Goal: Task Accomplishment & Management: Manage account settings

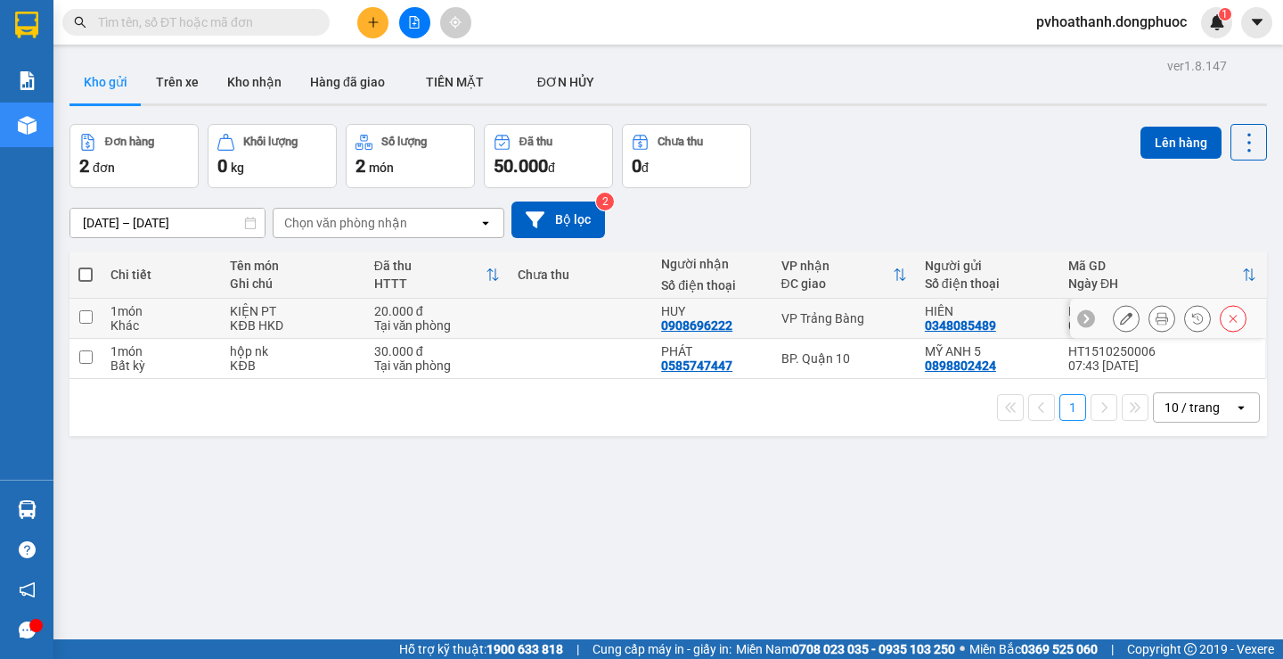
click at [368, 310] on td "20.000 đ Tại văn phòng" at bounding box center [436, 319] width 143 height 40
checkbox input "true"
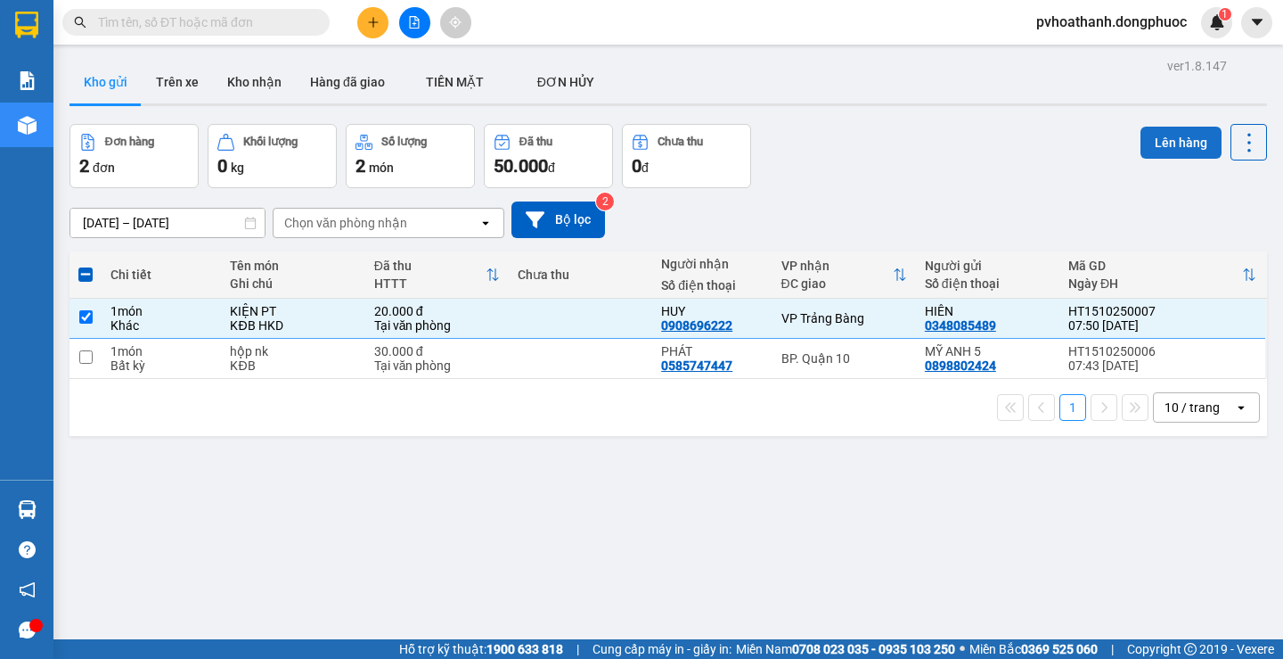
click at [1146, 147] on button "Lên hàng" at bounding box center [1181, 143] width 81 height 32
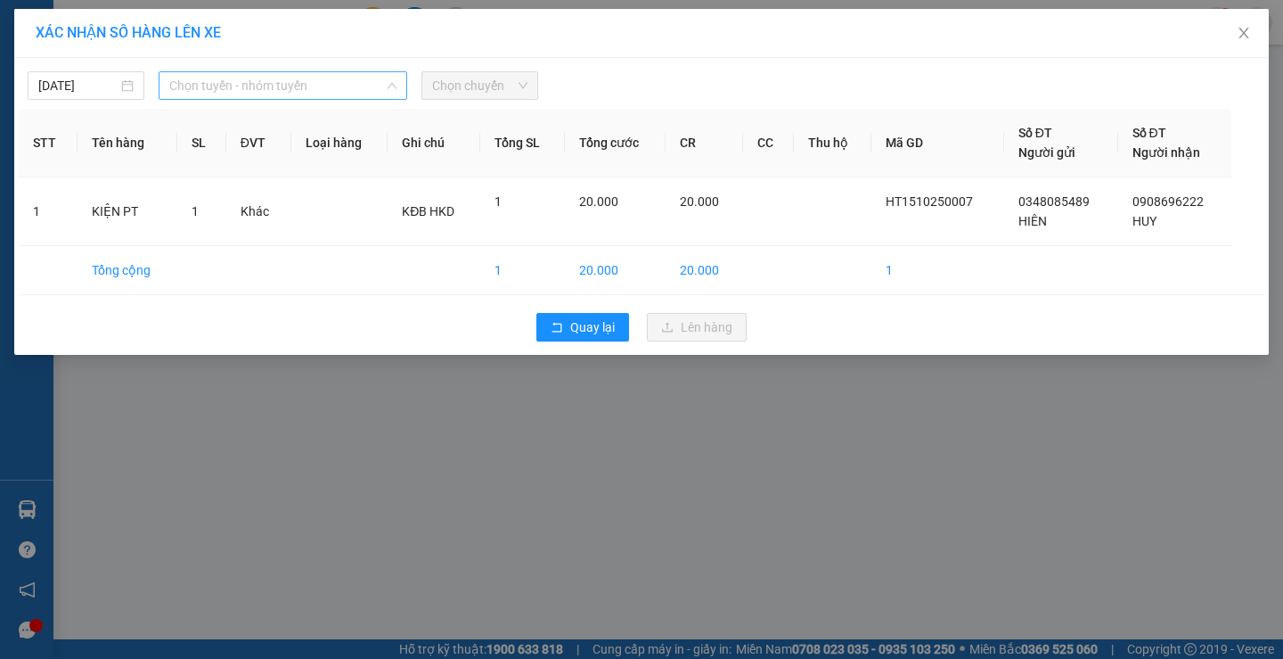
click at [233, 83] on span "Chọn tuyến - nhóm tuyến" at bounding box center [282, 85] width 227 height 27
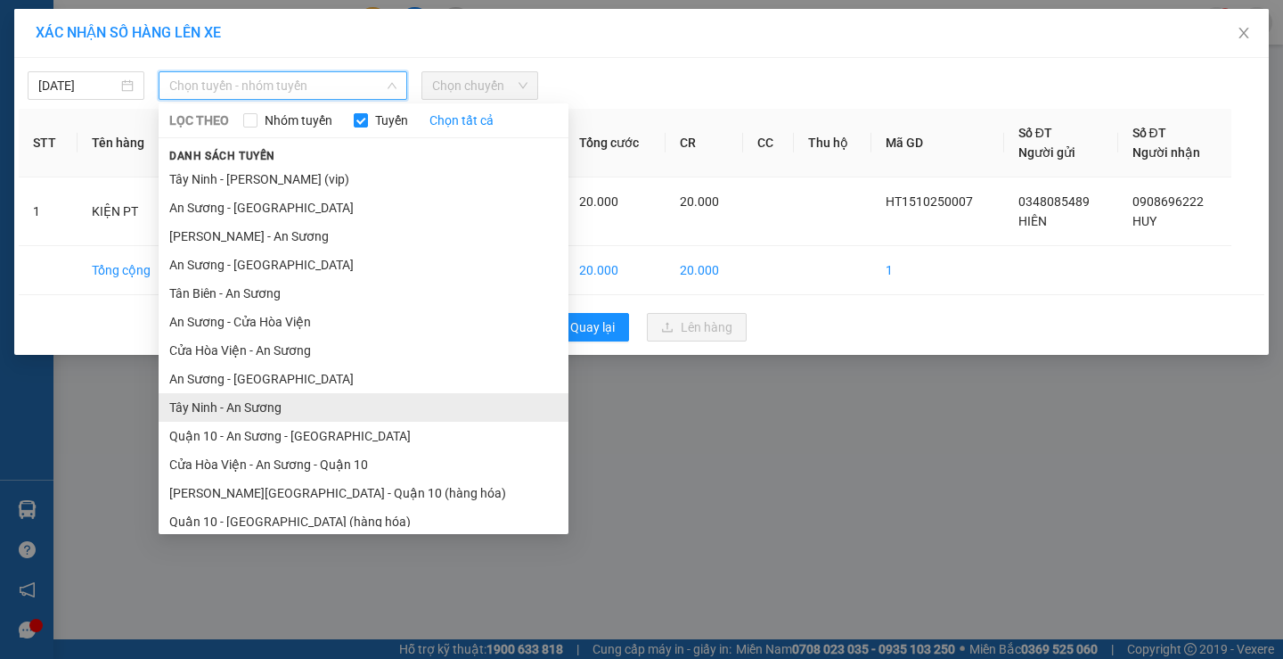
click at [235, 407] on li "Tây Ninh - An Sương" at bounding box center [364, 407] width 410 height 29
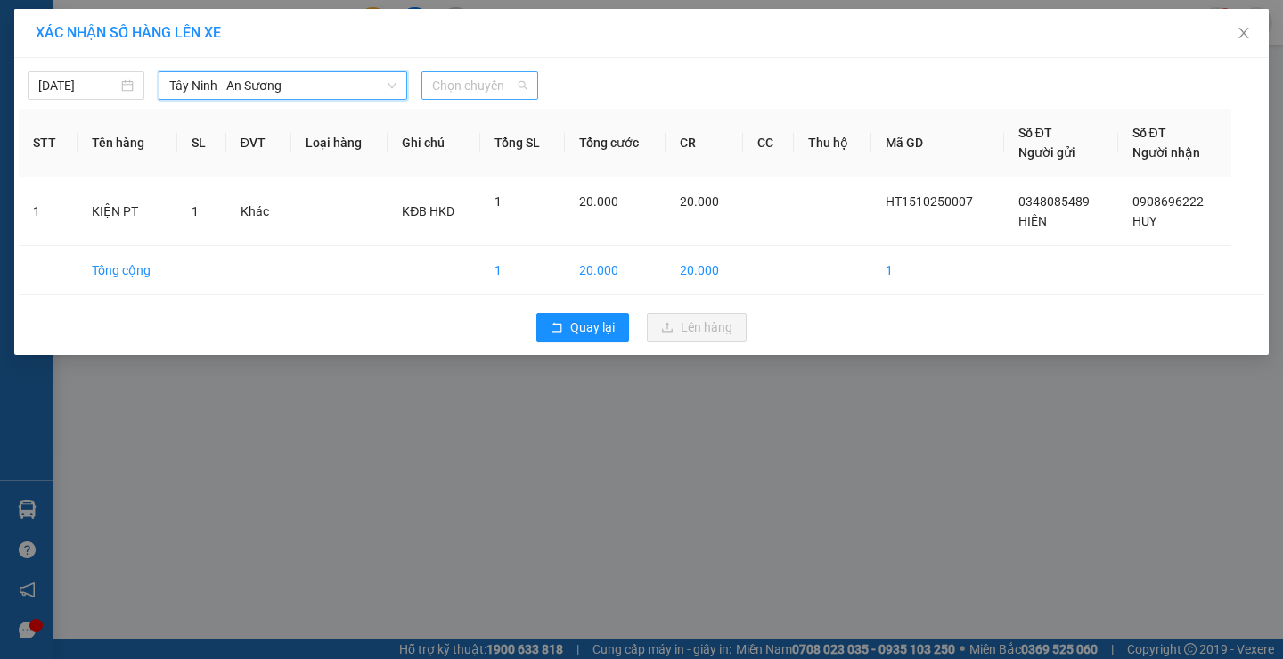
click at [481, 89] on span "Chọn chuyến" at bounding box center [479, 85] width 95 height 27
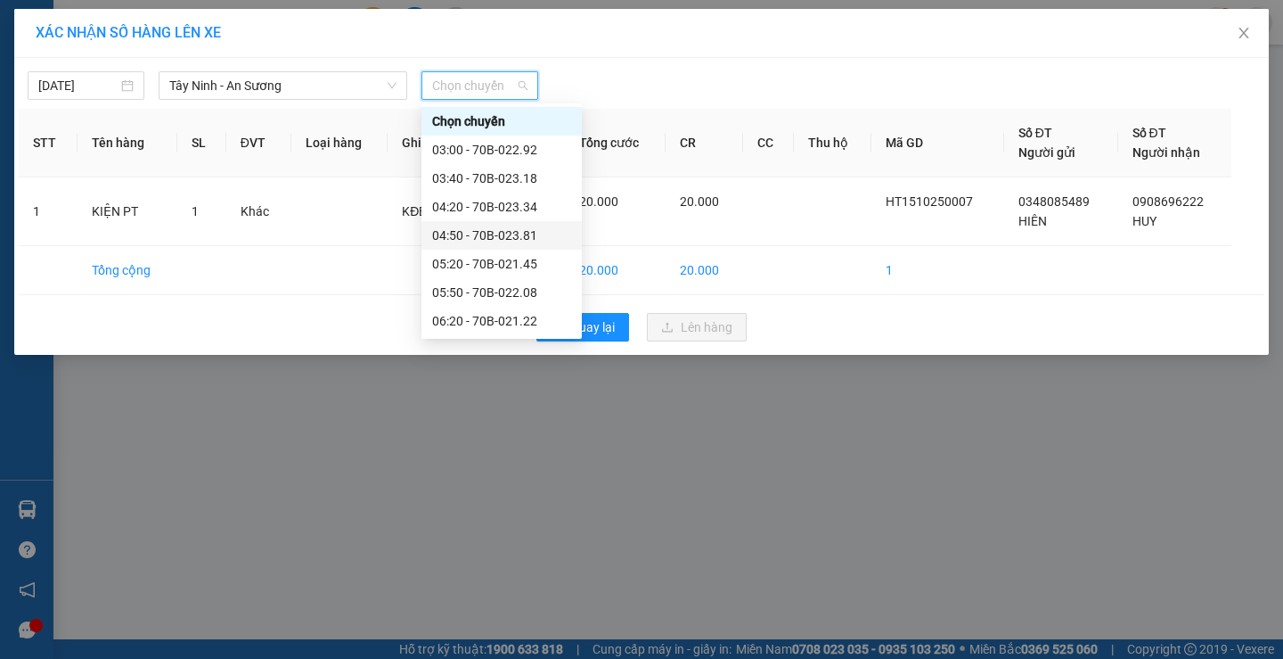
scroll to position [89, 0]
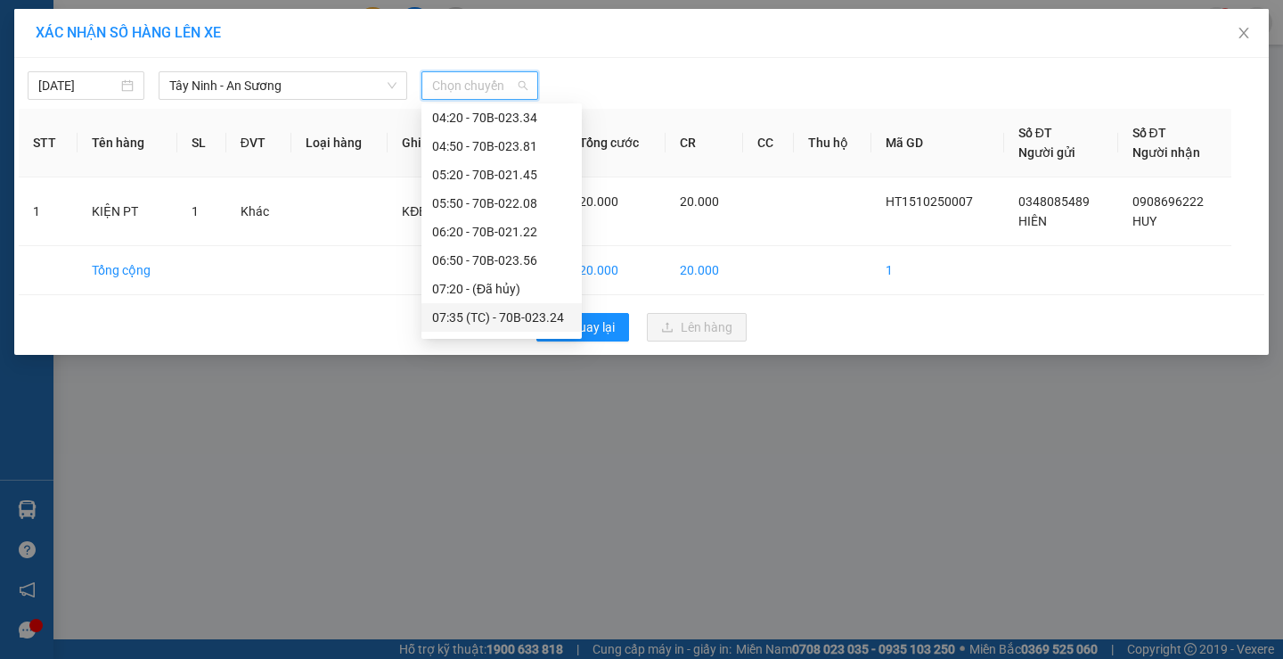
click at [451, 322] on div "07:35 (TC) - 70B-023.24" at bounding box center [501, 317] width 139 height 20
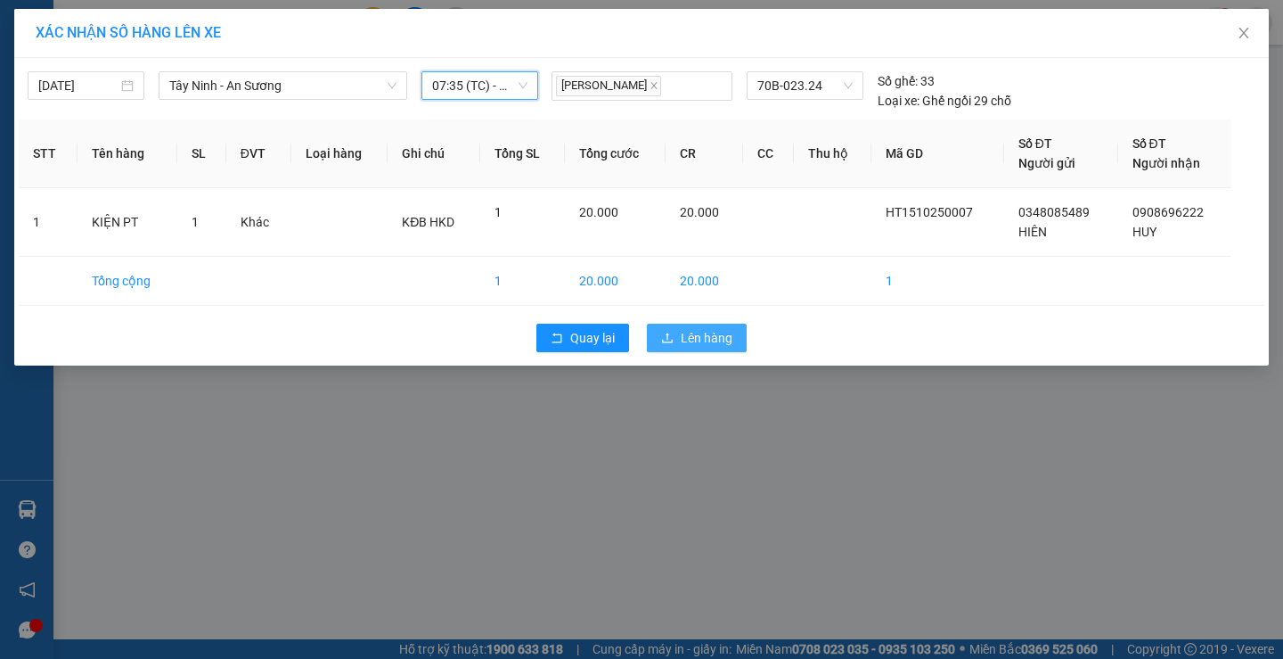
click at [691, 330] on span "Lên hàng" at bounding box center [707, 338] width 52 height 20
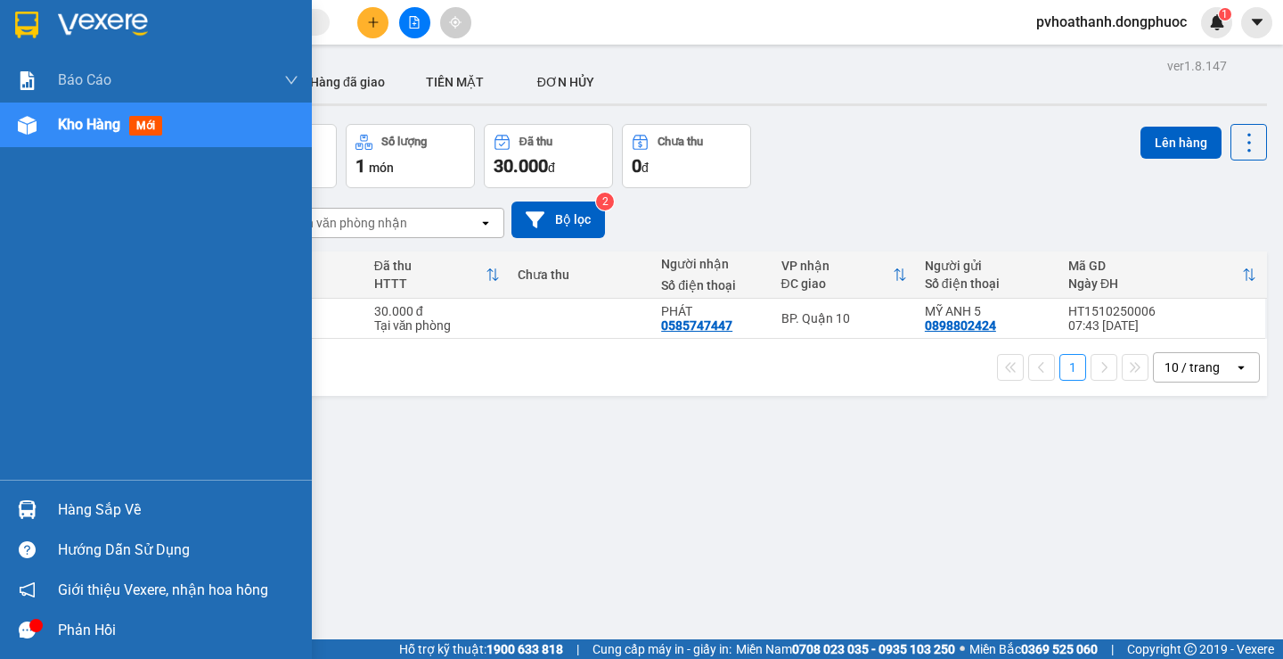
click at [86, 506] on div "Hàng sắp về" at bounding box center [178, 509] width 241 height 27
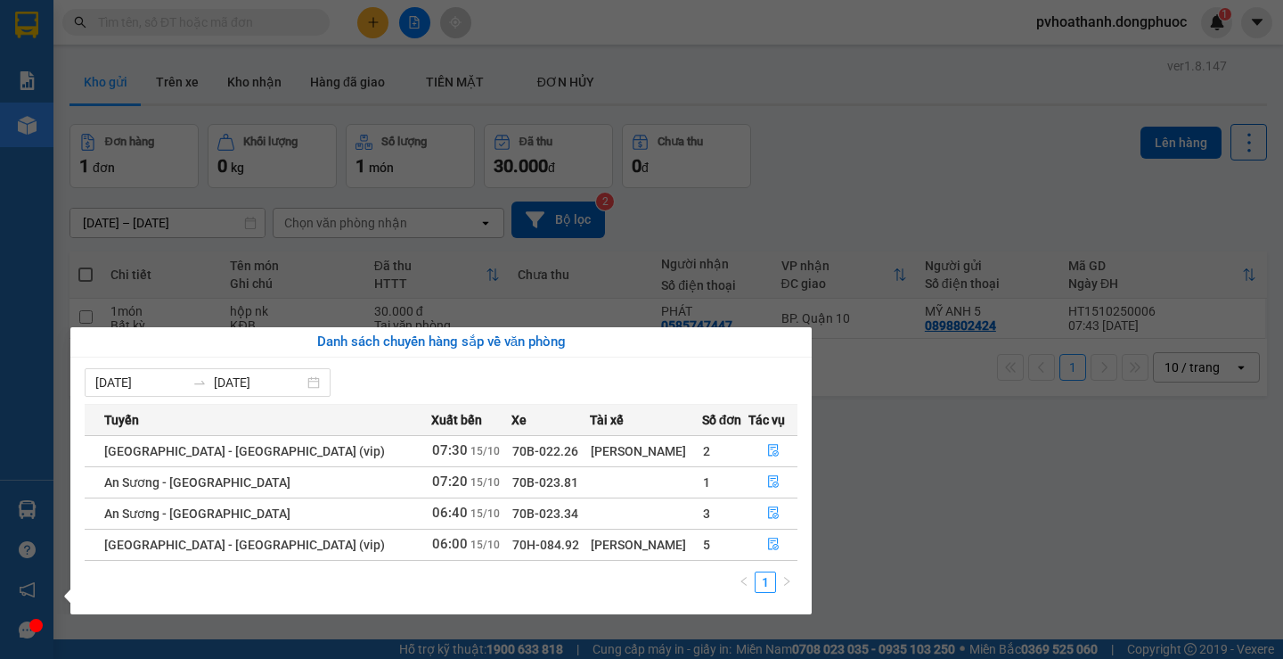
click at [69, 338] on div "Danh sách chuyến hàng sắp về văn phòng 09/10/2025 15/10/2025 Tuyến Xuất bến Xe …" at bounding box center [434, 470] width 755 height 287
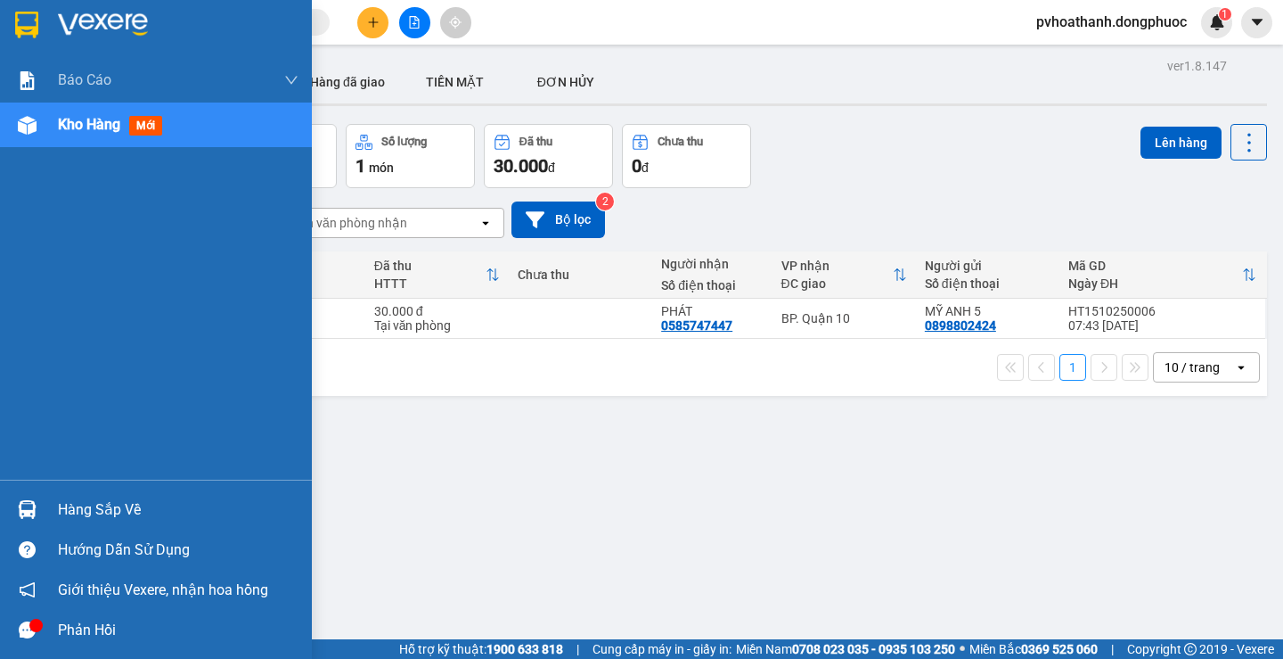
click at [0, 303] on div "Báo cáo Mẫu 1: Báo cáo dòng tiền theo nhân viên Mẫu 1: Báo cáo dòng tiền theo n…" at bounding box center [156, 329] width 312 height 659
click at [68, 504] on div "Hàng sắp về" at bounding box center [178, 509] width 241 height 27
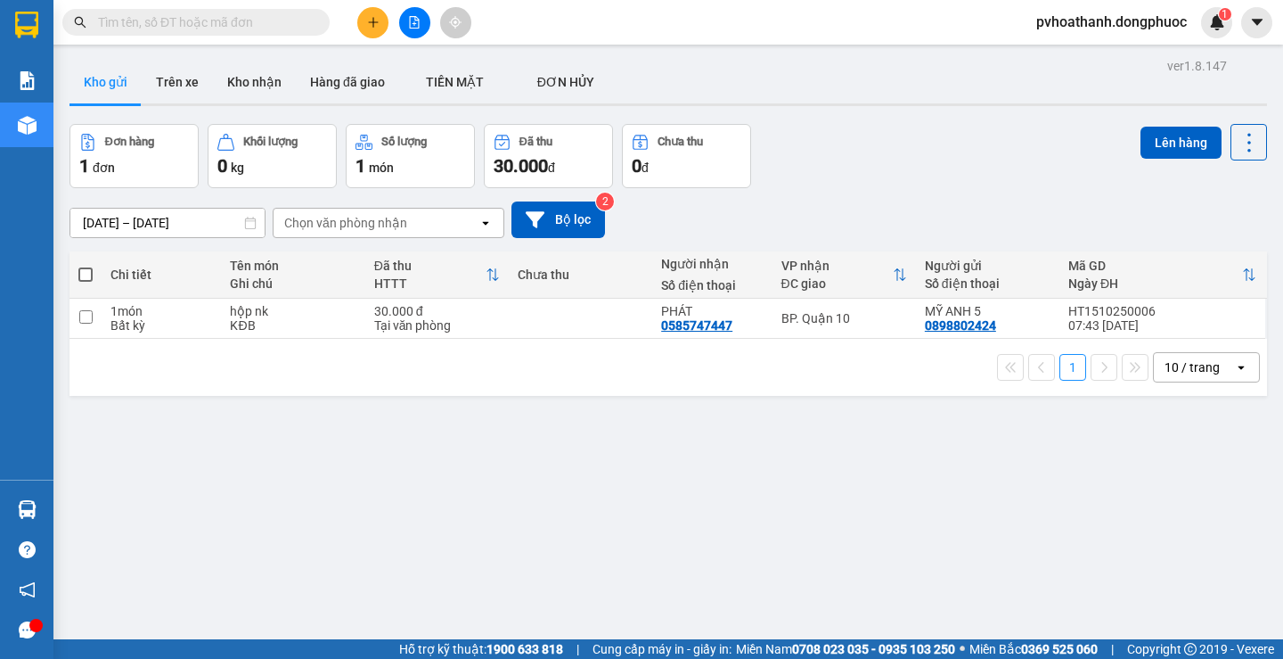
click at [920, 512] on section "Kết quả tìm kiếm ( 0 ) Bộ lọc No Data pvhoathanh.dongphuoc 1 Báo cáo Mẫu 1: Báo…" at bounding box center [641, 329] width 1283 height 659
click at [375, 24] on icon "plus" at bounding box center [373, 22] width 12 height 12
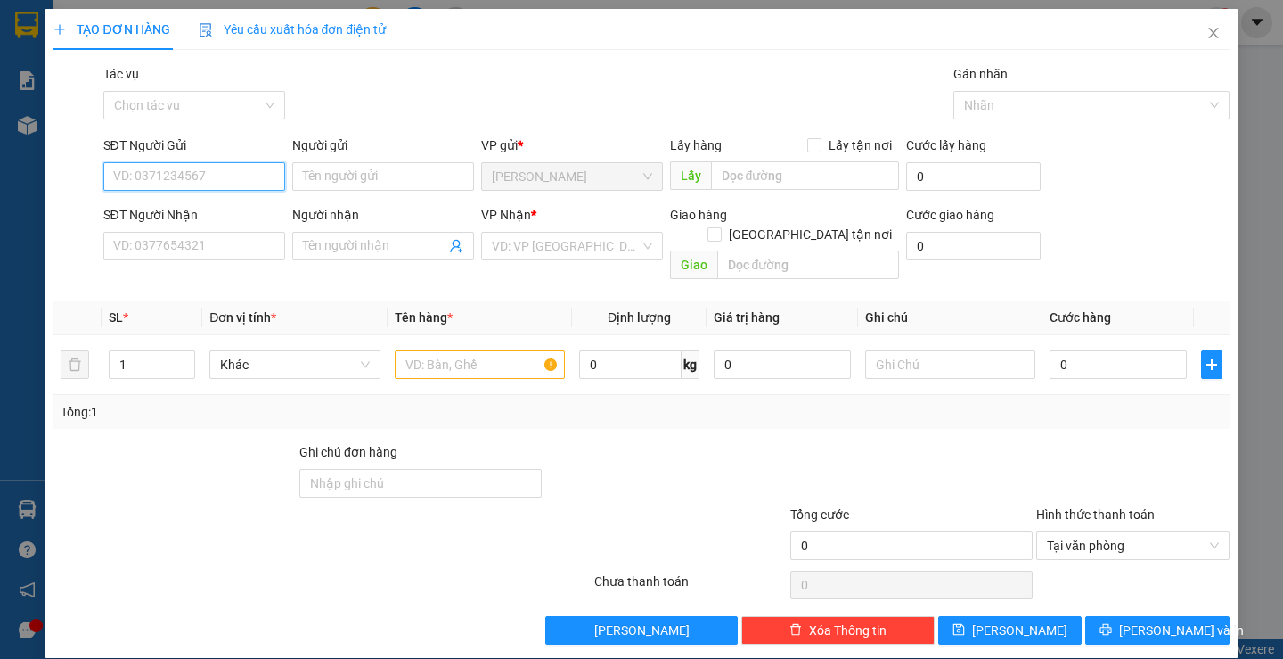
click at [260, 175] on input "SĐT Người Gửi" at bounding box center [194, 176] width 182 height 29
click at [176, 206] on div "0973745060 - TÚ" at bounding box center [191, 212] width 159 height 20
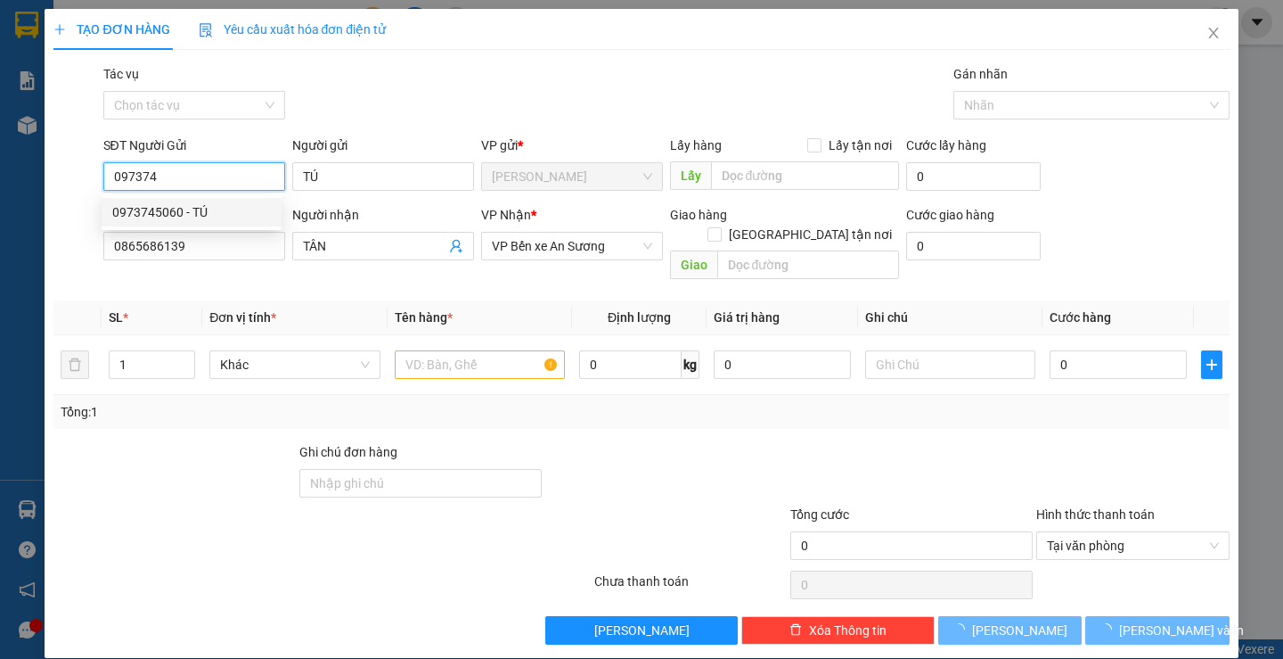
type input "0973745060"
type input "TÚ"
type input "0865686139"
type input "TÂN"
type input "20.000"
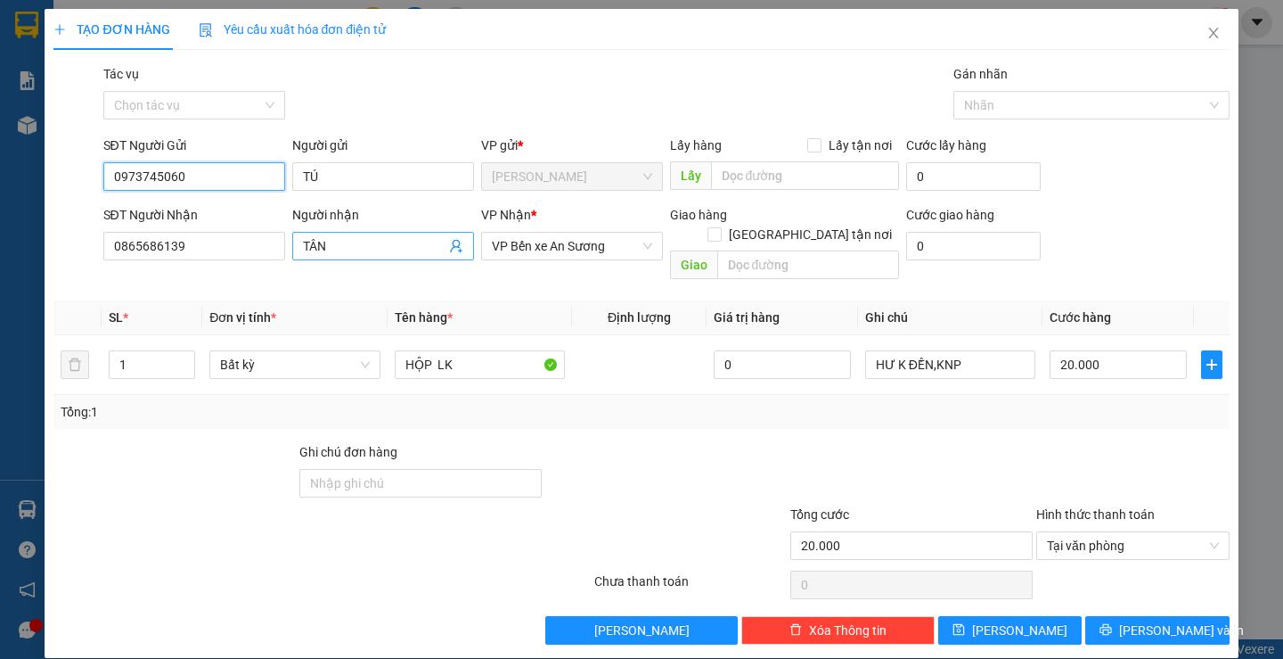
type input "0973745060"
click at [449, 249] on icon "user-add" at bounding box center [456, 246] width 14 height 14
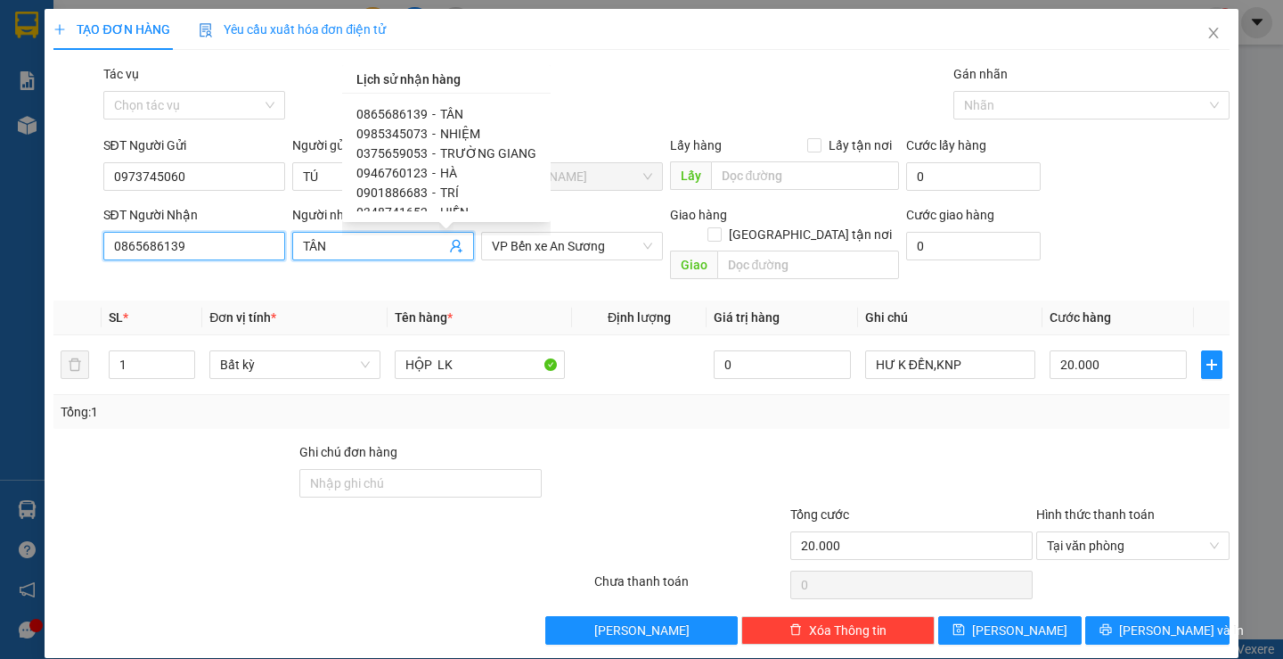
click at [217, 250] on input "0865686139" at bounding box center [194, 246] width 182 height 29
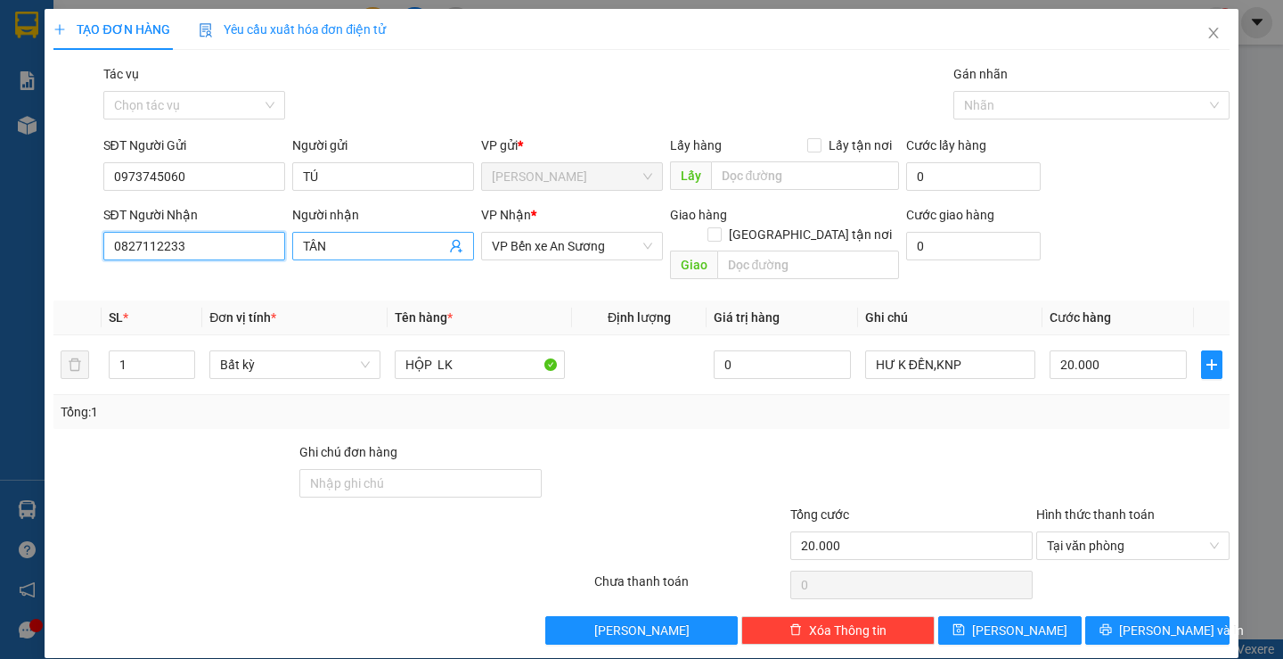
type input "0827112233"
click at [328, 248] on input "TÂN" at bounding box center [374, 246] width 143 height 20
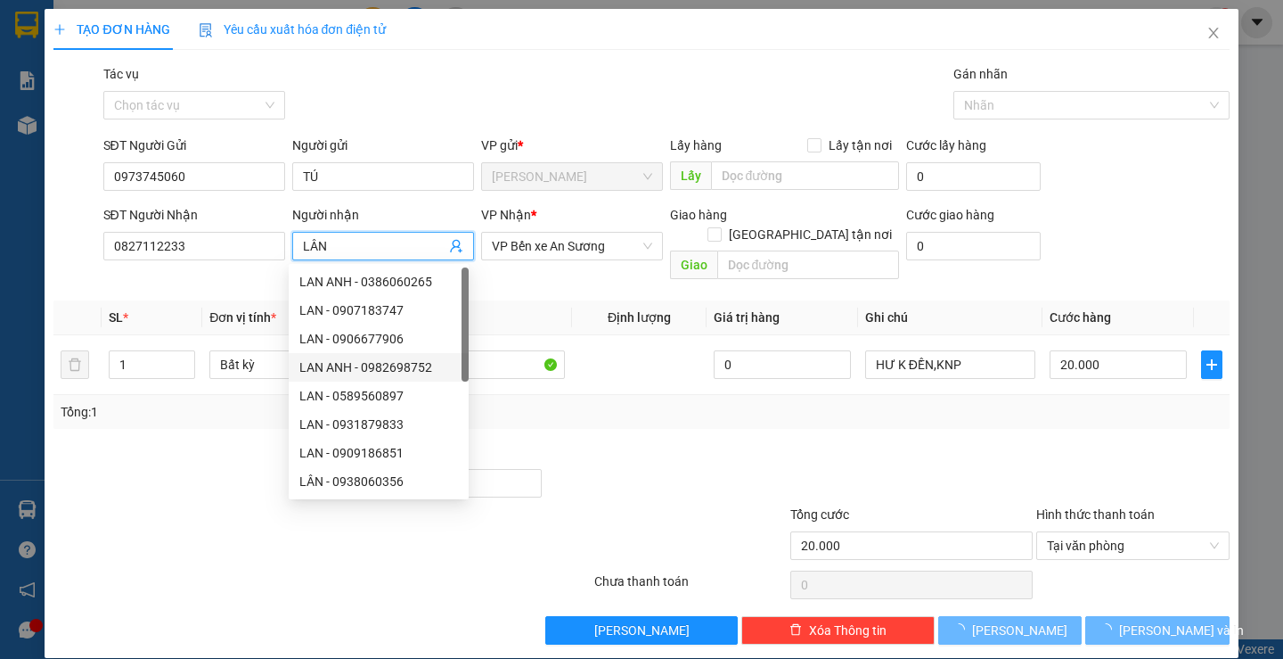
type input "LÂN"
click at [634, 442] on div at bounding box center [667, 473] width 246 height 62
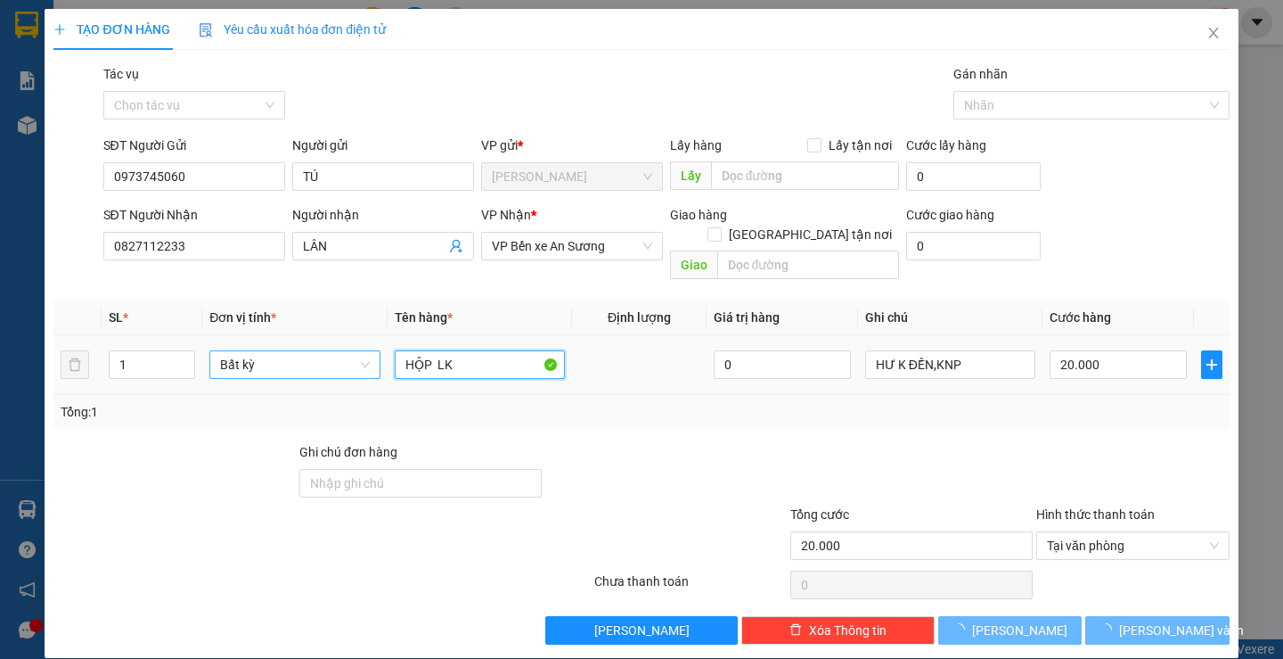
drag, startPoint x: 453, startPoint y: 348, endPoint x: 373, endPoint y: 347, distance: 79.3
click at [373, 347] on tr "1 Bất kỳ HỘP LK 0 HƯ K ĐỀN,KNP 20.000" at bounding box center [640, 365] width 1175 height 60
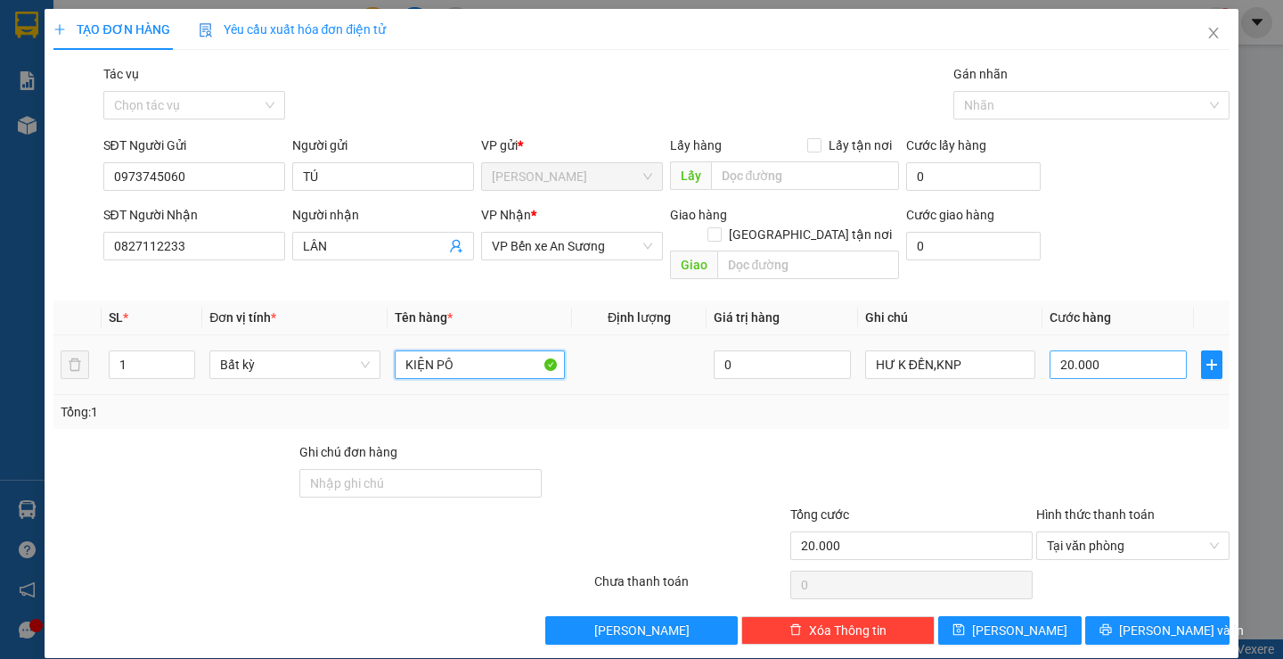
type input "KIỆN PÔ"
click at [1129, 350] on input "20.000" at bounding box center [1118, 364] width 137 height 29
type input "2"
type input "25"
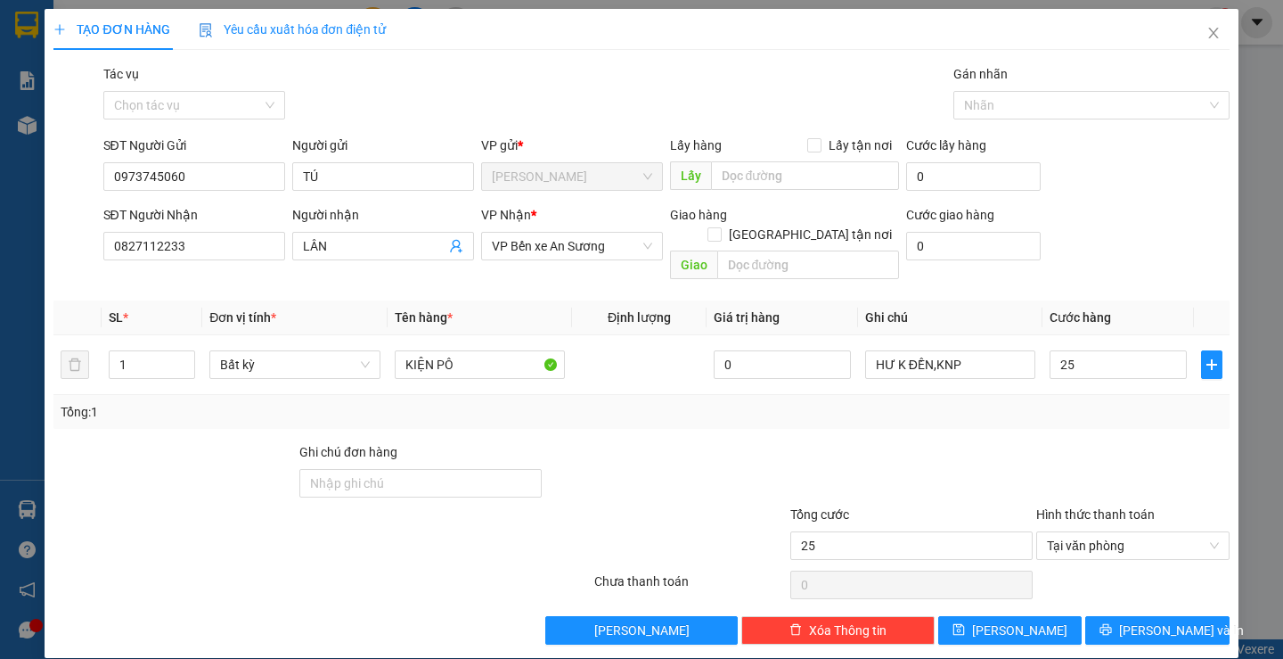
type input "25.000"
click at [1088, 402] on div "Tổng: 1" at bounding box center [640, 412] width 1175 height 34
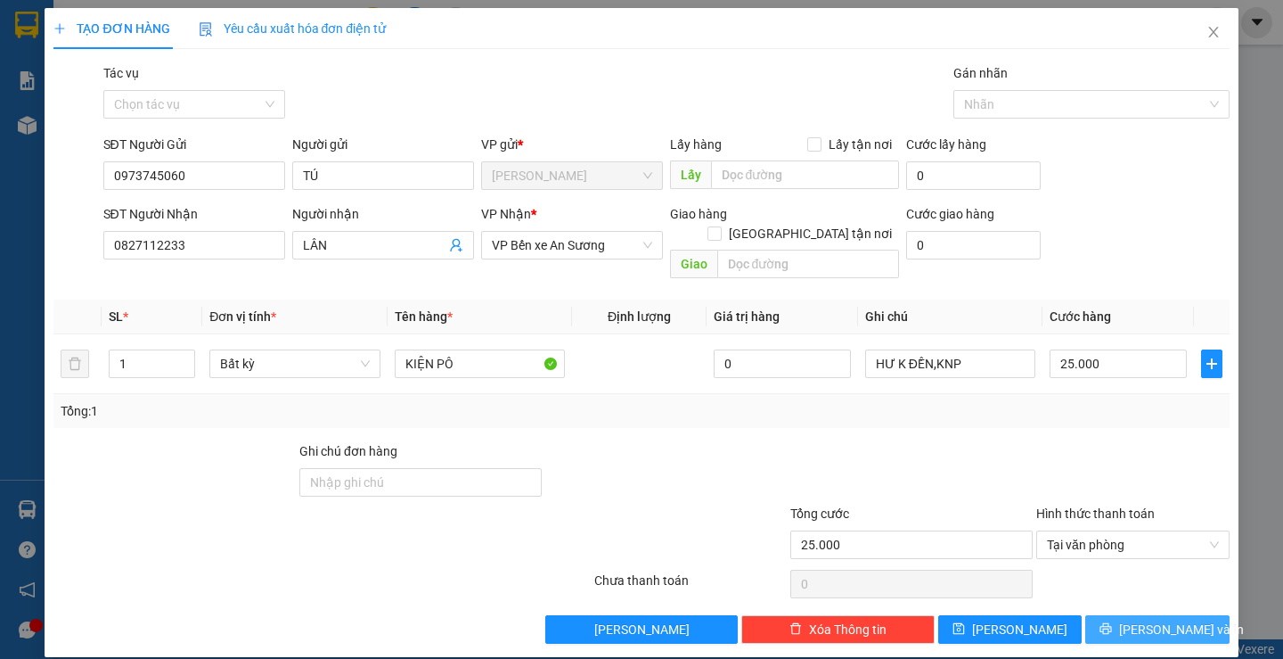
click at [1138, 619] on span "[PERSON_NAME] và In" at bounding box center [1181, 629] width 125 height 20
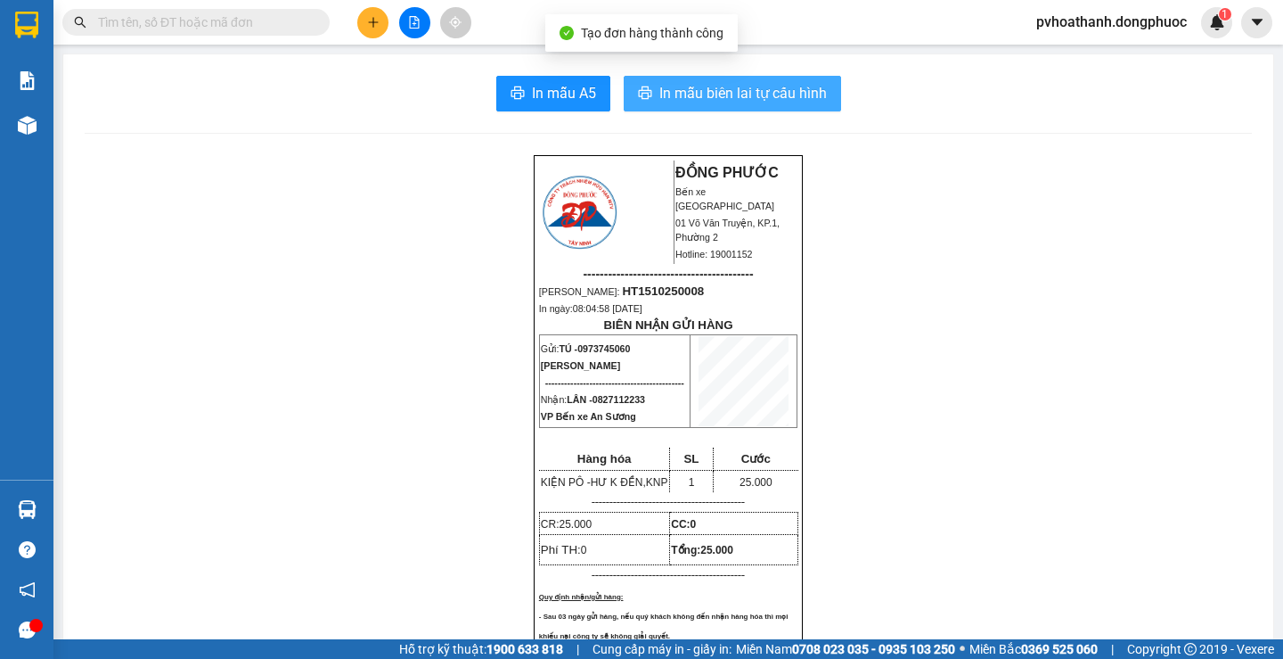
click at [794, 92] on span "In mẫu biên lai tự cấu hình" at bounding box center [743, 93] width 168 height 22
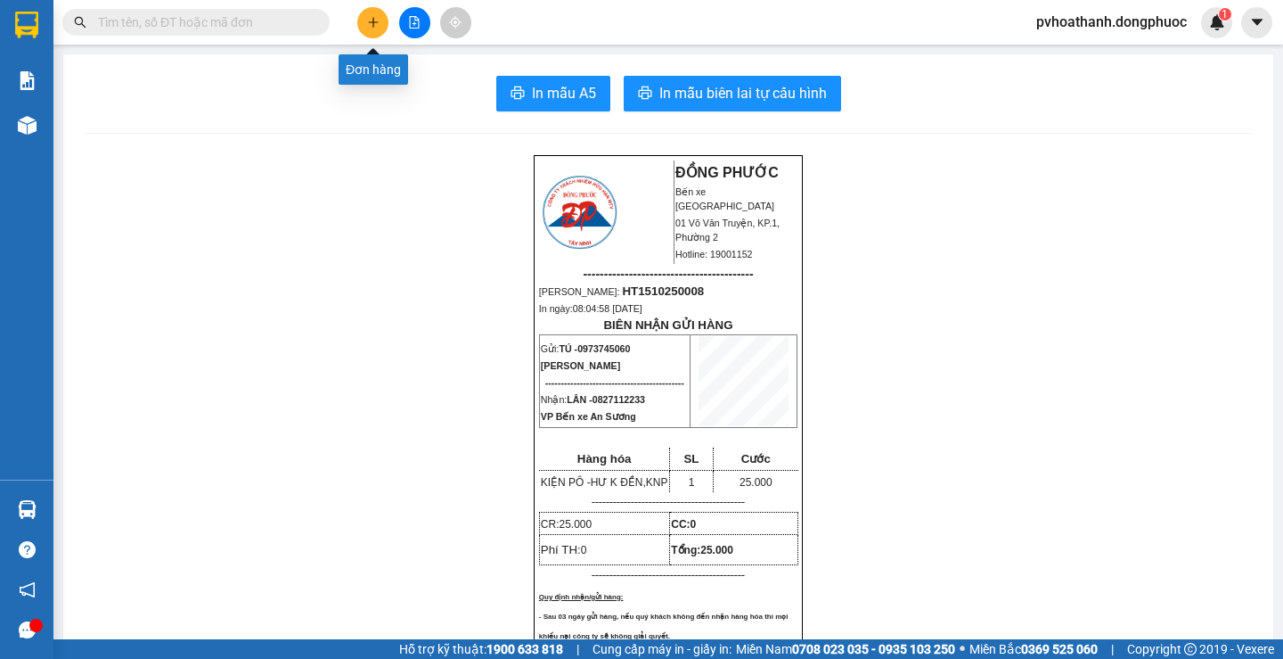
click at [377, 25] on icon "plus" at bounding box center [373, 22] width 12 height 12
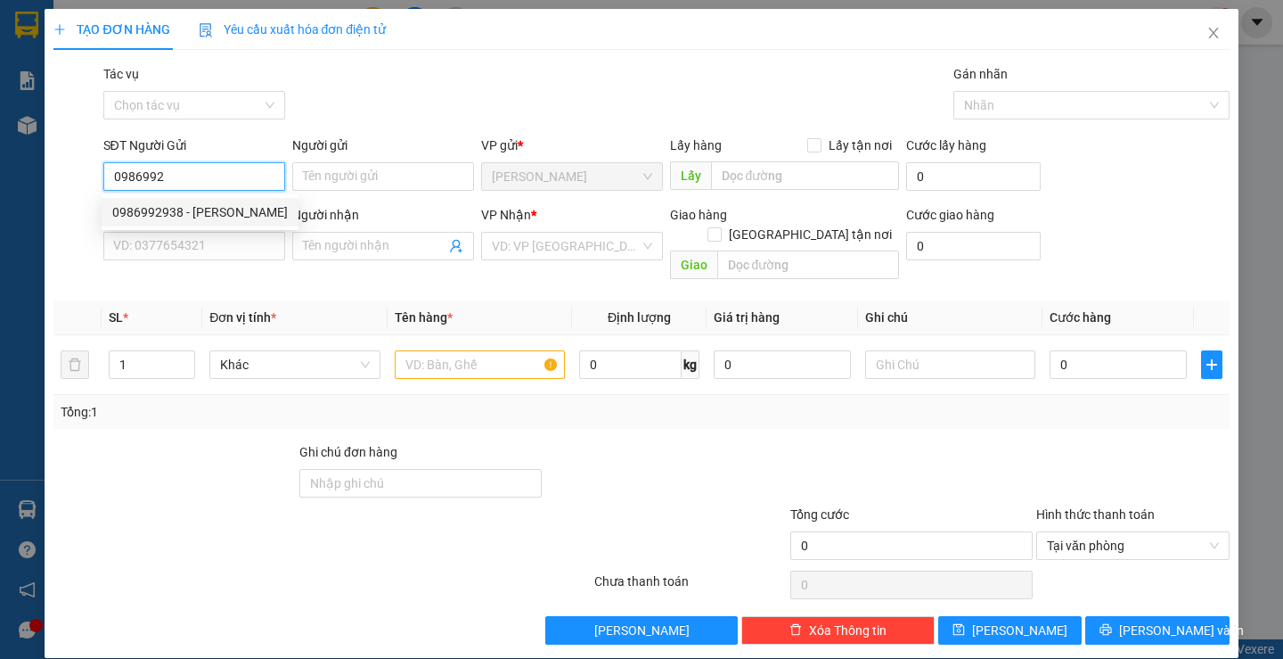
click at [201, 203] on div "0986992938 - MINH NHU" at bounding box center [200, 212] width 176 height 20
type input "0986992938"
type input "MINH NHU"
type input "0913570464"
type input "THỦY"
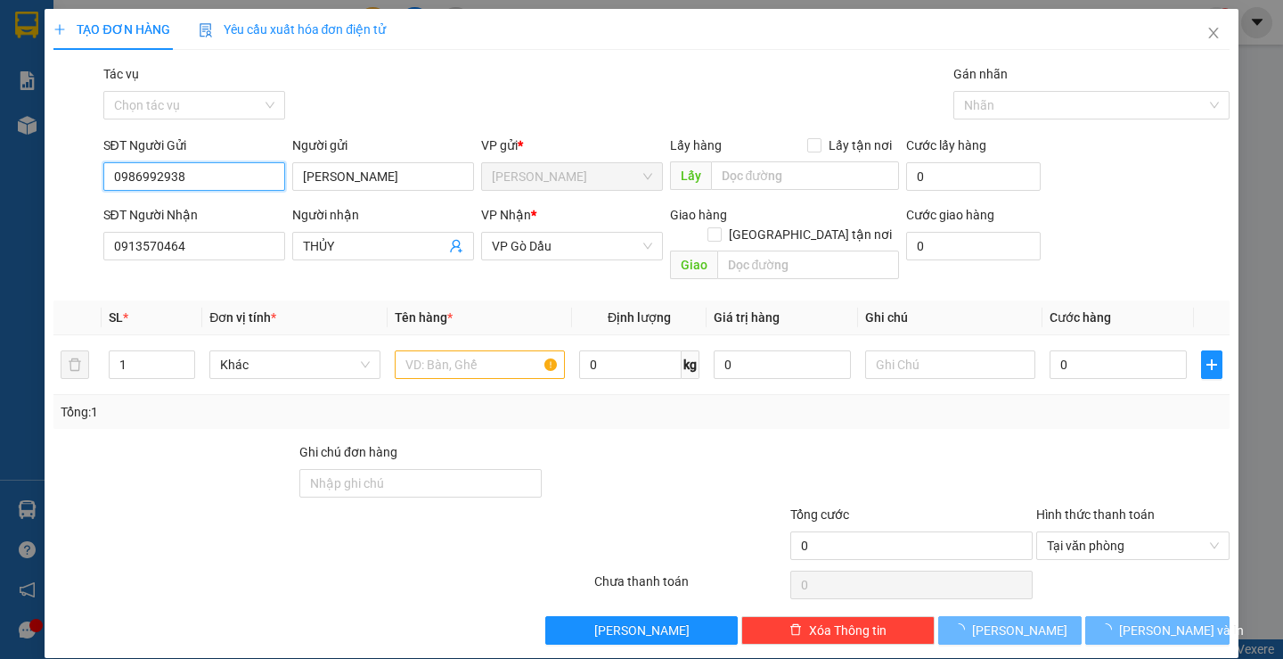
type input "20.000"
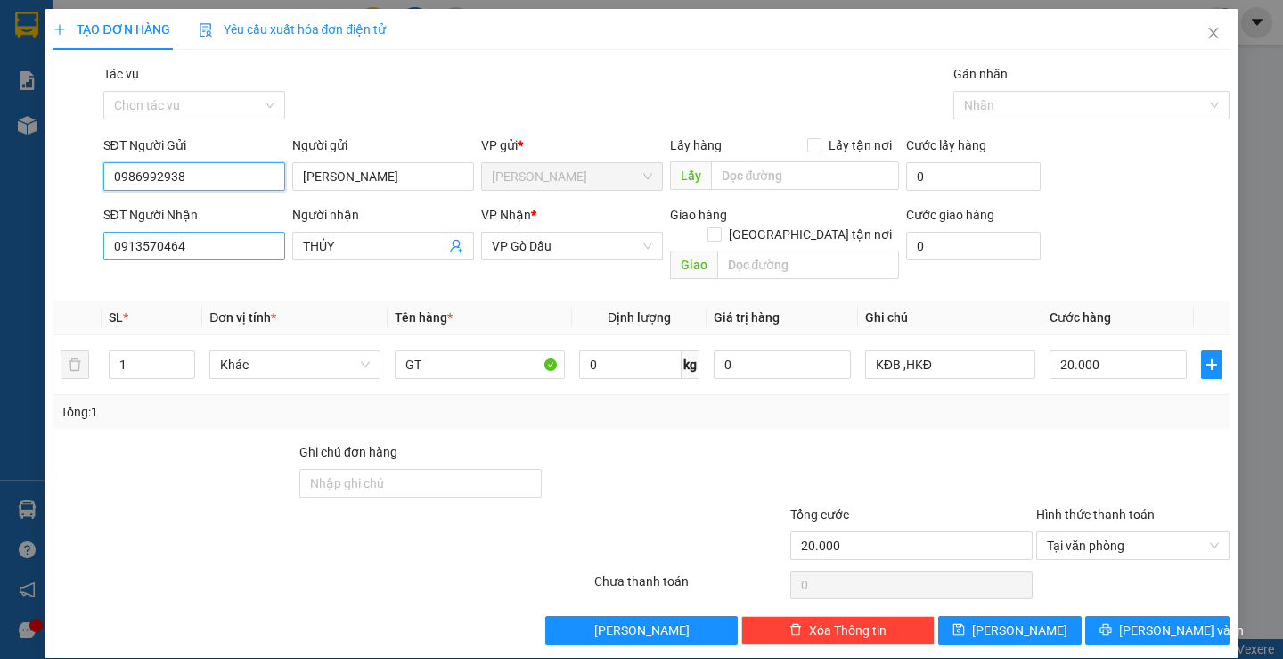
type input "0986992938"
click at [249, 242] on input "0913570464" at bounding box center [194, 246] width 182 height 29
type input "0906301455"
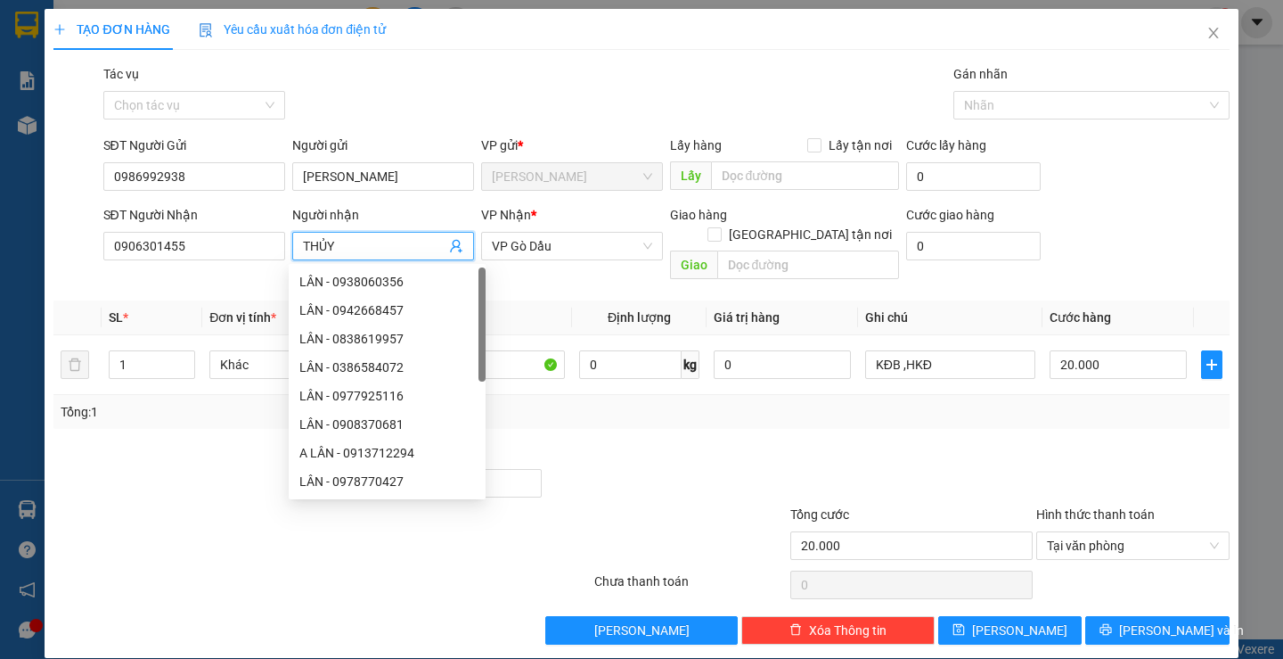
drag, startPoint x: 348, startPoint y: 246, endPoint x: 290, endPoint y: 249, distance: 58.9
click at [292, 249] on span "THỦY" at bounding box center [383, 246] width 182 height 29
type input "THỜI"
click at [968, 442] on div at bounding box center [912, 473] width 246 height 62
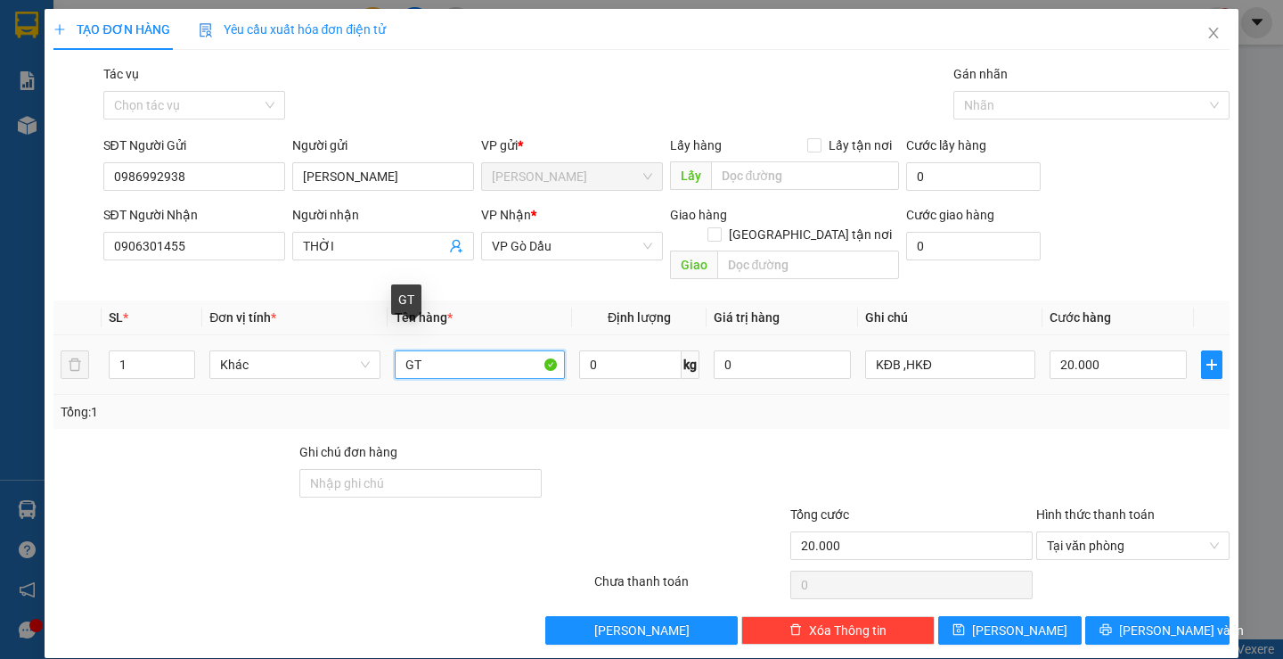
drag, startPoint x: 422, startPoint y: 347, endPoint x: 385, endPoint y: 345, distance: 37.5
click at [388, 345] on td "GT" at bounding box center [480, 365] width 184 height 60
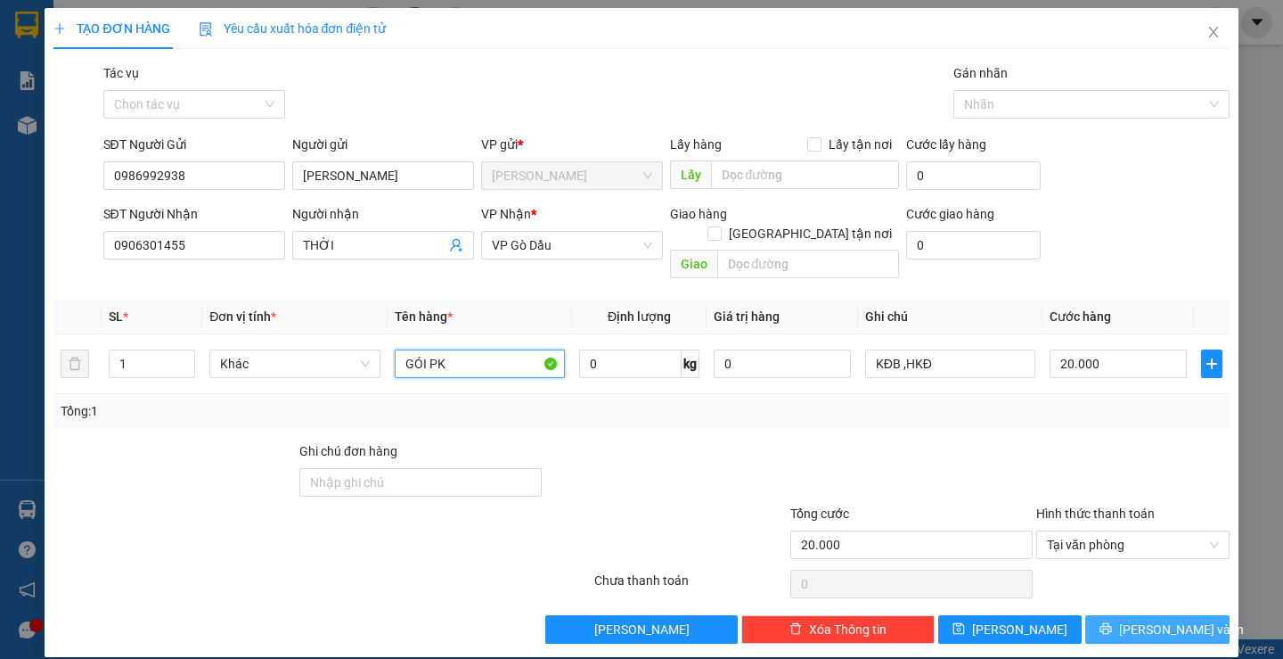
type input "GÓI PK"
click at [1157, 619] on span "[PERSON_NAME] và In" at bounding box center [1181, 629] width 125 height 20
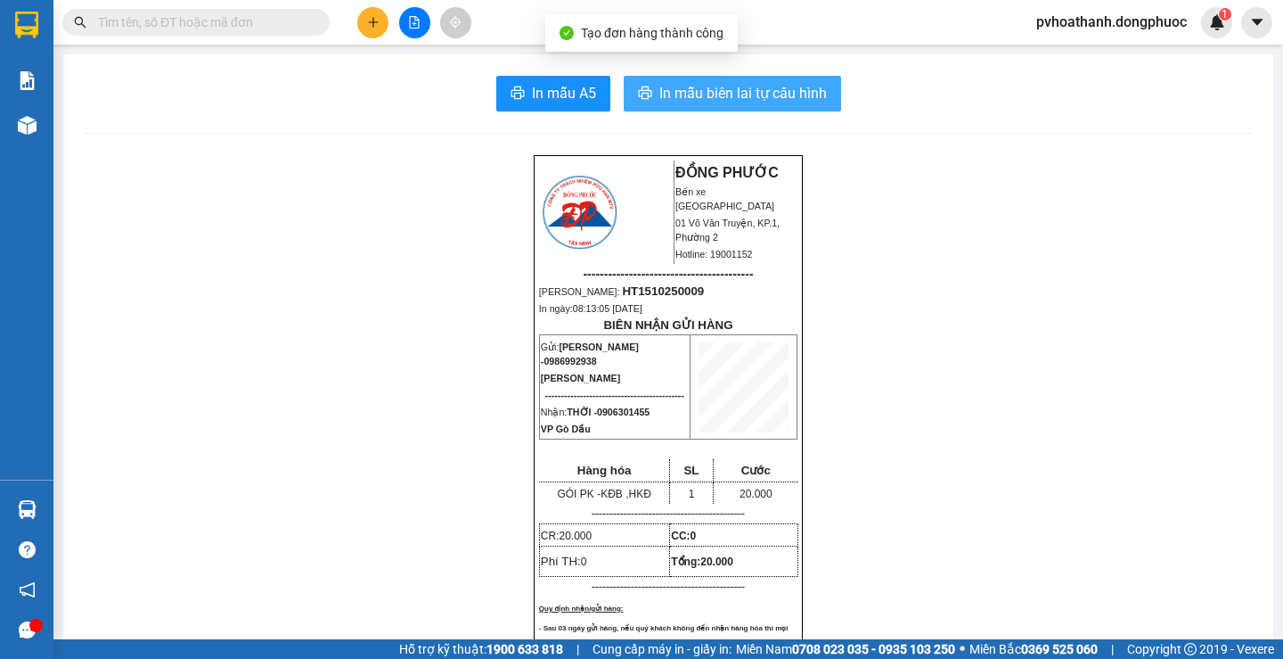
click at [689, 103] on span "In mẫu biên lai tự cấu hình" at bounding box center [743, 93] width 168 height 22
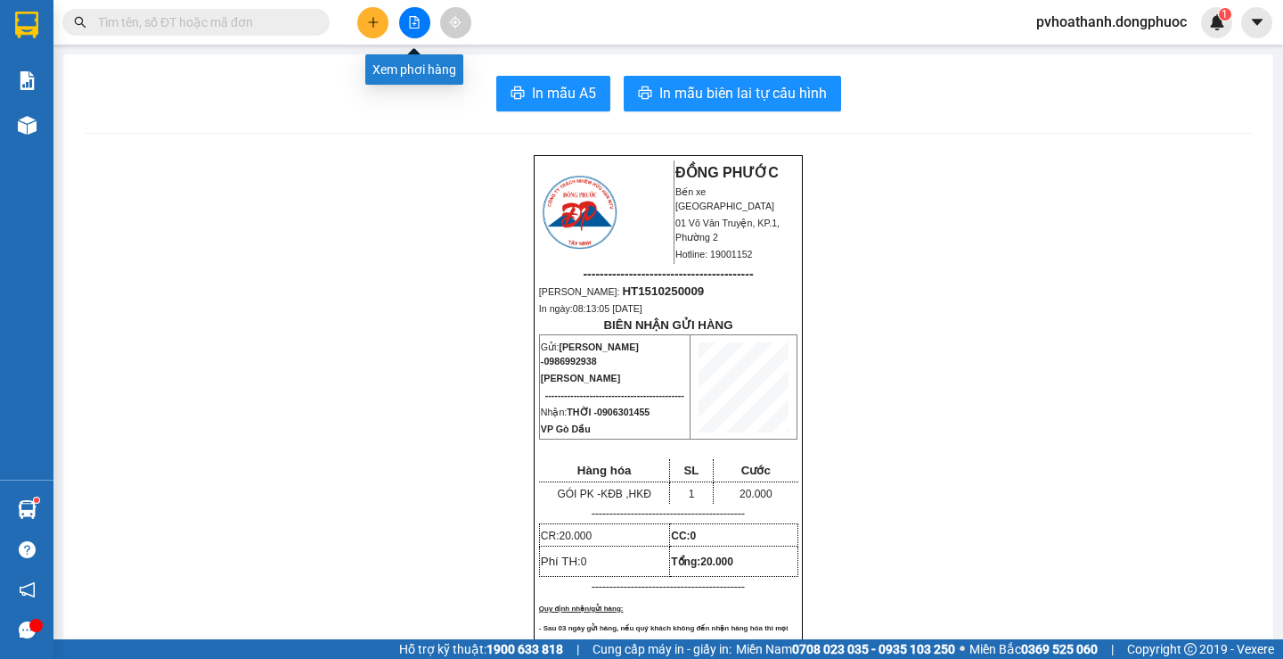
click at [412, 26] on icon "file-add" at bounding box center [414, 22] width 12 height 12
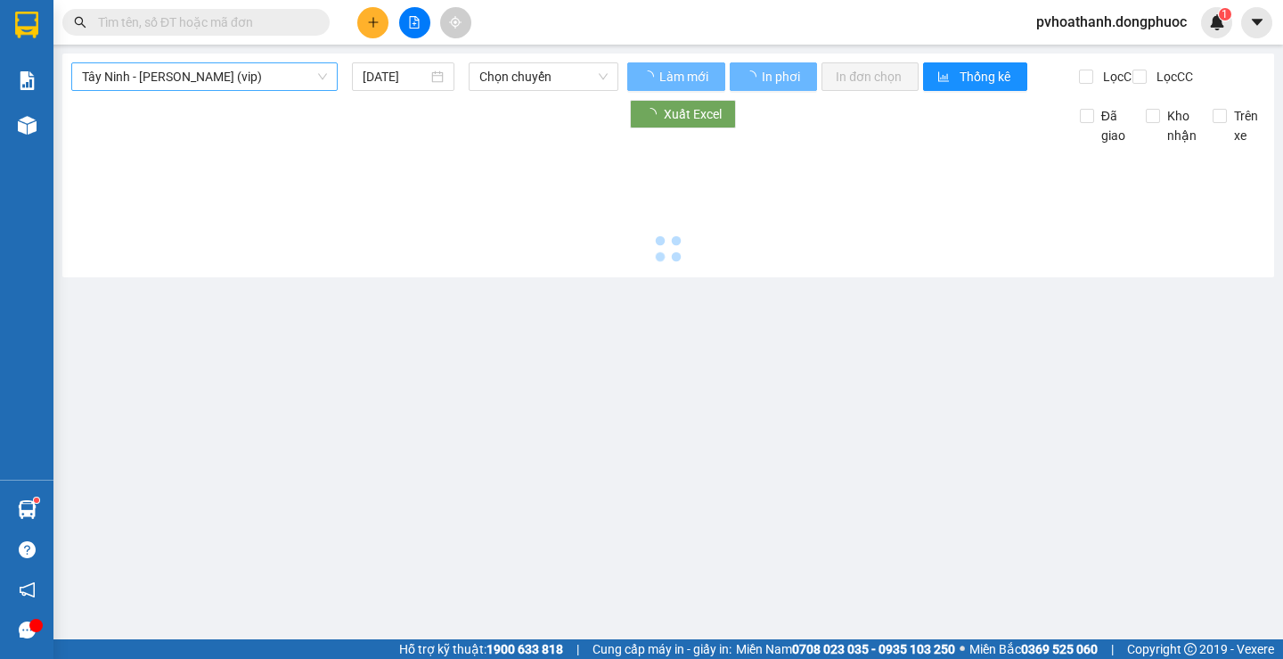
click at [213, 75] on span "Tây Ninh - [PERSON_NAME] (vip)" at bounding box center [204, 76] width 245 height 27
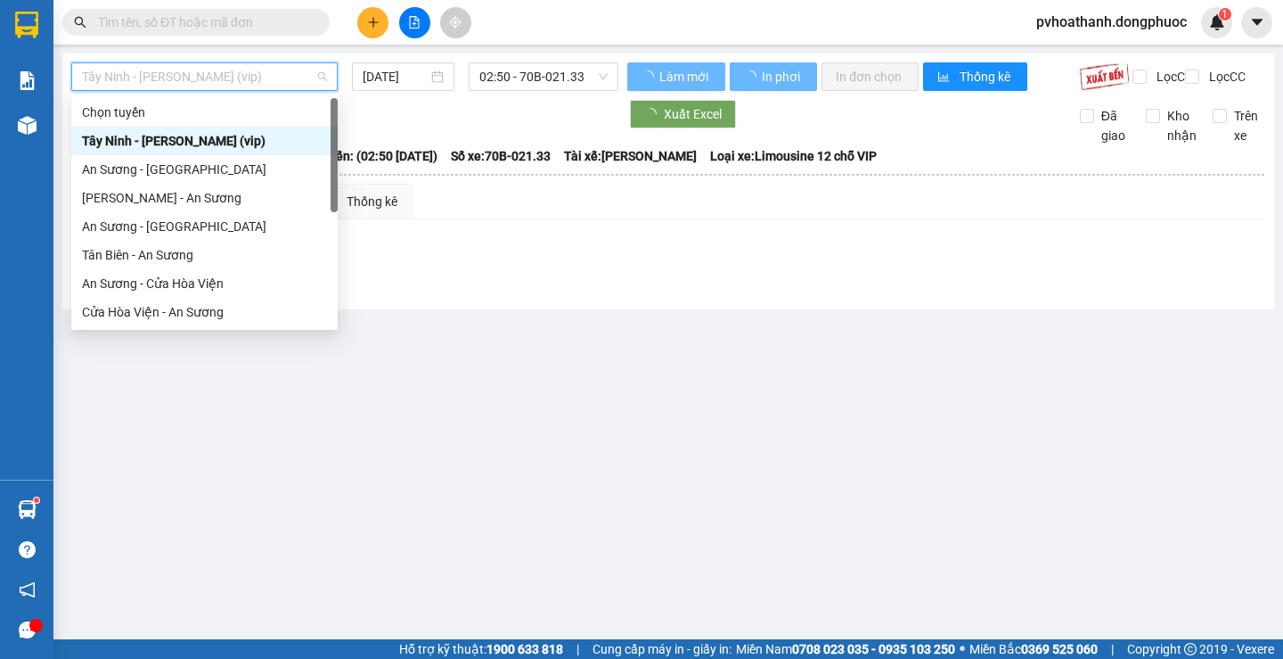
click at [212, 144] on div "Tây Ninh - [PERSON_NAME] (vip)" at bounding box center [204, 141] width 245 height 20
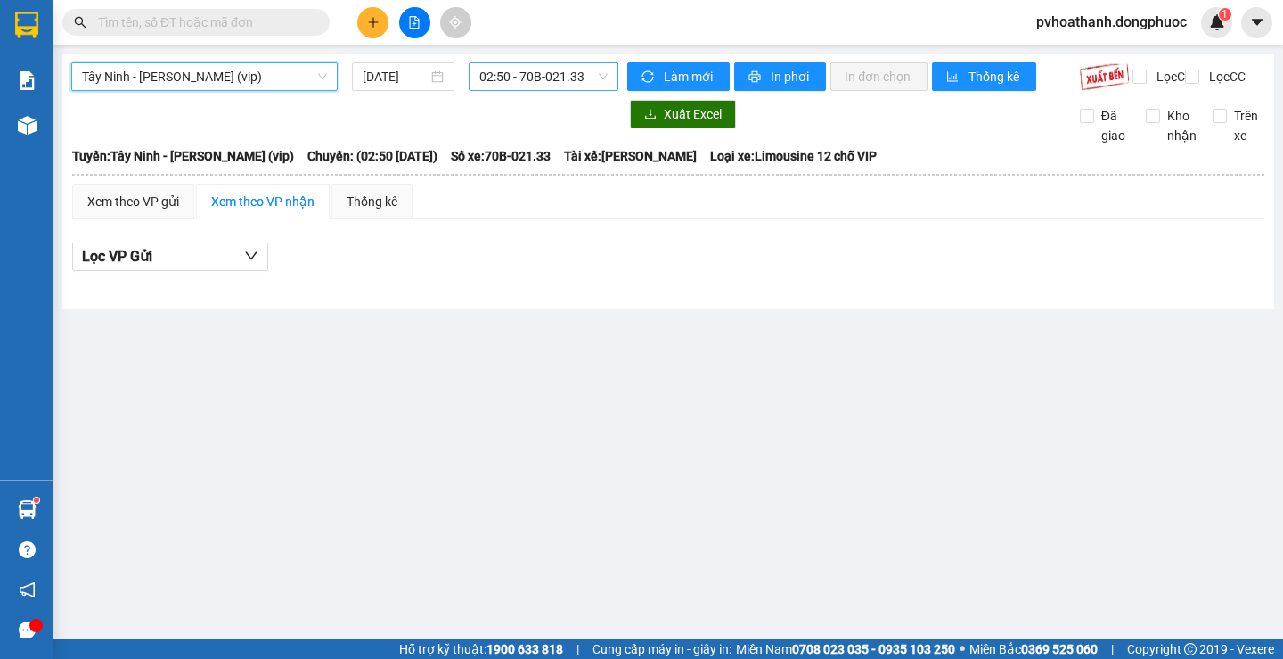
click at [539, 78] on span "02:50 - 70B-021.33" at bounding box center [543, 76] width 128 height 27
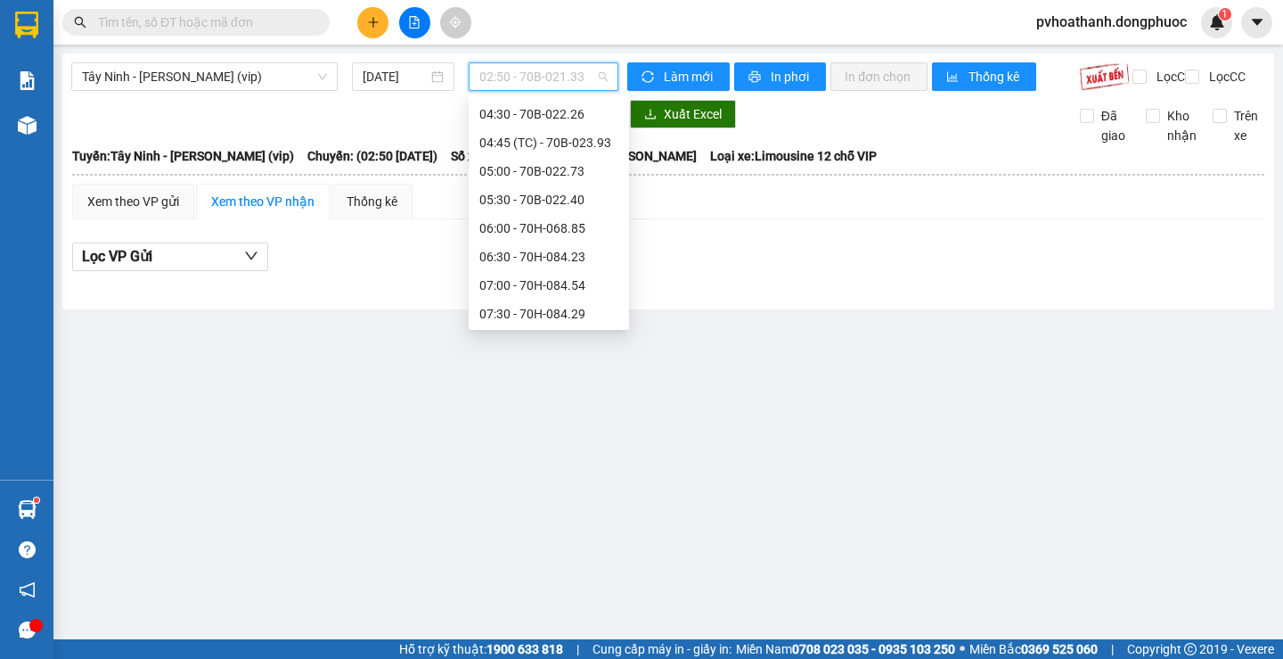
scroll to position [356, 0]
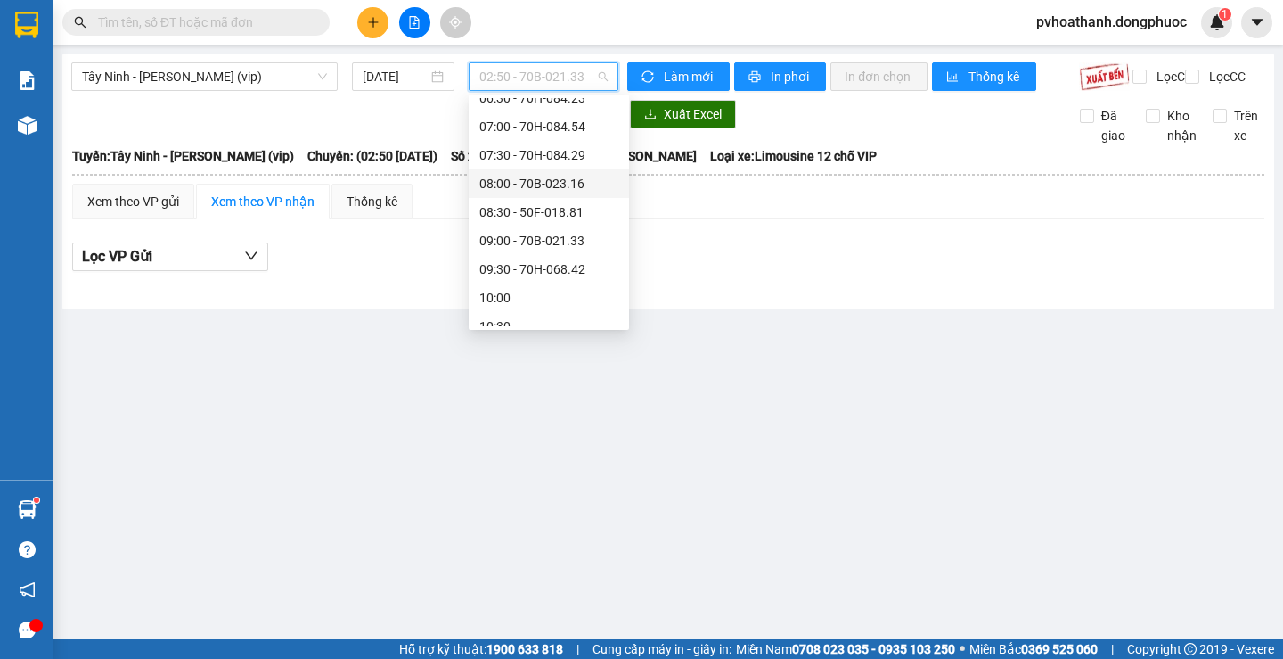
click at [537, 185] on div "08:00 - 70B-023.16" at bounding box center [548, 184] width 139 height 20
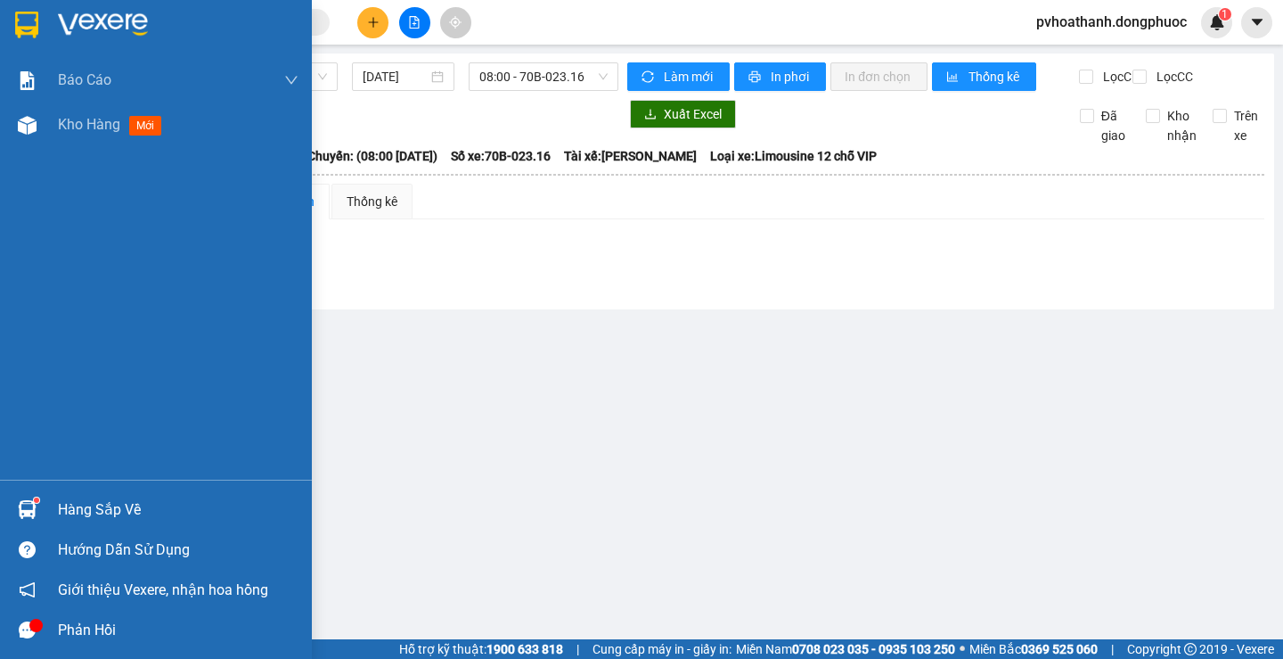
click at [58, 511] on div "Hàng sắp về" at bounding box center [178, 509] width 241 height 27
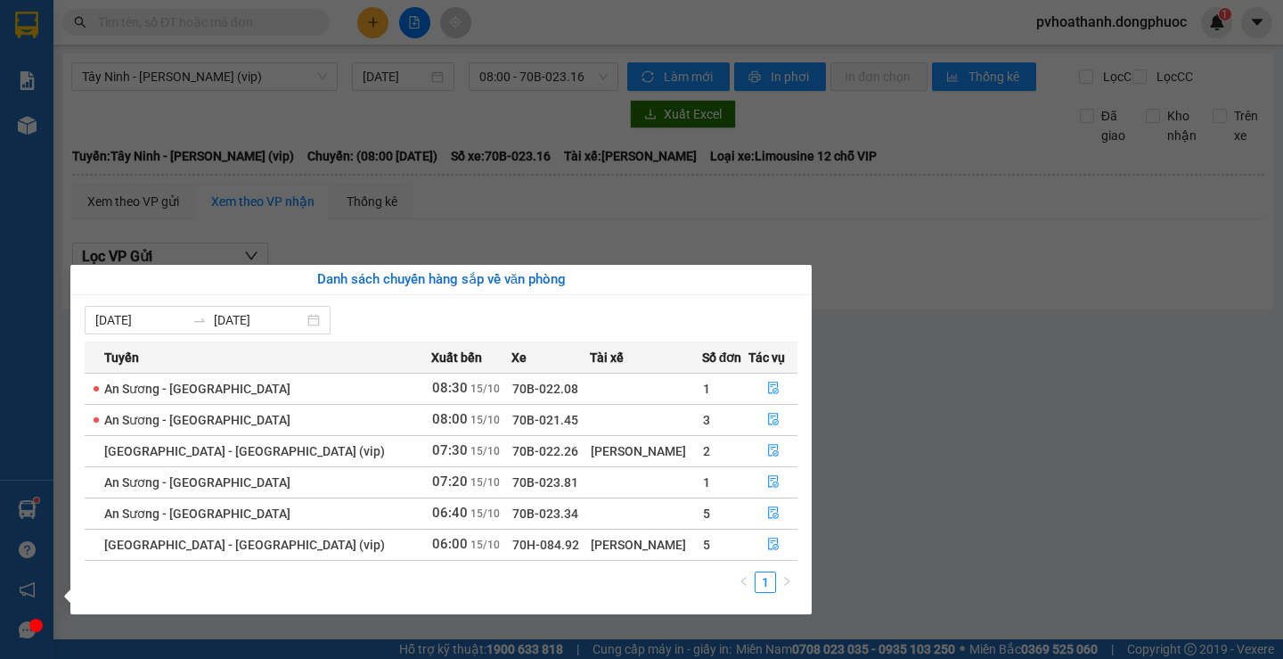
click at [8, 333] on div "Báo cáo Mẫu 1: Báo cáo dòng tiền theo nhân viên Mẫu 1: Báo cáo dòng tiền theo n…" at bounding box center [26, 329] width 53 height 659
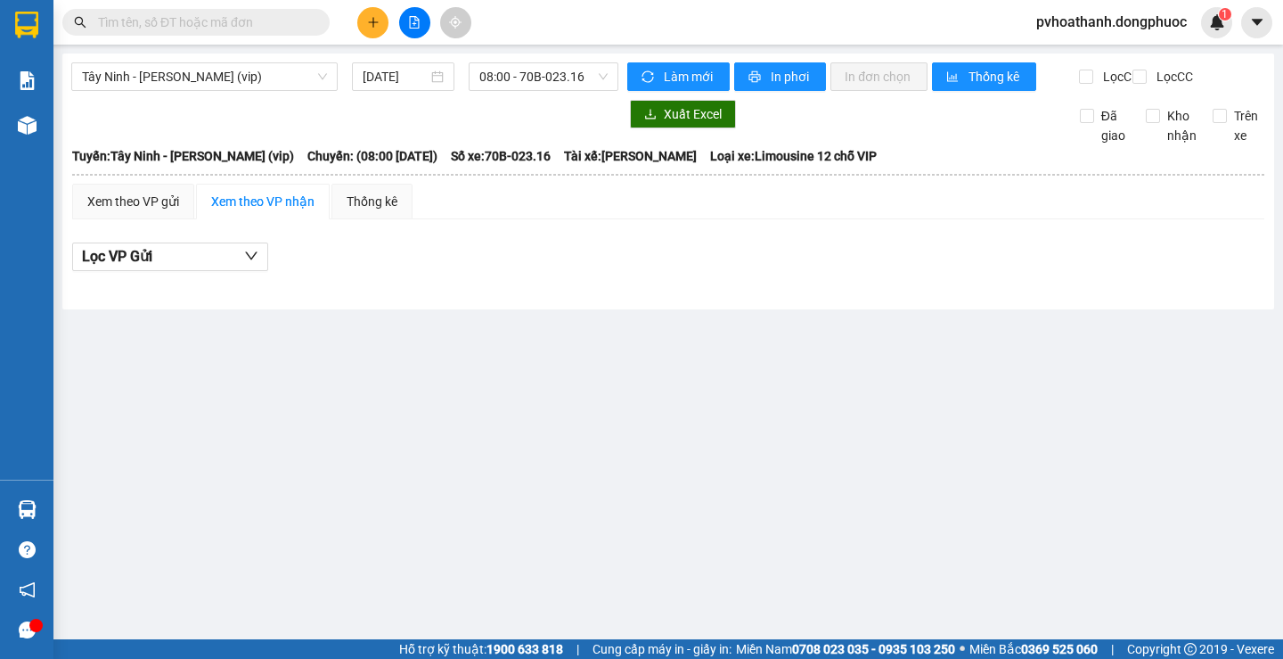
click at [372, 28] on icon "plus" at bounding box center [373, 22] width 12 height 12
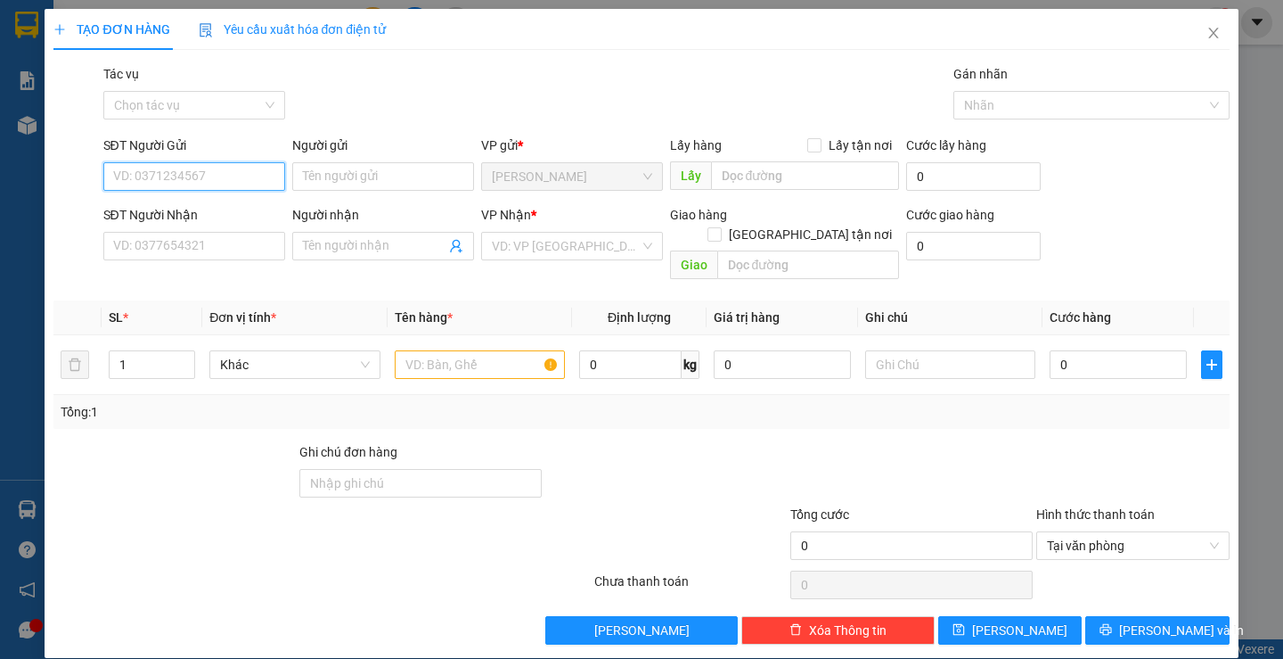
click at [228, 181] on input "SĐT Người Gửi" at bounding box center [194, 176] width 182 height 29
type input "0784472540"
click at [160, 208] on div "0784472540 - SỬ" at bounding box center [191, 212] width 159 height 20
type input "SỬ"
type input "0932534294"
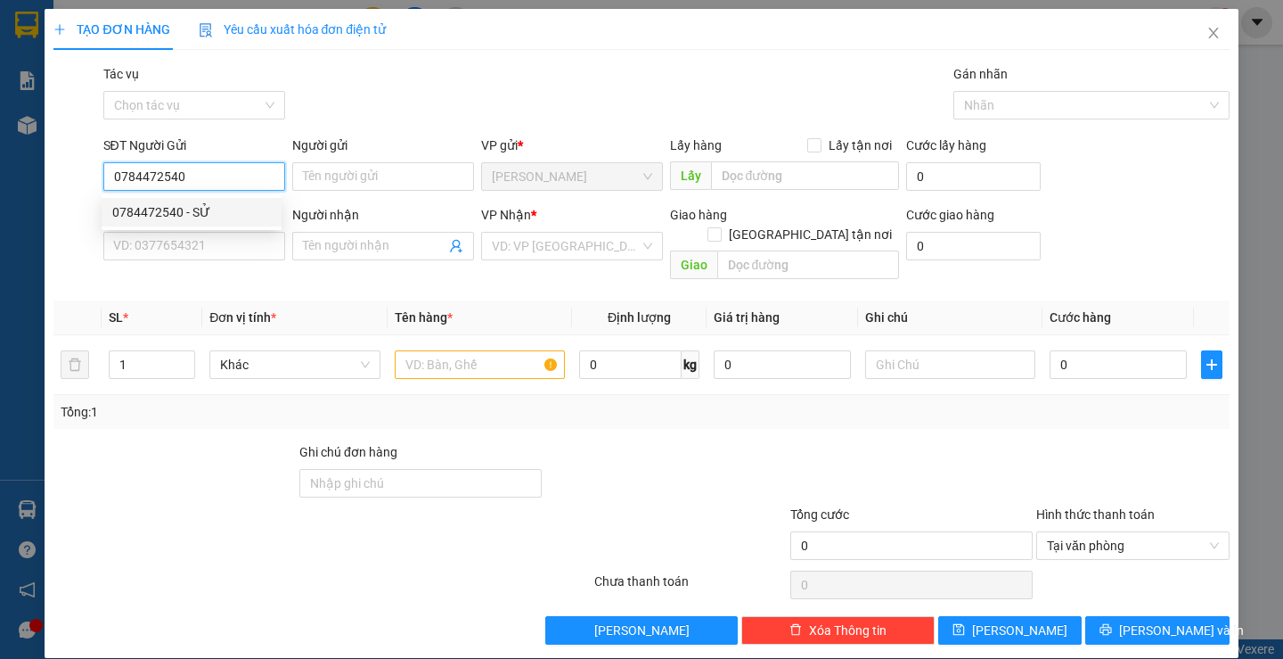
type input "THANH"
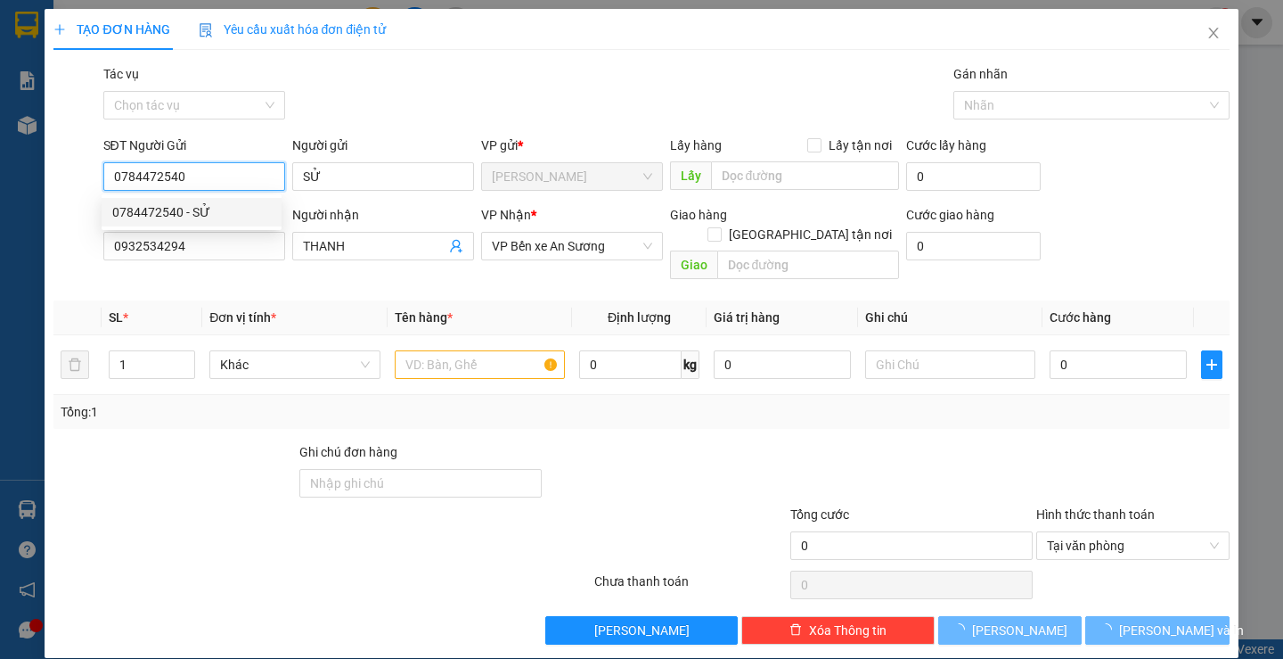
type input "20.000"
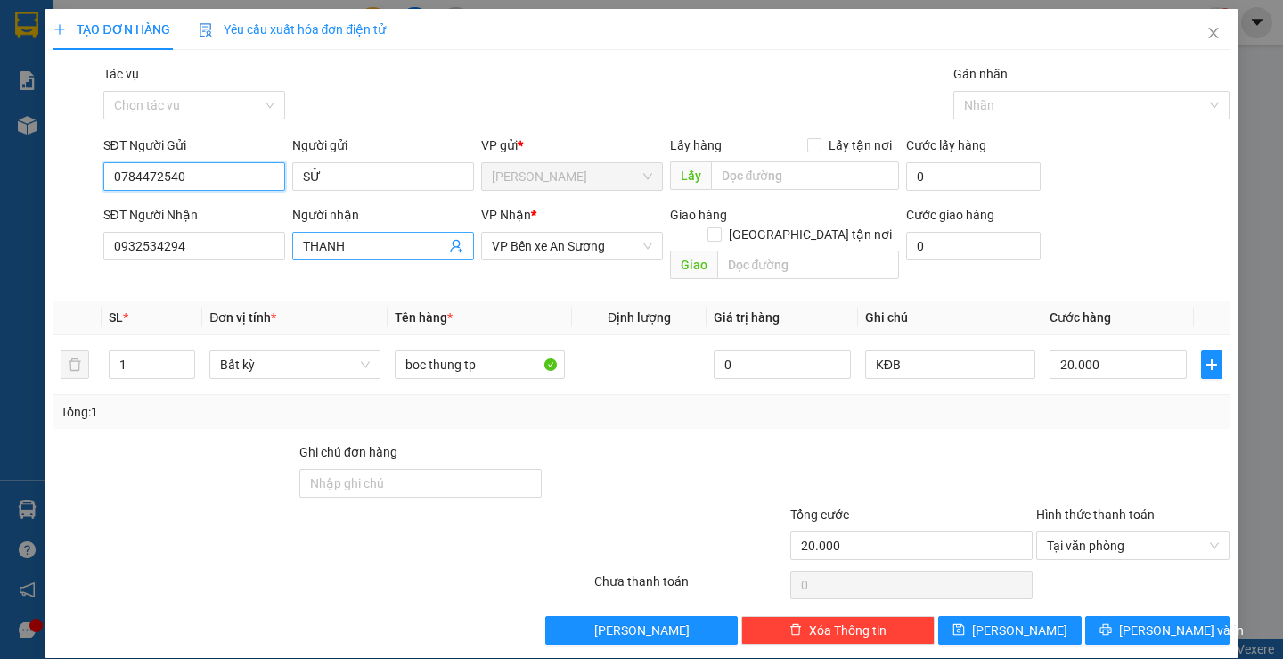
type input "0784472540"
click at [456, 247] on icon "user-add" at bounding box center [456, 246] width 14 height 14
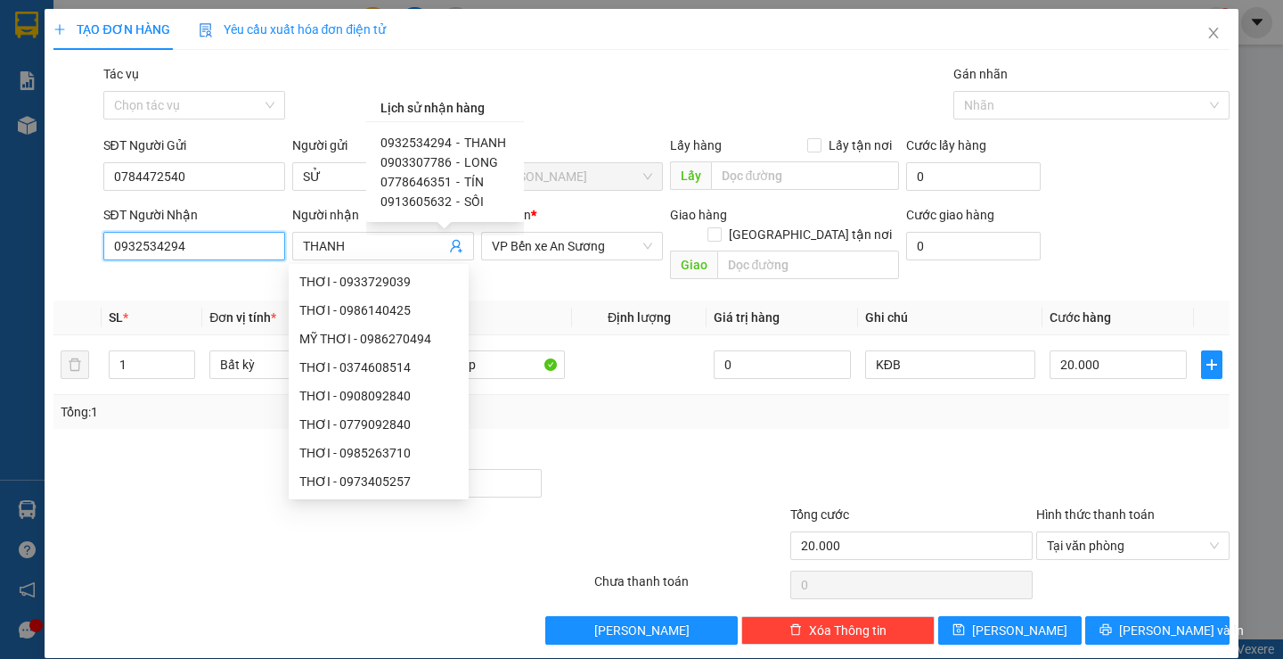
click at [206, 243] on input "0932534294" at bounding box center [194, 246] width 182 height 29
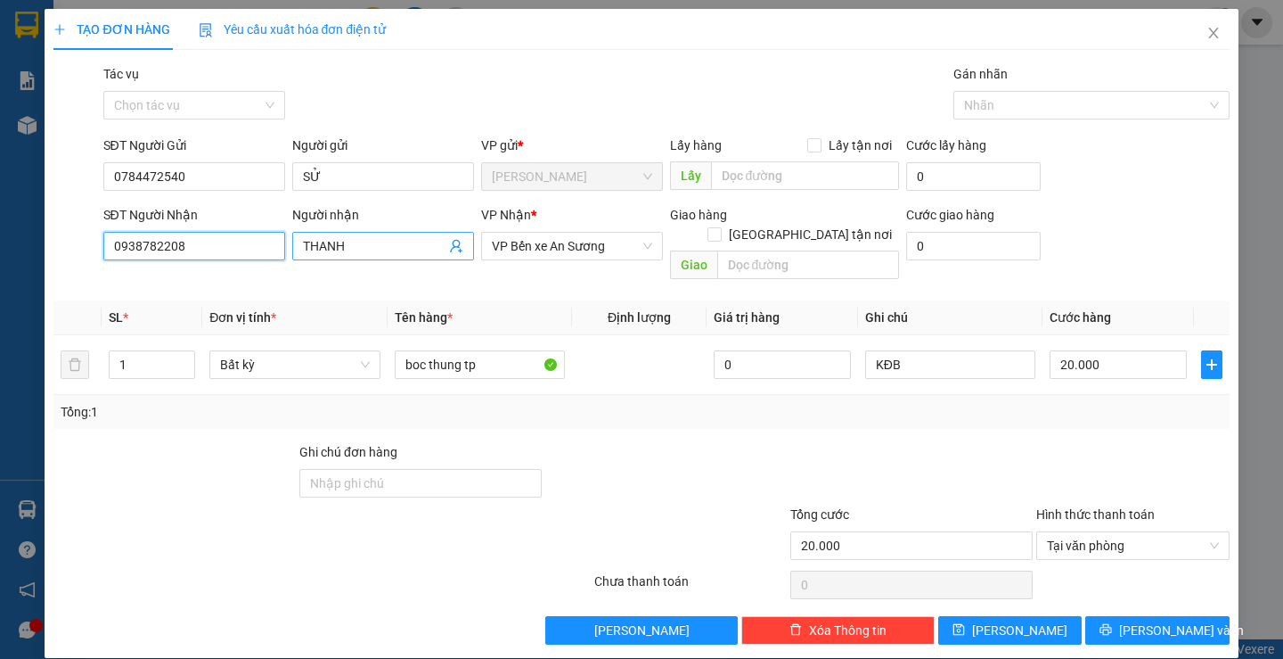
type input "0938782208"
drag, startPoint x: 355, startPoint y: 245, endPoint x: 285, endPoint y: 253, distance: 70.0
click at [289, 253] on div "Người nhận THANH THANH" at bounding box center [383, 246] width 189 height 82
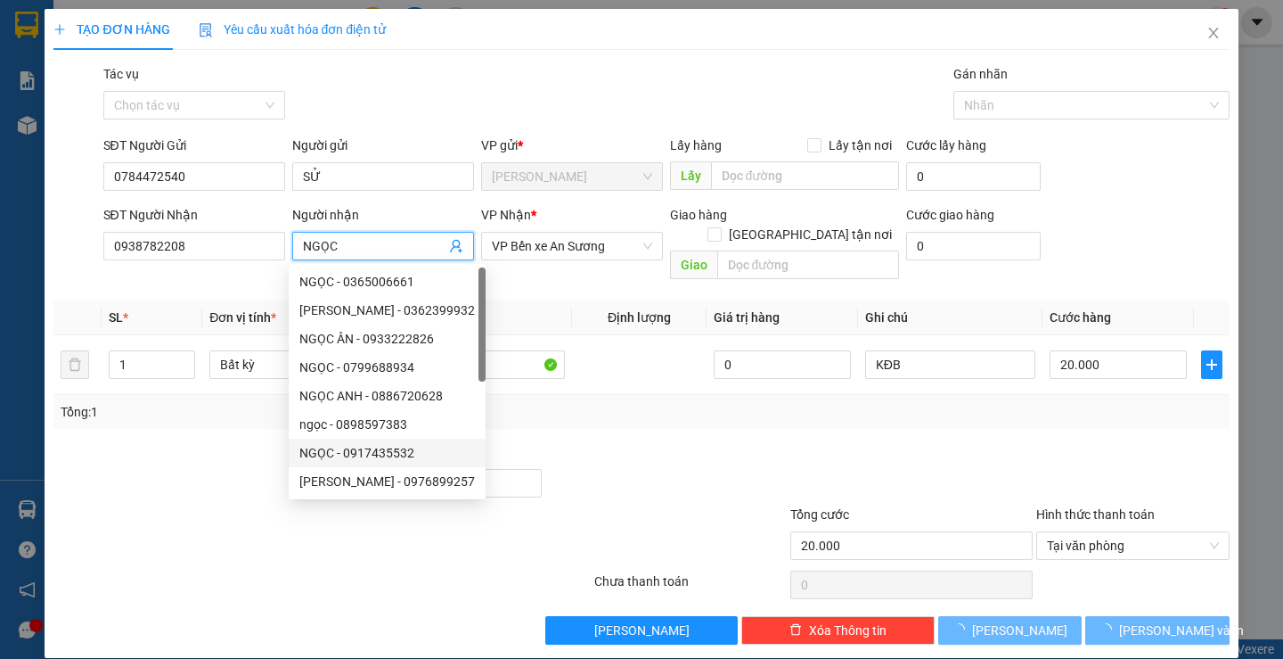
type input "NGỌC"
click at [631, 442] on div at bounding box center [667, 473] width 246 height 62
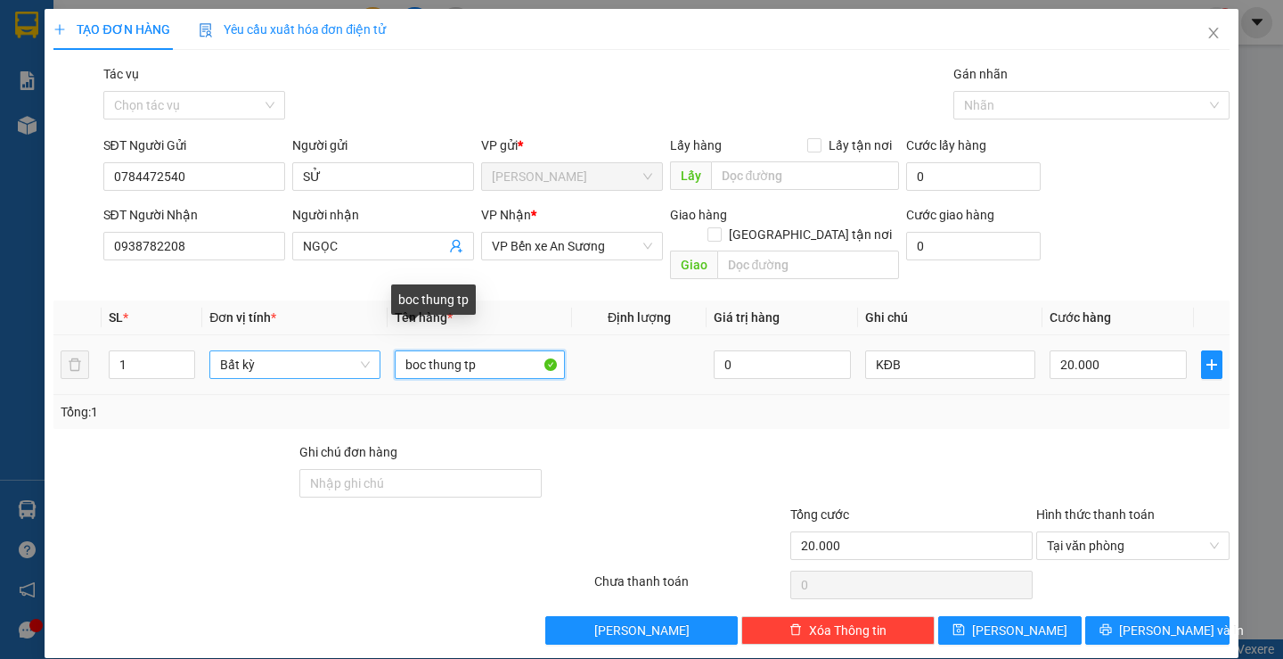
drag, startPoint x: 487, startPoint y: 346, endPoint x: 361, endPoint y: 349, distance: 126.6
click at [361, 349] on tr "1 Bất kỳ boc thung tp 0 KĐB 20.000" at bounding box center [640, 365] width 1175 height 60
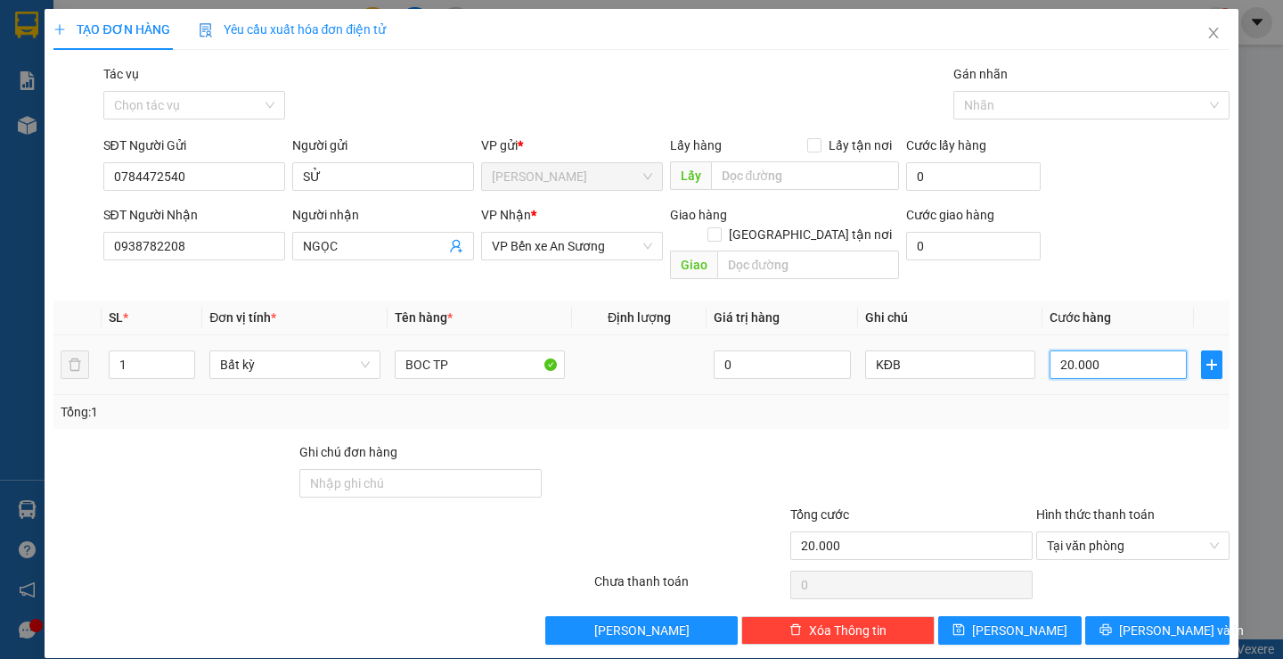
click at [1117, 350] on input "20.000" at bounding box center [1118, 364] width 137 height 29
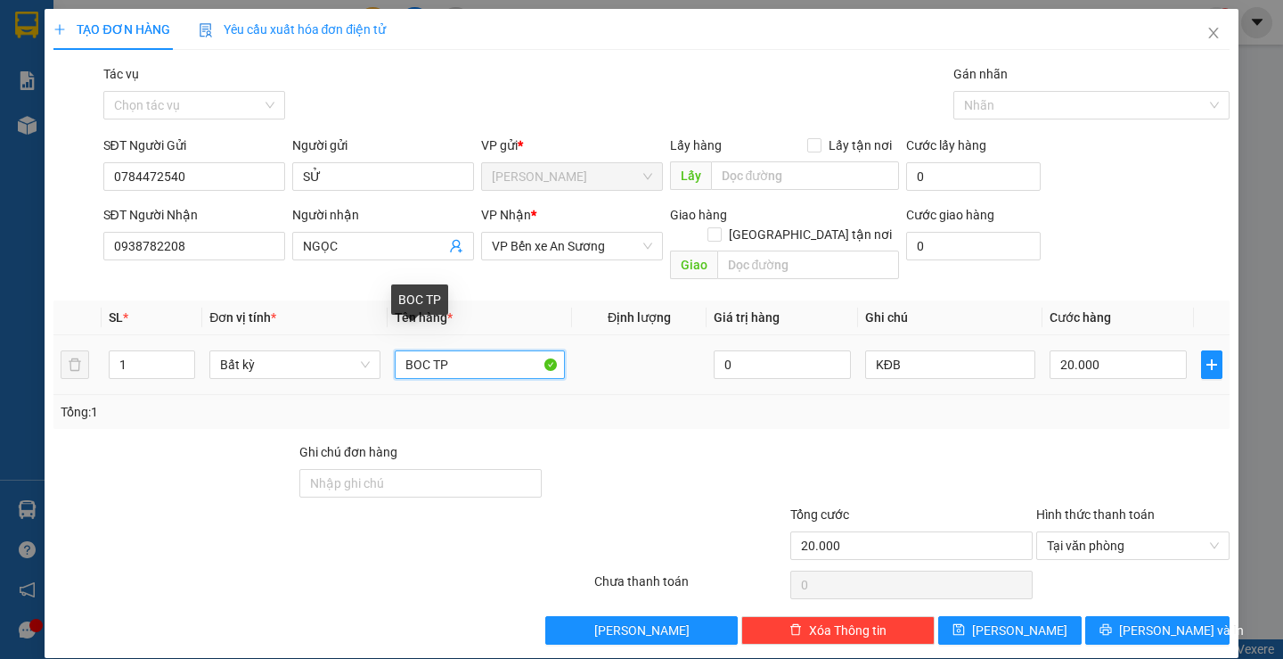
click at [455, 350] on input "BOC TP" at bounding box center [480, 364] width 170 height 29
type input "BOC QAO + GD"
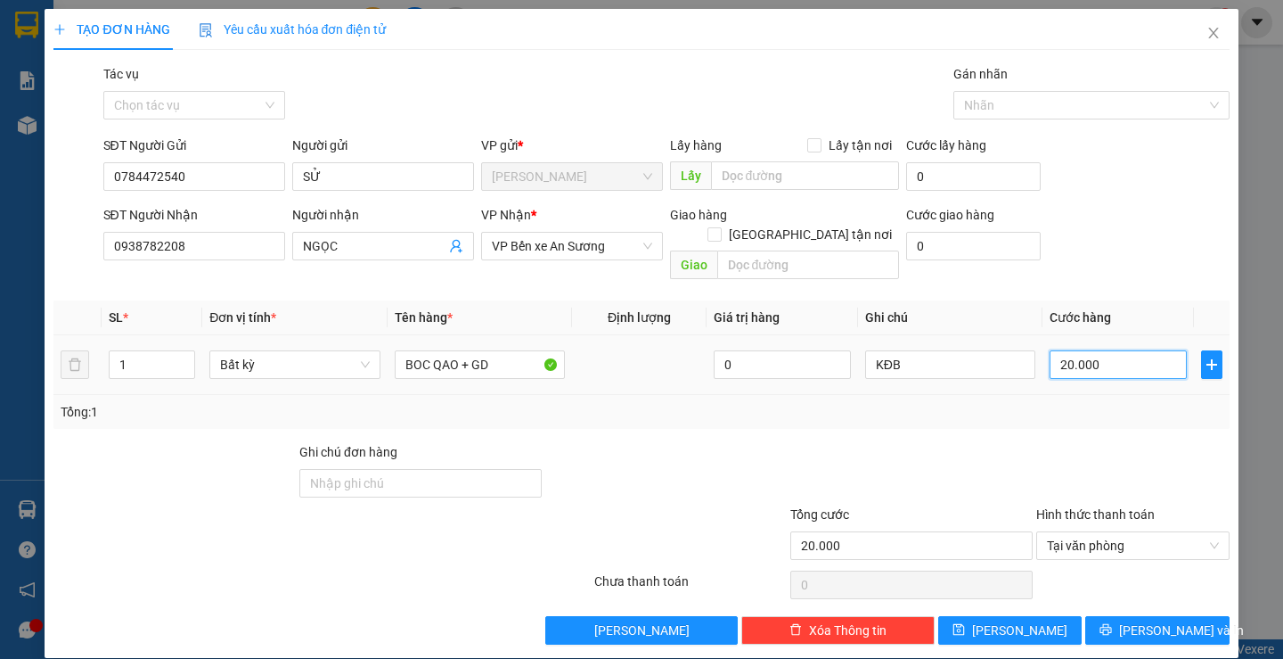
click at [1118, 350] on input "20.000" at bounding box center [1118, 364] width 137 height 29
type input "2"
type input "25"
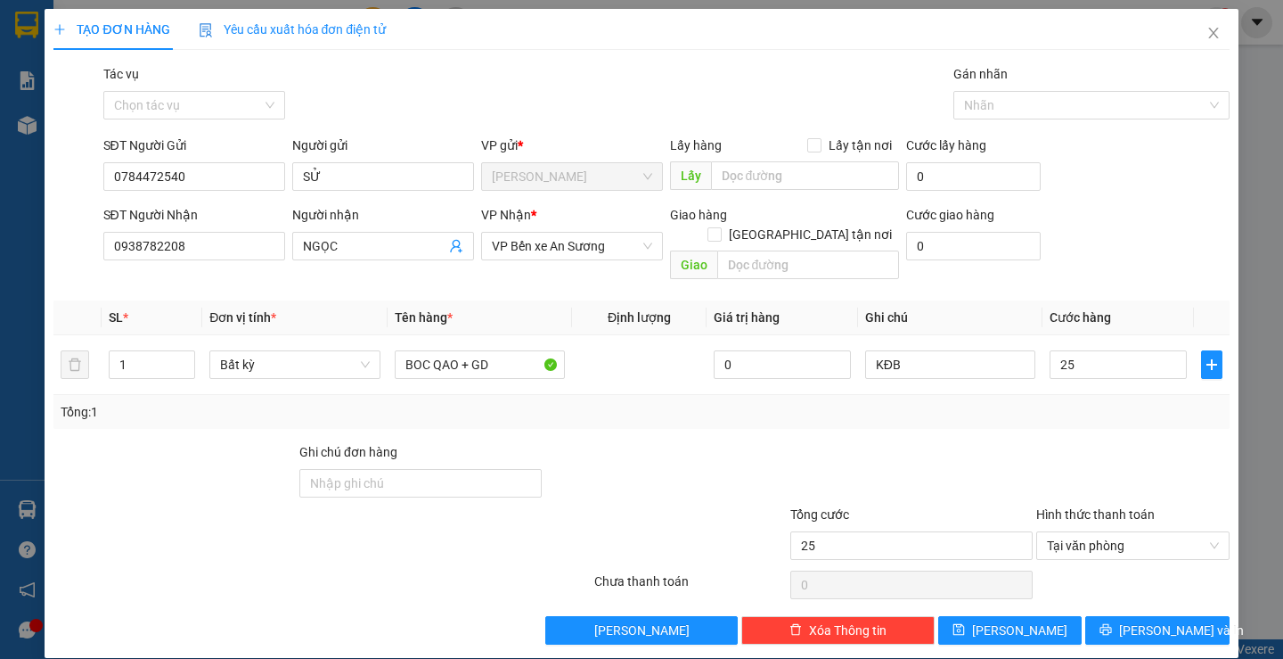
type input "25.000"
click at [1110, 414] on div "Transit Pickup Surcharge Ids Transit Deliver Surcharge Ids Transit Deliver Surc…" at bounding box center [640, 354] width 1175 height 580
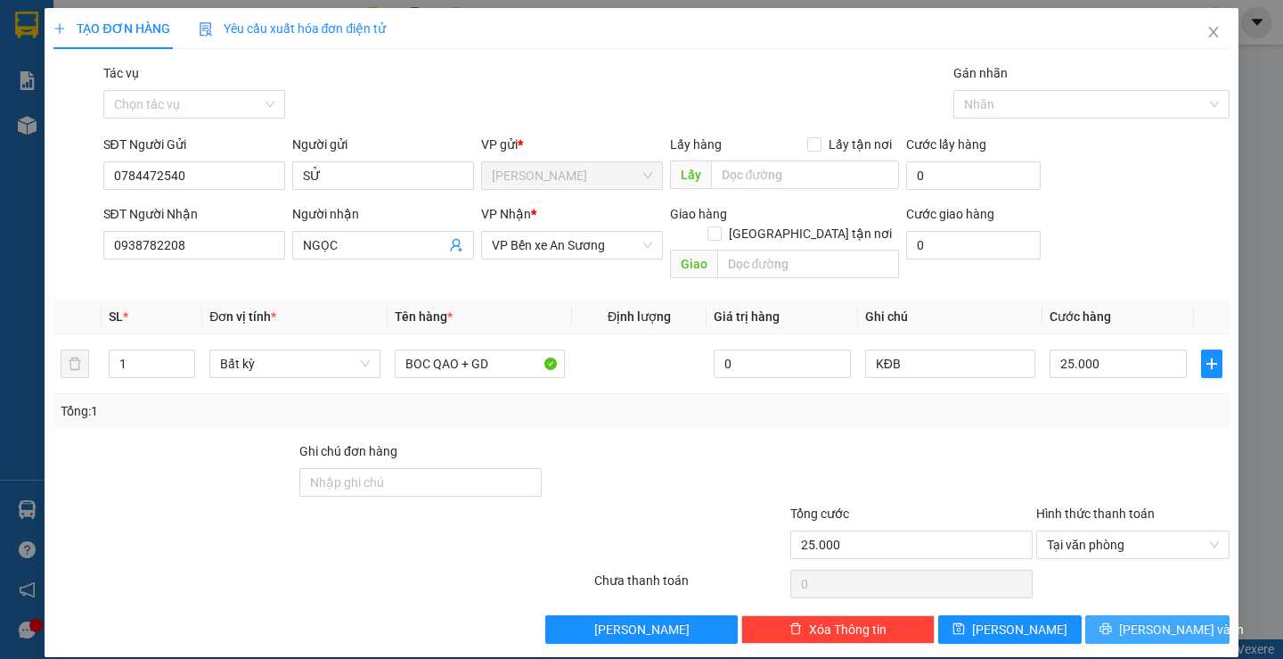
click at [1139, 619] on span "[PERSON_NAME] và In" at bounding box center [1181, 629] width 125 height 20
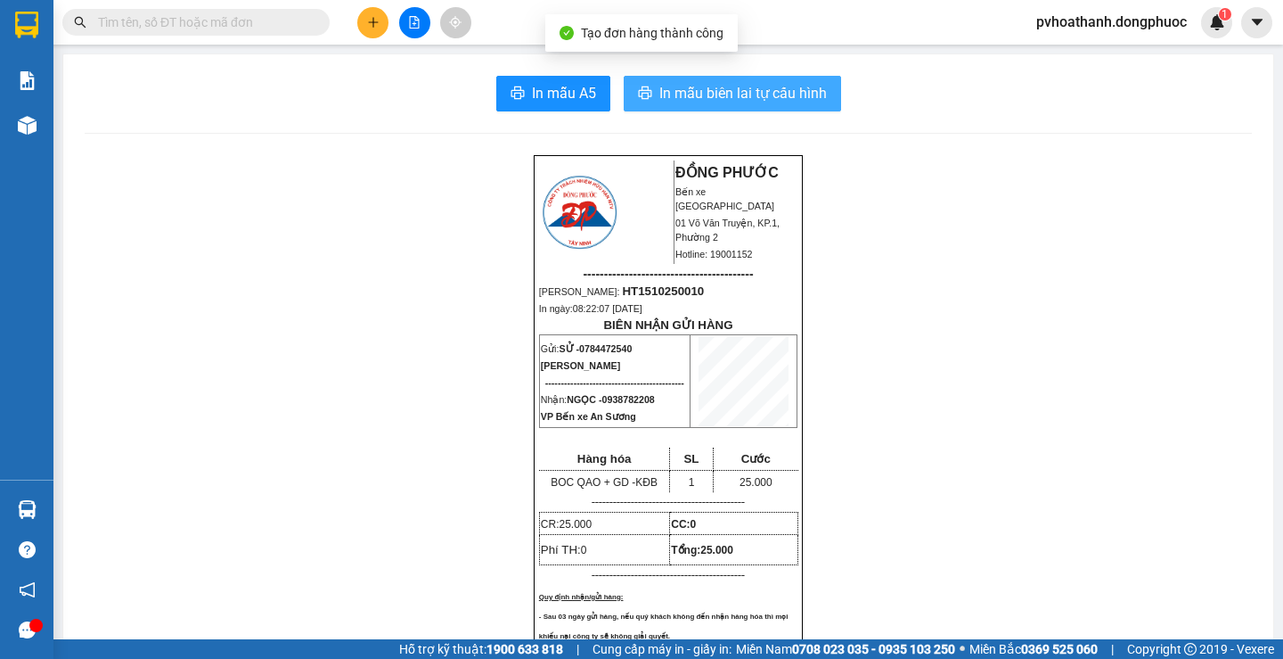
click at [738, 94] on span "In mẫu biên lai tự cấu hình" at bounding box center [743, 93] width 168 height 22
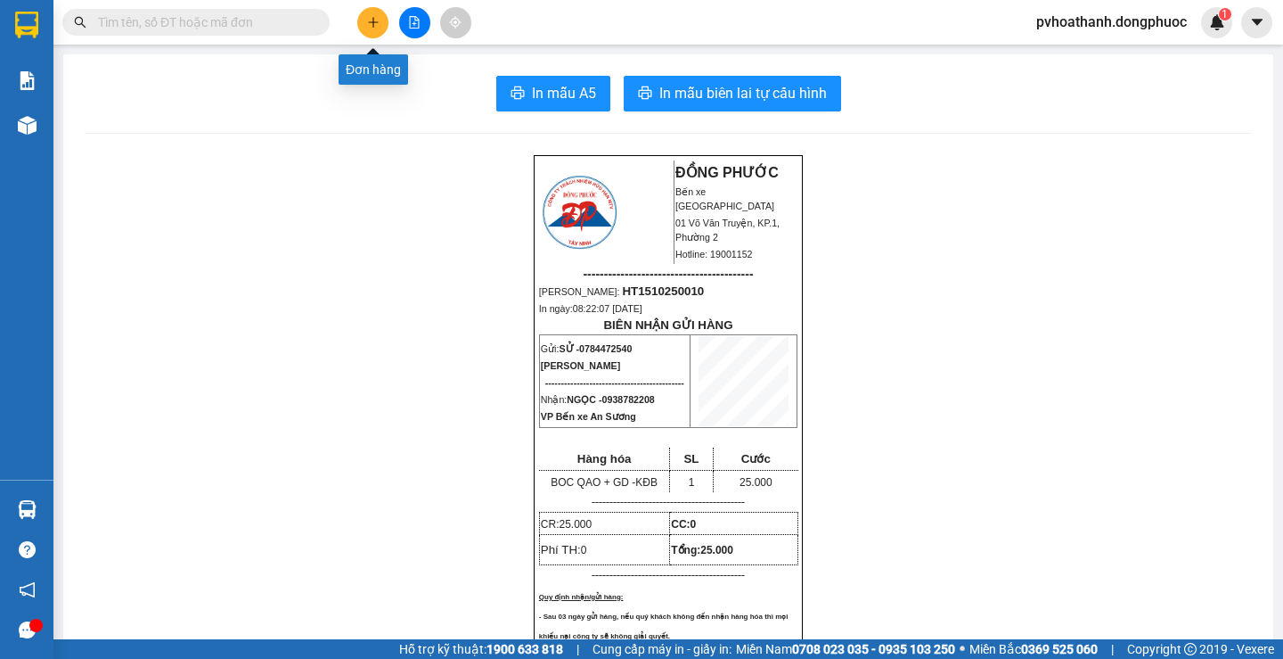
click at [365, 20] on button at bounding box center [372, 22] width 31 height 31
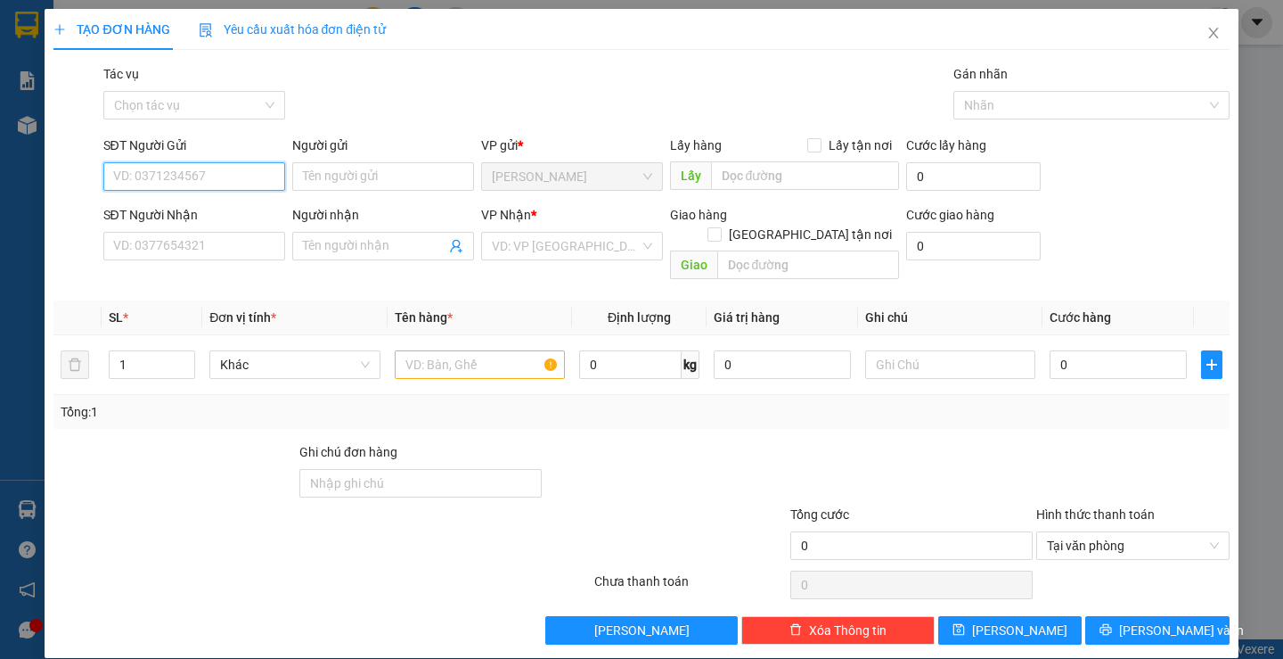
click at [241, 175] on input "SĐT Người Gửi" at bounding box center [194, 176] width 182 height 29
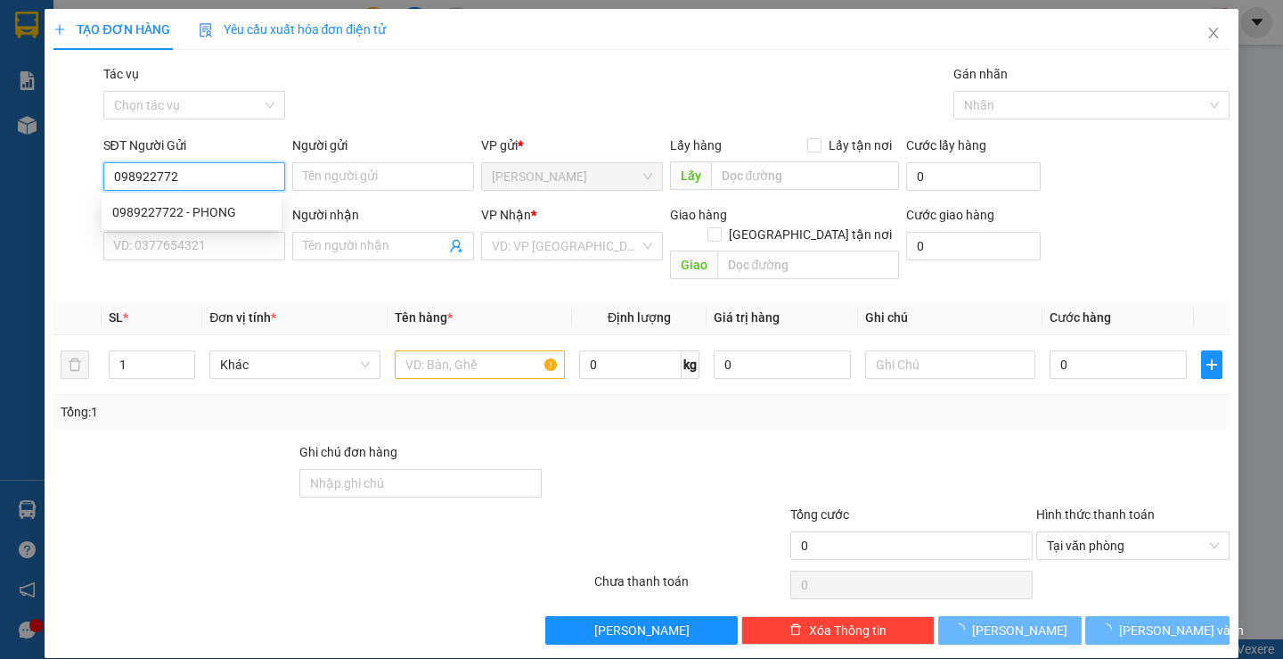
type input "0989227722"
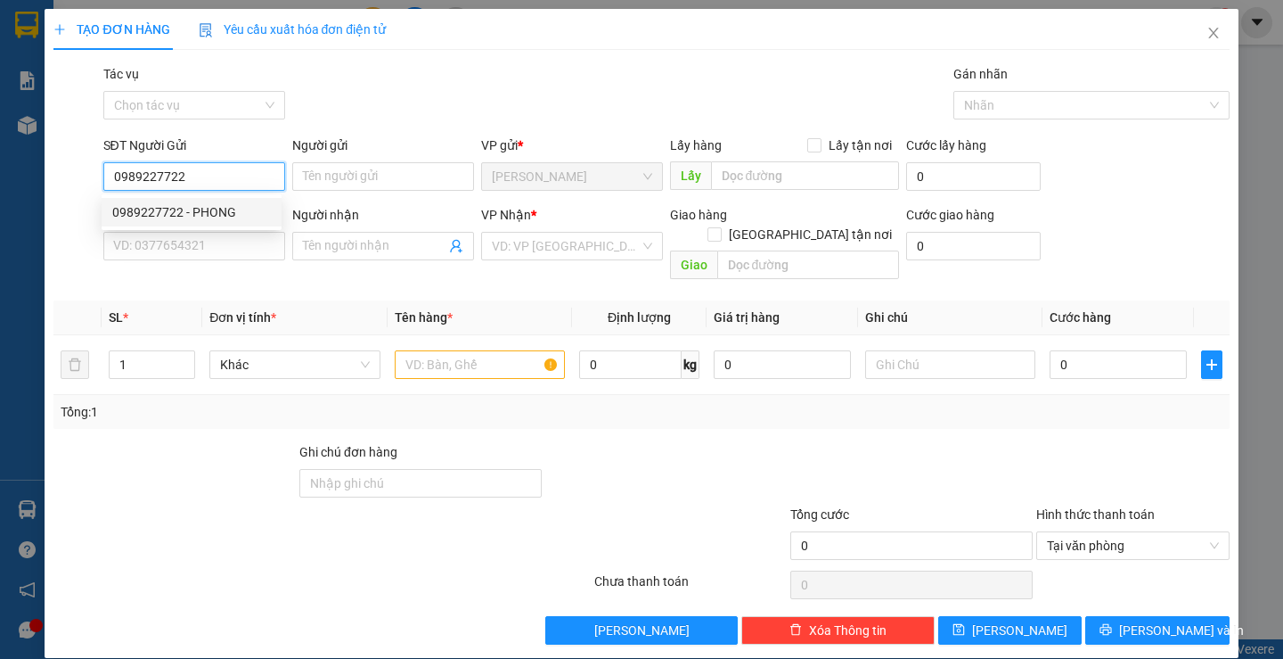
click at [246, 207] on div "0989227722 - PHONG" at bounding box center [191, 212] width 159 height 20
type input "PHONG"
type input "0932074477"
type input "DŨNG"
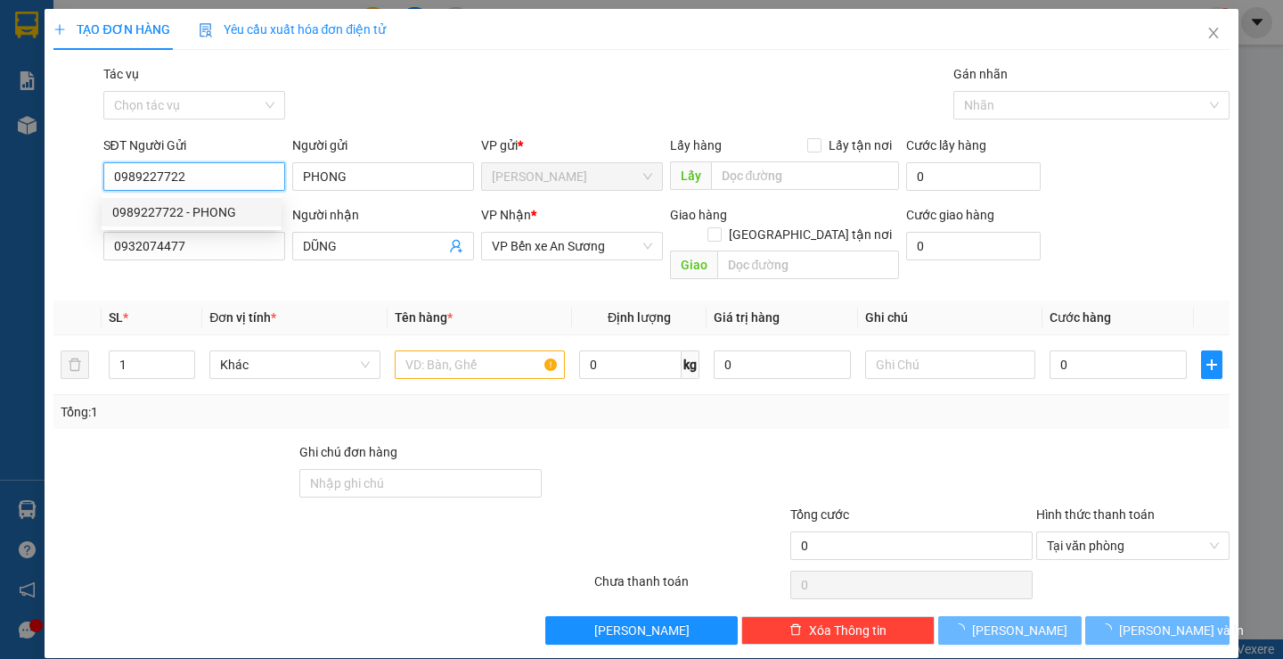
type input "20.000"
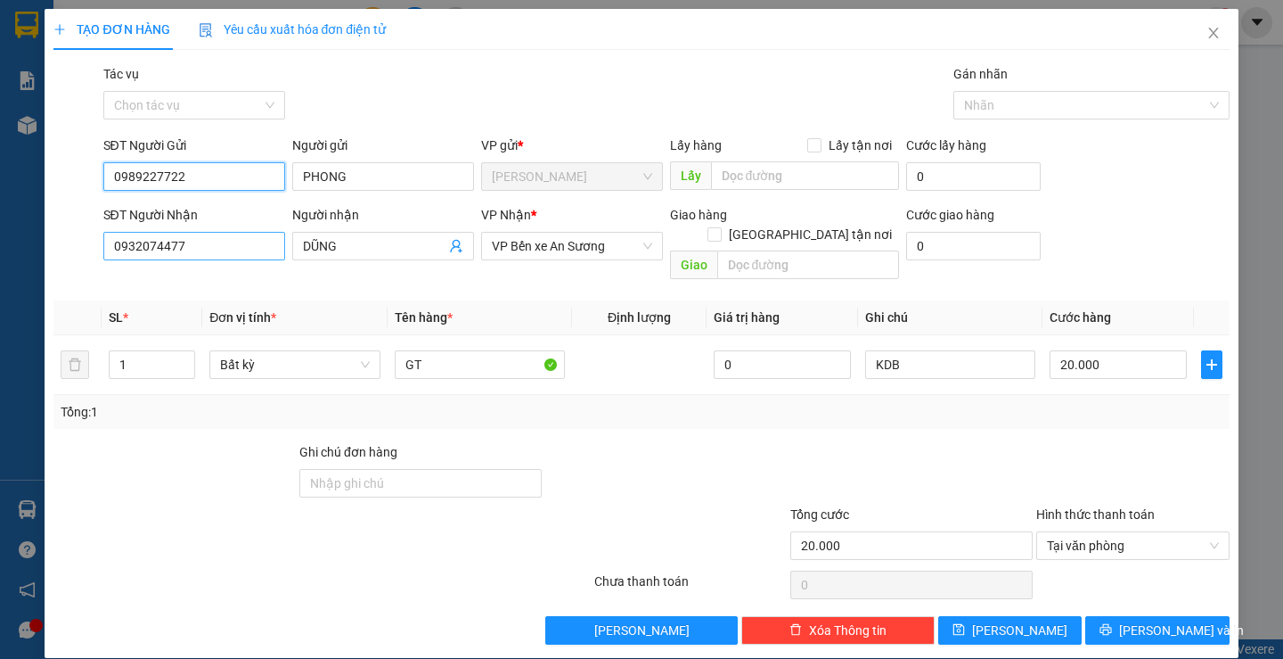
type input "0989227722"
click at [253, 254] on input "0932074477" at bounding box center [194, 246] width 182 height 29
type input "0967247170"
drag, startPoint x: 341, startPoint y: 248, endPoint x: 271, endPoint y: 237, distance: 71.2
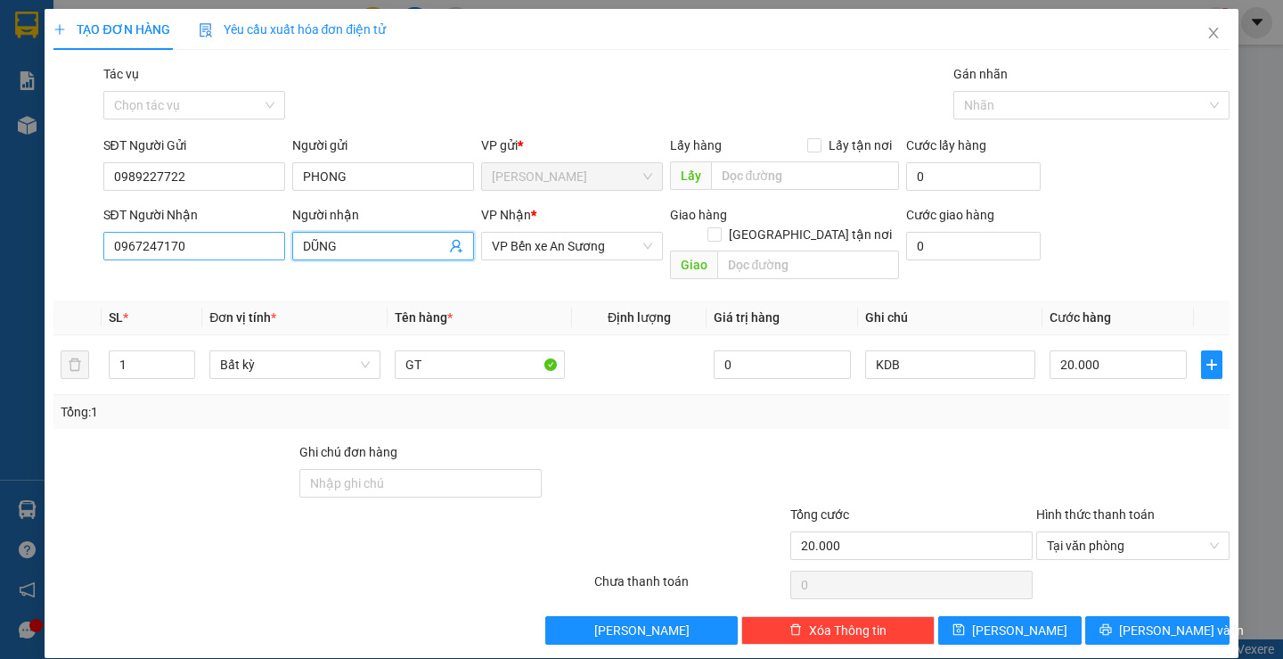
click at [271, 237] on div "SĐT Người Nhận 0967247170 Người nhận DŨNG DŨNG VP Nhận * VP Bến xe An Sương Gia…" at bounding box center [667, 246] width 1134 height 82
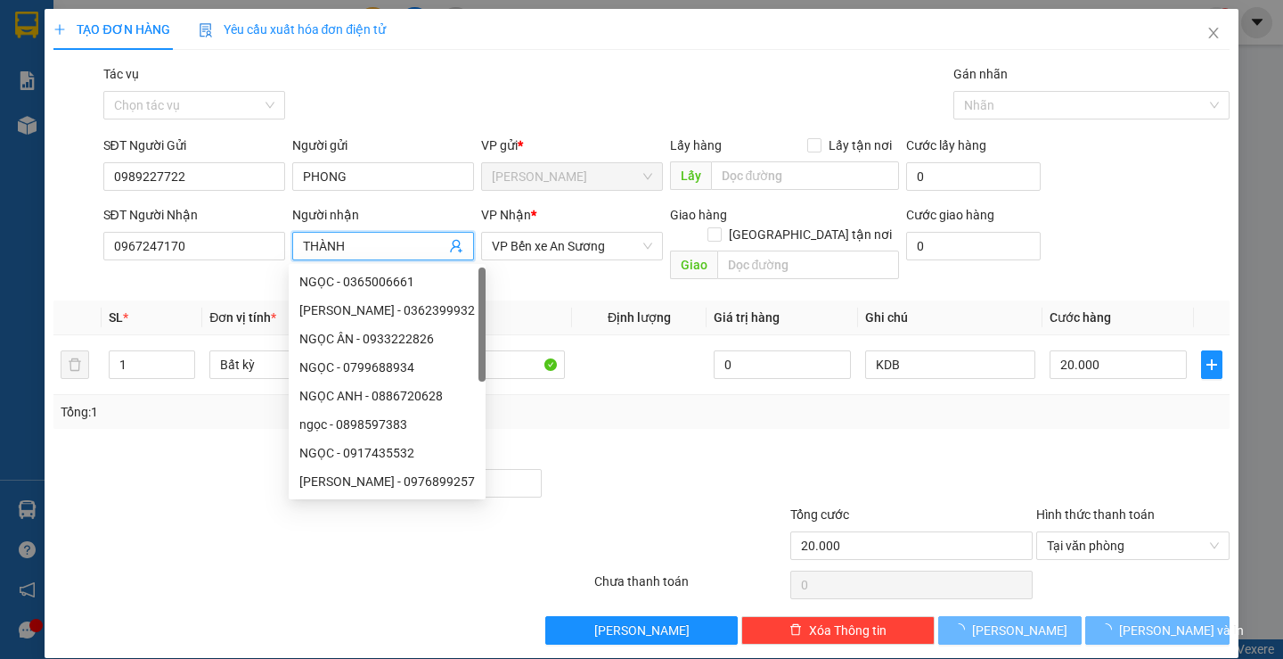
type input "THÀNH"
click at [642, 444] on div at bounding box center [667, 473] width 246 height 62
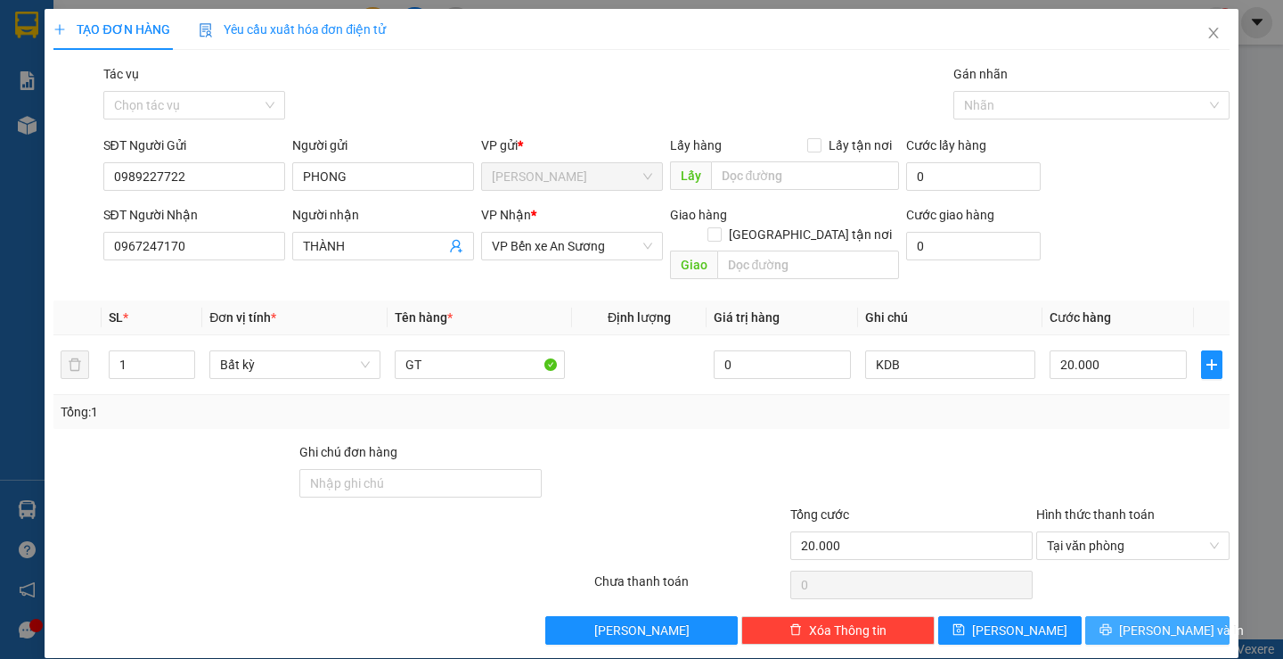
click at [1112, 623] on icon "printer" at bounding box center [1106, 629] width 12 height 12
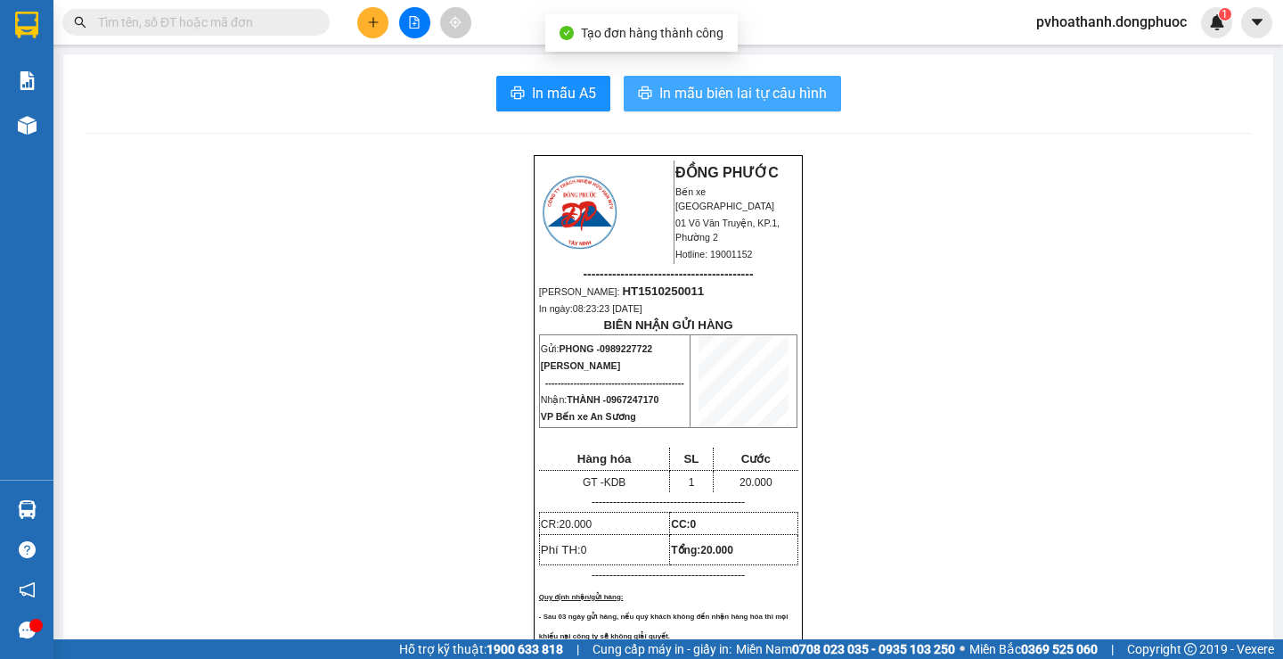
click at [797, 103] on span "In mẫu biên lai tự cấu hình" at bounding box center [743, 93] width 168 height 22
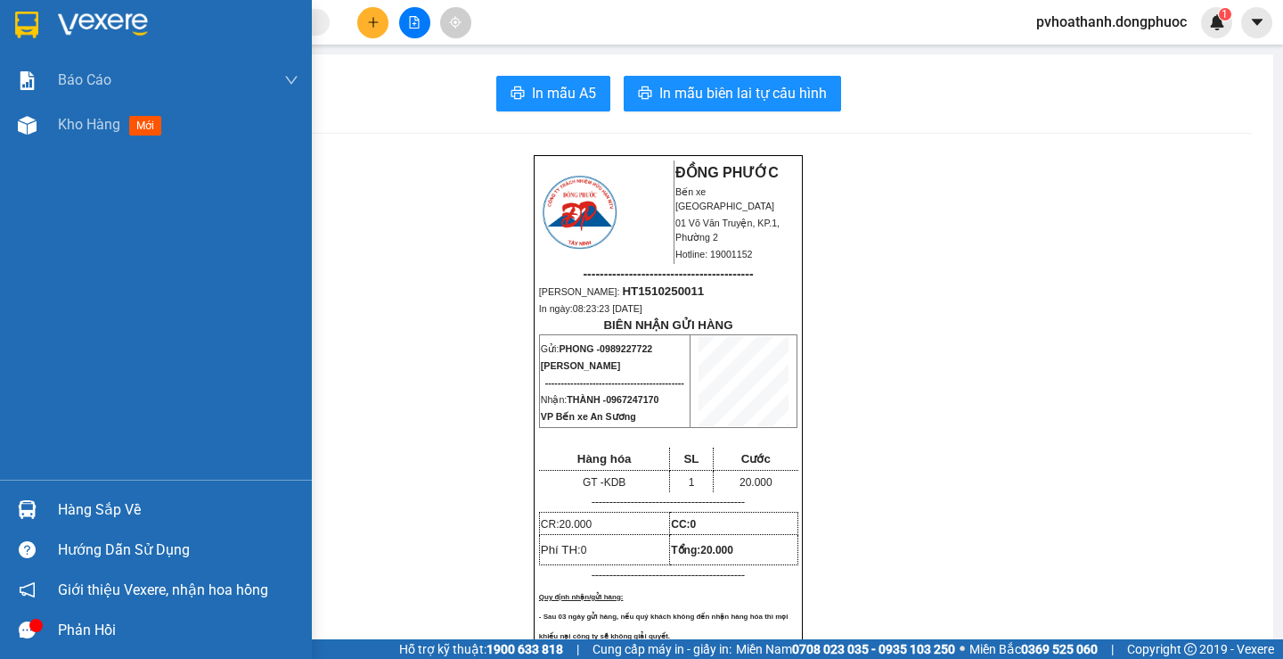
click at [73, 504] on div "Hàng sắp về" at bounding box center [178, 509] width 241 height 27
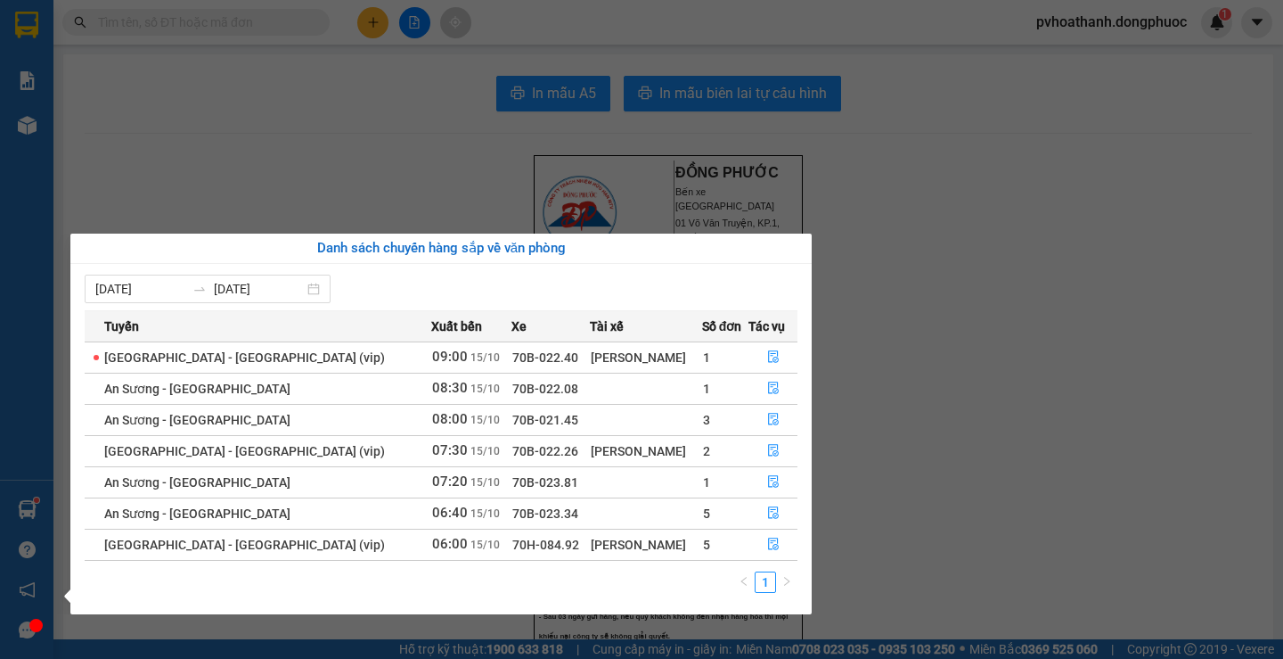
click at [936, 380] on section "Kết quả tìm kiếm ( 0 ) Bộ lọc No Data pvhoathanh.dongphuoc 1 Báo cáo Mẫu 1: Báo…" at bounding box center [641, 329] width 1283 height 659
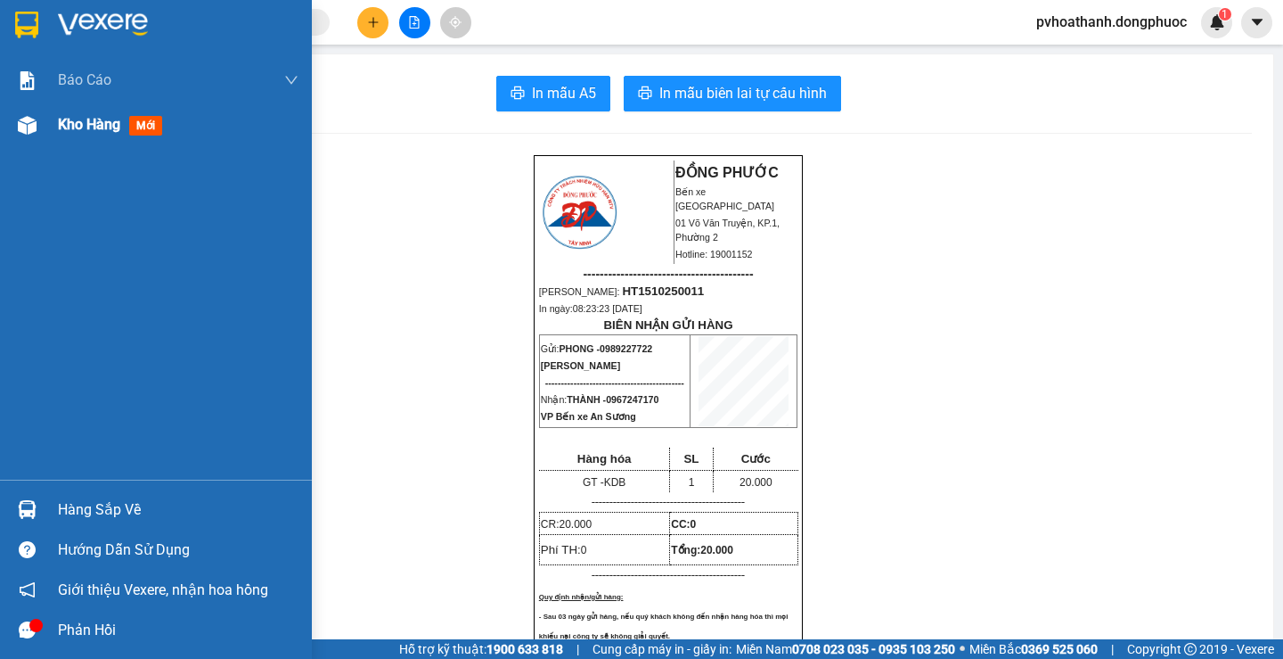
click at [81, 124] on span "Kho hàng" at bounding box center [89, 124] width 62 height 17
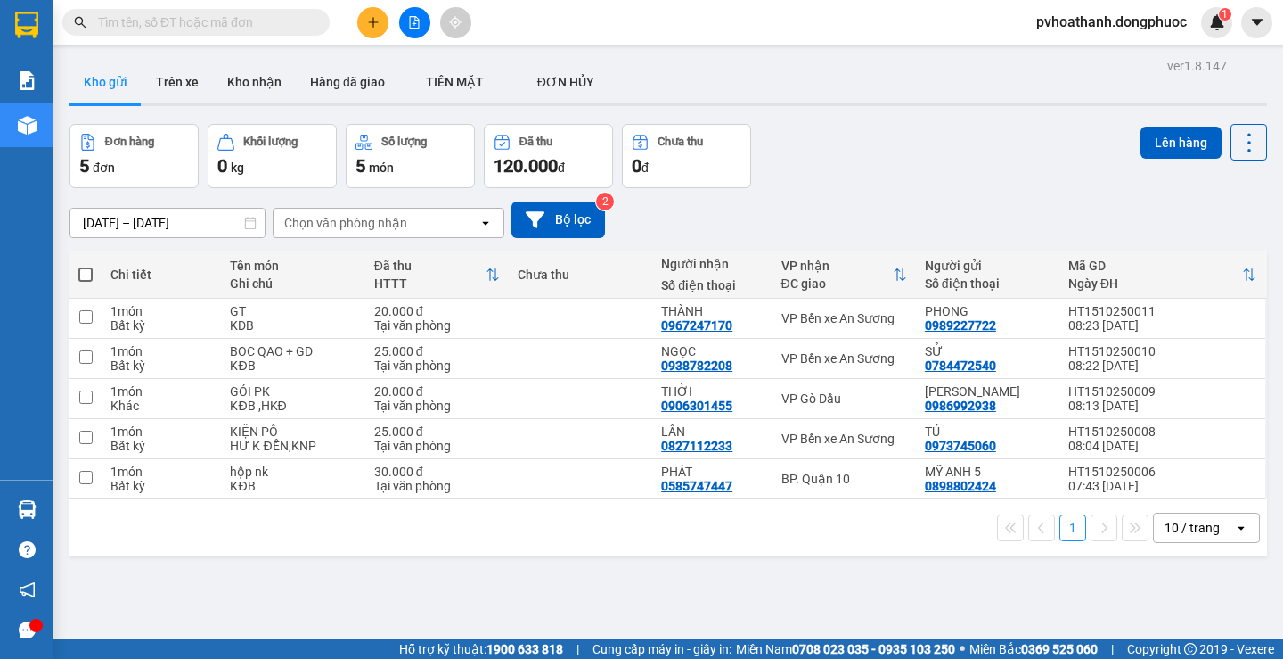
click at [1188, 528] on div "10 / trang" at bounding box center [1192, 528] width 55 height 18
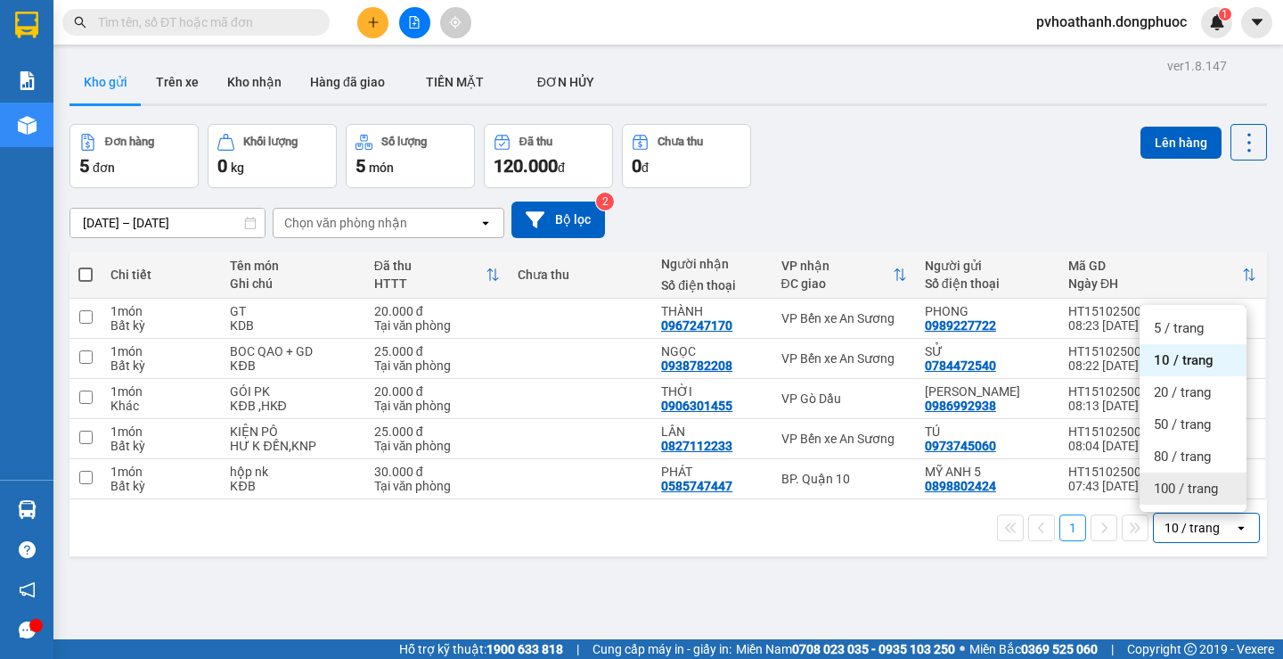
click at [1179, 487] on span "100 / trang" at bounding box center [1186, 488] width 64 height 18
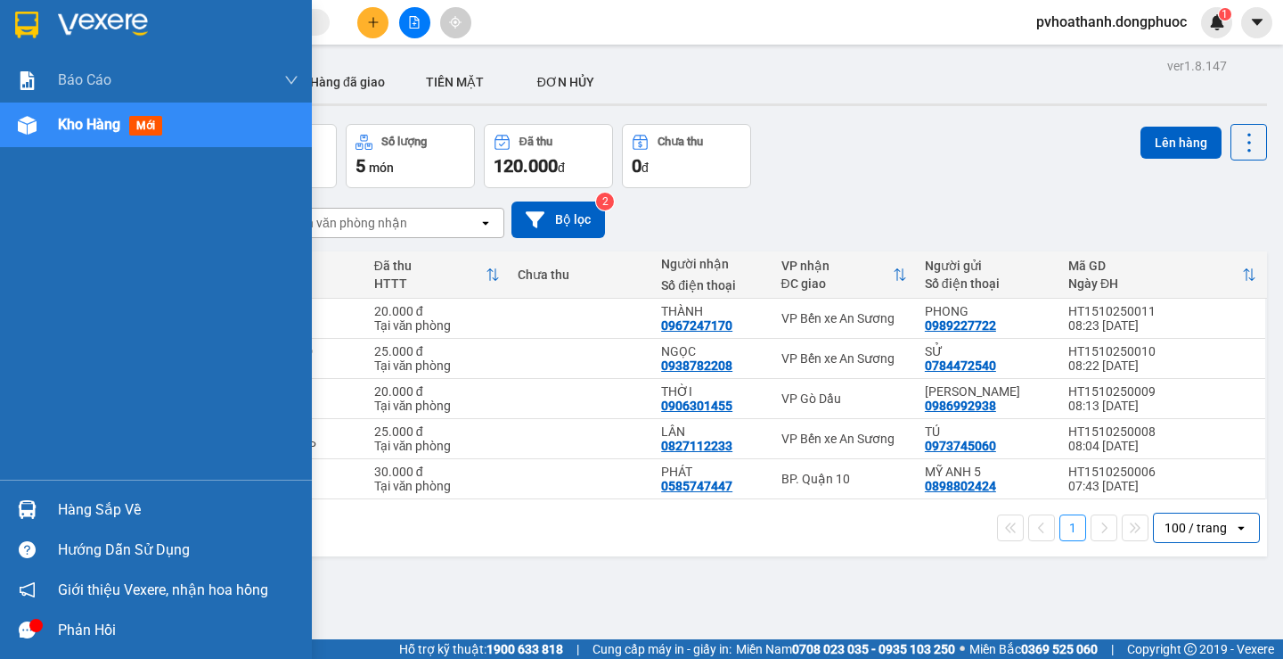
click at [87, 504] on div "Hàng sắp về" at bounding box center [178, 509] width 241 height 27
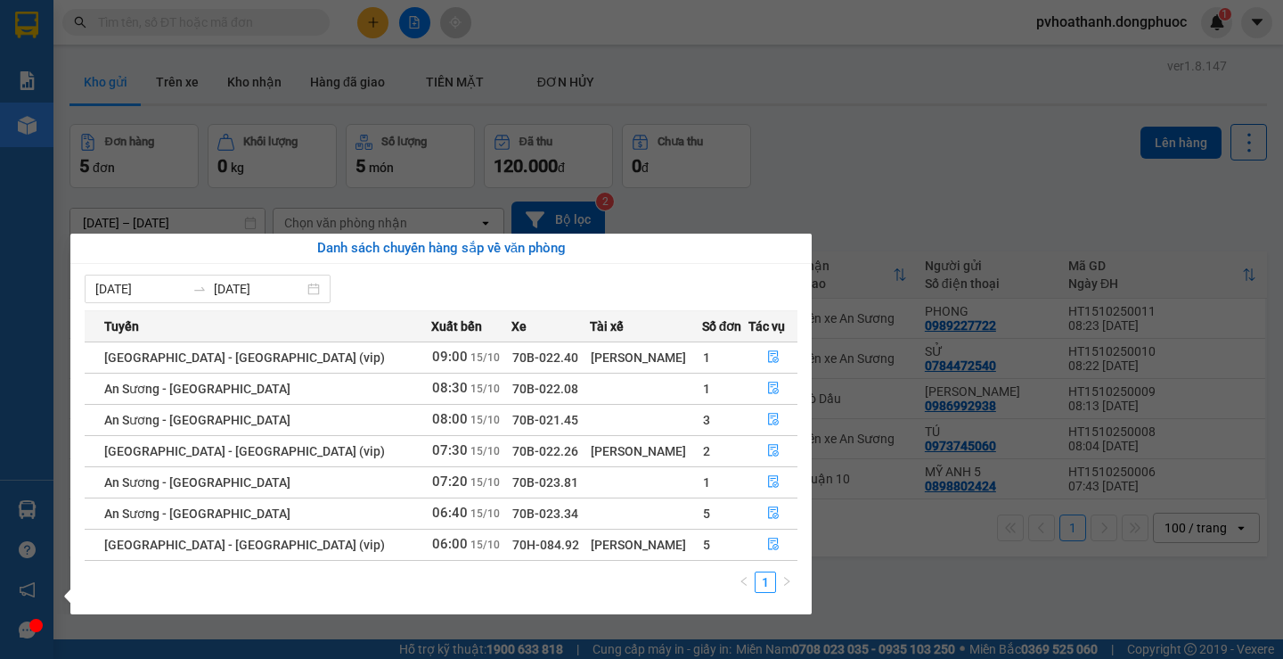
click at [22, 297] on div "Báo cáo Mẫu 1: Báo cáo dòng tiền theo nhân viên Mẫu 1: Báo cáo dòng tiền theo n…" at bounding box center [26, 329] width 53 height 659
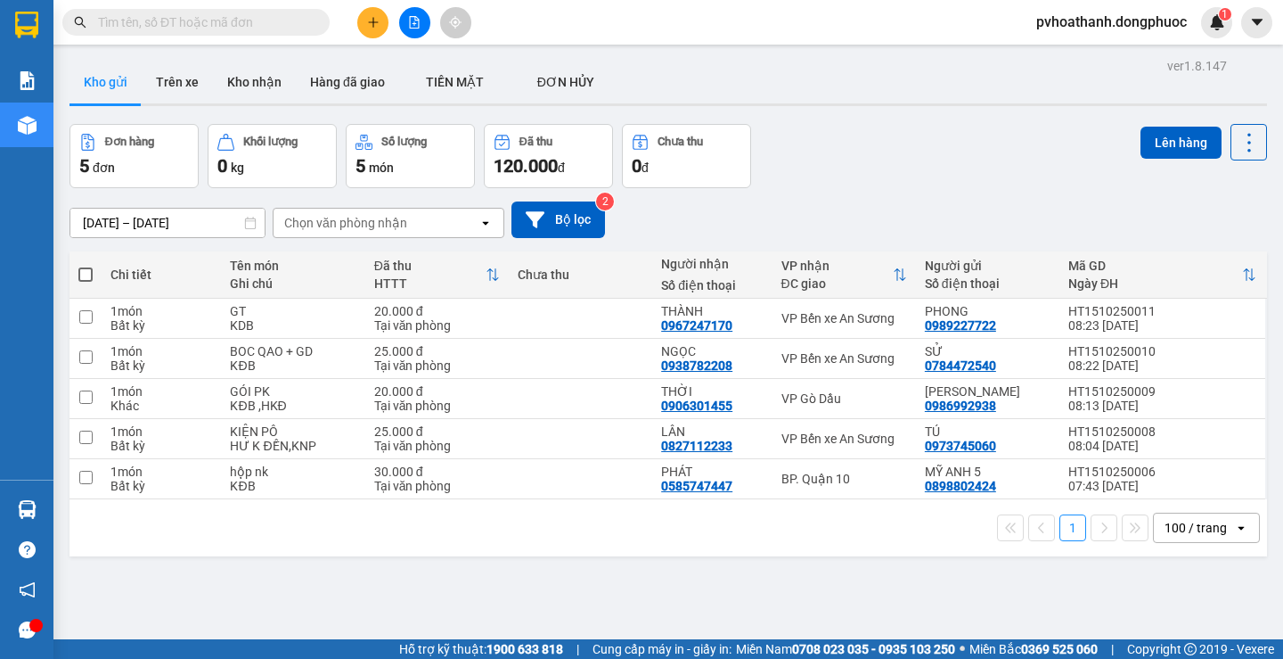
click at [147, 26] on input "text" at bounding box center [203, 22] width 210 height 20
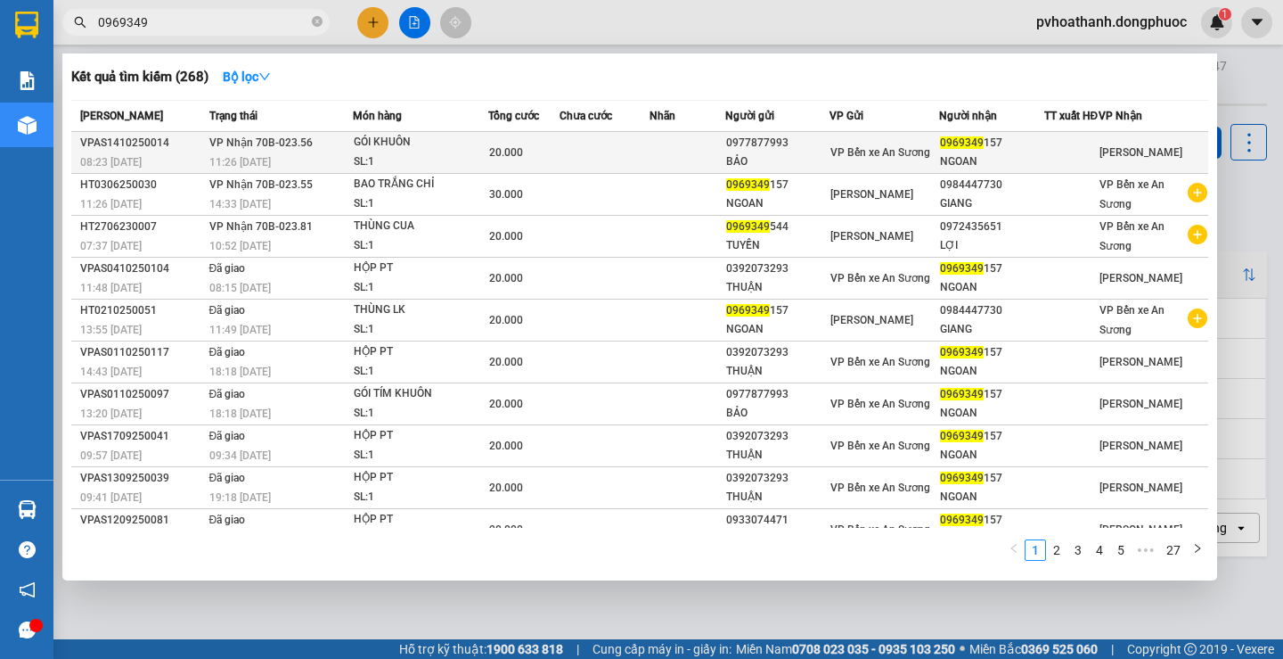
type input "0969349"
click at [291, 163] on div "11:26 - 14/10" at bounding box center [280, 162] width 143 height 20
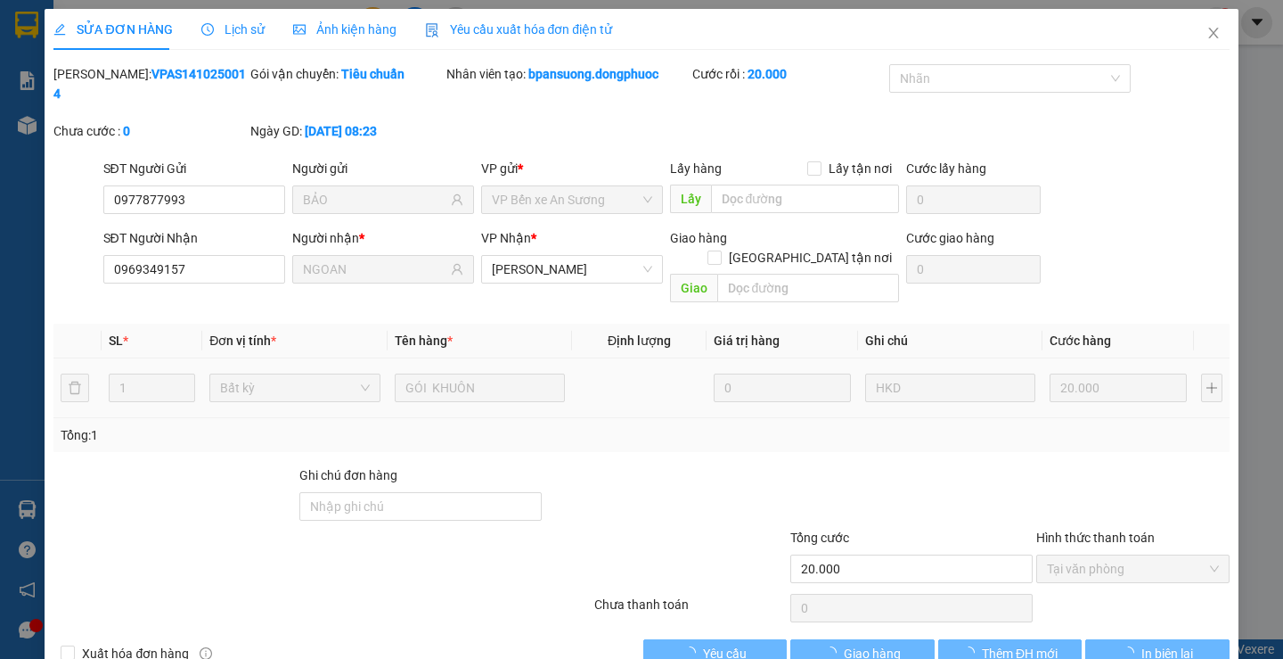
type input "0977877993"
type input "BẢO"
type input "0969349157"
type input "NGOAN"
type input "20.000"
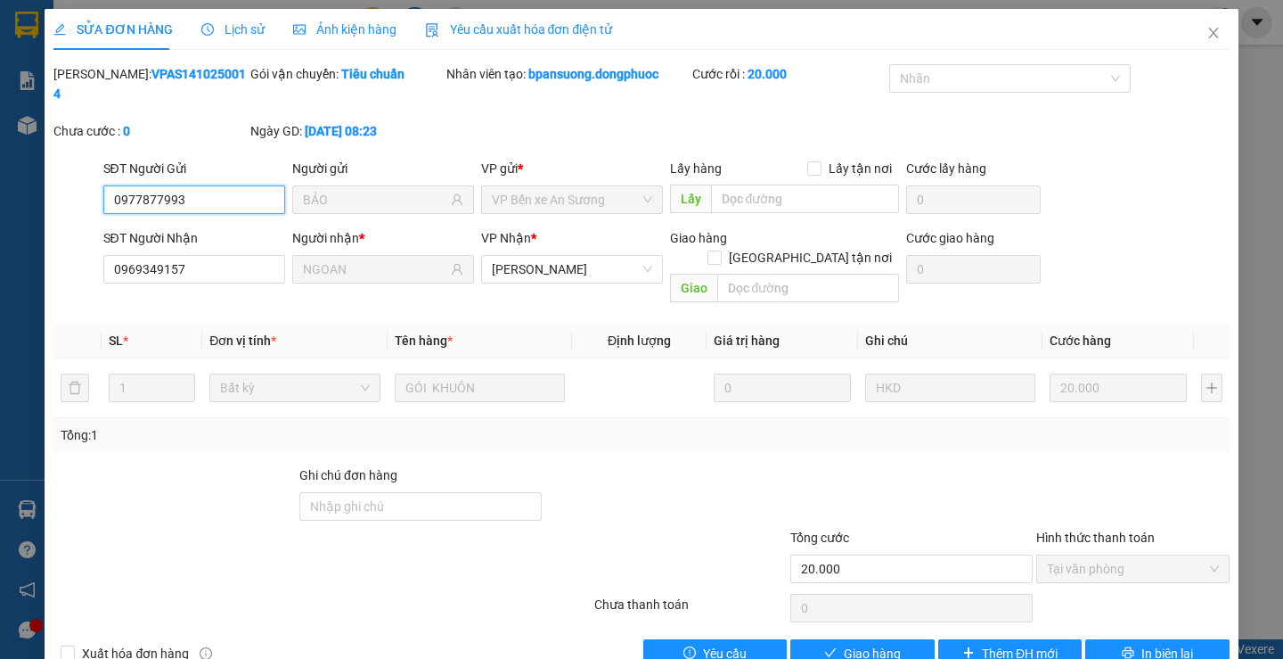
scroll to position [4, 0]
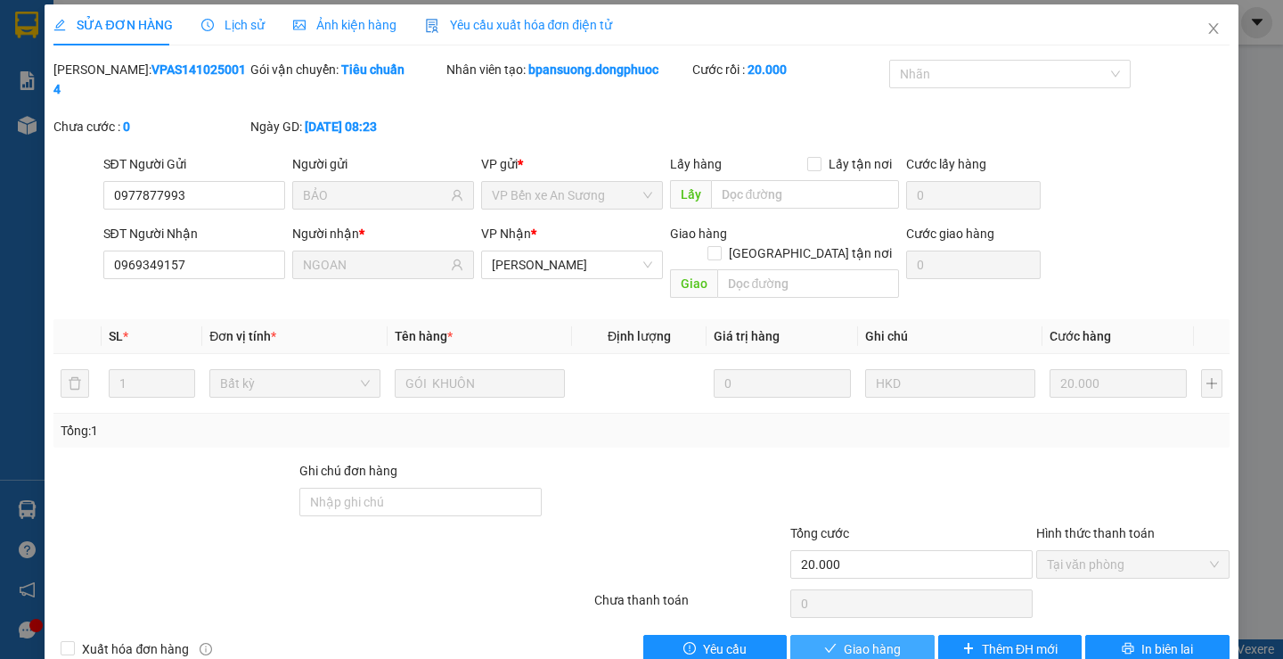
click at [887, 639] on span "Giao hàng" at bounding box center [872, 649] width 57 height 20
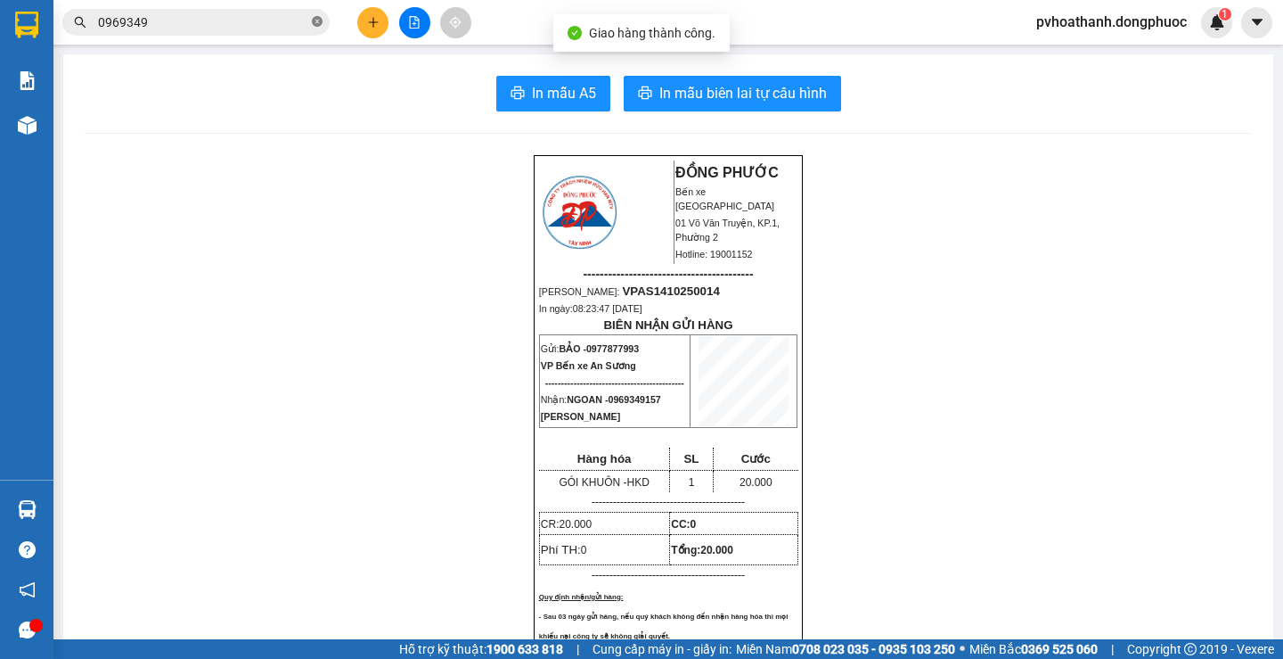
click at [314, 25] on icon "close-circle" at bounding box center [317, 21] width 11 height 11
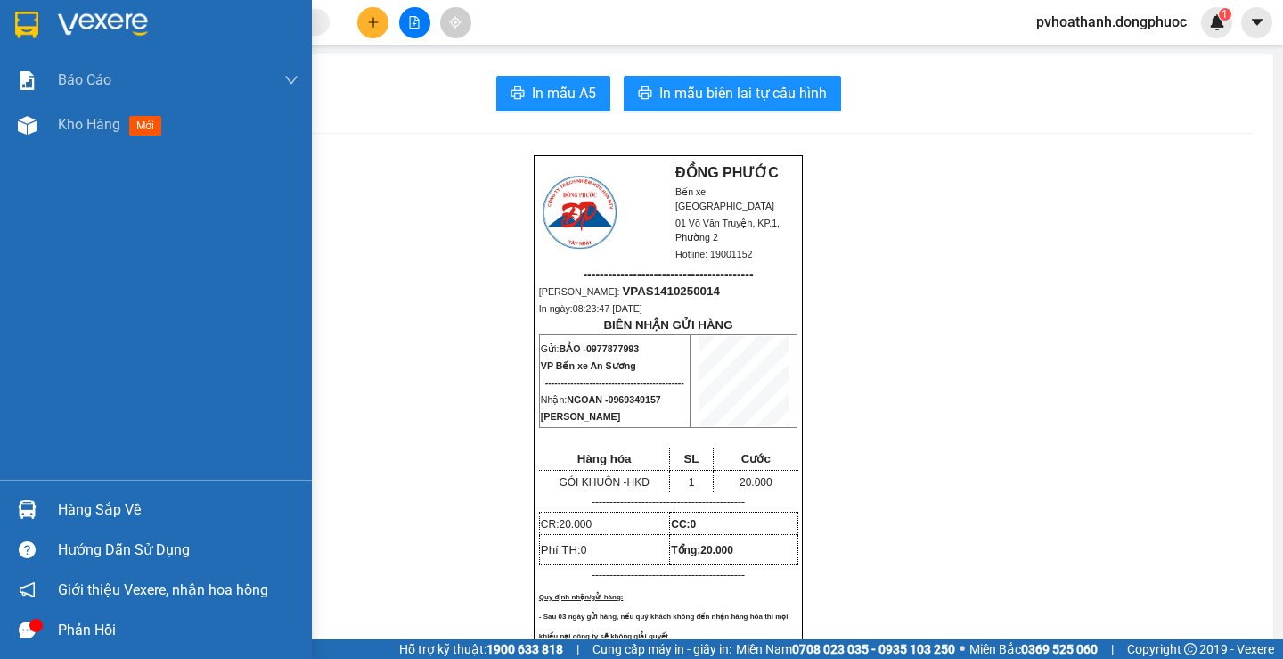
click at [63, 626] on div "Phản hồi" at bounding box center [178, 630] width 241 height 27
click at [39, 507] on div at bounding box center [27, 509] width 31 height 31
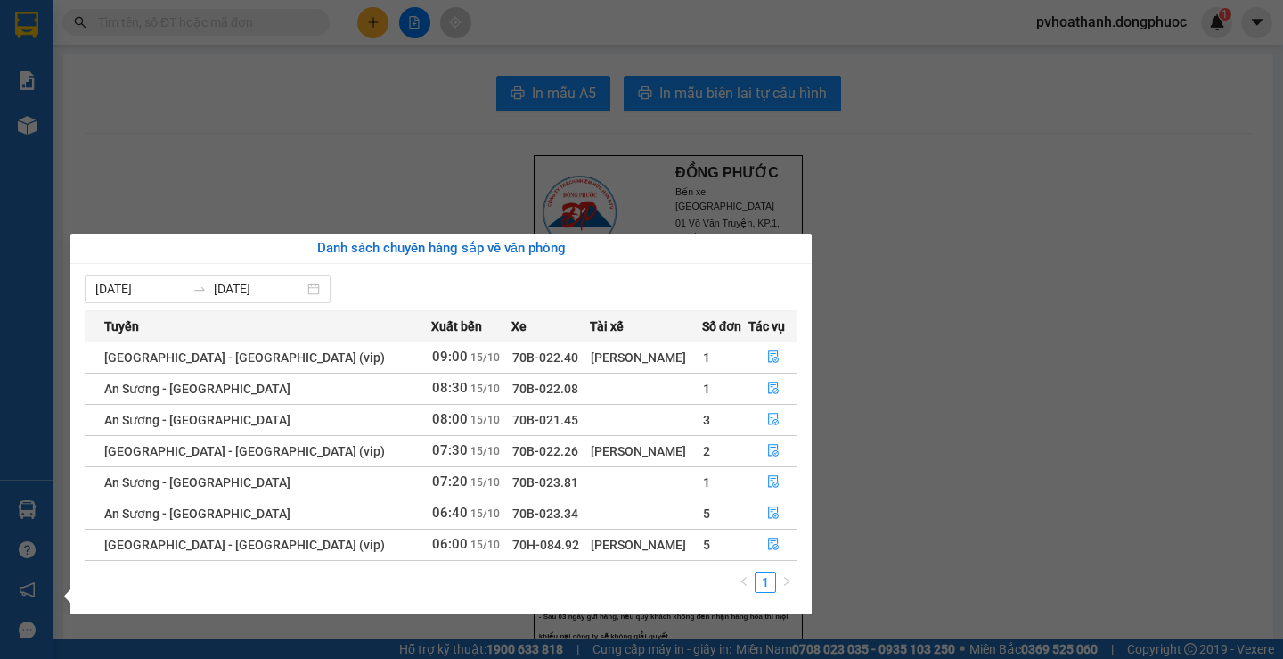
click at [320, 106] on section "Kết quả tìm kiếm ( 268 ) Bộ lọc Mã ĐH Trạng thái Món hàng Tổng cước Chưa cước N…" at bounding box center [641, 329] width 1283 height 659
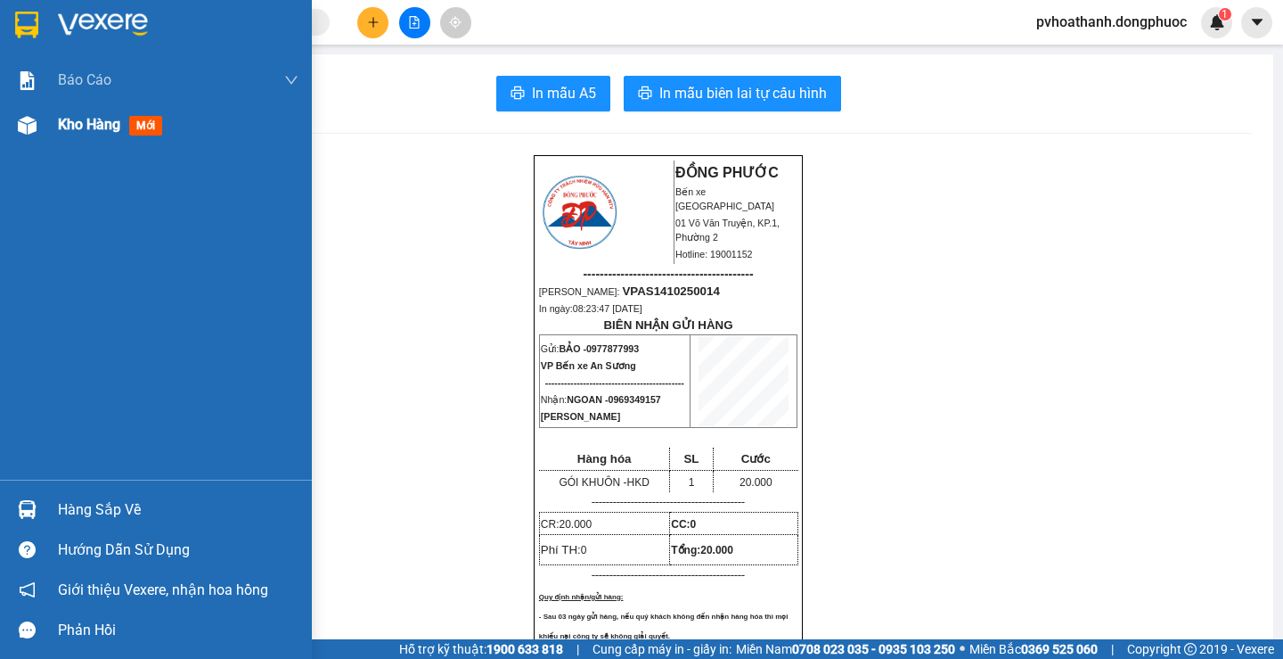
click at [93, 121] on span "Kho hàng" at bounding box center [89, 124] width 62 height 17
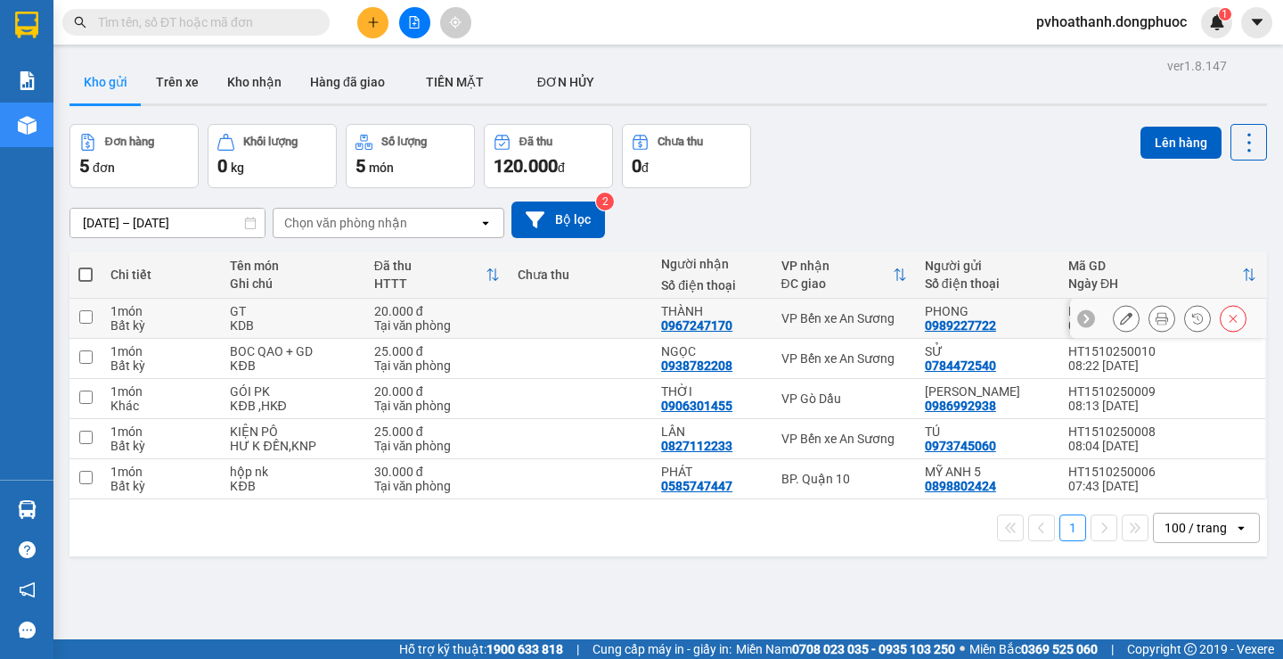
click at [458, 318] on div "Tại văn phòng" at bounding box center [437, 325] width 126 height 14
checkbox input "true"
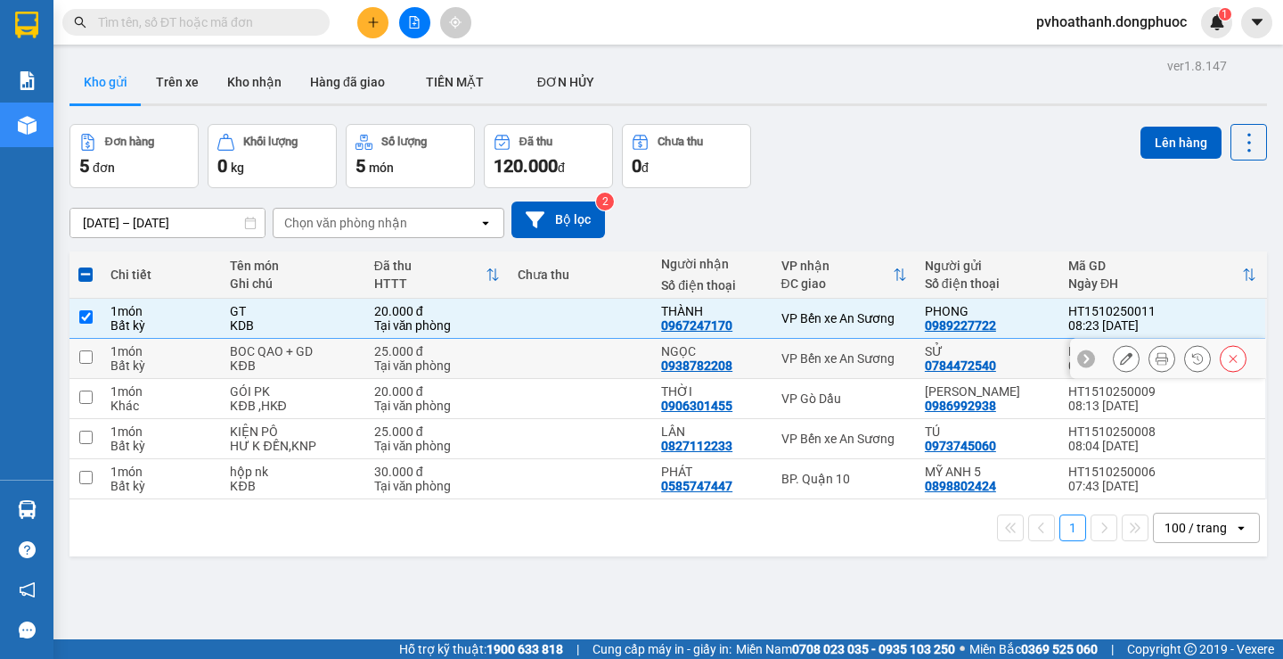
click at [430, 358] on div "Tại văn phòng" at bounding box center [437, 365] width 126 height 14
checkbox input "true"
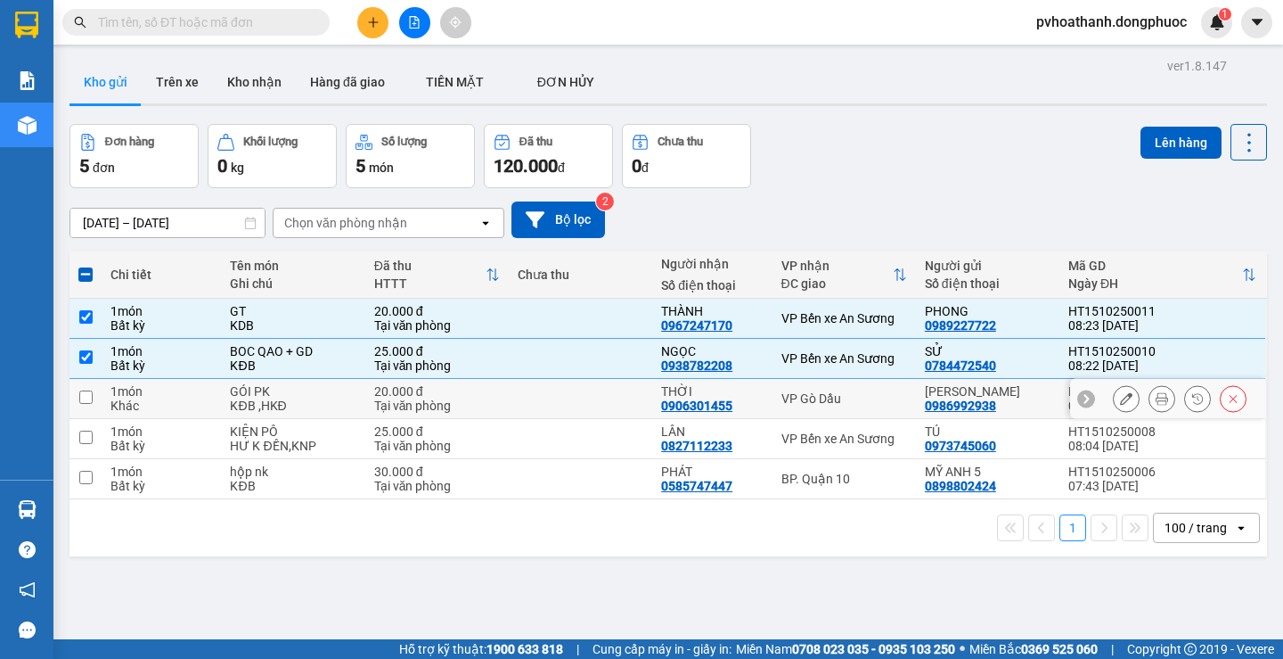
click at [735, 402] on div "THỜI 0906301455" at bounding box center [712, 398] width 102 height 29
checkbox input "true"
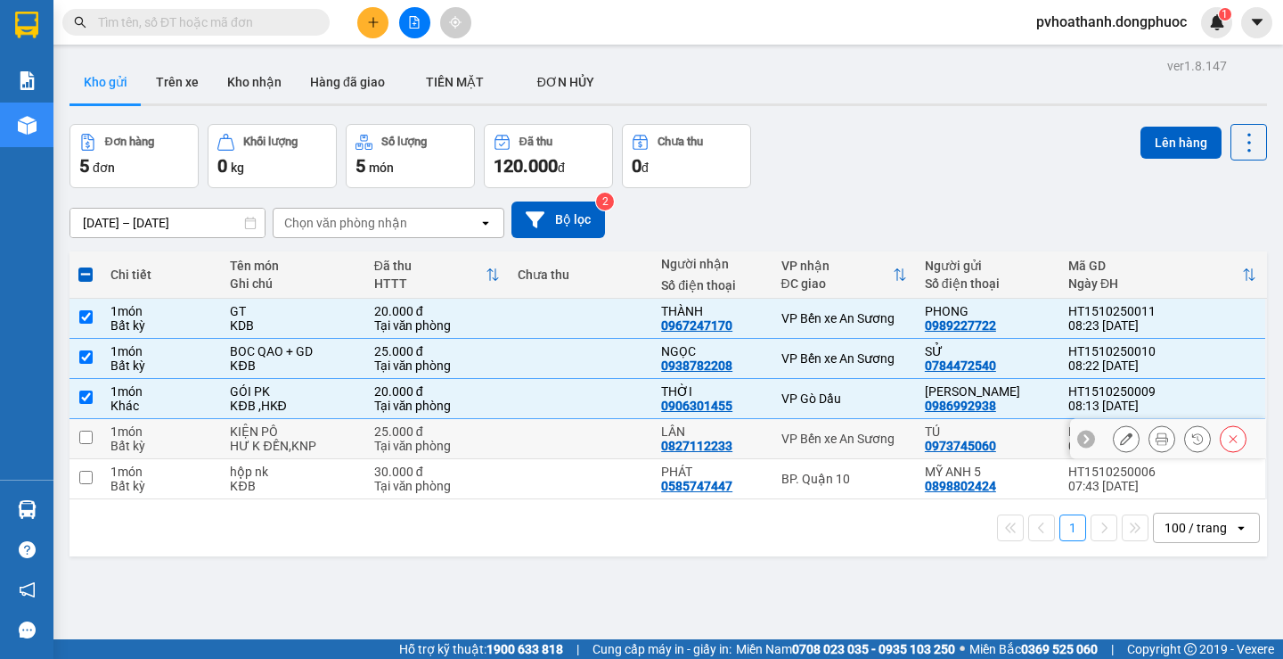
click at [749, 451] on div "LÂN 0827112233" at bounding box center [712, 438] width 102 height 29
checkbox input "true"
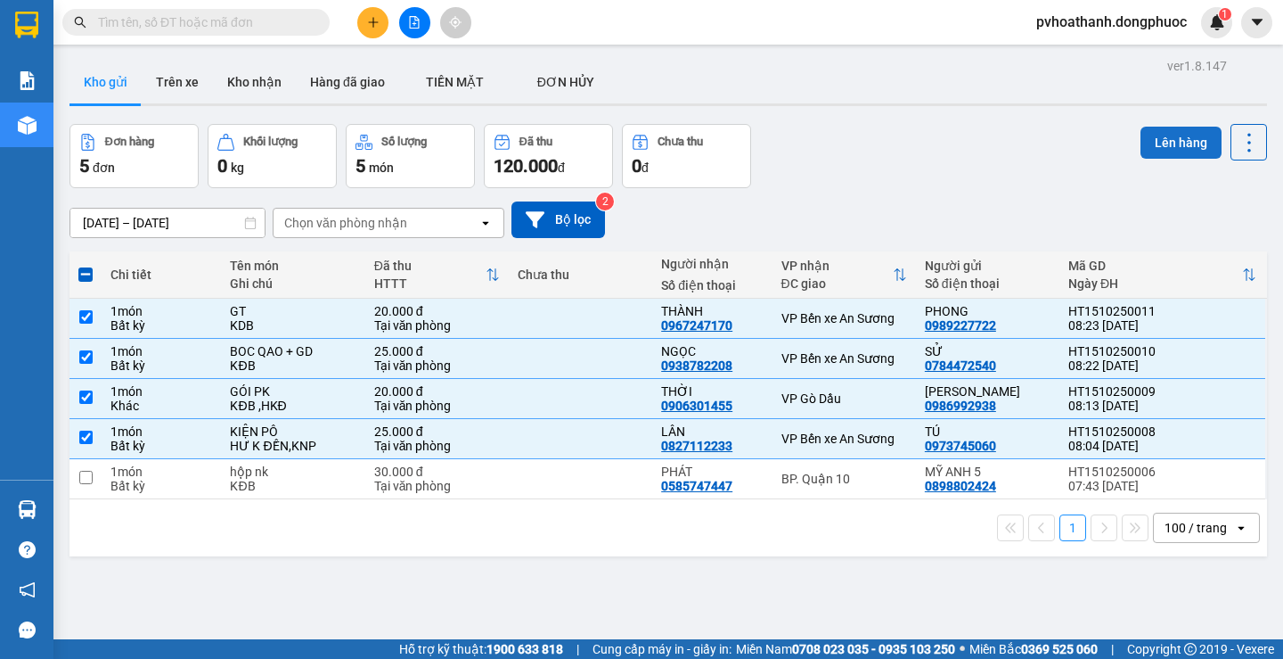
click at [1160, 137] on button "Lên hàng" at bounding box center [1181, 143] width 81 height 32
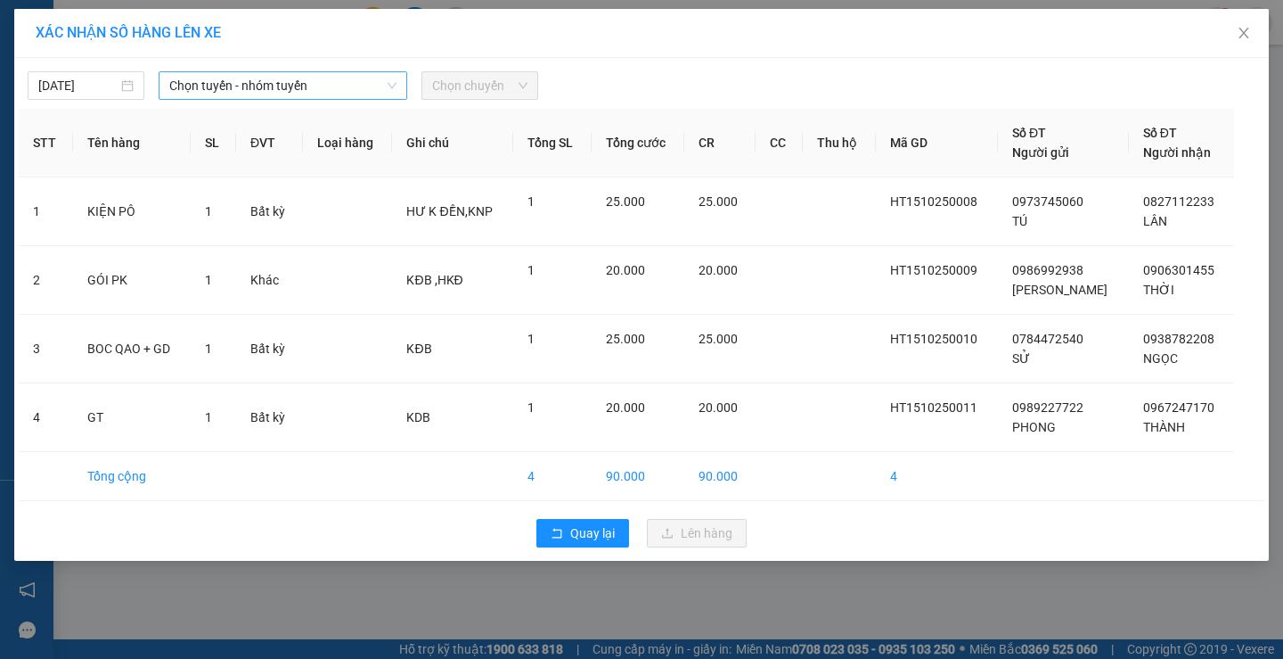
click at [286, 84] on span "Chọn tuyến - nhóm tuyến" at bounding box center [282, 85] width 227 height 27
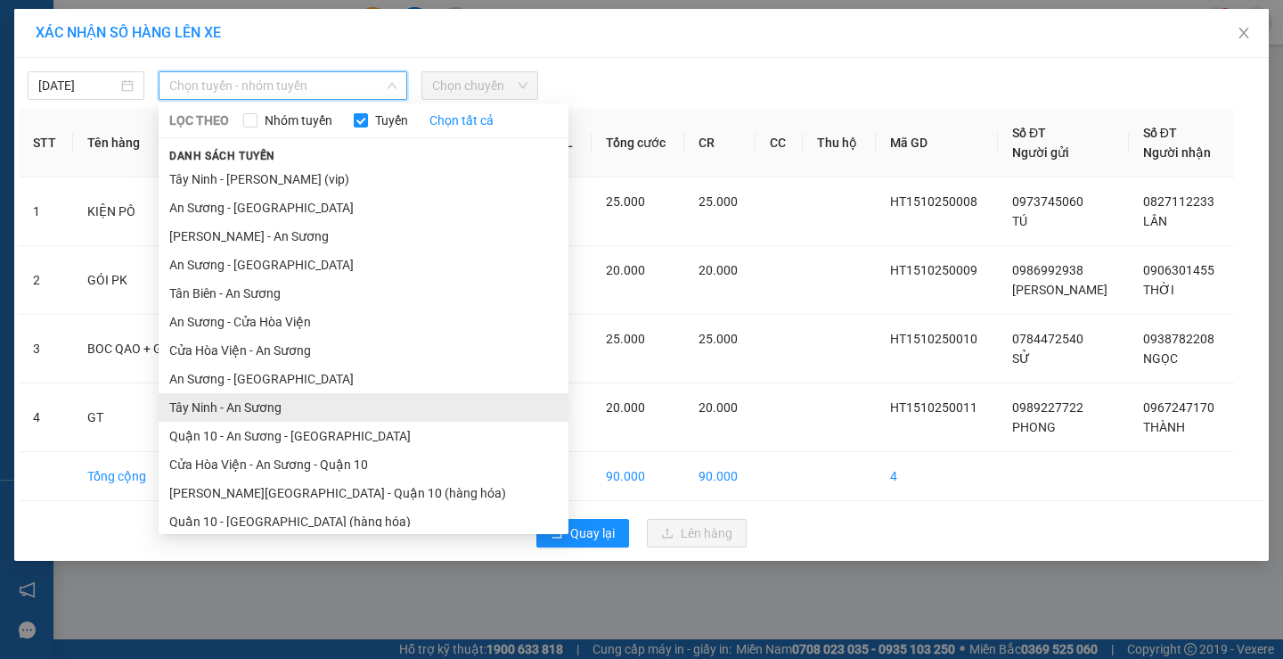
click at [254, 409] on li "Tây Ninh - An Sương" at bounding box center [364, 407] width 410 height 29
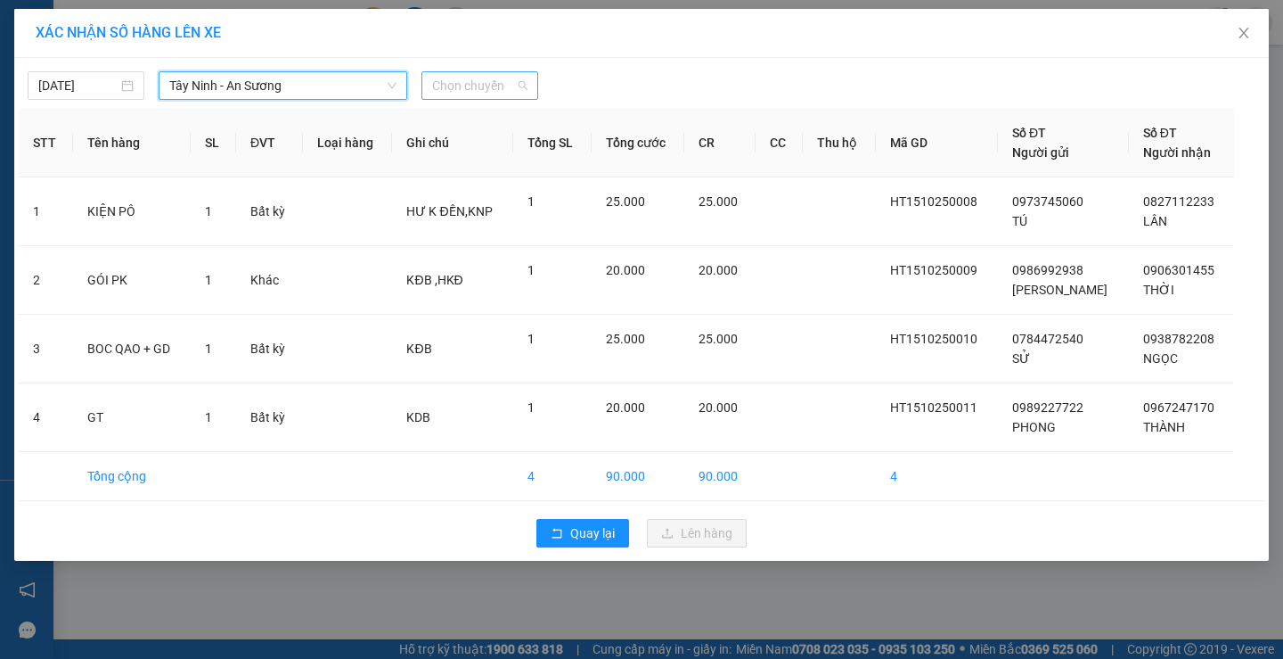
click at [467, 78] on span "Chọn chuyến" at bounding box center [479, 85] width 95 height 27
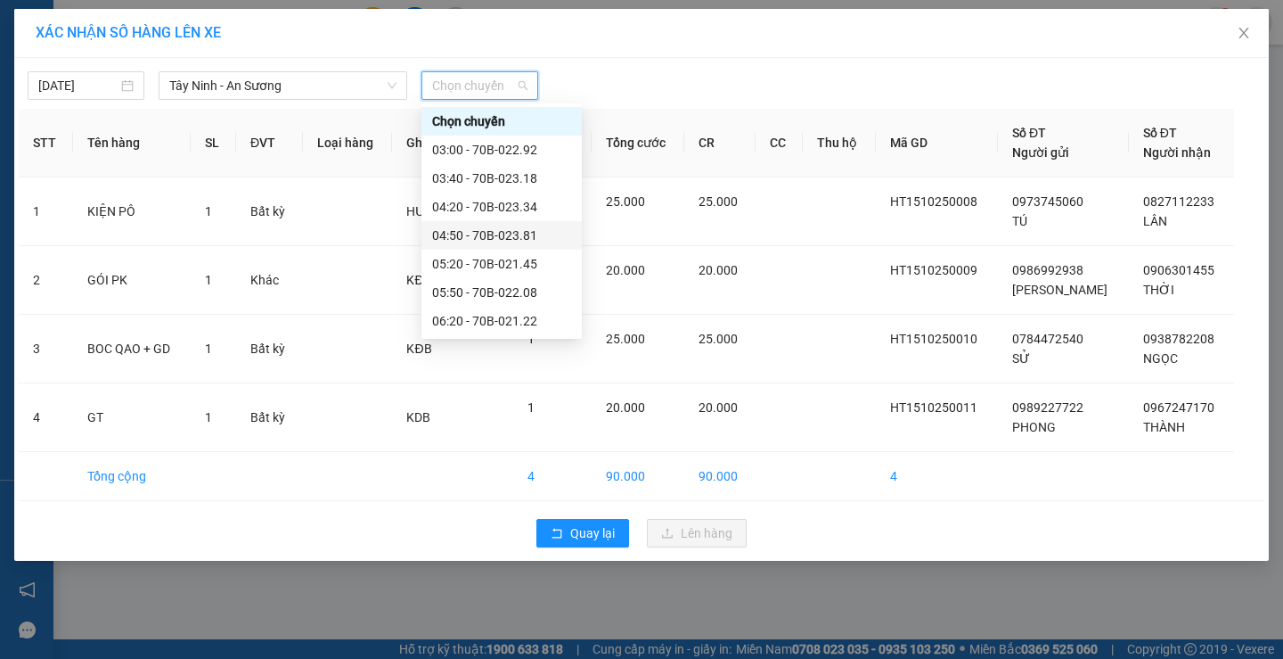
scroll to position [267, 0]
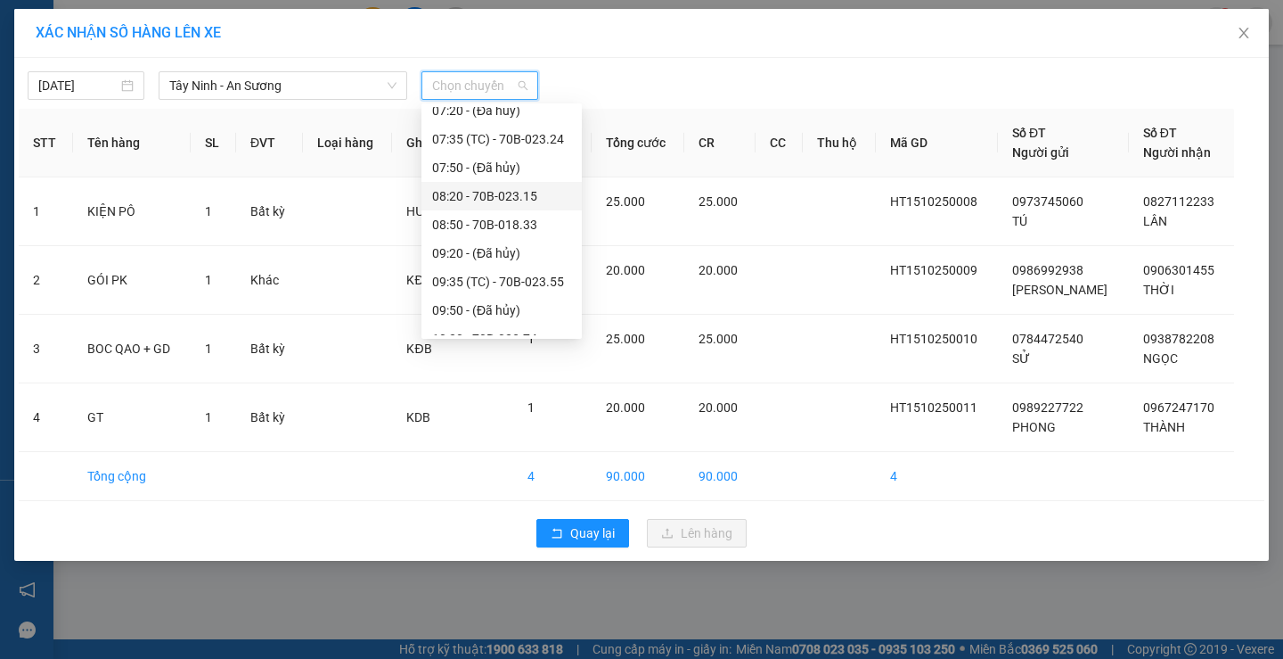
click at [469, 195] on div "08:20 - 70B-023.15" at bounding box center [501, 196] width 139 height 20
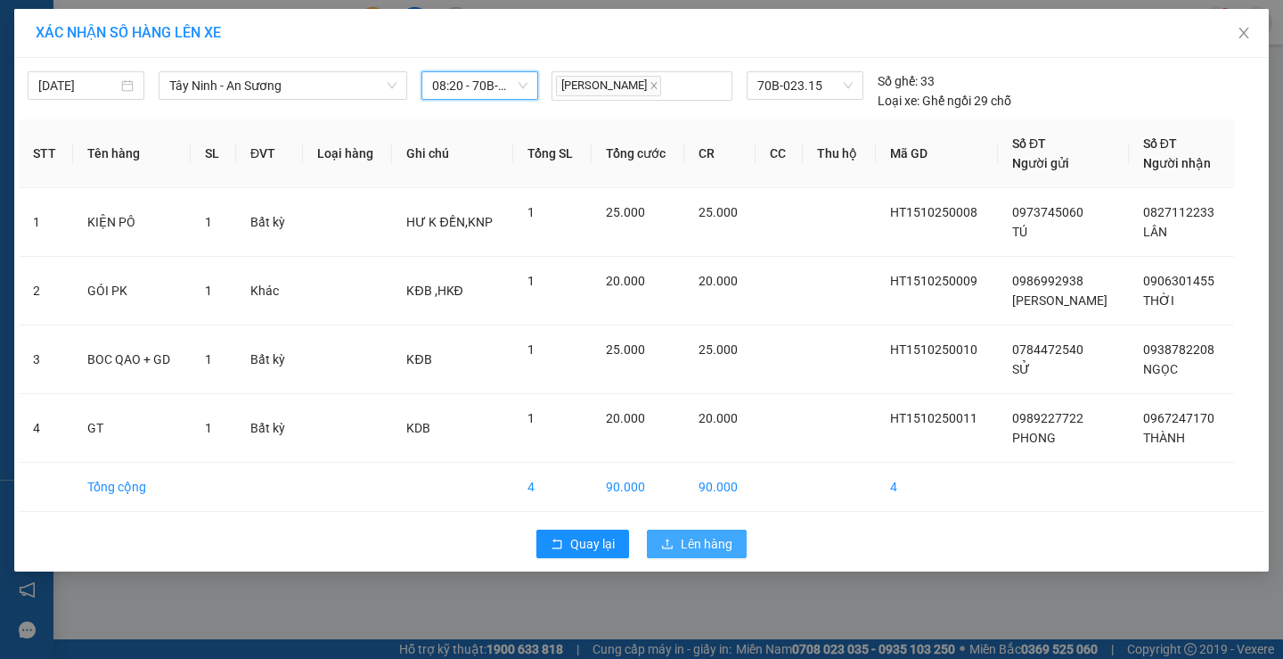
click at [706, 549] on span "Lên hàng" at bounding box center [707, 544] width 52 height 20
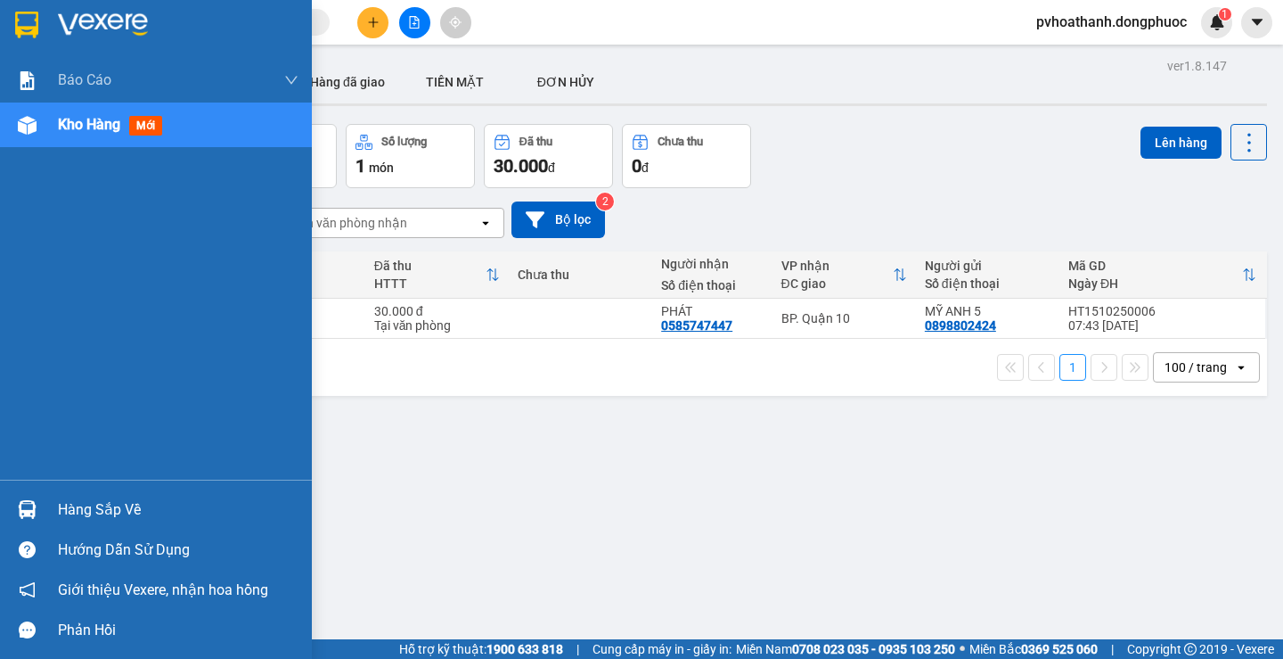
click at [60, 511] on div "Hàng sắp về" at bounding box center [178, 509] width 241 height 27
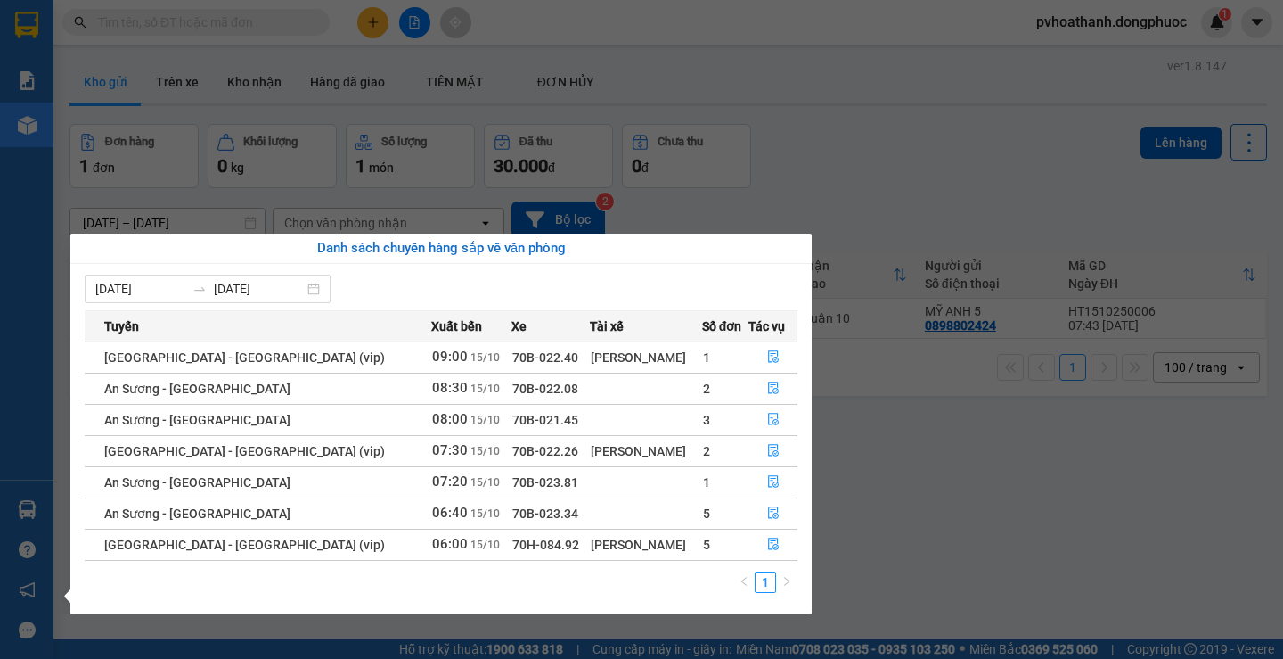
click at [35, 223] on div "Báo cáo Mẫu 1: Báo cáo dòng tiền theo nhân viên Mẫu 1: Báo cáo dòng tiền theo n…" at bounding box center [26, 329] width 53 height 659
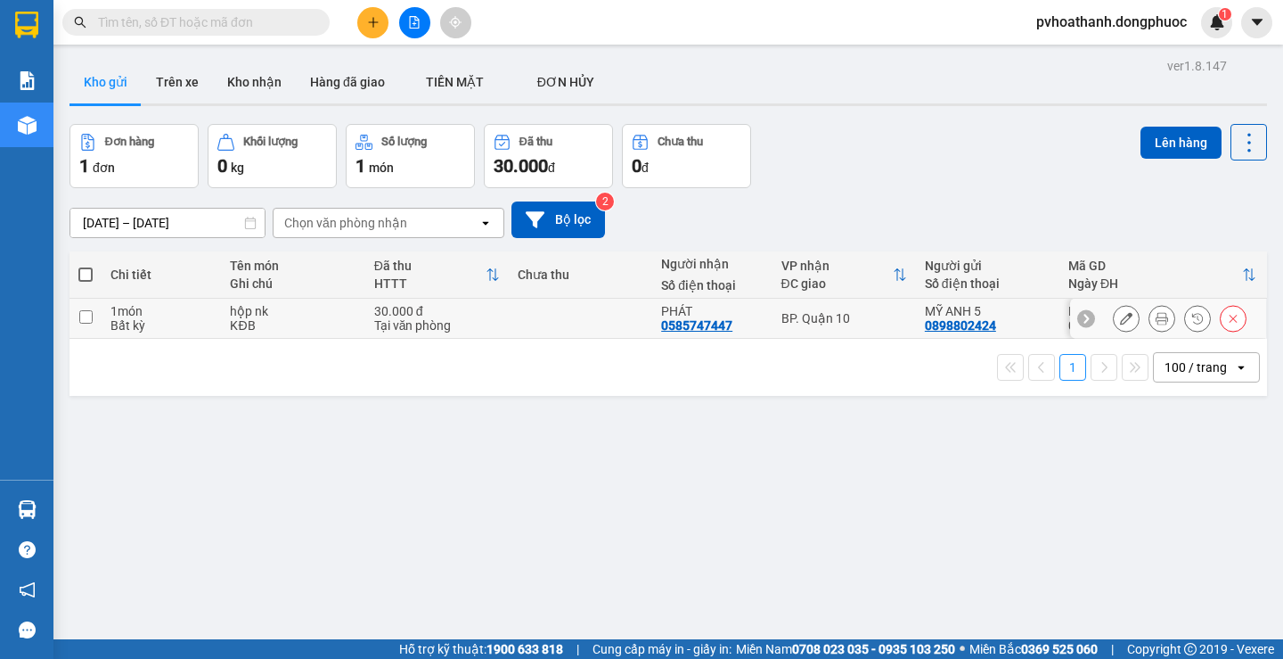
click at [370, 305] on td "30.000 đ Tại văn phòng" at bounding box center [436, 319] width 143 height 40
checkbox input "true"
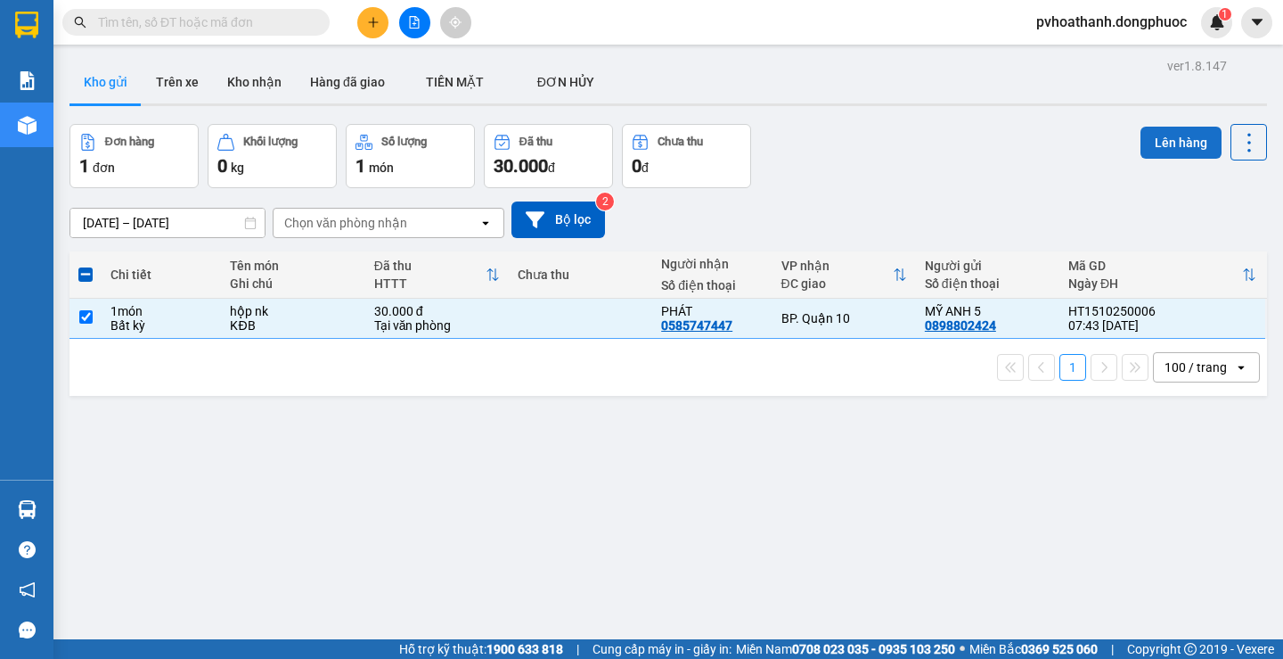
click at [1165, 139] on button "Lên hàng" at bounding box center [1181, 143] width 81 height 32
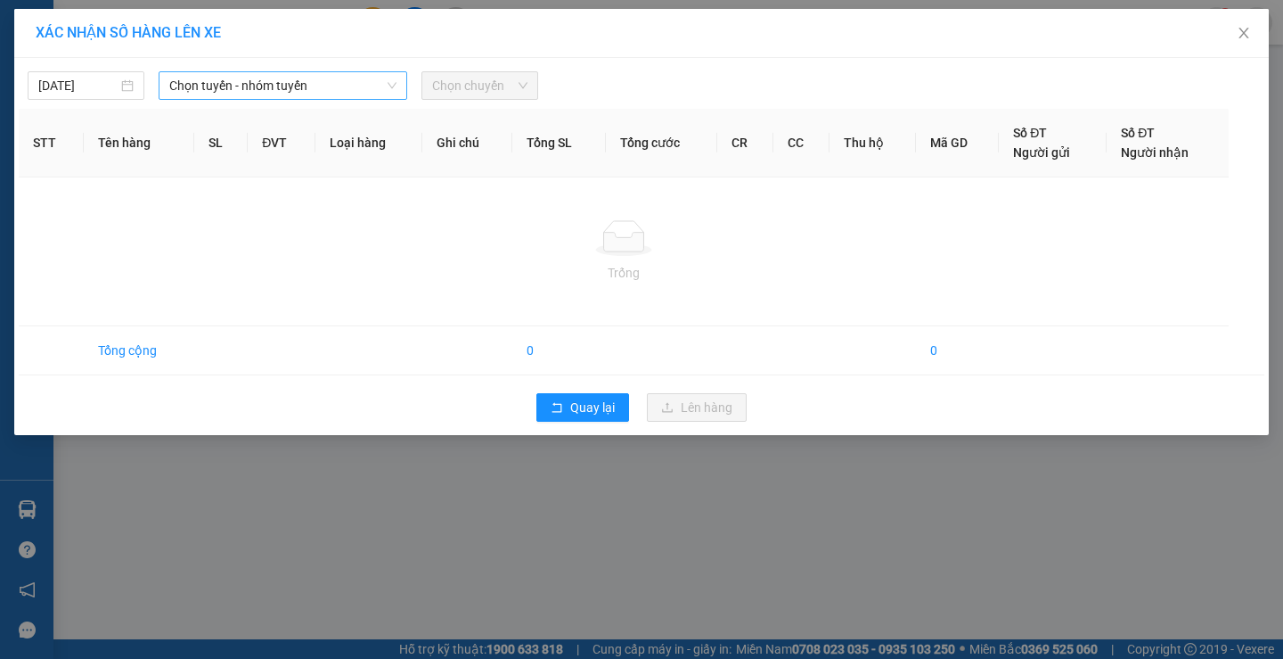
click at [342, 84] on span "Chọn tuyến - nhóm tuyến" at bounding box center [282, 85] width 227 height 27
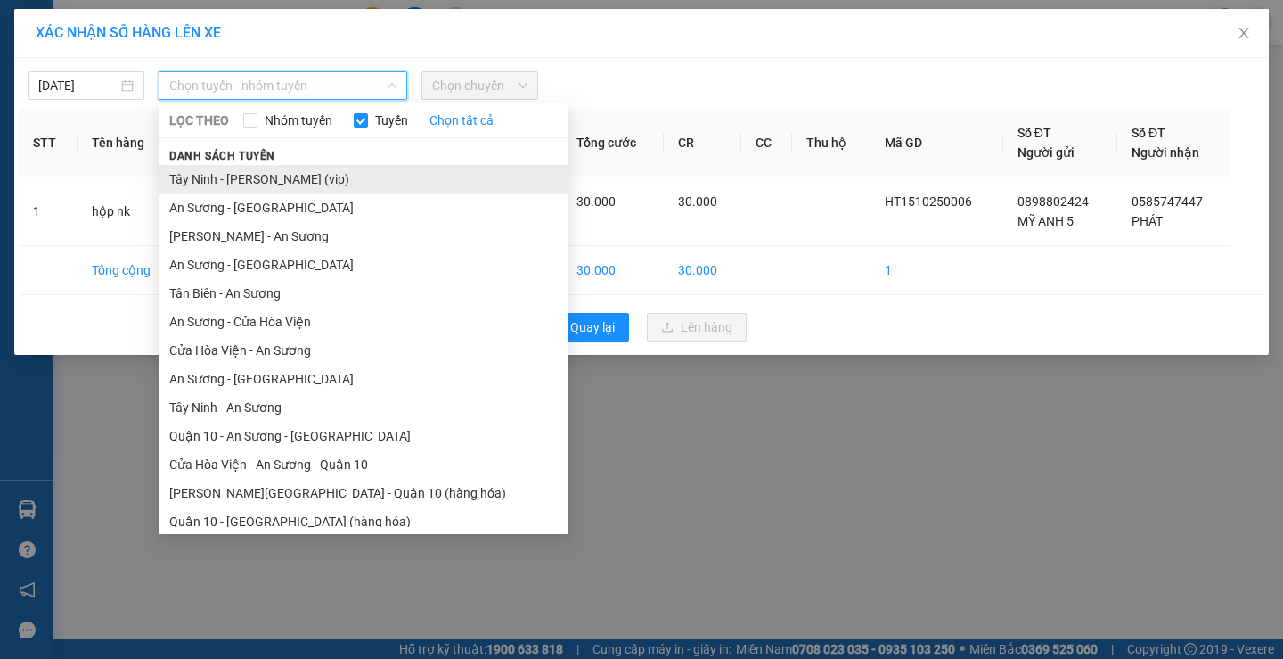
click at [278, 176] on li "Tây Ninh - [PERSON_NAME] (vip)" at bounding box center [364, 179] width 410 height 29
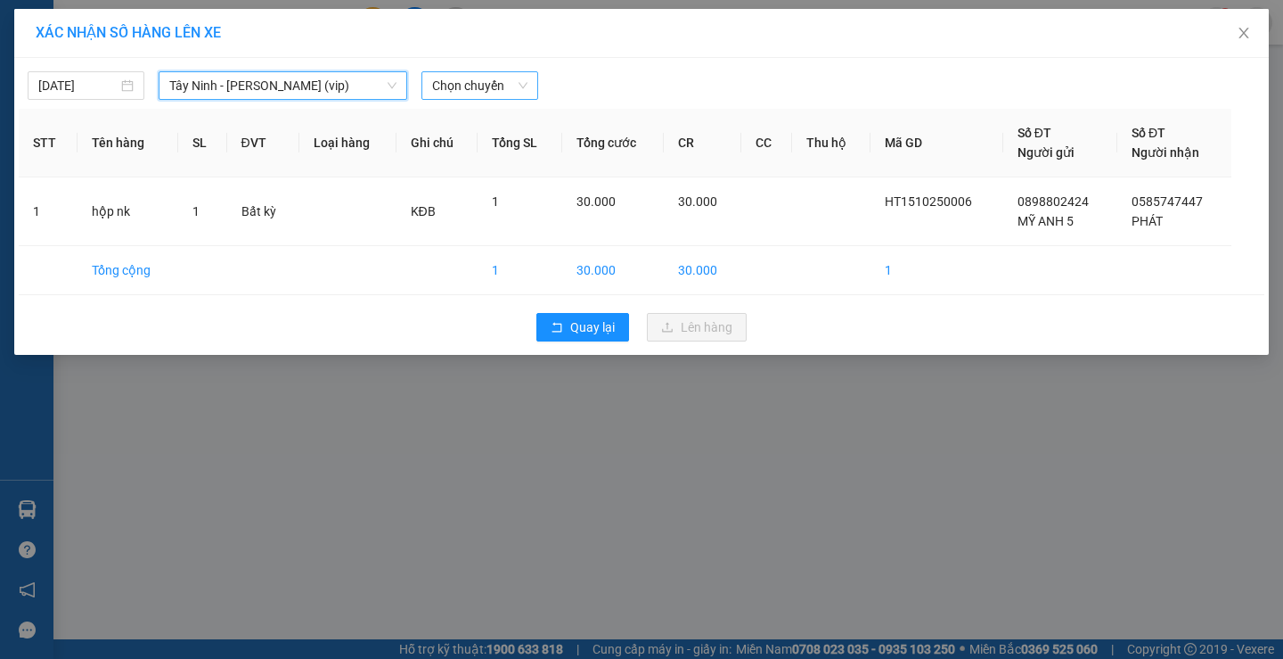
click at [450, 76] on span "Chọn chuyến" at bounding box center [479, 85] width 95 height 27
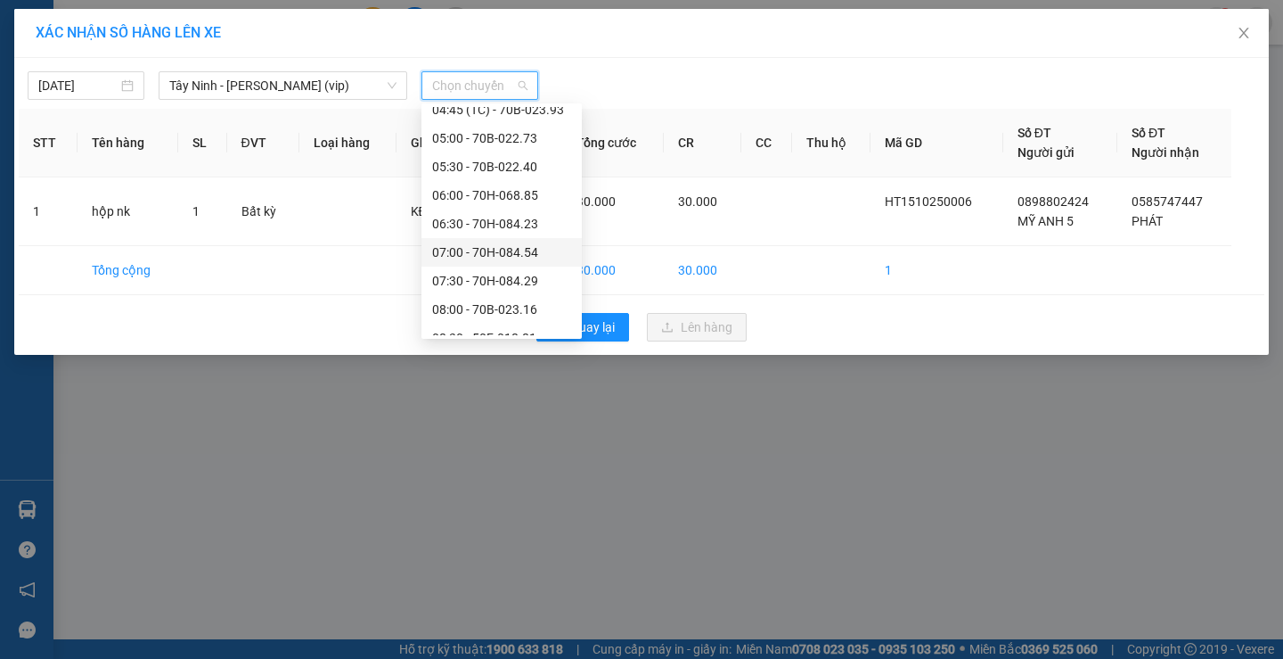
scroll to position [267, 0]
click at [460, 308] on div "08:30 - 50F-018.81" at bounding box center [501, 310] width 139 height 20
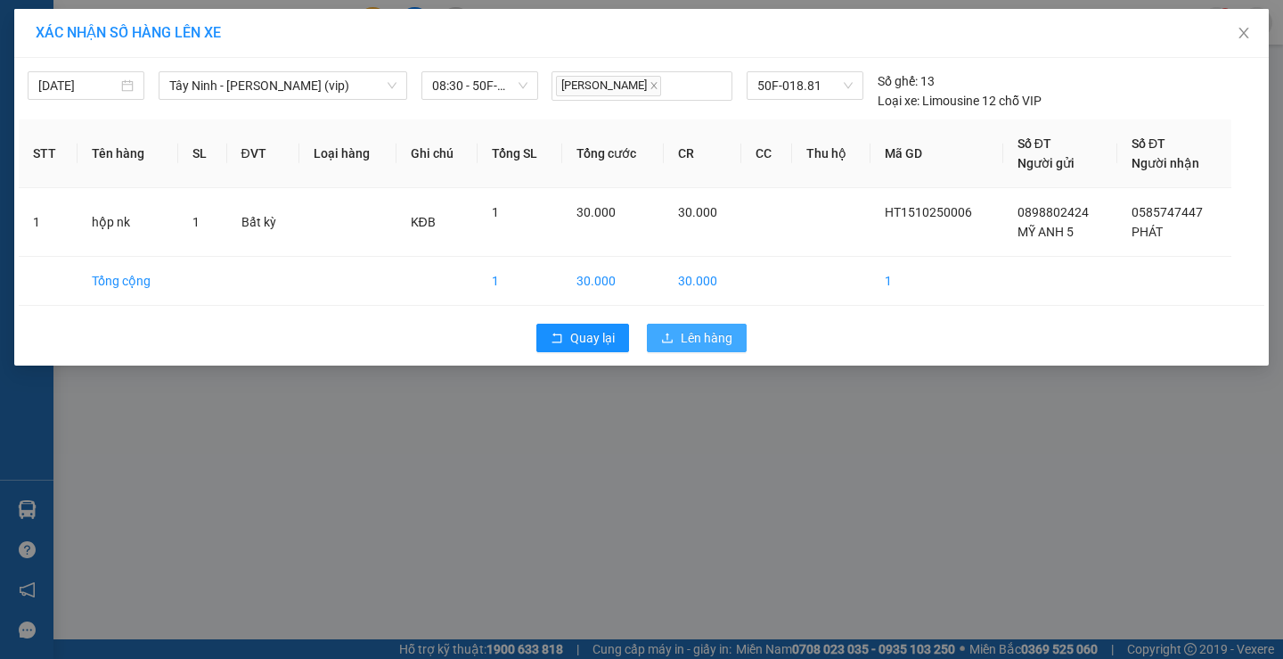
click at [716, 337] on span "Lên hàng" at bounding box center [707, 338] width 52 height 20
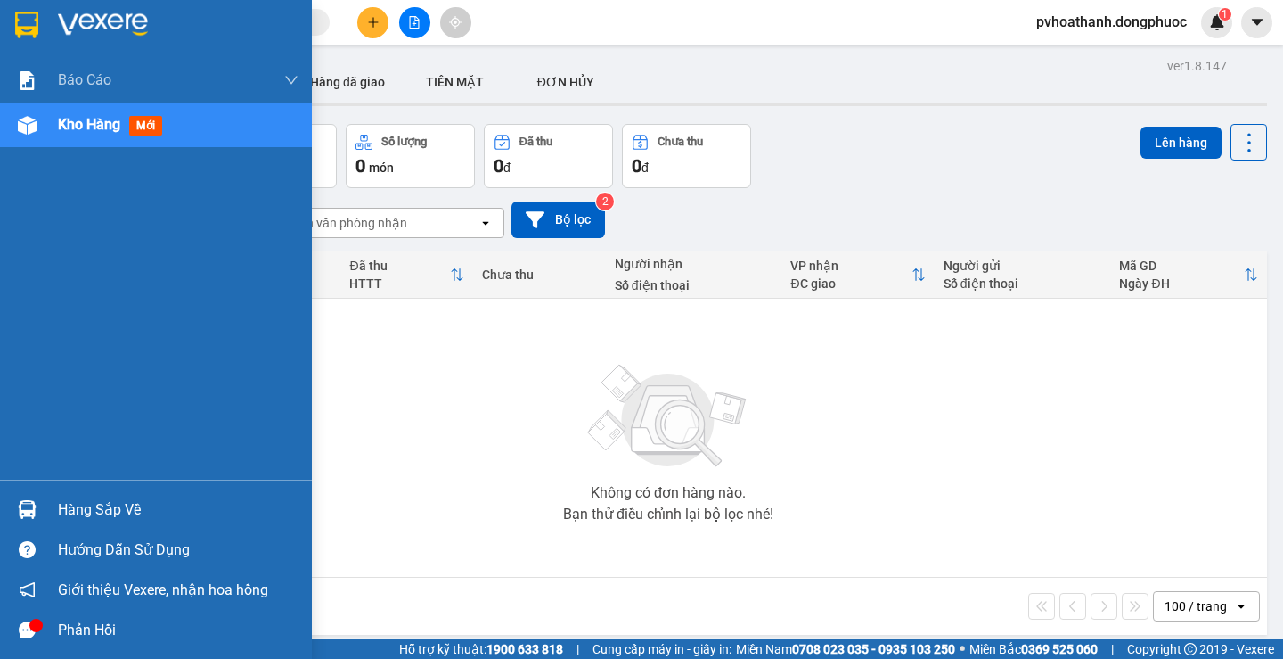
click at [79, 508] on div "Hàng sắp về" at bounding box center [178, 509] width 241 height 27
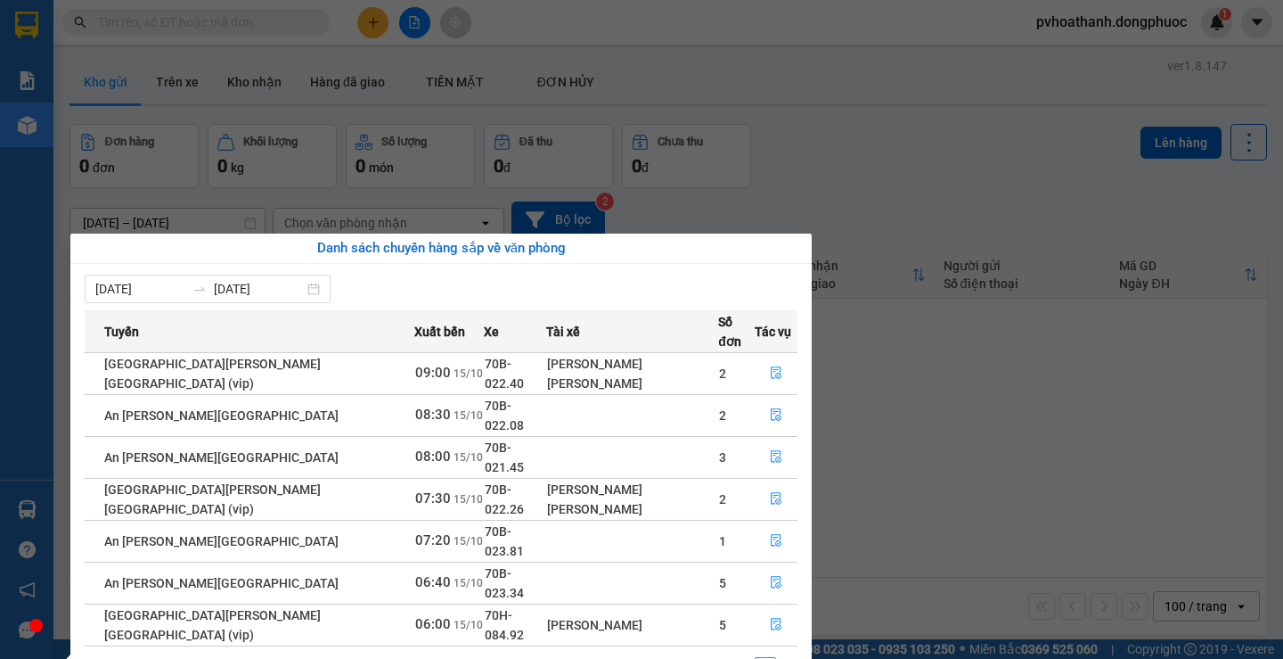
click at [0, 325] on div "Báo cáo Mẫu 1: Báo cáo dòng tiền theo nhân viên Mẫu 1: Báo cáo dòng tiền theo n…" at bounding box center [26, 329] width 53 height 659
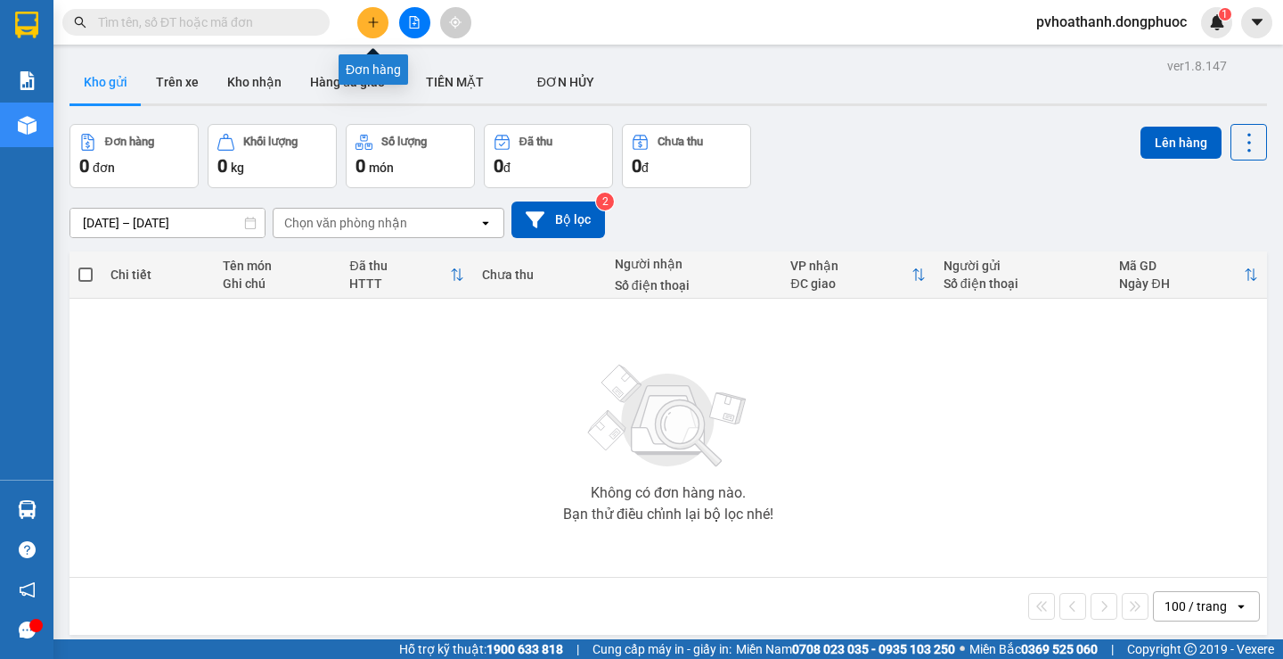
click at [404, 13] on button at bounding box center [414, 22] width 31 height 31
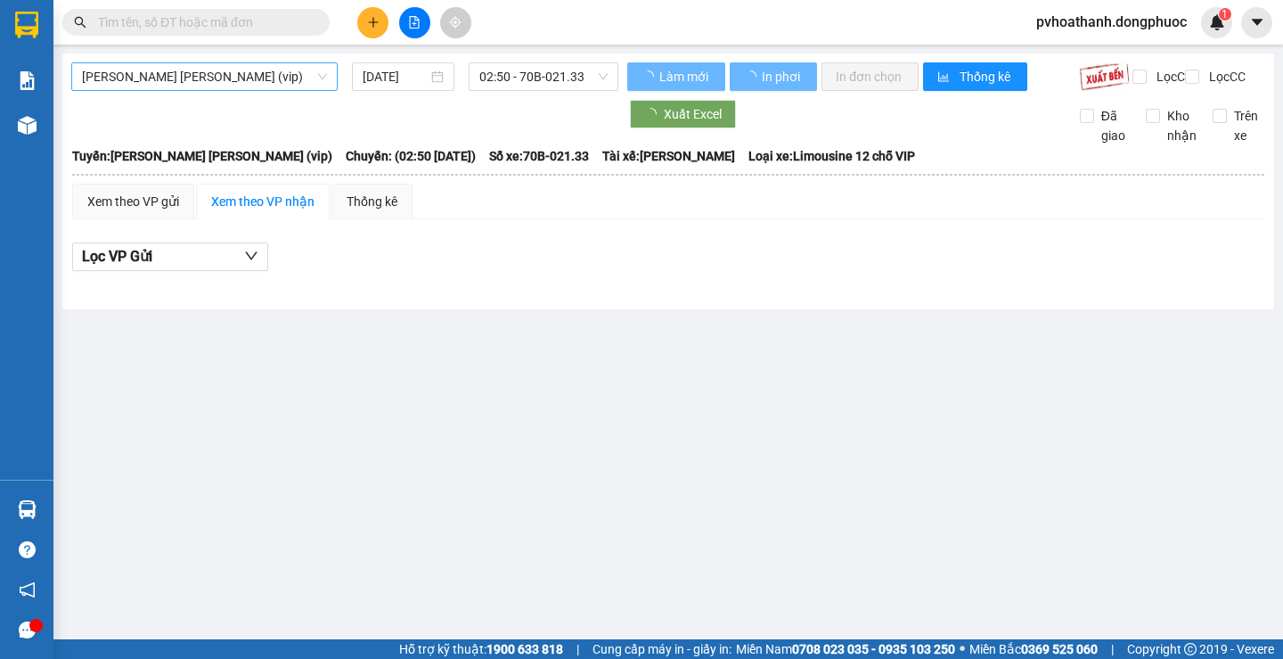
click at [268, 79] on span "Tây Ninh - Hồ Chí Minh (vip)" at bounding box center [204, 76] width 245 height 27
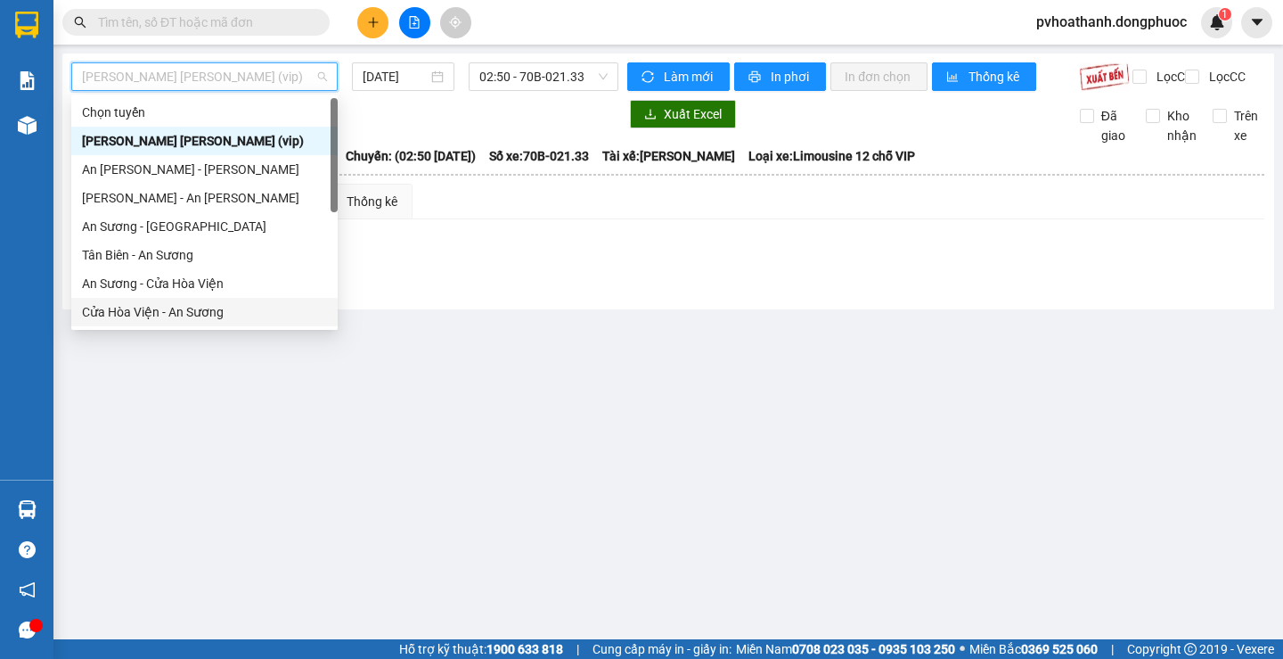
scroll to position [200, 0]
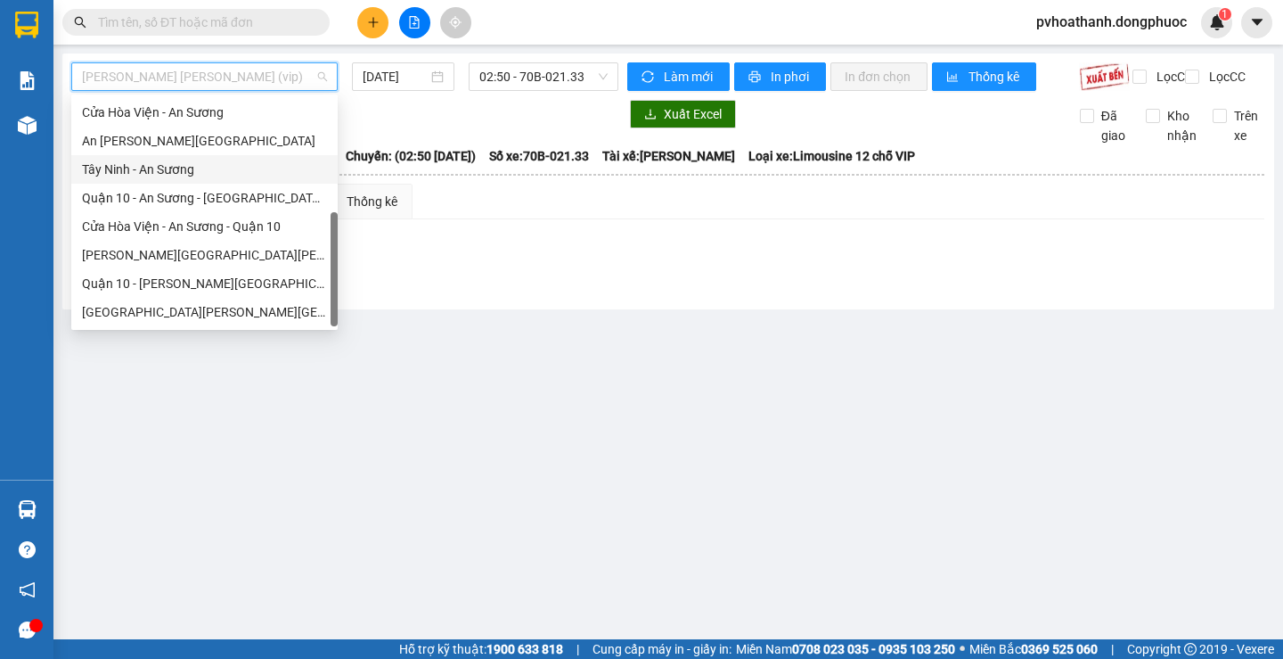
click at [160, 168] on div "Tây Ninh - An Sương" at bounding box center [204, 170] width 245 height 20
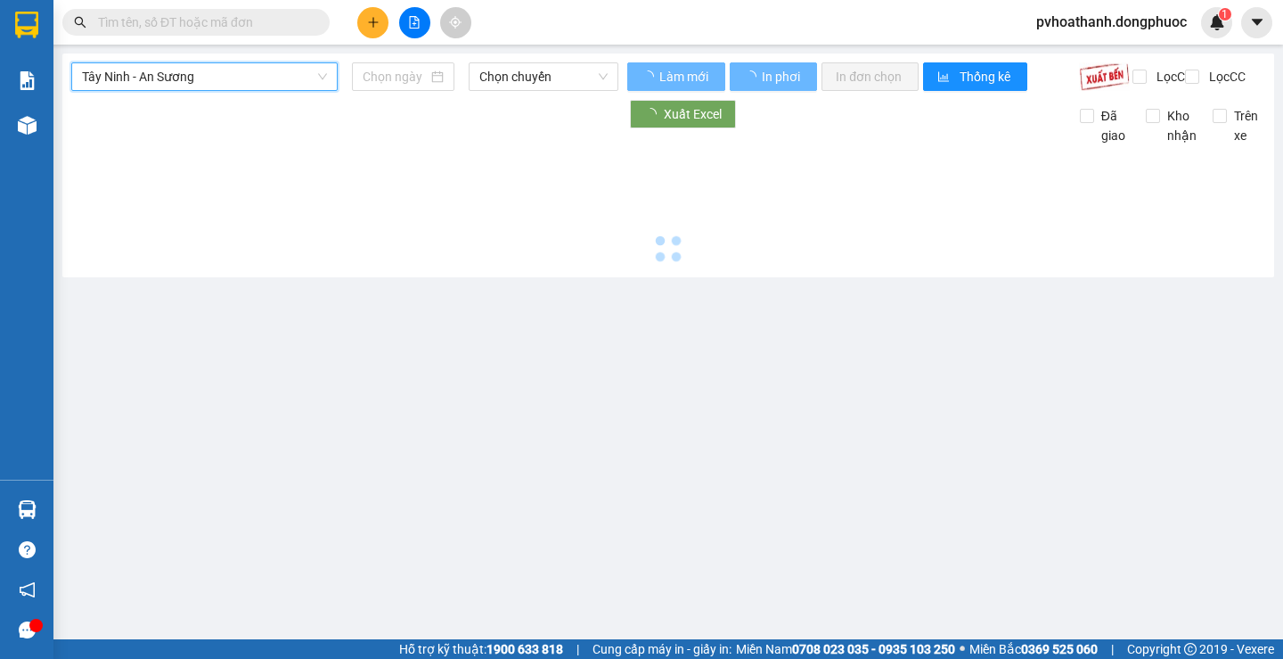
type input "15/10/2025"
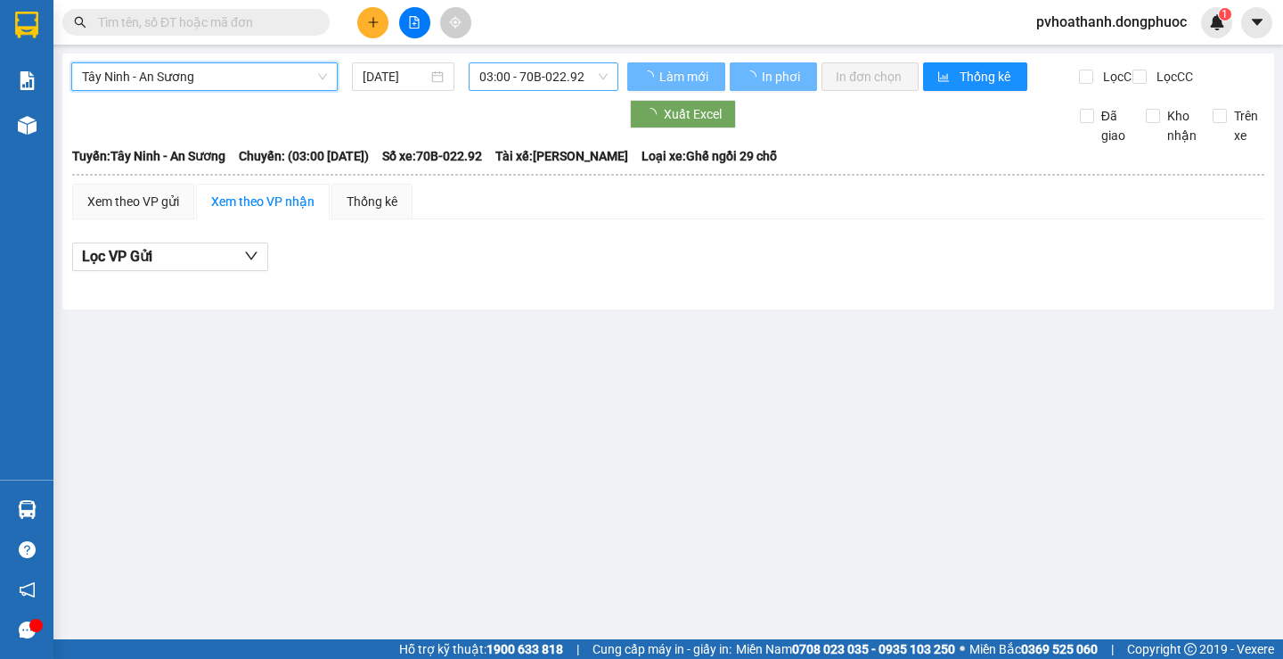
click at [539, 68] on span "03:00 - 70B-022.92" at bounding box center [543, 76] width 128 height 27
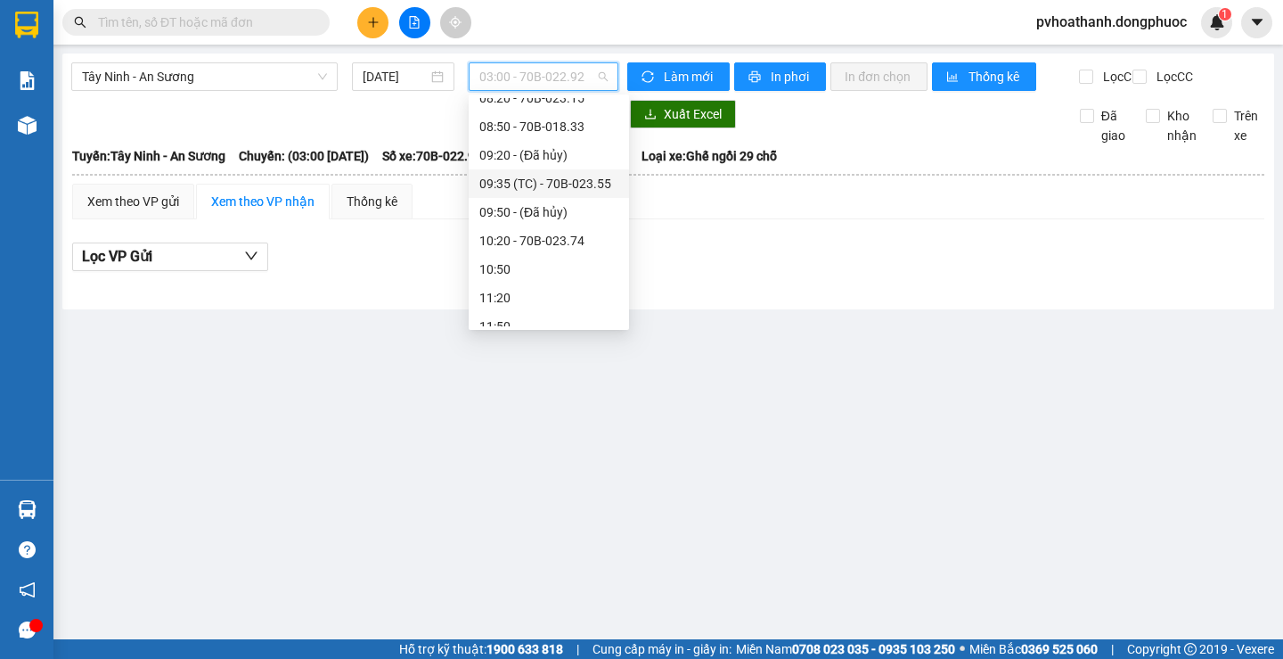
scroll to position [267, 0]
click at [511, 182] on div "08:20 - 70B-023.15" at bounding box center [548, 187] width 139 height 20
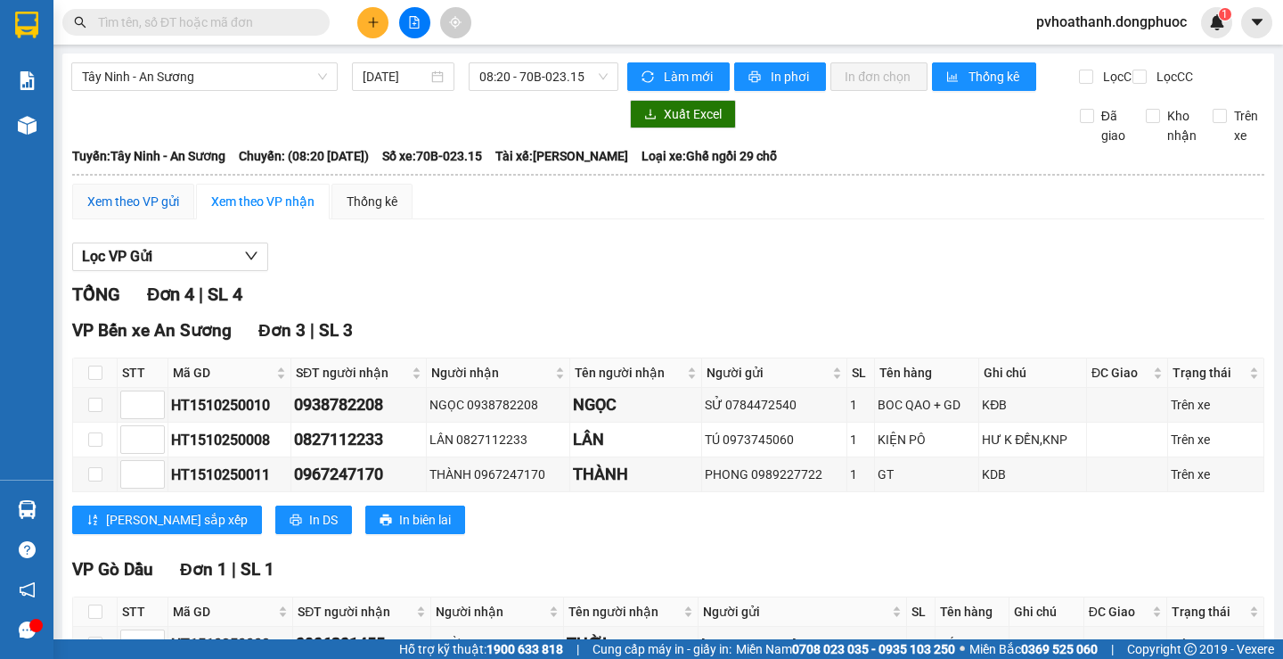
click at [171, 211] on div "Xem theo VP gửi" at bounding box center [133, 202] width 92 height 20
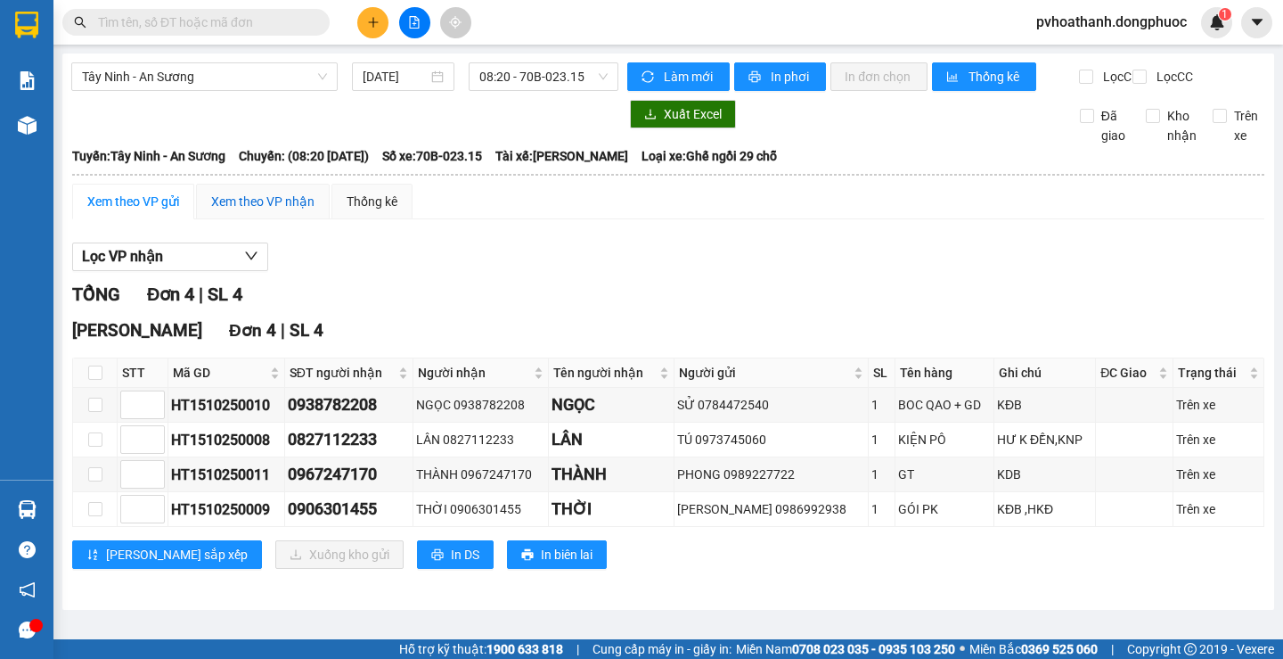
click at [233, 211] on div "Xem theo VP nhận" at bounding box center [262, 202] width 103 height 20
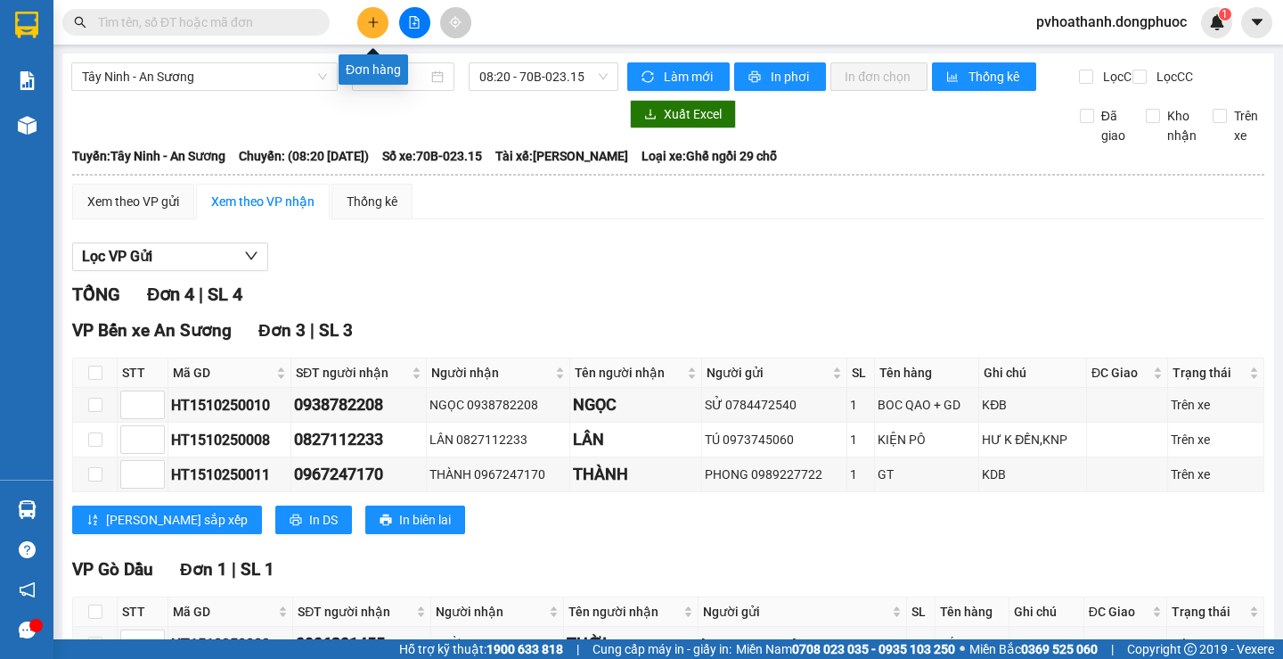
click at [370, 18] on icon "plus" at bounding box center [373, 22] width 12 height 12
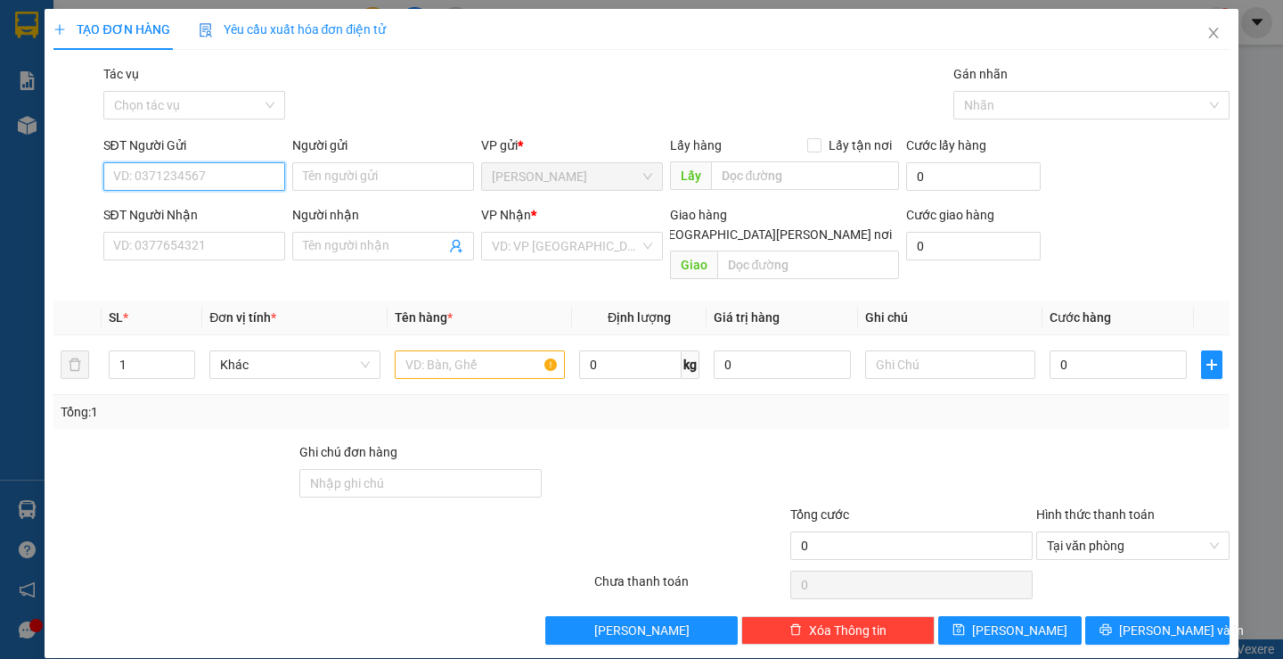
click at [212, 179] on input "SĐT Người Gửi" at bounding box center [194, 176] width 182 height 29
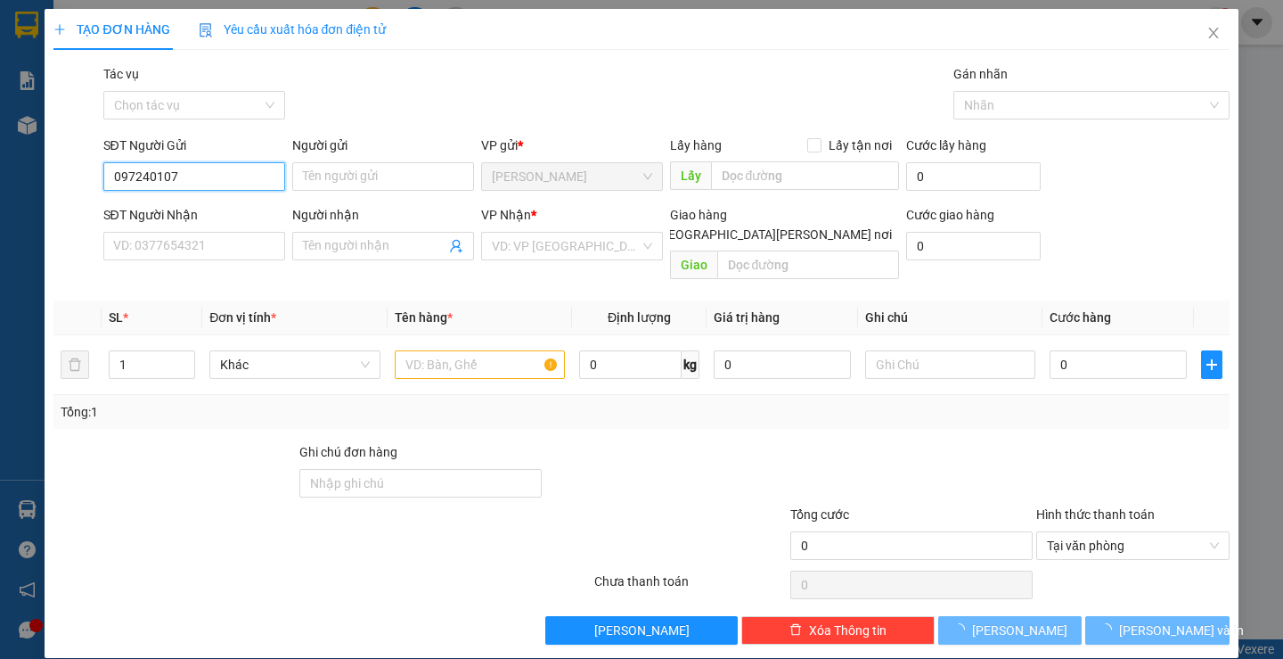
type input "0972401079"
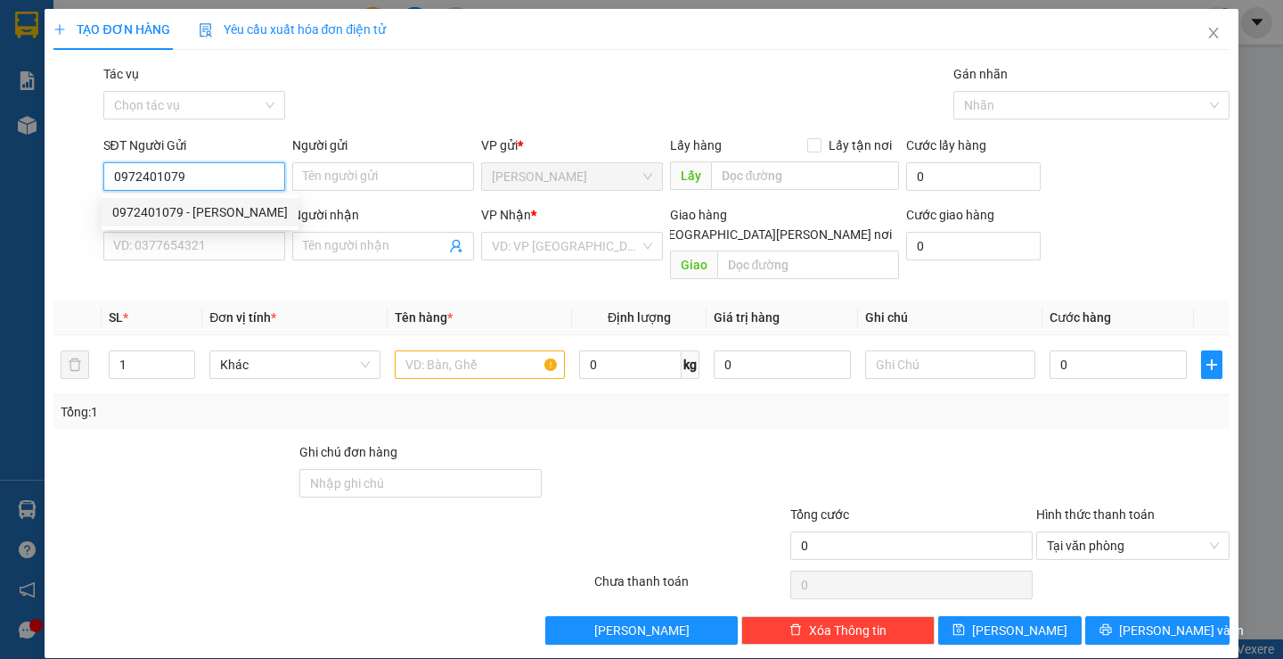
click at [238, 205] on div "0972401079 - ĐOAN" at bounding box center [200, 212] width 176 height 20
type input "ĐOAN"
type input "0886580508"
type input "TRINH"
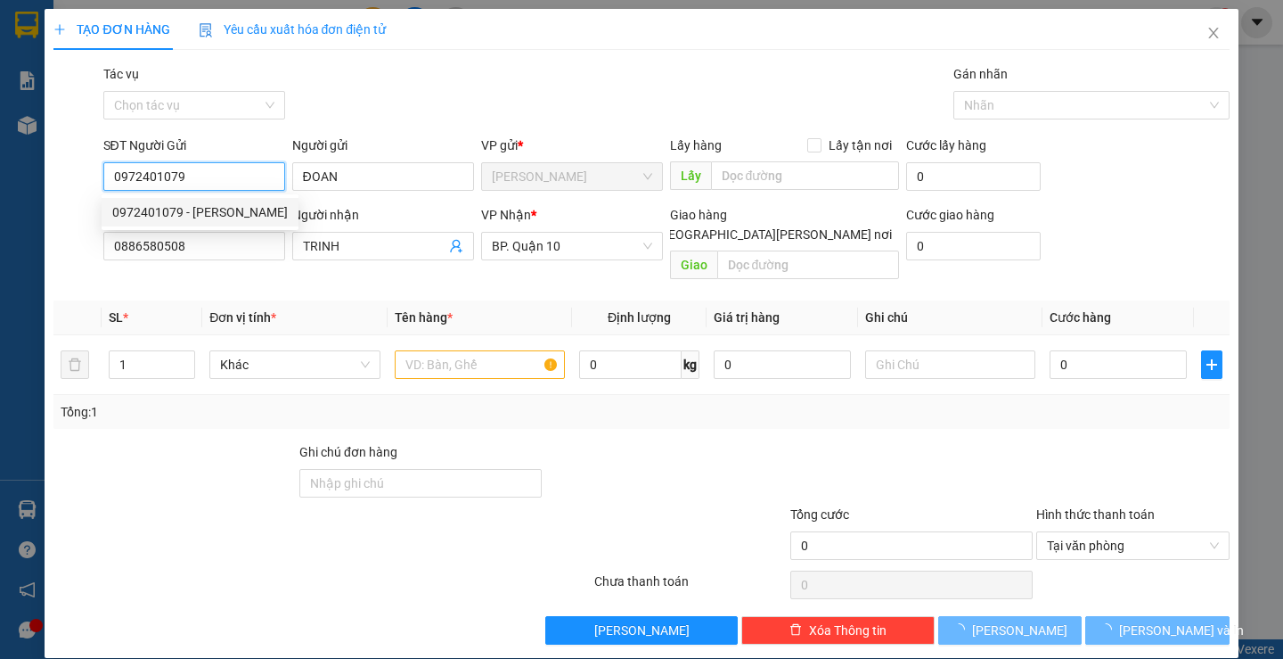
type input "40.000"
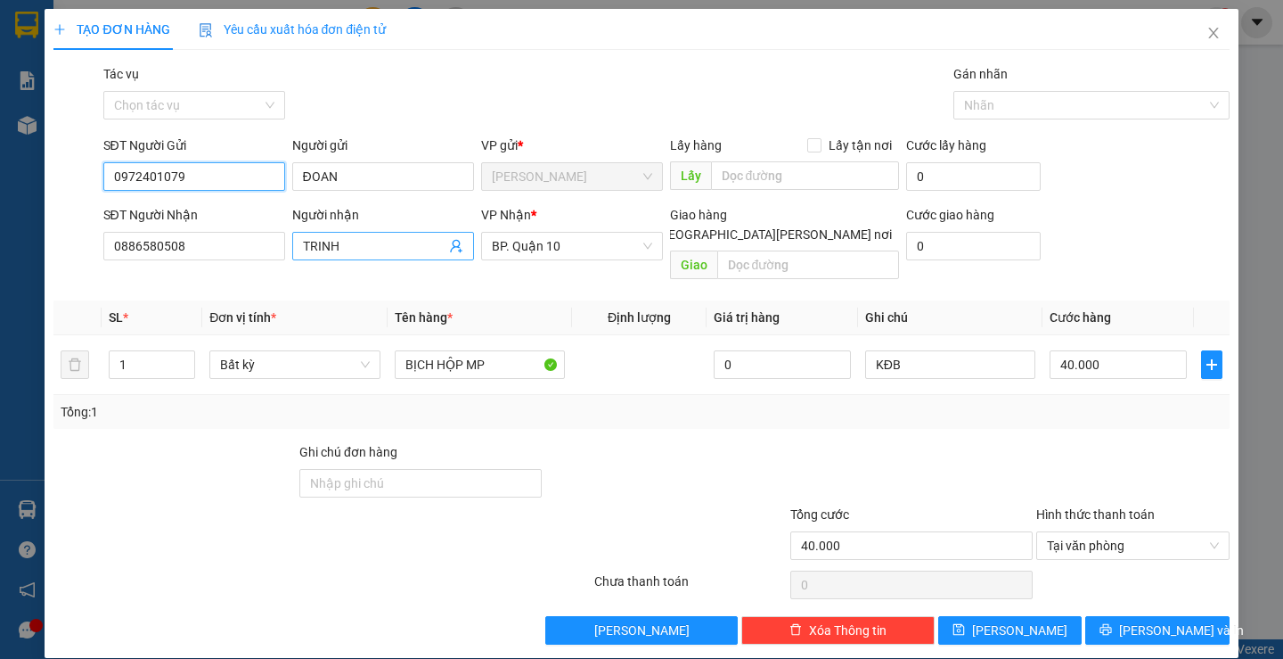
type input "0972401079"
click at [453, 244] on icon "user-add" at bounding box center [456, 246] width 14 height 14
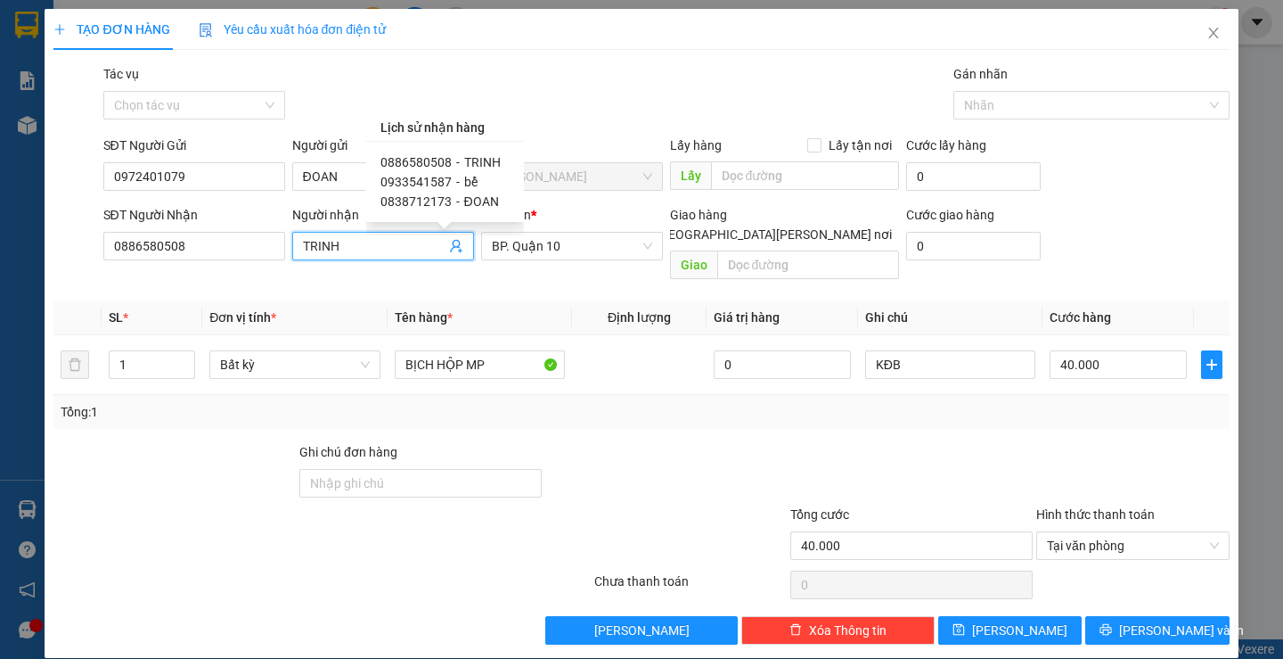
click at [417, 201] on span "0838712173" at bounding box center [416, 201] width 71 height 14
type input "0838712173"
type input "ĐOAN"
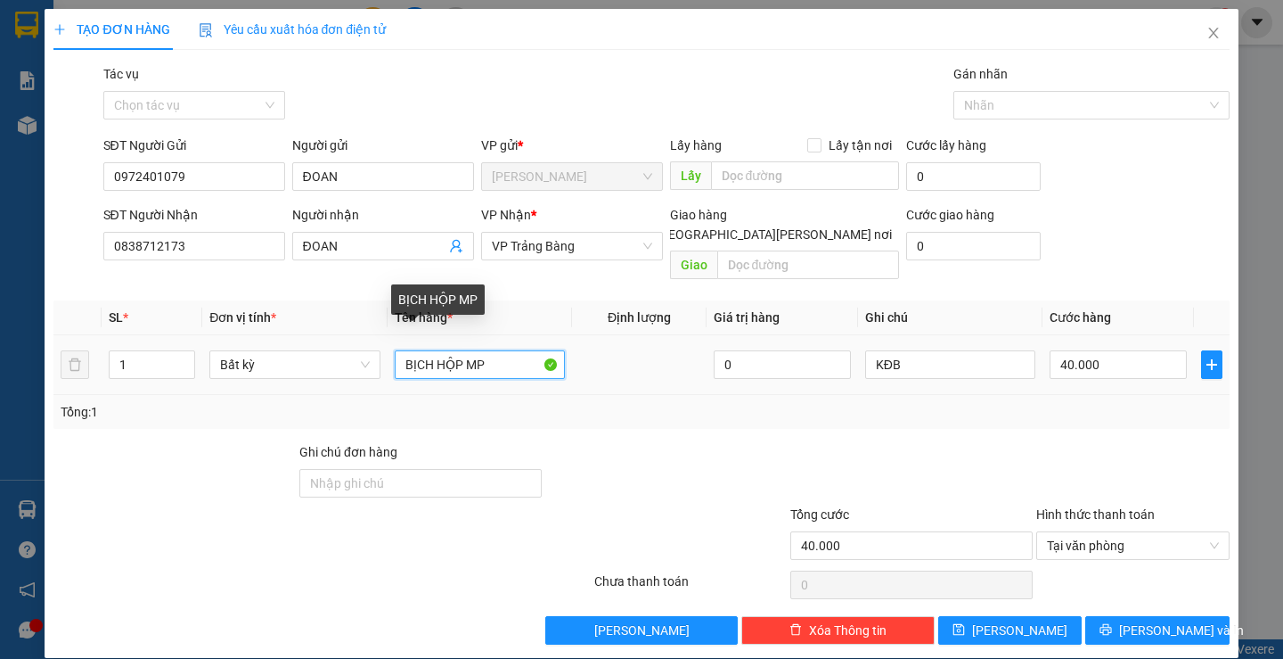
click at [482, 350] on input "BỊCH HỘP MP" at bounding box center [480, 364] width 170 height 29
type input "BỊCH HỘP THUỐC"
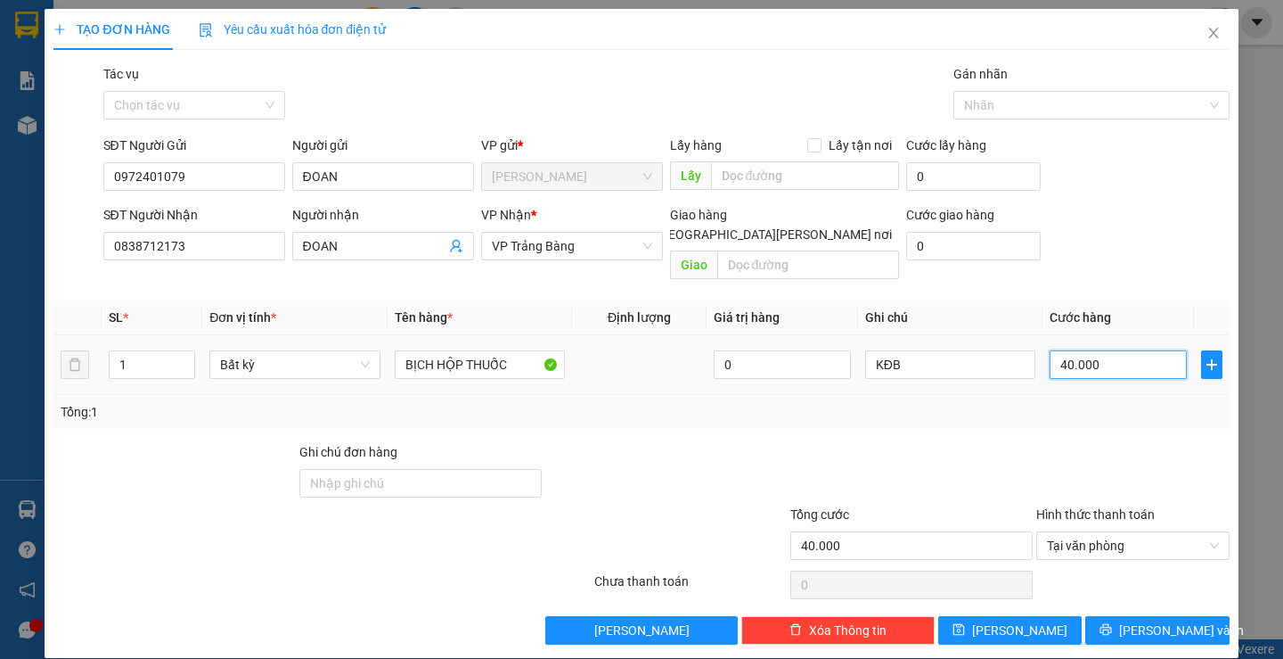
click at [1127, 350] on input "40.000" at bounding box center [1118, 364] width 137 height 29
type input "2"
type input "20"
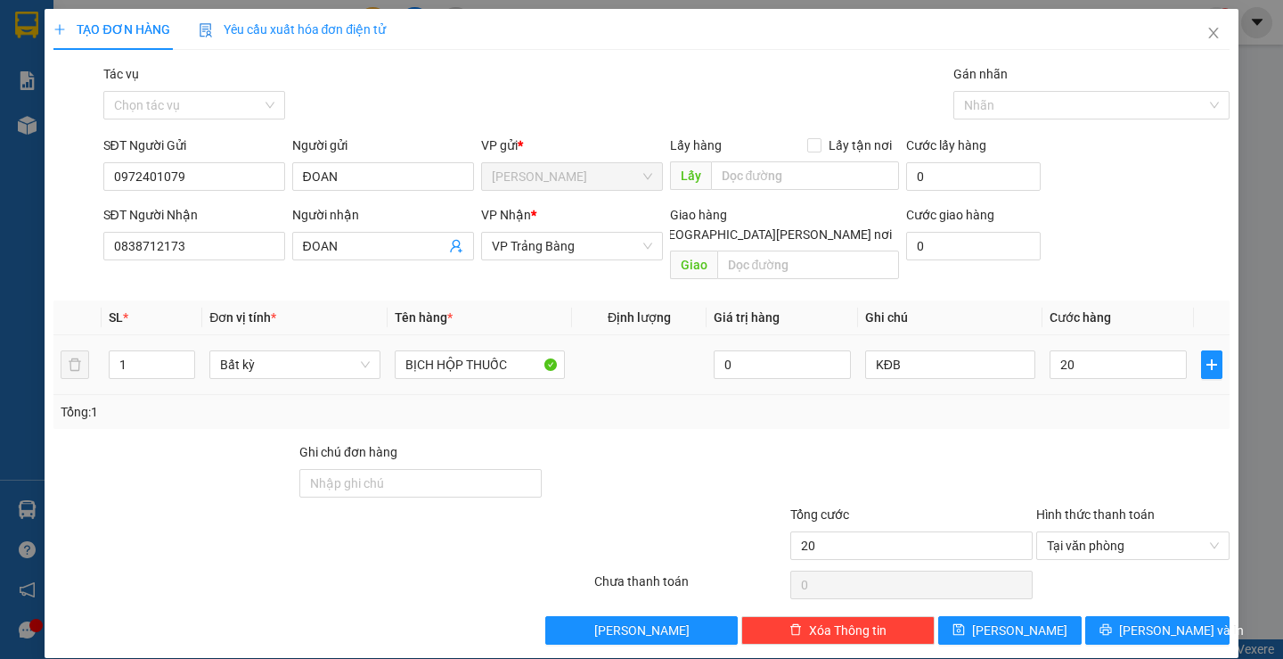
type input "20.000"
click at [1101, 444] on div at bounding box center [1133, 473] width 197 height 62
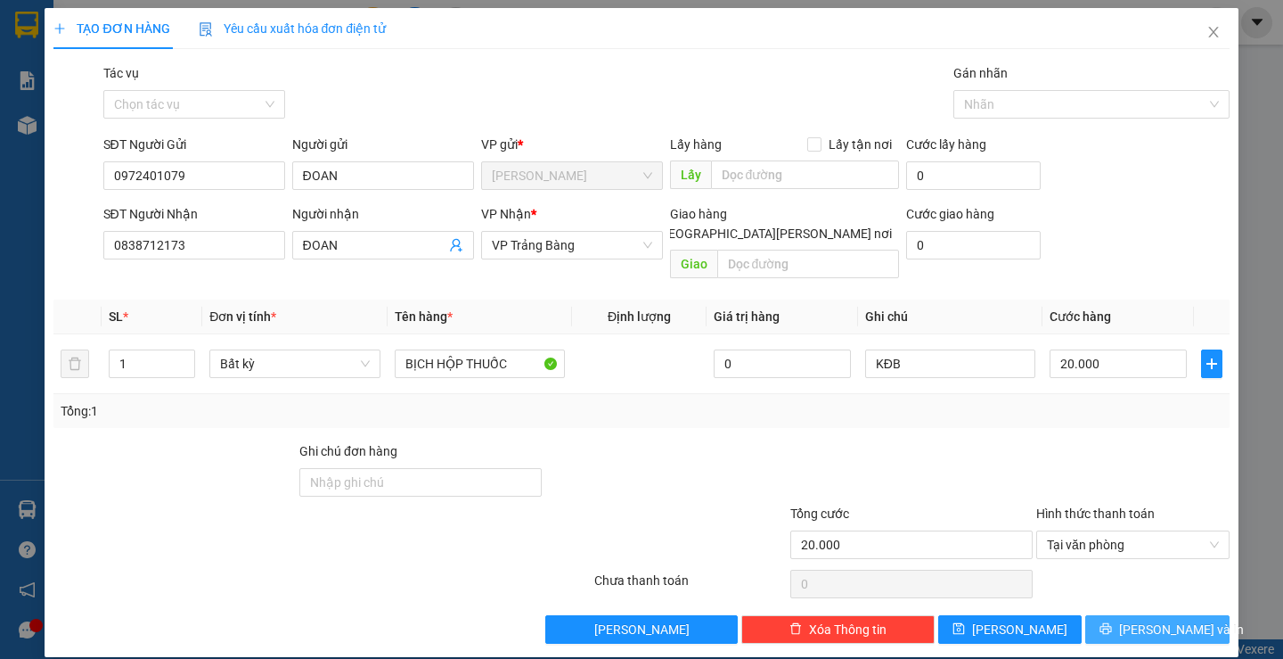
click at [1134, 619] on span "[PERSON_NAME] và In" at bounding box center [1181, 629] width 125 height 20
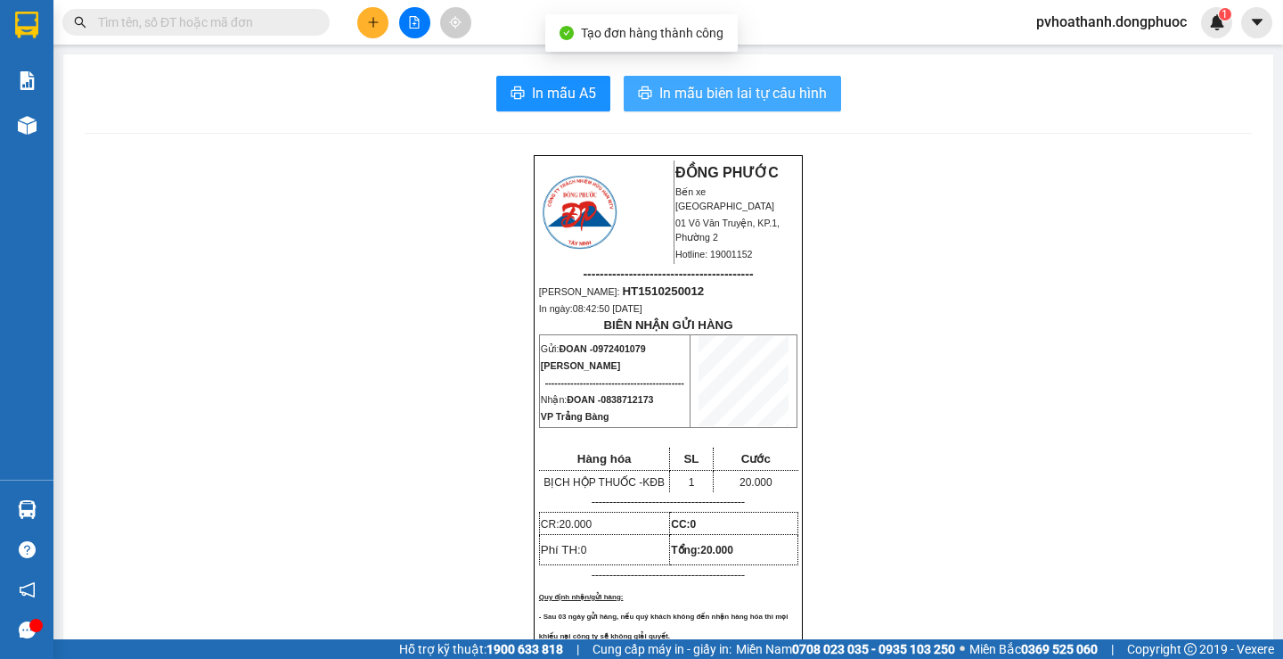
click at [817, 96] on span "In mẫu biên lai tự cấu hình" at bounding box center [743, 93] width 168 height 22
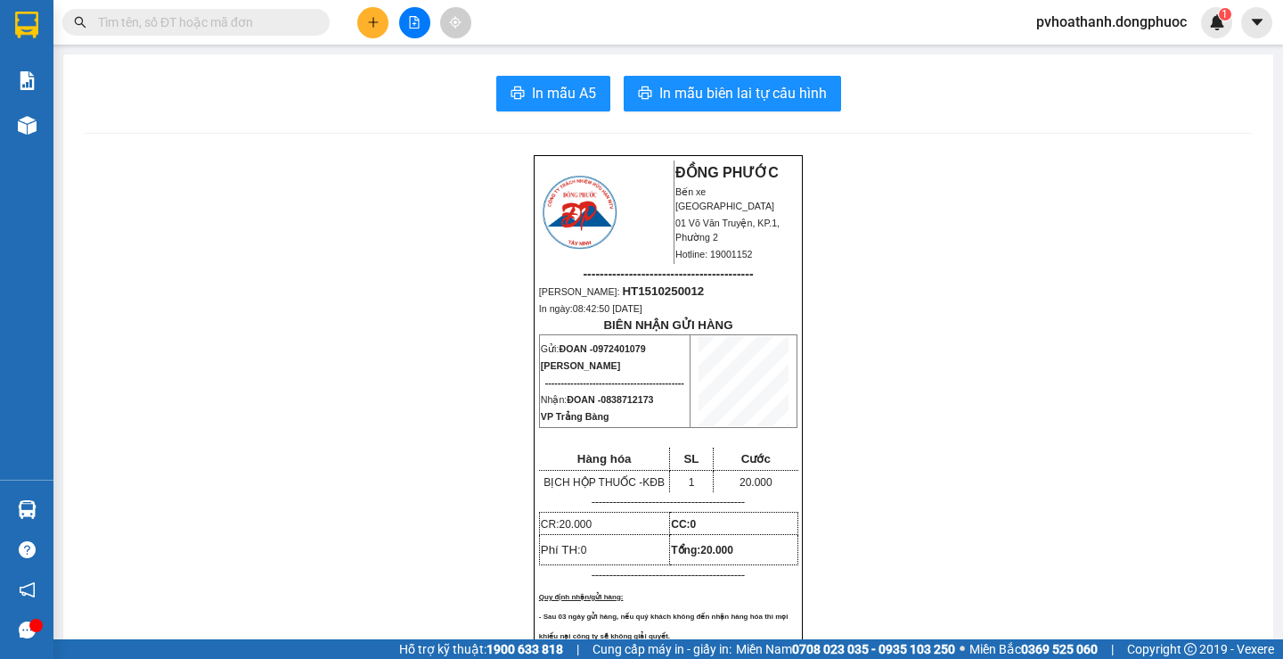
click at [258, 20] on input "text" at bounding box center [203, 22] width 210 height 20
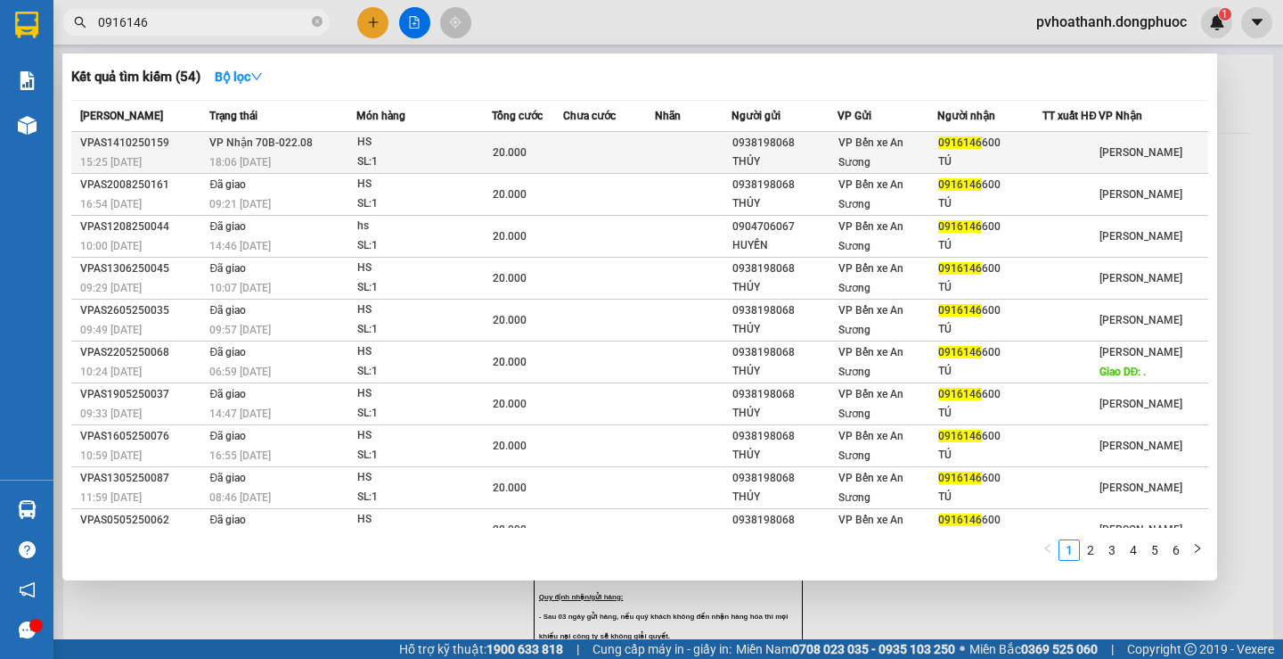
type input "0916146"
click at [315, 165] on div "18:06 - 14/10" at bounding box center [282, 162] width 146 height 20
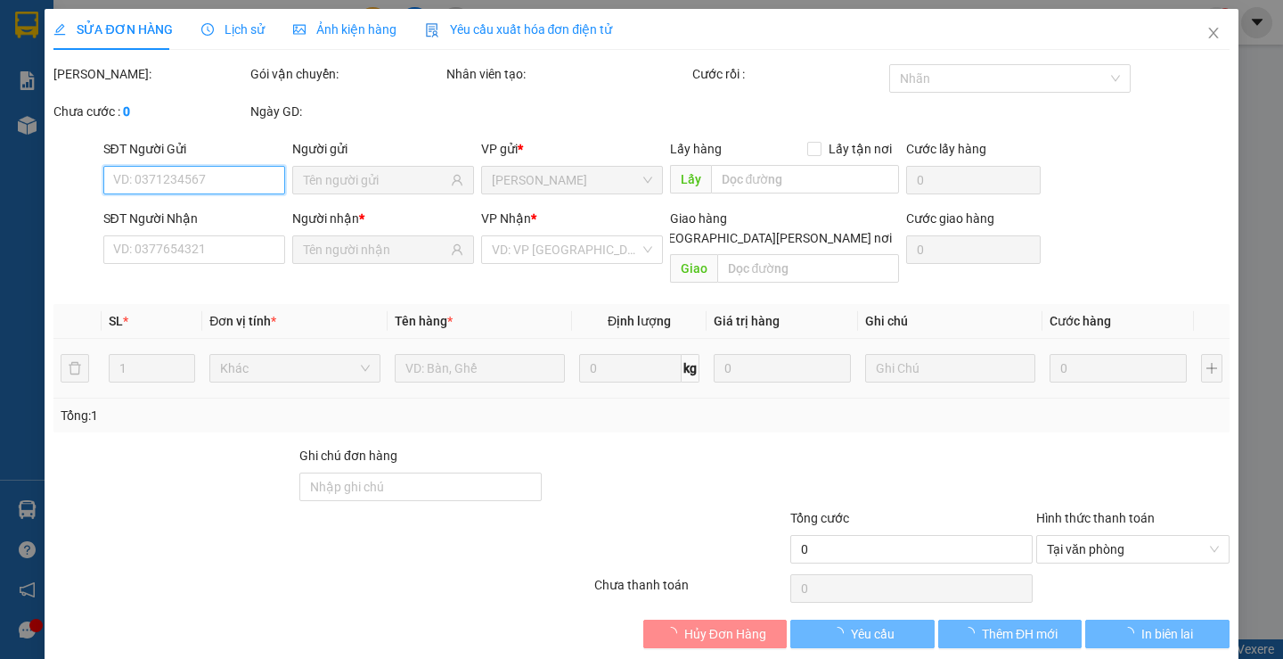
type input "0938198068"
type input "THỦY"
type input "0916146600"
type input "TÚ"
type input "20.000"
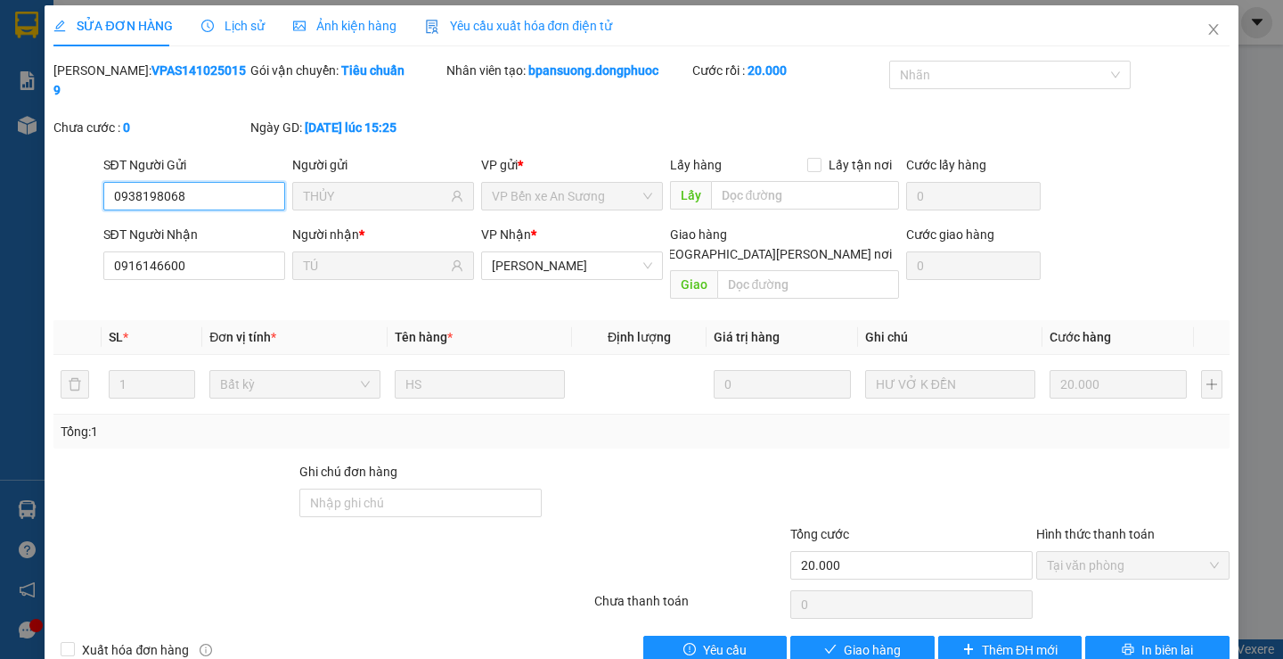
scroll to position [4, 0]
click at [860, 639] on span "Giao hàng" at bounding box center [872, 649] width 57 height 20
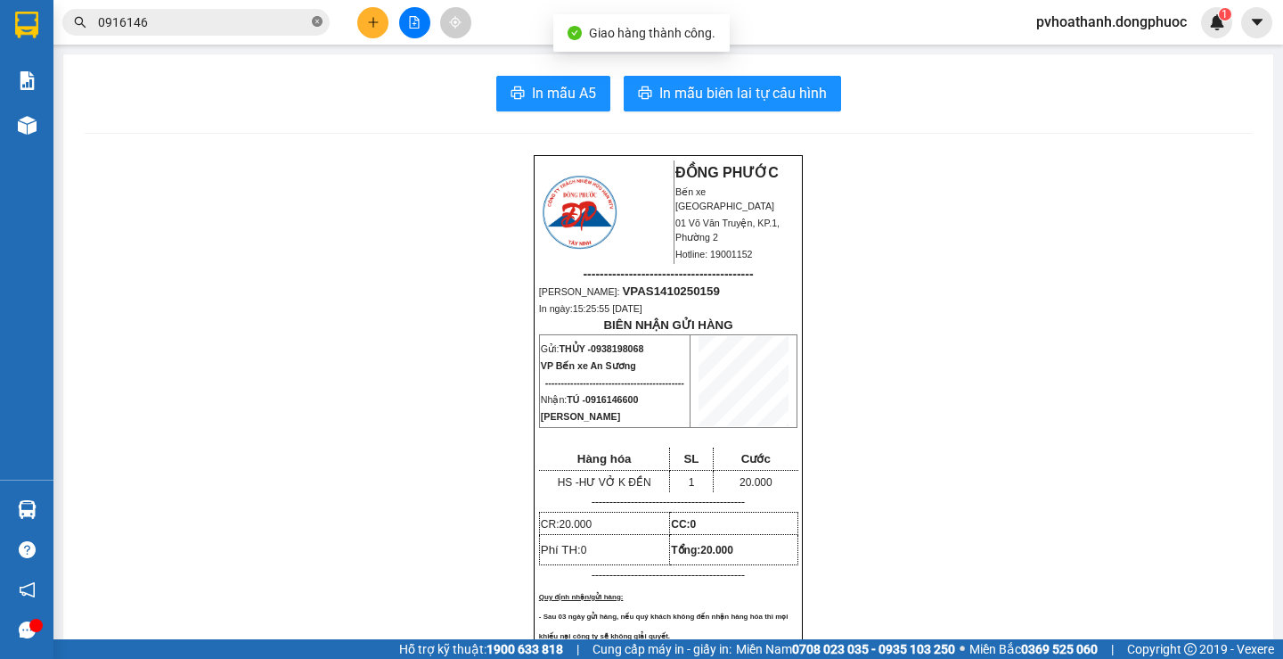
click at [315, 20] on icon "close-circle" at bounding box center [317, 21] width 11 height 11
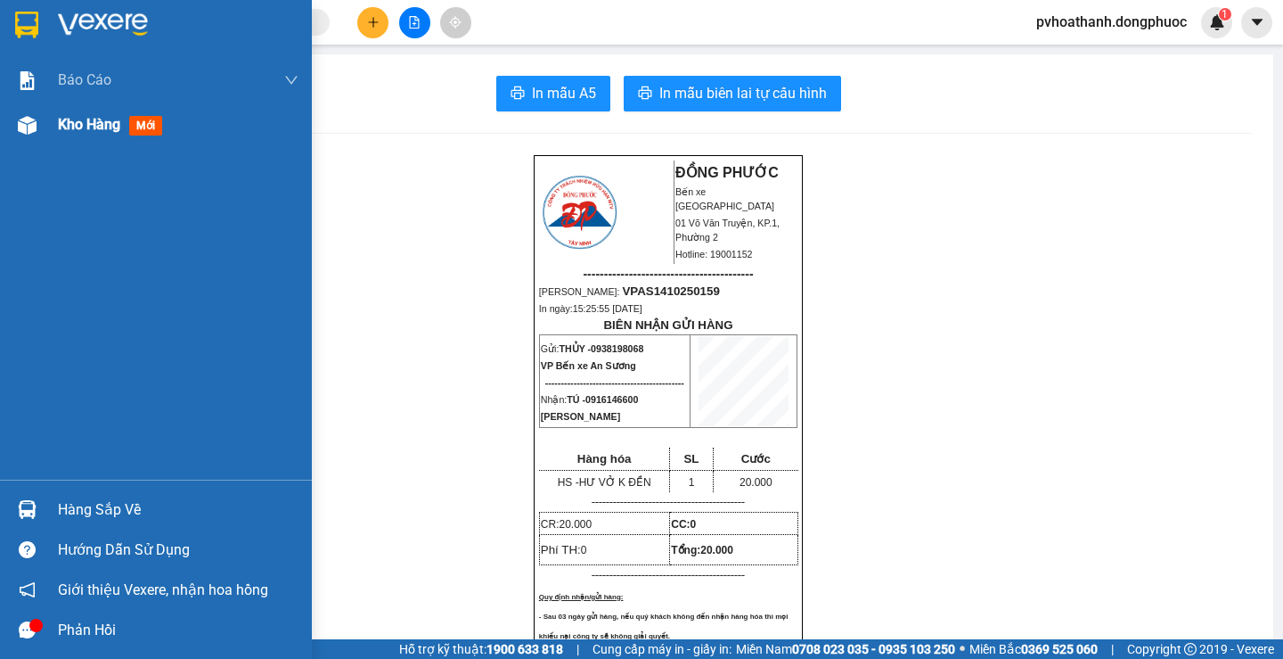
click at [85, 116] on span "Kho hàng" at bounding box center [89, 124] width 62 height 17
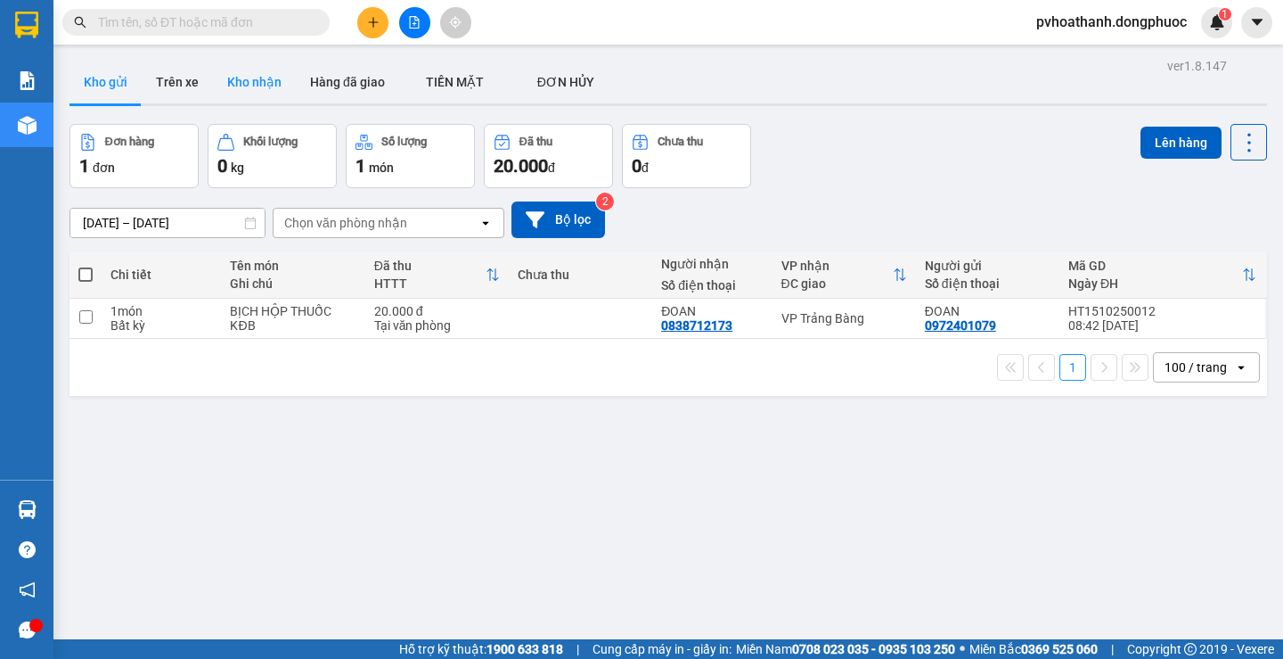
click at [266, 78] on button "Kho nhận" at bounding box center [254, 82] width 83 height 43
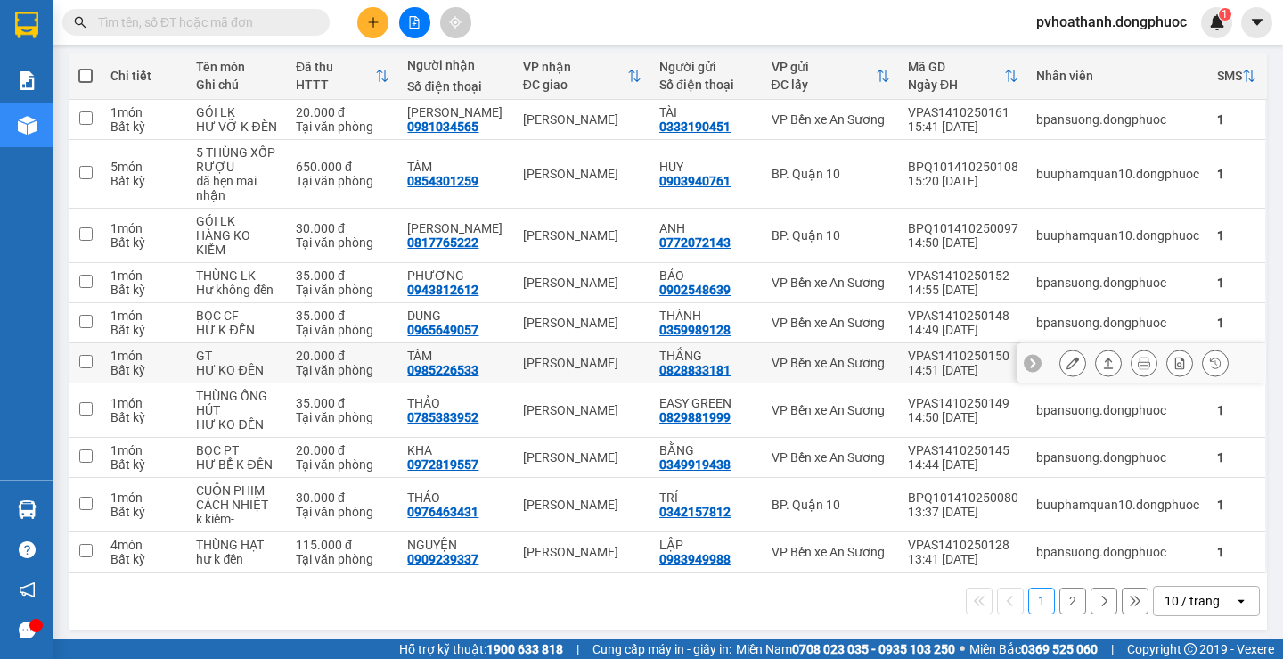
scroll to position [205, 0]
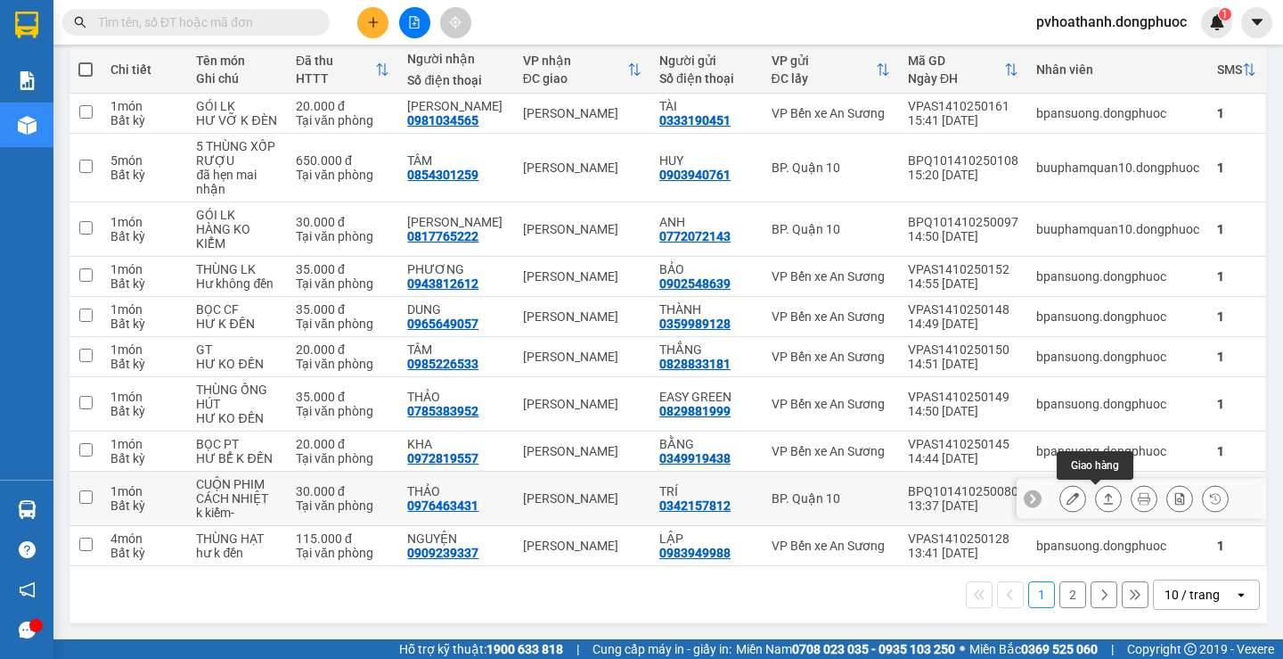
click at [1102, 498] on icon at bounding box center [1108, 498] width 12 height 12
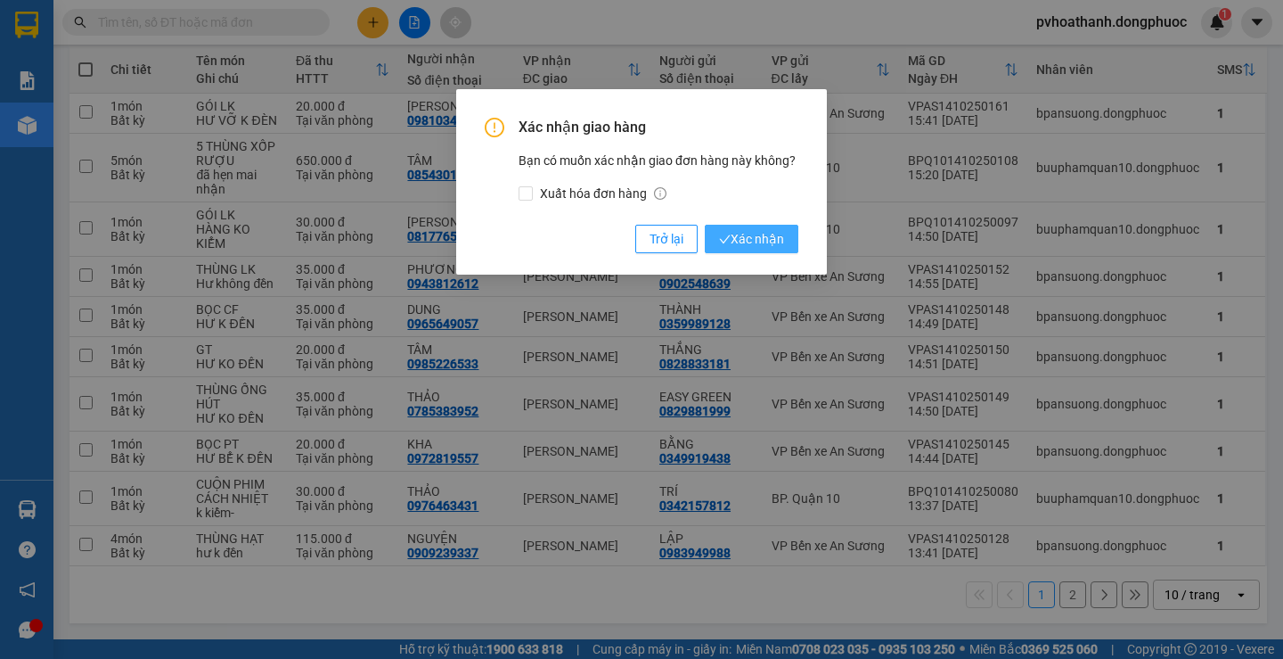
click at [756, 233] on span "Xác nhận" at bounding box center [751, 239] width 65 height 20
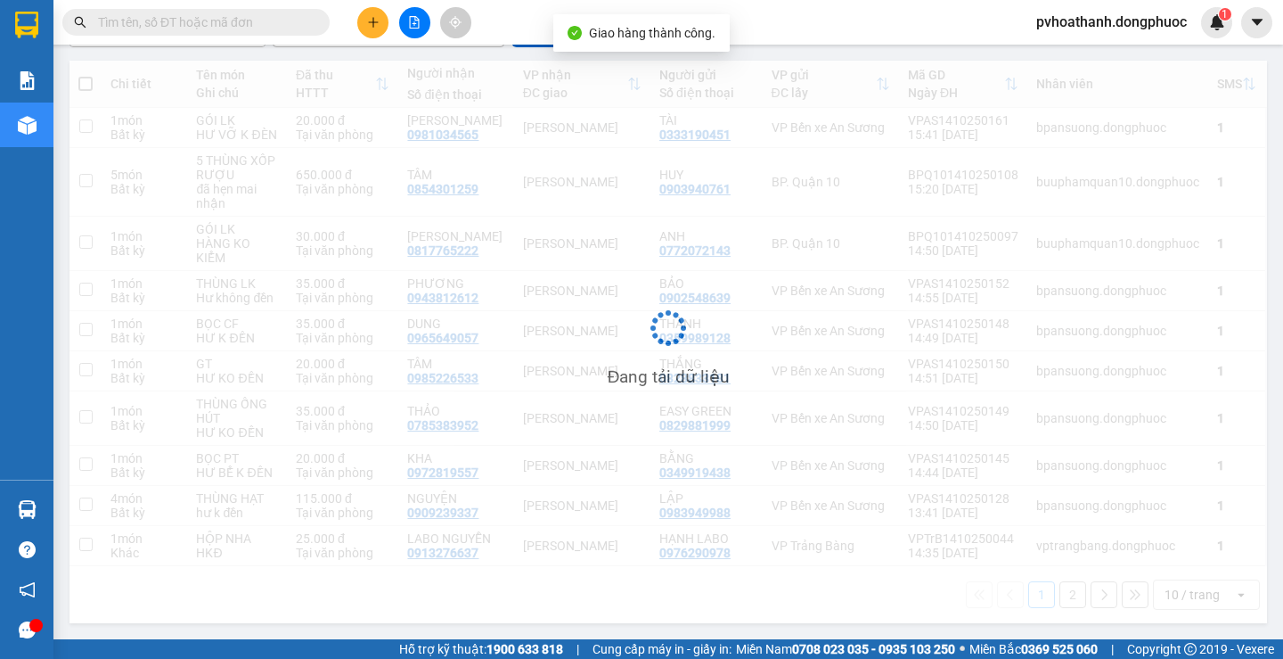
scroll to position [191, 0]
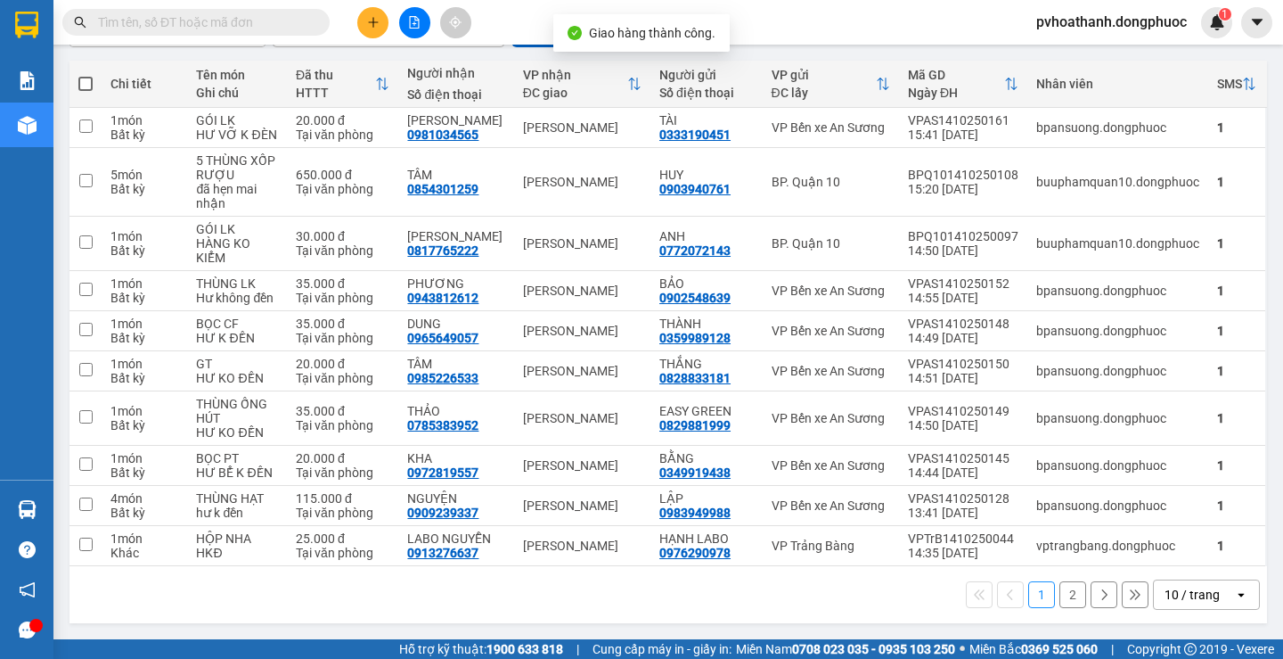
click at [1184, 591] on div "10 / trang" at bounding box center [1192, 595] width 55 height 18
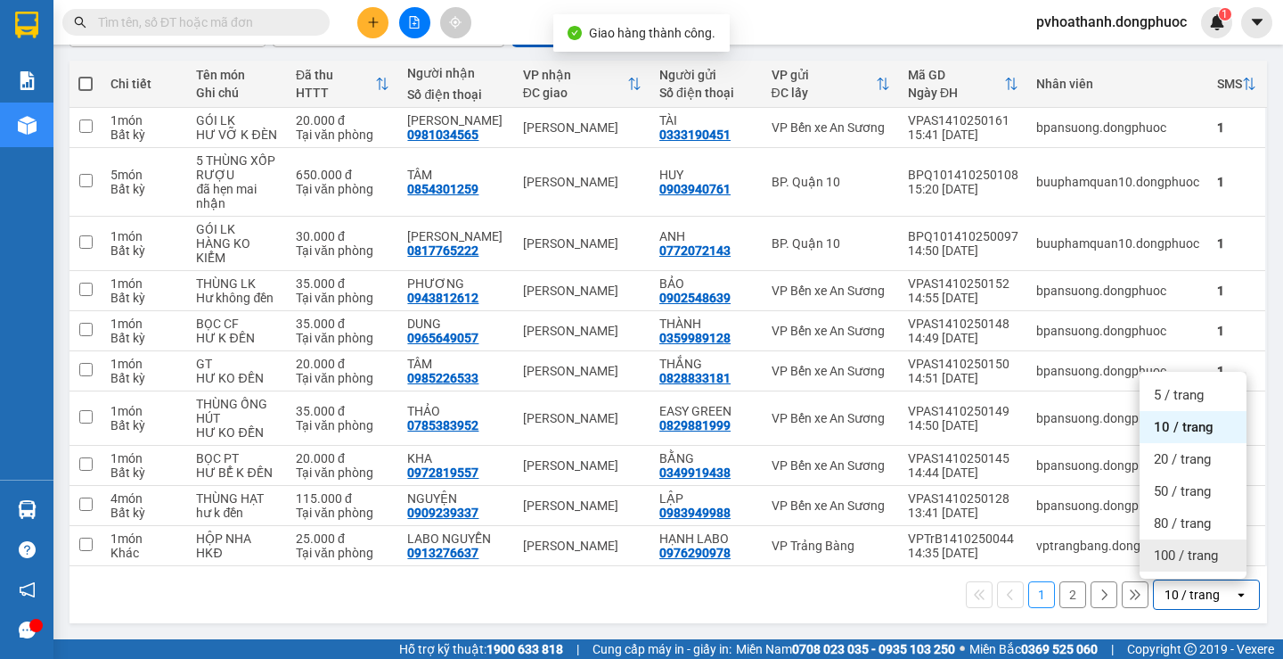
click at [1163, 551] on span "100 / trang" at bounding box center [1186, 555] width 64 height 18
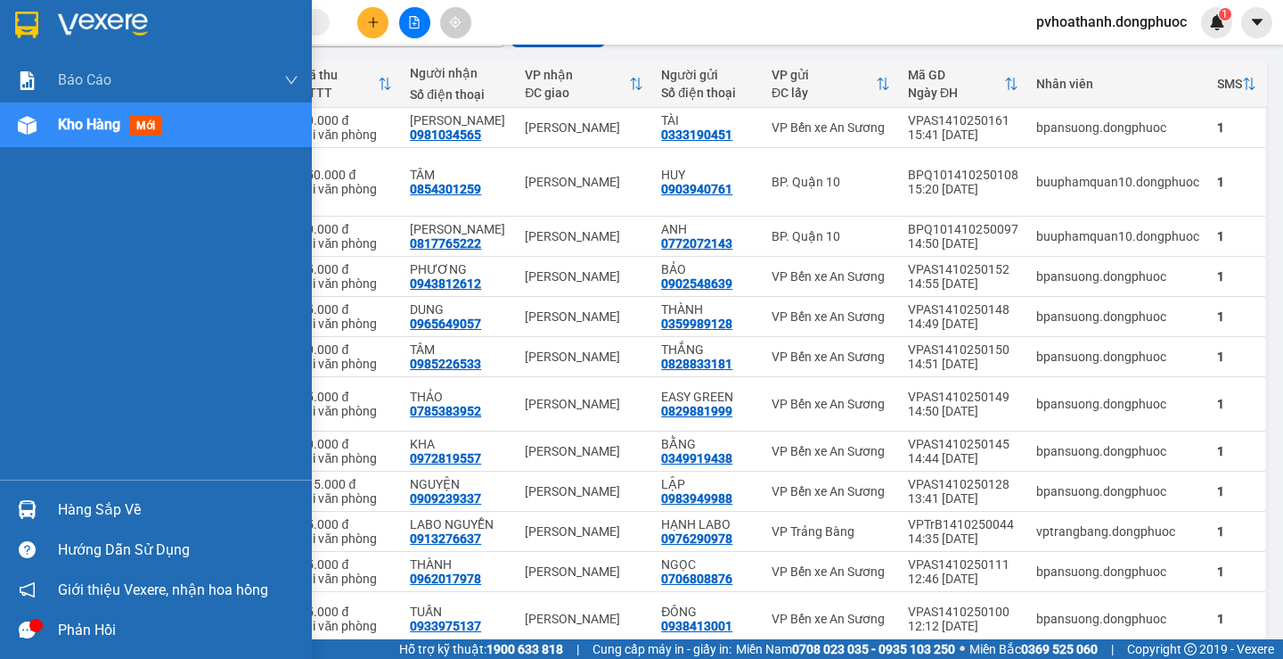
click at [57, 505] on div "Hàng sắp về" at bounding box center [156, 509] width 312 height 40
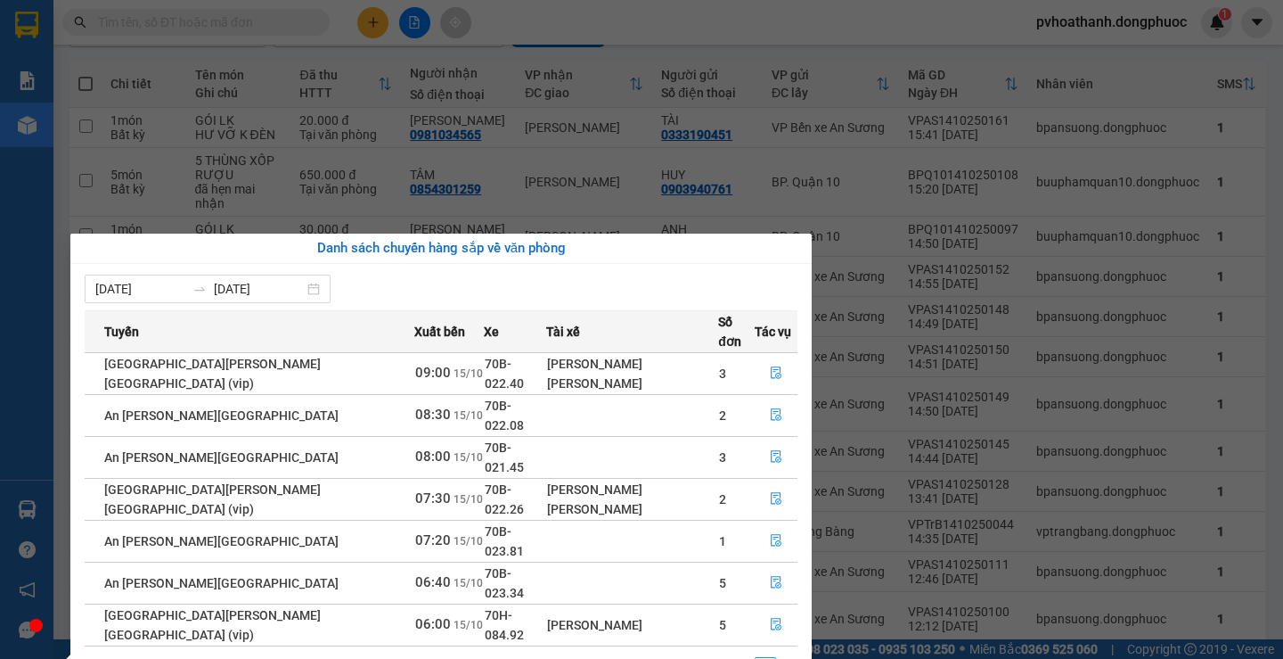
click at [0, 303] on div "Báo cáo Mẫu 1: Báo cáo dòng tiền theo nhân viên Mẫu 1: Báo cáo dòng tiền theo n…" at bounding box center [26, 329] width 53 height 659
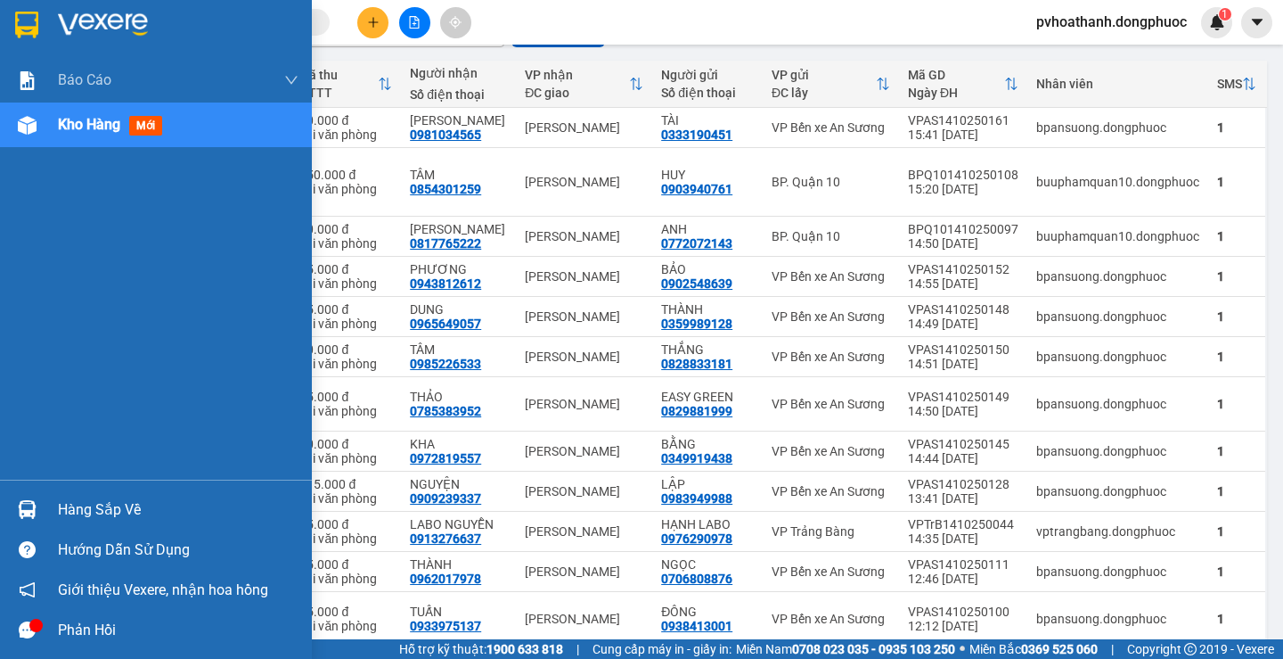
click at [79, 506] on div "Hàng sắp về" at bounding box center [178, 509] width 241 height 27
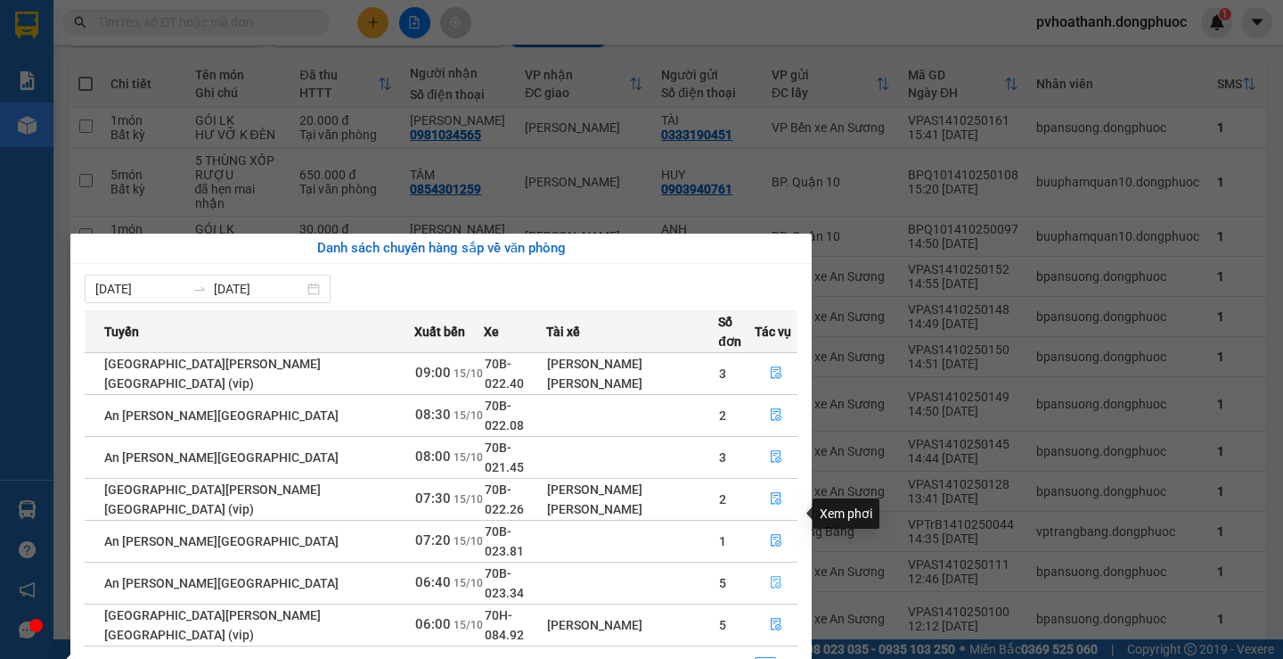
click at [770, 576] on icon "file-done" at bounding box center [776, 582] width 12 height 12
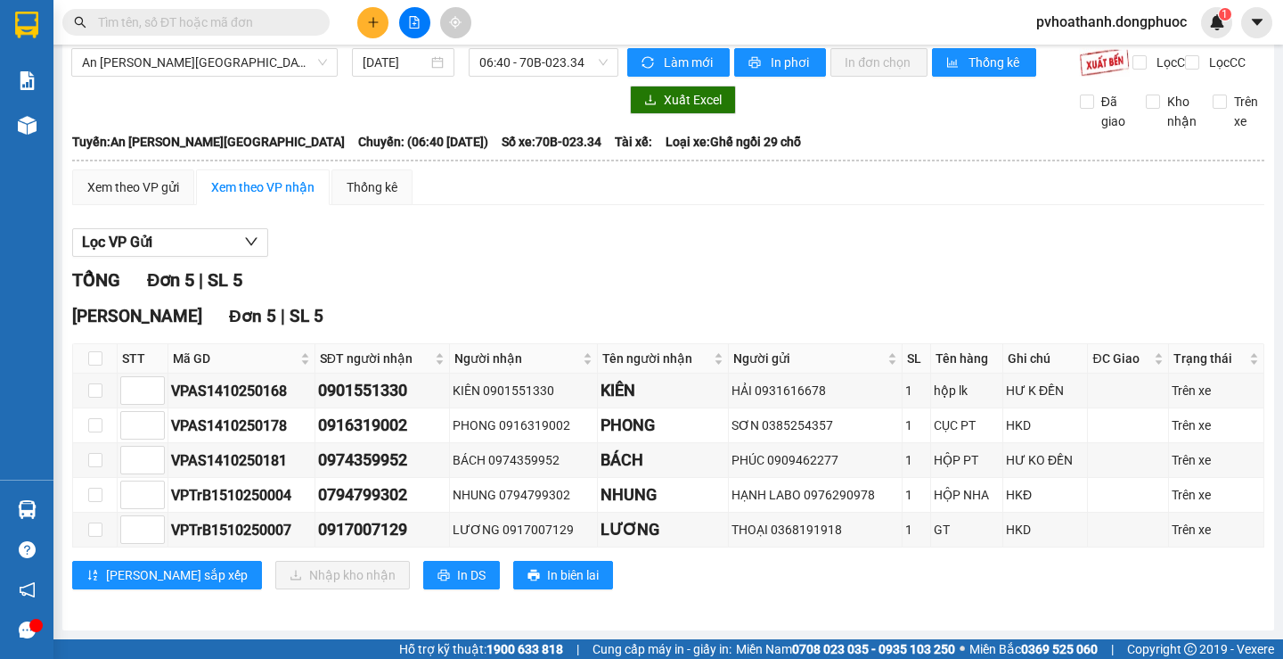
scroll to position [29, 0]
click at [99, 364] on input "checkbox" at bounding box center [95, 358] width 14 height 14
checkbox input "true"
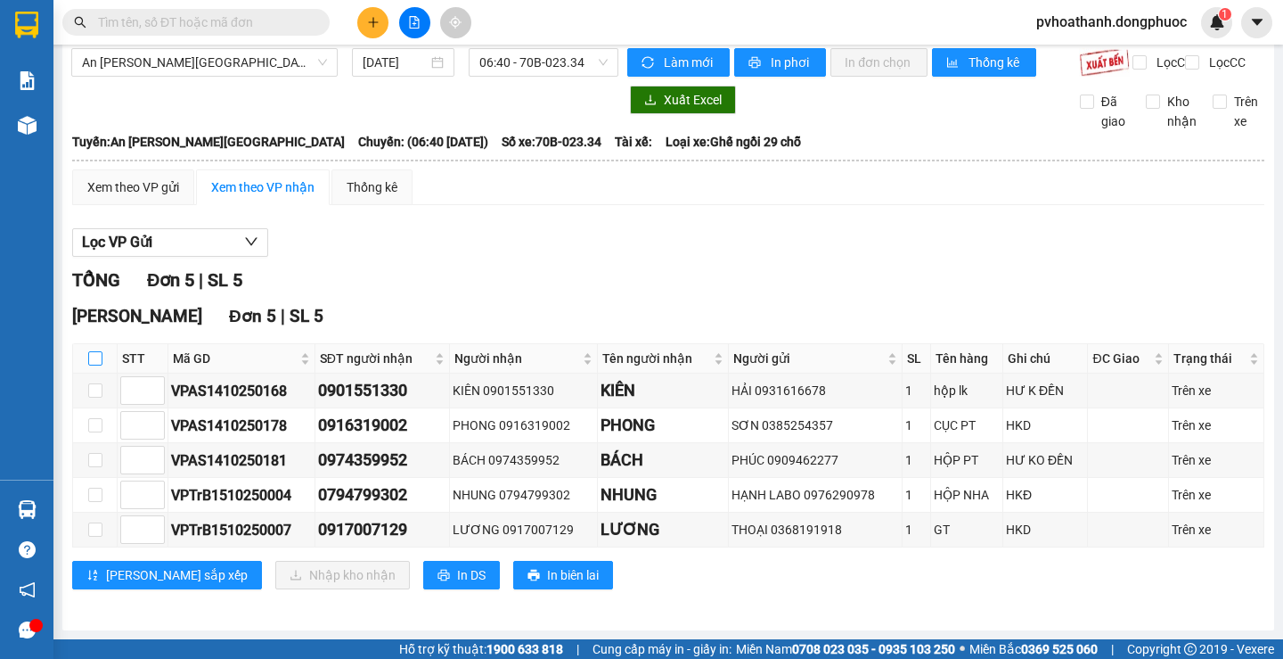
checkbox input "true"
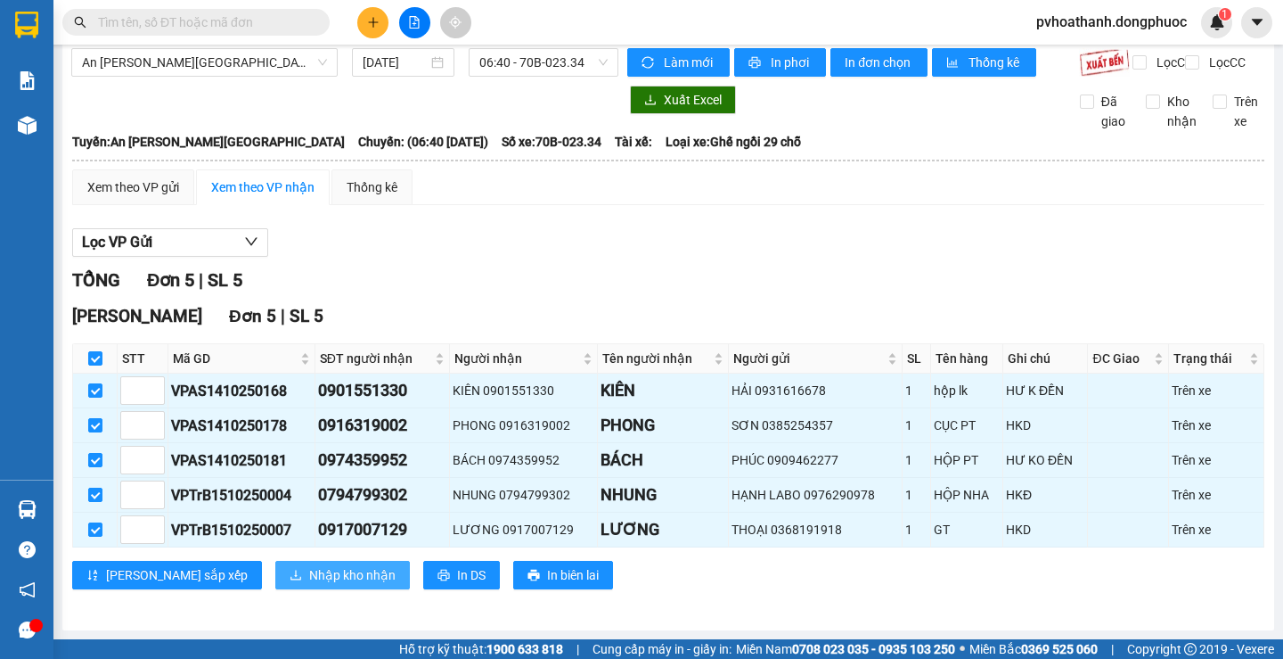
click at [309, 574] on span "Nhập kho nhận" at bounding box center [352, 575] width 86 height 20
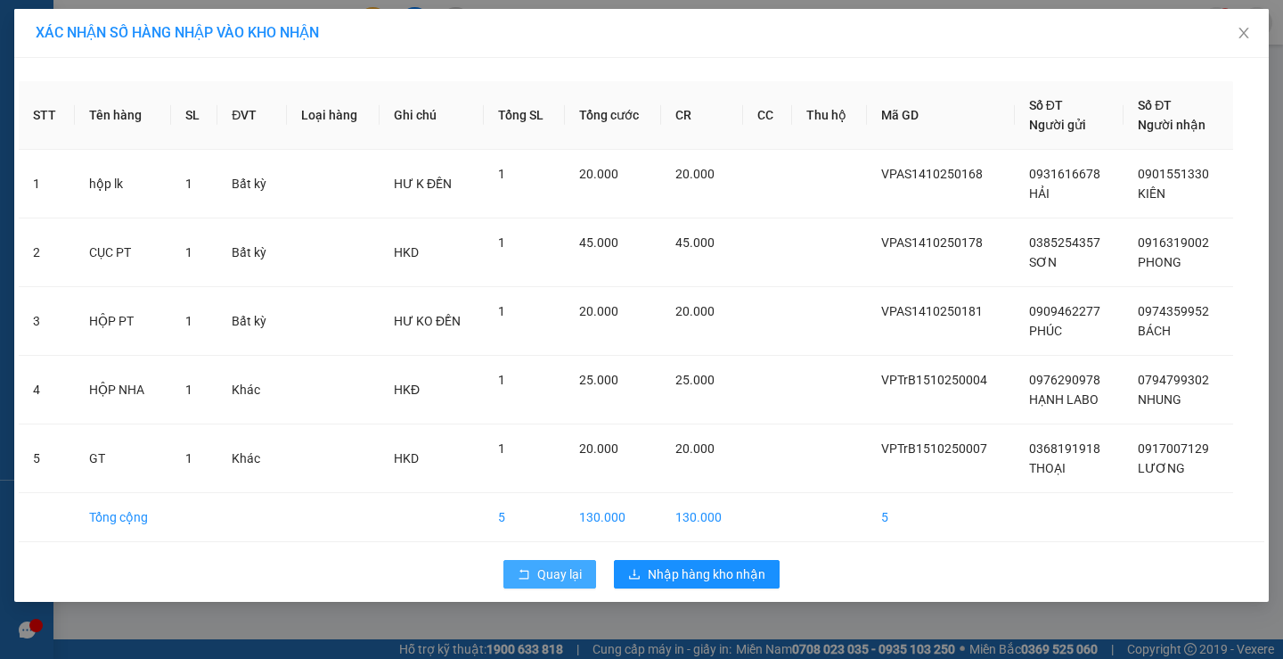
click at [563, 576] on span "Quay lại" at bounding box center [559, 574] width 45 height 20
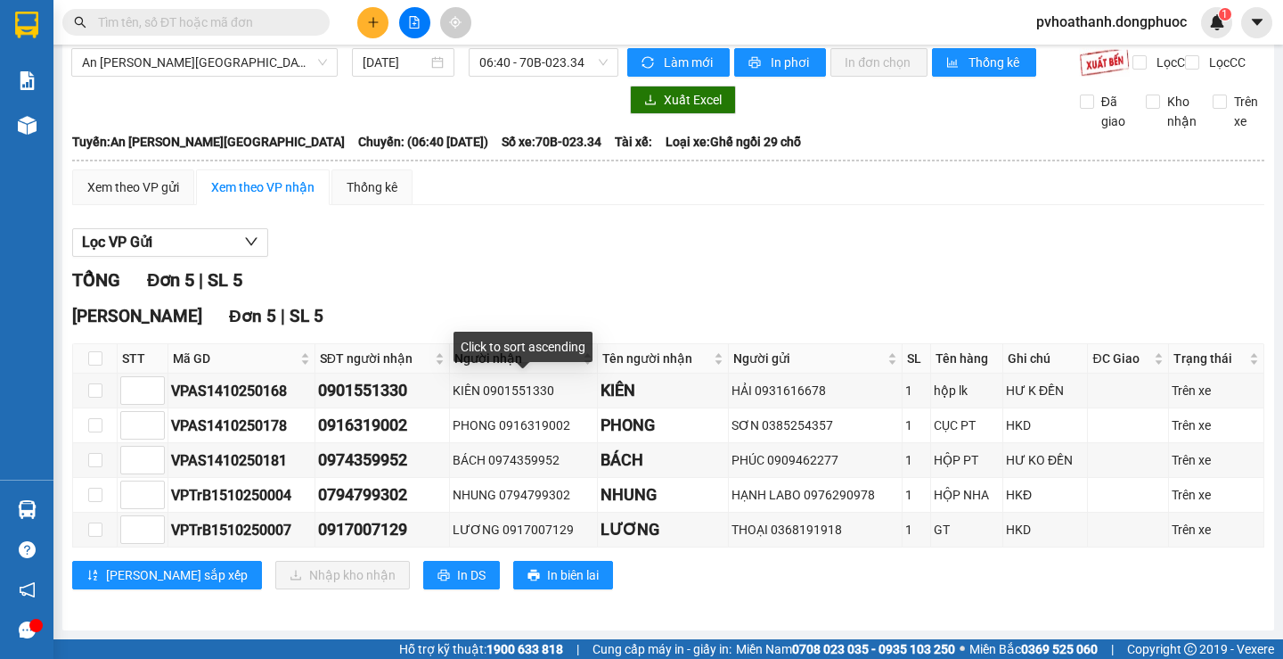
scroll to position [29, 0]
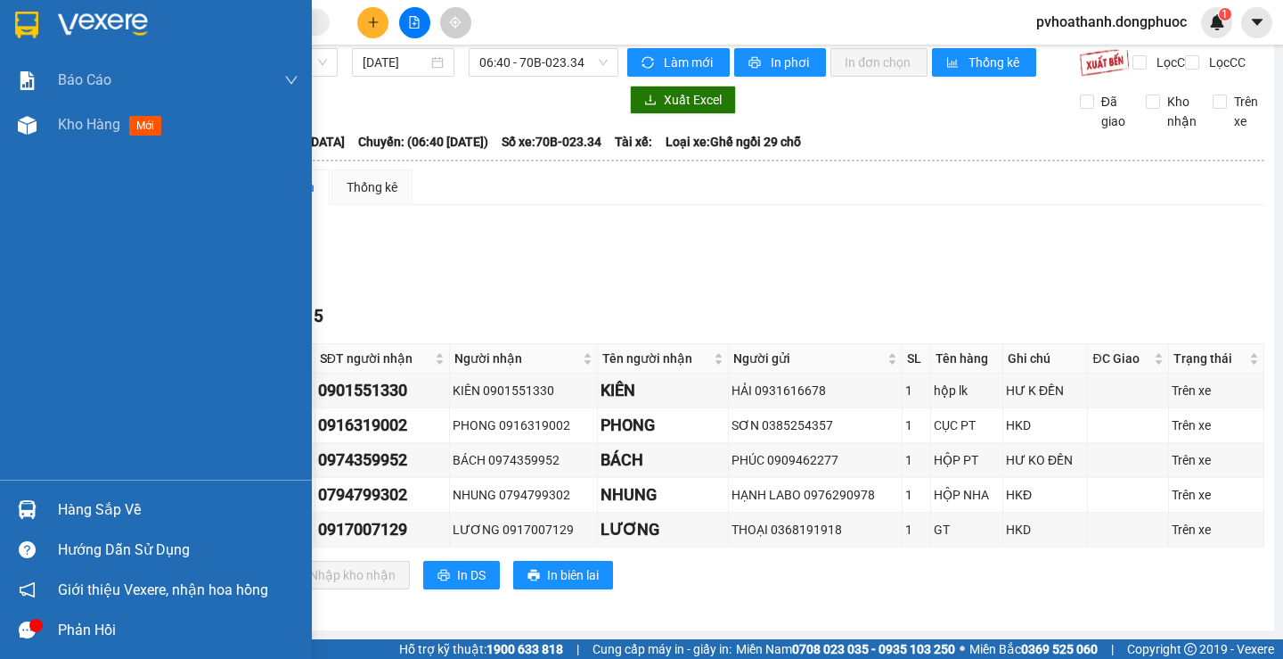
click at [60, 509] on div "Hàng sắp về" at bounding box center [178, 509] width 241 height 27
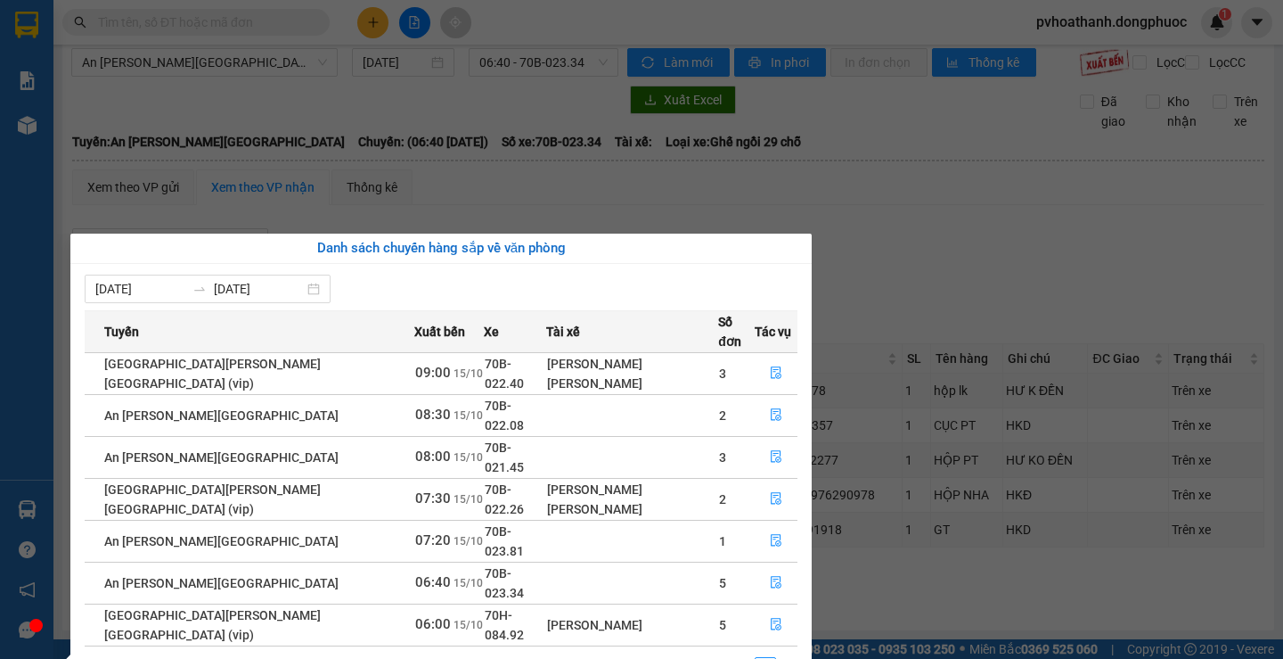
click at [0, 228] on div "Báo cáo Mẫu 1: Báo cáo dòng tiền theo nhân viên Mẫu 1: Báo cáo dòng tiền theo n…" at bounding box center [26, 329] width 53 height 659
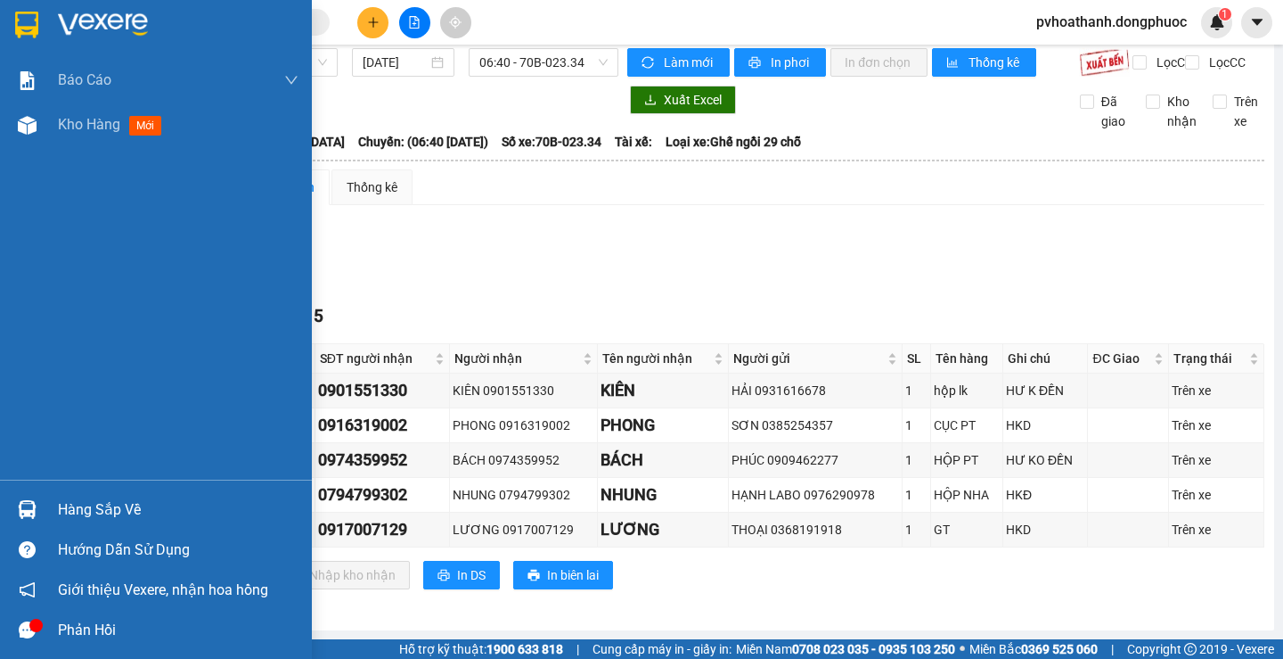
click at [102, 509] on div "Hàng sắp về" at bounding box center [178, 509] width 241 height 27
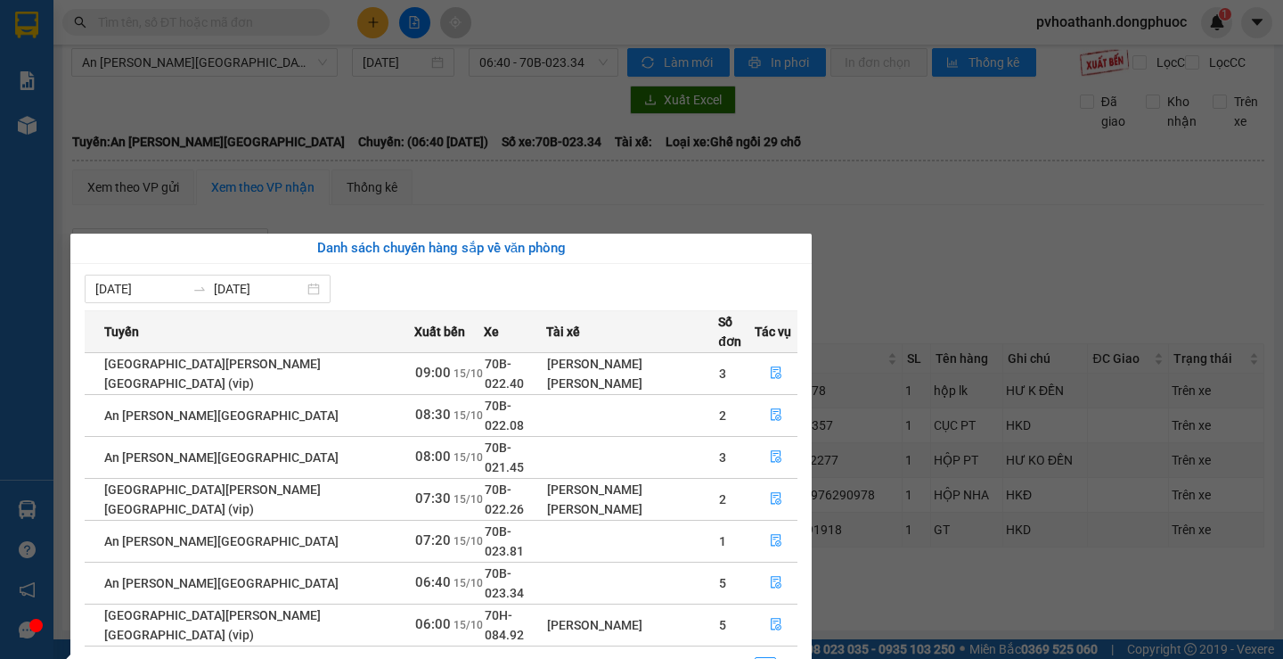
click at [53, 336] on div "Báo cáo Mẫu 1: Báo cáo dòng tiền theo nhân viên Mẫu 1: Báo cáo dòng tiền theo n…" at bounding box center [26, 329] width 53 height 659
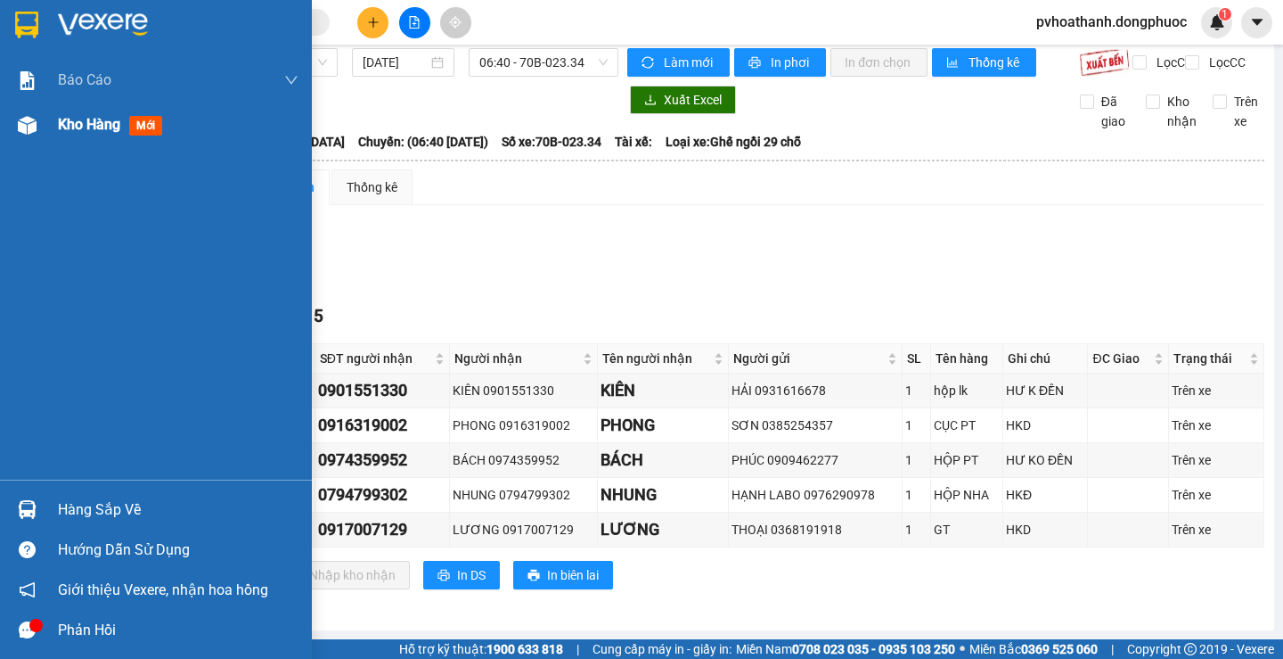
click at [79, 120] on span "Kho hàng" at bounding box center [89, 124] width 62 height 17
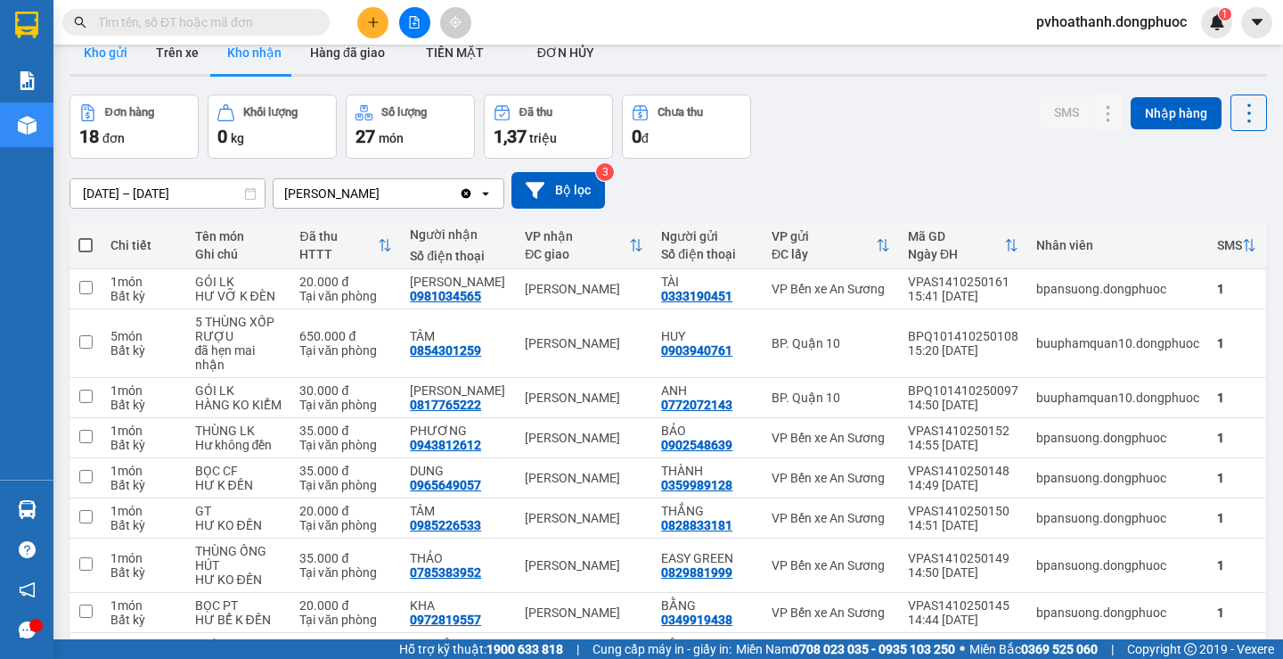
click at [117, 53] on button "Kho gửi" at bounding box center [106, 52] width 72 height 43
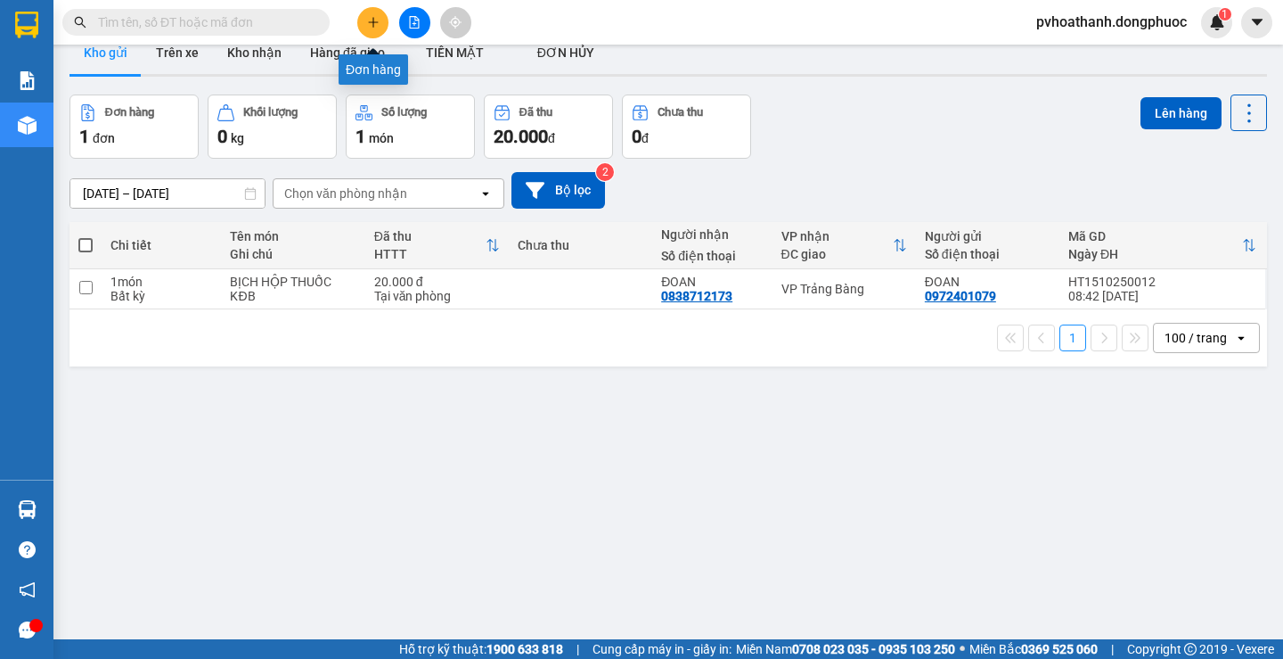
click at [373, 26] on icon "plus" at bounding box center [373, 22] width 12 height 12
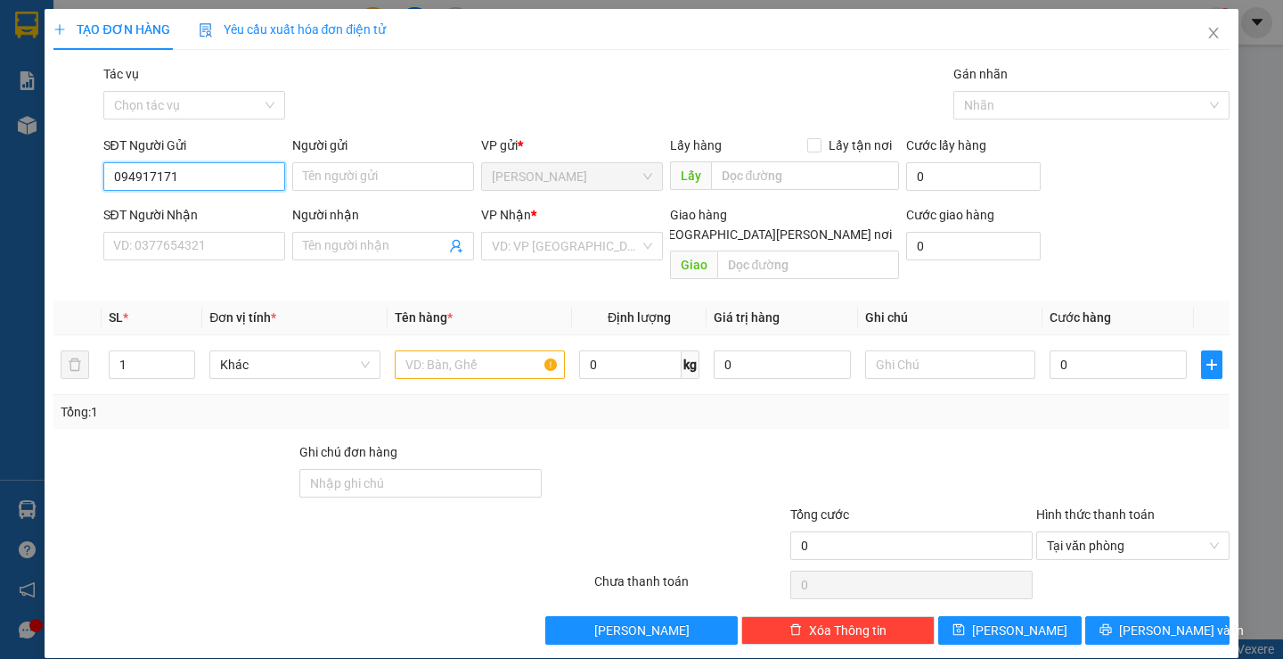
type input "0949171717"
click at [198, 215] on div "0949171717 - PHI" at bounding box center [191, 212] width 159 height 20
type input "PHI"
type input "0789992992"
type input "HẢI ĐẠI"
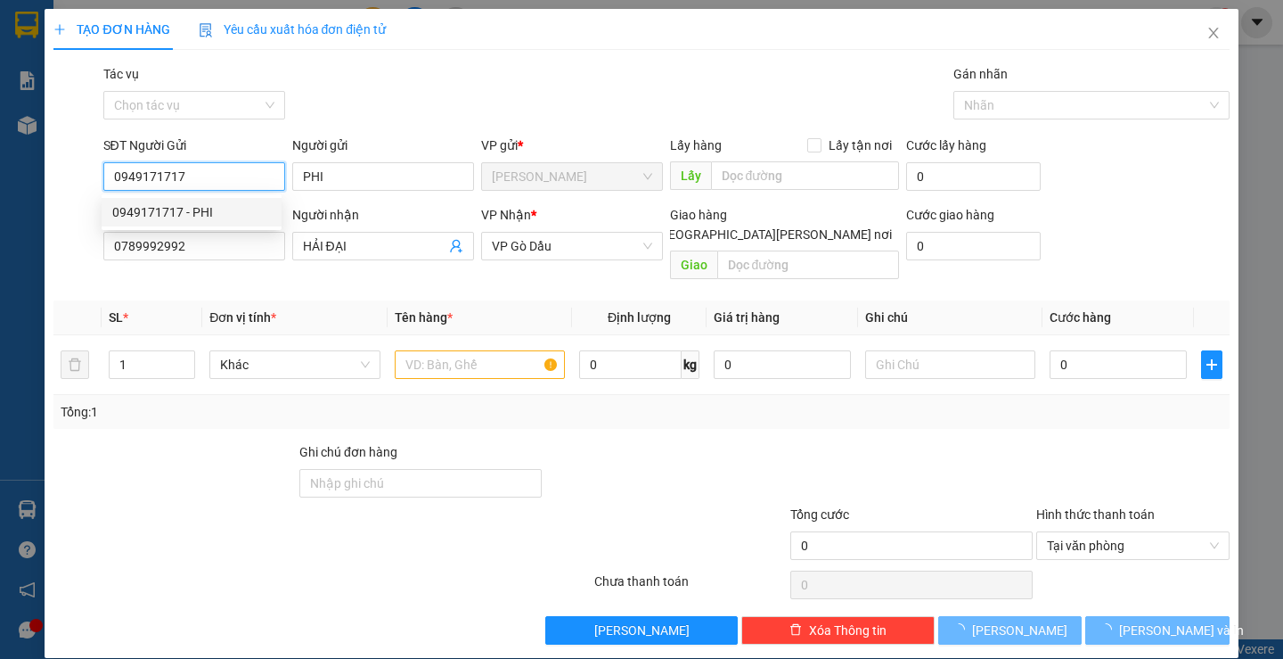
type input "20.000"
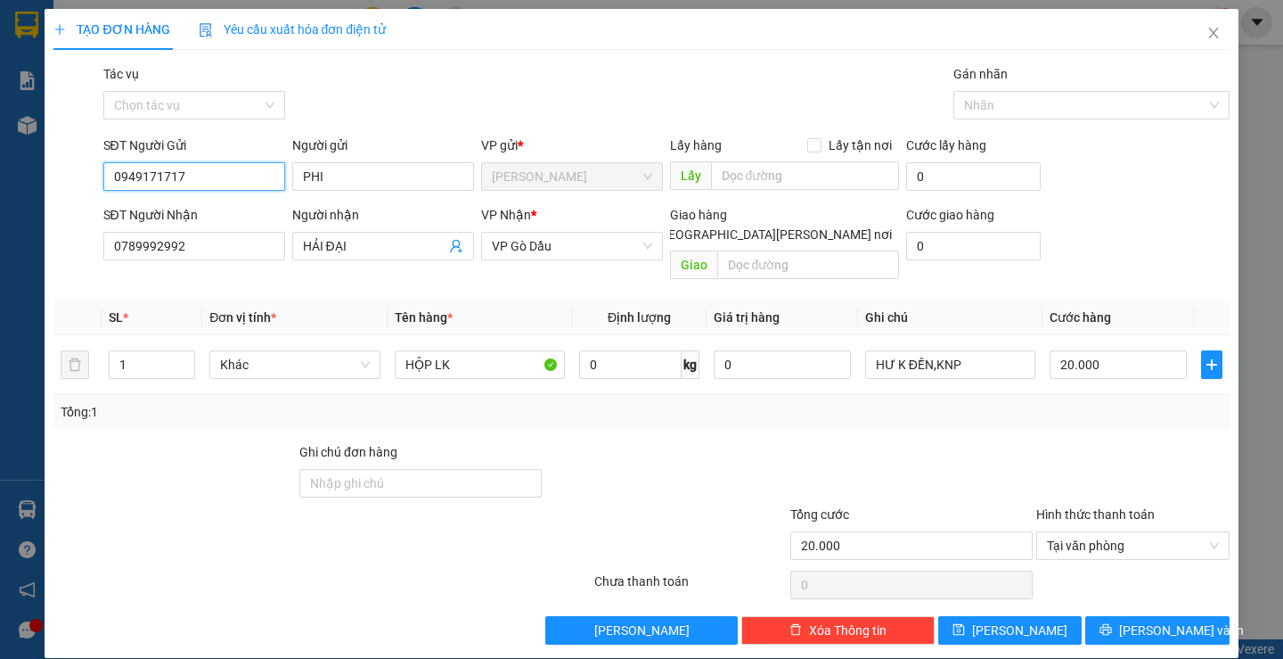
type input "0949171717"
click at [448, 256] on span "HẢI ĐẠI" at bounding box center [383, 246] width 182 height 29
click at [449, 243] on icon "user-add" at bounding box center [456, 246] width 14 height 14
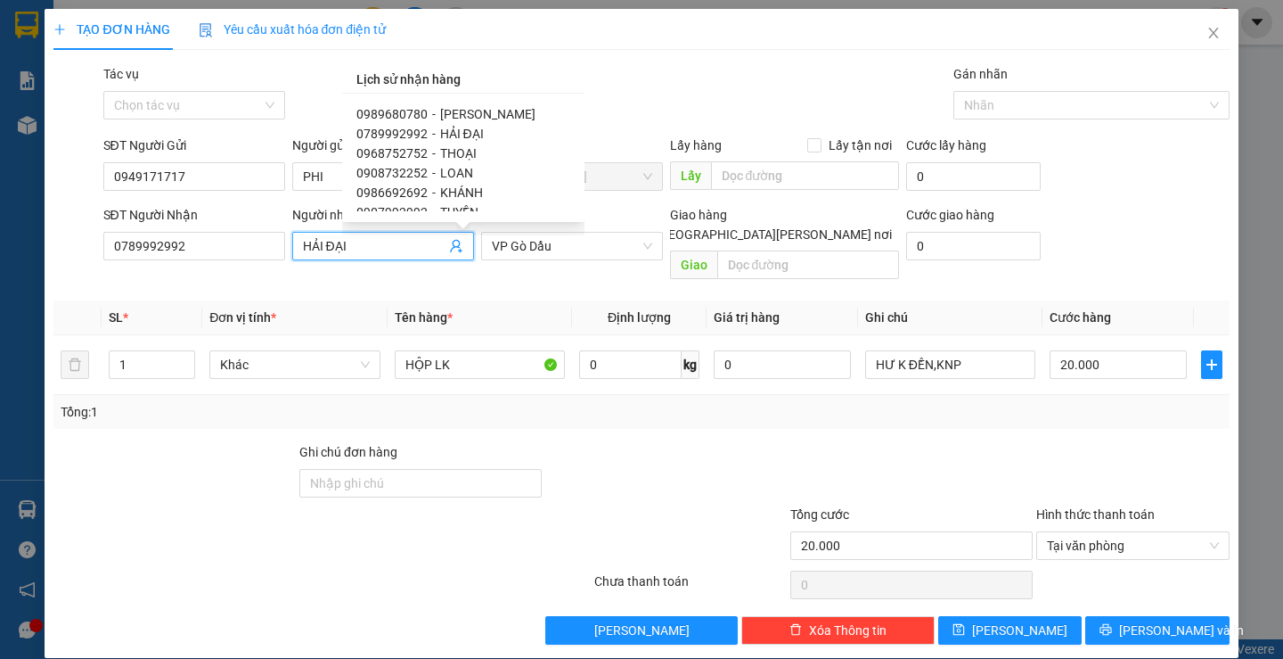
click at [420, 152] on span "0968752752" at bounding box center [391, 153] width 71 height 14
type input "0968752752"
type input "THOẠI"
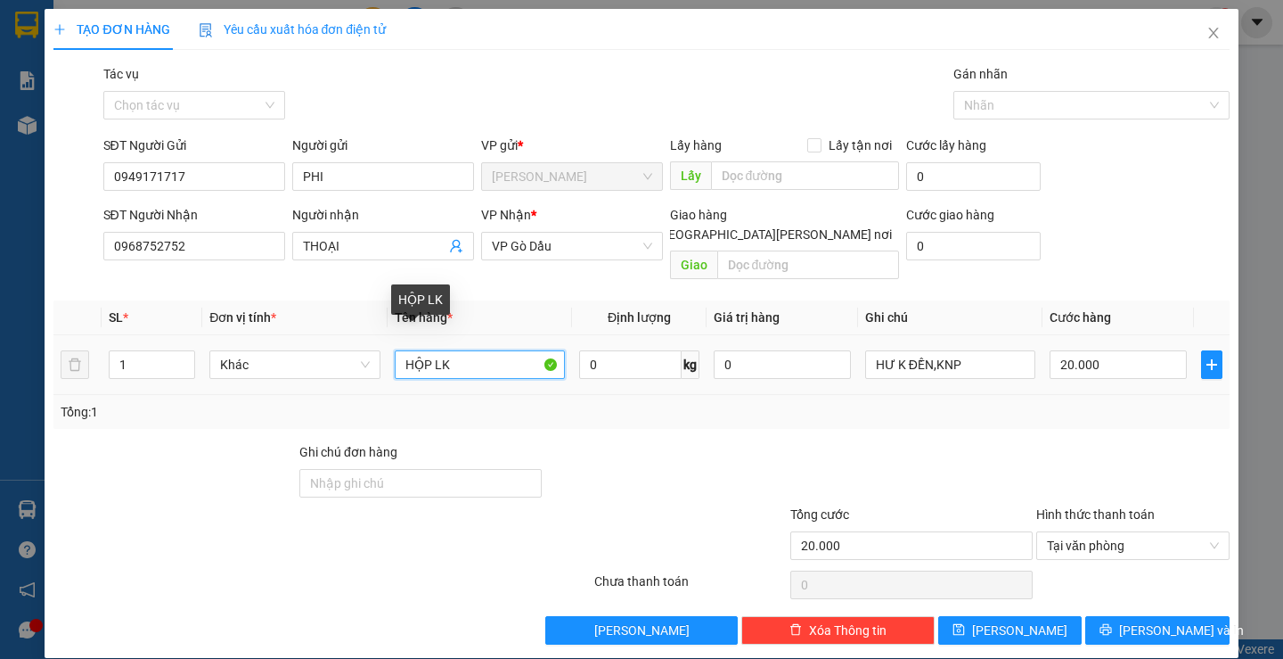
drag, startPoint x: 424, startPoint y: 347, endPoint x: 357, endPoint y: 367, distance: 69.9
click at [357, 367] on tr "1 Khác HỘP LK 0 kg 0 HƯ K ĐỀN,KNP 20.000" at bounding box center [640, 365] width 1175 height 60
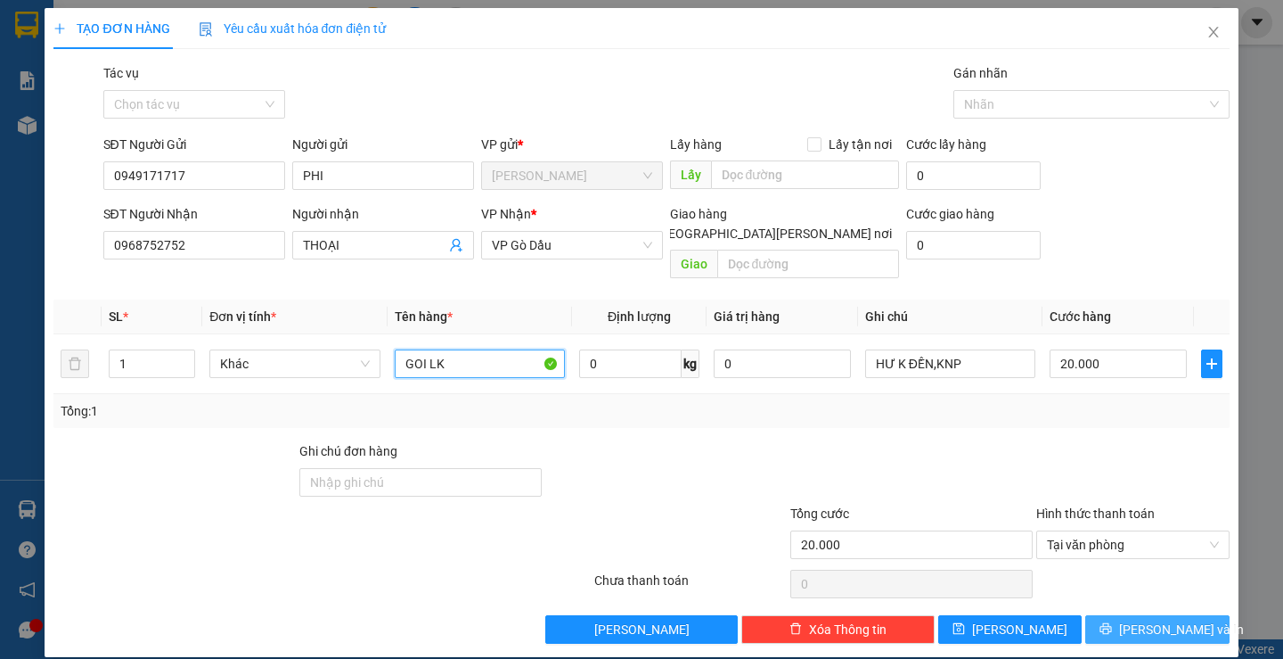
type input "GOI LK"
click at [1132, 619] on span "Lưu và In" at bounding box center [1181, 629] width 125 height 20
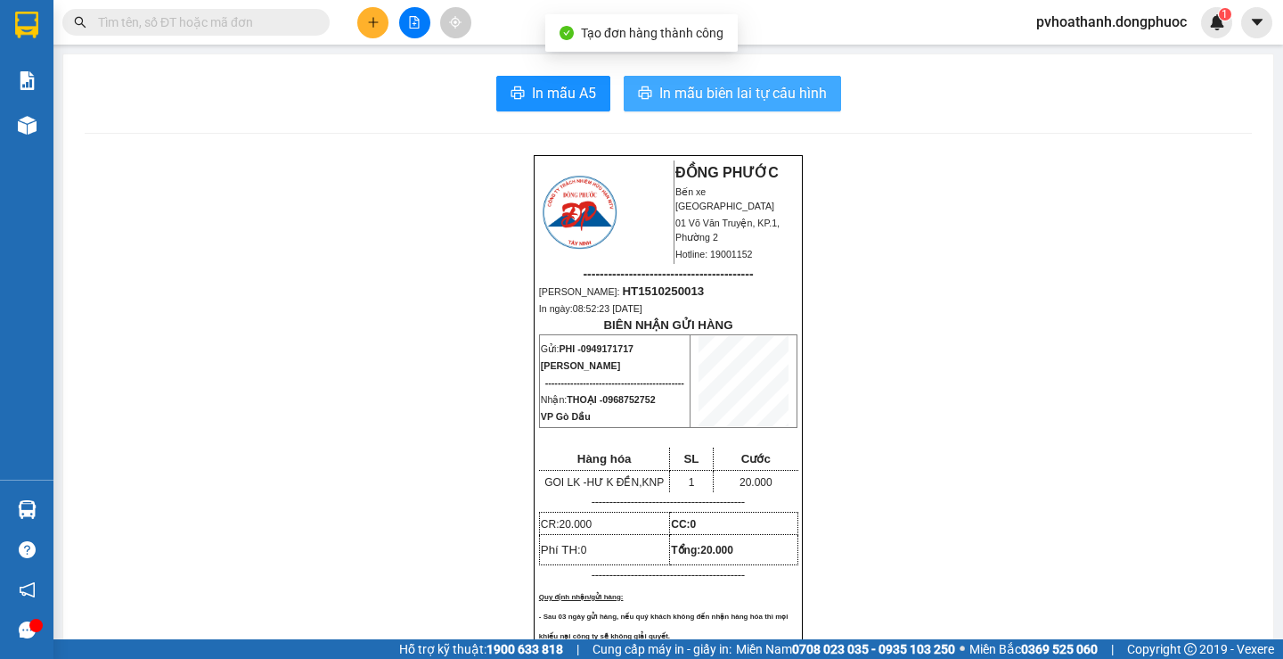
click at [791, 100] on span "In mẫu biên lai tự cấu hình" at bounding box center [743, 93] width 168 height 22
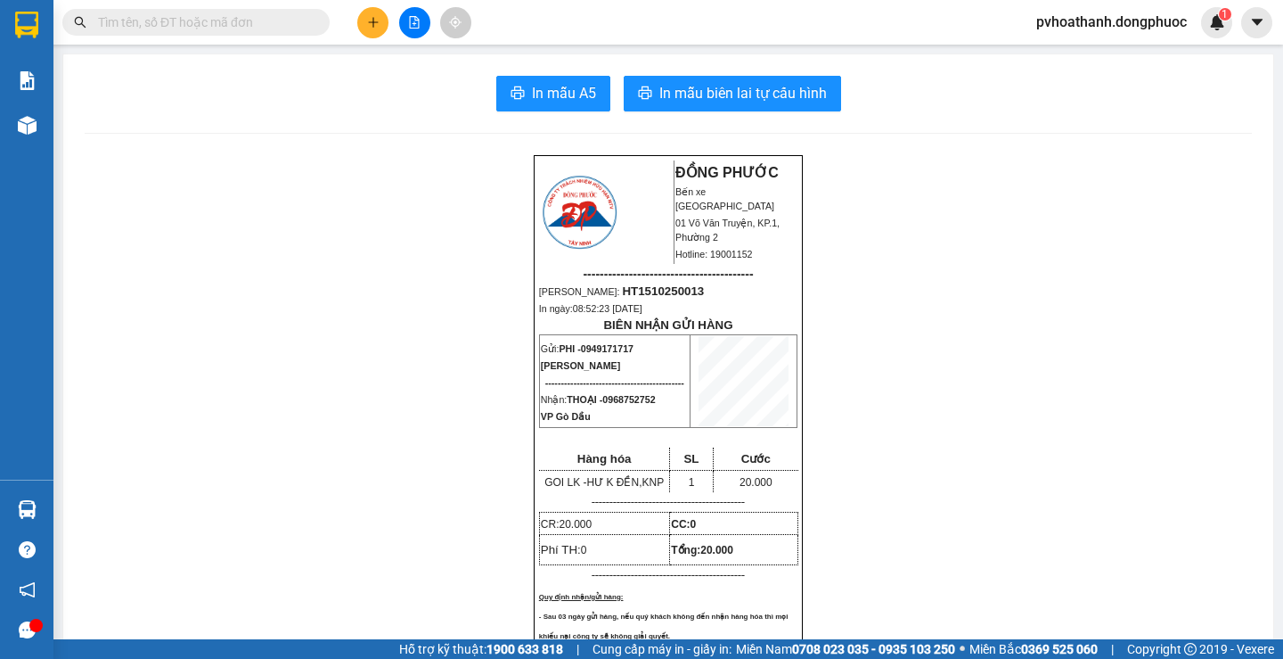
click at [248, 24] on input "text" at bounding box center [203, 22] width 210 height 20
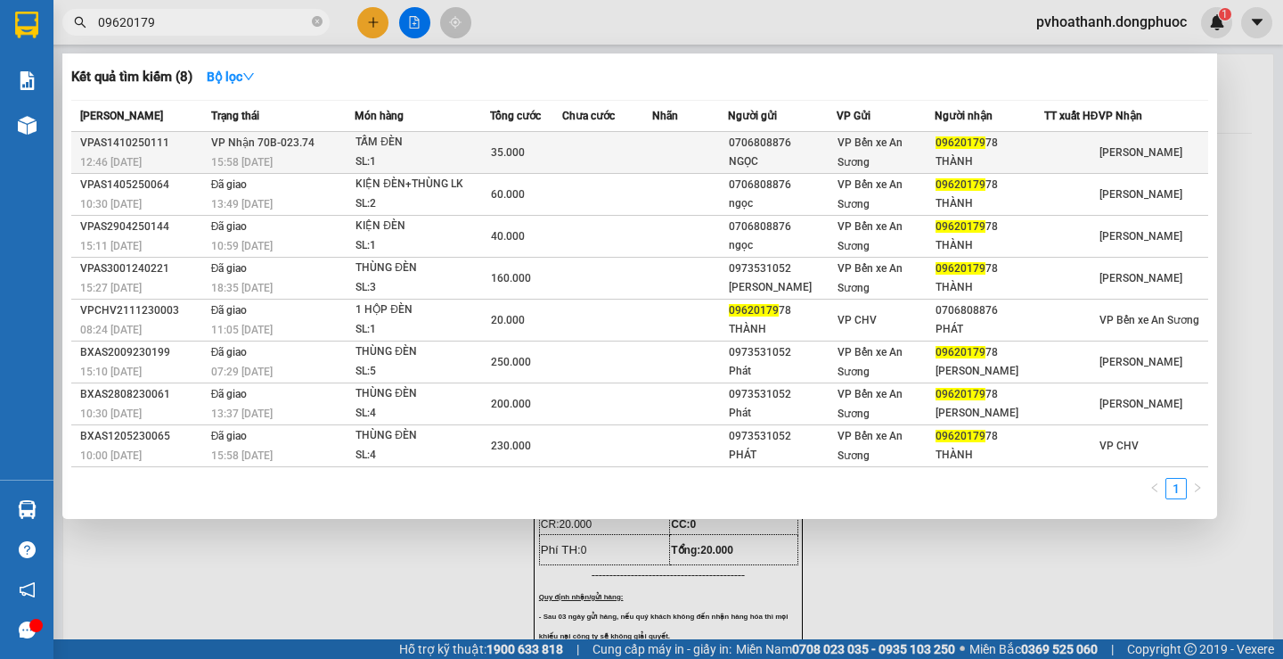
type input "09620179"
click at [366, 152] on div "TẤM ĐÈN" at bounding box center [423, 143] width 134 height 20
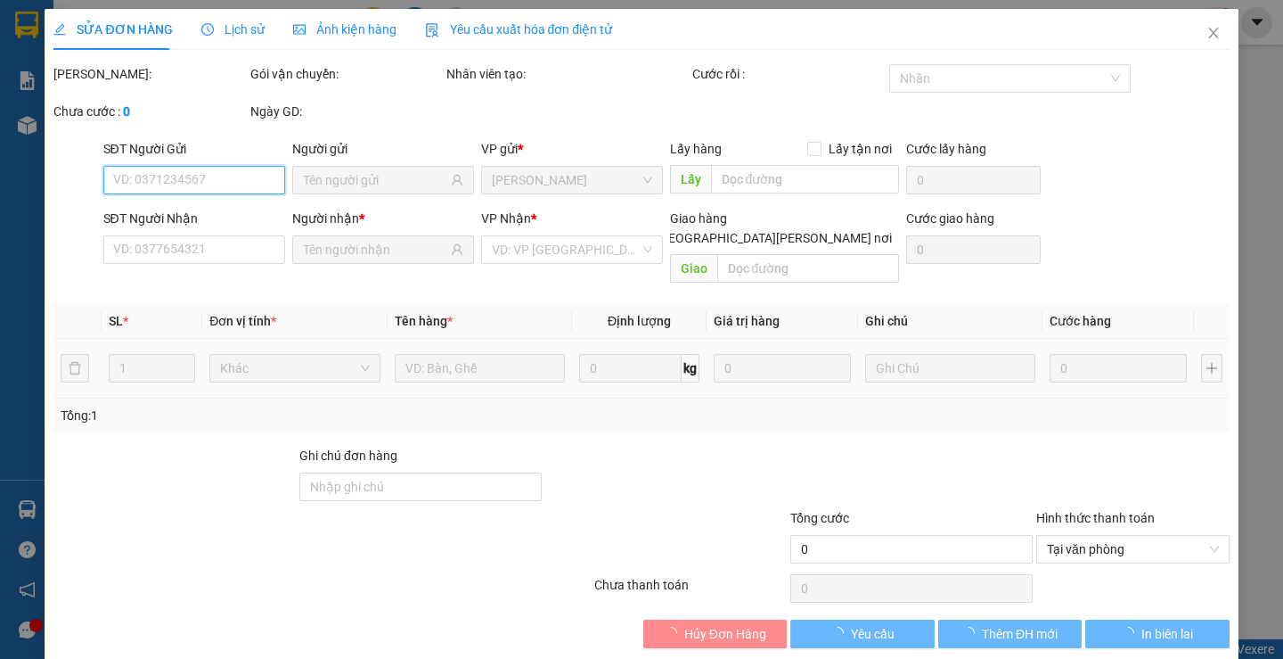
type input "0706808876"
type input "NGỌC"
type input "0962017978"
type input "THÀNH"
type input "35.000"
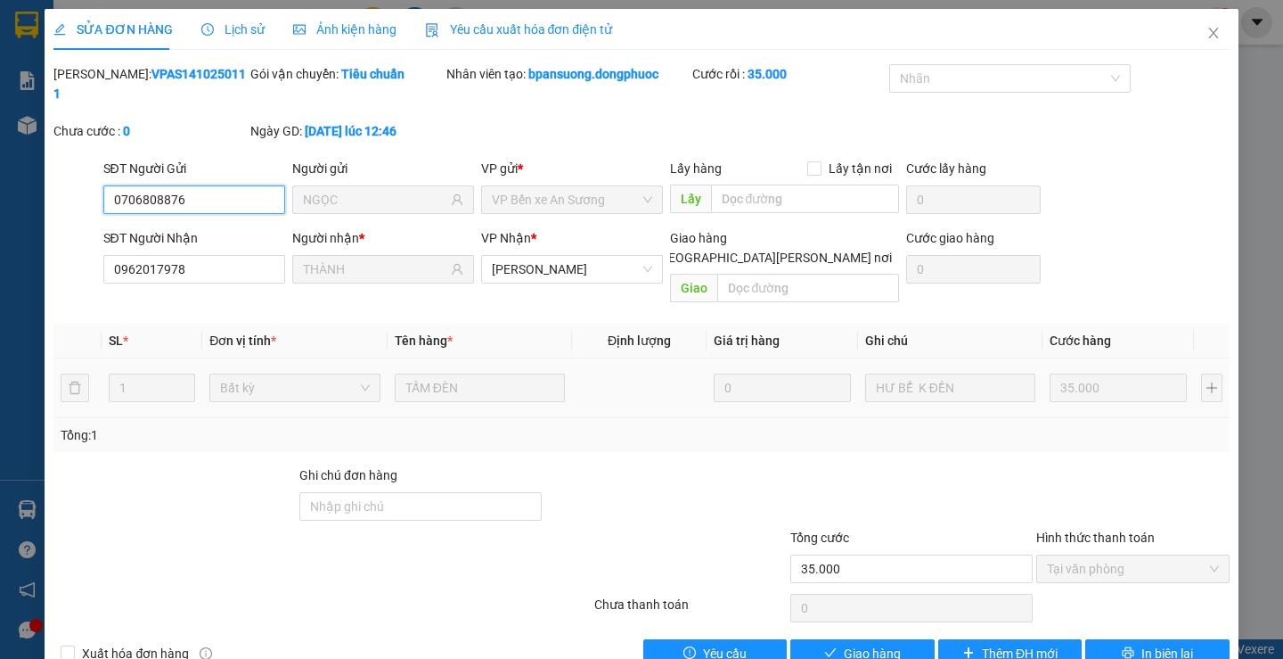
scroll to position [4, 0]
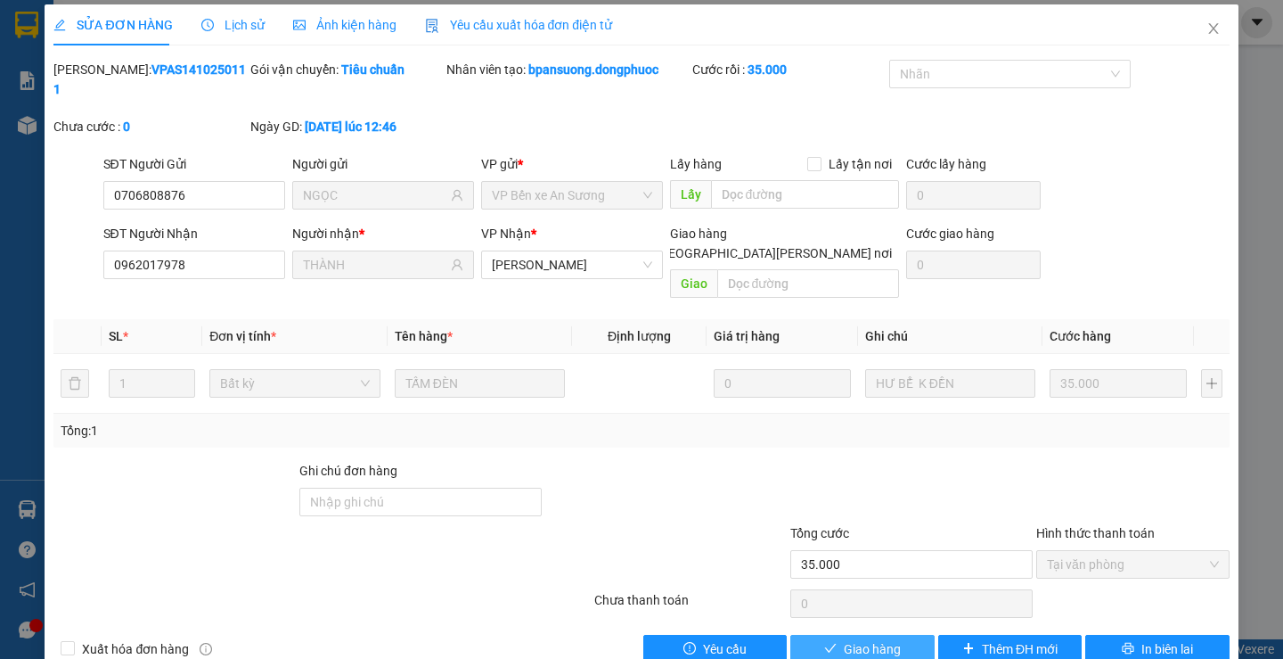
click at [844, 639] on span "Giao hàng" at bounding box center [872, 649] width 57 height 20
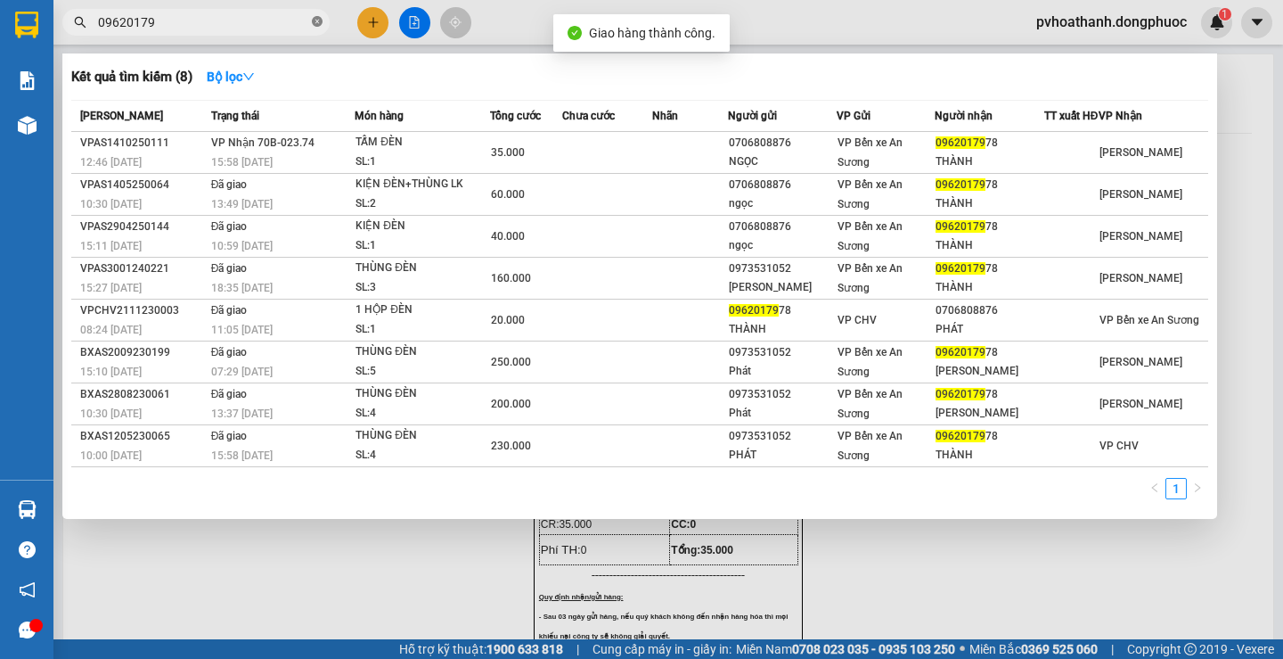
click at [313, 22] on icon "close-circle" at bounding box center [317, 21] width 11 height 11
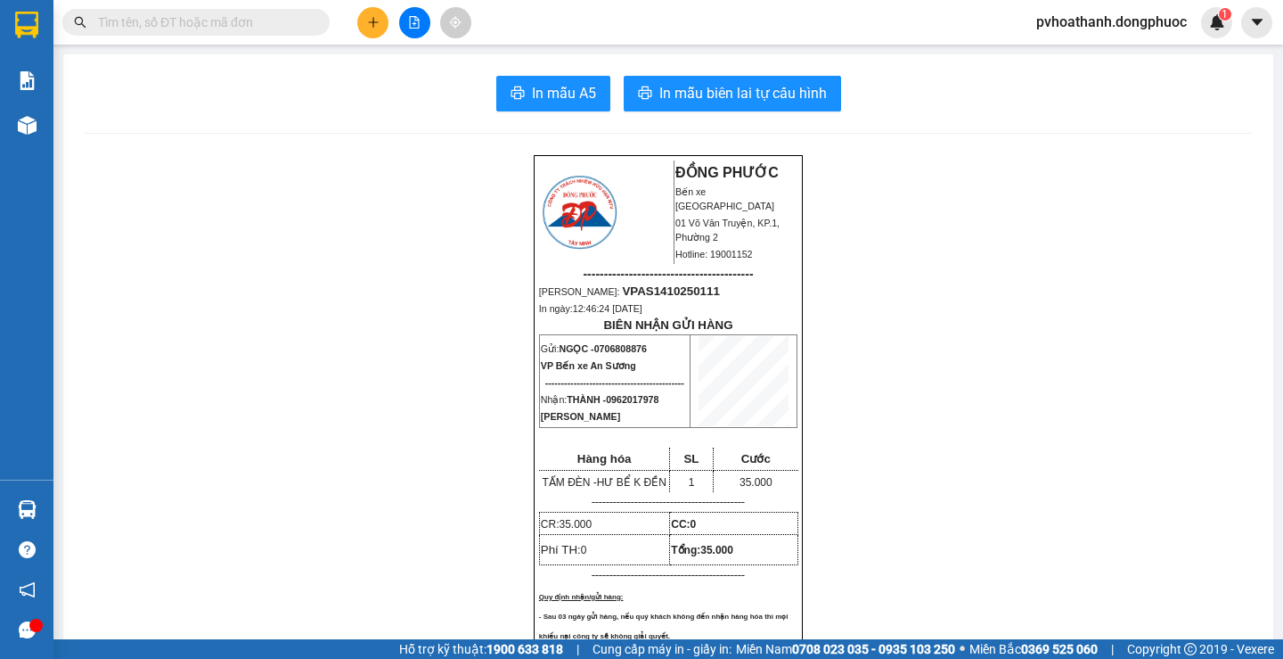
click at [208, 24] on input "text" at bounding box center [203, 22] width 210 height 20
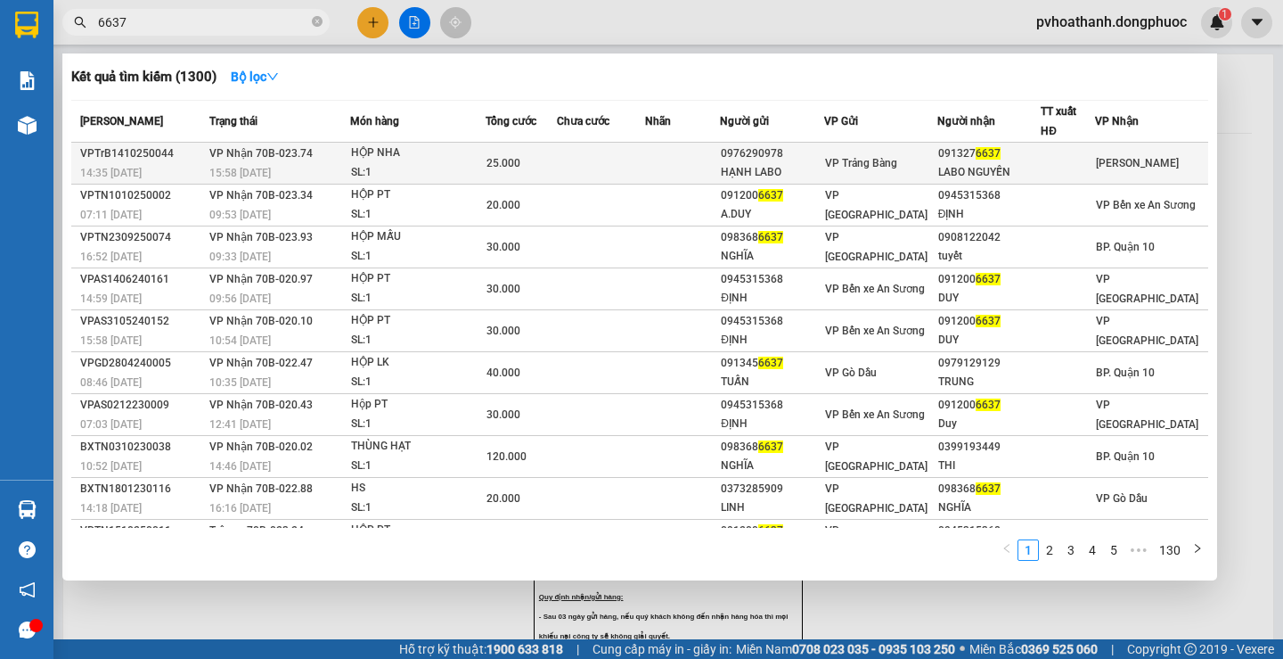
type input "6637"
click at [370, 158] on div "HỘP NHA" at bounding box center [418, 153] width 134 height 20
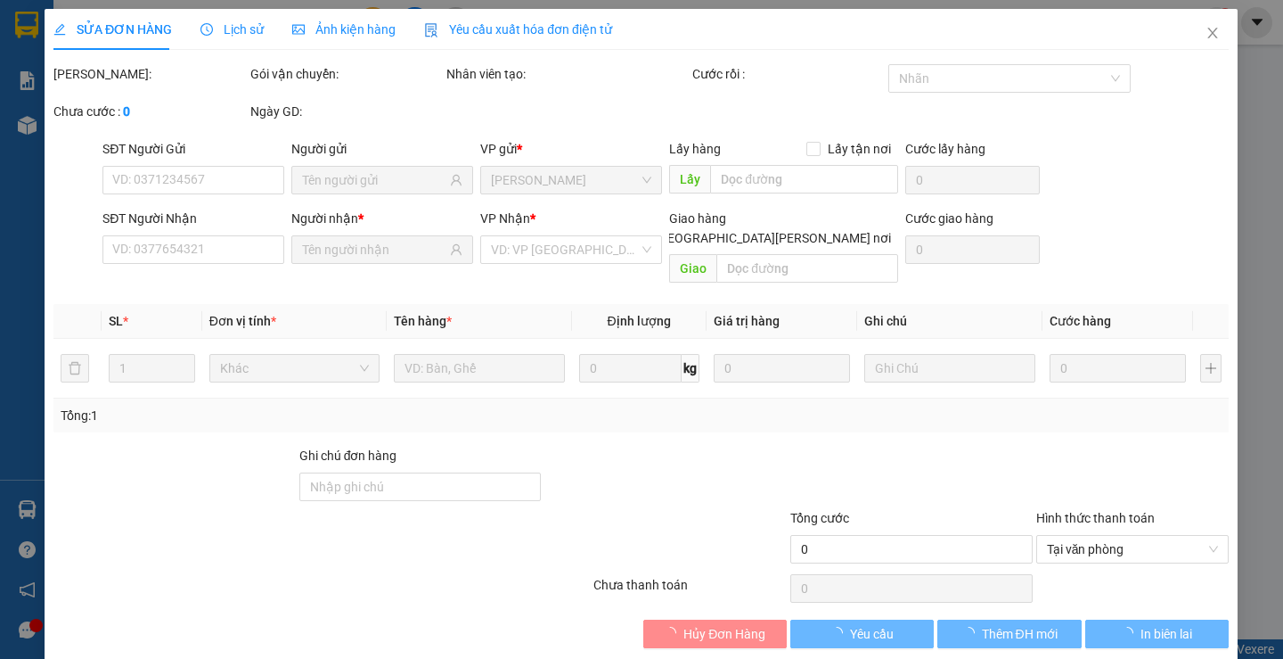
type input "0976290978"
type input "HẠNH LABO"
type input "0913276637"
type input "LABO NGUYỄN"
type input "25.000"
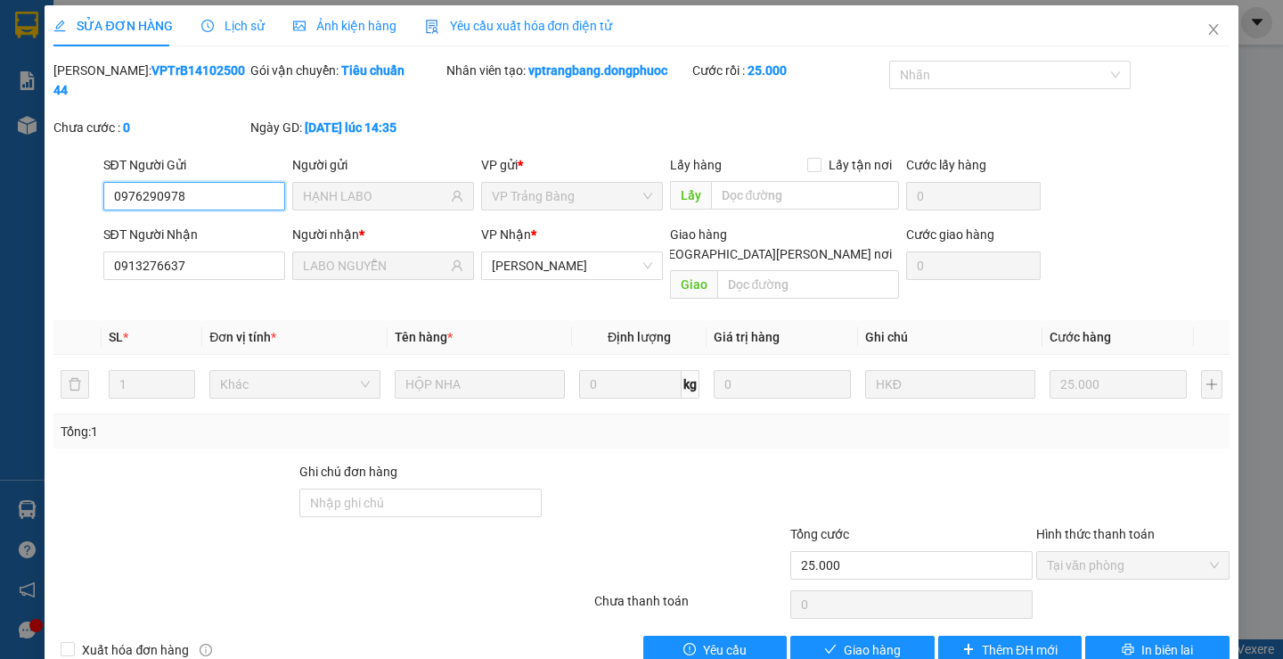
scroll to position [4, 0]
click at [844, 639] on span "Giao hàng" at bounding box center [872, 649] width 57 height 20
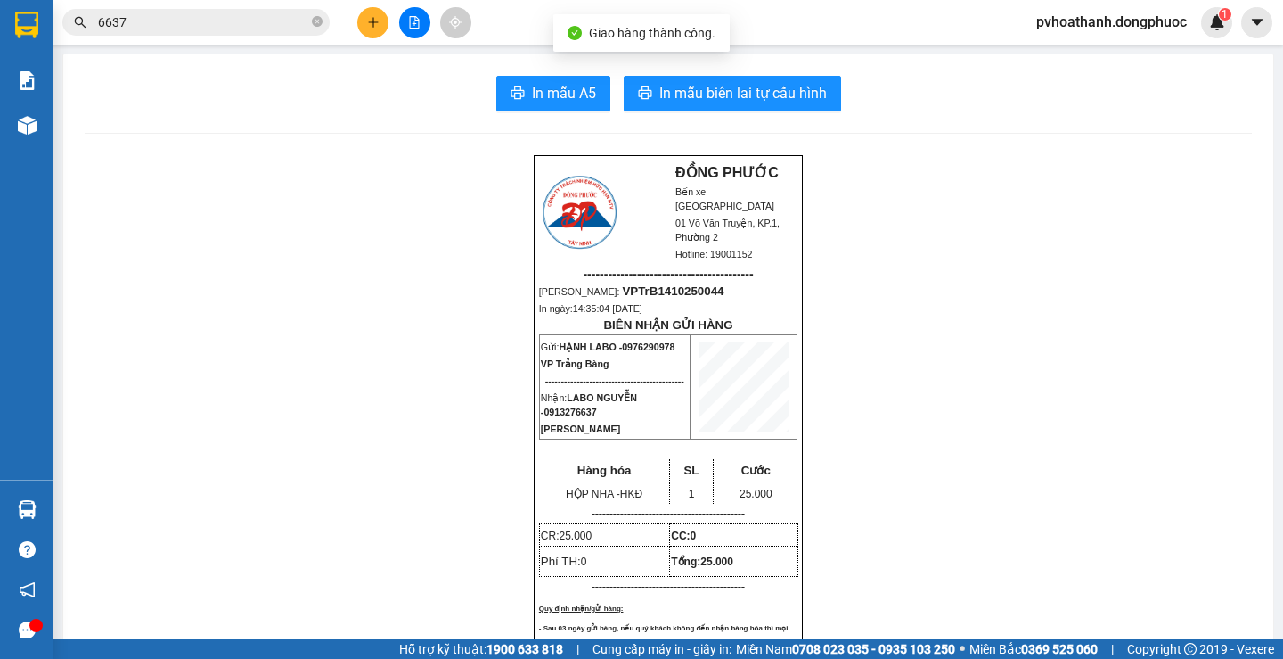
click at [274, 26] on input "6637" at bounding box center [203, 22] width 210 height 20
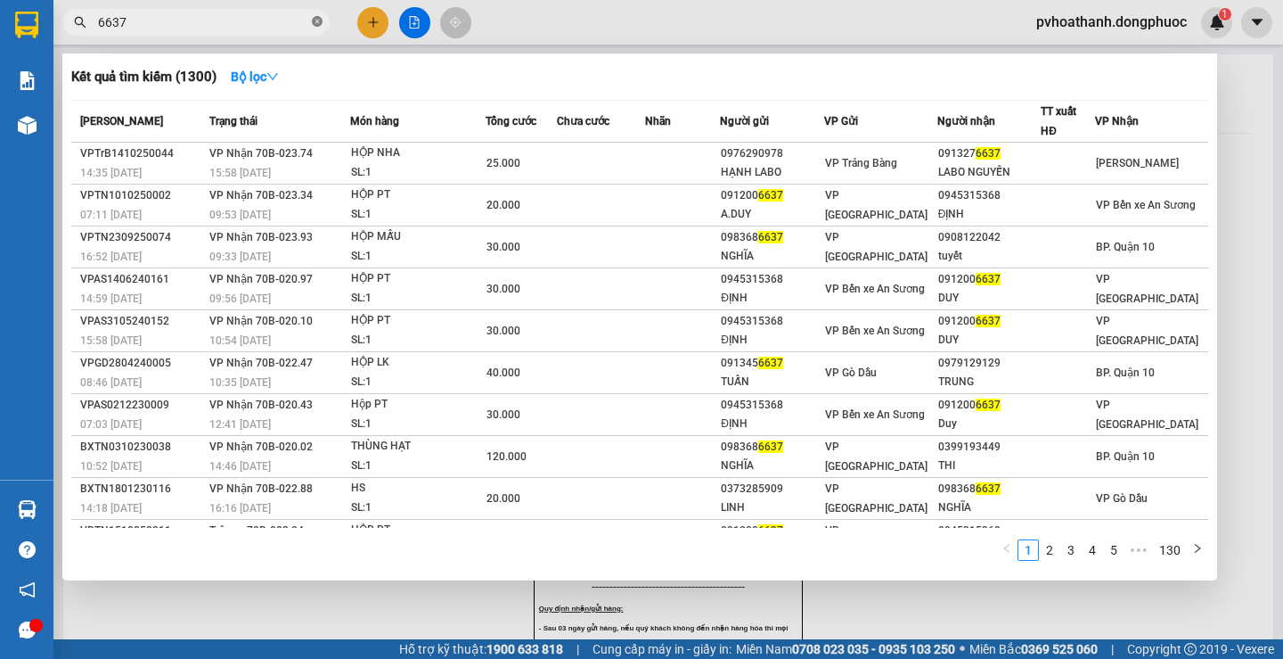
click at [317, 20] on icon "close-circle" at bounding box center [317, 21] width 11 height 11
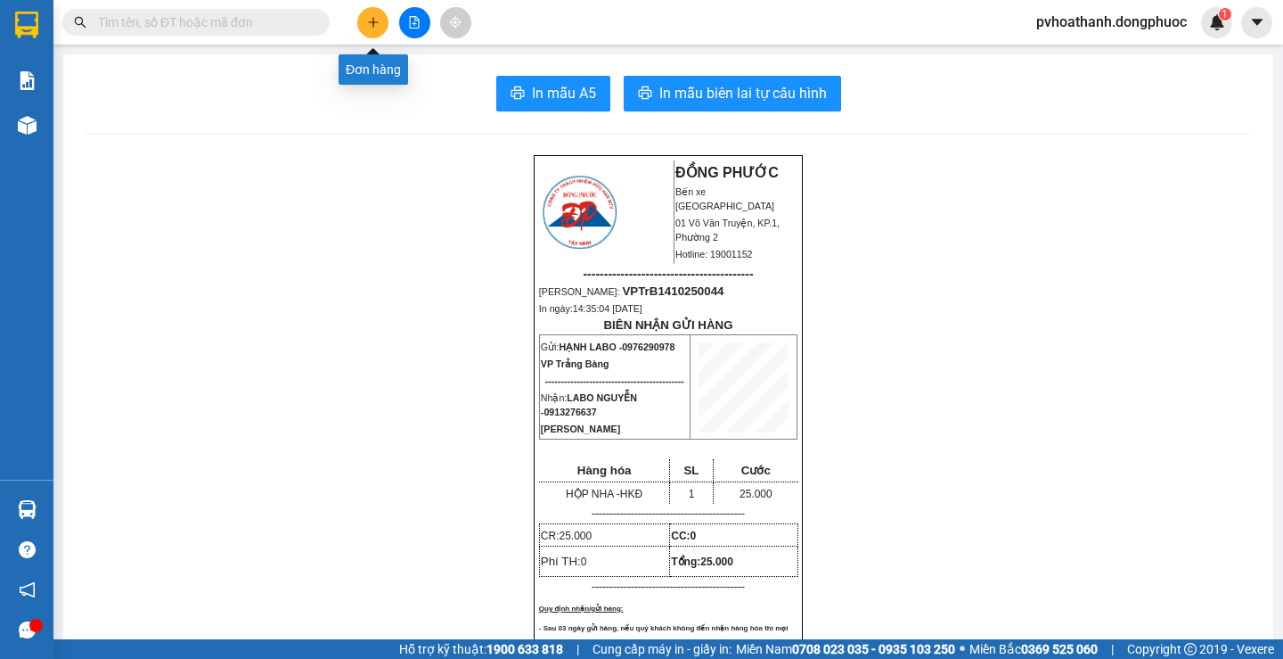
click at [364, 21] on button at bounding box center [372, 22] width 31 height 31
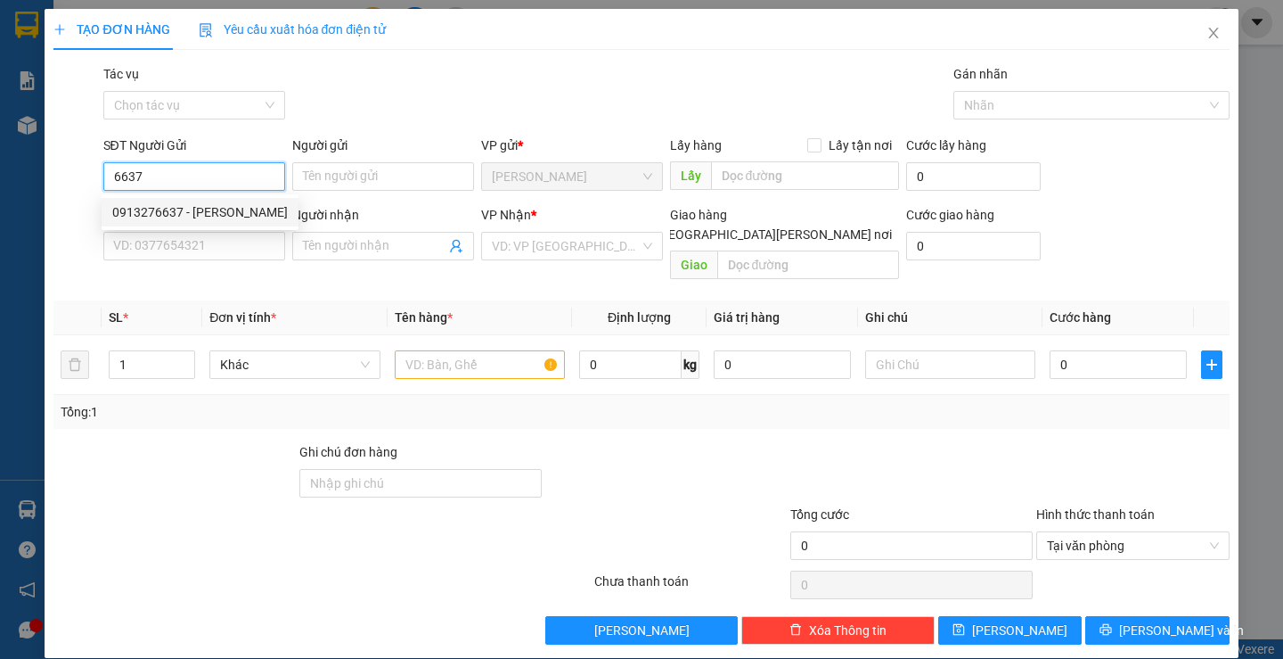
click at [223, 207] on div "0913276637 - LABO NGUYỄN" at bounding box center [200, 212] width 176 height 20
type input "0913276637"
type input "LABO NGUYỄN"
type input "0976290978"
type input "HẠNH LABO"
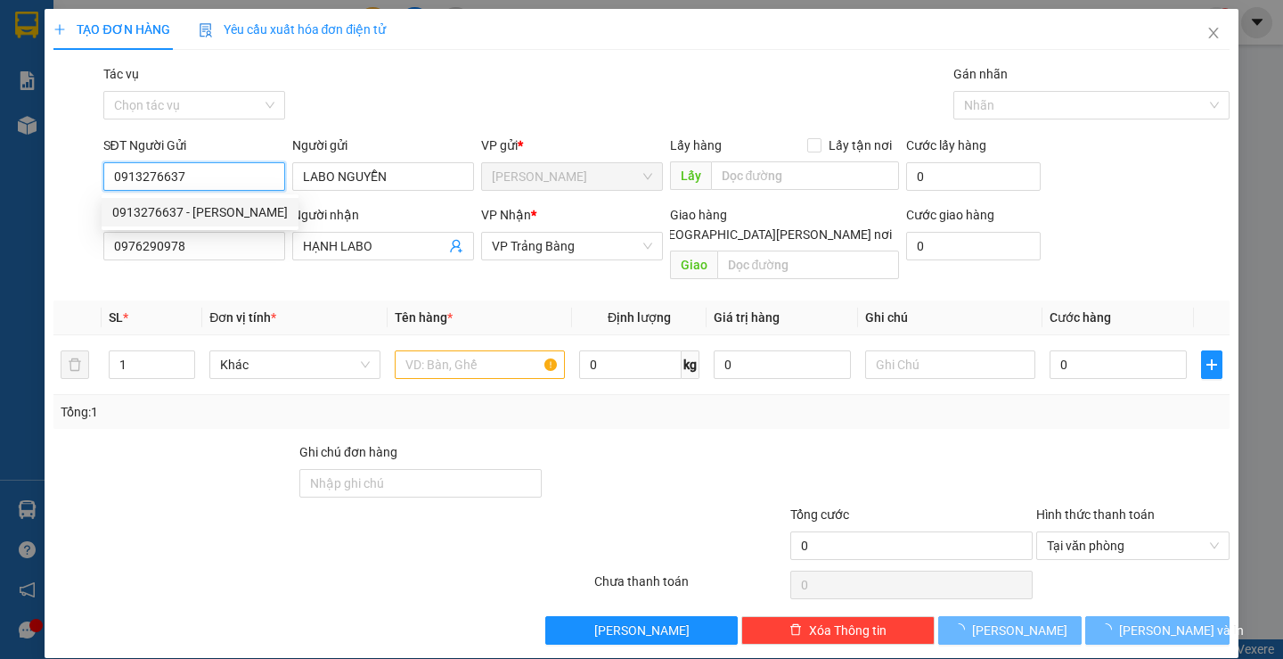
type input "20.000"
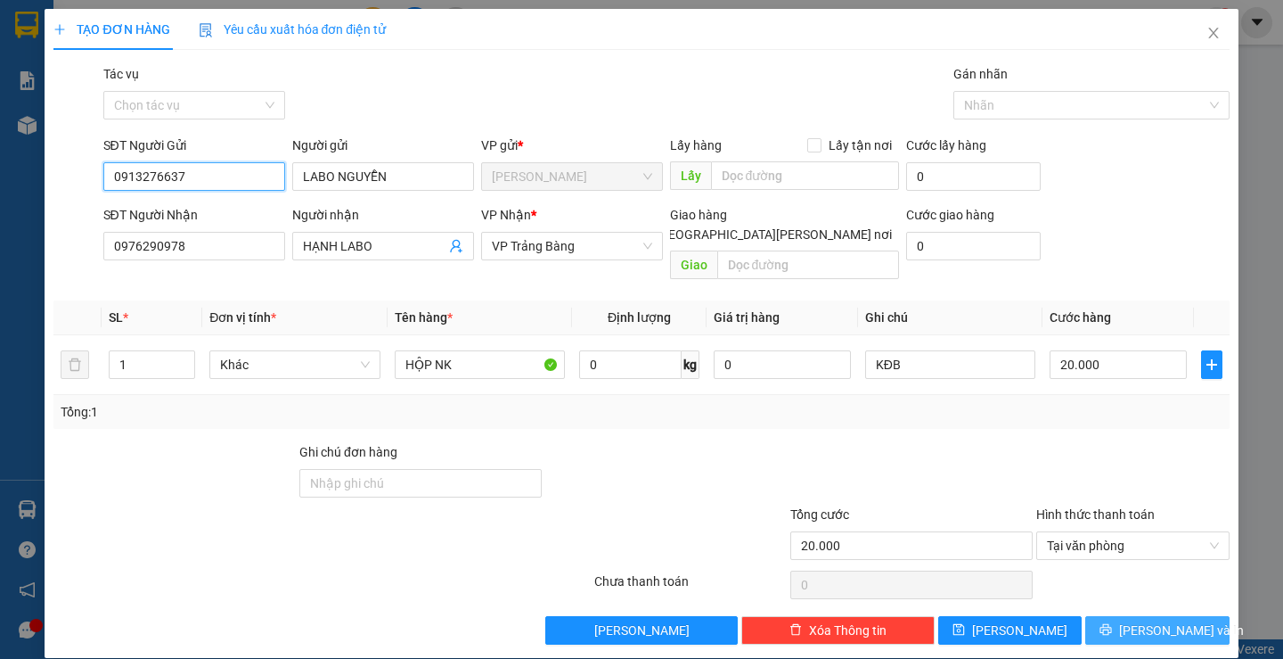
type input "0913276637"
click at [1130, 620] on span "Lưu và In" at bounding box center [1181, 630] width 125 height 20
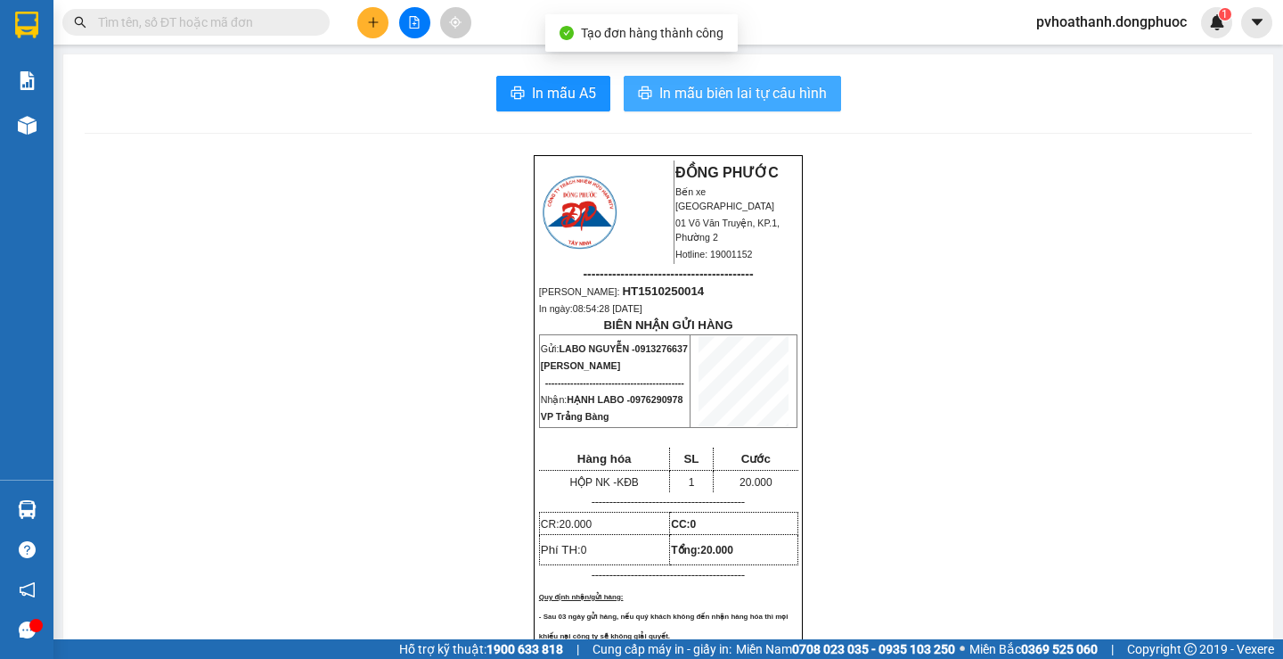
click at [798, 94] on span "In mẫu biên lai tự cấu hình" at bounding box center [743, 93] width 168 height 22
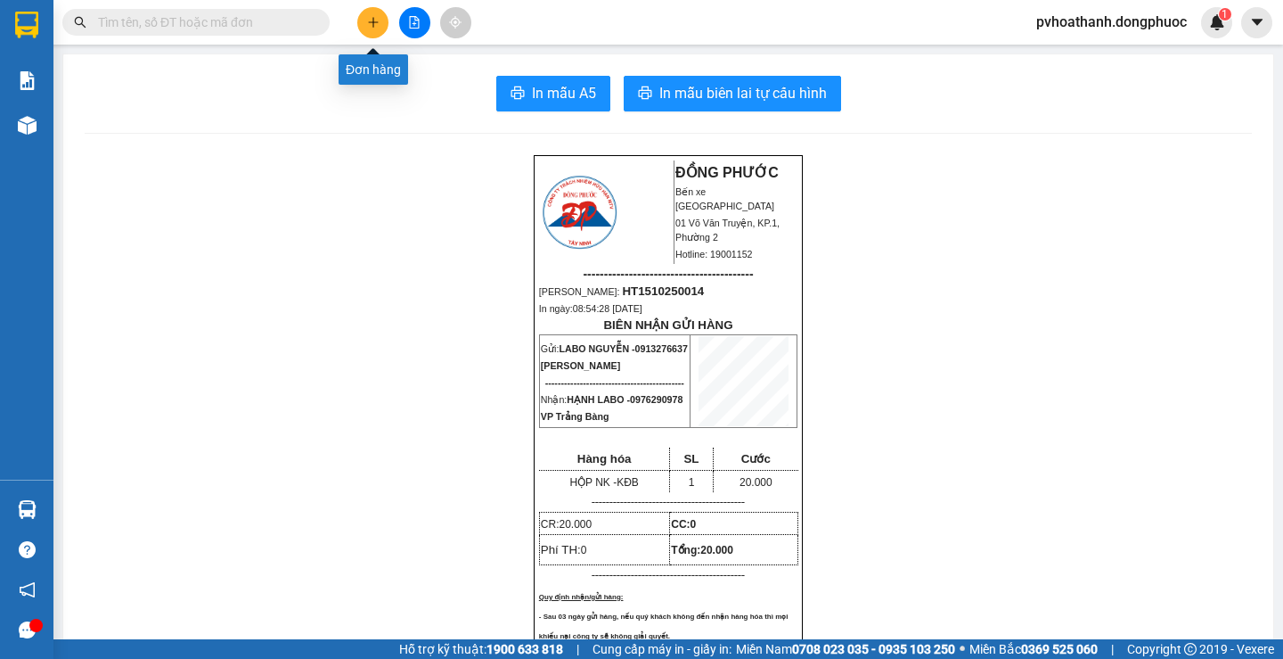
click at [369, 27] on icon "plus" at bounding box center [373, 22] width 12 height 12
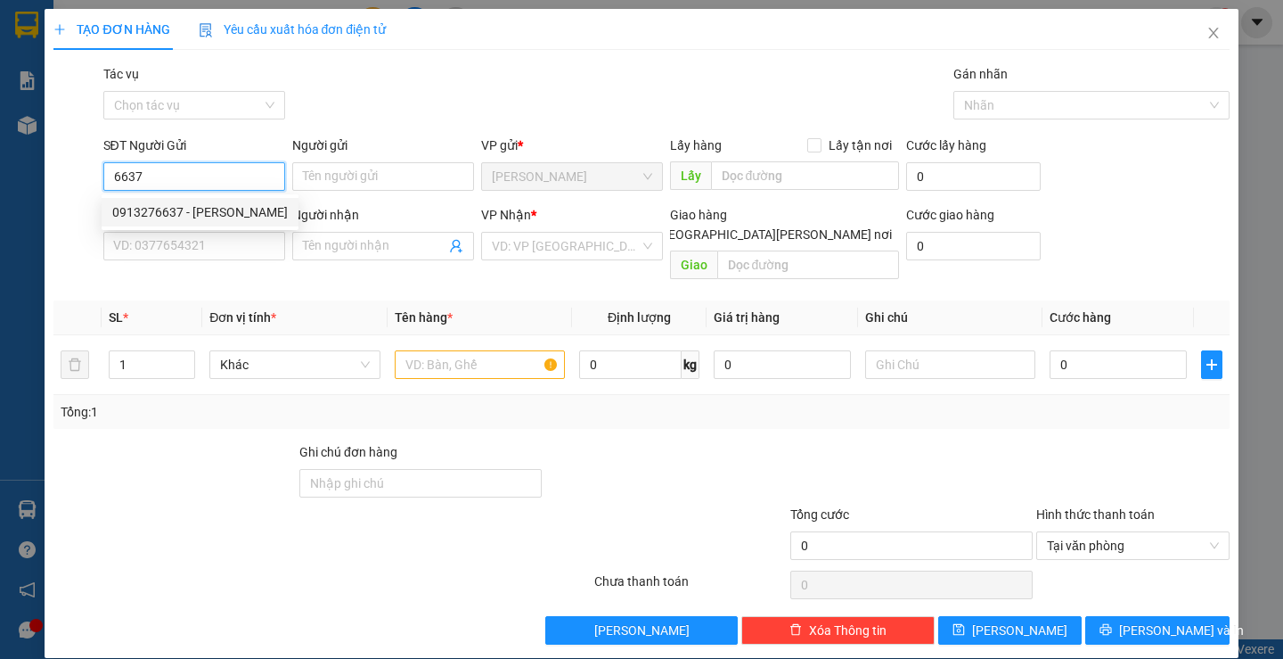
click at [215, 209] on div "0913276637 - LABO NGUYỄN" at bounding box center [200, 212] width 176 height 20
type input "0913276637"
type input "LABO NGUYỄN"
type input "0976290978"
type input "HẠNH LABO"
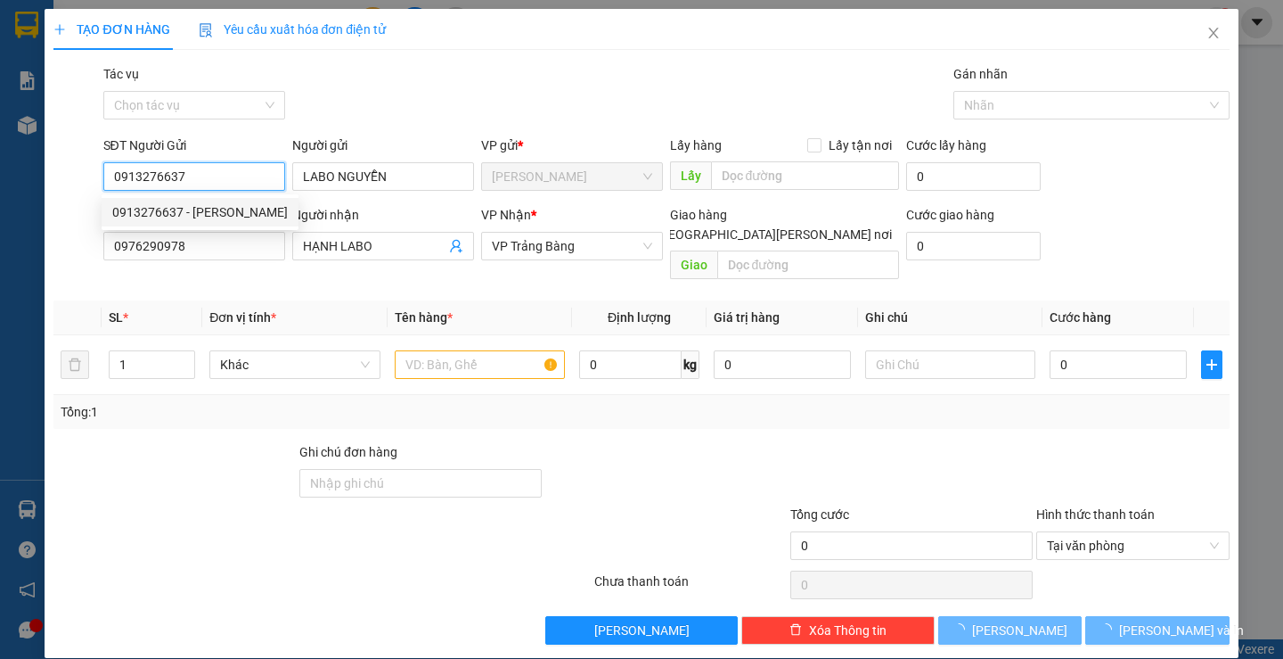
type input "20.000"
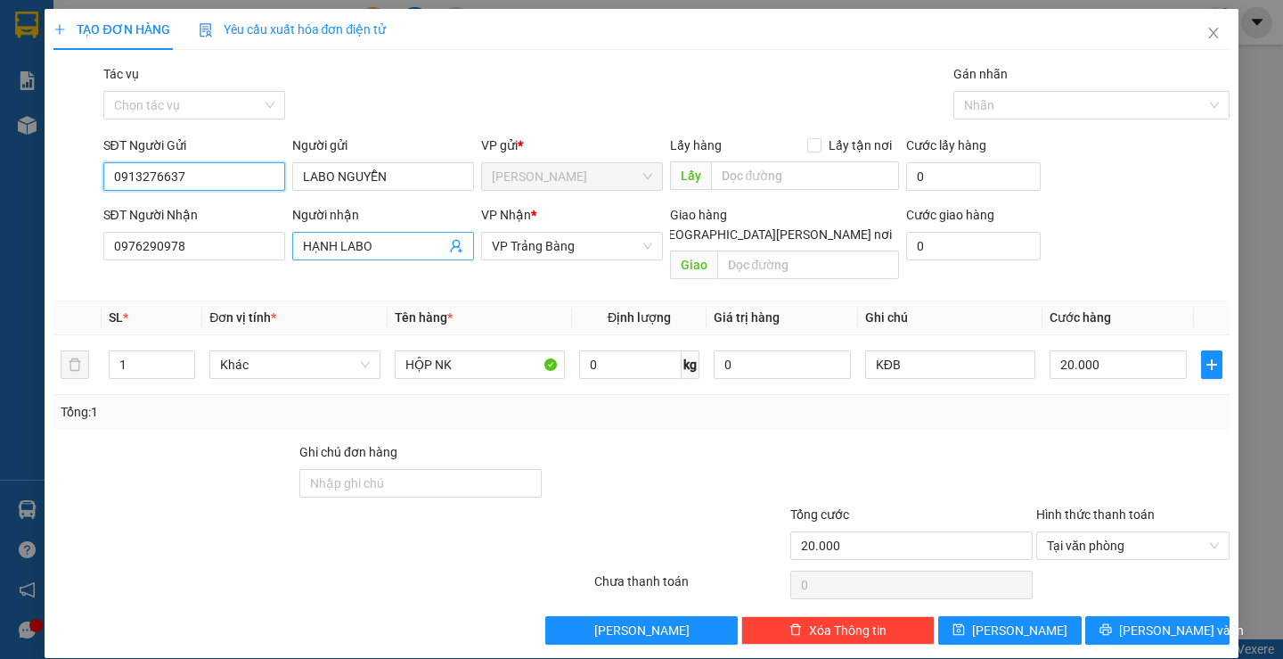
type input "0913276637"
click at [455, 249] on icon "user-add" at bounding box center [456, 246] width 12 height 13
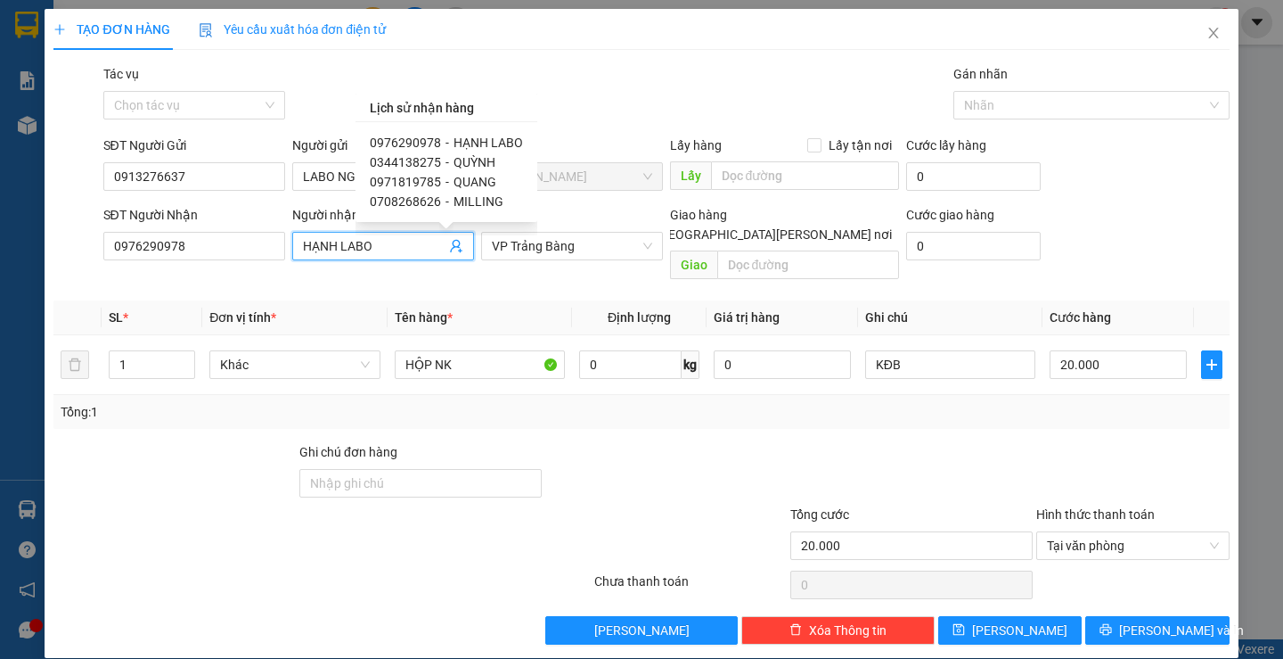
click at [428, 161] on span "0344138275" at bounding box center [405, 162] width 71 height 14
type input "0344138275"
type input "QUỲNH"
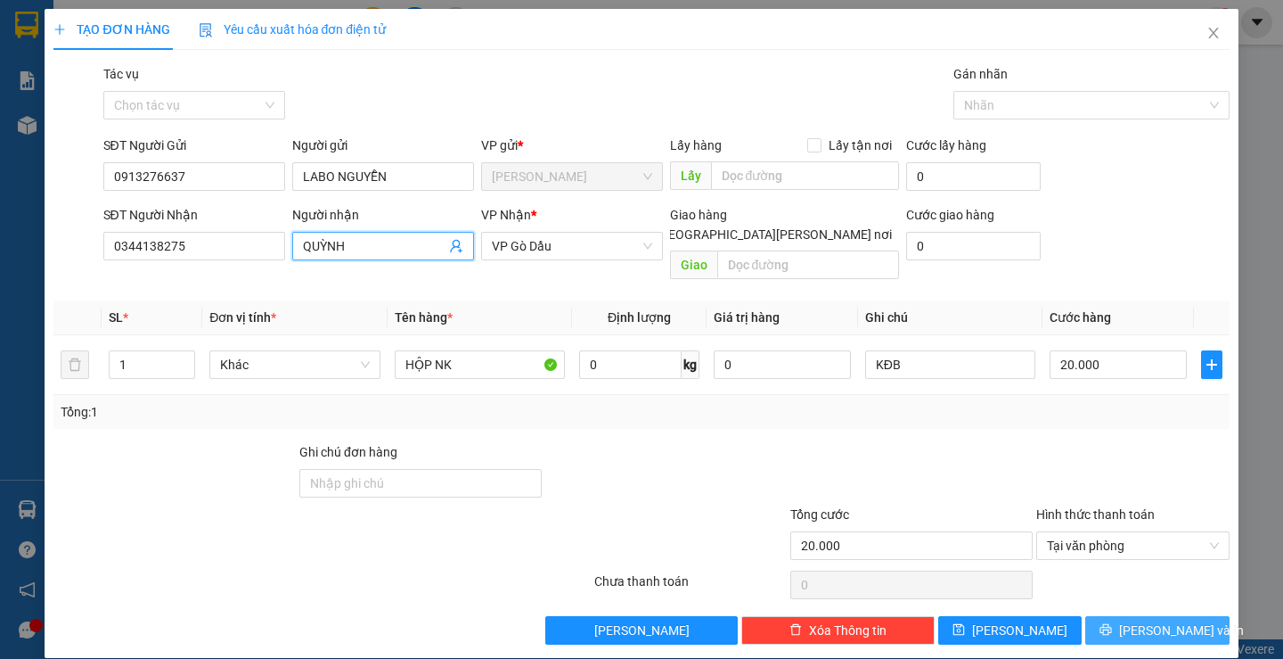
click at [1151, 620] on span "Lưu và In" at bounding box center [1181, 630] width 125 height 20
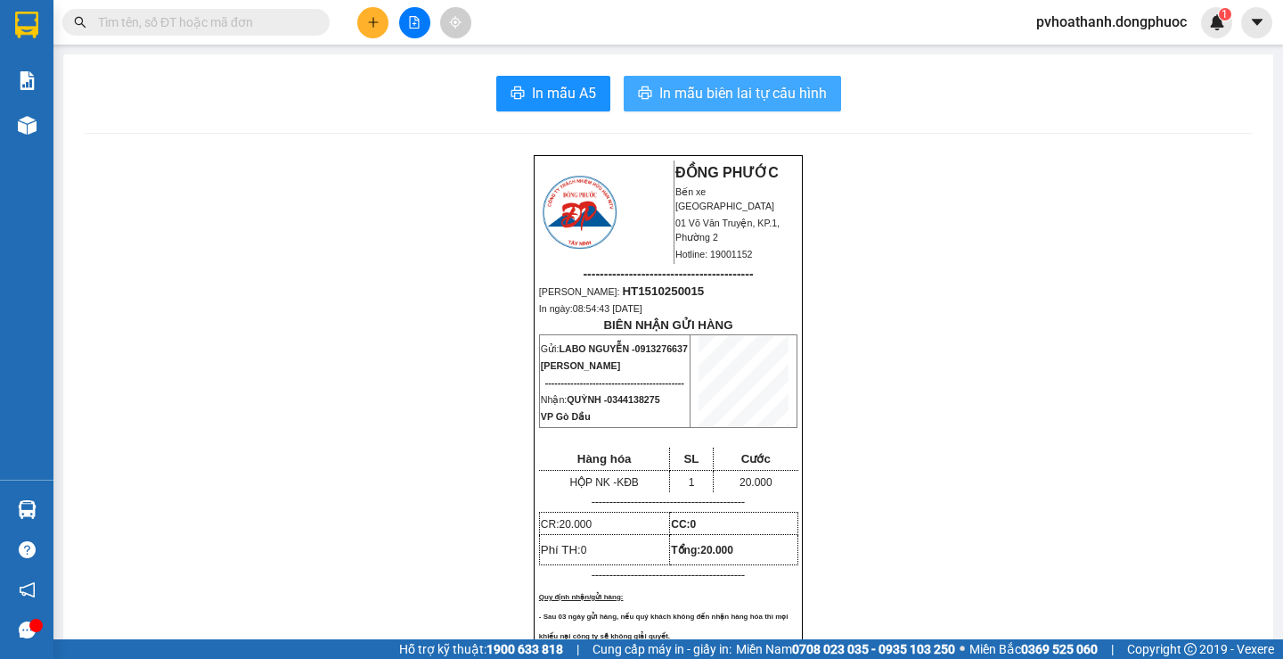
click at [750, 102] on span "In mẫu biên lai tự cấu hình" at bounding box center [743, 93] width 168 height 22
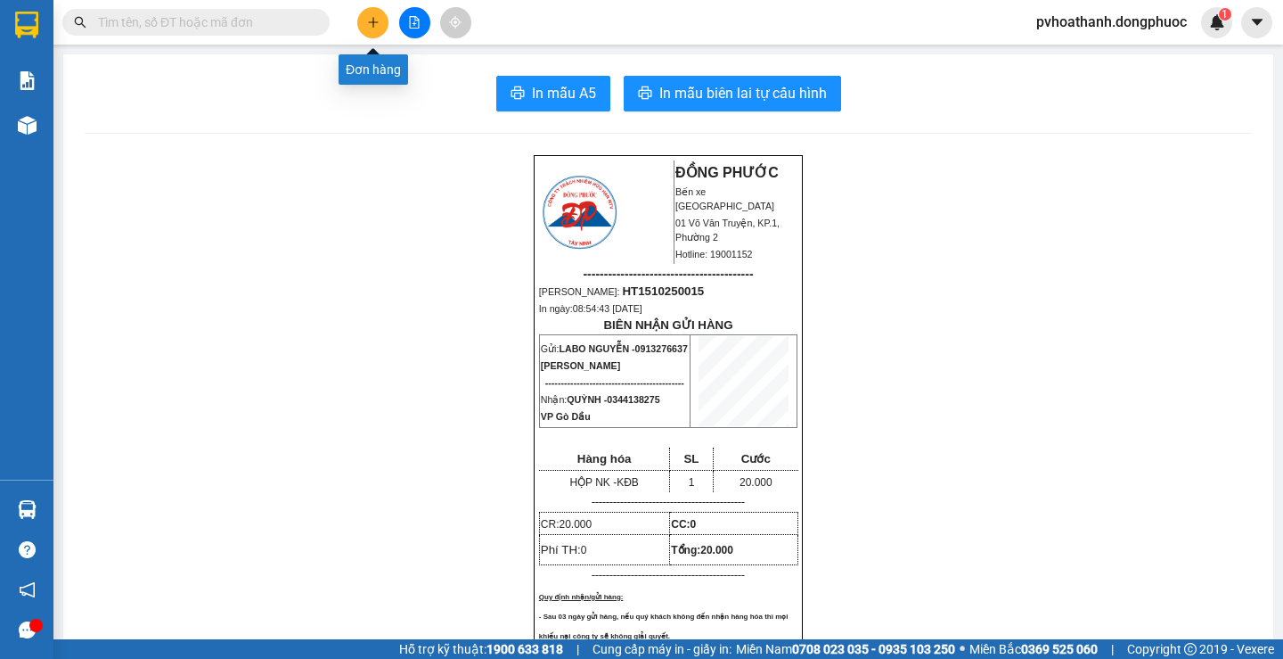
click at [367, 22] on icon "plus" at bounding box center [373, 22] width 12 height 12
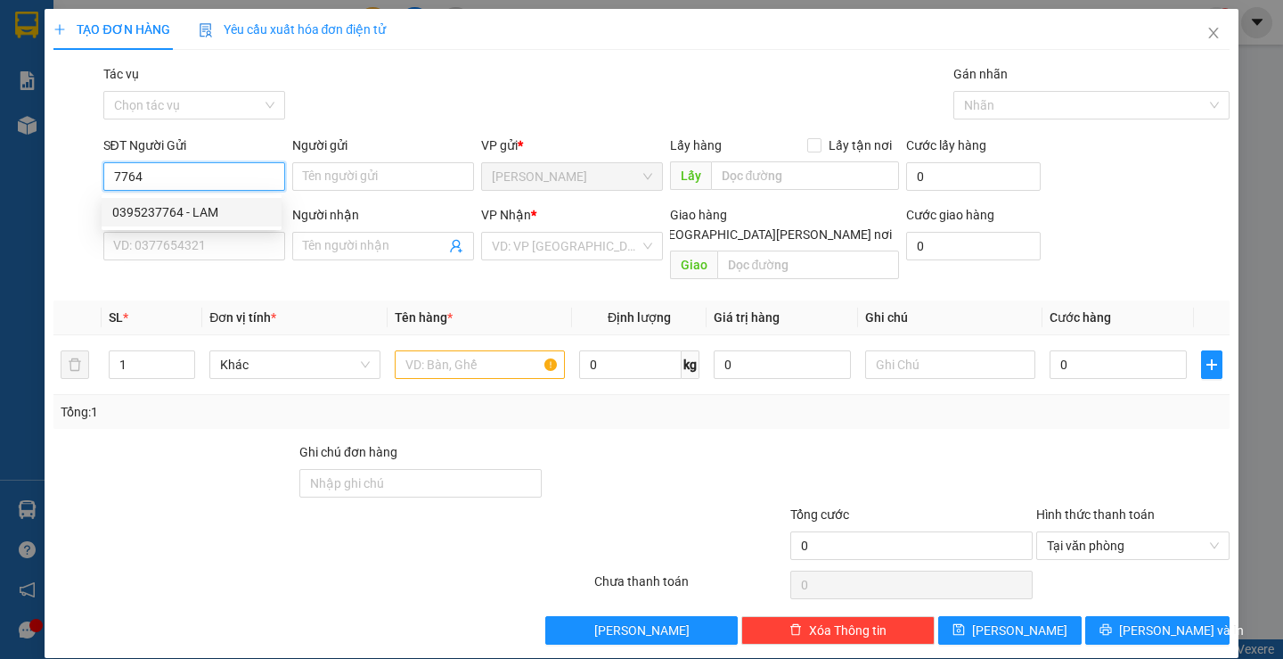
click at [208, 205] on div "0395237764 - LAM" at bounding box center [191, 212] width 159 height 20
type input "0395237764"
type input "LAM"
type input "0354729199"
type input "HẠNH"
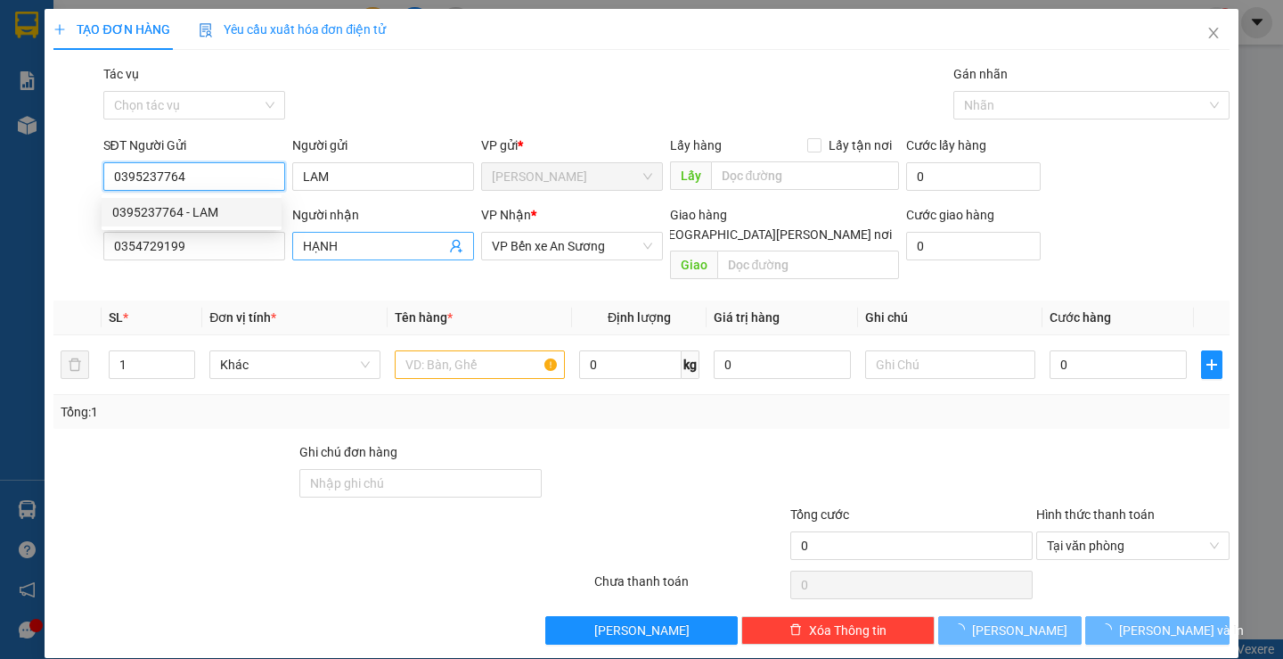
type input "35.000"
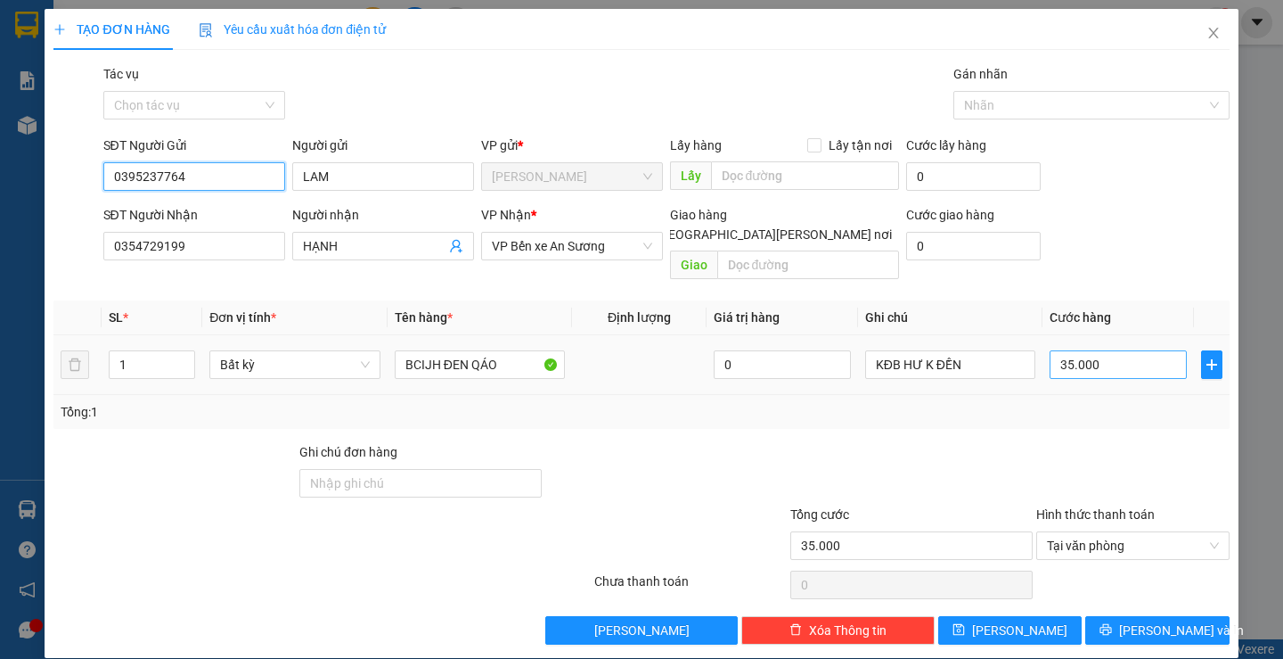
type input "0395237764"
click at [1131, 358] on input "35.000" at bounding box center [1118, 364] width 137 height 29
type input "4"
type input "45"
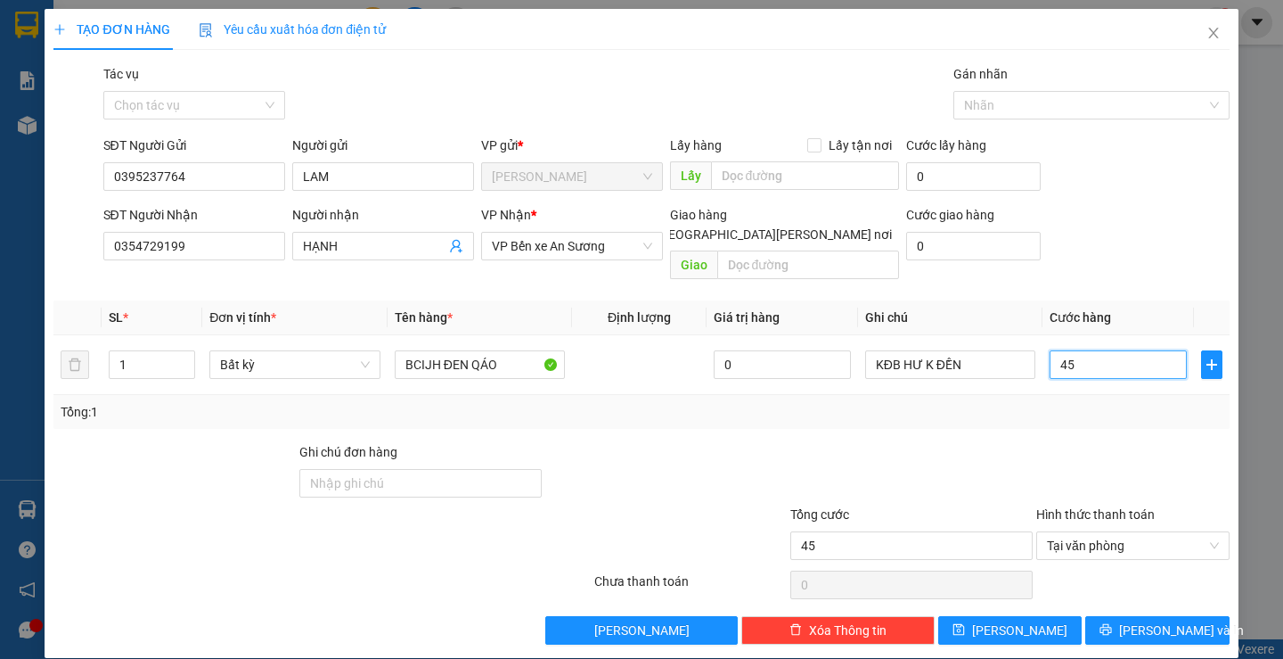
type input "45"
type input "45.000"
click at [1118, 442] on div at bounding box center [1133, 473] width 197 height 62
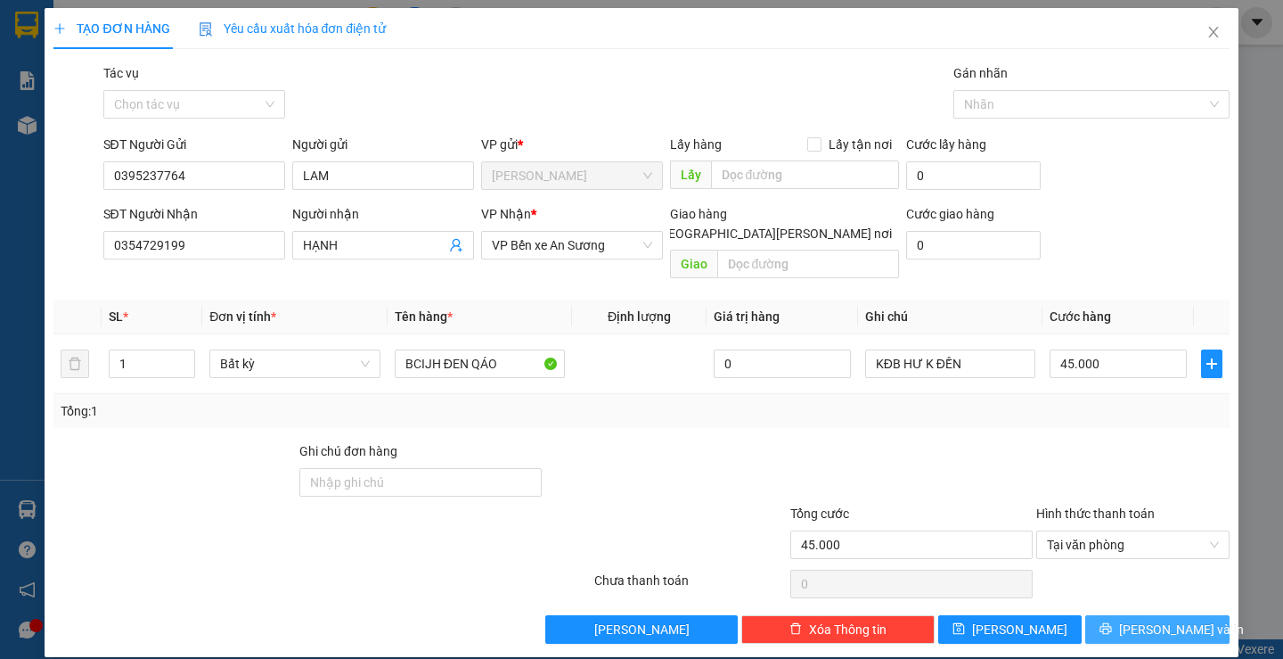
click at [1123, 615] on button "Lưu và In" at bounding box center [1156, 629] width 143 height 29
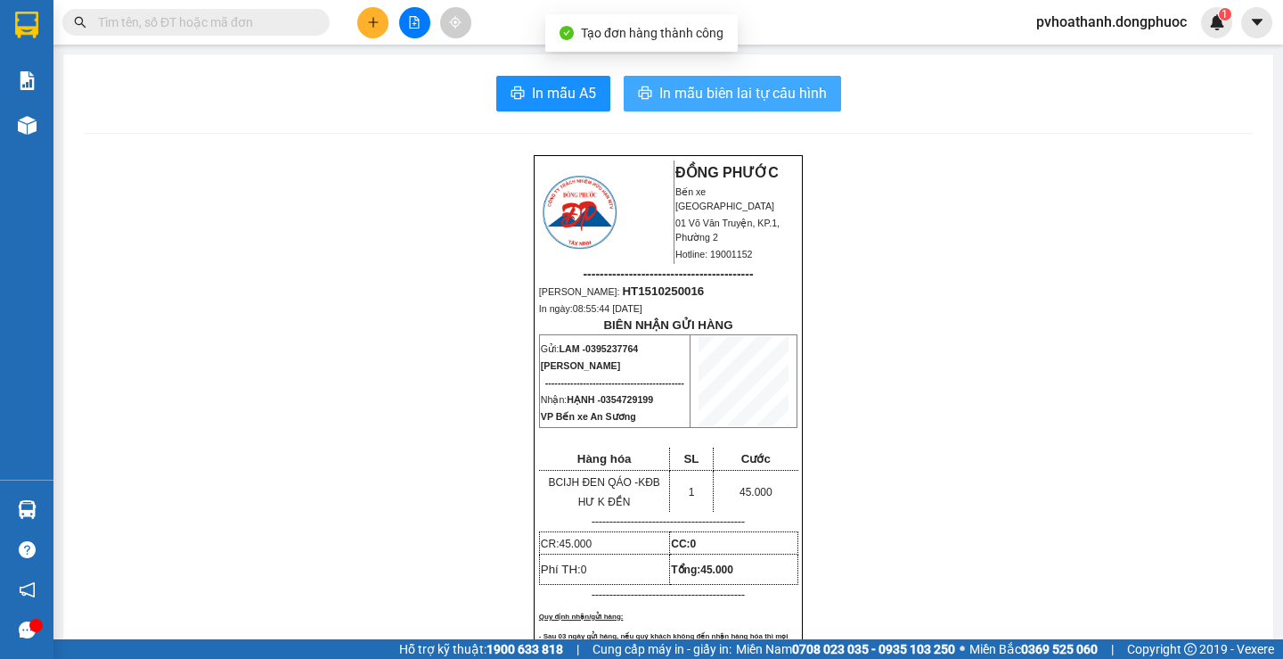
click at [782, 79] on button "In mẫu biên lai tự cấu hình" at bounding box center [732, 94] width 217 height 36
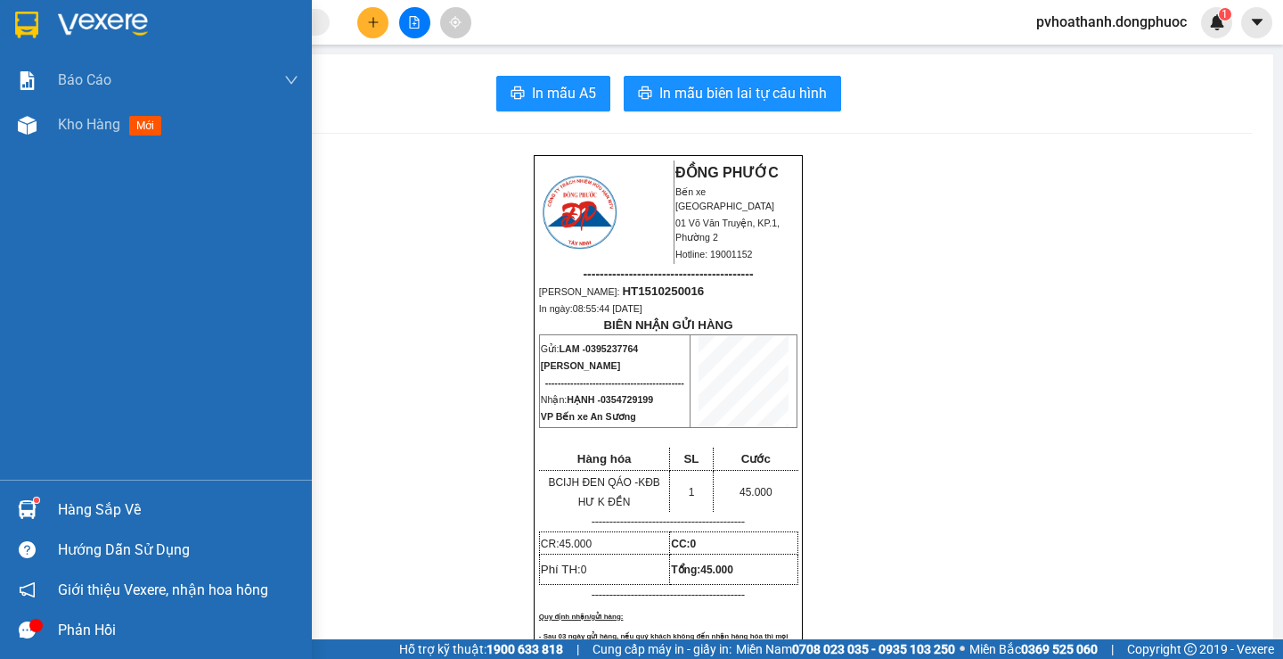
click at [59, 517] on div "Hàng sắp về" at bounding box center [178, 509] width 241 height 27
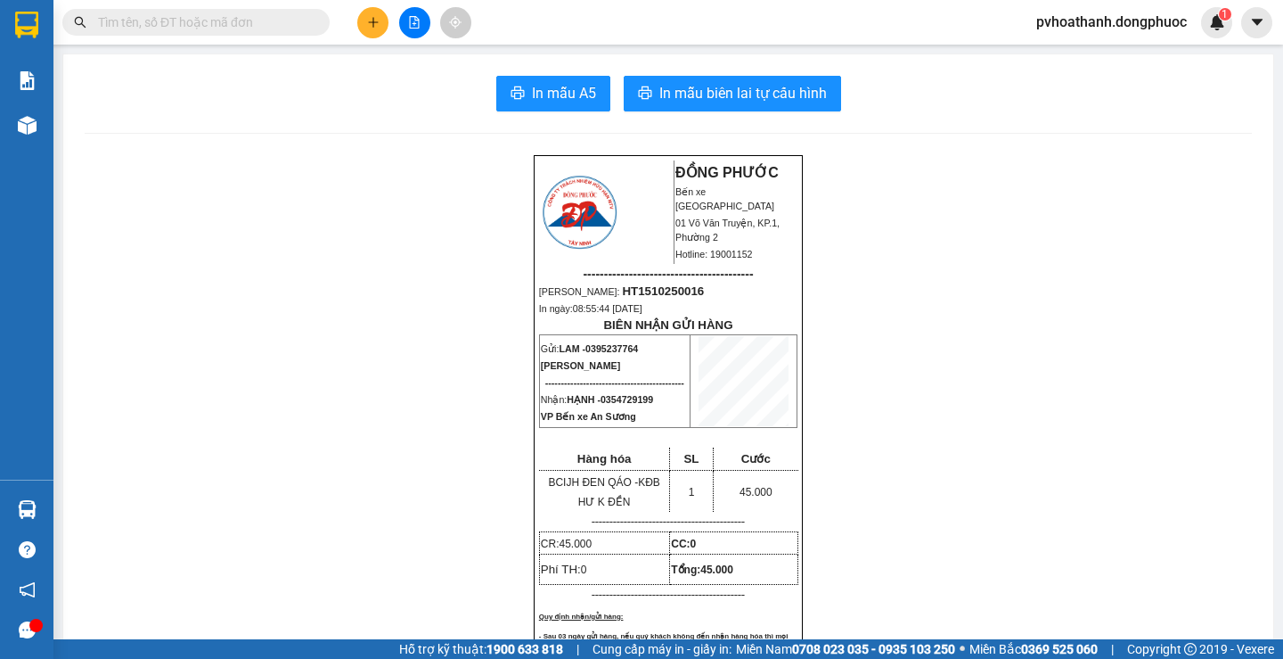
click at [377, 147] on section "Kết quả tìm kiếm ( 1300 ) Bộ lọc Mã ĐH Trạng thái Món hàng Tổng cước Chưa cước …" at bounding box center [641, 329] width 1283 height 659
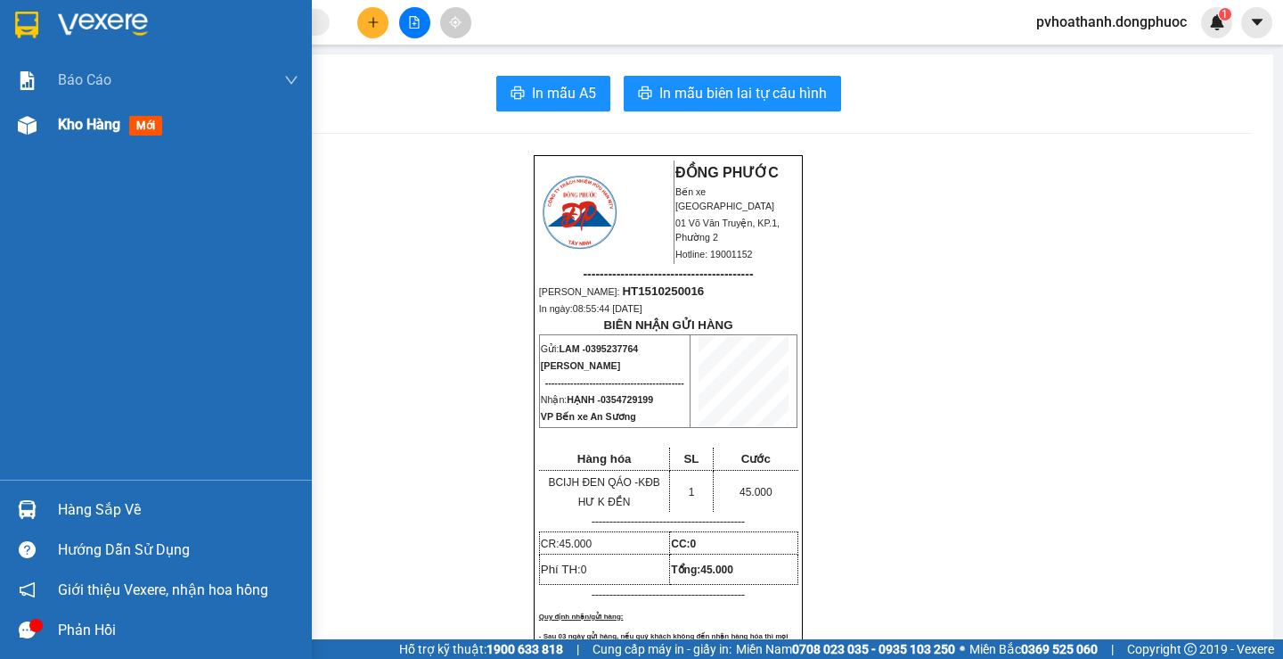
click at [88, 118] on span "Kho hàng" at bounding box center [89, 124] width 62 height 17
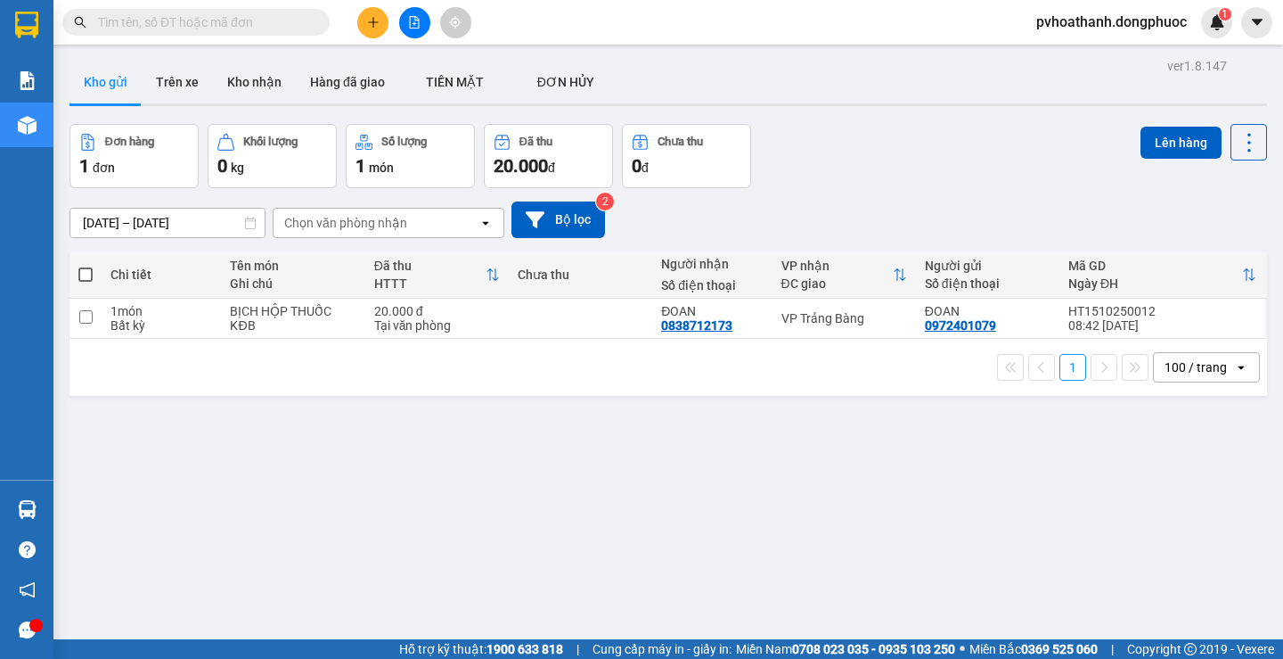
click at [372, 22] on icon "plus" at bounding box center [373, 21] width 10 height 1
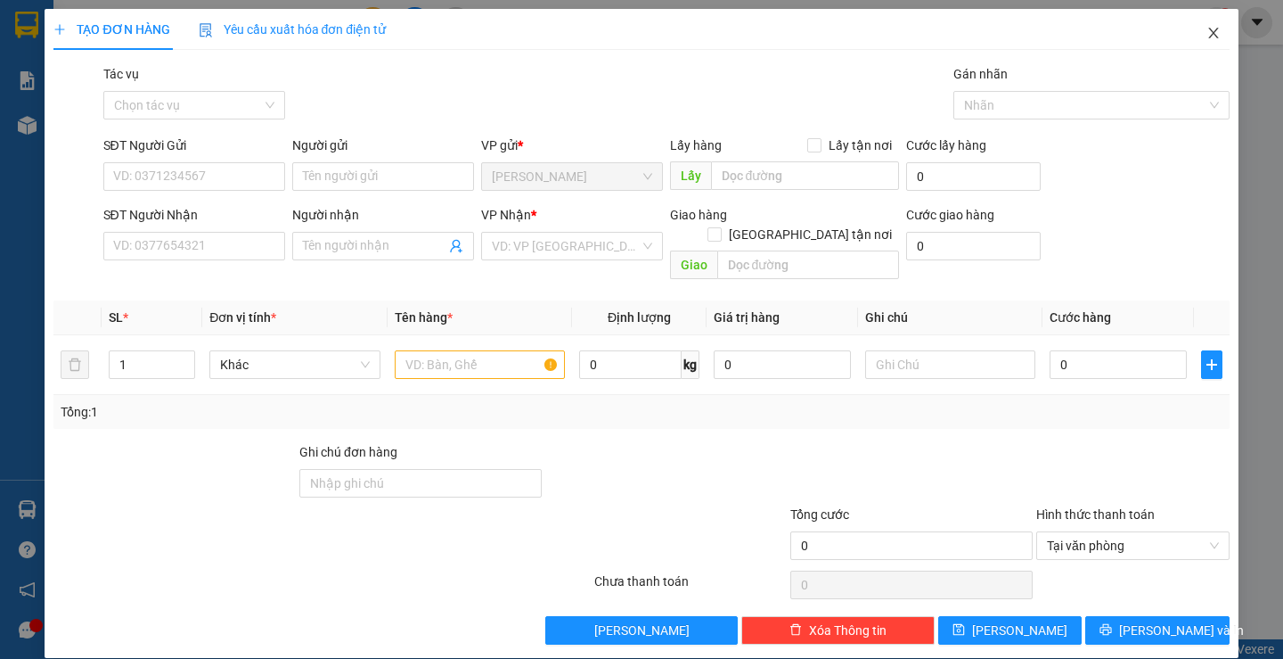
click at [1207, 34] on icon "close" at bounding box center [1214, 33] width 14 height 14
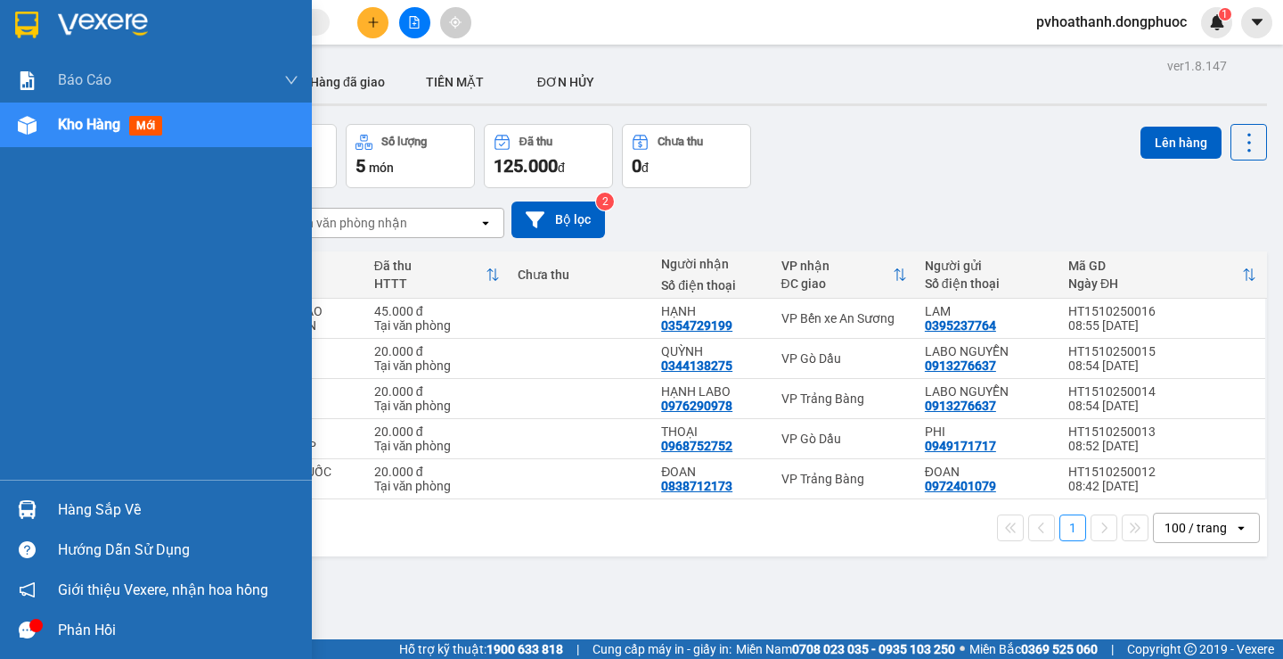
click at [91, 502] on div "Hàng sắp về" at bounding box center [178, 509] width 241 height 27
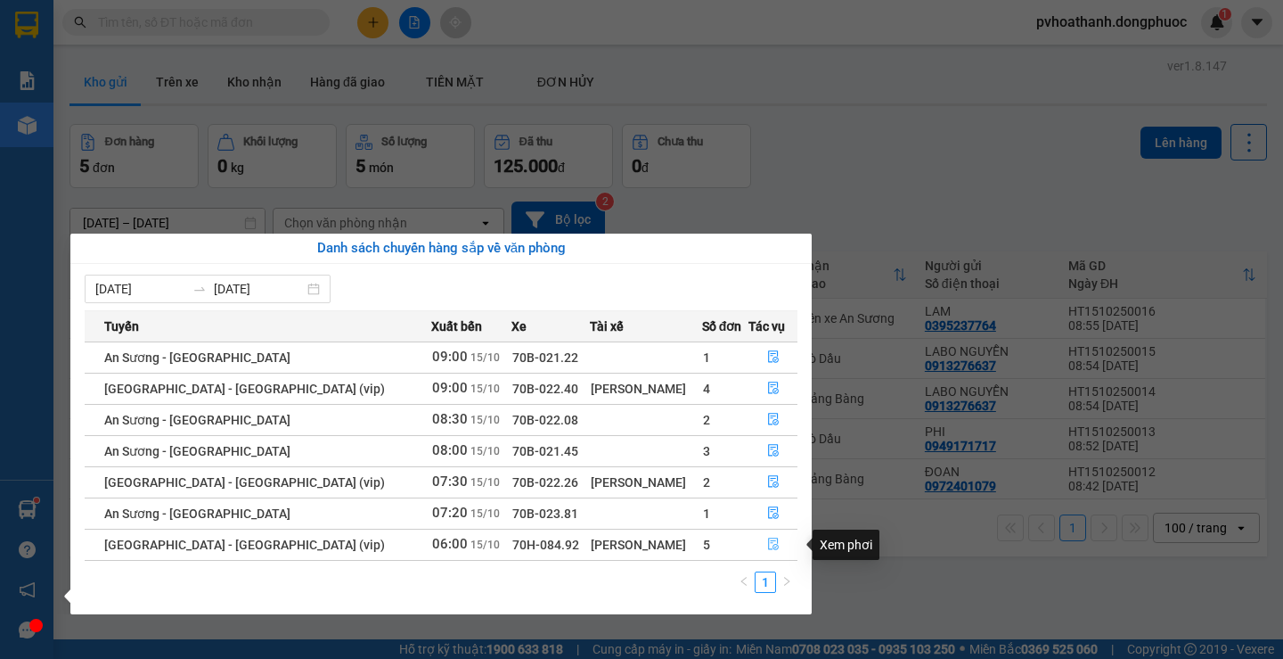
click at [767, 550] on icon "file-done" at bounding box center [773, 543] width 12 height 12
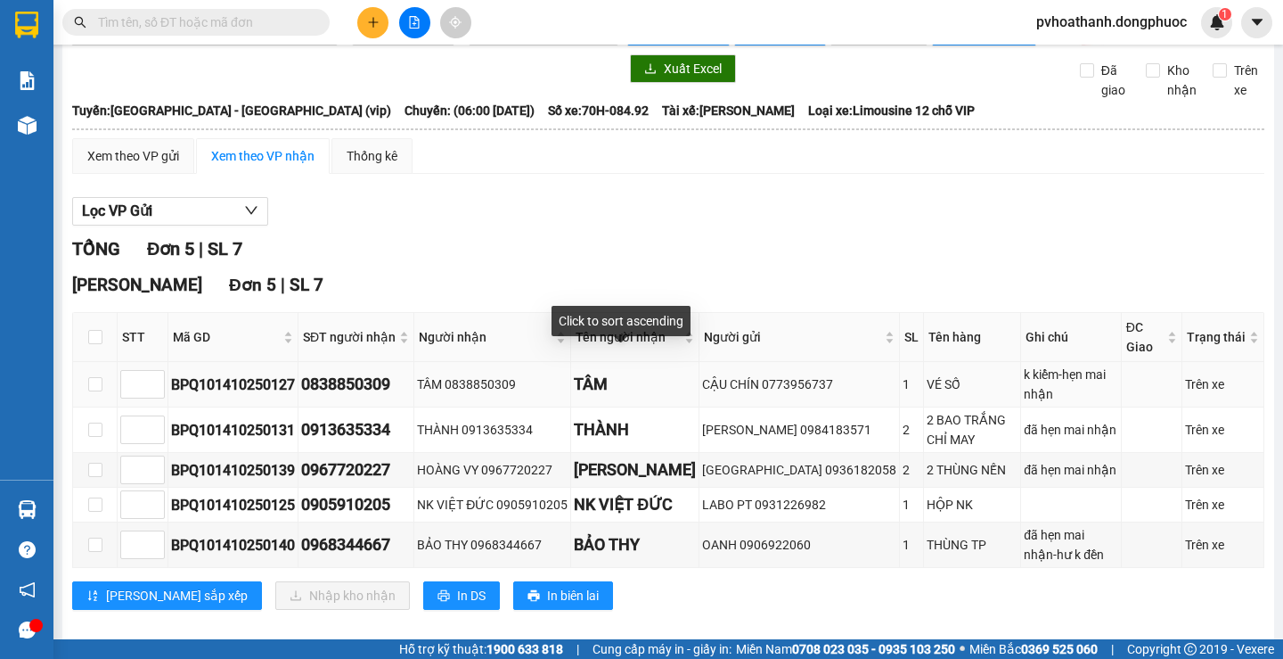
scroll to position [70, 0]
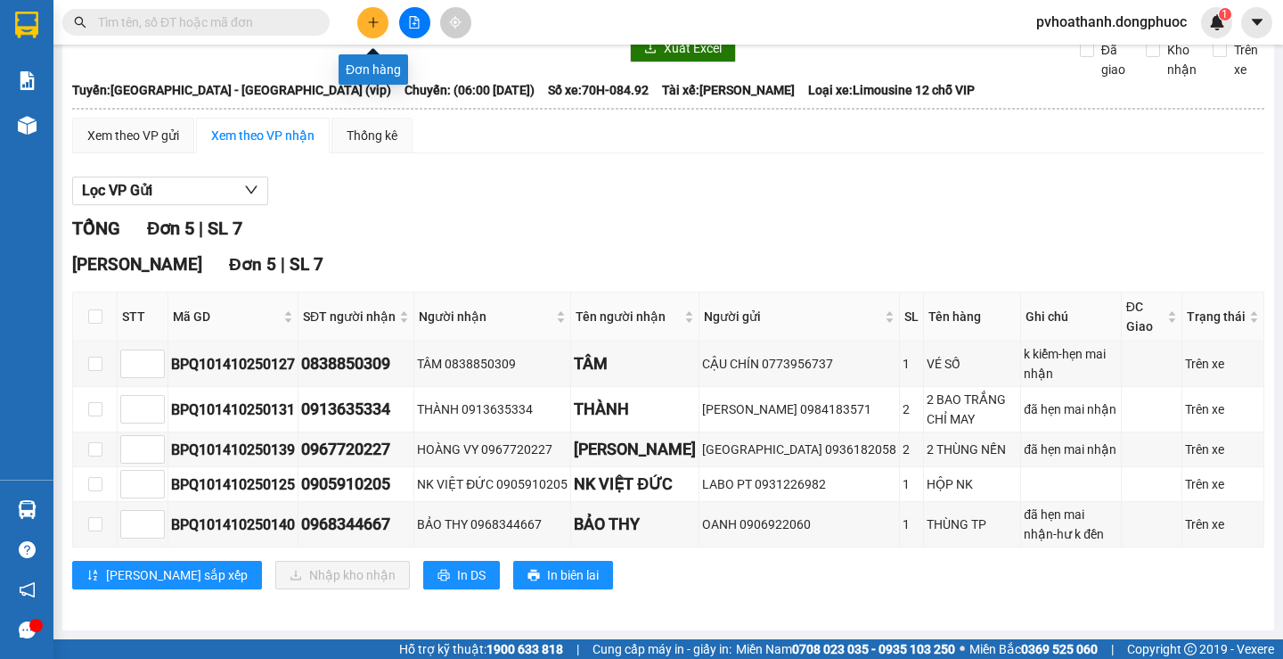
click at [374, 24] on icon "plus" at bounding box center [373, 22] width 12 height 12
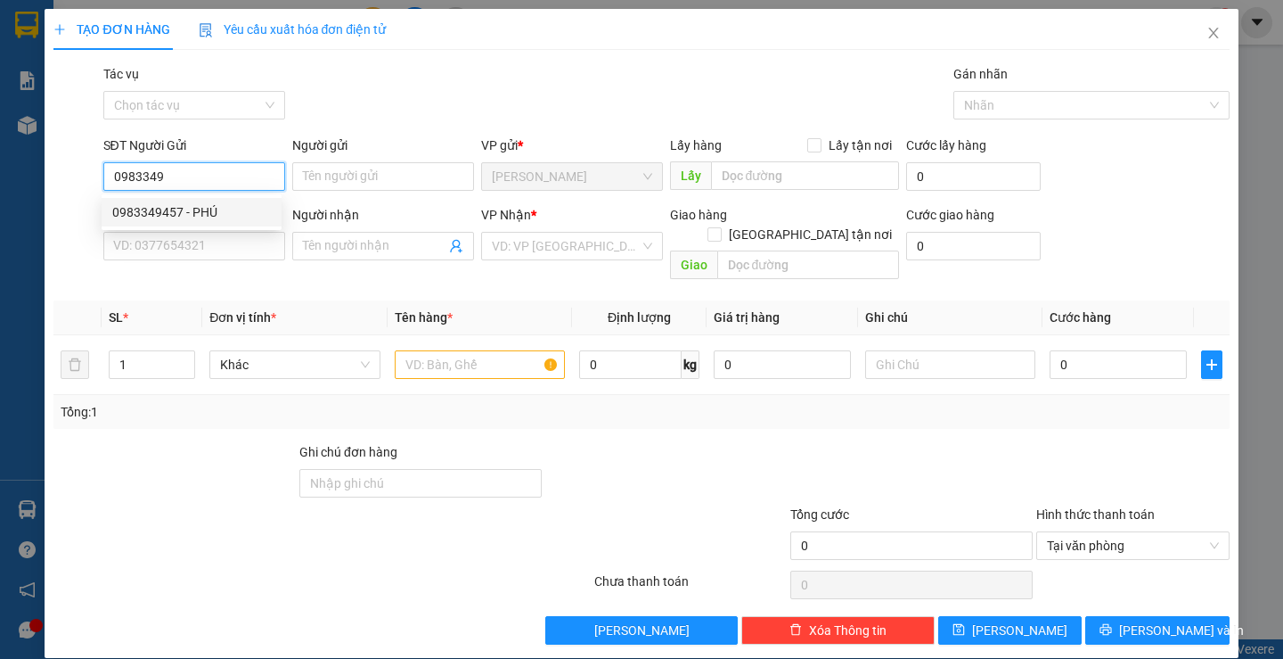
click at [188, 205] on div "0983349457 - PHÚ" at bounding box center [191, 212] width 159 height 20
type input "0983349457"
type input "PHÚ"
type input "0386614459"
type input "CƯỜNG"
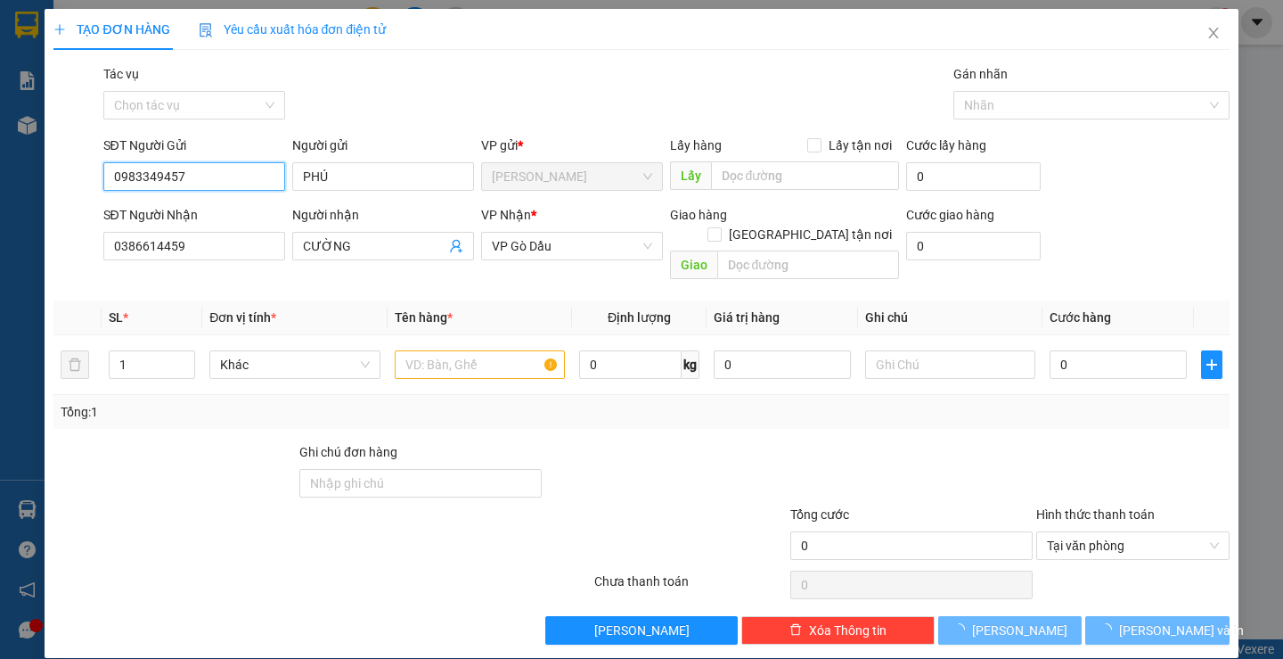
type input "20.000"
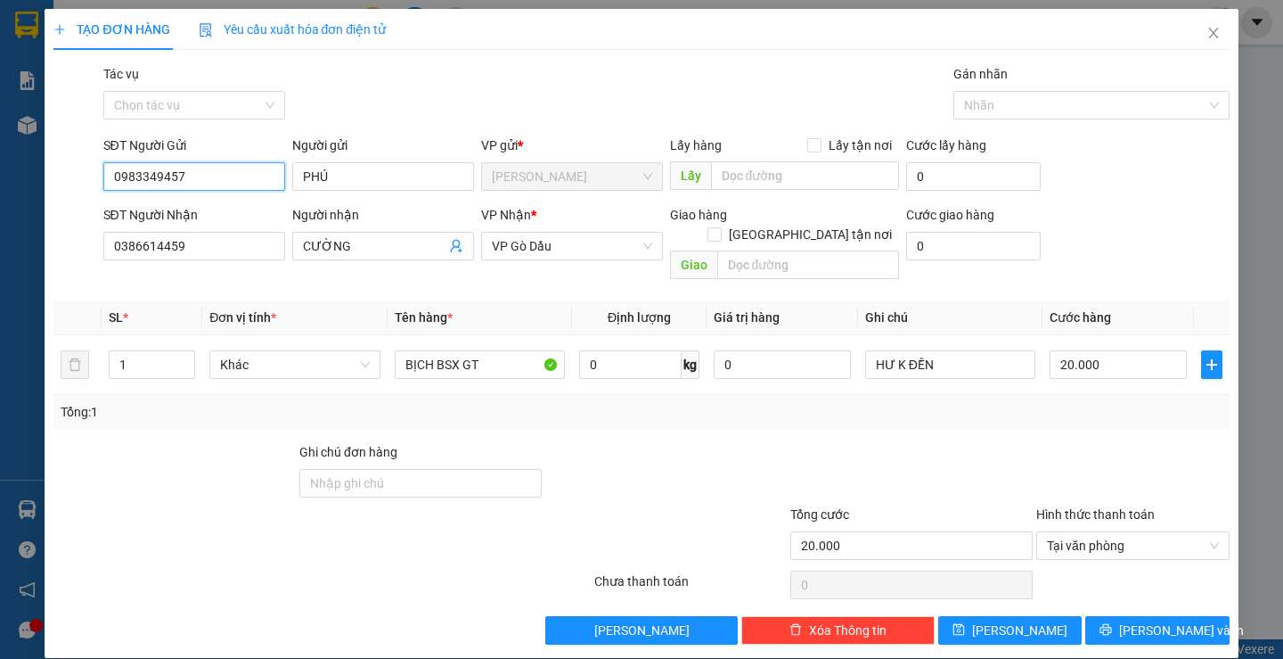
scroll to position [1, 0]
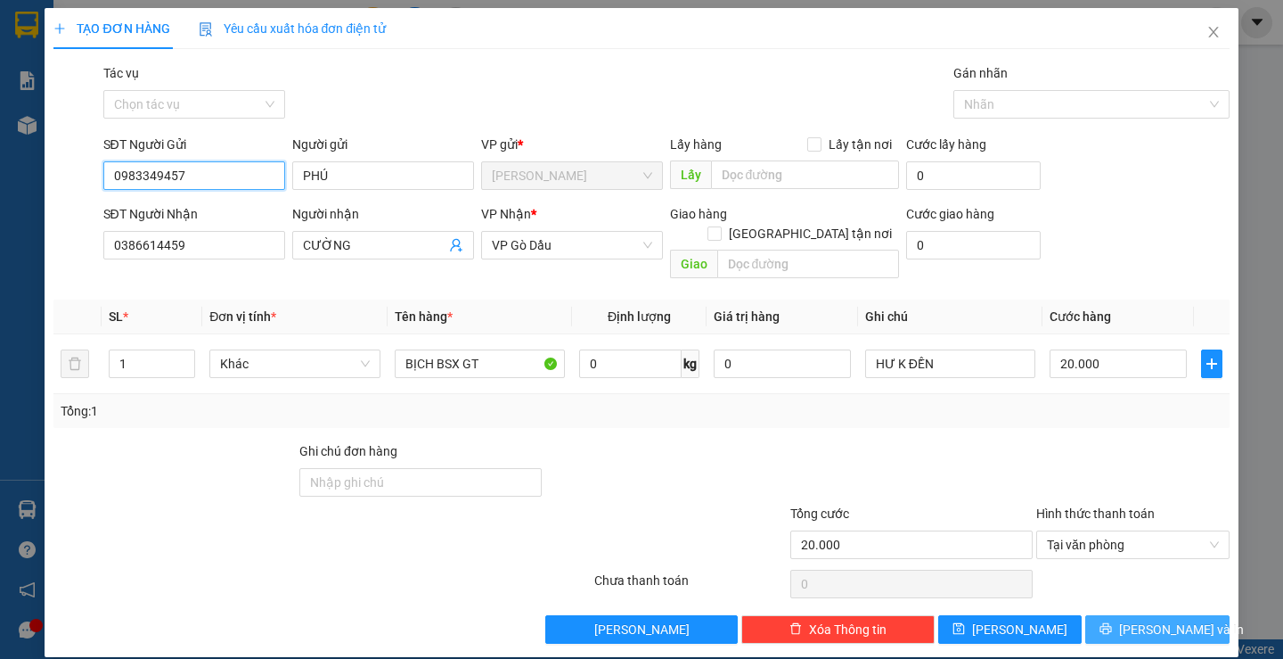
type input "0983349457"
click at [1131, 619] on span "Lưu và In" at bounding box center [1181, 629] width 125 height 20
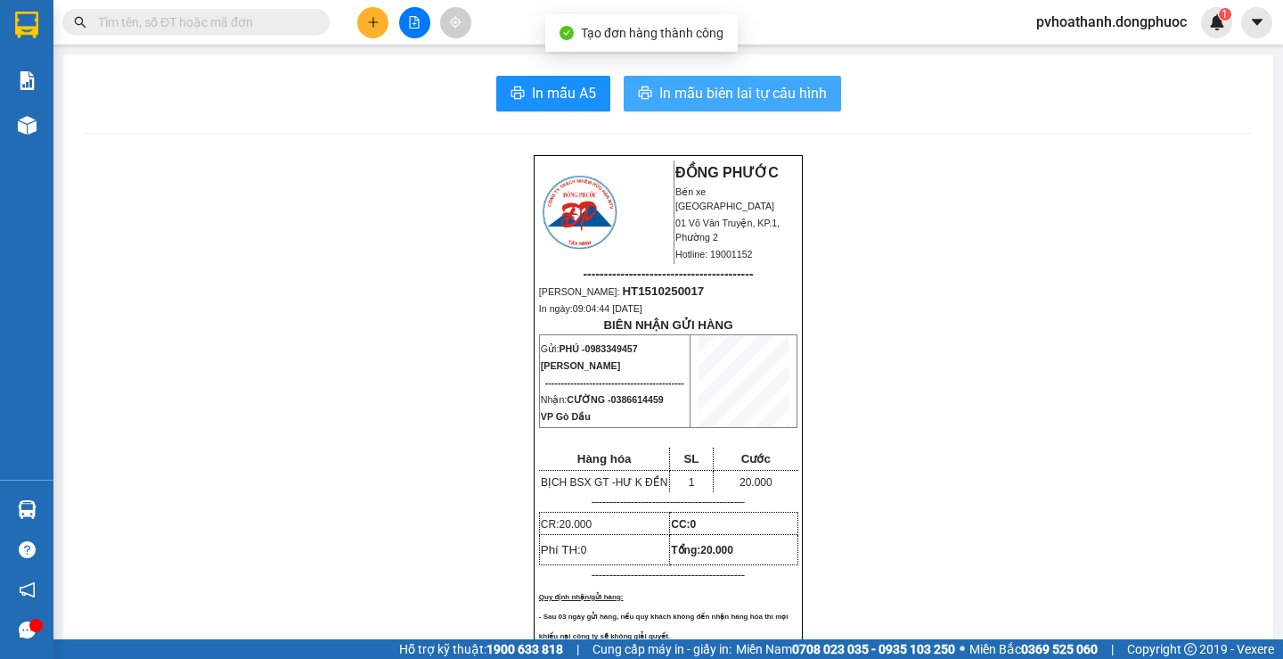
click at [775, 105] on button "In mẫu biên lai tự cấu hình" at bounding box center [732, 94] width 217 height 36
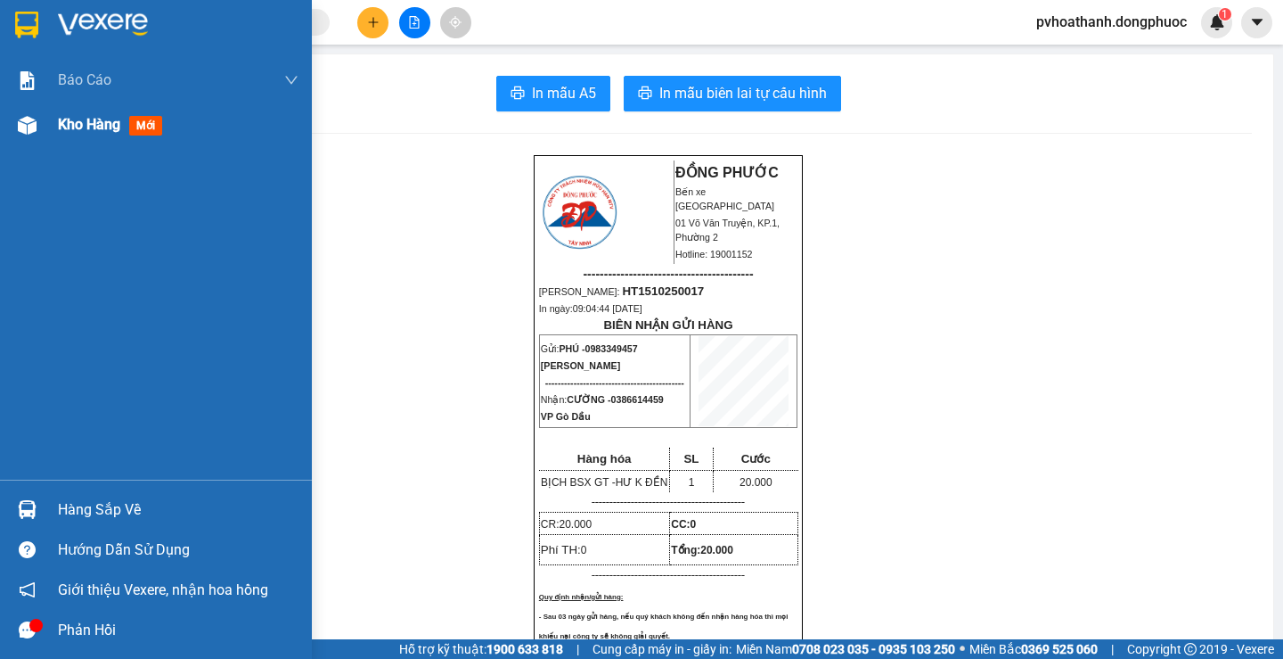
click at [64, 127] on span "Kho hàng" at bounding box center [89, 124] width 62 height 17
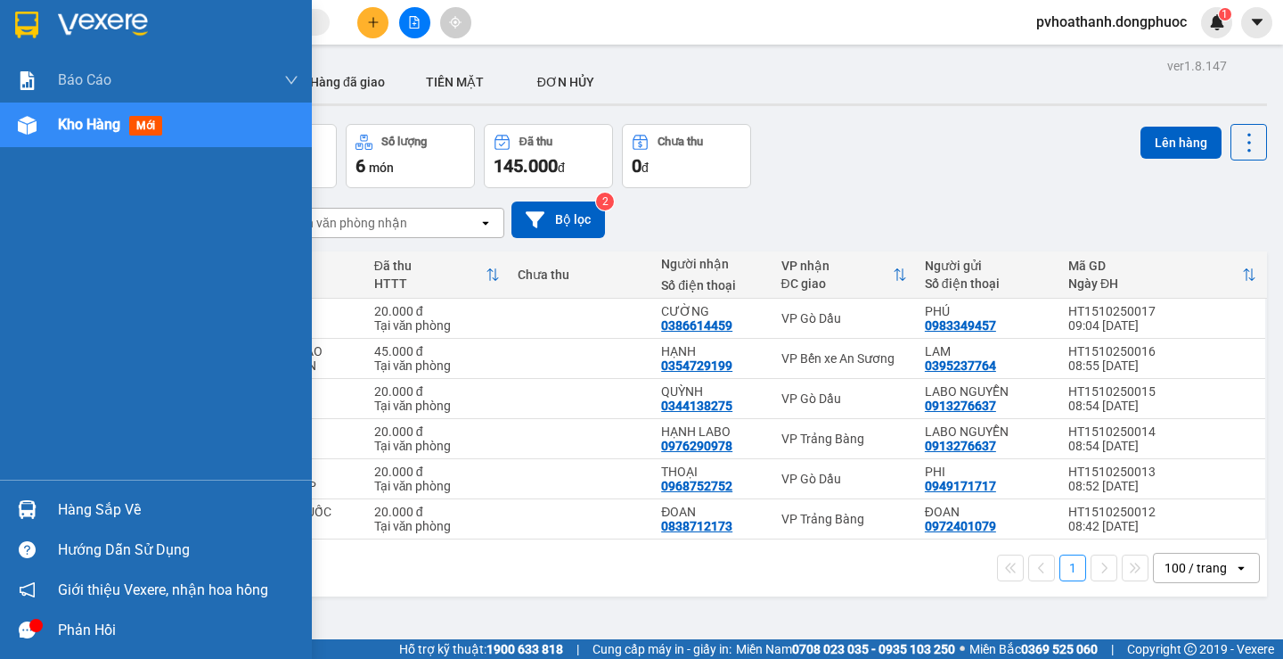
click at [70, 514] on div "Hàng sắp về" at bounding box center [178, 509] width 241 height 27
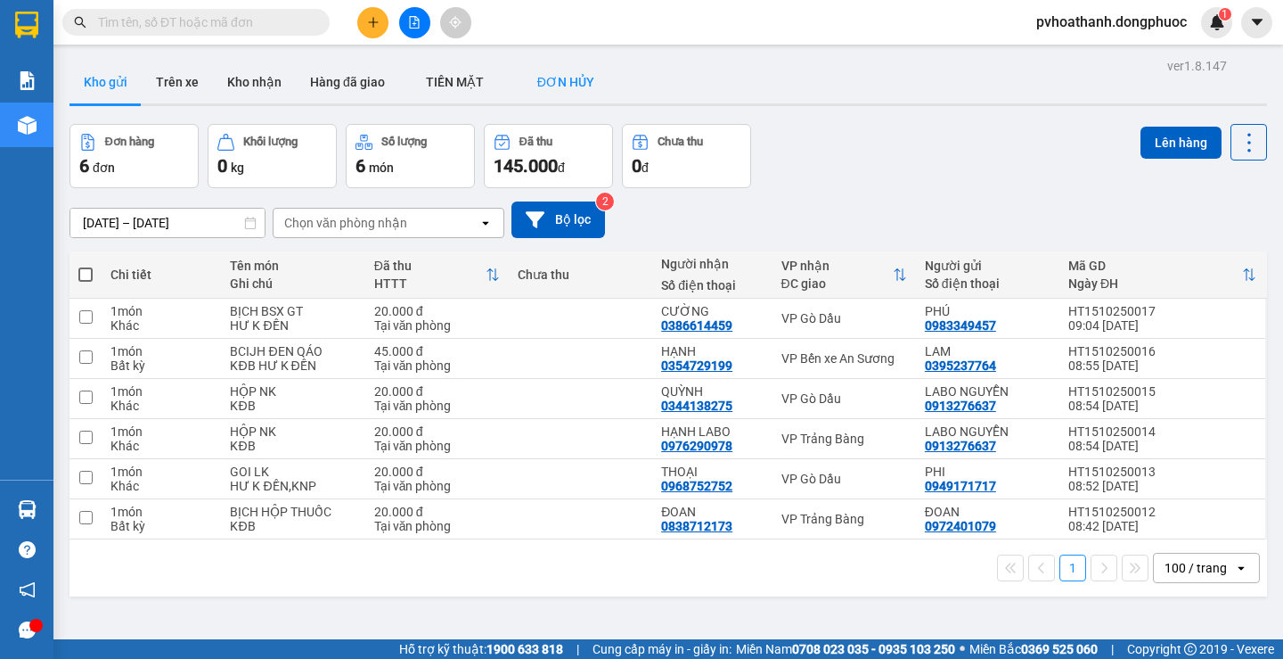
drag, startPoint x: 880, startPoint y: 156, endPoint x: 526, endPoint y: 68, distance: 365.5
click at [880, 155] on section "Kết quả tìm kiếm ( 0 ) Bộ lọc No Data pvhoathanh.dongphuoc 1 Báo cáo Mẫu 1: Báo…" at bounding box center [641, 329] width 1283 height 659
click at [411, 20] on icon "file-add" at bounding box center [414, 22] width 12 height 12
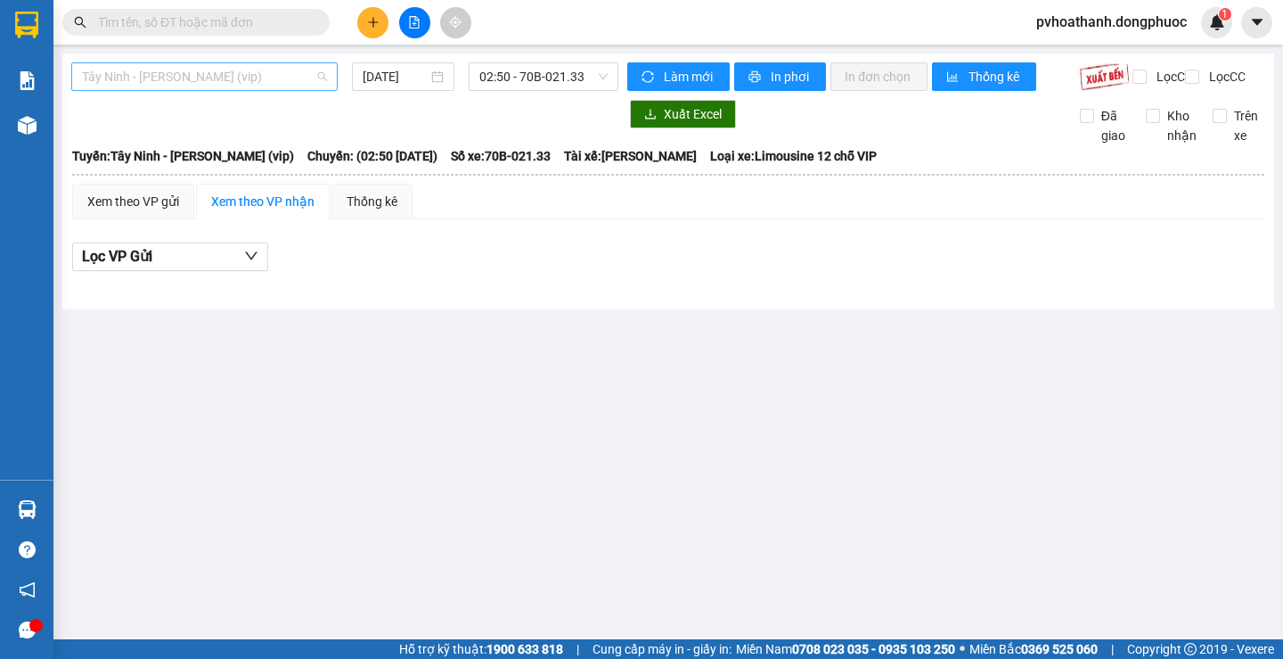
click at [183, 71] on span "Tây Ninh - [PERSON_NAME] (vip)" at bounding box center [204, 76] width 245 height 27
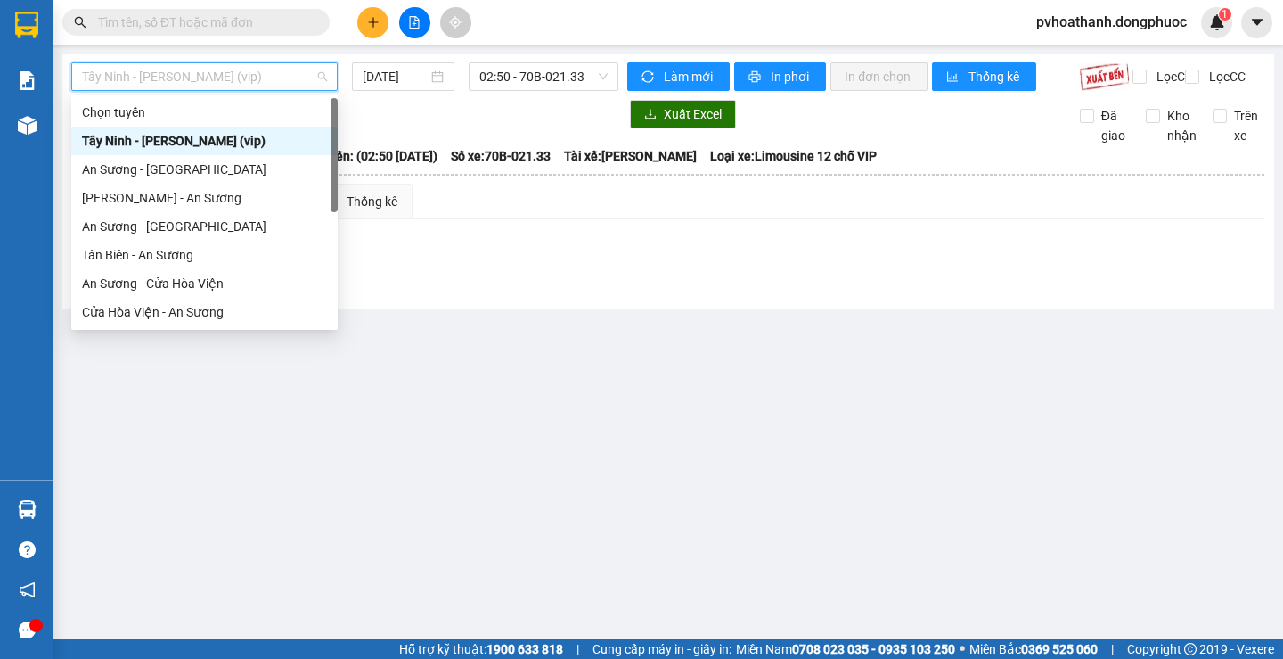
click at [173, 143] on div "Tây Ninh - [PERSON_NAME] (vip)" at bounding box center [204, 141] width 245 height 20
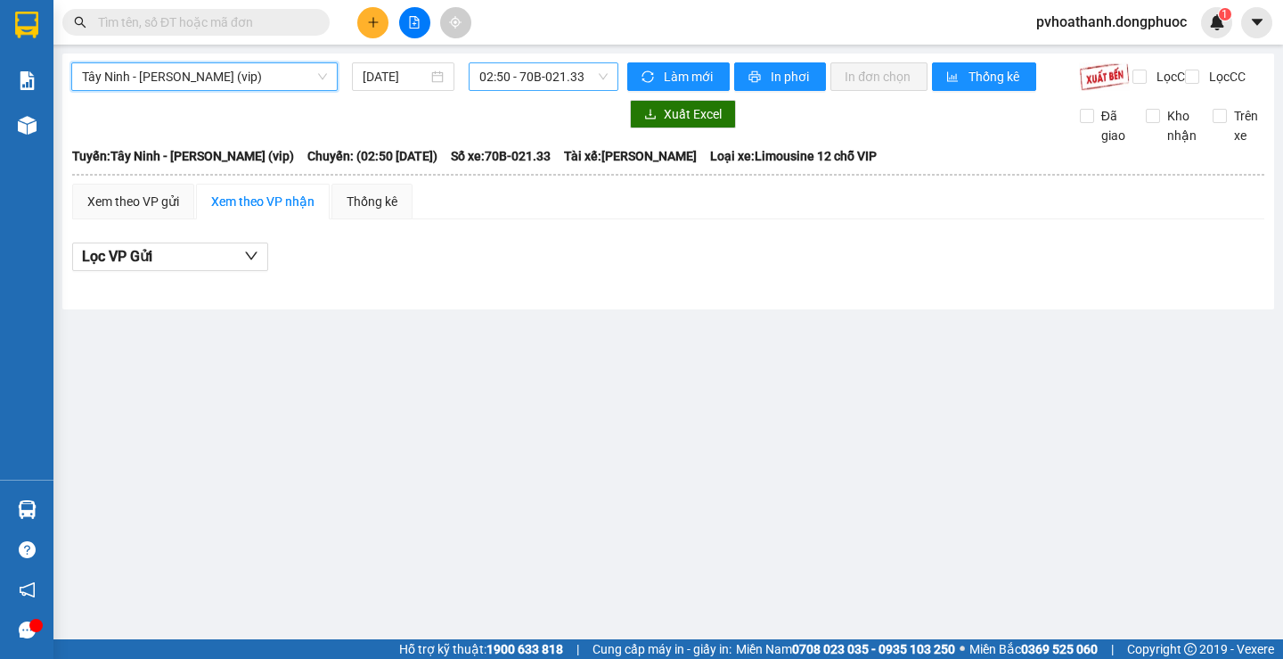
click at [502, 78] on span "02:50 - 70B-021.33" at bounding box center [543, 76] width 128 height 27
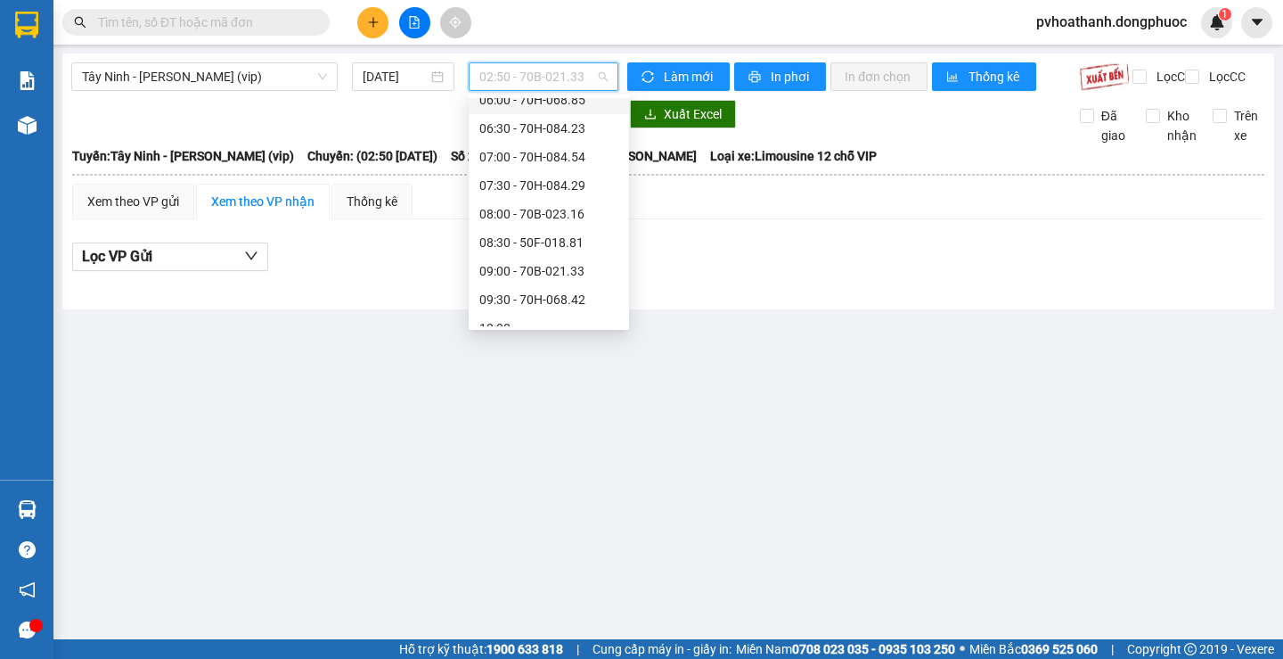
scroll to position [356, 0]
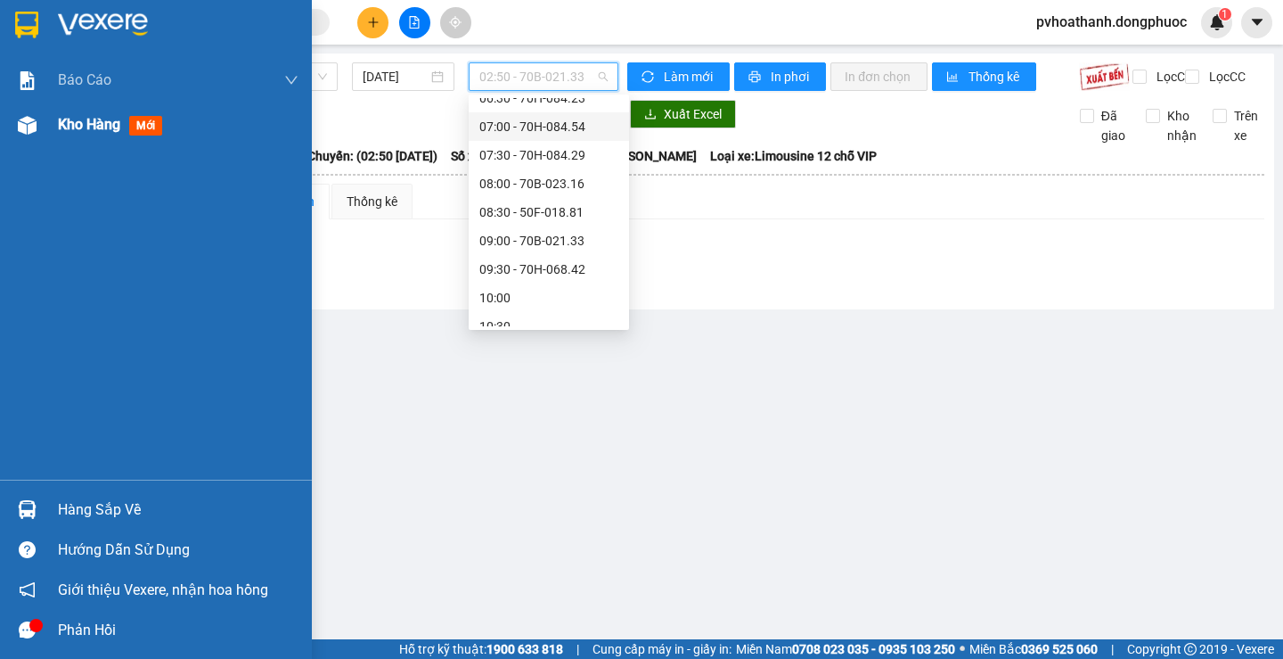
click at [52, 126] on div "Kho hàng mới" at bounding box center [156, 124] width 312 height 45
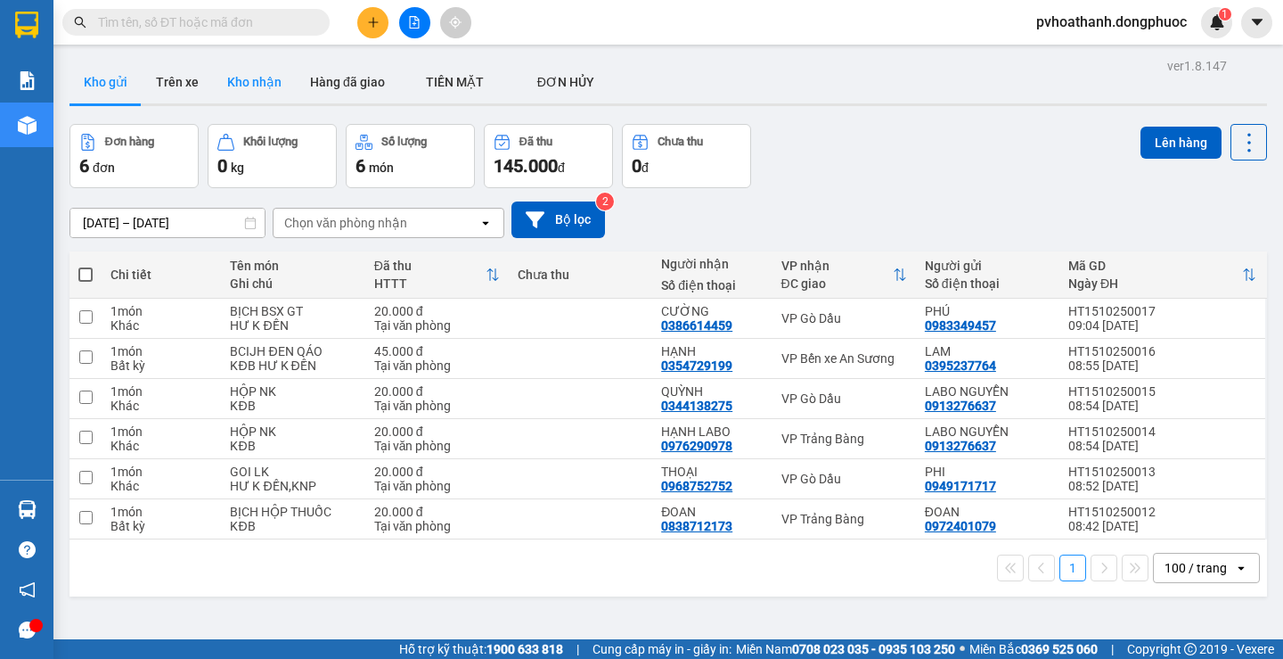
click at [286, 72] on button "Kho nhận" at bounding box center [254, 82] width 83 height 43
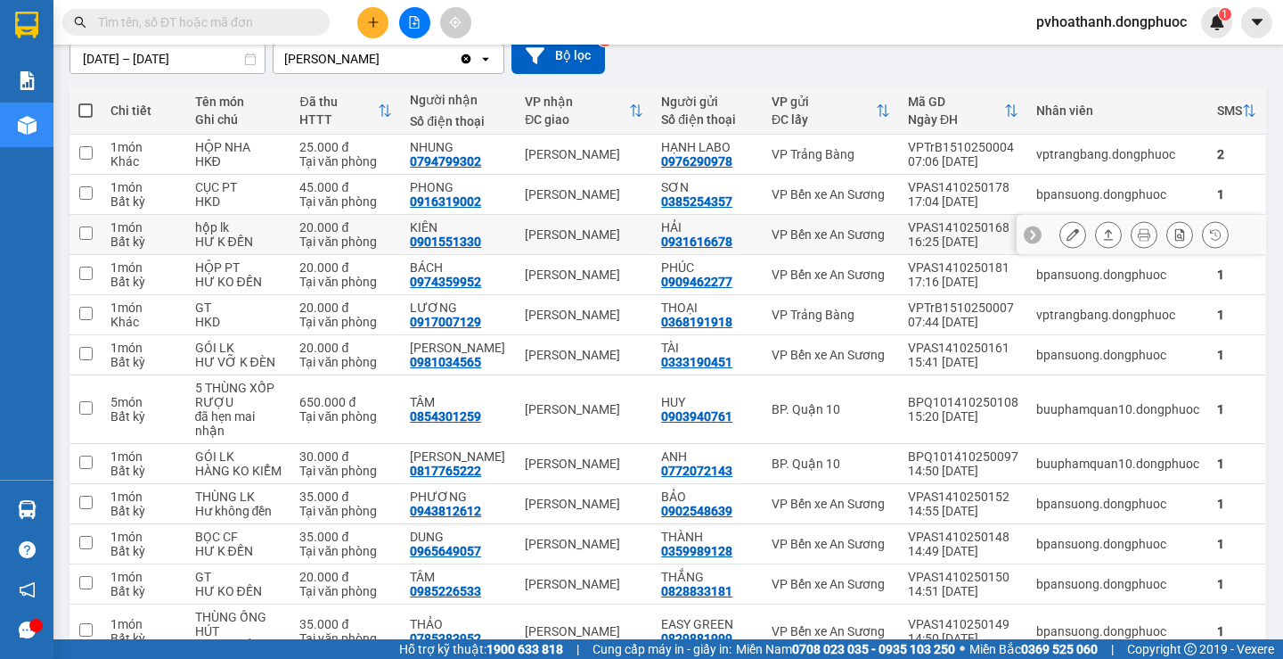
scroll to position [178, 0]
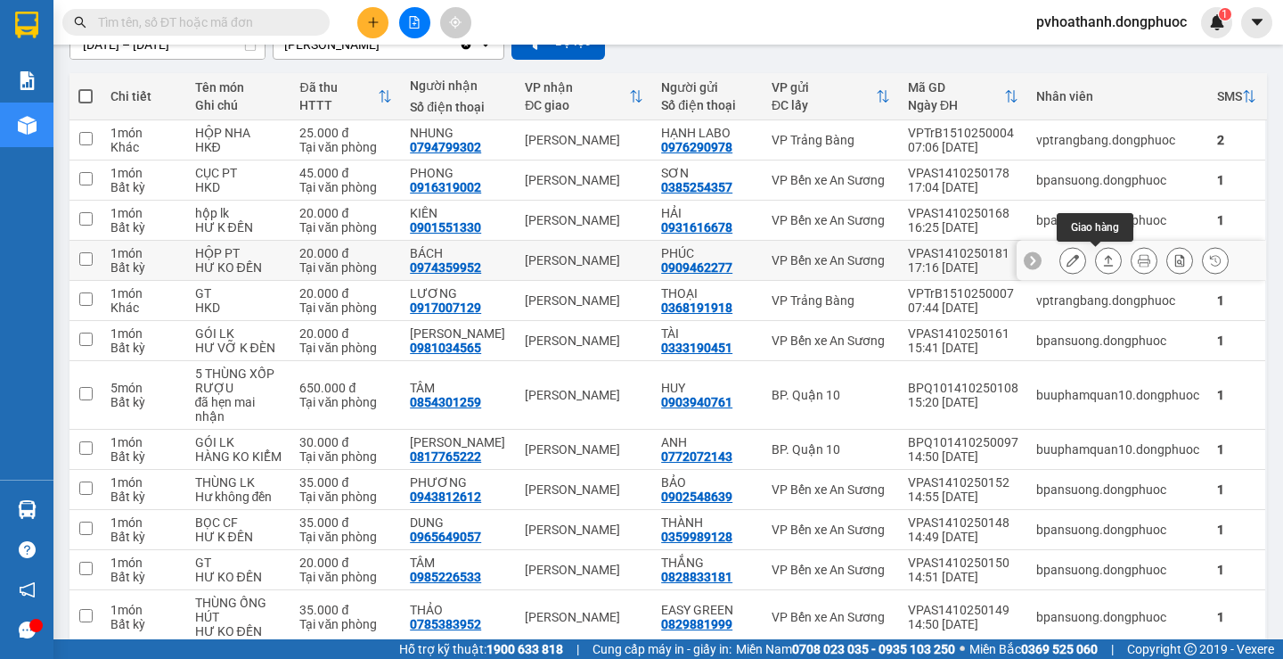
click at [1102, 259] on icon at bounding box center [1108, 260] width 12 height 12
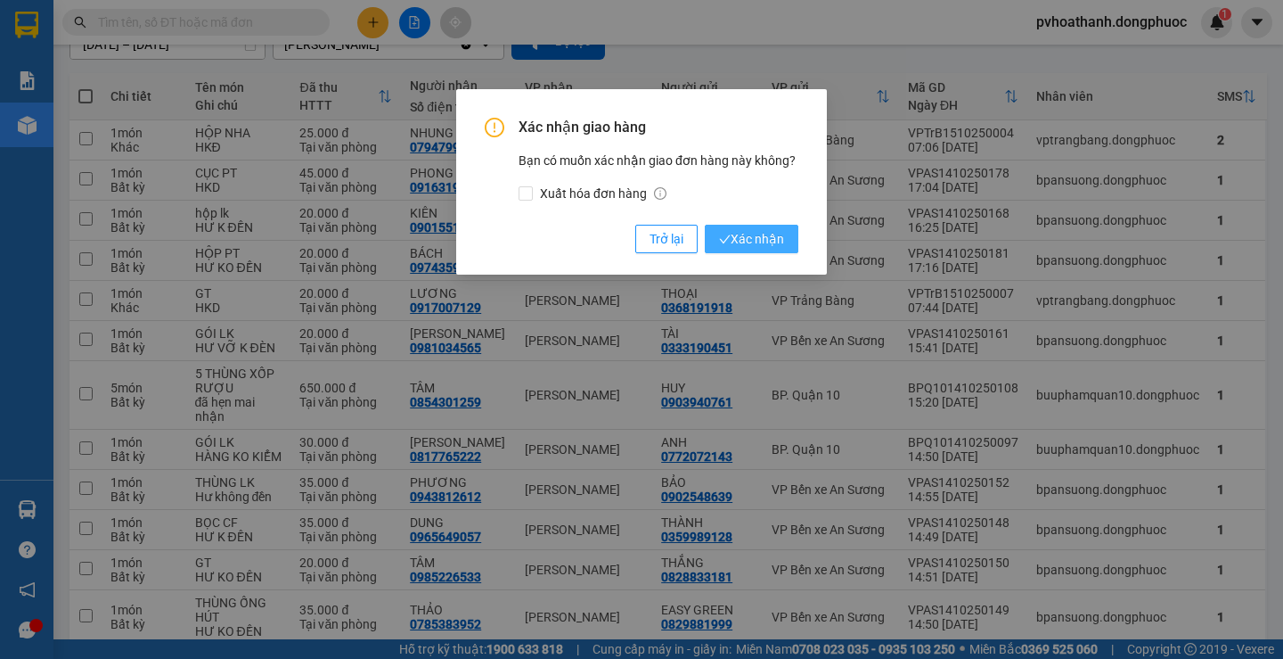
click at [741, 237] on span "Xác nhận" at bounding box center [751, 239] width 65 height 20
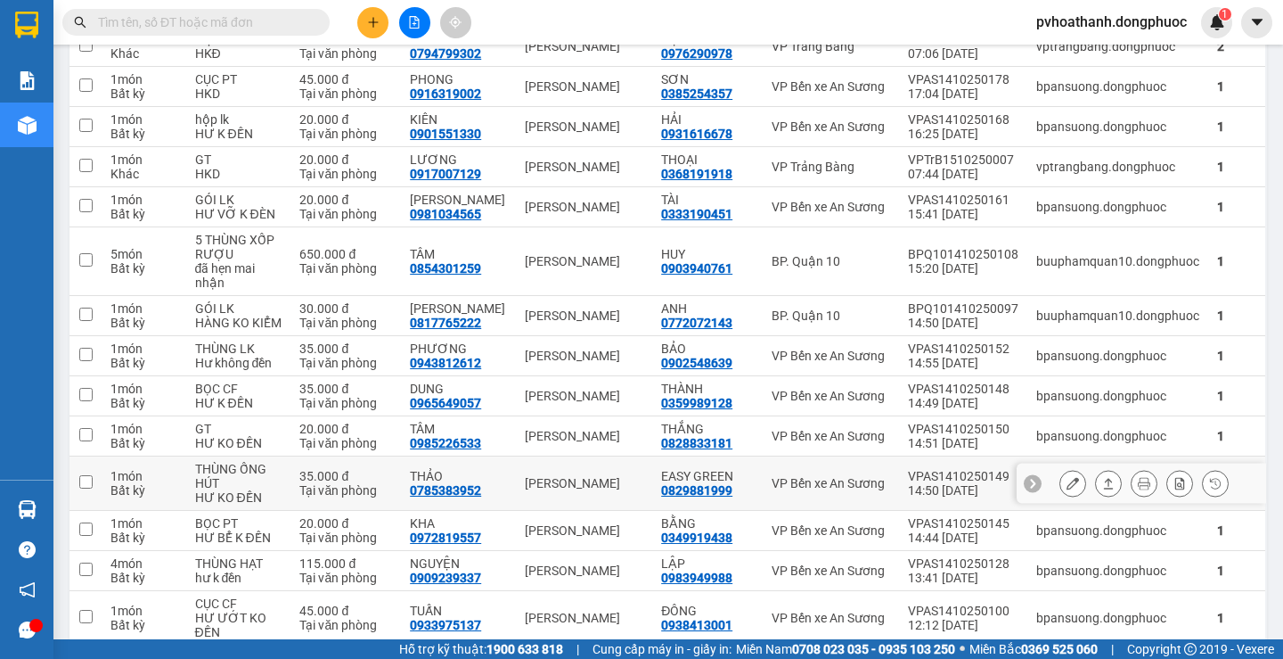
scroll to position [356, 0]
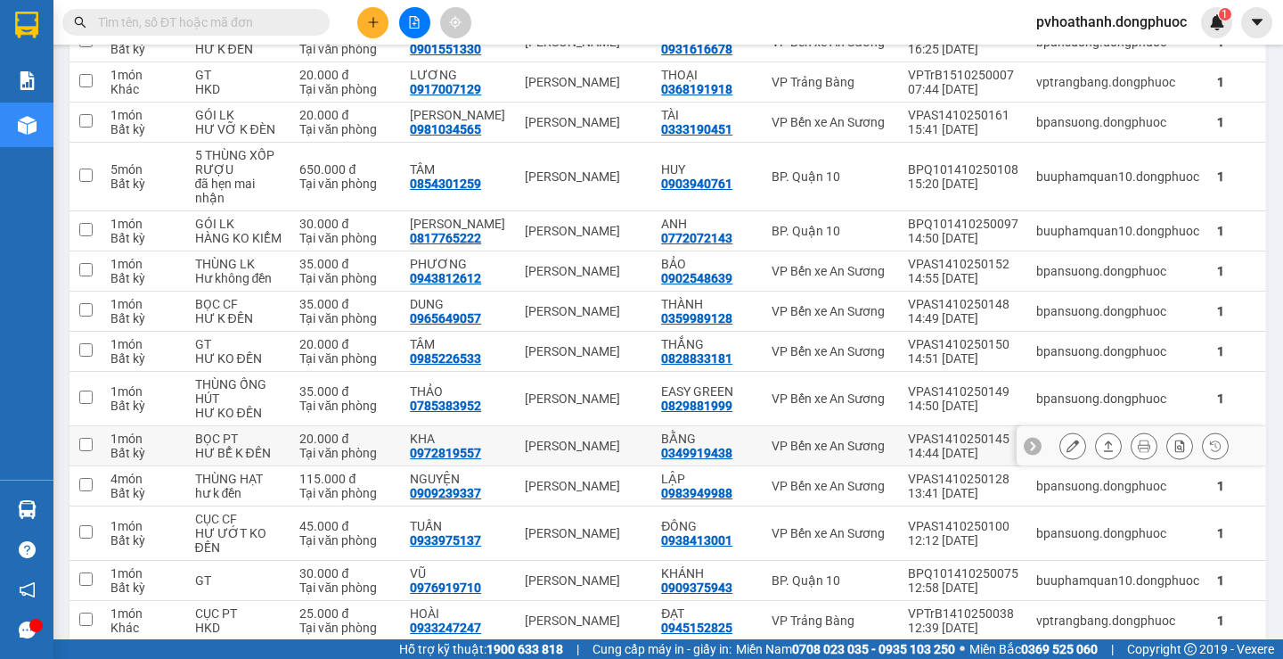
click at [1102, 446] on icon at bounding box center [1108, 445] width 12 height 12
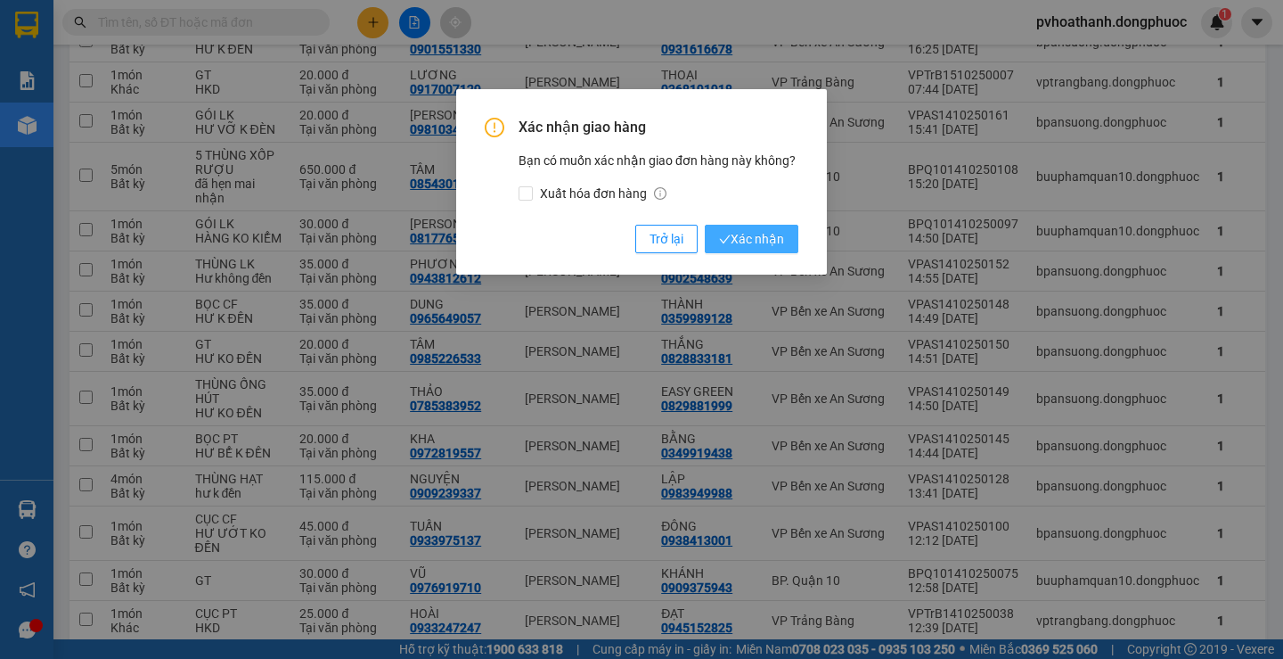
click at [774, 242] on span "Xác nhận" at bounding box center [751, 239] width 65 height 20
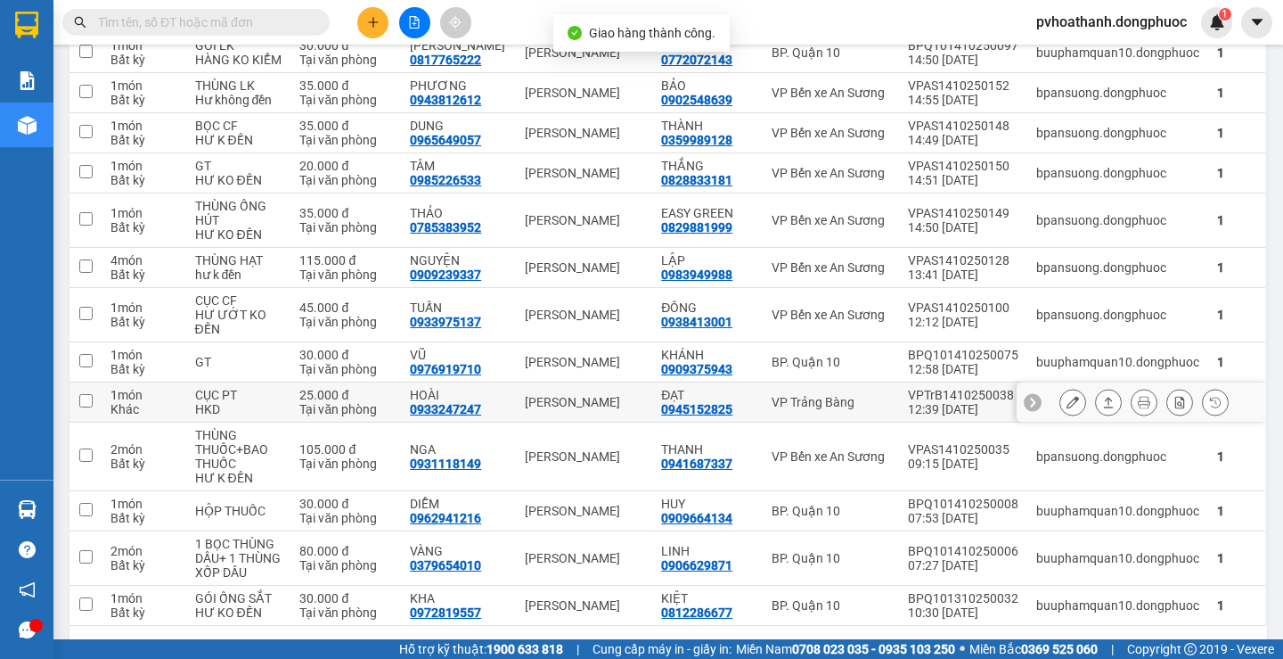
scroll to position [594, 0]
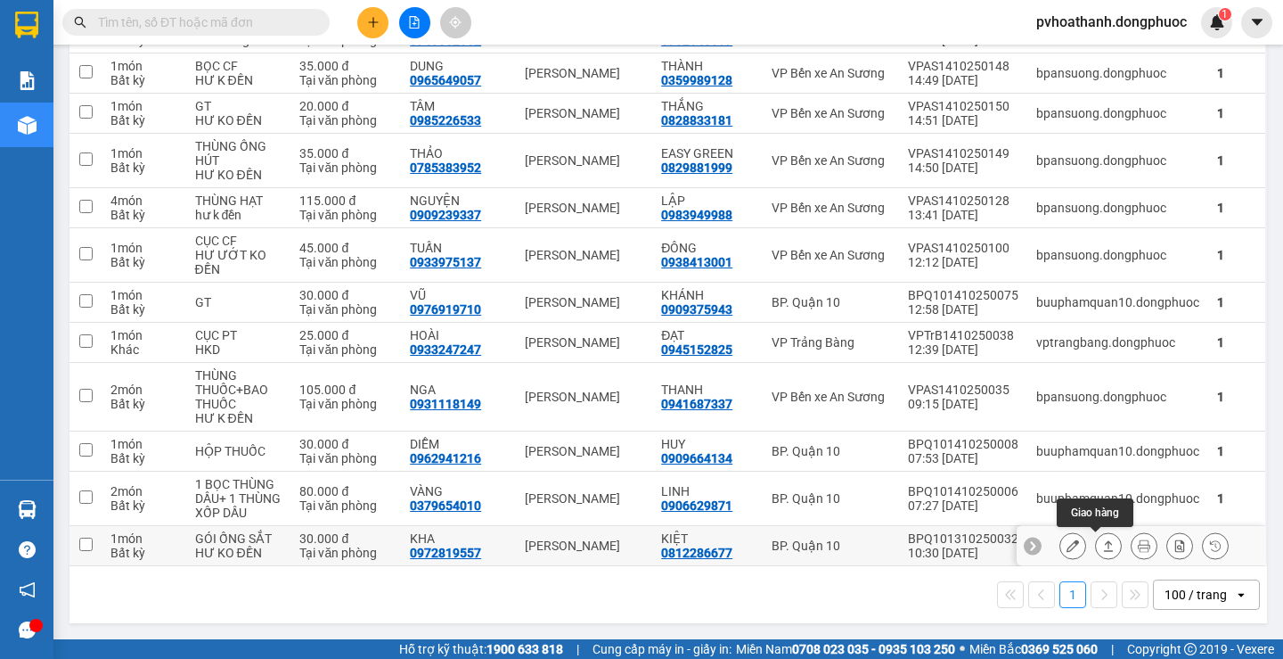
click at [1102, 548] on icon at bounding box center [1108, 545] width 12 height 12
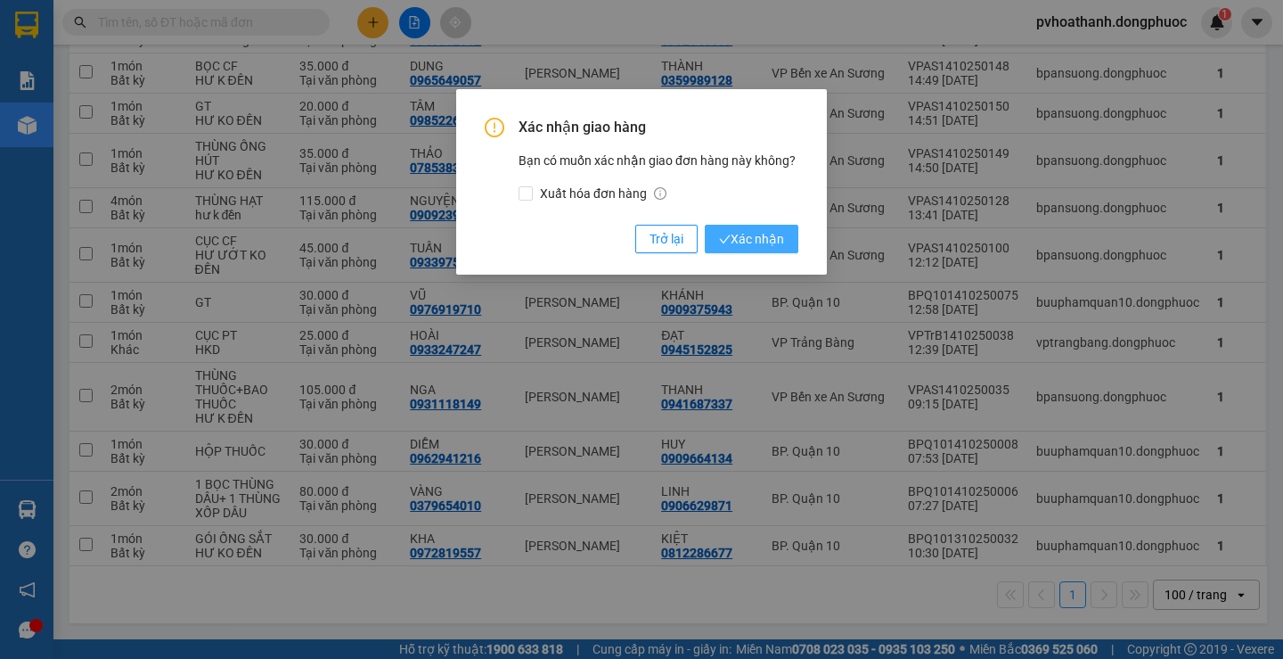
click at [767, 240] on span "Xác nhận" at bounding box center [751, 239] width 65 height 20
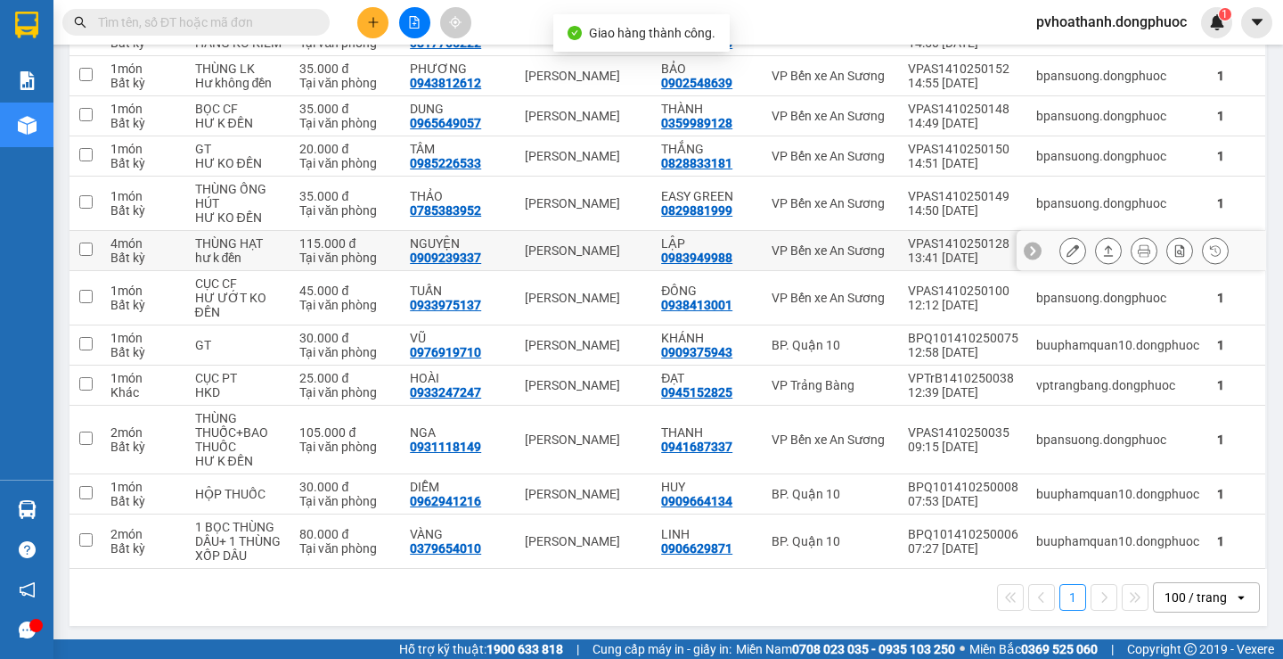
scroll to position [554, 0]
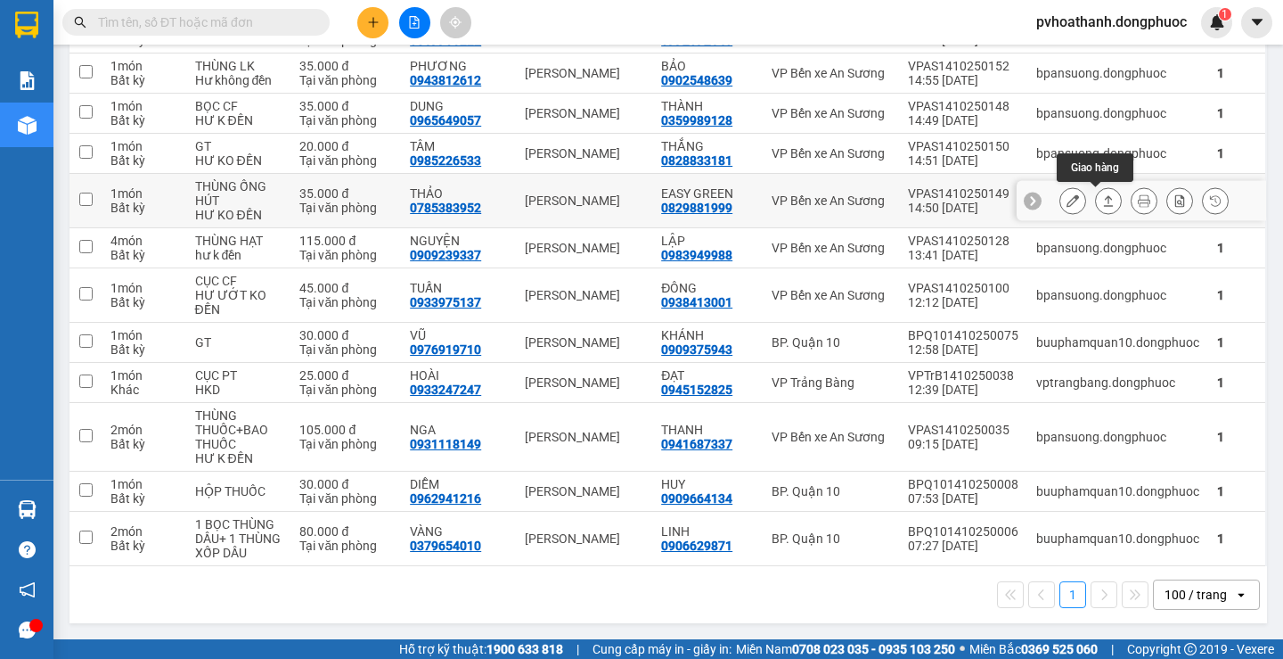
click at [1102, 199] on icon at bounding box center [1108, 200] width 12 height 12
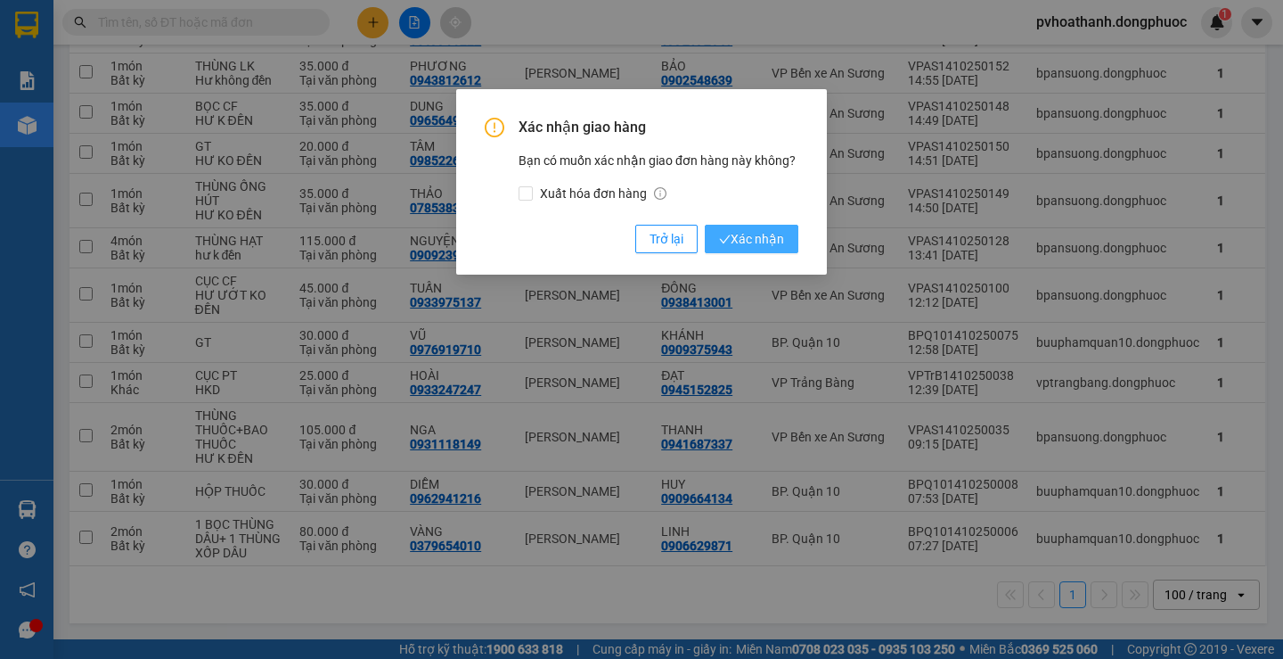
click at [773, 233] on span "Xác nhận" at bounding box center [751, 239] width 65 height 20
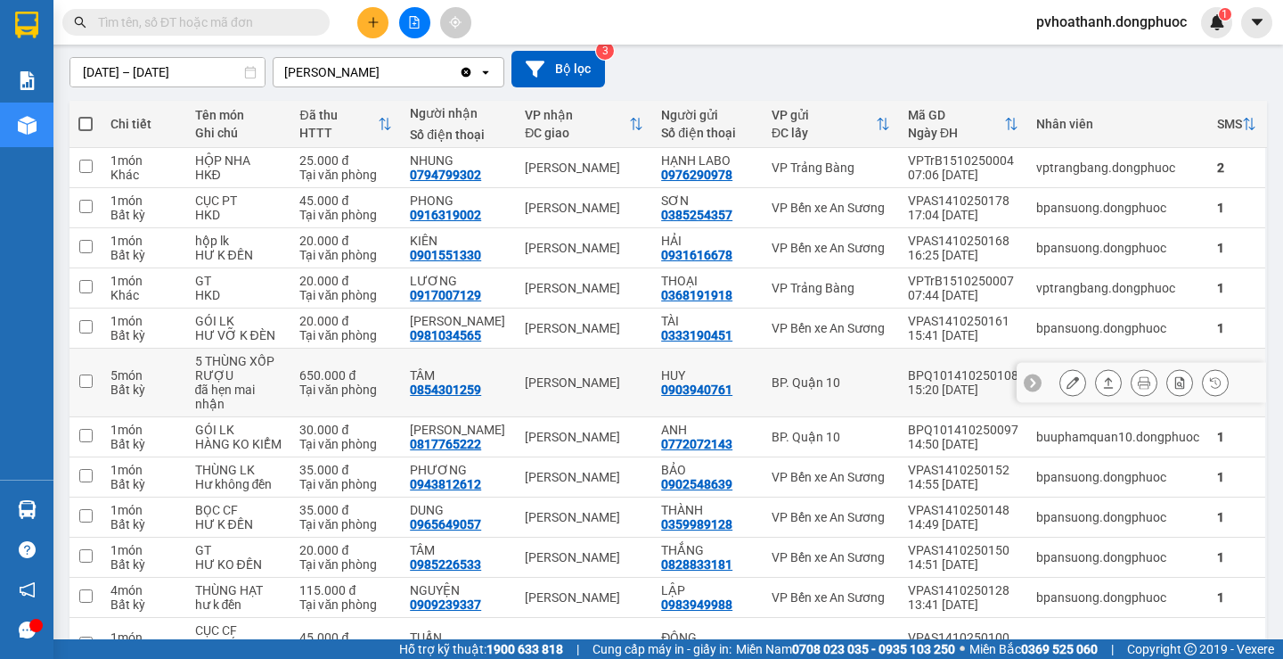
scroll to position [143, 0]
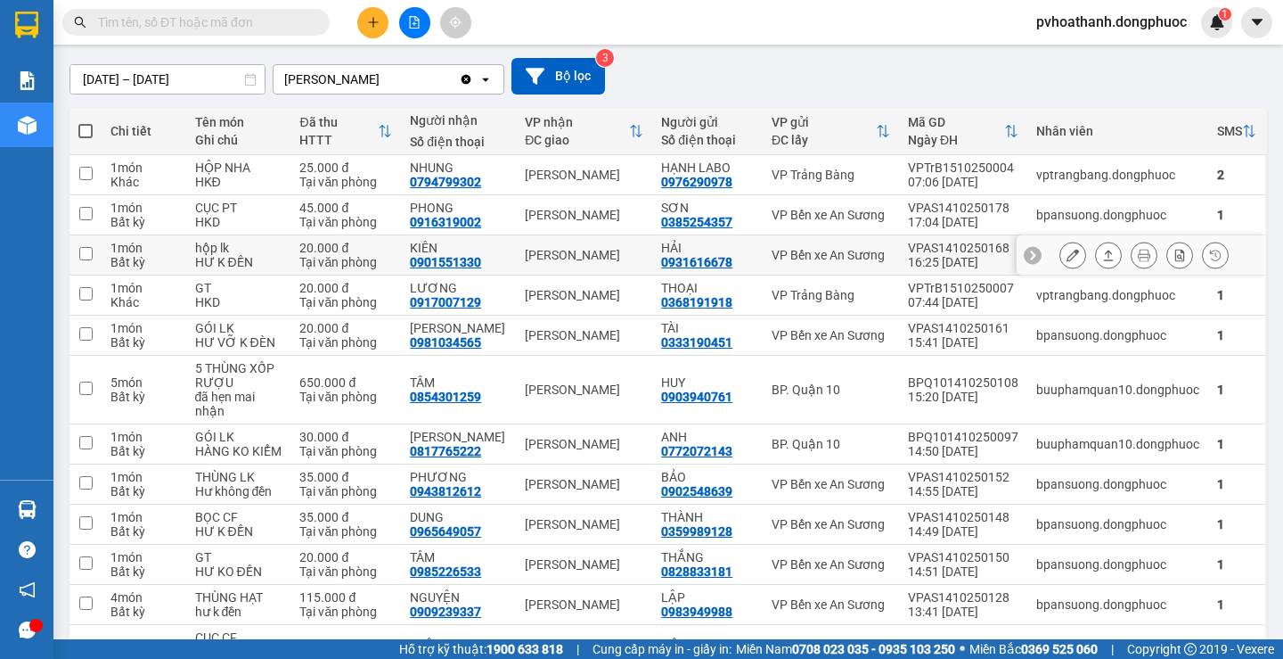
click at [1104, 253] on icon at bounding box center [1109, 255] width 10 height 11
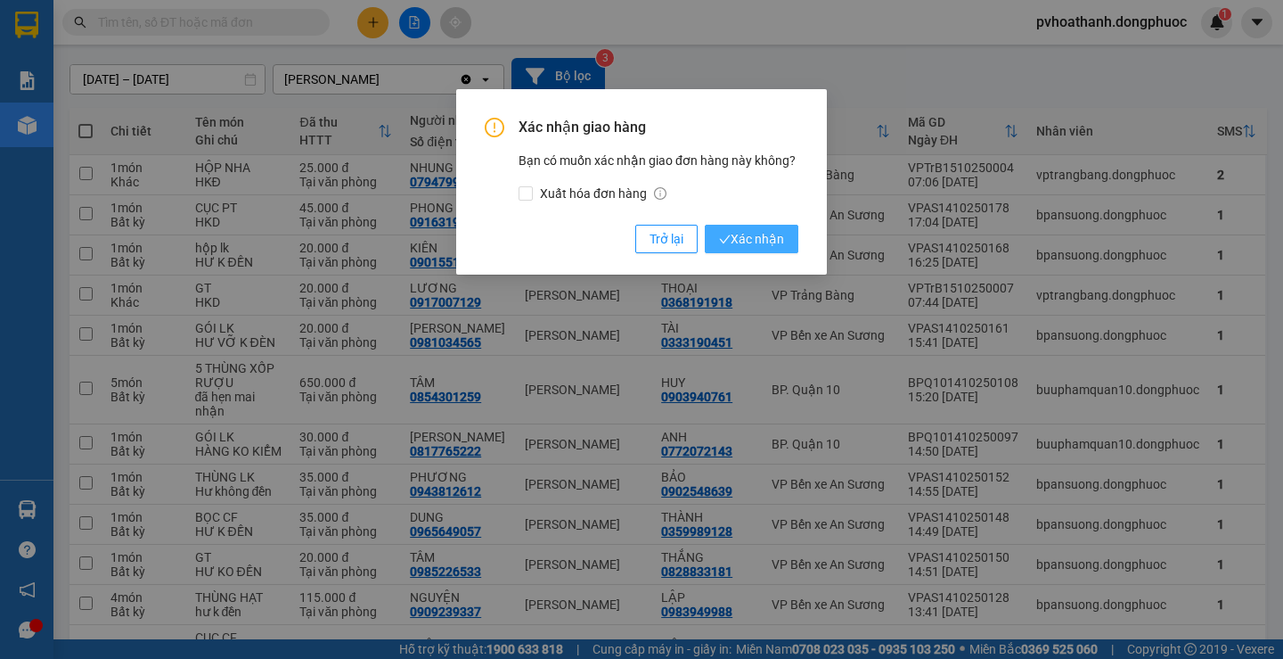
click at [747, 243] on span "Xác nhận" at bounding box center [751, 239] width 65 height 20
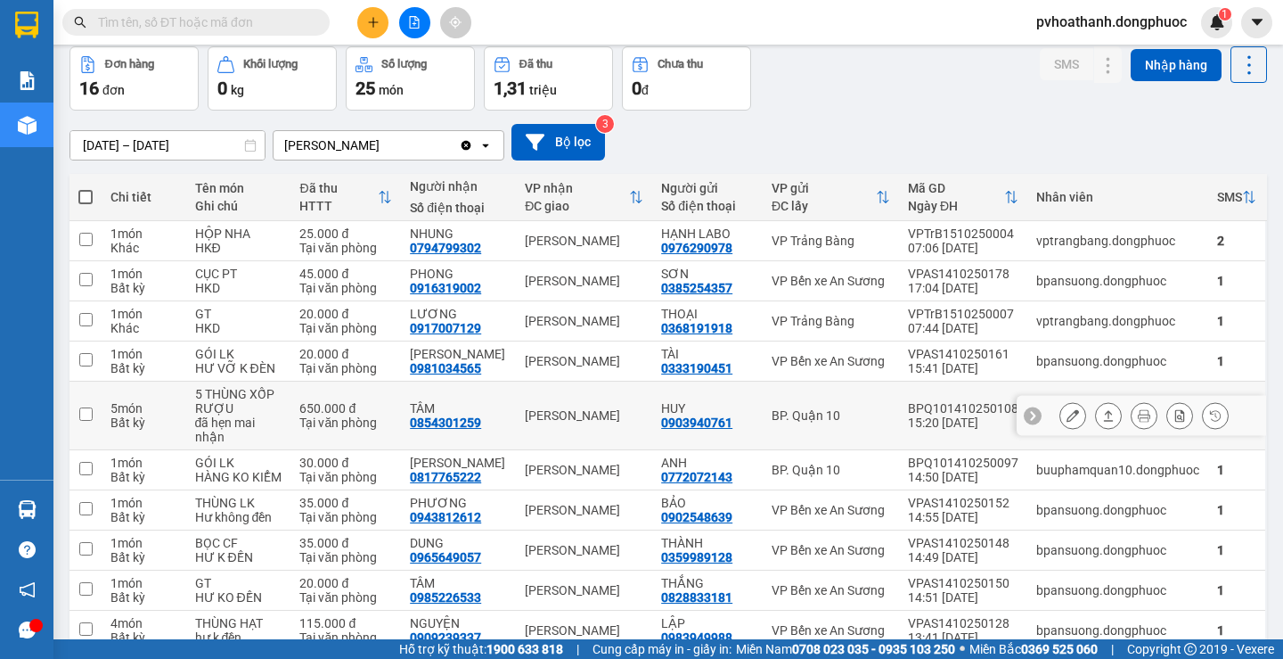
scroll to position [178, 0]
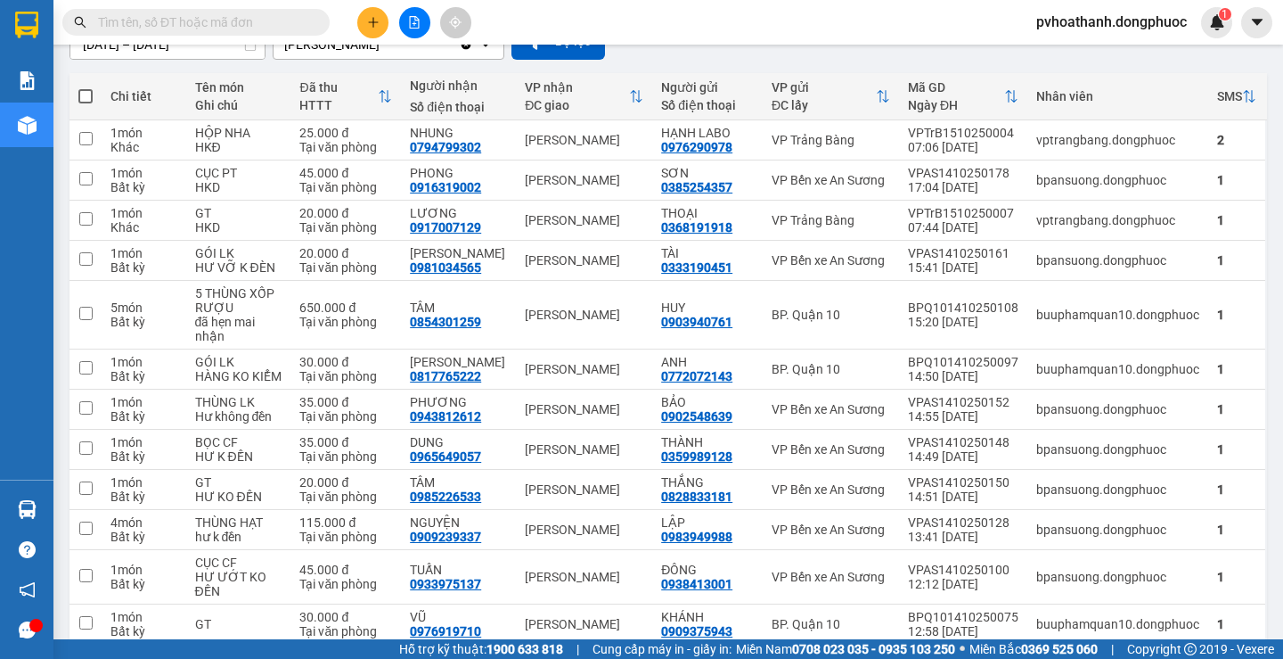
click at [373, 25] on icon "plus" at bounding box center [373, 22] width 1 height 10
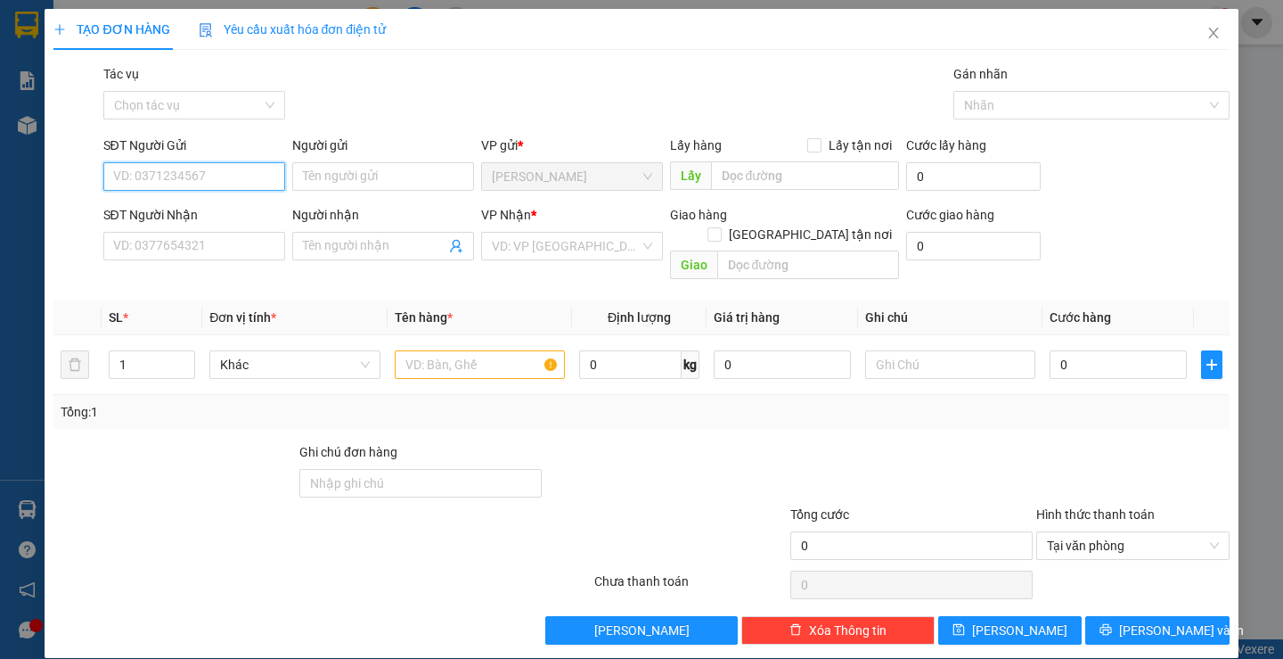
click at [160, 181] on input "SĐT Người Gửi" at bounding box center [194, 176] width 182 height 29
click at [144, 209] on div "0385399599 - NHÃ" at bounding box center [191, 212] width 159 height 20
type input "0385399599"
type input "NHÃ"
type input "0937078689"
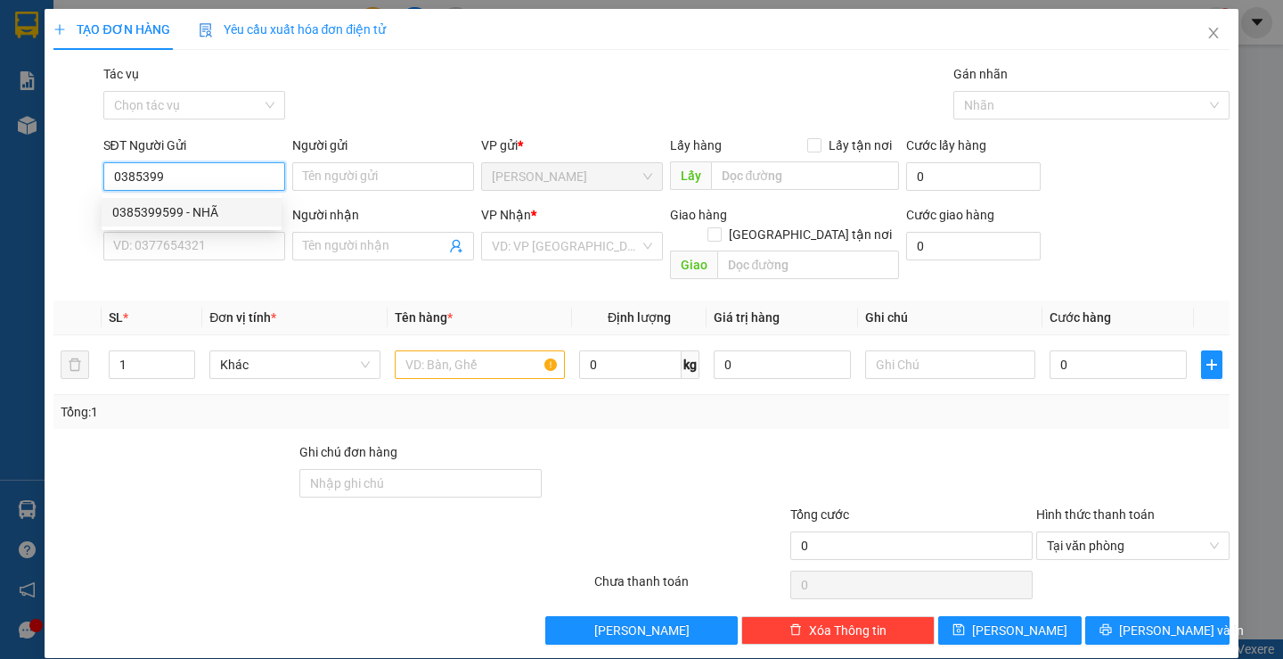
type input "GIAO"
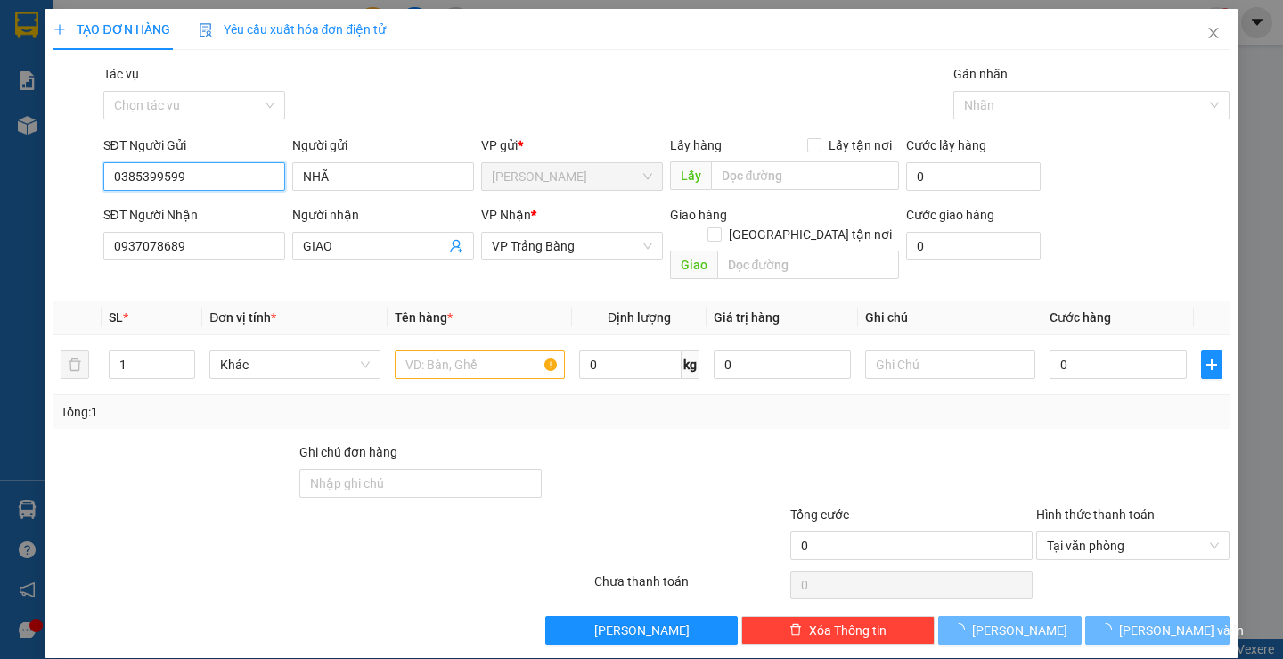
type input "20.000"
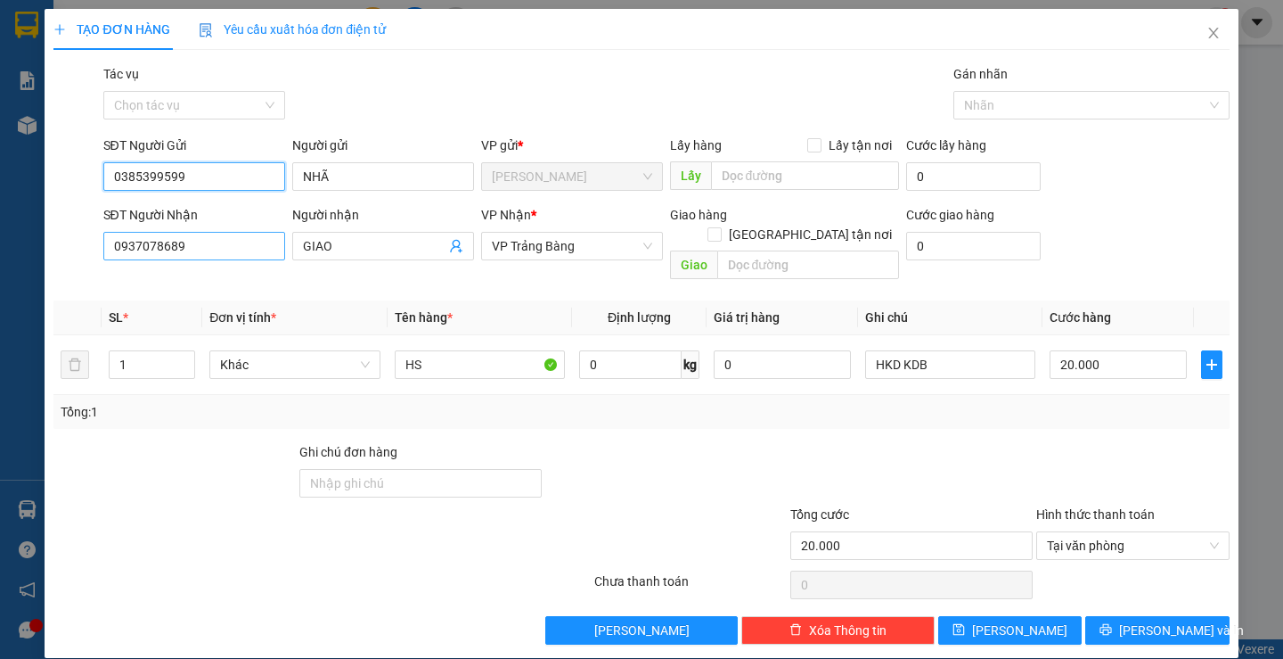
type input "0385399599"
click at [211, 247] on input "0937078689" at bounding box center [194, 246] width 182 height 29
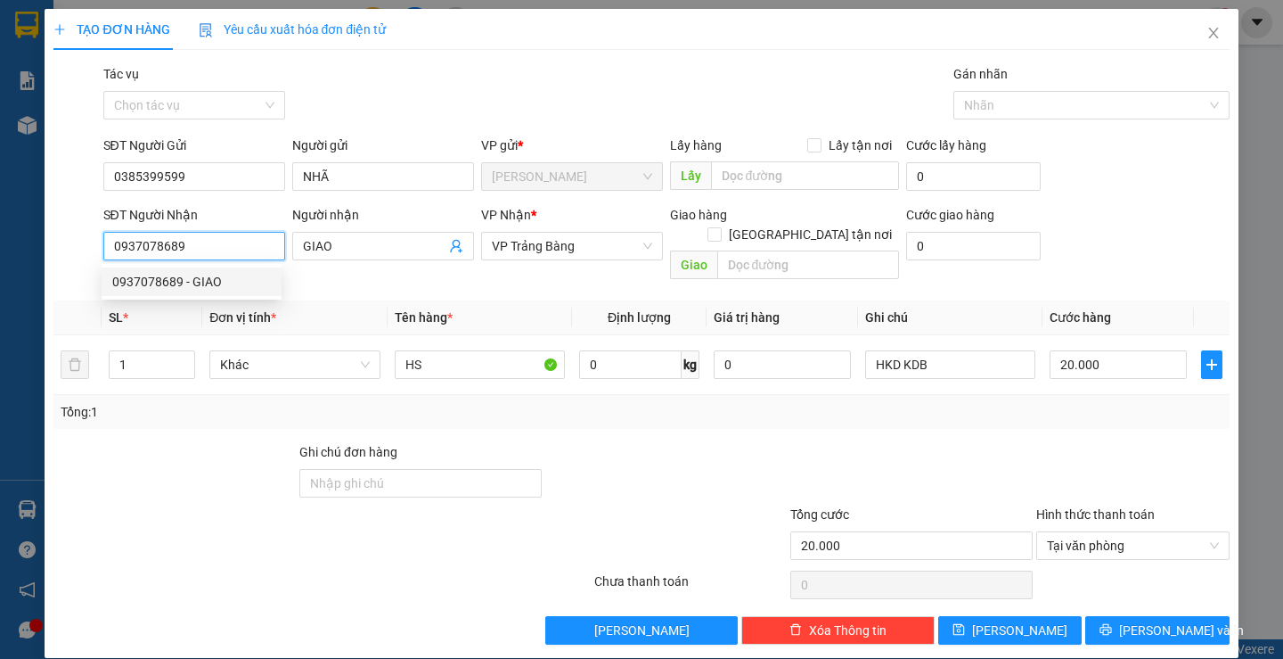
click at [211, 247] on input "0937078689" at bounding box center [194, 246] width 182 height 29
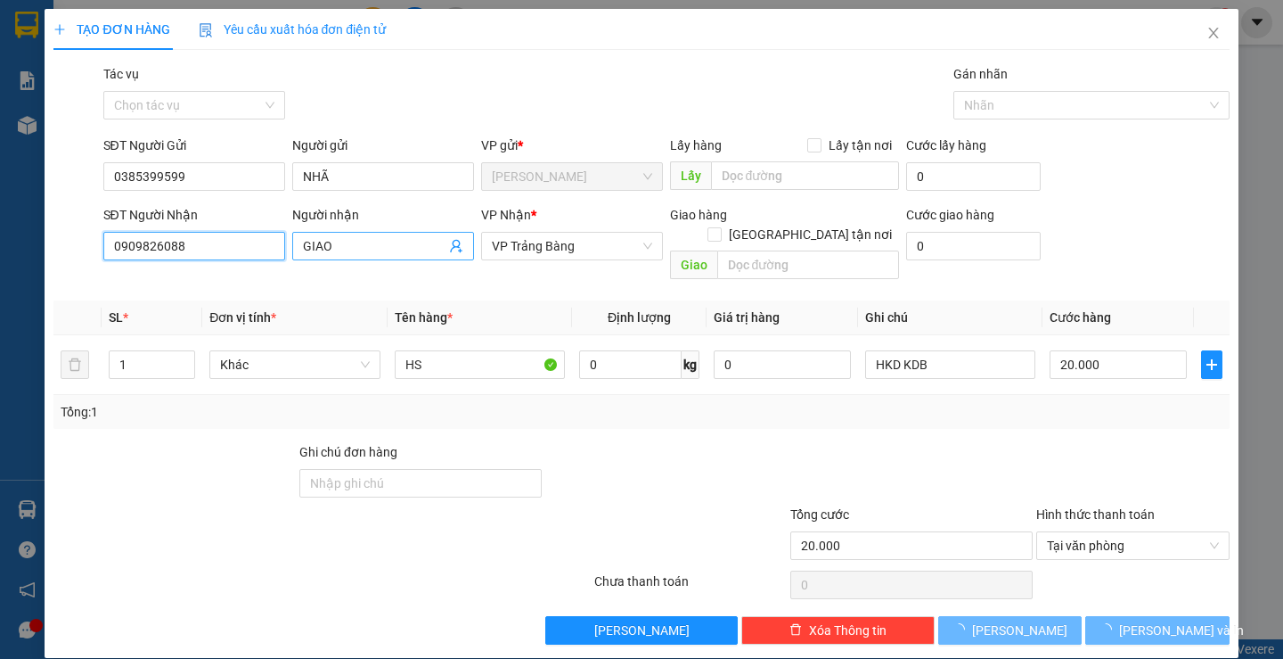
type input "0909826088"
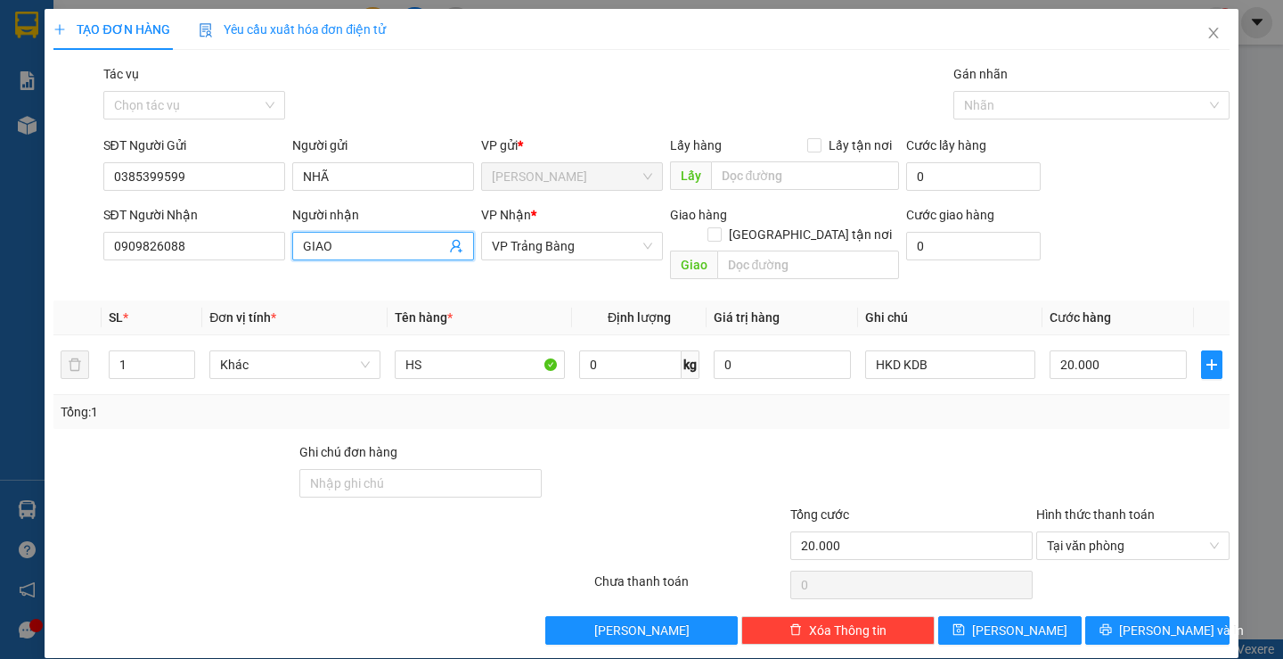
drag, startPoint x: 348, startPoint y: 243, endPoint x: 284, endPoint y: 243, distance: 63.3
click at [284, 243] on div "SĐT Người Nhận 0909826088 Người nhận GIAO GIAO VP Nhận * VP Trảng Bàng Giao hàn…" at bounding box center [667, 246] width 1134 height 82
click at [192, 242] on input "0909826088" at bounding box center [194, 246] width 182 height 29
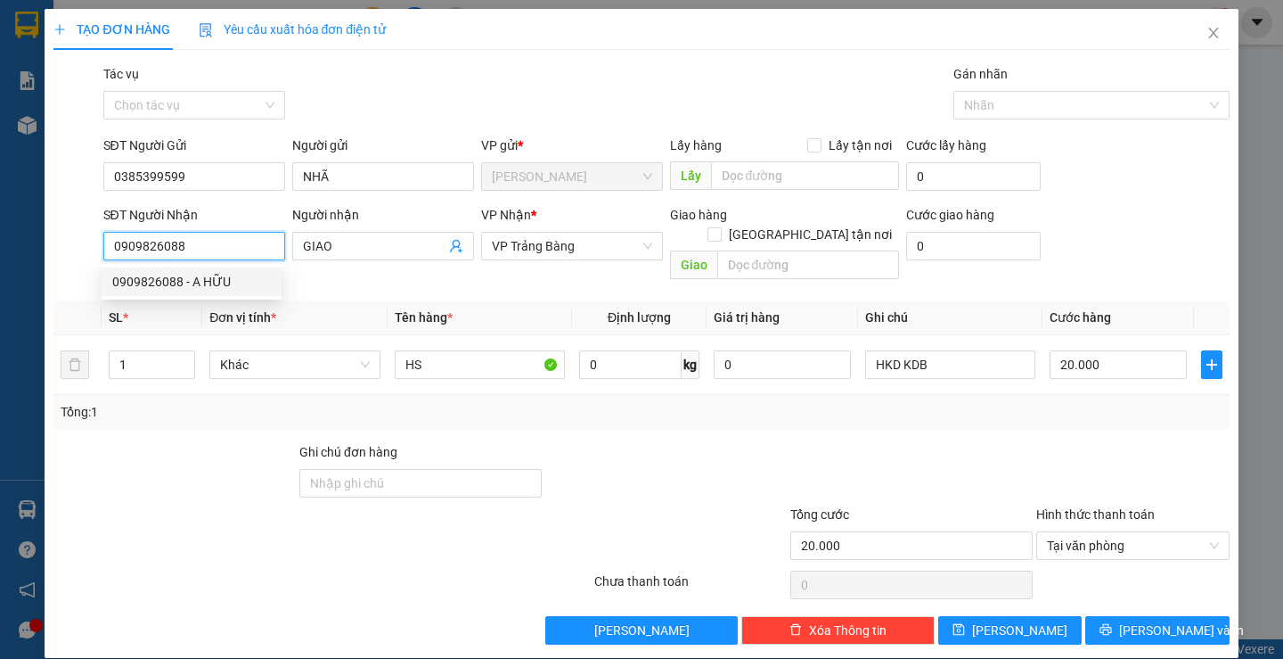
click at [194, 277] on div "0909826088 - A HỮU" at bounding box center [191, 282] width 159 height 20
type input "A HỮU"
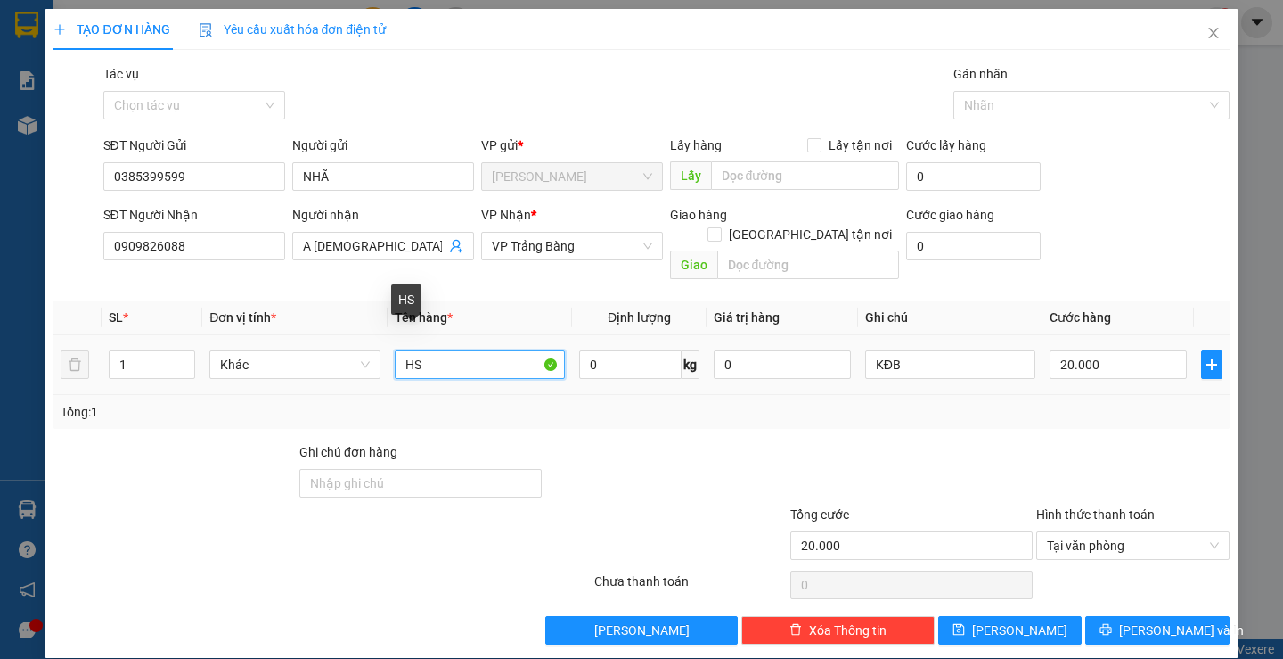
drag, startPoint x: 441, startPoint y: 350, endPoint x: 381, endPoint y: 363, distance: 61.9
click at [382, 363] on tr "1 Khác HS 0 kg 0 KĐB 20.000" at bounding box center [640, 365] width 1175 height 60
type input "GT"
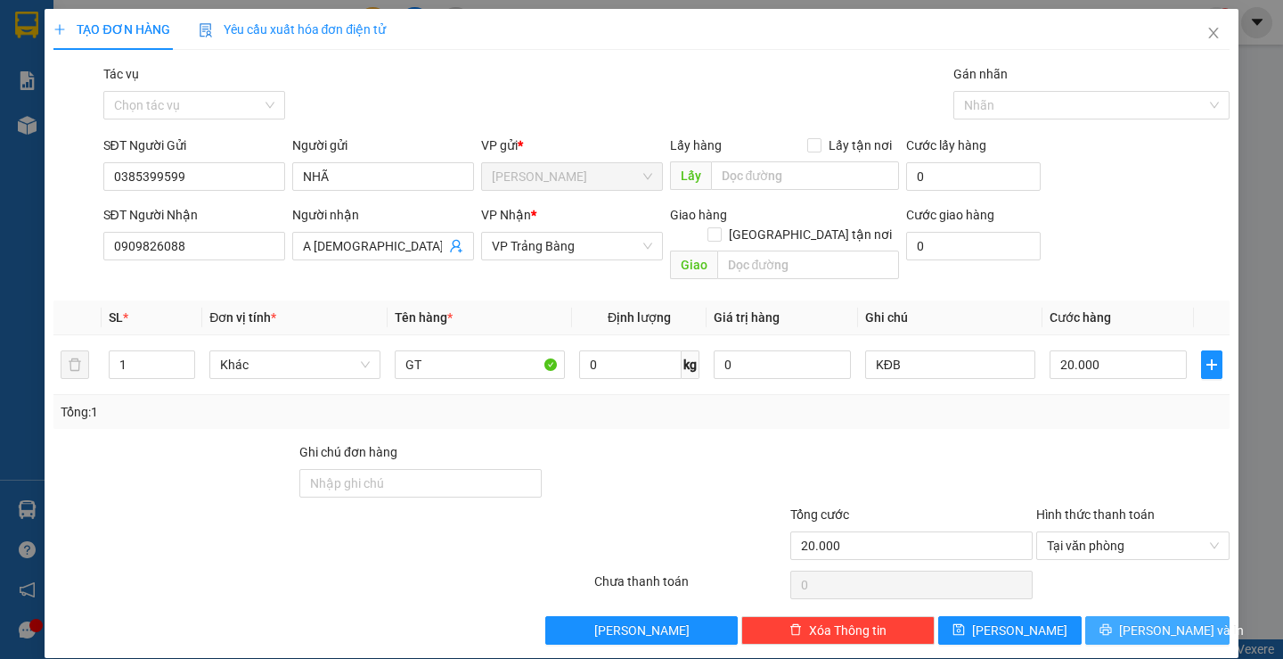
click at [1146, 620] on span "[PERSON_NAME] và In" at bounding box center [1181, 630] width 125 height 20
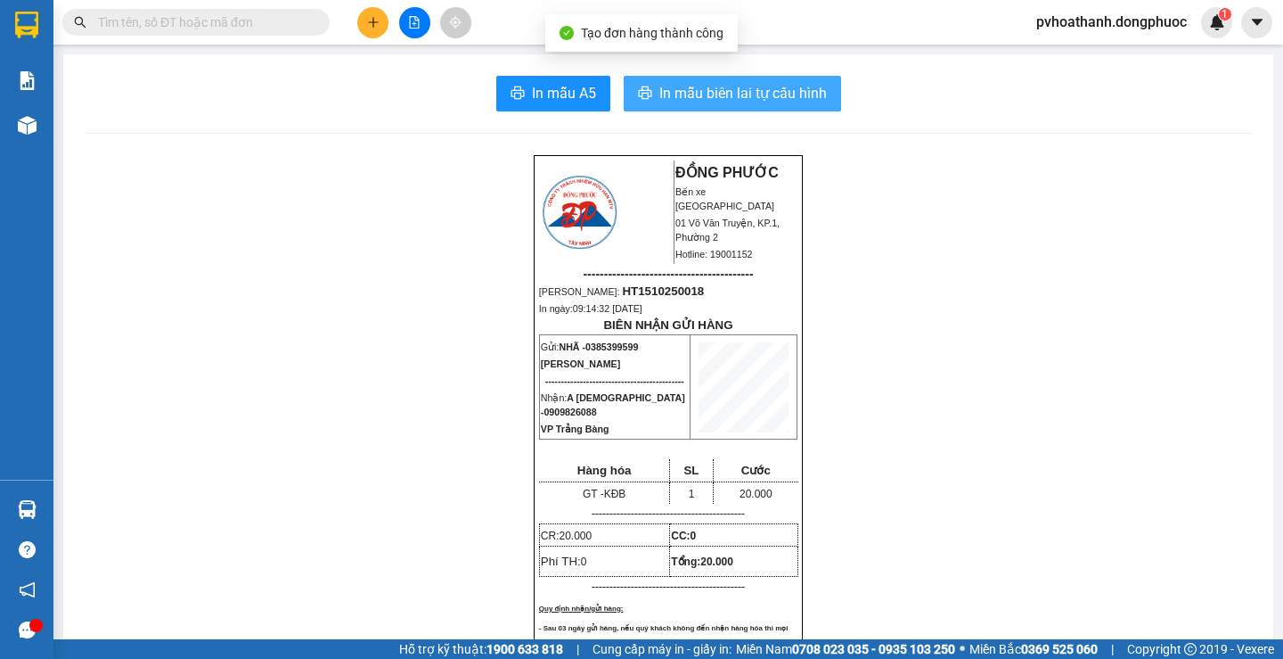
click at [746, 97] on span "In mẫu biên lai tự cấu hình" at bounding box center [743, 93] width 168 height 22
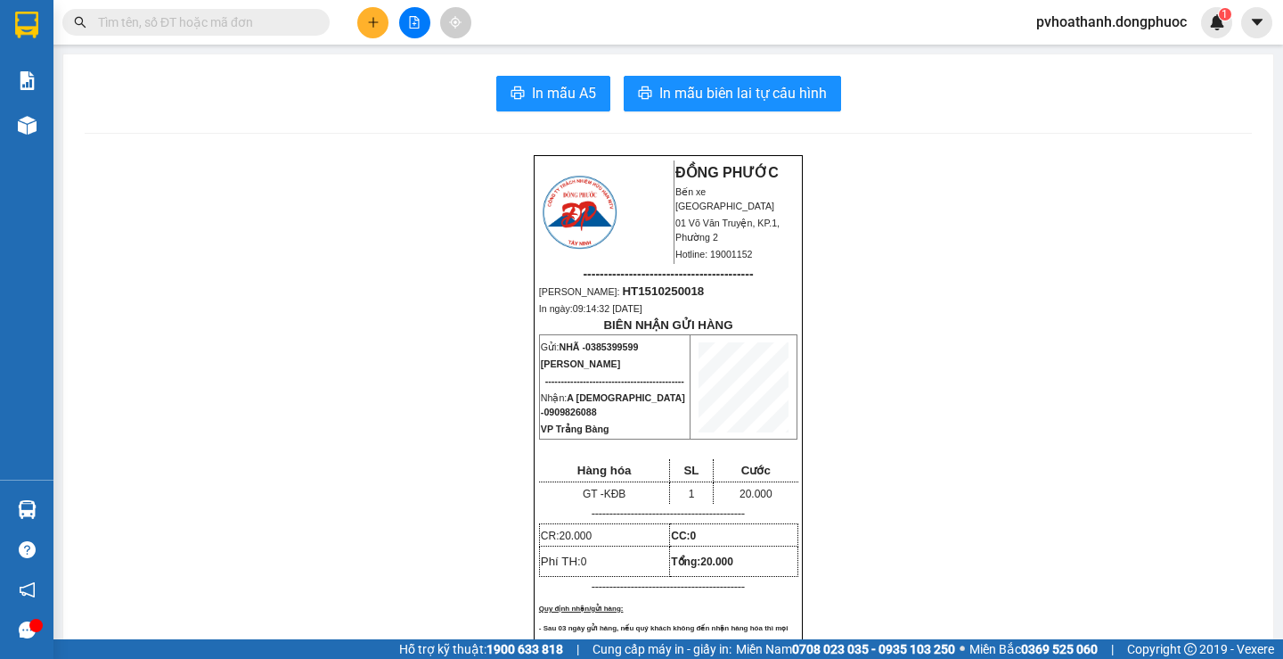
click at [405, 21] on button at bounding box center [414, 22] width 31 height 31
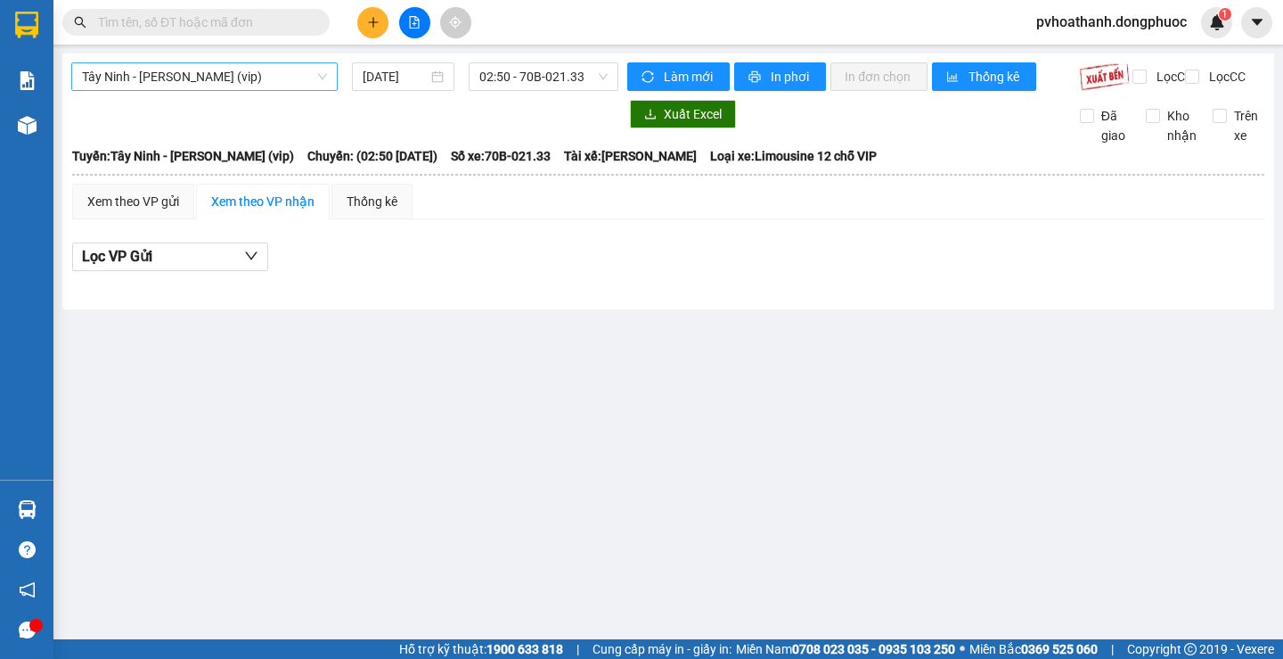
click at [277, 82] on span "Tây Ninh - [PERSON_NAME] (vip)" at bounding box center [204, 76] width 245 height 27
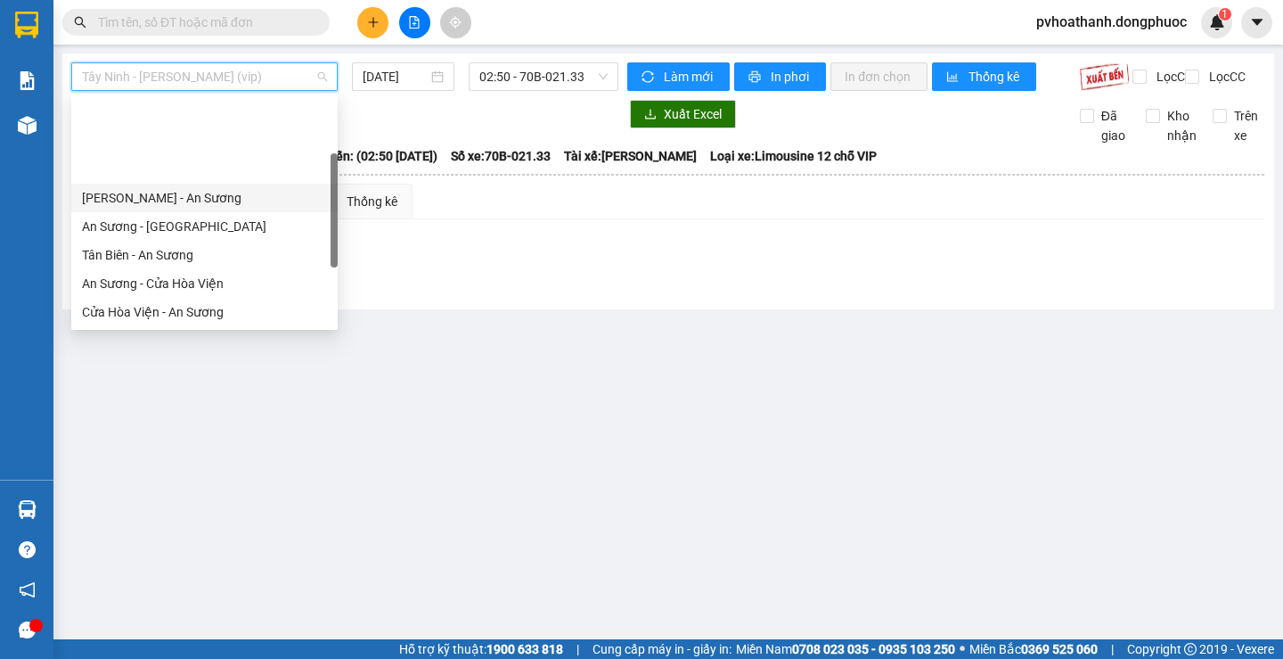
scroll to position [89, 0]
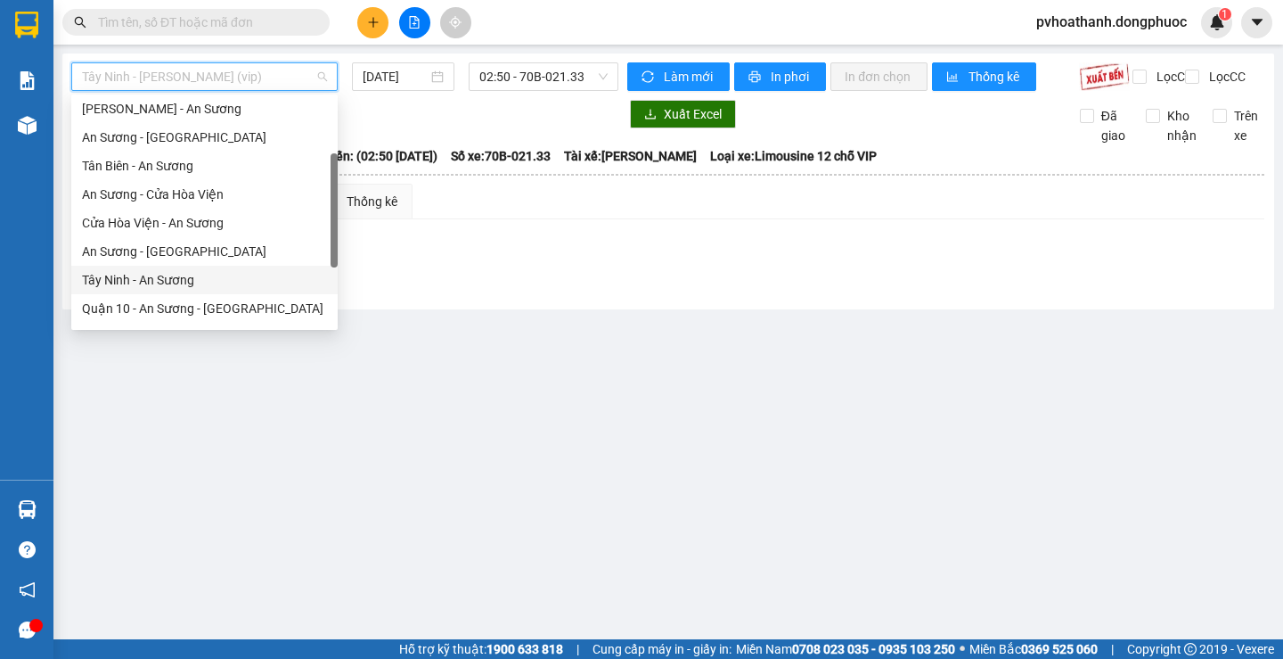
click at [171, 282] on div "Tây Ninh - An Sương" at bounding box center [204, 280] width 245 height 20
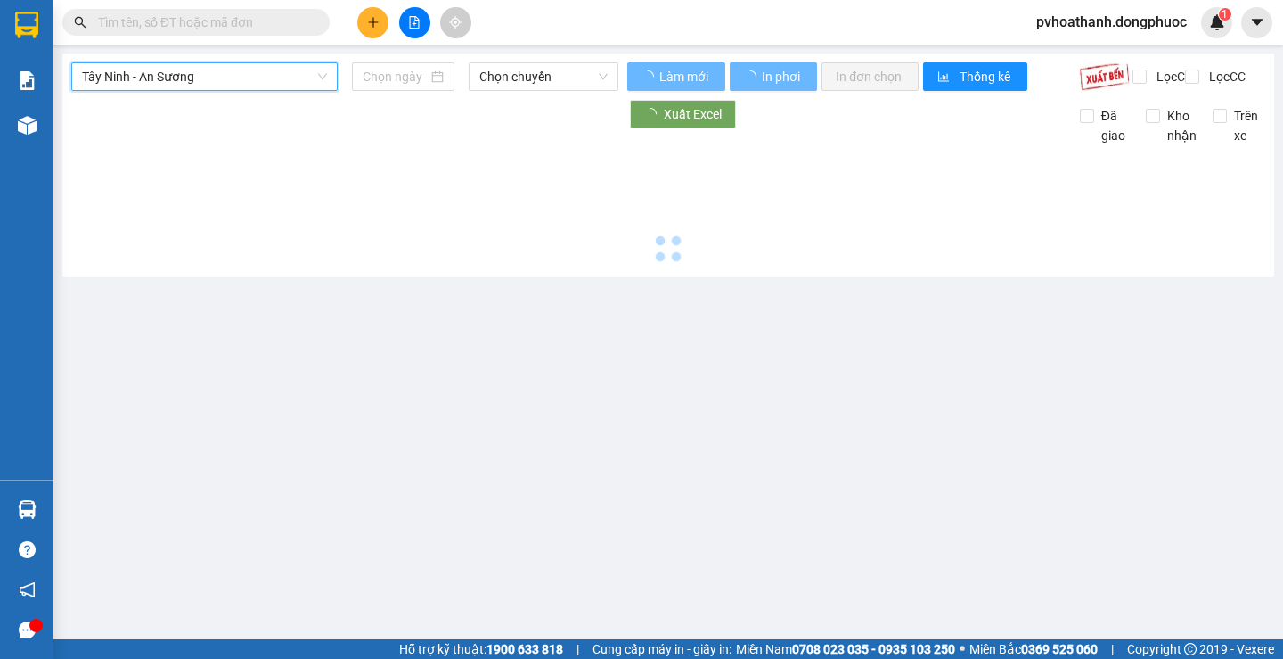
type input "[DATE]"
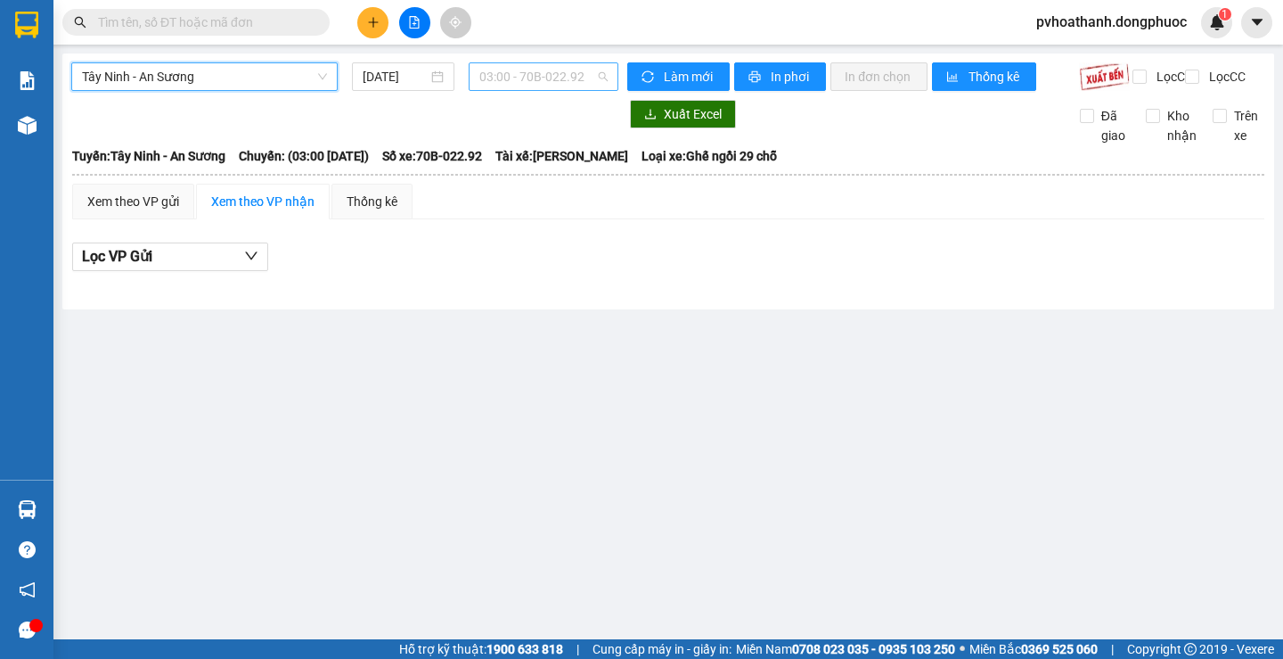
click at [531, 79] on span "03:00 - 70B-022.92" at bounding box center [543, 76] width 128 height 27
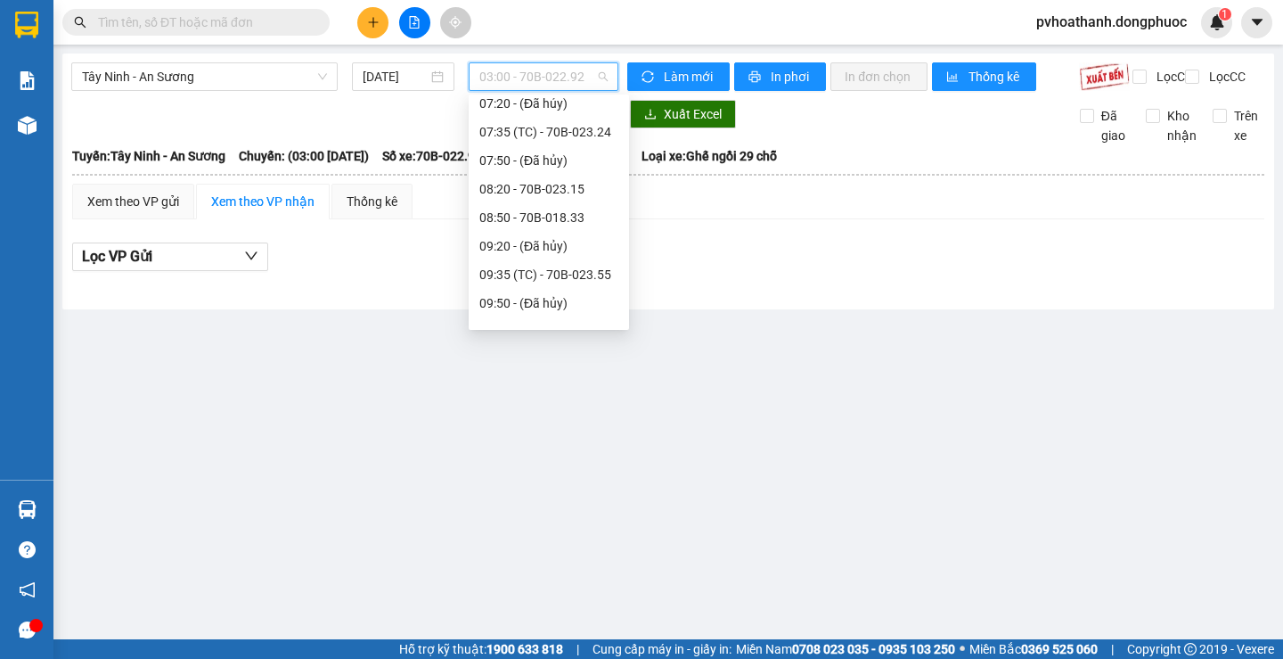
scroll to position [267, 0]
click at [274, 15] on input "text" at bounding box center [203, 22] width 210 height 20
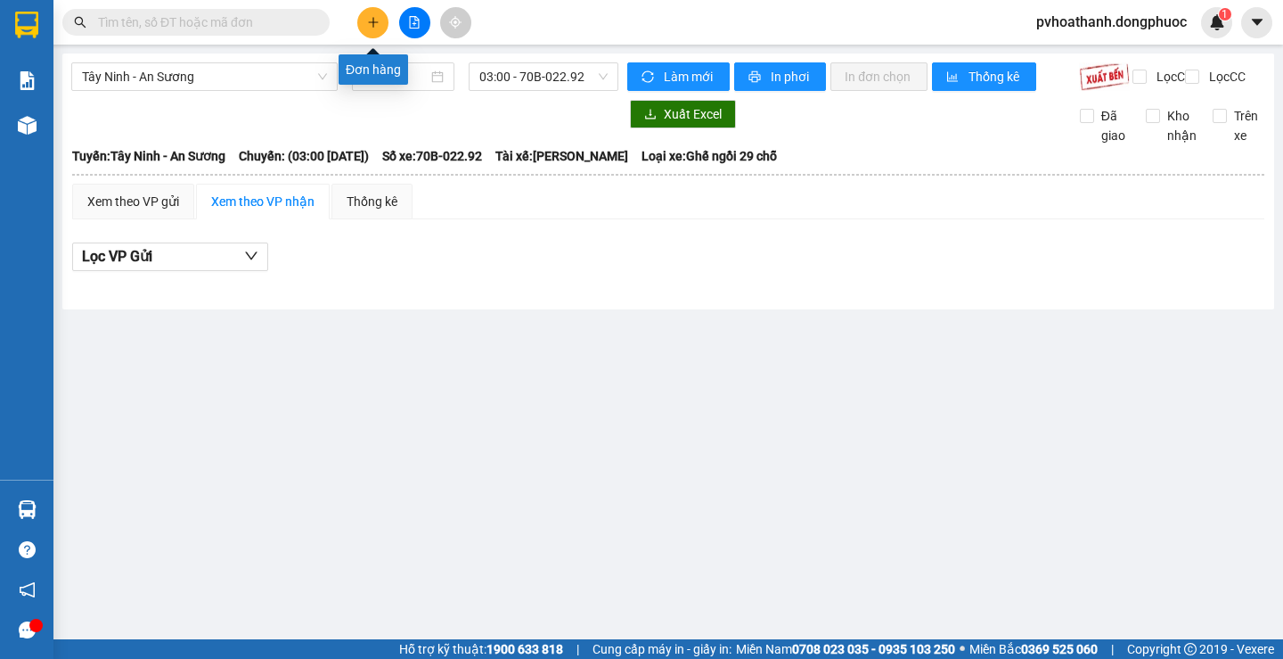
click at [364, 23] on button at bounding box center [372, 22] width 31 height 31
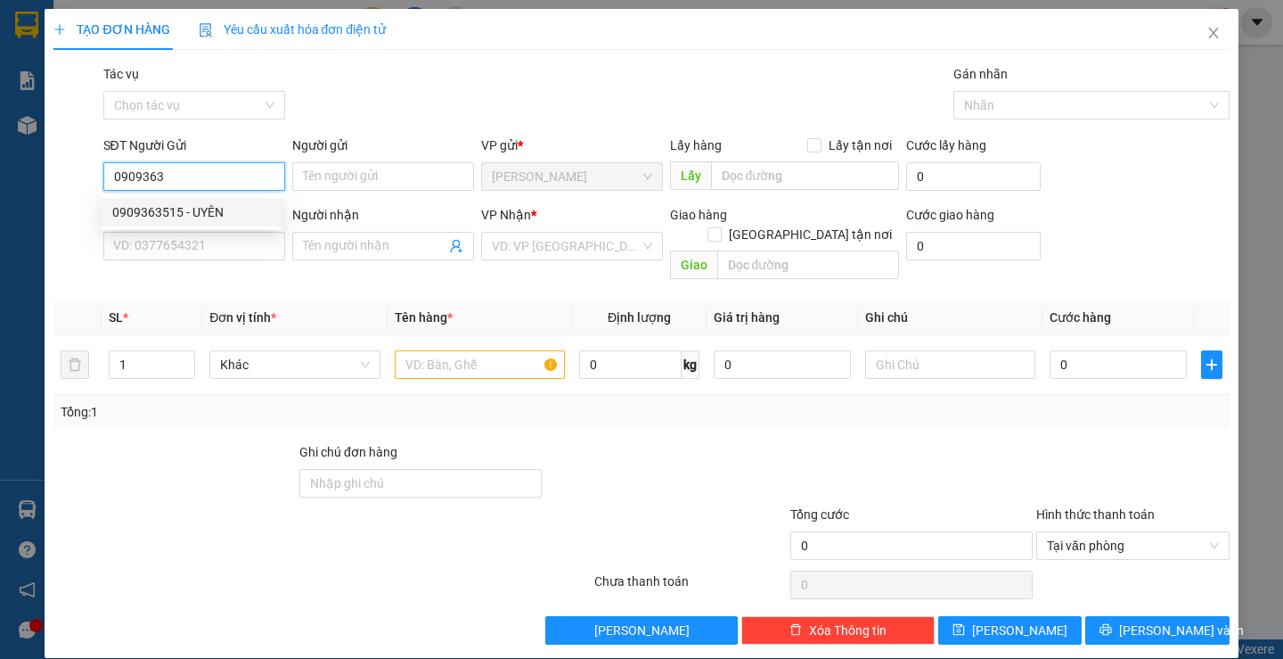
click at [188, 211] on div "0909363515 - UYÊN" at bounding box center [191, 212] width 159 height 20
type input "0909363515"
type input "UYÊN"
type input "0336460833"
type input "CAO ZINLY"
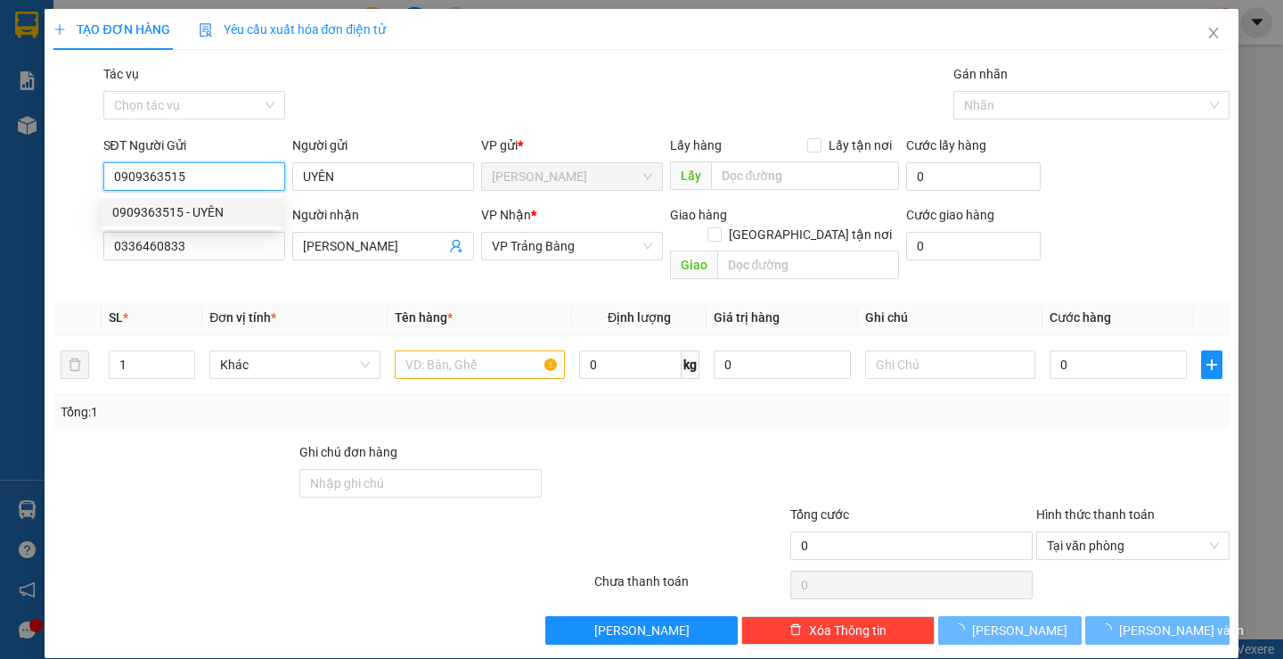
type input "25.000"
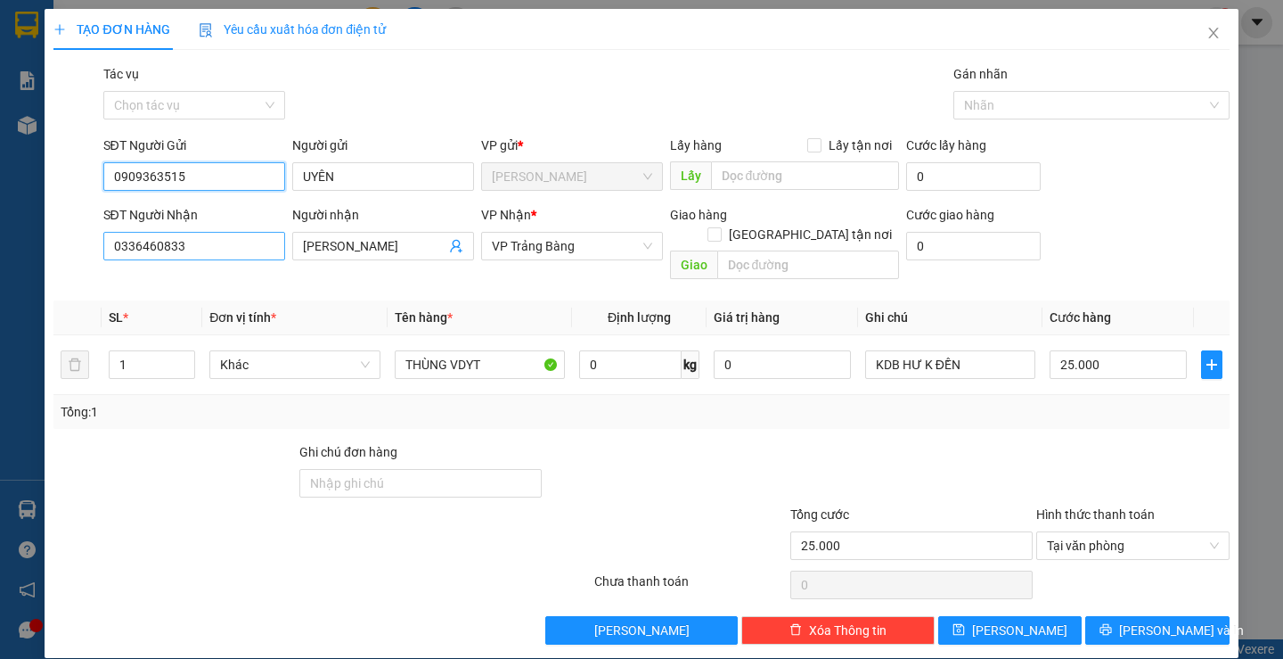
type input "0909363515"
click at [251, 249] on input "0336460833" at bounding box center [194, 246] width 182 height 29
type input "0937350601"
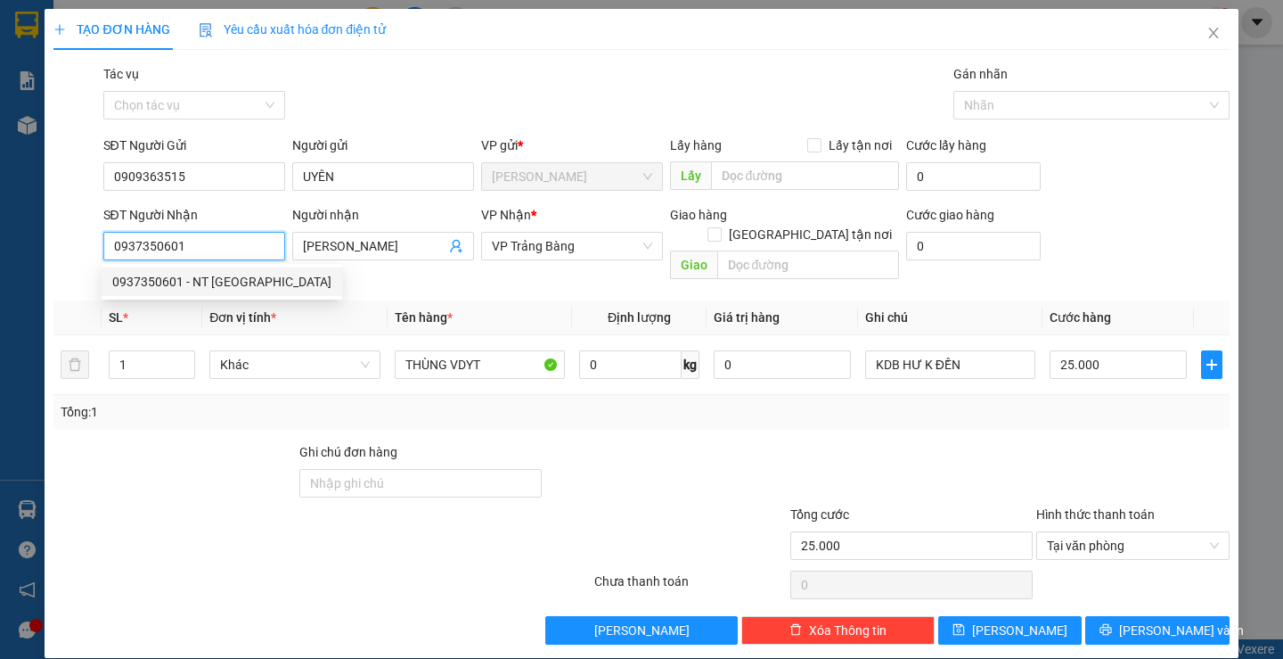
click at [174, 278] on div "0937350601 - NT LONG KHÁNH" at bounding box center [221, 282] width 219 height 20
type input "NT LONG KHÁNH"
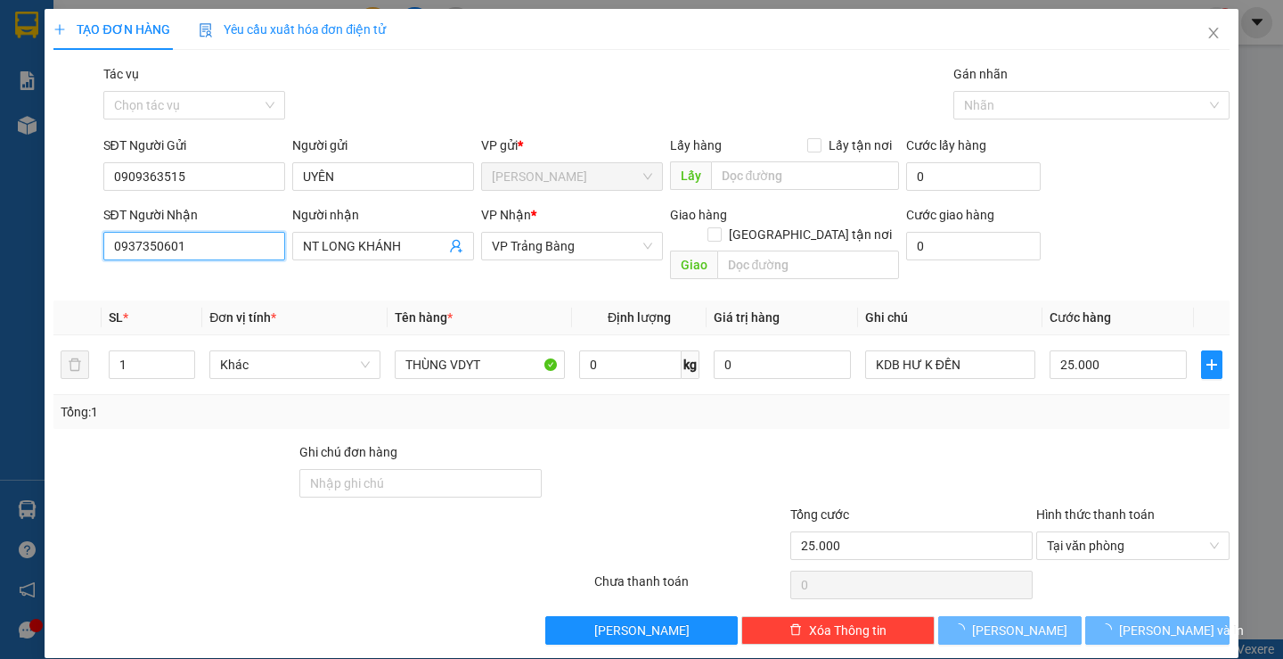
type input "20.000"
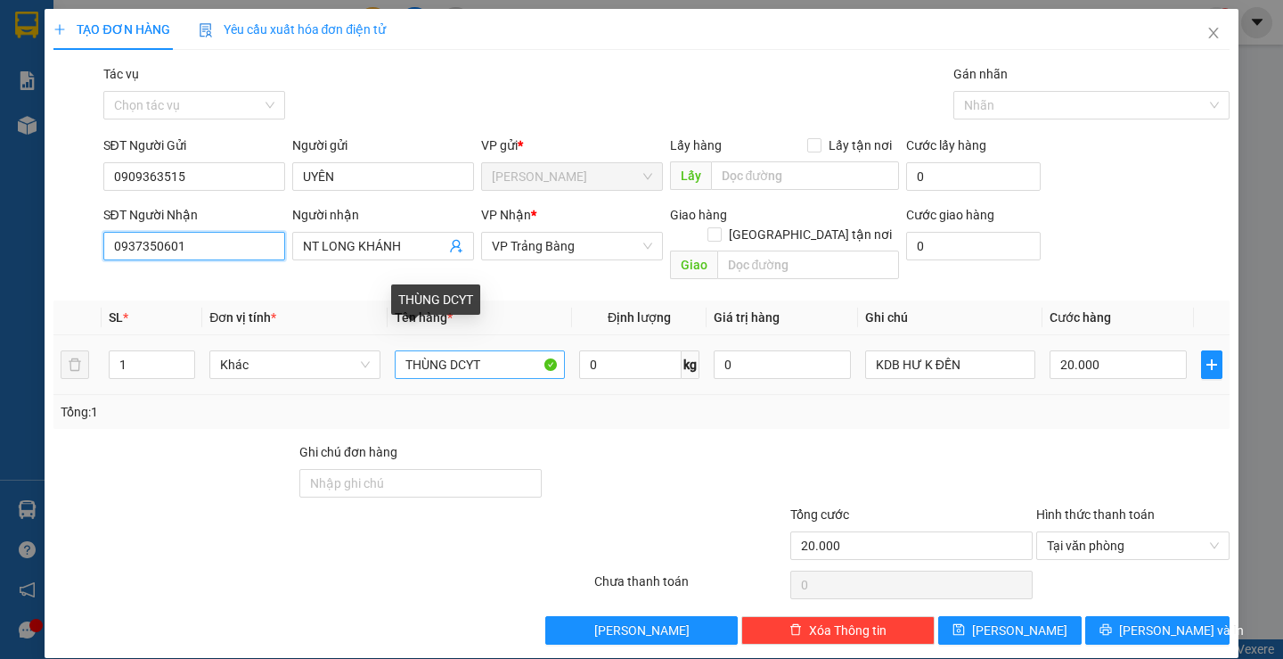
type input "0937350601"
drag, startPoint x: 439, startPoint y: 343, endPoint x: 374, endPoint y: 349, distance: 65.4
click at [374, 349] on tr "1 Khác THÙNG DCYT 0 kg 0 KDB HƯ K ĐỀN 20.000" at bounding box center [640, 365] width 1175 height 60
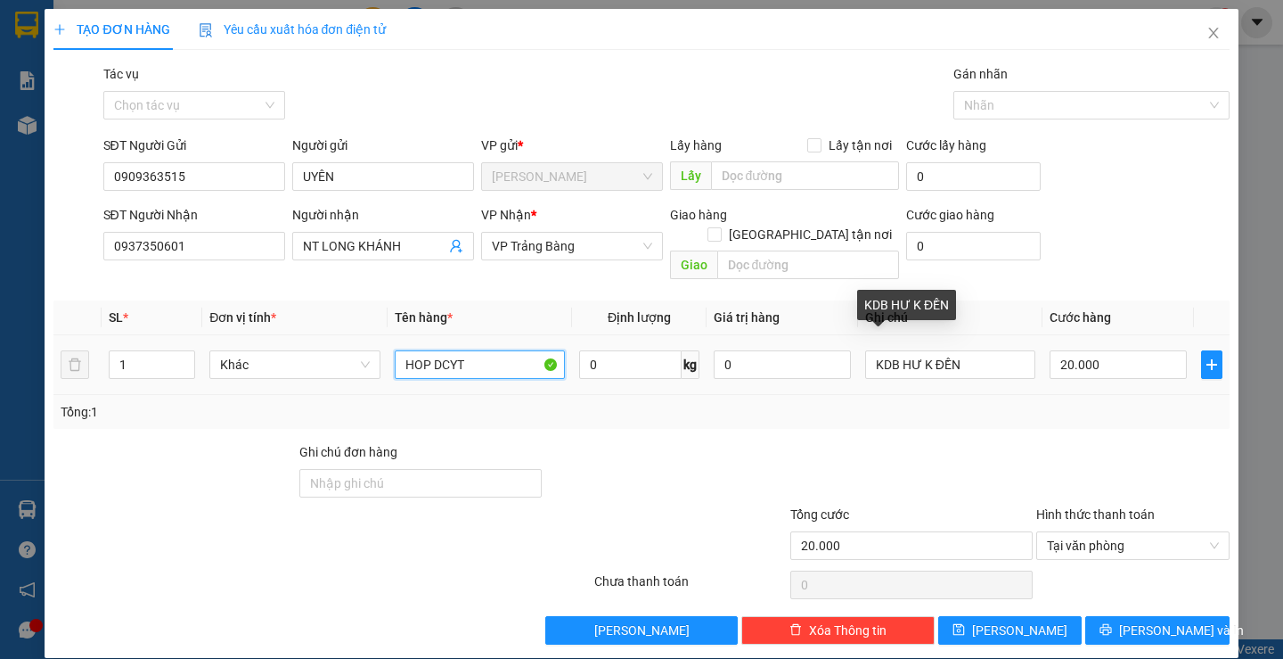
scroll to position [1, 0]
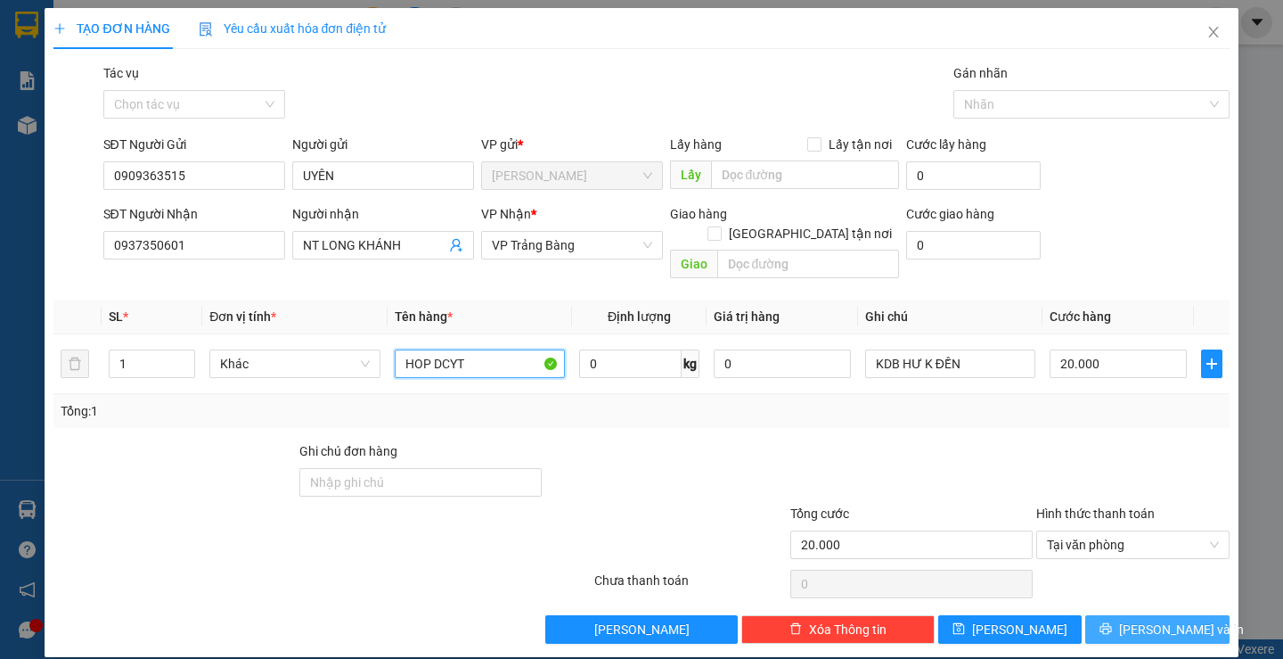
type input "HOP DCYT"
click at [1146, 619] on span "[PERSON_NAME] và In" at bounding box center [1181, 629] width 125 height 20
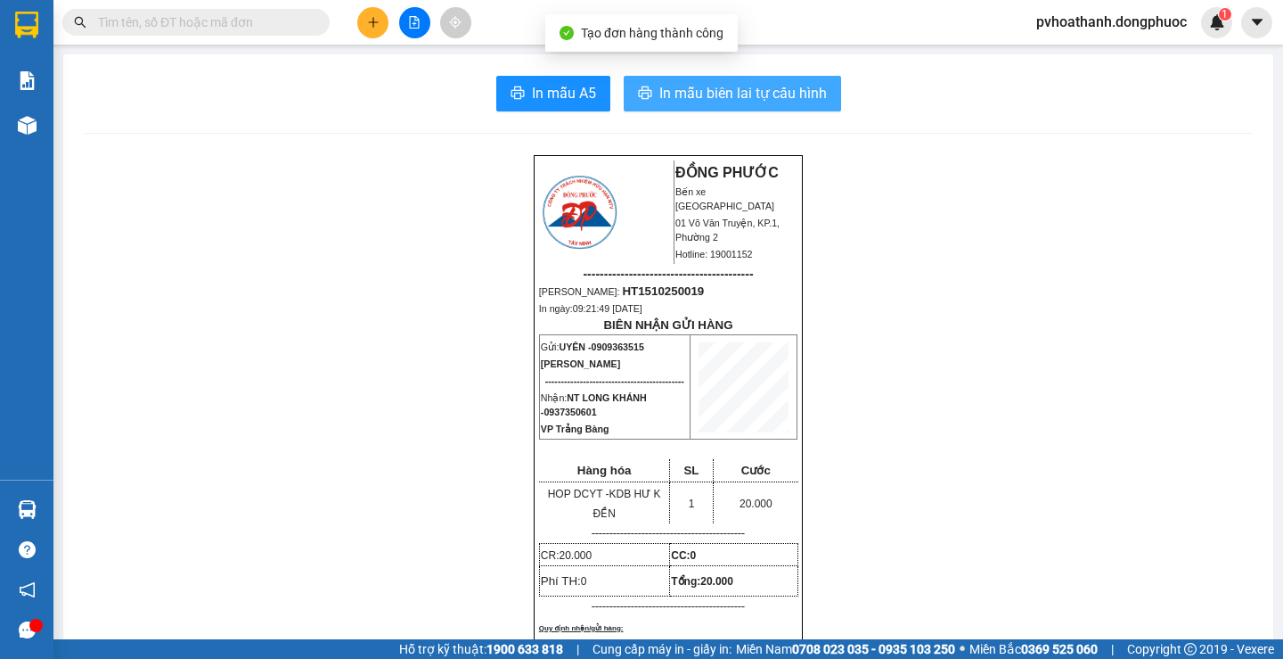
click at [719, 99] on span "In mẫu biên lai tự cấu hình" at bounding box center [743, 93] width 168 height 22
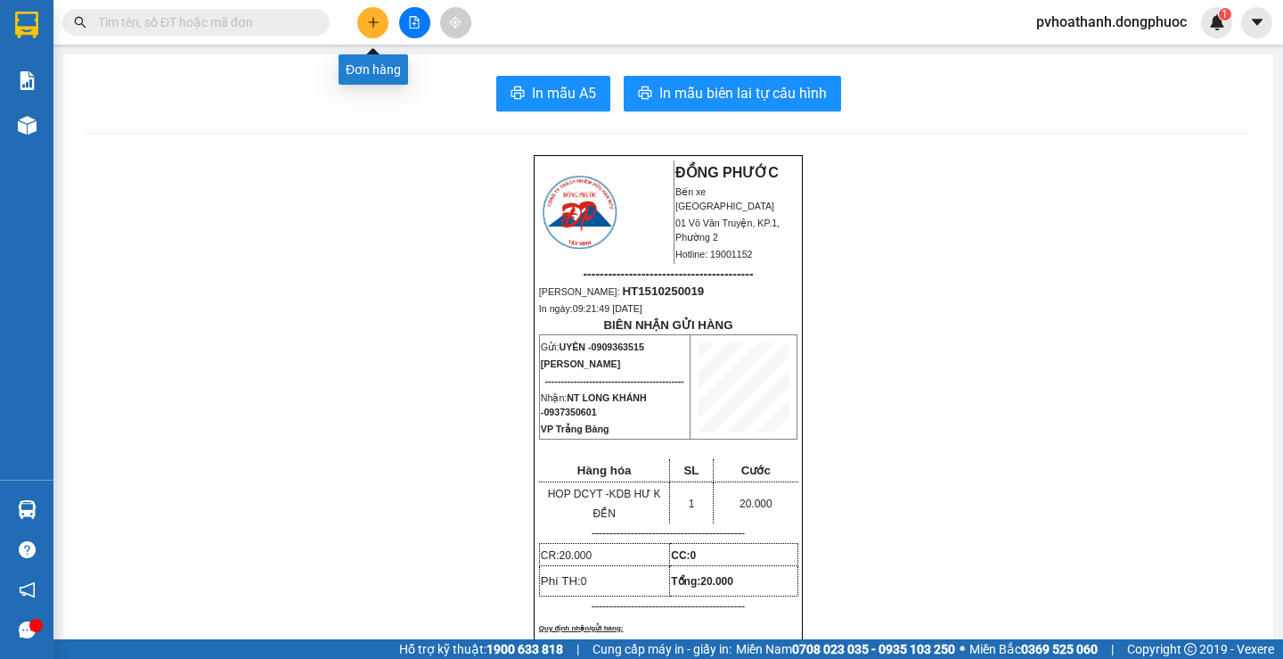
click at [372, 17] on icon "plus" at bounding box center [373, 22] width 12 height 12
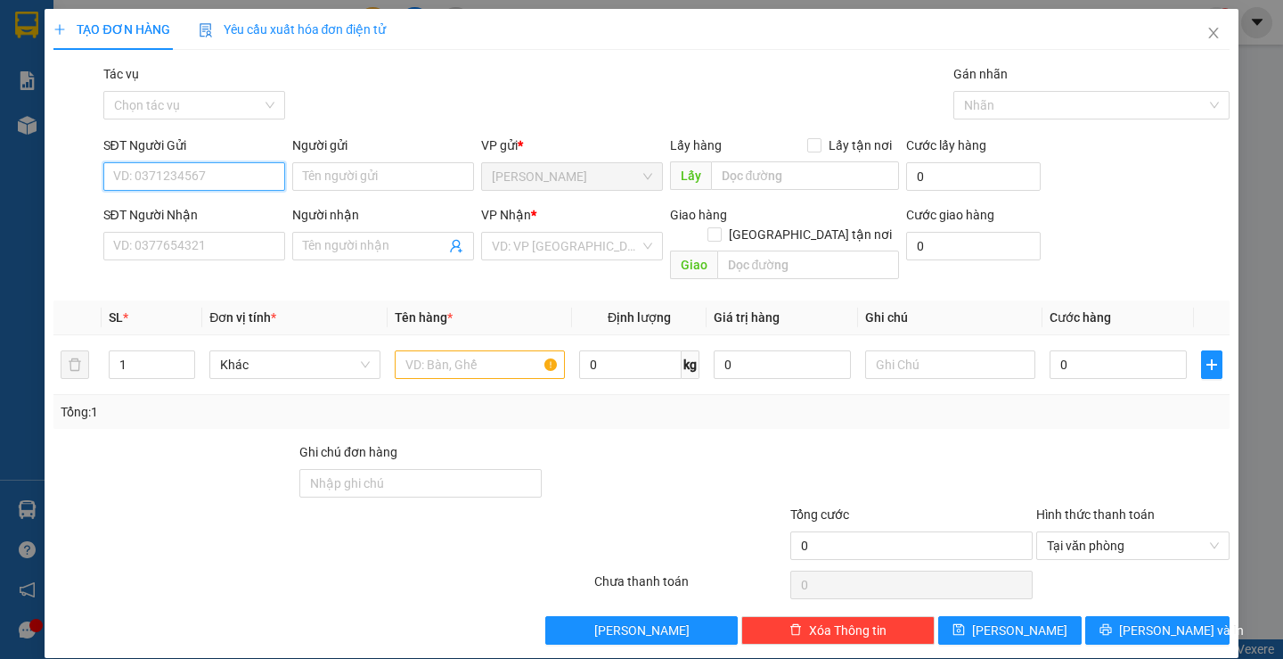
click at [208, 170] on input "SĐT Người Gửi" at bounding box center [194, 176] width 182 height 29
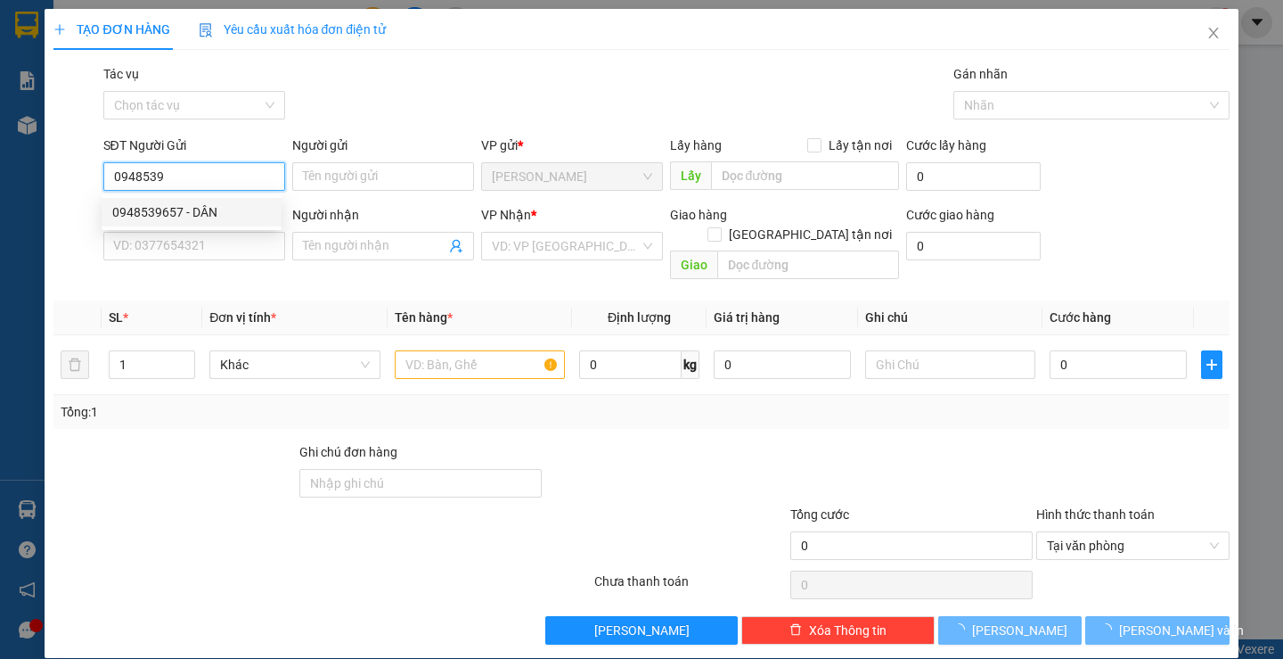
click at [168, 211] on div "0948539657 - DÂN" at bounding box center [191, 212] width 159 height 20
type input "0948539657"
type input "DÂN"
type input "0901834909"
type input "DUY"
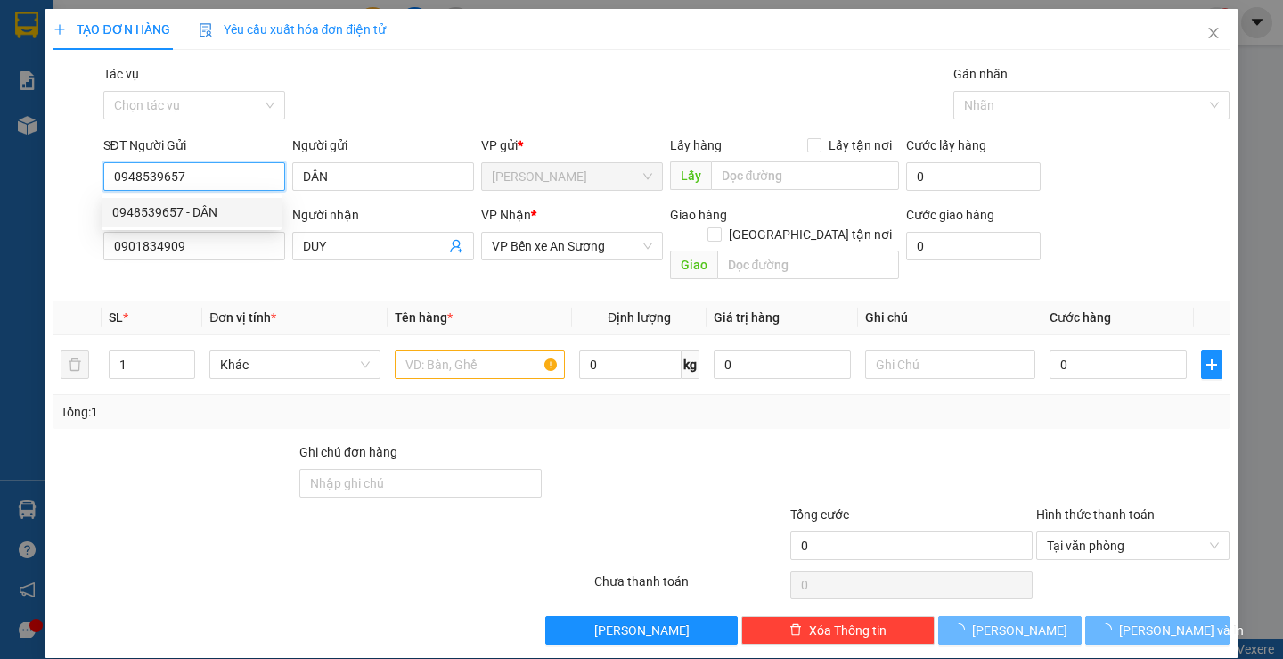
type input "25.000"
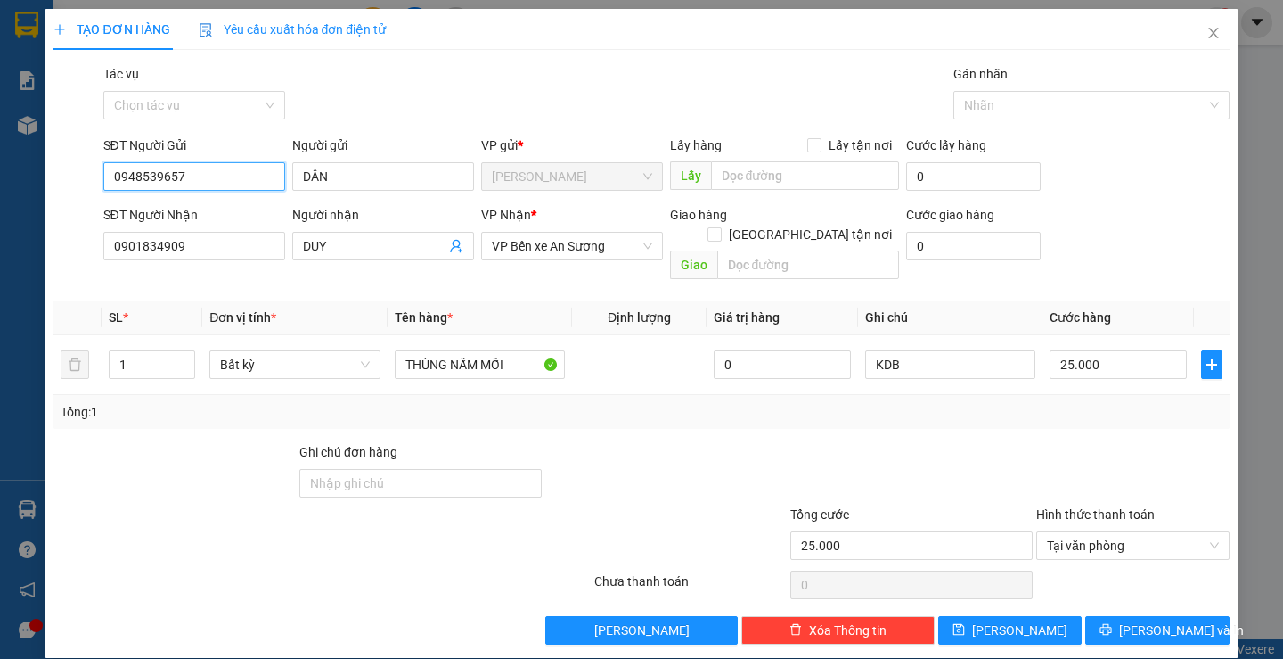
scroll to position [1, 0]
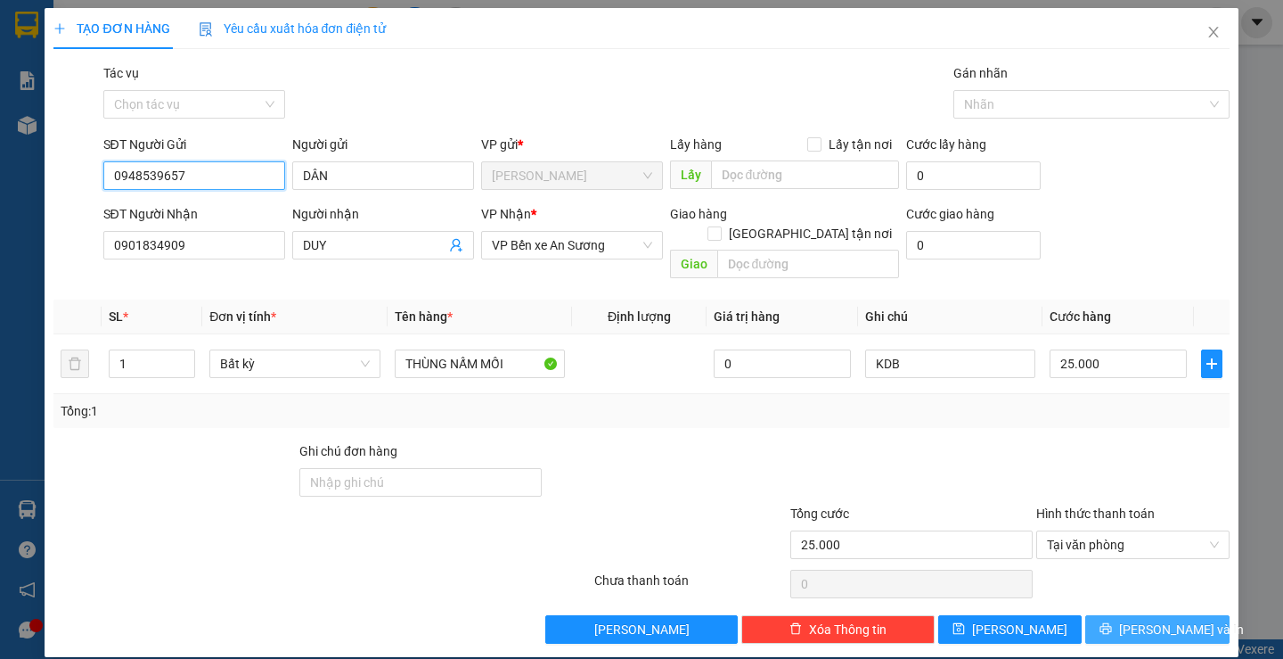
type input "0948539657"
click at [1112, 622] on icon "printer" at bounding box center [1106, 628] width 12 height 12
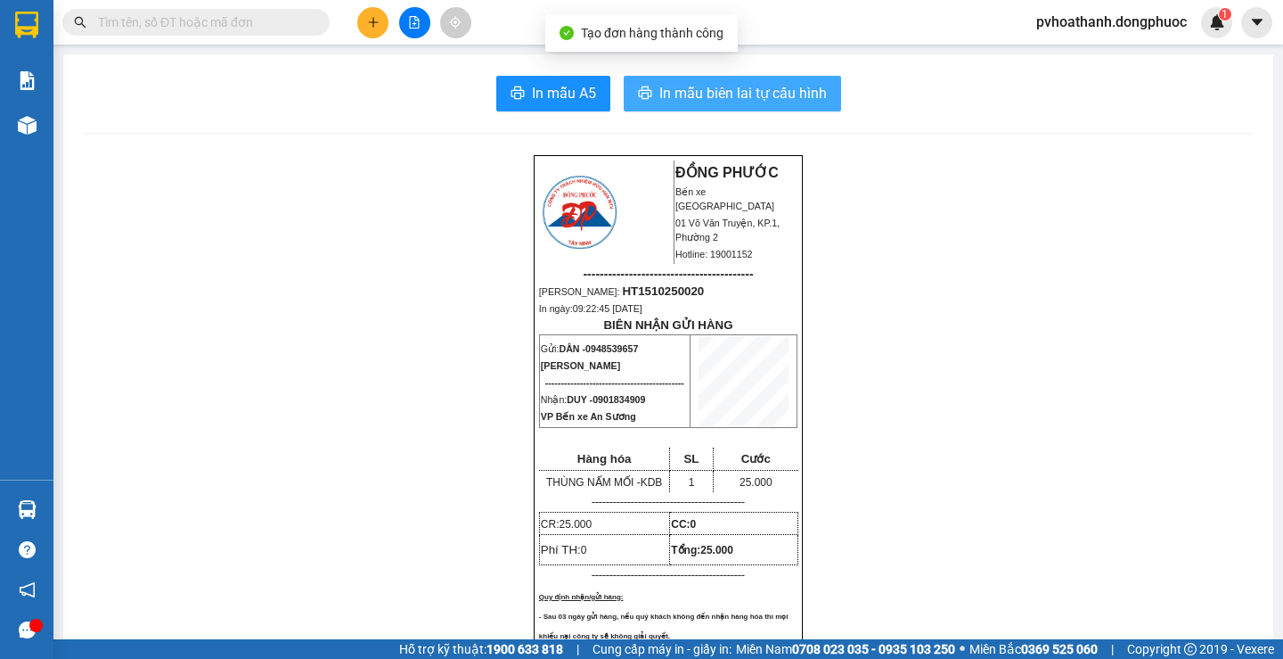
click at [676, 88] on span "In mẫu biên lai tự cấu hình" at bounding box center [743, 93] width 168 height 22
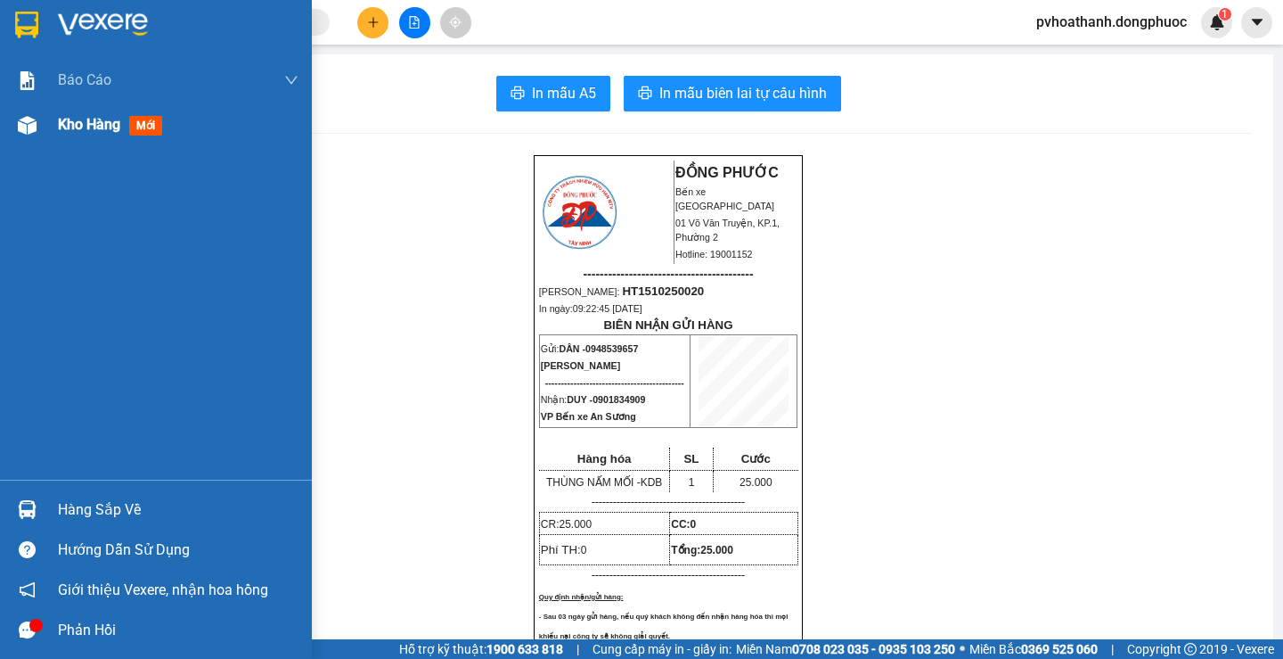
click at [79, 125] on span "Kho hàng" at bounding box center [89, 124] width 62 height 17
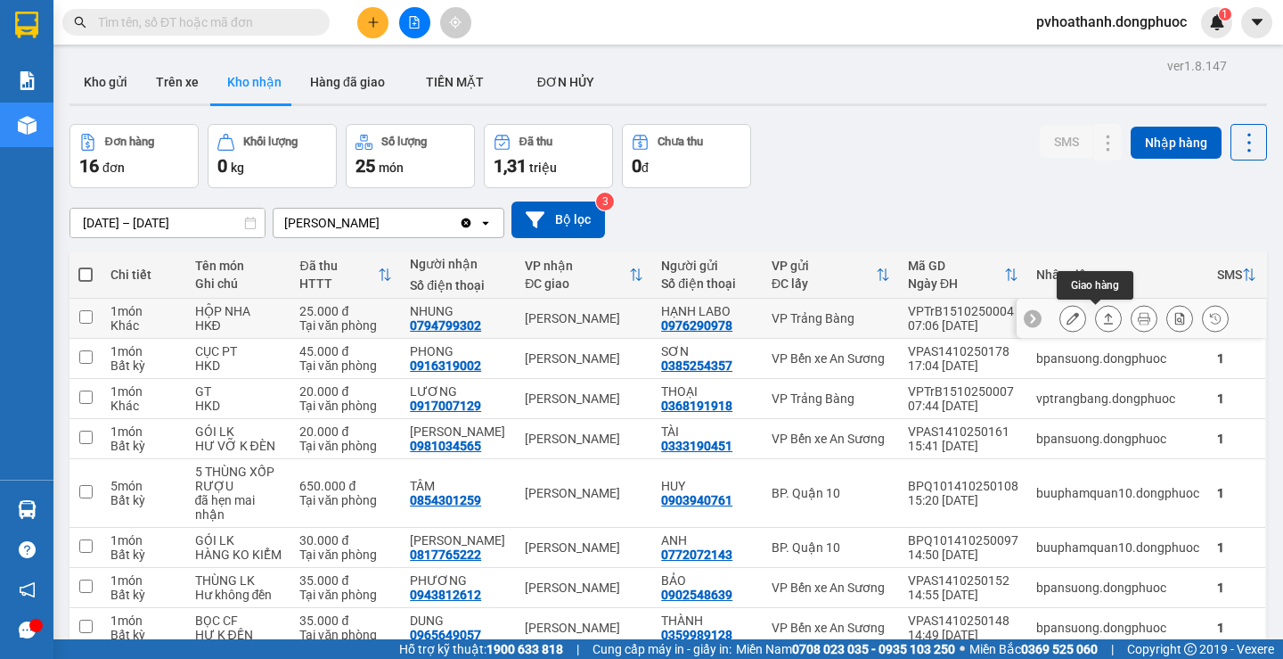
click at [1102, 320] on icon at bounding box center [1108, 318] width 12 height 12
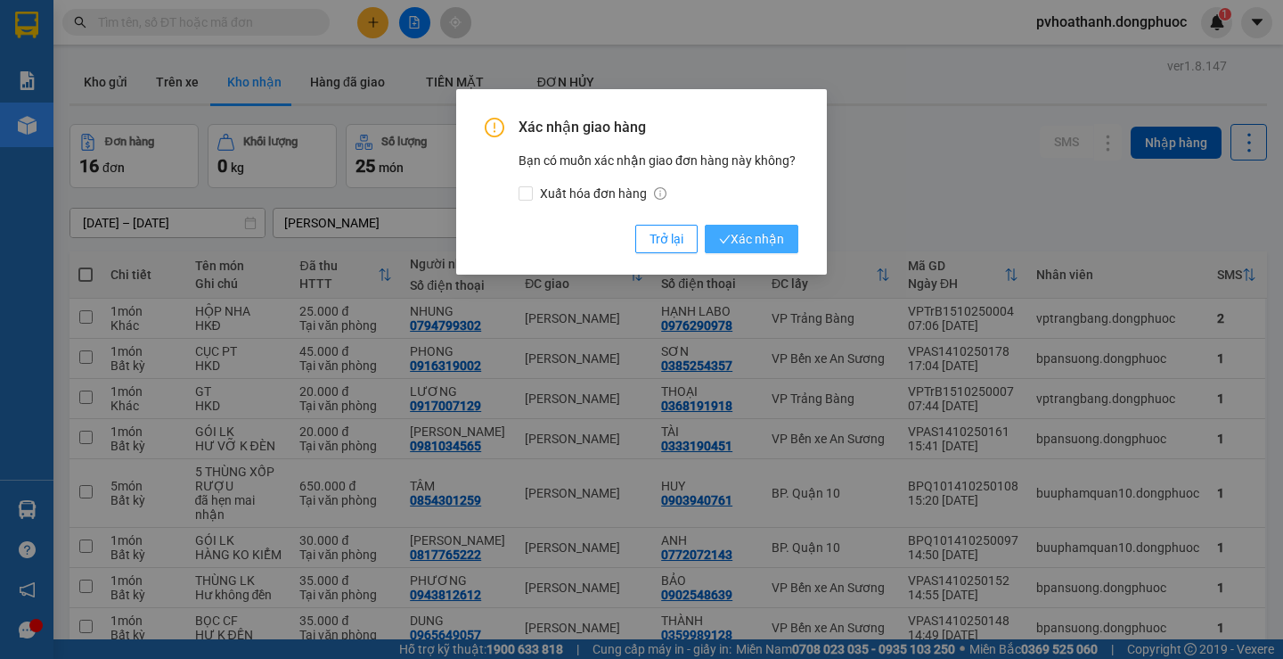
click at [743, 239] on span "Xác nhận" at bounding box center [751, 239] width 65 height 20
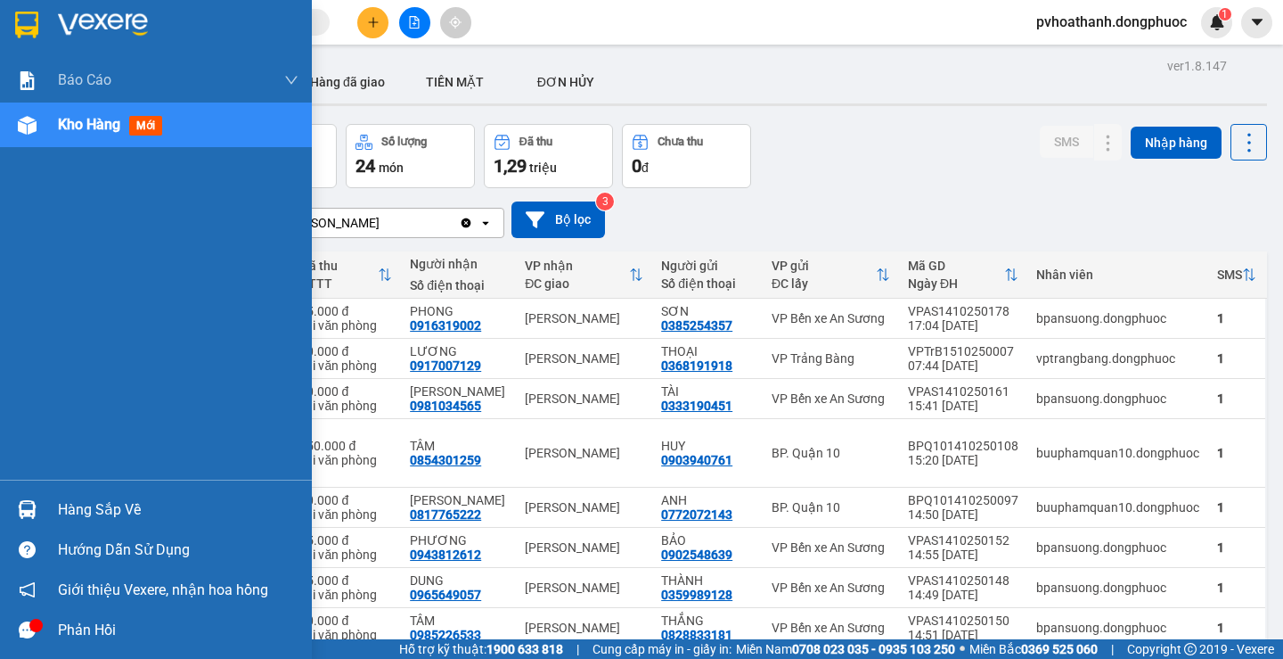
click at [78, 496] on div "Hàng sắp về" at bounding box center [178, 509] width 241 height 27
click at [7, 369] on div "Báo cáo Mẫu 1: Báo cáo dòng tiền theo nhân viên Mẫu 1: Báo cáo dòng tiền theo n…" at bounding box center [156, 329] width 312 height 659
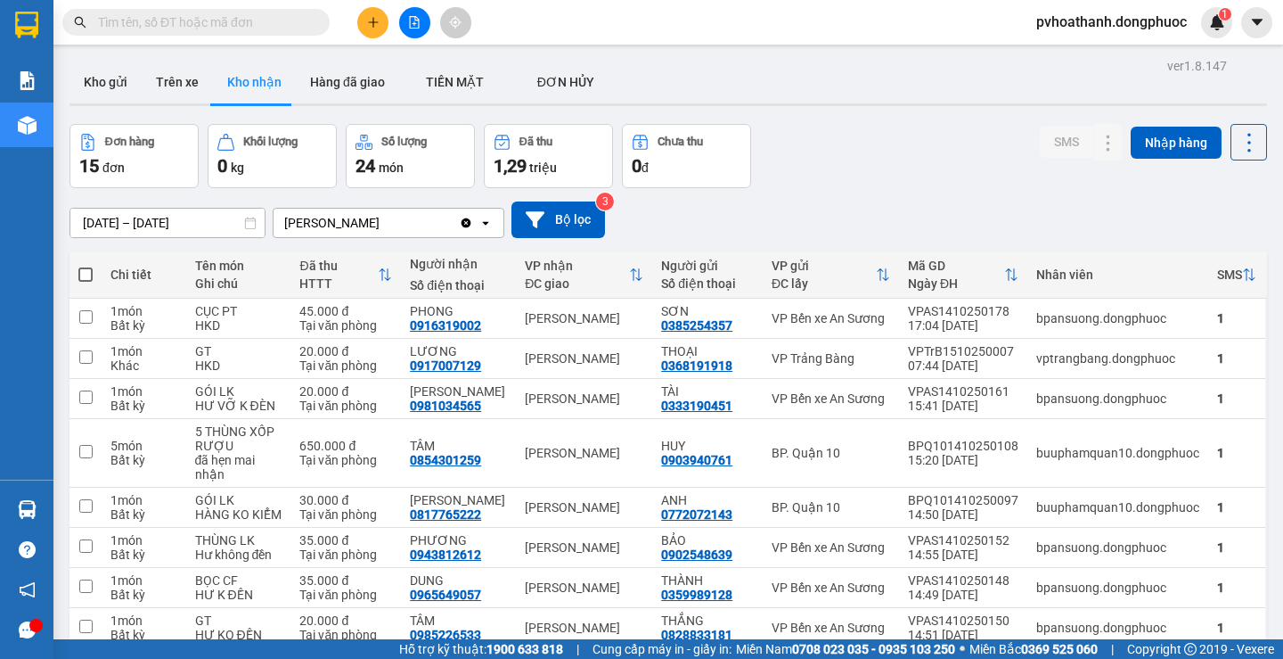
click at [880, 164] on div "Đơn hàng 15 đơn Khối lượng 0 kg Số lượng 24 món Đã thu 1,29 triệu Chưa thu 0 đ …" at bounding box center [669, 156] width 1198 height 64
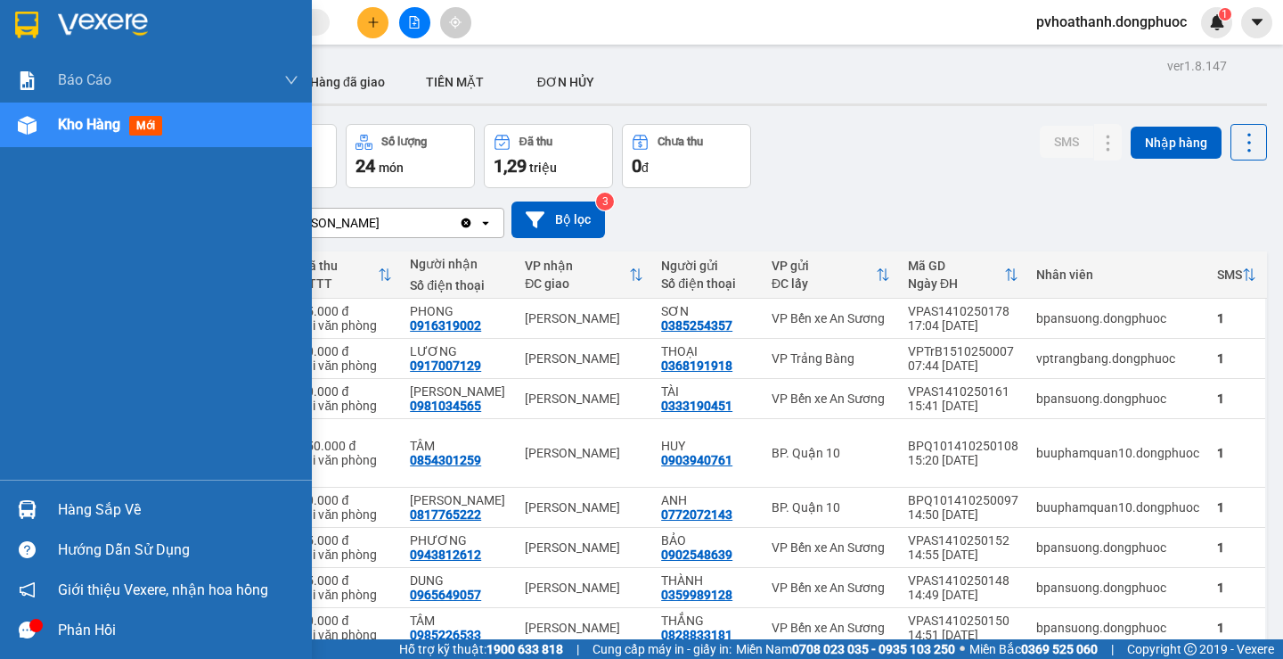
click at [46, 503] on div "Hàng sắp về" at bounding box center [156, 509] width 312 height 40
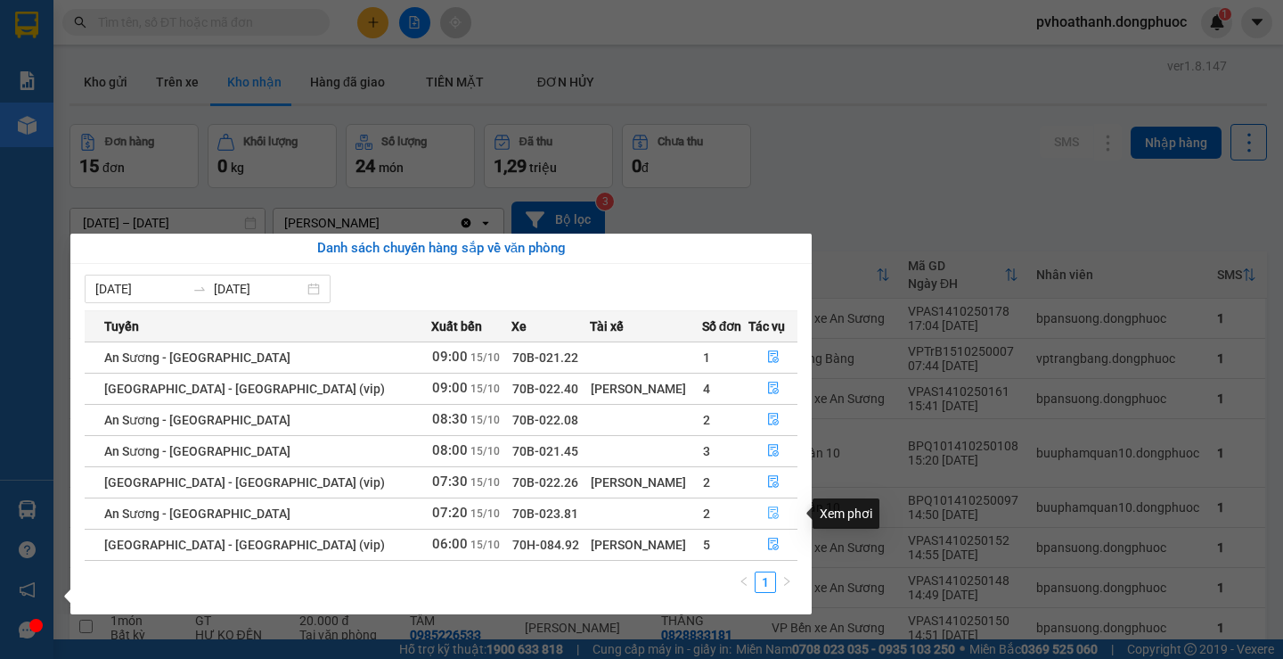
click at [769, 514] on icon "file-done" at bounding box center [773, 512] width 12 height 12
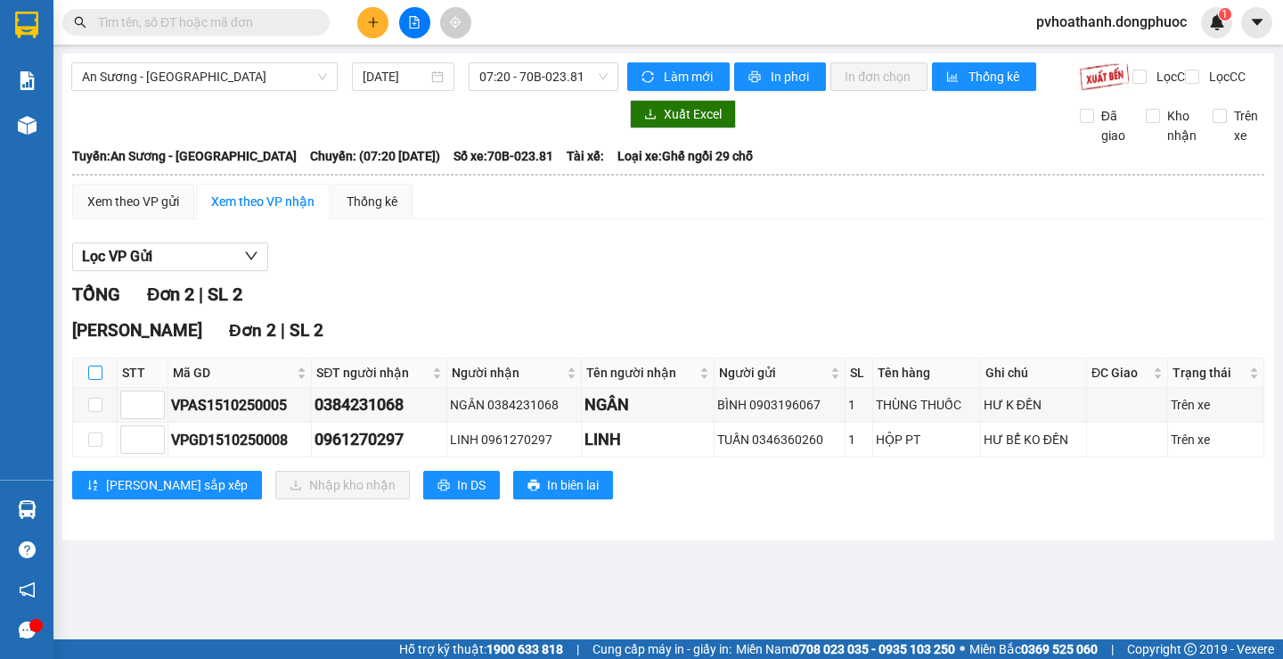
click at [94, 380] on input "checkbox" at bounding box center [95, 372] width 14 height 14
checkbox input "true"
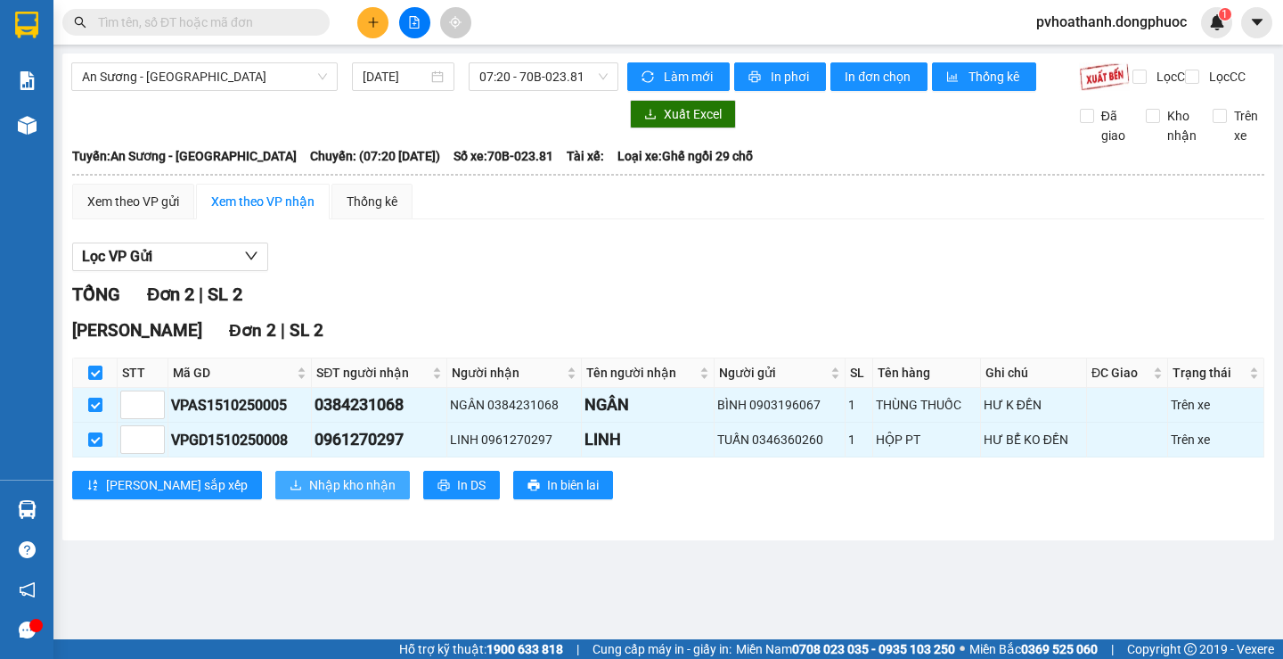
click at [309, 490] on span "Nhập kho nhận" at bounding box center [352, 485] width 86 height 20
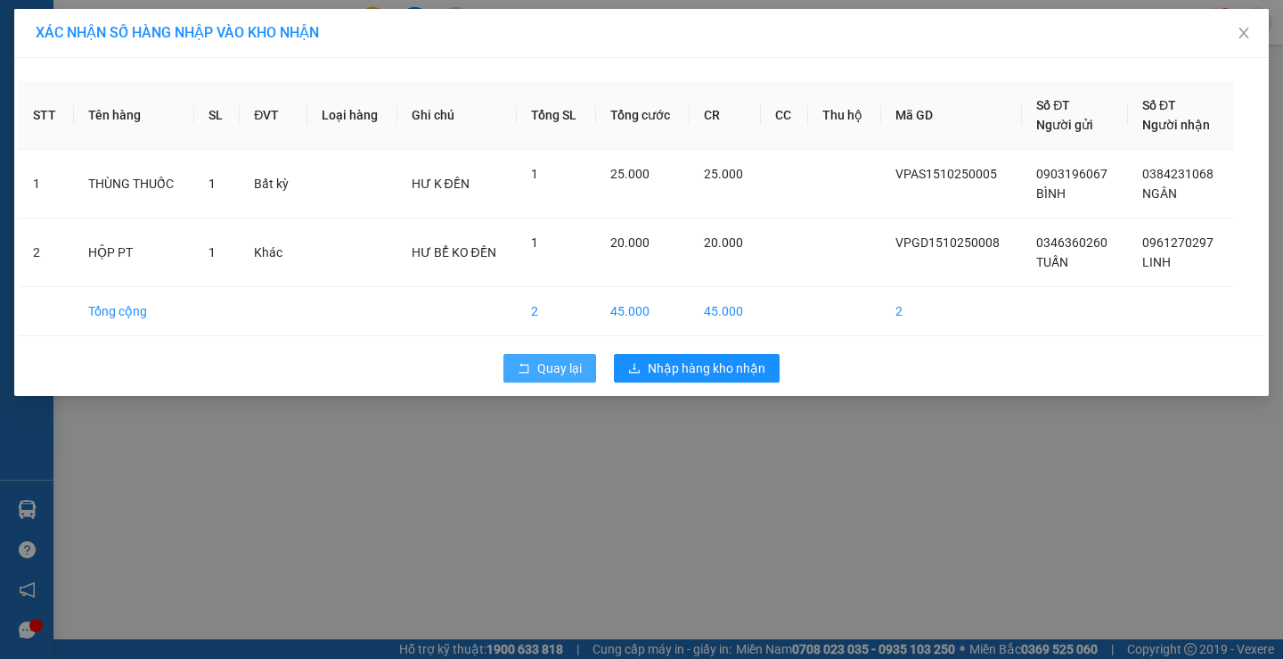
click at [542, 372] on span "Quay lại" at bounding box center [559, 368] width 45 height 20
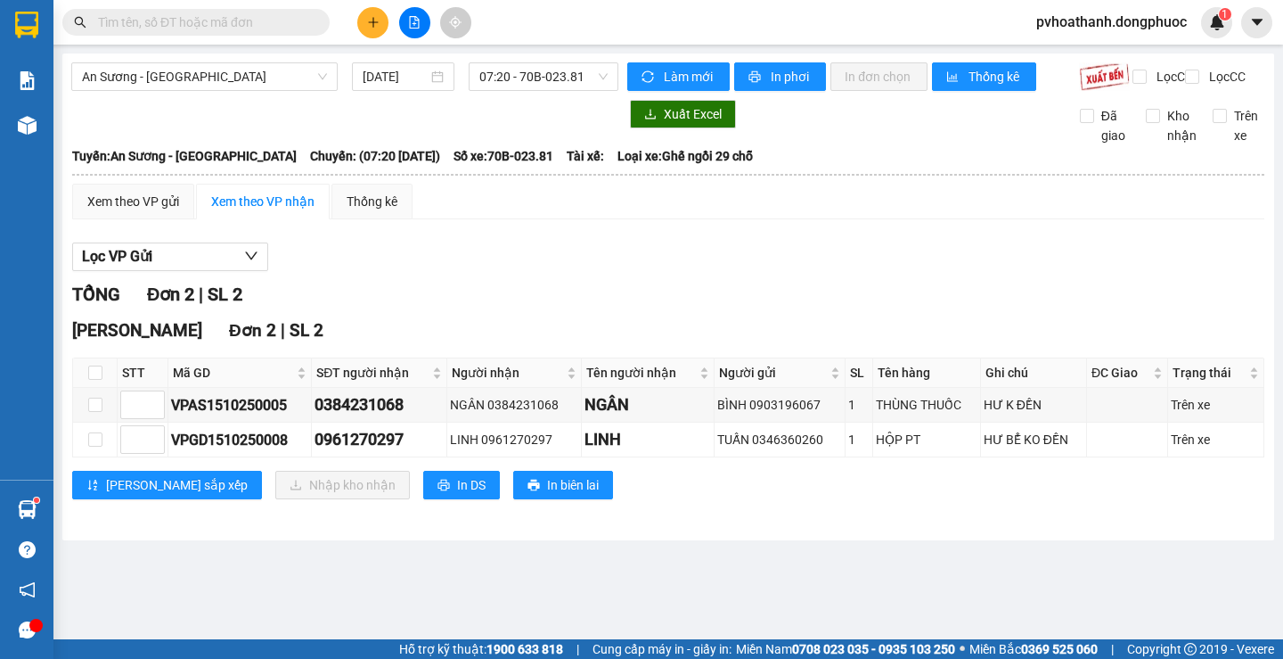
click at [254, 20] on input "text" at bounding box center [203, 22] width 210 height 20
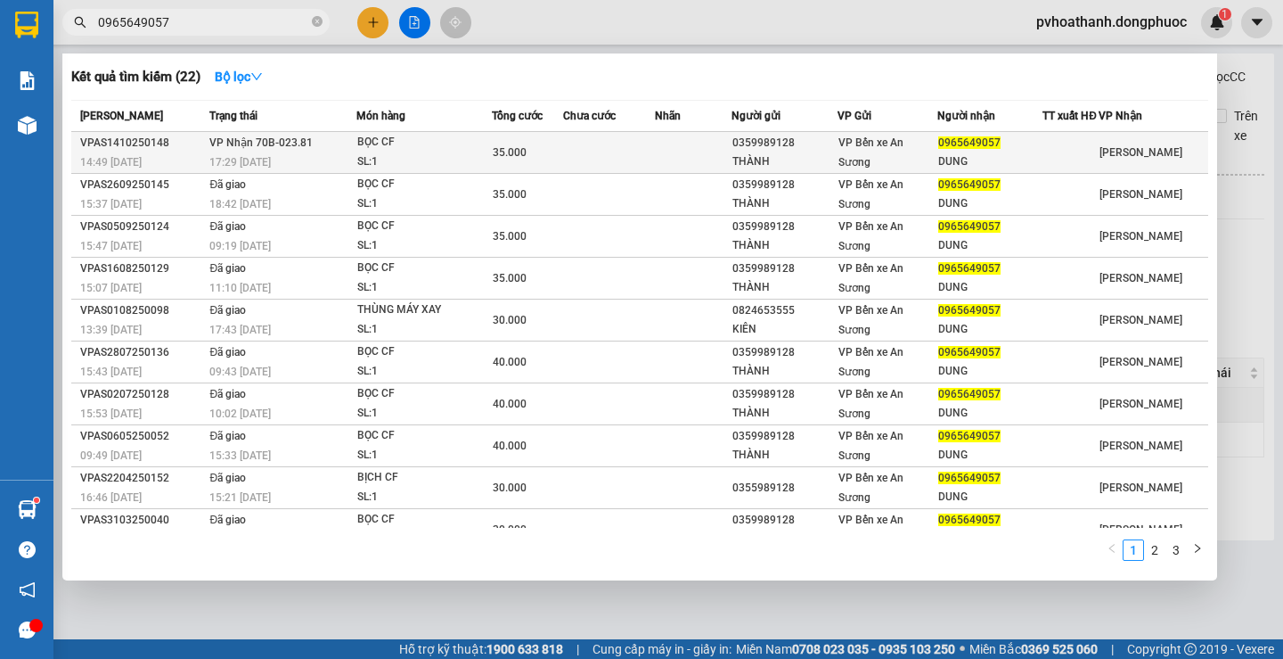
type input "0965649057"
click at [582, 157] on td at bounding box center [608, 153] width 91 height 42
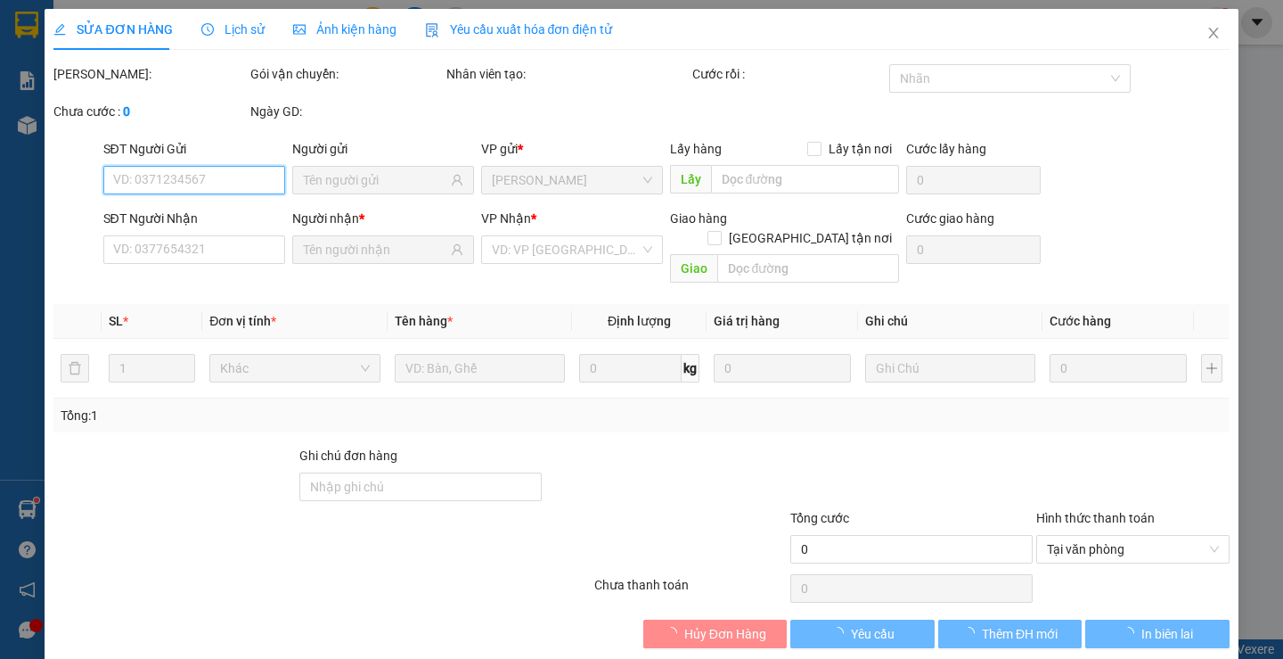
type input "0359989128"
type input "THÀNH"
type input "0965649057"
type input "DUNG"
type input "35.000"
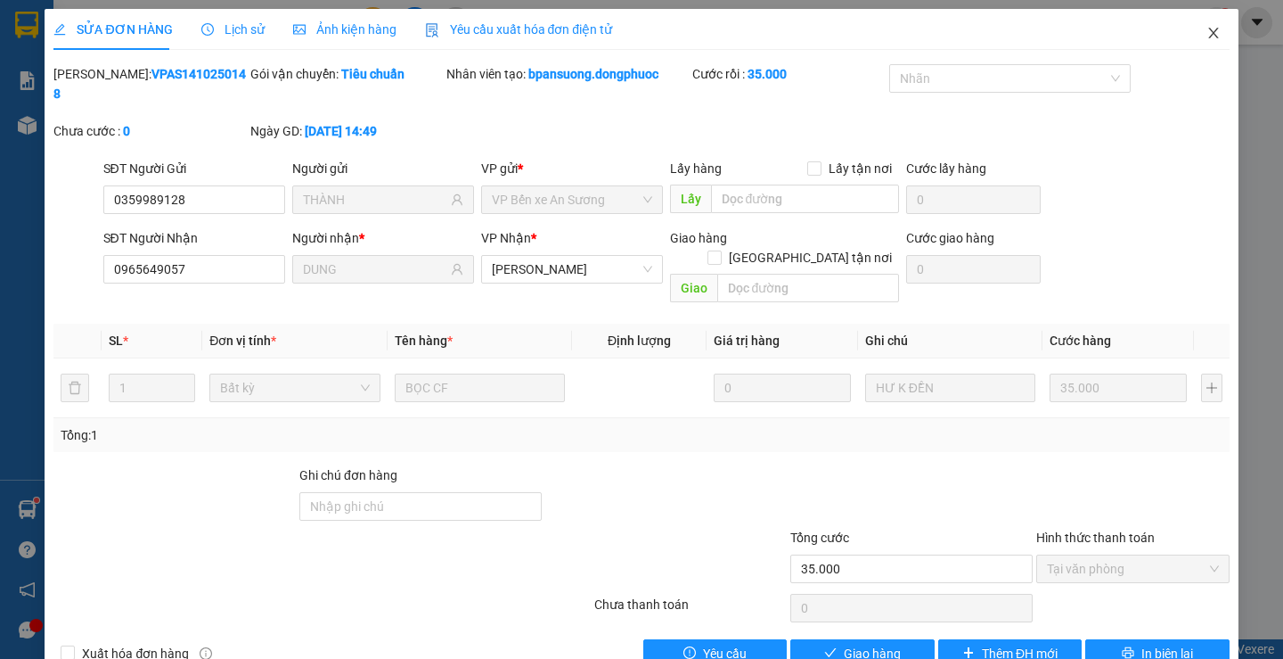
click at [1207, 37] on icon "close" at bounding box center [1214, 33] width 14 height 14
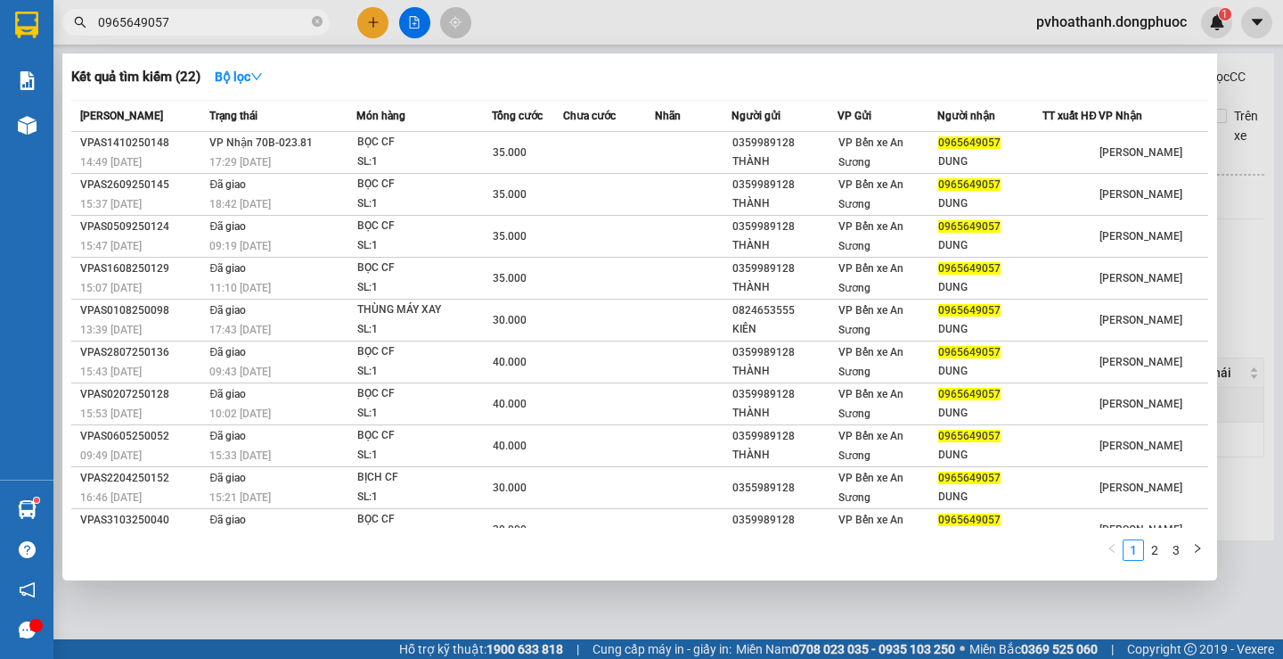
click at [225, 13] on input "0965649057" at bounding box center [203, 22] width 210 height 20
click at [217, 28] on input "0965649057" at bounding box center [203, 22] width 210 height 20
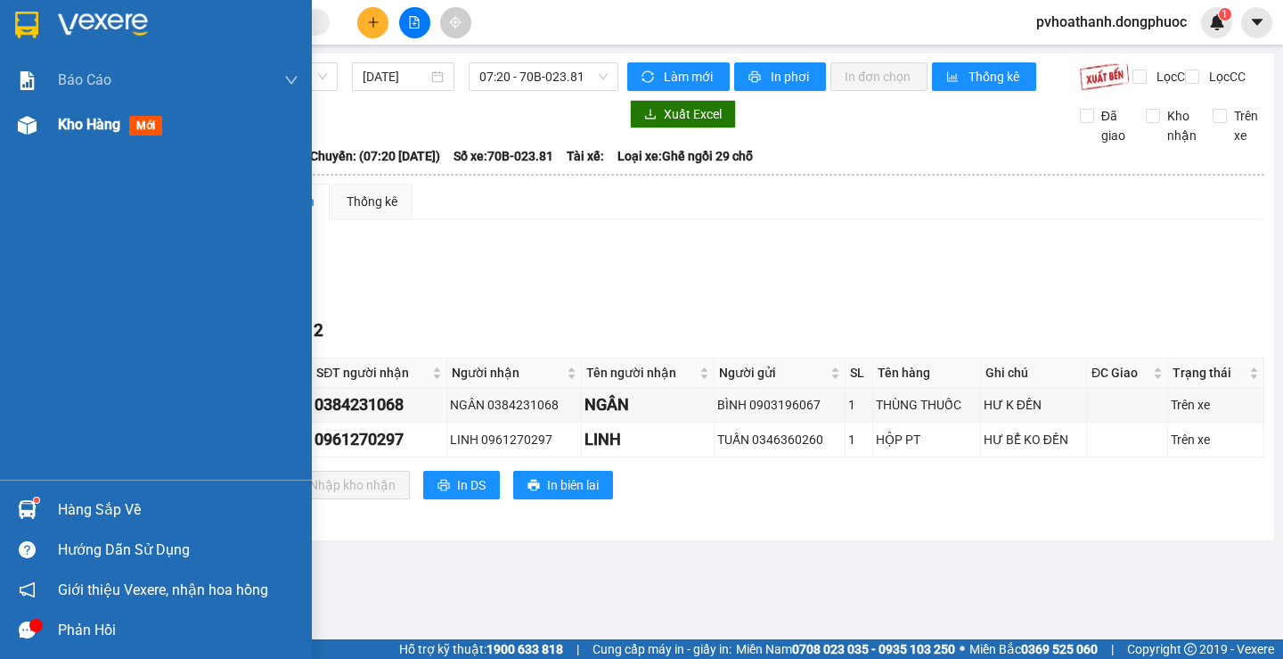
click at [92, 127] on span "Kho hàng" at bounding box center [89, 124] width 62 height 17
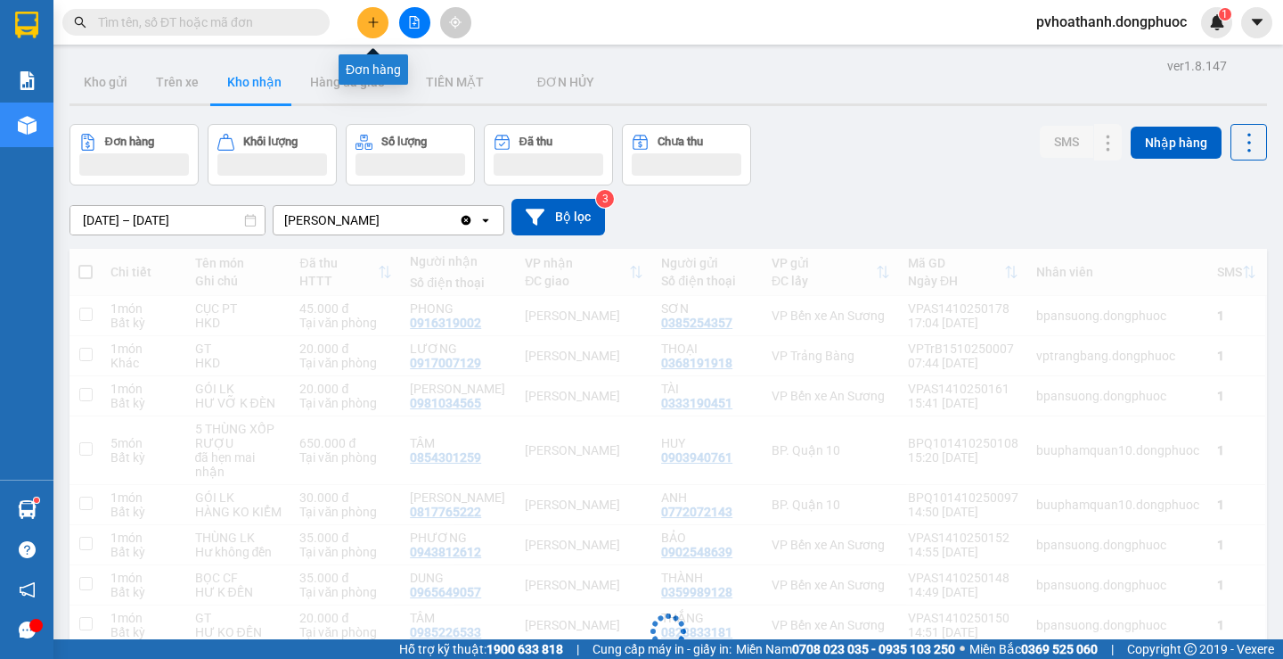
click at [376, 22] on icon "plus" at bounding box center [373, 21] width 10 height 1
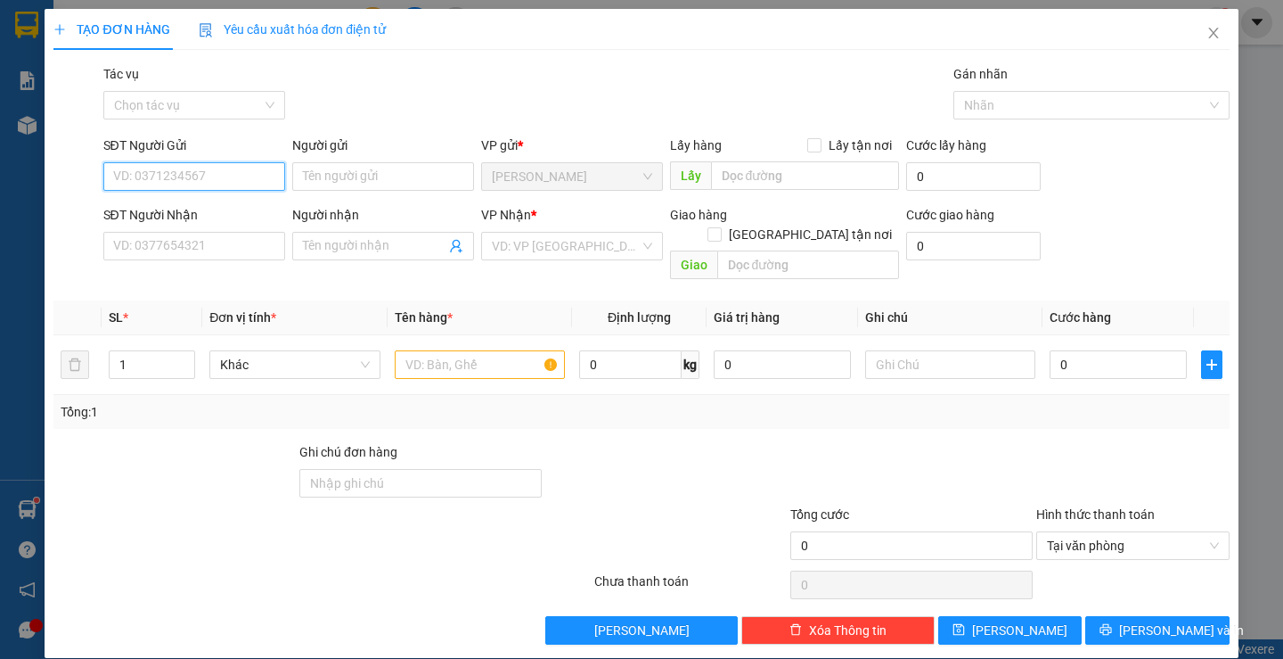
click at [204, 181] on input "SĐT Người Gửi" at bounding box center [194, 176] width 182 height 29
type input "0961221154"
click at [172, 214] on div "0961221154 - DIỄM" at bounding box center [191, 212] width 159 height 20
type input "DIỄM"
type input "0978790131"
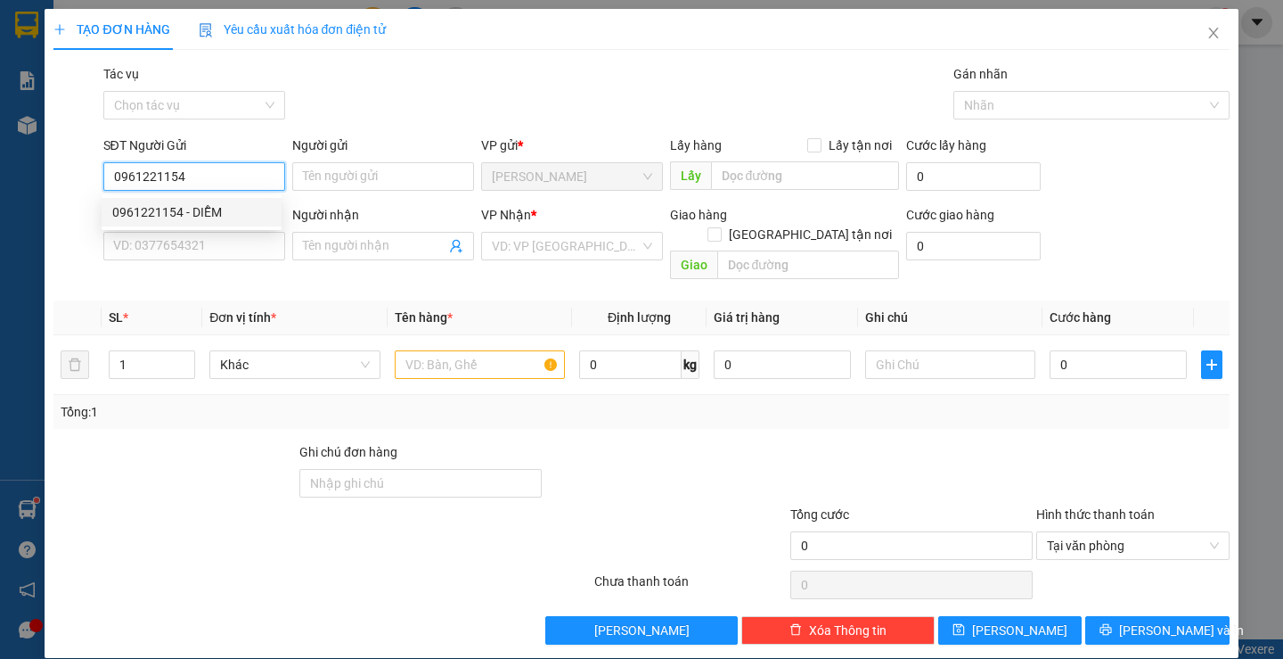
type input "SI (TRẦN HỒ)"
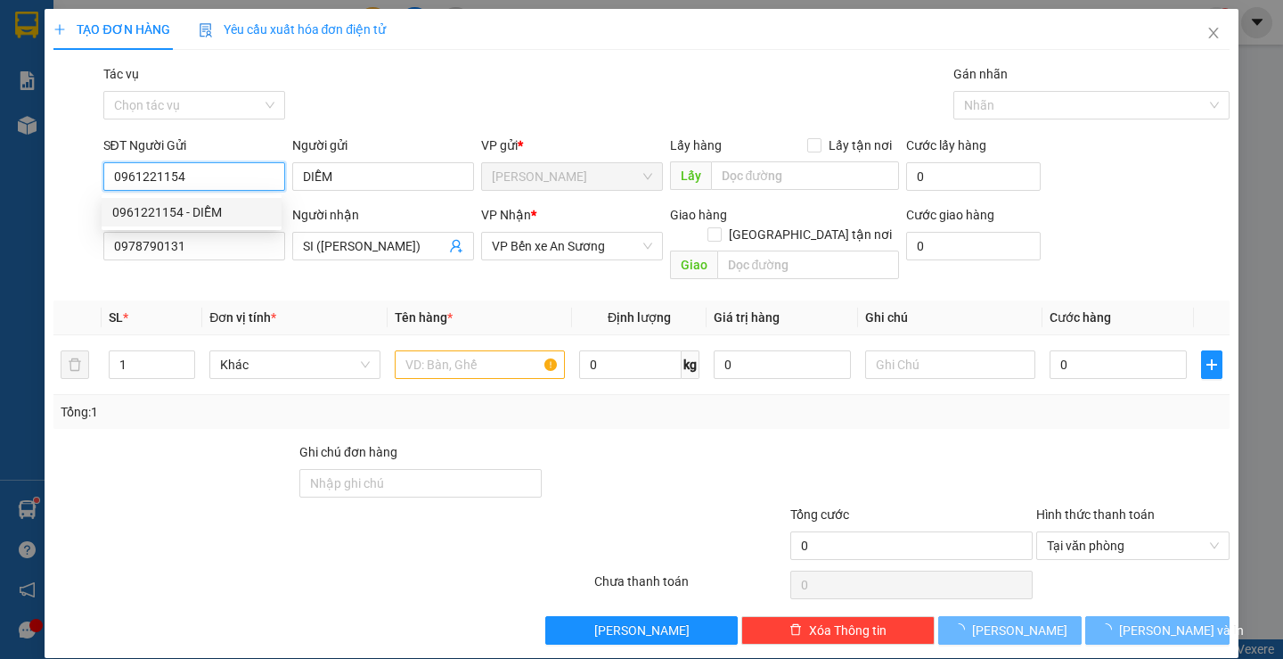
type input "170.000"
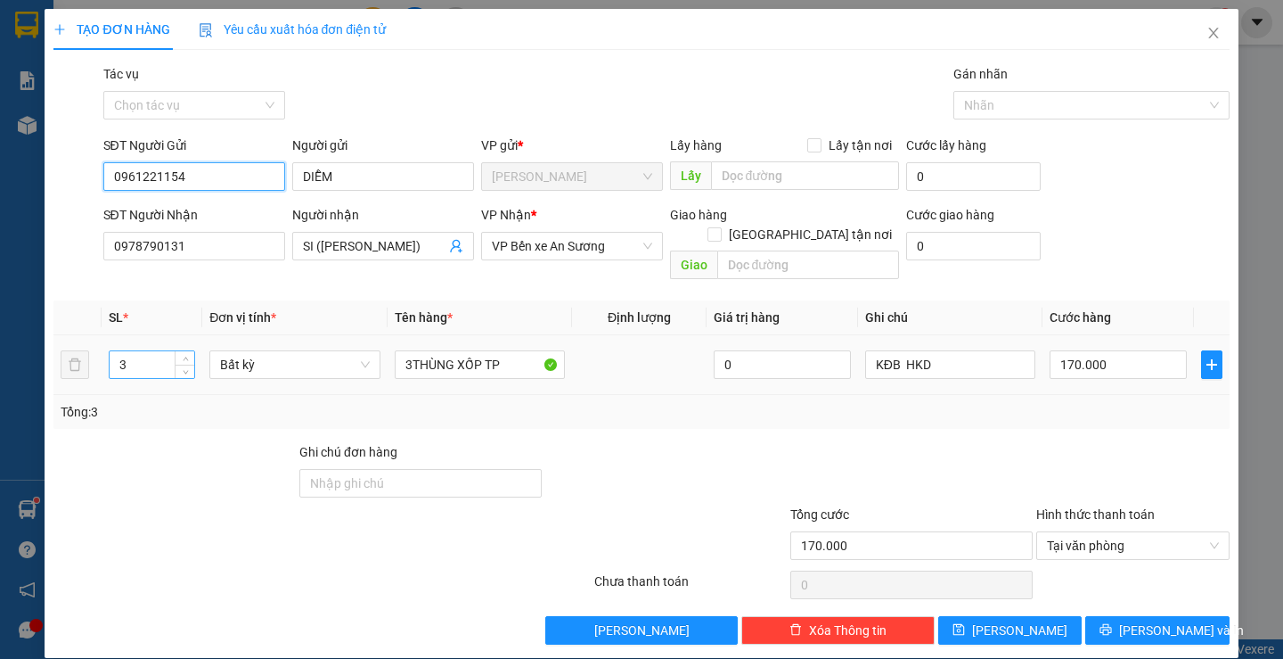
type input "0961221154"
click at [153, 351] on input "3" at bounding box center [152, 364] width 85 height 27
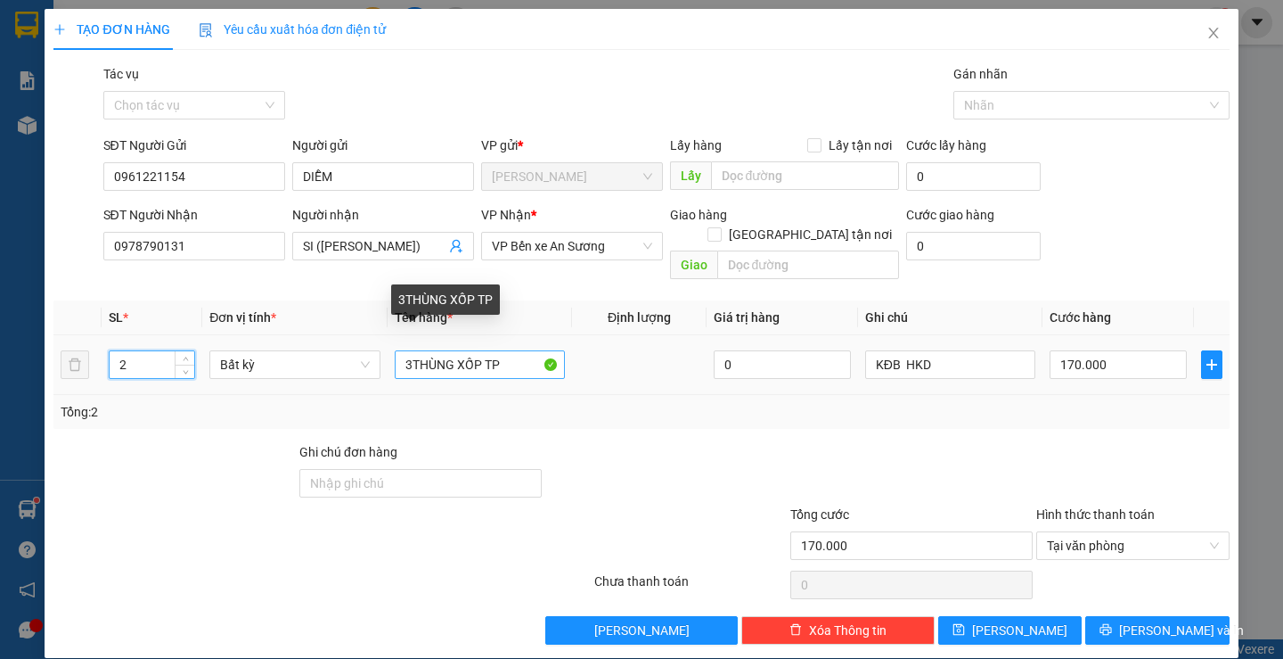
type input "2"
click at [505, 350] on input "3THÙNG XỐP TP" at bounding box center [480, 364] width 170 height 29
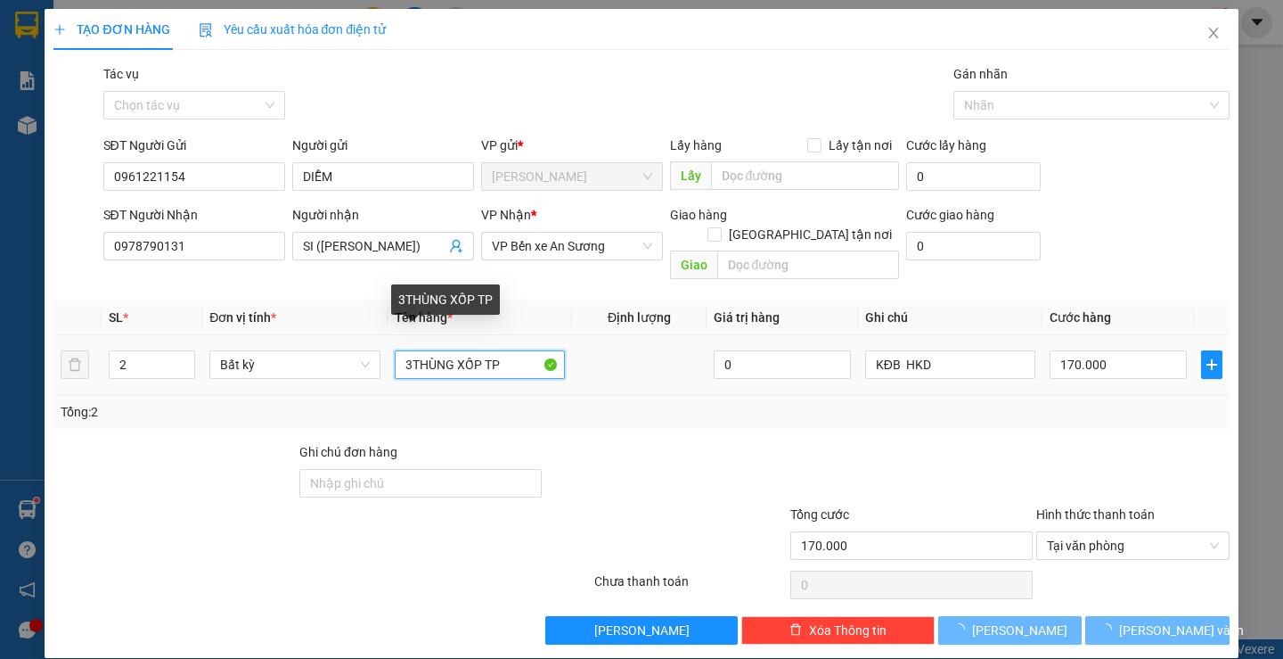
type input "3THÙNG XỐP T"
type input "0"
type input "3THÙNG XỐP"
type input "0"
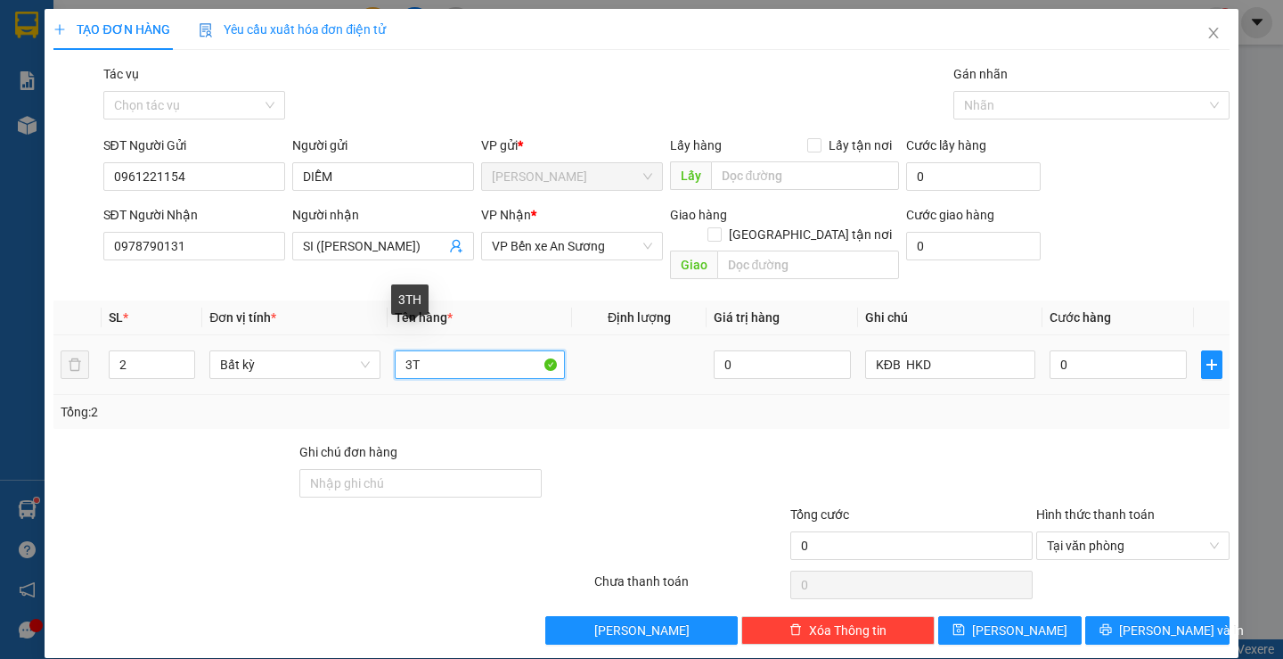
type input "3"
type input "1"
type input "3 THÙNG TP"
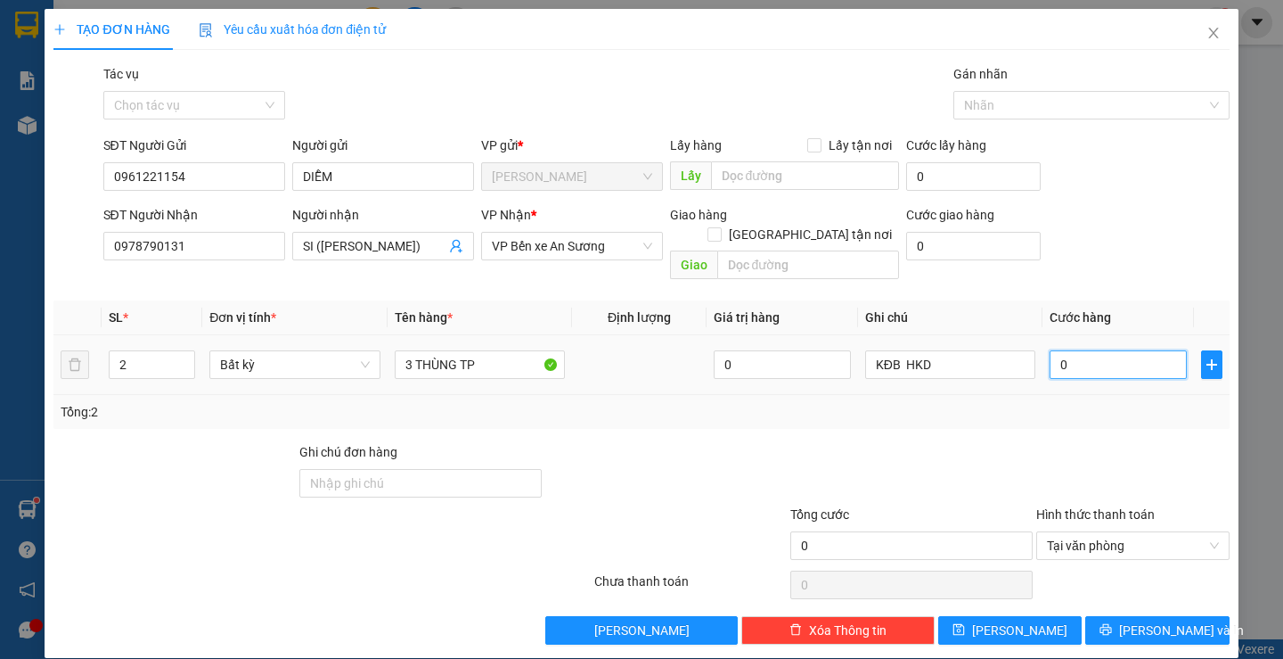
click at [1084, 353] on input "0" at bounding box center [1118, 364] width 137 height 29
click at [184, 355] on span "up" at bounding box center [185, 360] width 11 height 11
type input "3"
click at [184, 357] on icon "up" at bounding box center [186, 360] width 6 height 6
click at [1120, 354] on input "0" at bounding box center [1118, 364] width 137 height 29
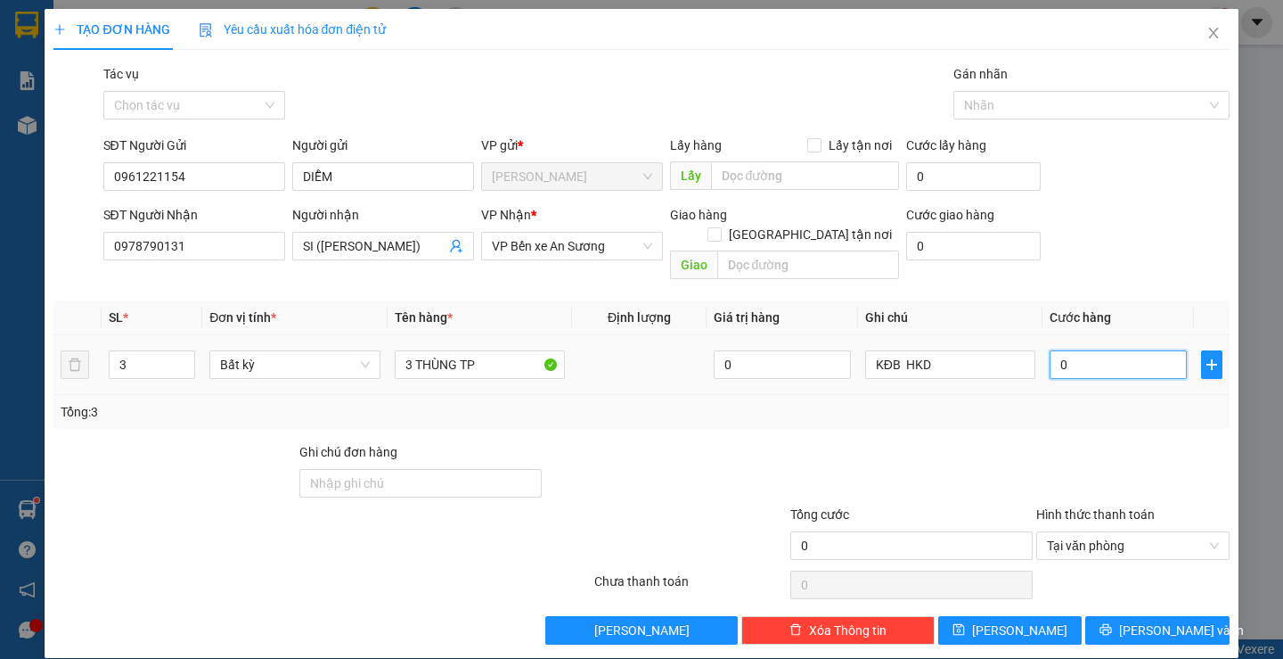
type input "2"
type input "23"
type input "230"
type input "230.000"
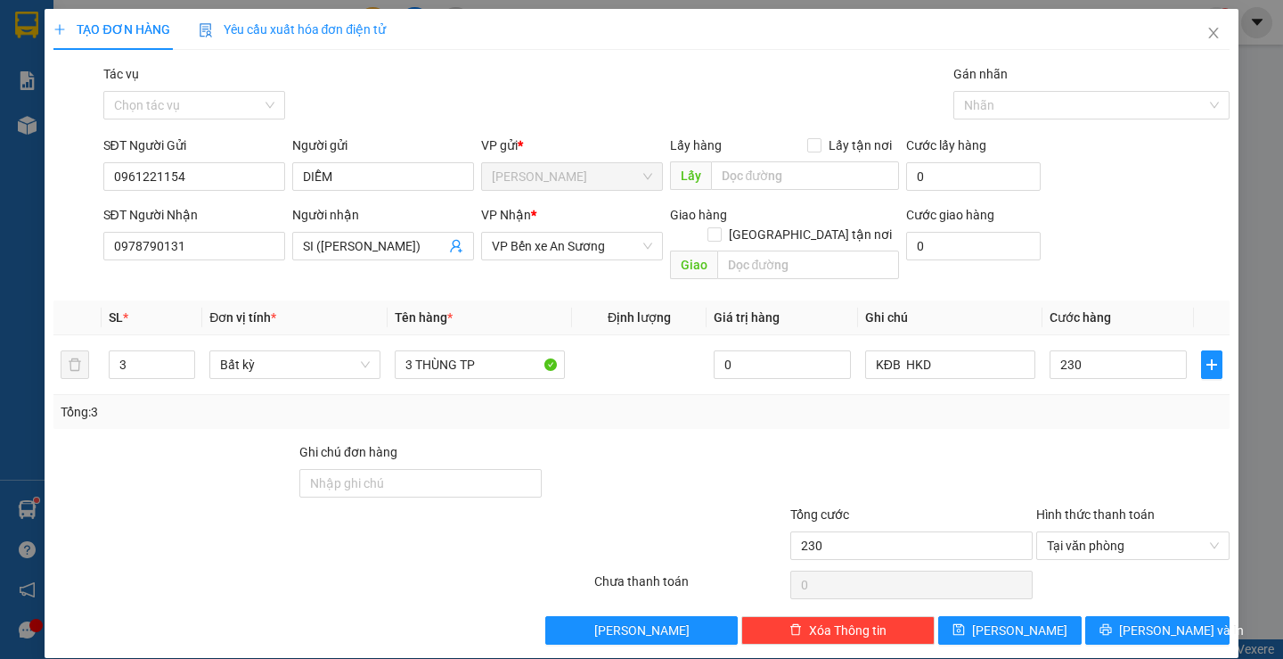
type input "230.000"
click at [1031, 402] on div "Tổng: 3" at bounding box center [641, 412] width 1161 height 20
click at [1170, 620] on span "Lưu và In" at bounding box center [1181, 630] width 125 height 20
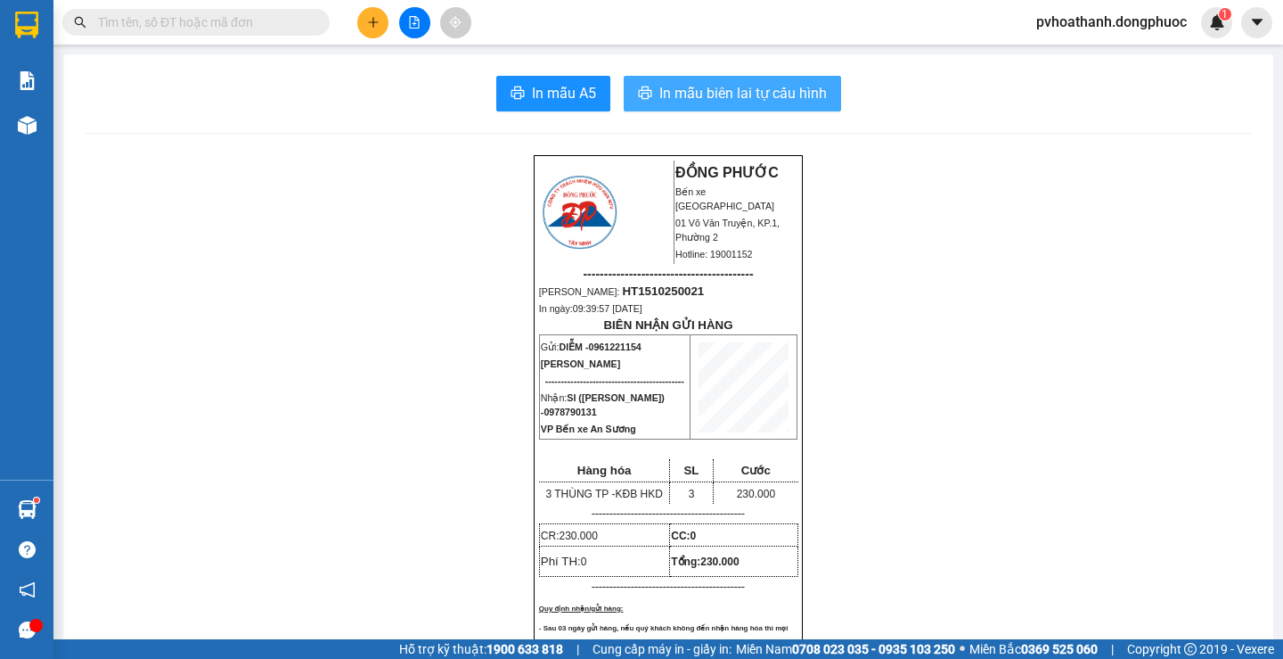
click at [753, 96] on span "In mẫu biên lai tự cấu hình" at bounding box center [743, 93] width 168 height 22
click at [192, 17] on input "text" at bounding box center [203, 22] width 210 height 20
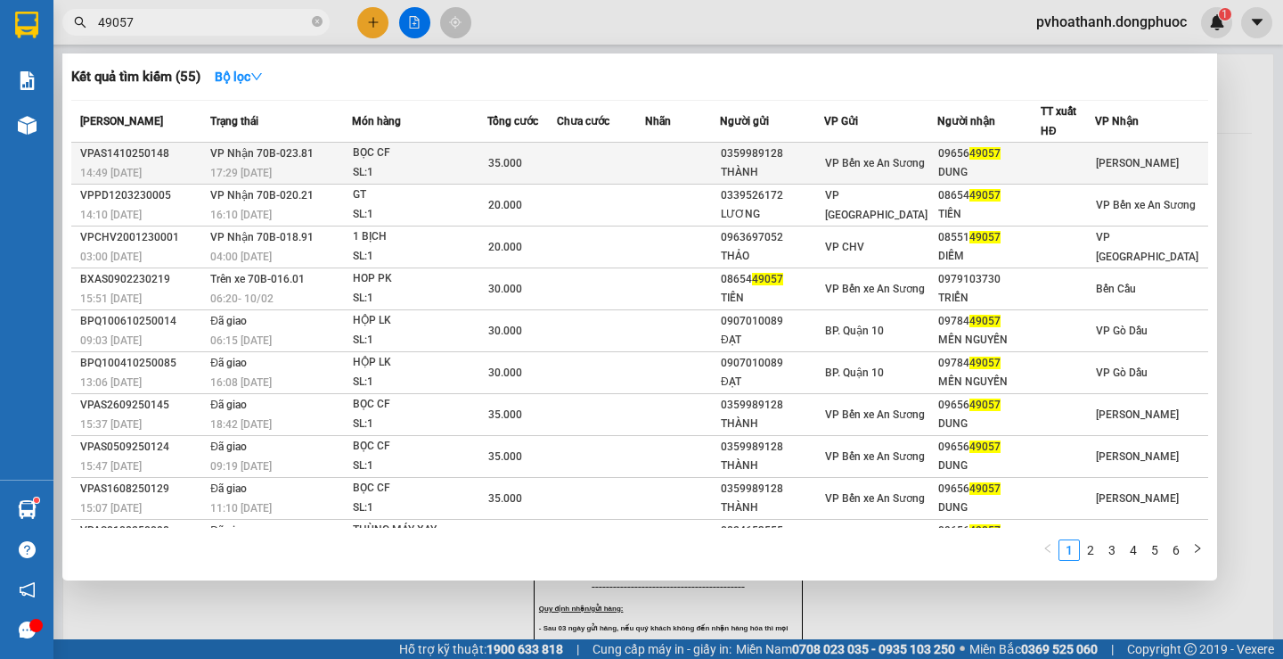
type input "49057"
click at [378, 160] on div "BỌC CF" at bounding box center [420, 153] width 134 height 20
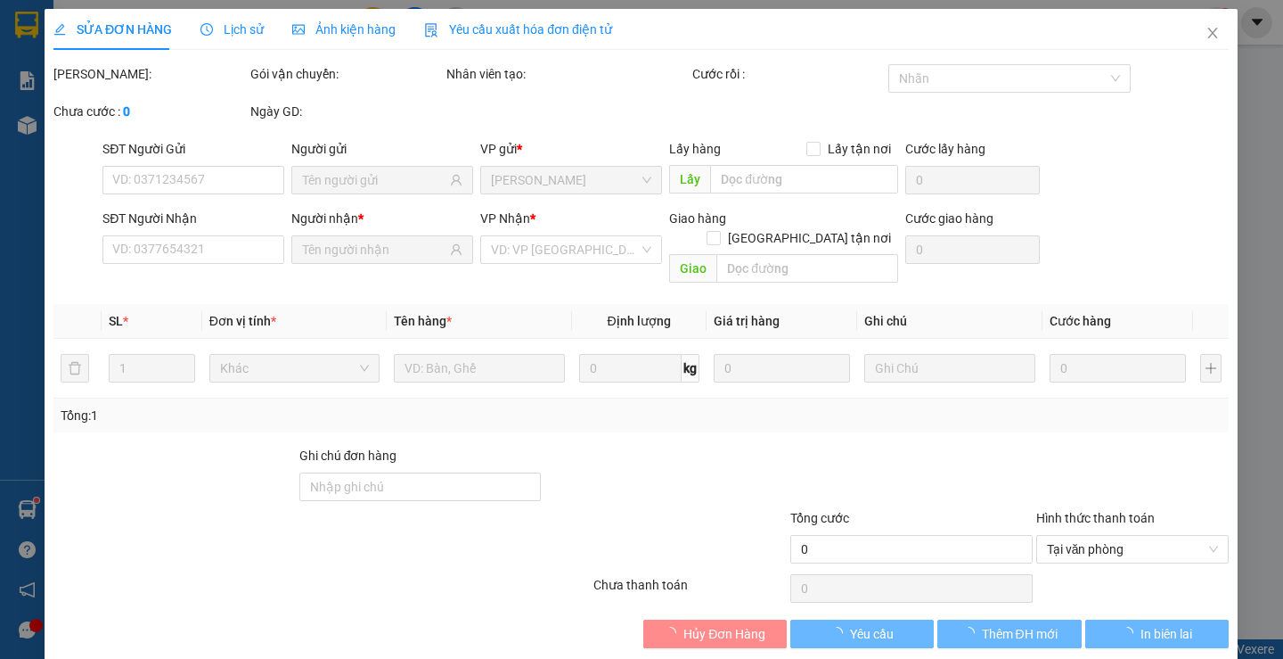
type input "0359989128"
type input "THÀNH"
type input "0965649057"
type input "DUNG"
type input "35.000"
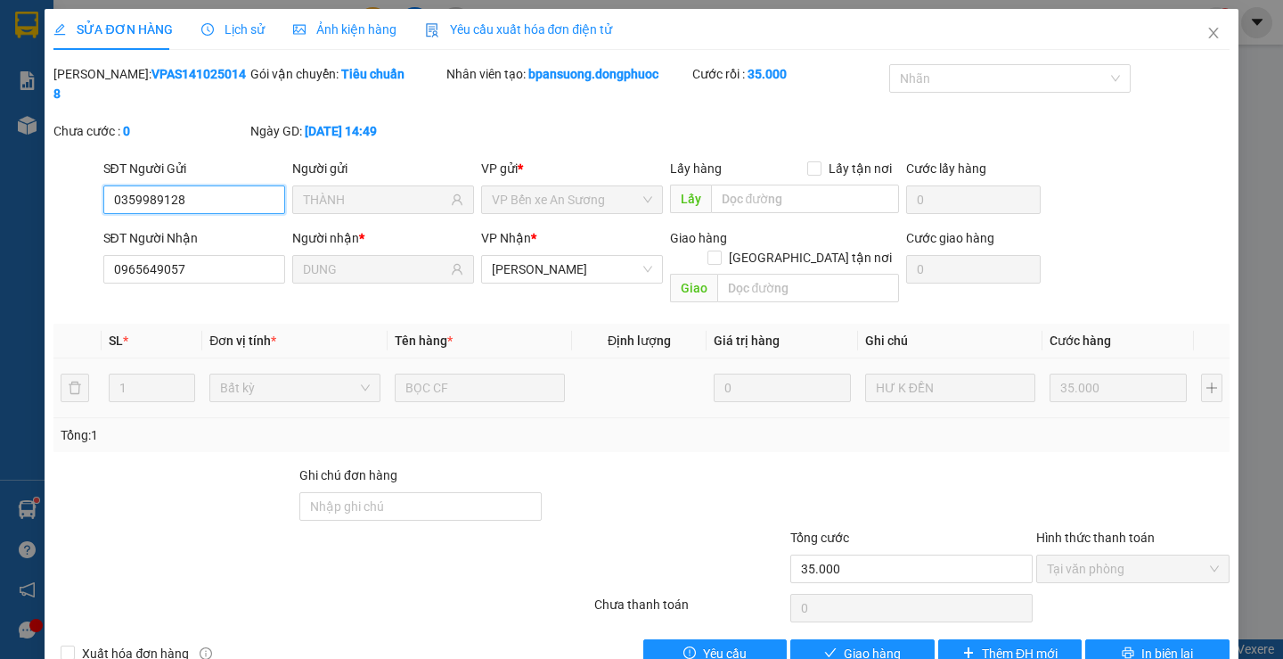
scroll to position [4, 0]
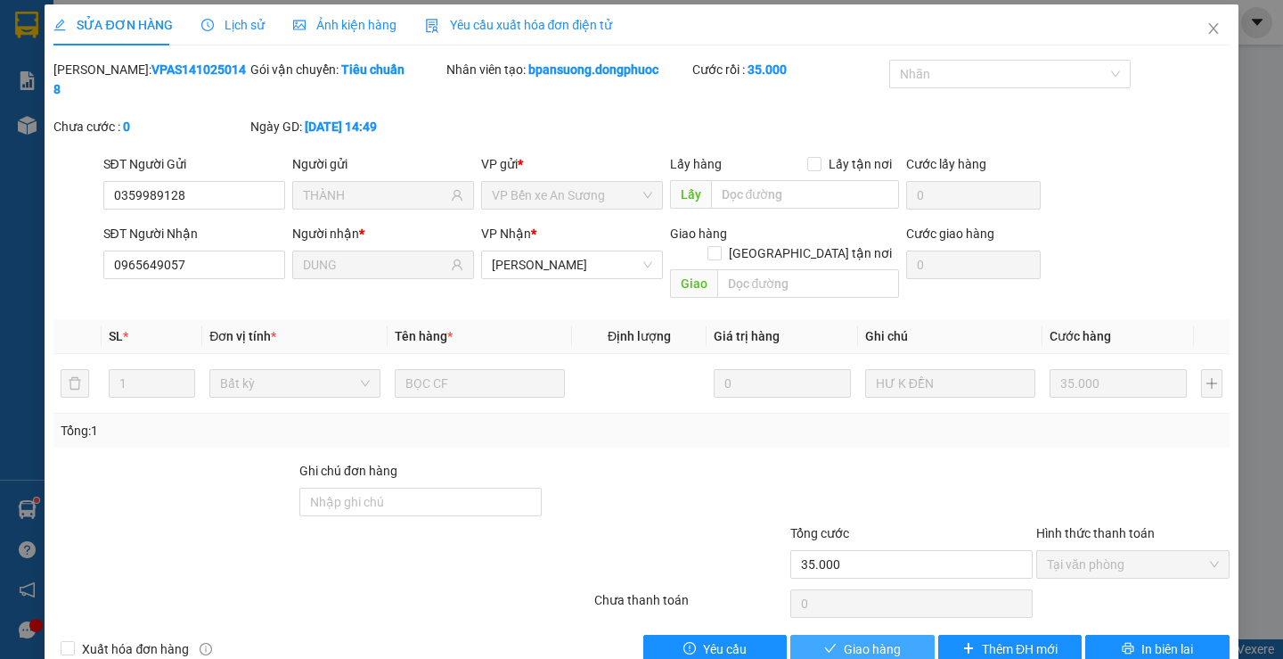
click at [871, 639] on span "Giao hàng" at bounding box center [872, 649] width 57 height 20
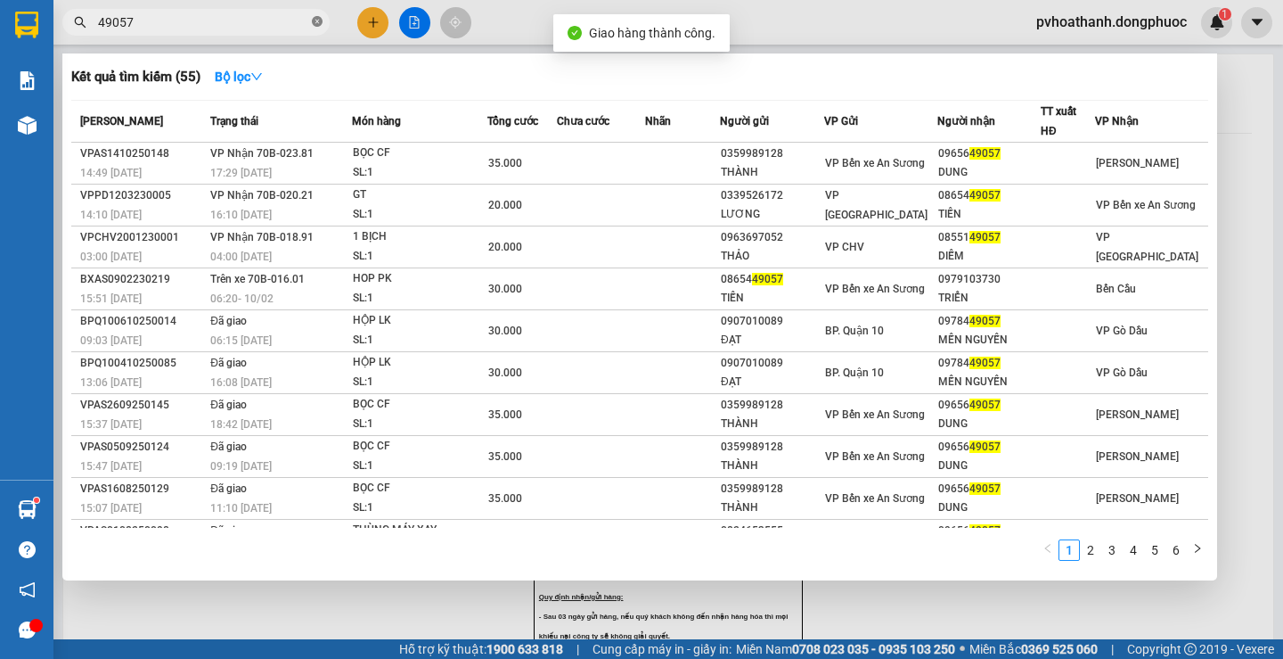
click at [319, 22] on icon "close-circle" at bounding box center [317, 21] width 11 height 11
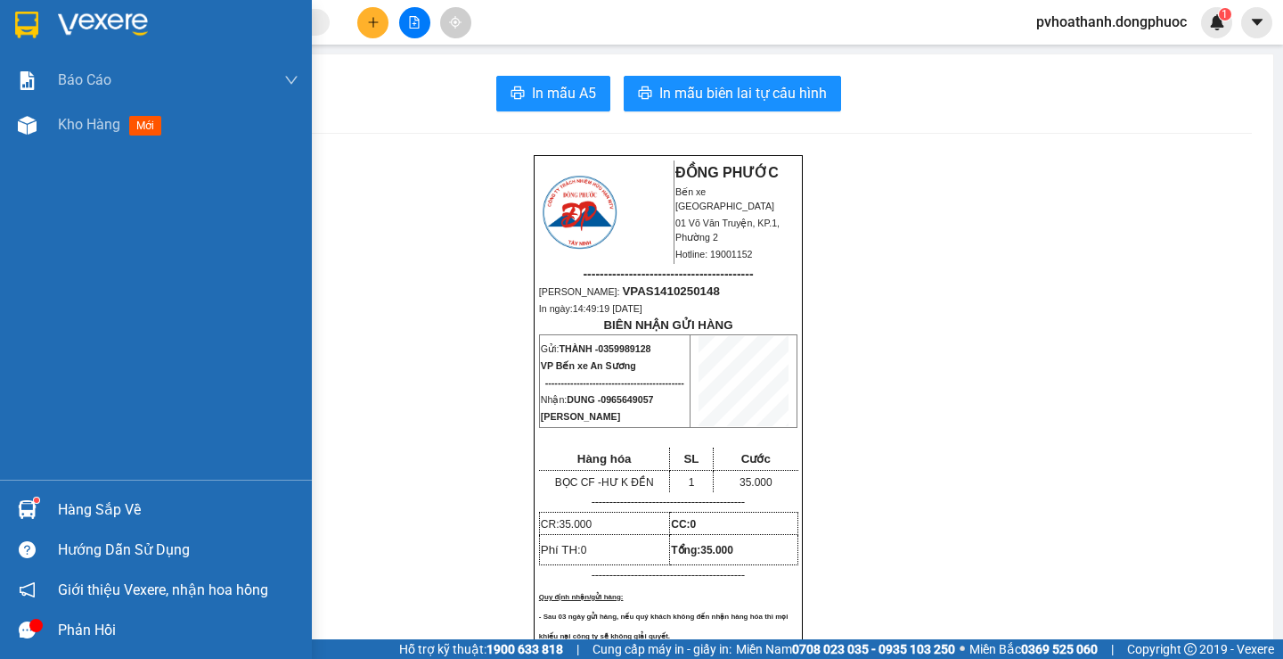
click at [66, 509] on div "Hàng sắp về" at bounding box center [178, 509] width 241 height 27
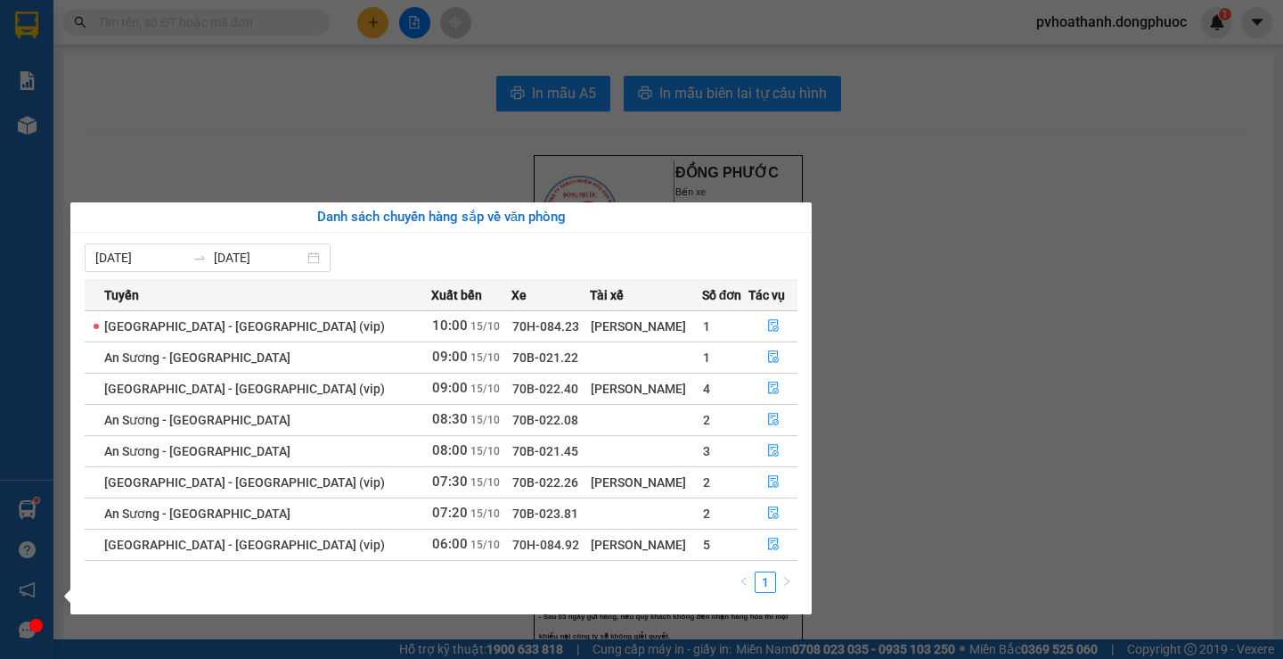
click at [231, 168] on section "Kết quả tìm kiếm ( 55 ) Bộ lọc Mã ĐH Trạng thái Món hàng Tổng cước Chưa cước Nh…" at bounding box center [641, 329] width 1283 height 659
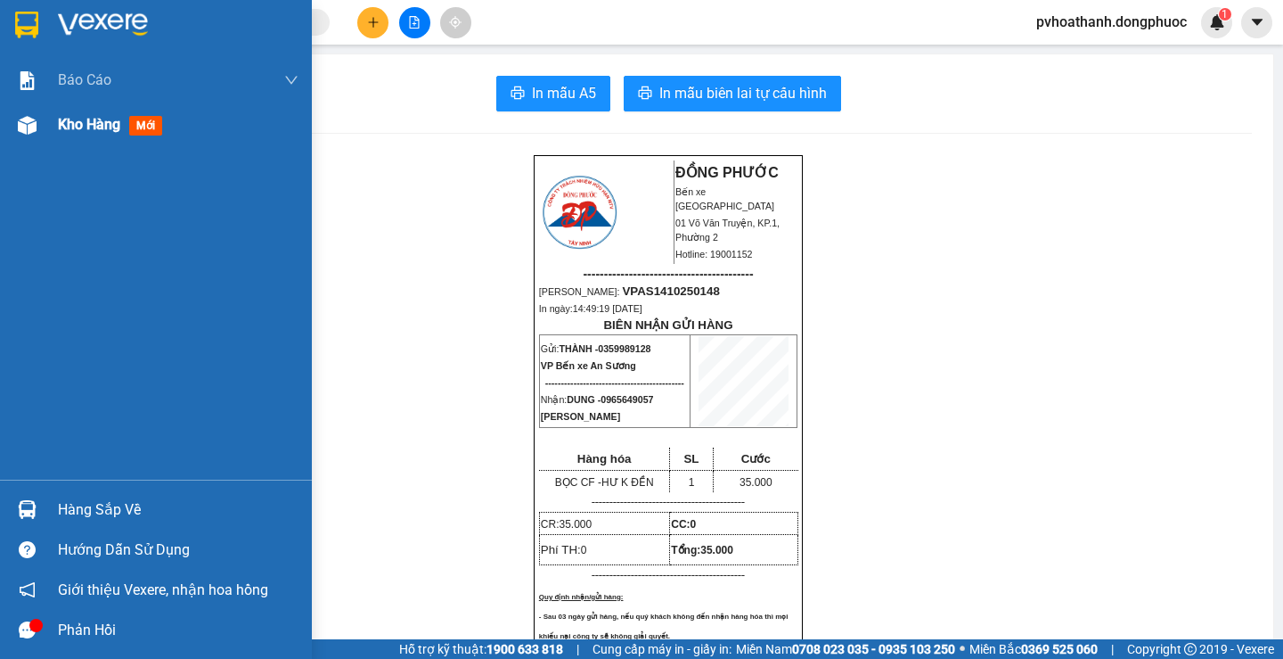
click at [56, 133] on div "Kho hàng mới" at bounding box center [156, 124] width 312 height 45
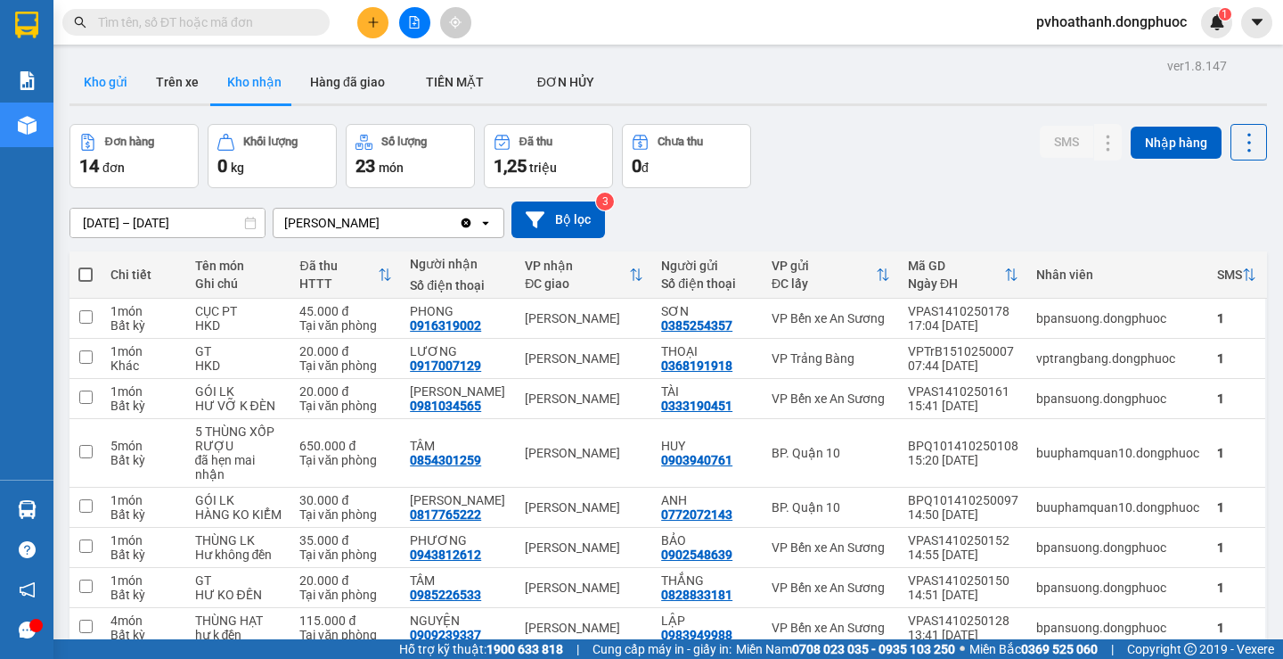
click at [93, 86] on button "Kho gửi" at bounding box center [106, 82] width 72 height 43
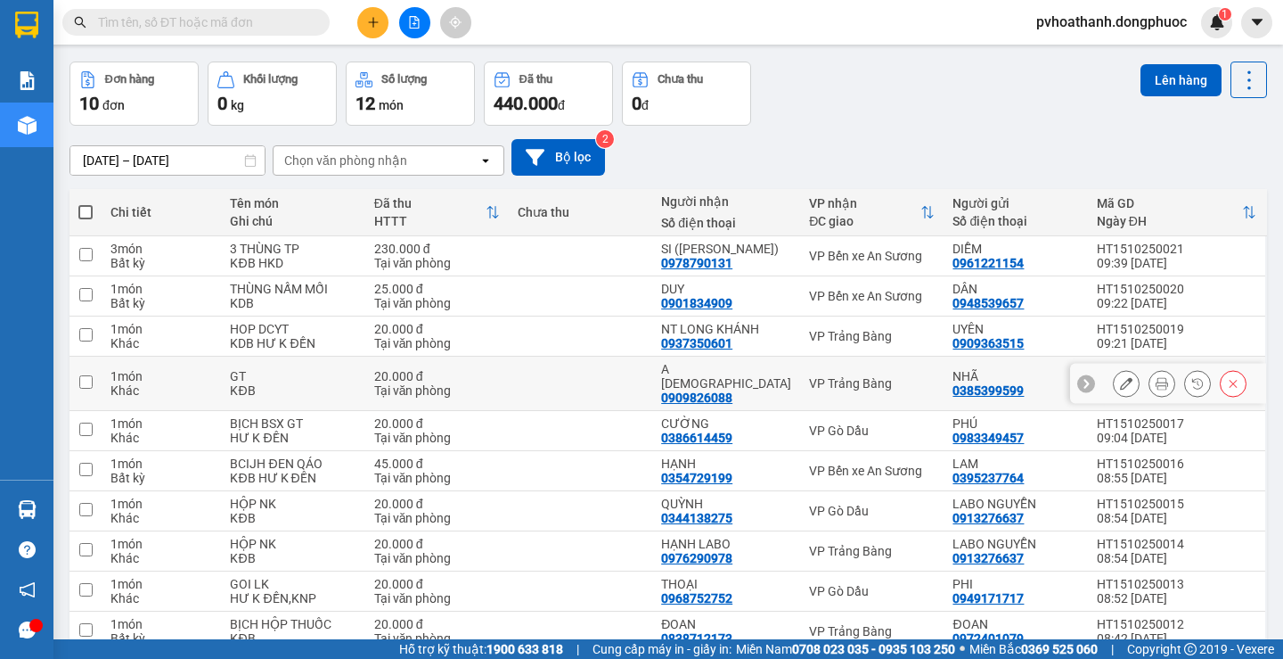
scroll to position [134, 0]
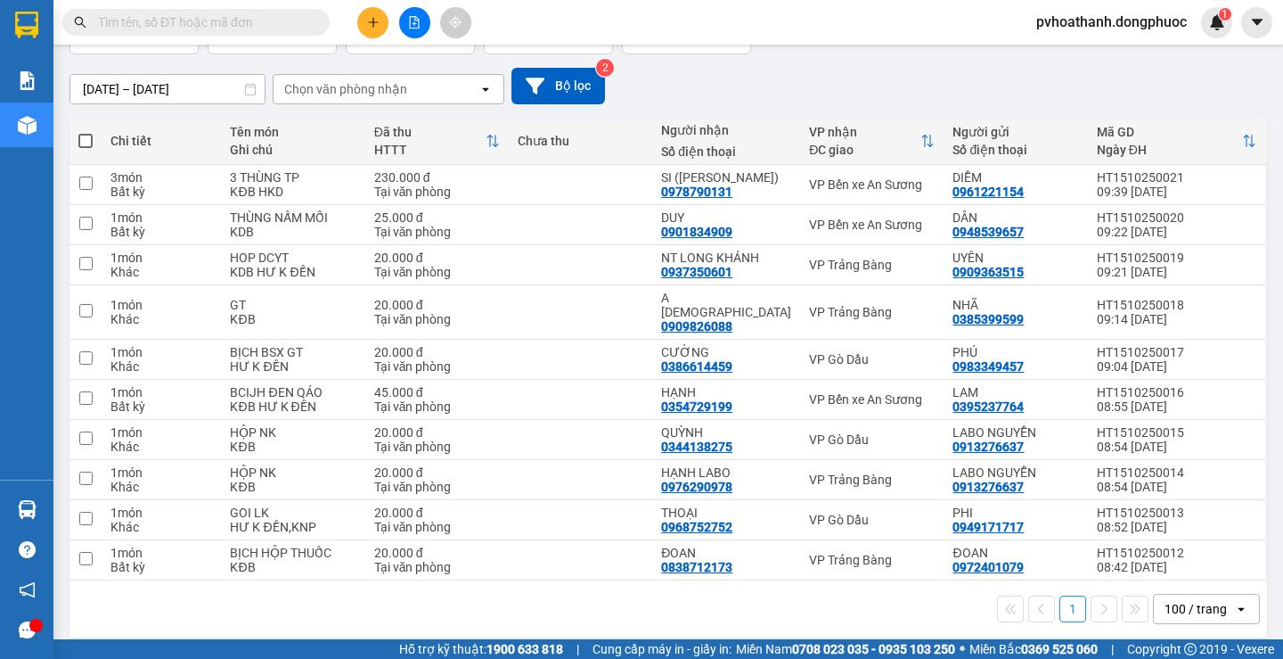
click at [84, 134] on span at bounding box center [85, 141] width 14 height 14
click at [86, 132] on input "checkbox" at bounding box center [86, 132] width 0 height 0
checkbox input "true"
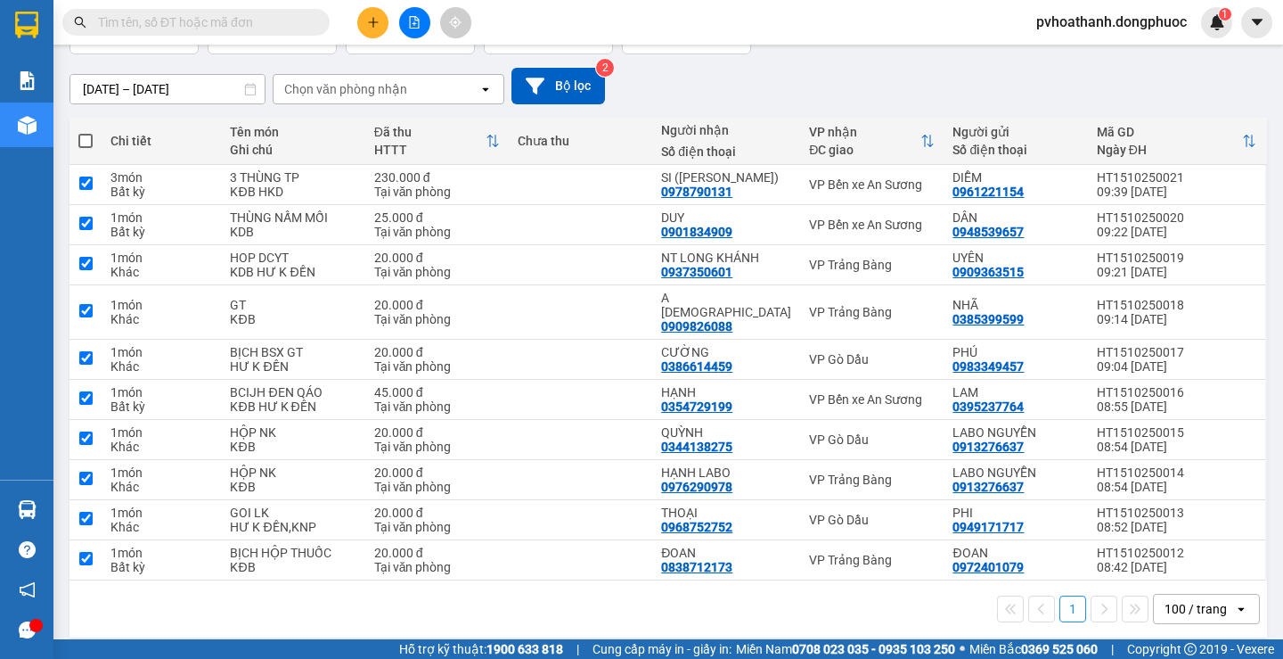
checkbox input "true"
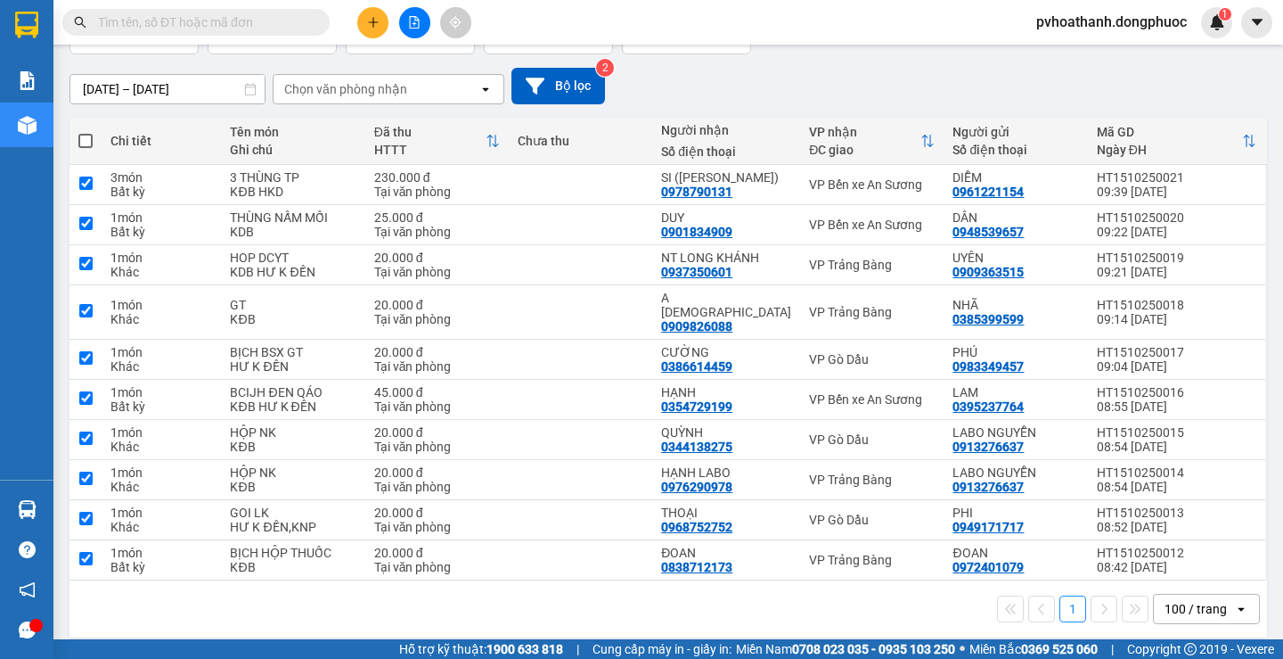
checkbox input "true"
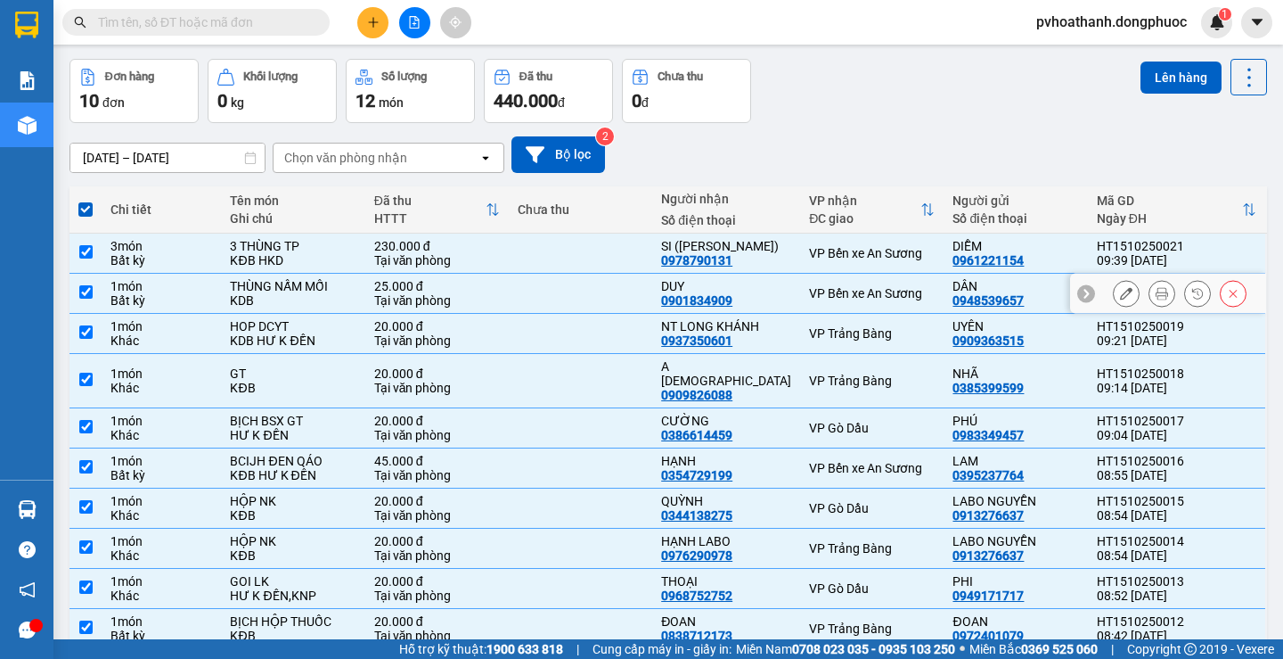
scroll to position [0, 0]
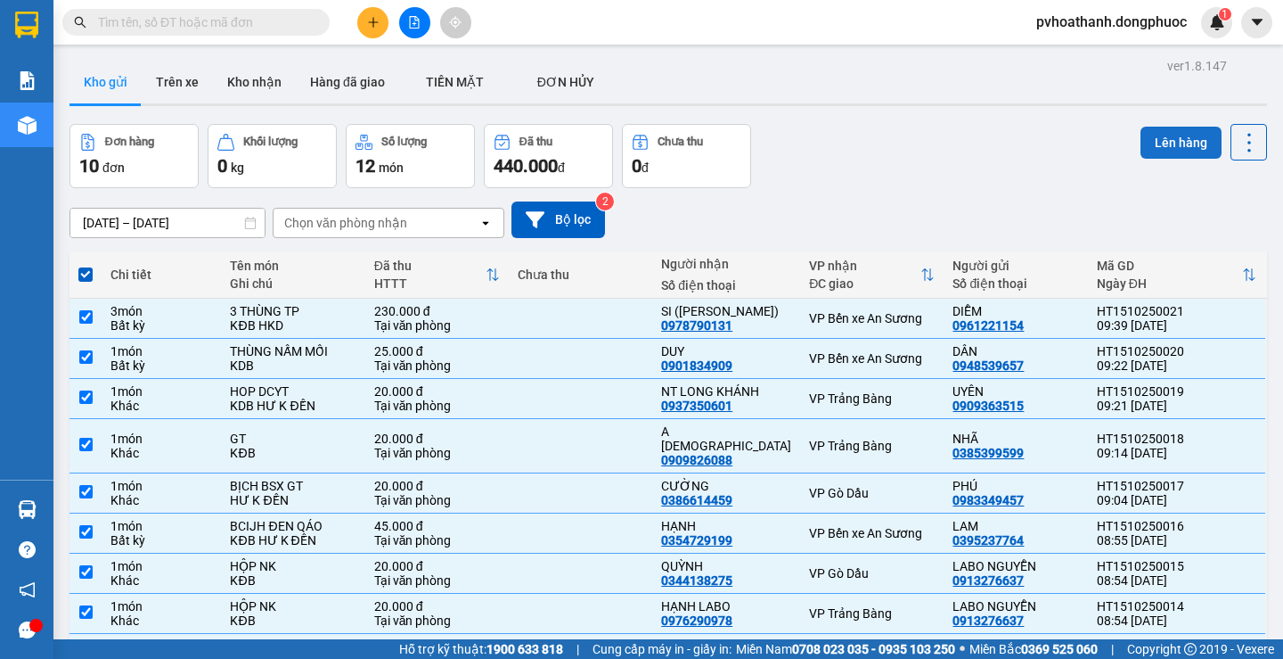
click at [1158, 150] on button "Lên hàng" at bounding box center [1181, 143] width 81 height 32
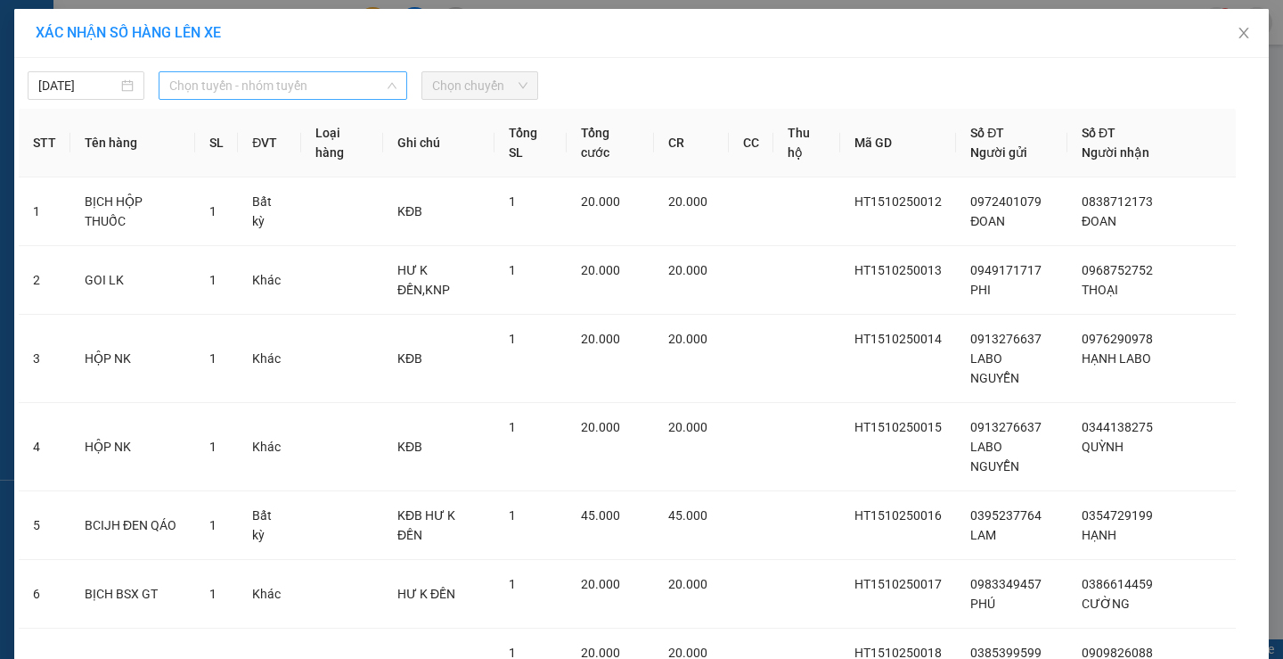
click at [265, 94] on span "Chọn tuyến - nhóm tuyến" at bounding box center [282, 85] width 227 height 27
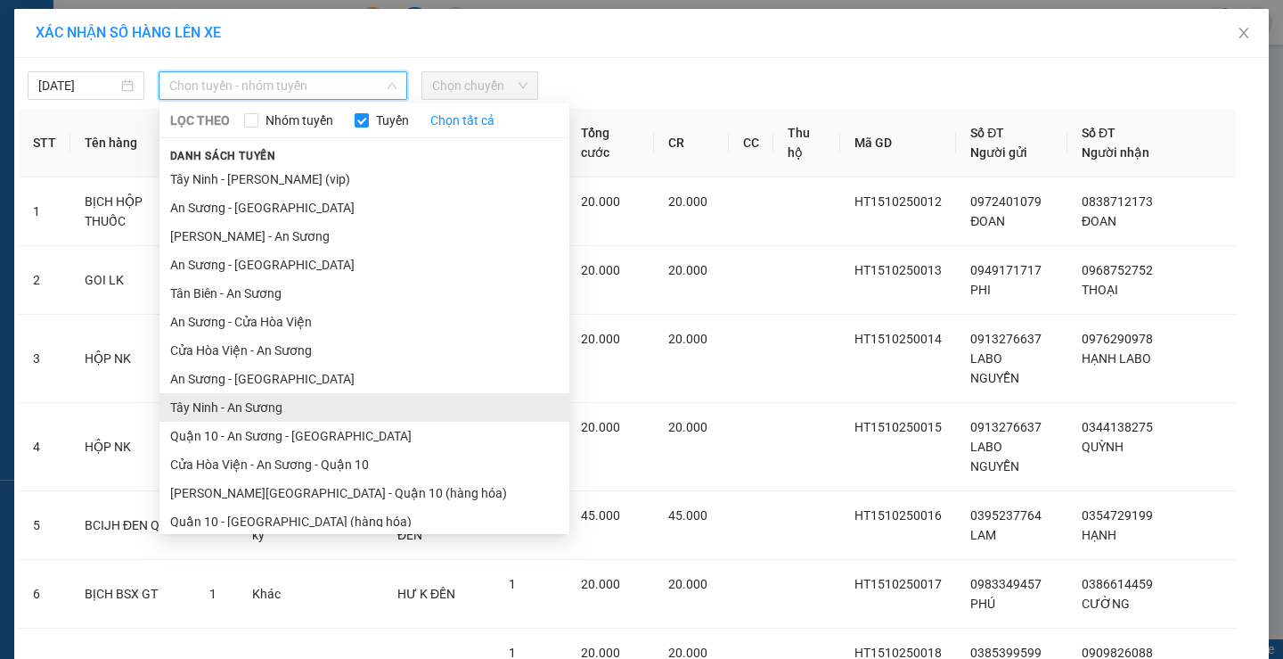
click at [250, 414] on li "Tây Ninh - An Sương" at bounding box center [365, 407] width 410 height 29
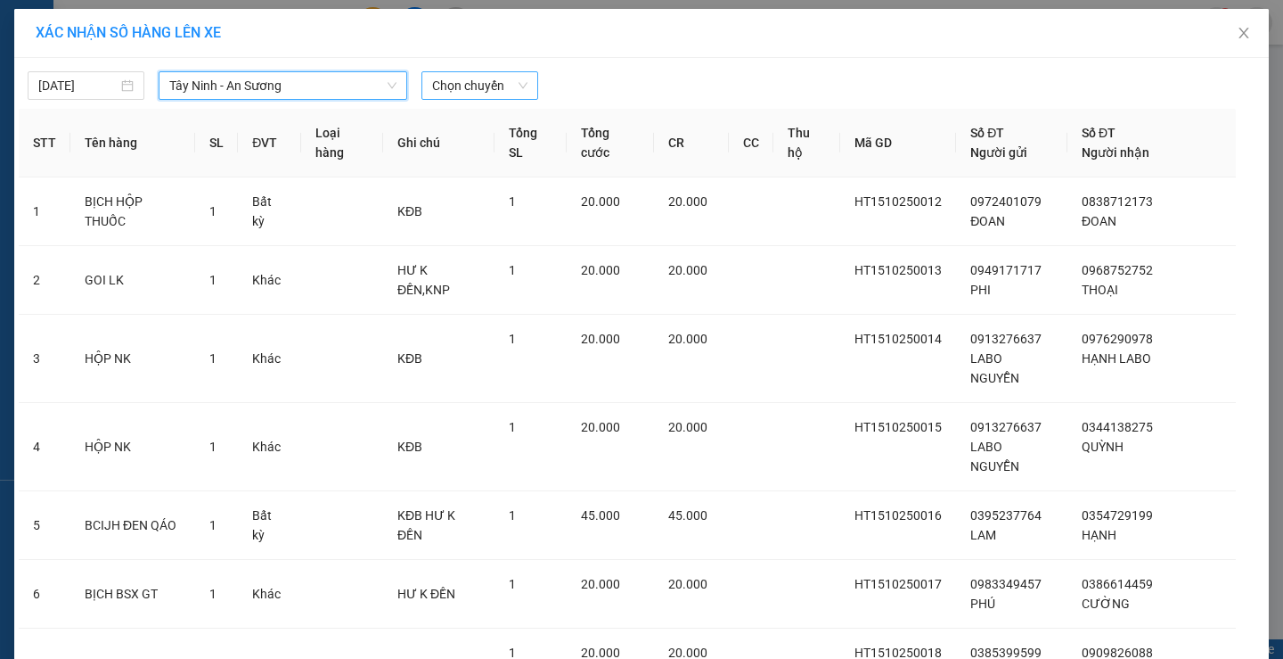
click at [441, 87] on span "Chọn chuyến" at bounding box center [479, 85] width 95 height 27
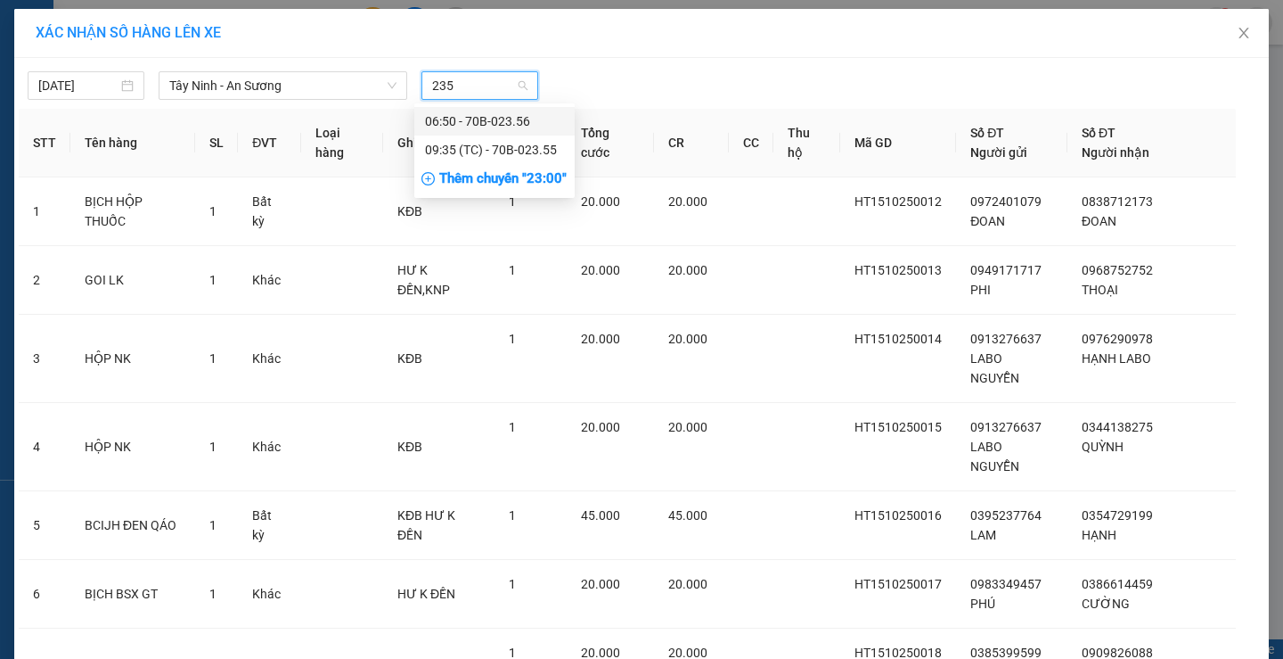
type input "2355"
click at [473, 121] on div "09:35 (TC) - 70B-023.55" at bounding box center [494, 121] width 139 height 20
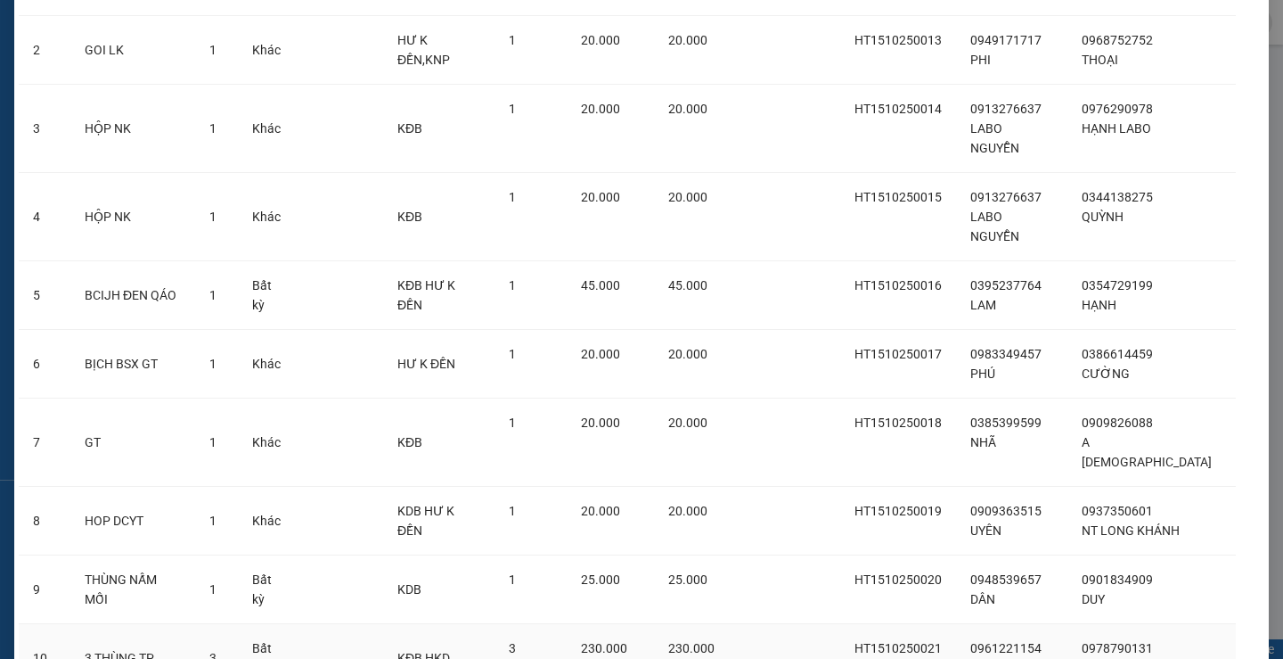
scroll to position [346, 0]
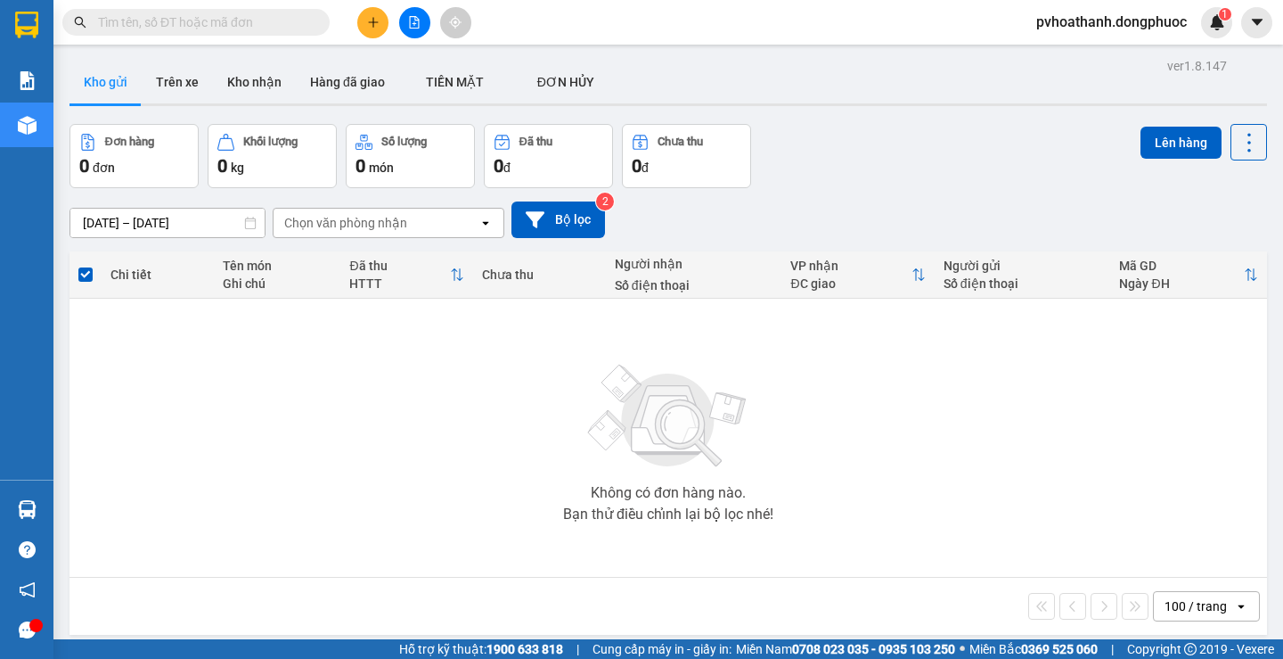
click at [160, 21] on input "text" at bounding box center [203, 22] width 210 height 20
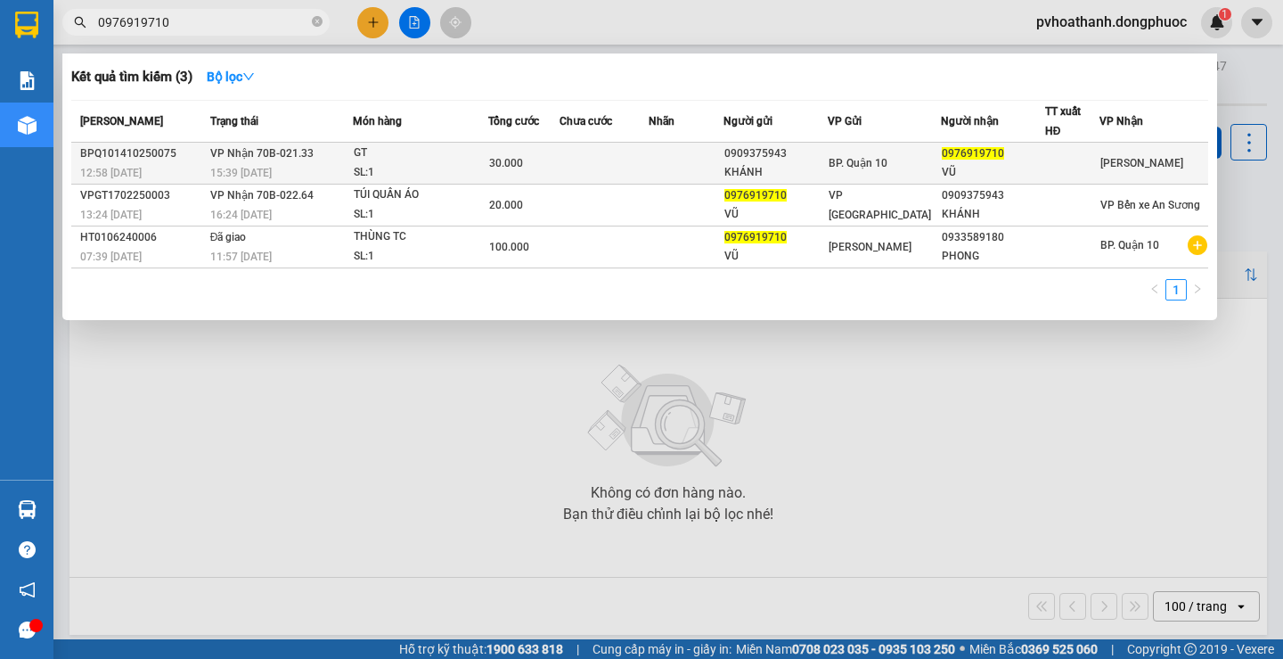
type input "0976919710"
click at [438, 160] on div "GT" at bounding box center [421, 153] width 134 height 20
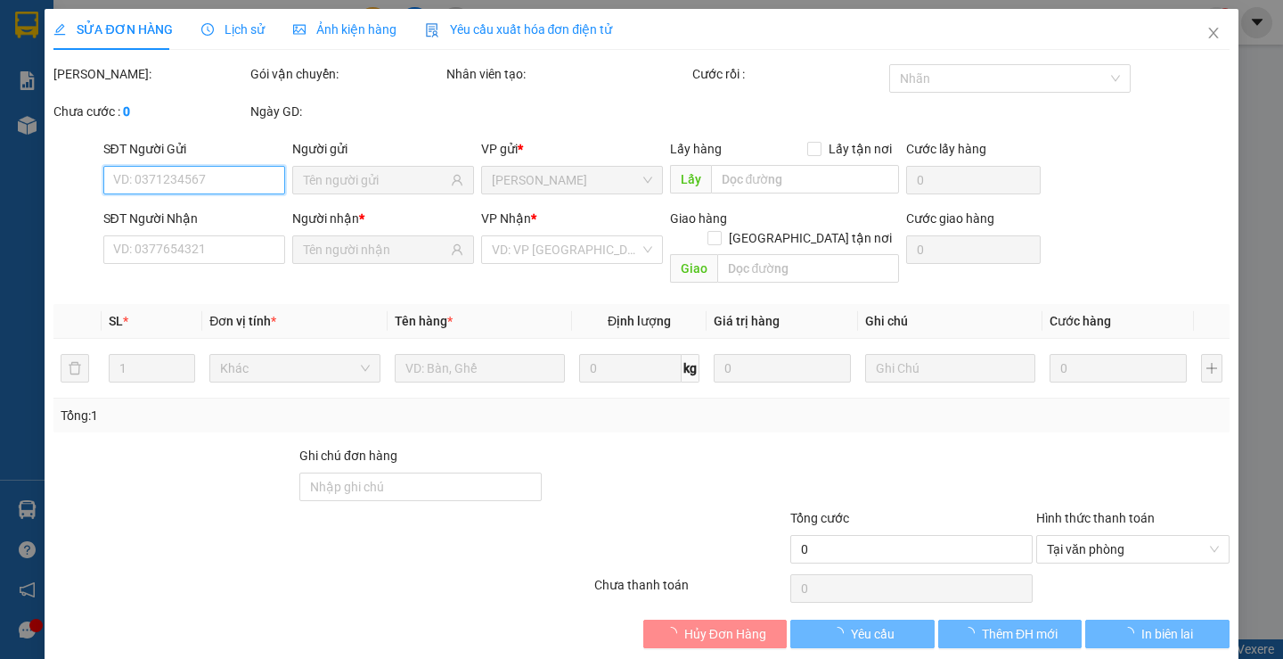
type input "0909375943"
type input "KHÁNH"
type input "0976919710"
type input "VŨ"
type input "30.000"
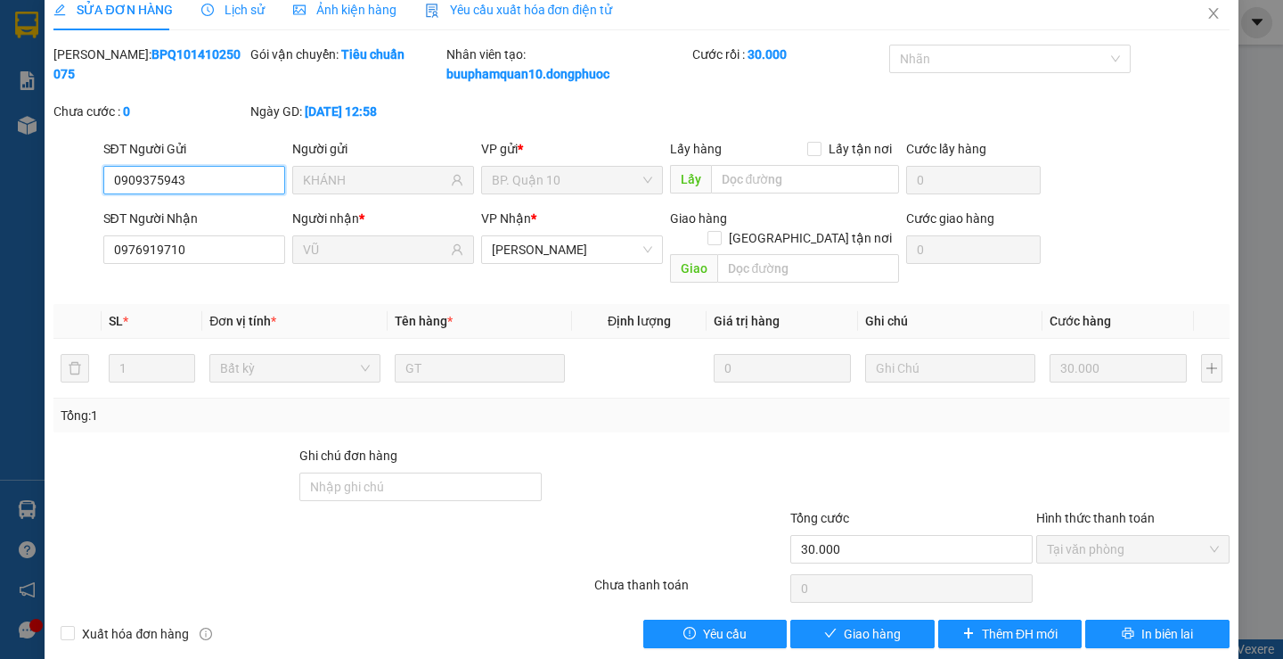
scroll to position [24, 0]
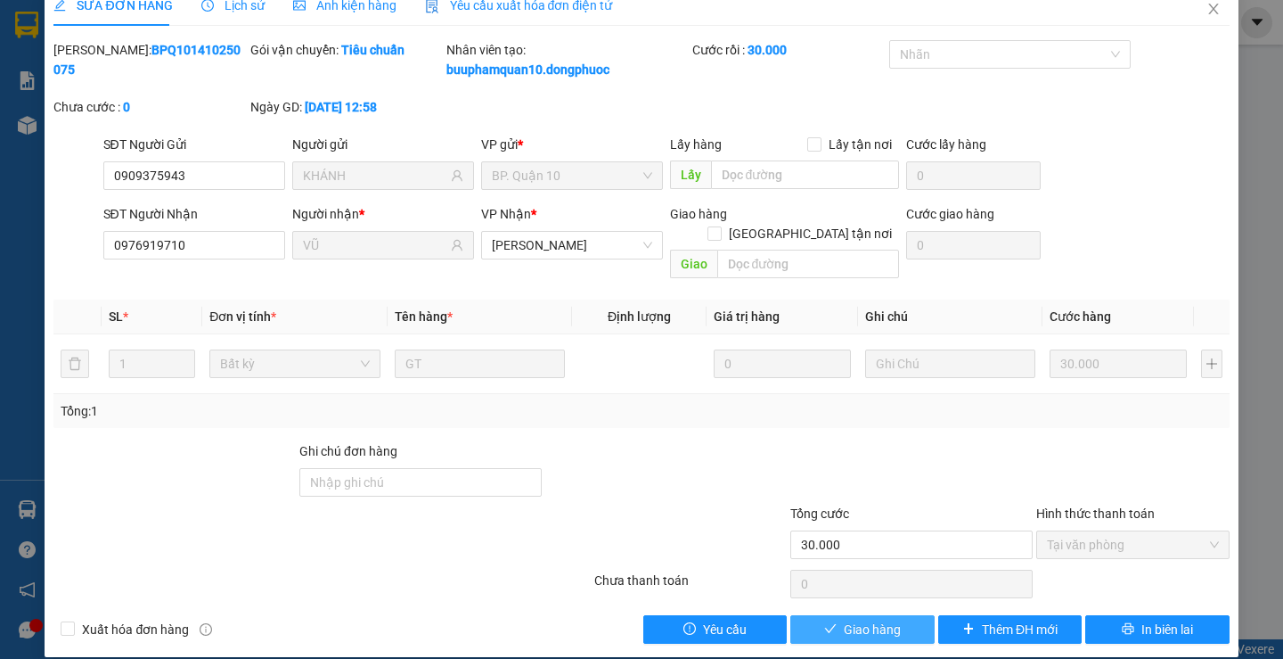
click at [832, 615] on button "Giao hàng" at bounding box center [861, 629] width 143 height 29
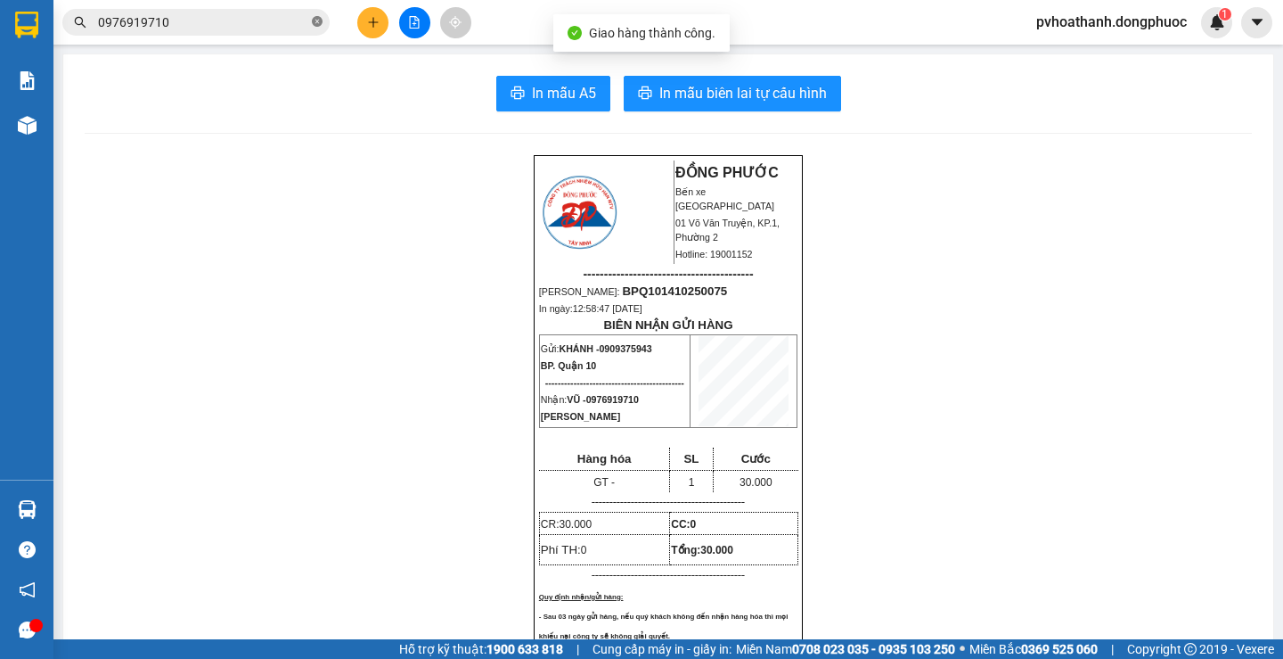
click at [320, 26] on icon "close-circle" at bounding box center [317, 21] width 11 height 11
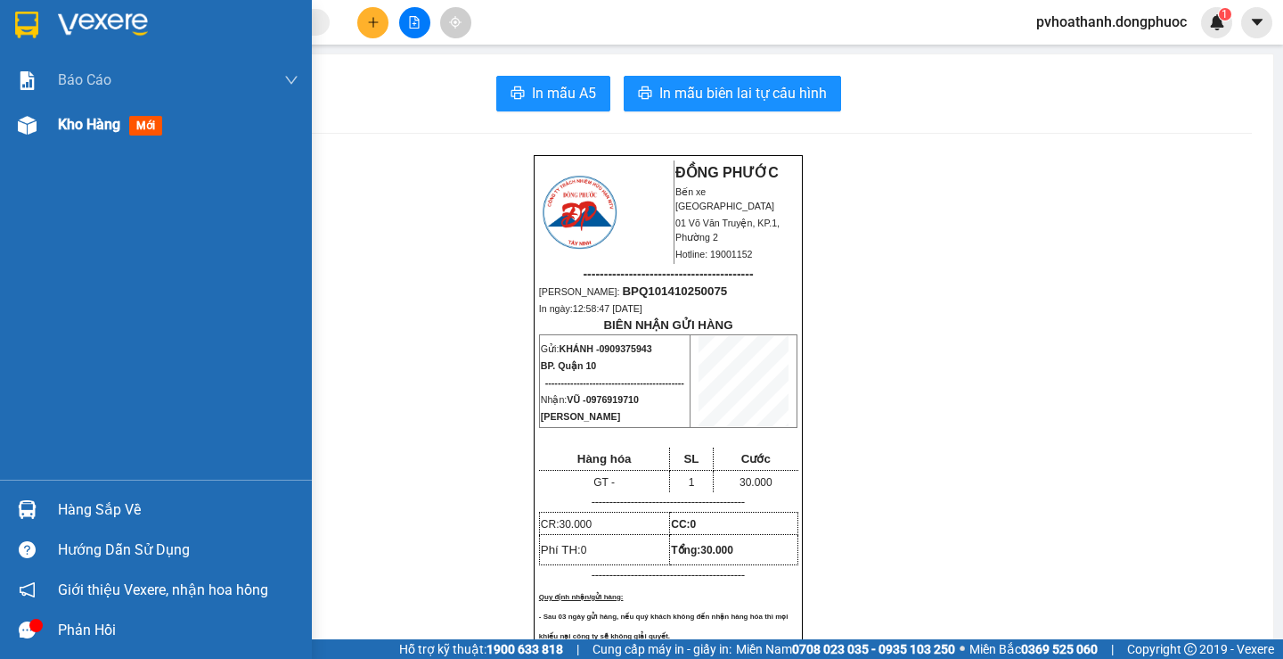
click at [81, 127] on span "Kho hàng" at bounding box center [89, 124] width 62 height 17
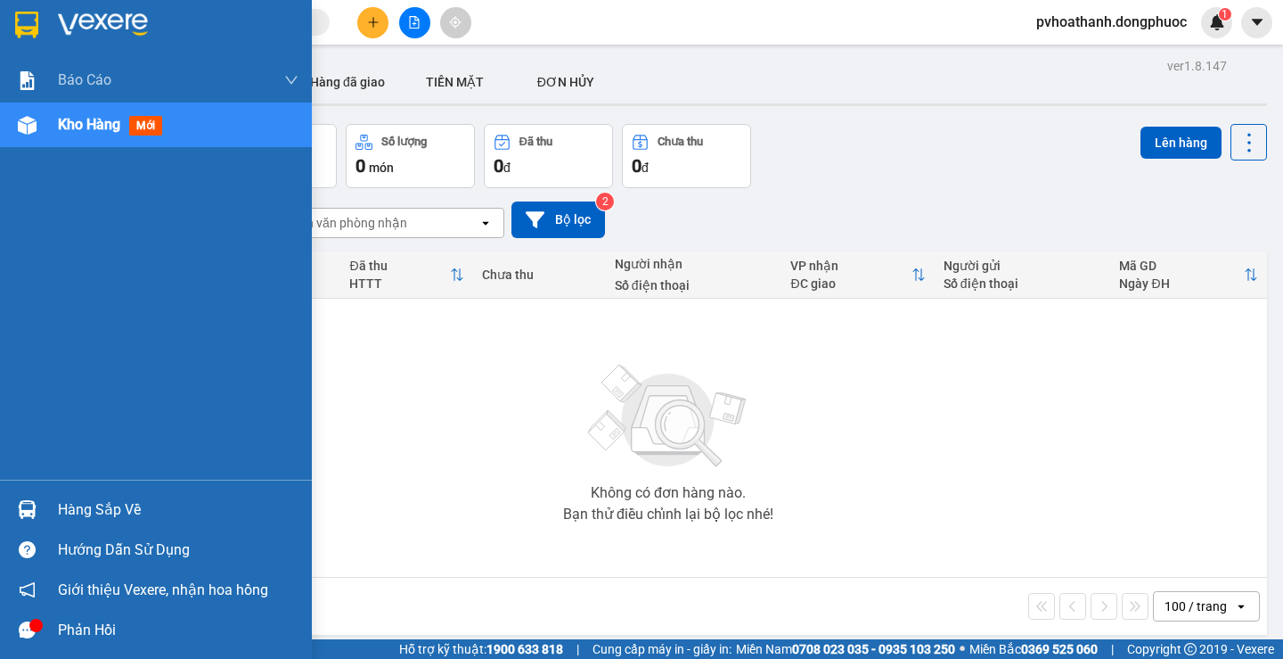
click at [72, 486] on div "Hàng sắp về Hướng dẫn sử dụng Giới thiệu Vexere, nhận hoa hồng Phản hồi" at bounding box center [156, 564] width 312 height 170
click at [70, 499] on div "Hàng sắp về" at bounding box center [178, 509] width 241 height 27
click at [38, 352] on div "Báo cáo Mẫu 1: Báo cáo dòng tiền theo nhân viên Mẫu 1: Báo cáo dòng tiền theo n…" at bounding box center [156, 329] width 312 height 659
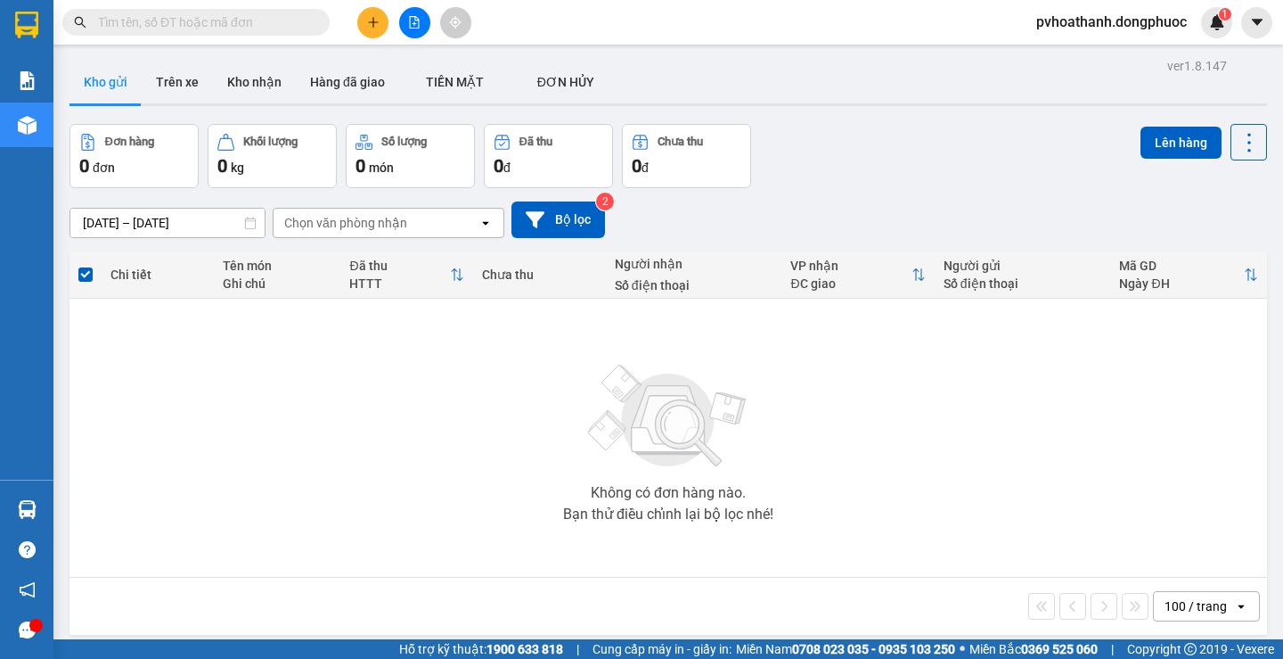
click at [266, 24] on input "text" at bounding box center [203, 22] width 210 height 20
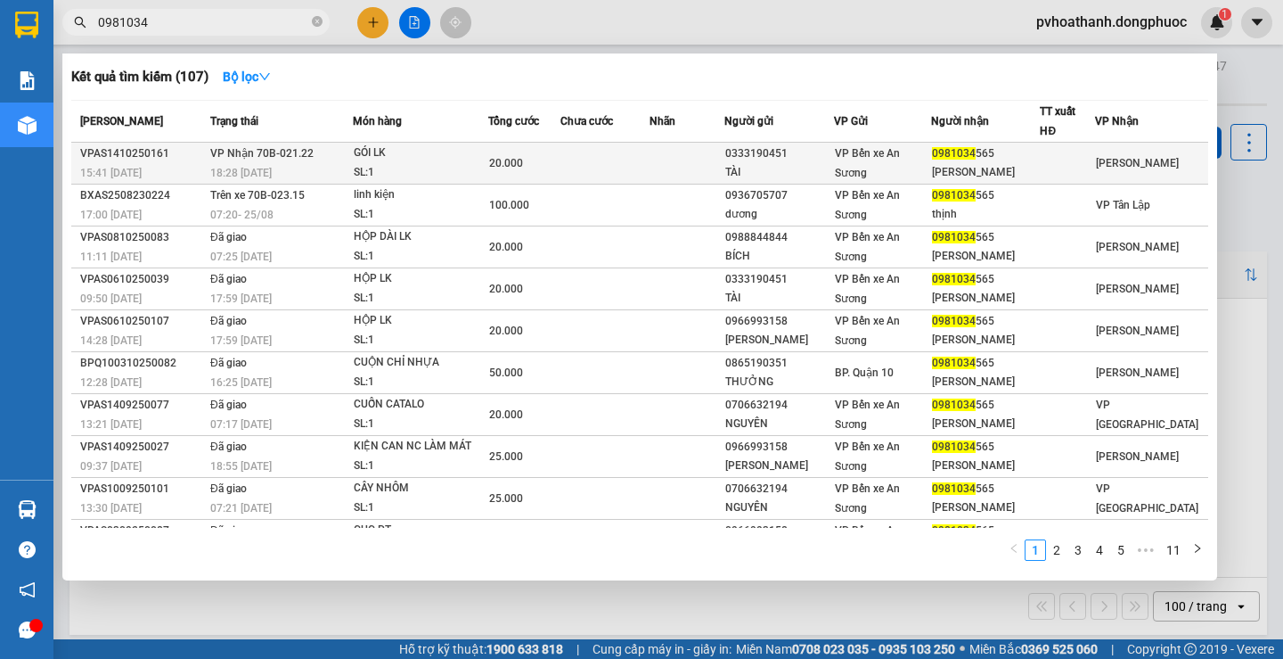
type input "0981034"
click at [464, 158] on div "GÓI LK" at bounding box center [421, 153] width 134 height 20
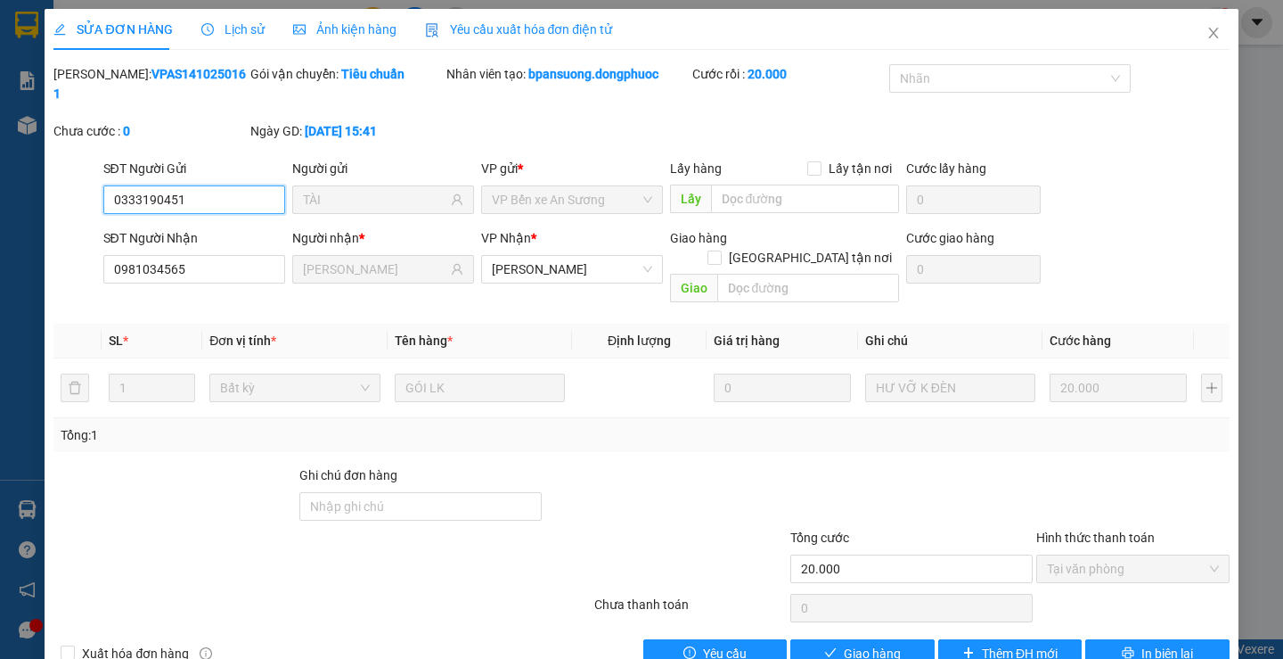
type input "0333190451"
type input "TÀI"
type input "0981034565"
type input "HƯNG THỊNH"
type input "20.000"
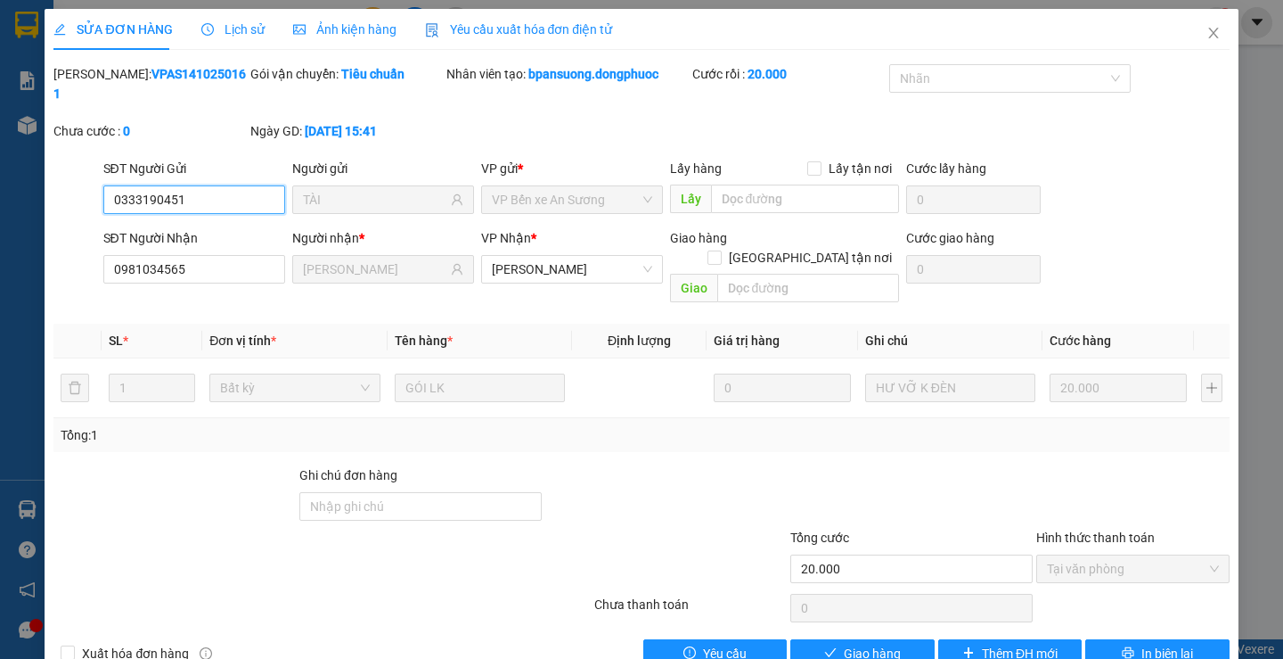
scroll to position [4, 0]
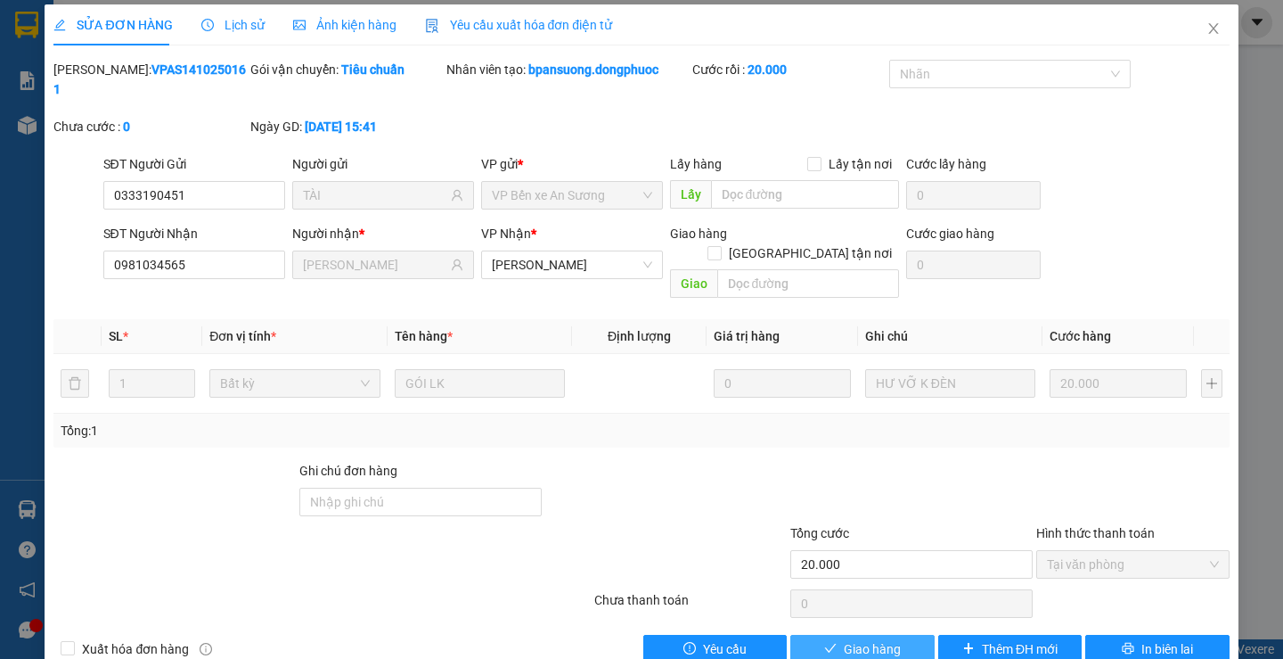
click at [848, 639] on span "Giao hàng" at bounding box center [872, 649] width 57 height 20
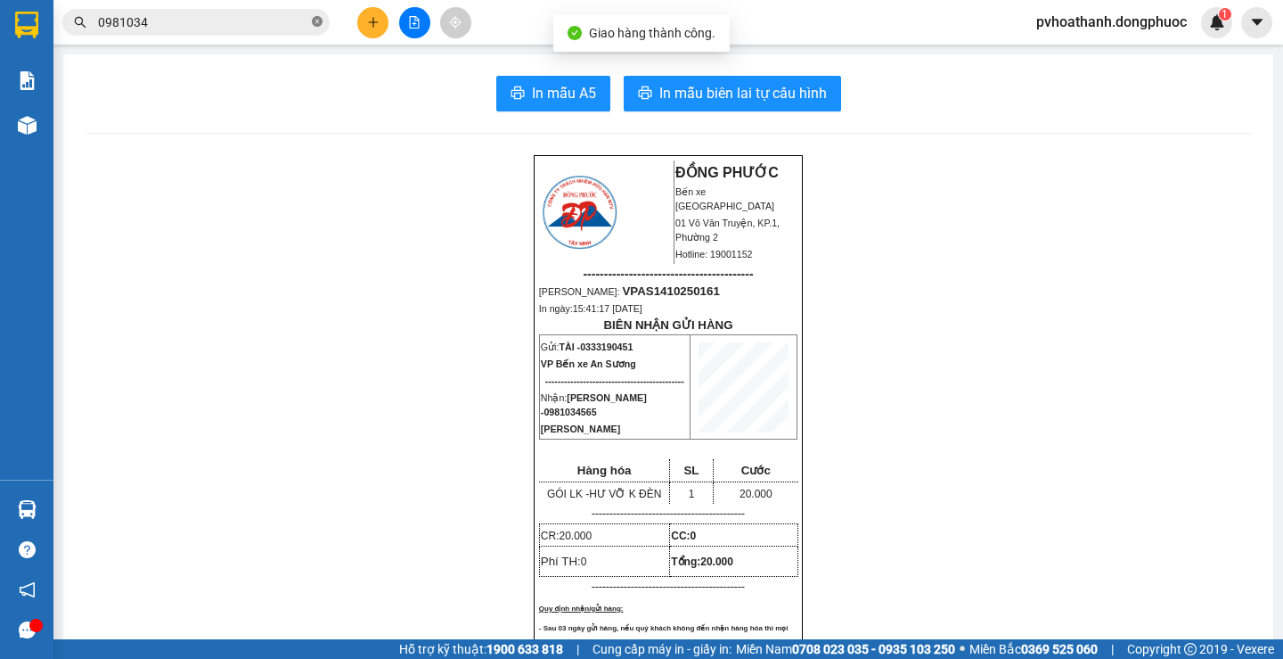
click at [316, 23] on icon "close-circle" at bounding box center [317, 21] width 11 height 11
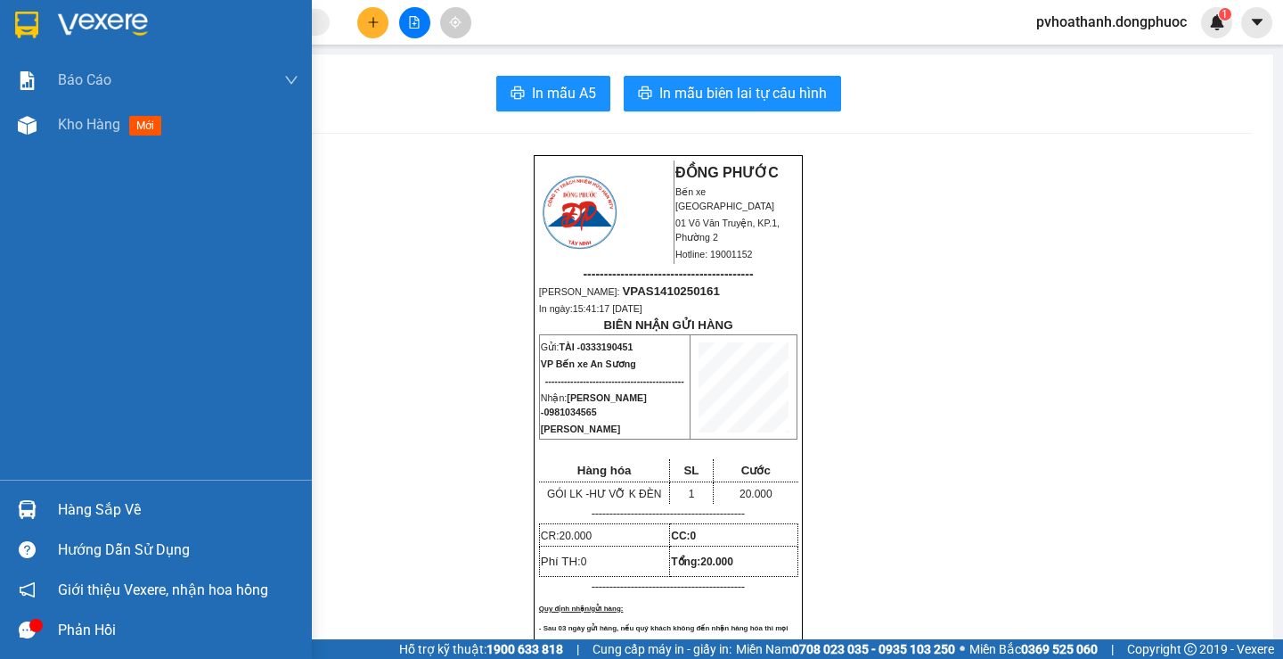
click at [90, 499] on div "Hàng sắp về" at bounding box center [178, 509] width 241 height 27
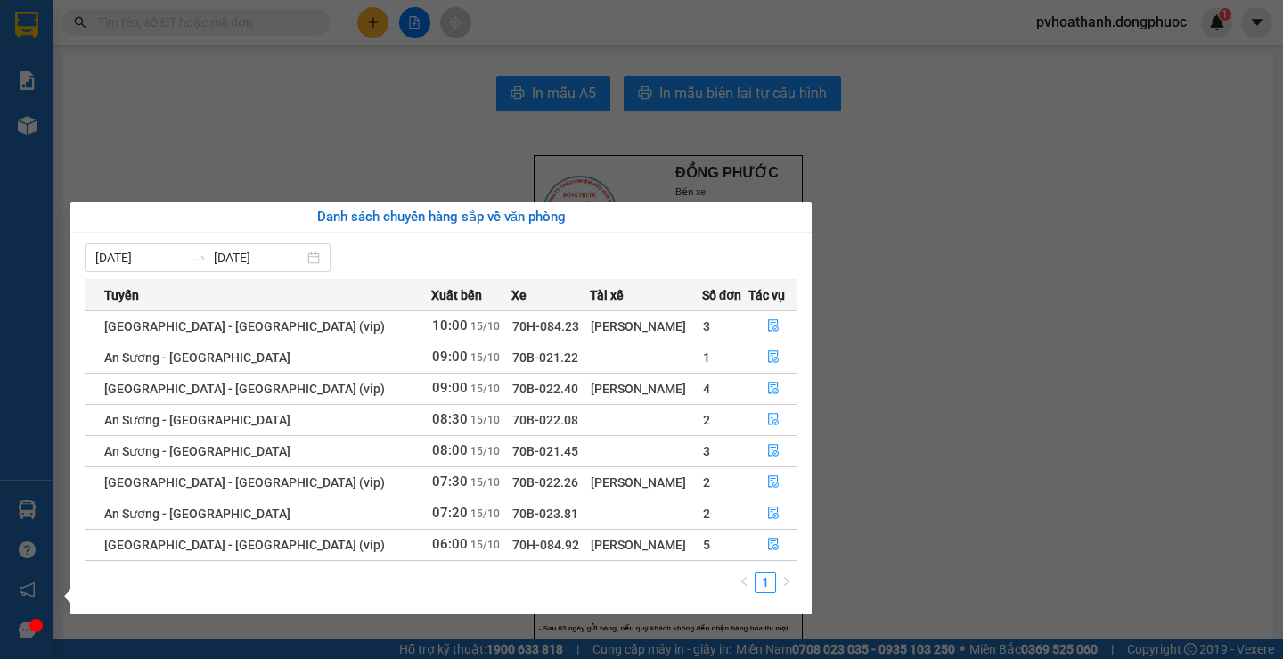
click at [286, 103] on section "Kết quả tìm kiếm ( 107 ) Bộ lọc Mã ĐH Trạng thái Món hàng Tổng cước Chưa cước N…" at bounding box center [641, 329] width 1283 height 659
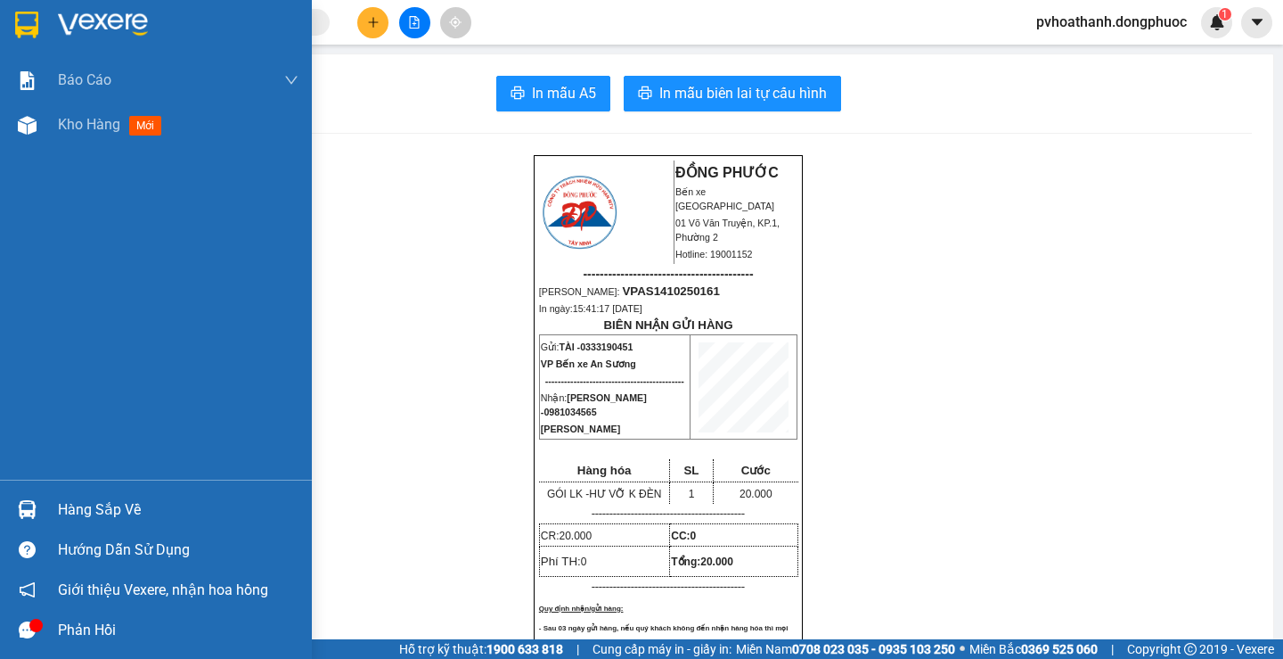
click at [81, 504] on div "Hàng sắp về" at bounding box center [178, 509] width 241 height 27
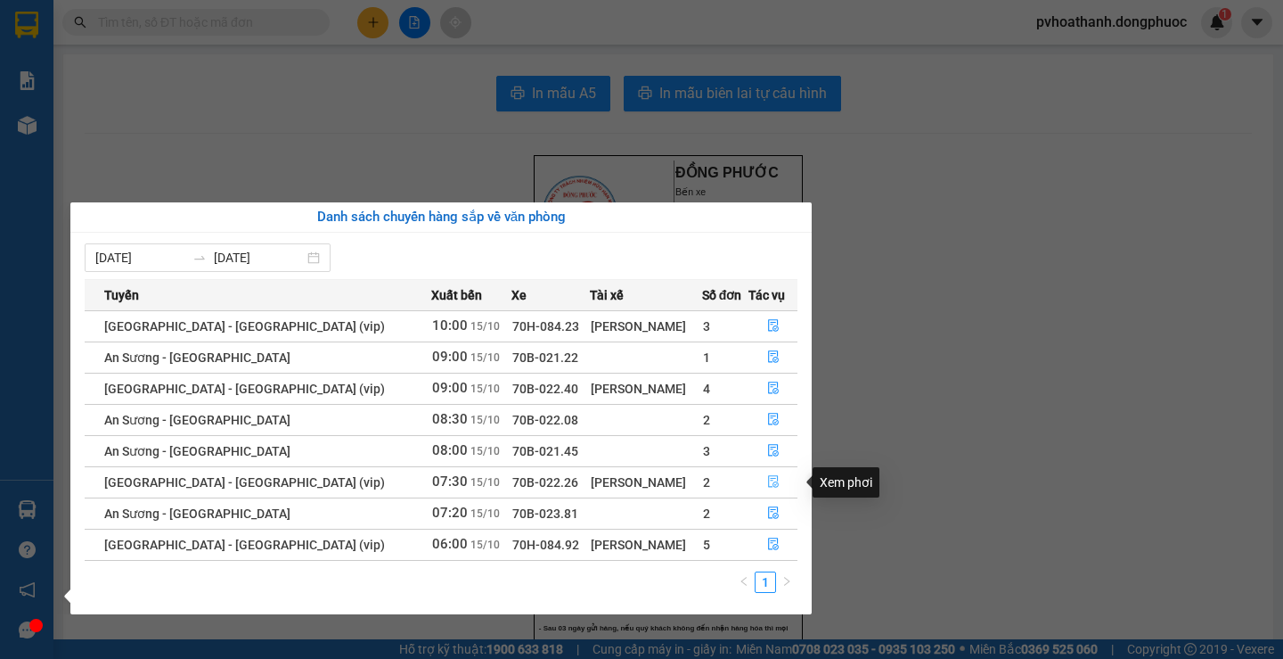
click at [768, 480] on icon "file-done" at bounding box center [773, 481] width 12 height 12
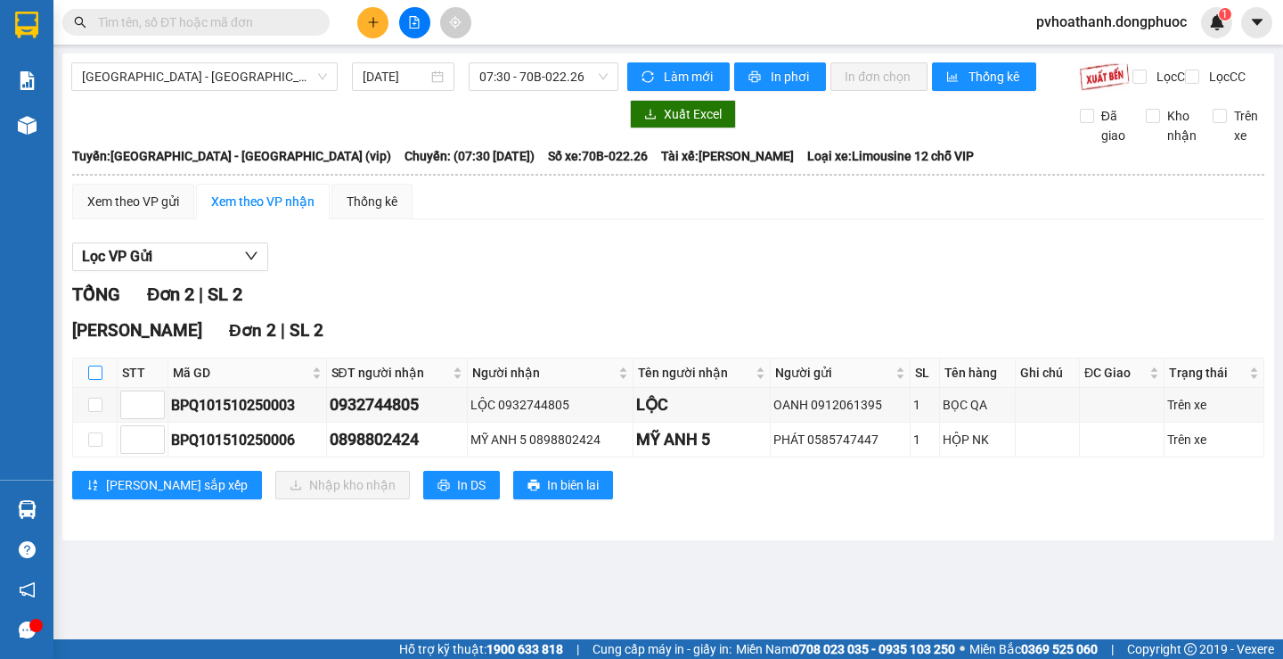
click at [98, 380] on input "checkbox" at bounding box center [95, 372] width 14 height 14
checkbox input "true"
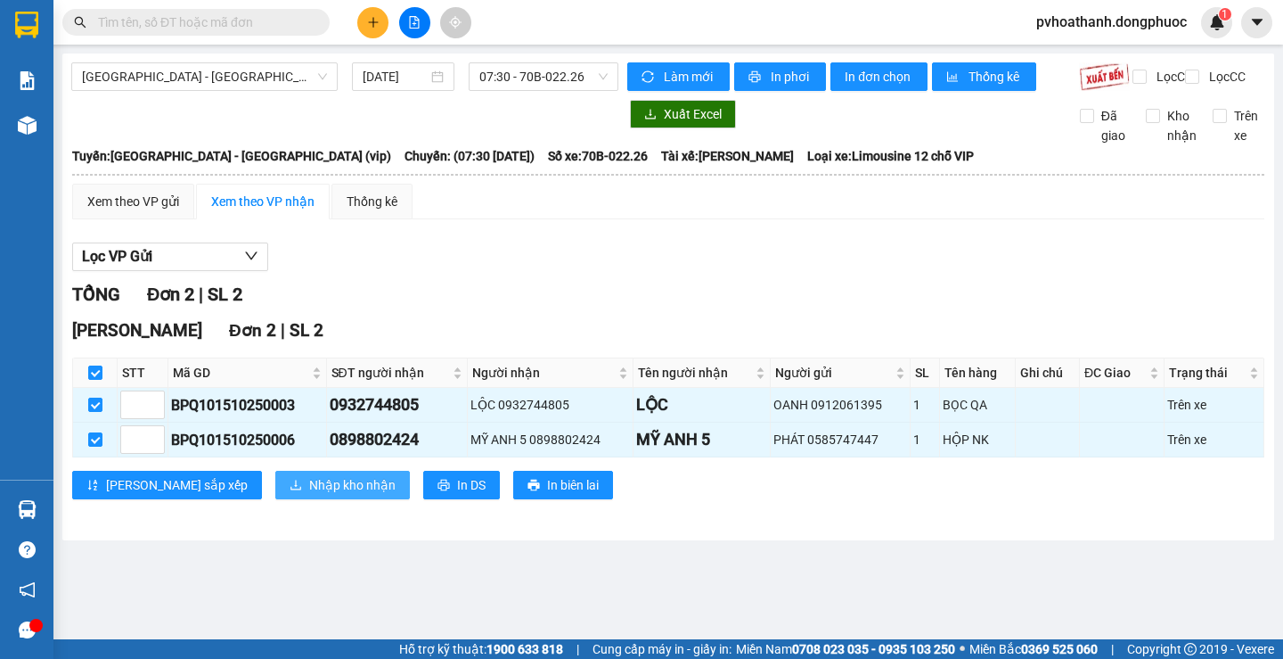
click at [309, 495] on span "Nhập kho nhận" at bounding box center [352, 485] width 86 height 20
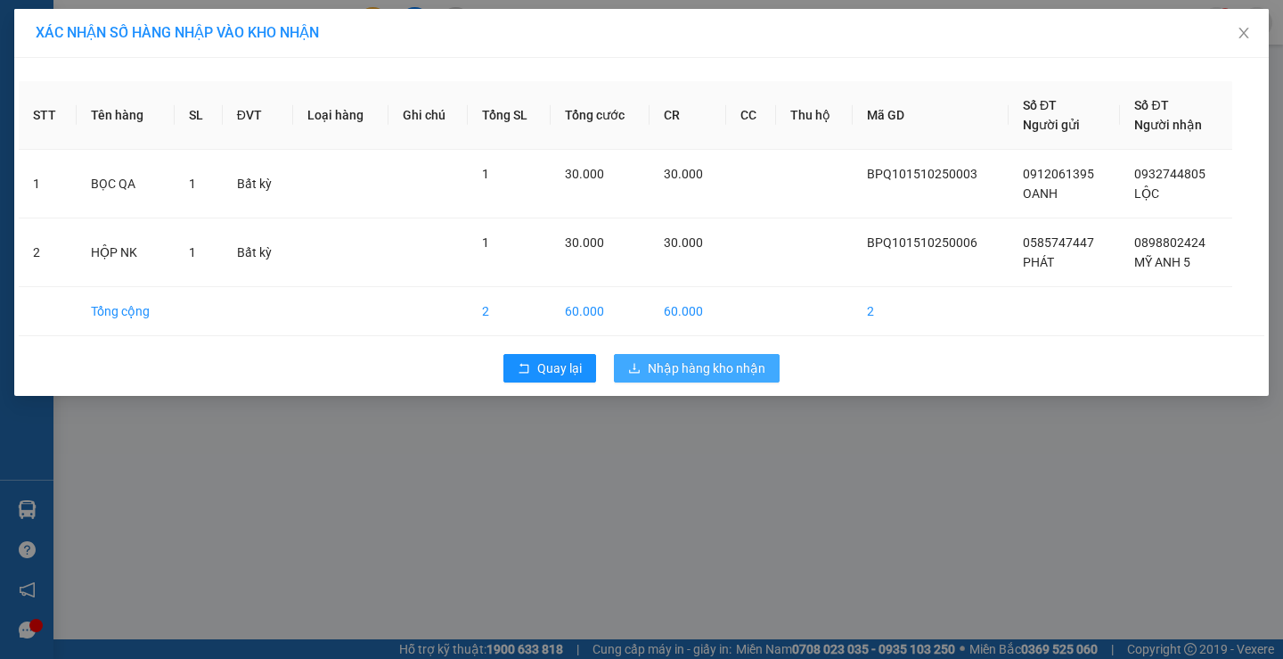
click at [701, 370] on span "Nhập hàng kho nhận" at bounding box center [707, 368] width 118 height 20
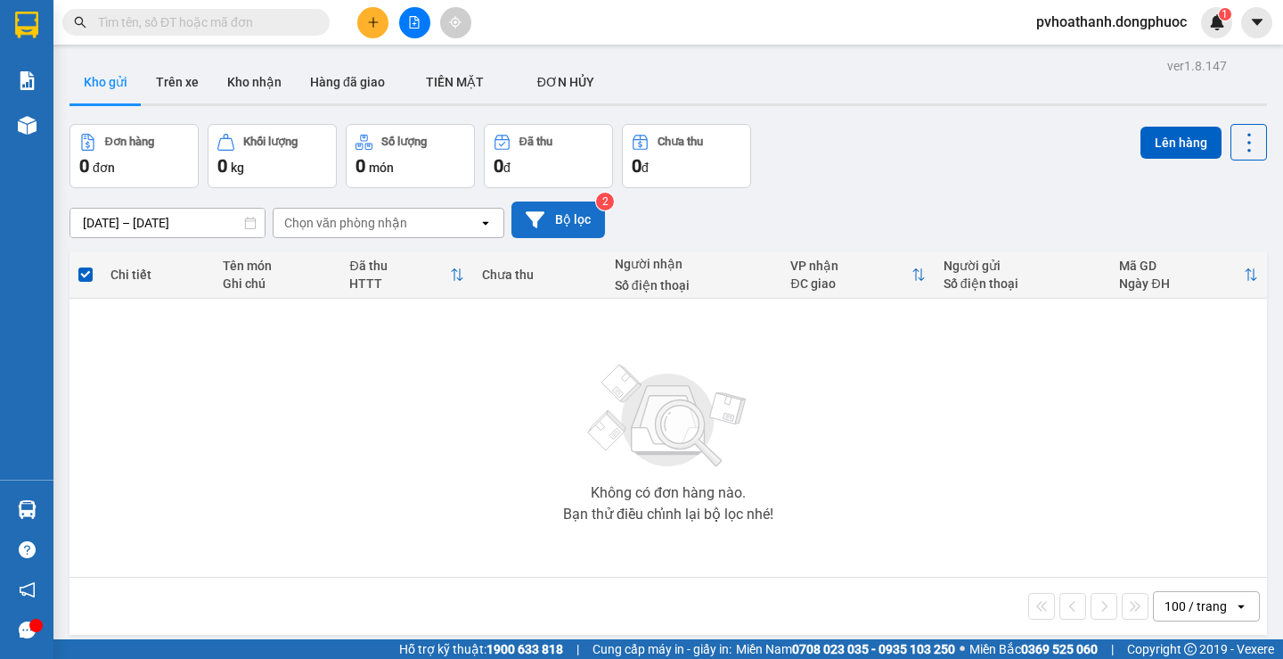
click at [582, 224] on button "Bộ lọc" at bounding box center [559, 219] width 94 height 37
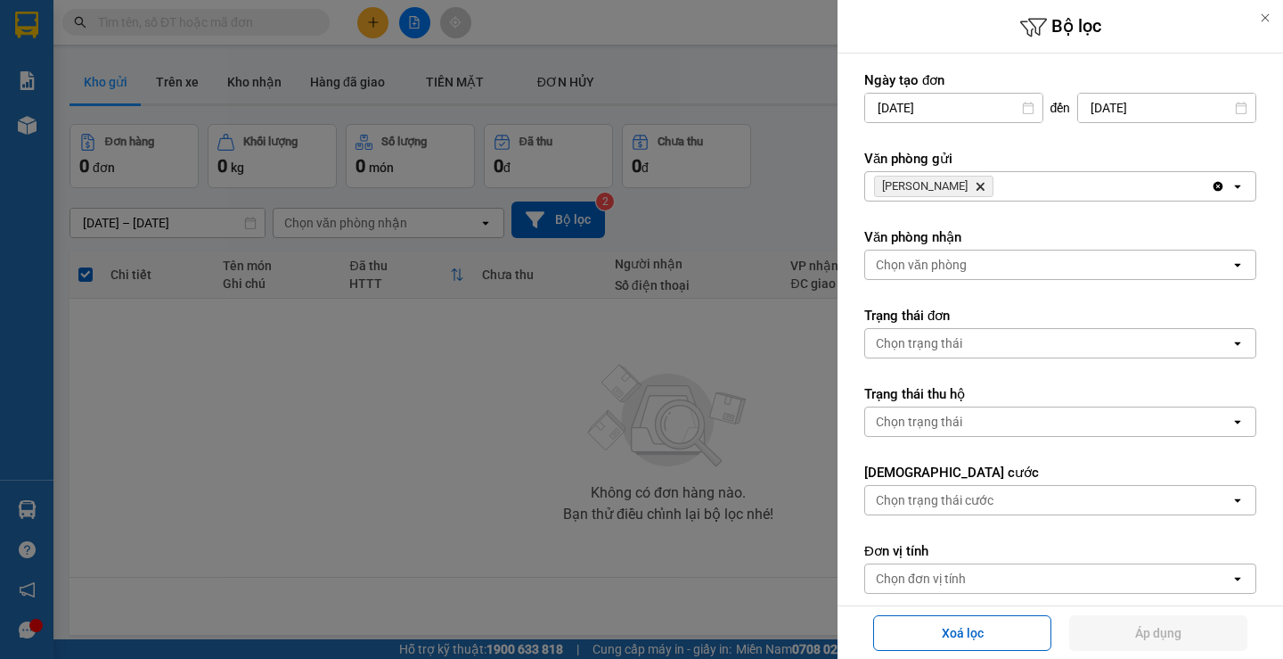
click at [733, 233] on div at bounding box center [641, 329] width 1283 height 659
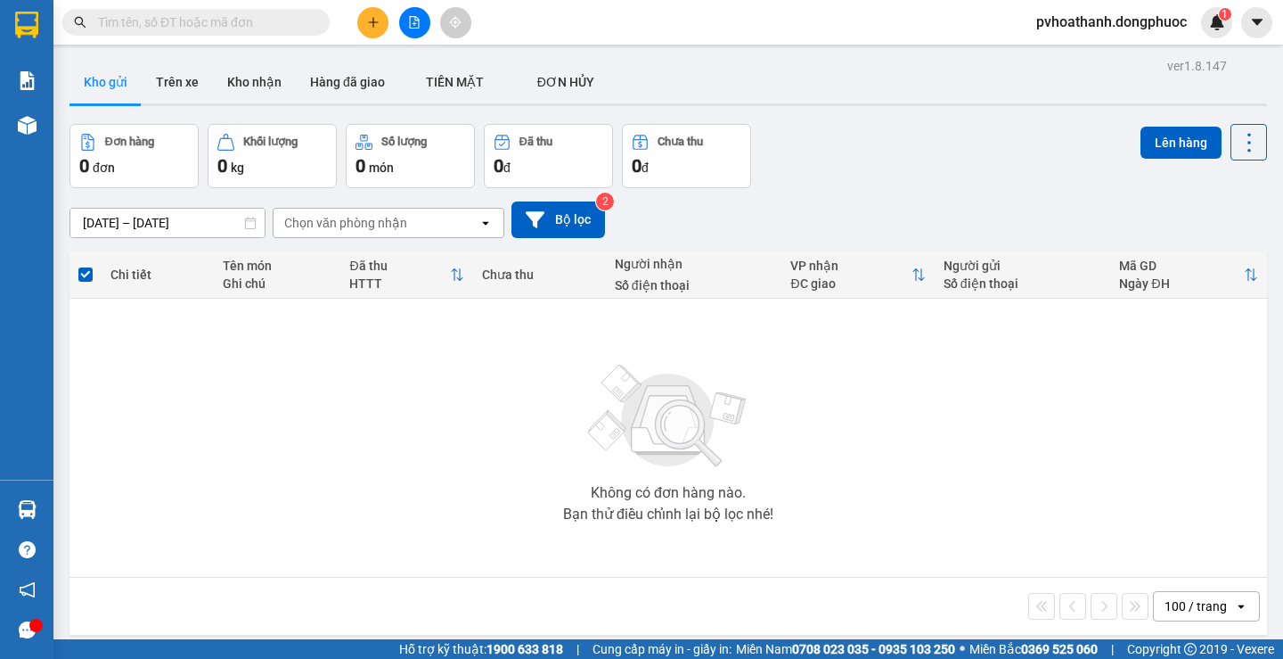
click at [1044, 131] on div "Đơn hàng 0 đơn Khối lượng 0 kg Số lượng 0 món Đã thu 0 đ Chưa thu 0 đ Lên hàng" at bounding box center [669, 156] width 1198 height 64
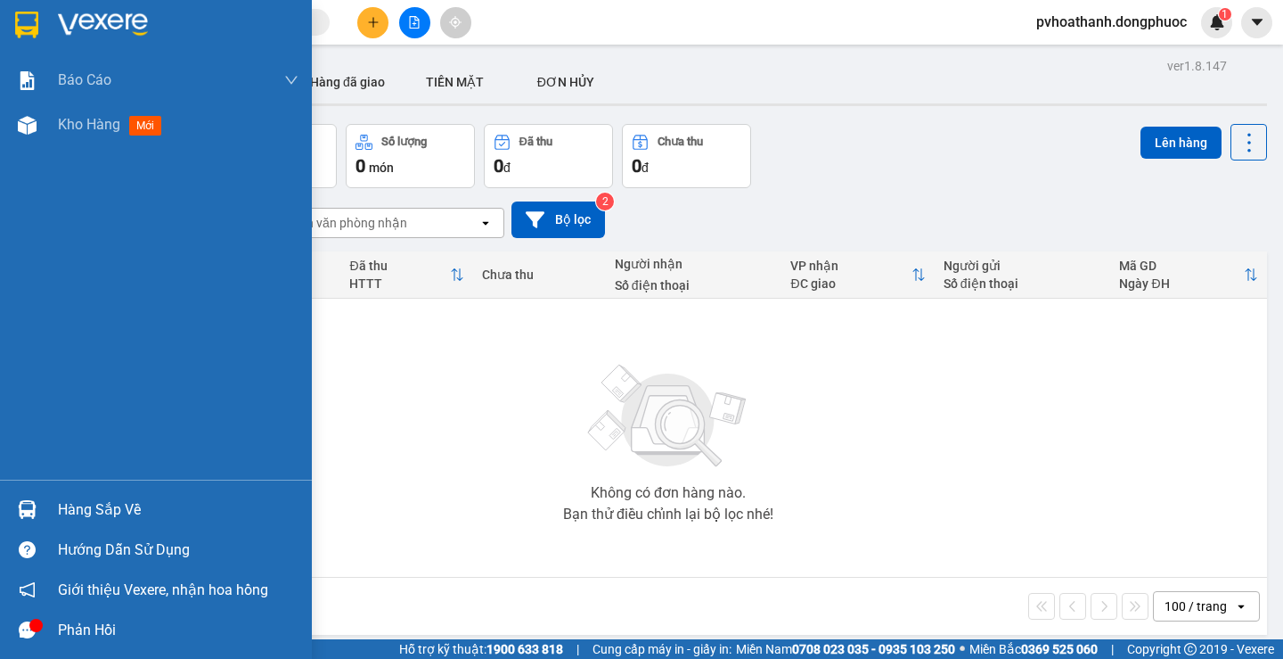
click at [94, 500] on div "Hàng sắp về" at bounding box center [178, 509] width 241 height 27
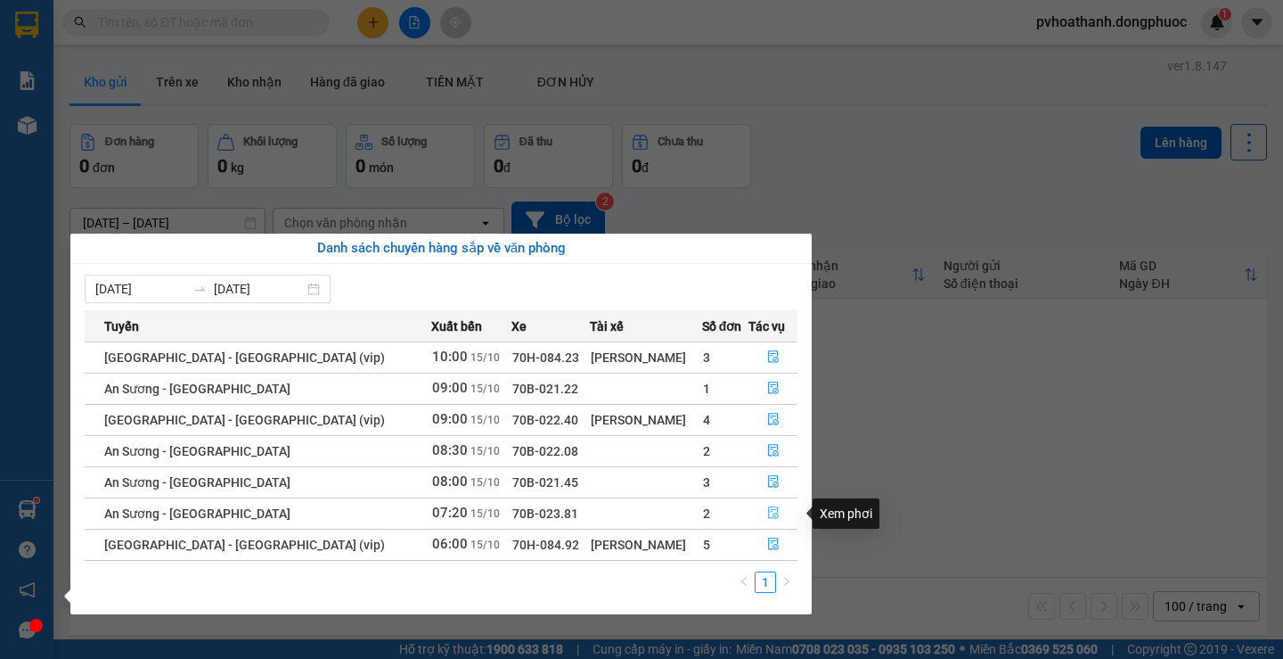
click at [768, 510] on icon "file-done" at bounding box center [773, 513] width 11 height 12
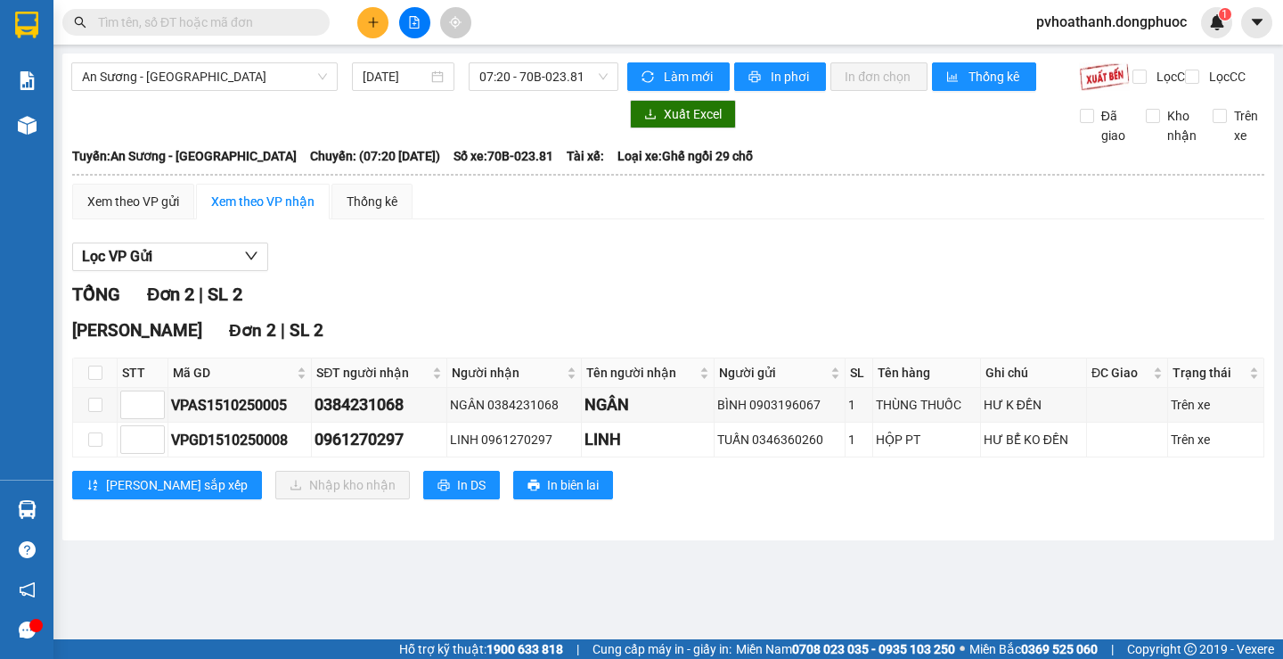
click at [372, 25] on icon "plus" at bounding box center [373, 22] width 12 height 12
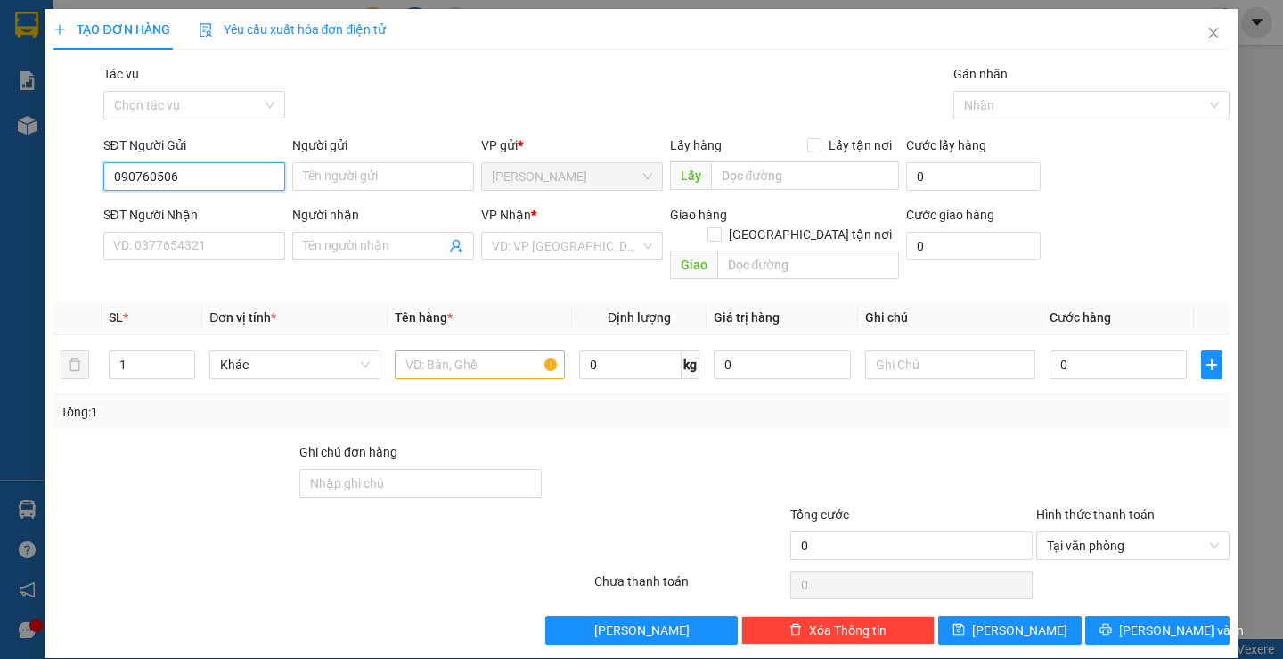
type input "0907605060"
click at [215, 203] on div "0907605060 - TRỌNG" at bounding box center [191, 212] width 159 height 20
type input "TRỌNG"
type input "0348069591"
type input "KIÊN"
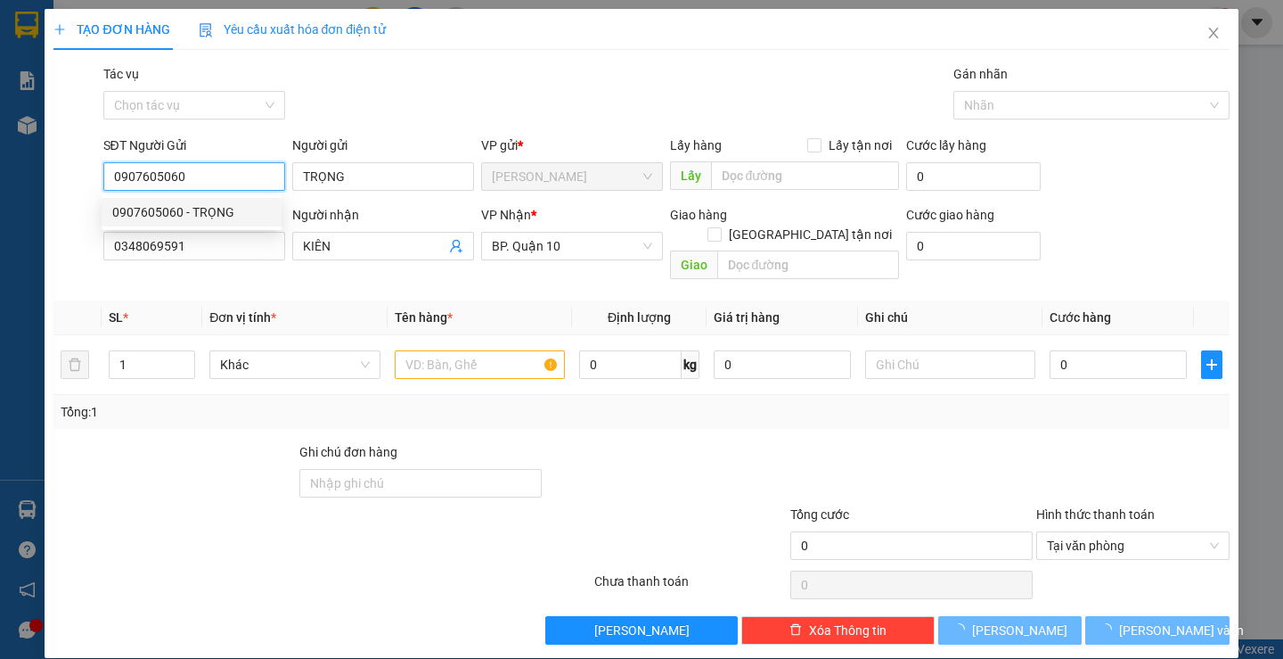
type input "30.000"
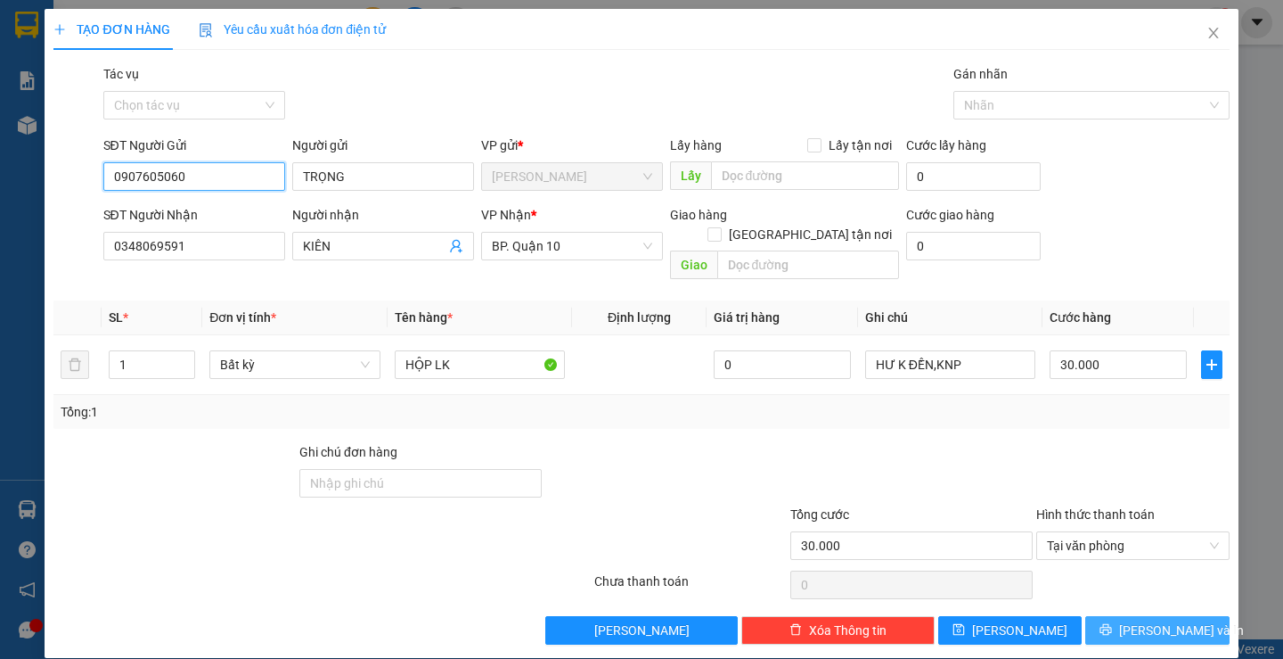
type input "0907605060"
click at [1126, 618] on button "Lưu và In" at bounding box center [1156, 630] width 143 height 29
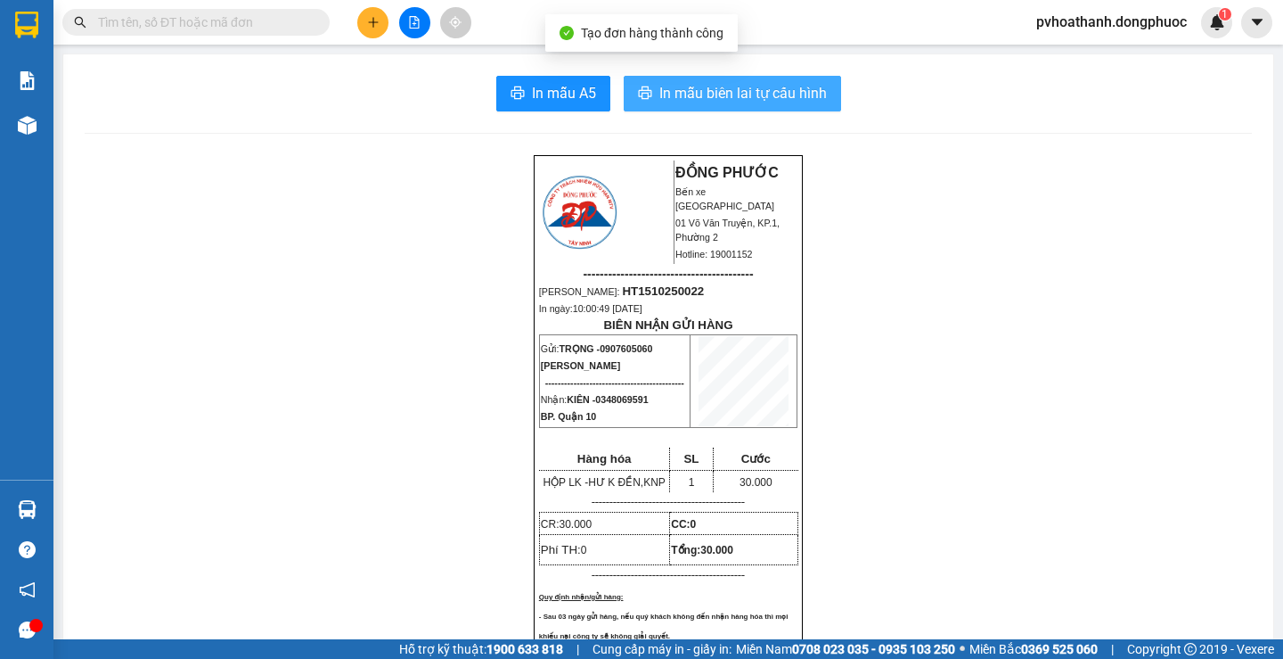
click at [726, 88] on span "In mẫu biên lai tự cấu hình" at bounding box center [743, 93] width 168 height 22
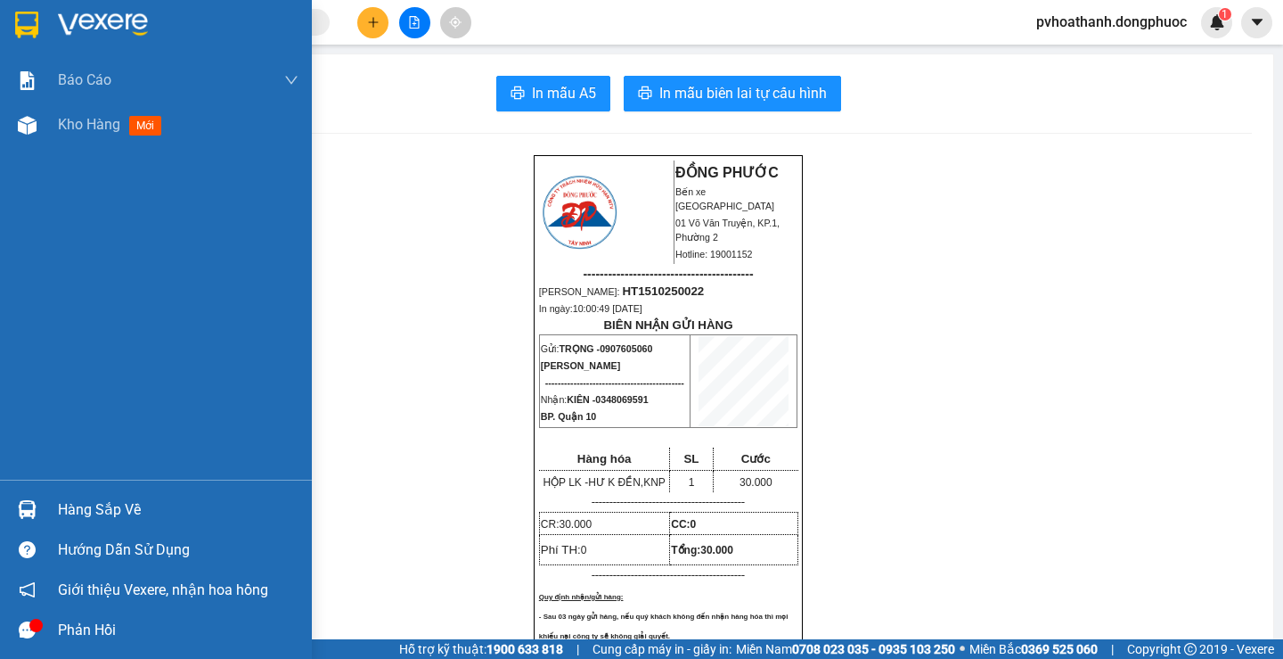
click at [68, 505] on div "Hàng sắp về" at bounding box center [178, 509] width 241 height 27
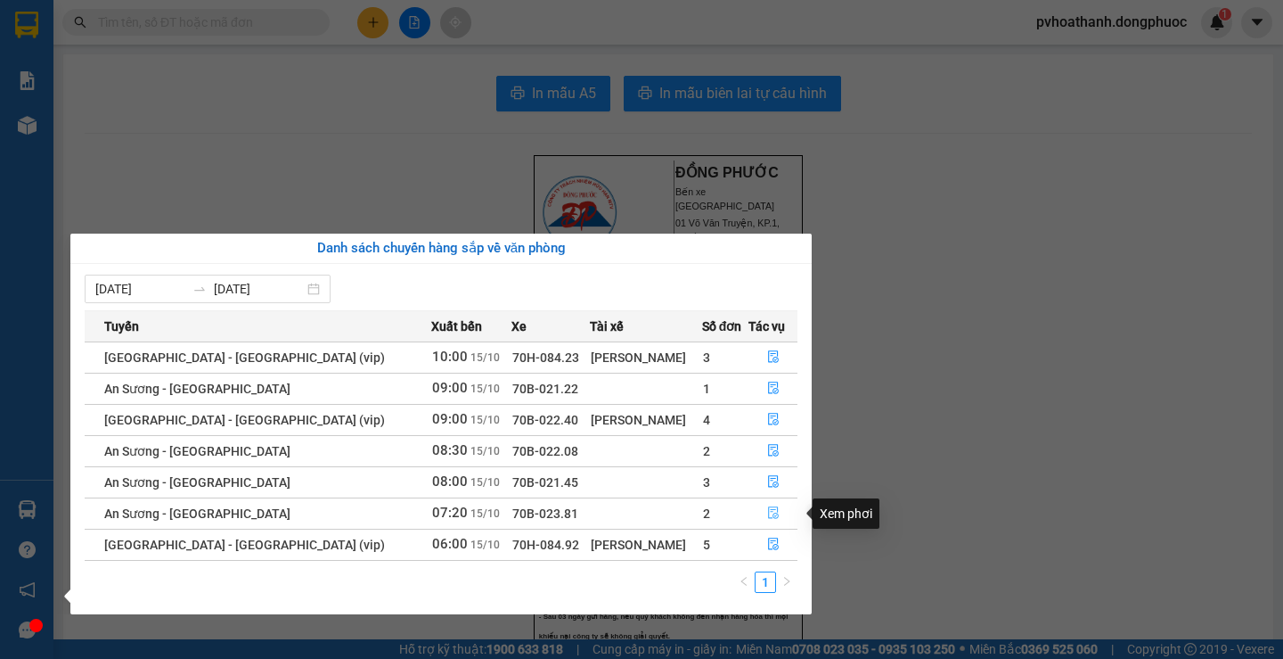
click at [769, 511] on icon "file-done" at bounding box center [773, 512] width 12 height 12
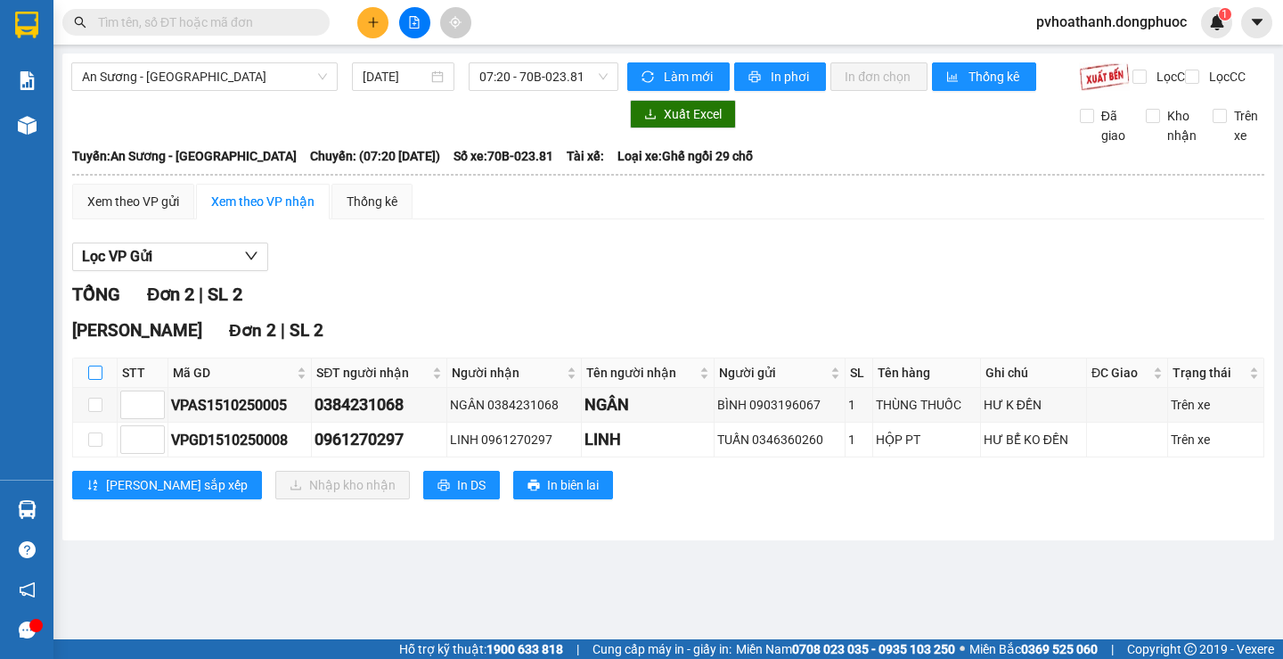
click at [90, 380] on input "checkbox" at bounding box center [95, 372] width 14 height 14
checkbox input "true"
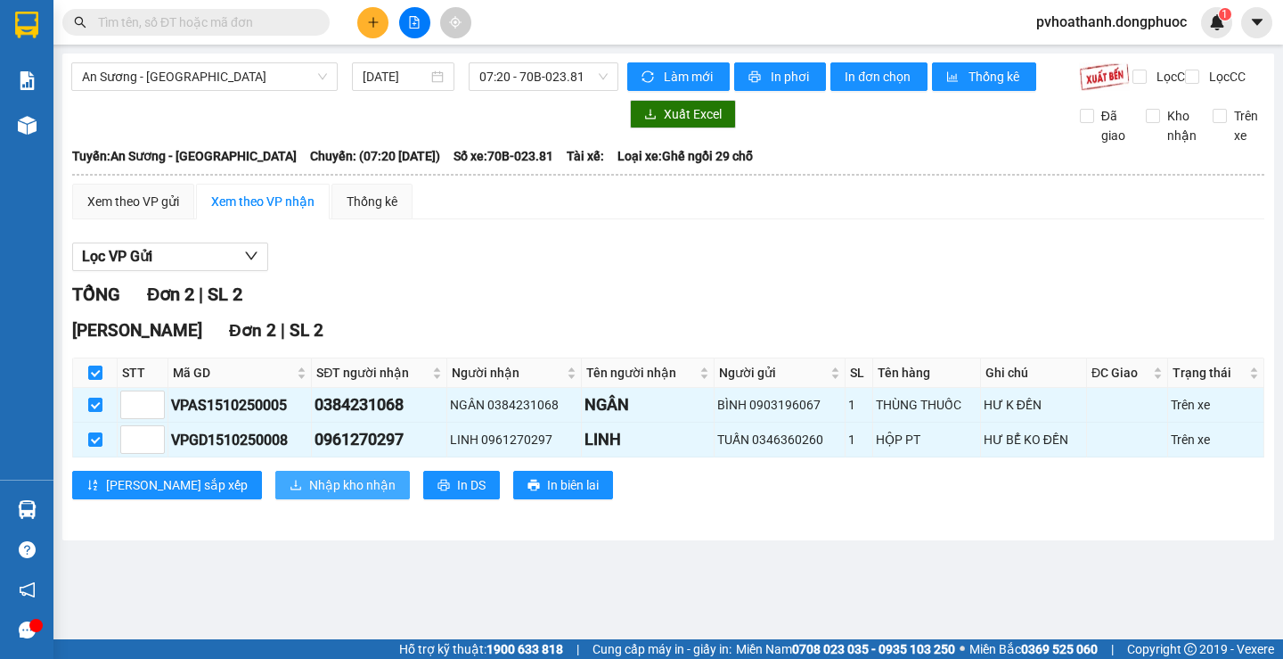
click at [309, 495] on span "Nhập kho nhận" at bounding box center [352, 485] width 86 height 20
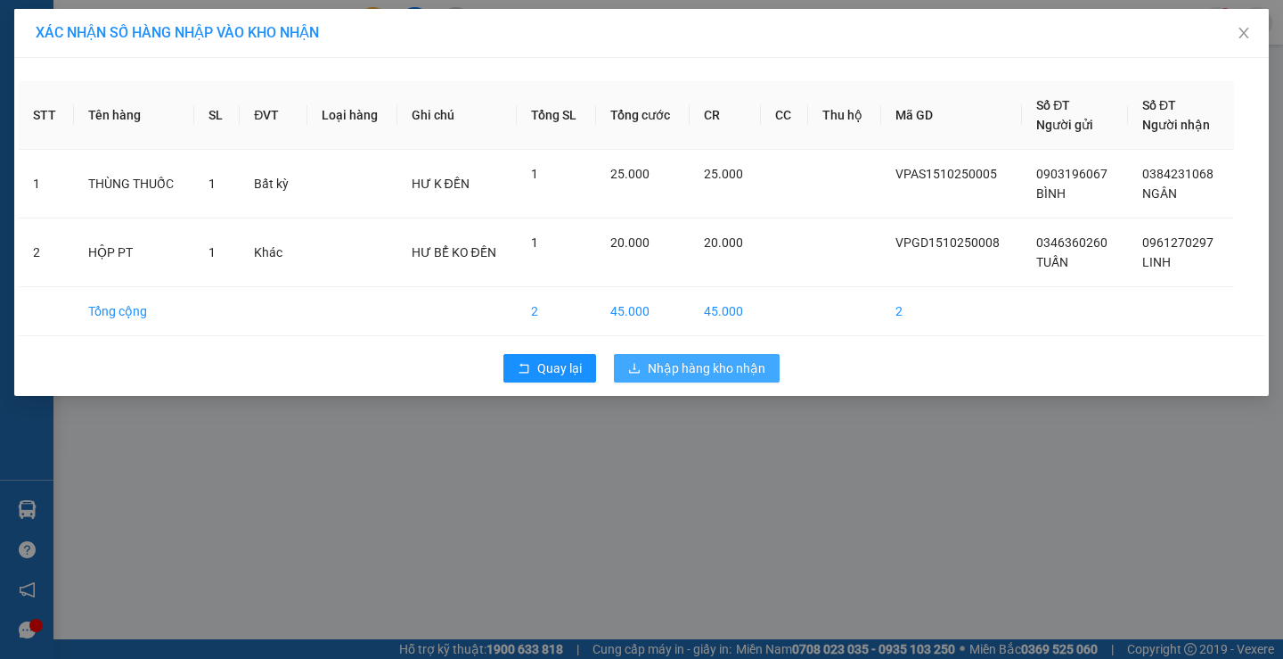
click at [714, 368] on span "Nhập hàng kho nhận" at bounding box center [707, 368] width 118 height 20
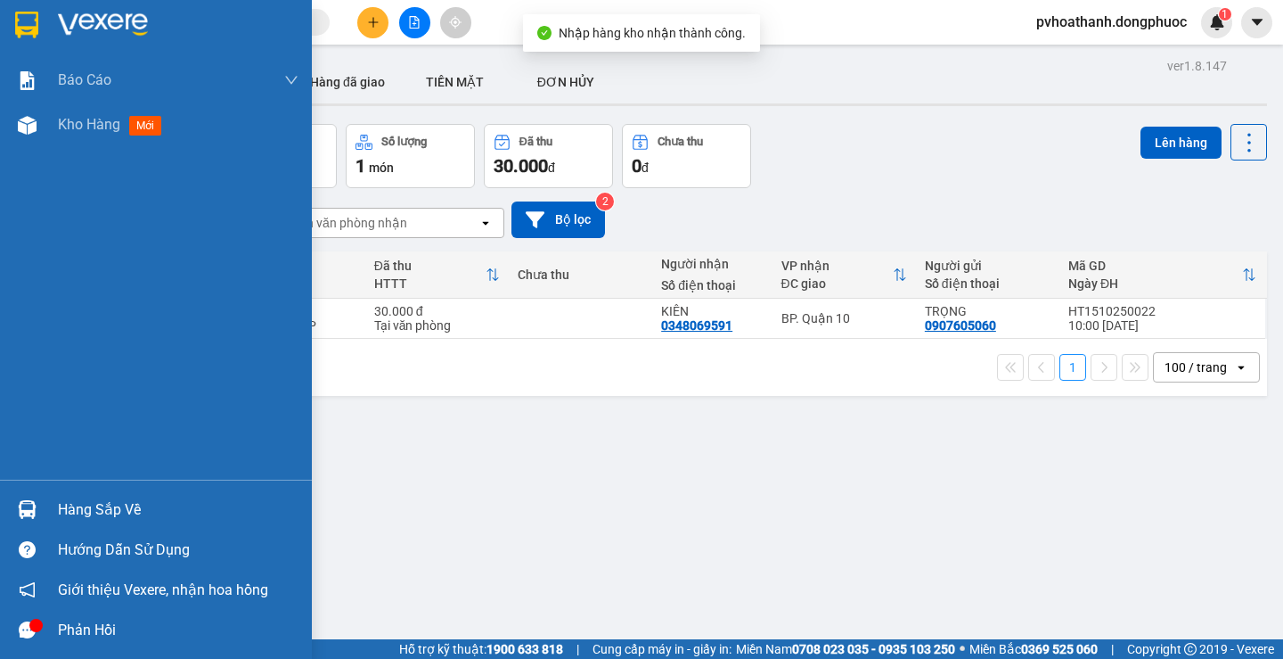
click at [91, 497] on div "Hàng sắp về" at bounding box center [178, 509] width 241 height 27
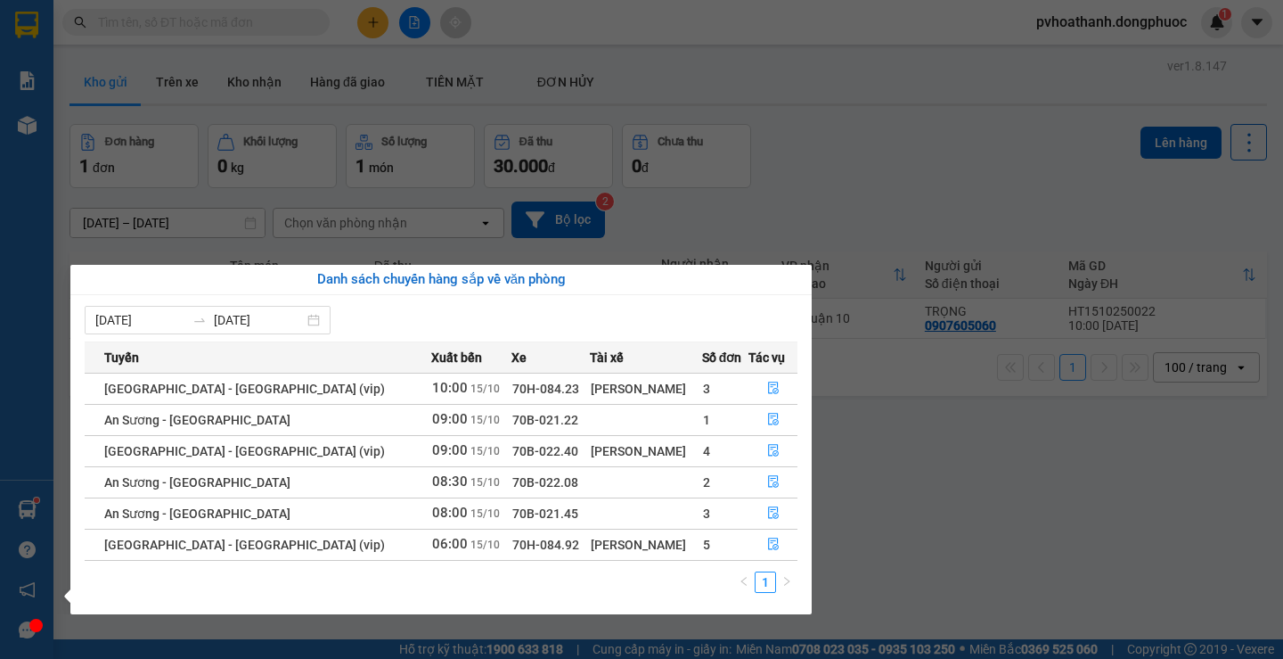
click at [0, 229] on div "Báo cáo Mẫu 1: Báo cáo dòng tiền theo nhân viên Mẫu 1: Báo cáo dòng tiền theo n…" at bounding box center [26, 329] width 53 height 659
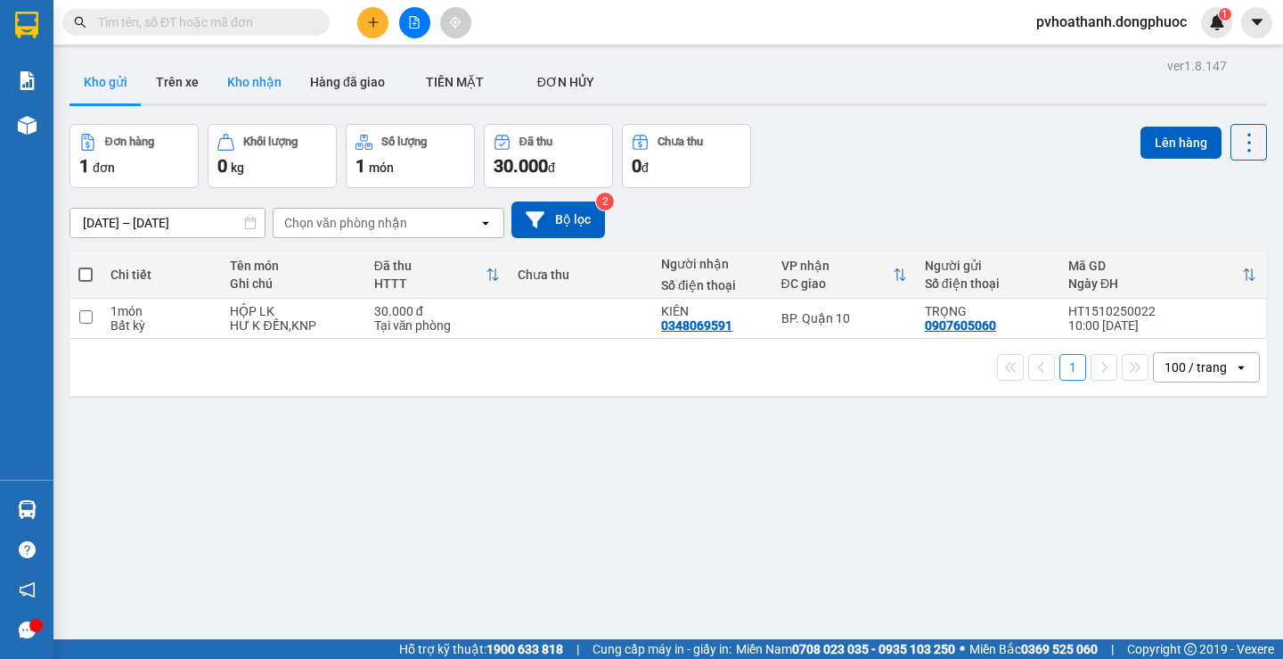
click at [244, 89] on button "Kho nhận" at bounding box center [254, 82] width 83 height 43
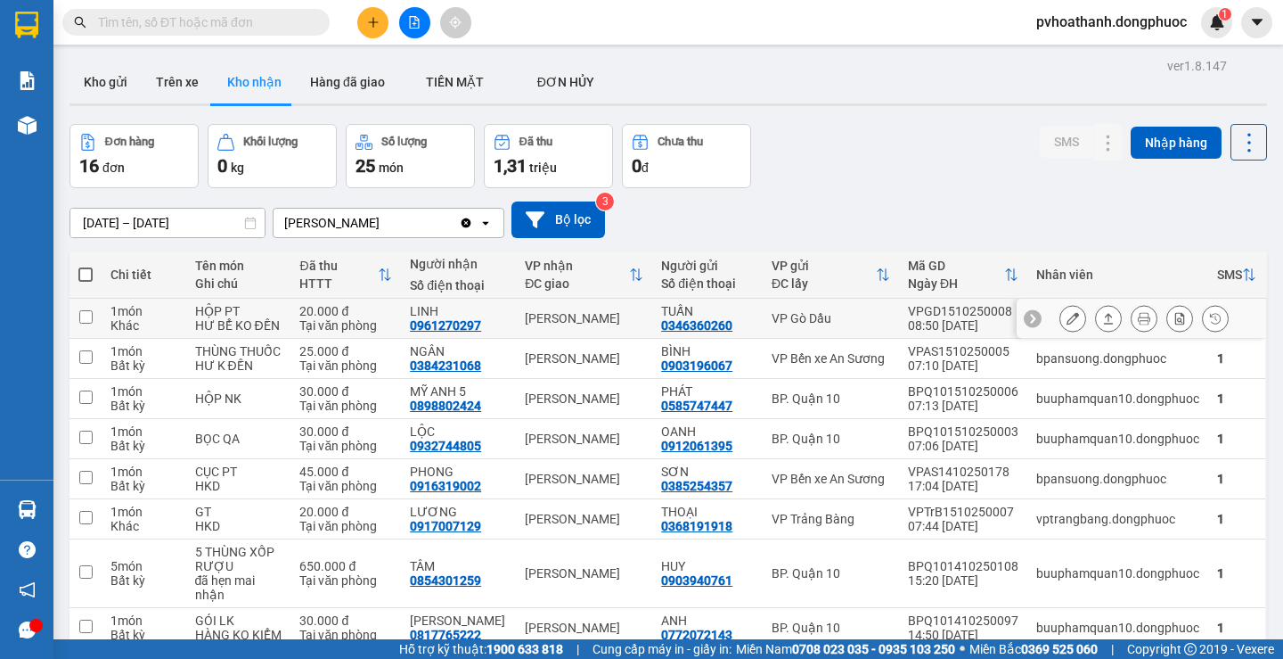
click at [1102, 322] on button at bounding box center [1108, 318] width 25 height 31
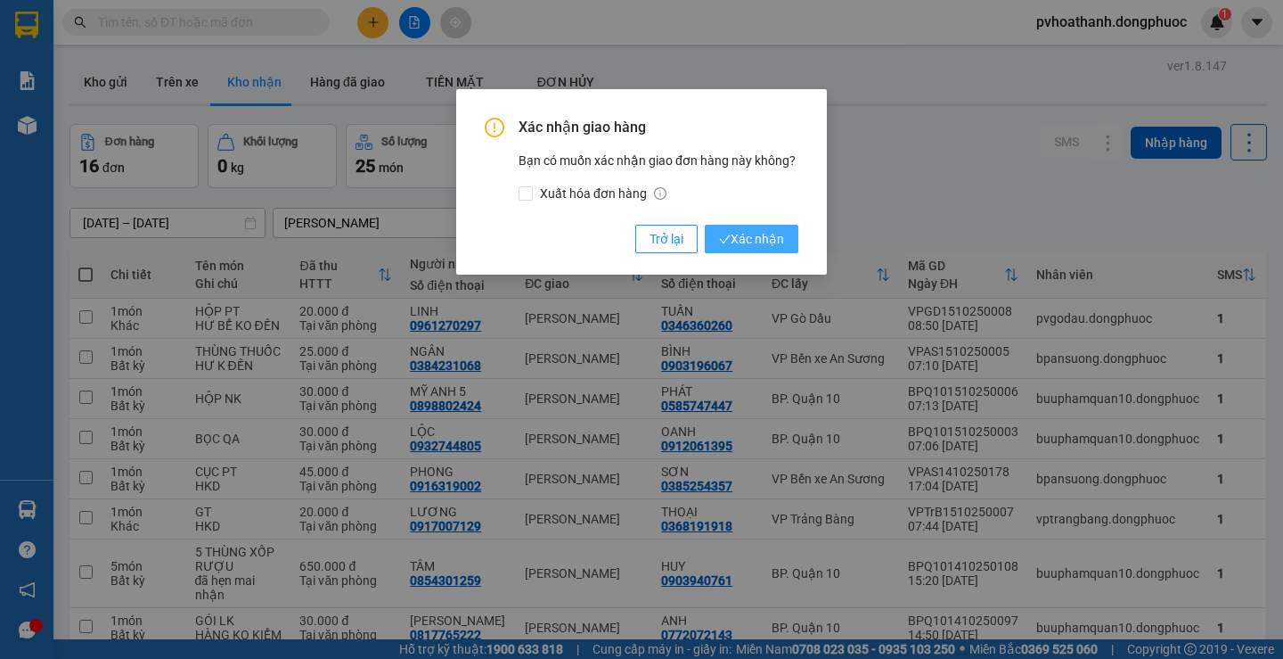
click at [759, 233] on span "Xác nhận" at bounding box center [751, 239] width 65 height 20
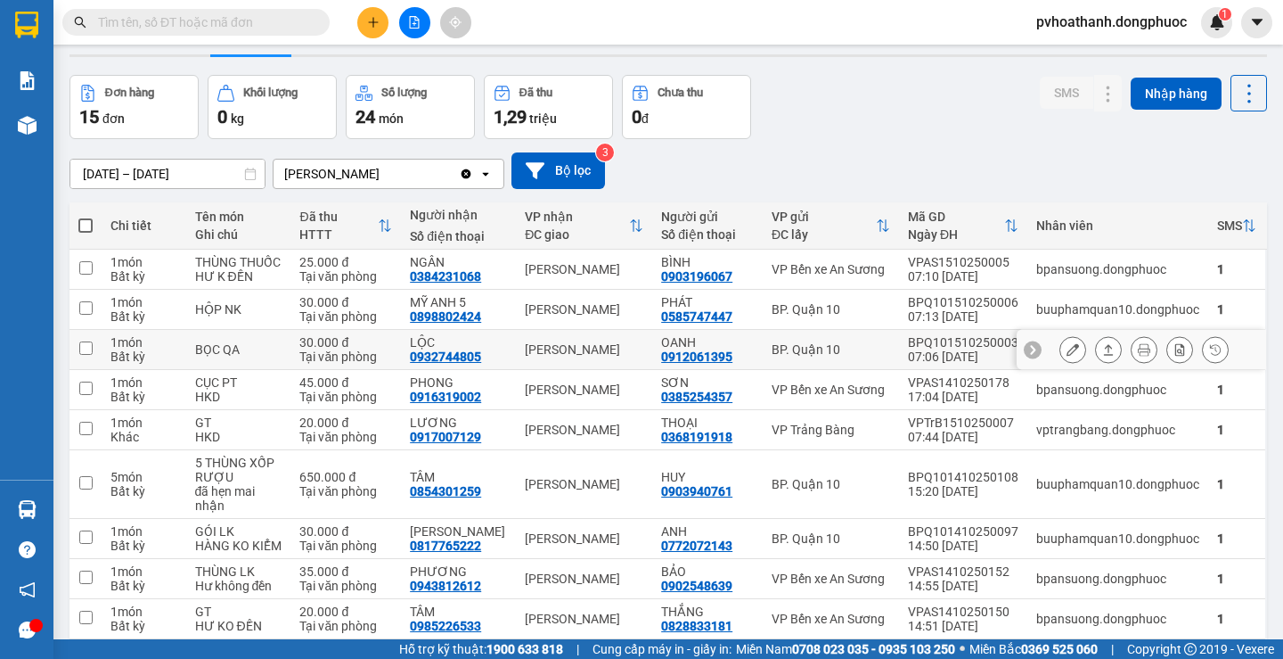
scroll to position [89, 0]
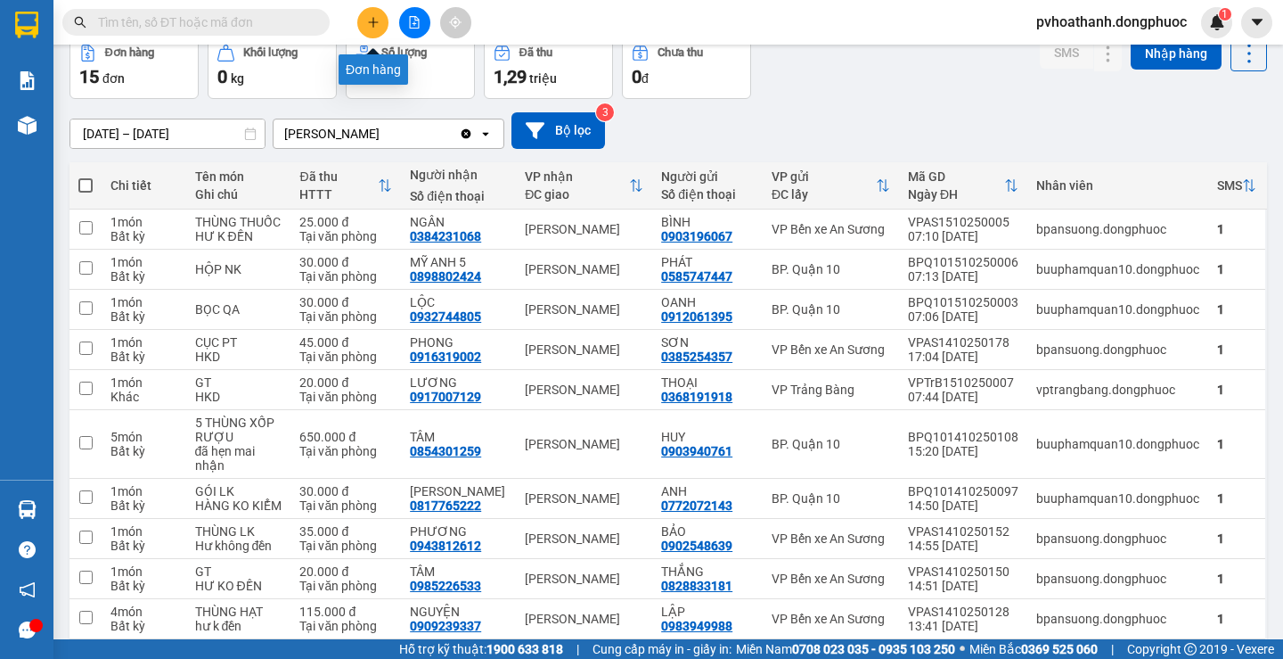
click at [376, 26] on icon "plus" at bounding box center [373, 22] width 12 height 12
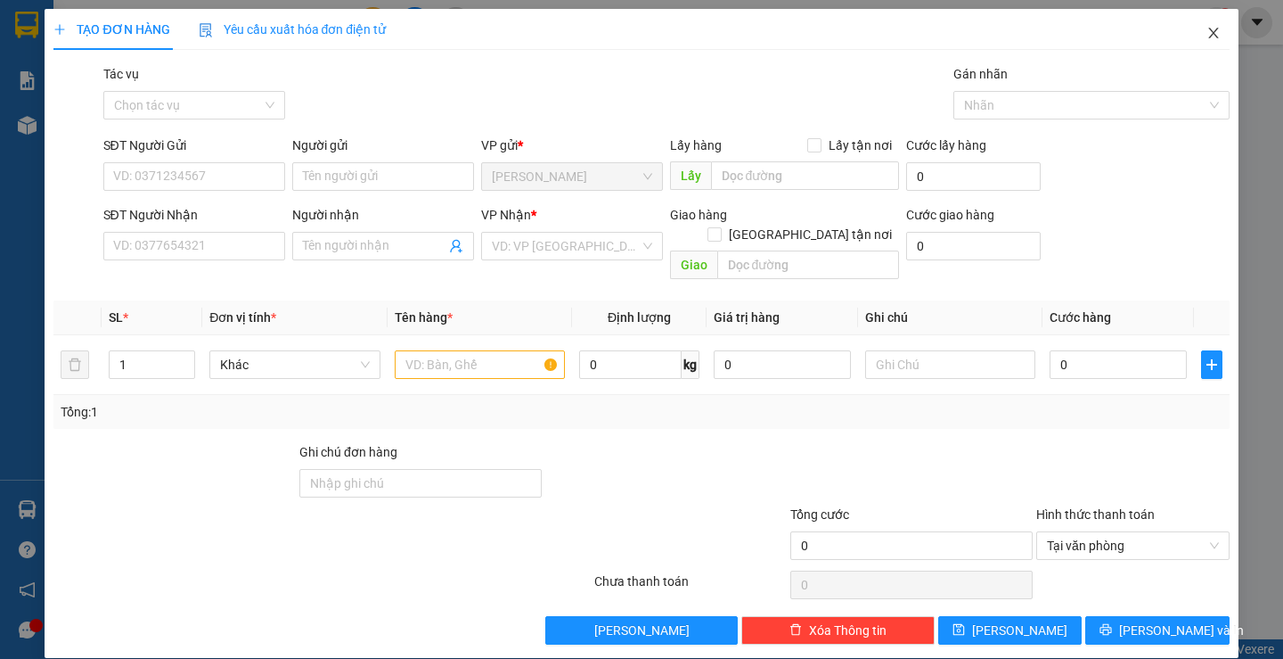
click at [1207, 34] on icon "close" at bounding box center [1214, 33] width 14 height 14
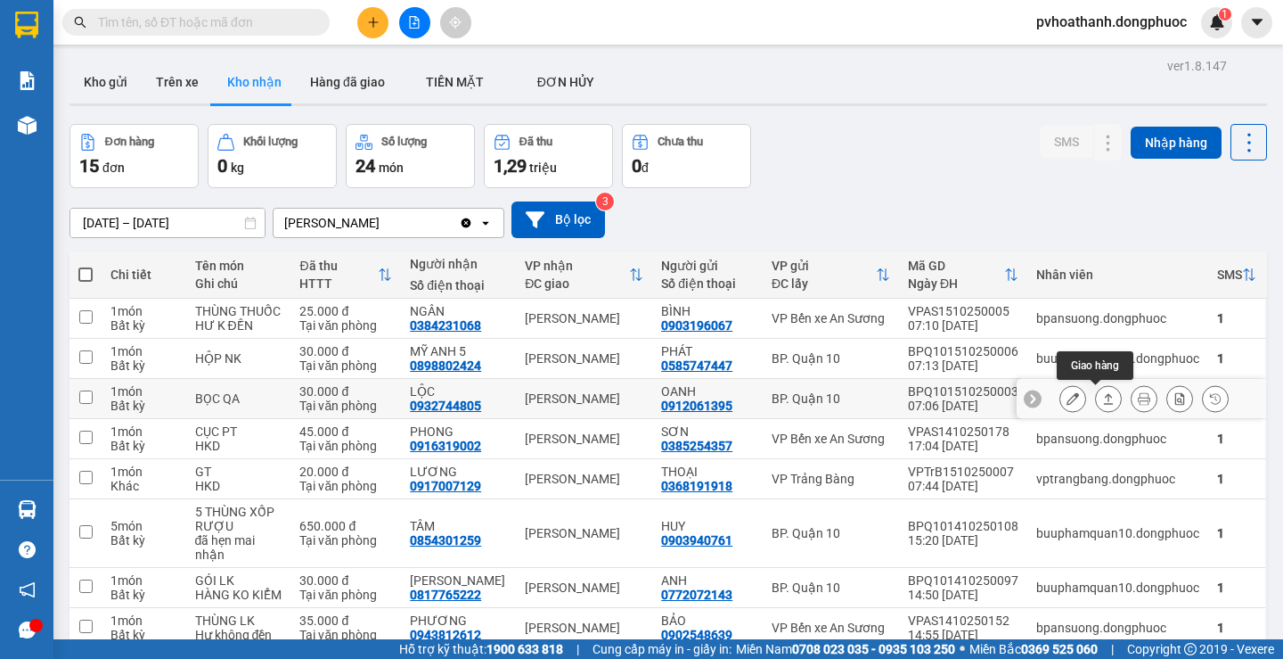
click at [1102, 396] on icon at bounding box center [1108, 398] width 12 height 12
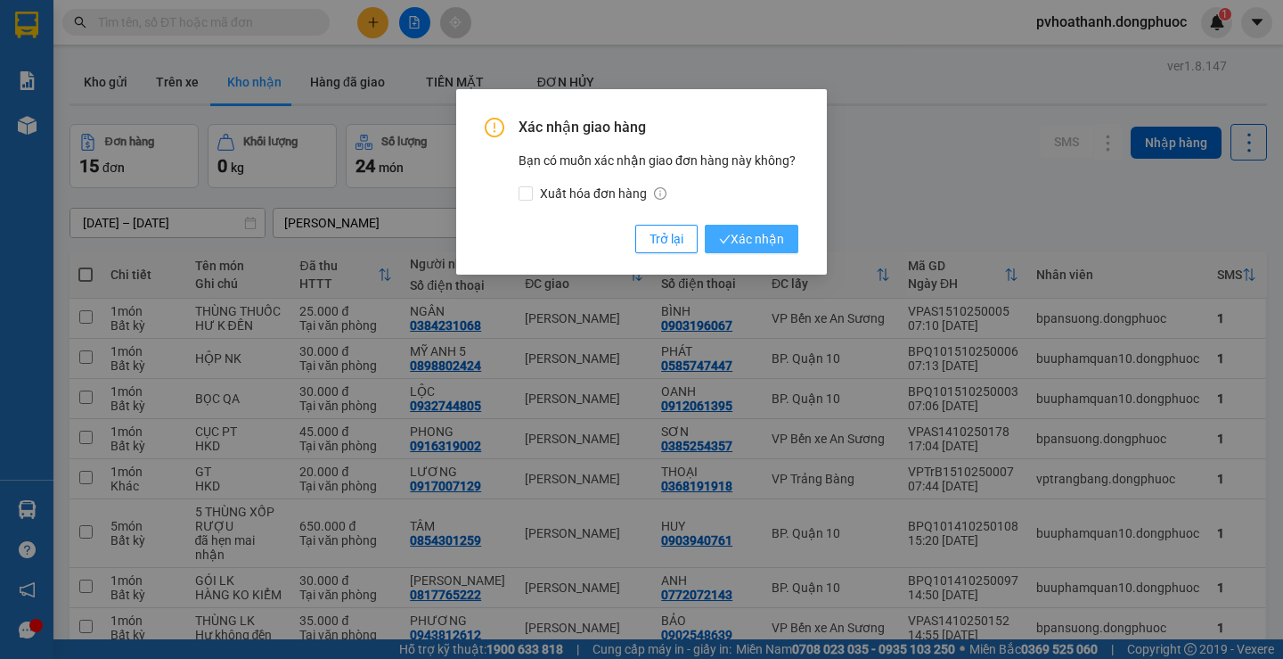
click at [762, 237] on span "Xác nhận" at bounding box center [751, 239] width 65 height 20
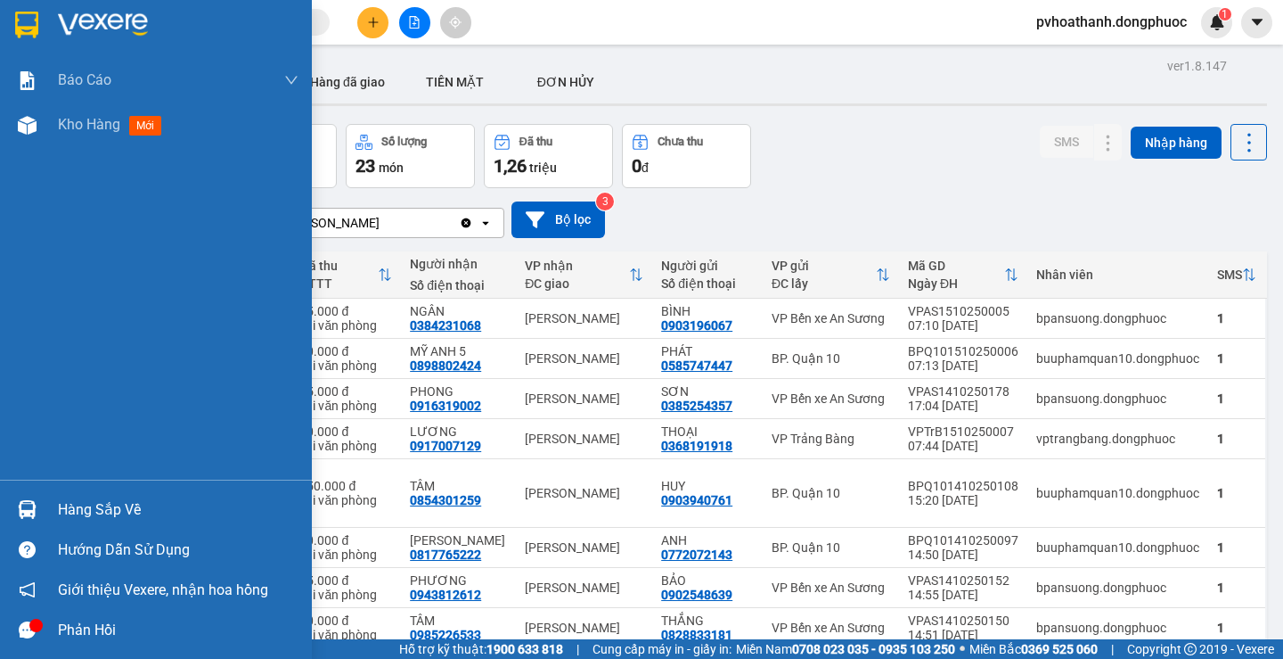
click at [94, 498] on div "Hàng sắp về" at bounding box center [178, 509] width 241 height 27
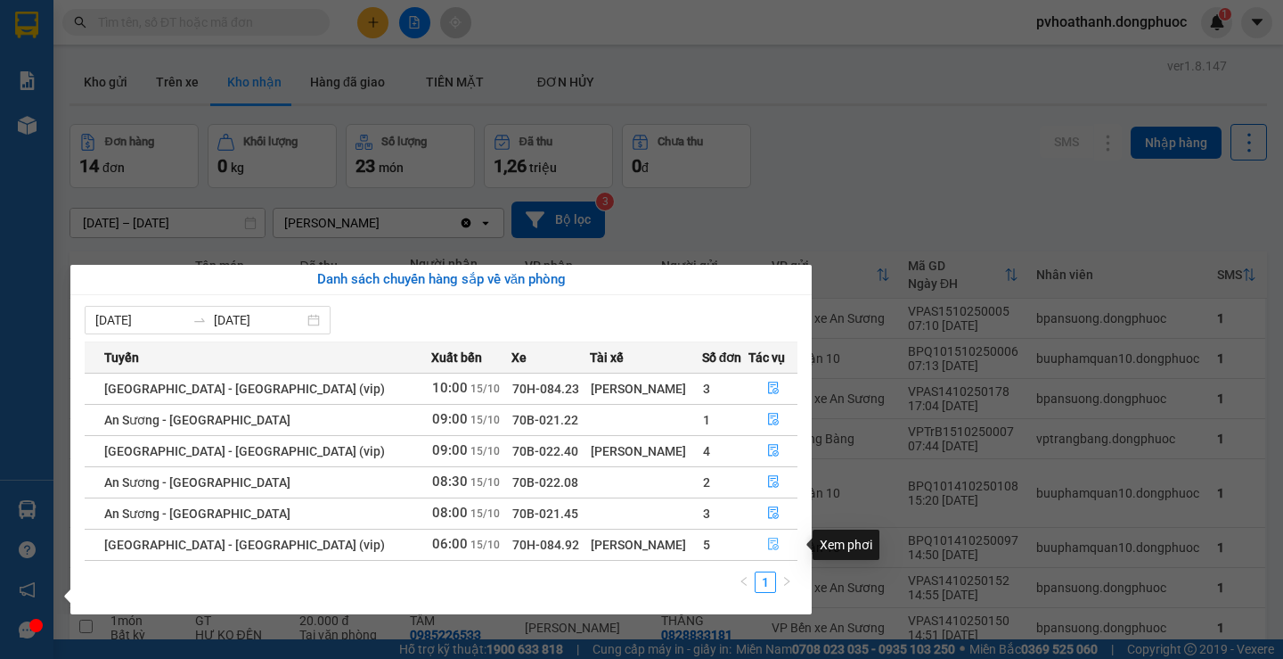
click at [771, 546] on icon "file-done" at bounding box center [773, 544] width 11 height 12
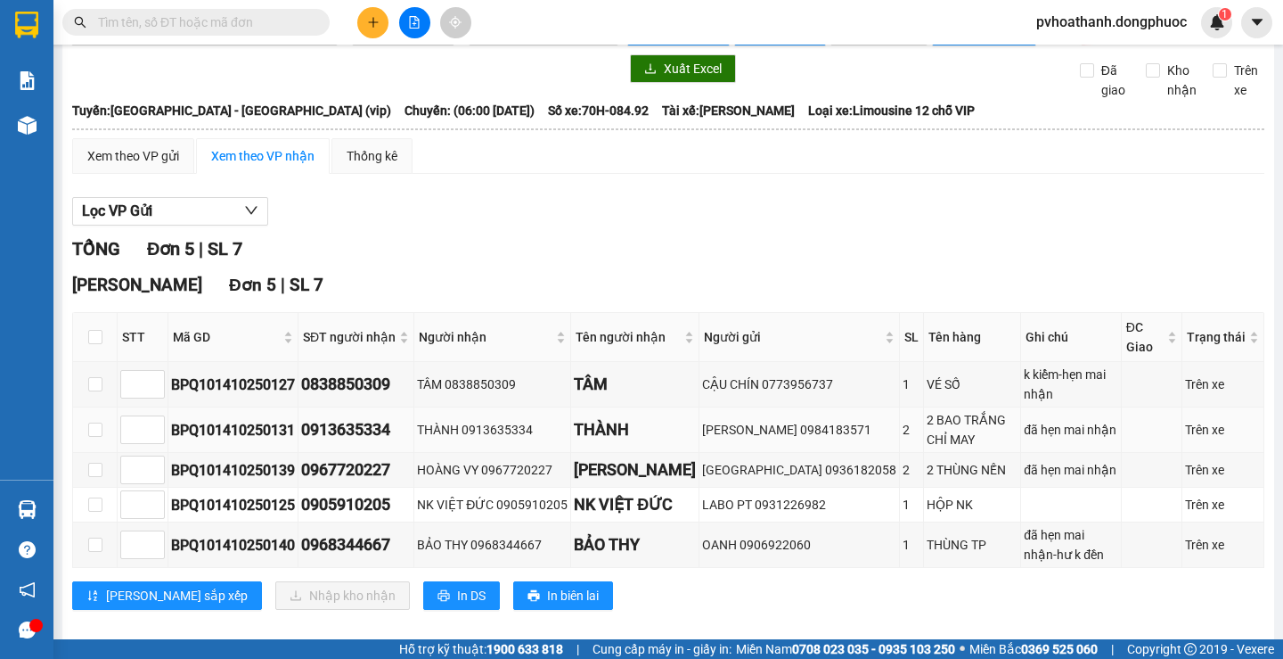
scroll to position [70, 0]
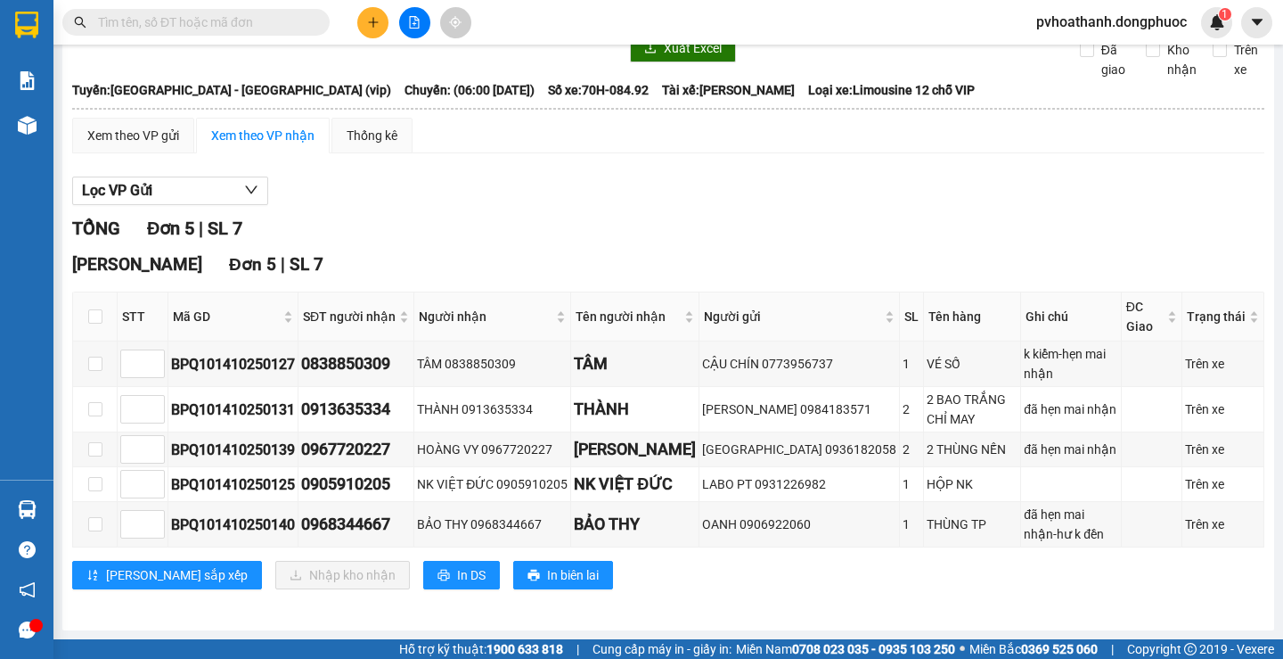
click at [181, 20] on input "text" at bounding box center [203, 22] width 210 height 20
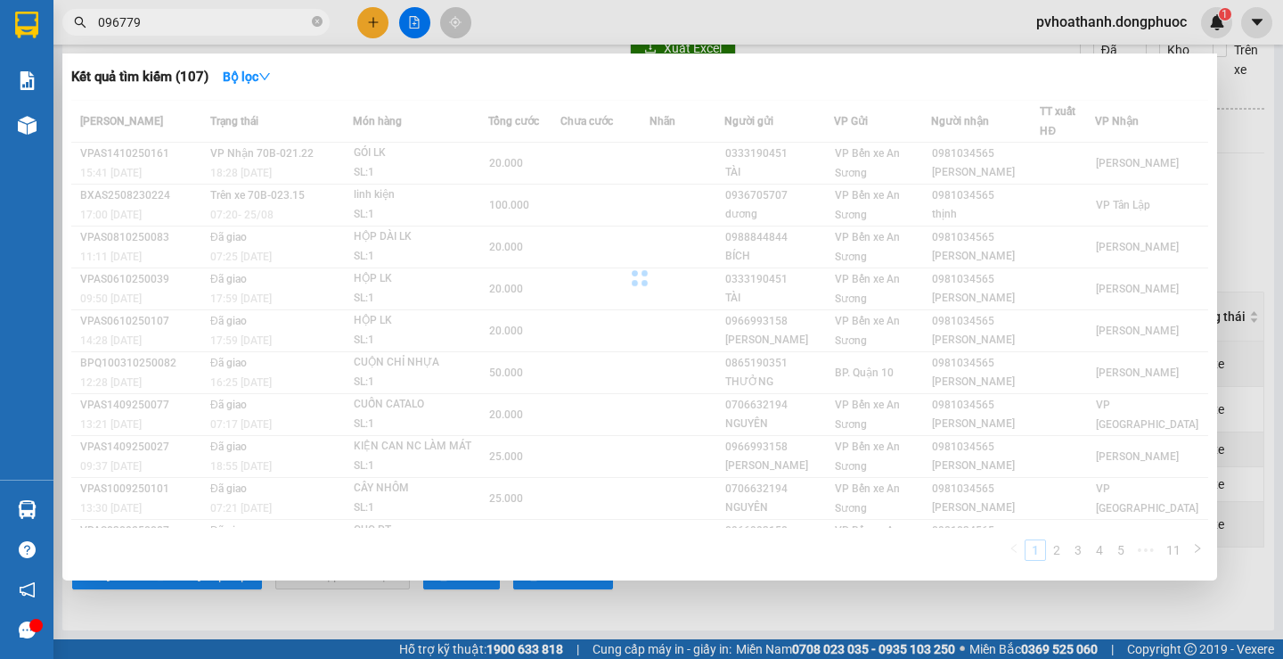
type input "0967797"
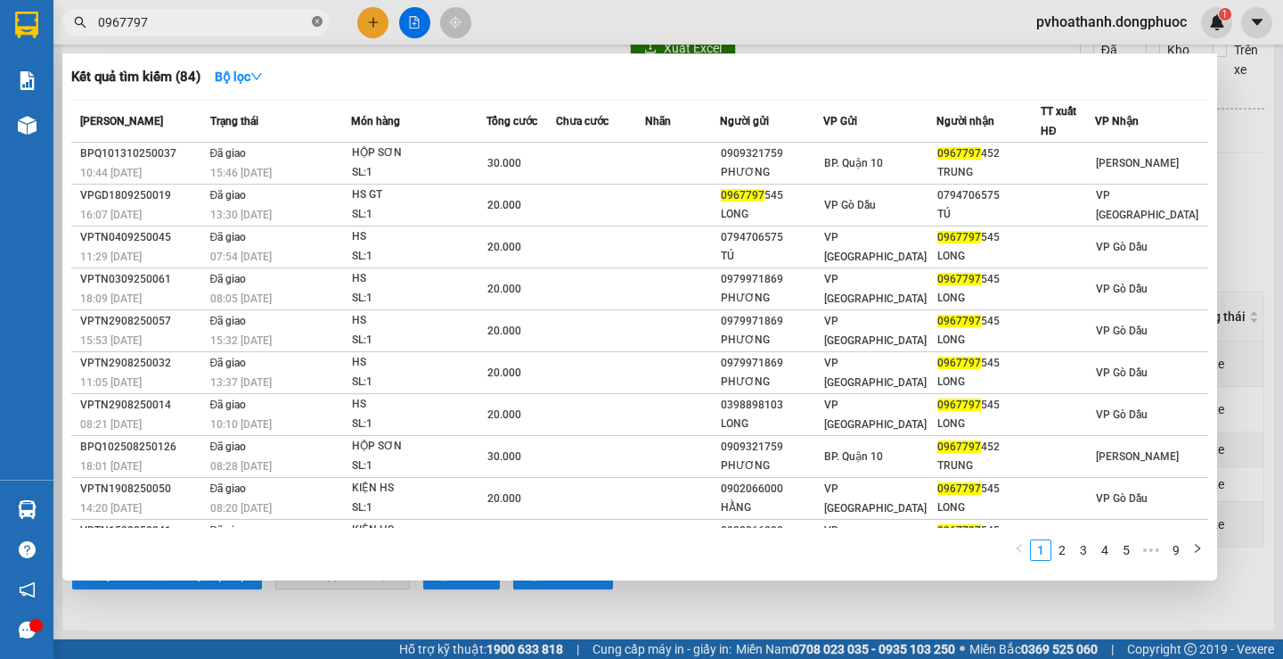
click at [315, 22] on icon "close-circle" at bounding box center [317, 21] width 11 height 11
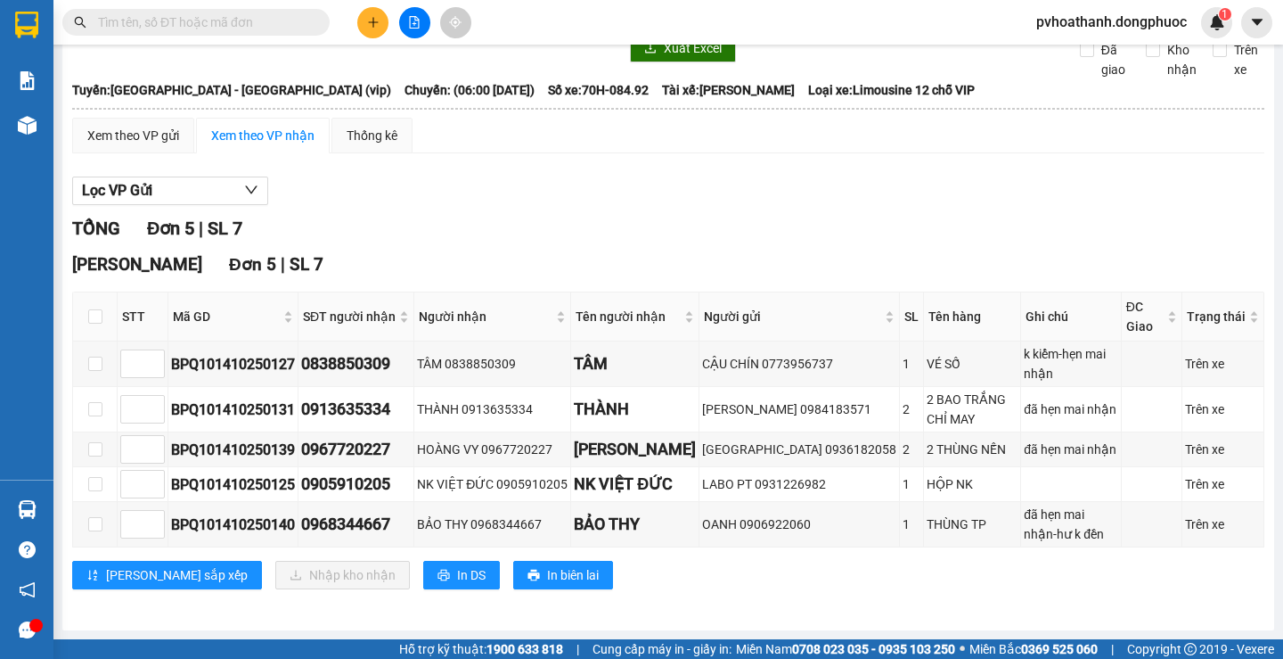
click at [258, 29] on input "text" at bounding box center [203, 22] width 210 height 20
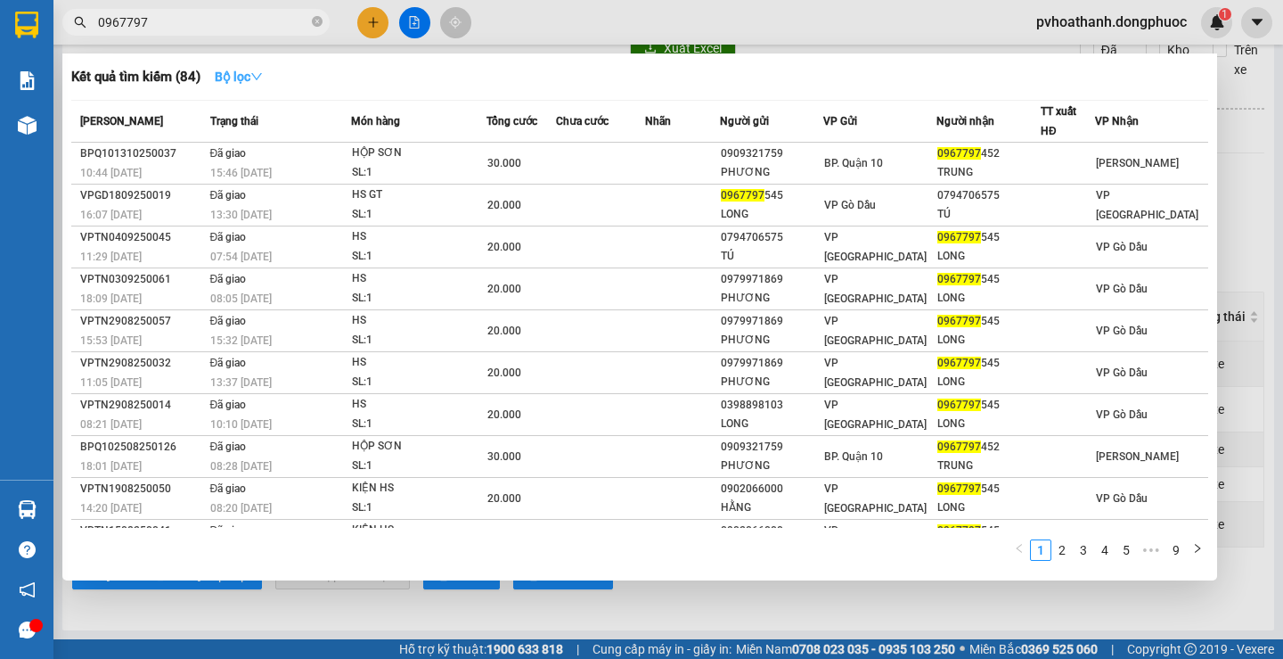
type input "0967797"
click at [262, 74] on icon "down" at bounding box center [256, 76] width 12 height 12
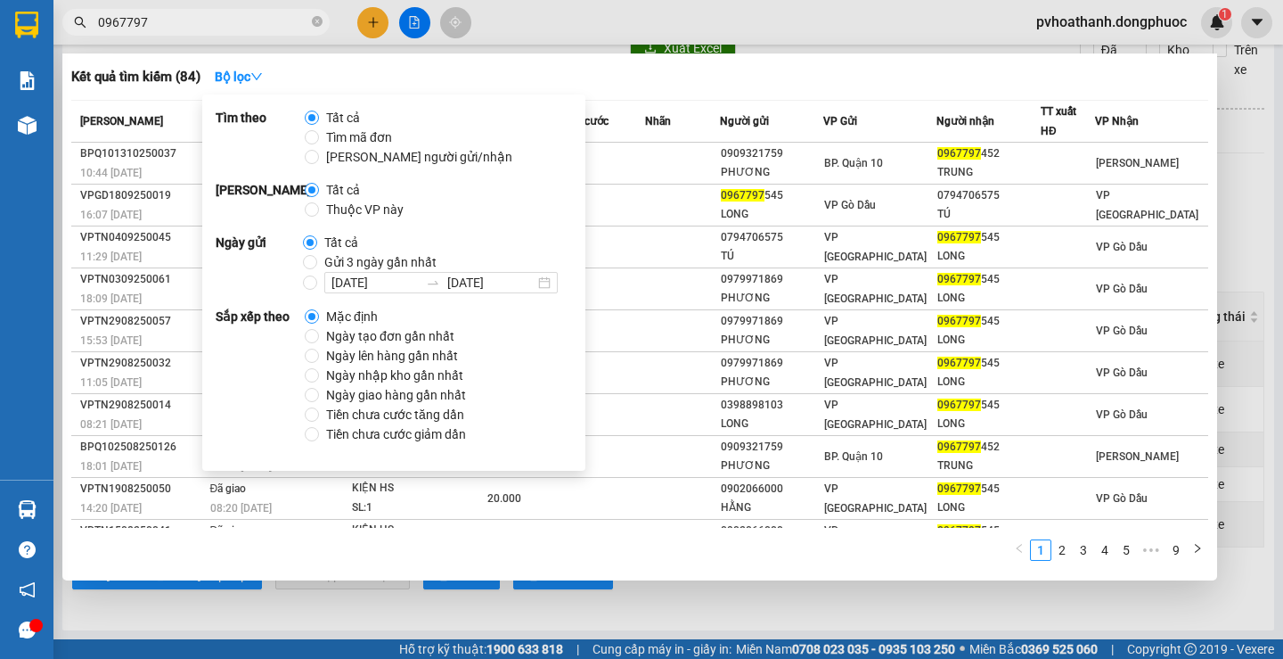
click at [356, 206] on span "Thuộc VP này" at bounding box center [365, 210] width 92 height 20
click at [319, 206] on input "Thuộc VP này" at bounding box center [312, 209] width 14 height 14
radio input "true"
radio input "false"
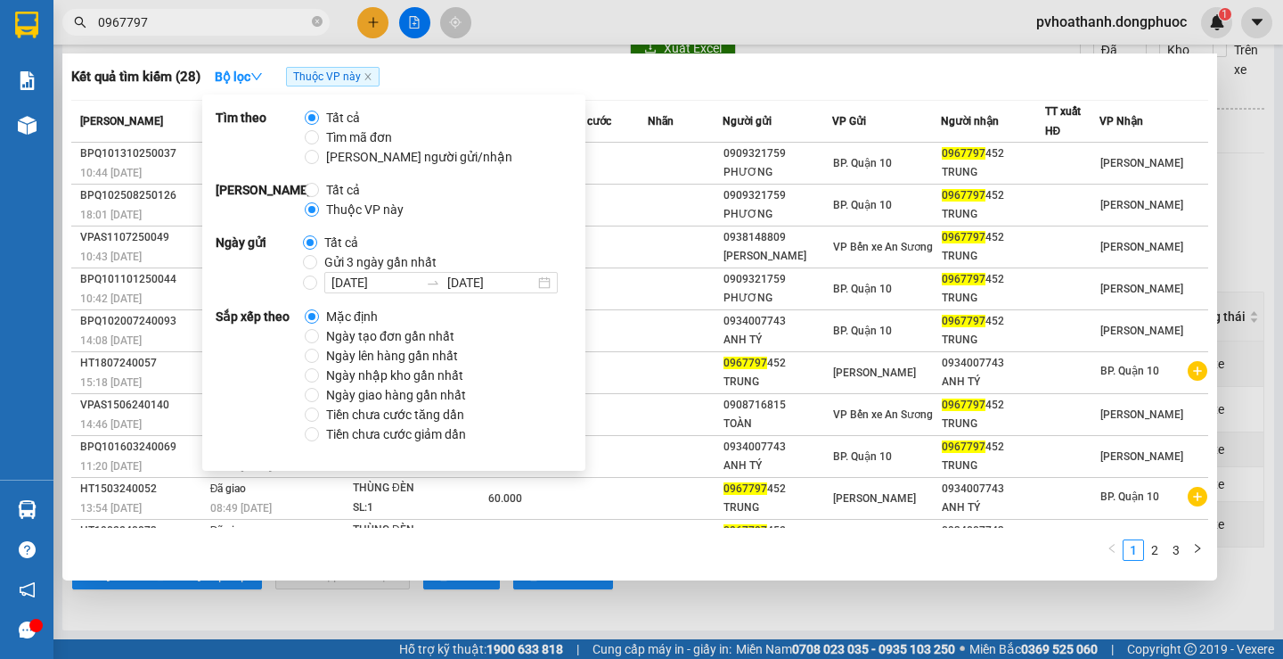
click at [262, 14] on input "0967797" at bounding box center [203, 22] width 210 height 20
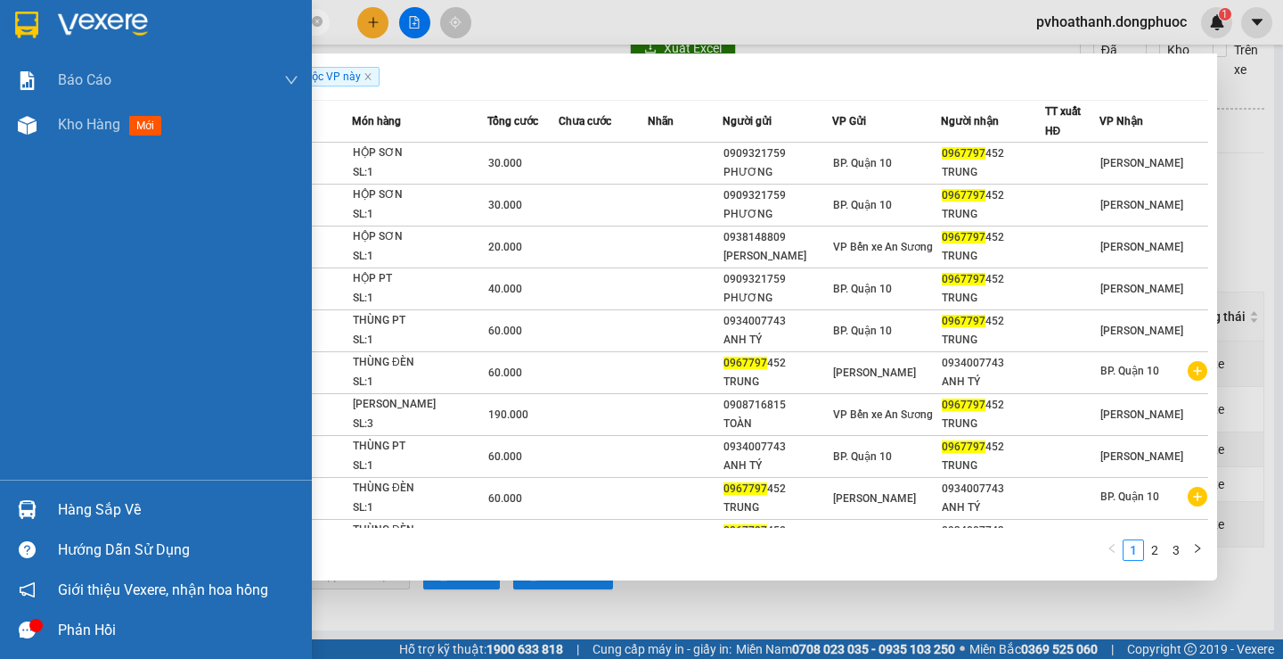
click at [0, 273] on div "Báo cáo Mẫu 1: Báo cáo dòng tiền theo nhân viên Mẫu 1: Báo cáo dòng tiền theo n…" at bounding box center [156, 269] width 312 height 422
click at [54, 500] on div "Hàng sắp về" at bounding box center [156, 509] width 312 height 40
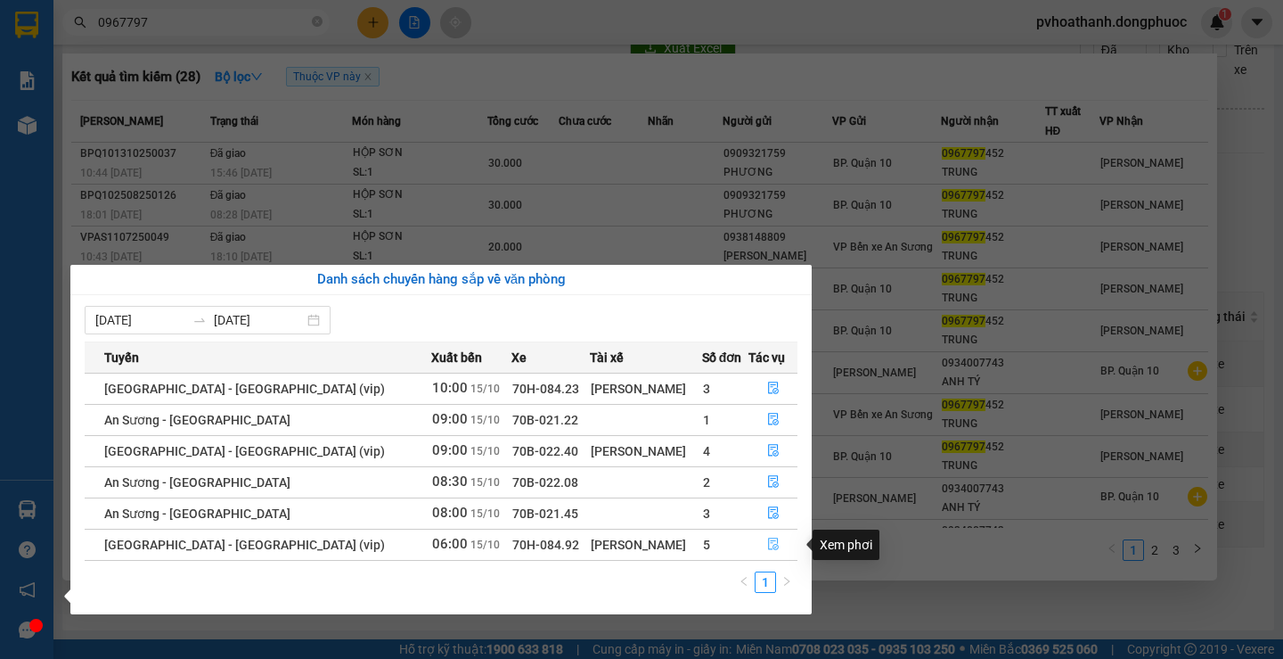
click at [769, 543] on icon "file-done" at bounding box center [773, 543] width 12 height 12
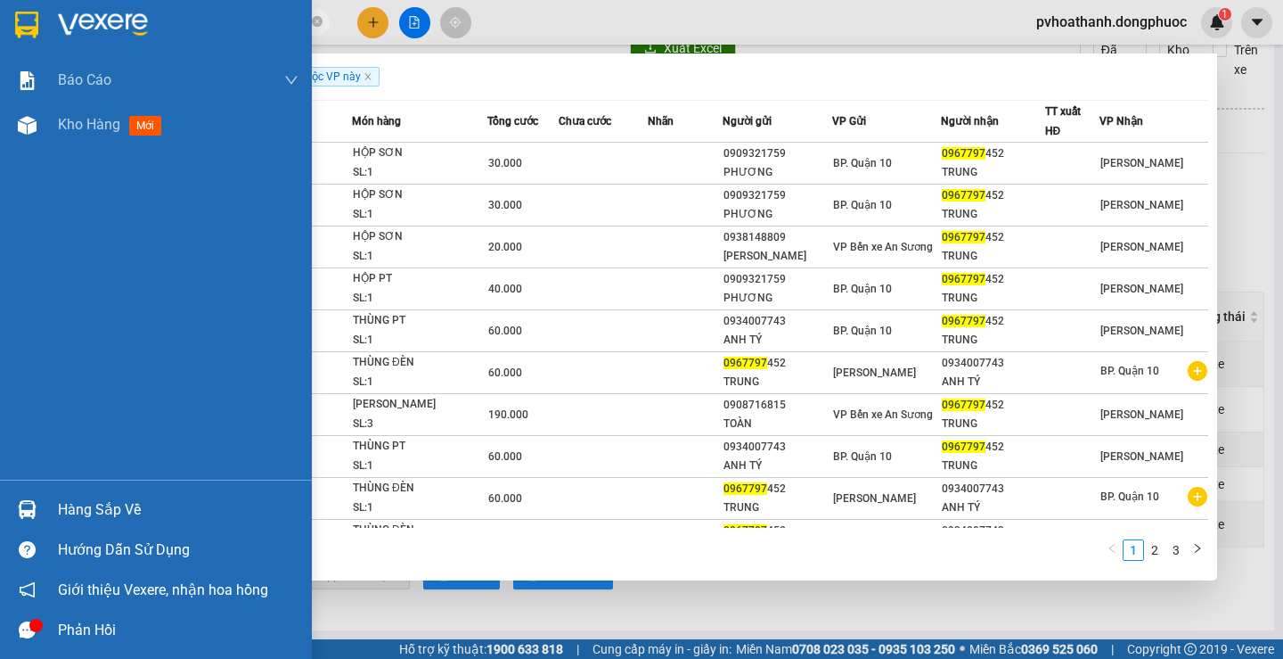
click at [0, 292] on div "Báo cáo Mẫu 1: Báo cáo dòng tiền theo nhân viên Mẫu 1: Báo cáo dòng tiền theo n…" at bounding box center [156, 269] width 312 height 422
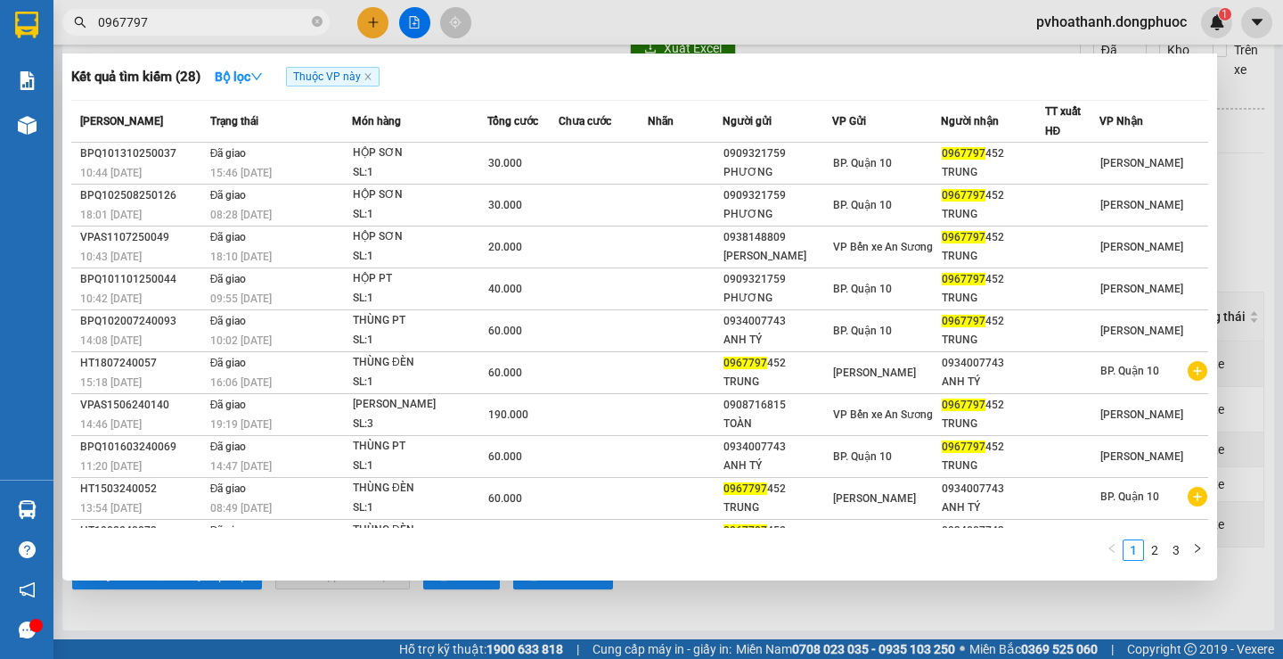
click at [704, 608] on div at bounding box center [641, 329] width 1283 height 659
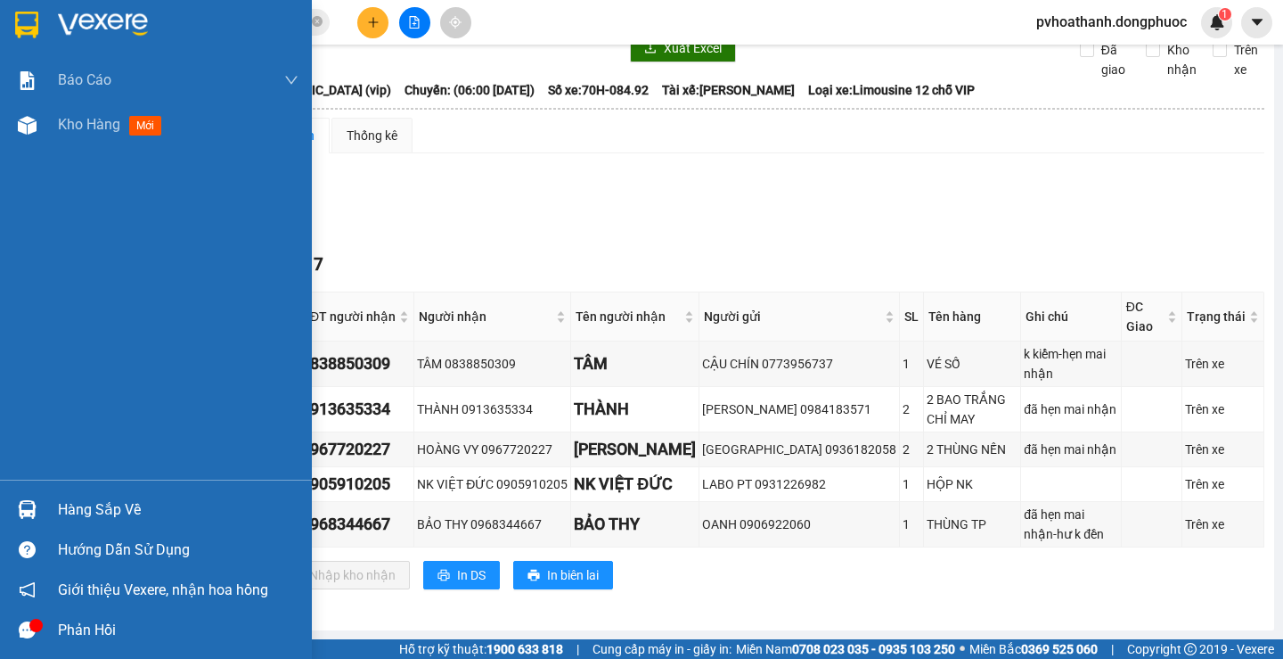
click at [94, 512] on div "Hàng sắp về" at bounding box center [178, 509] width 241 height 27
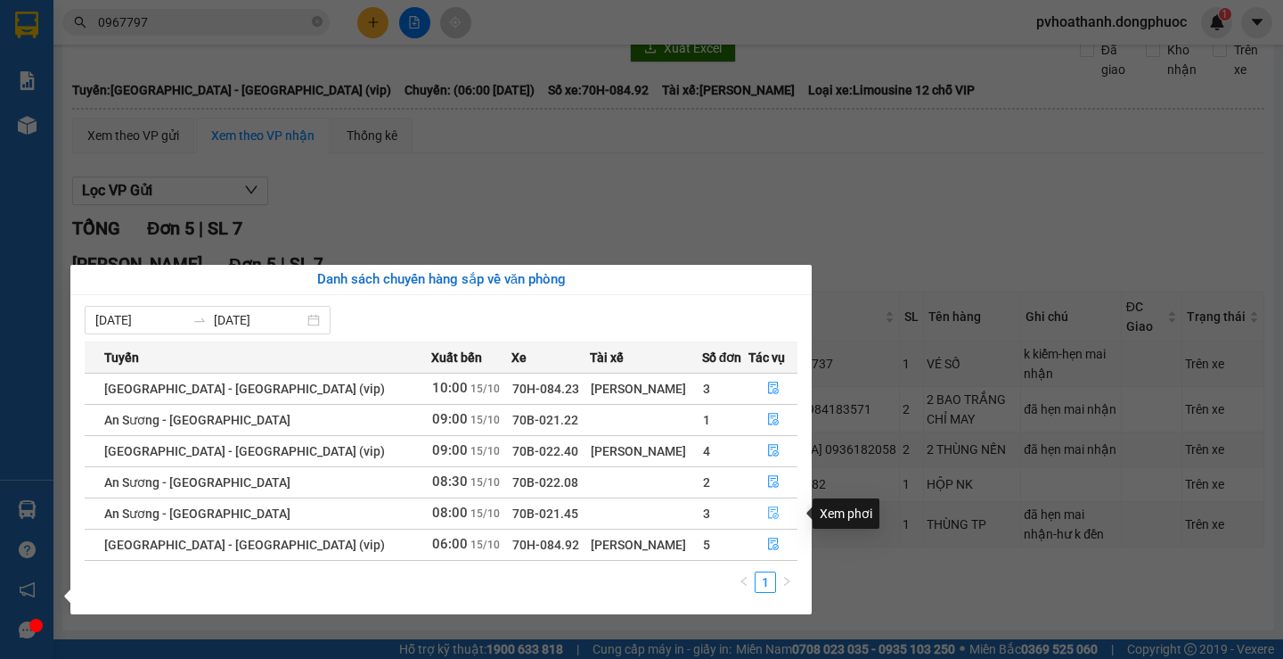
click at [770, 512] on icon "file-done" at bounding box center [773, 512] width 12 height 12
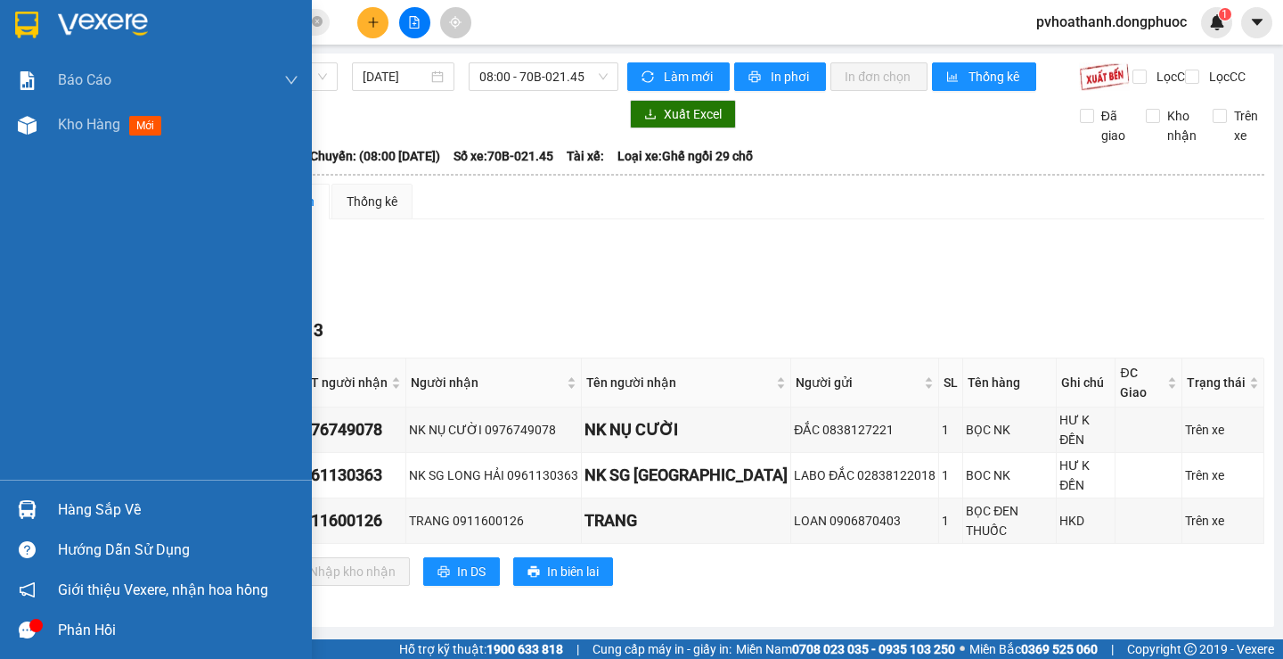
click at [85, 504] on div "Hàng sắp về" at bounding box center [178, 509] width 241 height 27
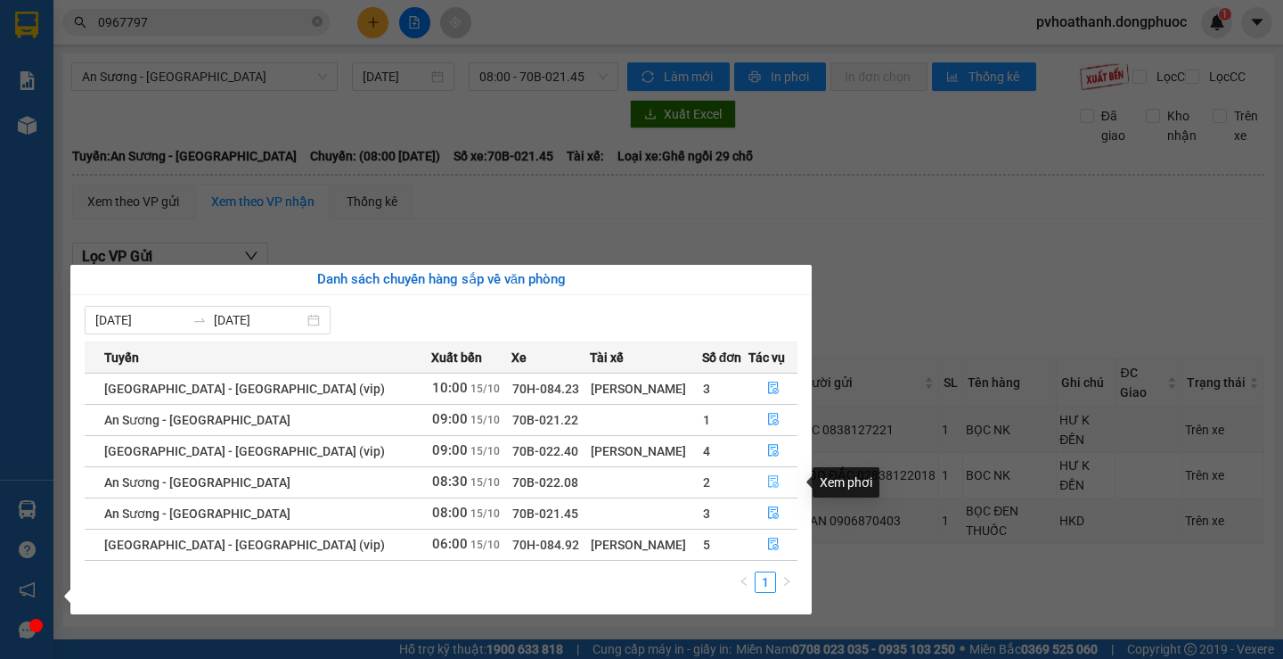
click at [768, 480] on icon "file-done" at bounding box center [773, 481] width 12 height 12
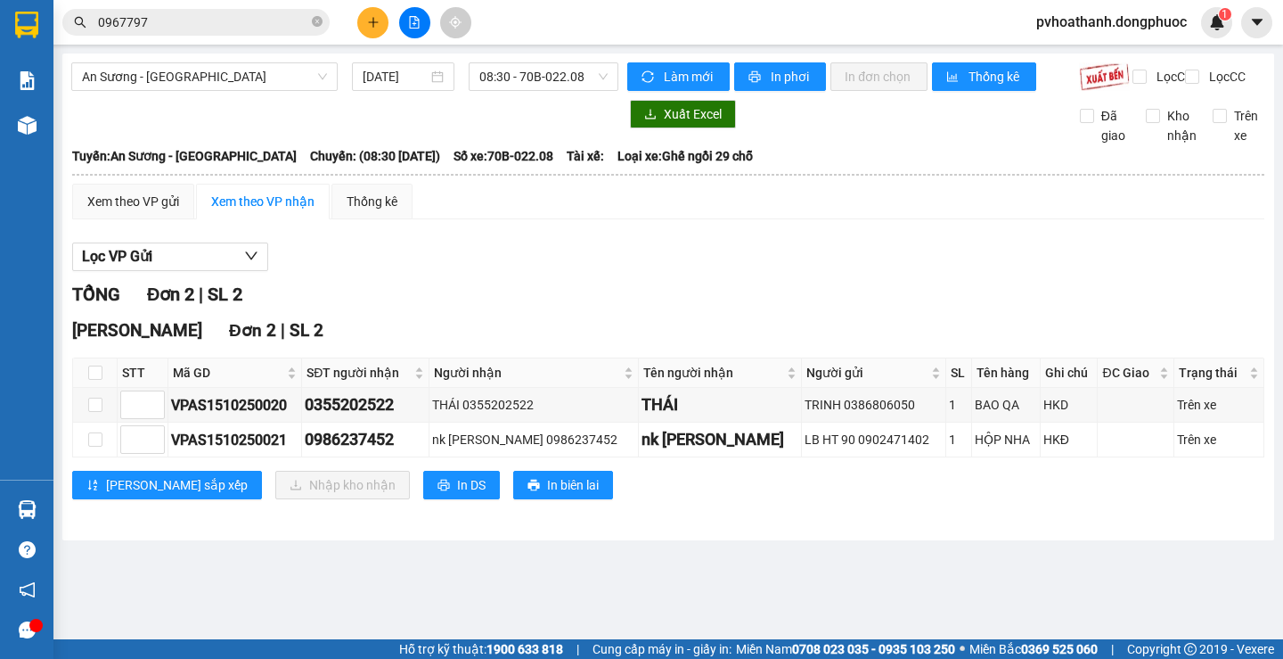
click at [70, 508] on div "An Sương - Tây Ninh 15/10/2025 08:30 - 70B-022.08 Làm mới In phơi In đơn chọn T…" at bounding box center [668, 296] width 1212 height 487
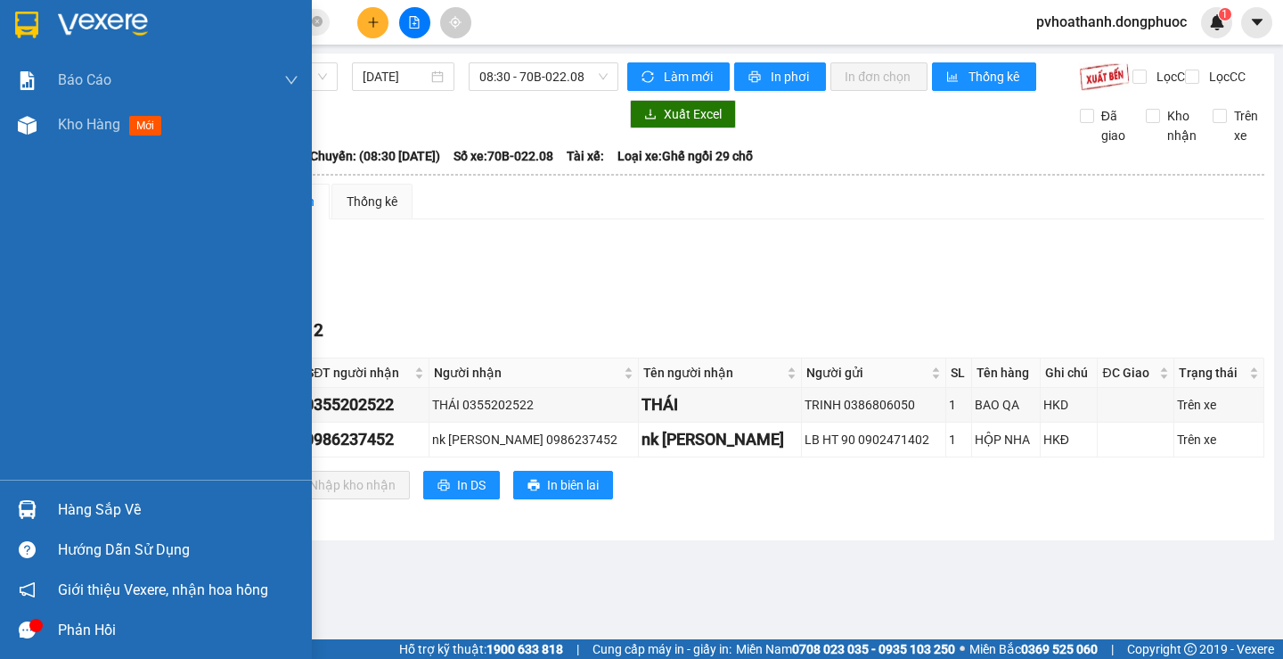
click at [78, 511] on div "Hàng sắp về" at bounding box center [178, 509] width 241 height 27
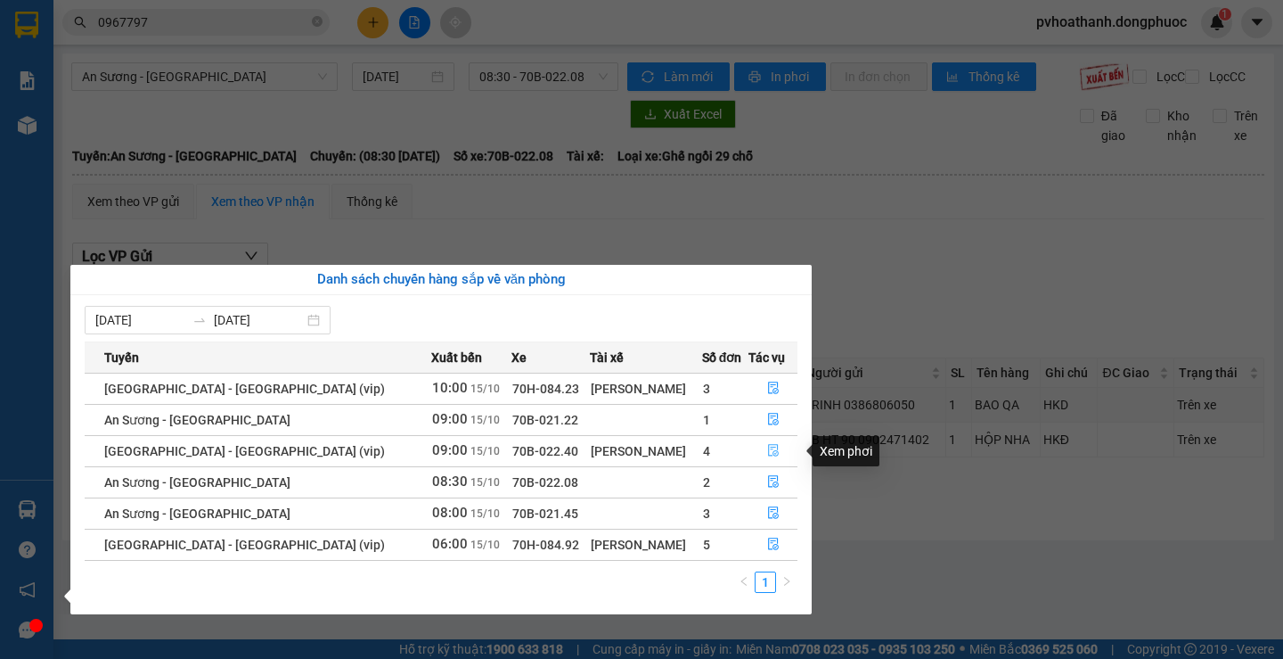
click at [772, 449] on icon "file-done" at bounding box center [773, 450] width 12 height 12
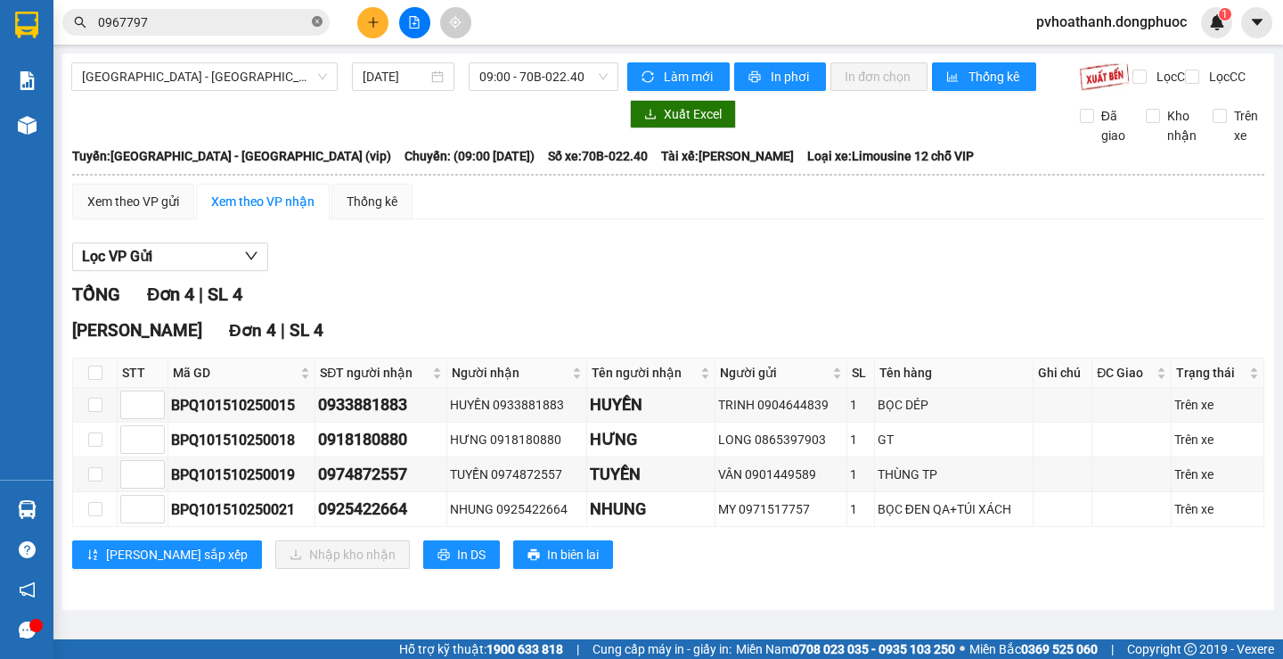
click at [318, 20] on icon "close-circle" at bounding box center [317, 21] width 11 height 11
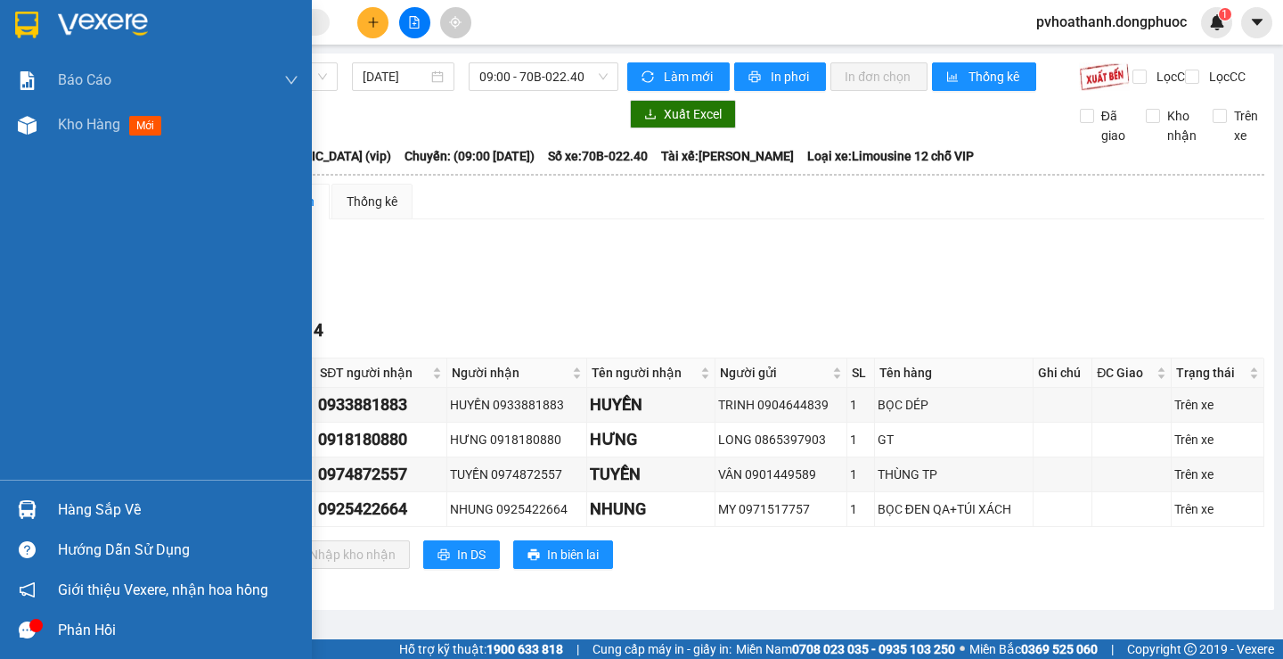
click at [86, 511] on div "Hàng sắp về" at bounding box center [178, 509] width 241 height 27
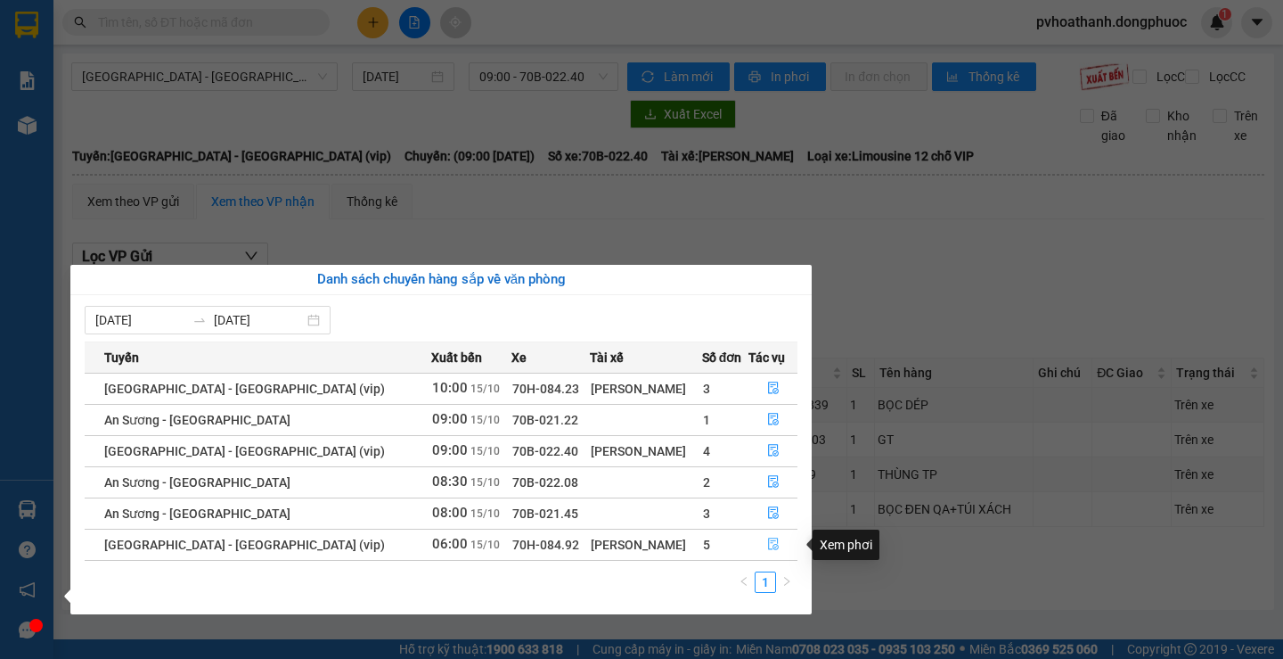
click at [767, 545] on icon "file-done" at bounding box center [773, 543] width 12 height 12
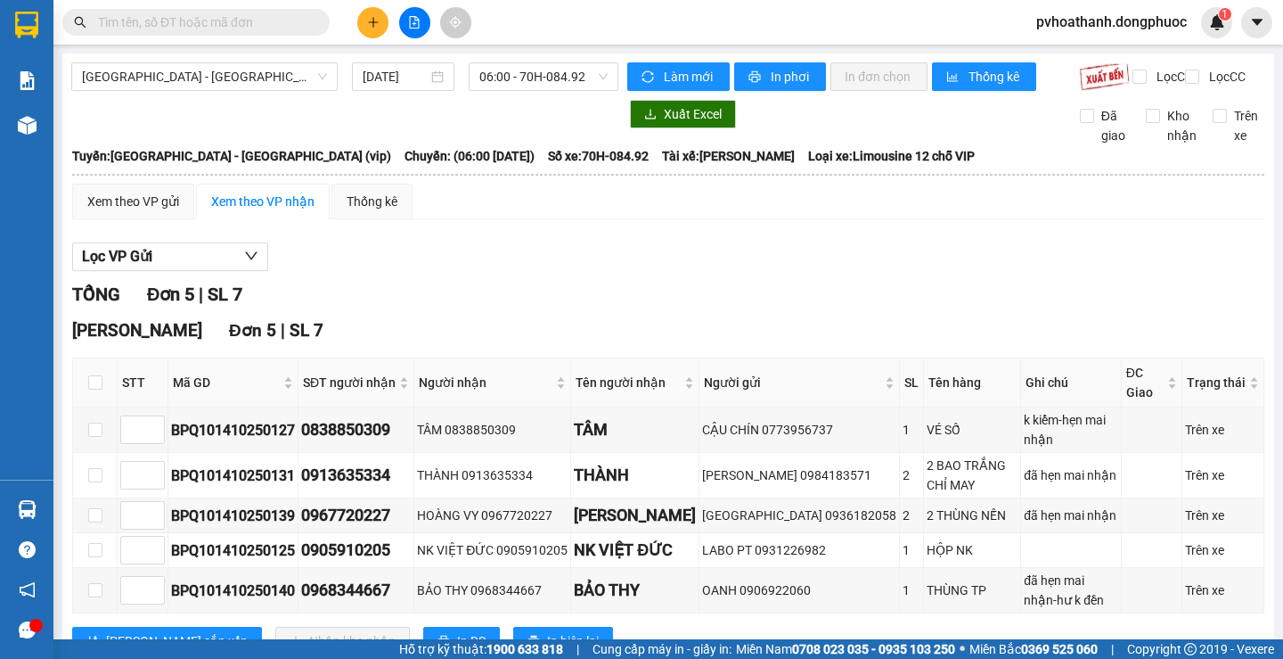
click at [371, 22] on icon "plus" at bounding box center [373, 21] width 10 height 1
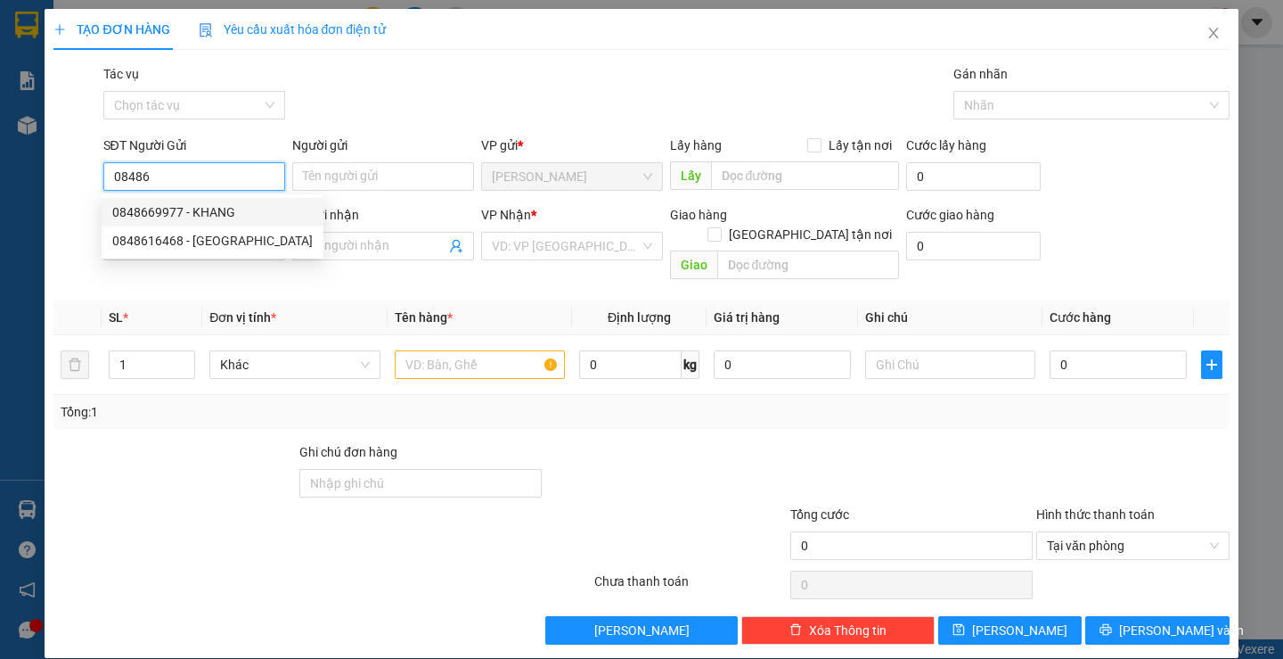
click at [196, 211] on div "0848669977 - KHANG" at bounding box center [212, 212] width 201 height 20
type input "0848669977"
type input "KHANG"
type input "0907098832"
type input "HOÀNG"
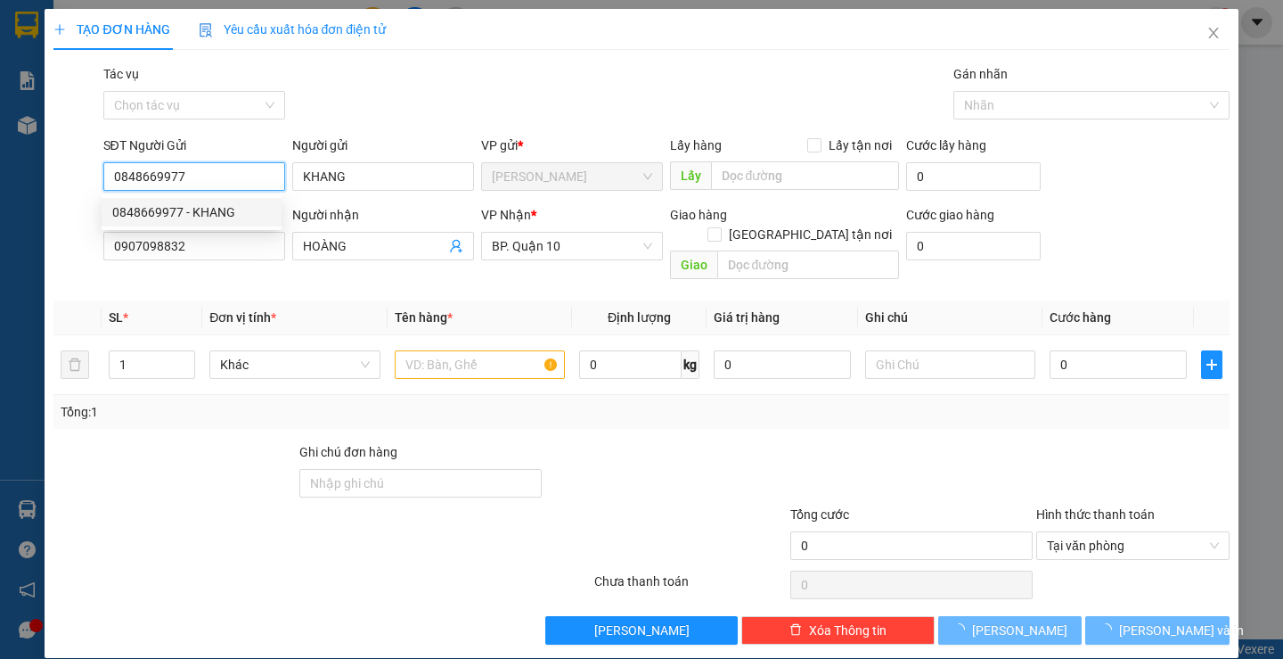
type input "30.000"
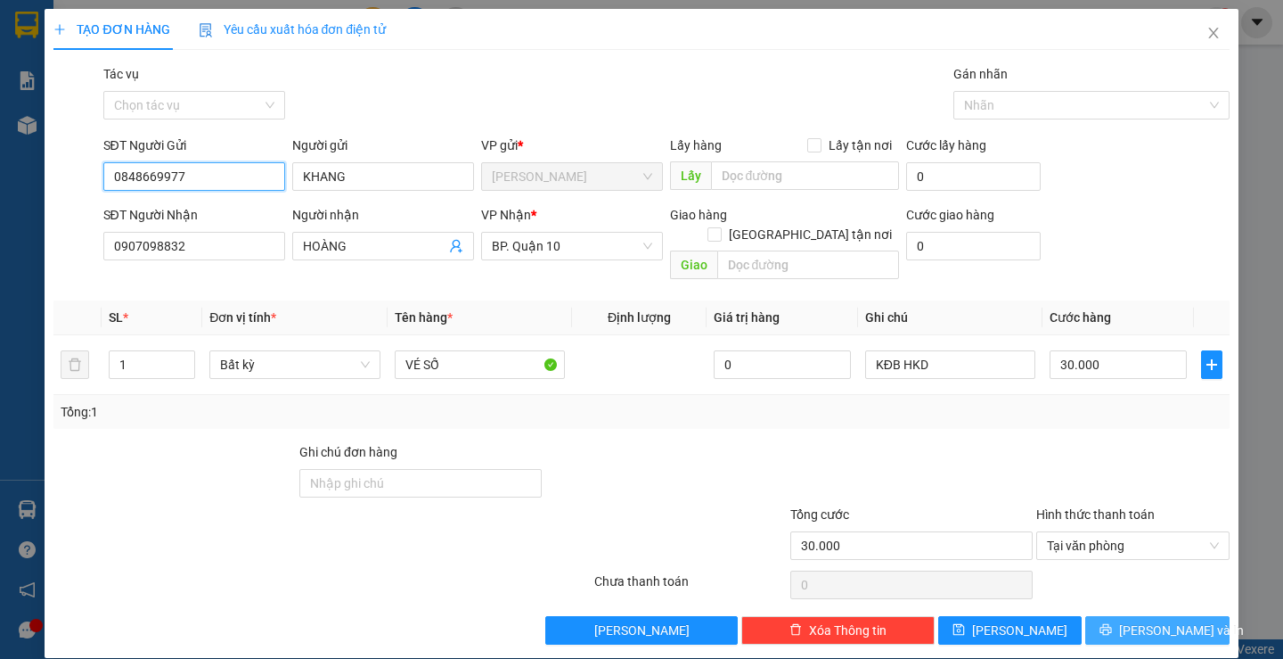
type input "0848669977"
click at [1126, 616] on button "Lưu và In" at bounding box center [1156, 630] width 143 height 29
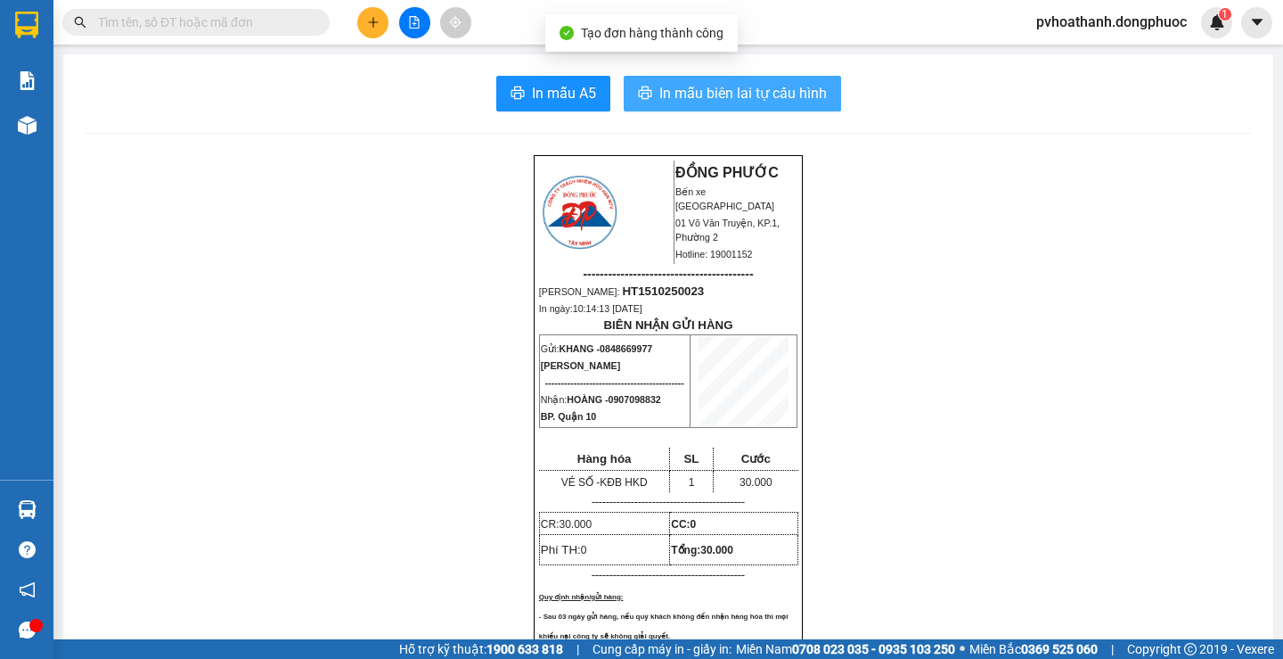
click at [730, 95] on span "In mẫu biên lai tự cấu hình" at bounding box center [743, 93] width 168 height 22
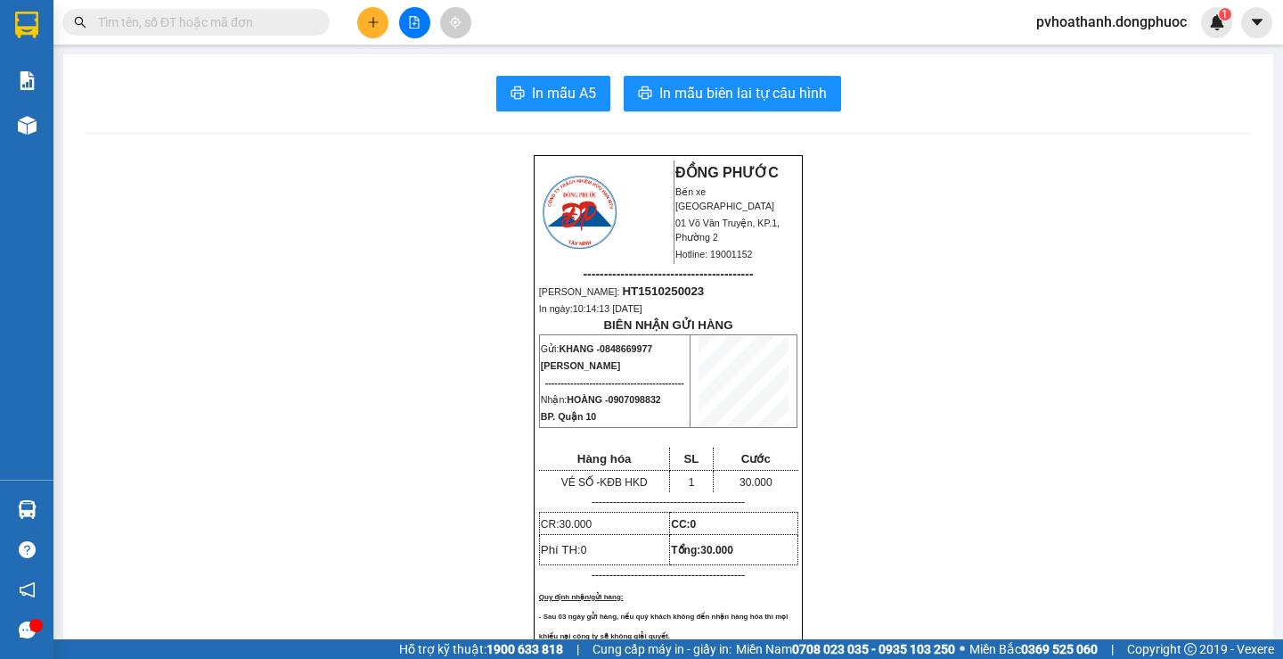
click at [192, 14] on input "text" at bounding box center [203, 22] width 210 height 20
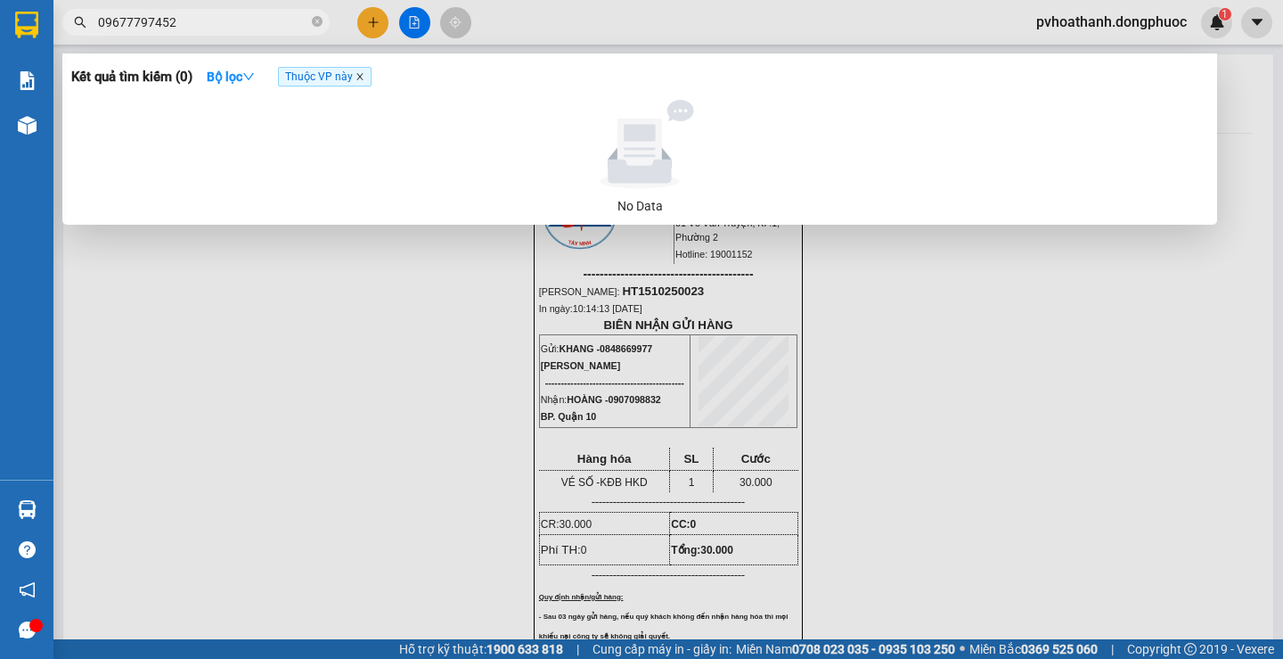
click at [363, 76] on icon "close" at bounding box center [360, 76] width 9 height 9
click at [108, 21] on input "09677797452" at bounding box center [203, 22] width 210 height 20
click at [111, 21] on input "09677797452" at bounding box center [203, 22] width 210 height 20
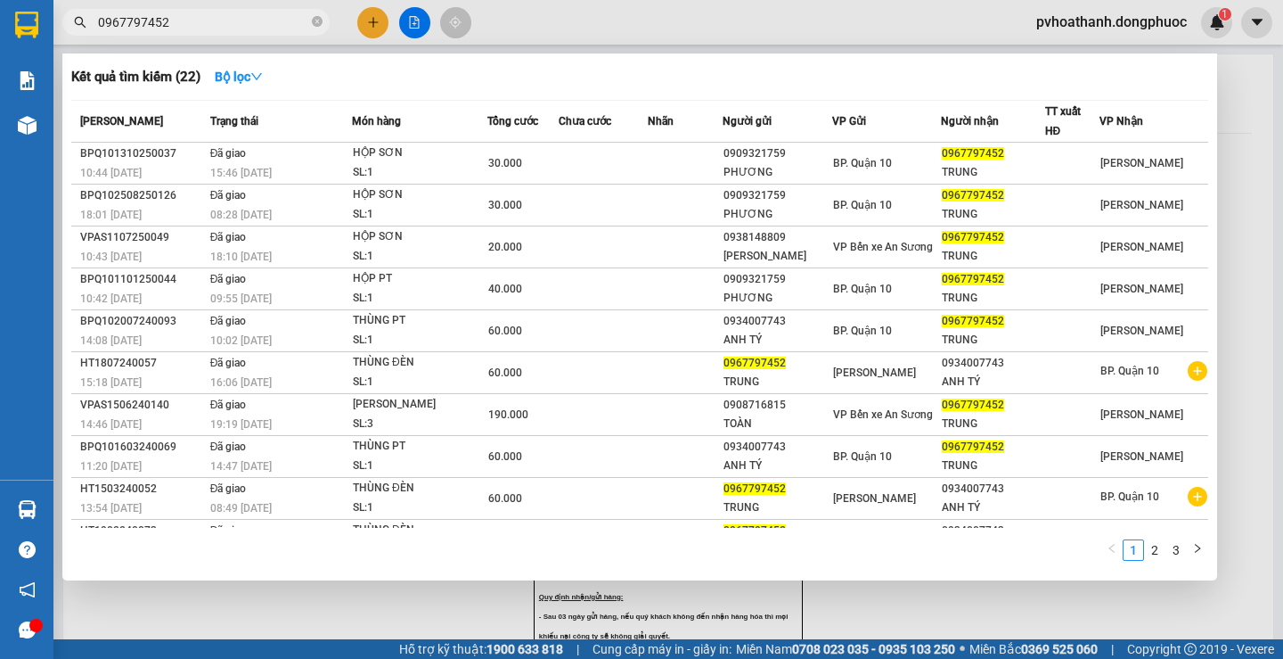
click at [111, 23] on input "0967797452" at bounding box center [203, 22] width 210 height 20
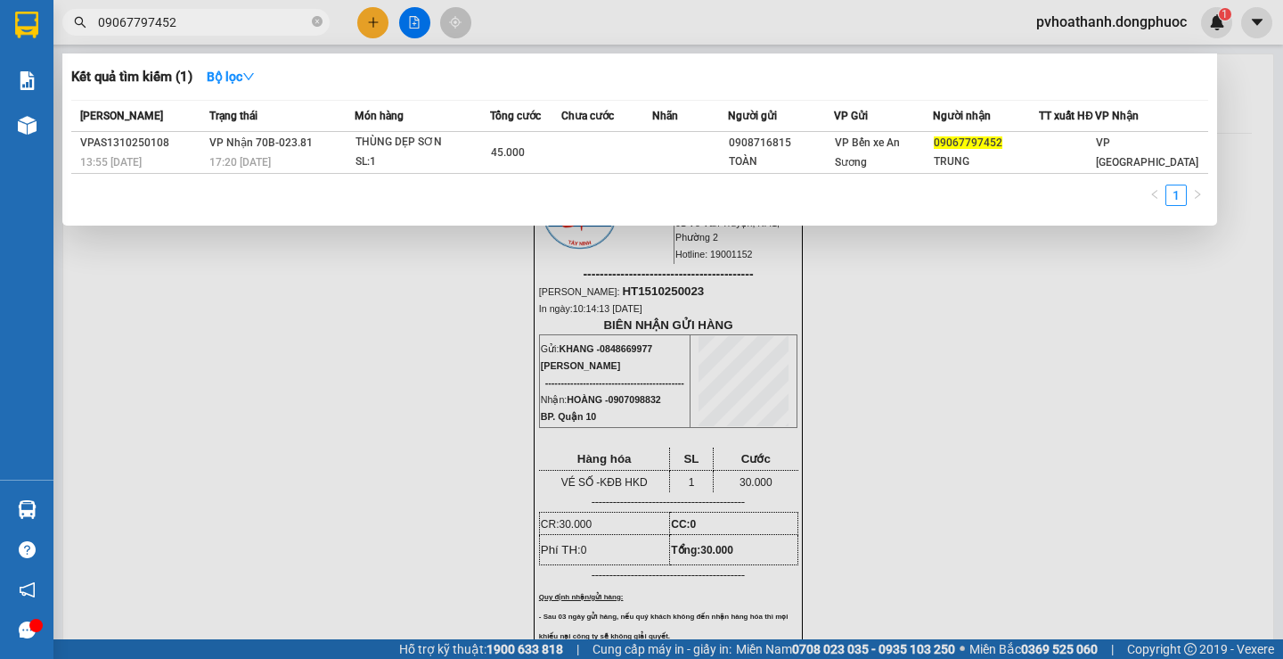
type input "09067797452"
click at [452, 217] on div "1" at bounding box center [639, 200] width 1137 height 32
click at [558, 217] on div "1" at bounding box center [639, 200] width 1137 height 32
click at [514, 216] on div "1" at bounding box center [639, 200] width 1137 height 32
click at [919, 500] on div at bounding box center [641, 329] width 1283 height 659
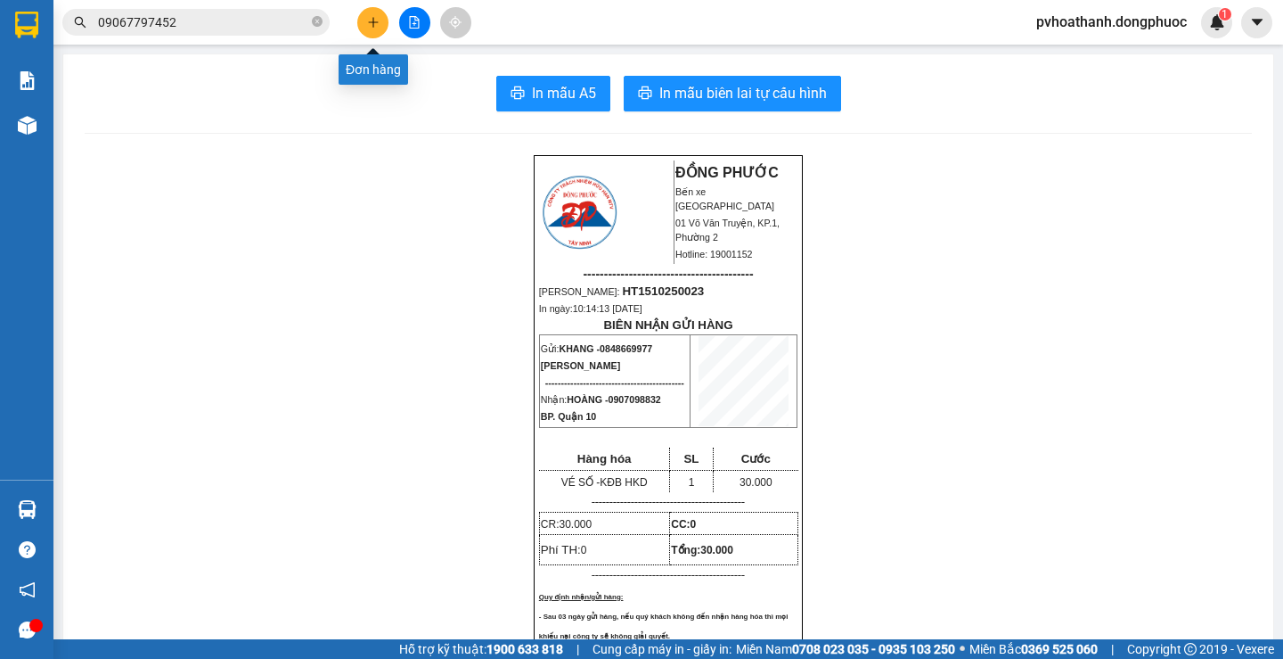
click at [374, 17] on icon "plus" at bounding box center [373, 22] width 12 height 12
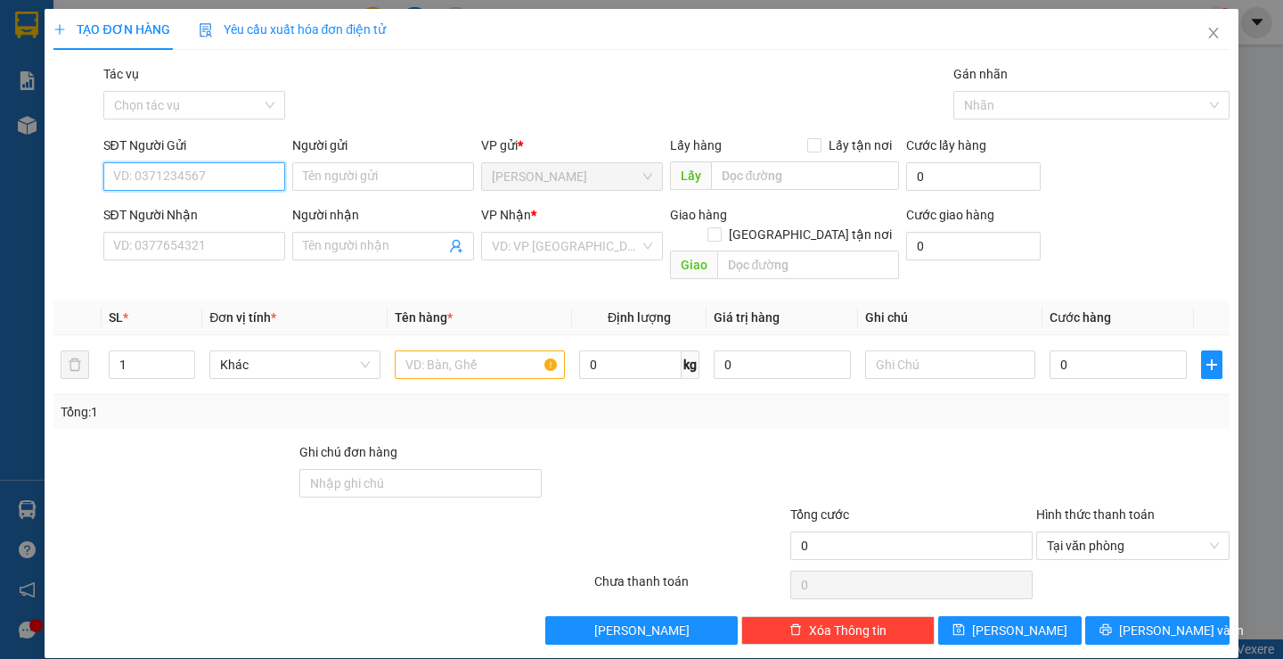
click at [181, 178] on input "SĐT Người Gửi" at bounding box center [194, 176] width 182 height 29
type input "0977322747"
click at [218, 205] on div "0977322747 - Vui" at bounding box center [191, 212] width 159 height 20
type input "Vui"
type input "0907437410"
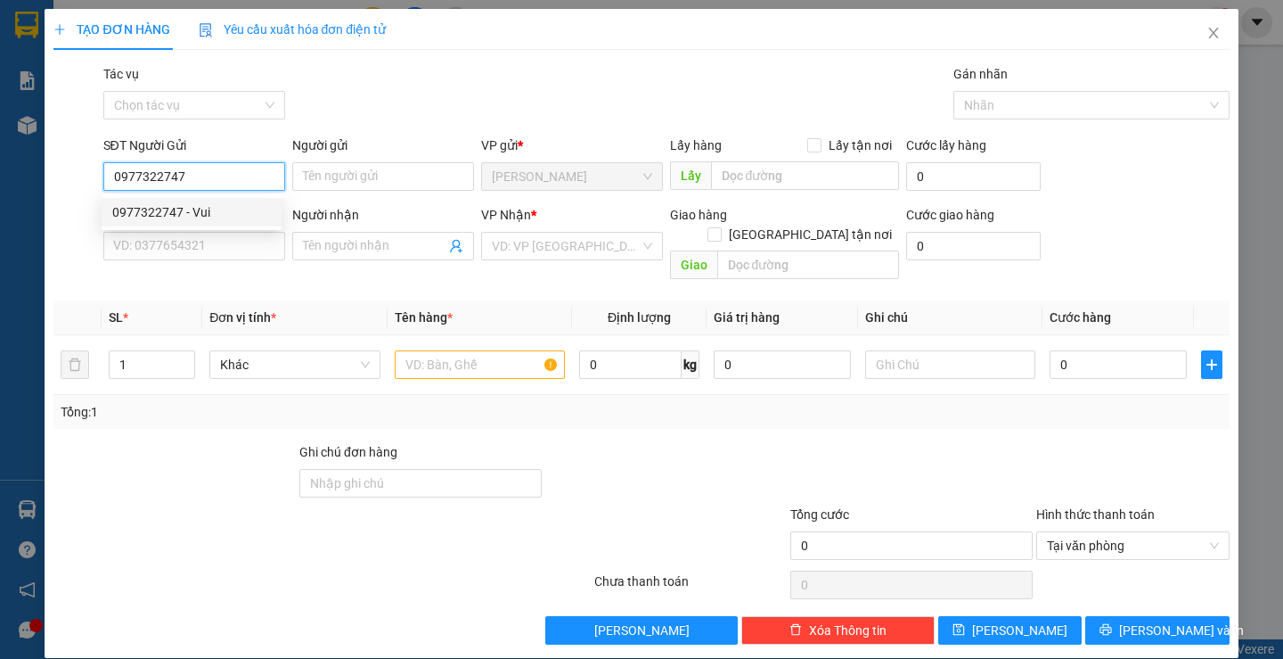
type input "NHUNG"
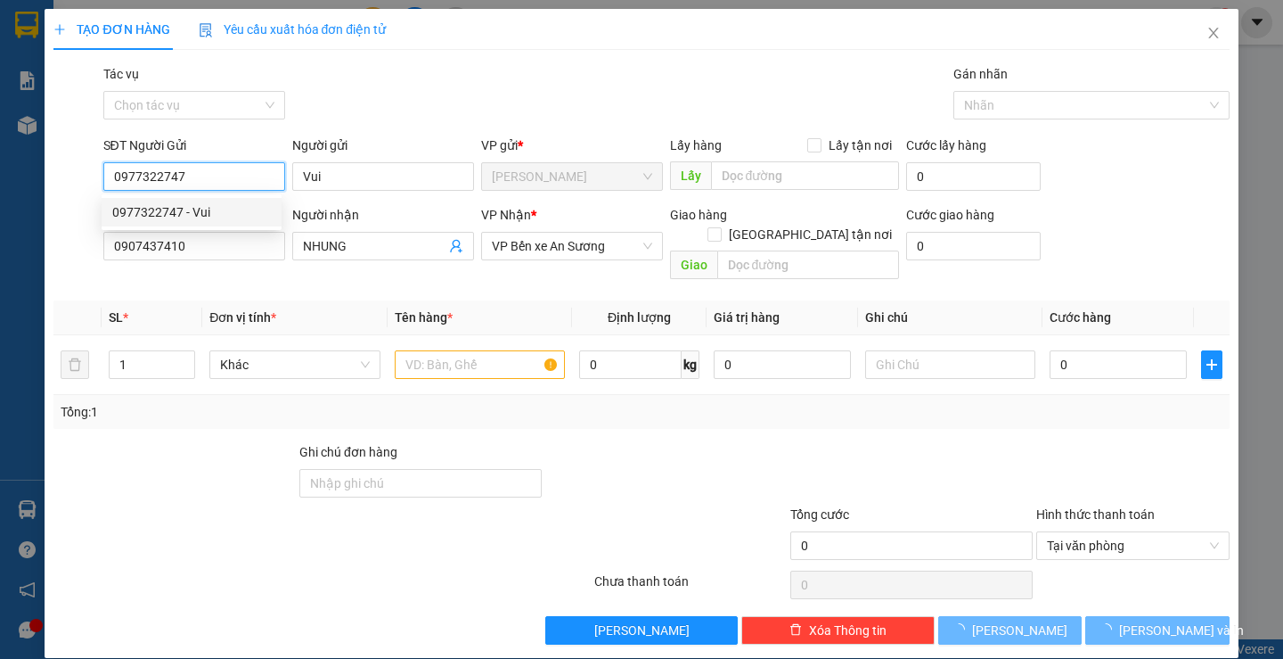
type input "40.000"
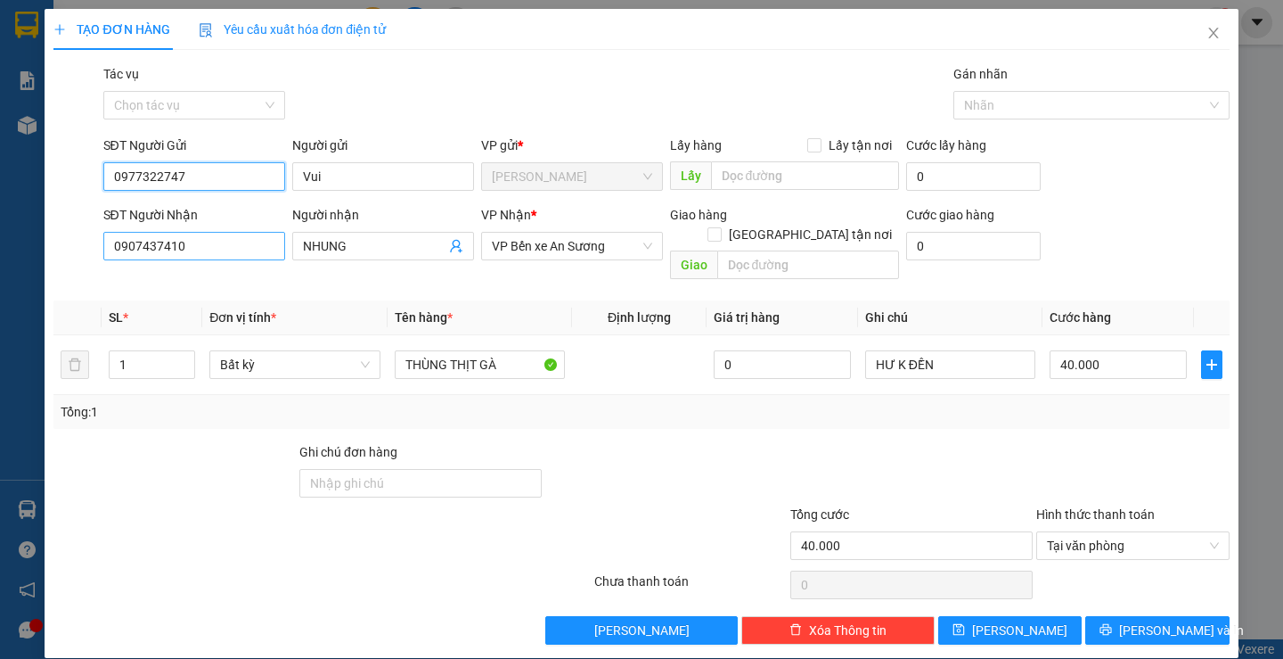
type input "0977322747"
click at [259, 250] on input "0907437410" at bounding box center [194, 246] width 182 height 29
type input "0986085323"
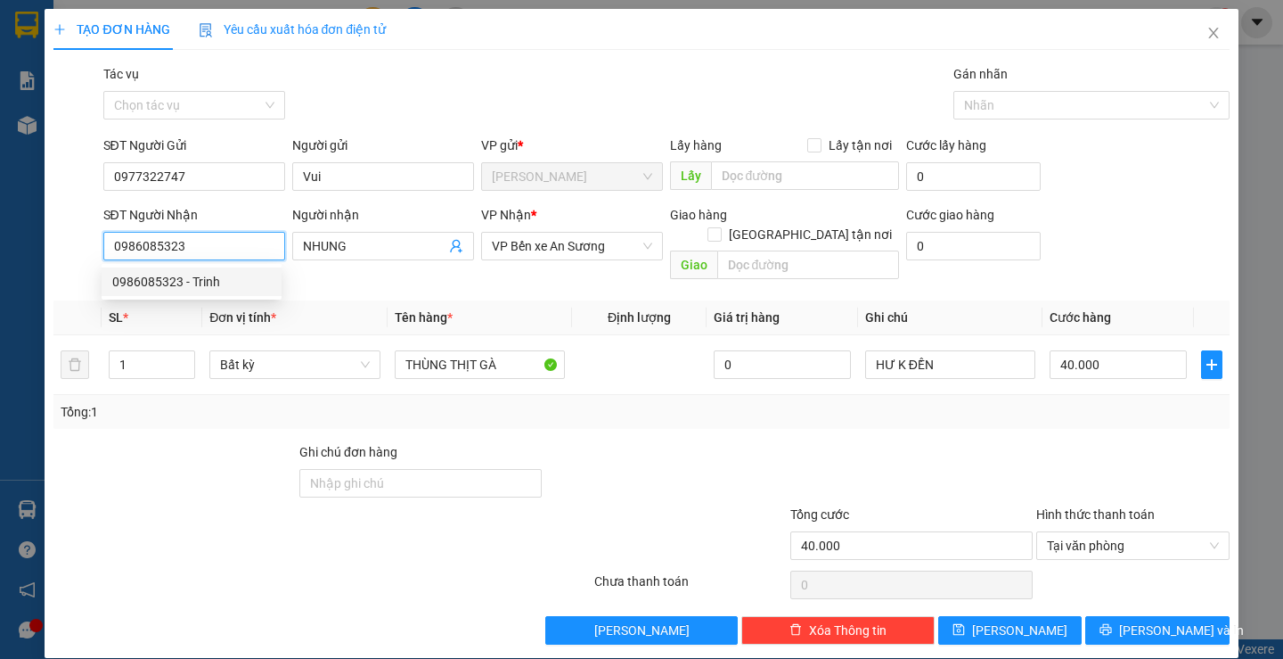
click at [242, 284] on div "0986085323 - Trinh" at bounding box center [191, 282] width 159 height 20
type input "Trinh"
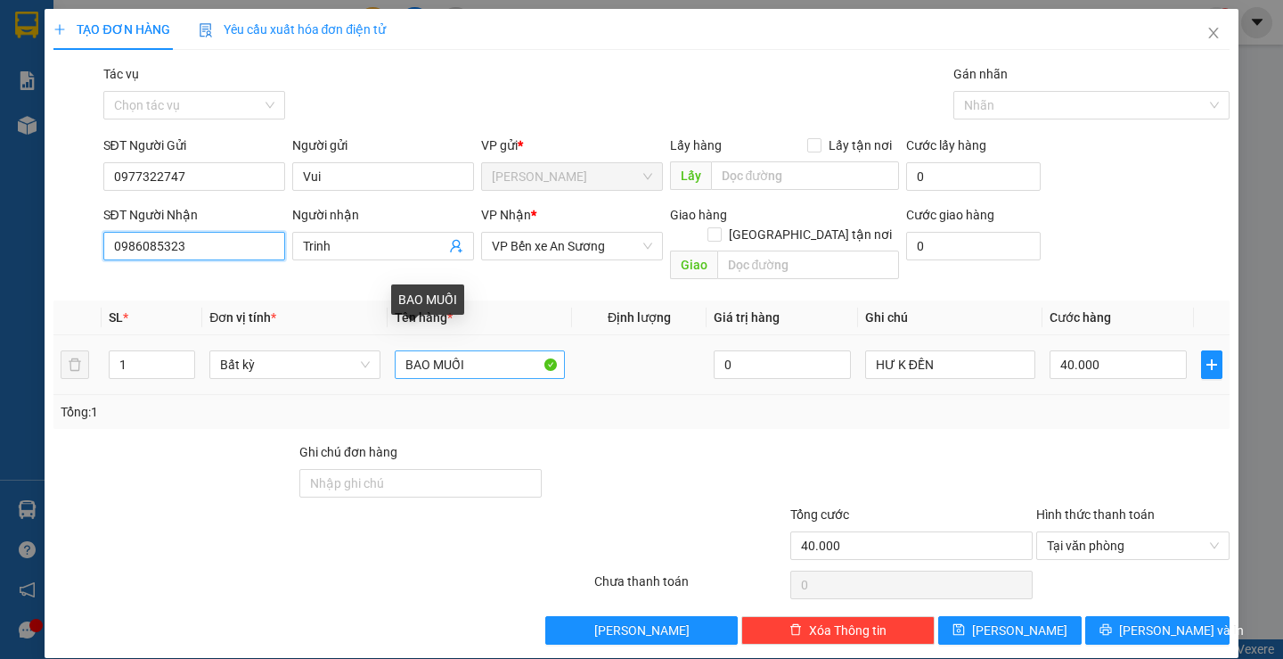
type input "0986085323"
click at [492, 350] on input "BAO MUỐI" at bounding box center [480, 364] width 170 height 29
type input "B"
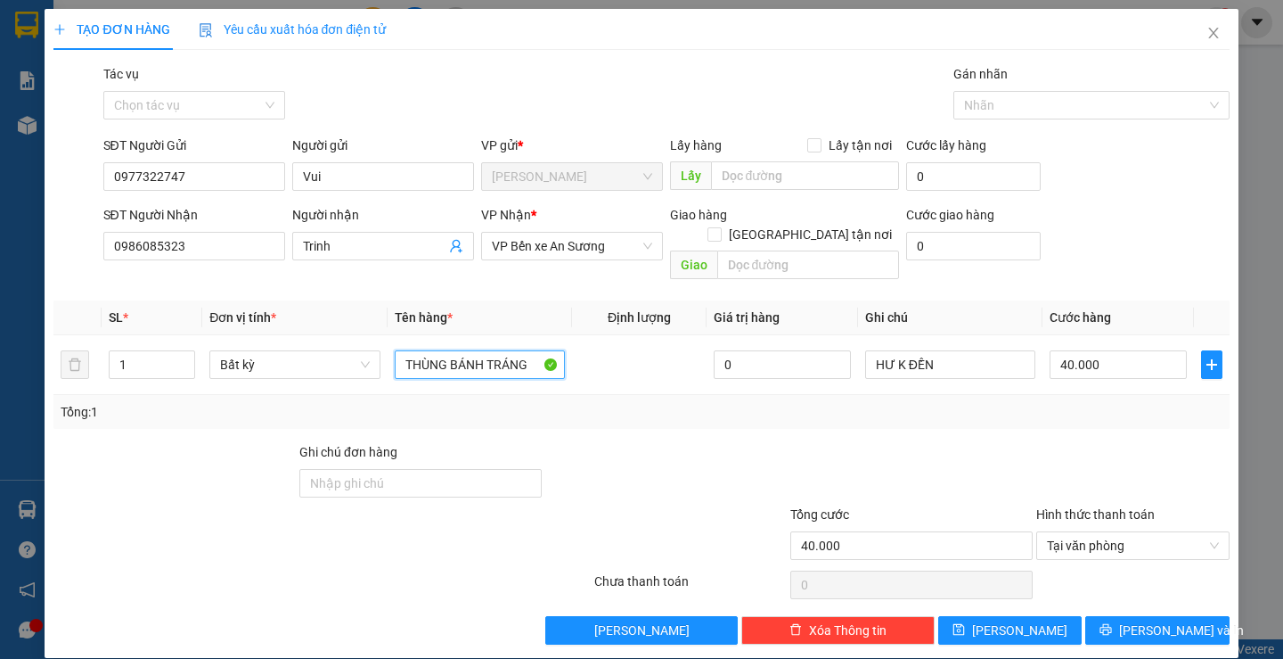
type input "THÙNG BÁNH TRÁNG"
click at [733, 442] on div at bounding box center [667, 473] width 246 height 62
click at [1118, 350] on input "40.000" at bounding box center [1118, 364] width 137 height 29
type input "3"
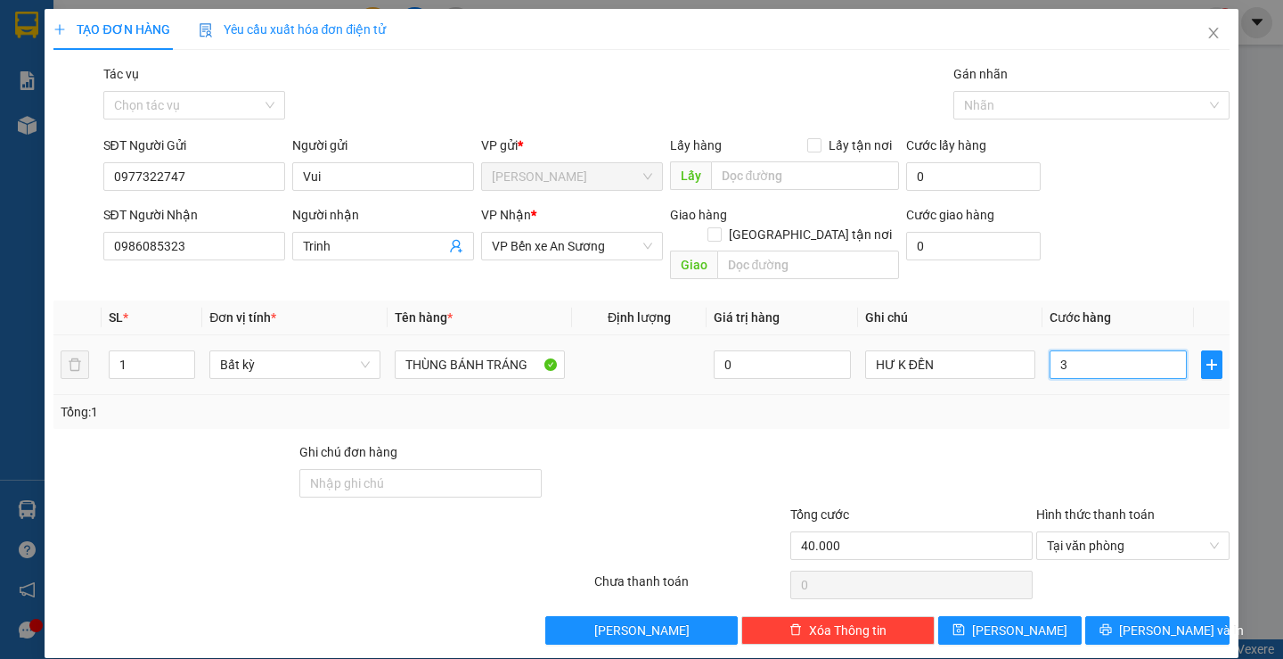
type input "3"
type input "35"
type input "350"
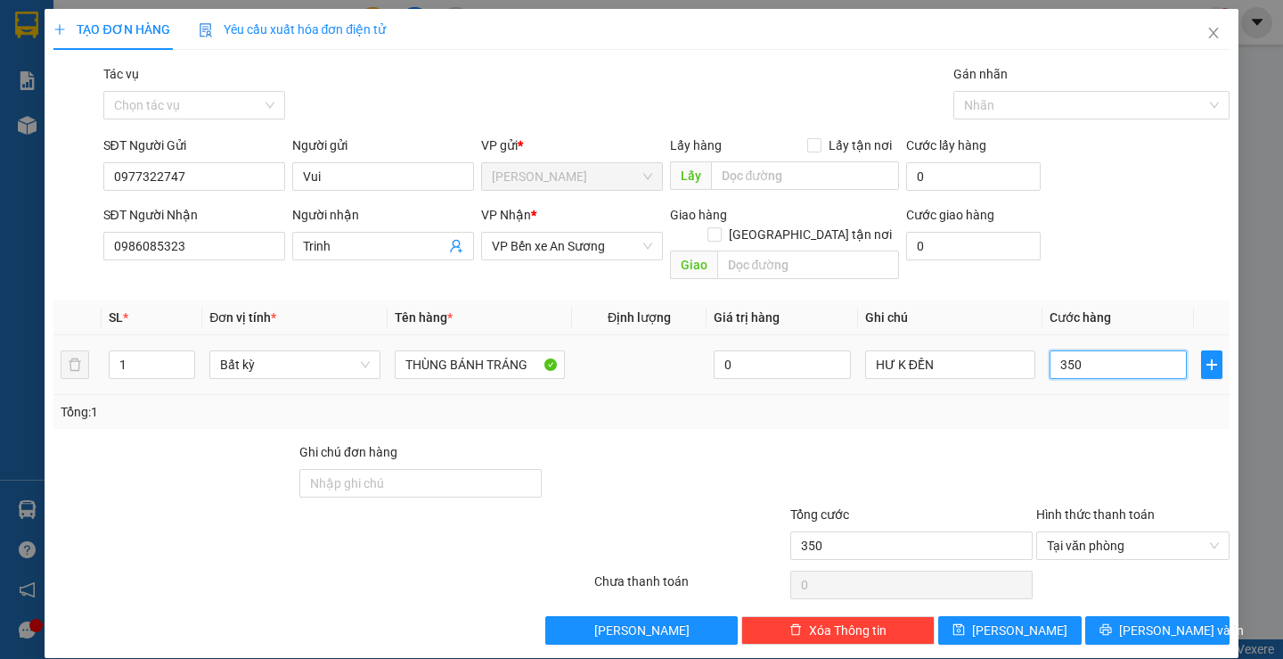
type input "3.500"
type input "35.000"
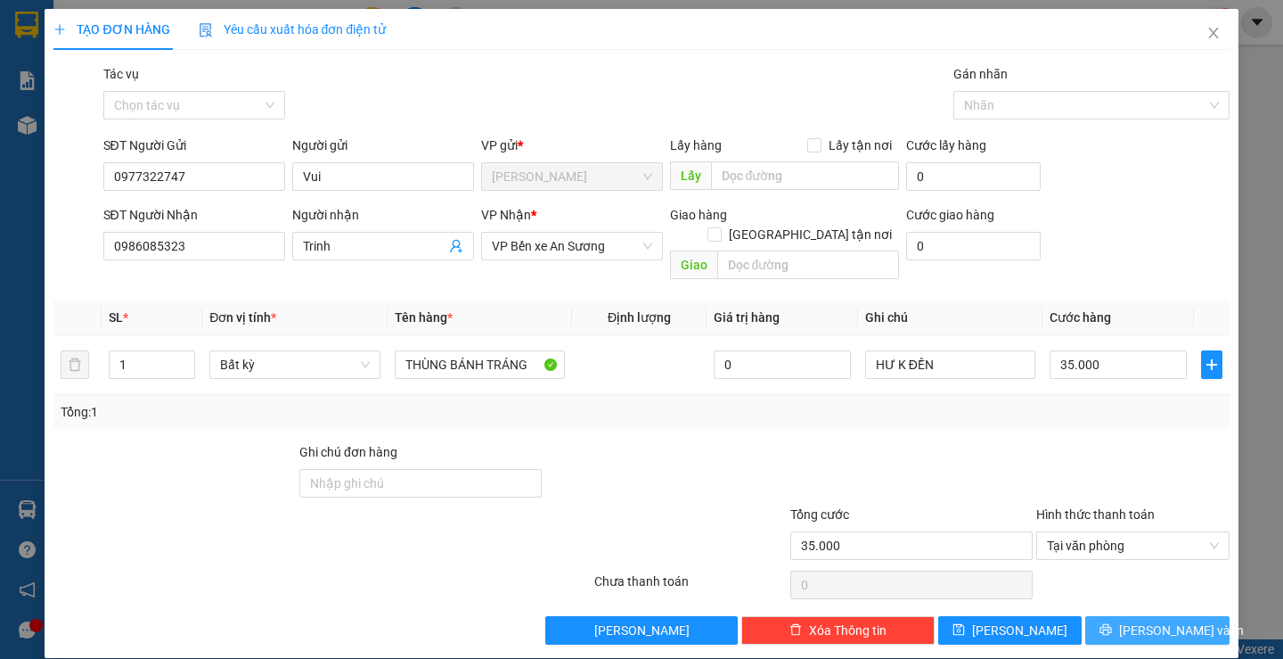
click at [1129, 616] on button "Lưu và In" at bounding box center [1156, 630] width 143 height 29
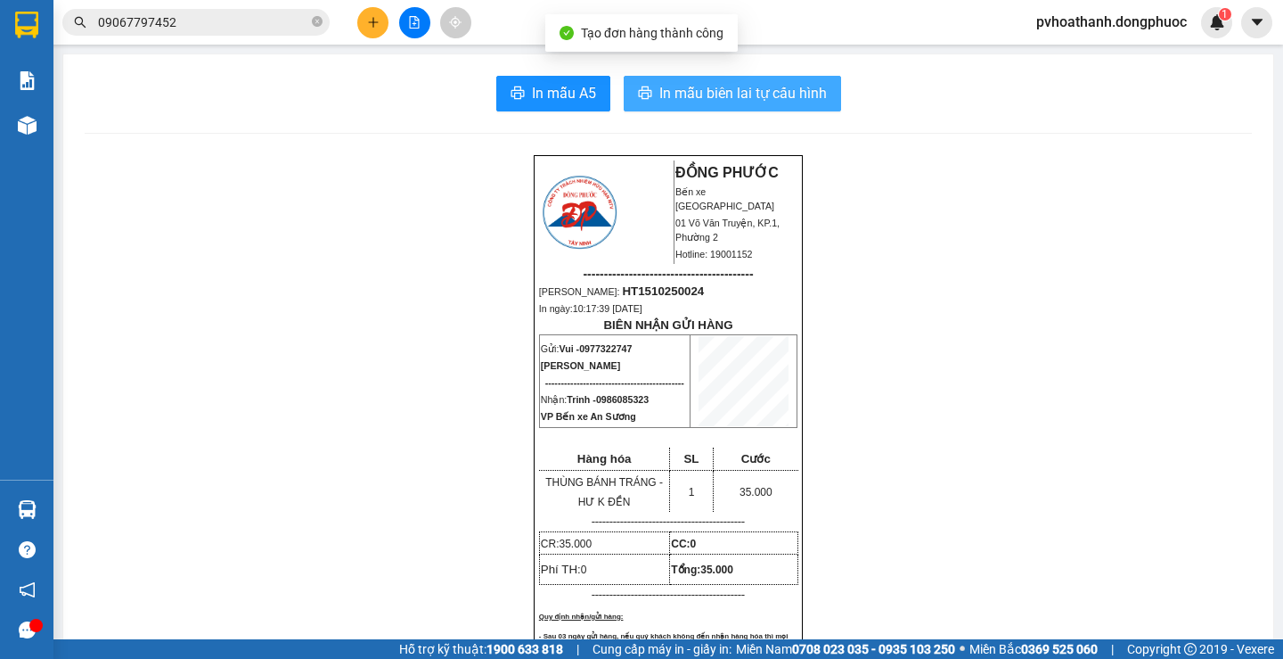
click at [692, 86] on span "In mẫu biên lai tự cấu hình" at bounding box center [743, 93] width 168 height 22
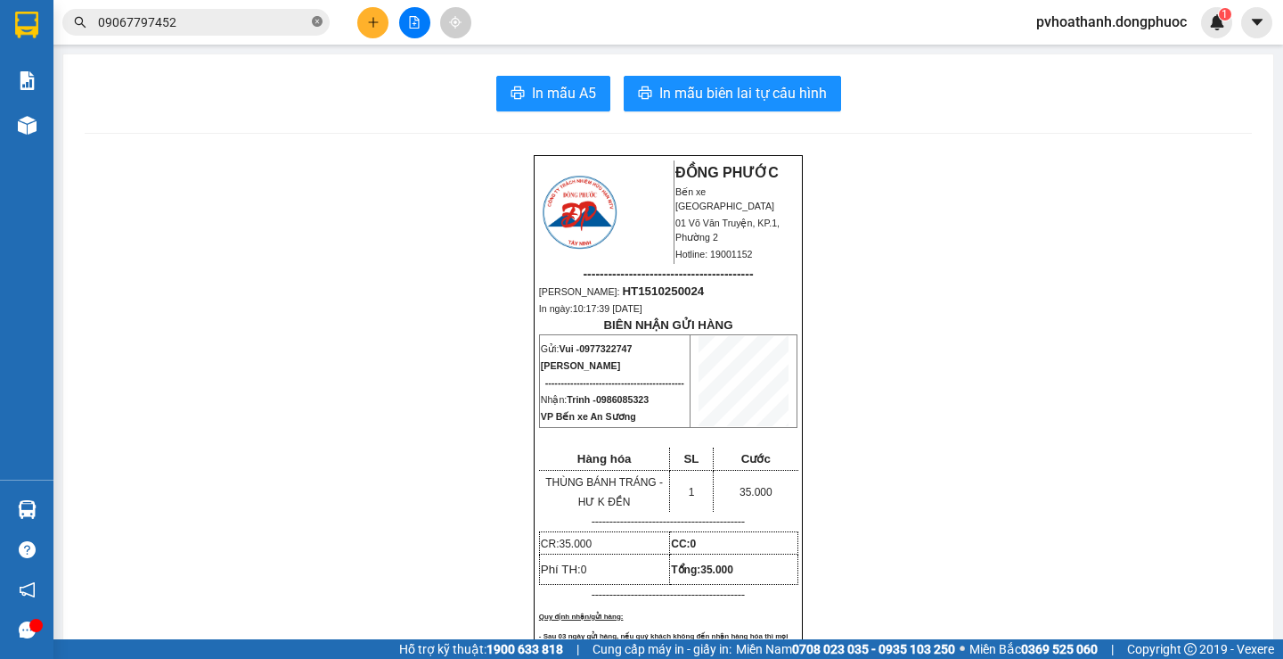
click at [316, 19] on icon "close-circle" at bounding box center [317, 21] width 11 height 11
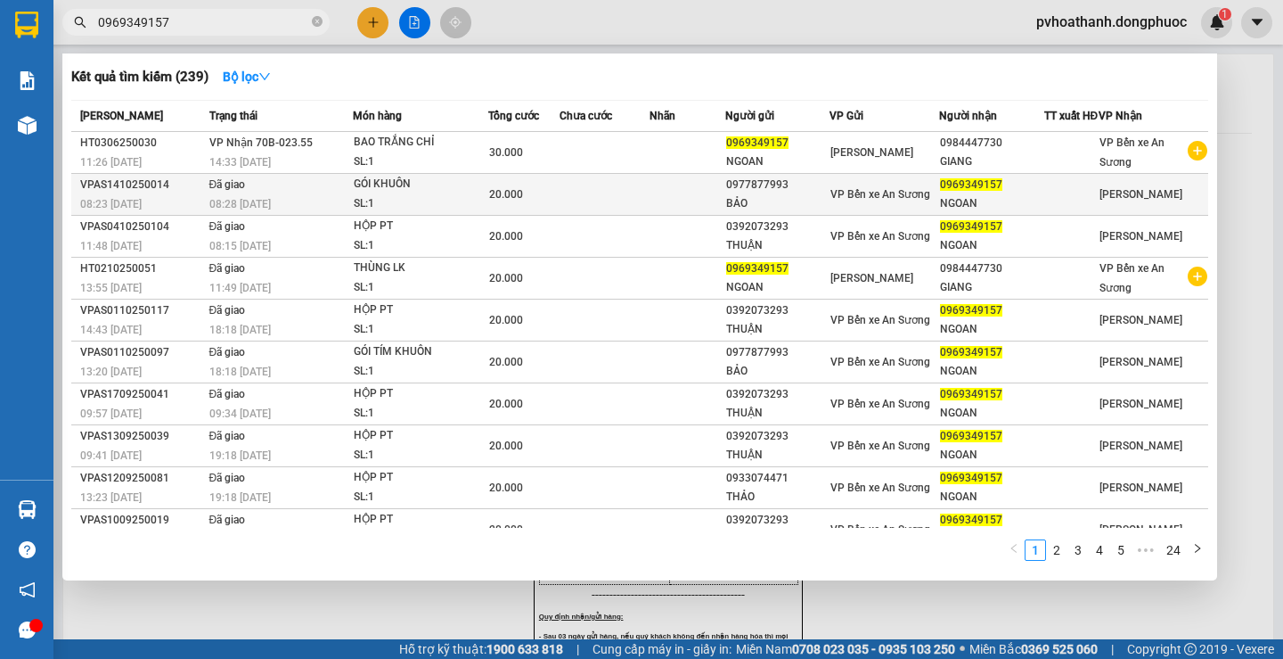
type input "0969349157"
click at [668, 216] on td at bounding box center [688, 195] width 76 height 42
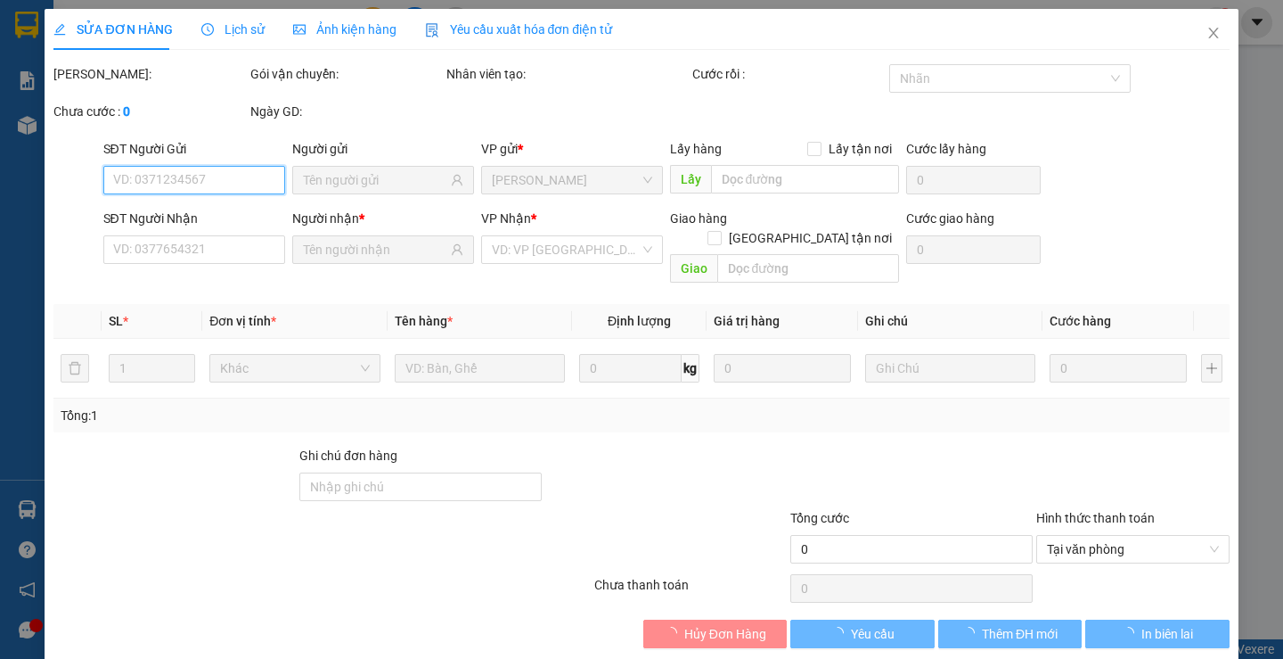
type input "0977877993"
type input "BẢO"
type input "0969349157"
type input "NGOAN"
type input "20.000"
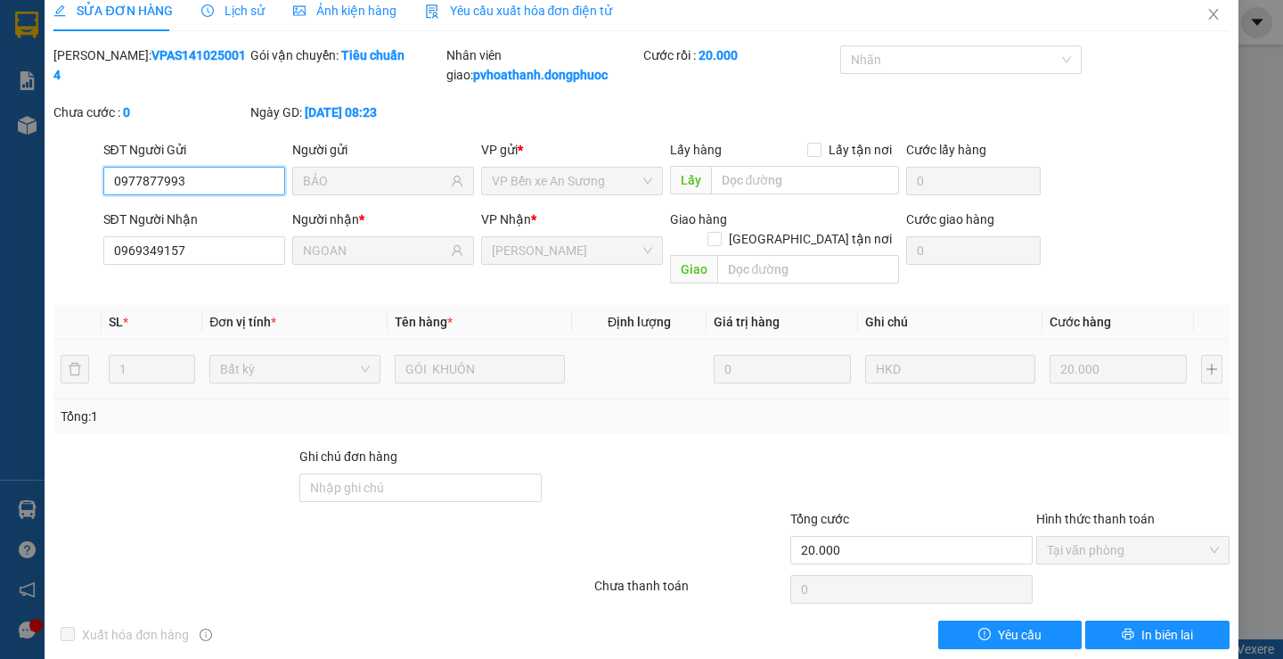
scroll to position [24, 0]
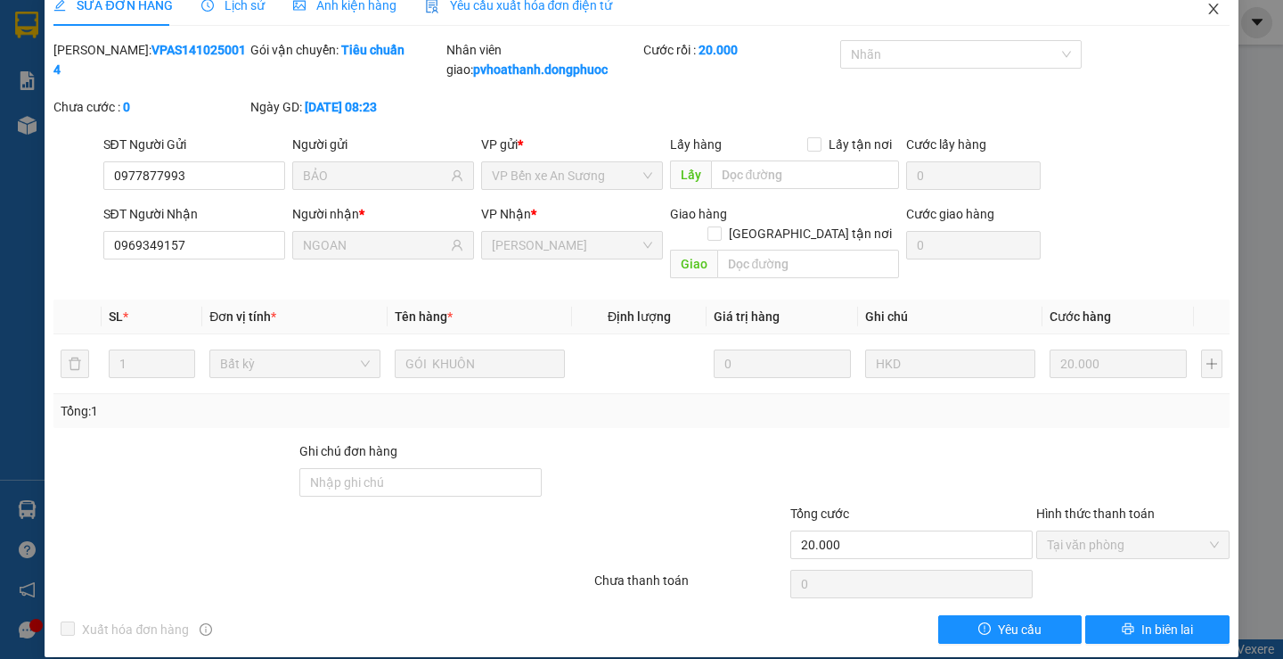
click at [1207, 4] on icon "close" at bounding box center [1214, 9] width 14 height 14
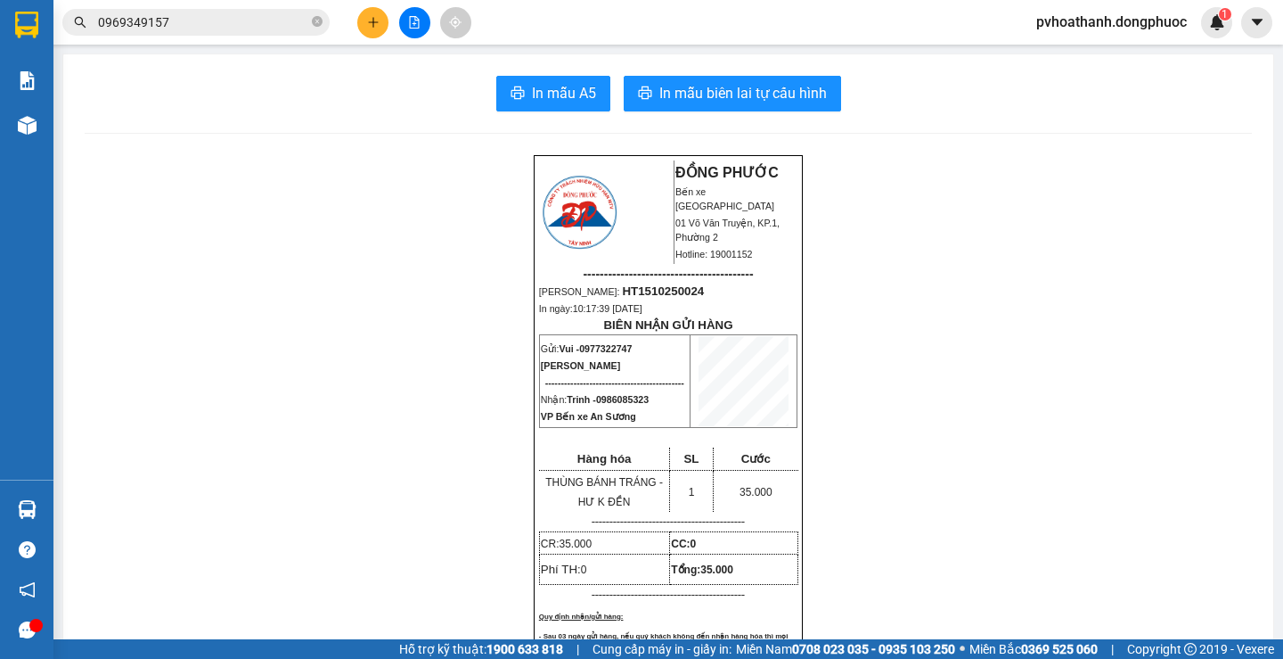
click at [276, 21] on input "0969349157" at bounding box center [203, 22] width 210 height 20
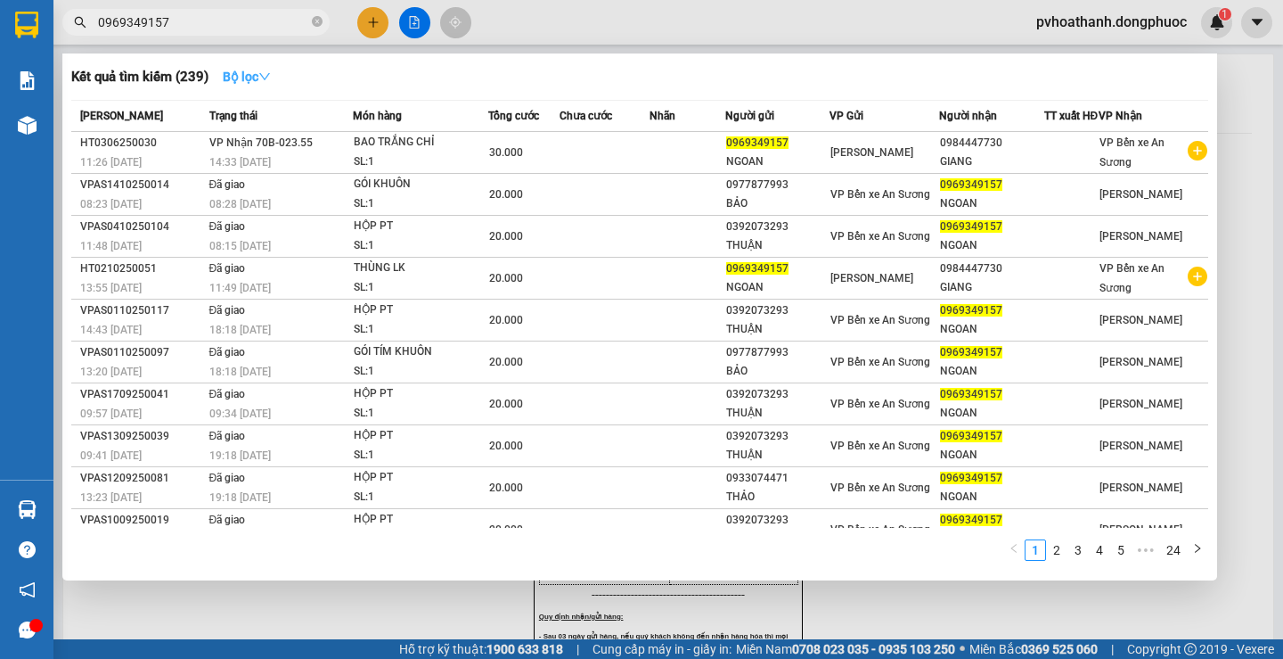
click at [271, 73] on icon "down" at bounding box center [264, 76] width 12 height 12
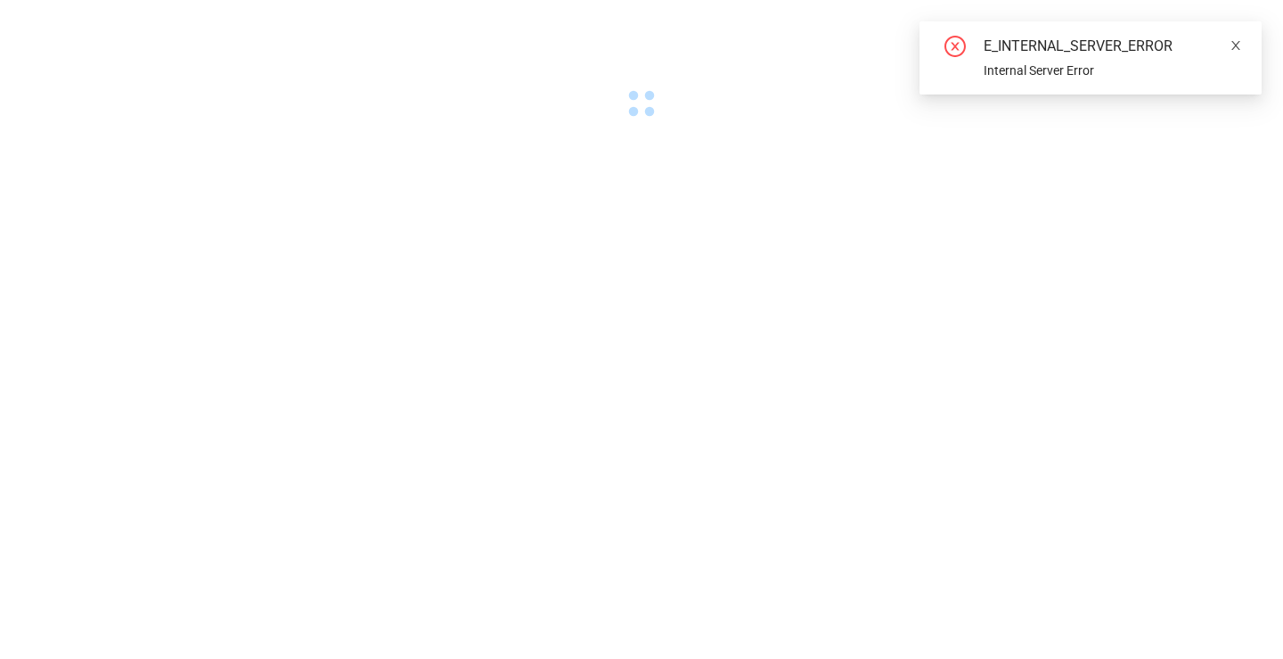
click at [1237, 48] on icon "close" at bounding box center [1236, 45] width 12 height 12
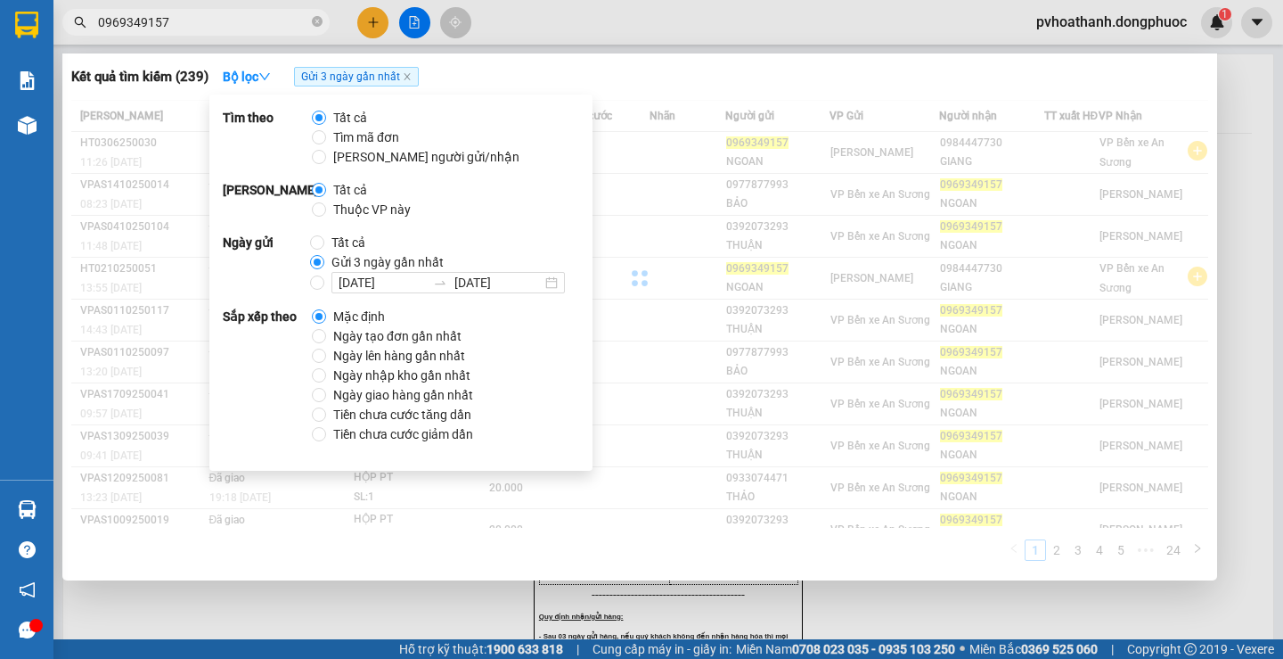
click at [493, 79] on div "Kết quả tìm kiếm ( 239 ) Bộ lọc Gửi 3 ngày gần nhất" at bounding box center [639, 76] width 1137 height 29
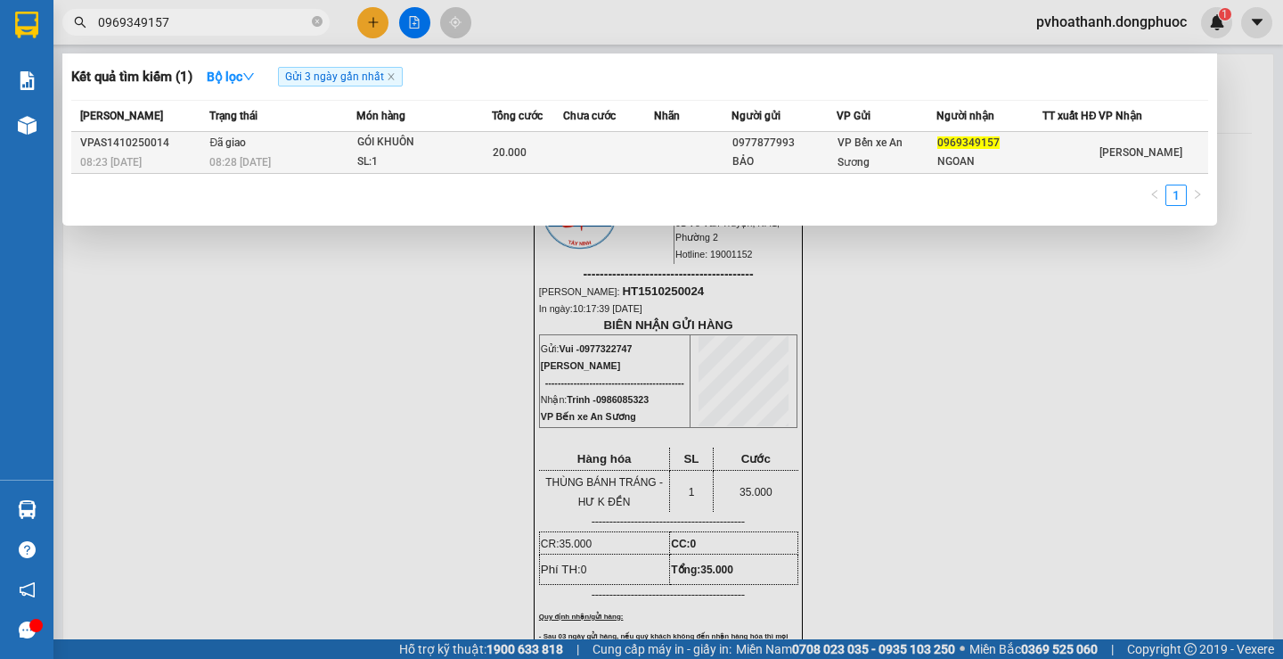
click at [604, 161] on td at bounding box center [608, 153] width 91 height 42
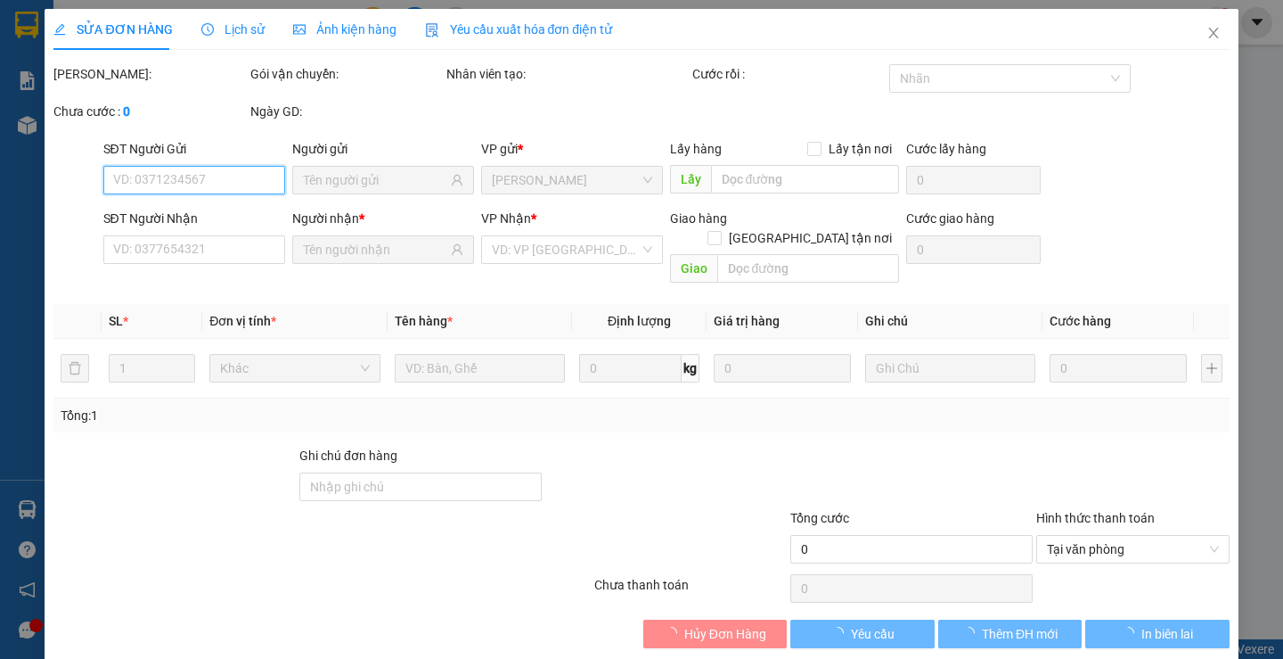
type input "0977877993"
type input "BẢO"
type input "0969349157"
type input "NGOAN"
type input "20.000"
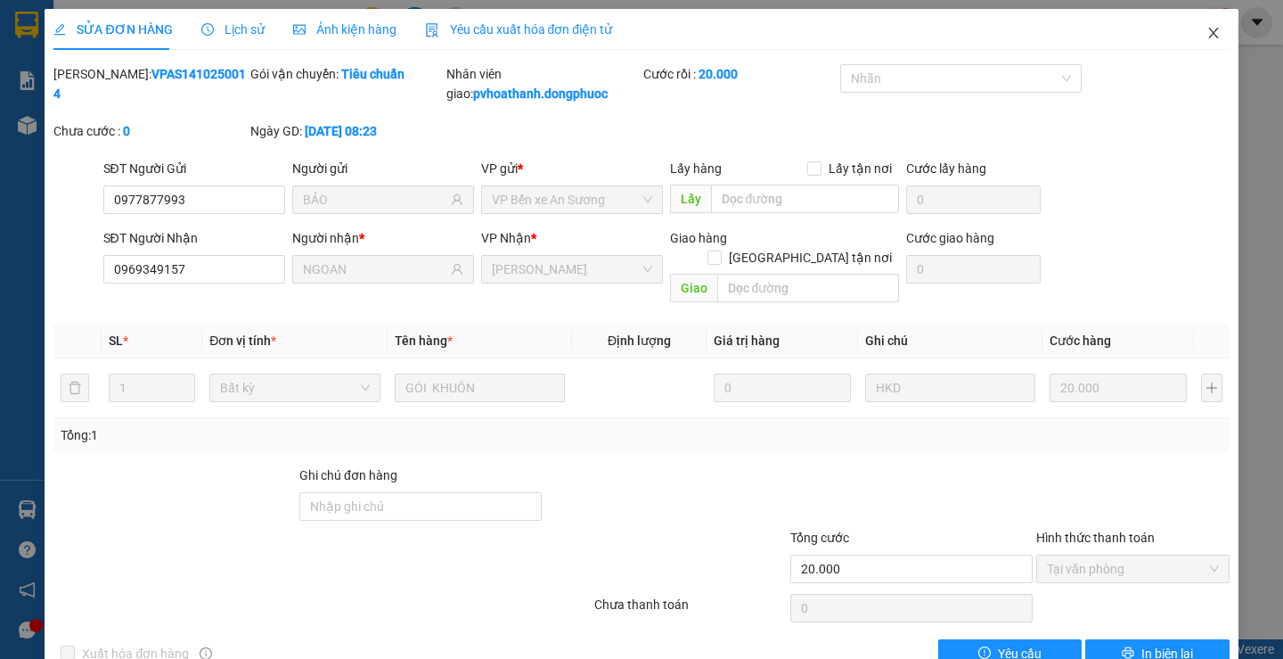
click at [1207, 28] on icon "close" at bounding box center [1214, 33] width 14 height 14
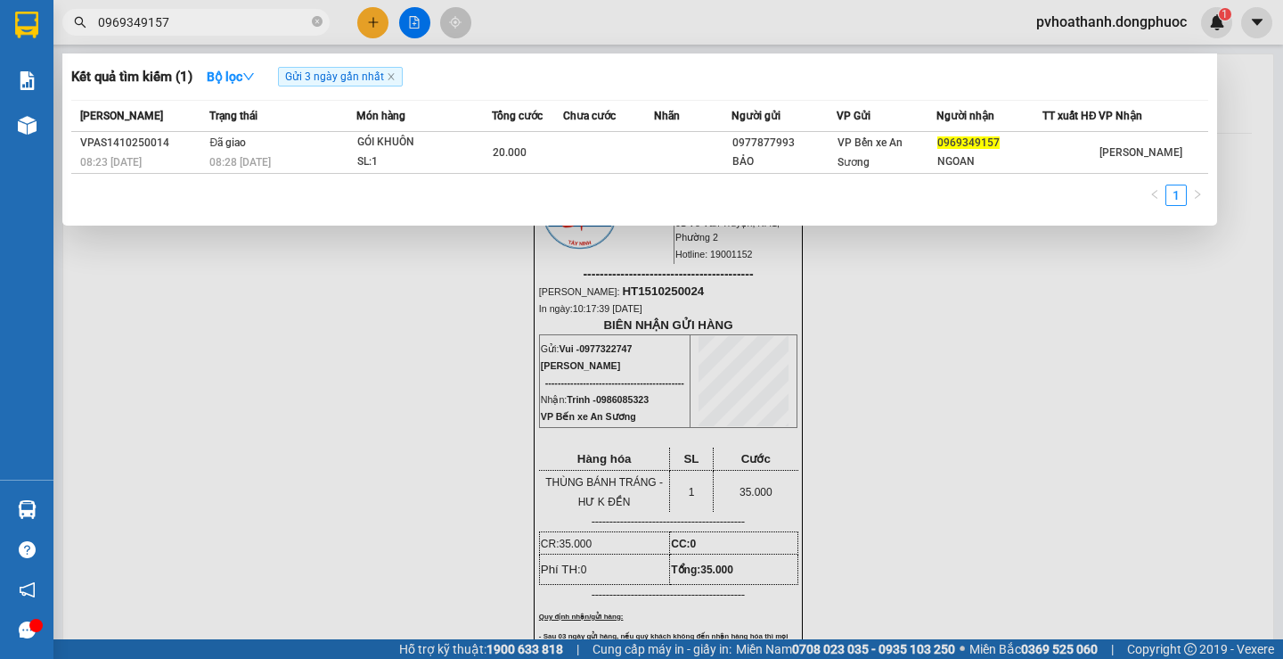
click at [250, 21] on input "0969349157" at bounding box center [203, 22] width 210 height 20
click at [395, 74] on icon "close" at bounding box center [391, 76] width 9 height 9
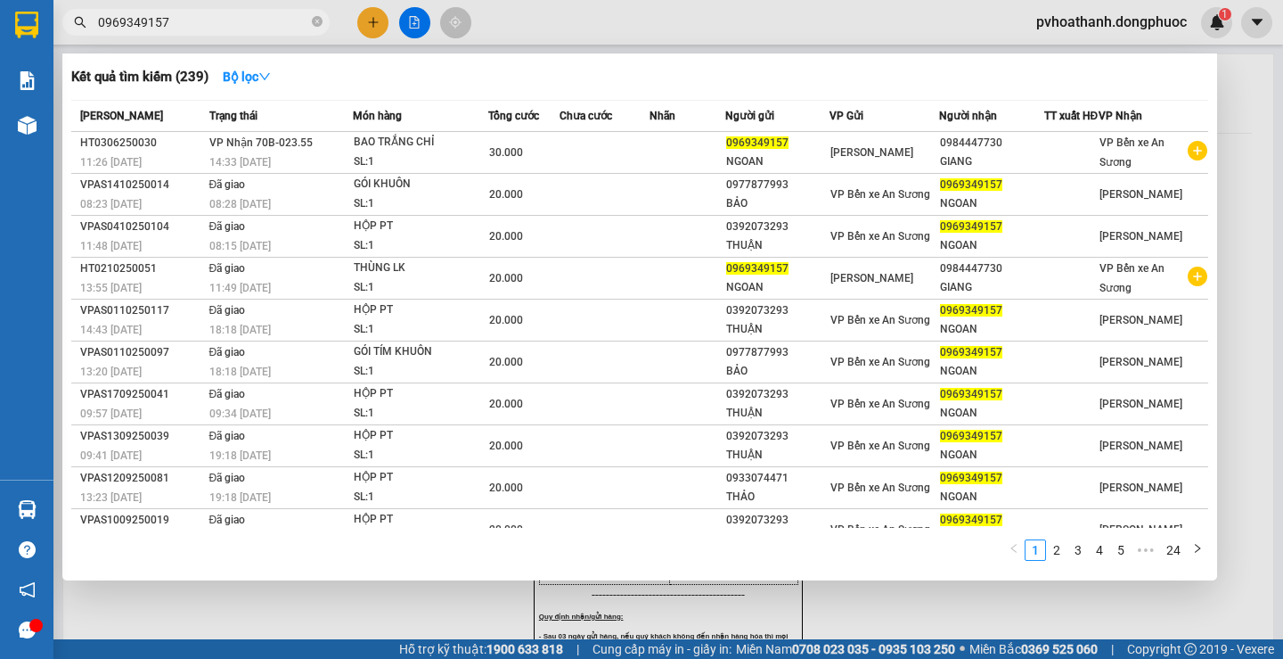
click at [223, 17] on input "0969349157" at bounding box center [203, 22] width 210 height 20
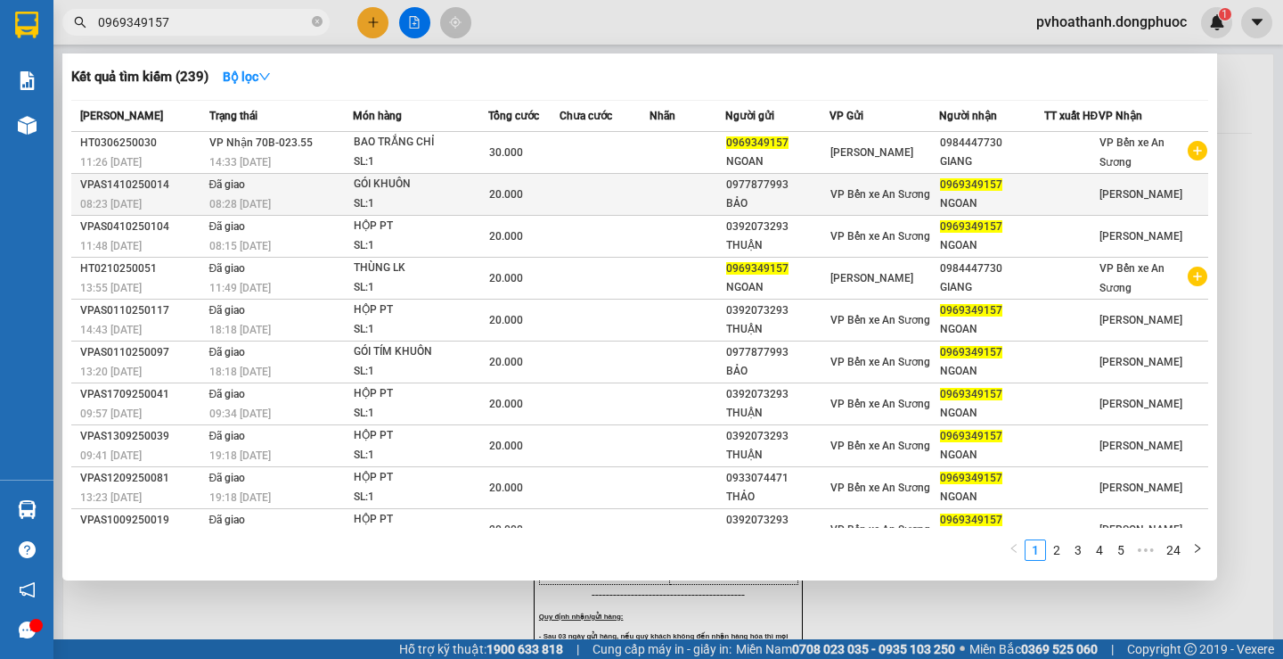
click at [591, 209] on td at bounding box center [605, 195] width 90 height 42
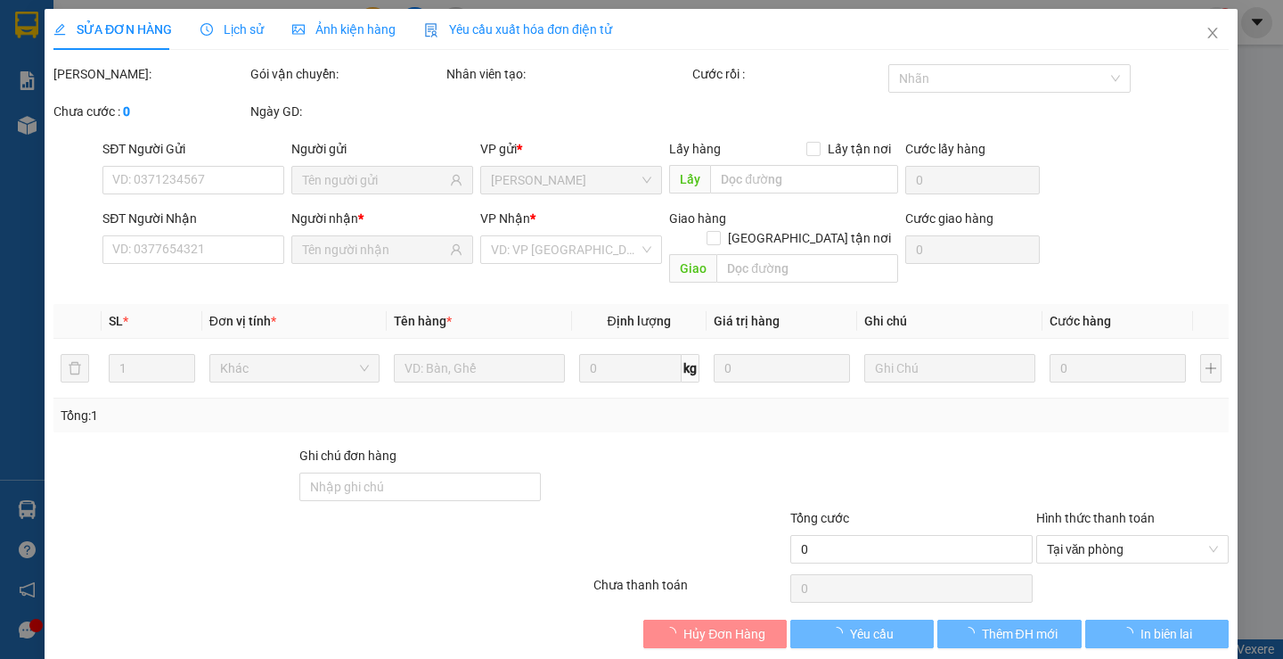
type input "0977877993"
type input "BẢO"
type input "0969349157"
type input "NGOAN"
type input "20.000"
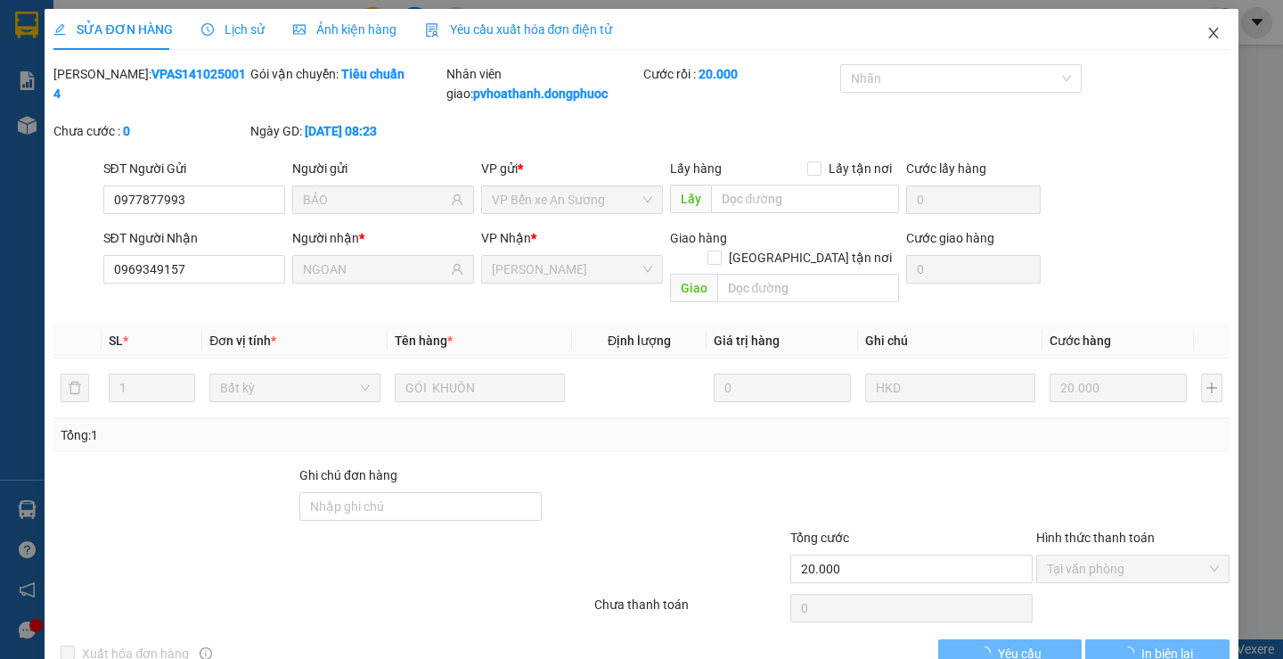
click at [1208, 30] on icon "close" at bounding box center [1213, 33] width 10 height 11
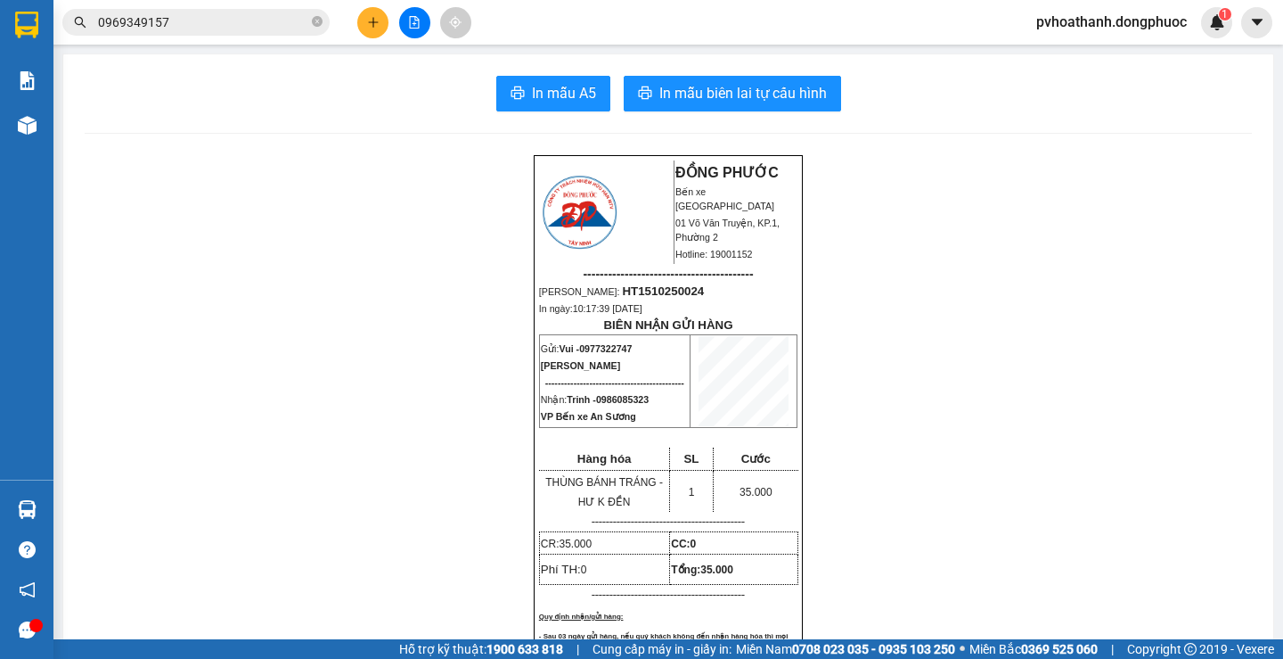
click at [187, 19] on input "0969349157" at bounding box center [203, 22] width 210 height 20
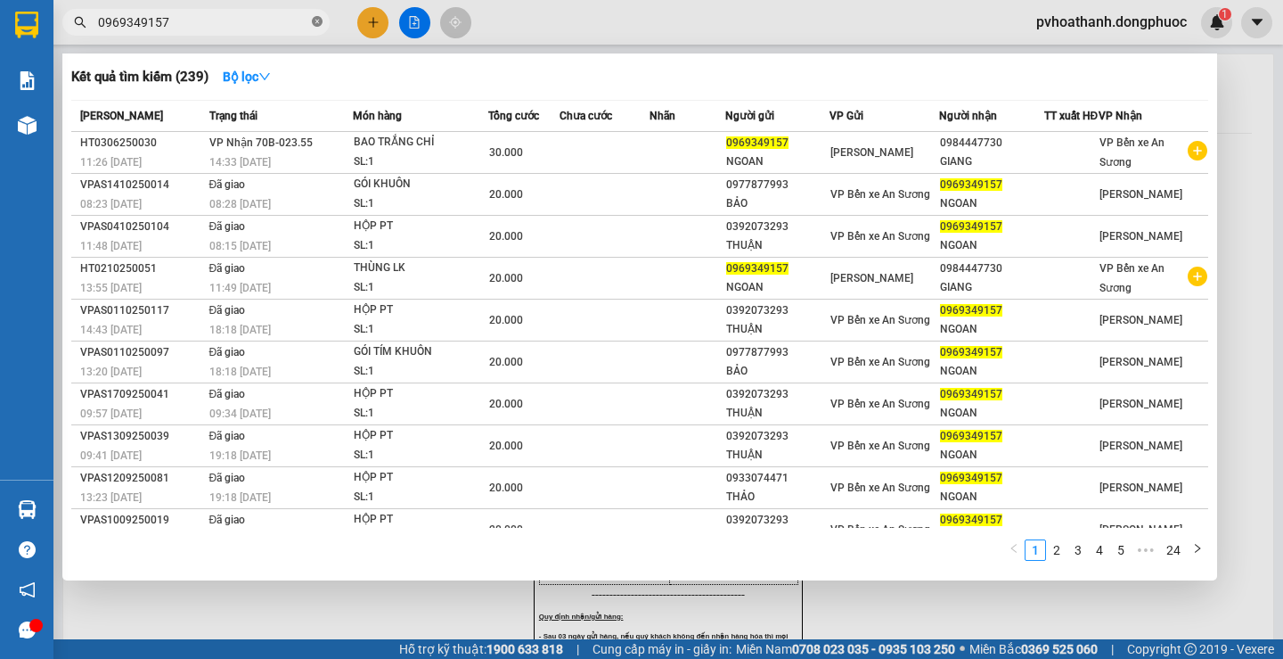
click at [314, 20] on icon "close-circle" at bounding box center [317, 21] width 11 height 11
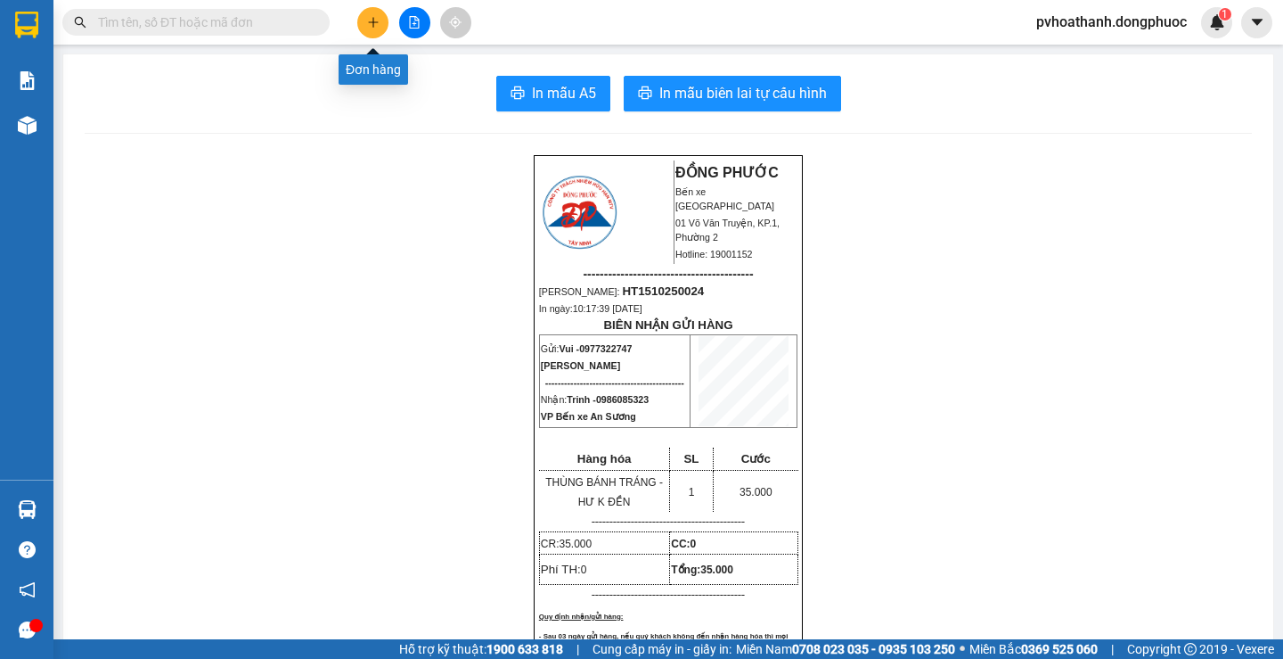
click at [372, 29] on button at bounding box center [372, 22] width 31 height 31
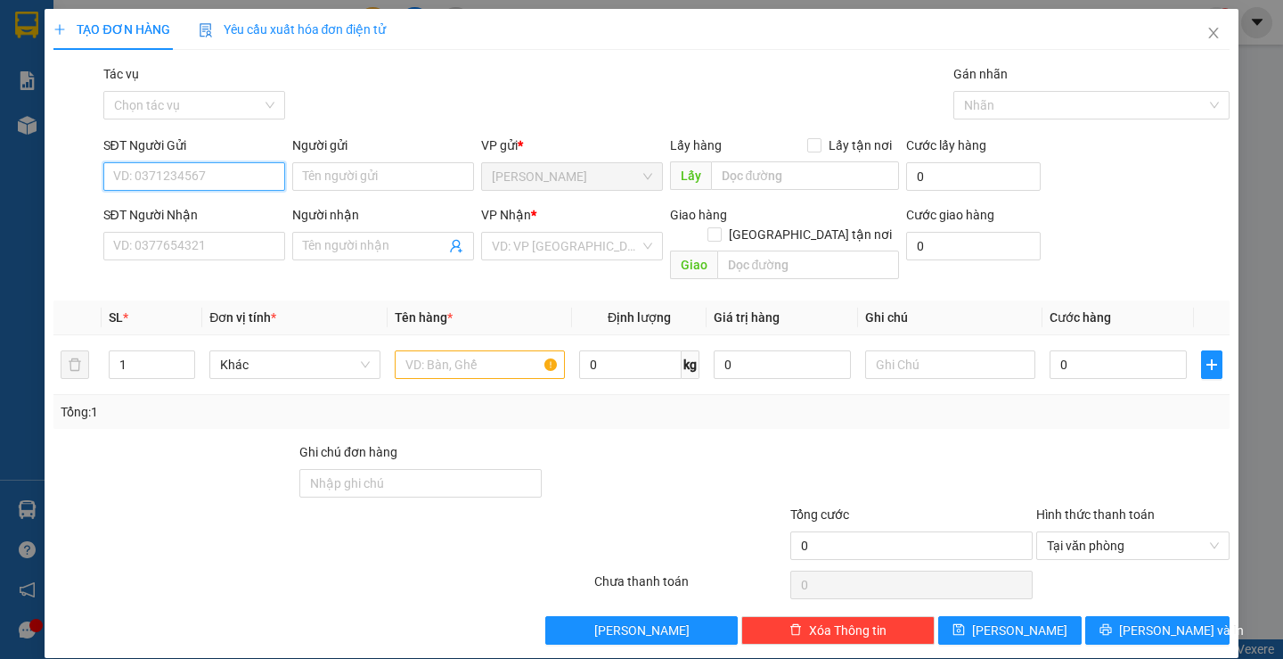
click at [202, 176] on input "SĐT Người Gửi" at bounding box center [194, 176] width 182 height 29
type input "0937554618"
click at [217, 215] on div "0937554618 - MAI" at bounding box center [191, 212] width 159 height 20
type input "MAI"
type input "0903058636"
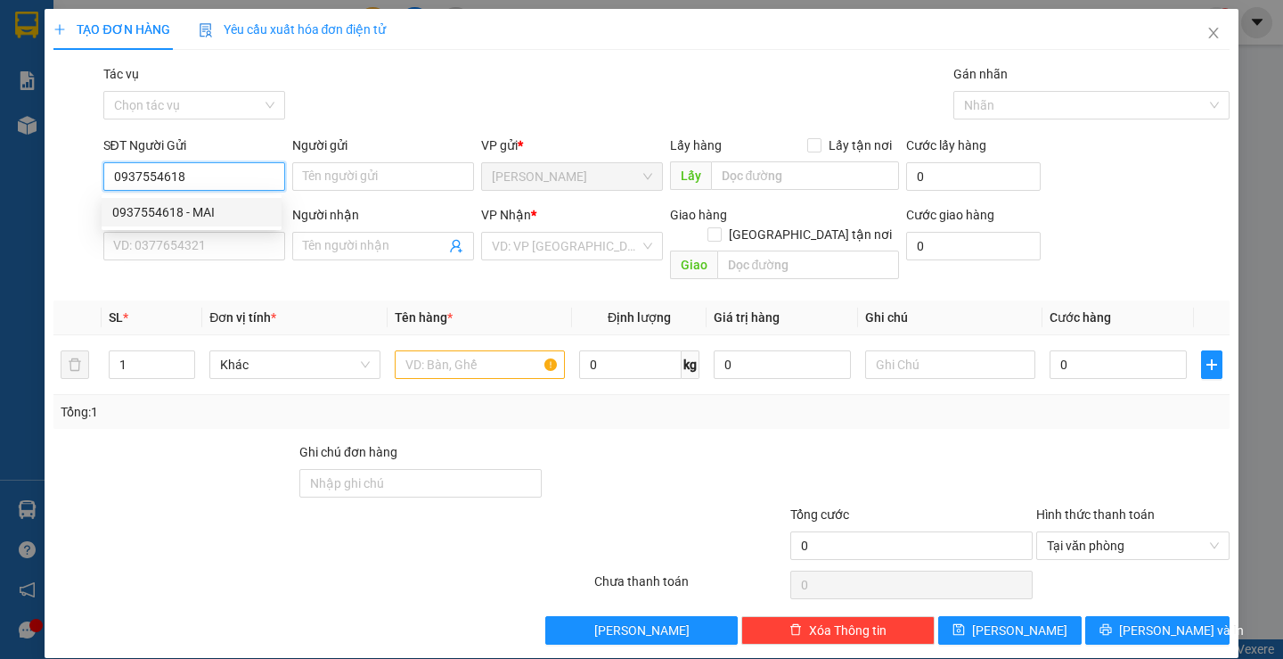
type input "ĐÀO"
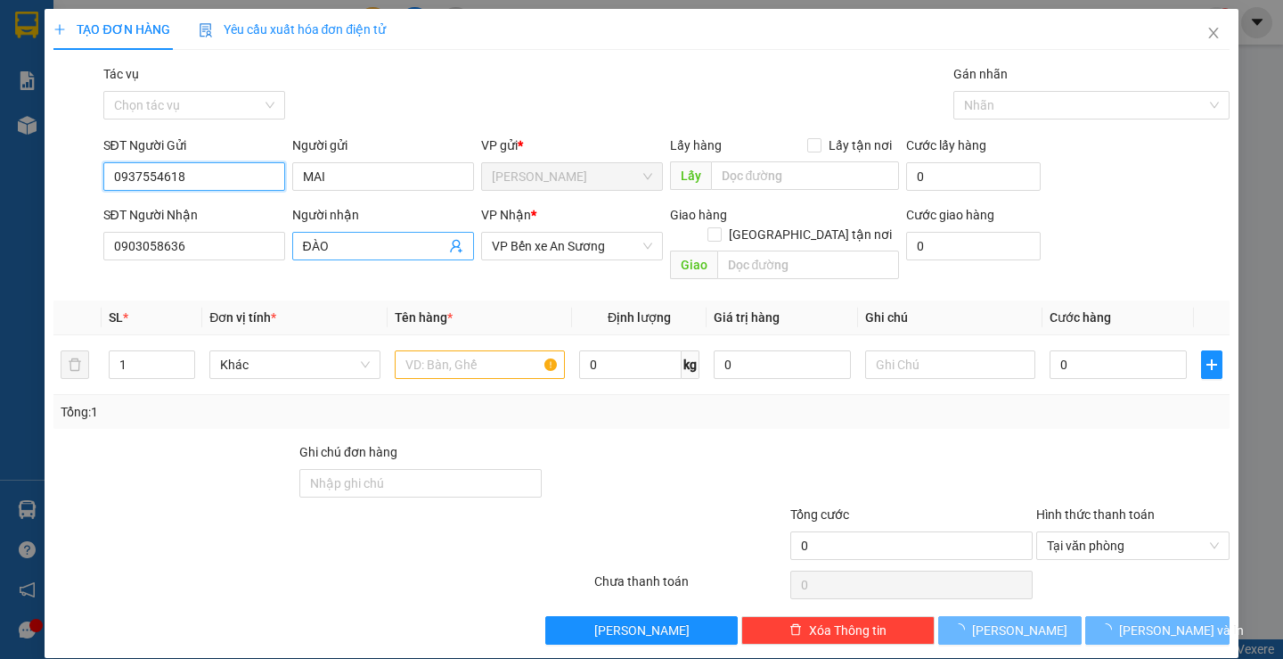
type input "50.000"
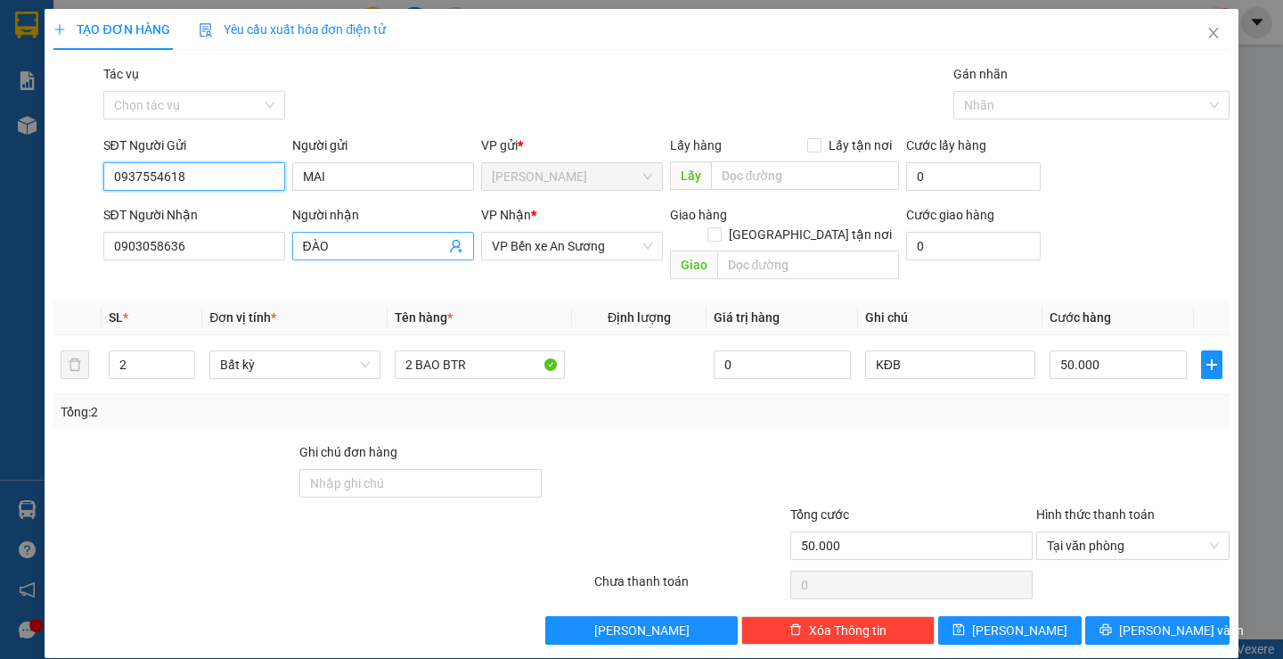
type input "0937554618"
click at [449, 242] on icon "user-add" at bounding box center [456, 246] width 14 height 14
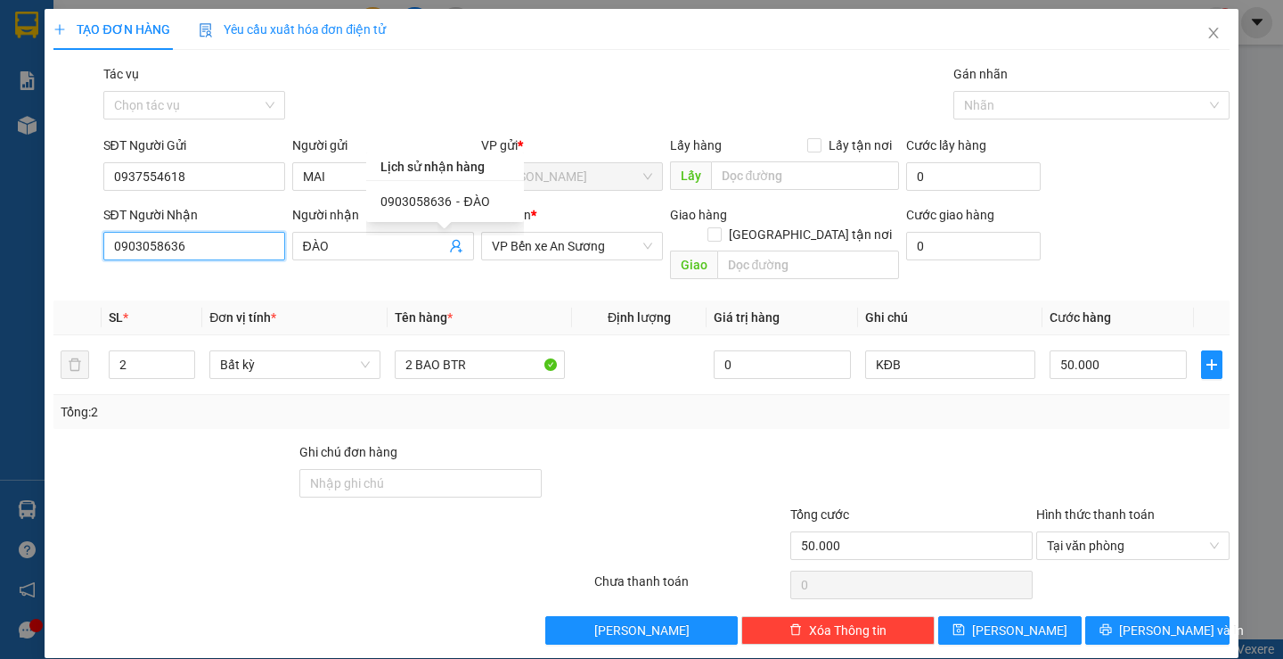
click at [238, 249] on input "0903058636" at bounding box center [194, 246] width 182 height 29
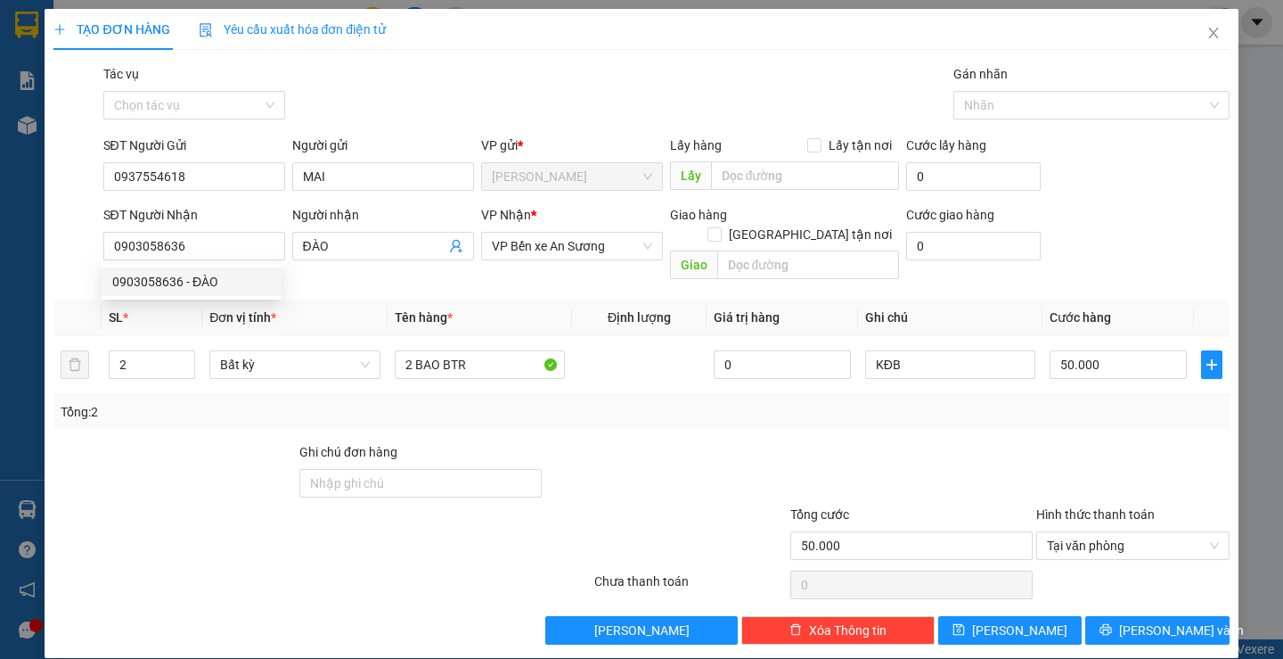
click at [332, 300] on th "Đơn vị tính *" at bounding box center [294, 317] width 184 height 35
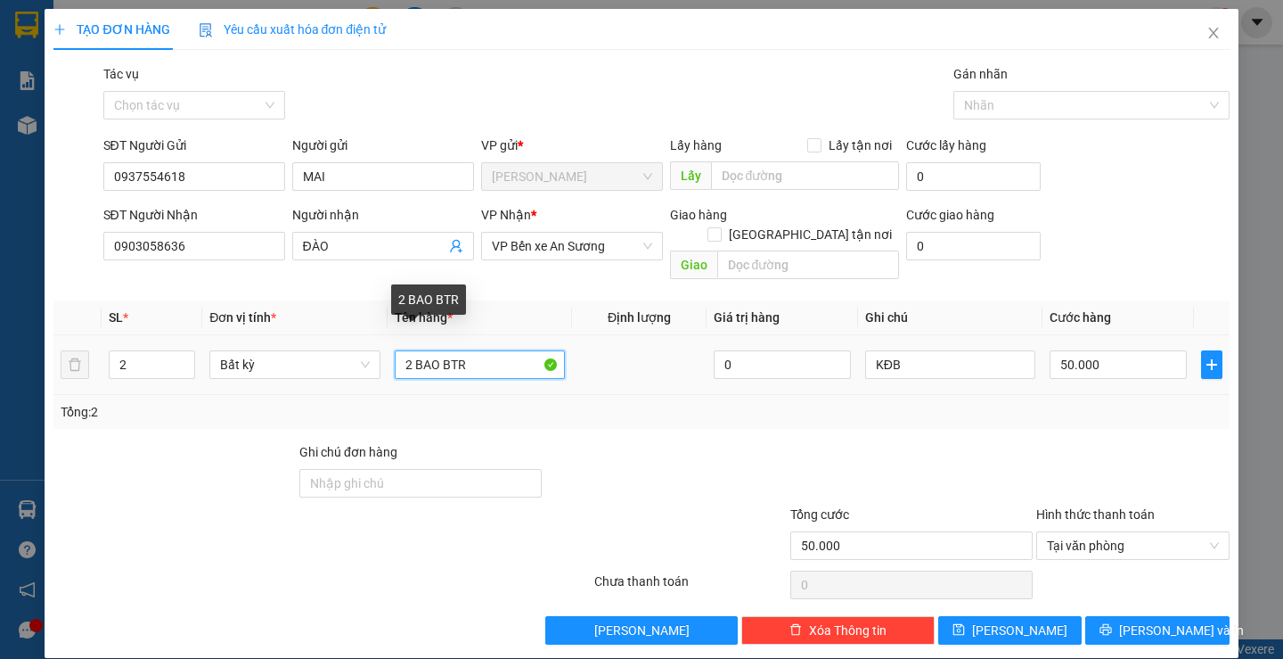
click at [398, 350] on input "2 BAO BTR" at bounding box center [480, 364] width 170 height 29
click at [405, 350] on input "2 BAO BTR" at bounding box center [480, 364] width 170 height 29
type input "1BAO BTR"
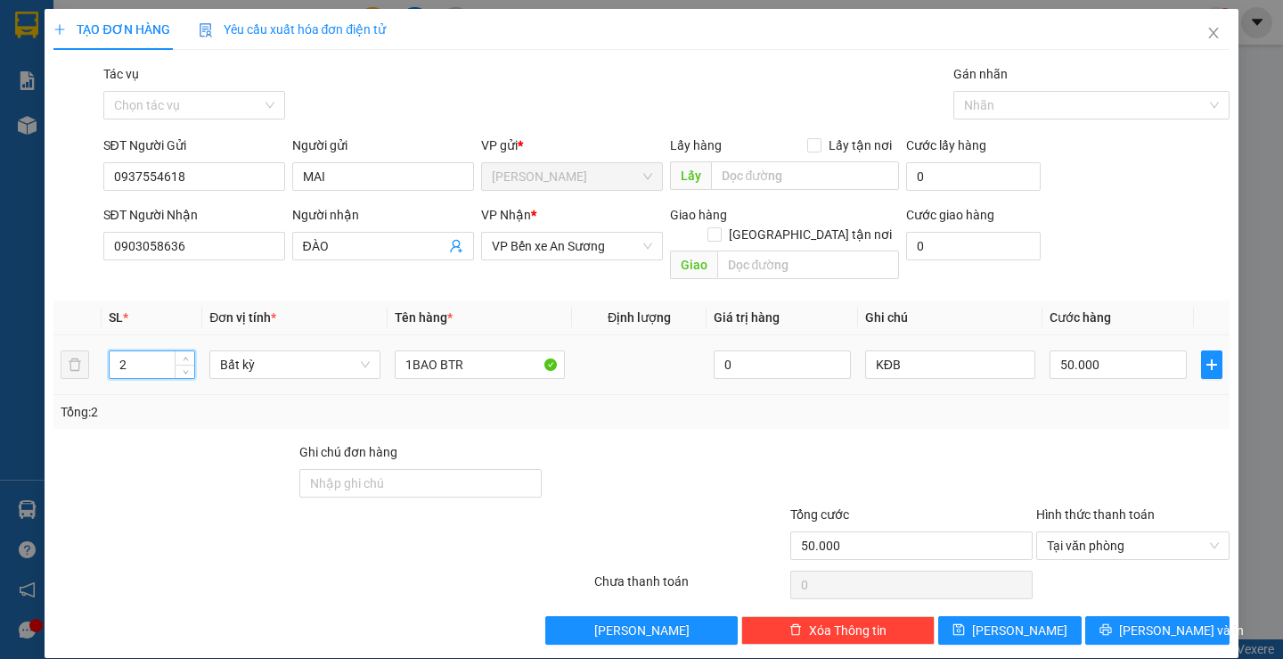
click at [150, 351] on input "2" at bounding box center [152, 364] width 85 height 27
type input "1"
click at [946, 350] on input "KĐB" at bounding box center [950, 364] width 170 height 29
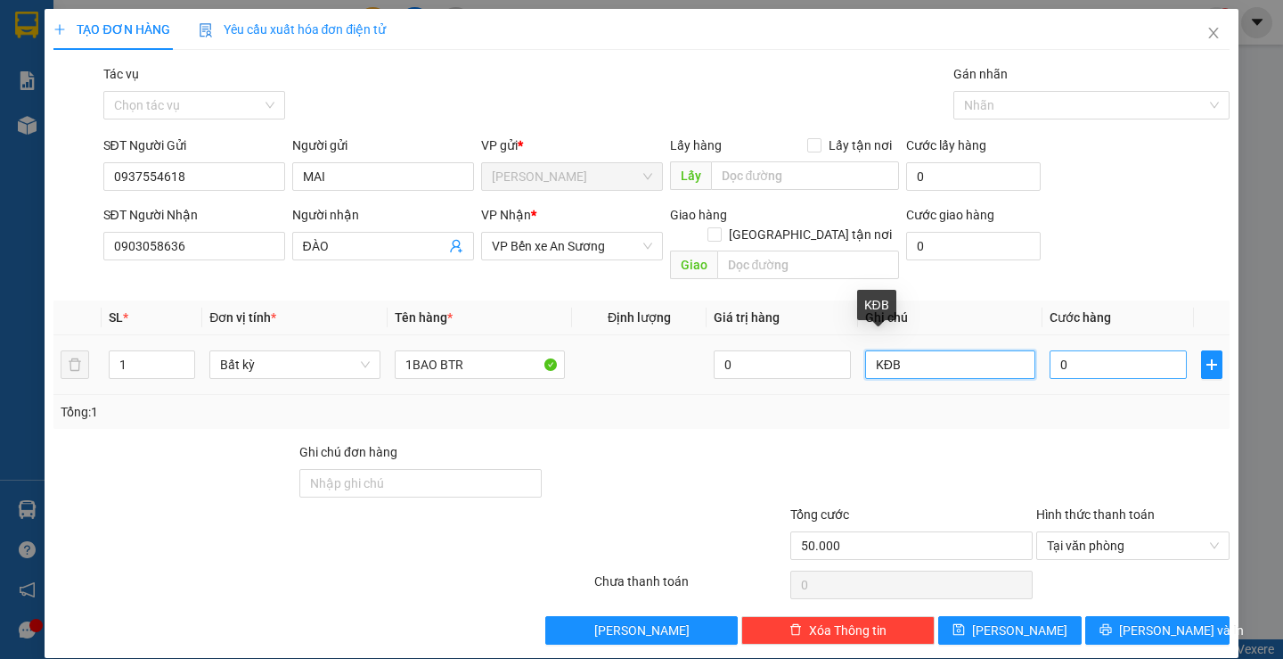
type input "0"
click at [1129, 350] on input "0" at bounding box center [1118, 364] width 137 height 29
click at [1118, 350] on input "0" at bounding box center [1118, 364] width 137 height 29
click at [1087, 350] on input "0" at bounding box center [1118, 364] width 137 height 29
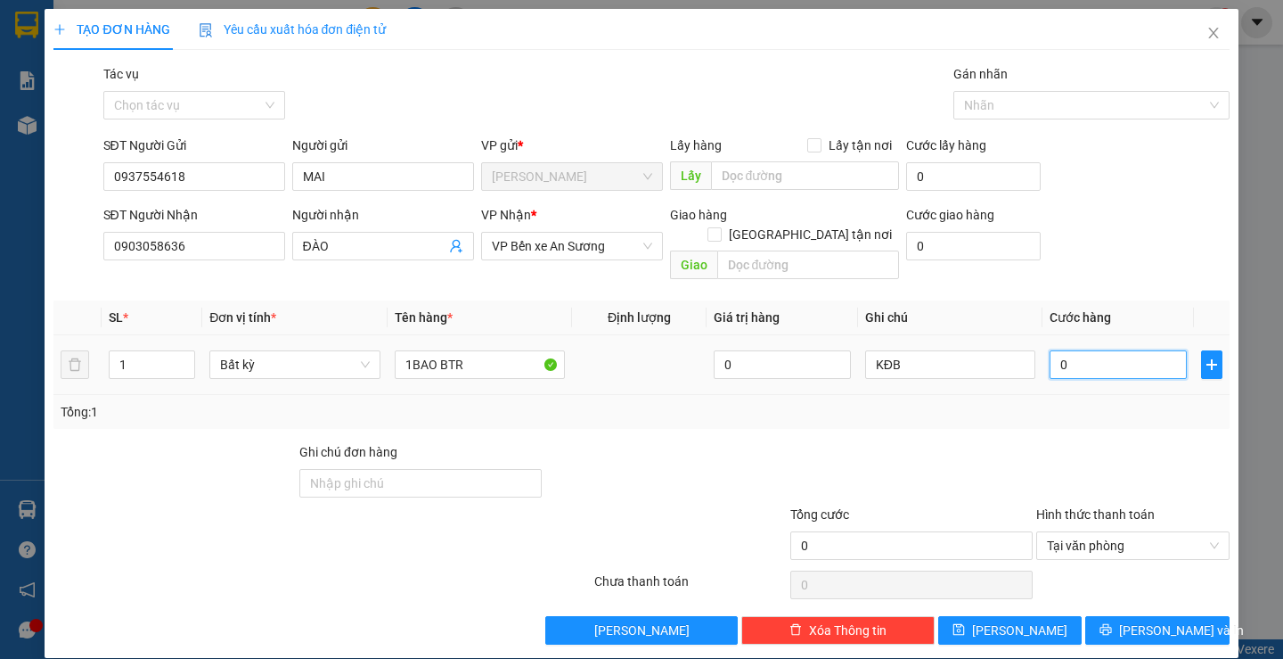
type input "2"
type input "02"
type input "25"
type input "025"
type input "2"
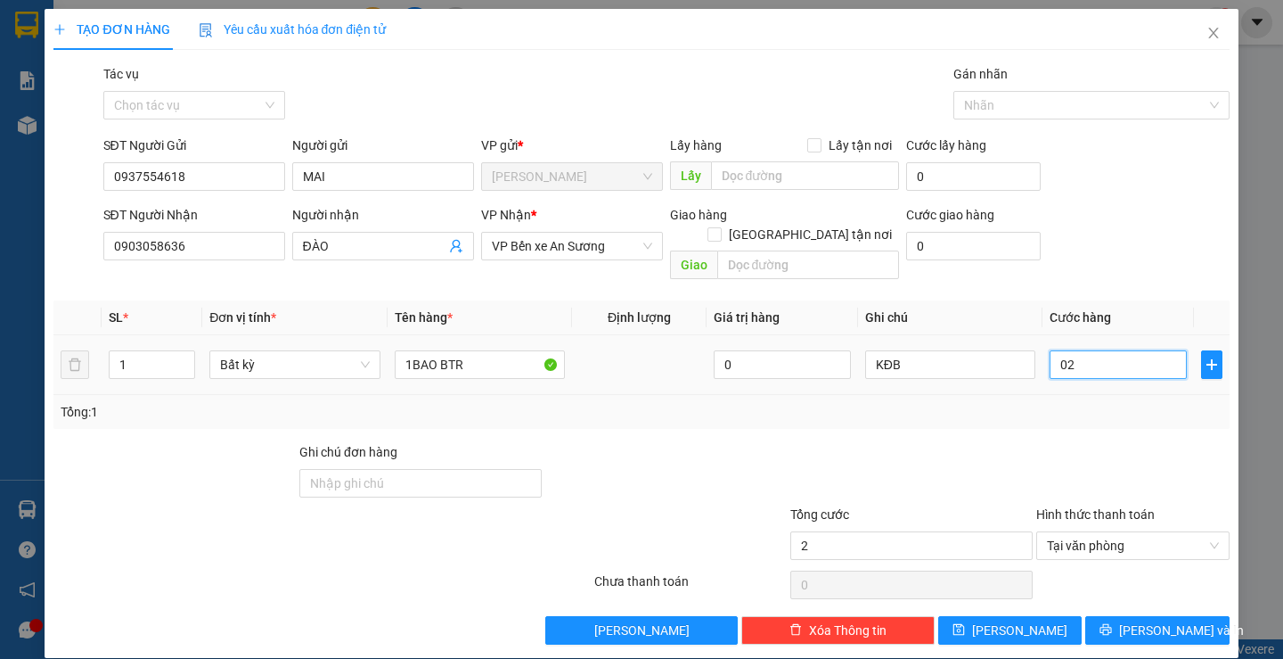
type input "0"
type input "20"
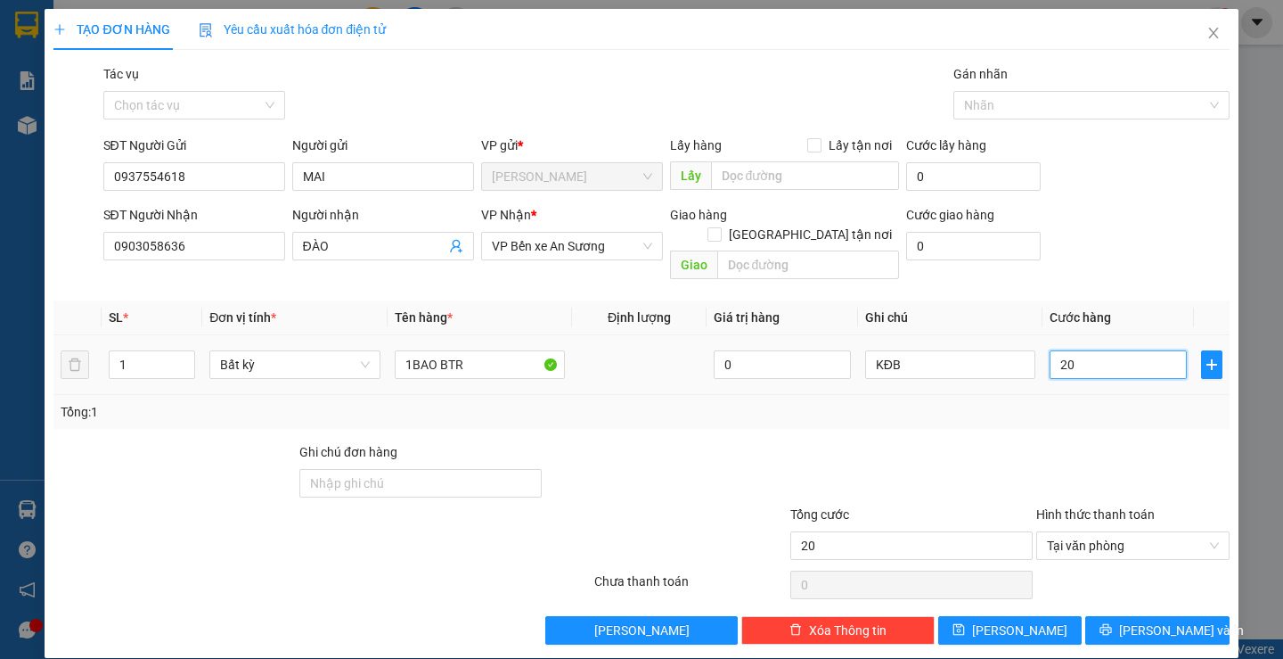
type input "250"
type input "2.500"
type input "25.000"
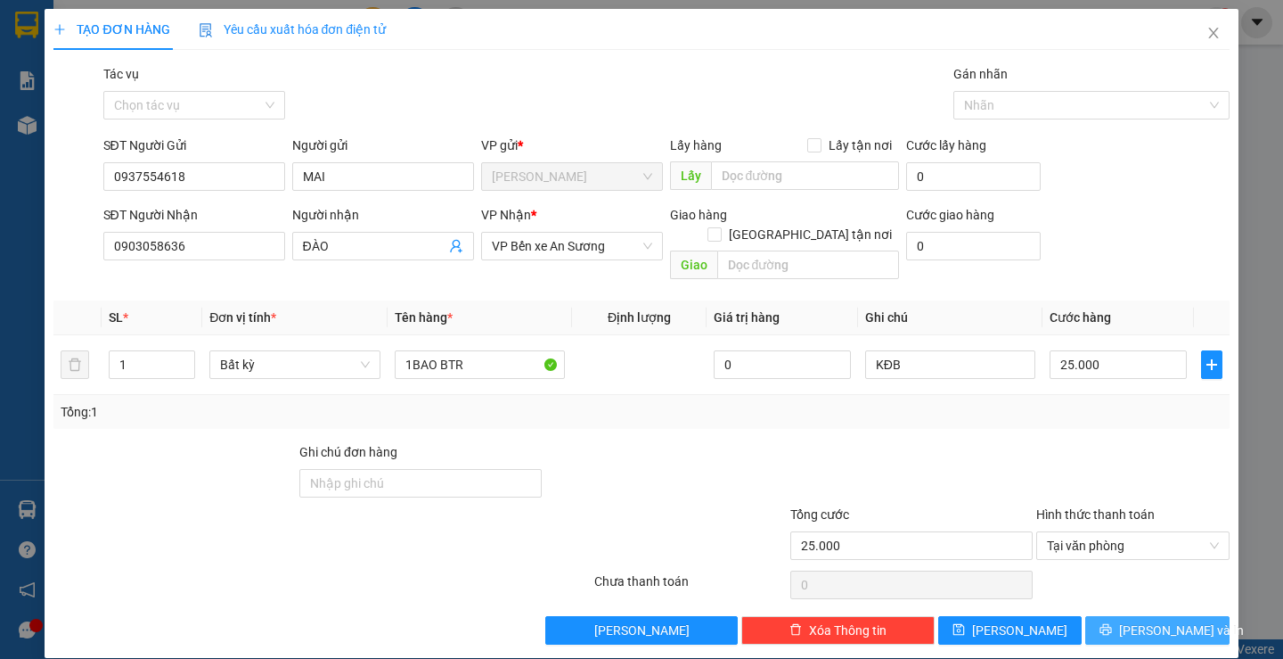
click at [1142, 620] on span "Lưu và In" at bounding box center [1181, 630] width 125 height 20
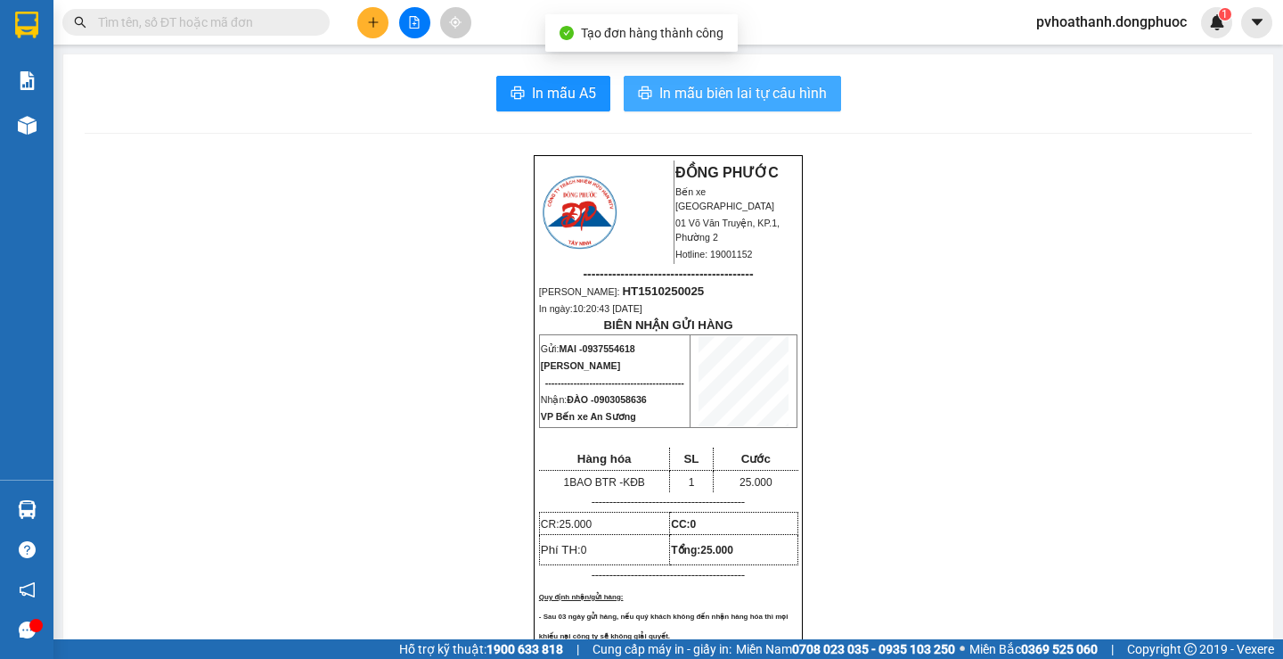
click at [703, 87] on span "In mẫu biên lai tự cấu hình" at bounding box center [743, 93] width 168 height 22
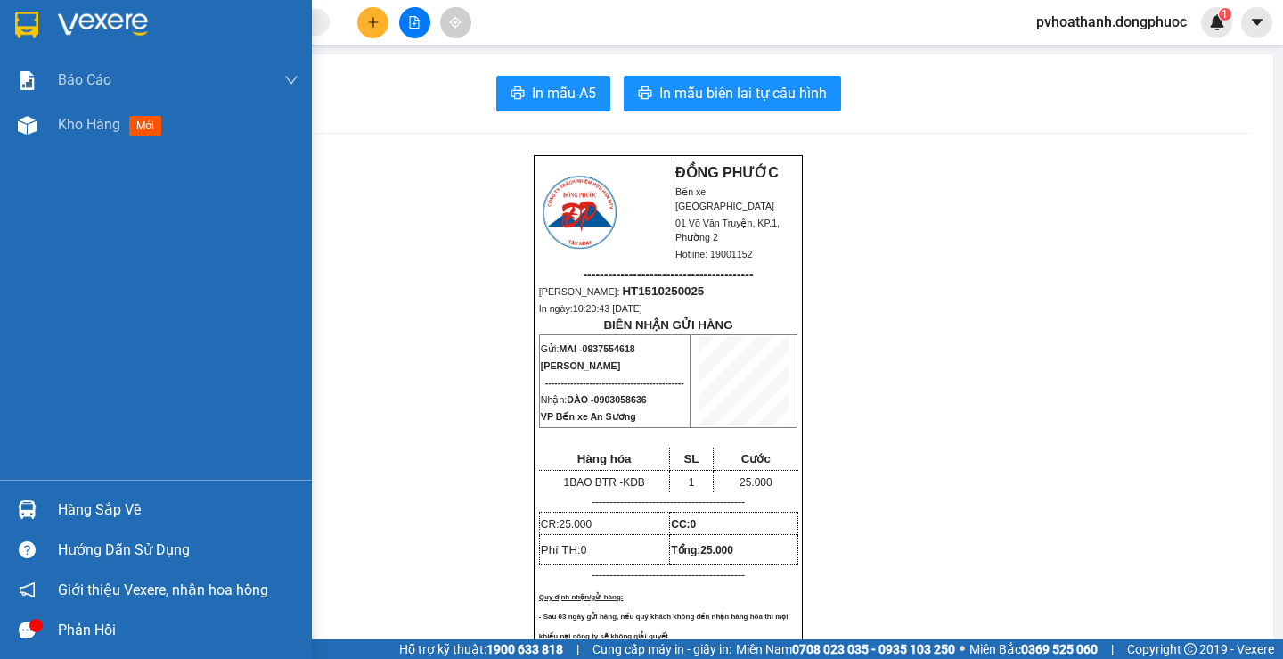
click at [77, 505] on div "Hàng sắp về" at bounding box center [178, 509] width 241 height 27
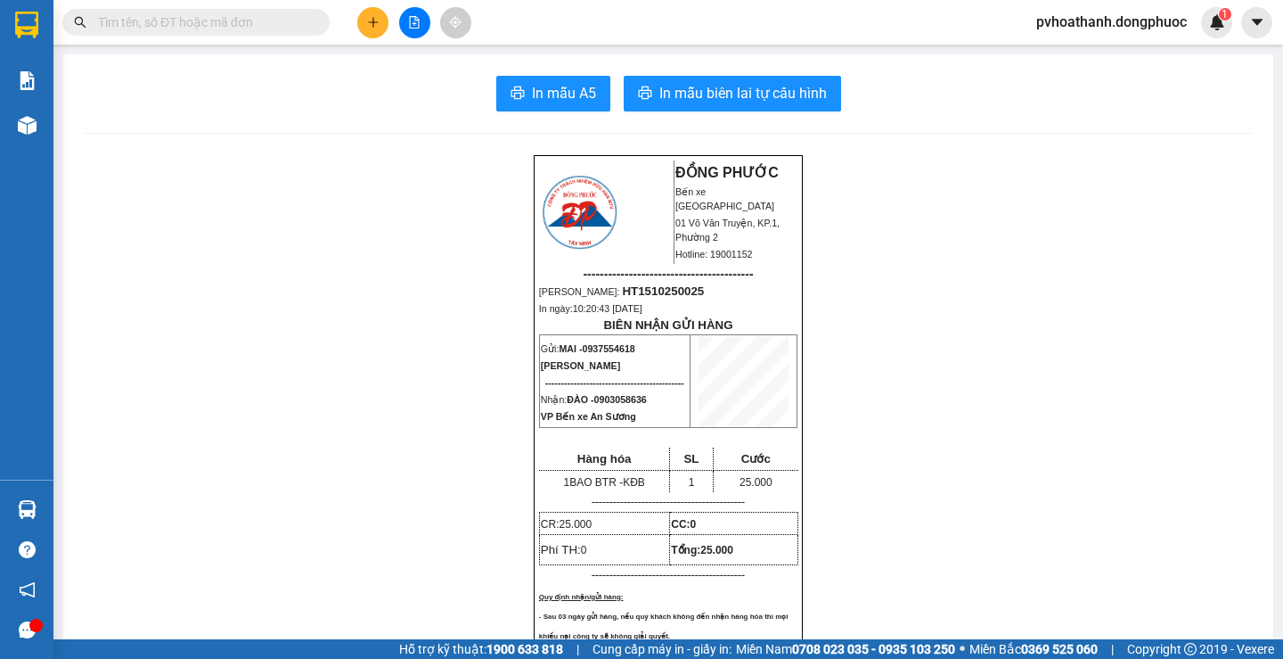
drag, startPoint x: 303, startPoint y: 195, endPoint x: 410, endPoint y: 4, distance: 218.6
click at [304, 186] on section "Kết quả tìm kiếm ( 239 ) Bộ lọc Mã ĐH Trạng thái Món hàng Tổng cước Chưa cước N…" at bounding box center [641, 329] width 1283 height 659
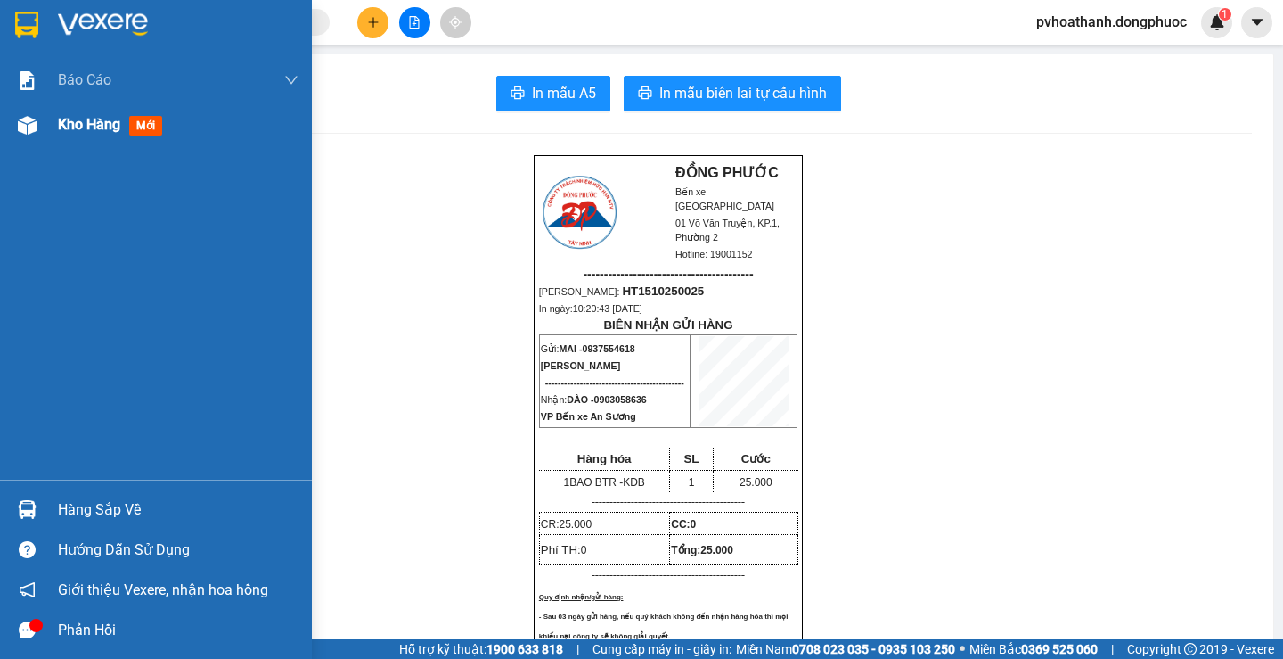
click at [77, 127] on span "Kho hàng" at bounding box center [89, 124] width 62 height 17
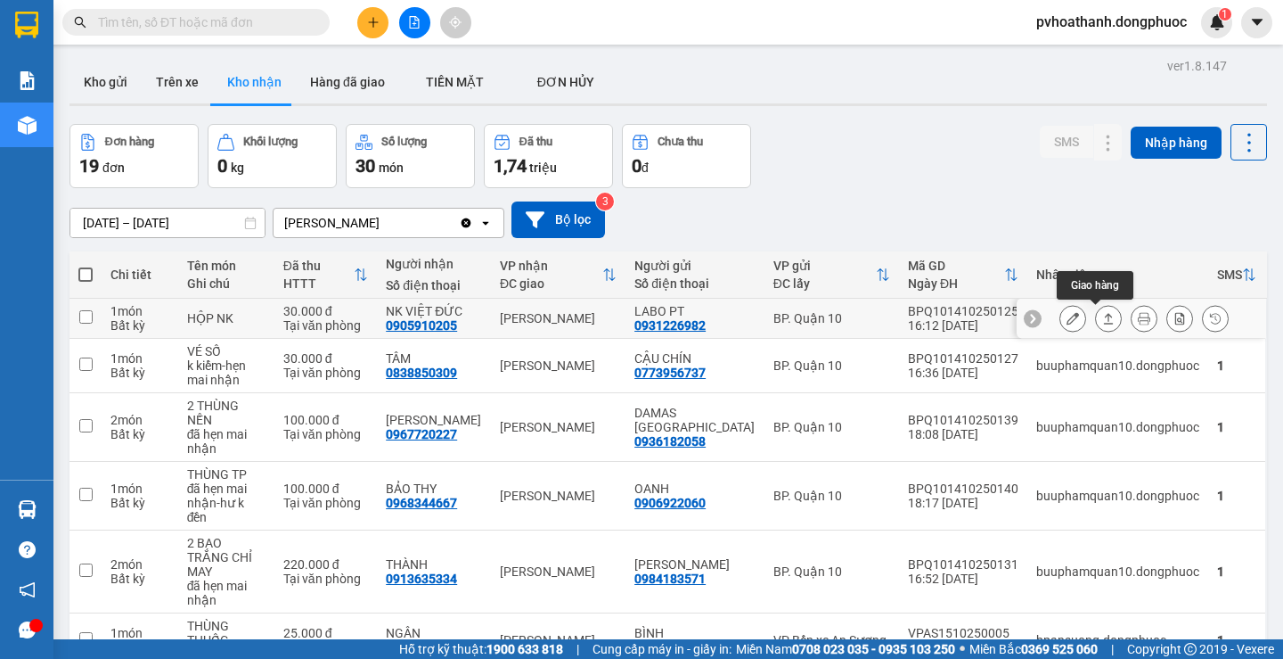
click at [1101, 323] on button at bounding box center [1108, 318] width 25 height 31
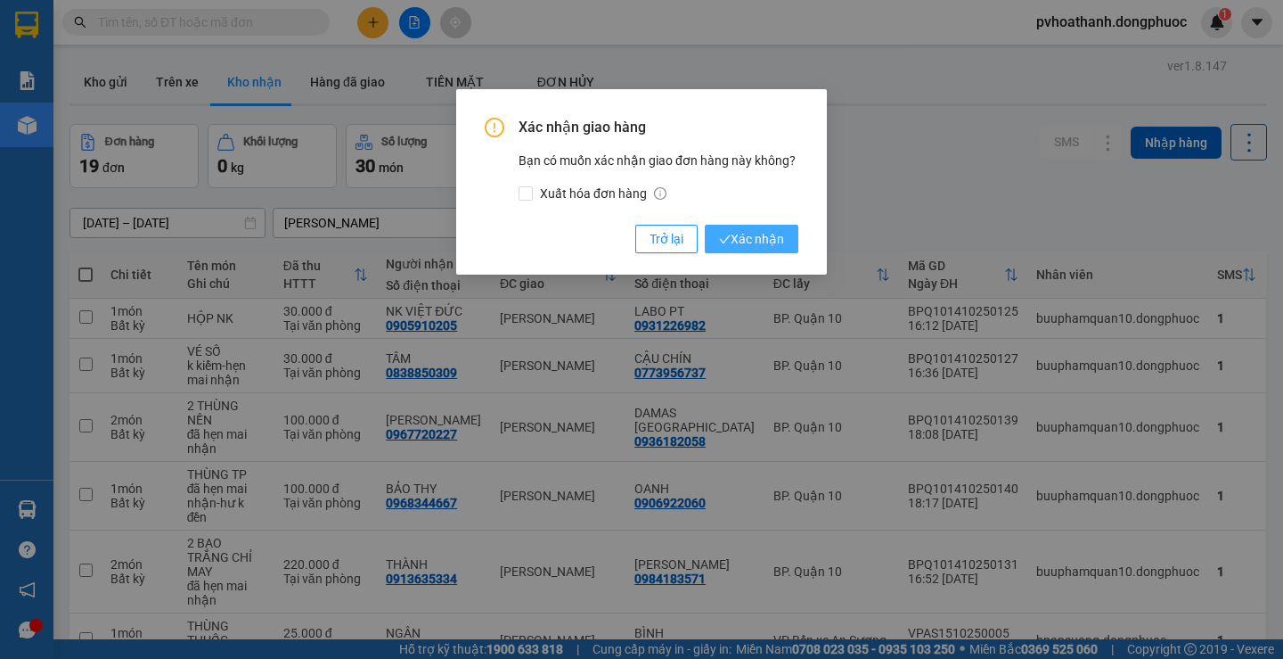
click at [734, 236] on span "Xác nhận" at bounding box center [751, 239] width 65 height 20
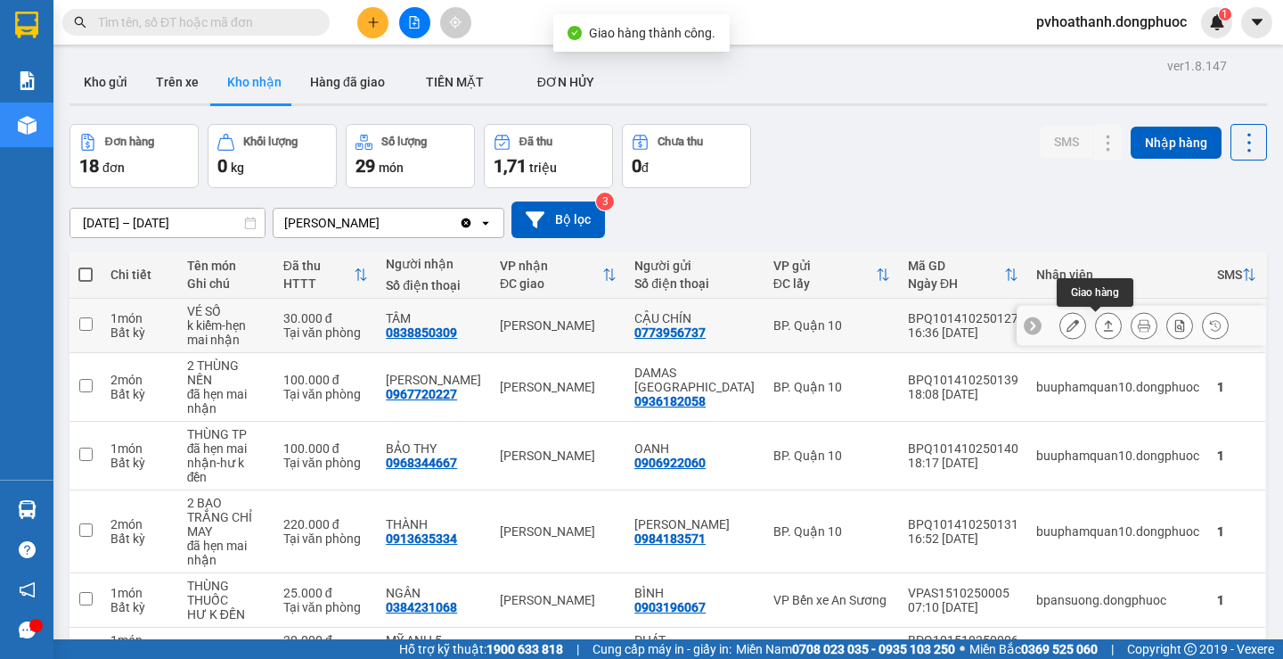
click at [1102, 323] on icon at bounding box center [1108, 325] width 12 height 12
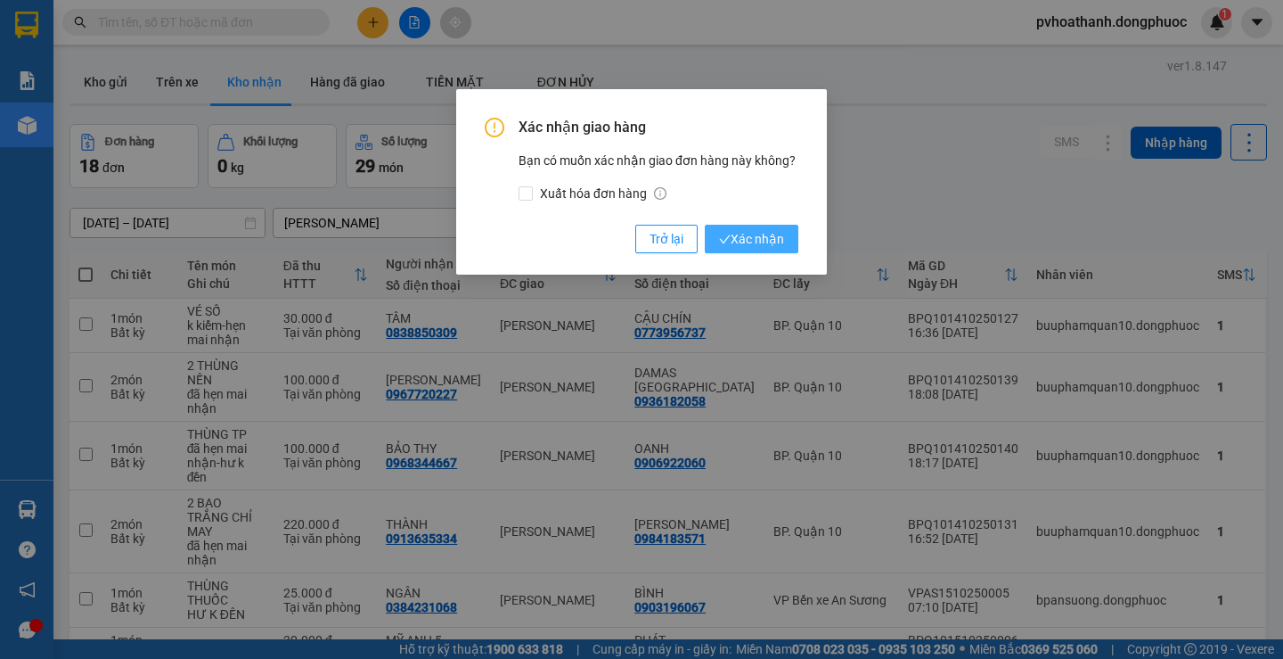
click at [775, 231] on span "Xác nhận" at bounding box center [751, 239] width 65 height 20
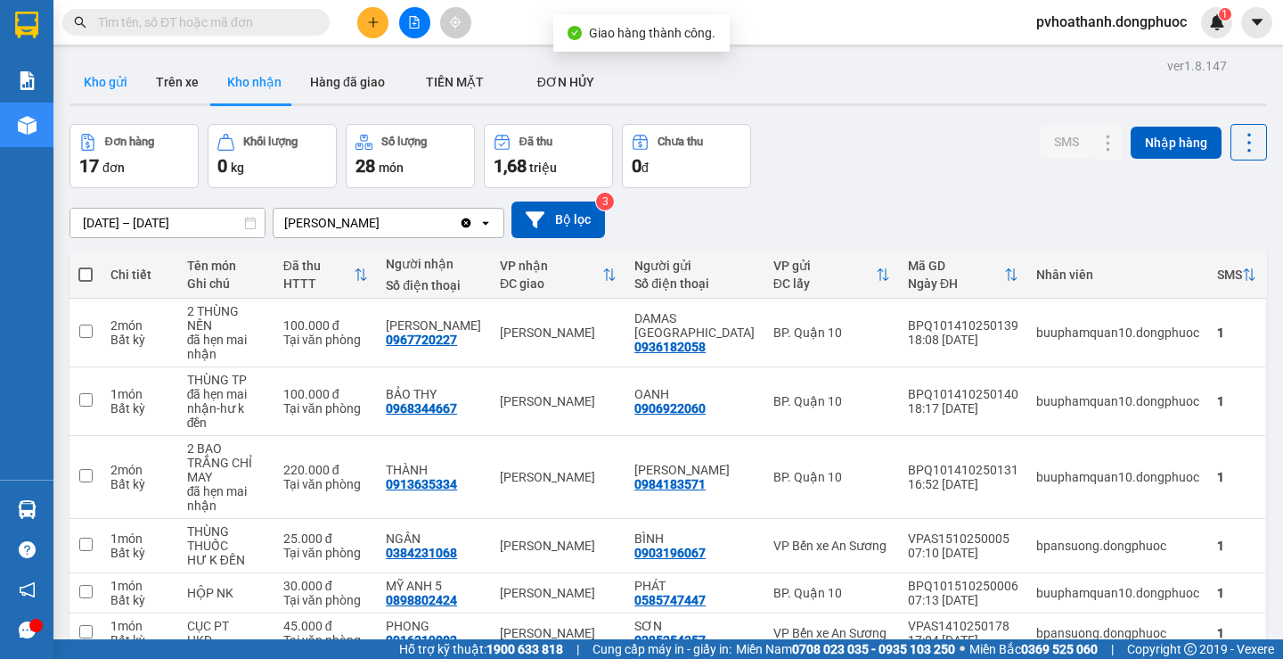
click at [105, 84] on button "Kho gửi" at bounding box center [106, 82] width 72 height 43
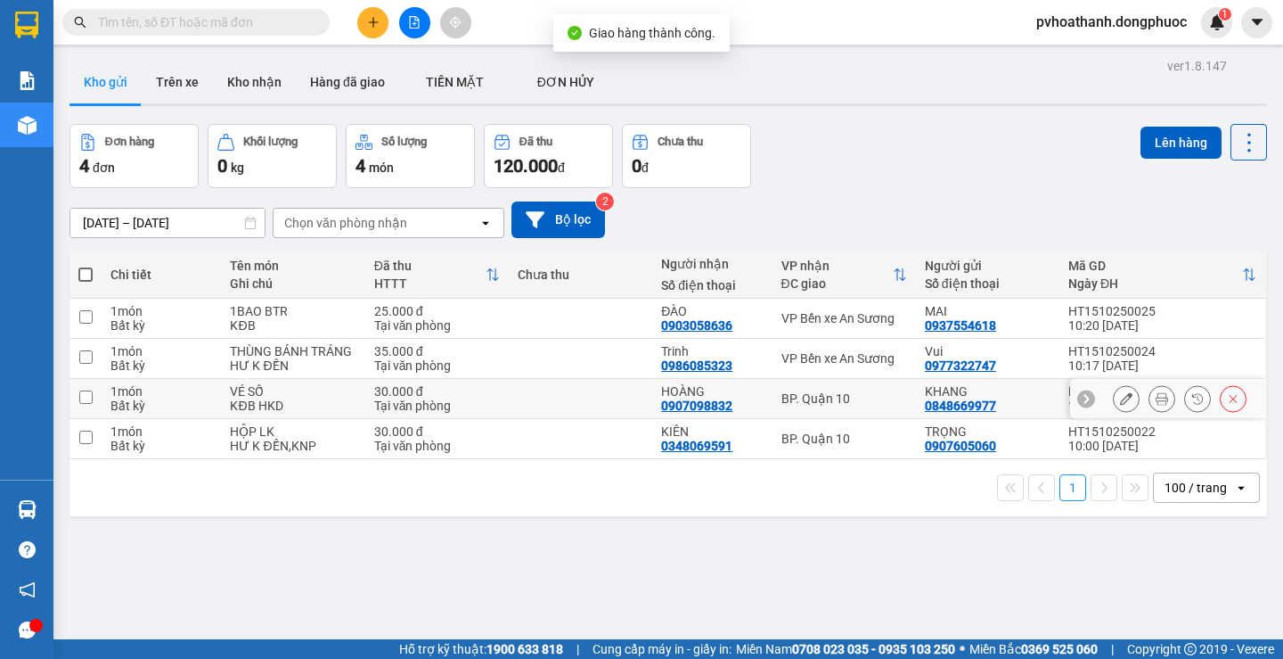
drag, startPoint x: 706, startPoint y: 402, endPoint x: 682, endPoint y: 428, distance: 35.3
click at [706, 401] on div "0907098832" at bounding box center [696, 405] width 71 height 14
click at [679, 430] on div "KIÊN" at bounding box center [712, 431] width 102 height 14
checkbox input "true"
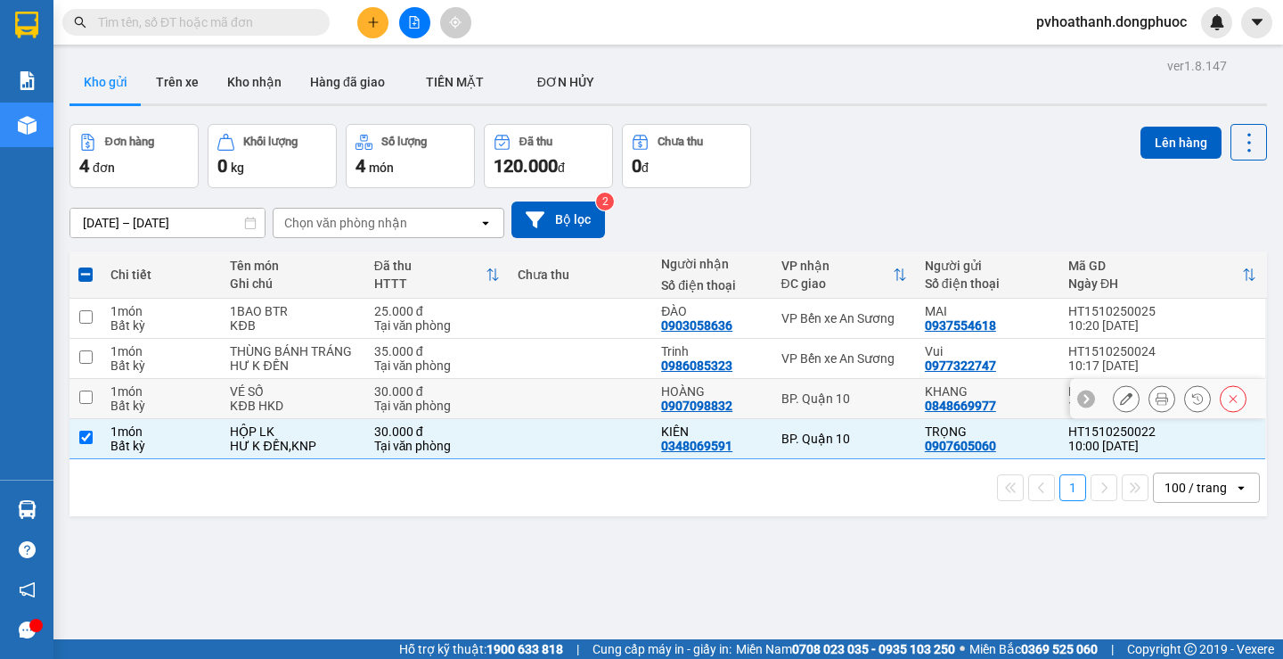
click at [326, 389] on div "VÉ SỐ" at bounding box center [293, 391] width 126 height 14
checkbox input "true"
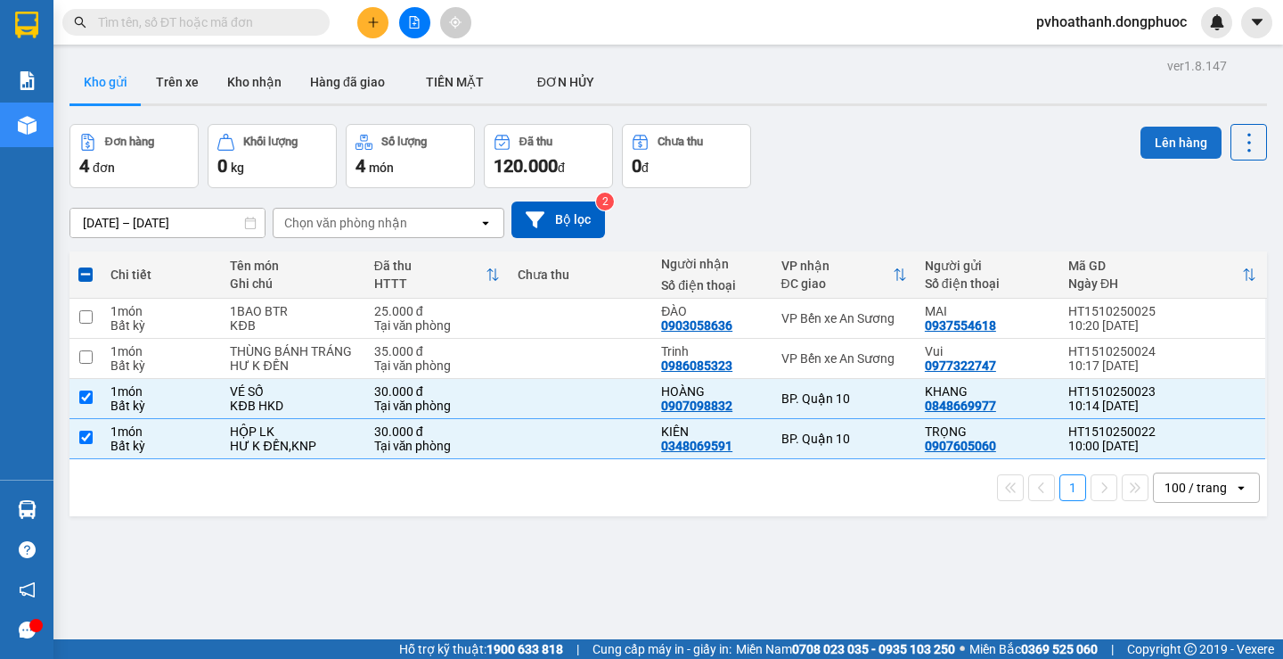
click at [1161, 144] on button "Lên hàng" at bounding box center [1181, 143] width 81 height 32
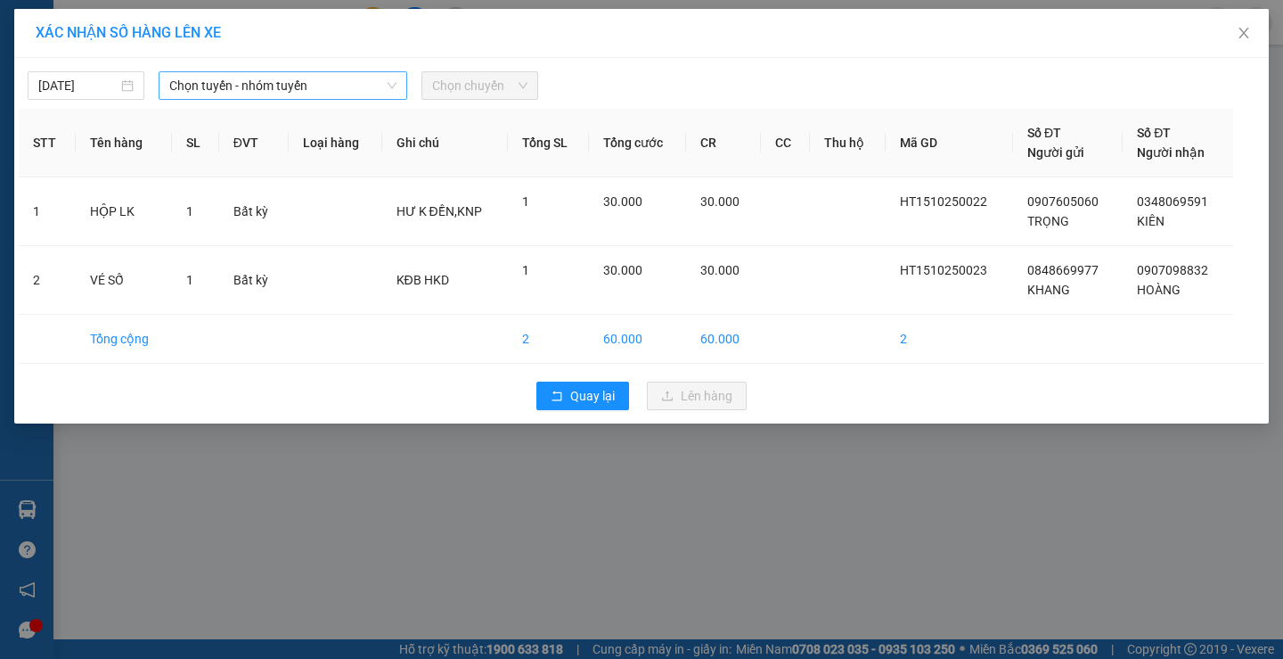
click at [302, 84] on span "Chọn tuyến - nhóm tuyến" at bounding box center [282, 85] width 227 height 27
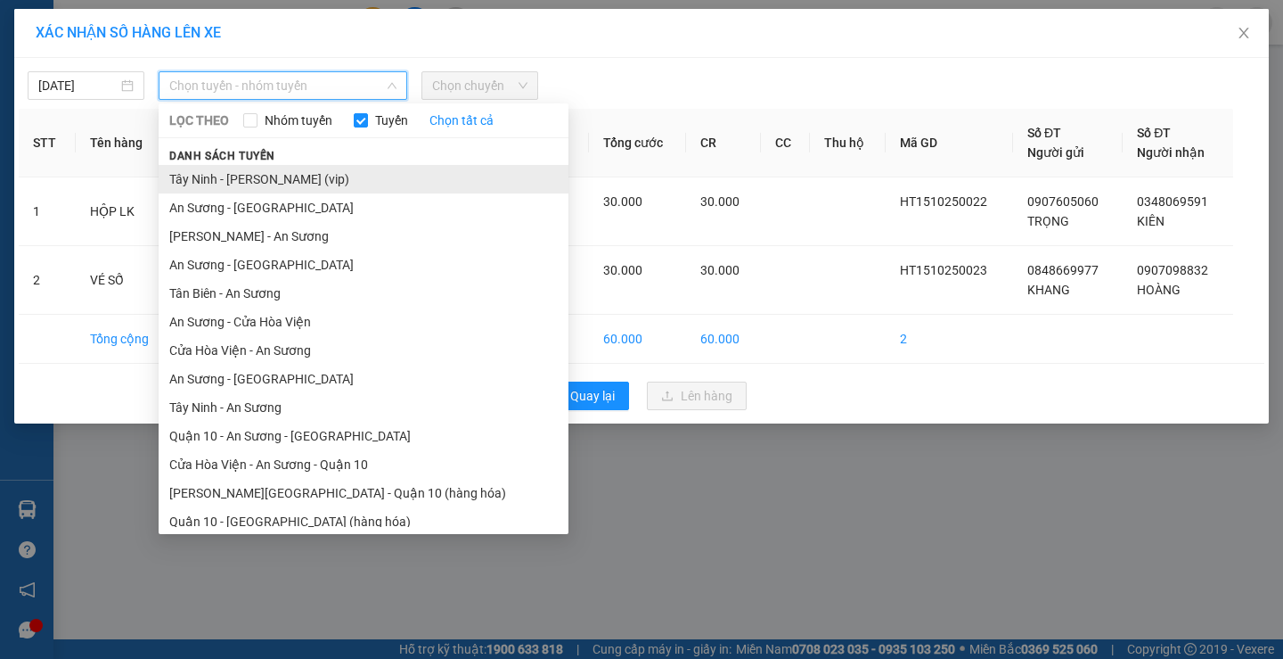
click at [258, 178] on li "Tây Ninh - [PERSON_NAME] (vip)" at bounding box center [364, 179] width 410 height 29
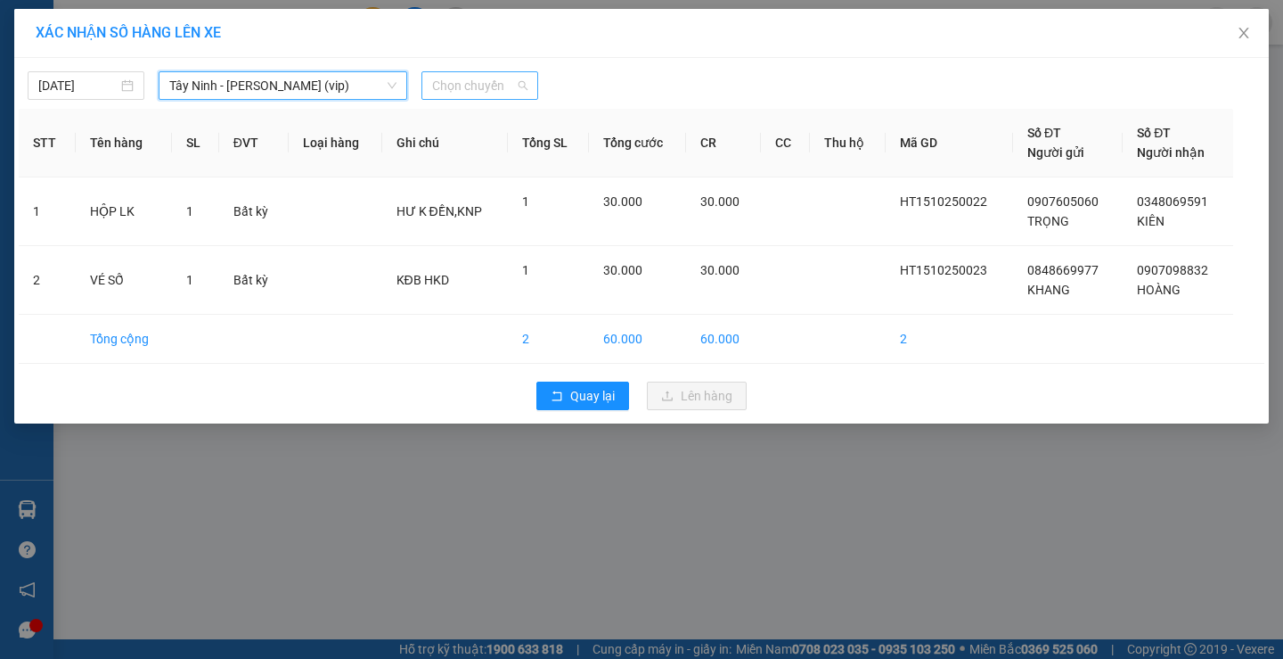
click at [470, 82] on span "Chọn chuyến" at bounding box center [479, 85] width 95 height 27
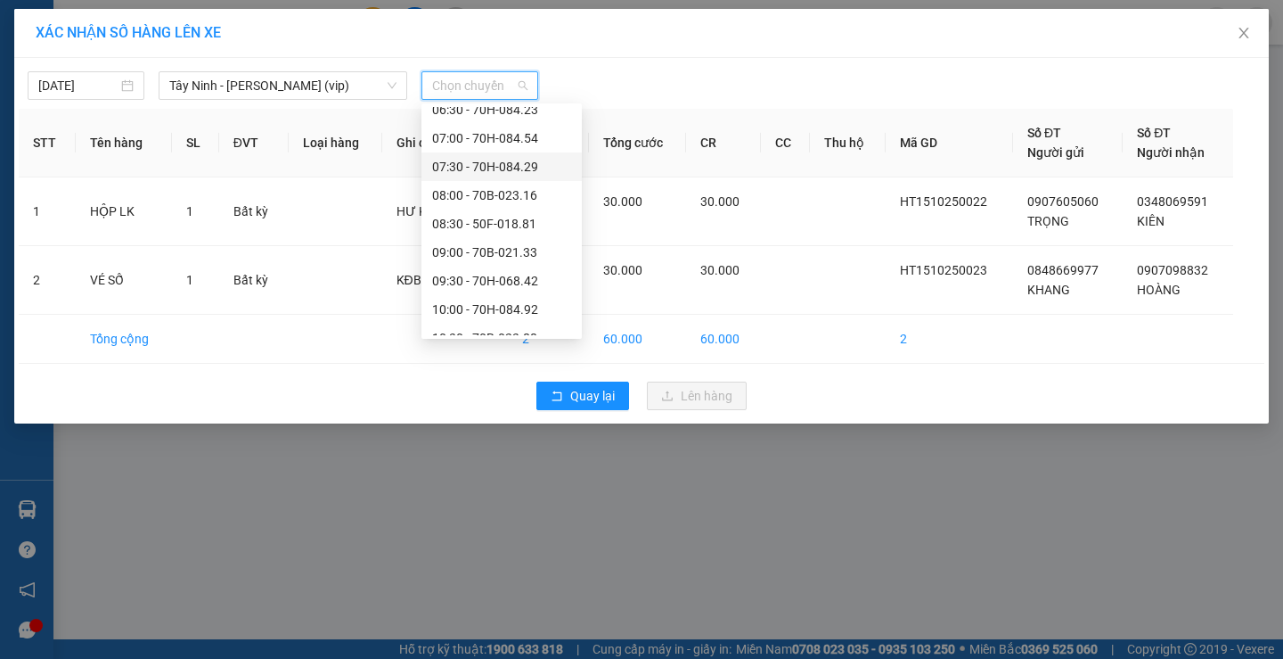
scroll to position [446, 0]
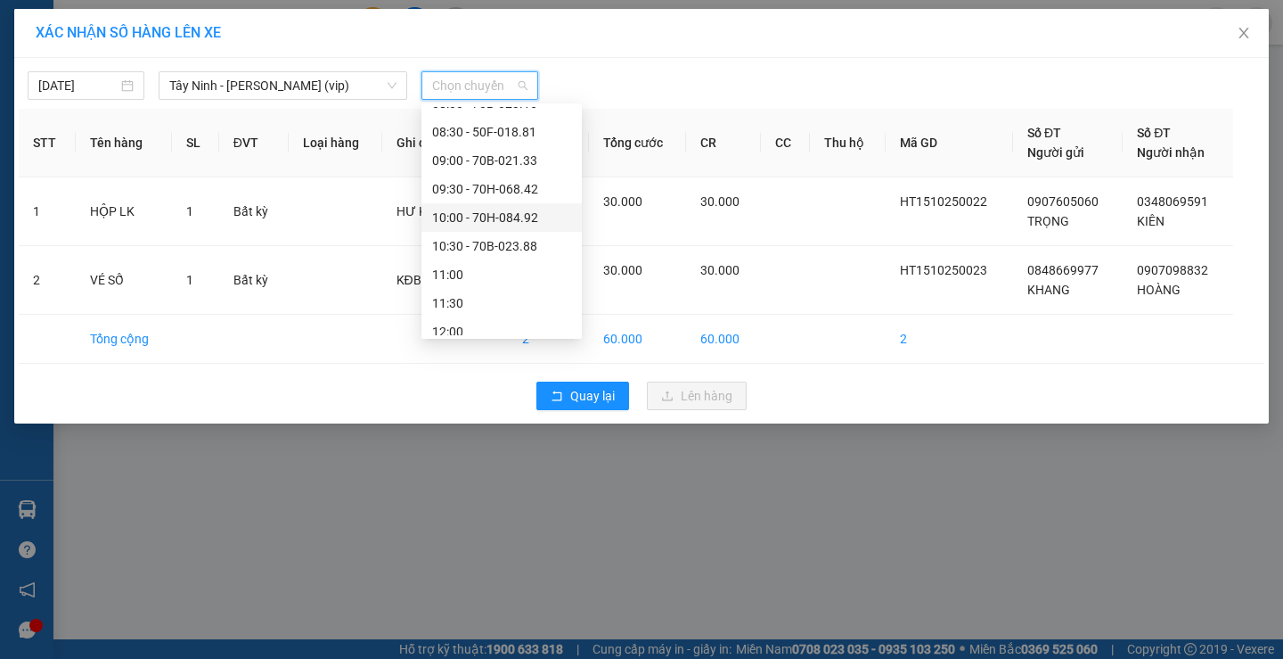
click at [463, 216] on div "10:00 - 70H-084.92" at bounding box center [501, 218] width 139 height 20
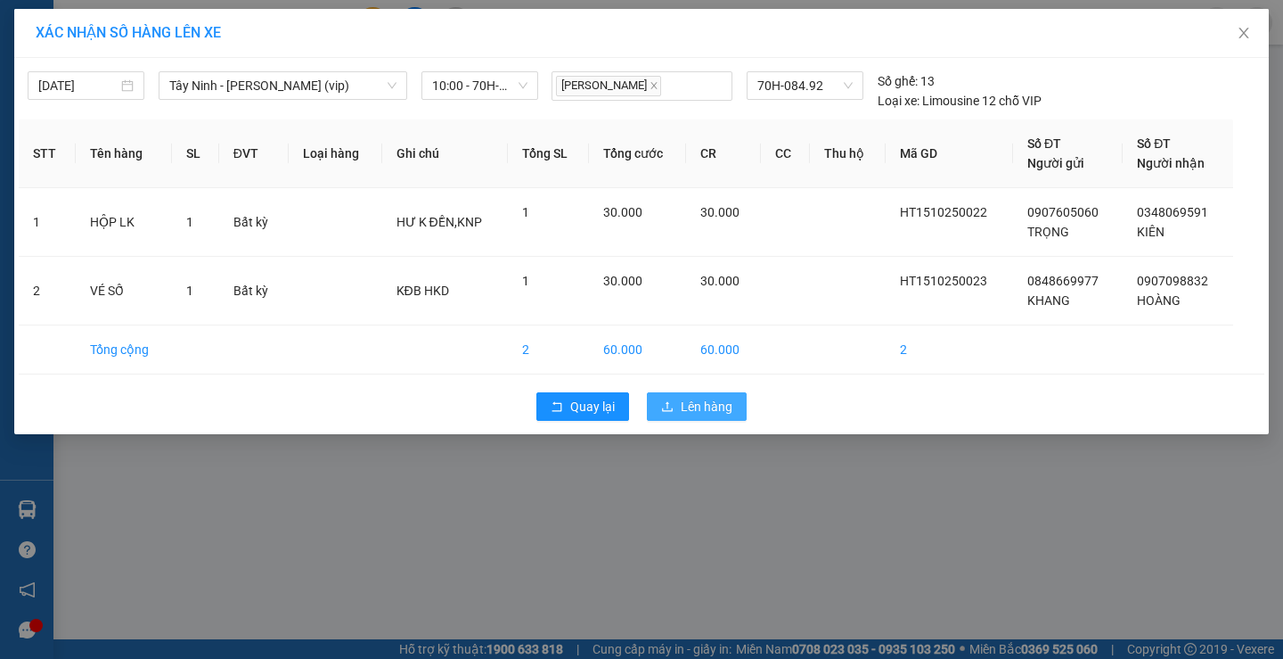
click at [695, 405] on span "Lên hàng" at bounding box center [707, 407] width 52 height 20
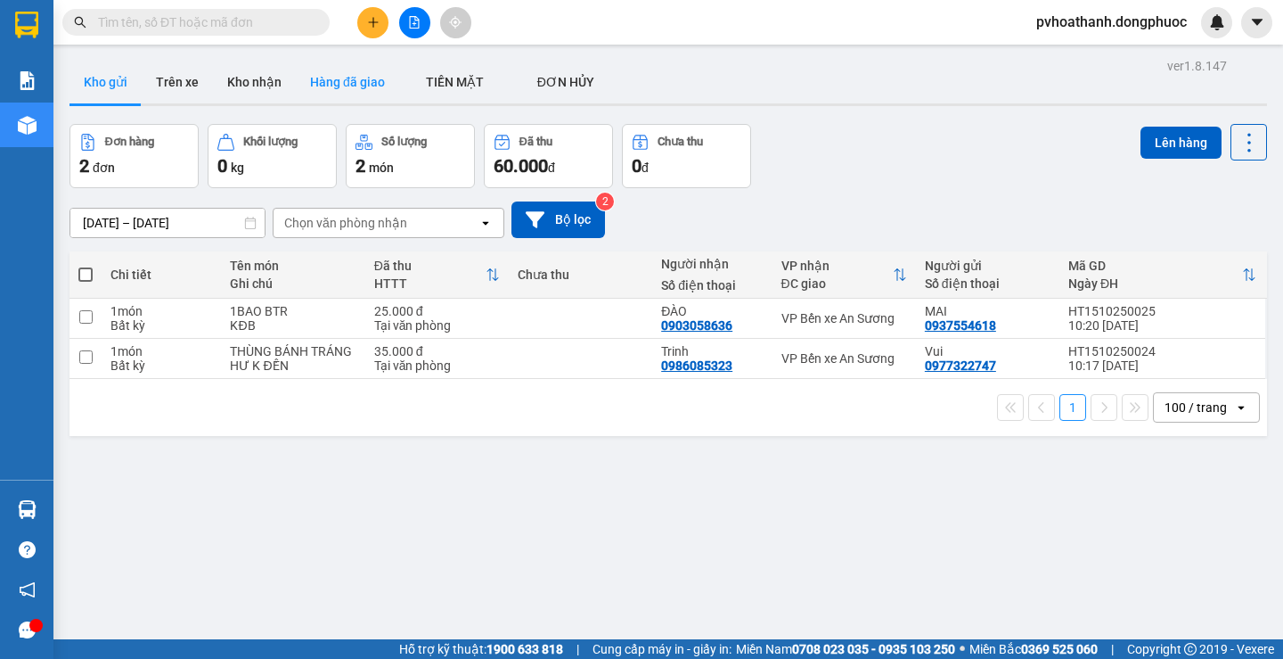
click at [319, 72] on button "Hàng đã giao" at bounding box center [347, 82] width 103 height 43
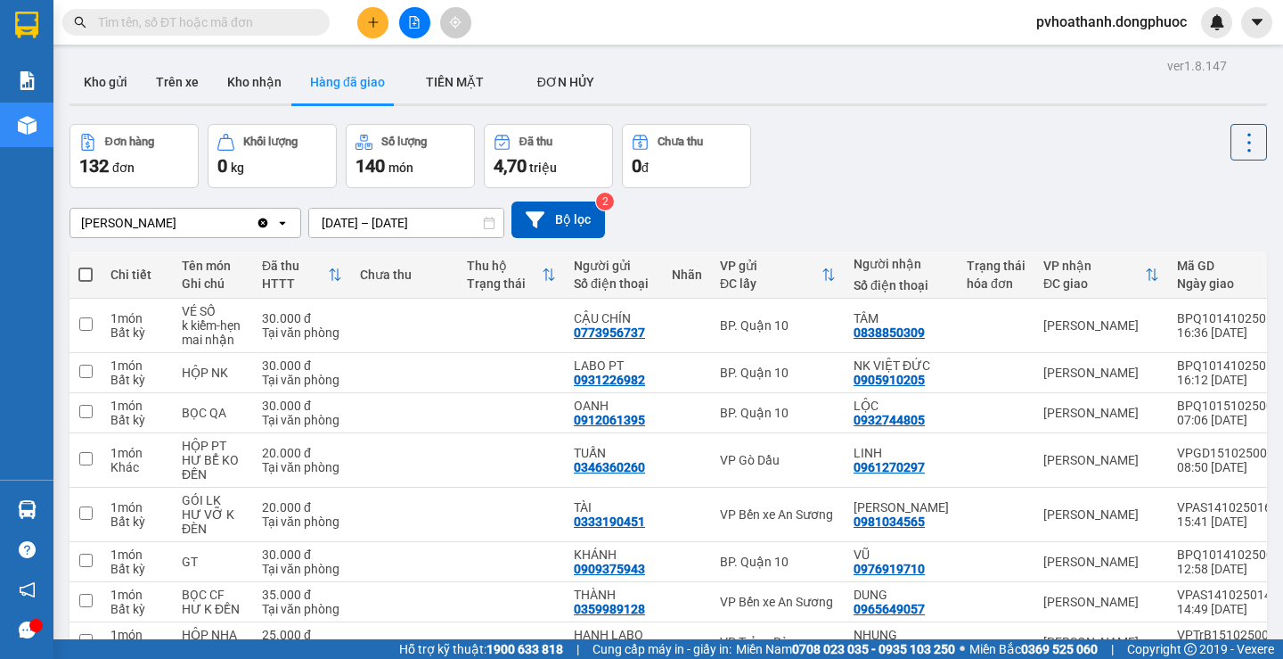
click at [239, 14] on input "text" at bounding box center [203, 22] width 210 height 20
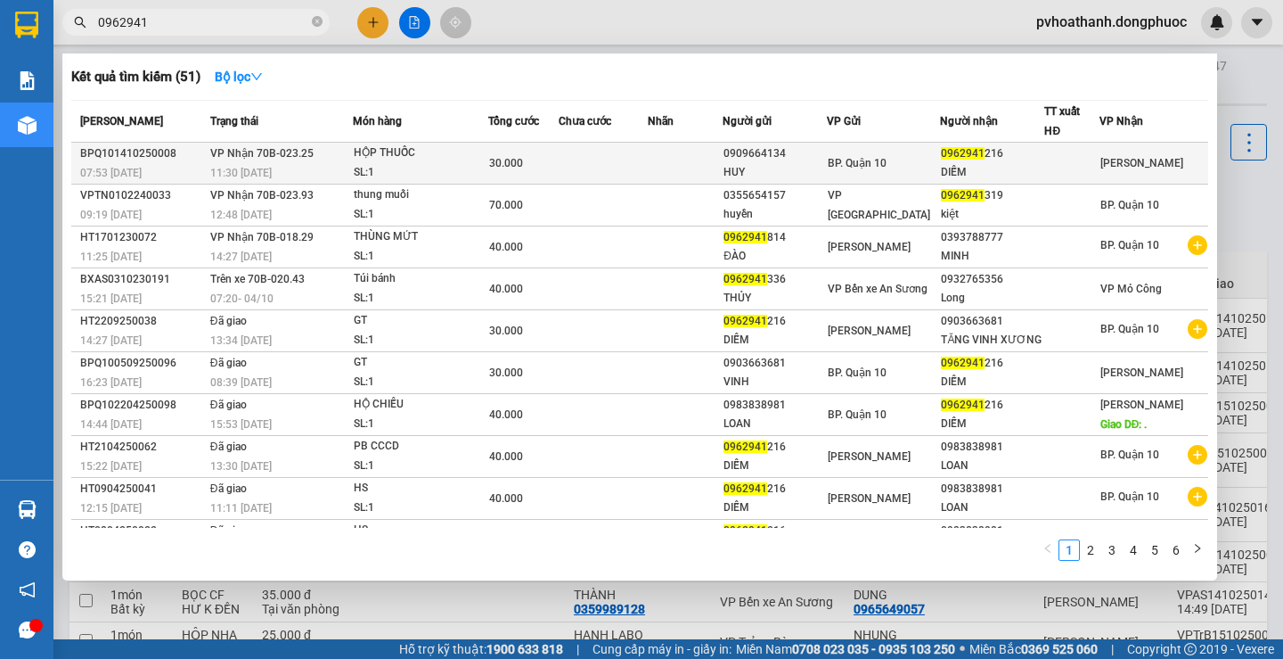
type input "0962941"
click at [403, 157] on div "HỘP THUỐC" at bounding box center [421, 153] width 134 height 20
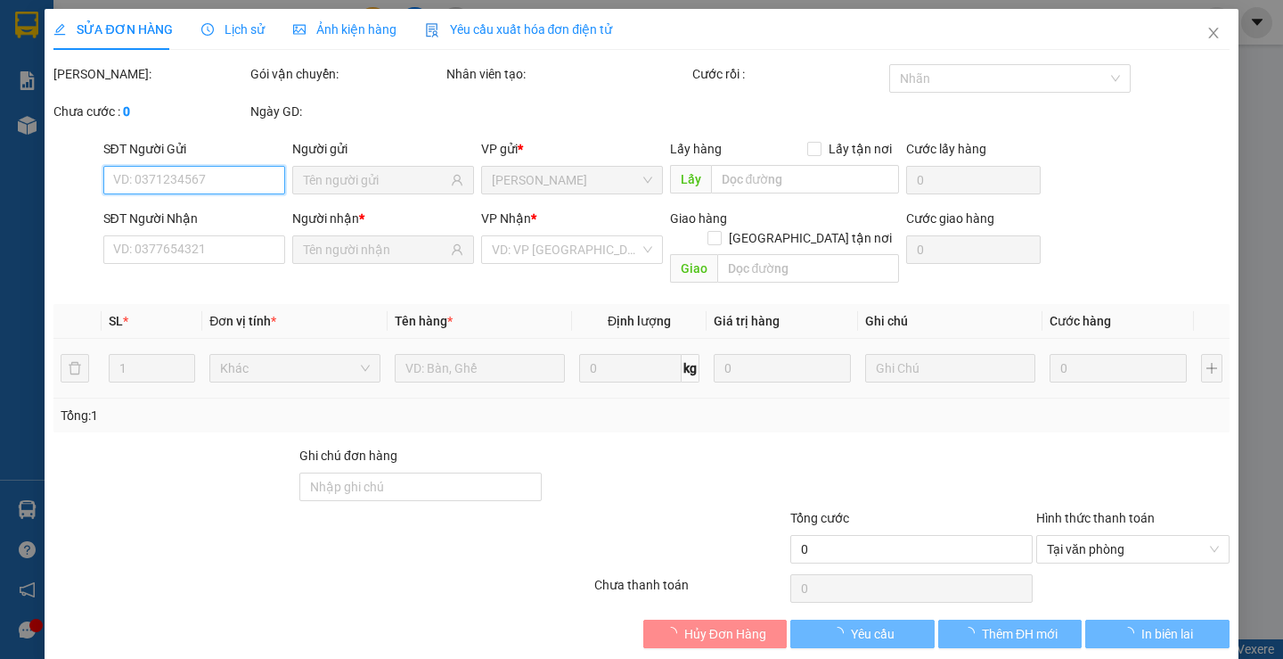
type input "0909664134"
type input "HUY"
type input "0962941216"
type input "DIỄM"
type input "30.000"
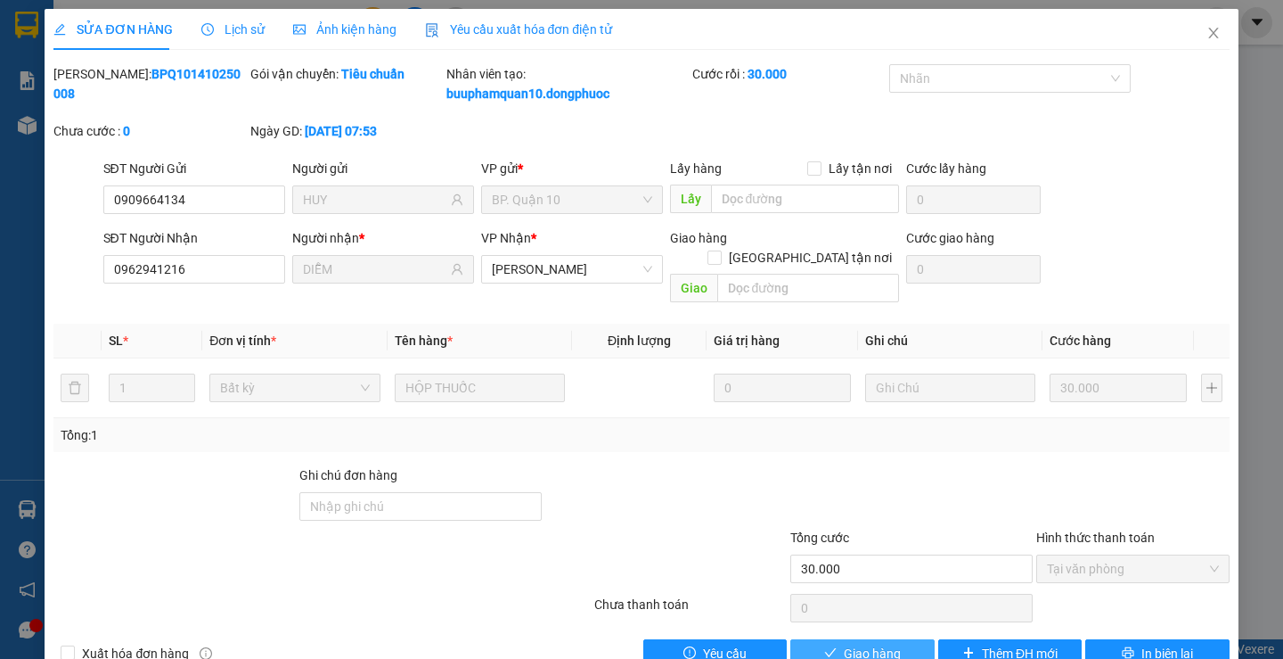
click at [824, 646] on icon "check" at bounding box center [830, 652] width 12 height 12
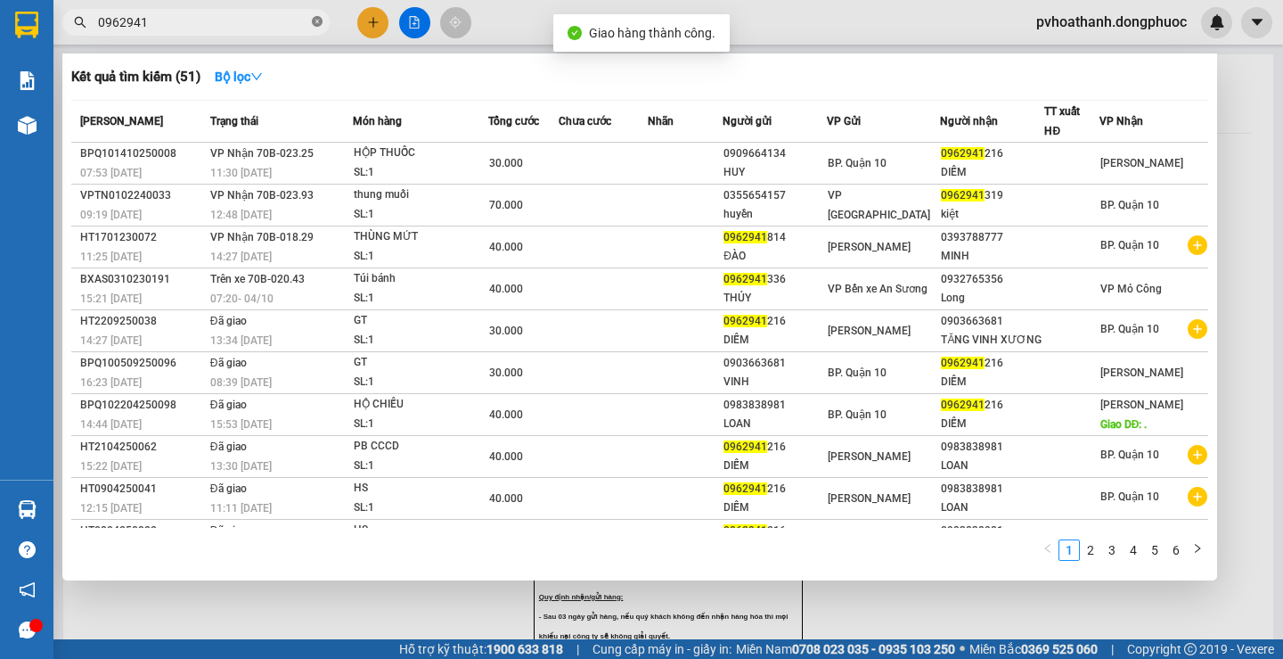
click at [316, 20] on icon "close-circle" at bounding box center [317, 21] width 11 height 11
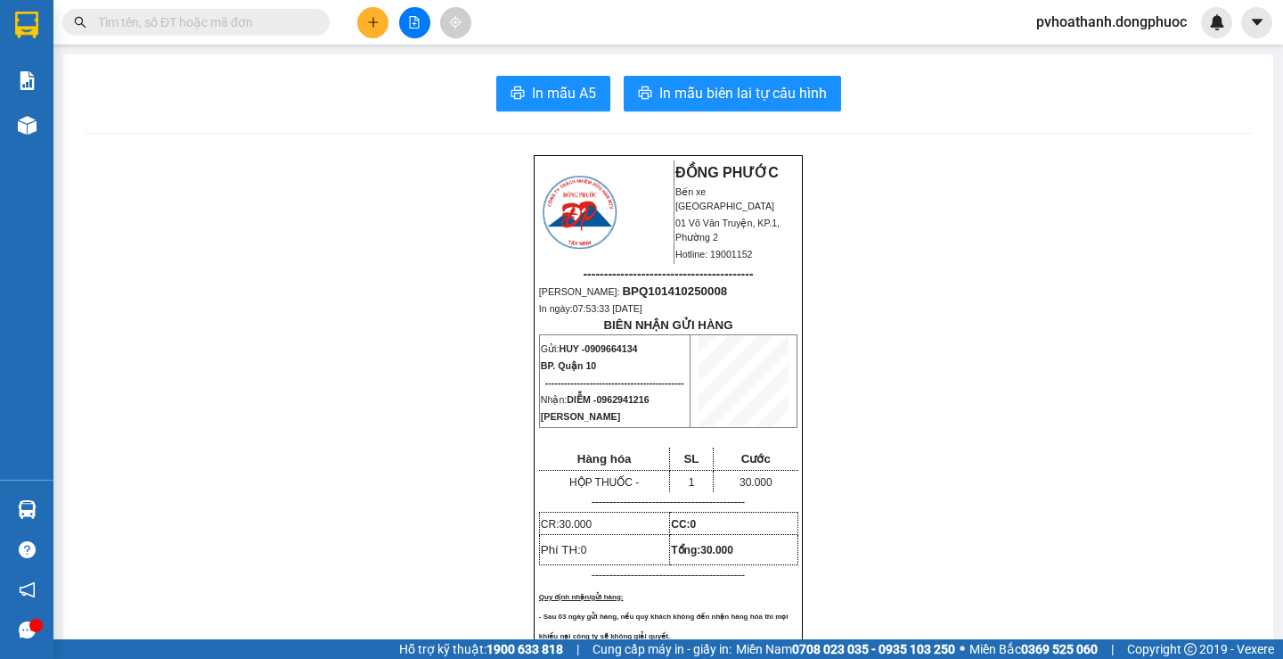
click at [381, 13] on button at bounding box center [372, 22] width 31 height 31
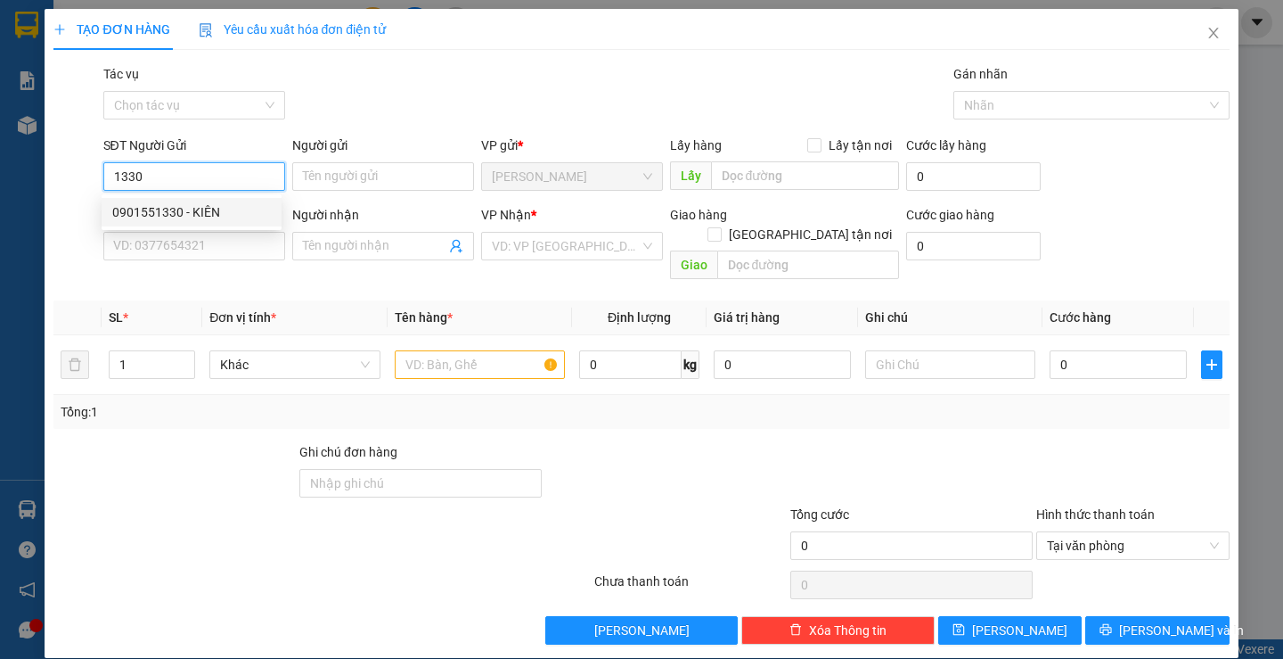
click at [174, 209] on div "0901551330 - KIÊN" at bounding box center [191, 212] width 159 height 20
type input "0901551330"
type input "KIÊN"
type input "0966192592"
type input "MINH"
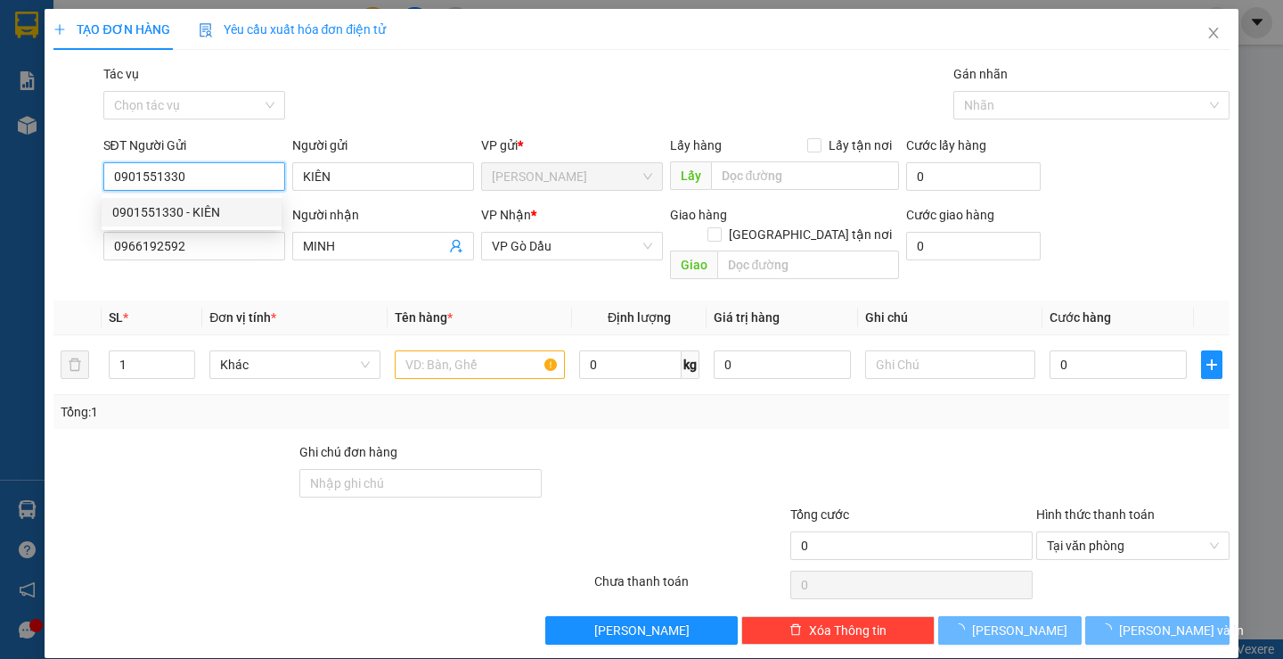
type input "20.000"
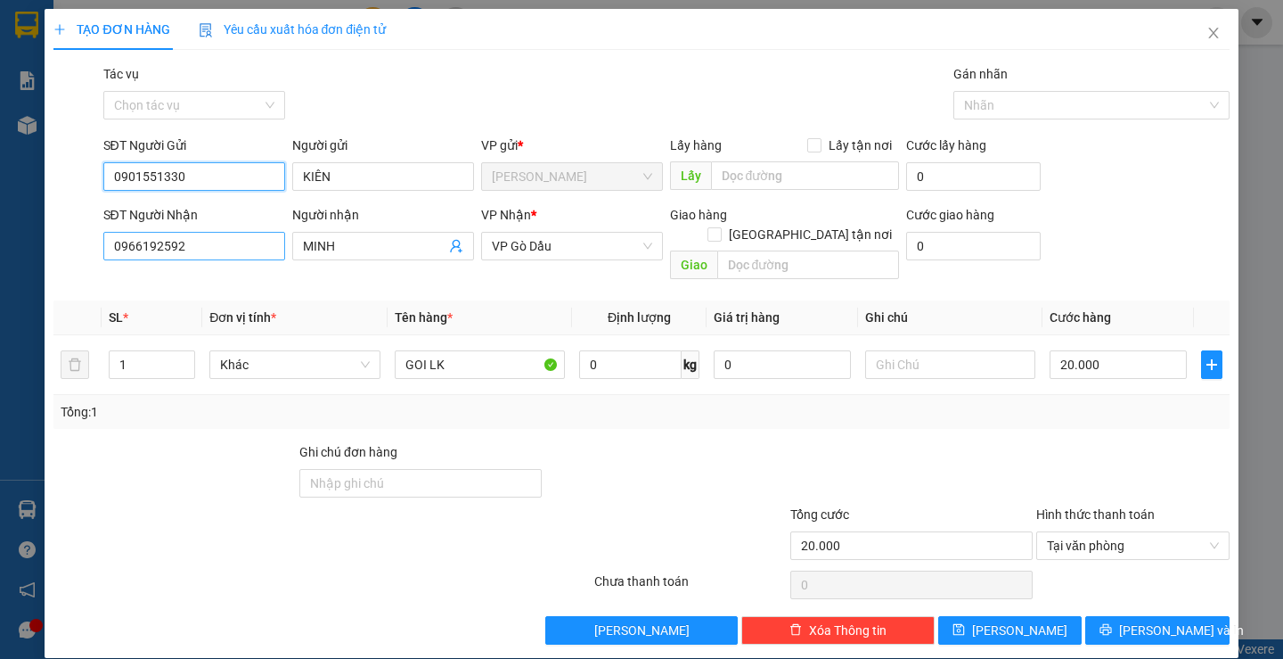
type input "0901551330"
click at [197, 247] on input "0966192592" at bounding box center [194, 246] width 182 height 29
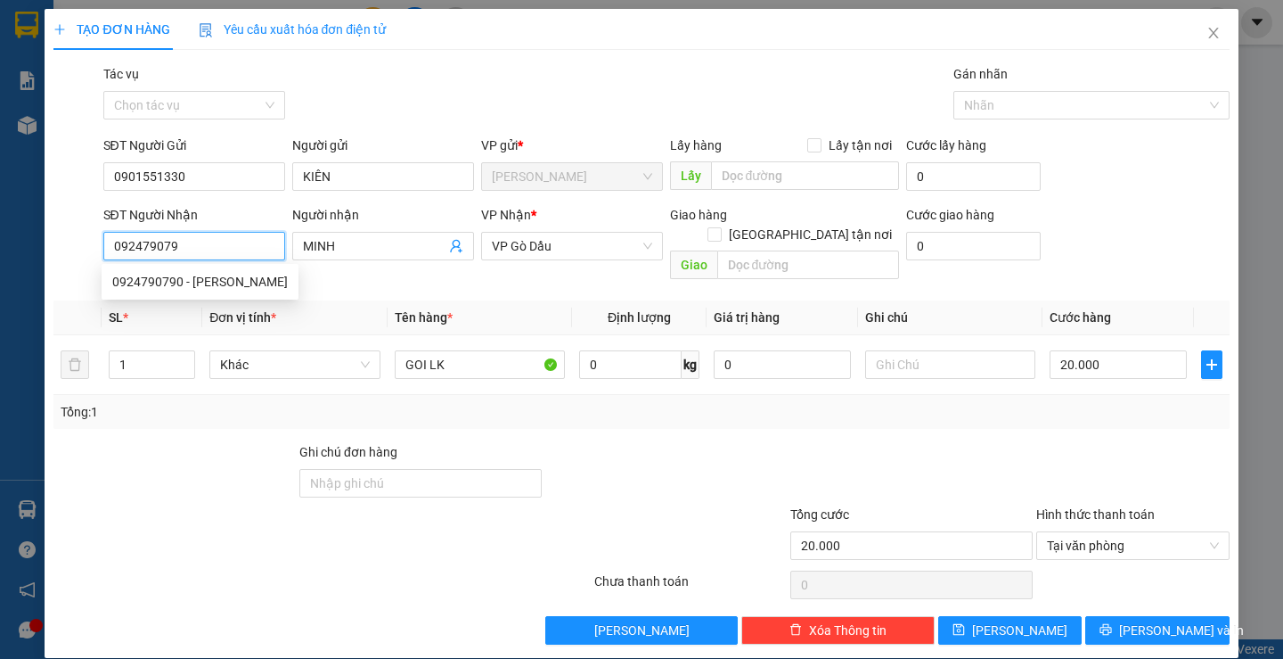
type input "0924790790"
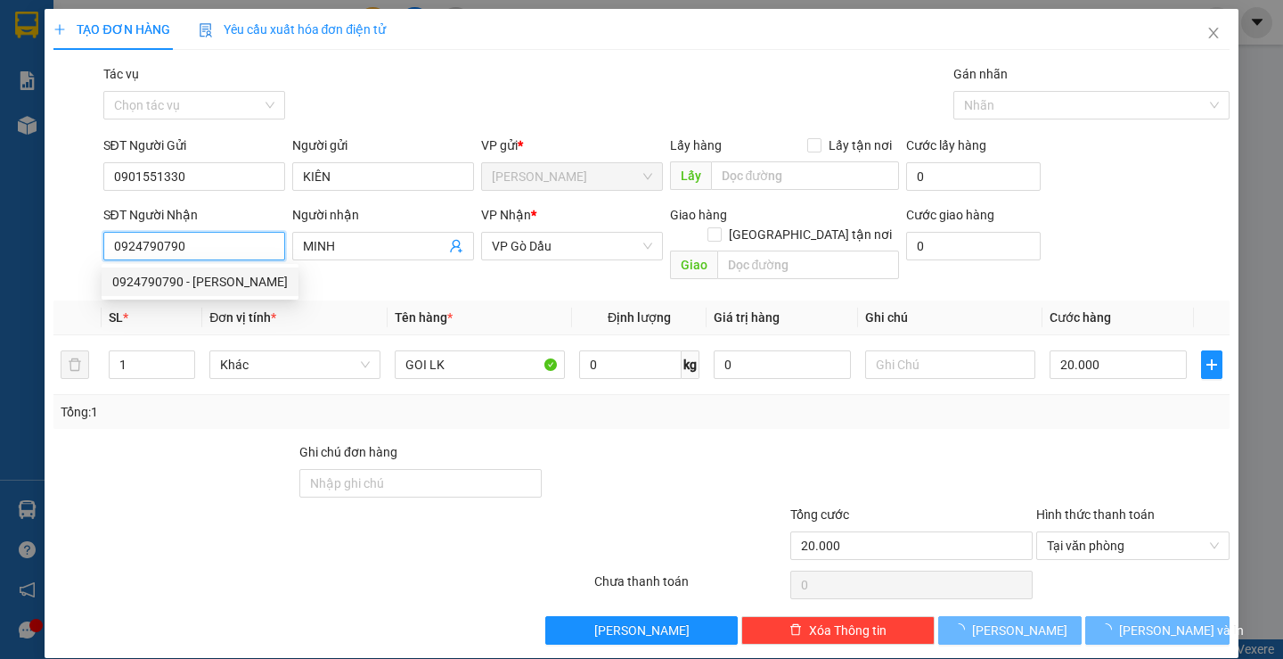
click at [212, 283] on div "0924790790 - LÊ ANH" at bounding box center [200, 282] width 176 height 20
type input "[PERSON_NAME]"
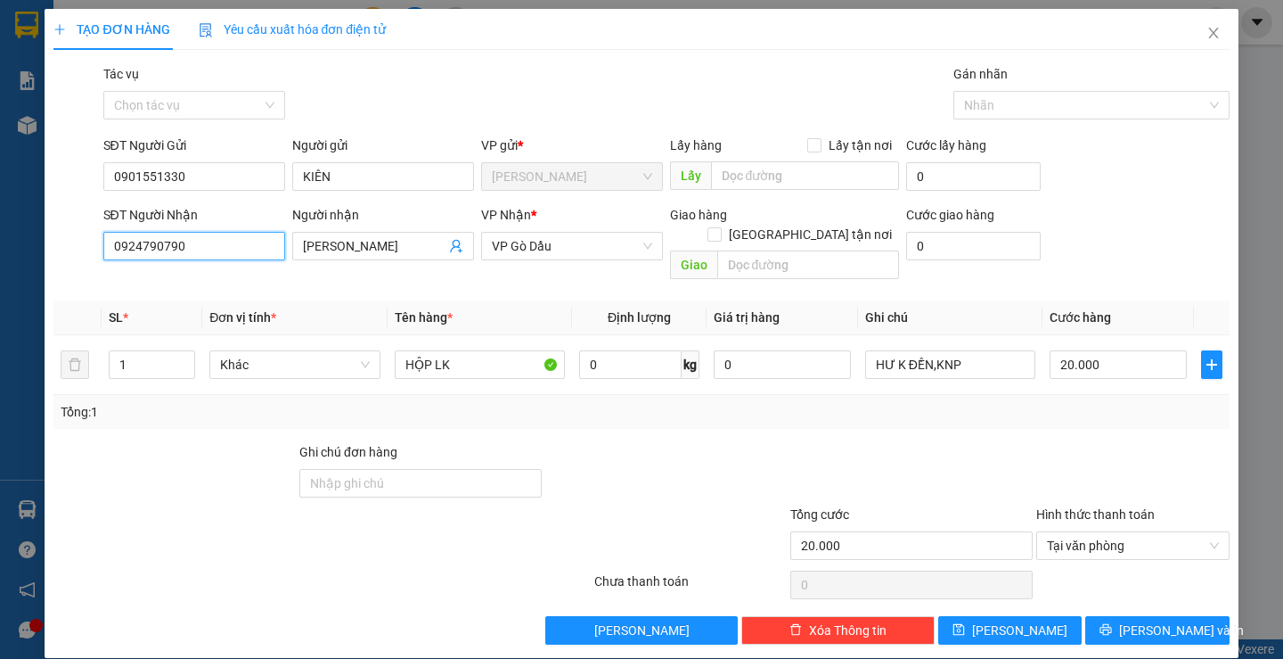
type input "0924790790"
click at [1142, 626] on div "TẠO ĐƠN HÀNG Yêu cầu xuất hóa đơn điện tử Transit Pickup Surcharge Ids Transit …" at bounding box center [641, 333] width 1193 height 649
click at [1140, 620] on span "Lưu và In" at bounding box center [1181, 630] width 125 height 20
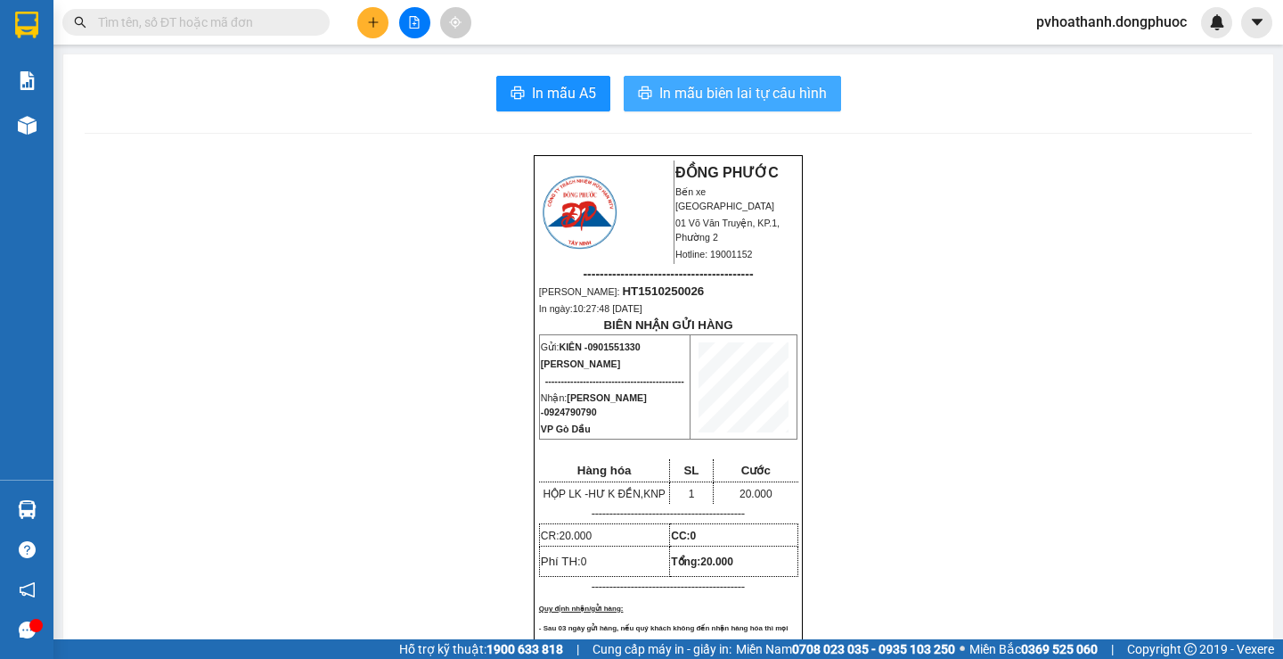
click at [741, 100] on span "In mẫu biên lai tự cấu hình" at bounding box center [743, 93] width 168 height 22
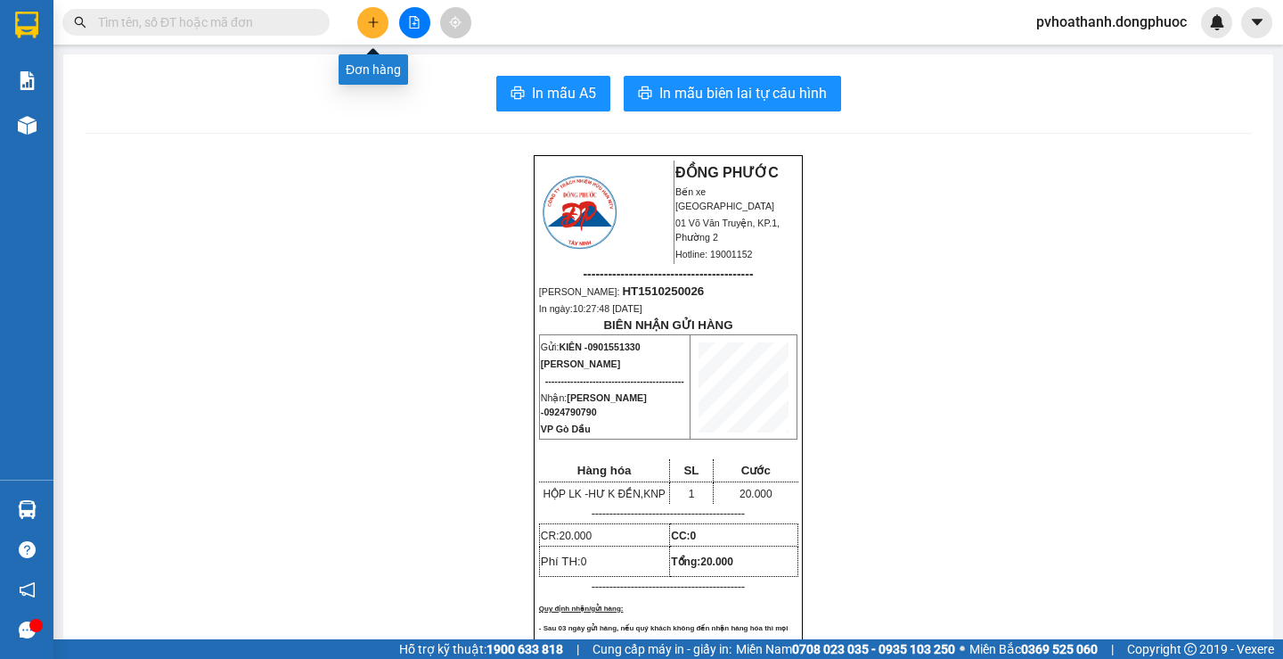
click at [369, 23] on icon "plus" at bounding box center [373, 22] width 12 height 12
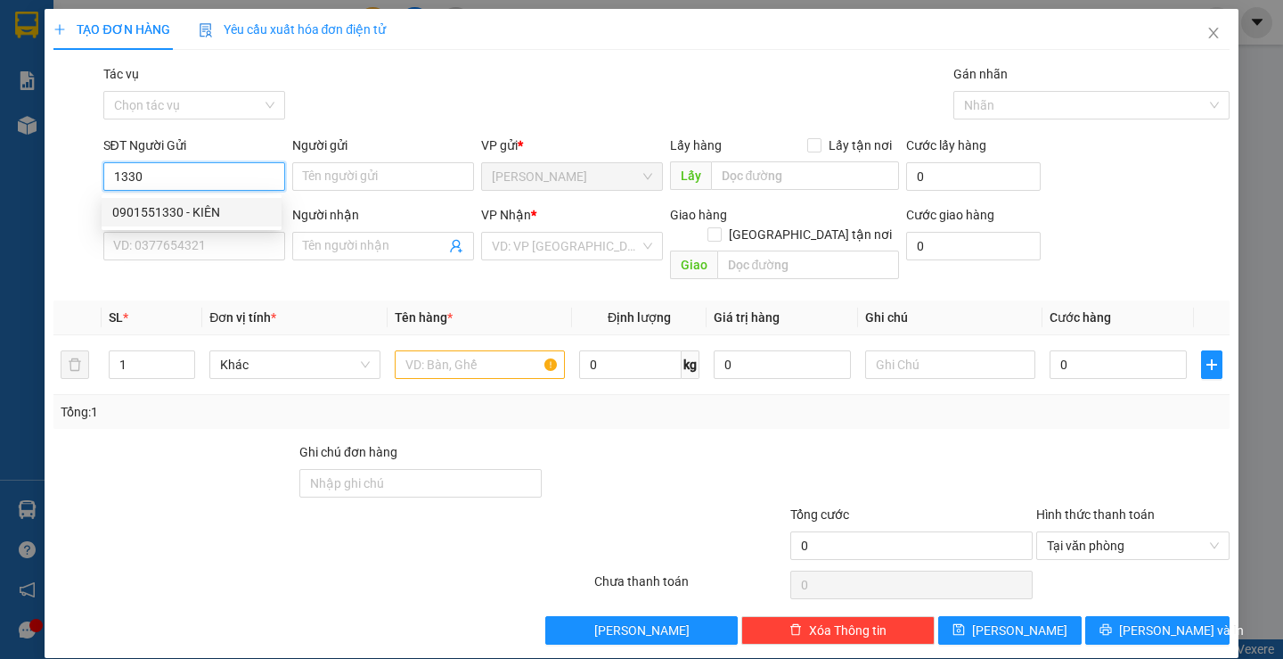
click at [202, 210] on div "0901551330 - KIÊN" at bounding box center [191, 212] width 159 height 20
type input "0901551330"
type input "KIÊN"
type input "0924790790"
type input "[PERSON_NAME]"
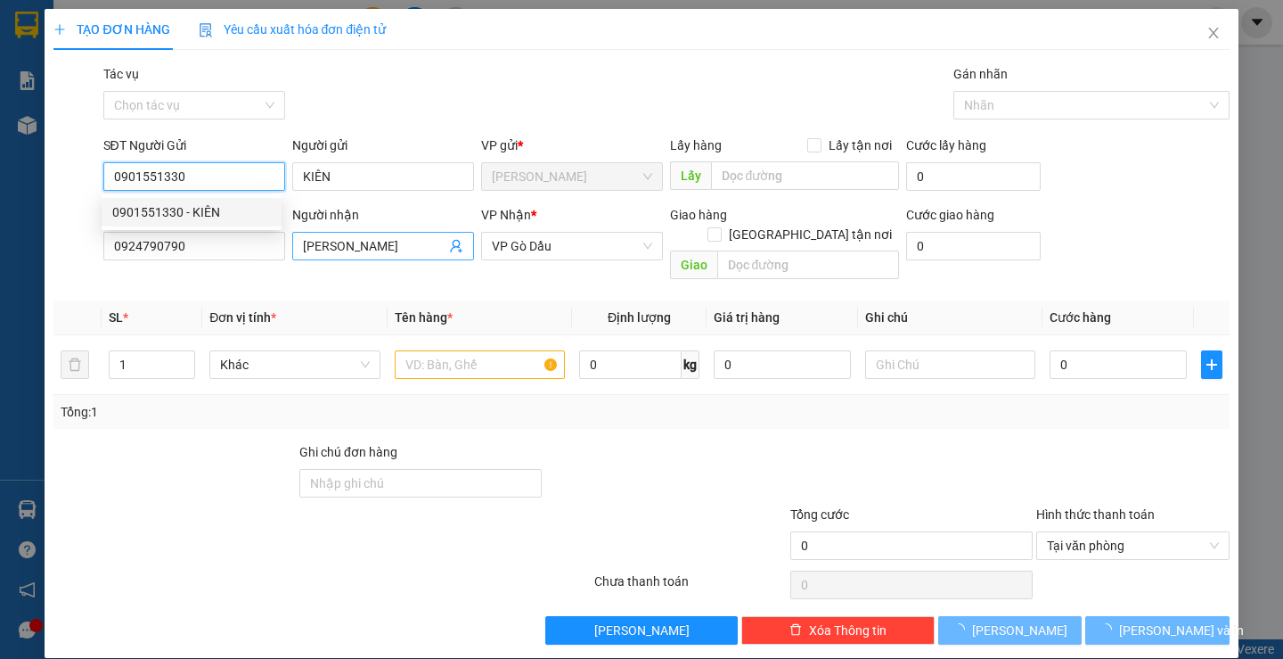
type input "20.000"
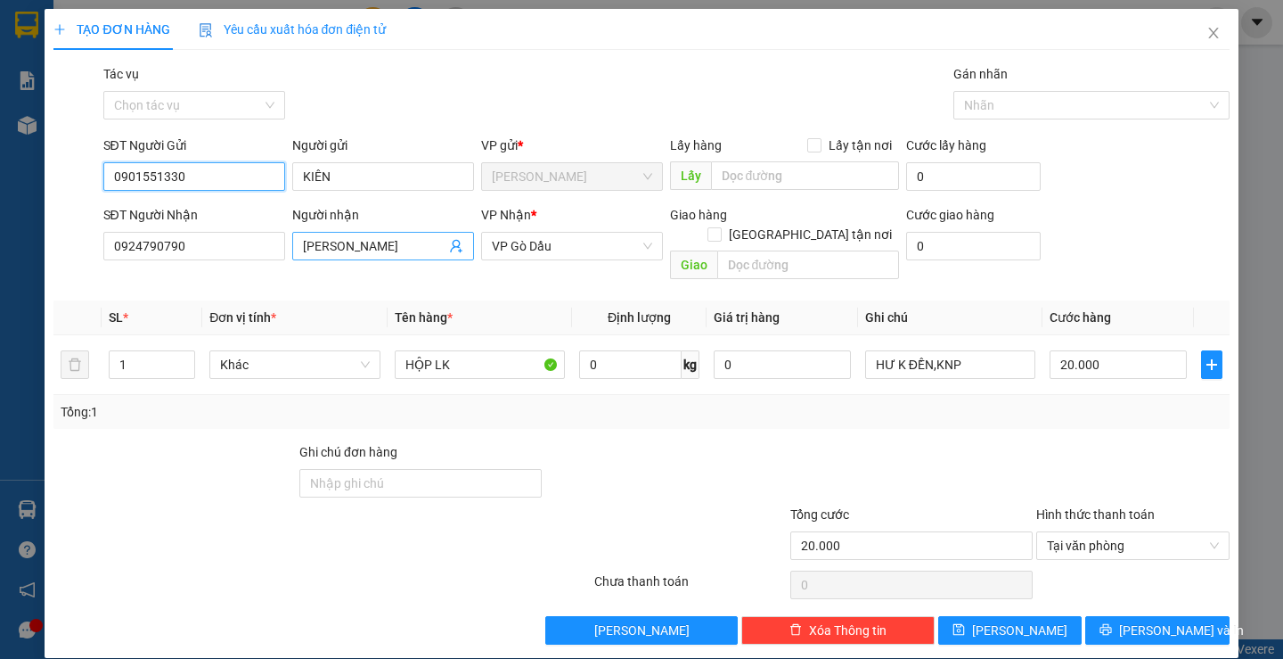
type input "0901551330"
click at [454, 250] on icon "user-add" at bounding box center [456, 246] width 14 height 14
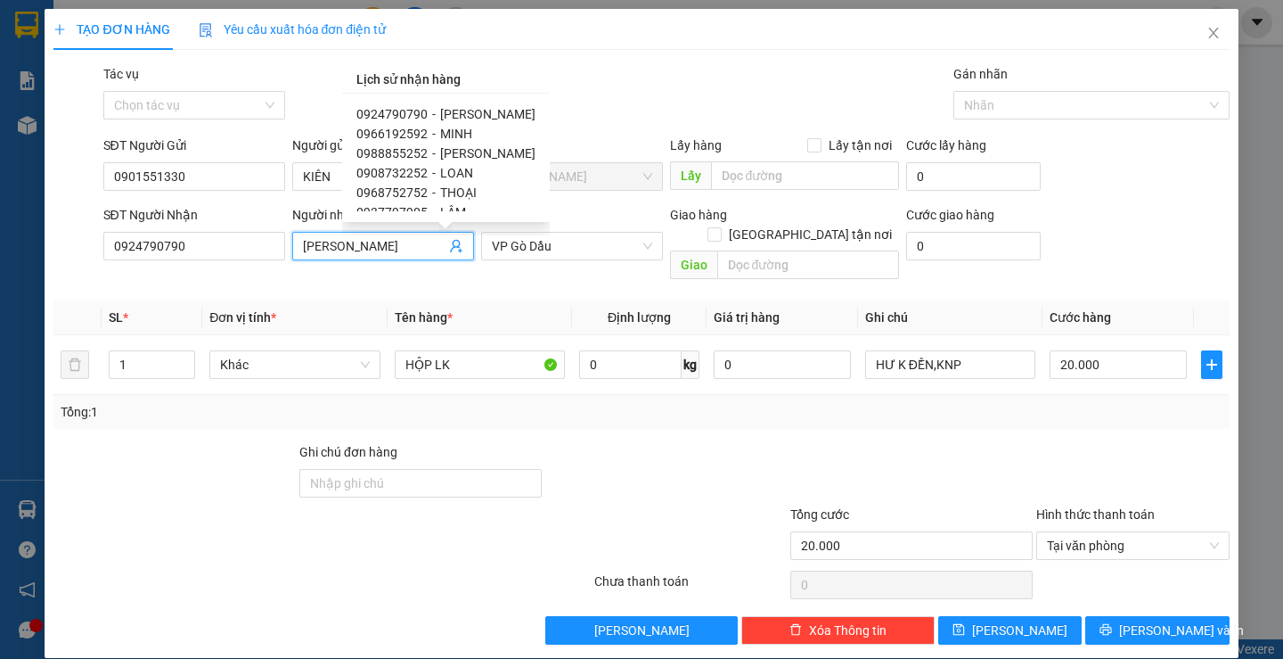
click at [444, 132] on span "MINH" at bounding box center [456, 134] width 32 height 14
type input "0966192592"
type input "MINH"
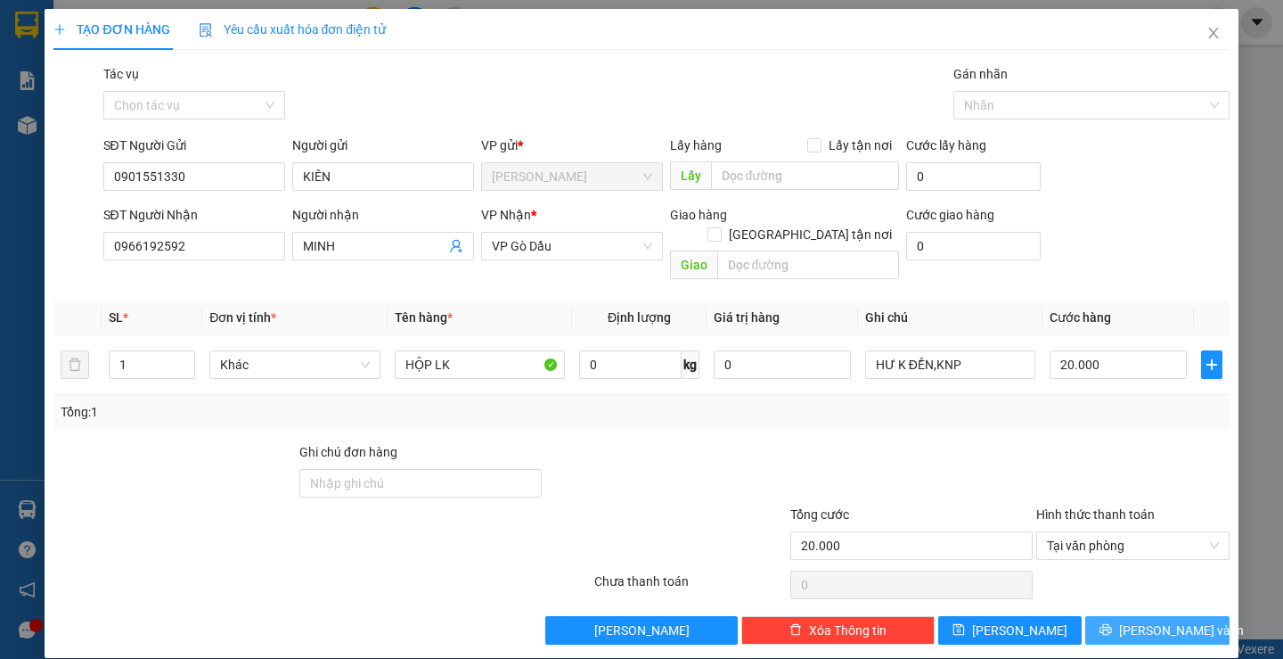
click at [1176, 620] on span "Lưu và In" at bounding box center [1181, 630] width 125 height 20
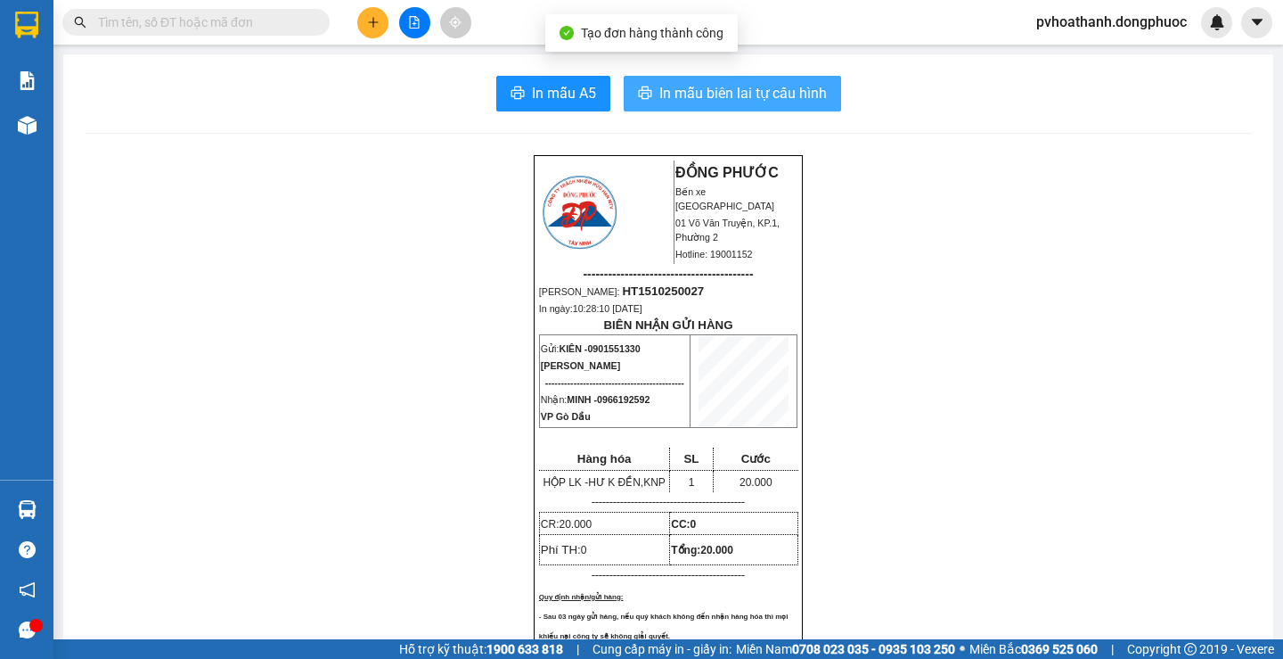
click at [797, 94] on span "In mẫu biên lai tự cấu hình" at bounding box center [743, 93] width 168 height 22
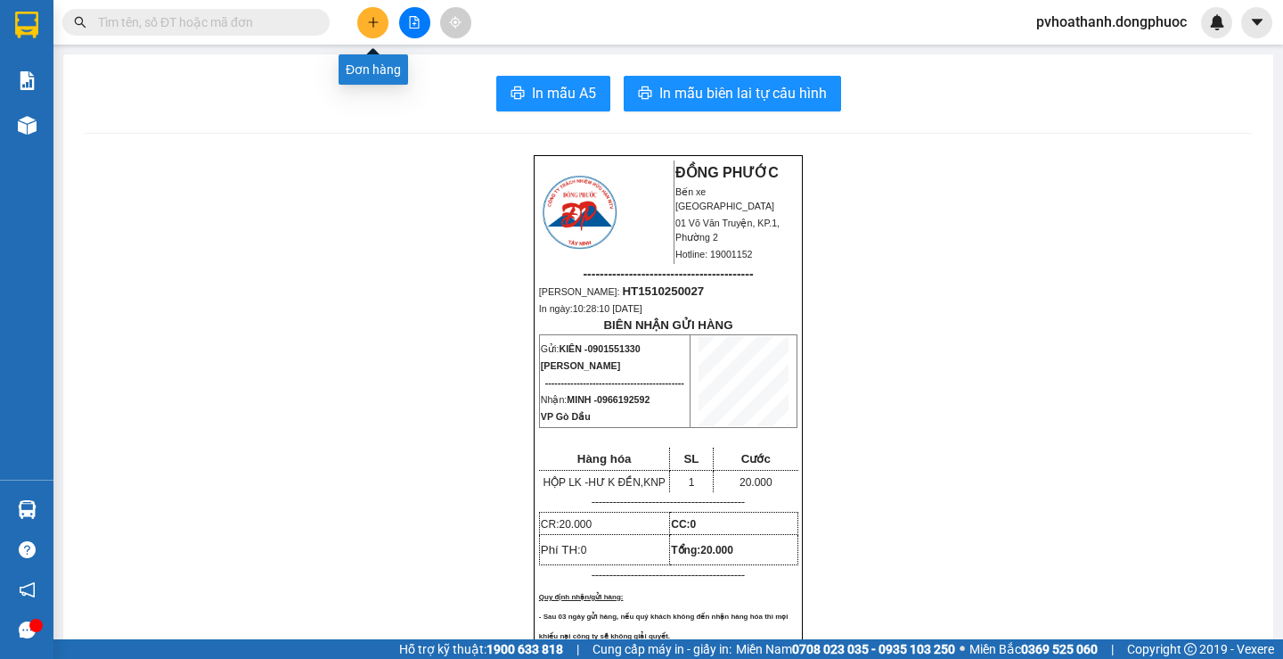
click at [377, 29] on button at bounding box center [372, 22] width 31 height 31
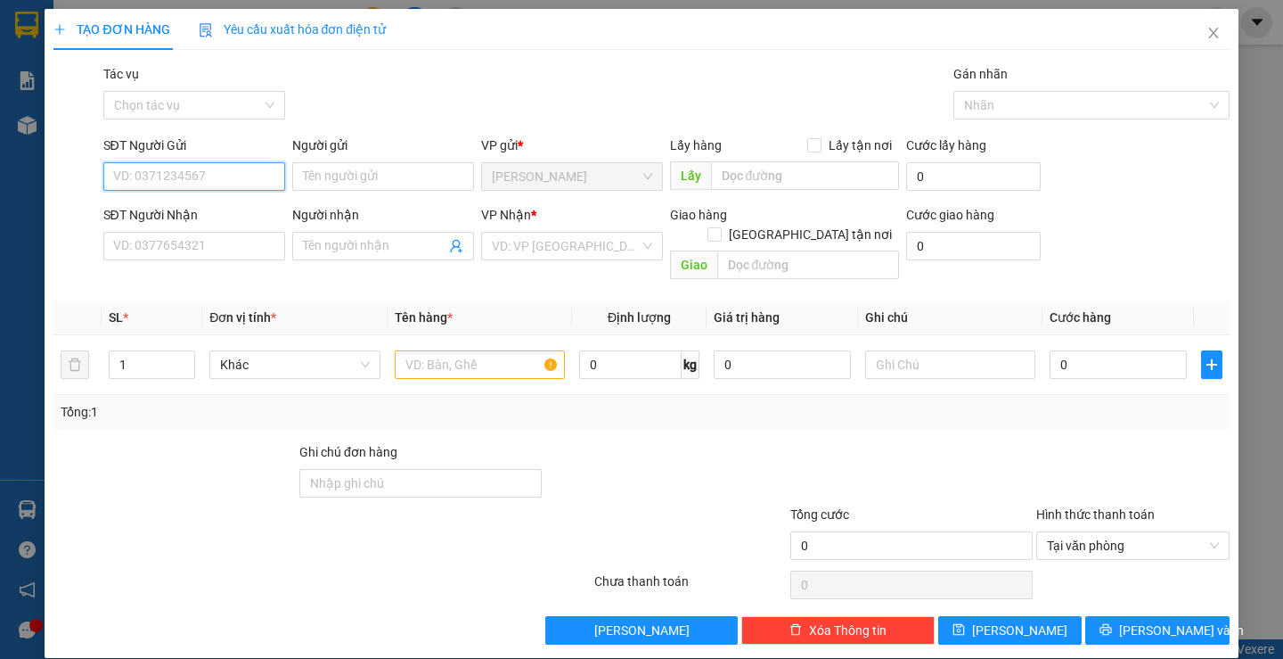
click at [236, 168] on input "SĐT Người Gửi" at bounding box center [194, 176] width 182 height 29
type input "0834199519"
click at [324, 180] on input "Người gửi" at bounding box center [383, 176] width 182 height 29
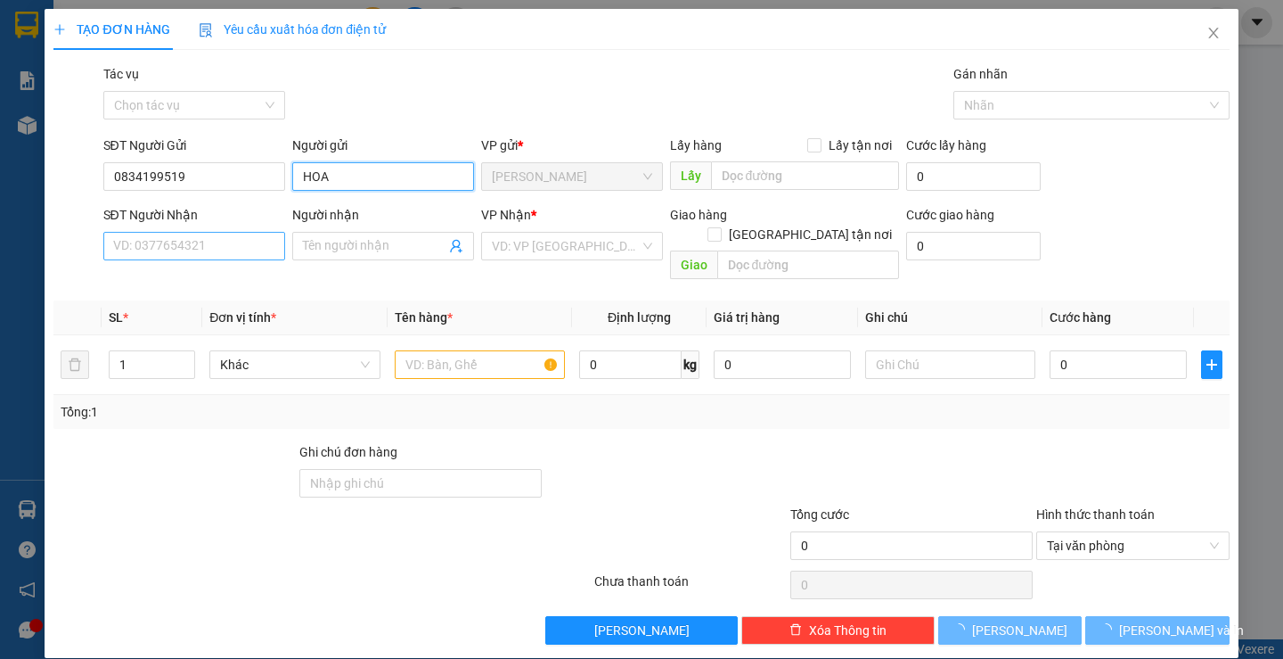
type input "HOA"
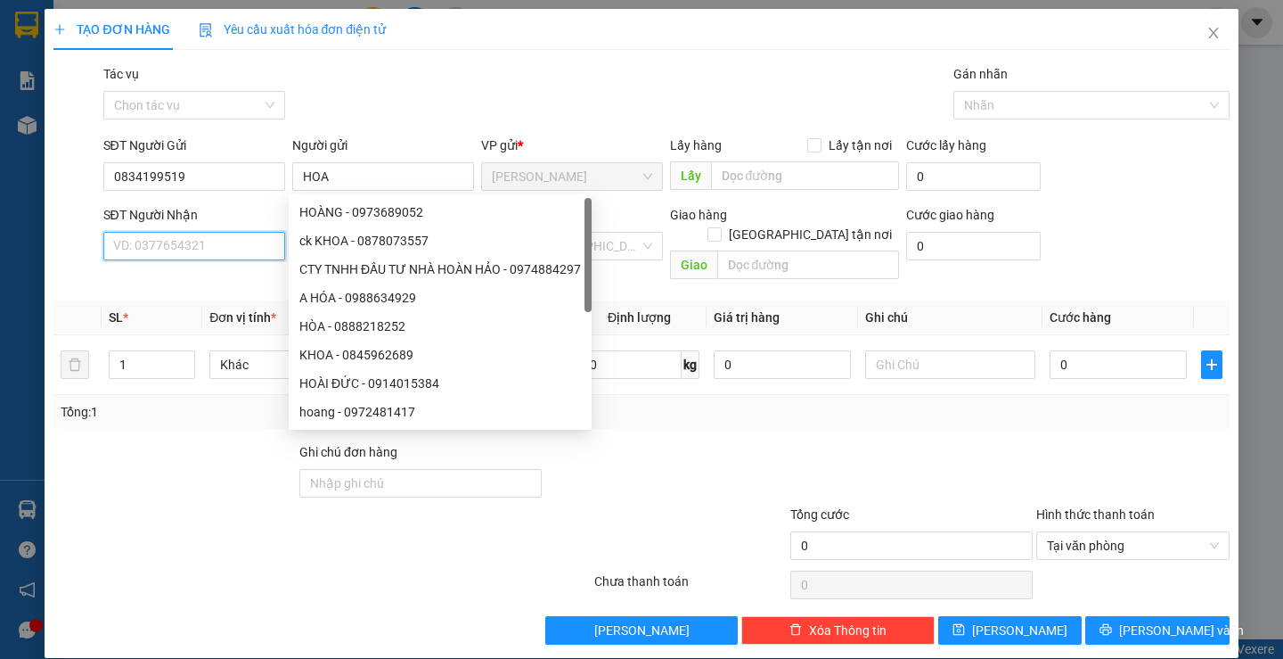
click at [176, 242] on input "SĐT Người Nhận" at bounding box center [194, 246] width 182 height 29
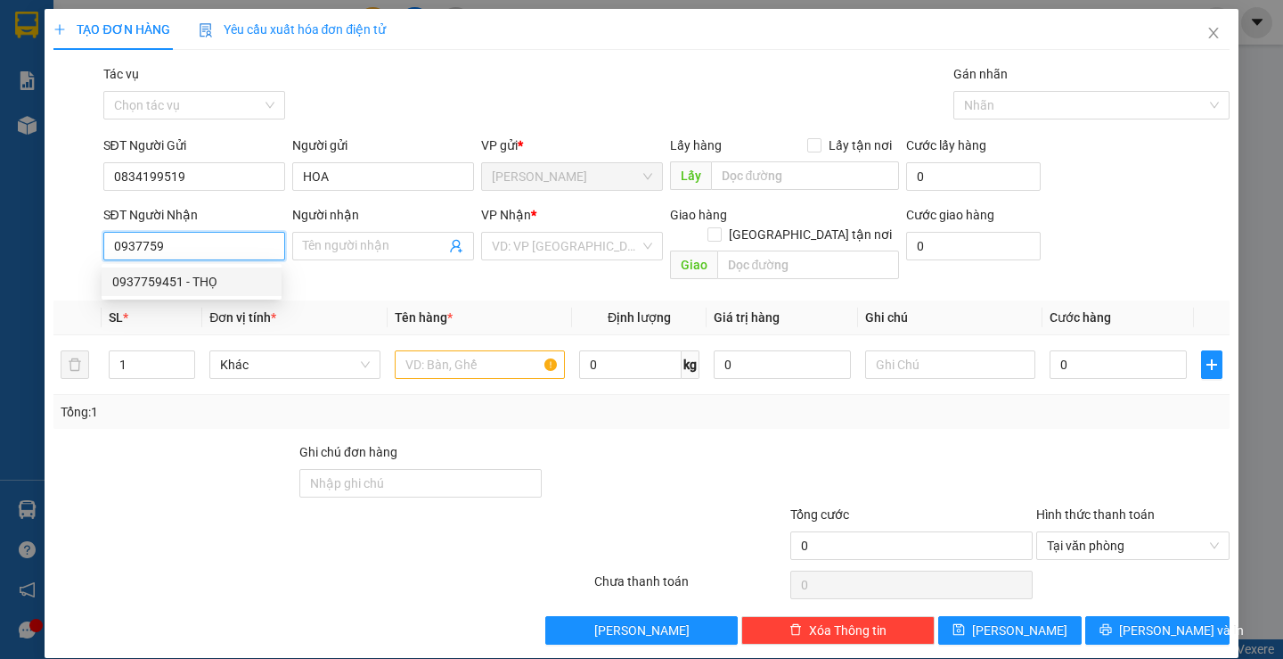
click at [161, 282] on div "0937759451 - THỌ" at bounding box center [191, 282] width 159 height 20
type input "0937759451"
type input "THỌ"
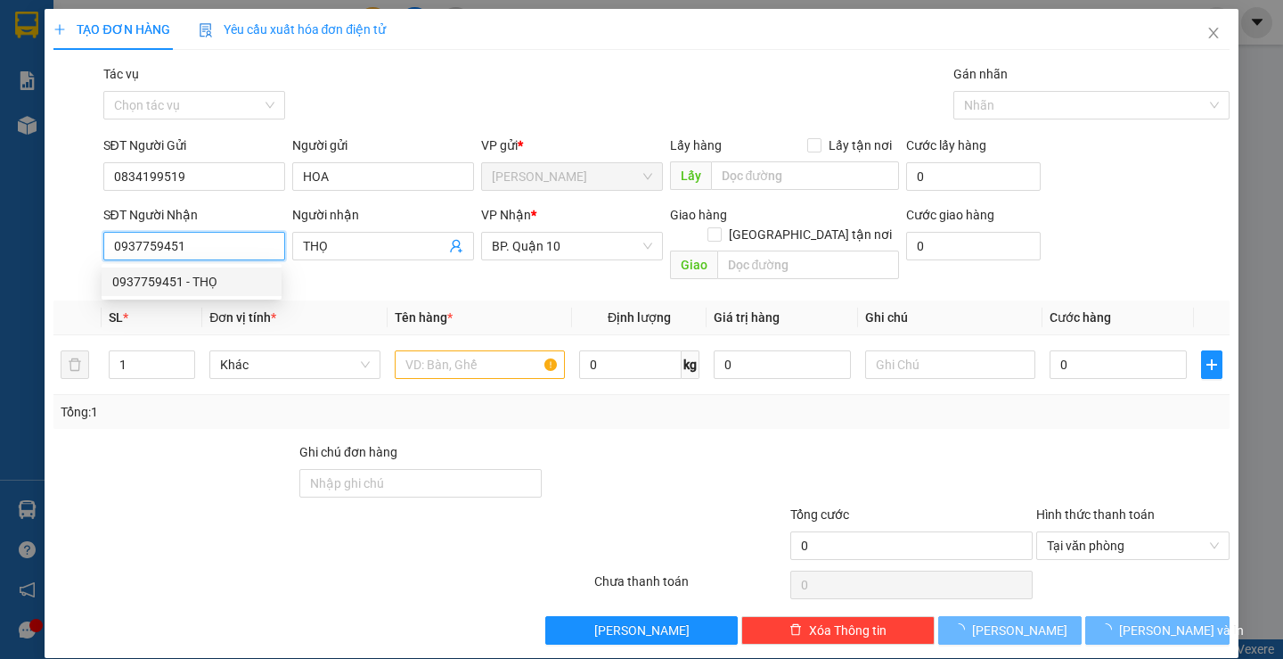
type input "30.000"
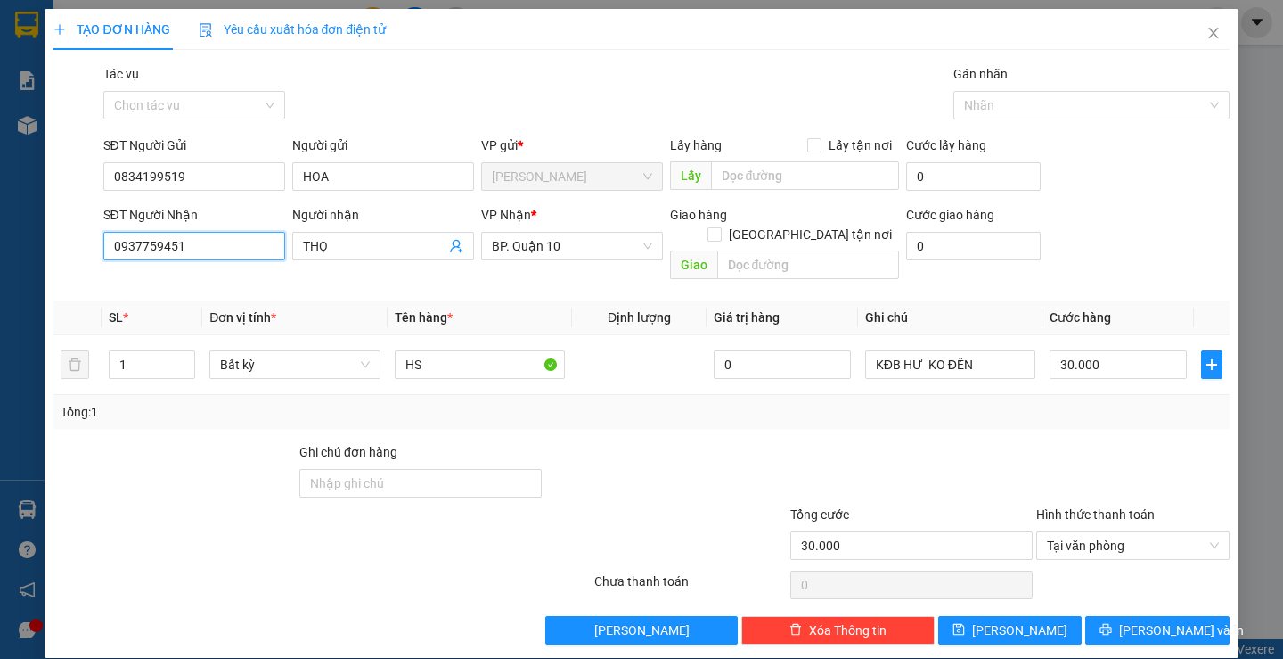
scroll to position [1, 0]
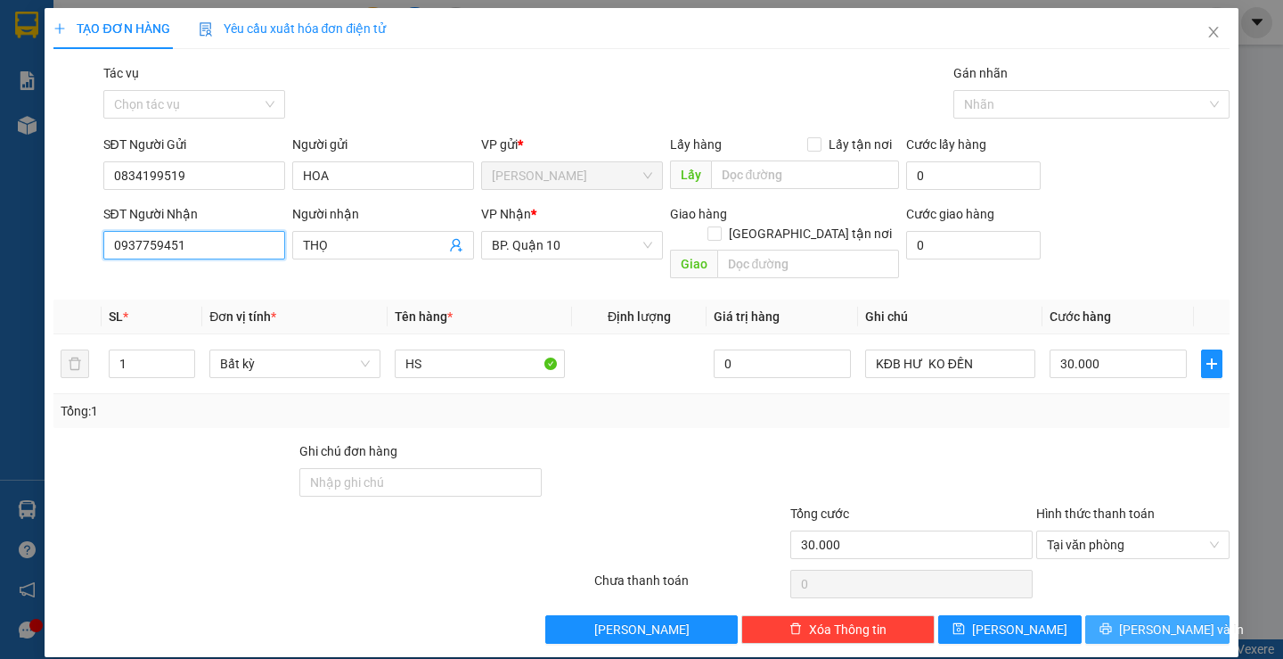
type input "0937759451"
click at [1139, 619] on span "Lưu và In" at bounding box center [1181, 629] width 125 height 20
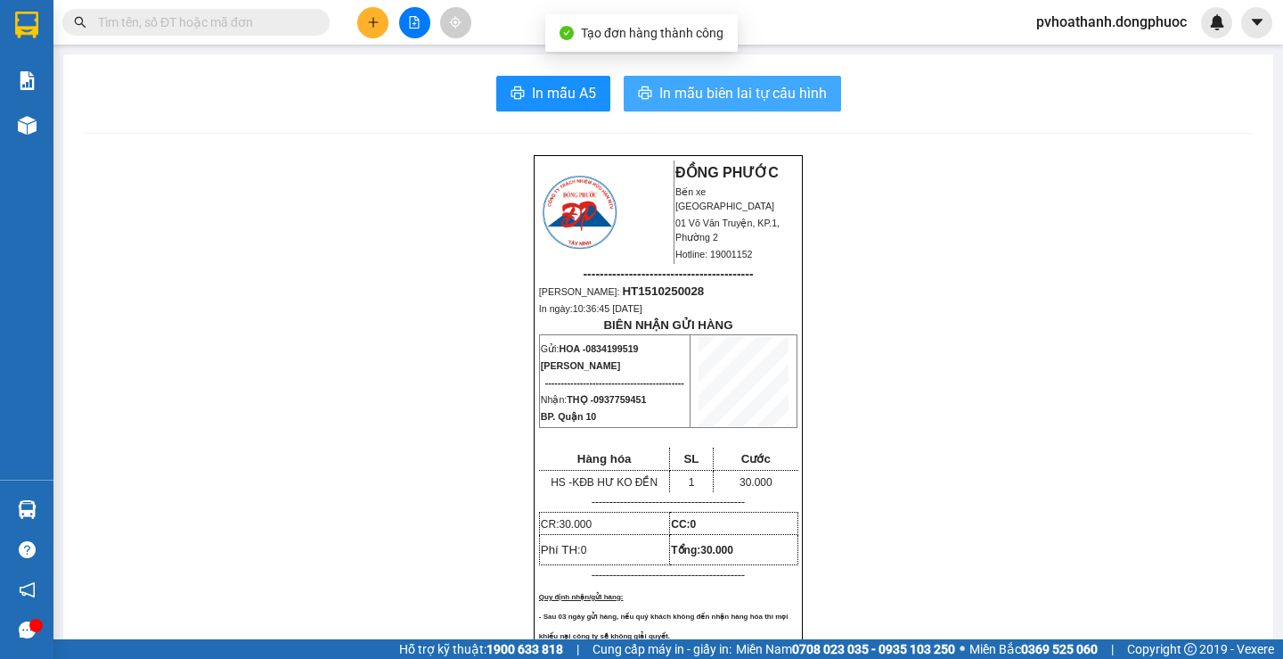
click at [747, 94] on span "In mẫu biên lai tự cấu hình" at bounding box center [743, 93] width 168 height 22
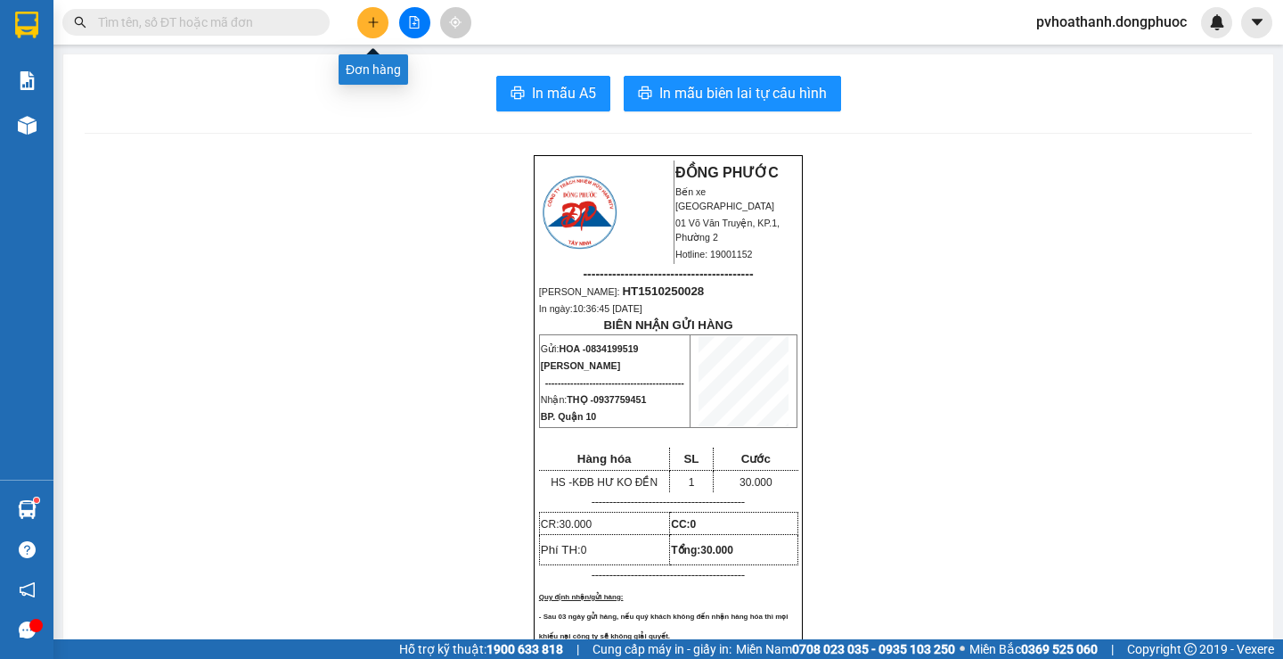
click at [377, 25] on icon "plus" at bounding box center [373, 22] width 12 height 12
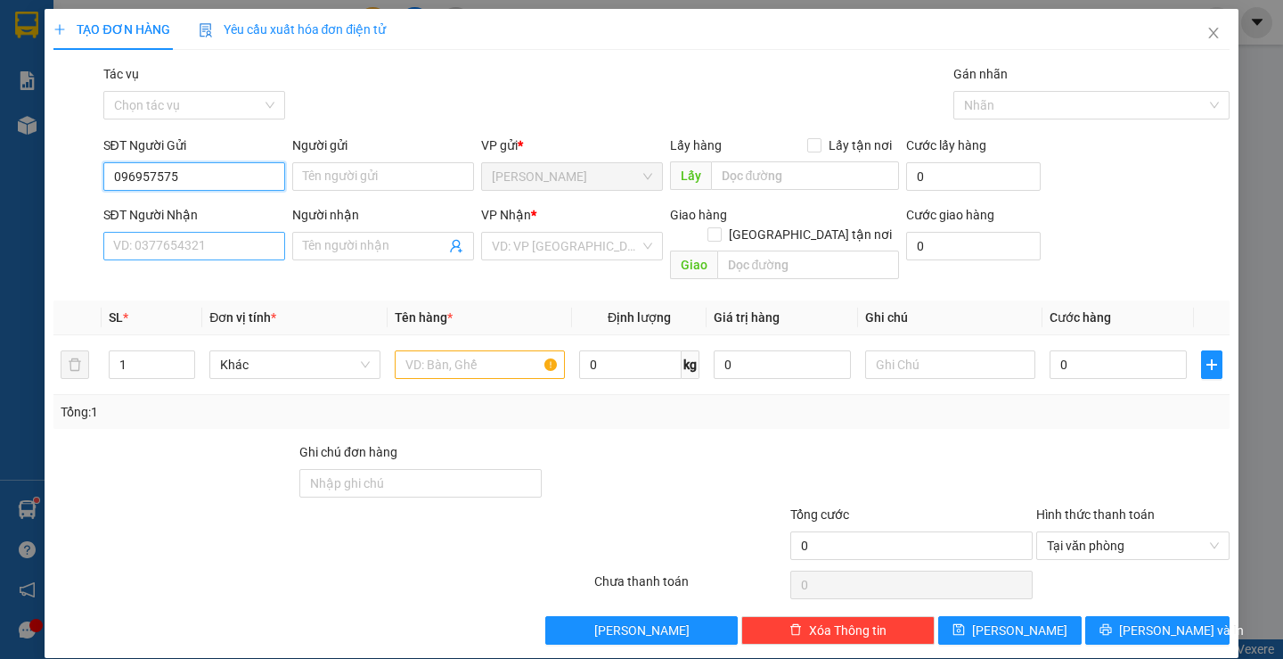
type input "0969575757"
click at [194, 206] on div "0969575757 - TÂM (GẤU MINI)" at bounding box center [197, 212] width 171 height 20
type input "TÂM (GẤU MINI)"
type input "0924790790"
type input "[PERSON_NAME]"
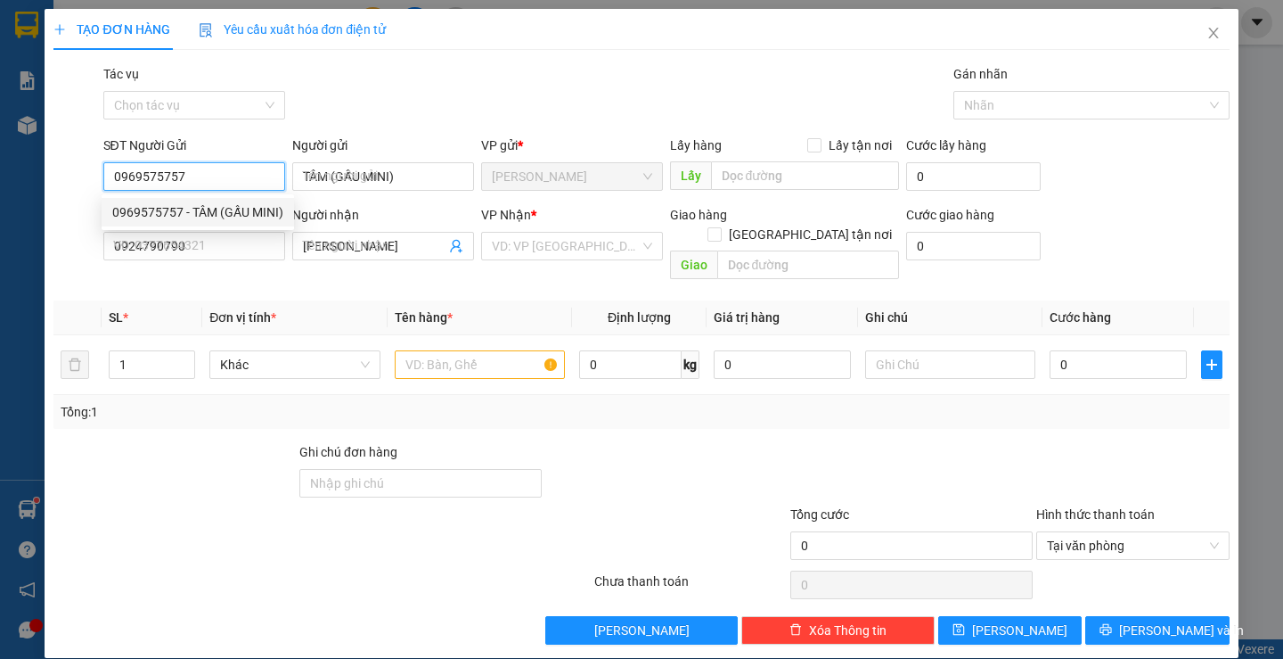
type input "20.000"
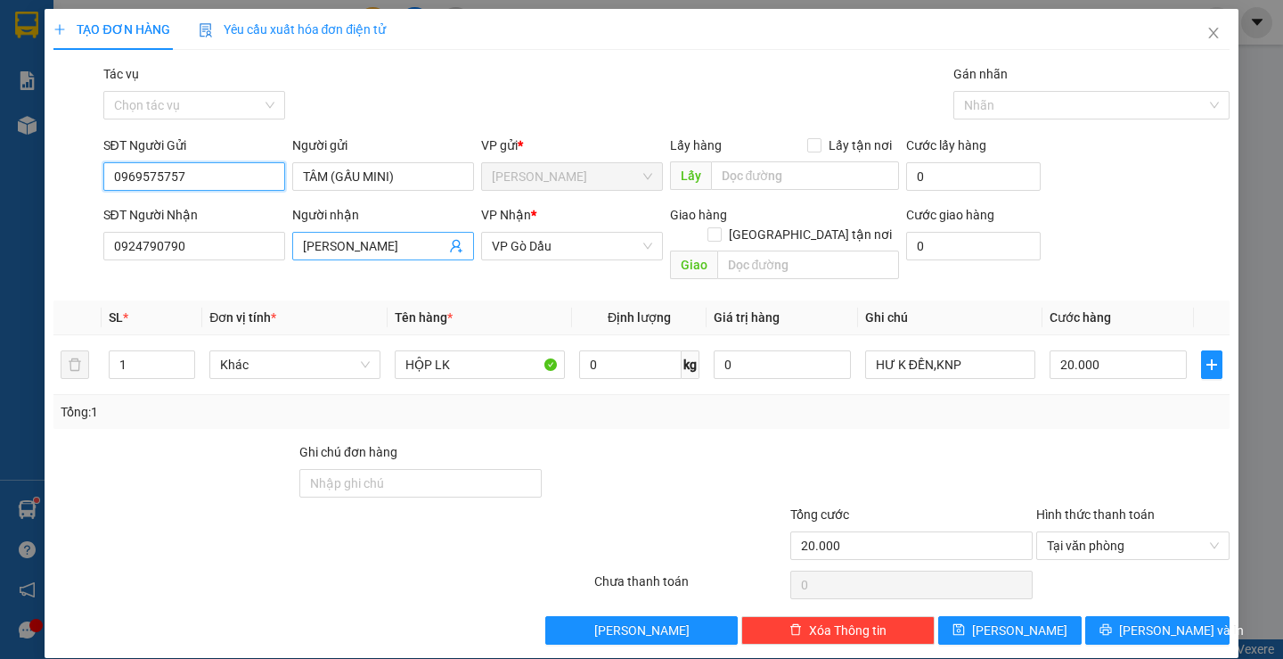
type input "0969575757"
click at [451, 243] on icon "user-add" at bounding box center [456, 246] width 14 height 14
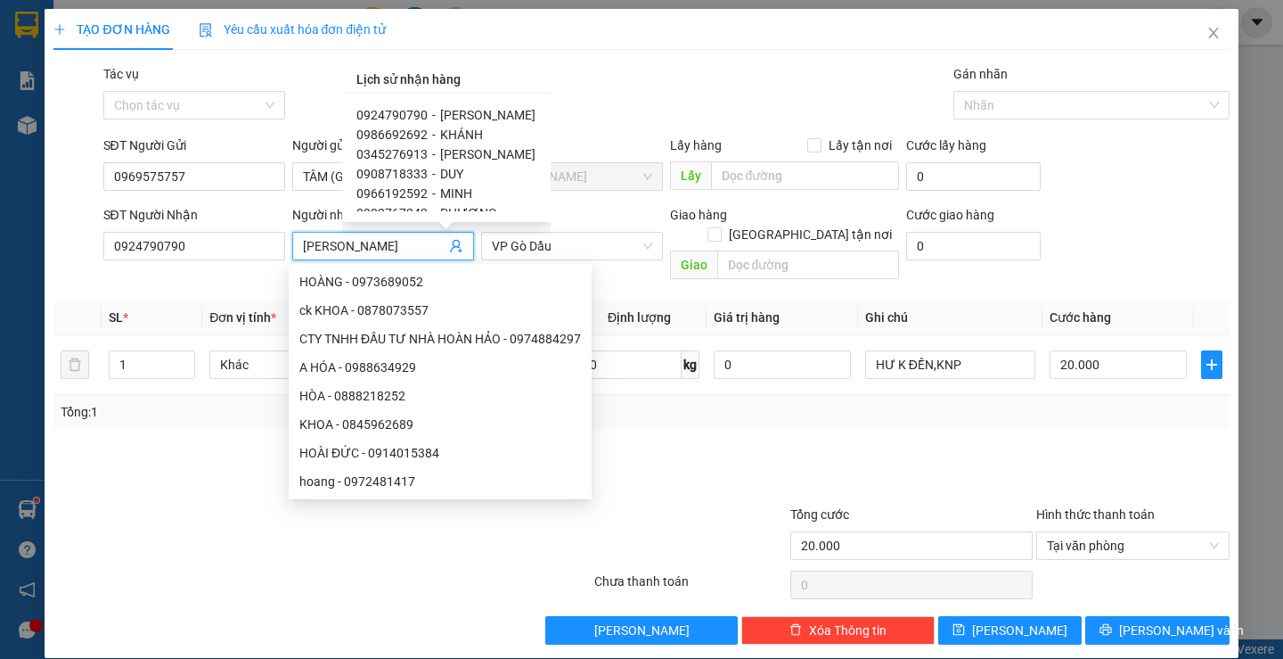
scroll to position [89, 0]
click at [420, 143] on span "0908718333" at bounding box center [391, 142] width 71 height 14
type input "0908718333"
type input "DUY"
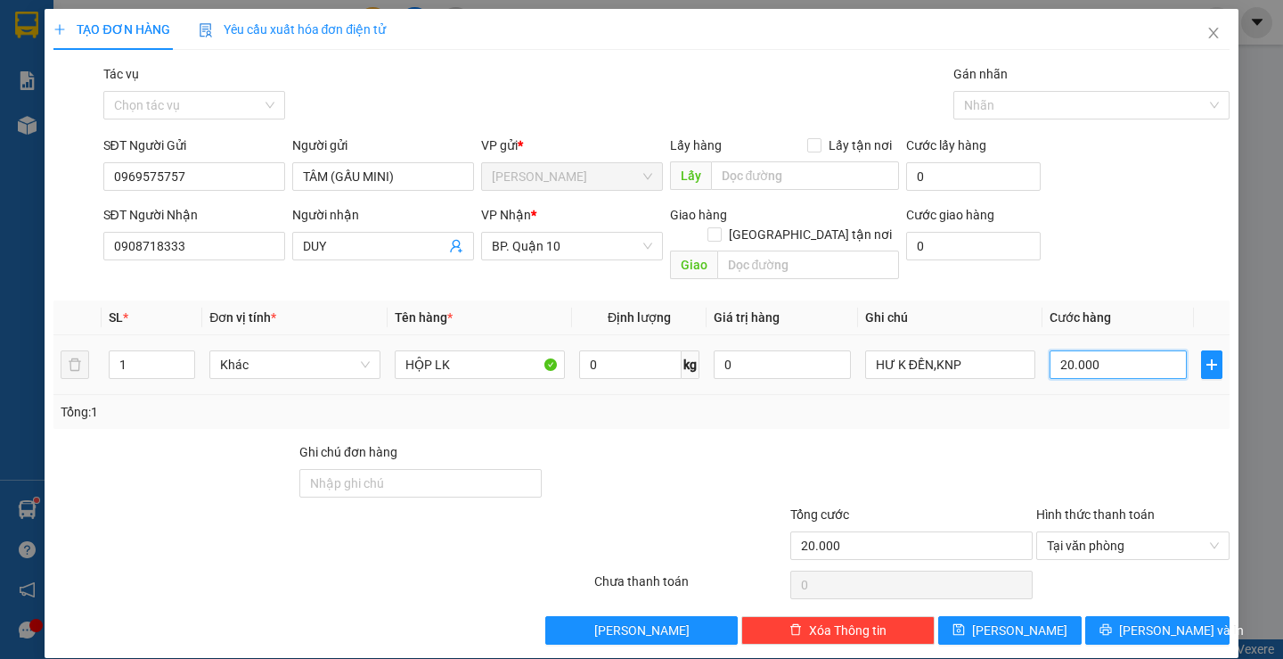
click at [1104, 350] on input "20.000" at bounding box center [1118, 364] width 137 height 29
type input "3"
type input "30"
type input "30.000"
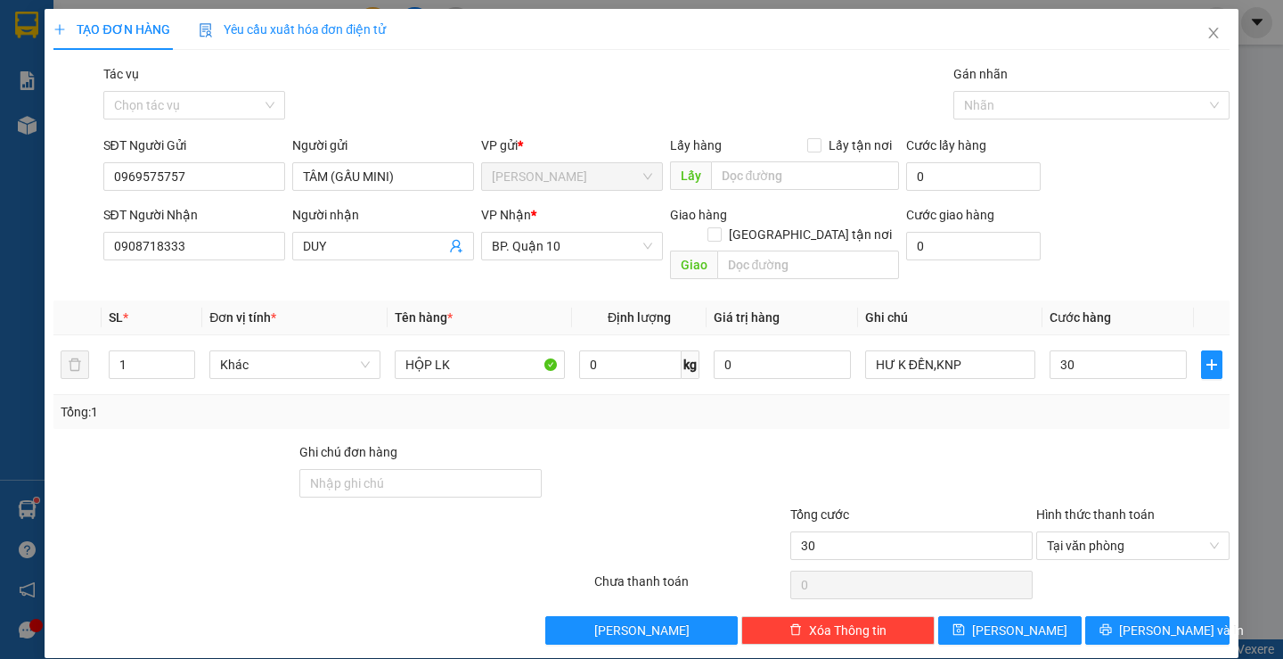
type input "30.000"
click at [1062, 403] on div "Tổng: 1" at bounding box center [640, 412] width 1175 height 34
click at [1135, 620] on span "Lưu và In" at bounding box center [1181, 630] width 125 height 20
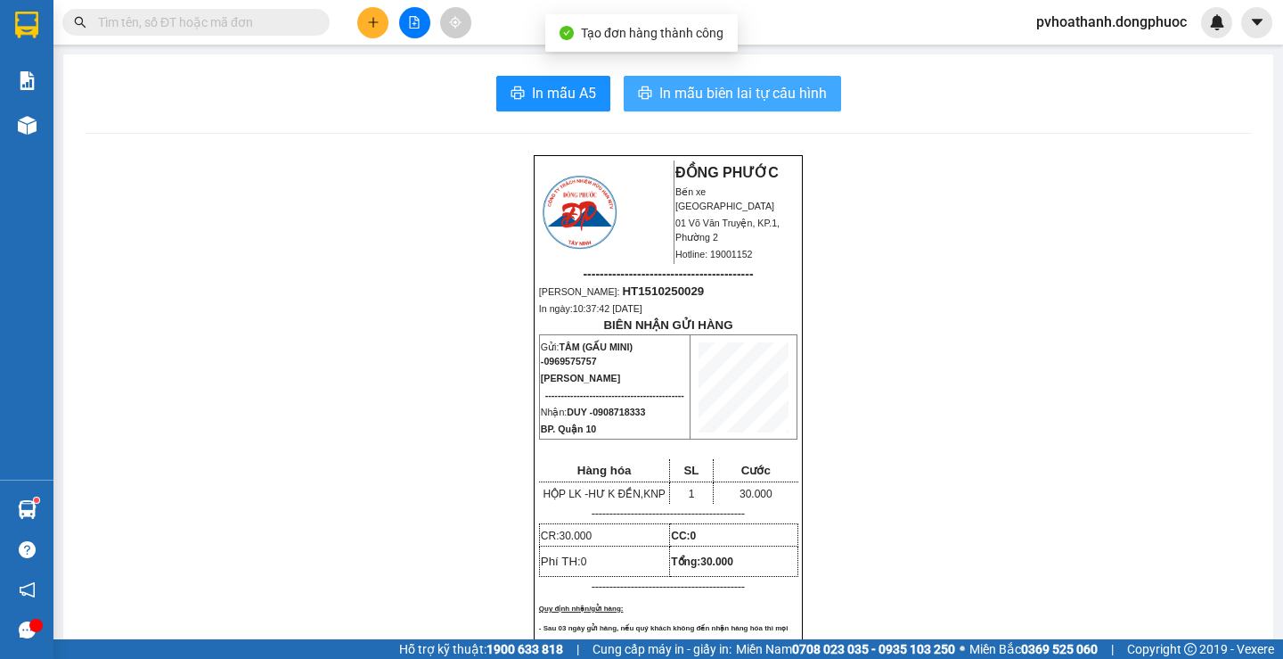
click at [732, 102] on span "In mẫu biên lai tự cấu hình" at bounding box center [743, 93] width 168 height 22
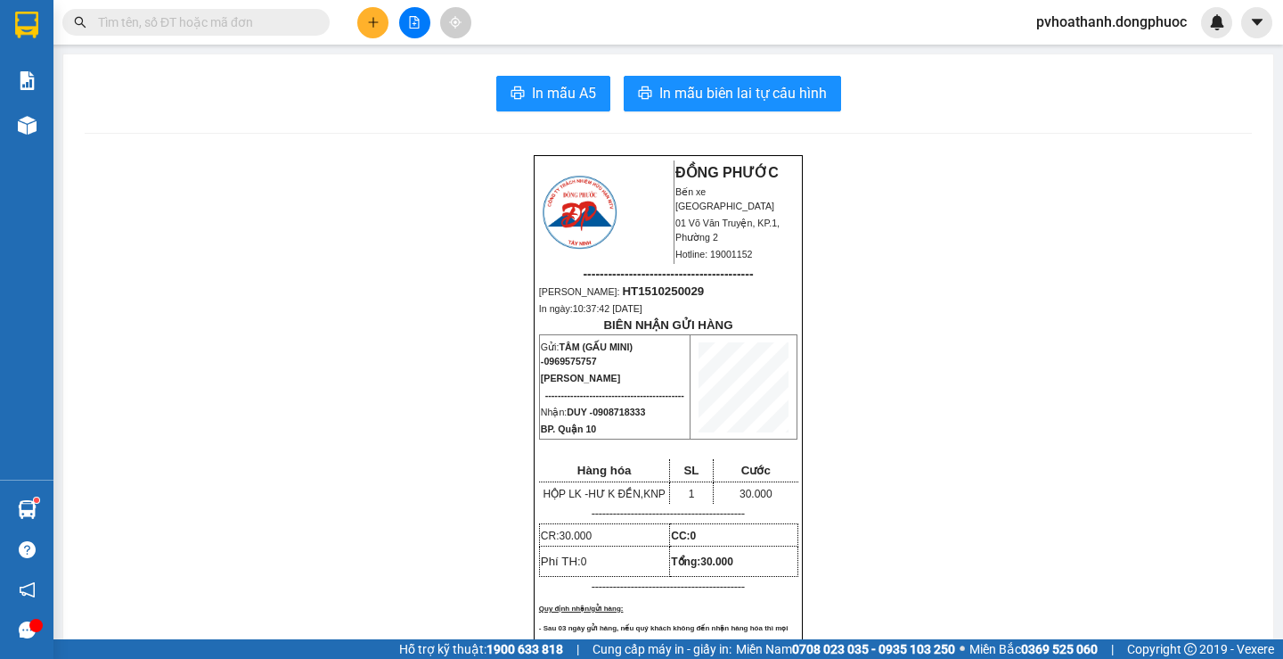
click at [378, 20] on icon "plus" at bounding box center [373, 22] width 12 height 12
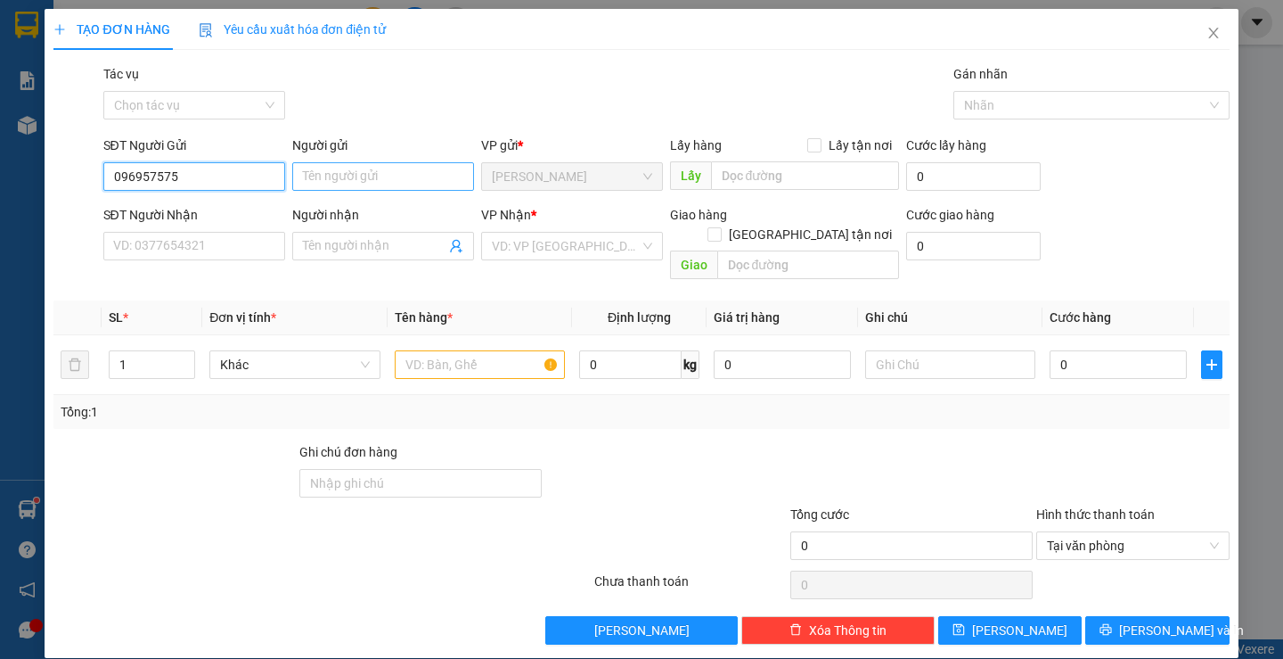
type input "0969575757"
click at [205, 210] on div "0969575757 - TÂM (GẤU MINI)" at bounding box center [197, 212] width 171 height 20
type input "TÂM (GẤU MINI)"
type input "0908718333"
type input "DUY"
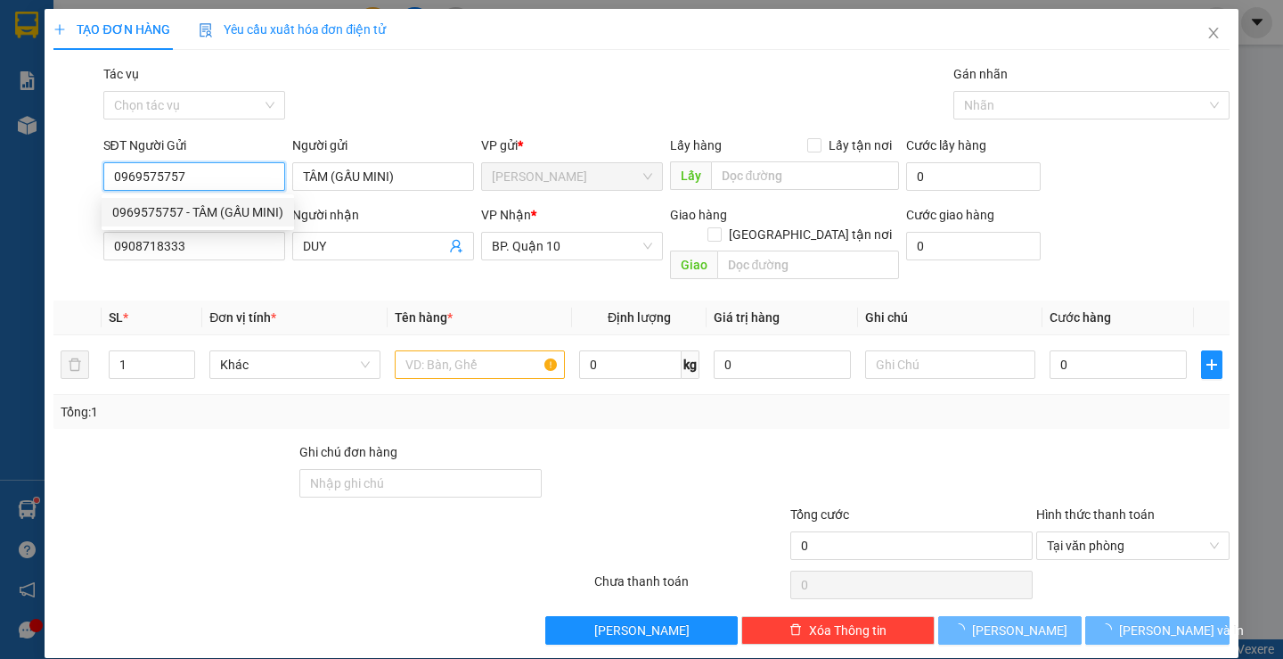
type input "30.000"
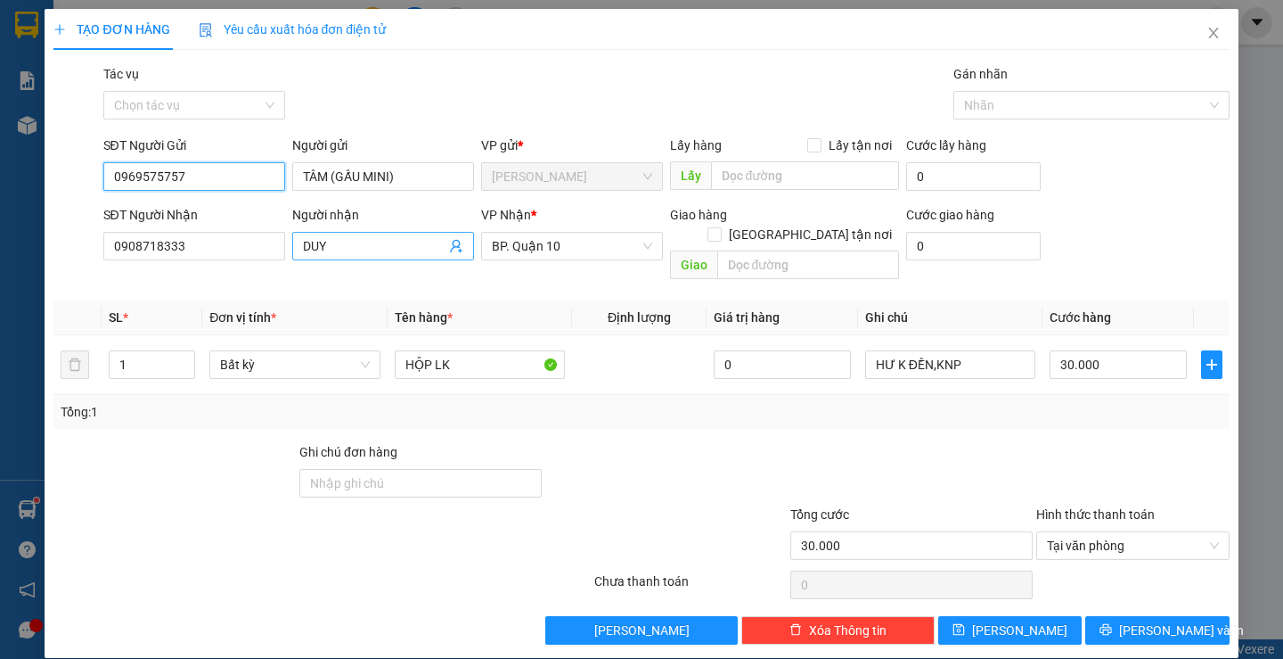
type input "0969575757"
click at [450, 242] on icon "user-add" at bounding box center [456, 246] width 12 height 13
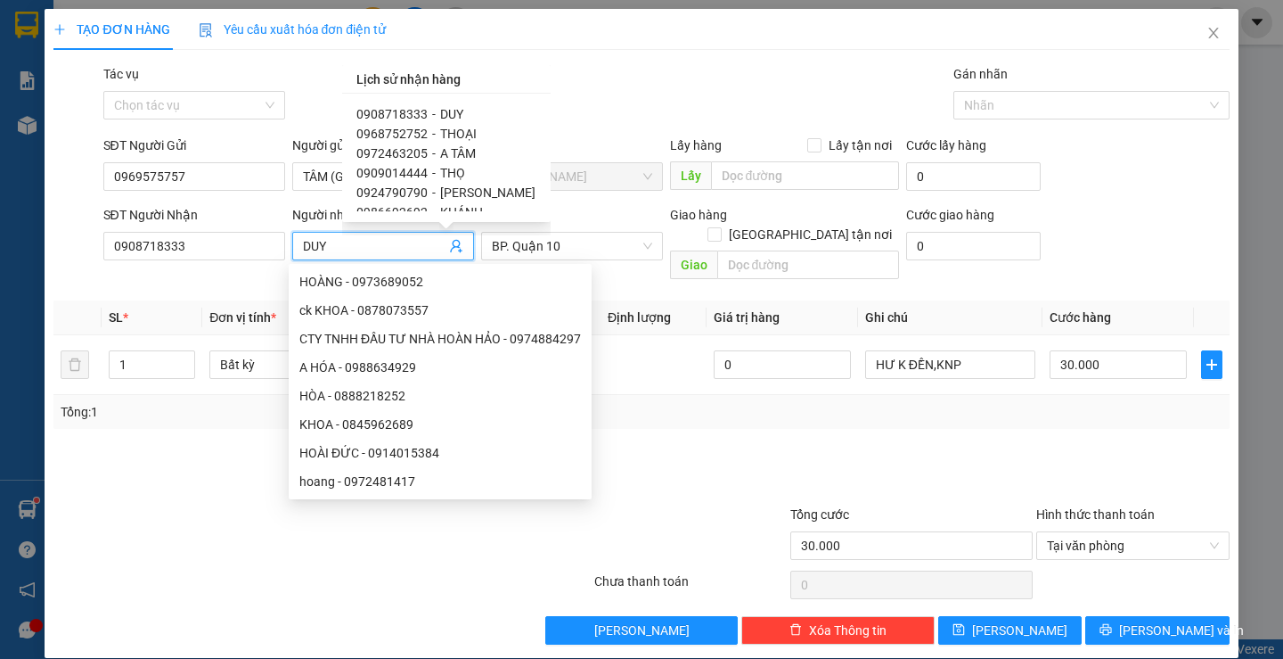
click at [442, 130] on span "THOẠI" at bounding box center [458, 134] width 37 height 14
type input "0968752752"
type input "THOẠI"
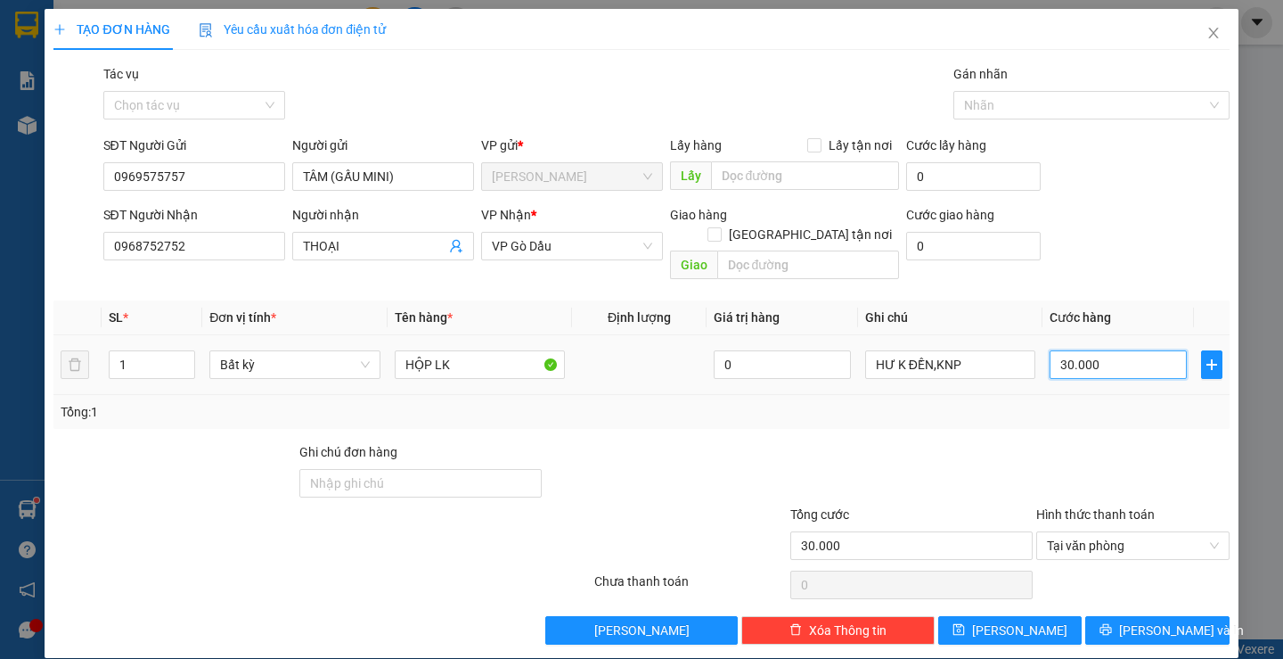
click at [1108, 350] on input "30.000" at bounding box center [1118, 364] width 137 height 29
type input "2"
type input "20"
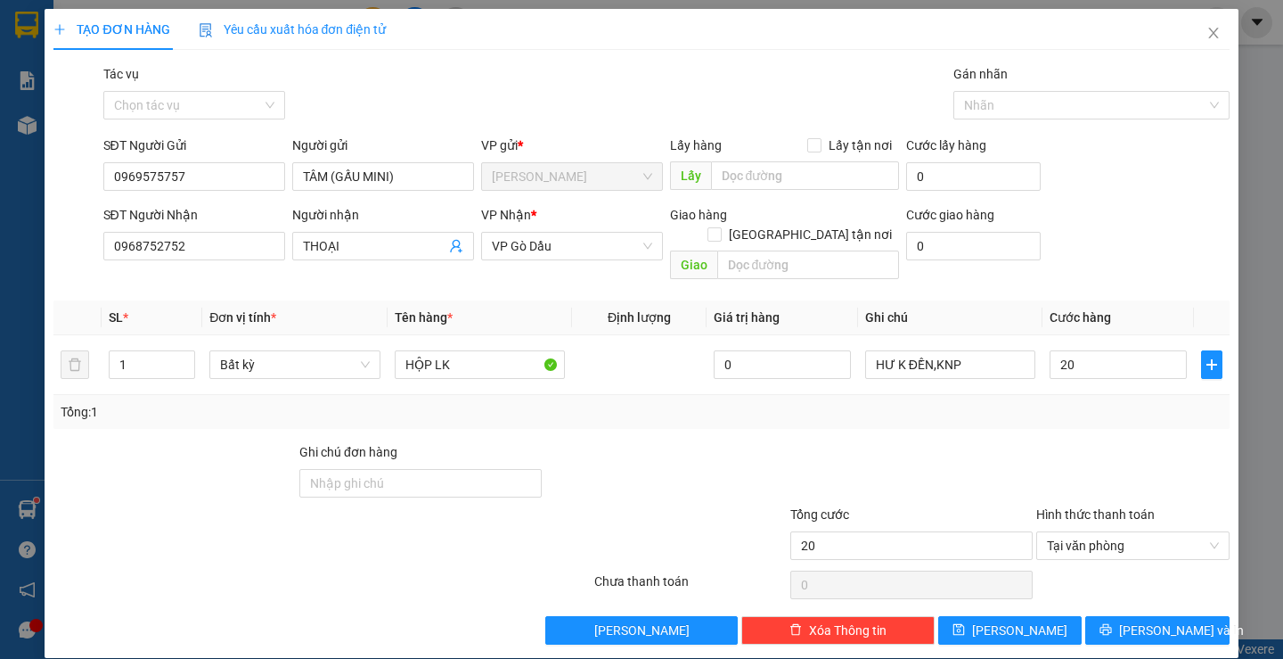
type input "20.000"
click at [1089, 402] on div "Tổng: 1" at bounding box center [641, 412] width 1161 height 20
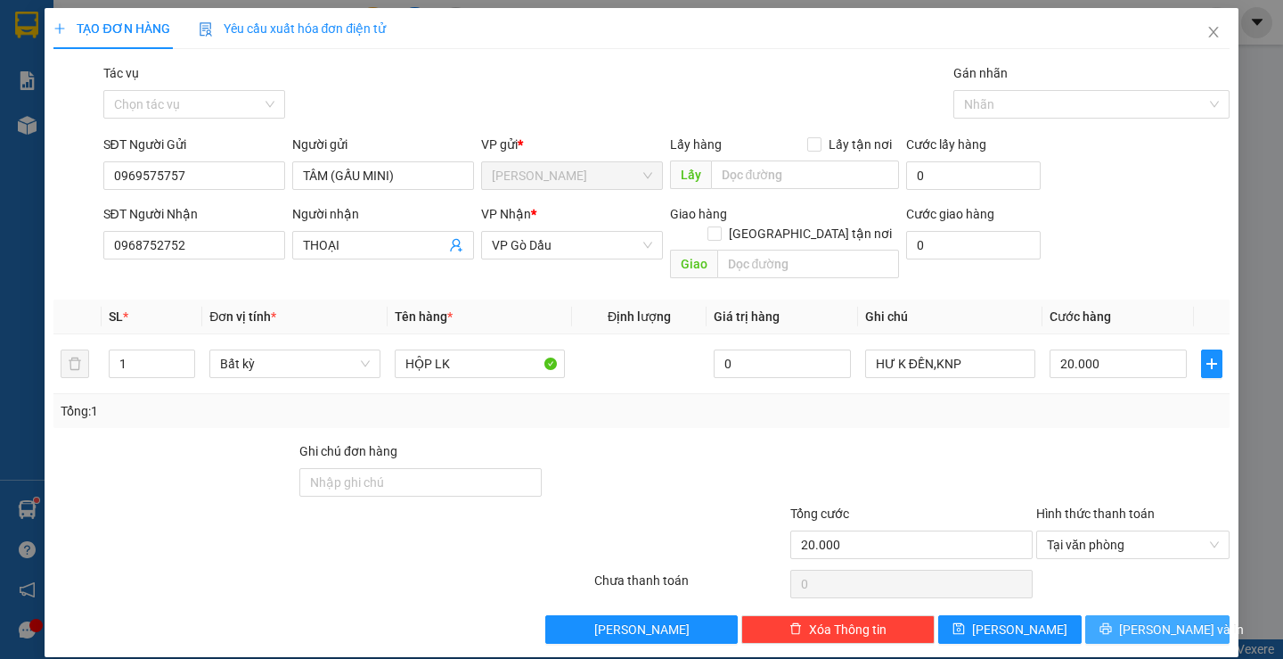
click at [1133, 619] on span "Lưu và In" at bounding box center [1181, 629] width 125 height 20
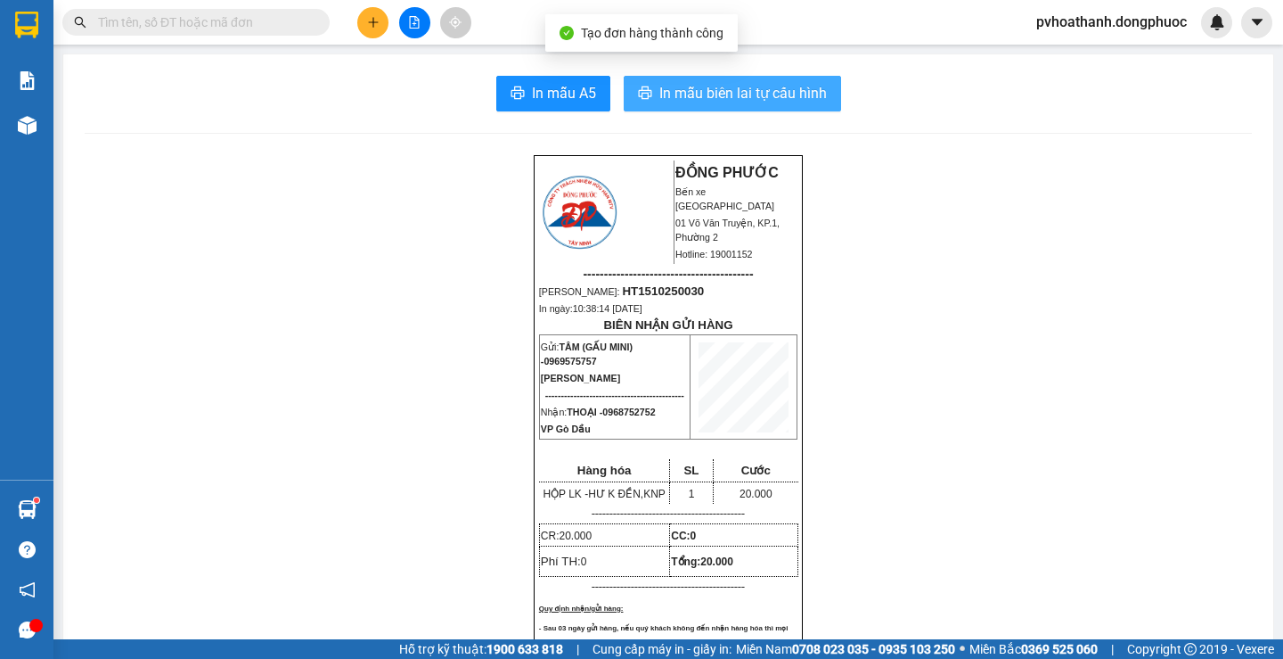
click at [792, 101] on span "In mẫu biên lai tự cấu hình" at bounding box center [743, 93] width 168 height 22
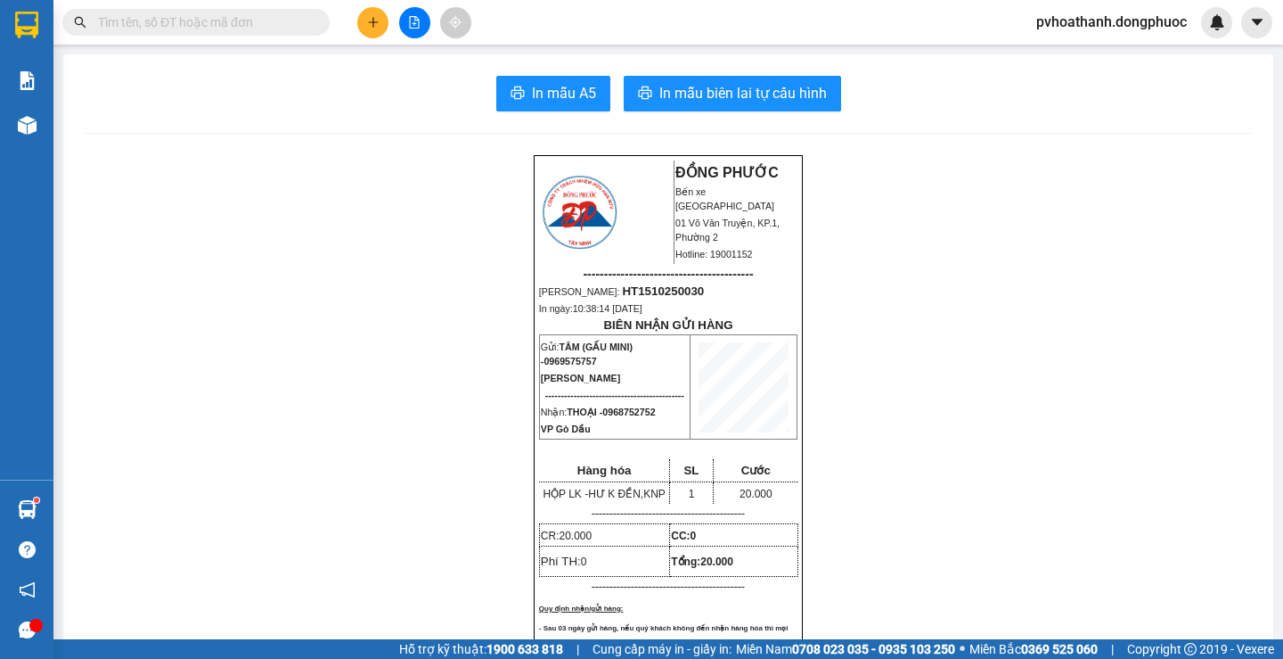
click at [269, 28] on input "text" at bounding box center [203, 22] width 210 height 20
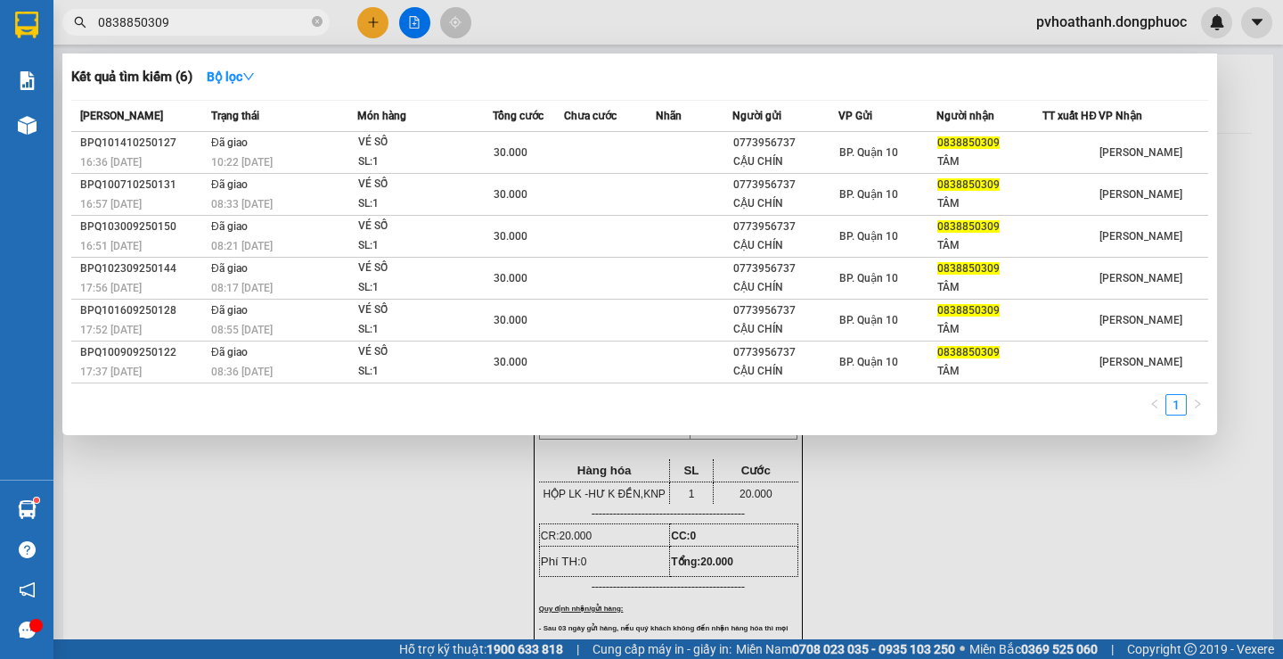
type input "0838850309"
click at [691, 61] on div "Kết quả tìm kiếm ( 6 ) Bộ lọc Mã ĐH Trạng thái Món hàng Tổng cước Chưa cước Nhã…" at bounding box center [639, 243] width 1155 height 381
click at [320, 21] on icon "close-circle" at bounding box center [317, 21] width 11 height 11
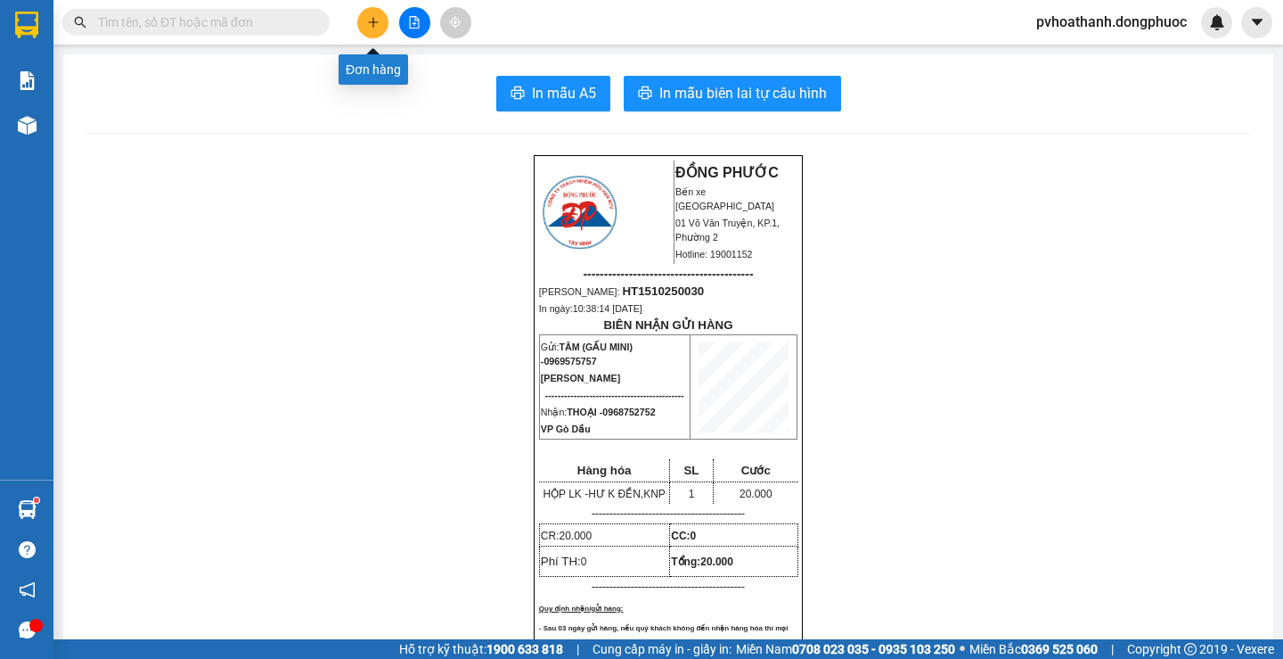
click at [379, 18] on icon "plus" at bounding box center [373, 22] width 12 height 12
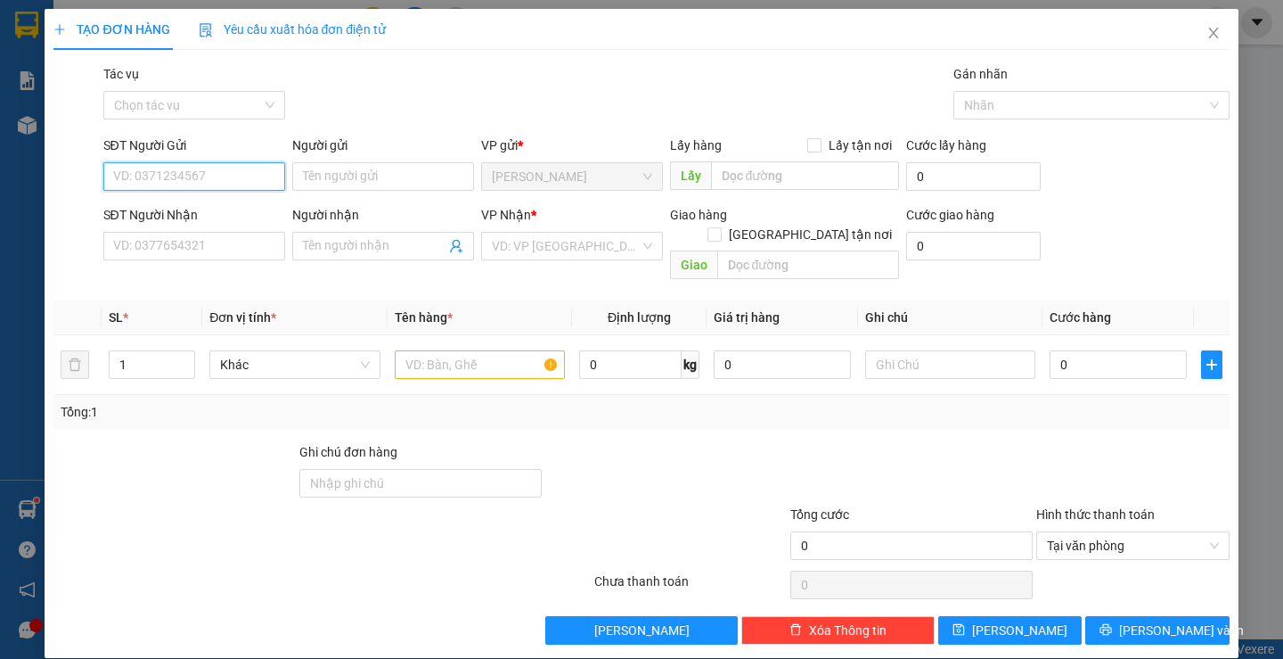
click at [189, 174] on input "SĐT Người Gửi" at bounding box center [194, 176] width 182 height 29
click at [196, 204] on div "0905910205 - NK VIỆT ĐỨC" at bounding box center [222, 212] width 220 height 20
type input "0905910205"
type input "NK VIỆT ĐỨC"
type input "0931226982"
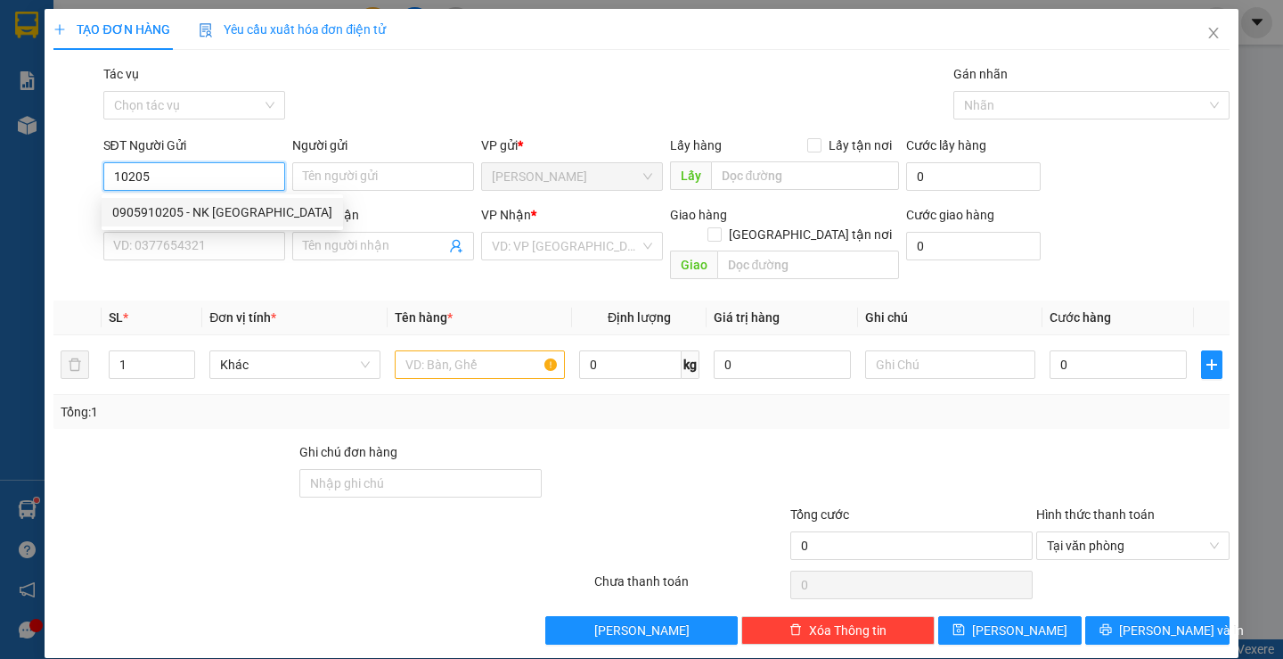
type input "LABO PT"
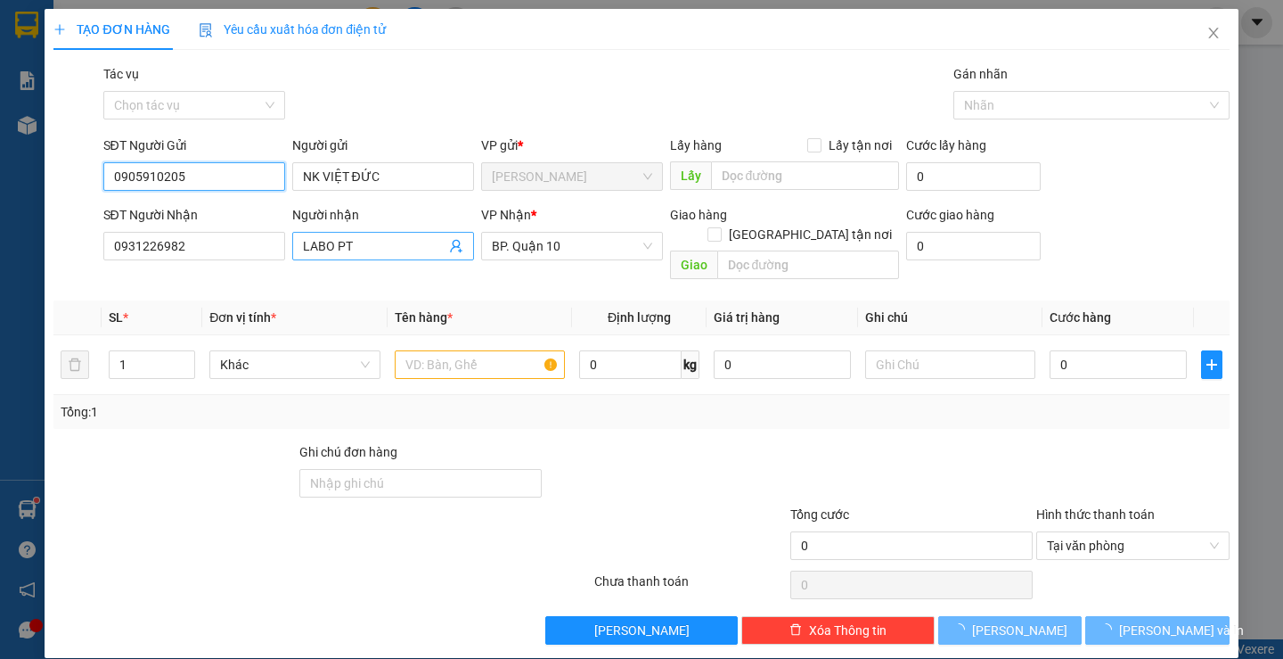
type input "30.000"
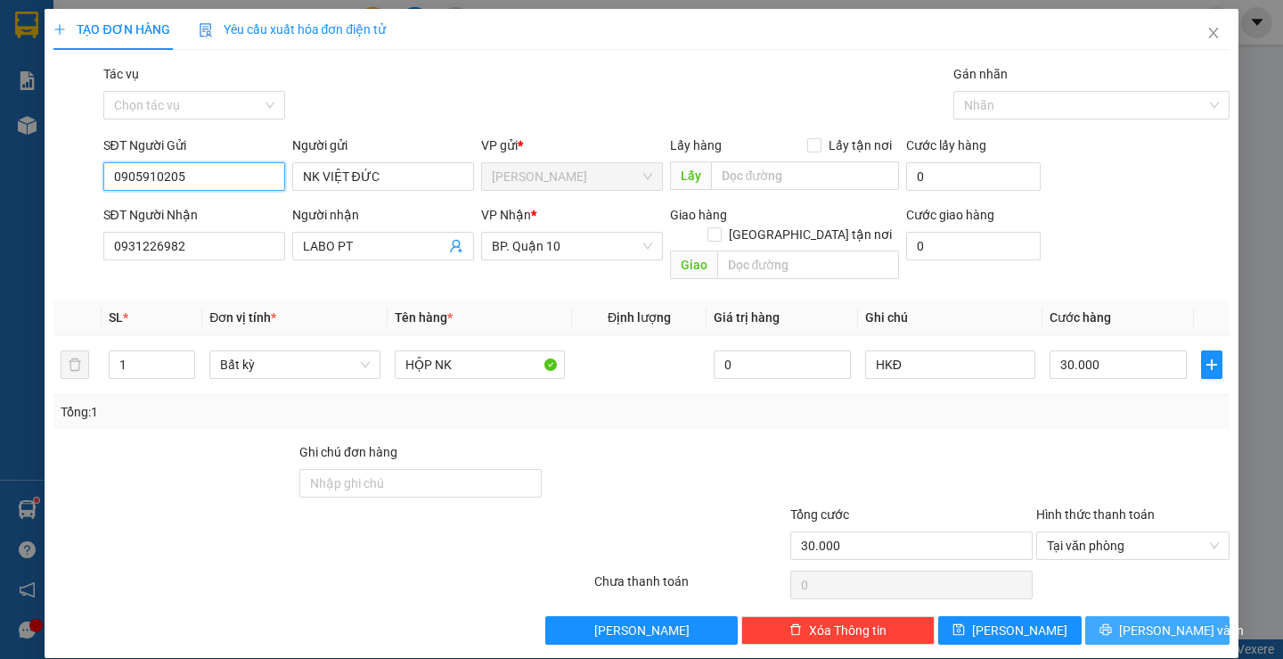
type input "0905910205"
click at [1112, 624] on icon "printer" at bounding box center [1107, 630] width 12 height 12
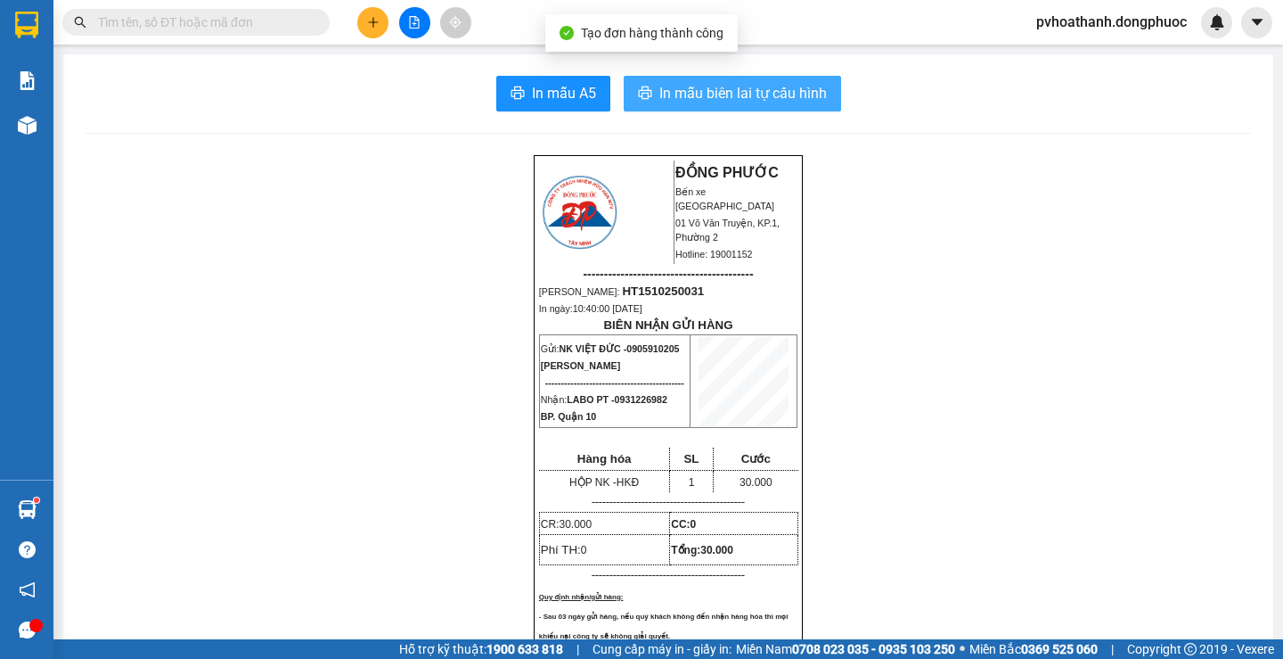
click at [716, 99] on span "In mẫu biên lai tự cấu hình" at bounding box center [743, 93] width 168 height 22
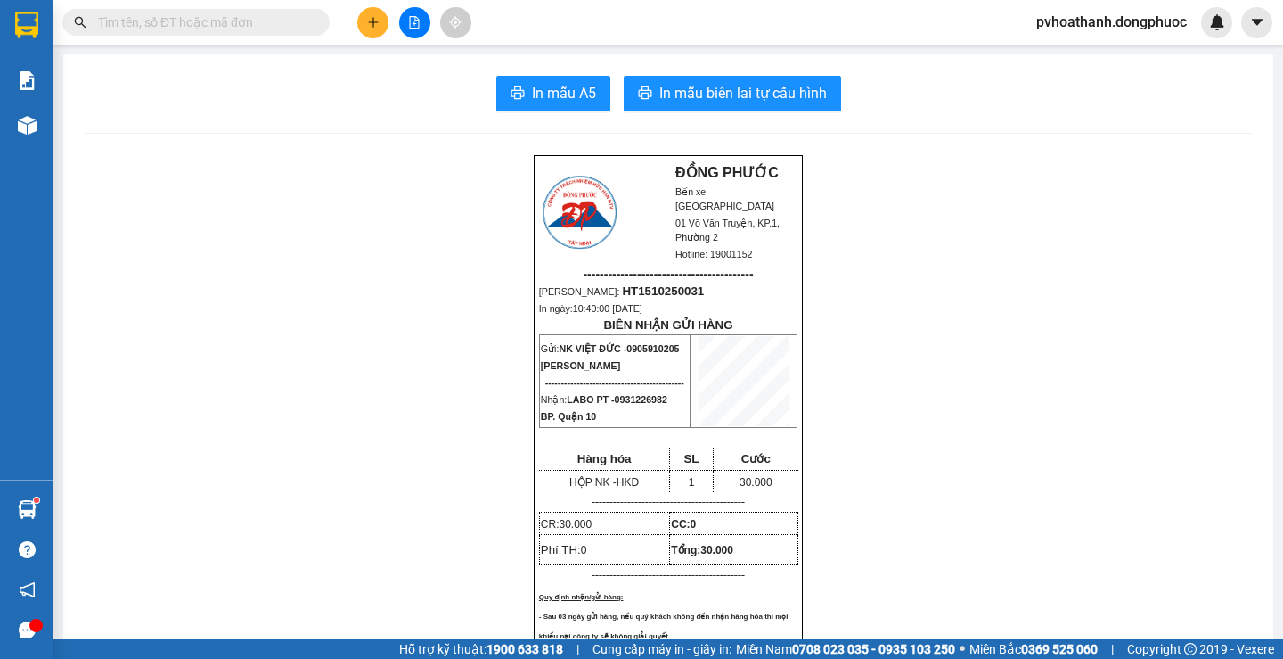
click at [383, 21] on button at bounding box center [372, 22] width 31 height 31
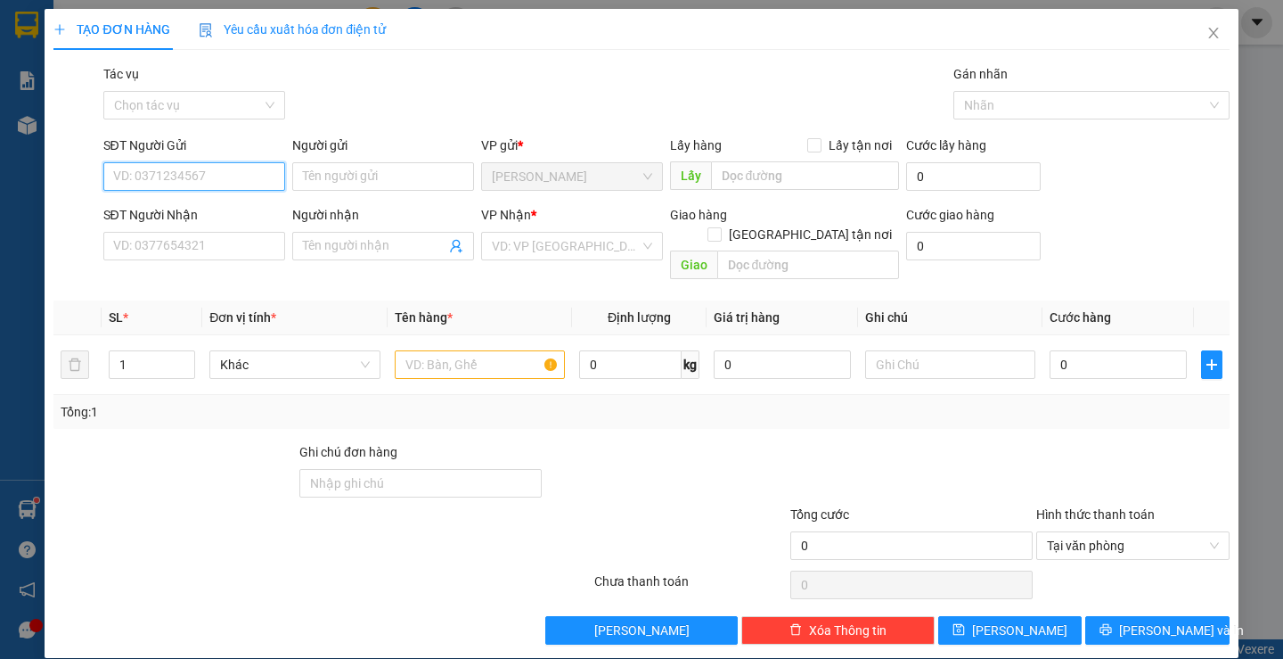
click at [225, 175] on input "SĐT Người Gửi" at bounding box center [194, 176] width 182 height 29
type input "0918831650"
click at [224, 210] on div "0918831650 - GIÀU" at bounding box center [191, 212] width 159 height 20
type input "GIÀU"
type input "0764015346"
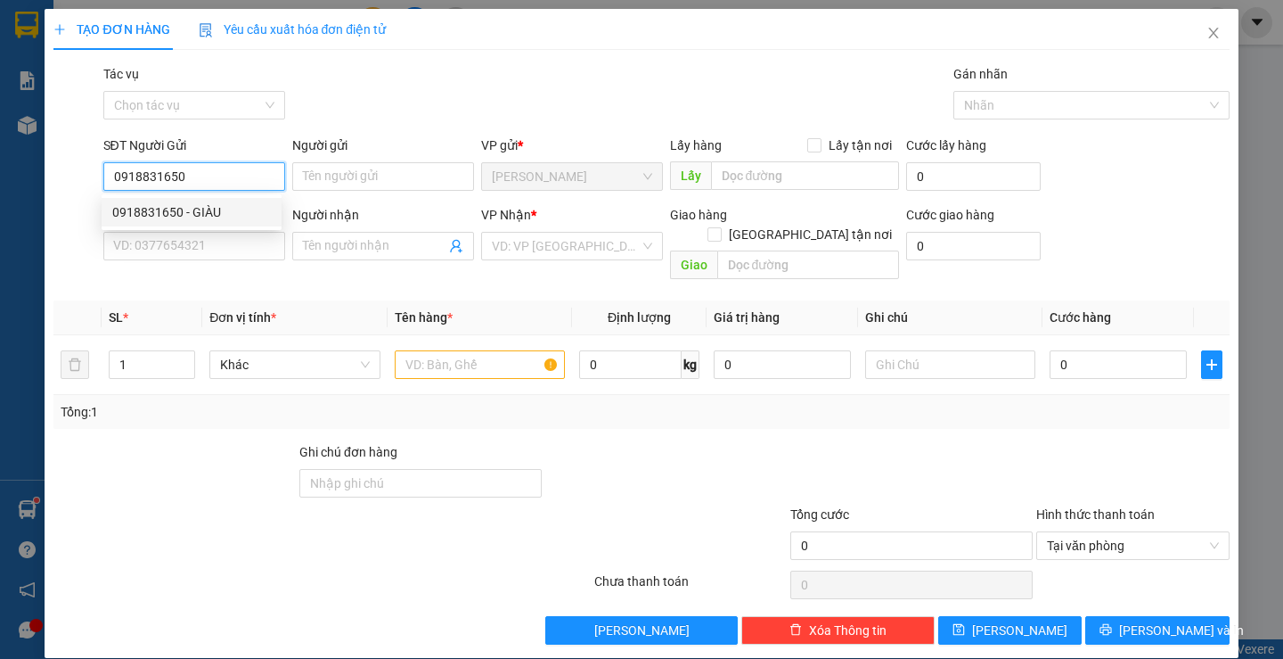
type input "DIỄM"
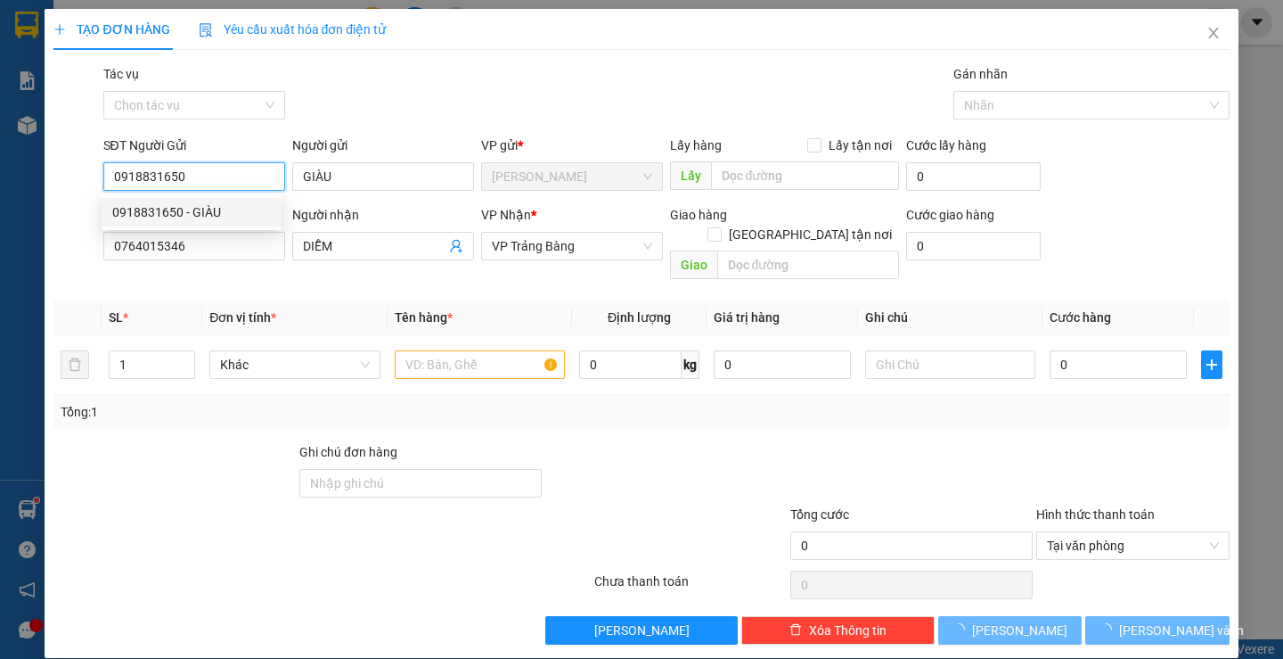
type input "90.000"
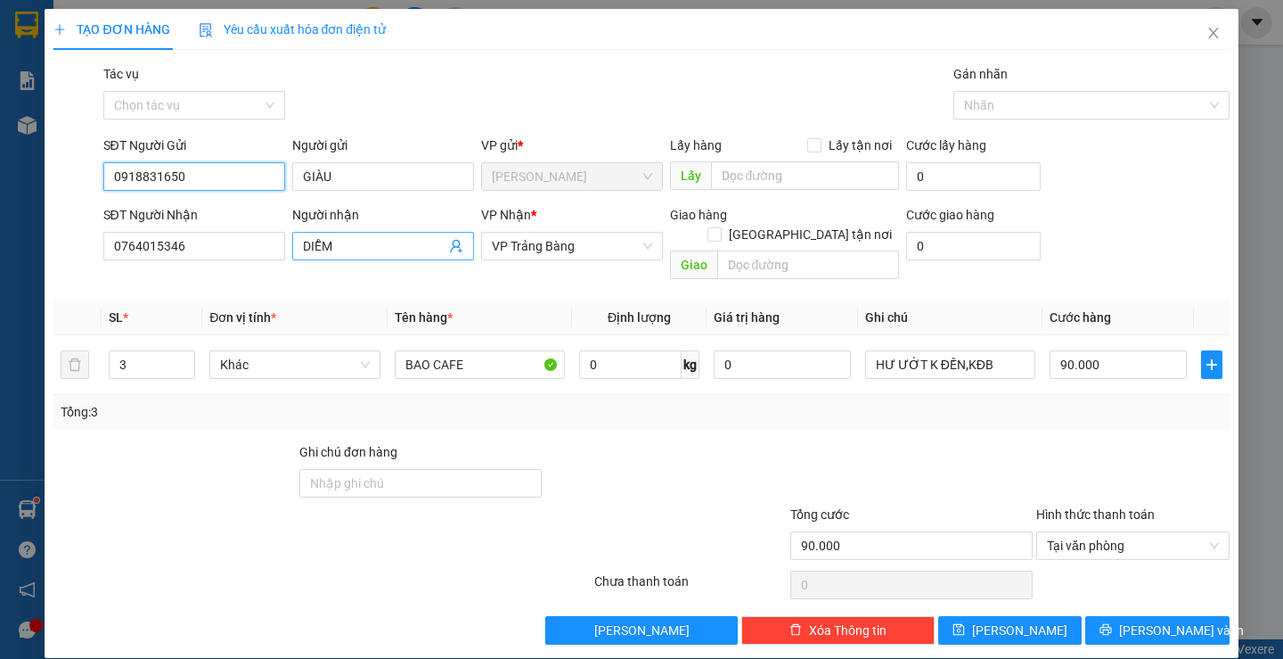
type input "0918831650"
drag, startPoint x: 451, startPoint y: 247, endPoint x: 462, endPoint y: 246, distance: 10.7
click at [451, 246] on icon "user-add" at bounding box center [456, 246] width 14 height 14
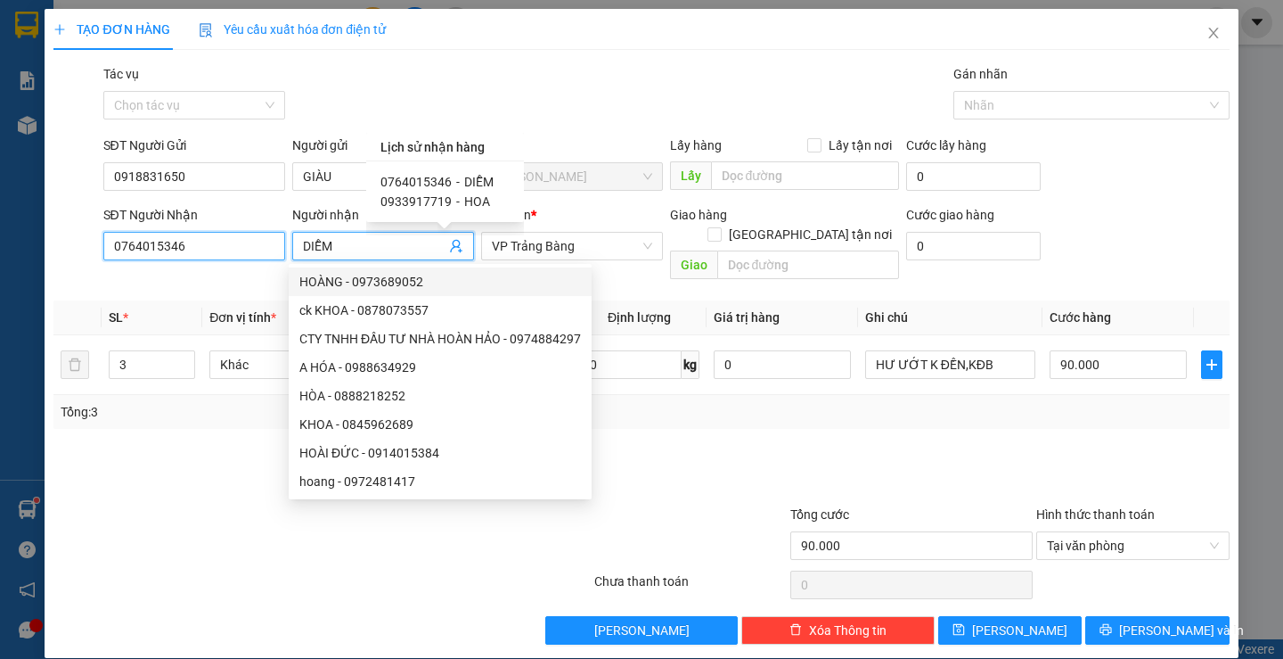
click at [237, 242] on input "0764015346" at bounding box center [194, 246] width 182 height 29
click at [237, 244] on input "0764015346" at bounding box center [194, 246] width 182 height 29
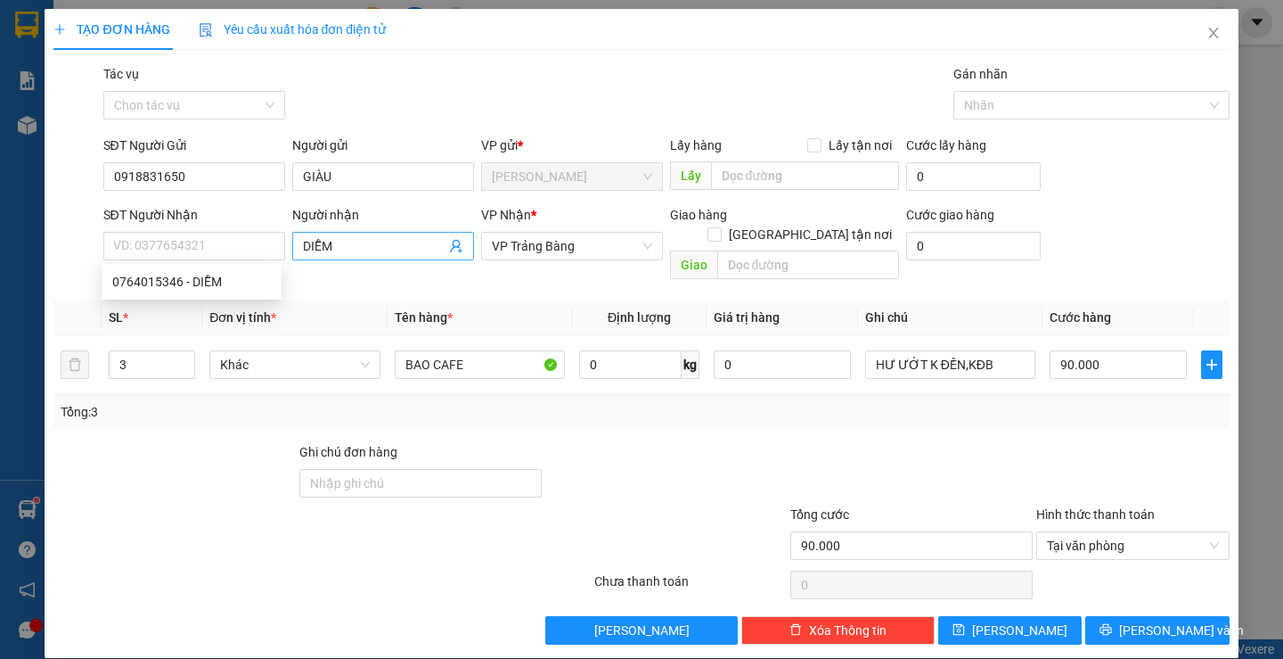
click at [369, 244] on input "DIỄM" at bounding box center [374, 246] width 143 height 20
click at [180, 245] on input "SĐT Người Nhận" at bounding box center [194, 246] width 182 height 29
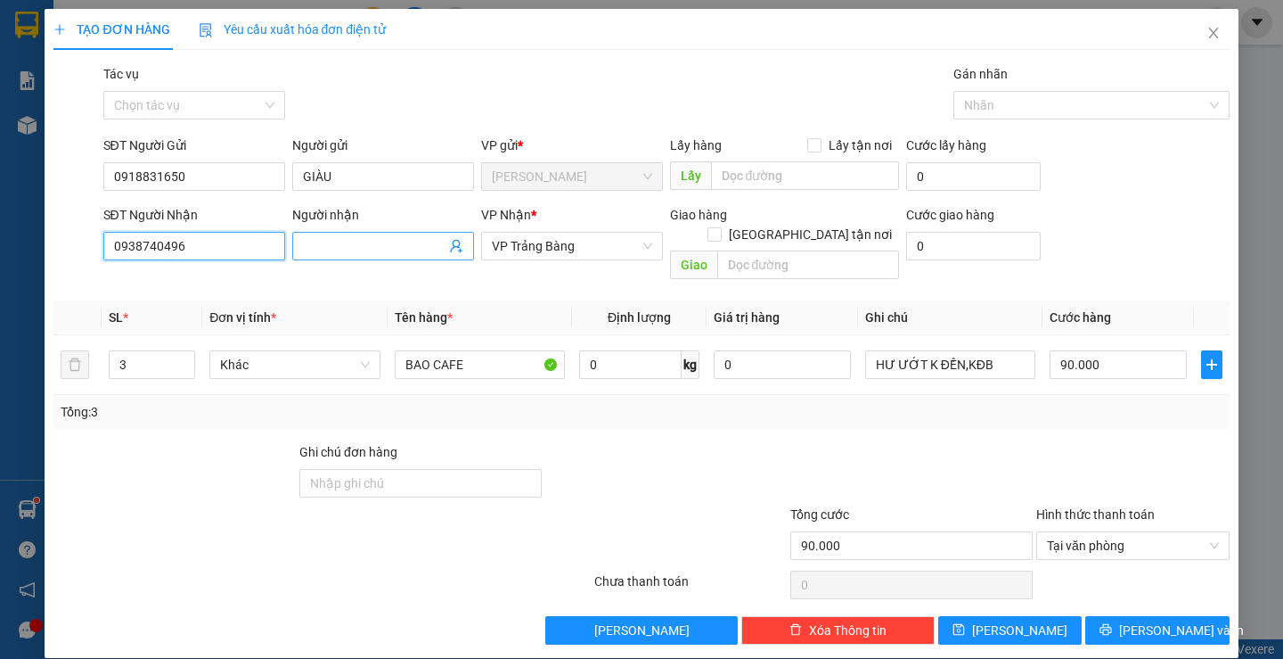
type input "0938740496"
click at [342, 248] on input "Người nhận" at bounding box center [374, 246] width 143 height 20
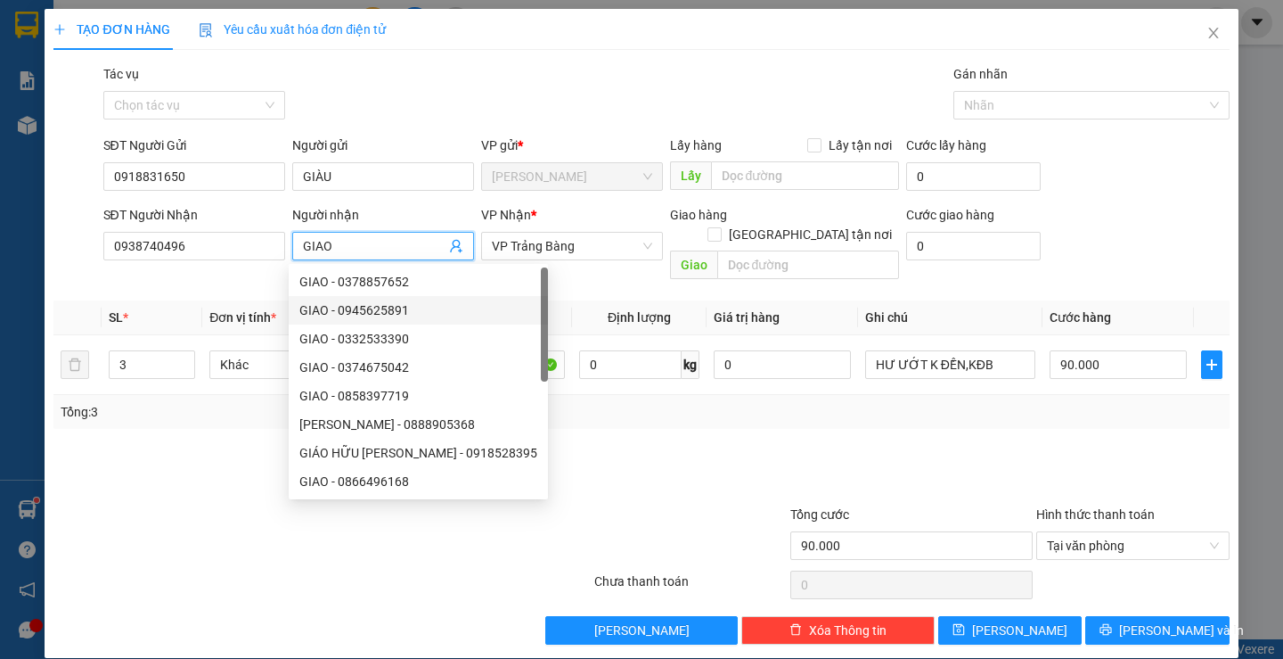
type input "GIAO"
click at [676, 442] on div at bounding box center [667, 473] width 246 height 62
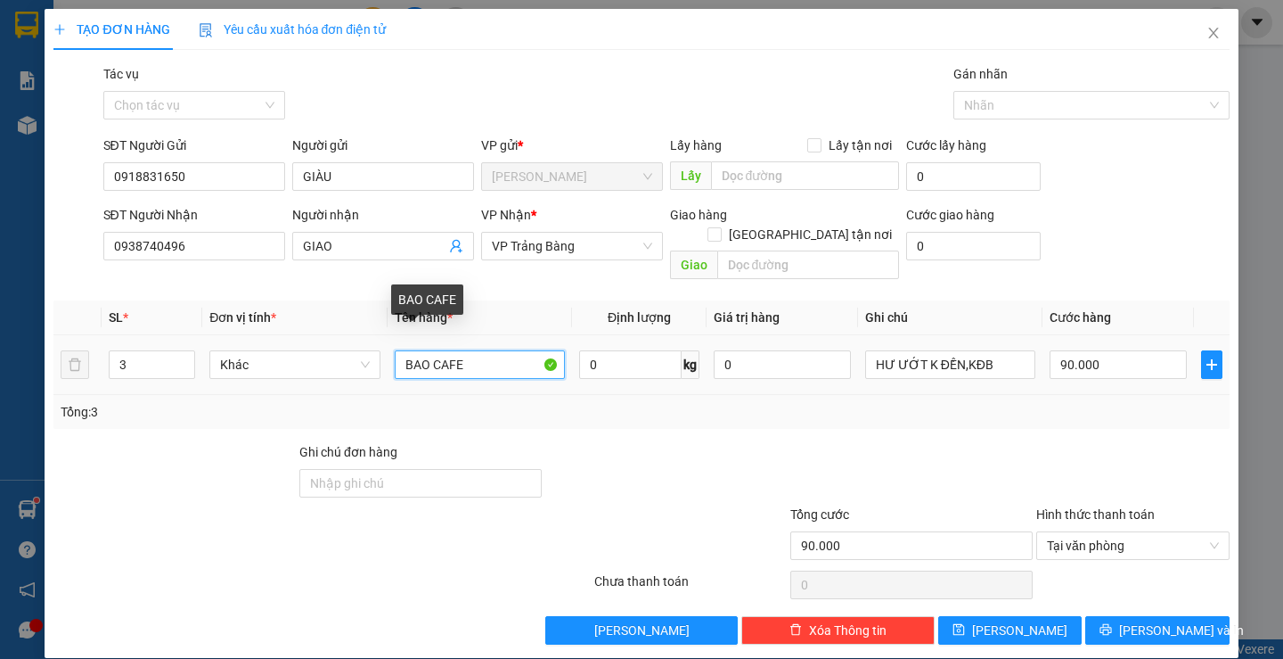
click at [471, 352] on input "BAO CAFE" at bounding box center [480, 364] width 170 height 29
drag, startPoint x: 471, startPoint y: 352, endPoint x: 367, endPoint y: 352, distance: 104.3
click at [367, 352] on tr "3 Khác BAO CAFE 0 kg 0 HƯ ƯỚT K ĐỀN,KĐB 90.000" at bounding box center [640, 365] width 1175 height 60
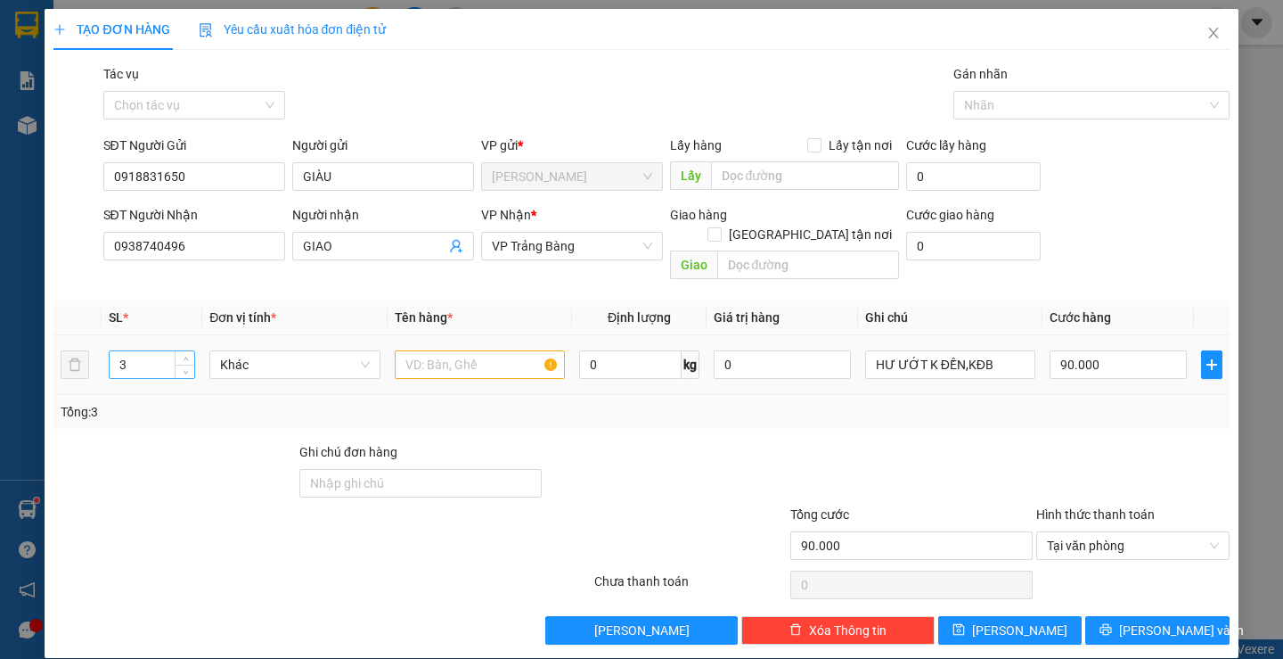
click at [140, 351] on input "3" at bounding box center [152, 364] width 85 height 27
type input "1"
click at [424, 354] on input "text" at bounding box center [480, 364] width 170 height 29
type input "0"
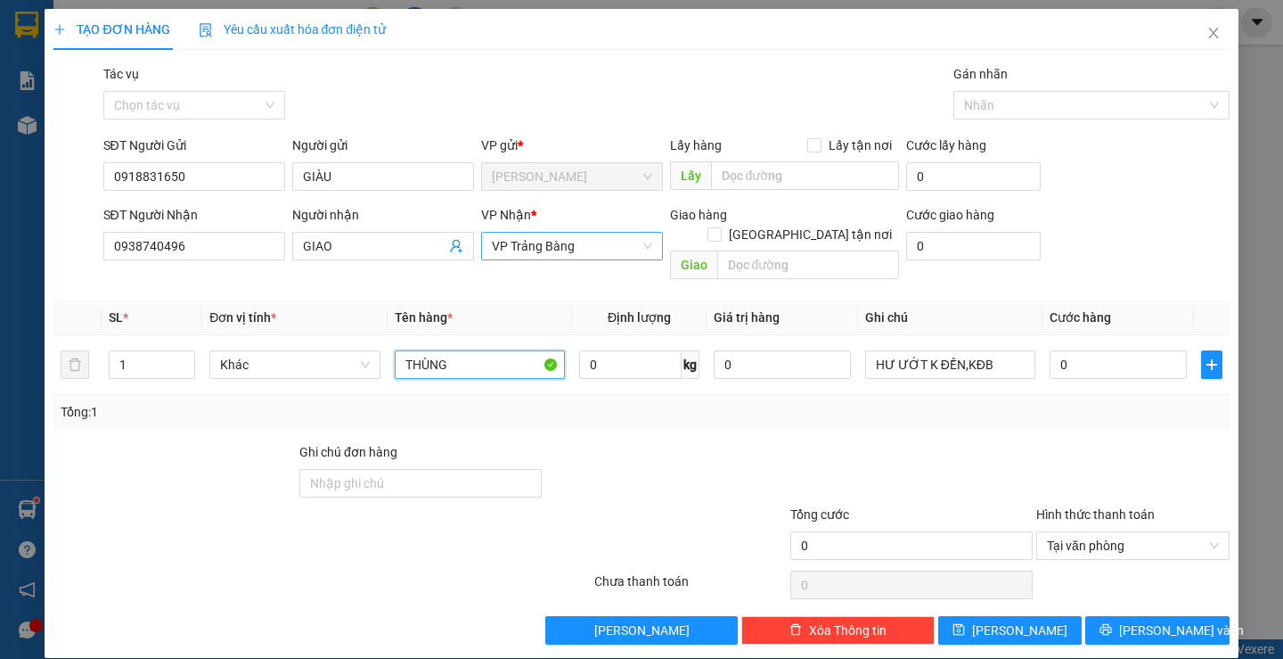
click at [512, 245] on span "VP Trảng Bàng" at bounding box center [572, 246] width 160 height 27
type input "THÙNG"
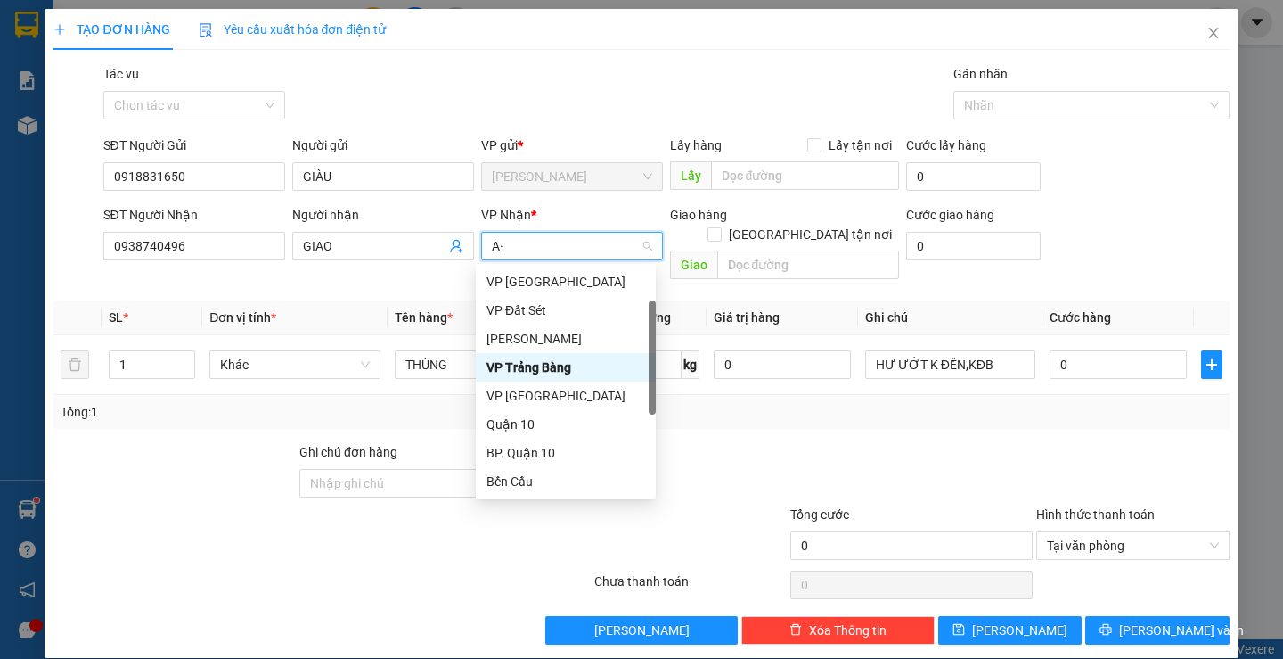
type input "A"
type input "Á"
type input "AS"
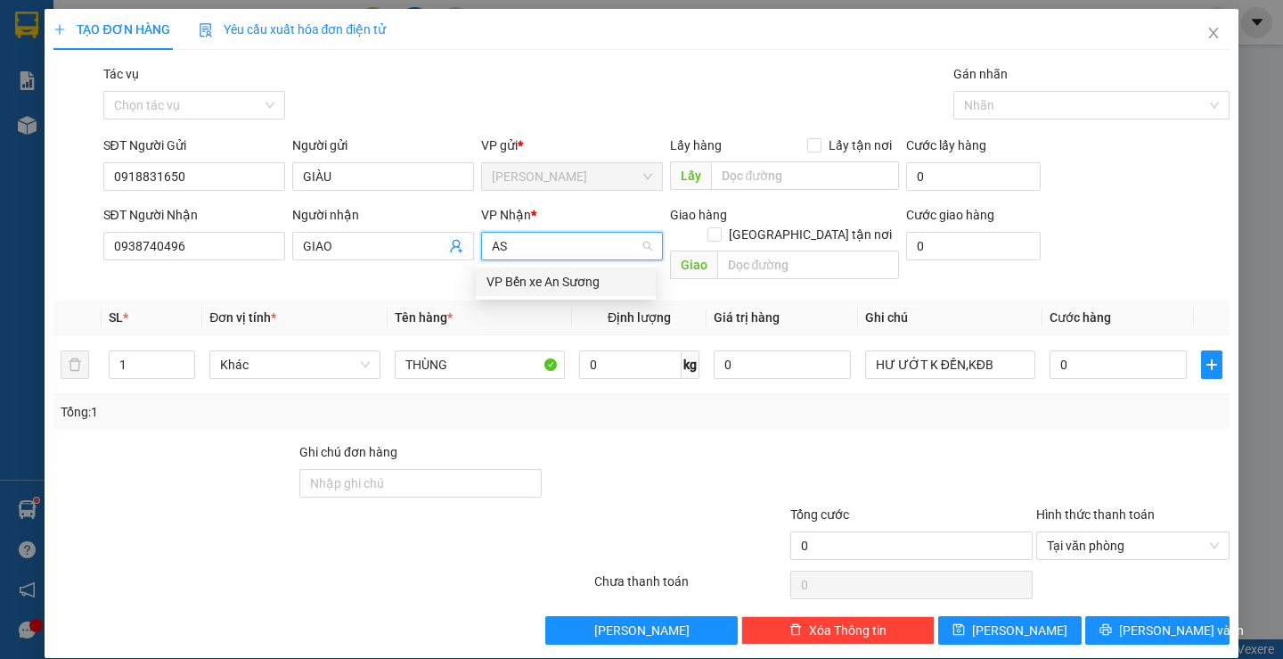
click at [512, 280] on div "VP Bến xe An Sương" at bounding box center [566, 282] width 159 height 20
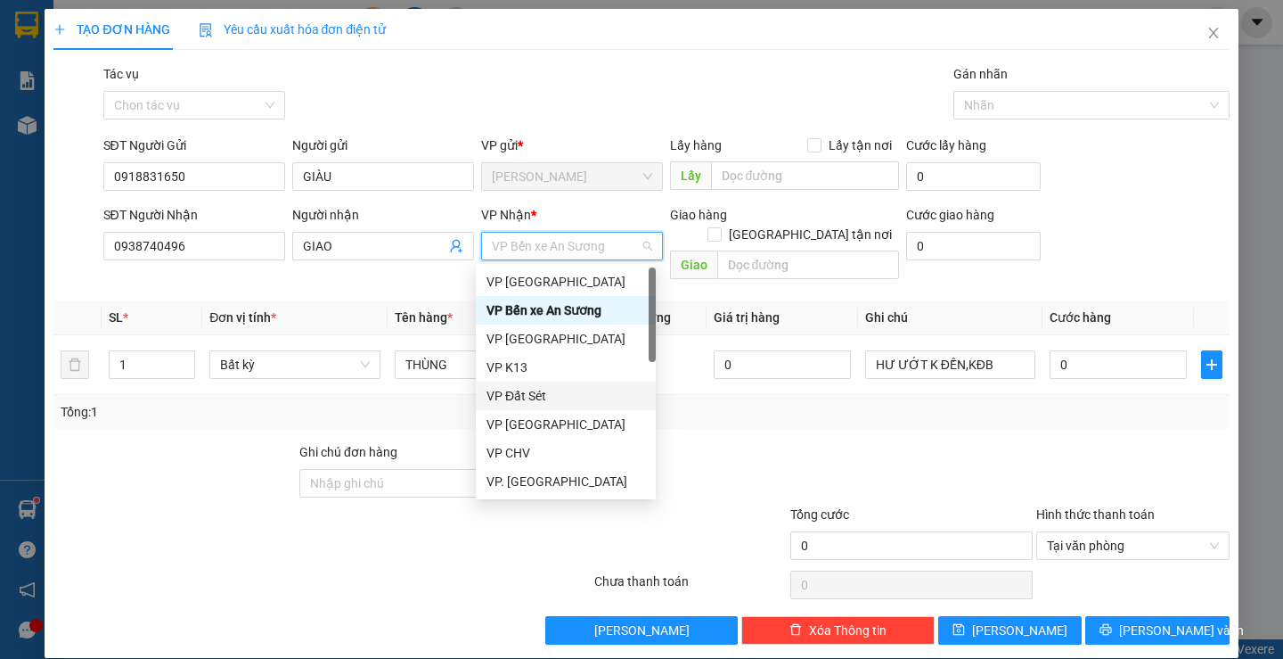
click at [859, 442] on div at bounding box center [912, 473] width 246 height 62
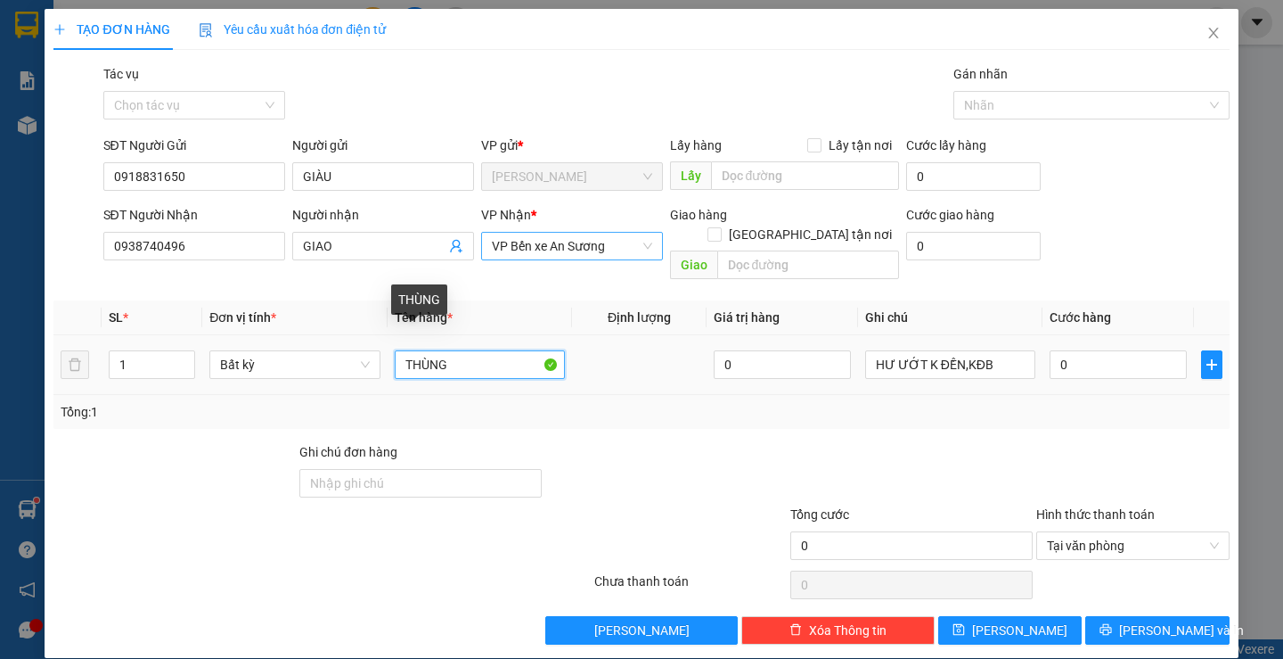
click at [466, 350] on input "THÙNG" at bounding box center [480, 364] width 170 height 29
type input "THÙNG TRANH + MÌ"
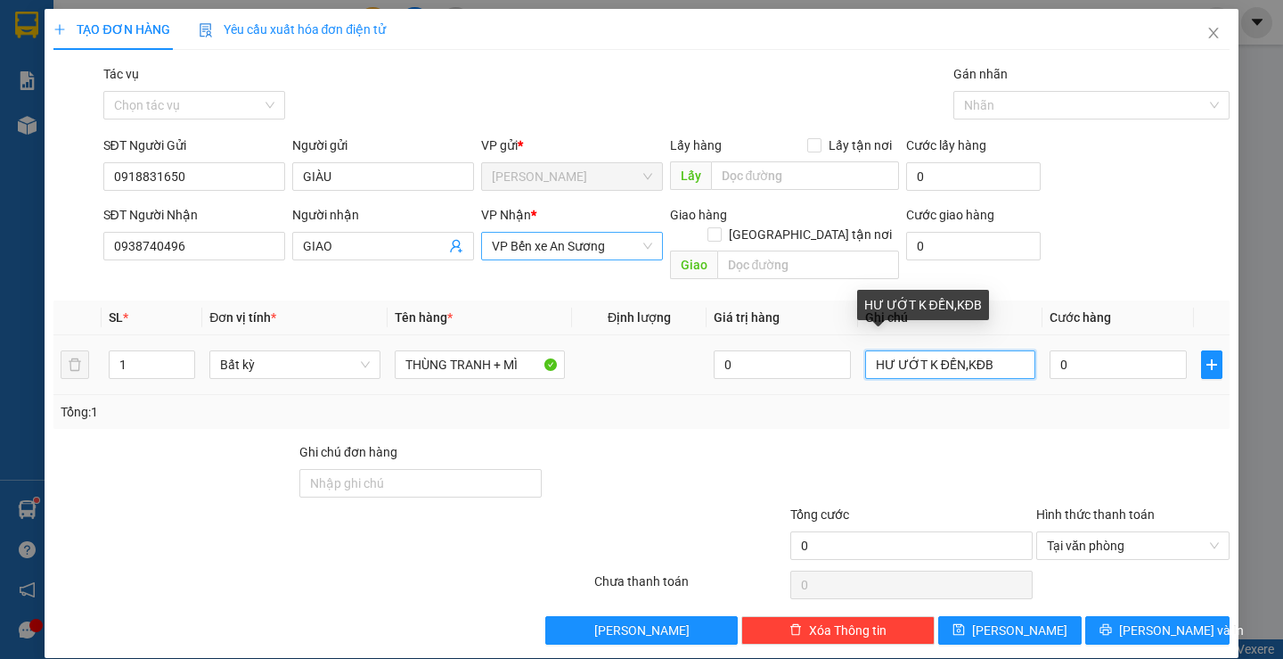
click at [988, 350] on input "HƯ ƯỚT K ĐỀN,KĐB" at bounding box center [950, 364] width 170 height 29
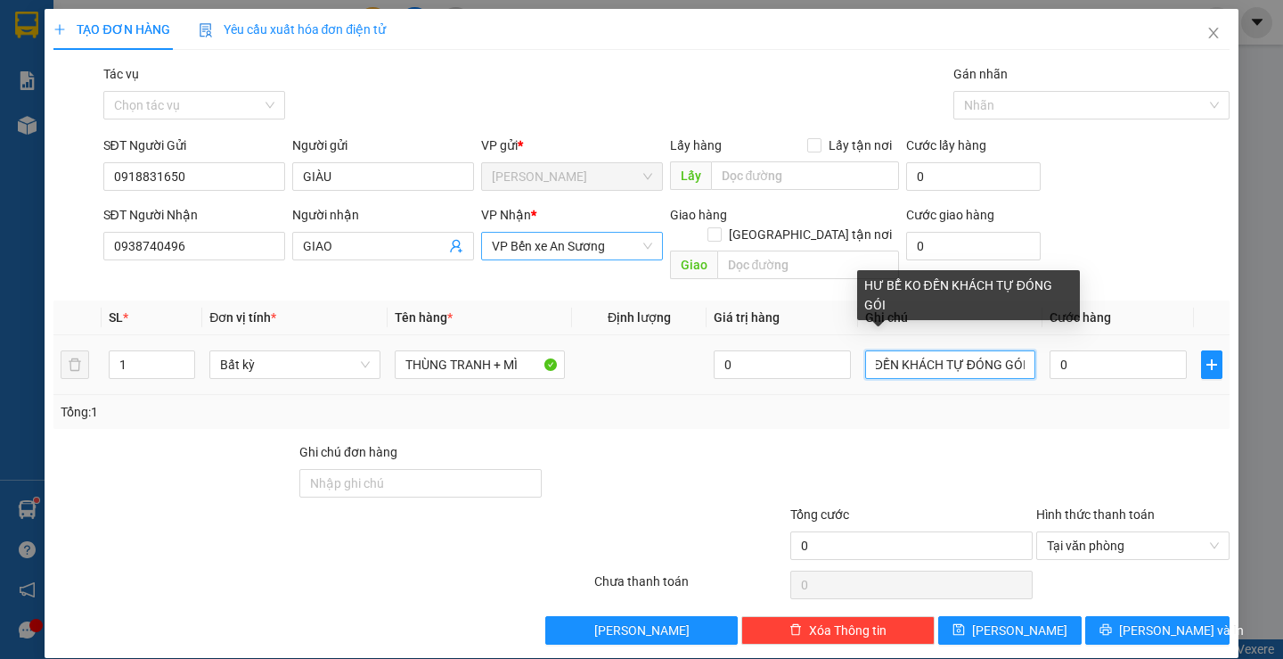
scroll to position [0, 61]
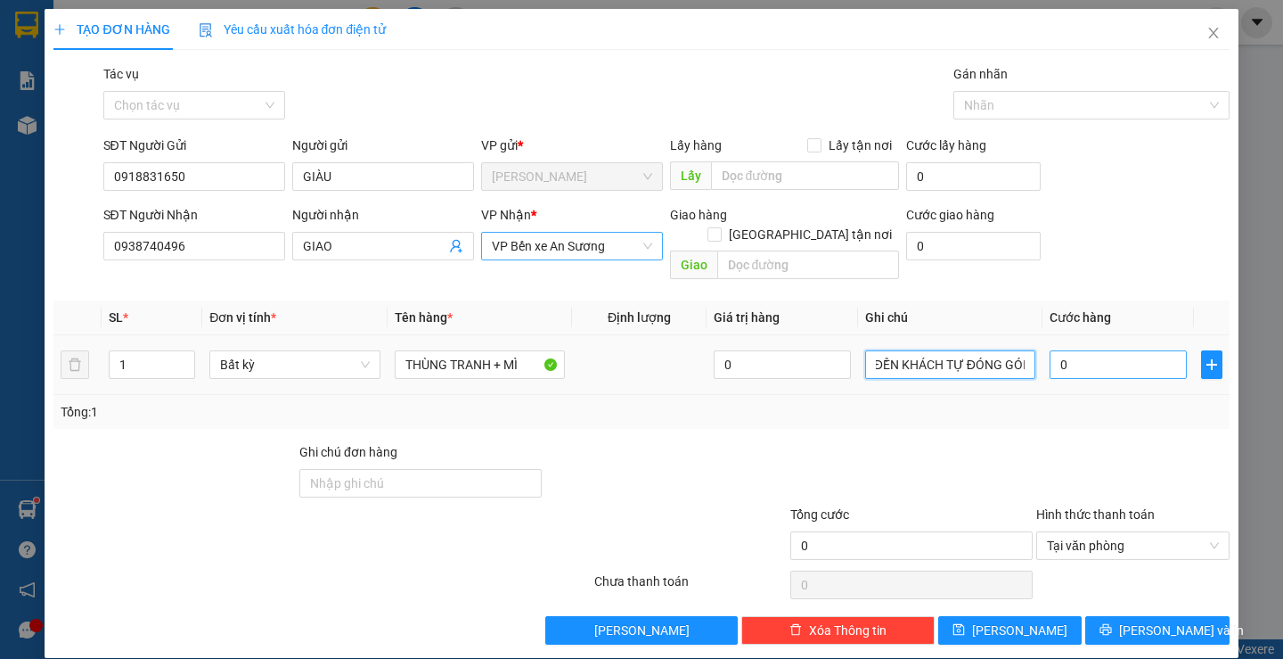
type input "HƯ BỂ KO ĐỀN KHÁCH TỰ ĐÓNG GÓI"
click at [1067, 350] on input "0" at bounding box center [1118, 364] width 137 height 29
type input "3"
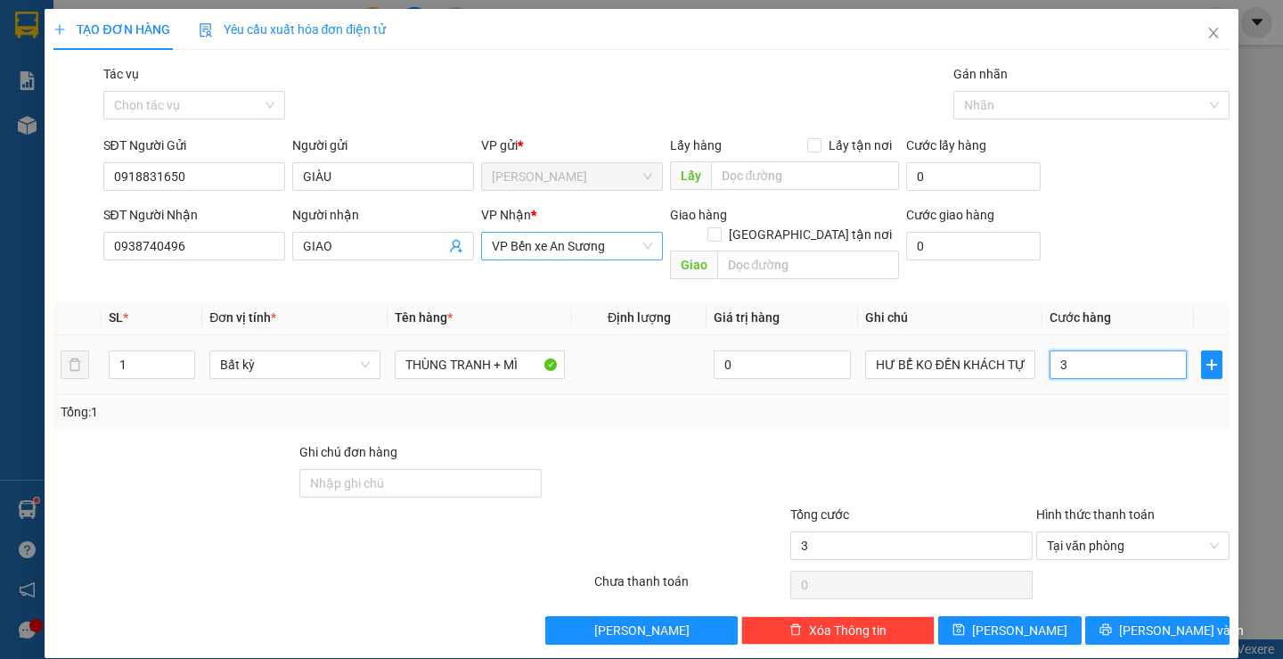
type input "30"
type input "30.000"
click at [1035, 402] on div "Tổng: 1" at bounding box center [641, 412] width 1161 height 20
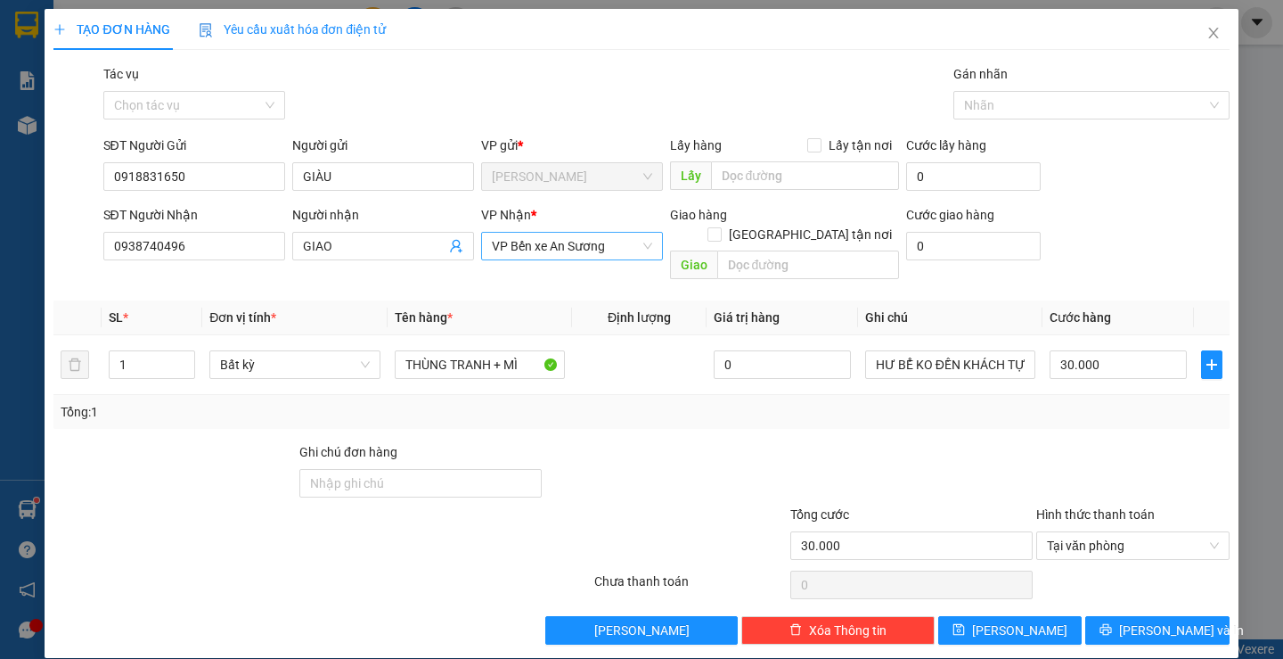
scroll to position [1, 0]
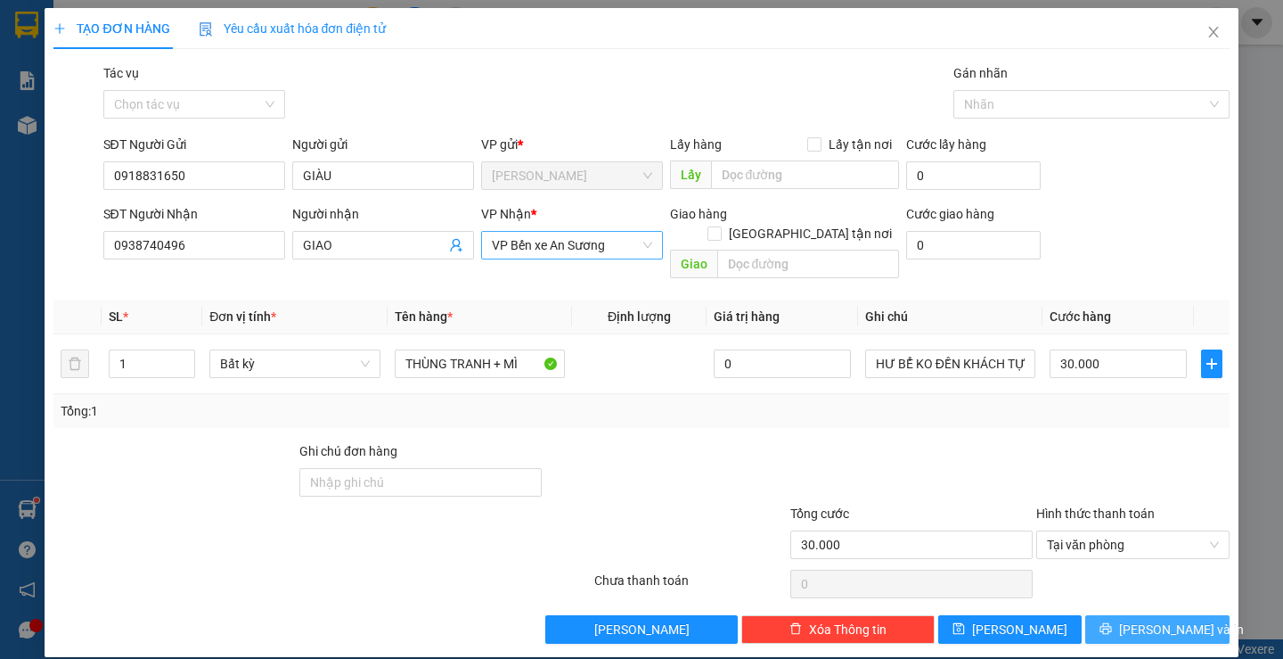
click at [1152, 619] on span "Lưu và In" at bounding box center [1181, 629] width 125 height 20
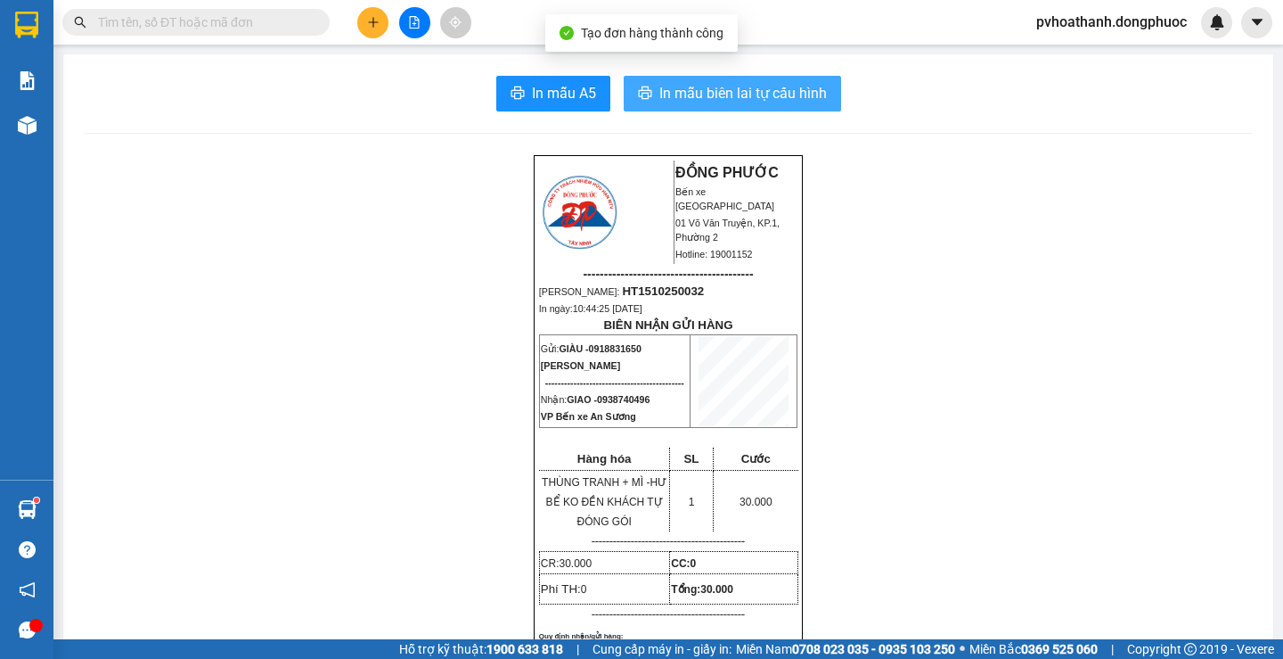
click at [735, 98] on span "In mẫu biên lai tự cấu hình" at bounding box center [743, 93] width 168 height 22
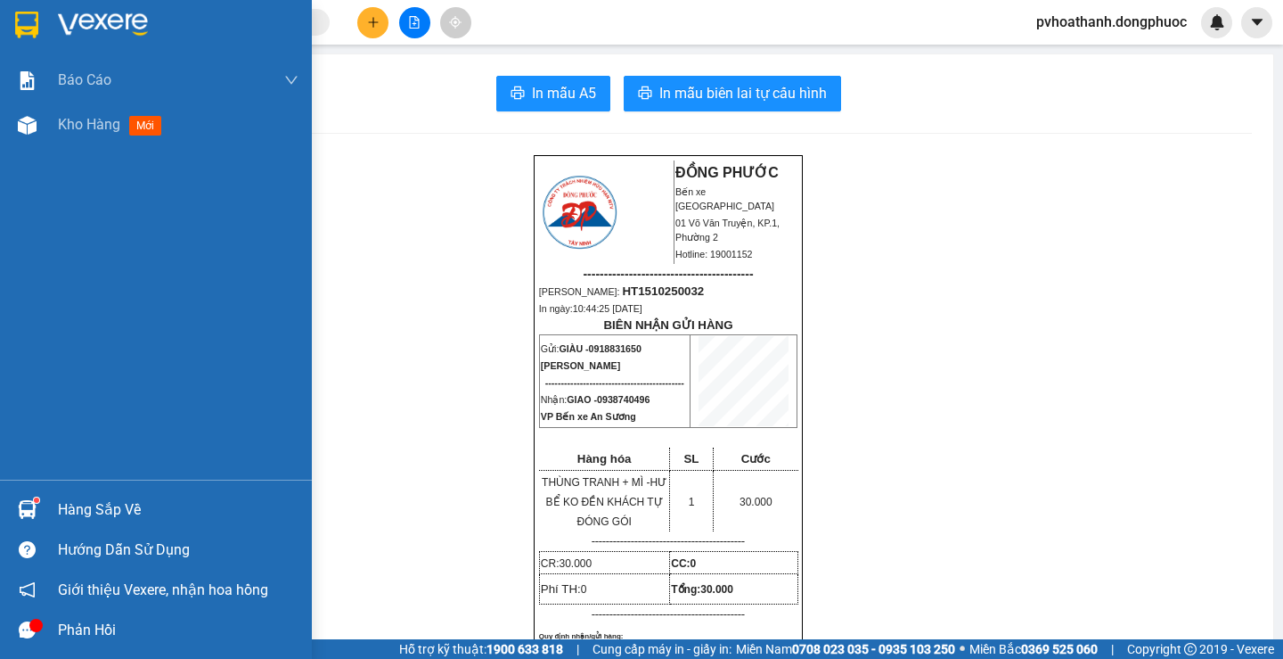
click at [61, 511] on div "Hàng sắp về" at bounding box center [178, 509] width 241 height 27
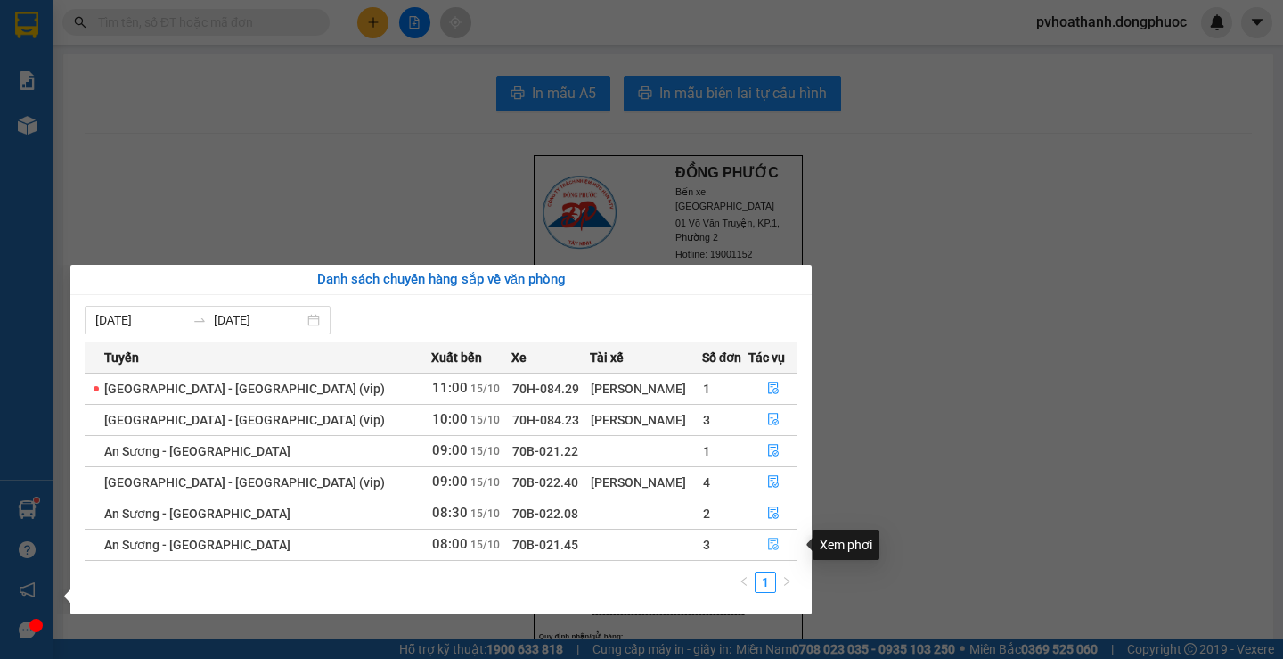
click at [767, 541] on icon "file-done" at bounding box center [773, 543] width 12 height 12
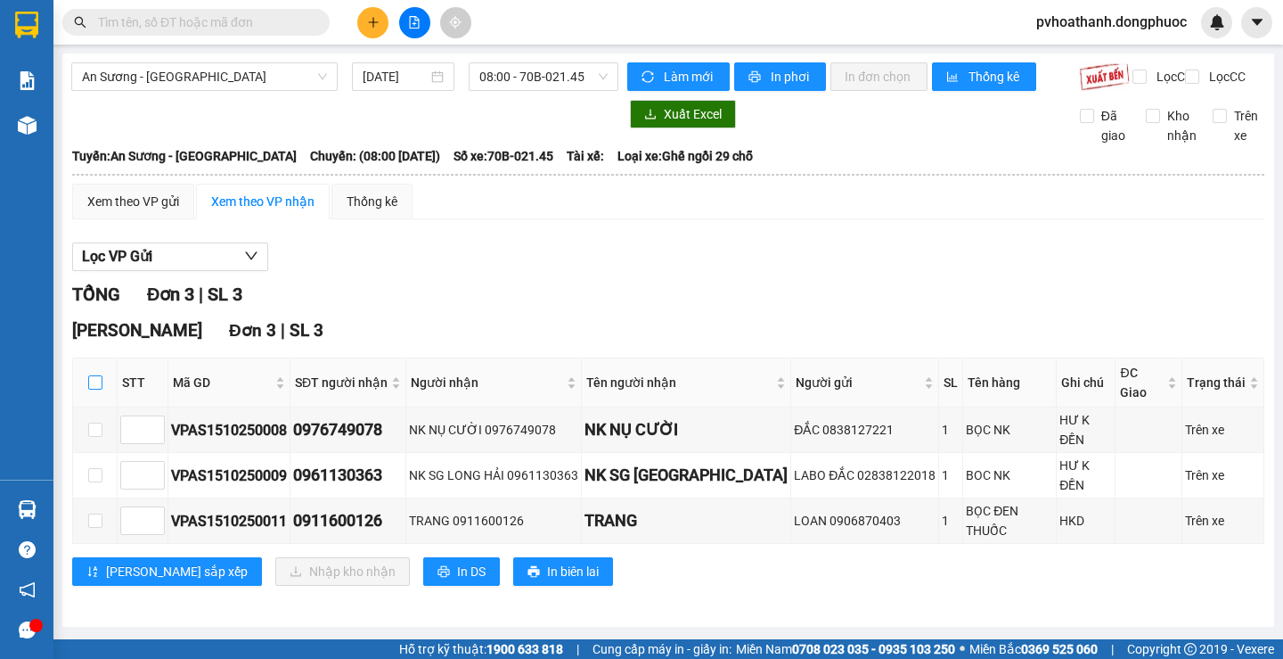
click at [97, 389] on input "checkbox" at bounding box center [95, 382] width 14 height 14
checkbox input "true"
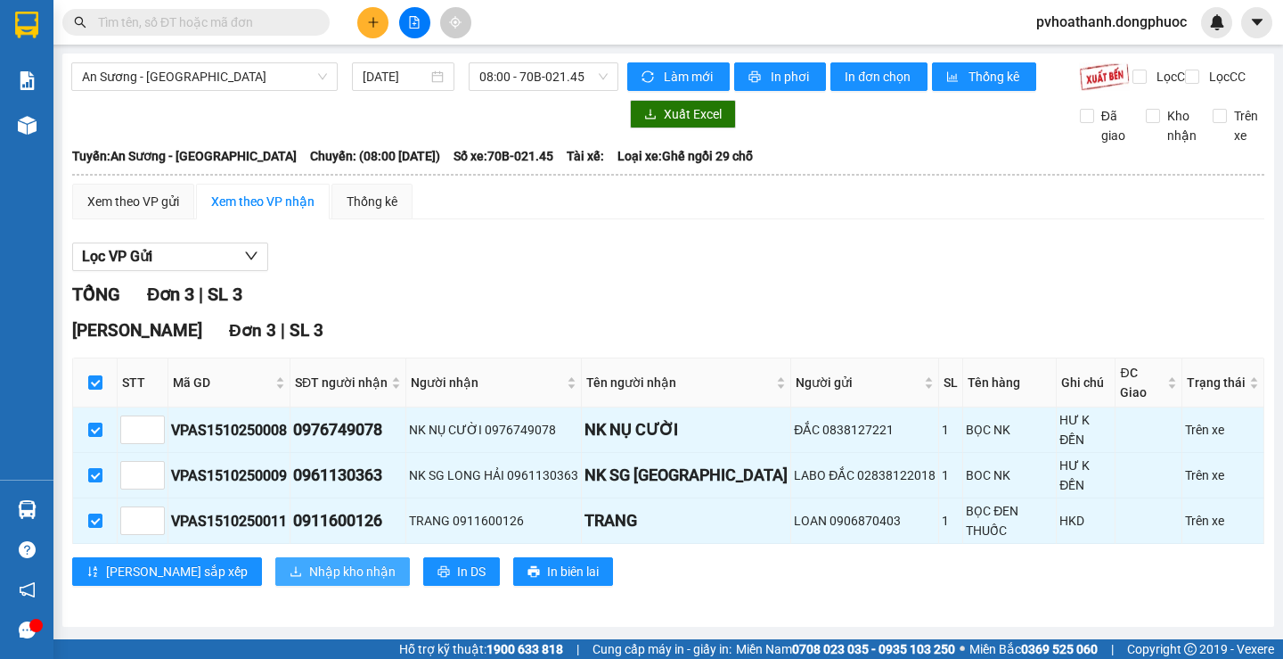
click at [309, 561] on span "Nhập kho nhận" at bounding box center [352, 571] width 86 height 20
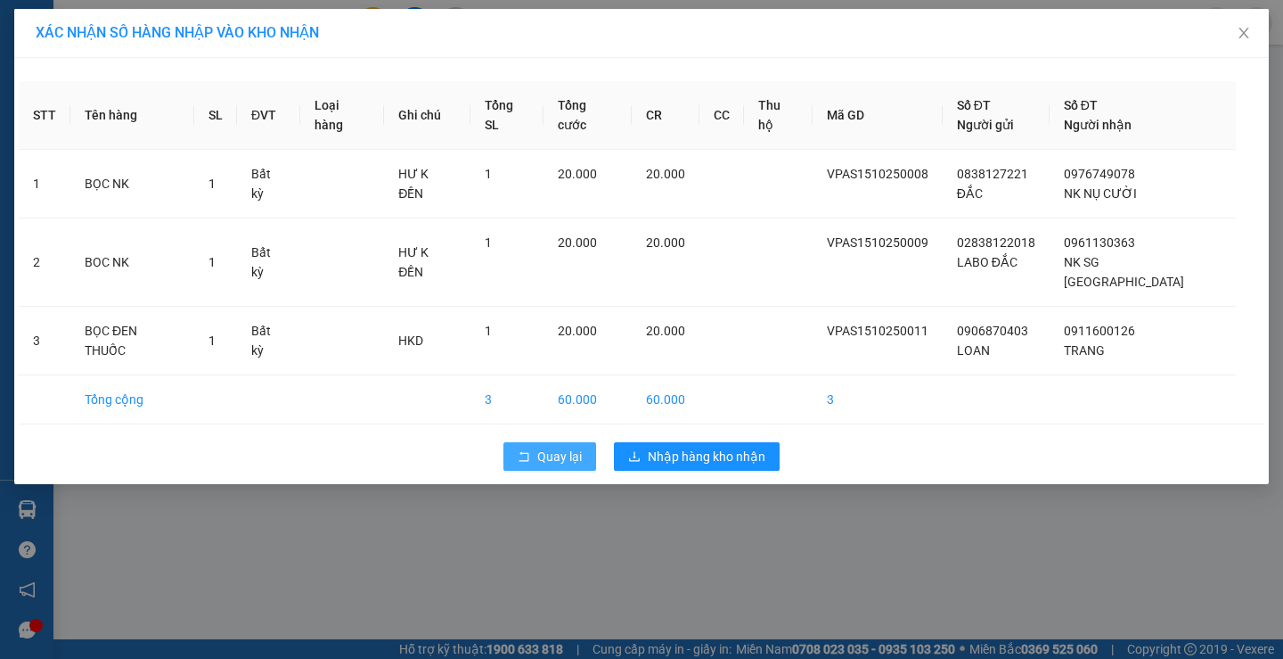
click at [536, 442] on button "Quay lại" at bounding box center [550, 456] width 93 height 29
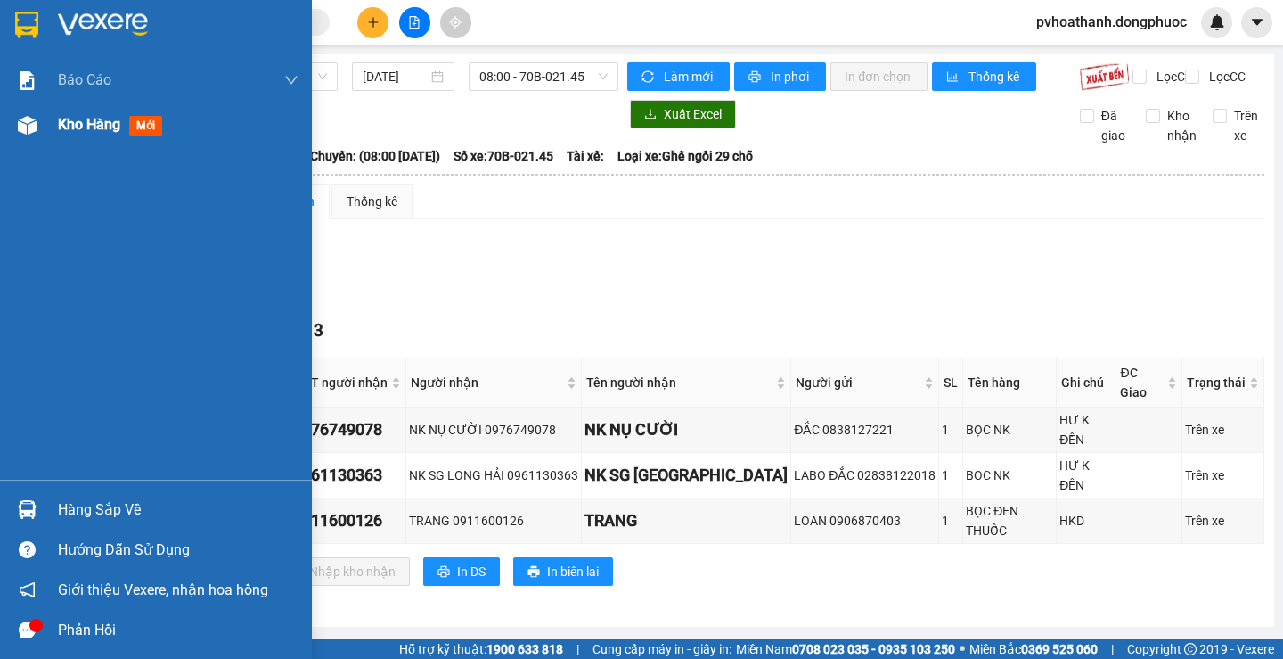
click at [75, 135] on div "Kho hàng mới" at bounding box center [113, 124] width 111 height 22
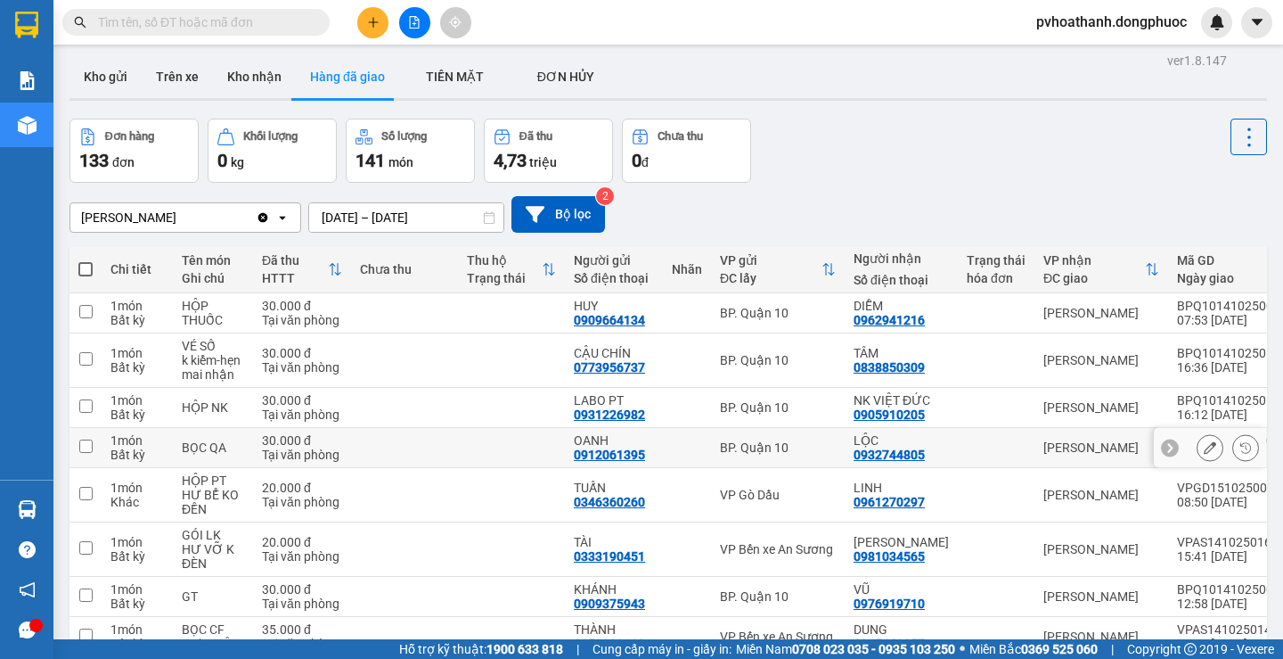
scroll to position [184, 0]
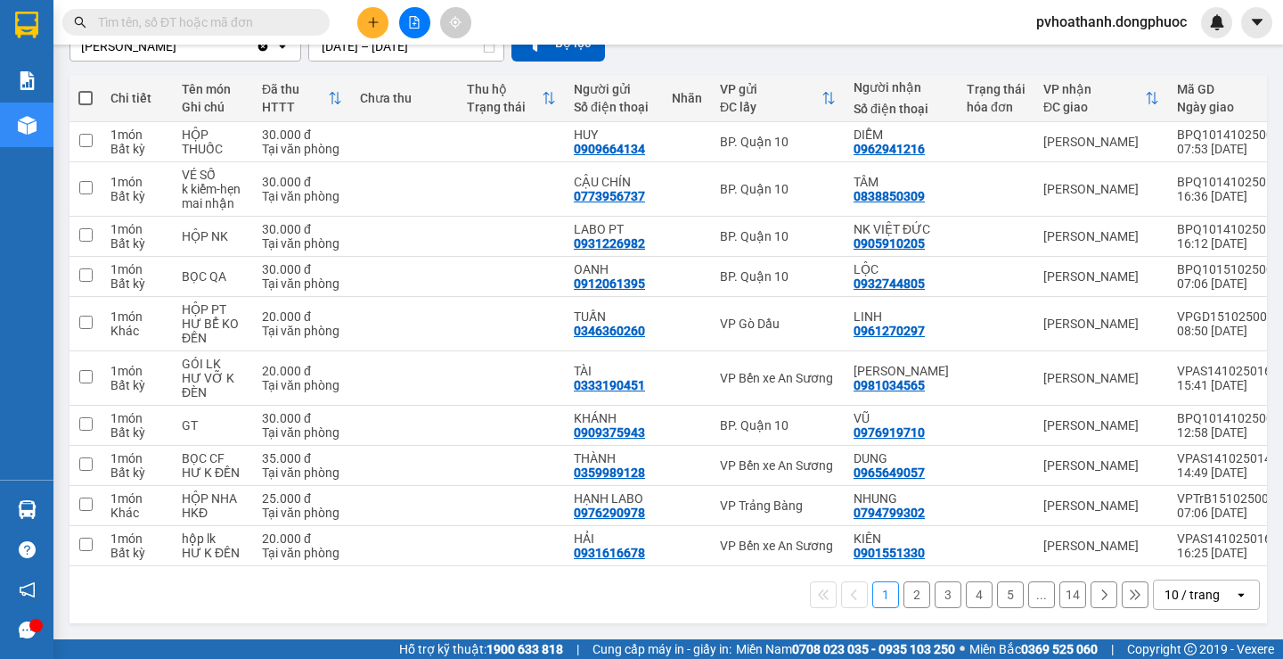
click at [1199, 597] on div "10 / trang" at bounding box center [1192, 595] width 55 height 18
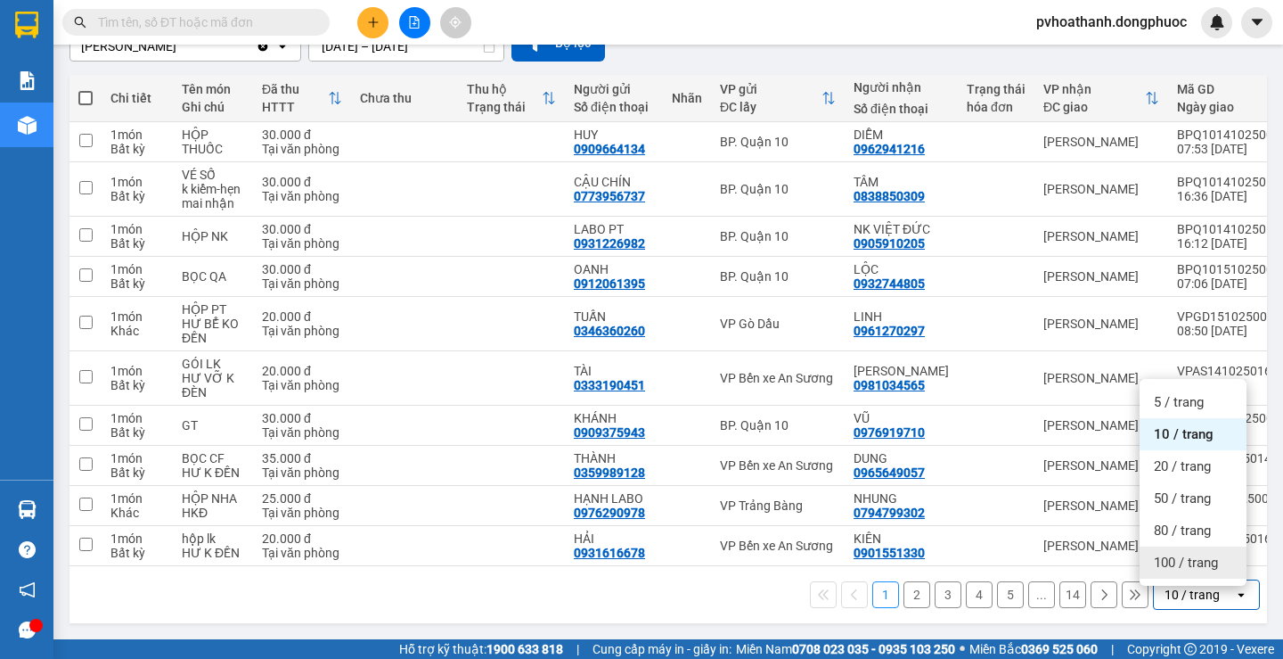
click at [1202, 553] on span "100 / trang" at bounding box center [1186, 562] width 64 height 18
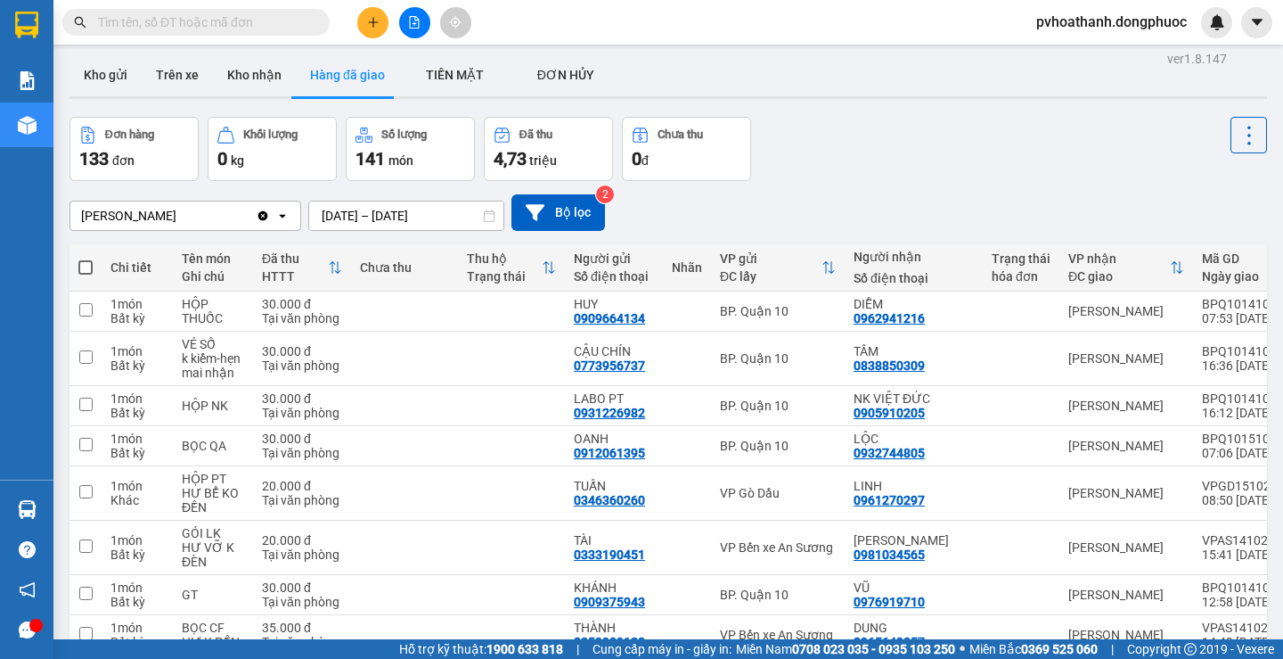
scroll to position [0, 0]
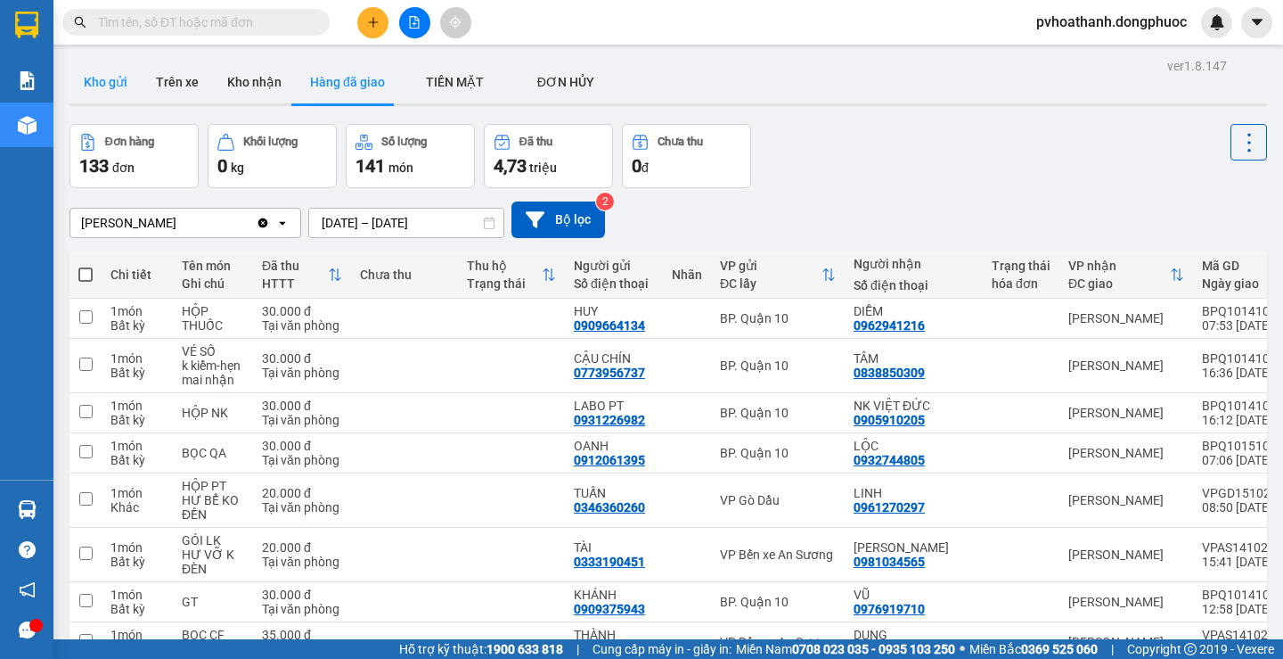
click at [103, 77] on button "Kho gửi" at bounding box center [106, 82] width 72 height 43
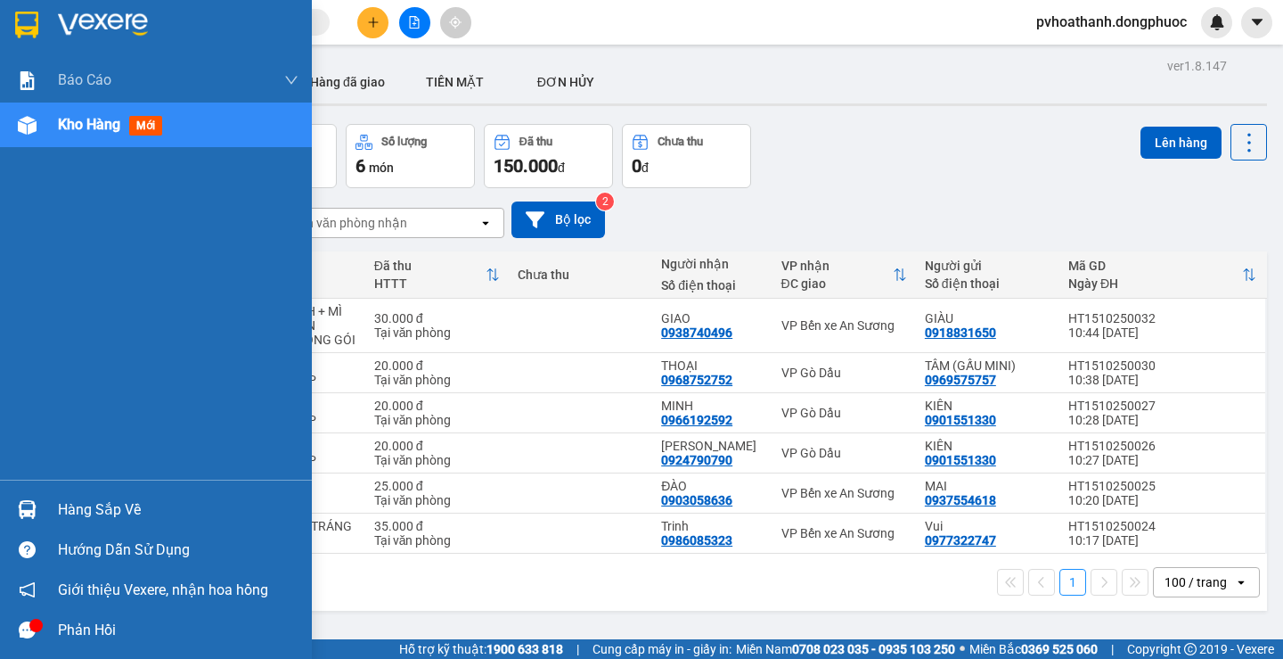
click at [76, 504] on div "Hàng sắp về" at bounding box center [178, 509] width 241 height 27
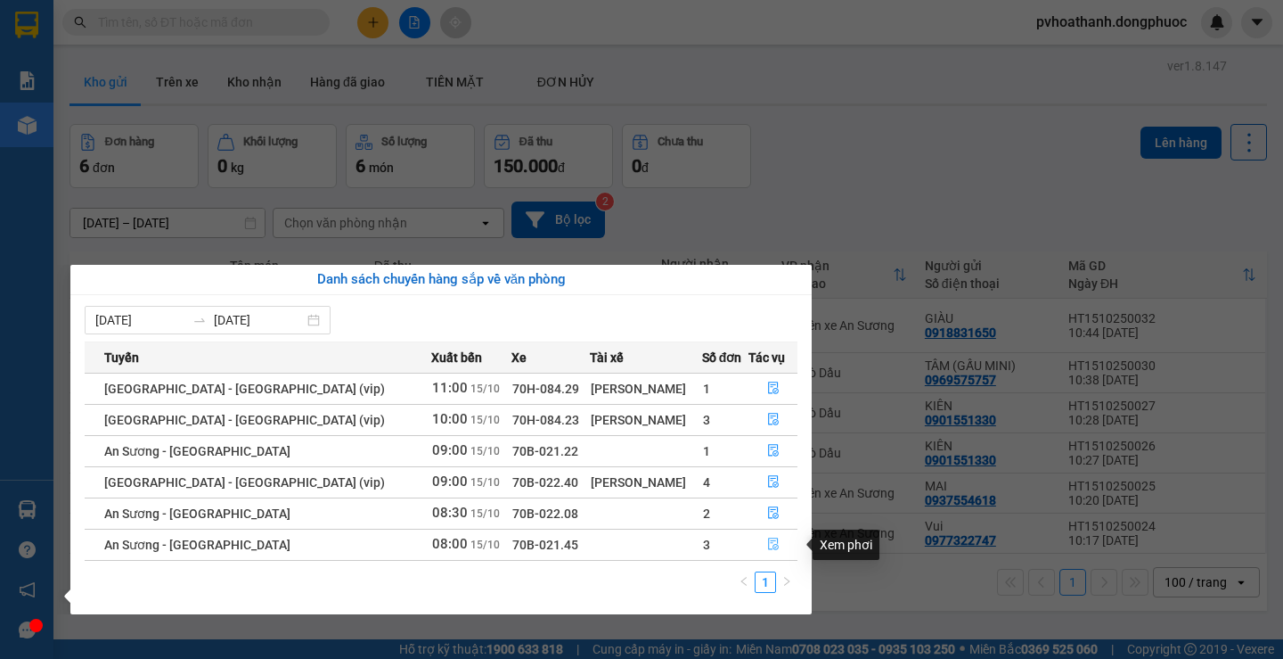
click at [768, 543] on icon "file-done" at bounding box center [773, 544] width 11 height 12
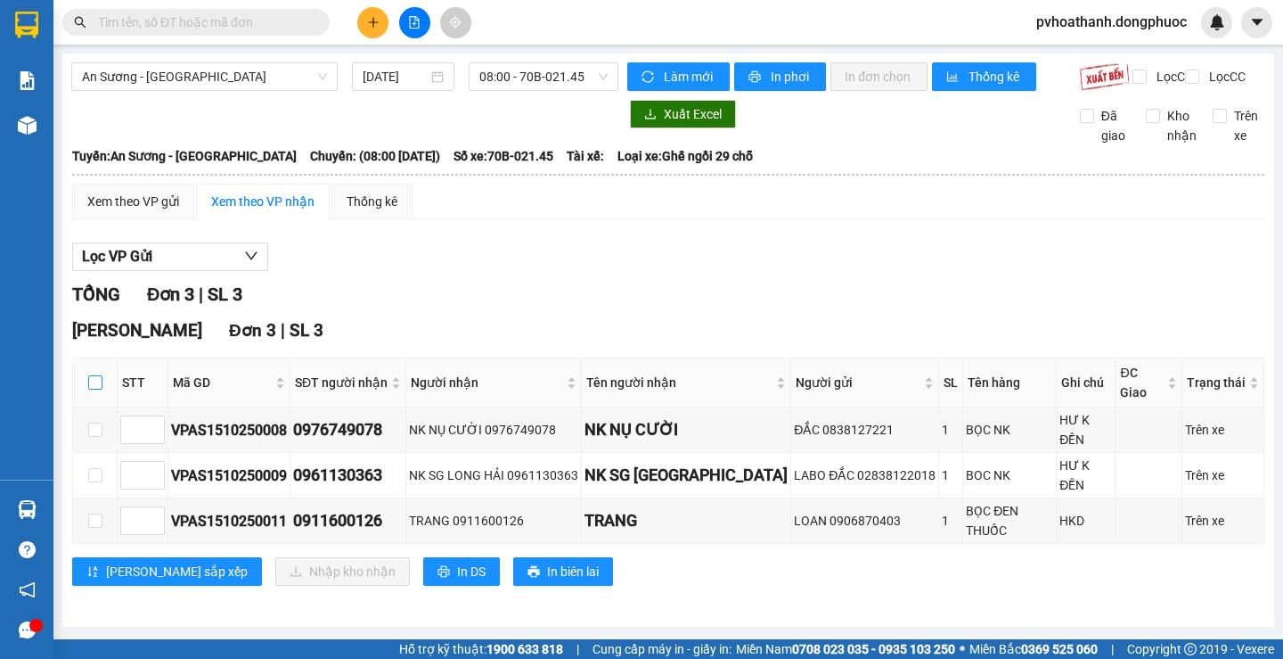
click at [94, 385] on input "checkbox" at bounding box center [95, 382] width 14 height 14
checkbox input "true"
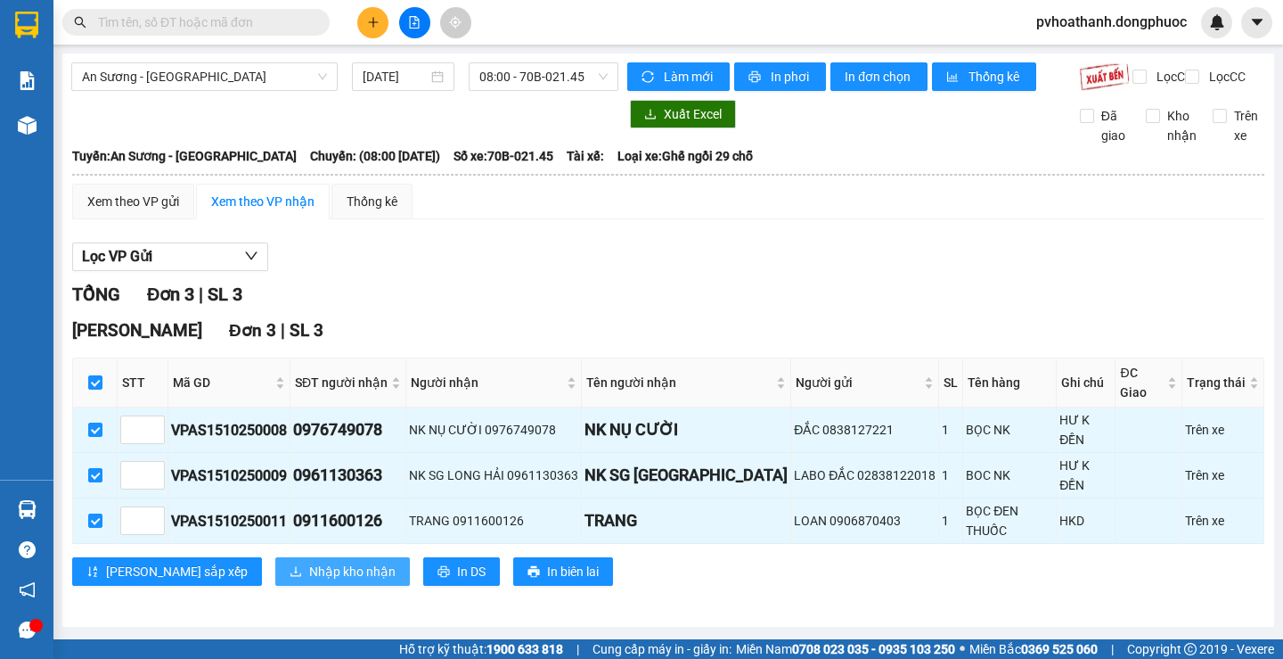
click at [309, 561] on span "Nhập kho nhận" at bounding box center [352, 571] width 86 height 20
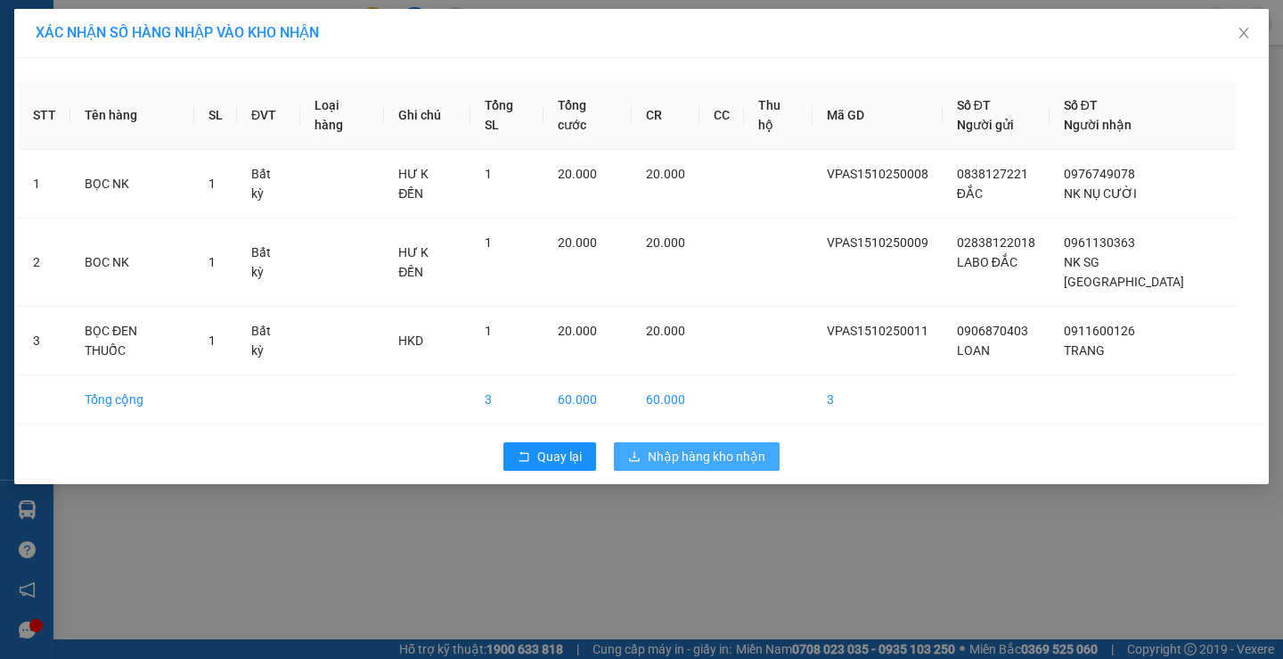
click at [741, 446] on span "Nhập hàng kho nhận" at bounding box center [707, 456] width 118 height 20
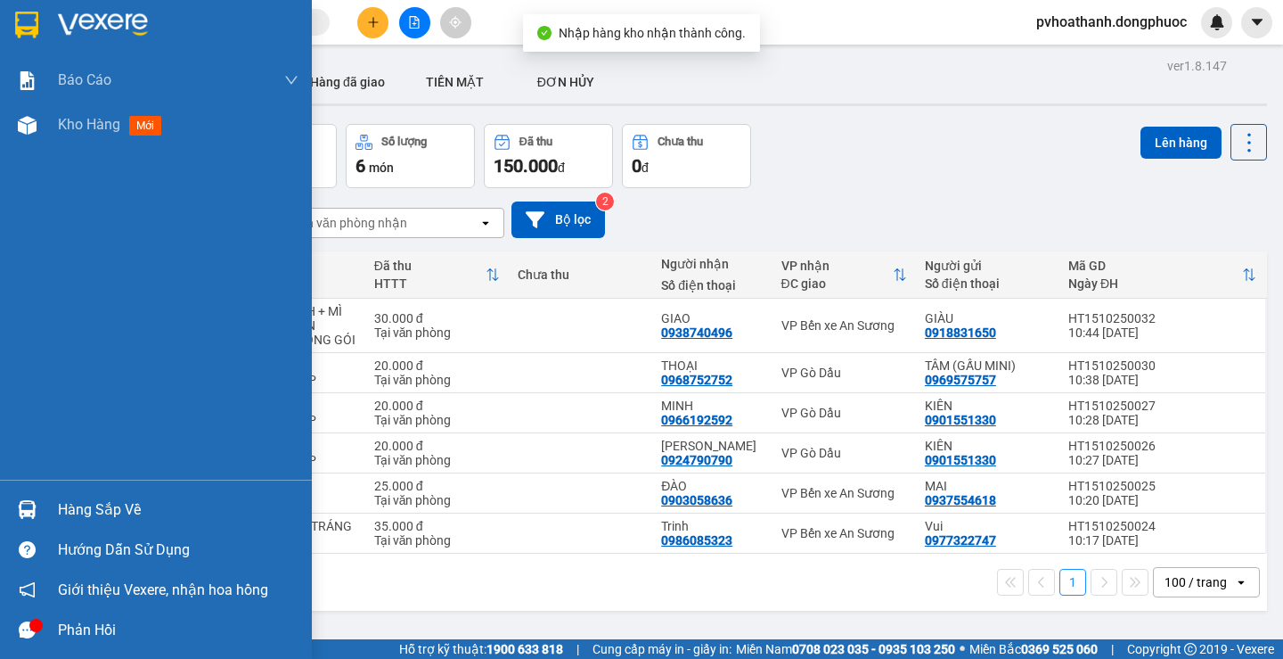
click at [68, 506] on div "Hàng sắp về" at bounding box center [178, 509] width 241 height 27
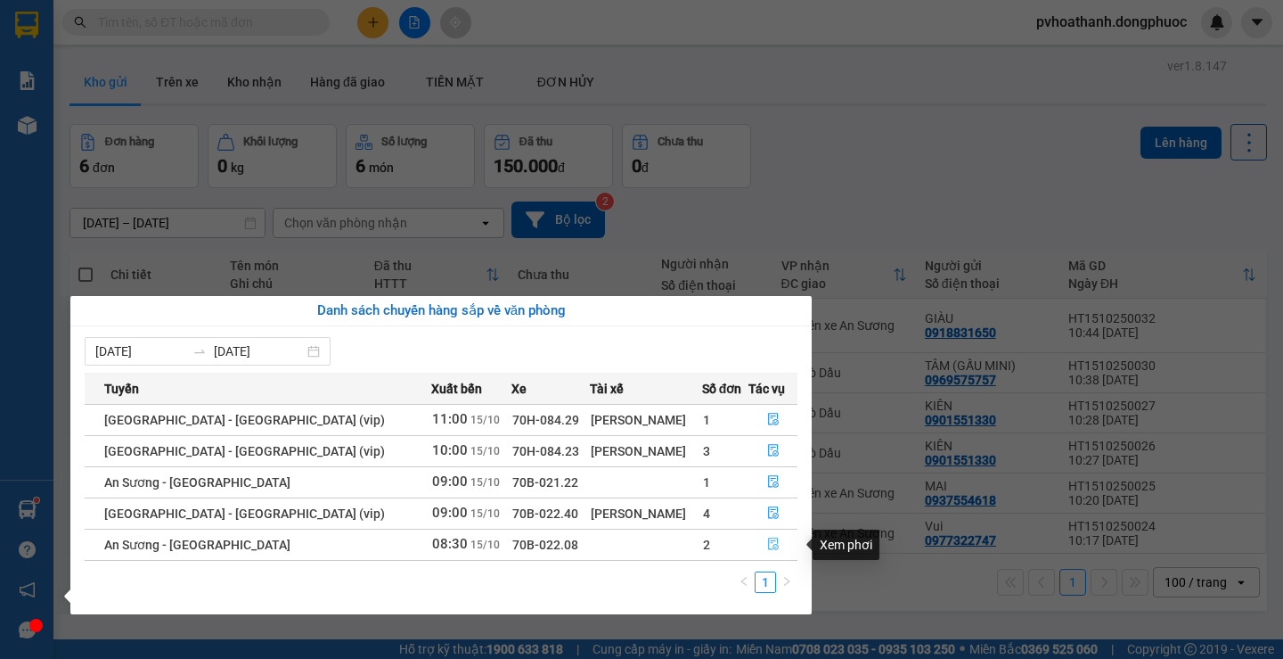
click at [768, 543] on icon "file-done" at bounding box center [773, 544] width 11 height 12
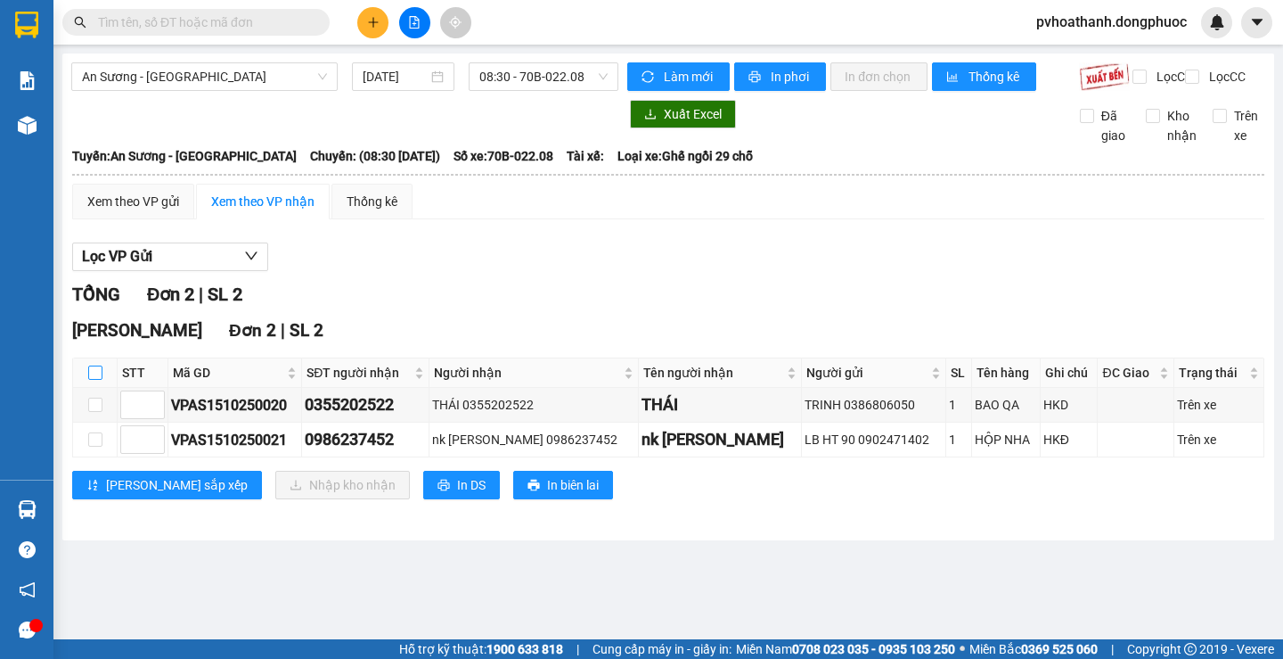
click at [96, 380] on input "checkbox" at bounding box center [95, 372] width 14 height 14
checkbox input "true"
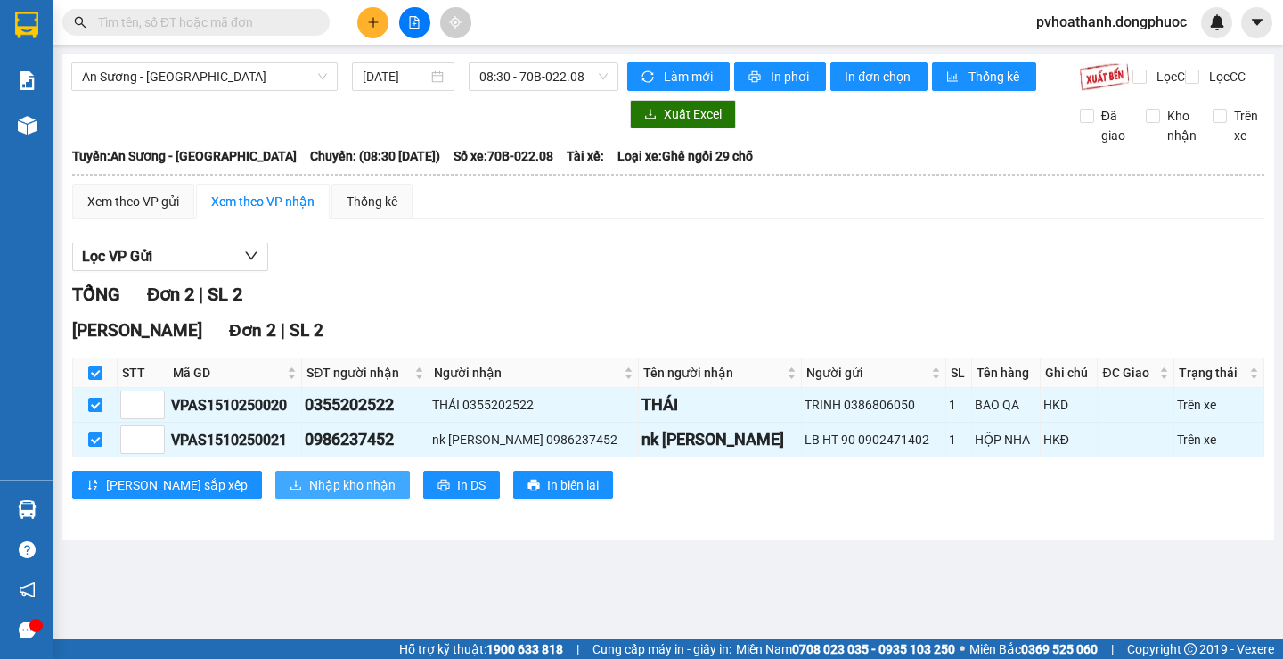
click at [309, 493] on span "Nhập kho nhận" at bounding box center [352, 485] width 86 height 20
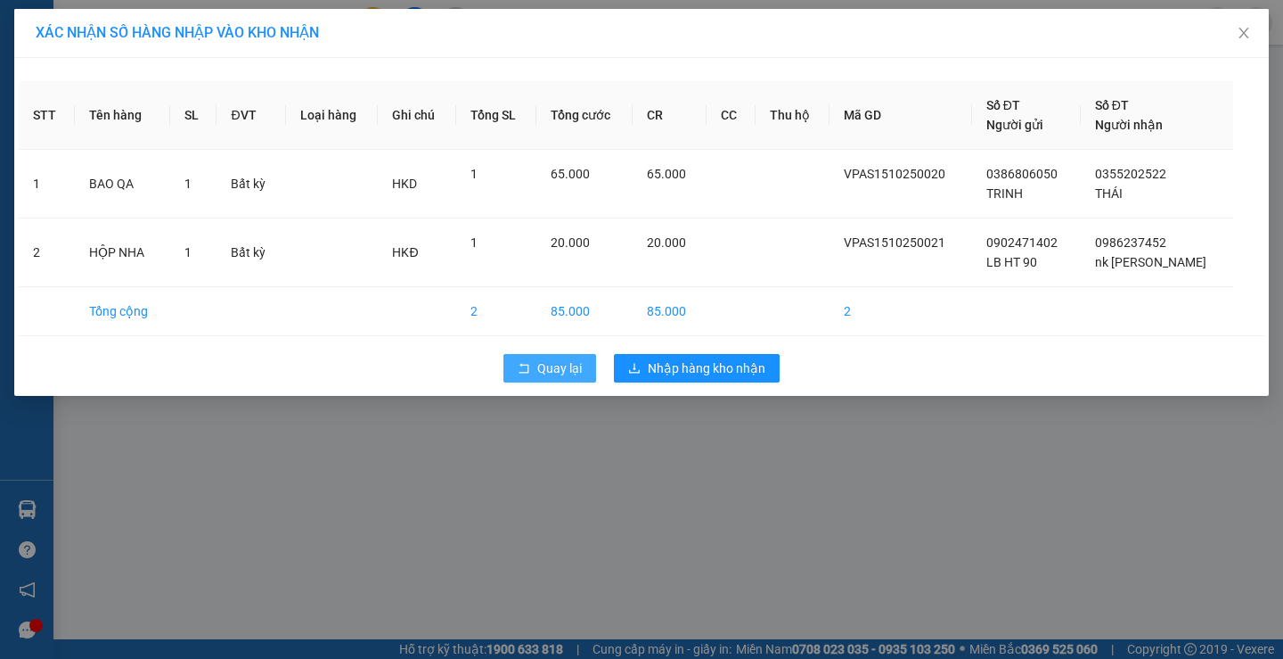
click at [553, 367] on span "Quay lại" at bounding box center [559, 368] width 45 height 20
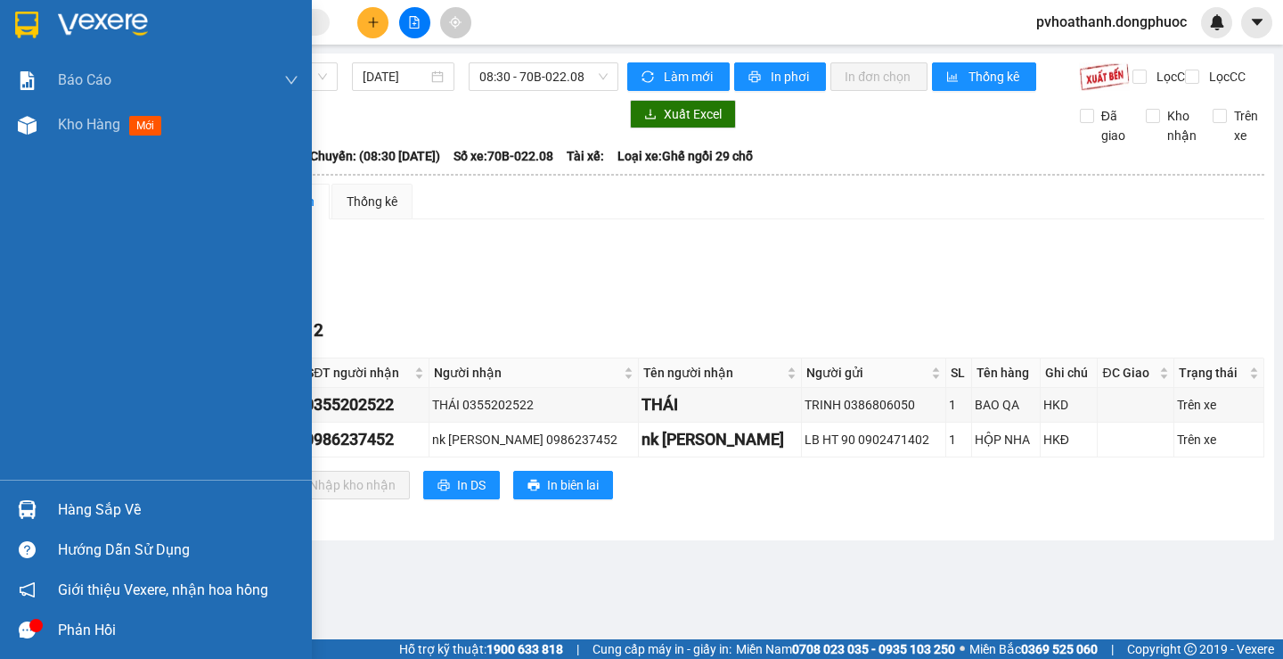
click at [67, 515] on div "Hàng sắp về" at bounding box center [178, 509] width 241 height 27
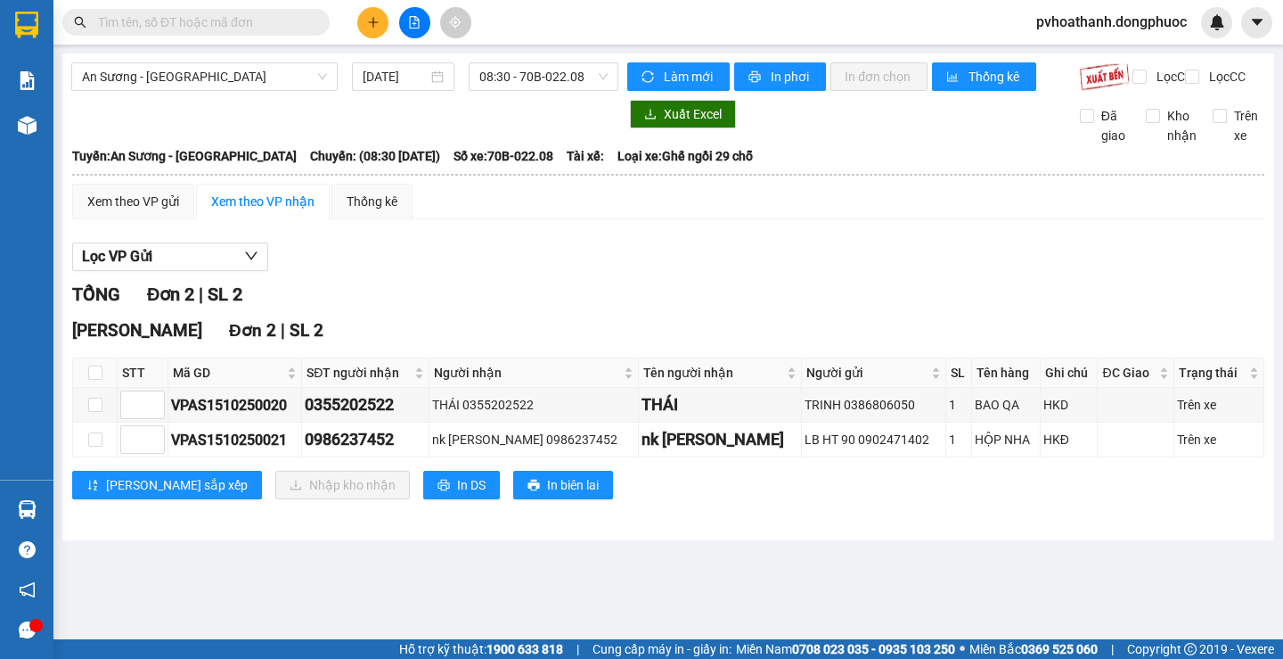
click at [614, 242] on section "Kết quả tìm kiếm ( 6 ) Bộ lọc Mã ĐH Trạng thái Món hàng Tổng cước Chưa cước Nhã…" at bounding box center [641, 329] width 1283 height 659
click at [286, 84] on span "An Sương - [GEOGRAPHIC_DATA]" at bounding box center [204, 76] width 245 height 27
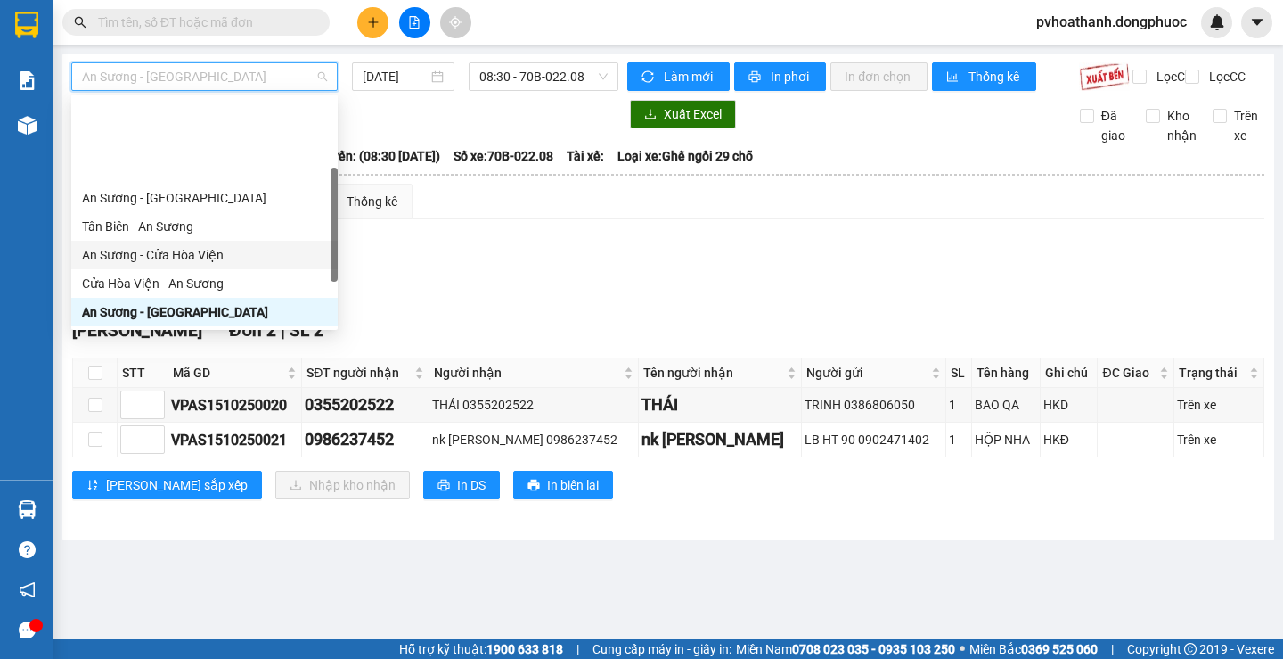
scroll to position [192, 0]
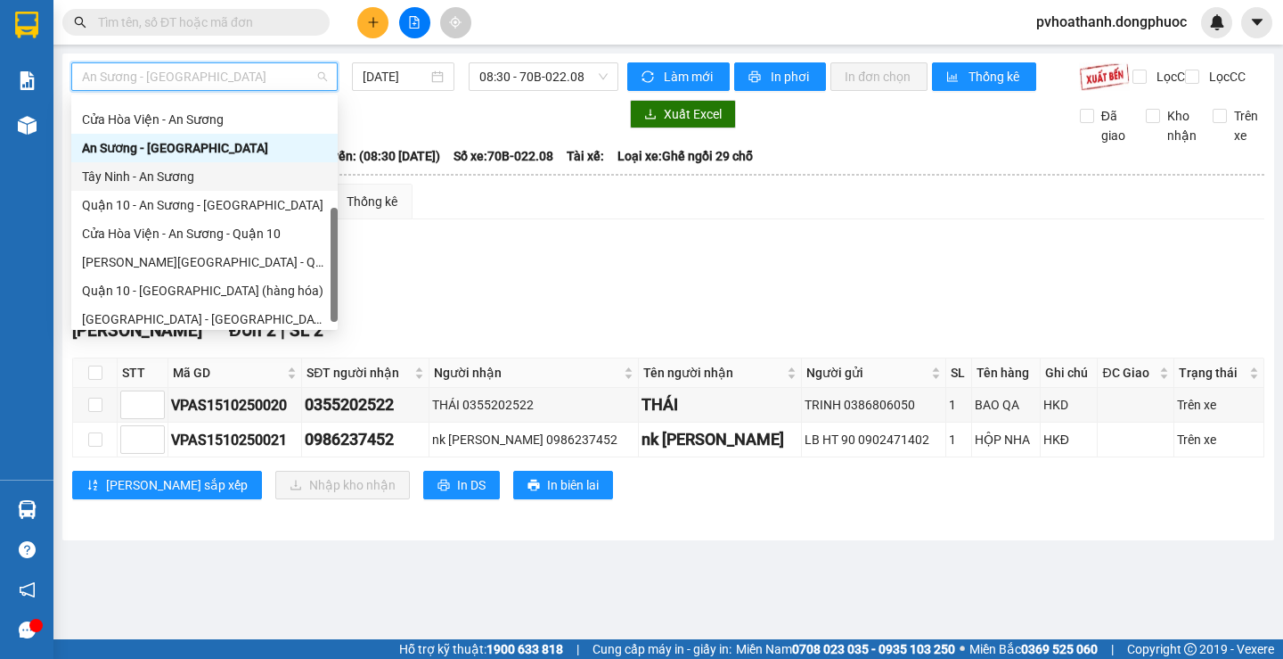
click at [142, 169] on div "Tây Ninh - An Sương" at bounding box center [204, 177] width 245 height 20
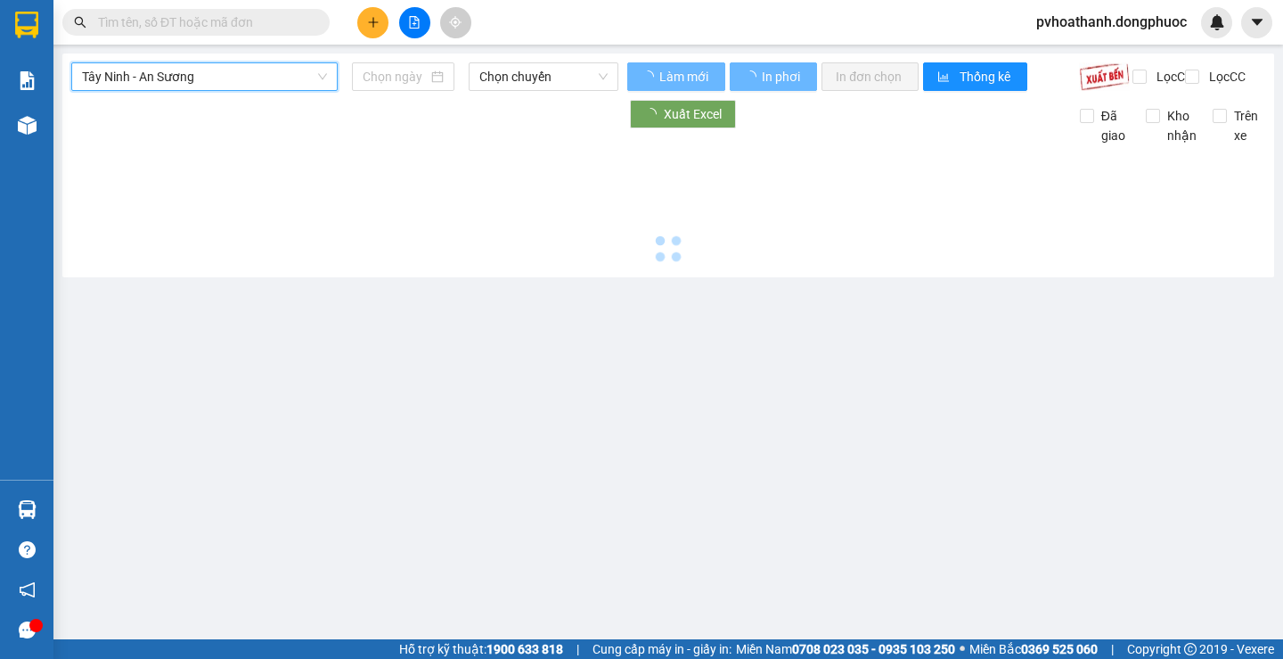
type input "[DATE]"
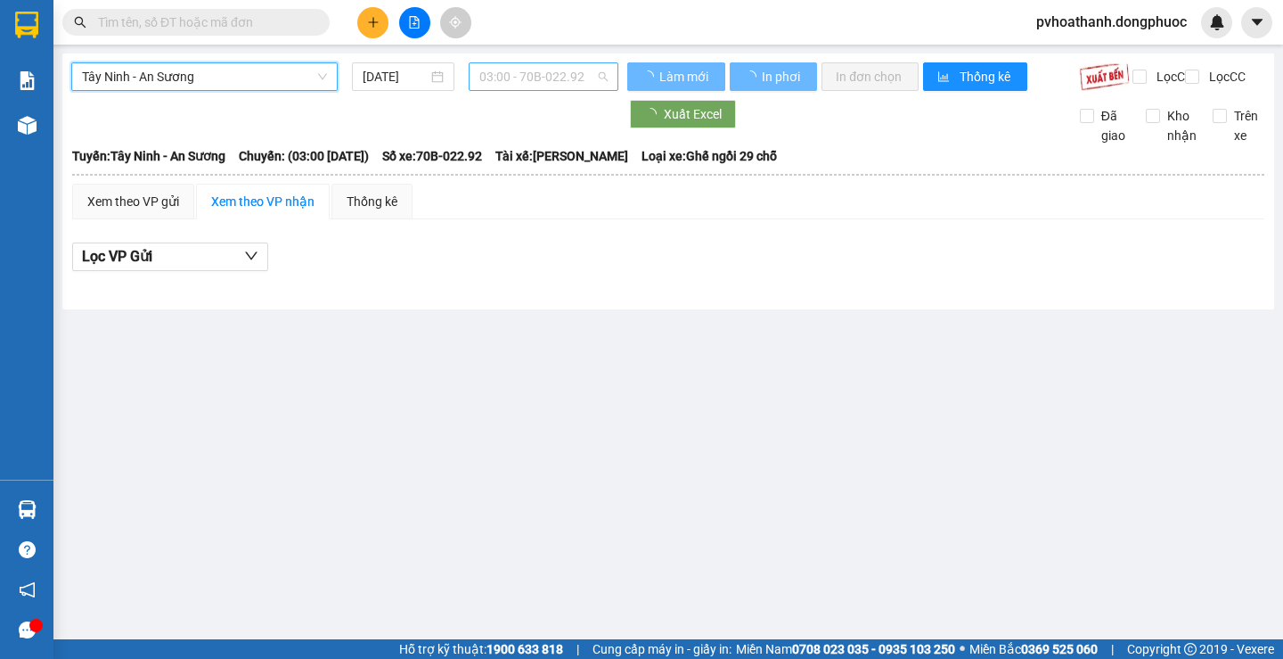
click at [520, 63] on span "03:00 - 70B-022.92" at bounding box center [543, 76] width 128 height 27
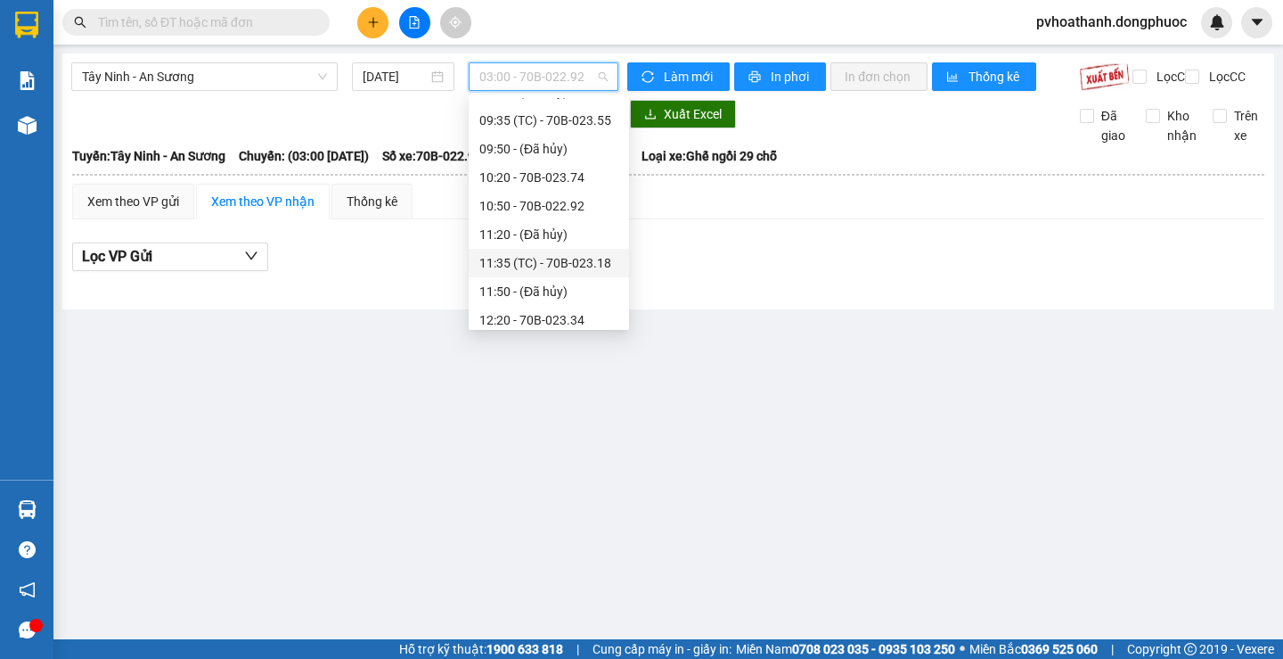
scroll to position [446, 0]
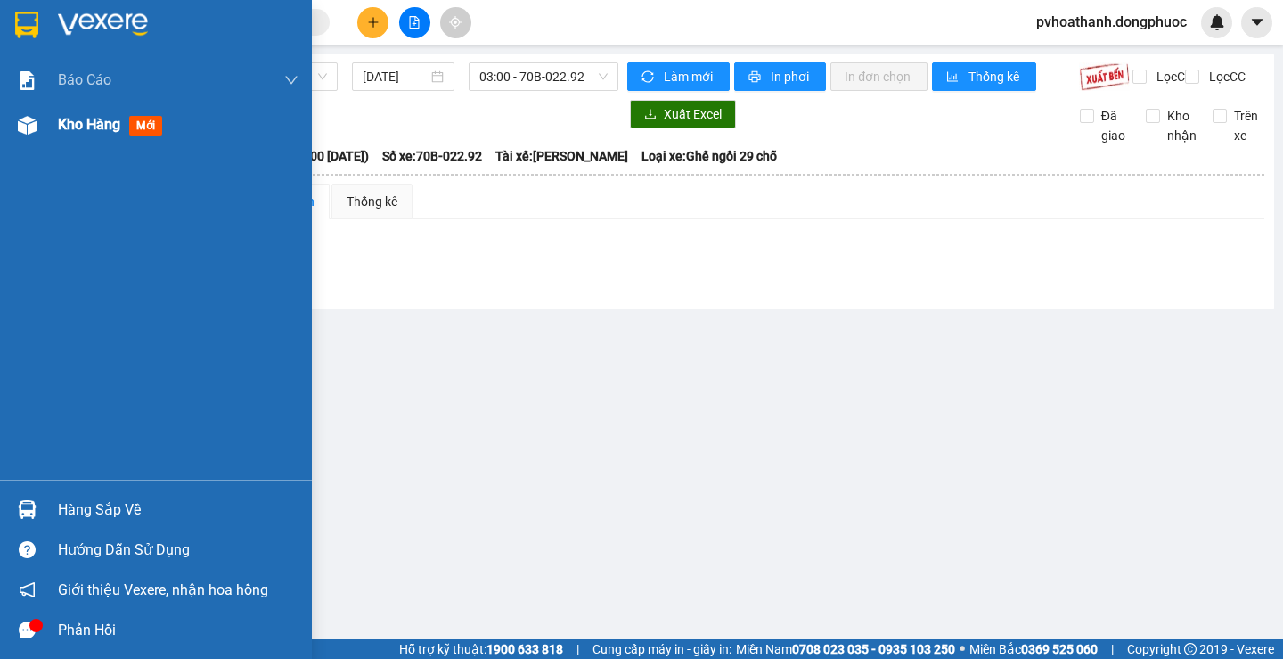
click at [54, 133] on div "Kho hàng mới" at bounding box center [156, 124] width 312 height 45
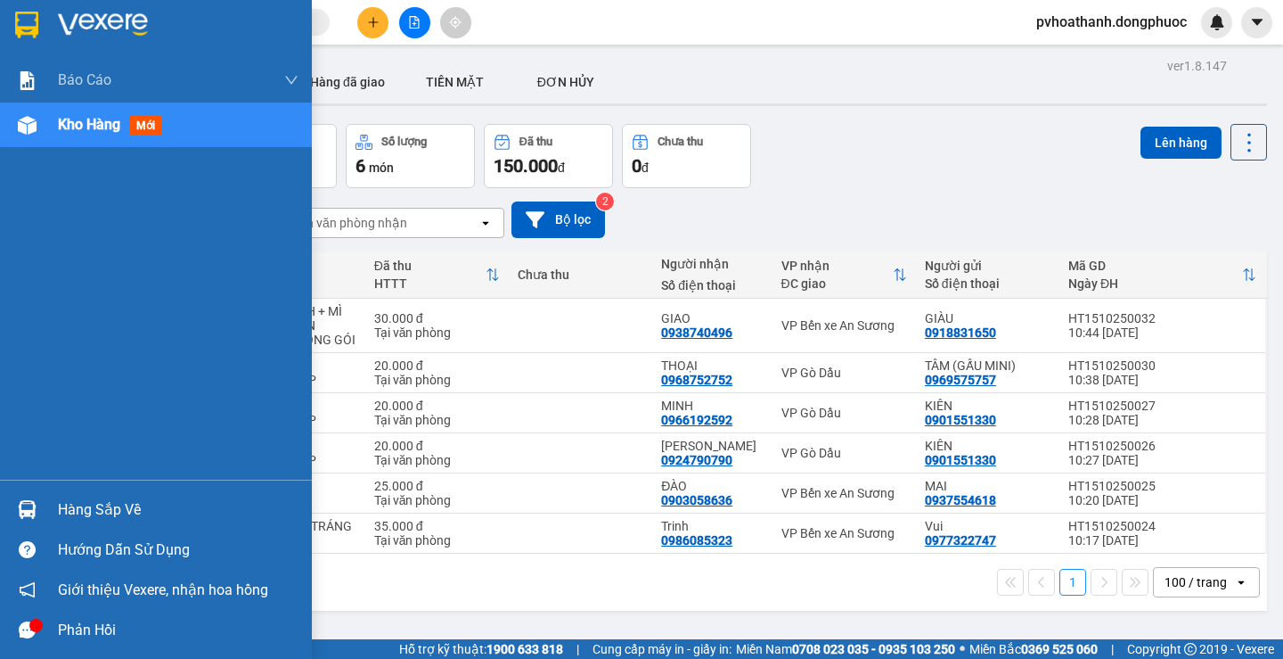
click at [78, 502] on div "Hàng sắp về" at bounding box center [178, 509] width 241 height 27
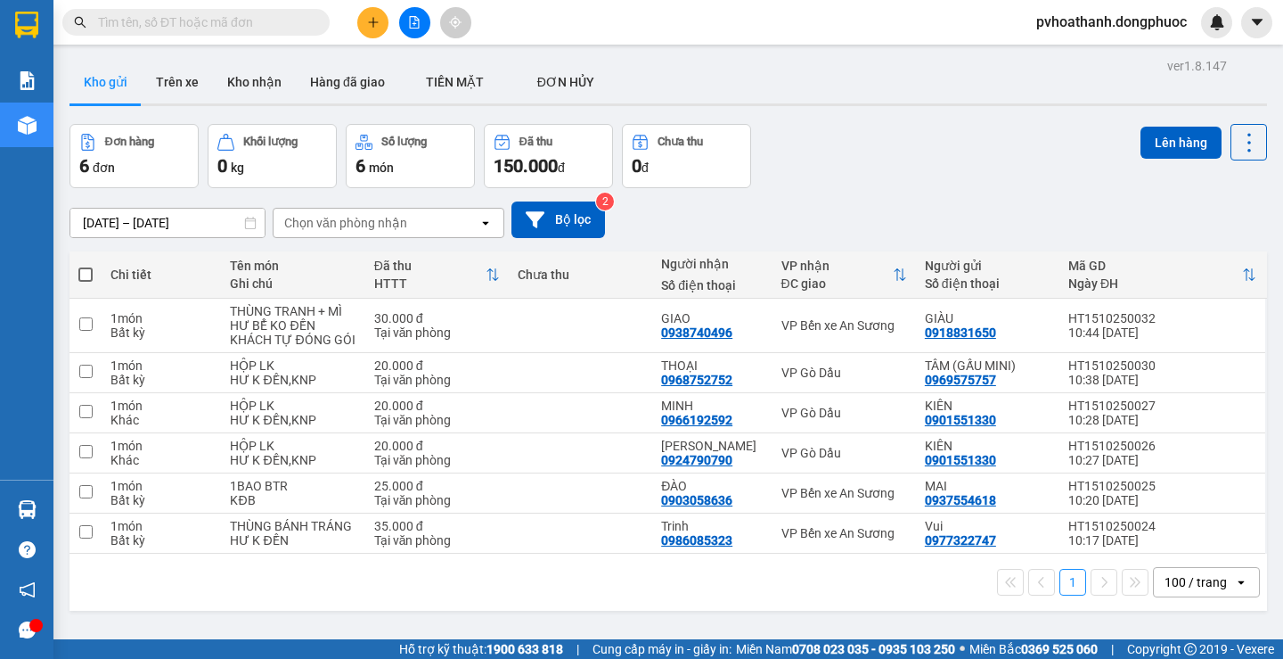
click at [937, 151] on section "Kết quả tìm kiếm ( 6 ) Bộ lọc Mã ĐH Trạng thái Món hàng Tổng cước Chưa cước Nhã…" at bounding box center [641, 329] width 1283 height 659
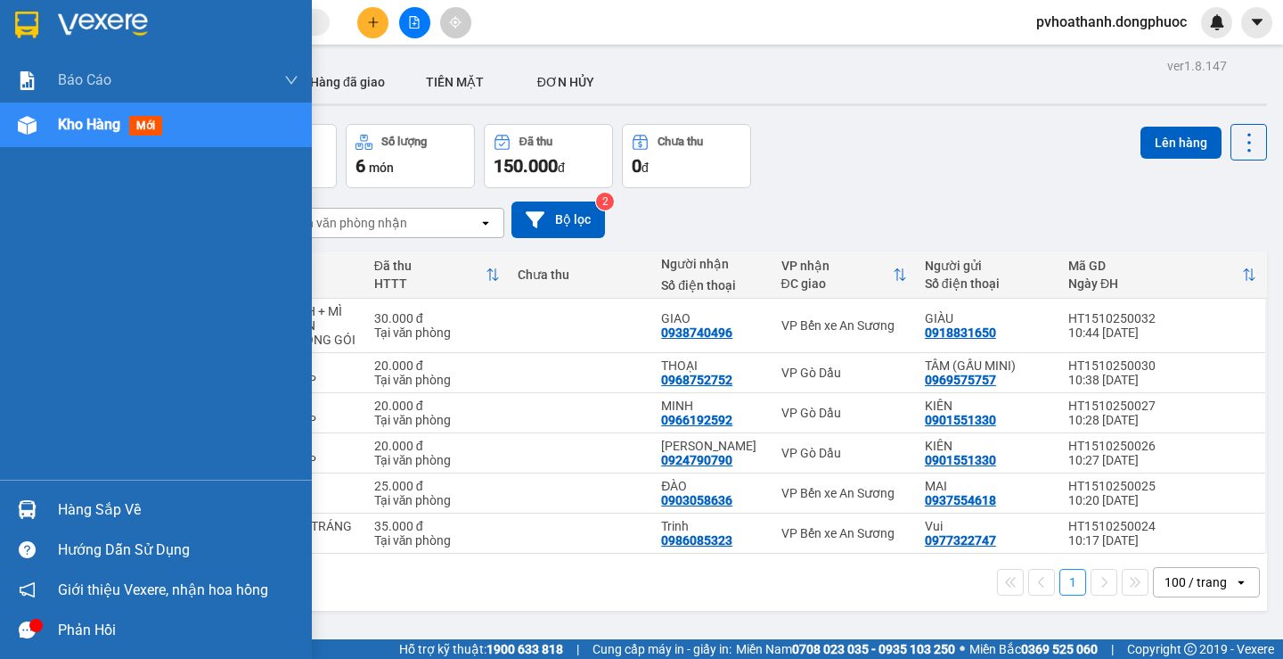
click at [54, 510] on div "Hàng sắp về" at bounding box center [156, 509] width 312 height 40
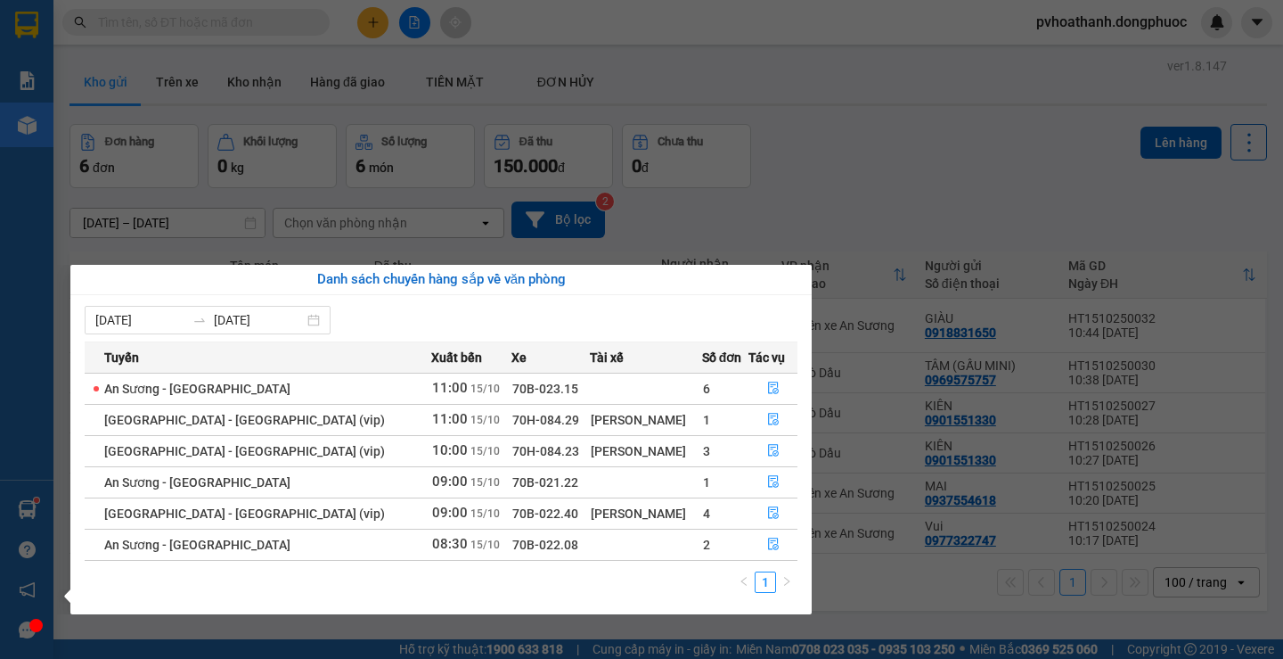
click at [825, 201] on section "Kết quả tìm kiếm ( 6 ) Bộ lọc Mã ĐH Trạng thái Món hàng Tổng cước Chưa cước Nhã…" at bounding box center [641, 329] width 1283 height 659
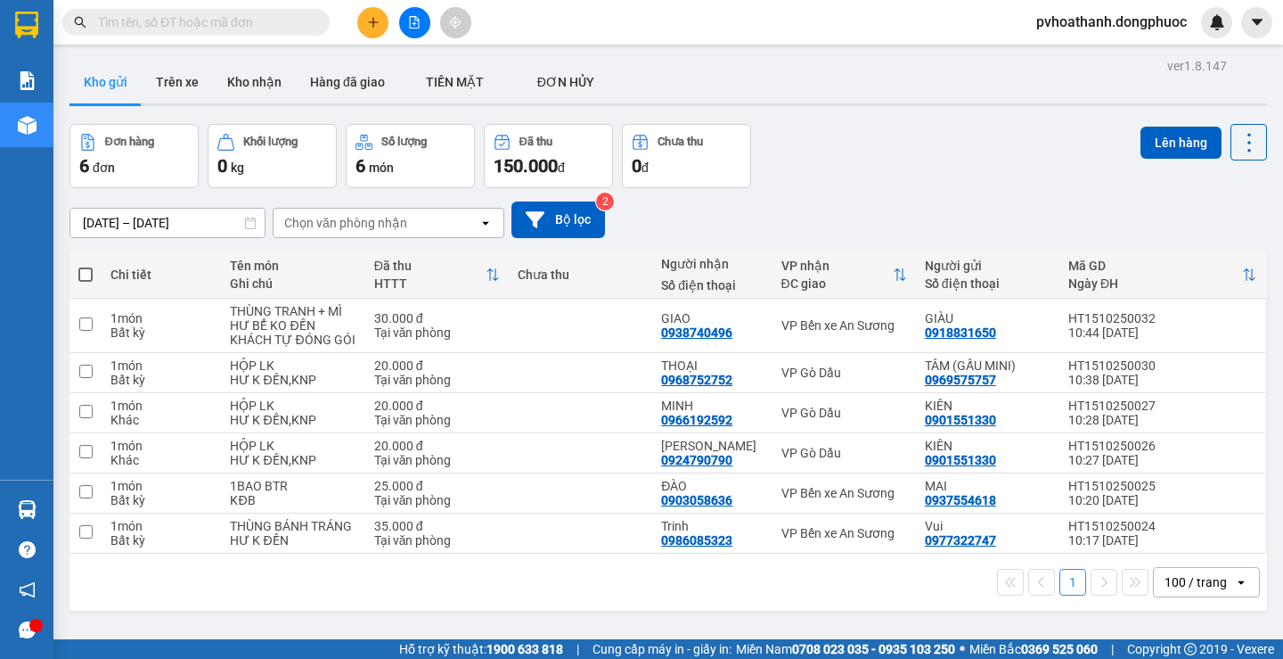
click at [262, 19] on input "text" at bounding box center [203, 22] width 210 height 20
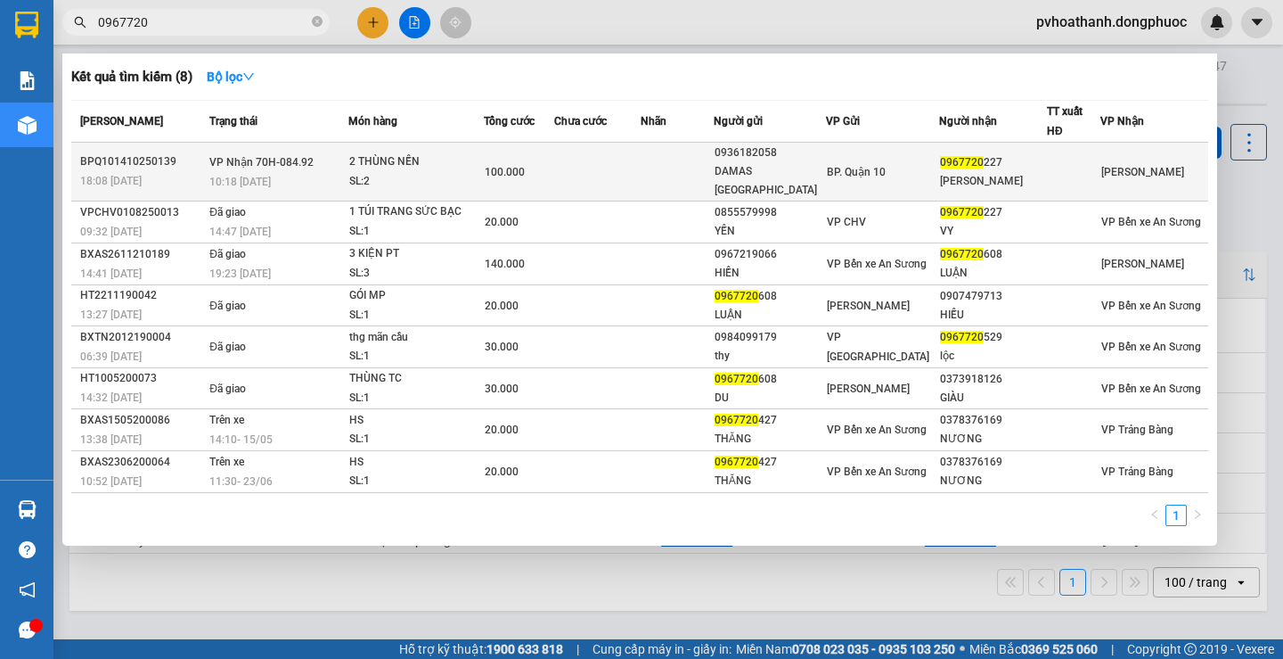
type input "0967720"
click at [397, 172] on div "SL: 2" at bounding box center [416, 182] width 134 height 20
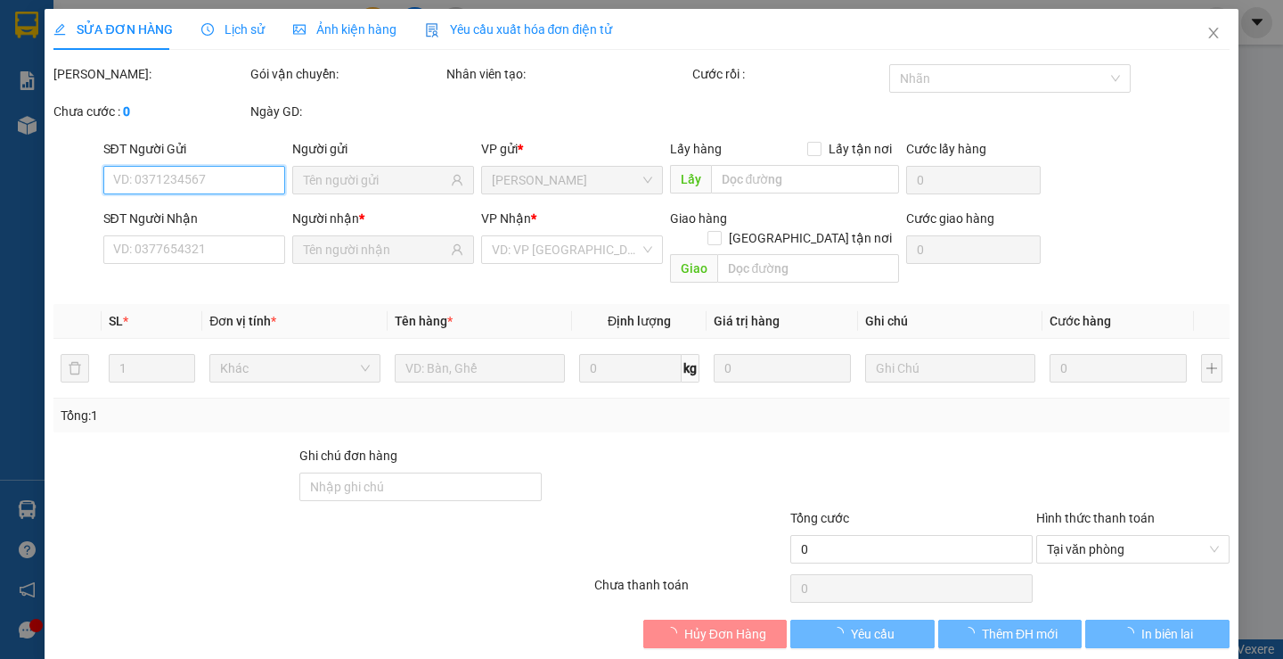
type input "0936182058"
type input "DAMAS SÀI GÒN"
type input "0967720227"
type input "HOÀNG VY"
type input "100.000"
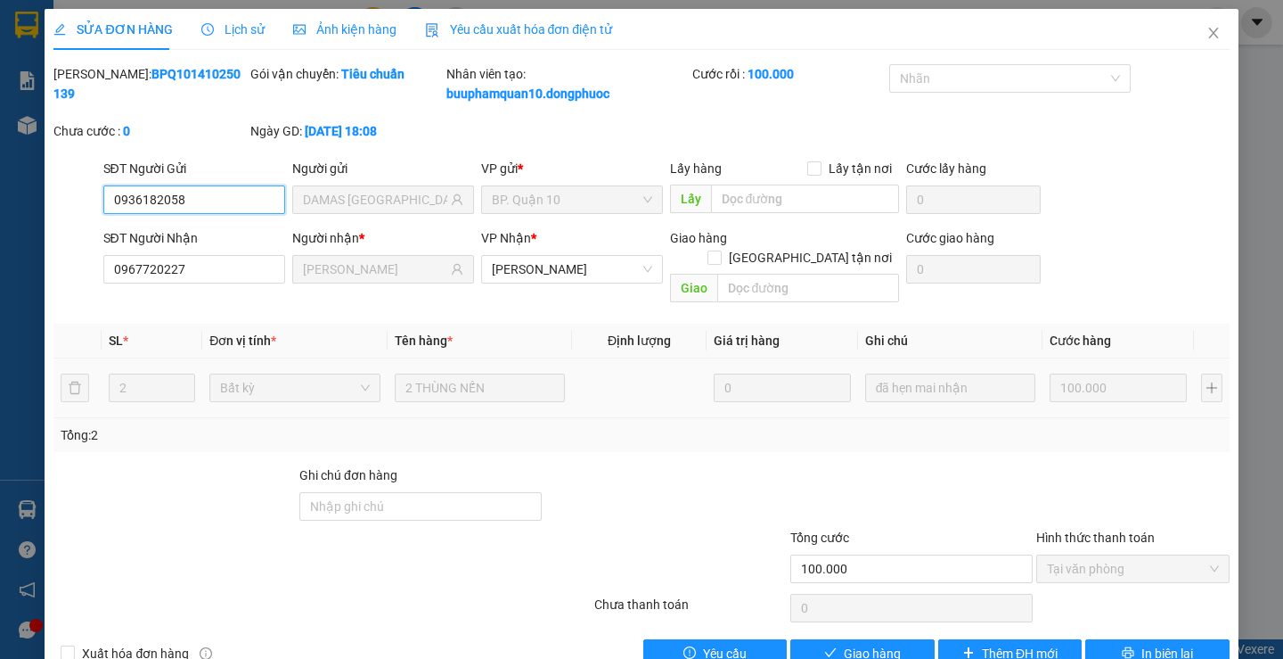
scroll to position [24, 0]
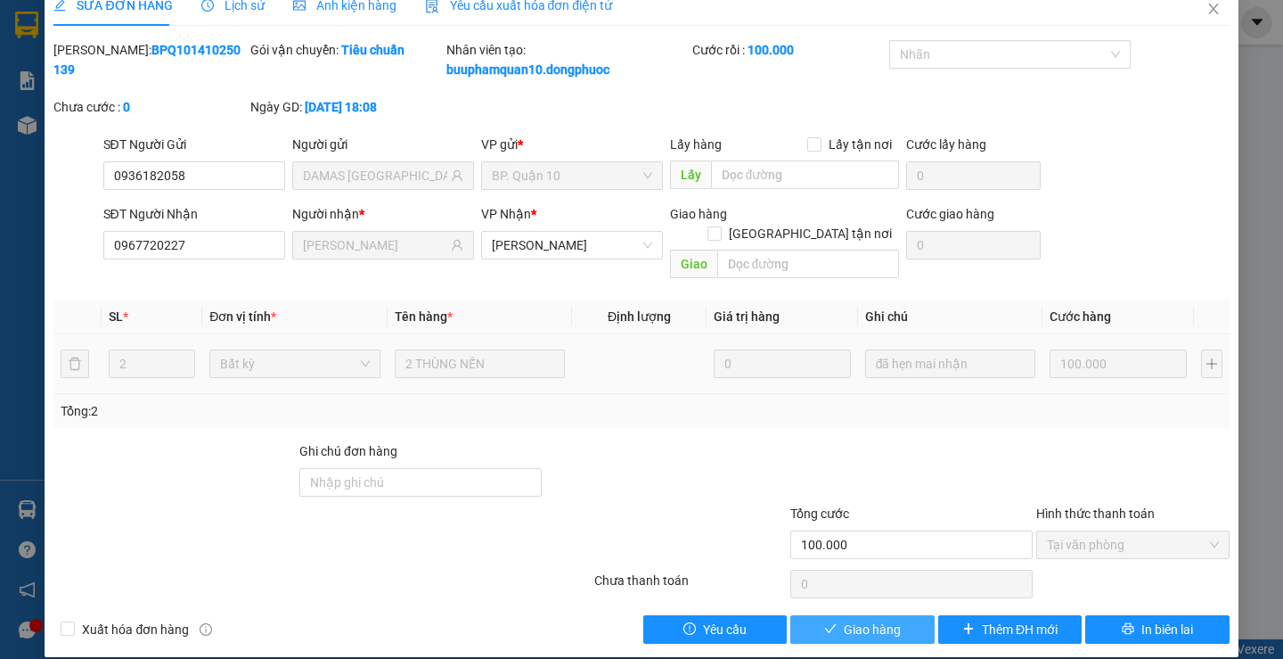
click at [844, 619] on span "Giao hàng" at bounding box center [872, 629] width 57 height 20
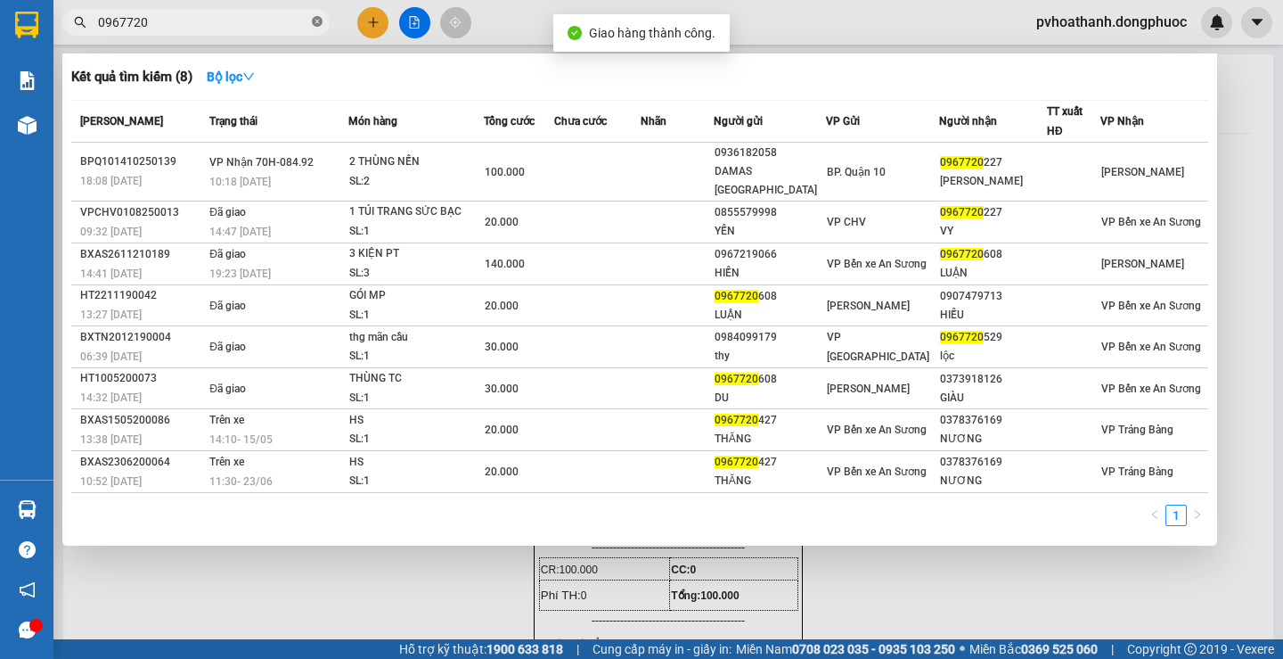
click at [315, 20] on icon "close-circle" at bounding box center [317, 21] width 11 height 11
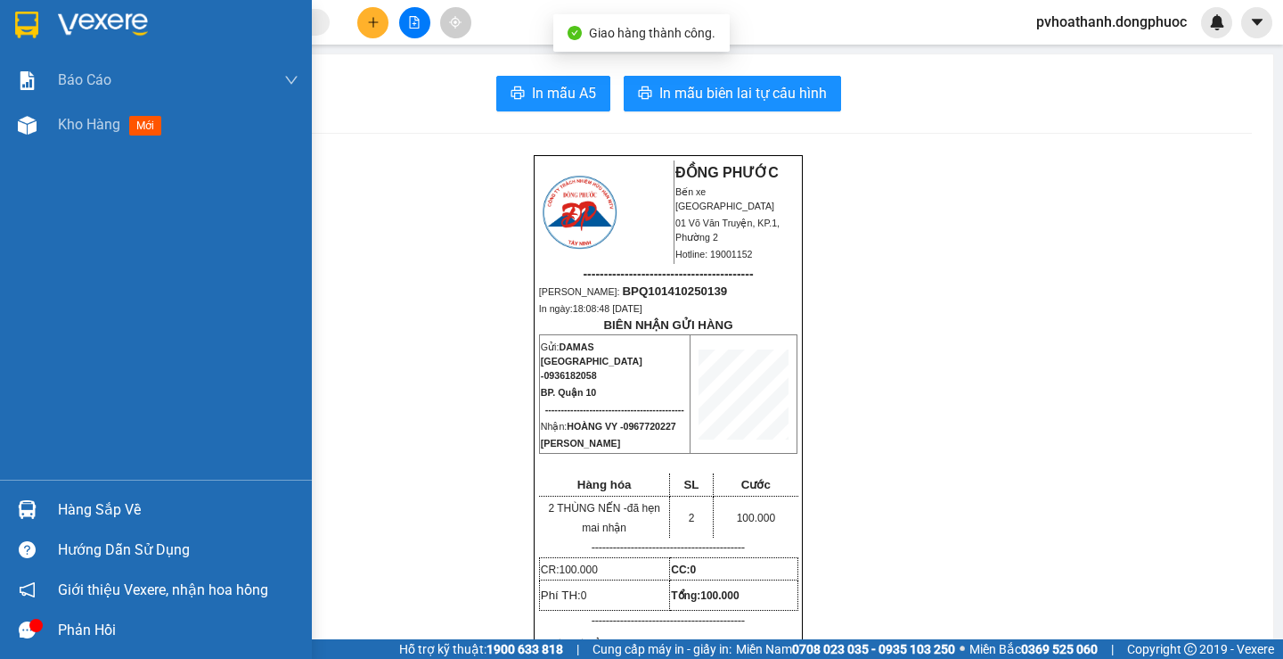
click at [41, 504] on div at bounding box center [27, 509] width 31 height 31
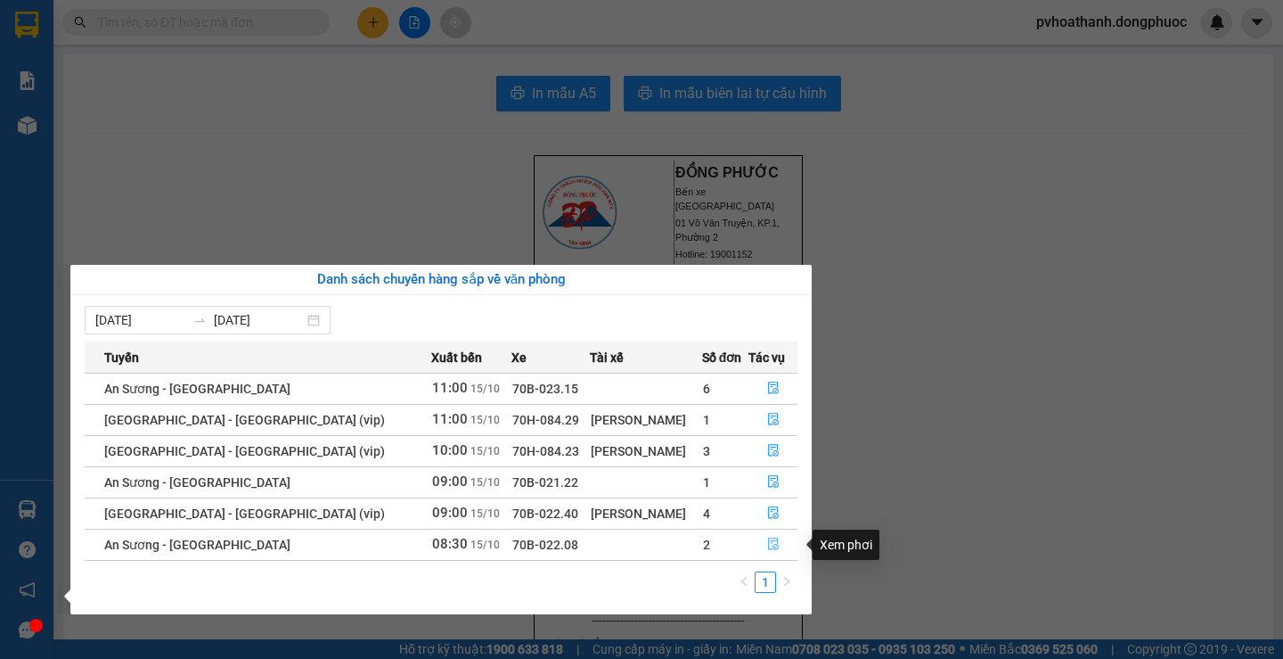
click at [767, 542] on icon "file-done" at bounding box center [773, 543] width 12 height 12
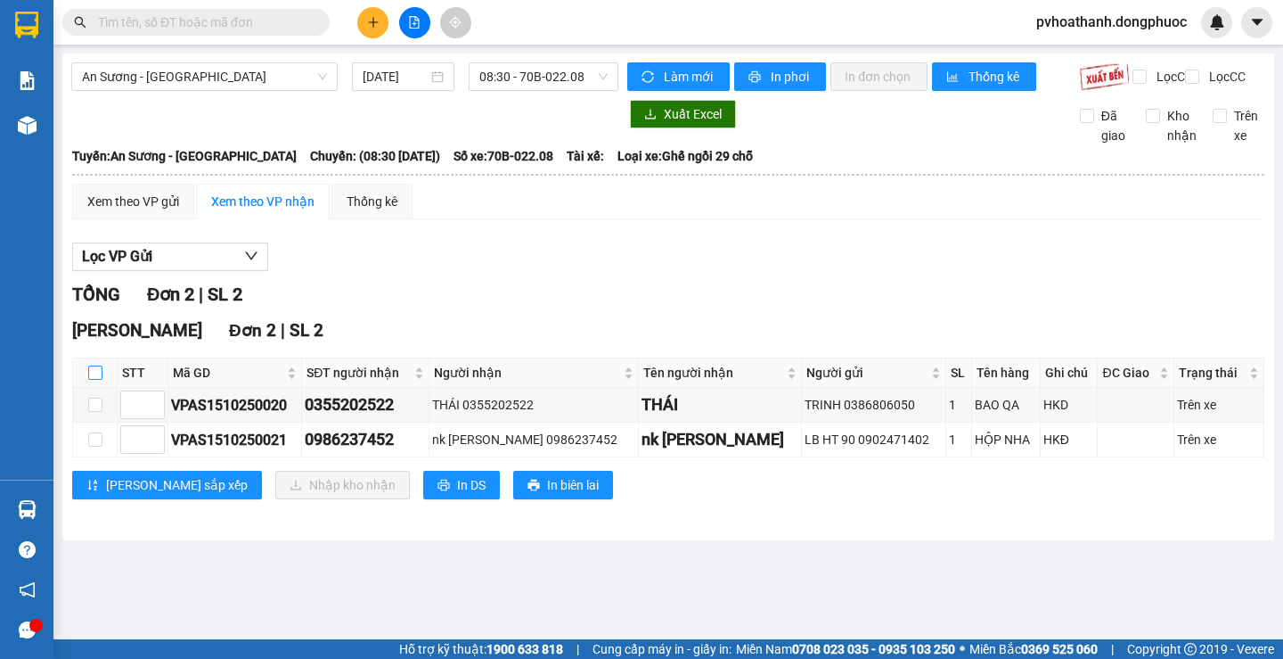
click at [96, 380] on input "checkbox" at bounding box center [95, 372] width 14 height 14
checkbox input "true"
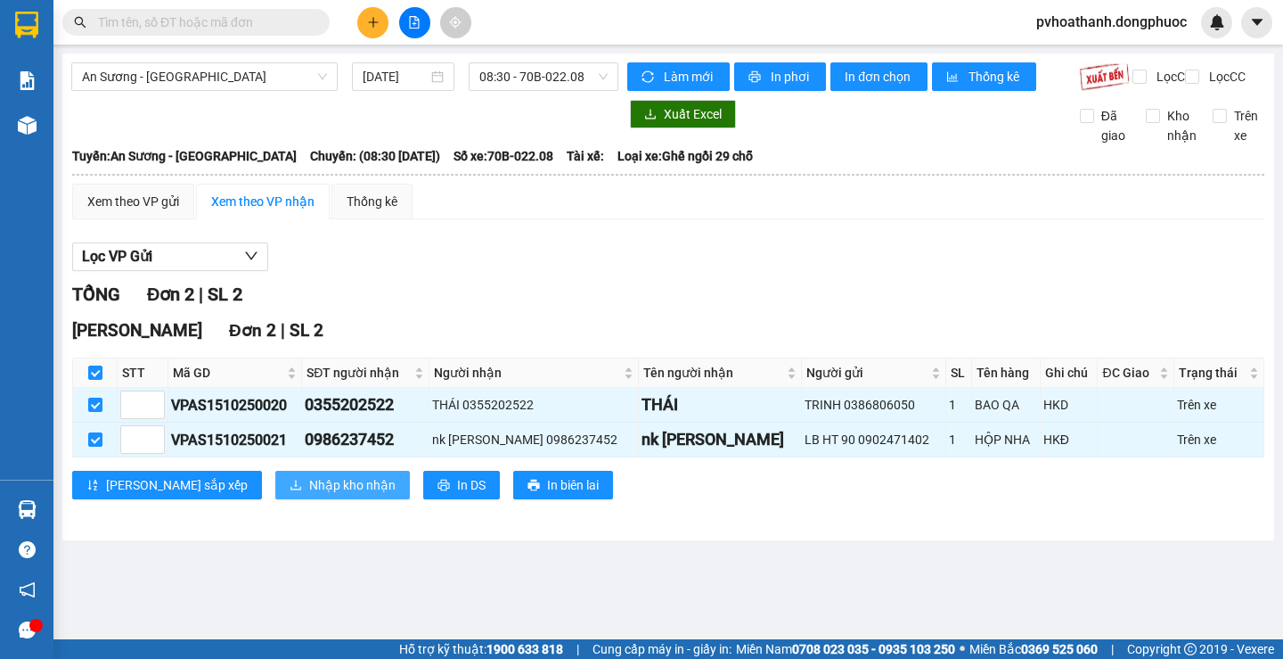
click at [309, 495] on span "Nhập kho nhận" at bounding box center [352, 485] width 86 height 20
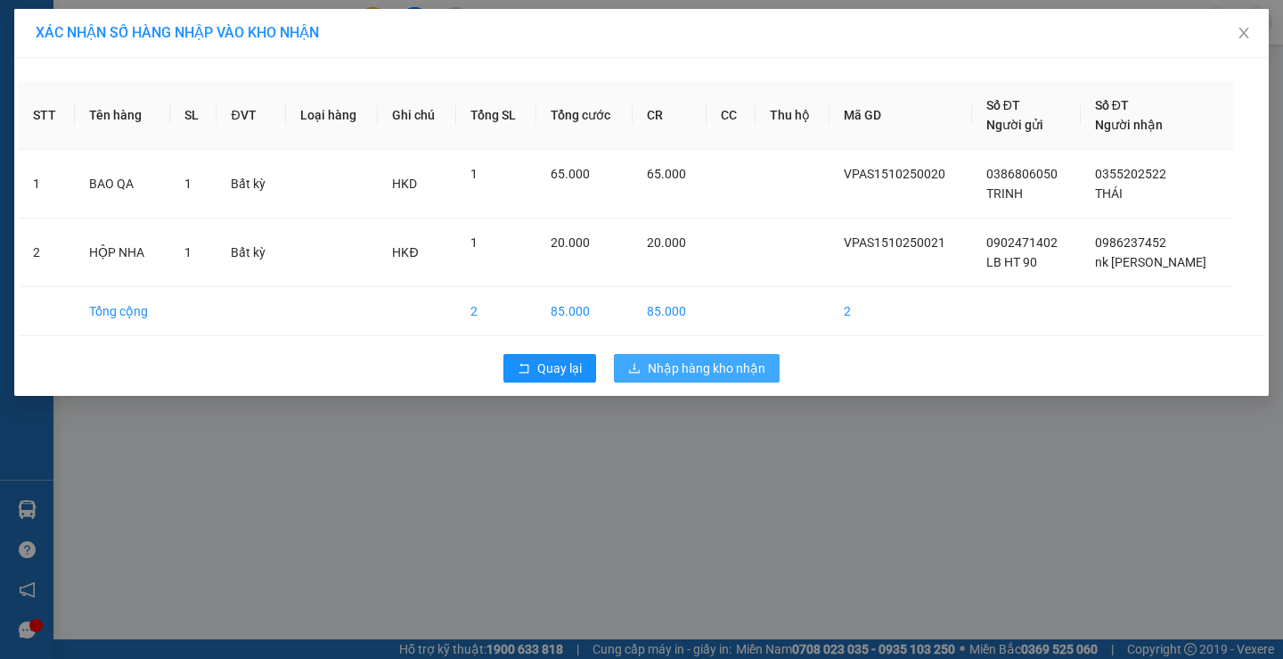
click at [717, 366] on span "Nhập hàng kho nhận" at bounding box center [707, 368] width 118 height 20
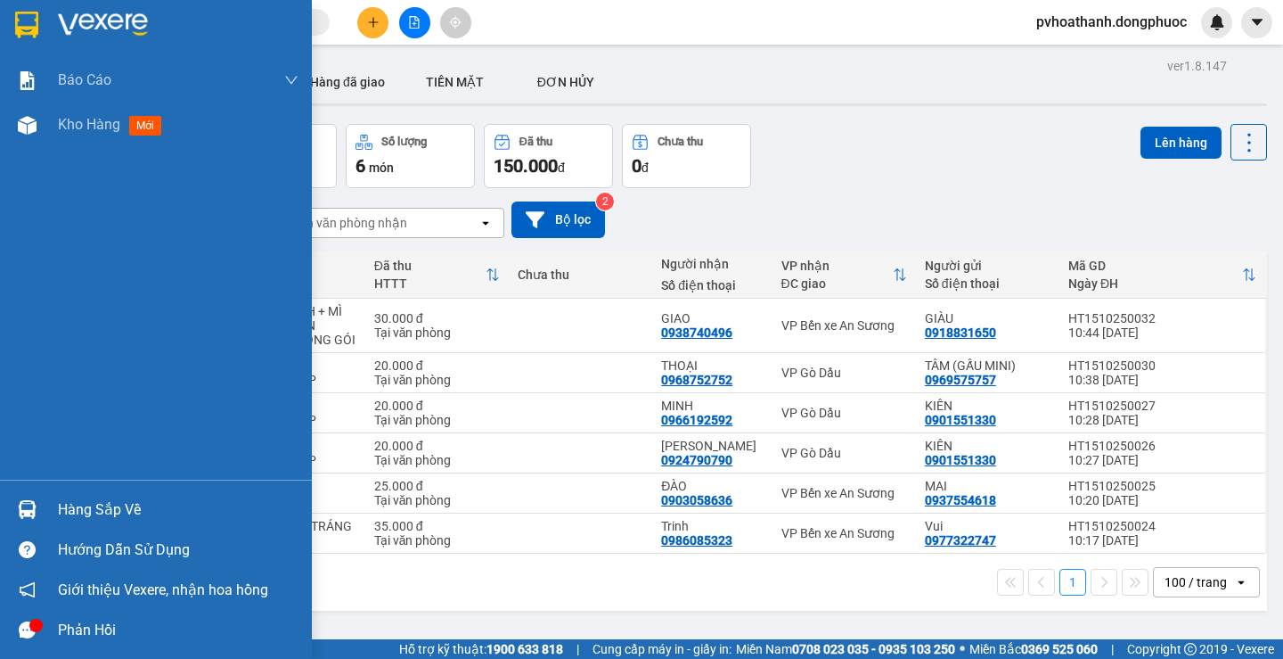
drag, startPoint x: 56, startPoint y: 504, endPoint x: 54, endPoint y: 494, distance: 10.0
click at [56, 504] on div "Hàng sắp về" at bounding box center [156, 509] width 312 height 40
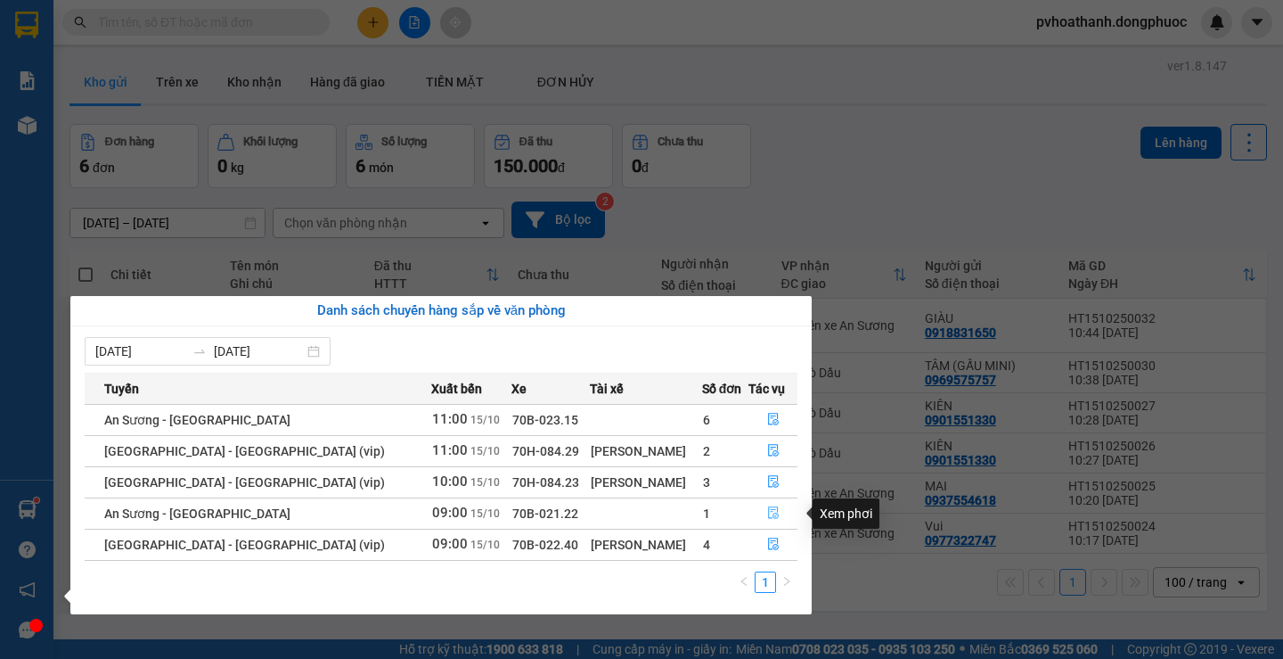
click at [767, 515] on icon "file-done" at bounding box center [773, 512] width 12 height 12
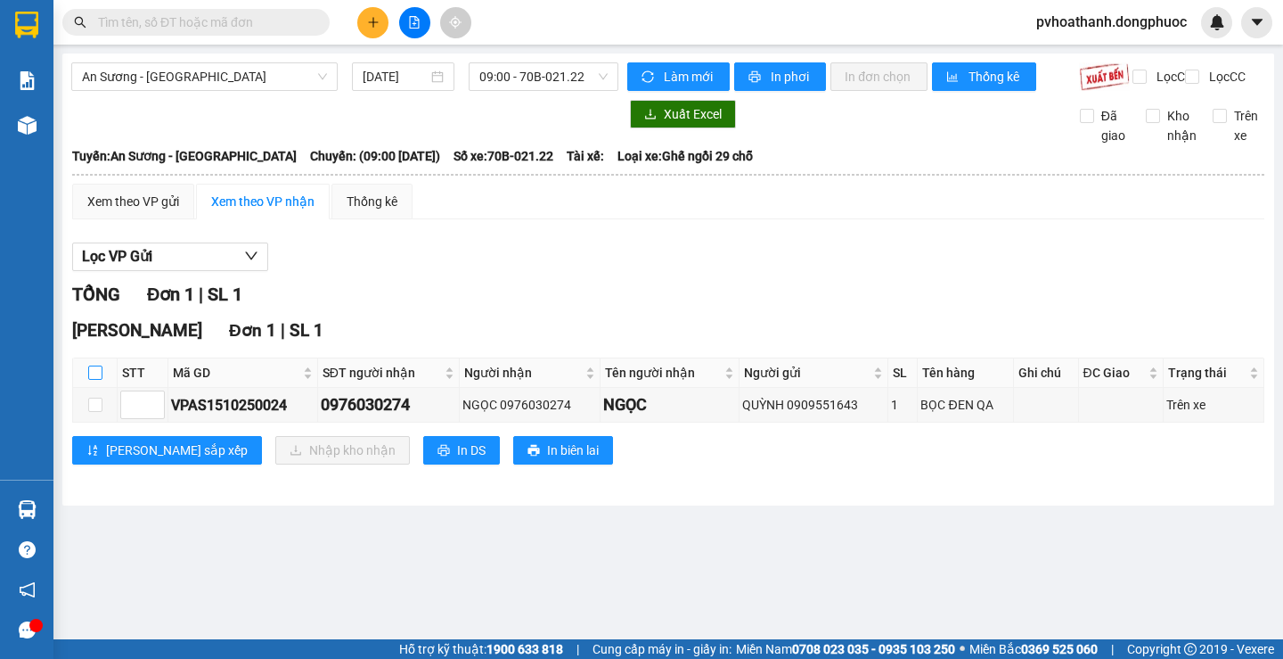
click at [94, 380] on input "checkbox" at bounding box center [95, 372] width 14 height 14
checkbox input "true"
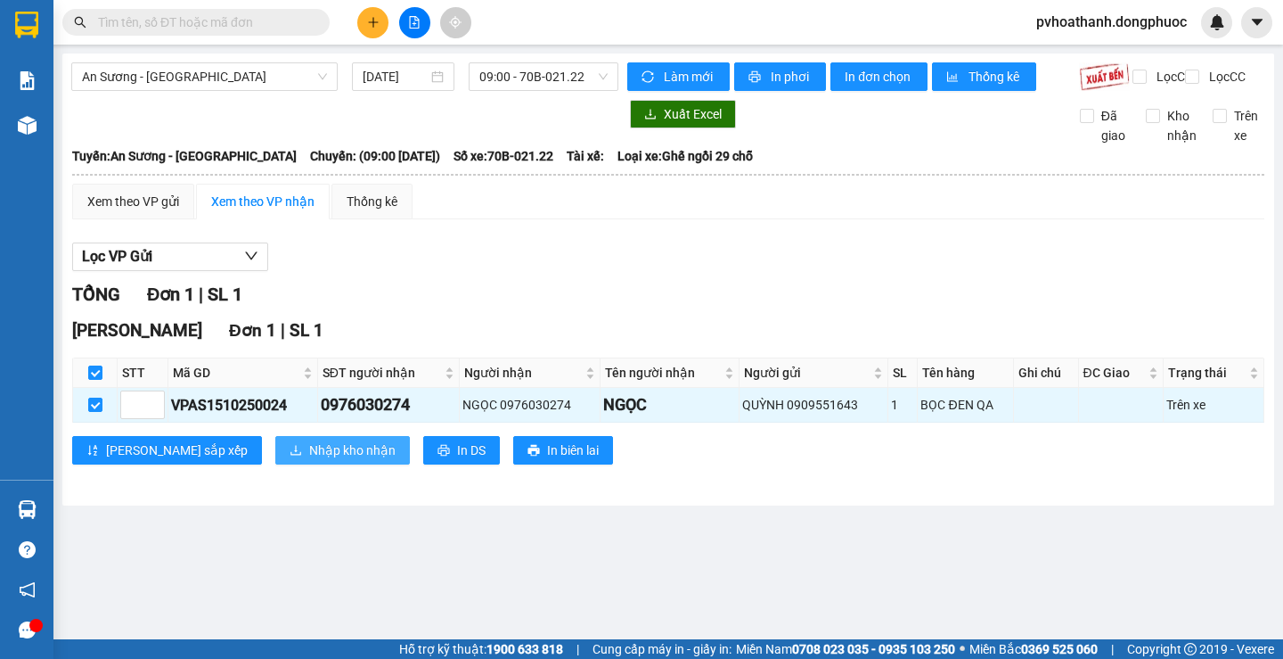
click at [290, 456] on icon "download" at bounding box center [296, 450] width 12 height 12
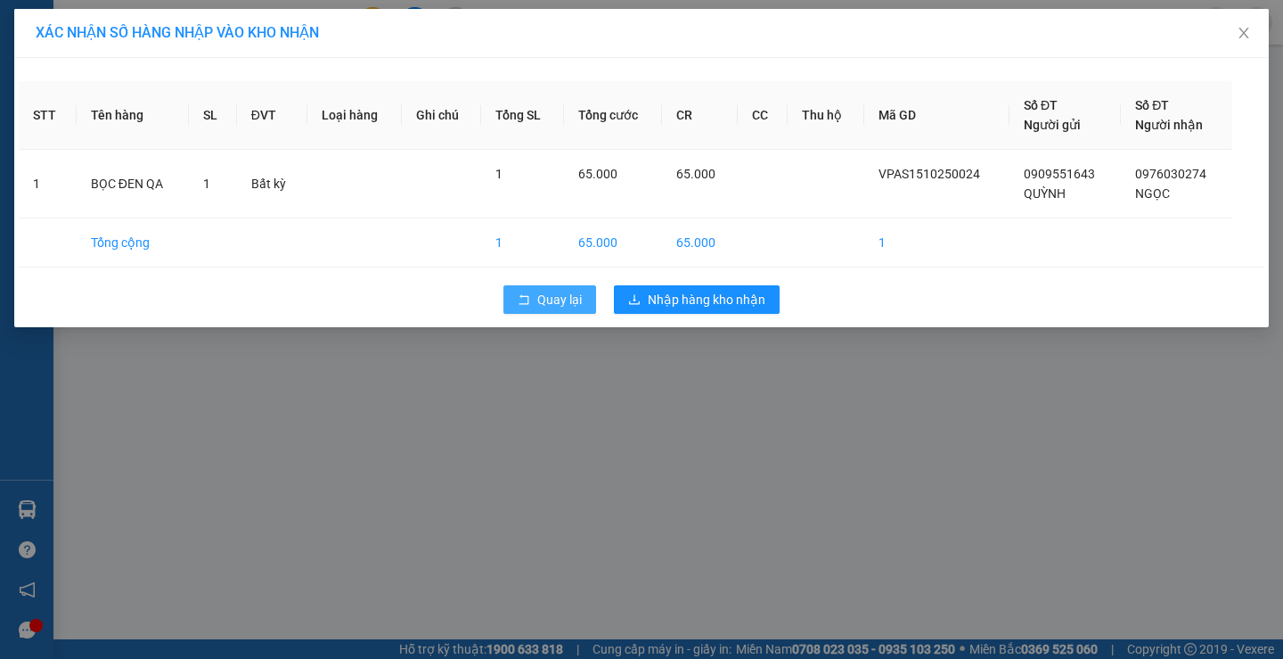
click at [549, 301] on span "Quay lại" at bounding box center [559, 300] width 45 height 20
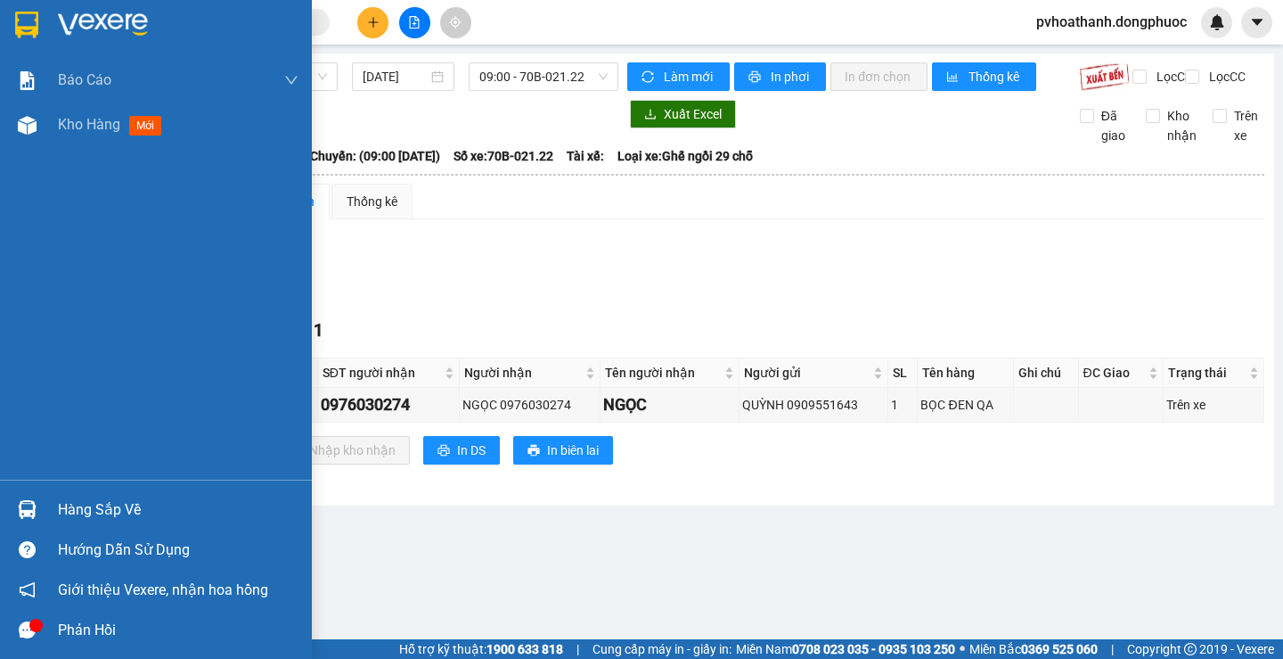
click at [64, 508] on div "Hàng sắp về" at bounding box center [178, 509] width 241 height 27
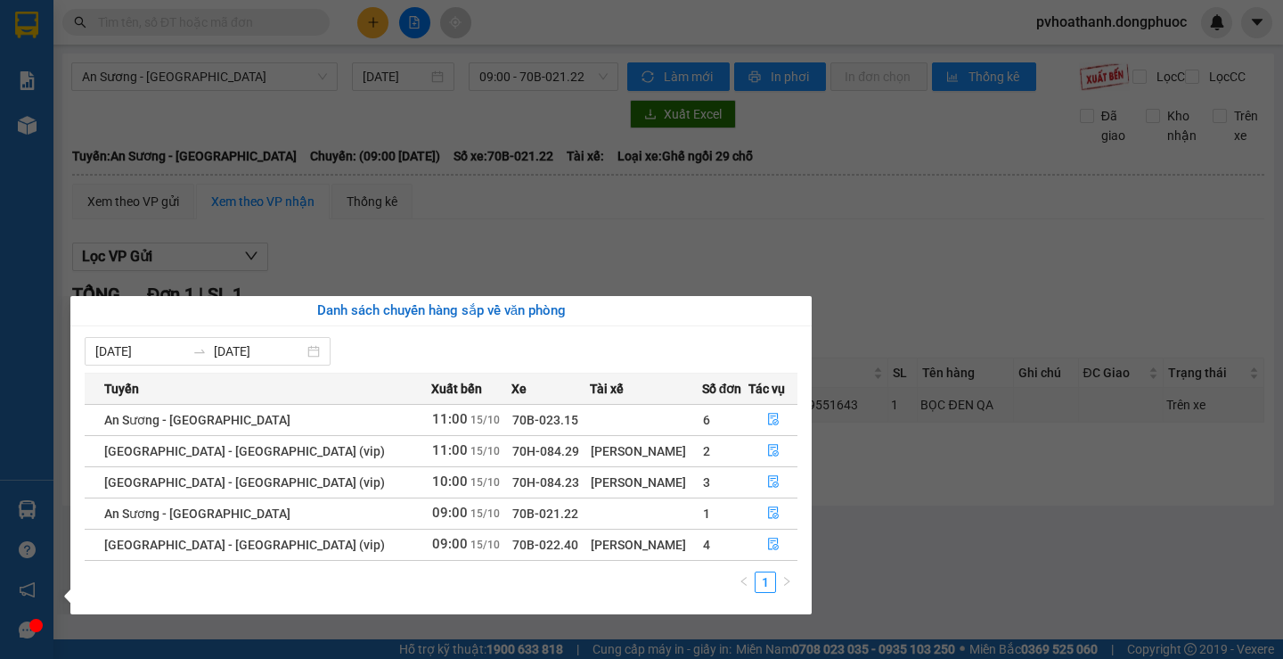
click at [28, 293] on div "Báo cáo Mẫu 1: Báo cáo dòng tiền theo nhân viên Mẫu 1: Báo cáo dòng tiền theo n…" at bounding box center [26, 329] width 53 height 659
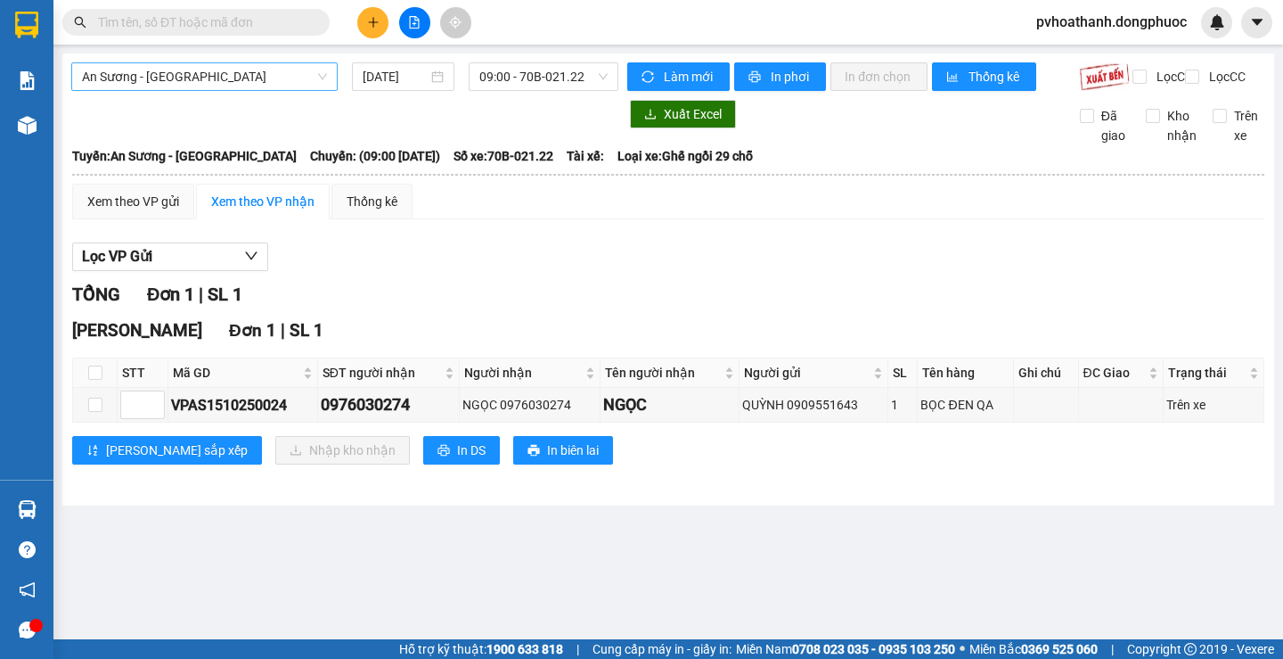
click at [297, 75] on span "An Sương - [GEOGRAPHIC_DATA]" at bounding box center [204, 76] width 245 height 27
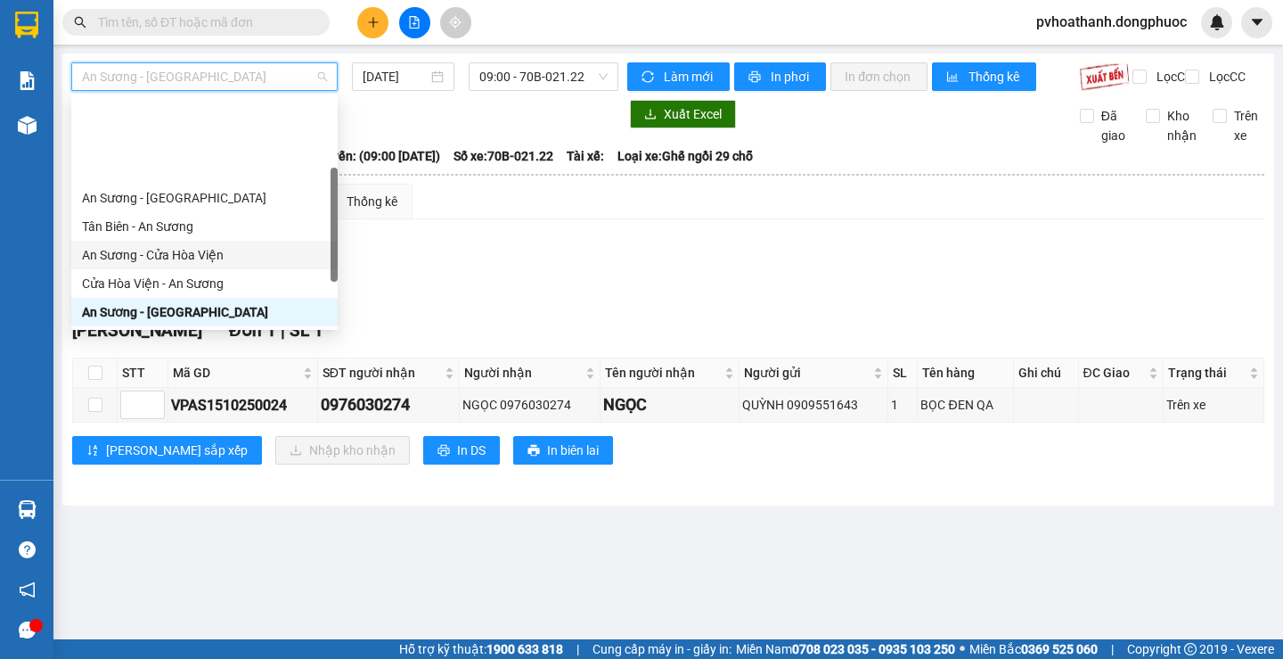
scroll to position [118, 0]
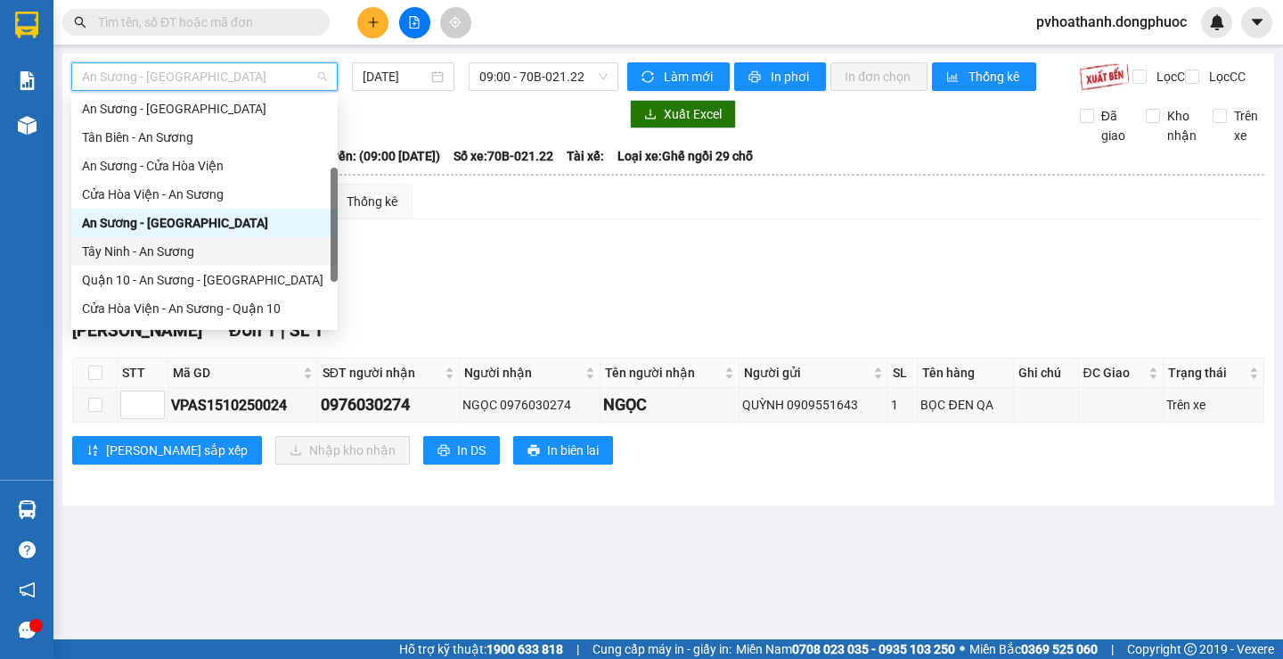
click at [159, 248] on div "Tây Ninh - An Sương" at bounding box center [204, 252] width 245 height 20
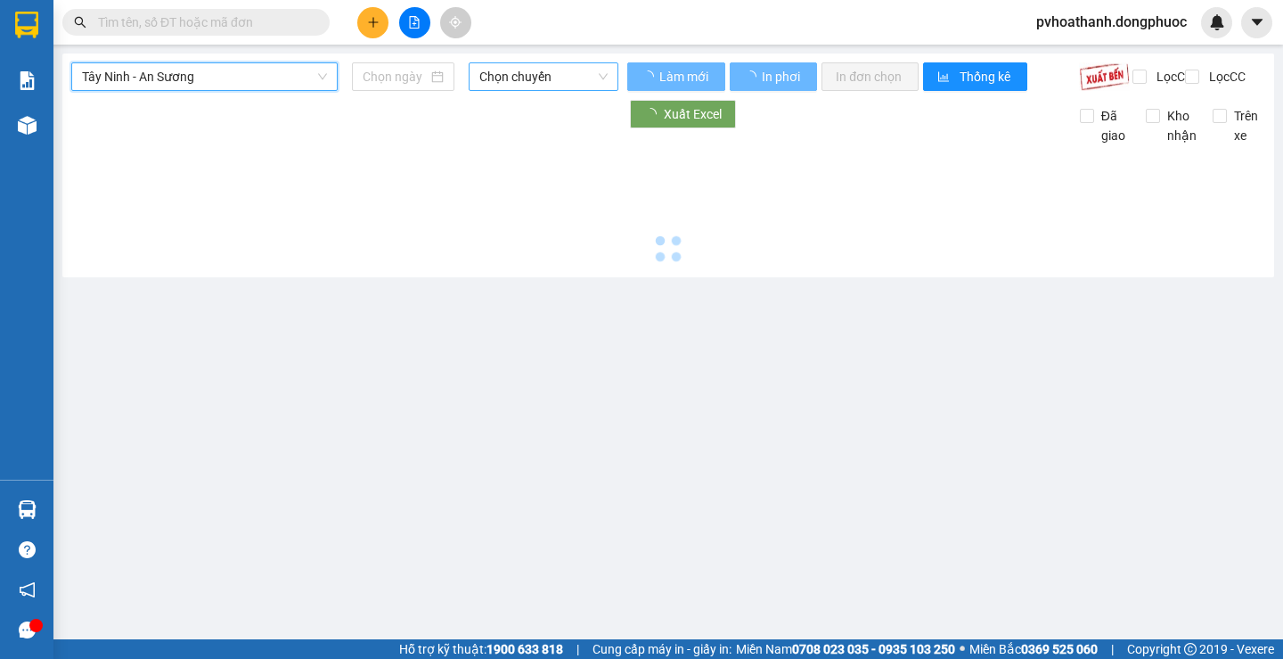
type input "[DATE]"
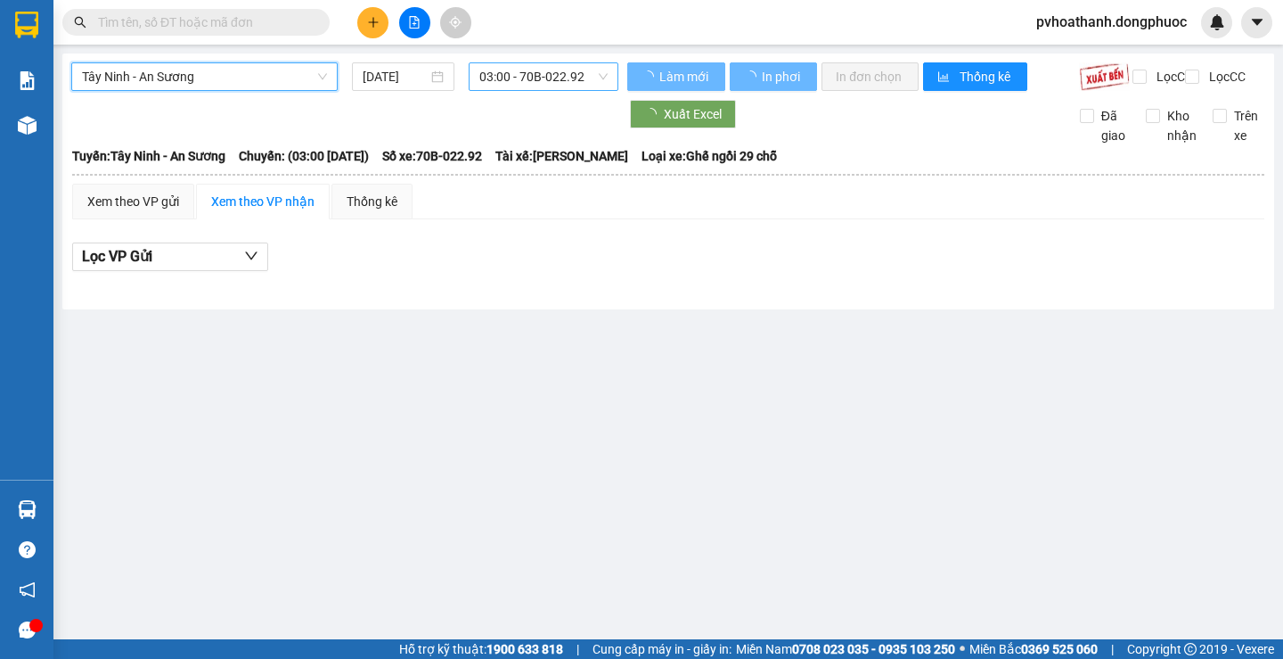
click at [550, 79] on span "03:00 - 70B-022.92" at bounding box center [543, 76] width 128 height 27
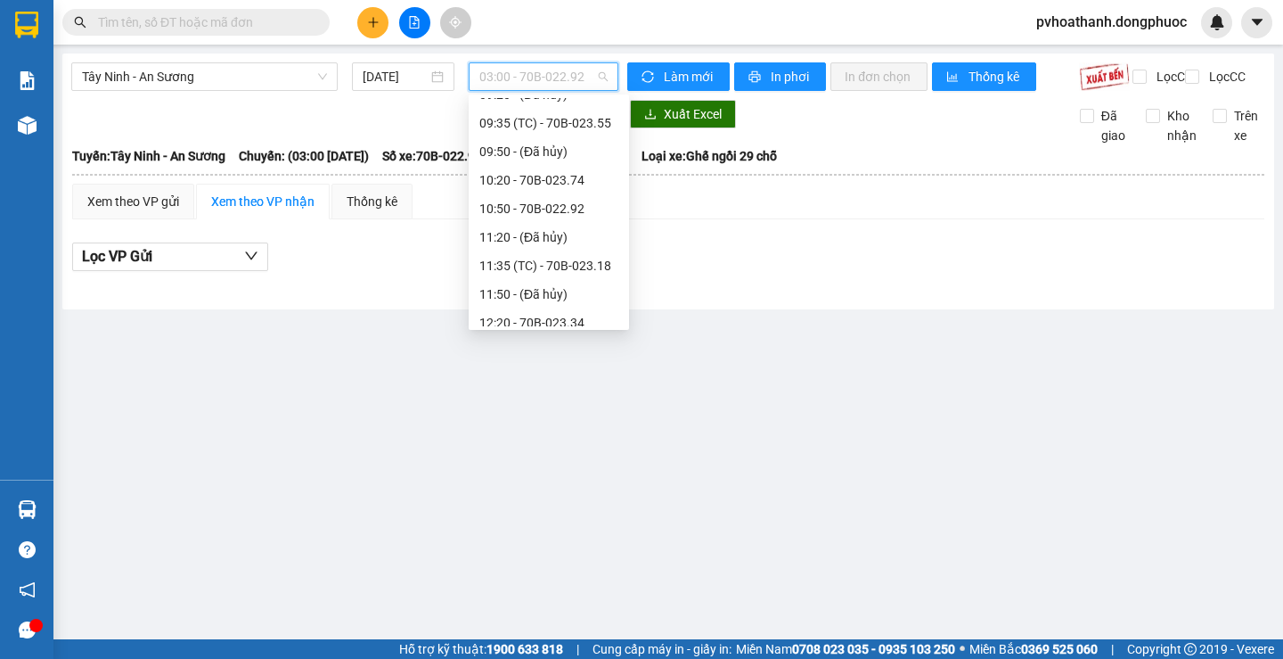
scroll to position [446, 0]
click at [524, 176] on div "10:50 - 70B-022.92" at bounding box center [548, 180] width 139 height 20
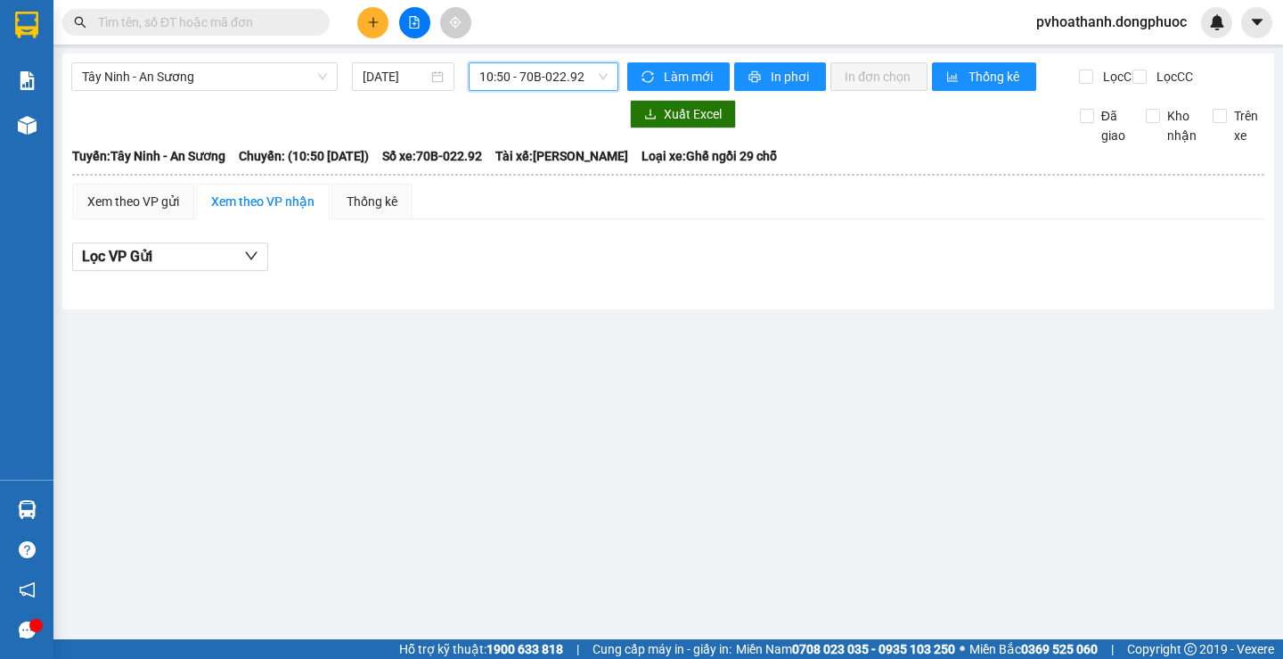
click at [524, 72] on span "10:50 - 70B-022.92" at bounding box center [543, 76] width 128 height 27
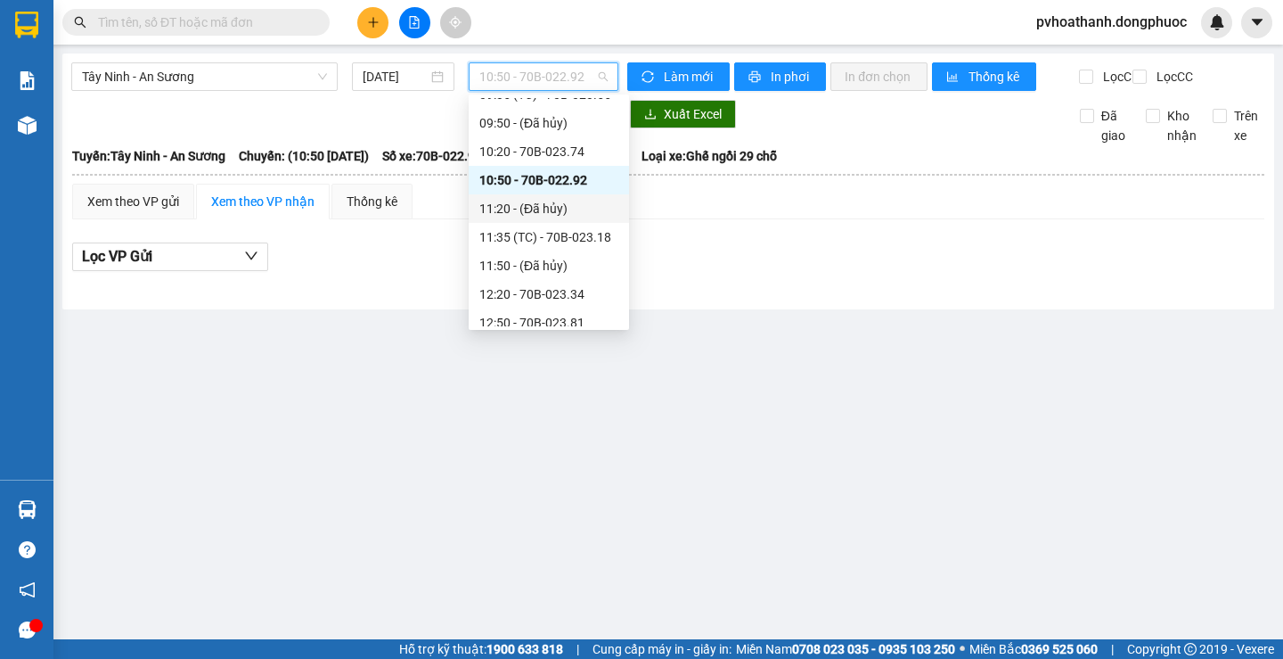
click at [545, 209] on div "11:20 - (Đã hủy)" at bounding box center [548, 209] width 139 height 20
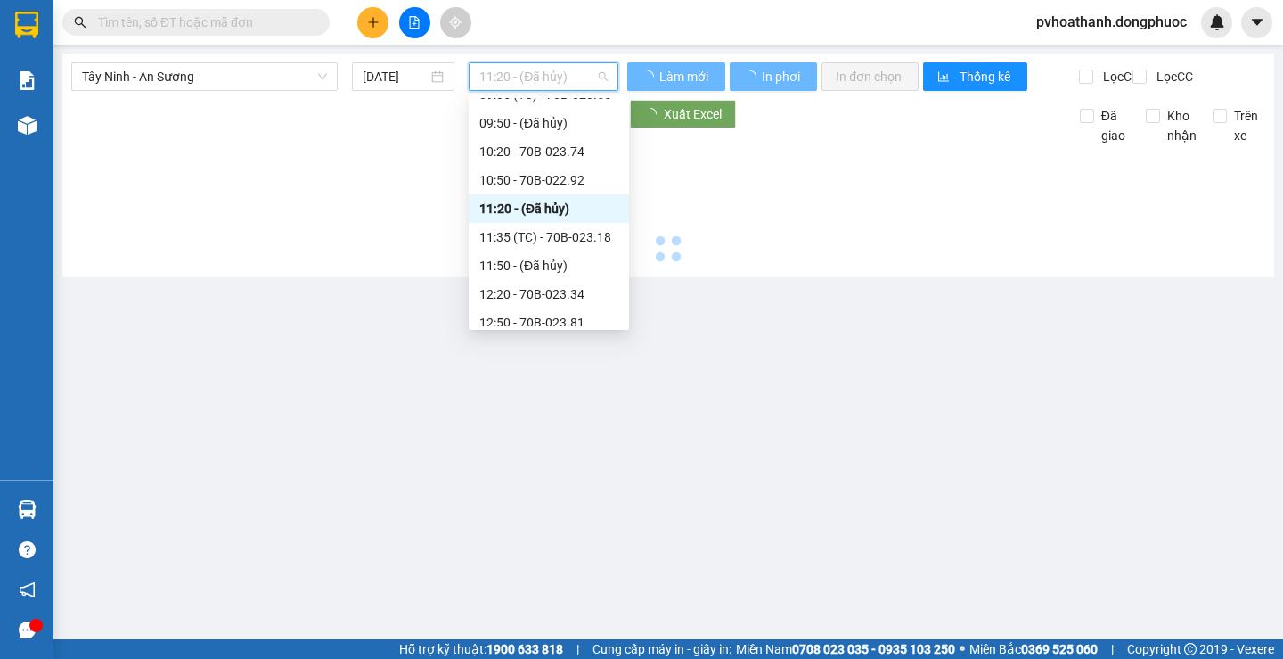
click at [534, 75] on span "11:20 - (Đã hủy)" at bounding box center [543, 76] width 128 height 27
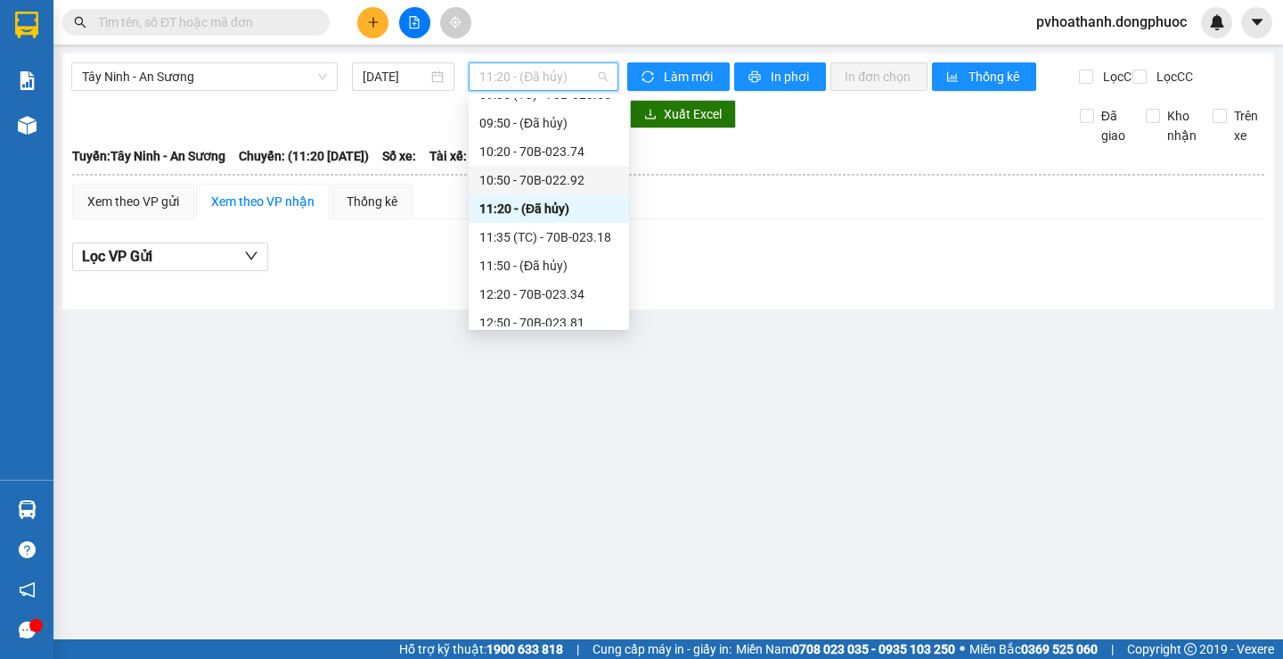
click at [512, 179] on div "10:50 - 70B-022.92" at bounding box center [548, 180] width 139 height 20
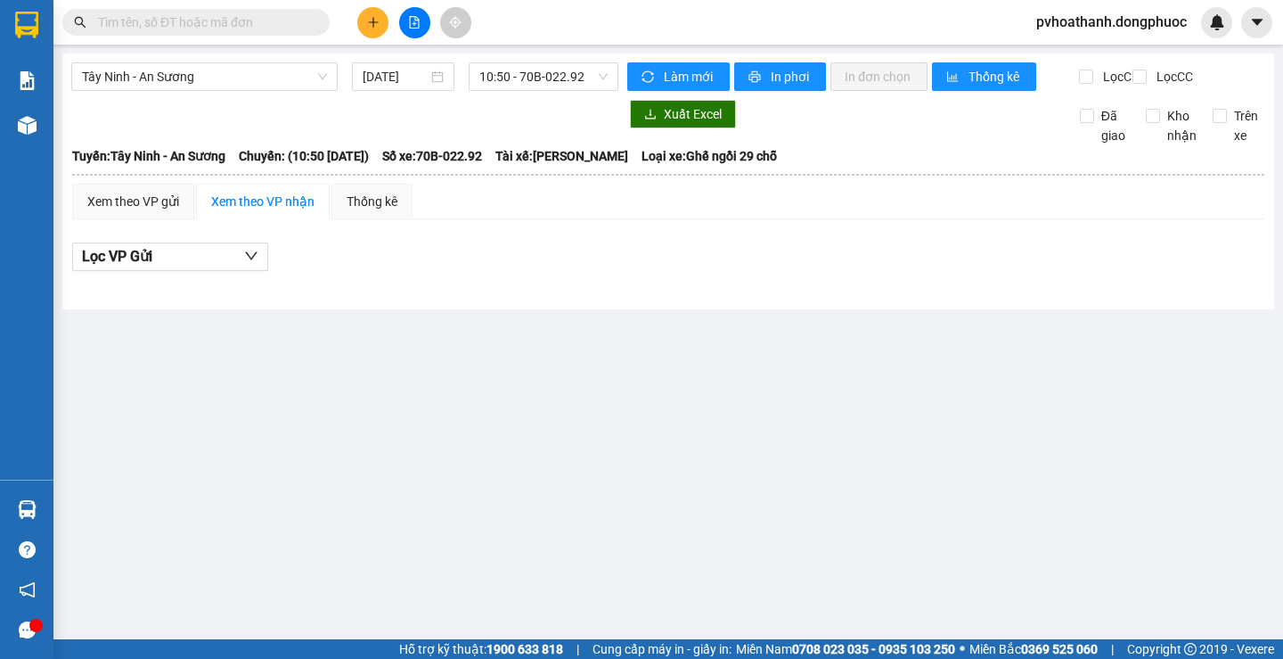
click at [232, 29] on input "text" at bounding box center [203, 22] width 210 height 20
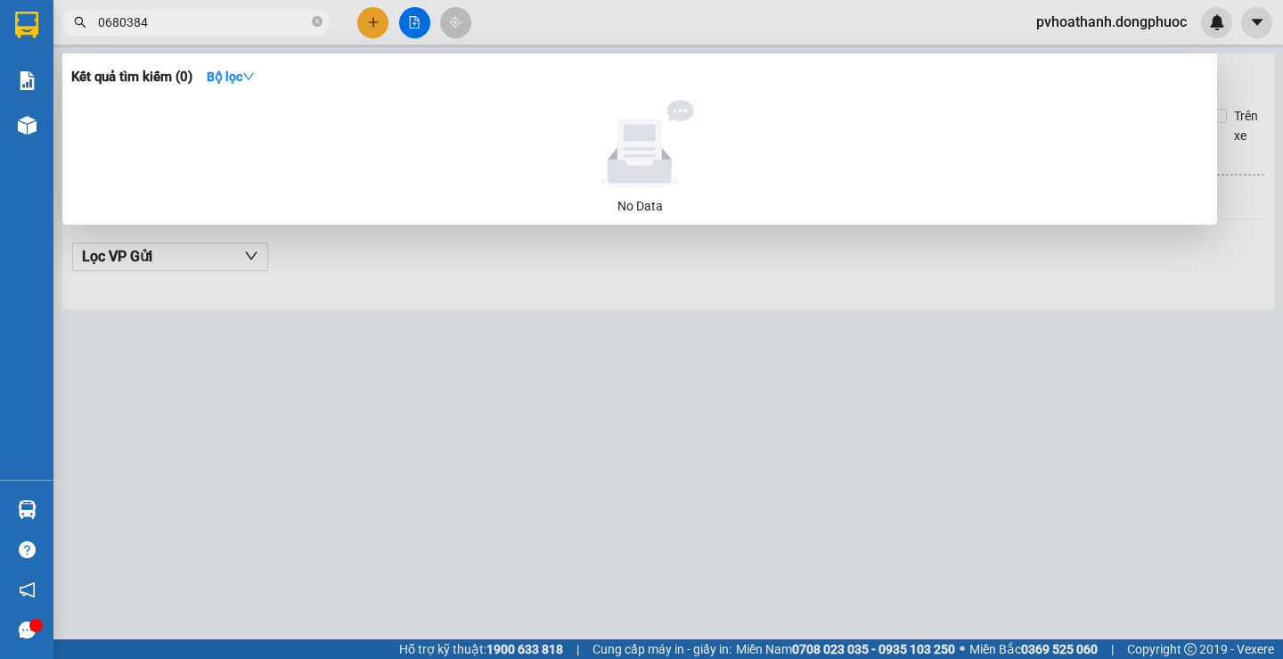
click at [198, 14] on input "0680384" at bounding box center [203, 22] width 210 height 20
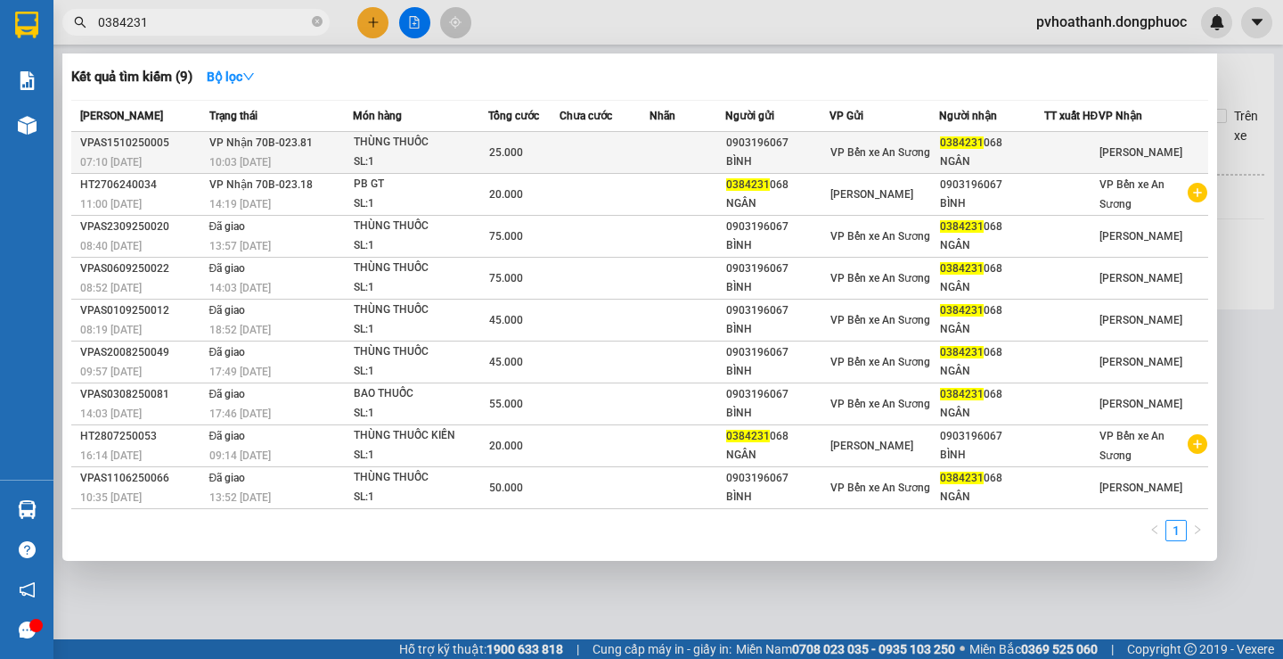
type input "0384231"
click at [368, 152] on div "THÙNG THUỐC" at bounding box center [421, 143] width 134 height 20
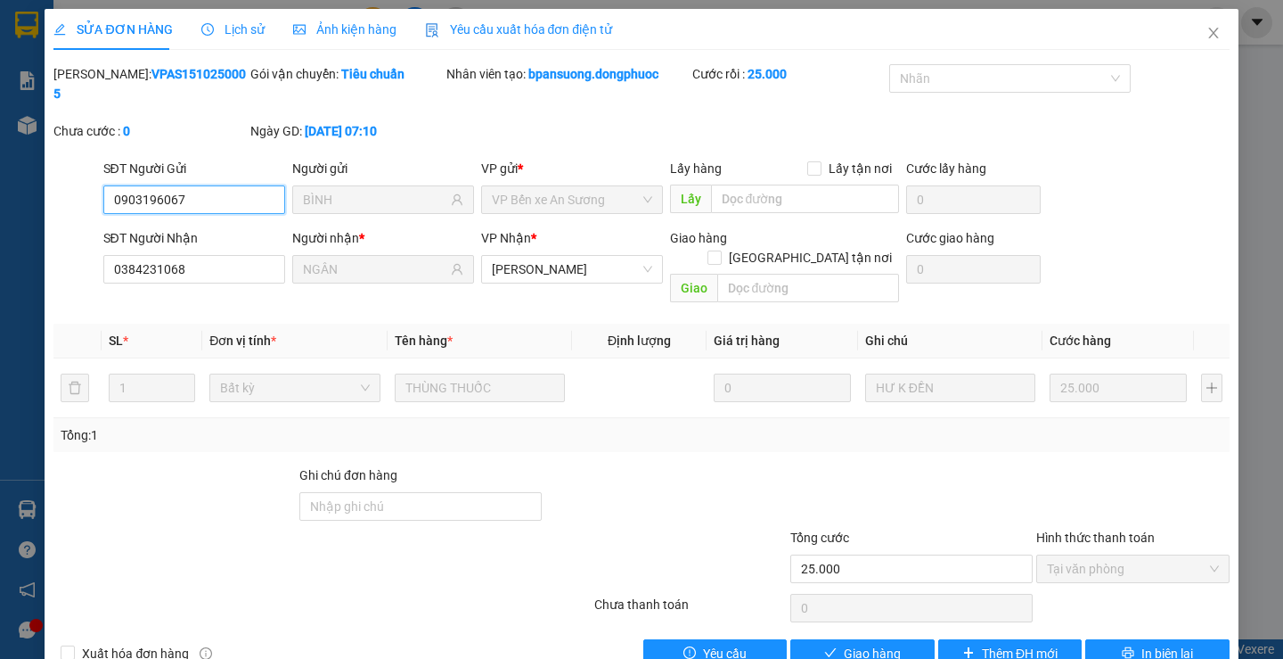
type input "0903196067"
type input "BÌNH"
type input "0384231068"
type input "NGÂN"
type input "25.000"
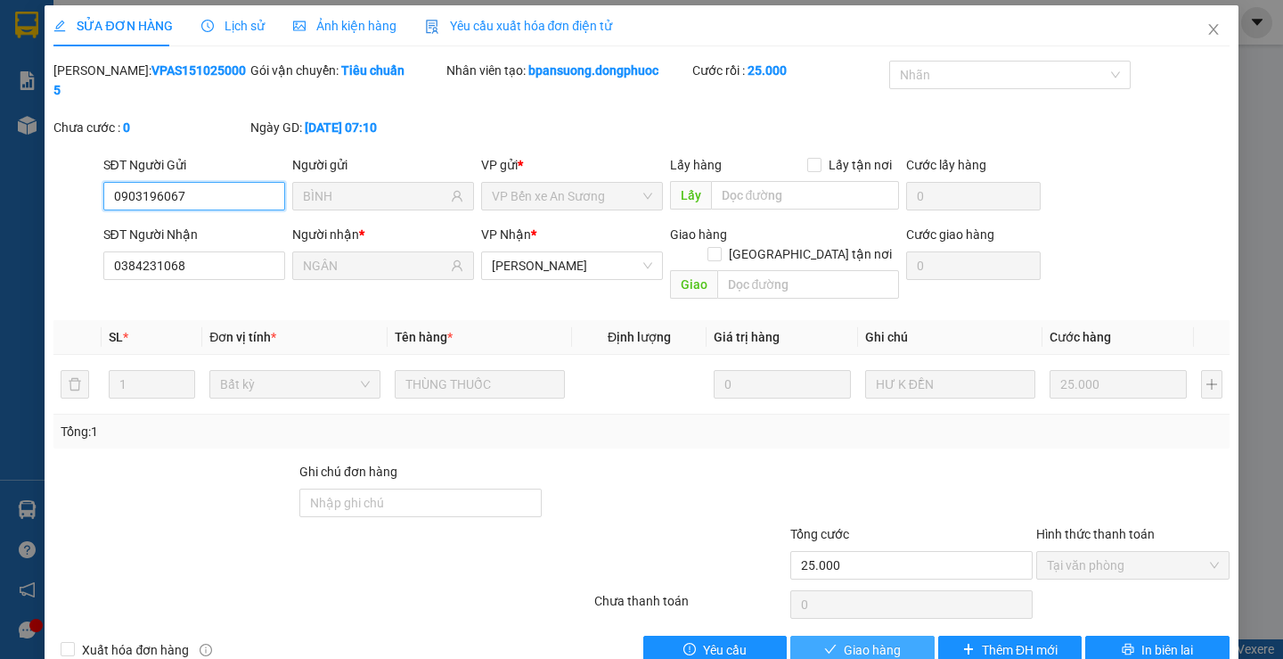
scroll to position [4, 0]
click at [844, 639] on span "Giao hàng" at bounding box center [872, 649] width 57 height 20
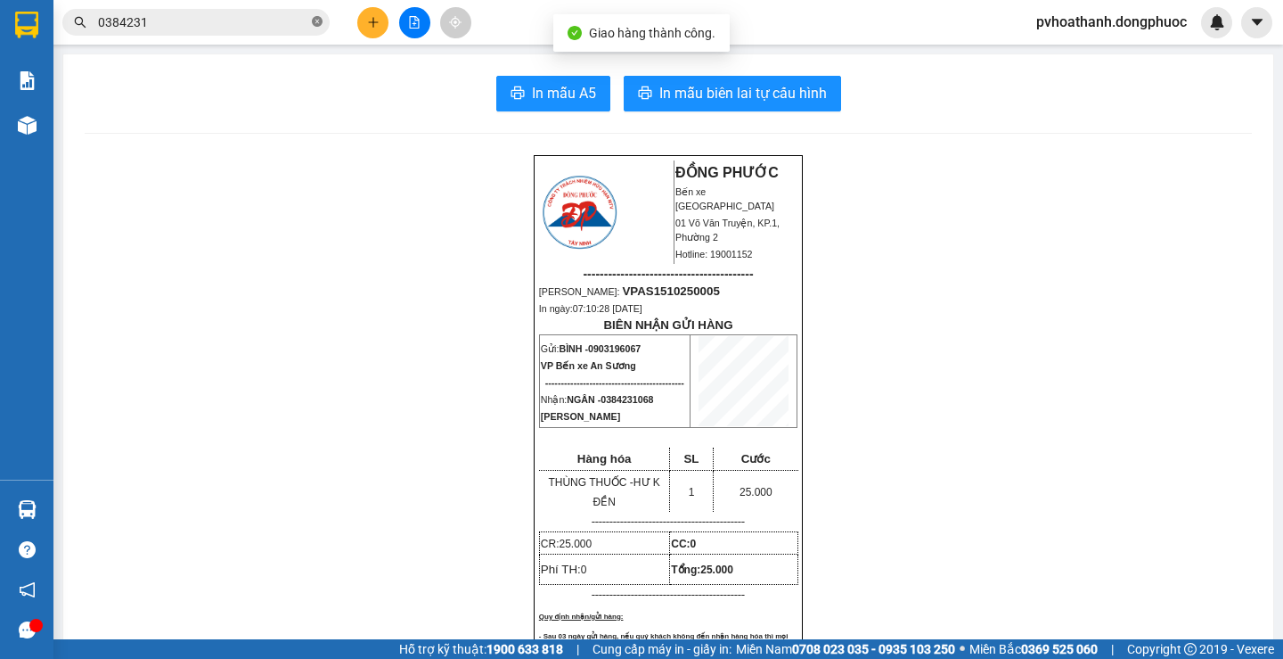
click at [317, 25] on icon "close-circle" at bounding box center [317, 21] width 11 height 11
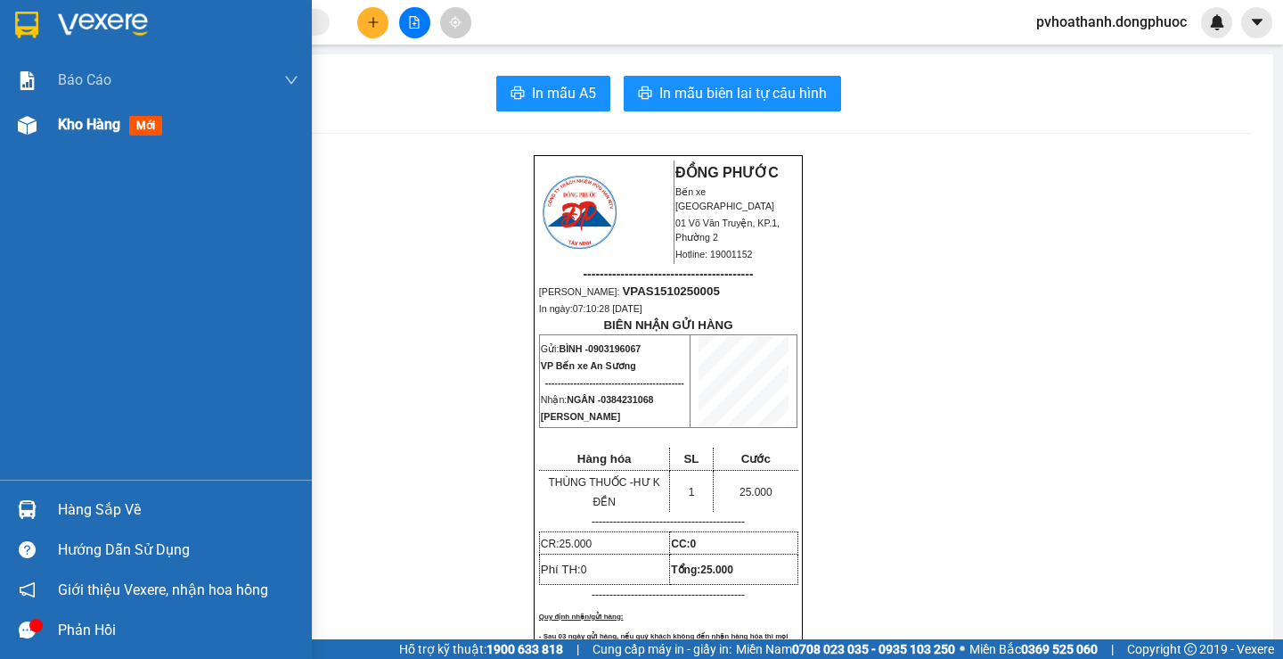
click at [101, 122] on span "Kho hàng" at bounding box center [89, 124] width 62 height 17
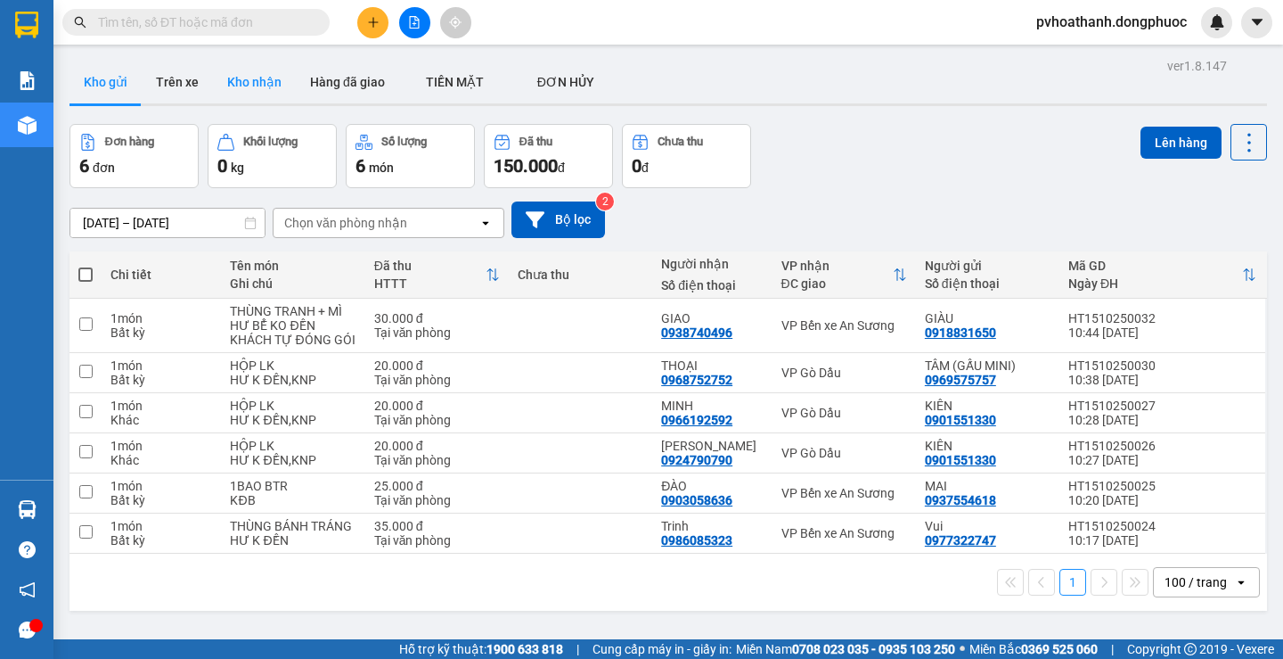
click at [266, 79] on button "Kho nhận" at bounding box center [254, 82] width 83 height 43
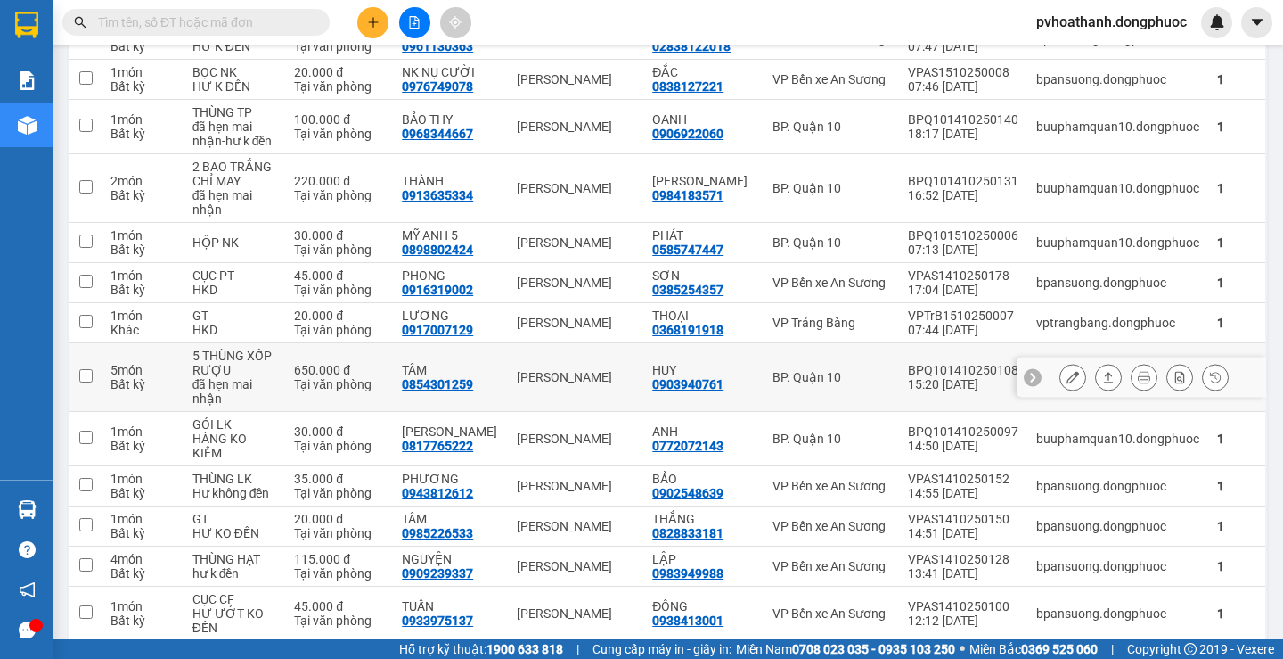
scroll to position [535, 0]
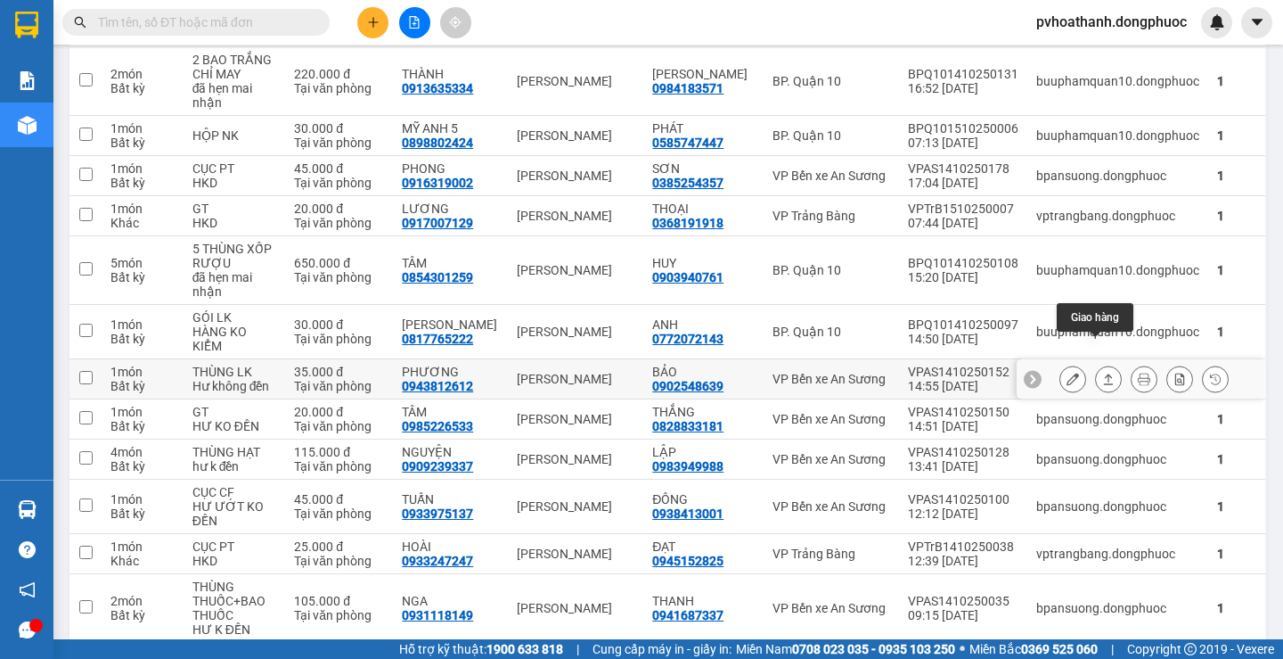
click at [1102, 373] on icon at bounding box center [1108, 379] width 12 height 12
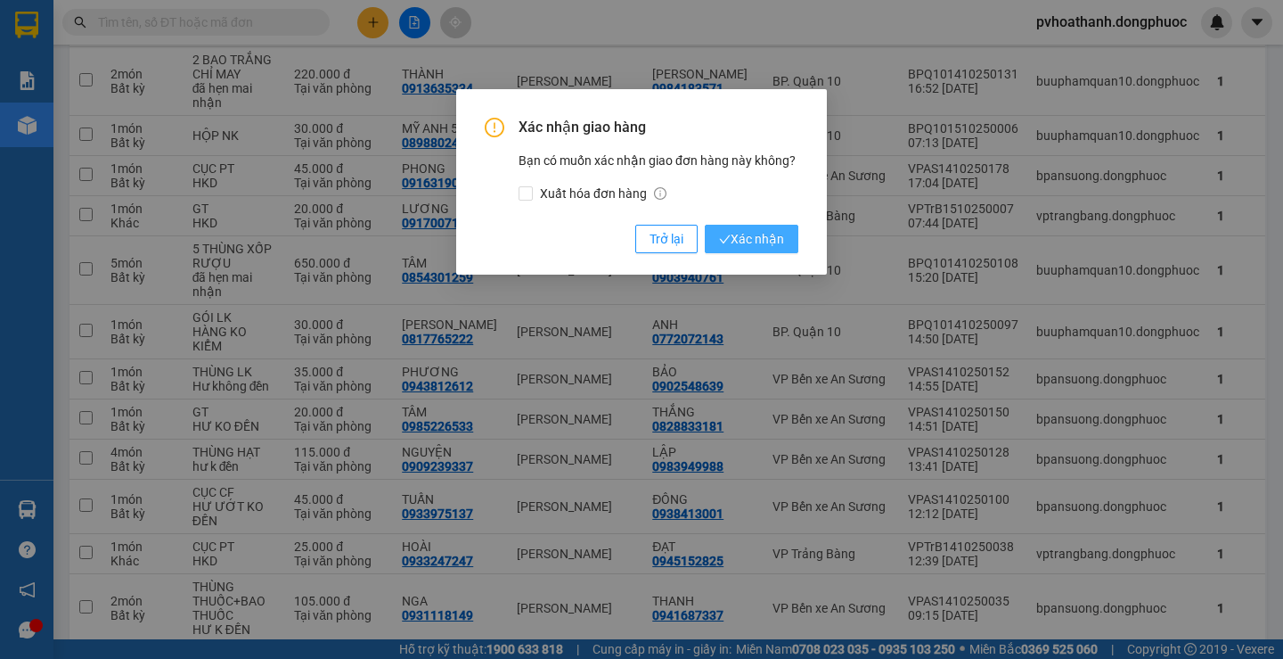
click at [741, 237] on span "Xác nhận" at bounding box center [751, 239] width 65 height 20
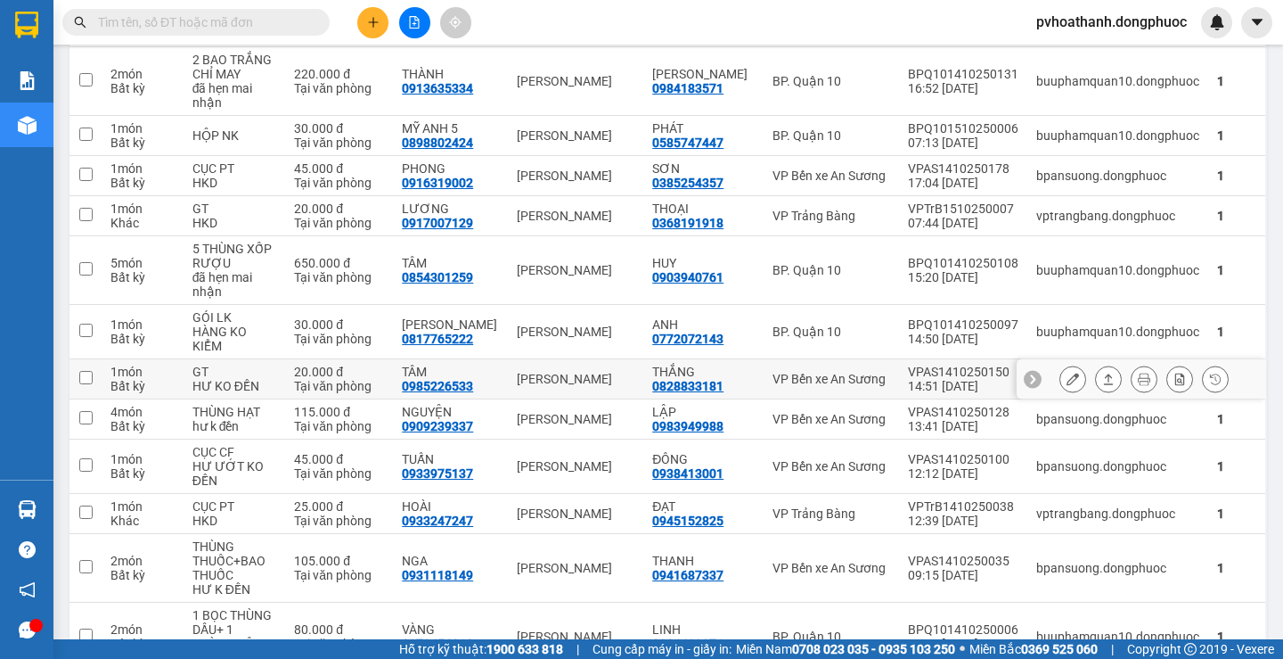
scroll to position [597, 0]
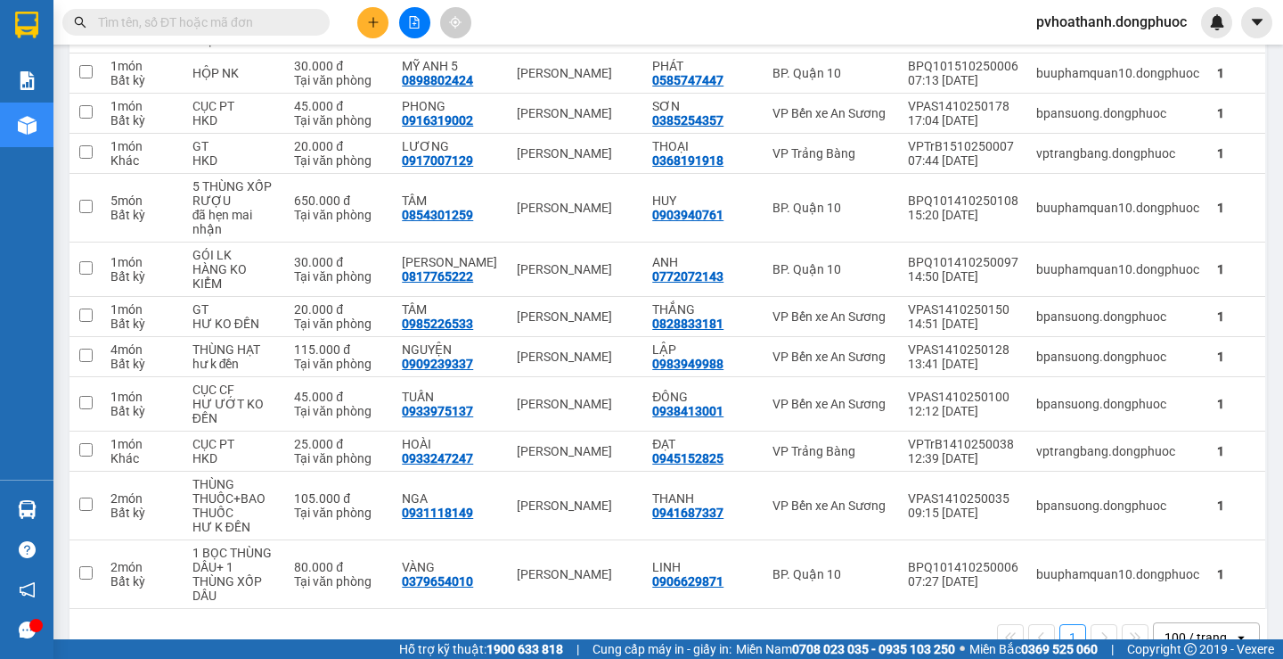
click at [369, 23] on icon "plus" at bounding box center [373, 22] width 12 height 12
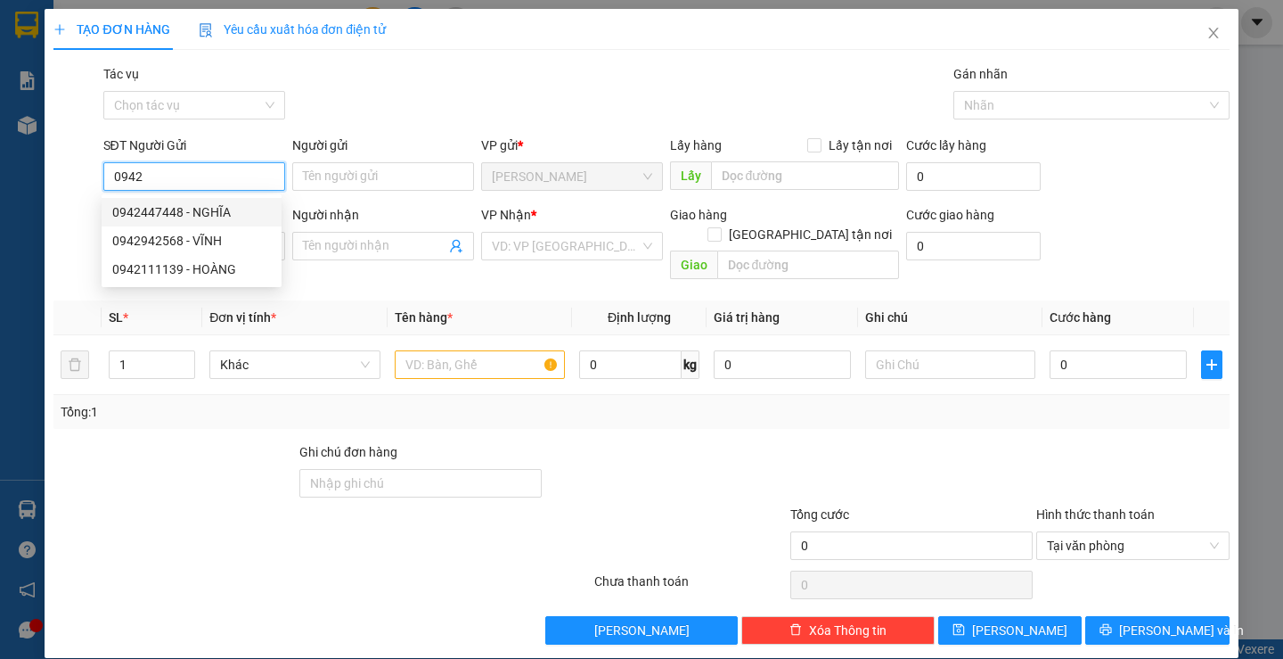
click at [215, 213] on div "0942447448 - NGHĨA" at bounding box center [191, 212] width 159 height 20
type input "0942447448"
type input "NGHĨA"
type input "0907098832"
type input "HOÀNG"
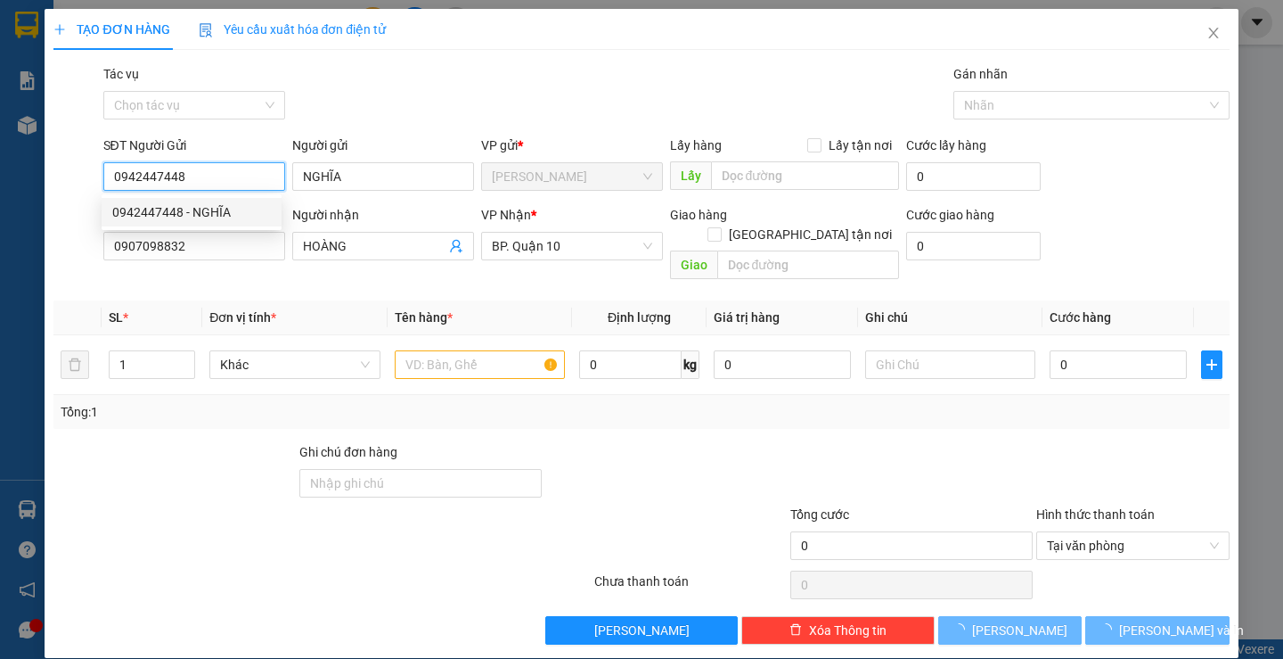
type input "30.000"
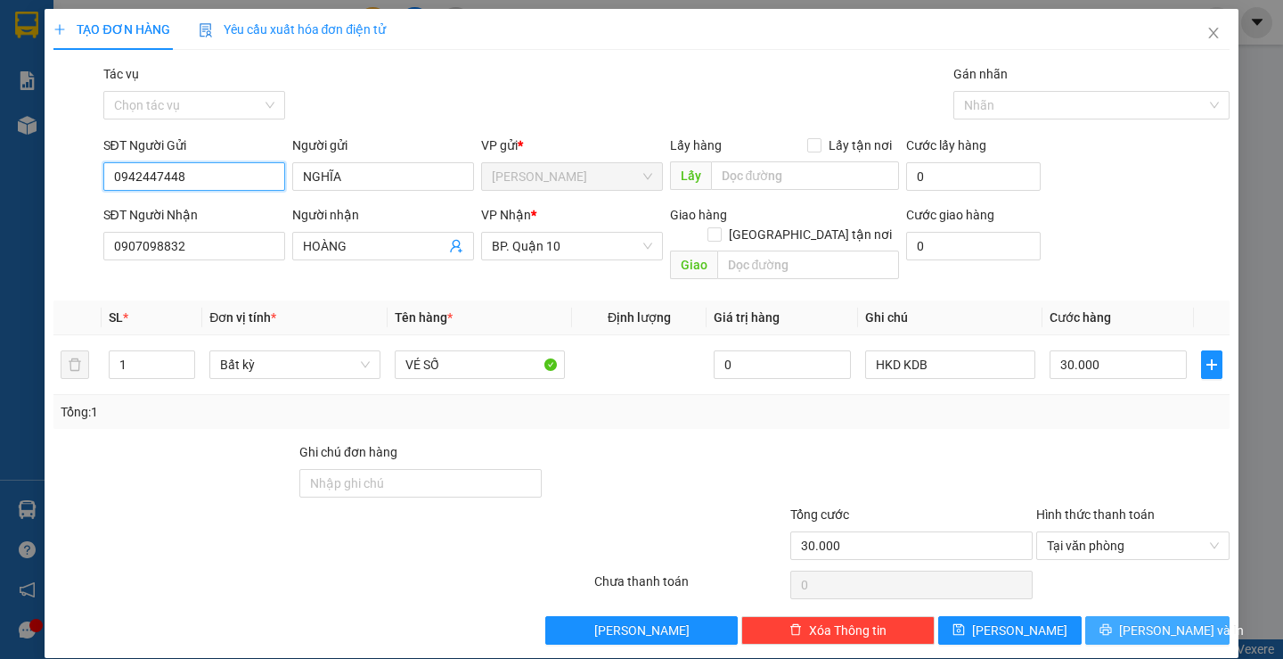
type input "0942447448"
click at [1106, 616] on button "Lưu và In" at bounding box center [1156, 630] width 143 height 29
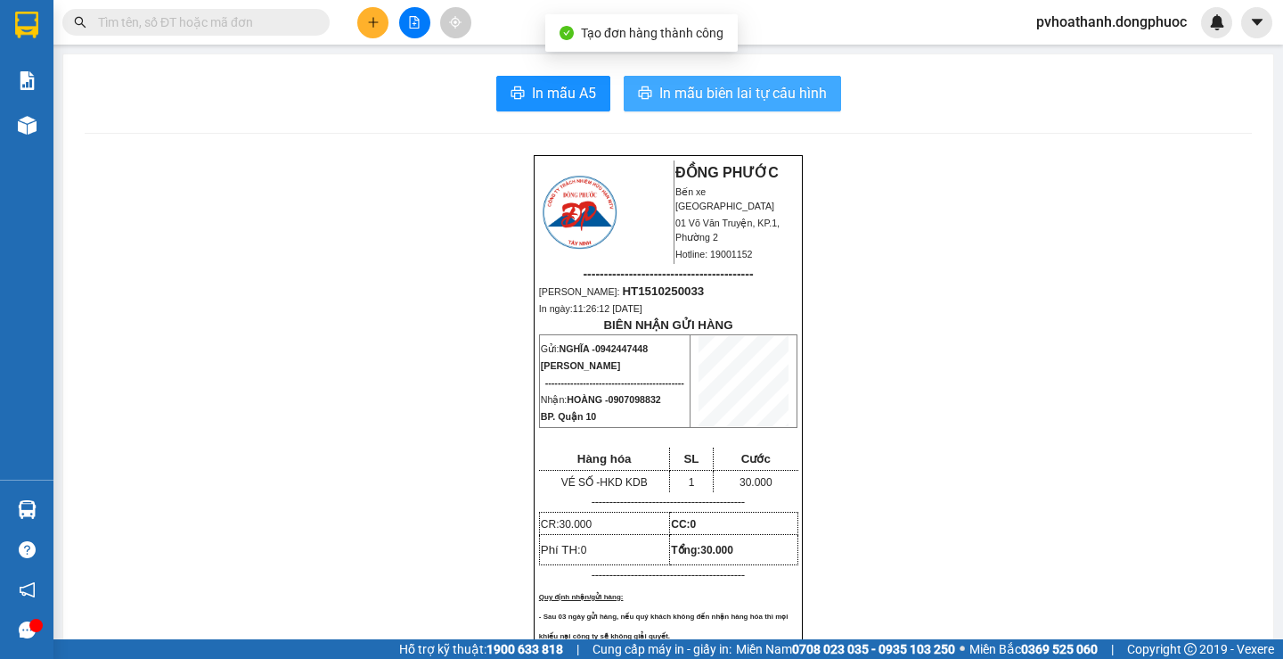
click at [709, 97] on span "In mẫu biên lai tự cấu hình" at bounding box center [743, 93] width 168 height 22
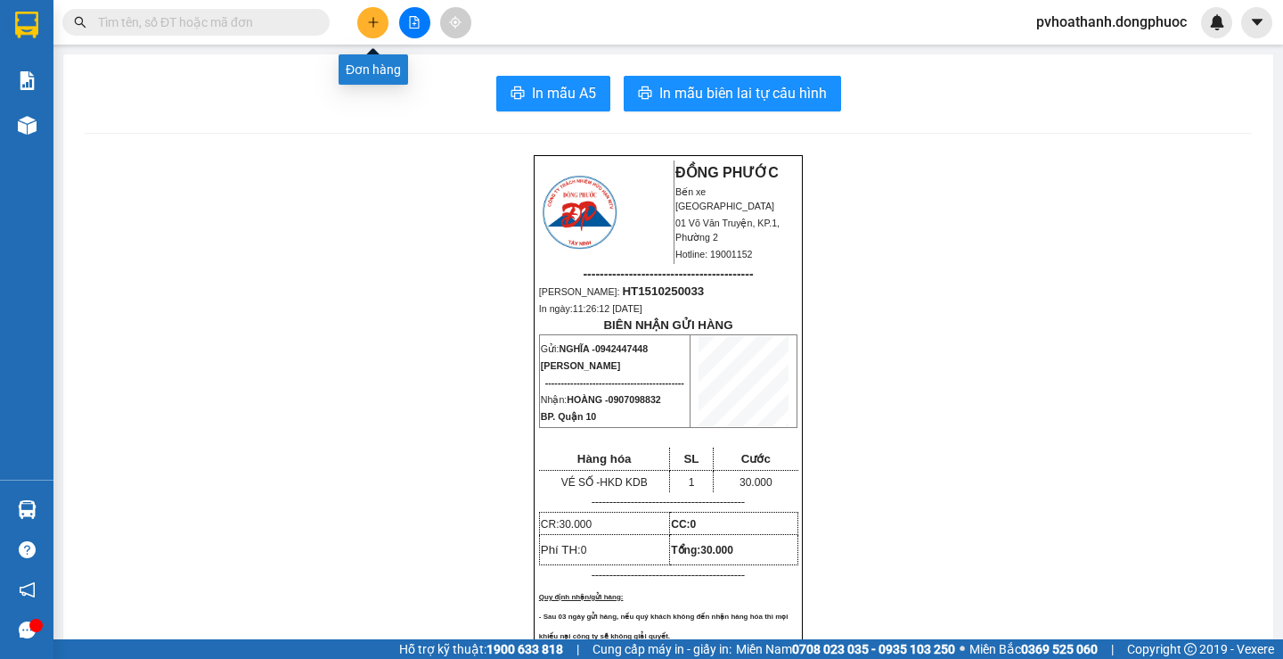
click at [373, 17] on icon "plus" at bounding box center [373, 22] width 12 height 12
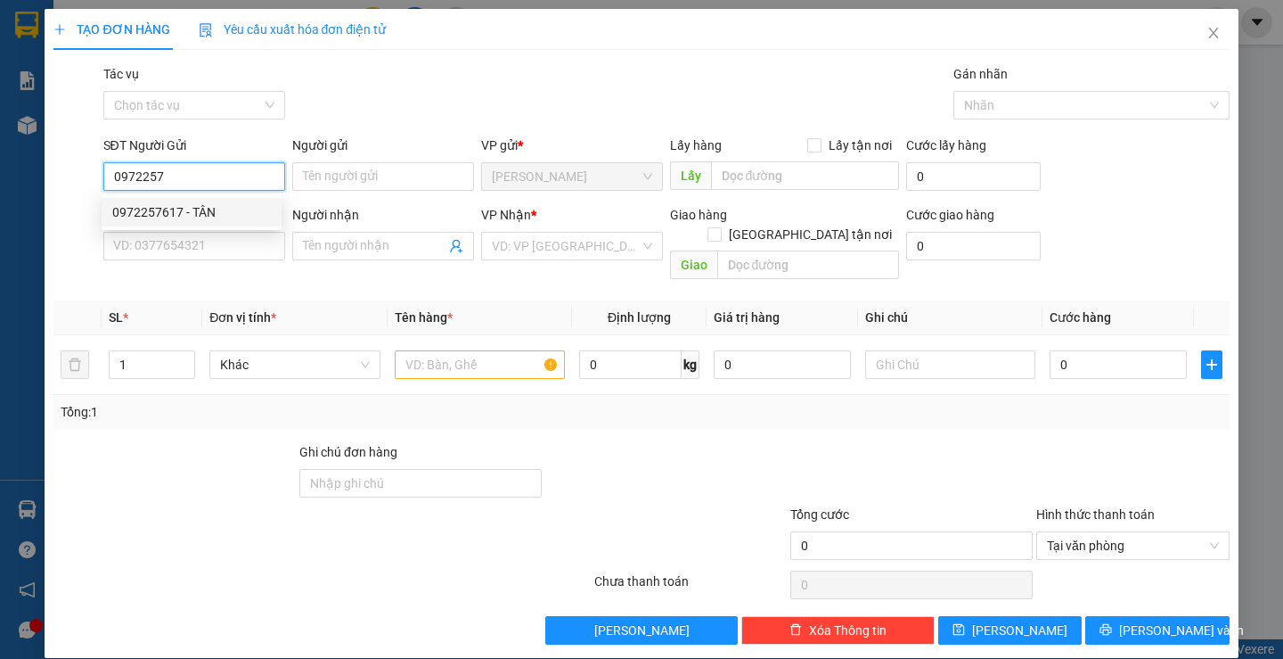
click at [200, 213] on div "0972257617 - TÂN" at bounding box center [191, 212] width 159 height 20
type input "0972257617"
type input "TÂN"
type input "0363039039"
type input "TUYÊN"
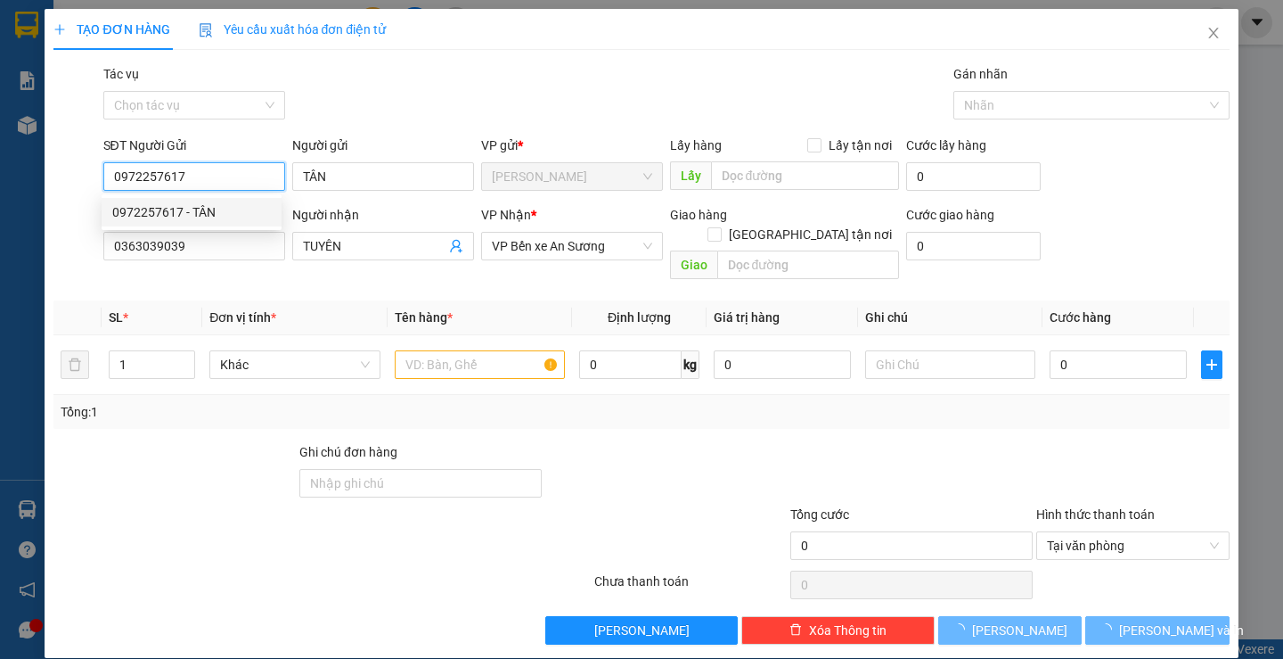
type input "20.000"
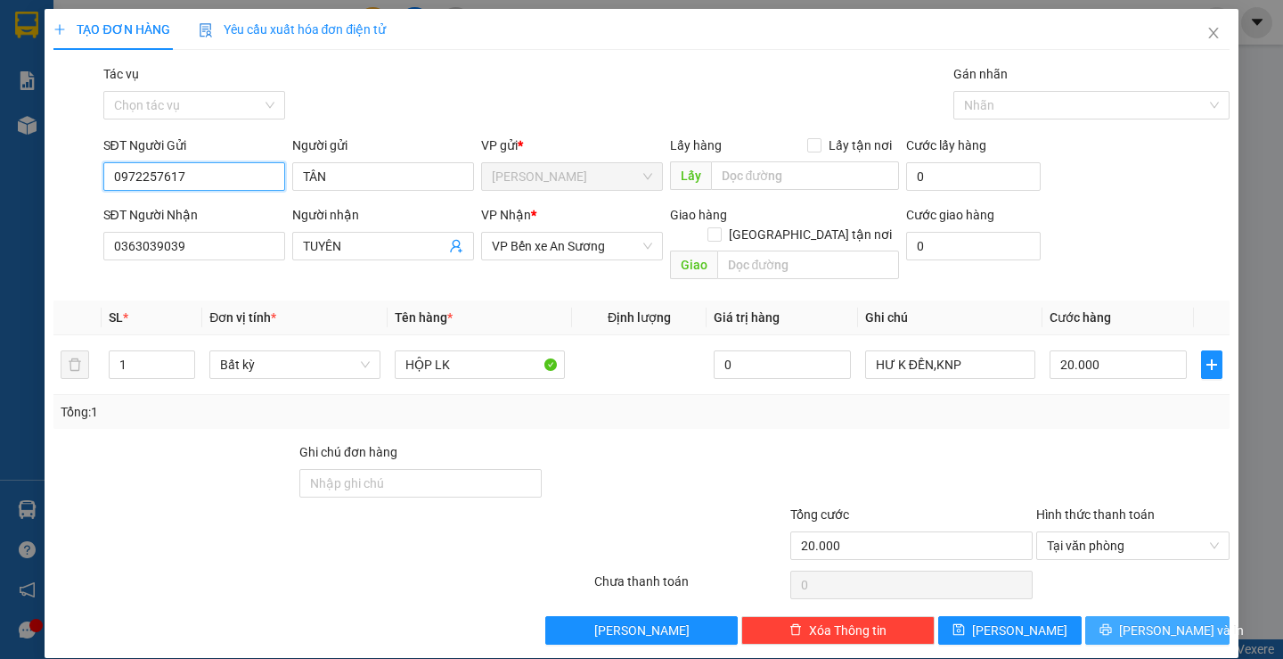
type input "0972257617"
click at [1140, 620] on span "Lưu và In" at bounding box center [1181, 630] width 125 height 20
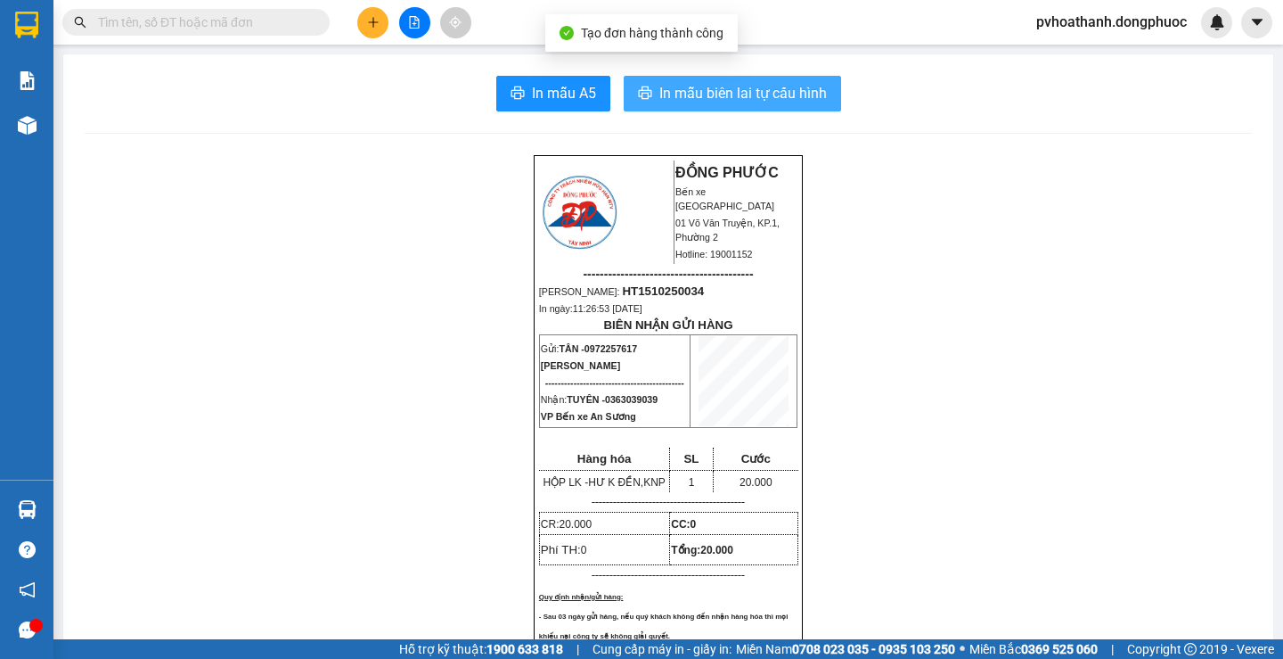
click at [733, 94] on span "In mẫu biên lai tự cấu hình" at bounding box center [743, 93] width 168 height 22
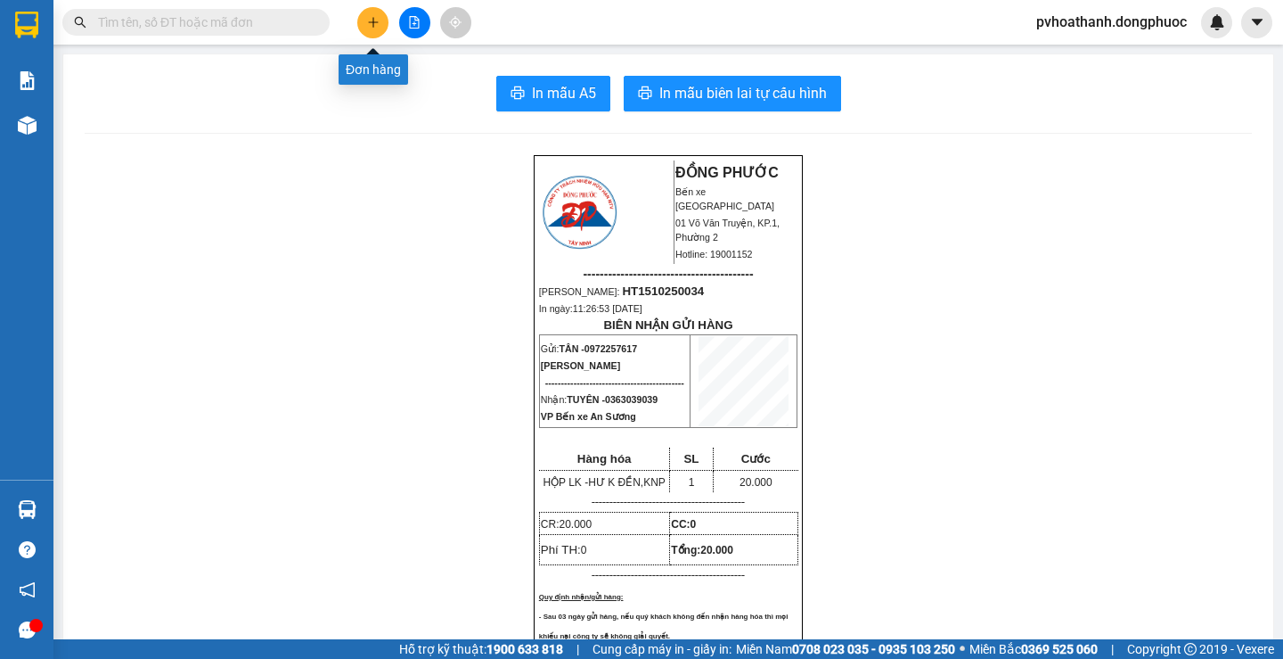
click at [379, 28] on icon "plus" at bounding box center [373, 22] width 12 height 12
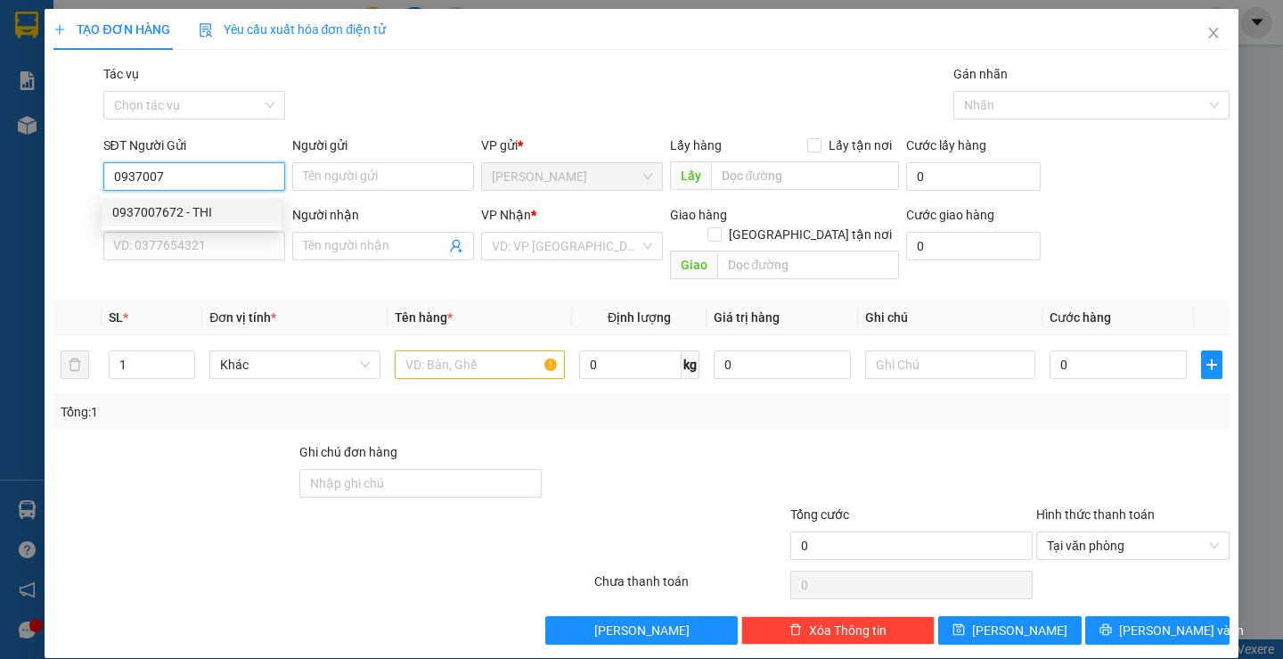
click at [185, 212] on div "0937007672 - THI" at bounding box center [191, 212] width 159 height 20
type input "0937007672"
type input "THI"
type input "0393234579"
type input "LỘC"
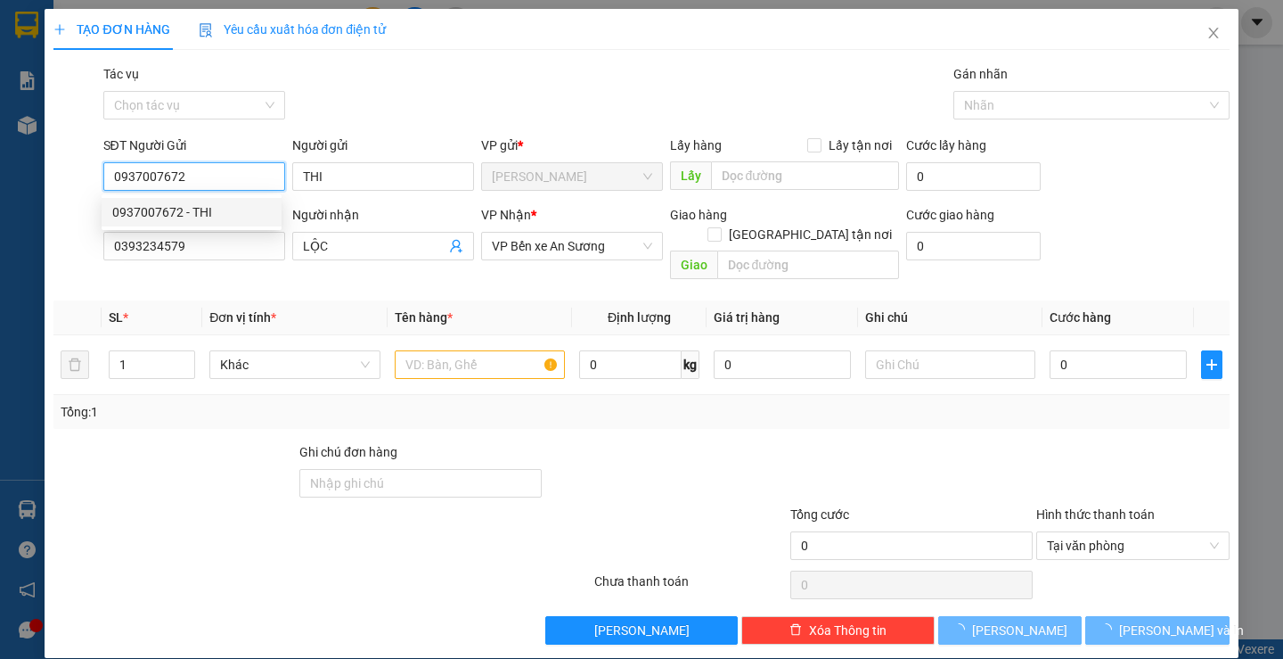
type input "40.000"
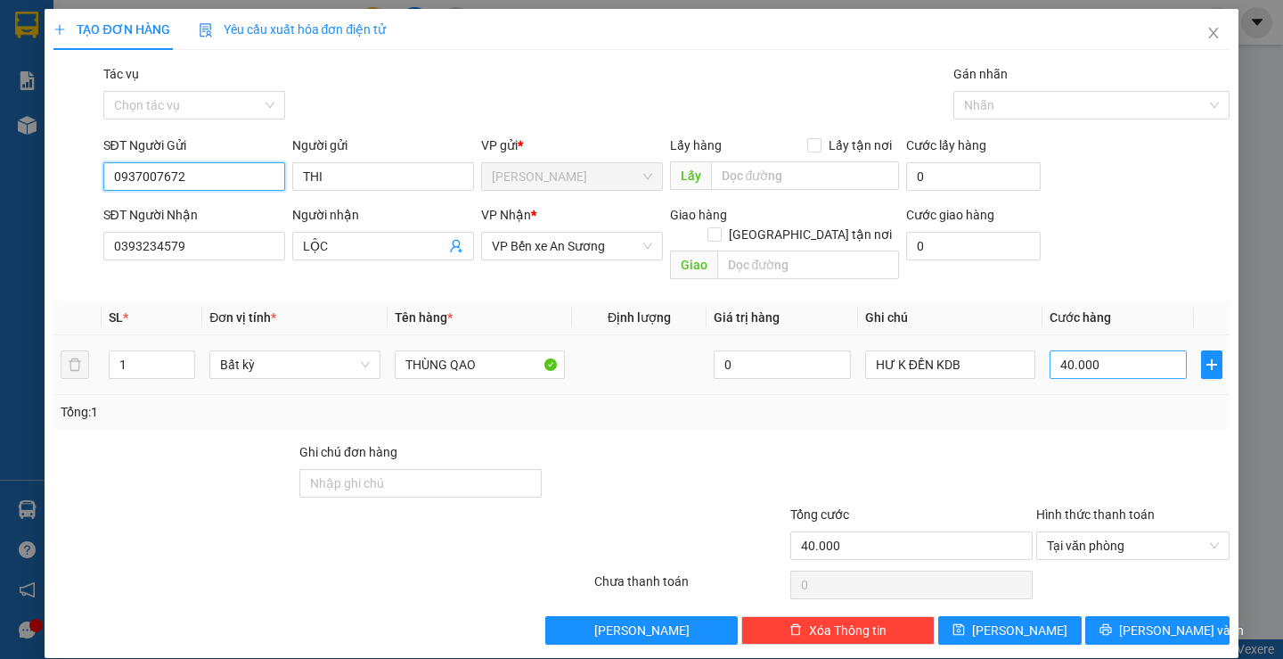
type input "0937007672"
click at [1107, 350] on input "40.000" at bounding box center [1118, 364] width 137 height 29
type input "2"
type input "20"
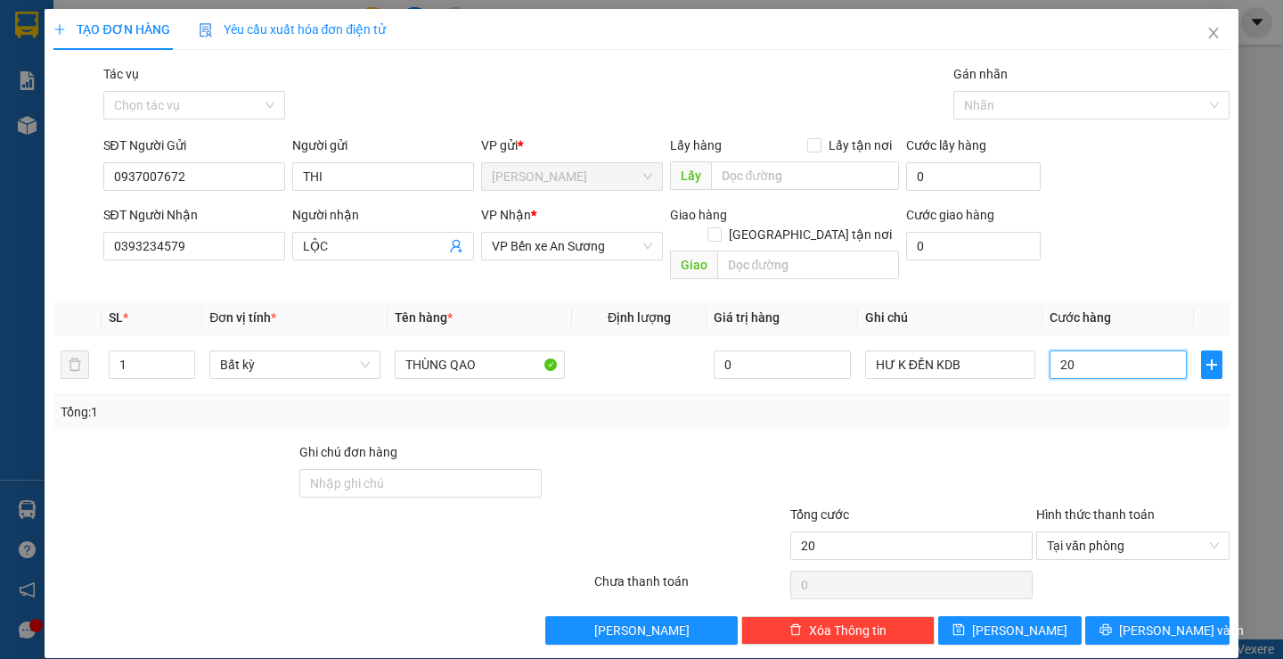
type input "20"
type input "20.000"
click at [1096, 407] on div "Tổng: 1" at bounding box center [640, 412] width 1175 height 34
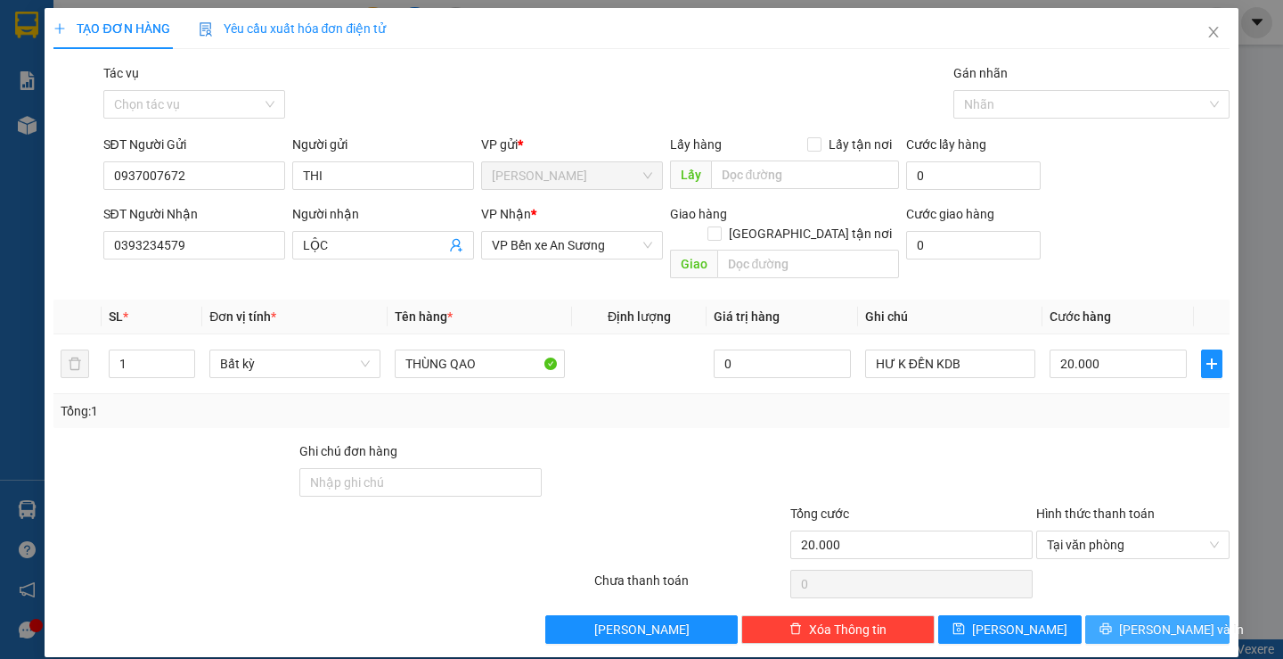
click at [1133, 619] on button "Lưu và In" at bounding box center [1156, 629] width 143 height 29
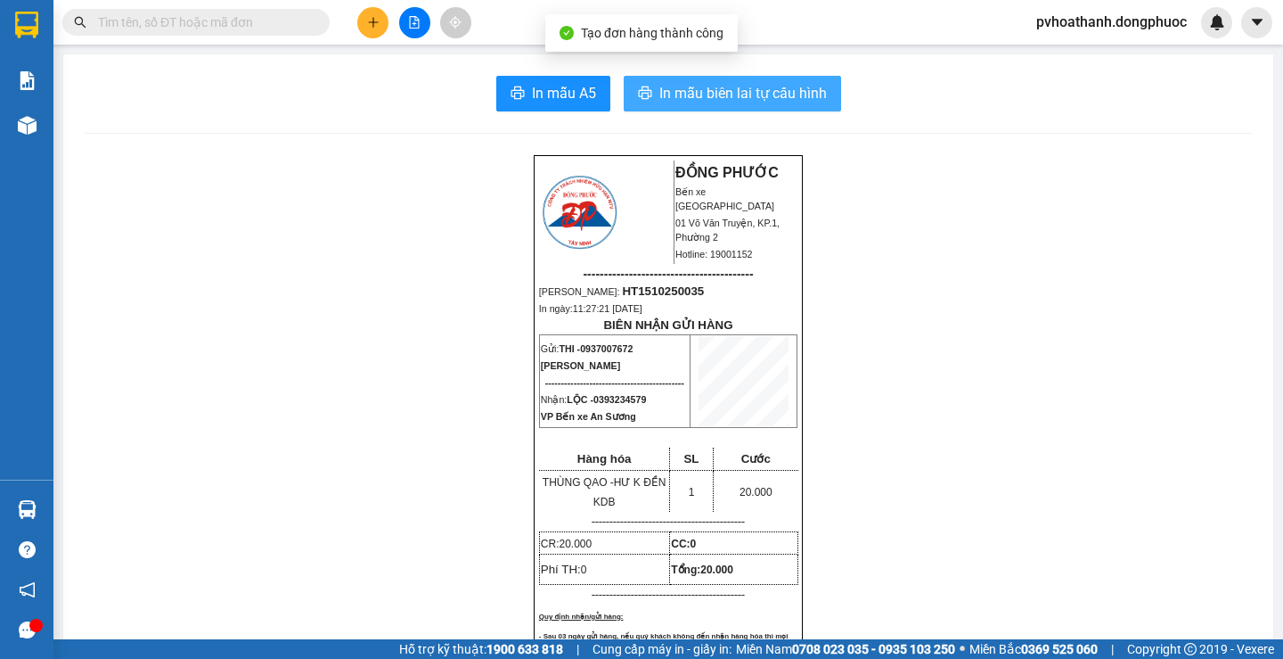
click at [737, 96] on span "In mẫu biên lai tự cấu hình" at bounding box center [743, 93] width 168 height 22
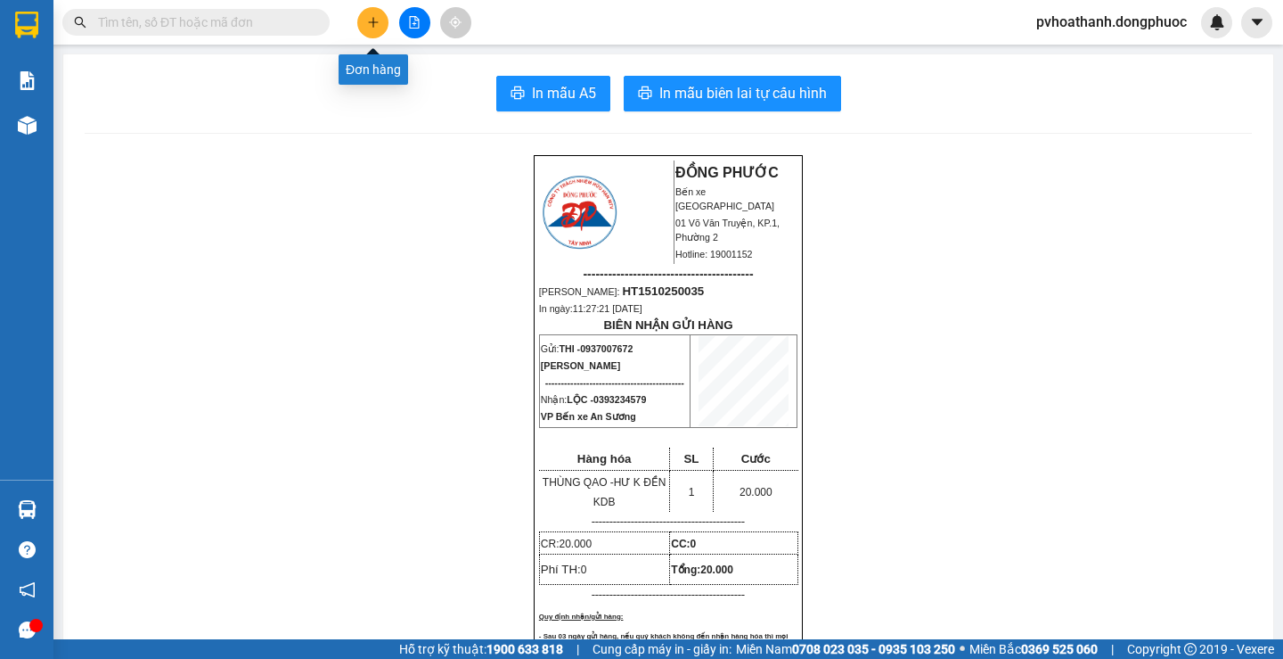
click at [375, 24] on icon "plus" at bounding box center [373, 22] width 12 height 12
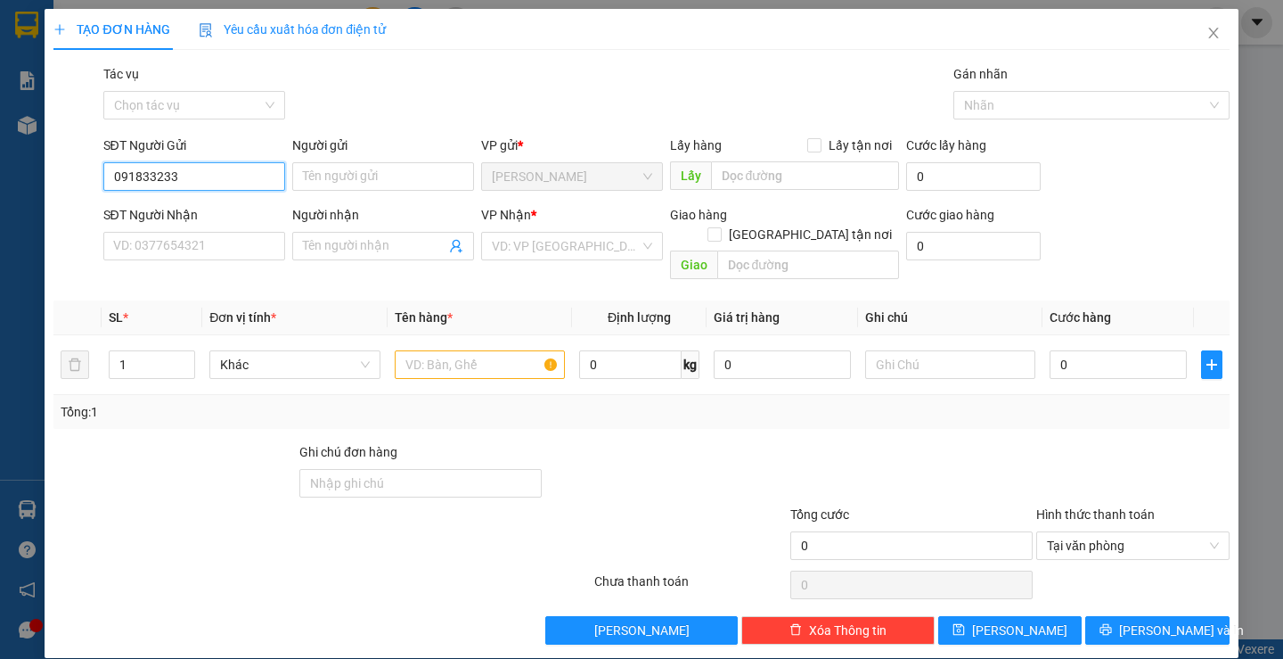
type input "0918332333"
click at [194, 219] on div "0918332333 - Điền" at bounding box center [191, 212] width 159 height 20
type input "Điền"
type input "0908590898"
type input "HẰNG"
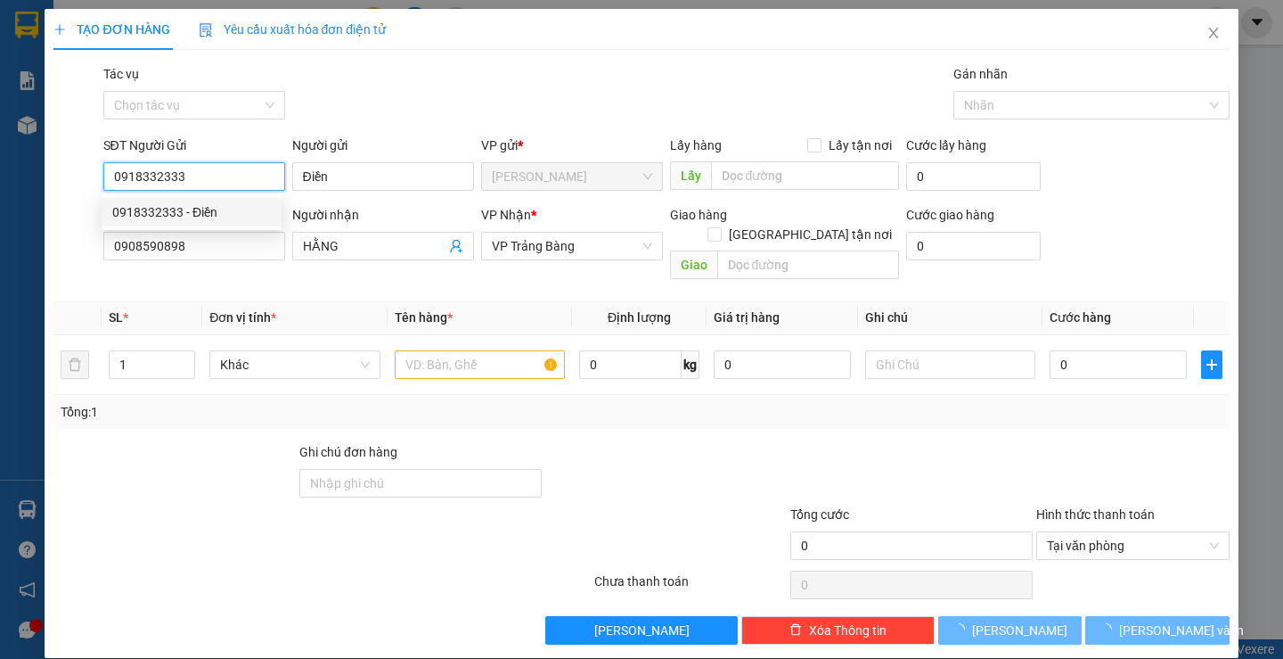
type input "20.000"
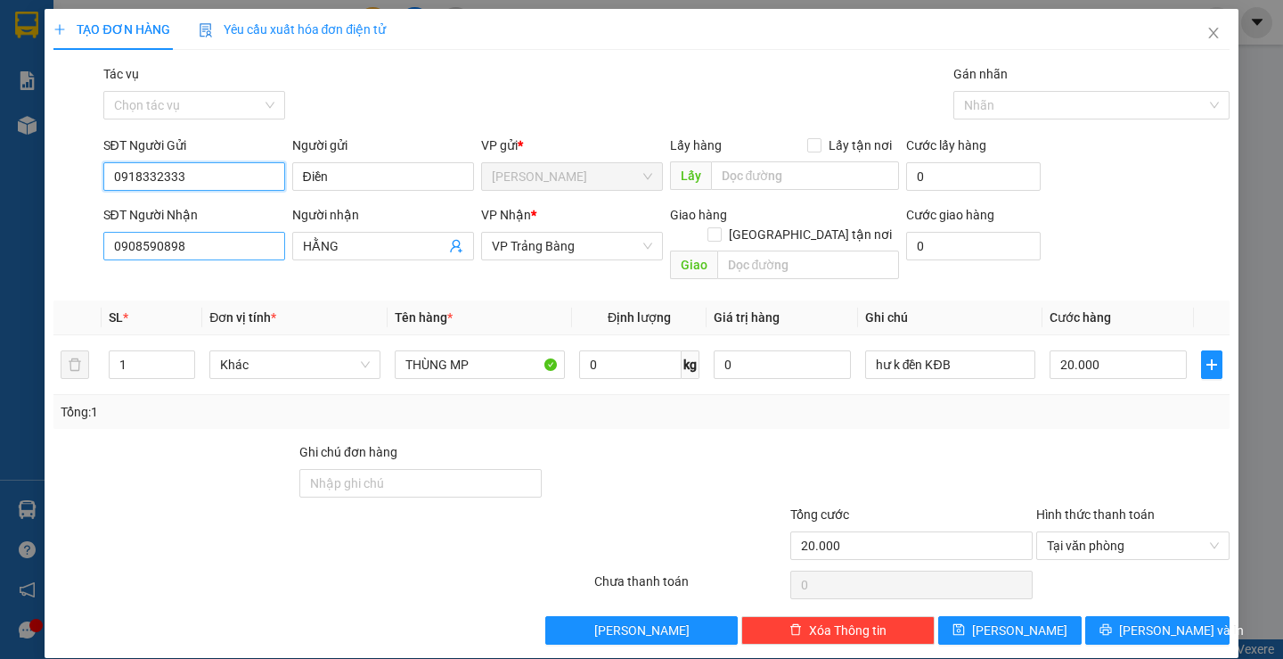
type input "0918332333"
click at [220, 252] on input "0908590898" at bounding box center [194, 246] width 182 height 29
type input "0918859428"
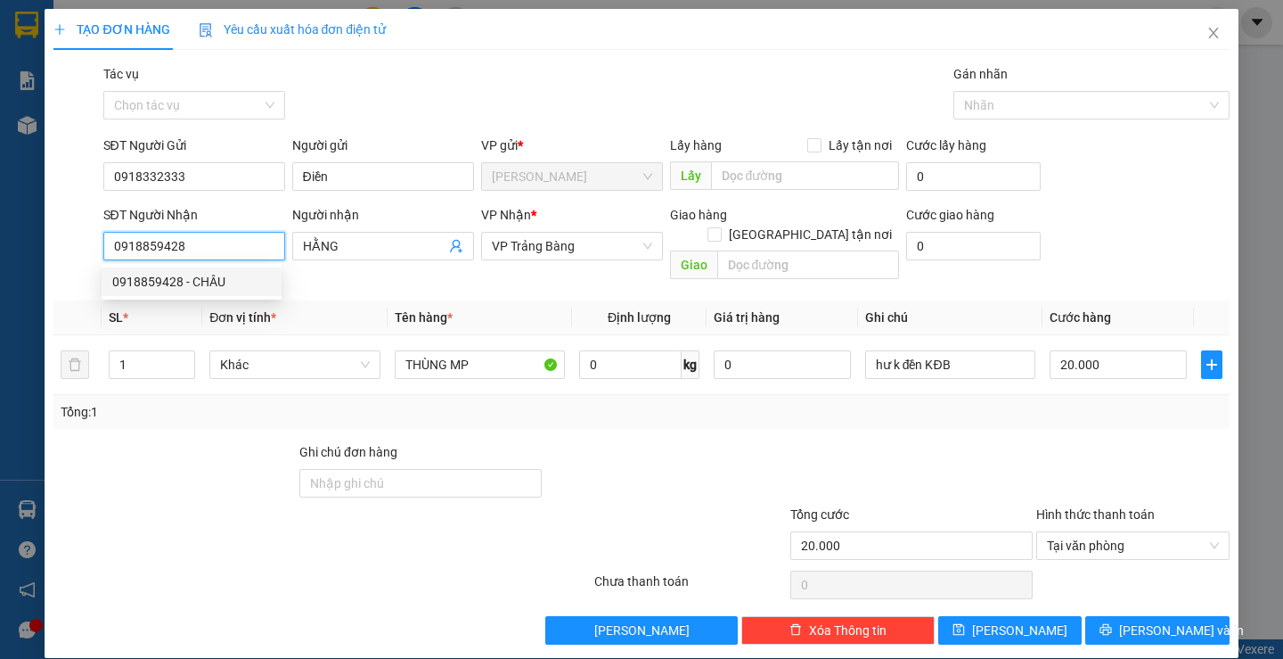
click at [227, 276] on div "0918859428 - CHÂU" at bounding box center [191, 282] width 159 height 20
type input "CHÂU"
type input "30.000"
type input "0918859428"
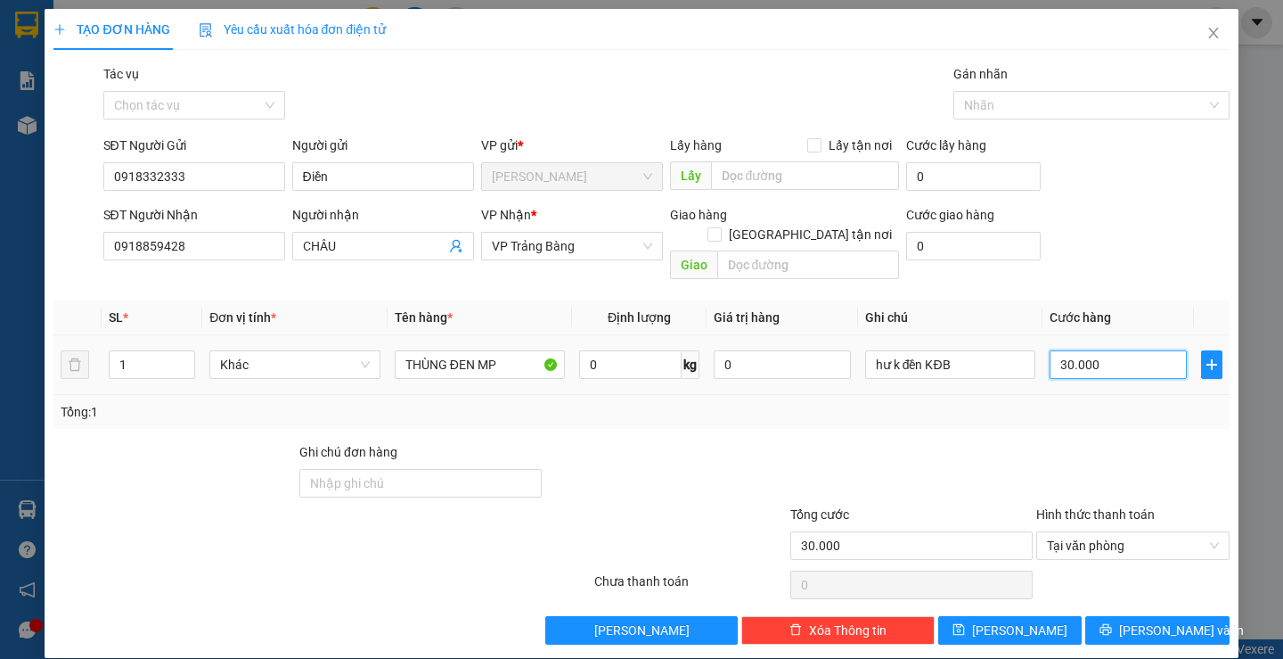
click at [1100, 350] on input "30.000" at bounding box center [1118, 364] width 137 height 29
type input "2"
type input "20"
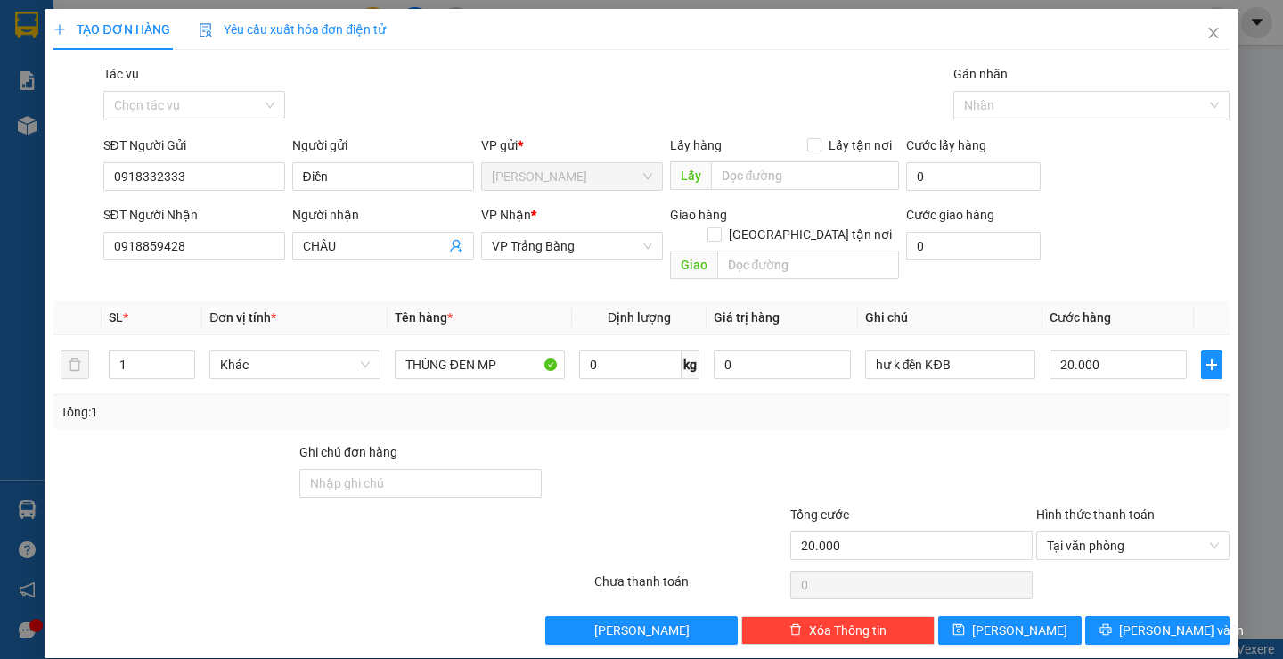
click at [1060, 415] on div "Transit Pickup Surcharge Ids Transit Deliver Surcharge Ids Transit Deliver Surc…" at bounding box center [640, 354] width 1175 height 580
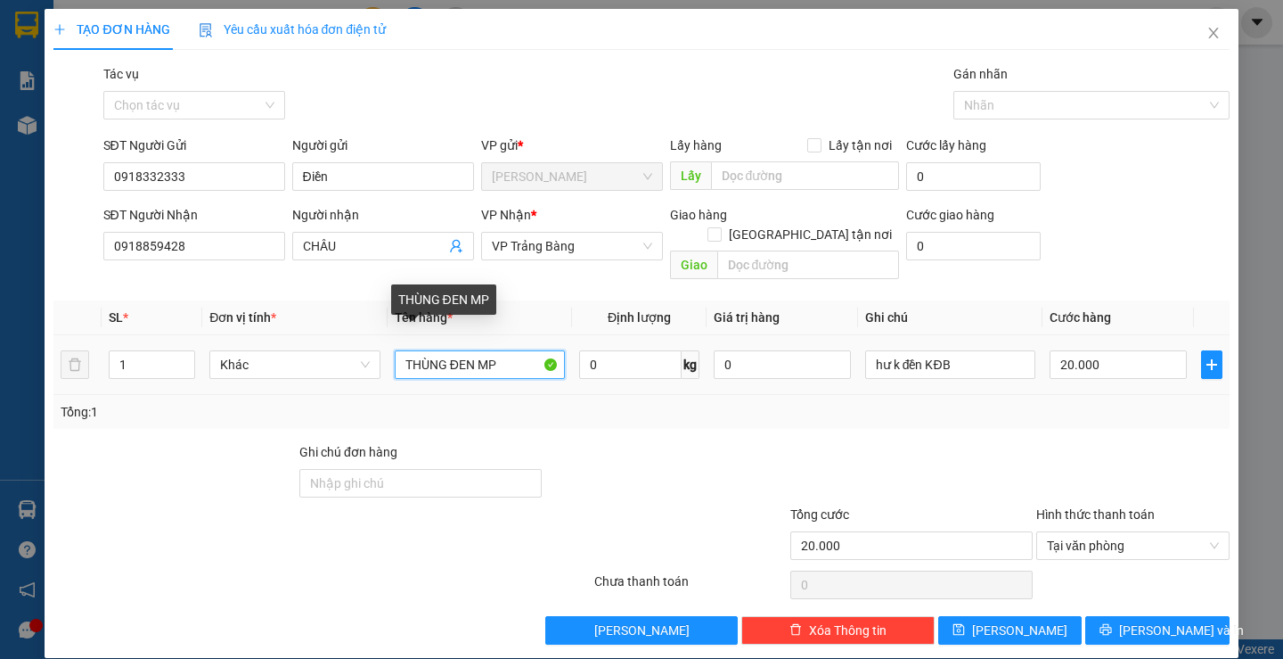
click at [473, 351] on input "THÙNG ĐEN MP" at bounding box center [480, 364] width 170 height 29
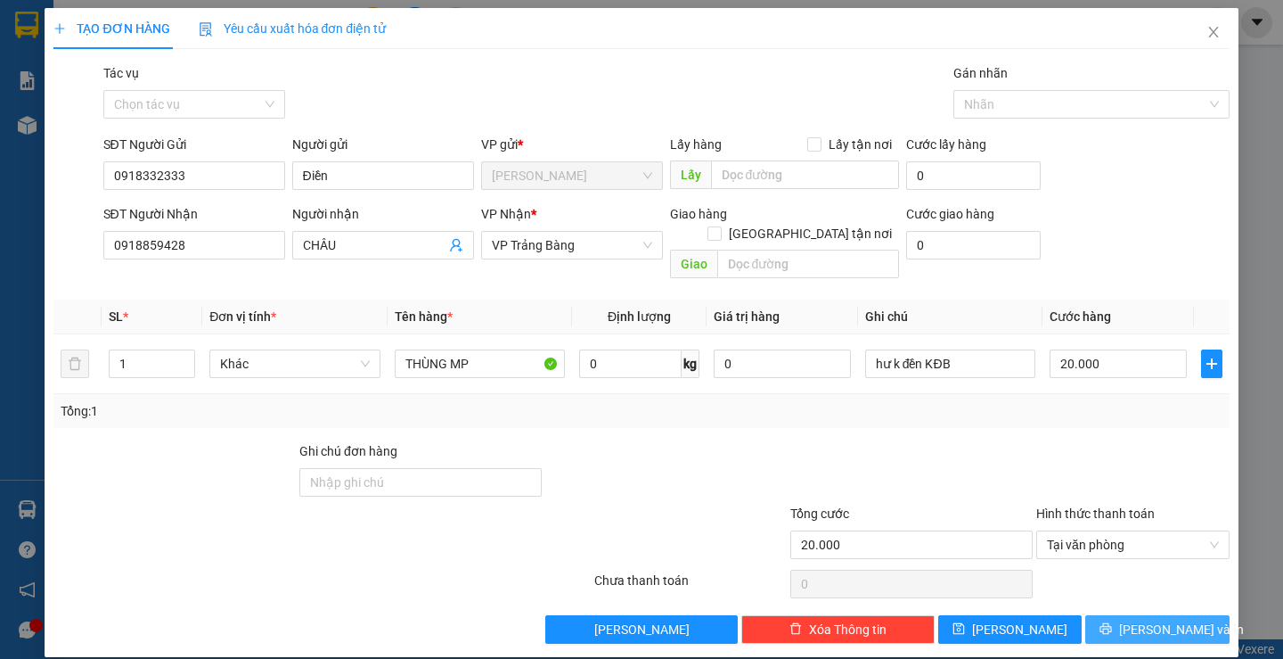
click at [1112, 622] on icon "printer" at bounding box center [1106, 628] width 12 height 12
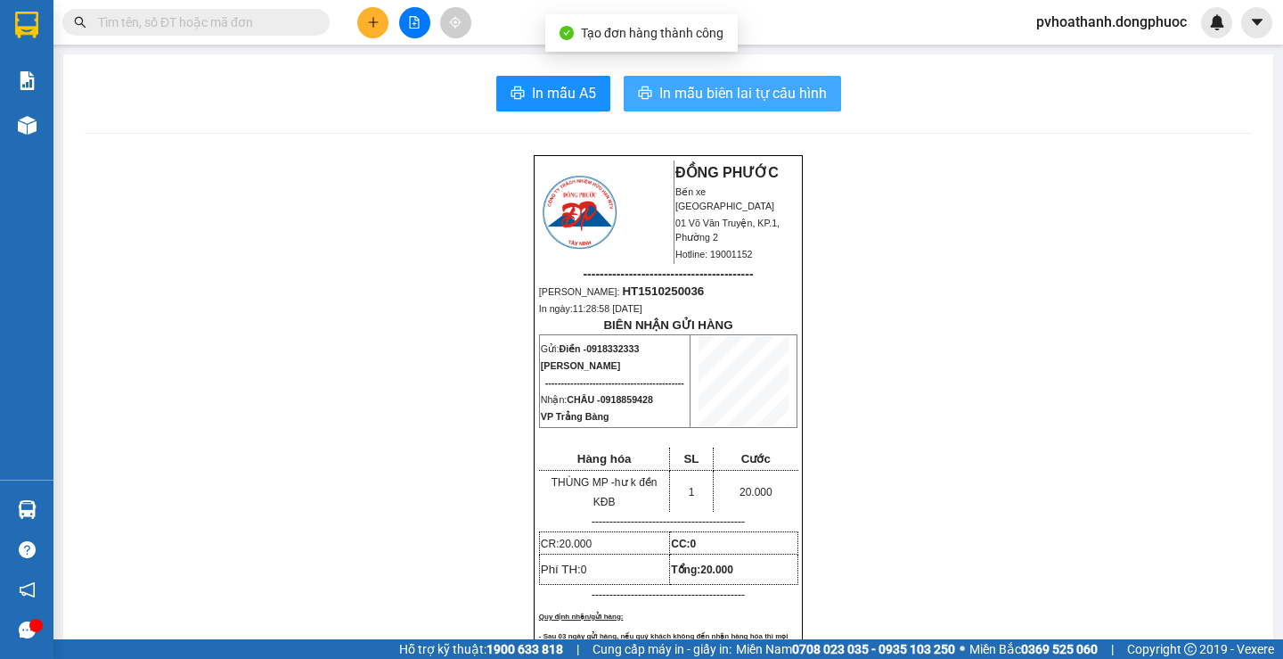
click at [787, 92] on span "In mẫu biên lai tự cấu hình" at bounding box center [743, 93] width 168 height 22
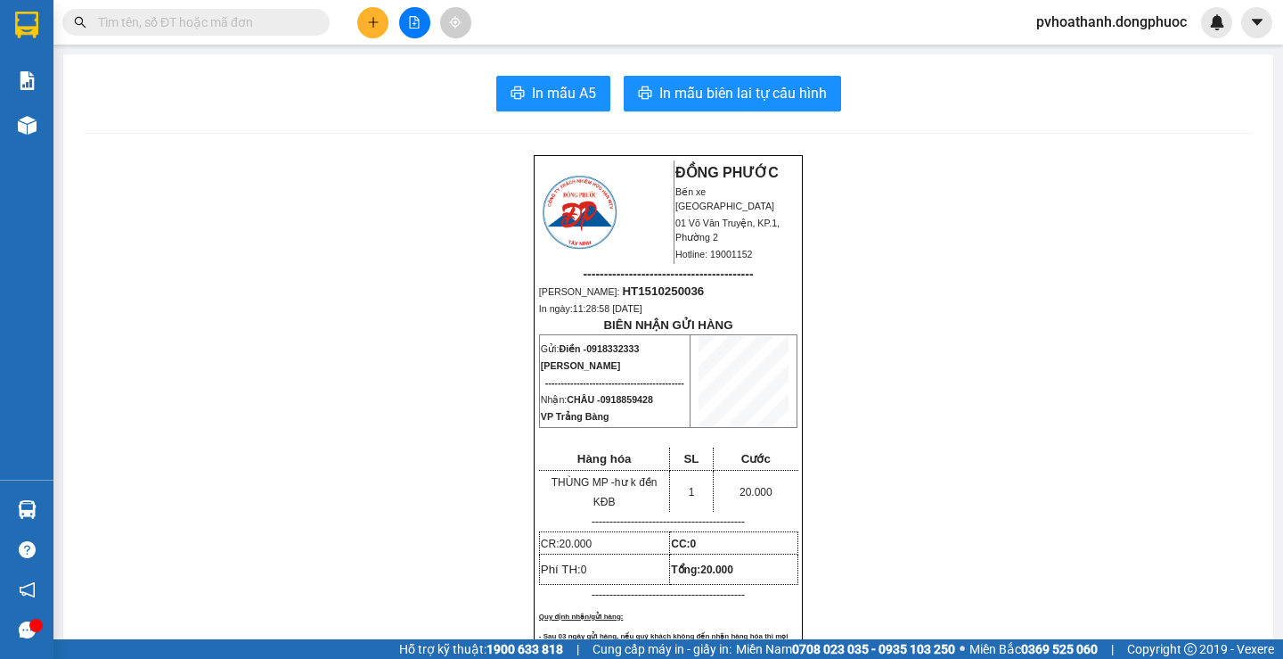
click at [374, 20] on icon "plus" at bounding box center [373, 22] width 12 height 12
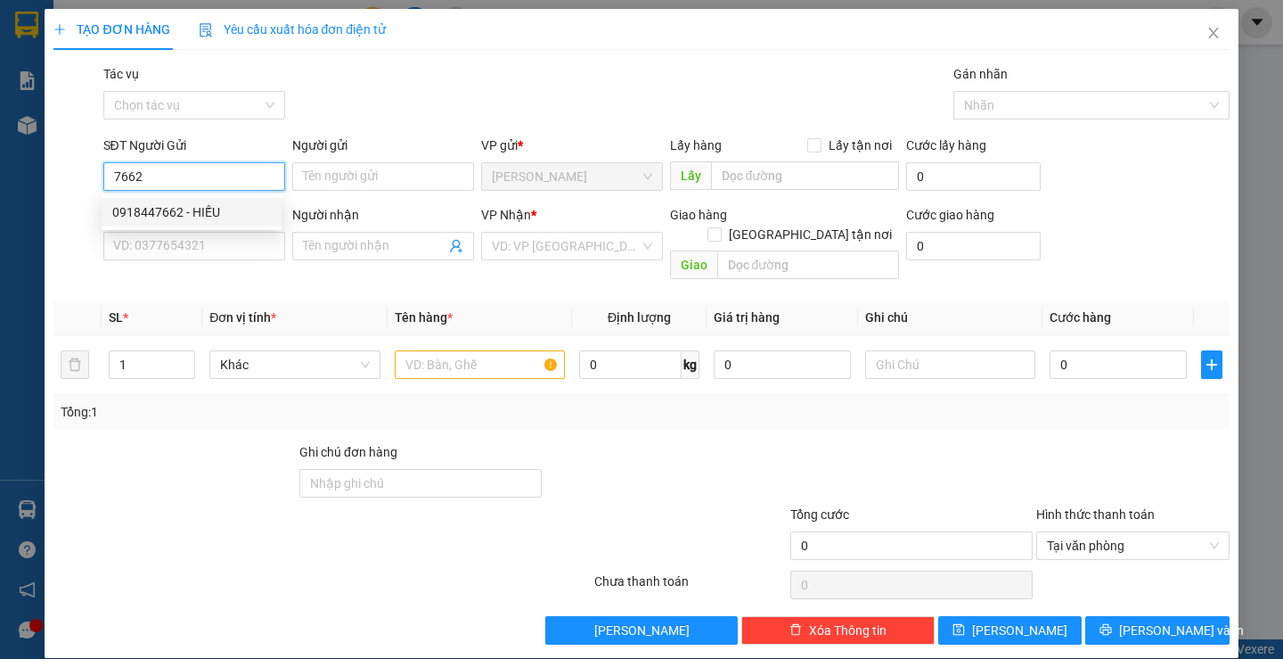
click at [173, 201] on div "0918447662 - HIẾU" at bounding box center [192, 212] width 180 height 29
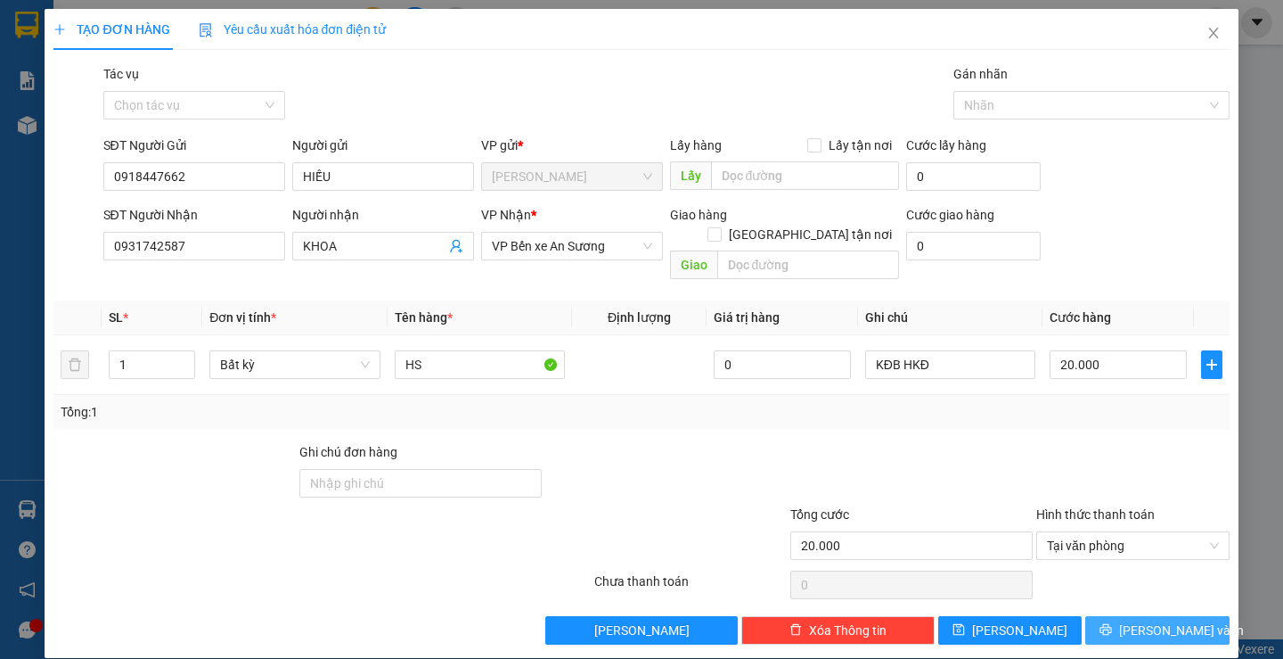
click at [1112, 623] on icon "printer" at bounding box center [1106, 629] width 12 height 12
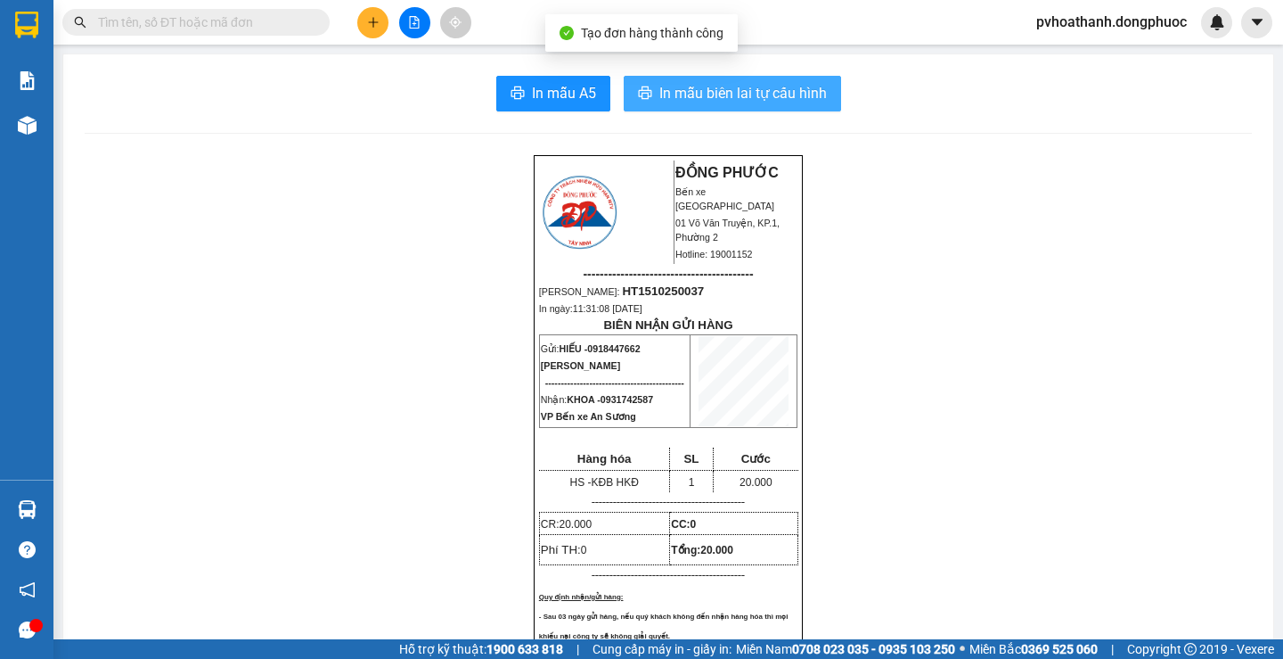
click at [732, 93] on span "In mẫu biên lai tự cấu hình" at bounding box center [743, 93] width 168 height 22
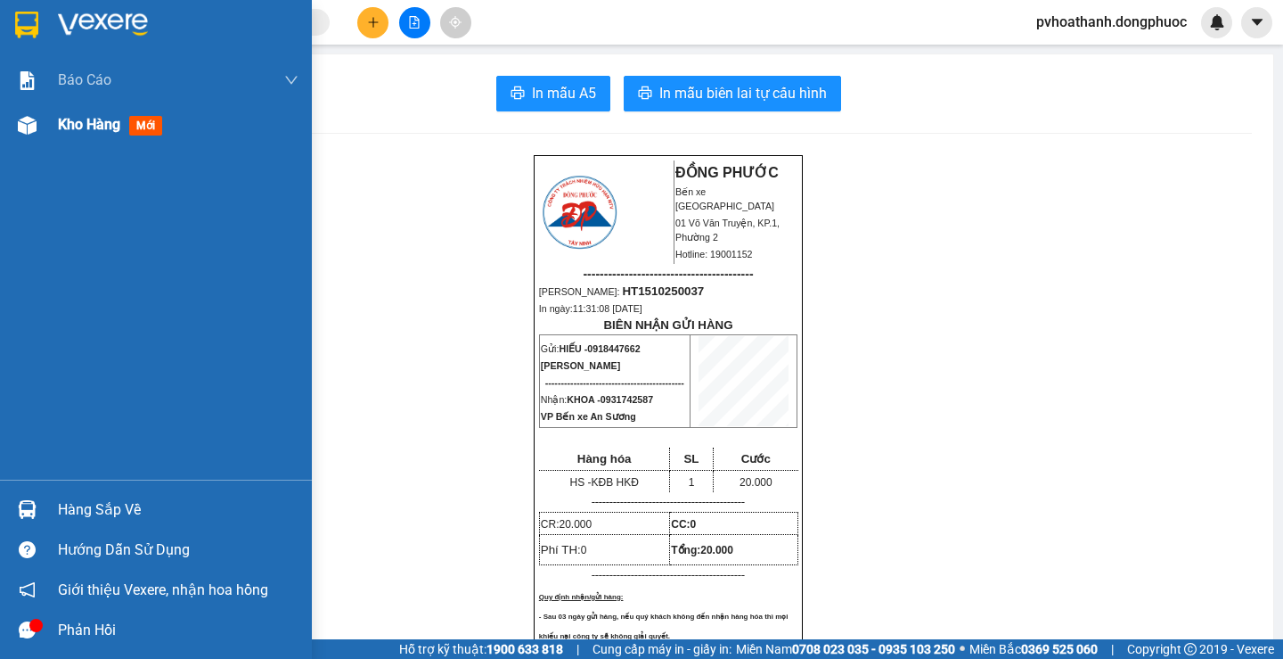
click at [85, 118] on span "Kho hàng" at bounding box center [89, 124] width 62 height 17
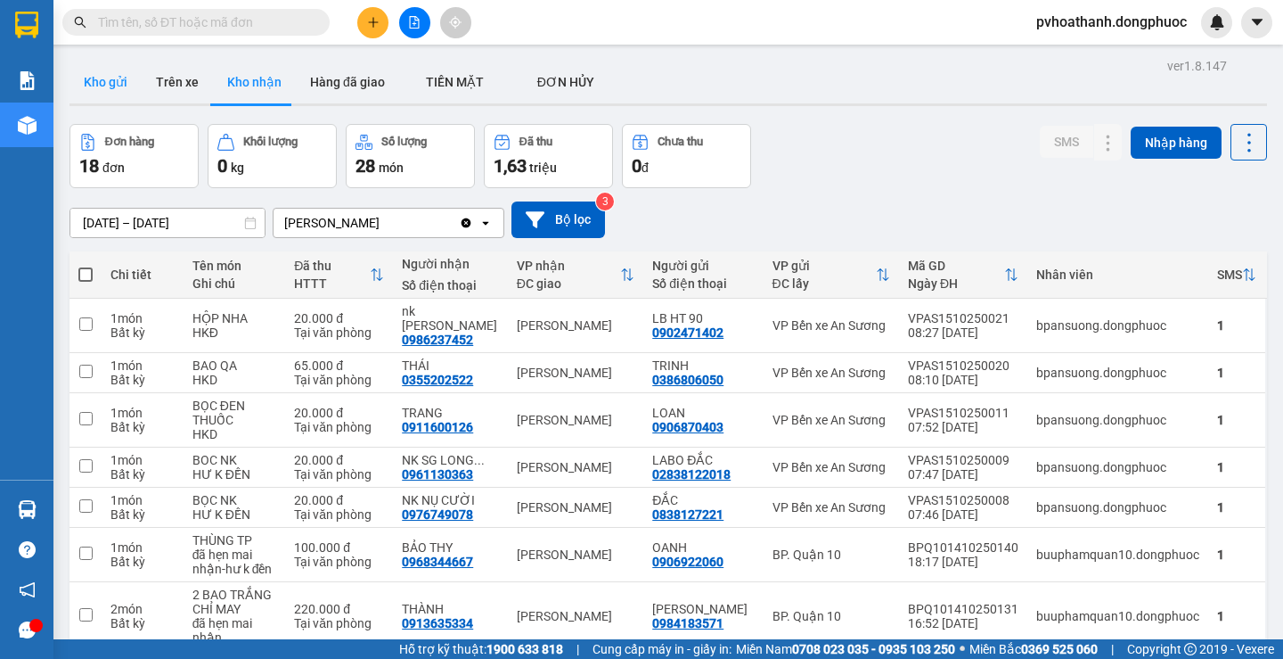
click at [125, 85] on button "Kho gửi" at bounding box center [106, 82] width 72 height 43
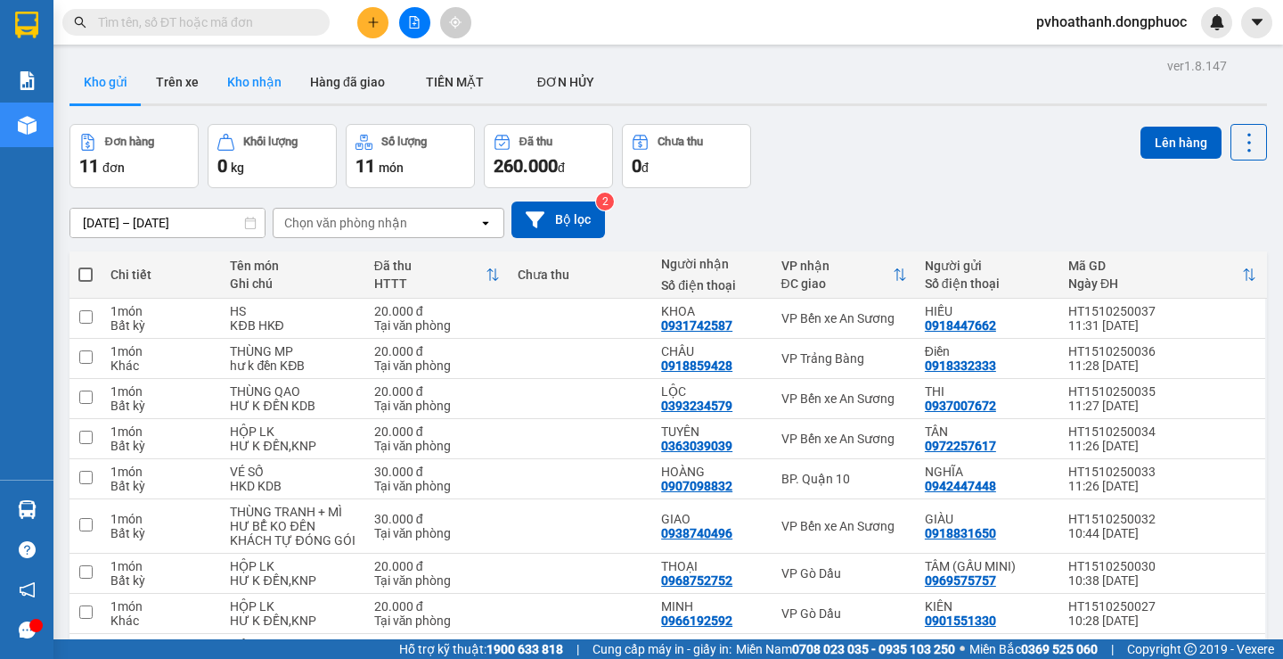
click at [249, 72] on button "Kho nhận" at bounding box center [254, 82] width 83 height 43
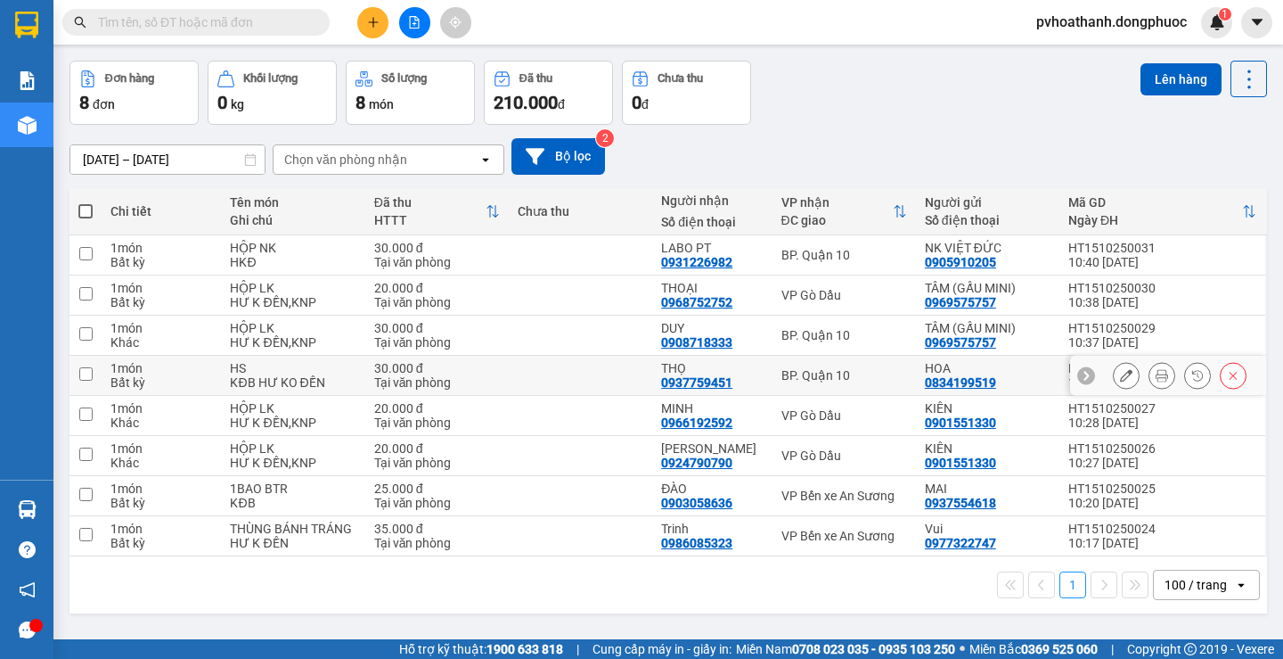
scroll to position [82, 0]
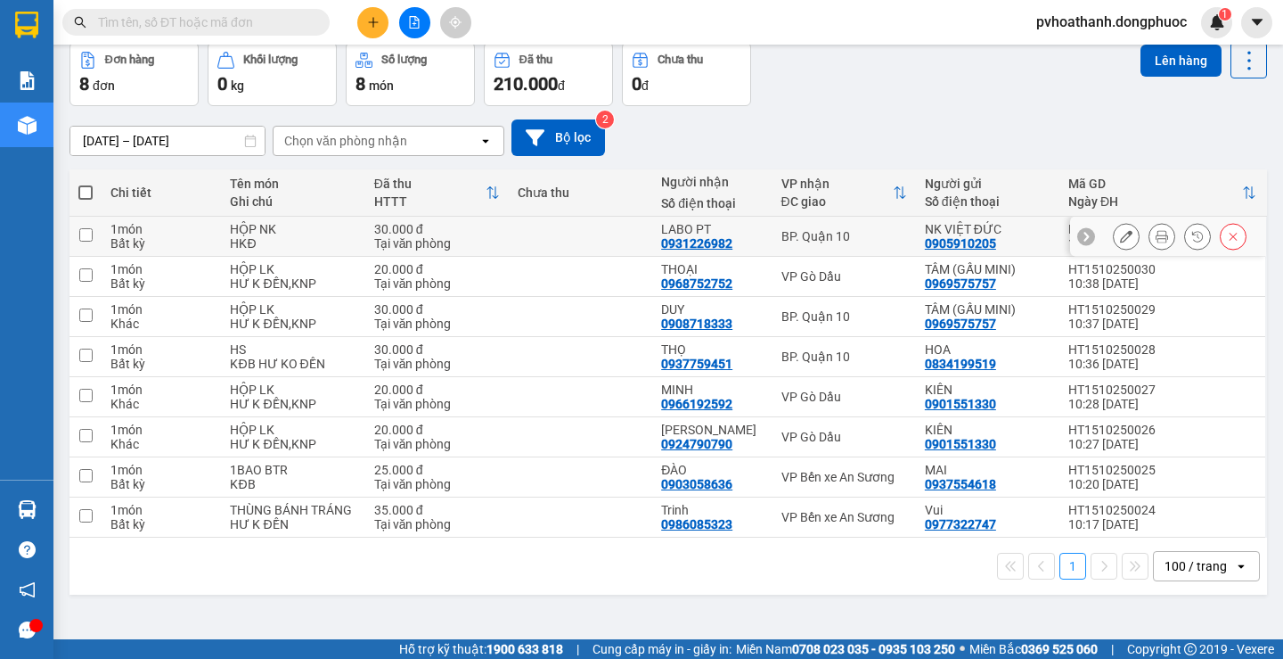
click at [823, 239] on div "BP. Quận 10" at bounding box center [845, 236] width 126 height 14
checkbox input "true"
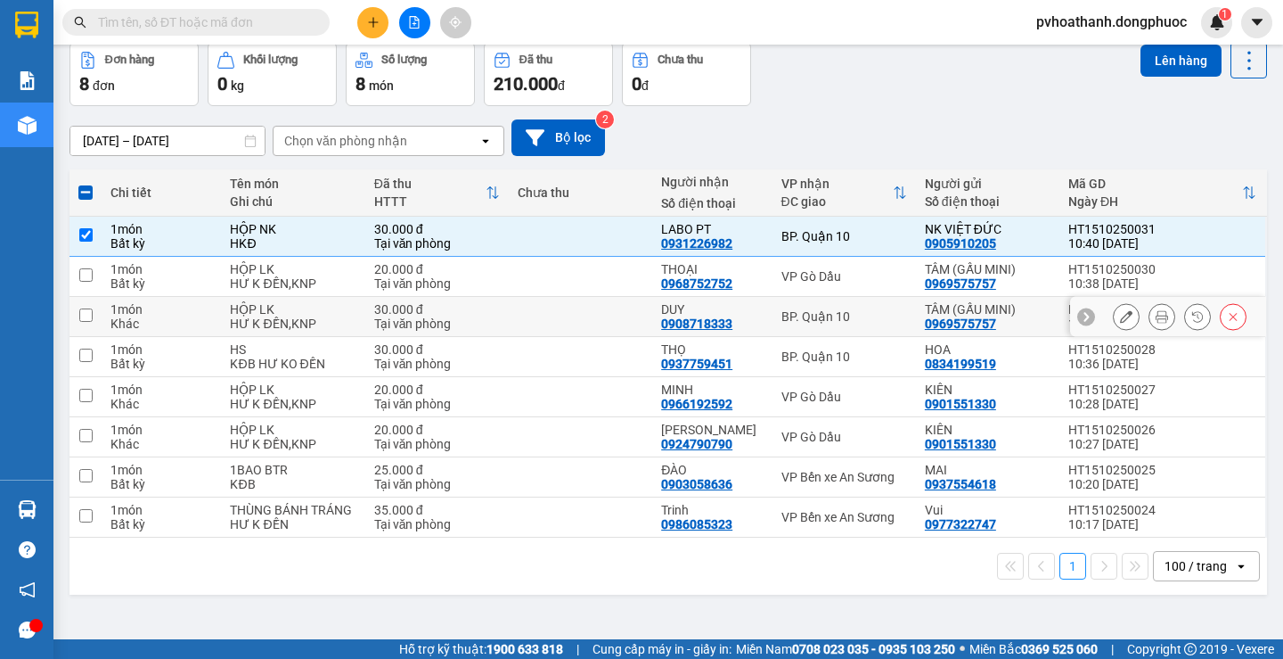
click at [807, 316] on div "BP. Quận 10" at bounding box center [845, 316] width 126 height 14
checkbox input "true"
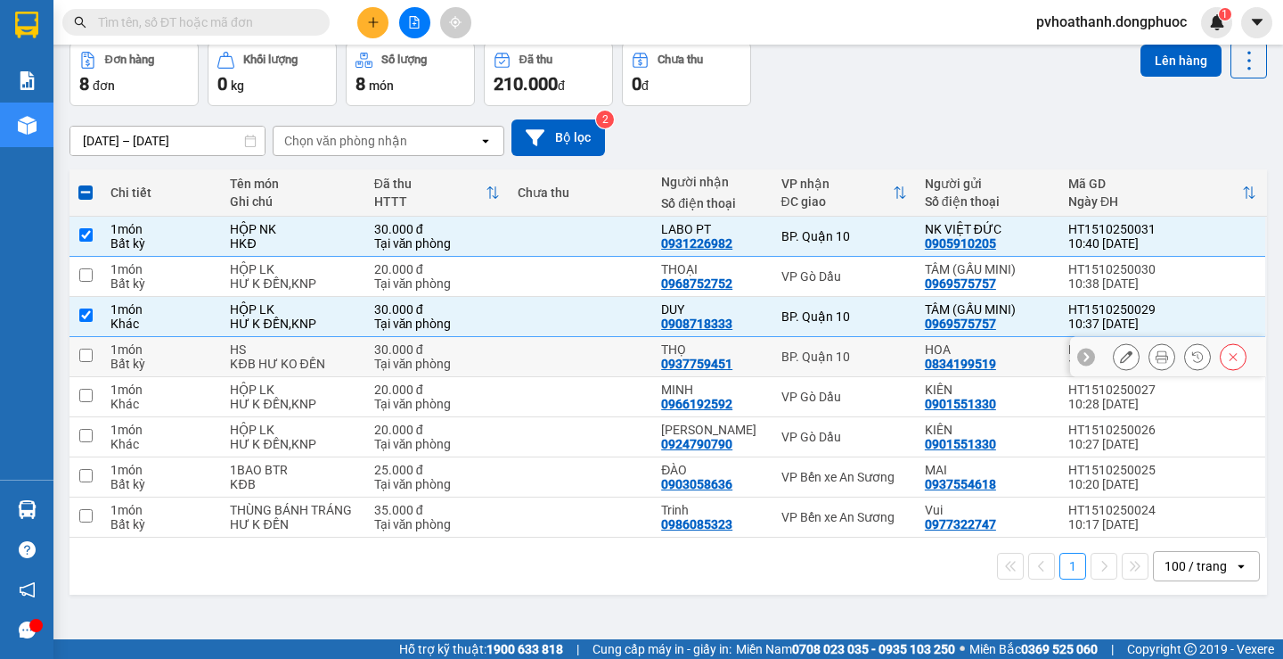
click at [795, 356] on div "BP. Quận 10" at bounding box center [845, 356] width 126 height 14
checkbox input "true"
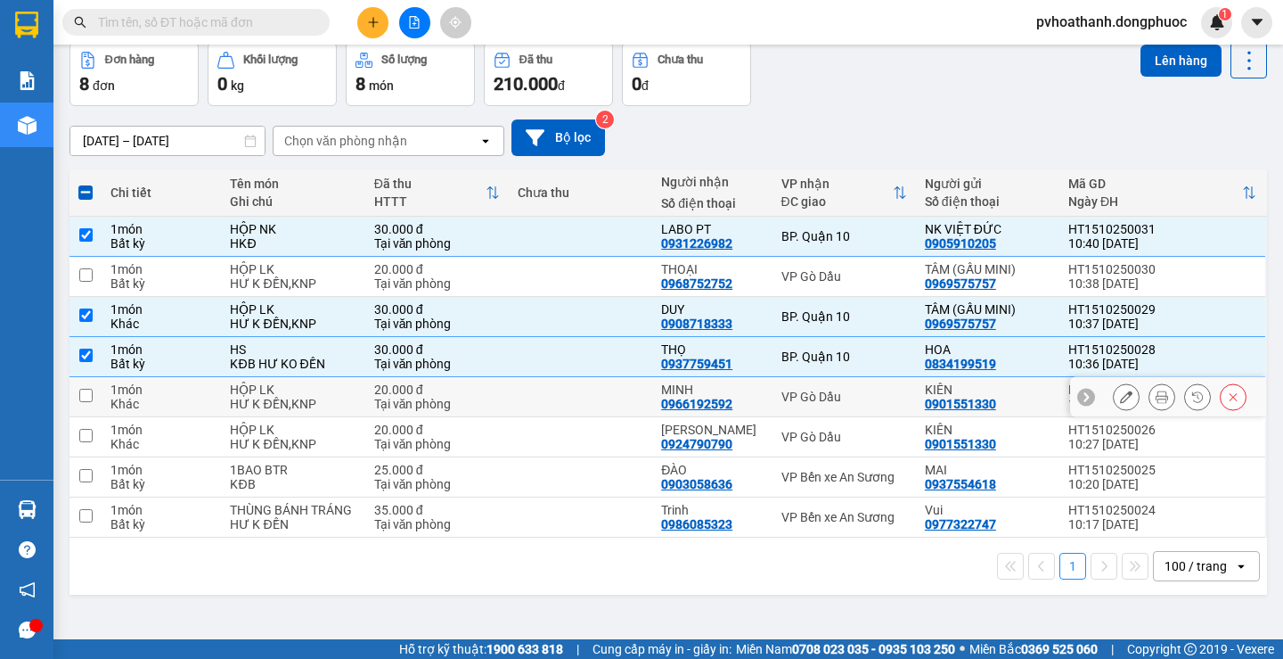
scroll to position [0, 0]
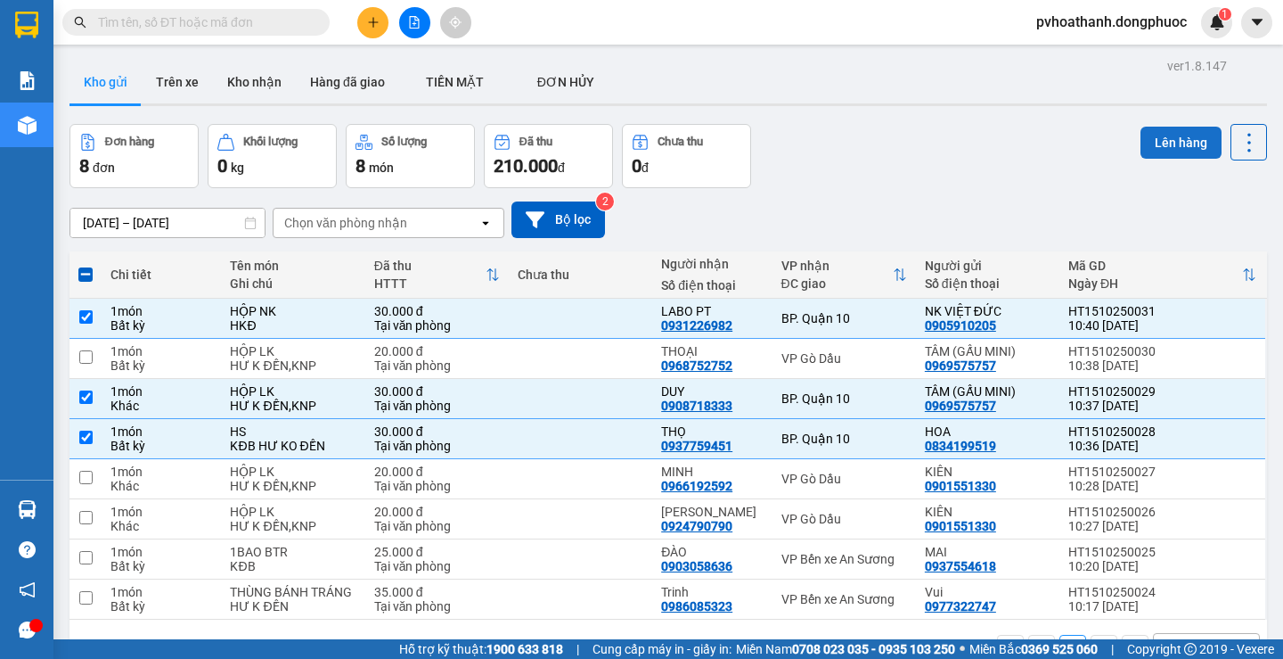
click at [1156, 149] on button "Lên hàng" at bounding box center [1181, 143] width 81 height 32
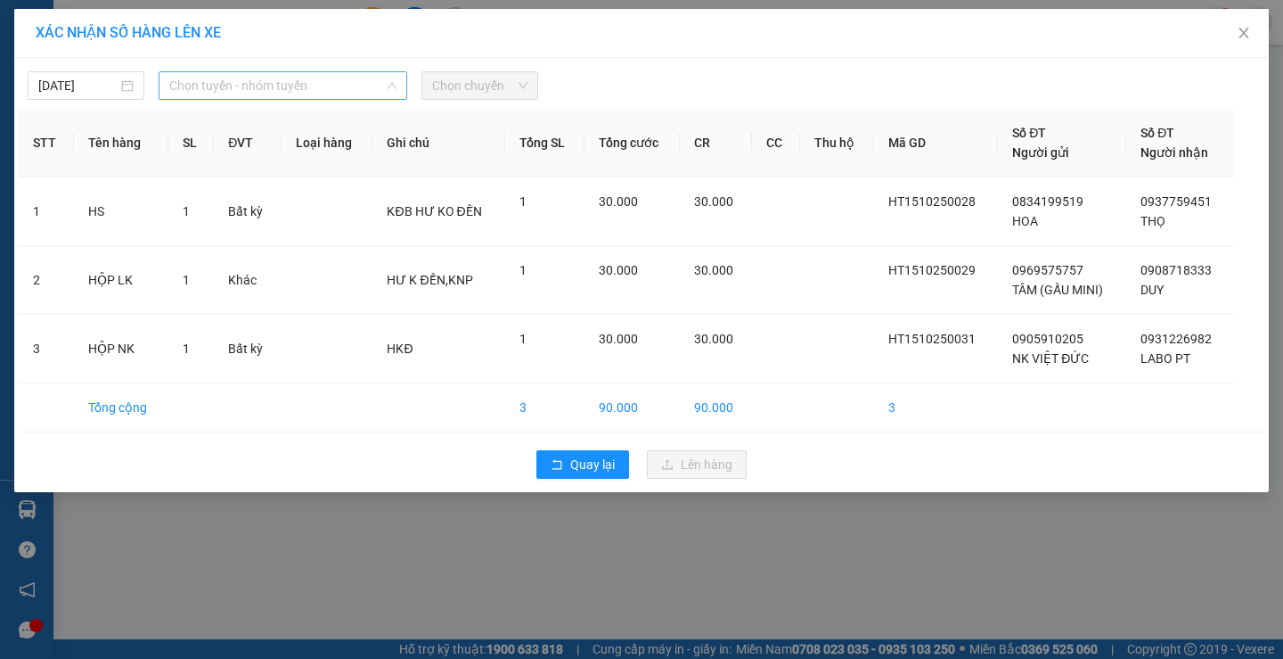
click at [284, 86] on span "Chọn tuyến - nhóm tuyến" at bounding box center [282, 85] width 227 height 27
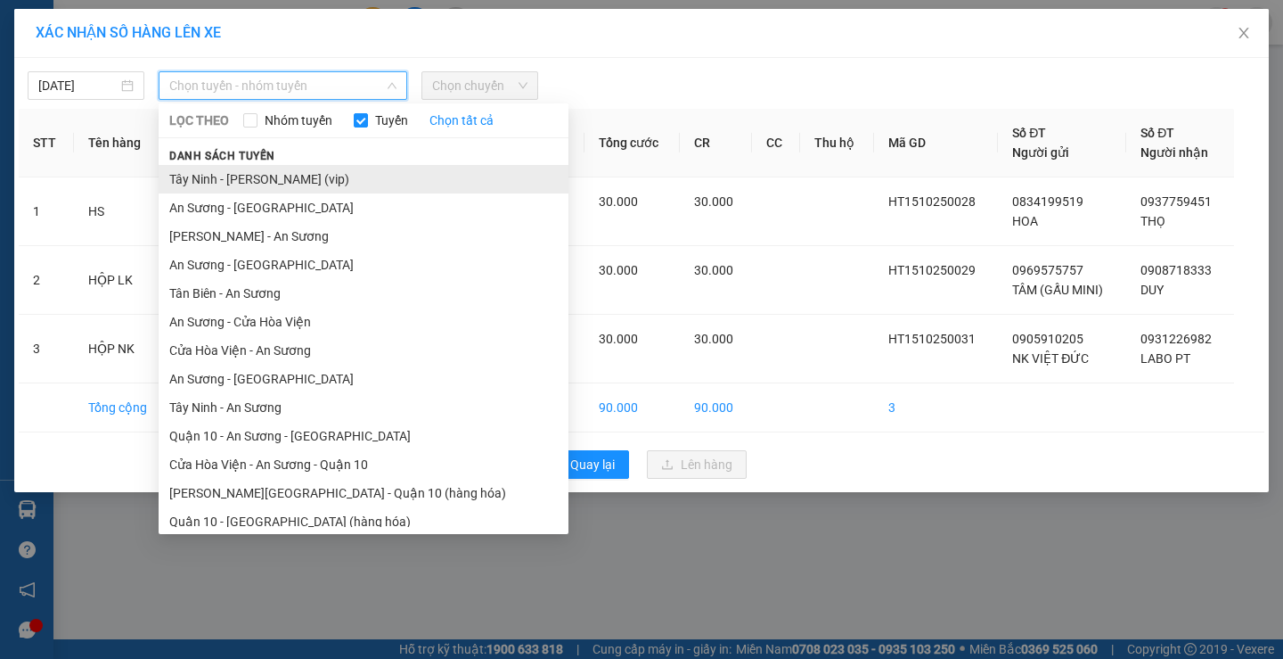
click at [265, 180] on li "Tây Ninh - [PERSON_NAME] (vip)" at bounding box center [364, 179] width 410 height 29
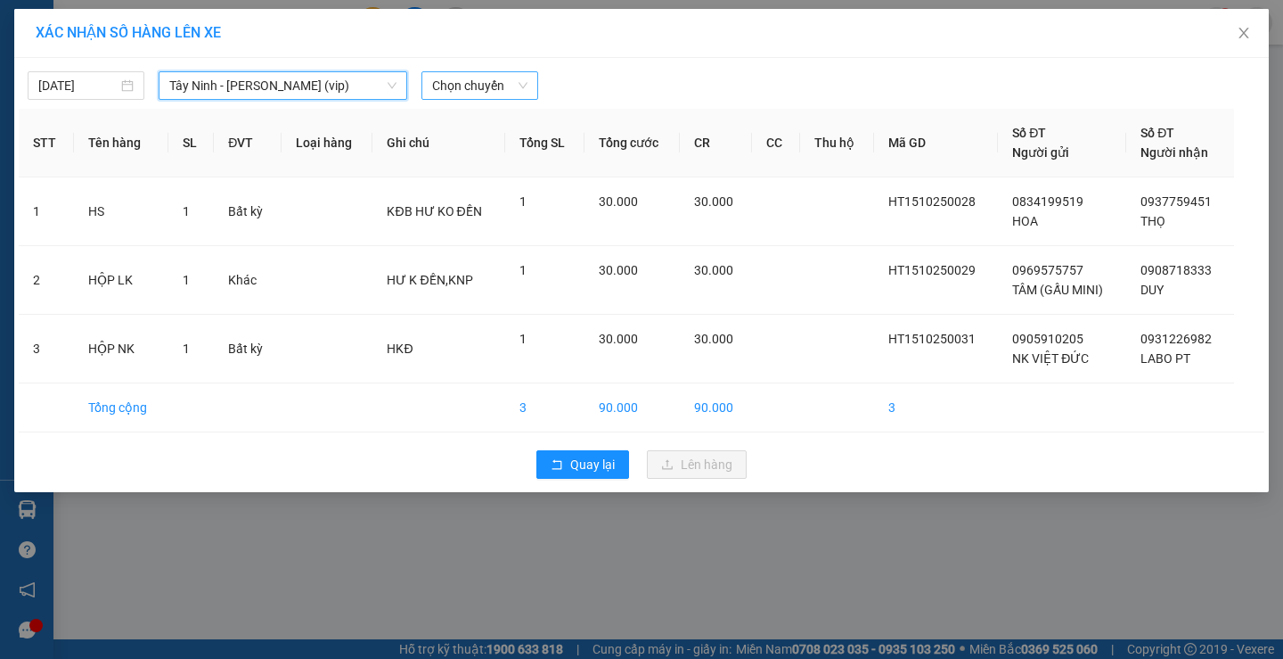
click at [468, 88] on span "Chọn chuyến" at bounding box center [479, 85] width 95 height 27
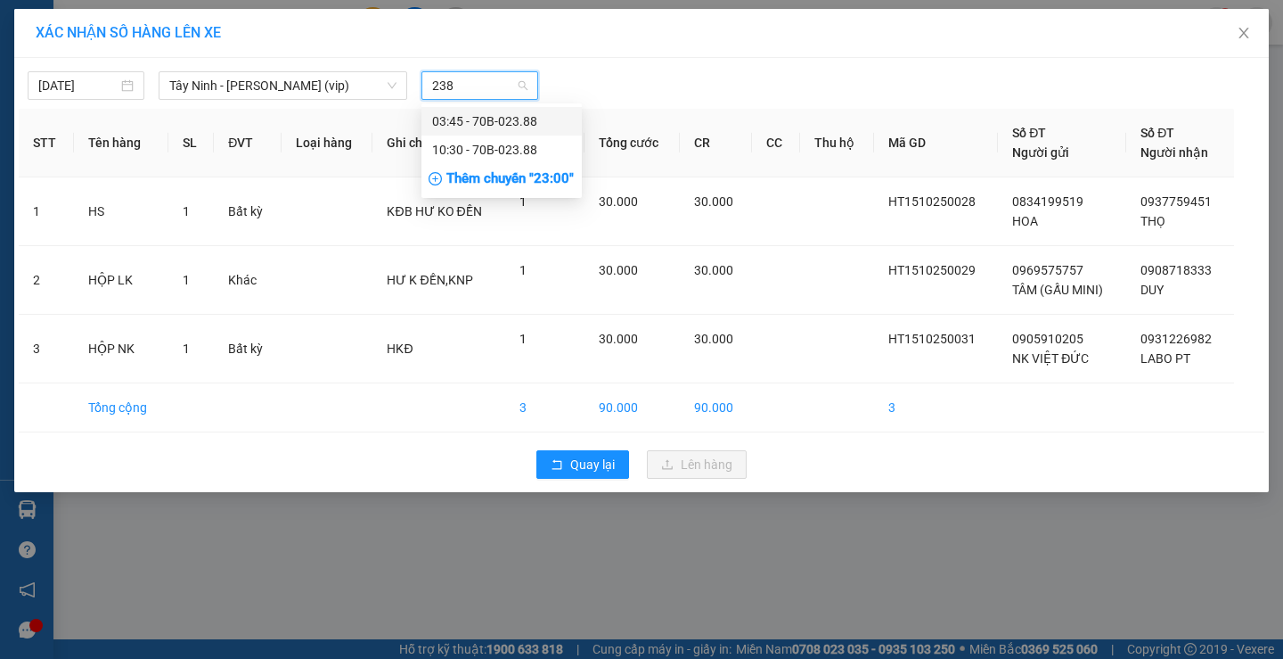
type input "2388"
click at [467, 146] on div "10:30 - 70B-023.88" at bounding box center [501, 150] width 139 height 20
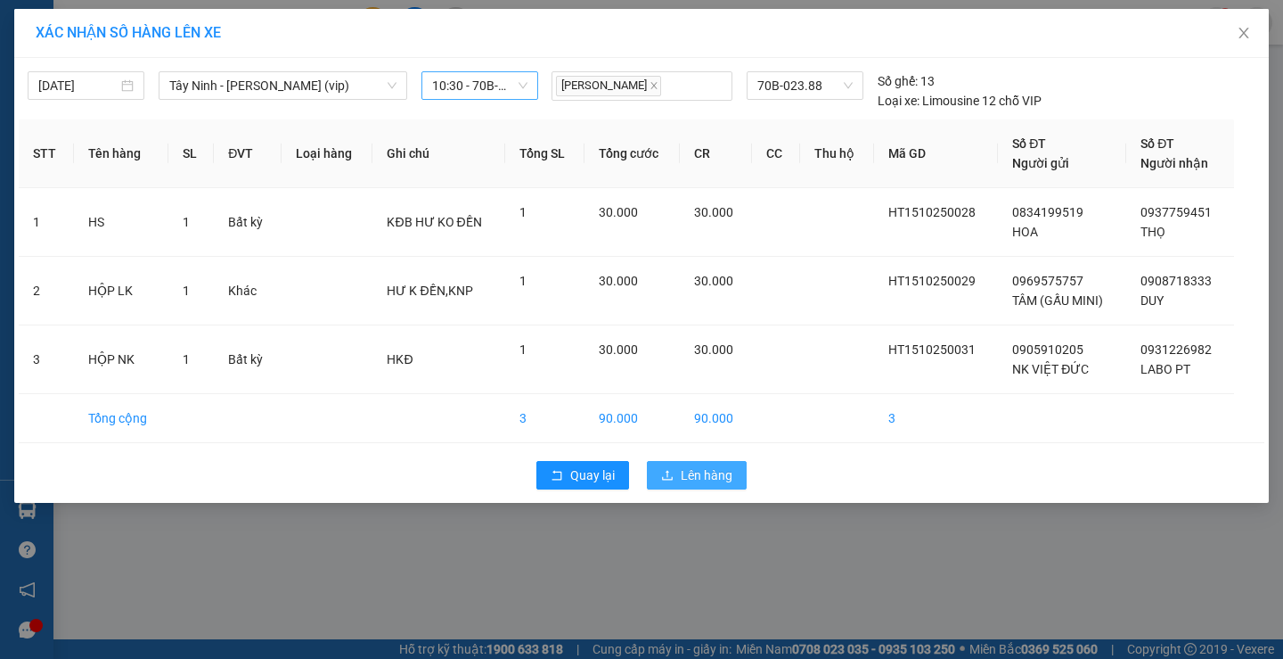
click at [712, 471] on span "Lên hàng" at bounding box center [707, 475] width 52 height 20
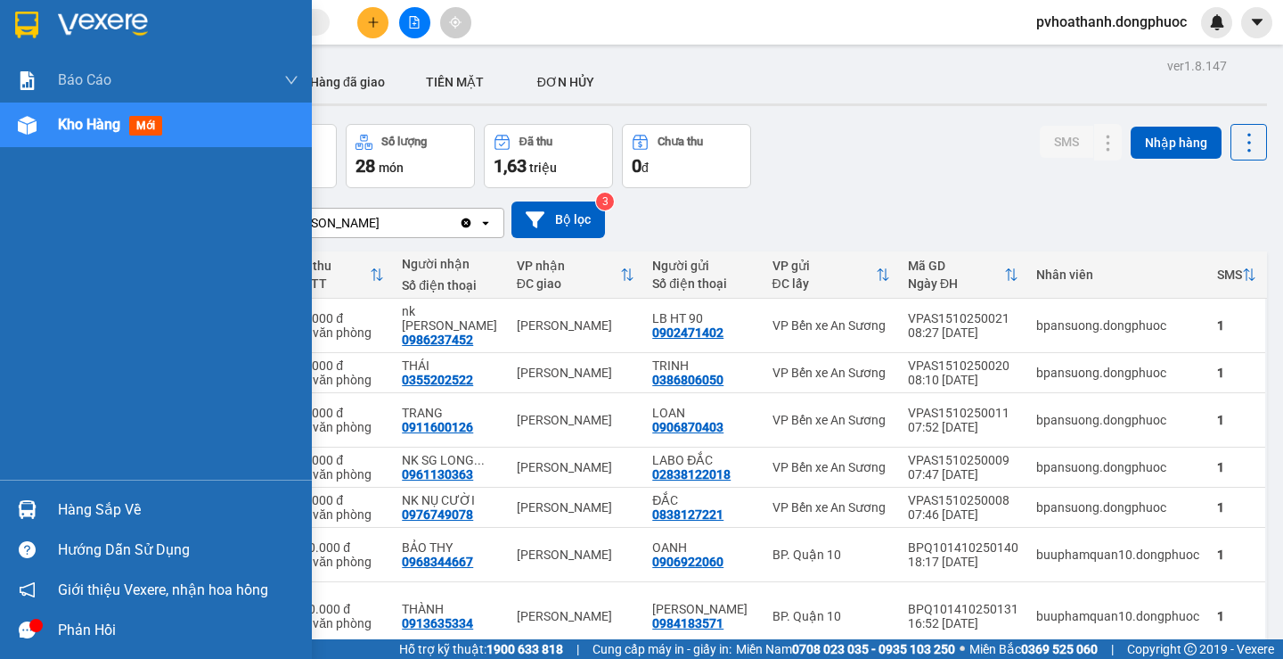
click at [73, 515] on div "Hàng sắp về" at bounding box center [178, 509] width 241 height 27
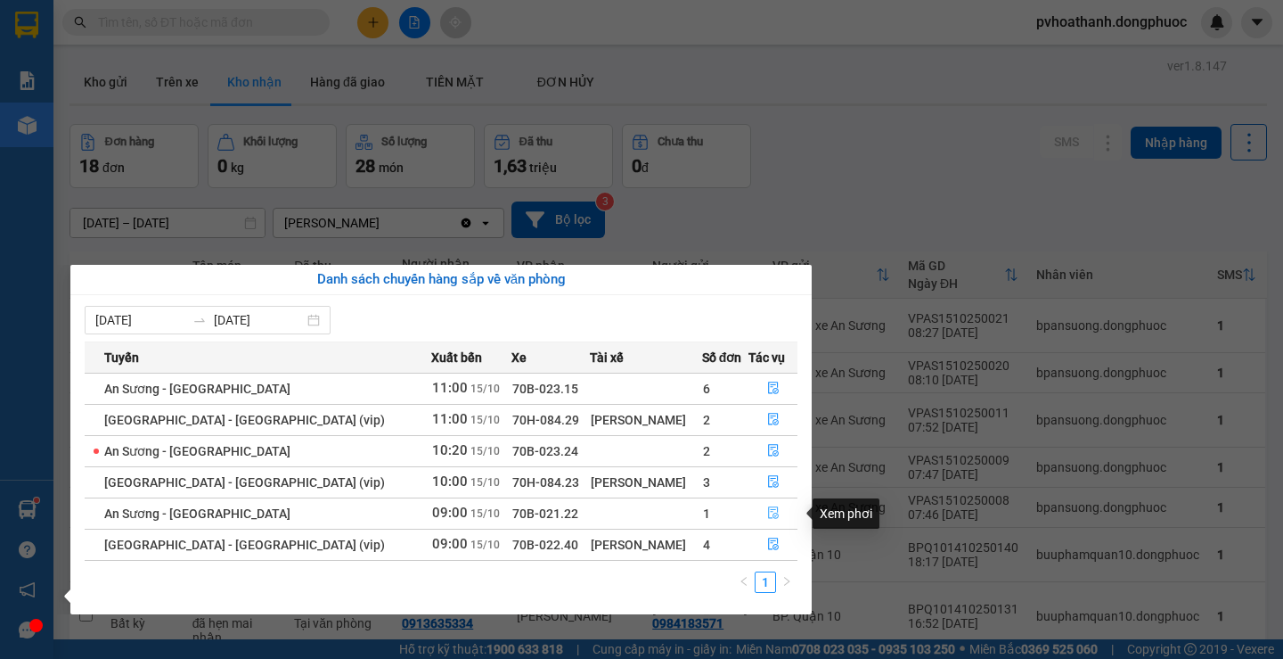
click at [767, 509] on icon "file-done" at bounding box center [773, 512] width 12 height 12
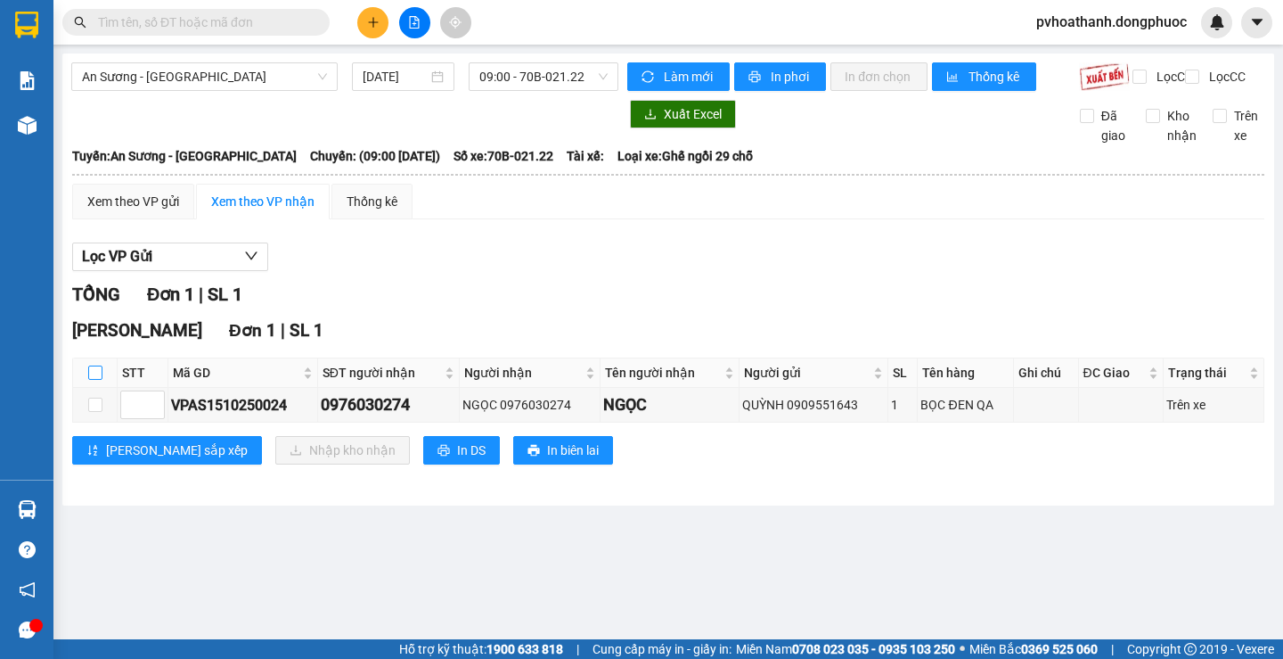
click at [92, 380] on input "checkbox" at bounding box center [95, 372] width 14 height 14
checkbox input "true"
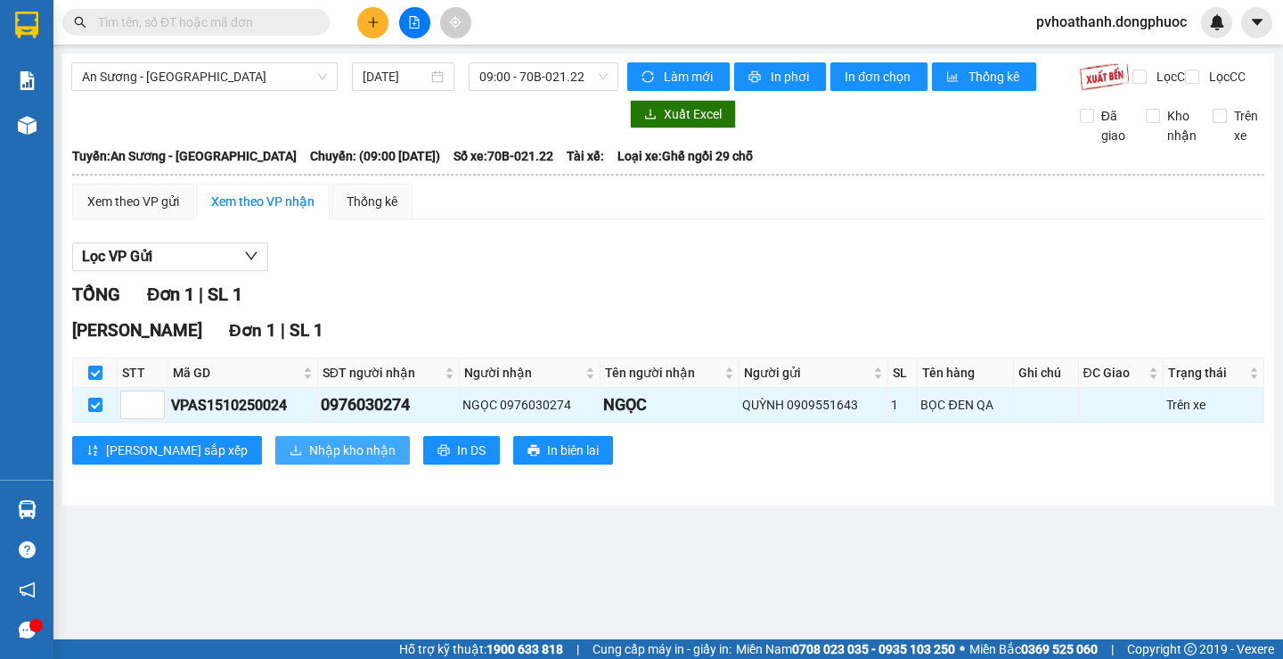
click at [275, 454] on button "Nhập kho nhận" at bounding box center [342, 450] width 135 height 29
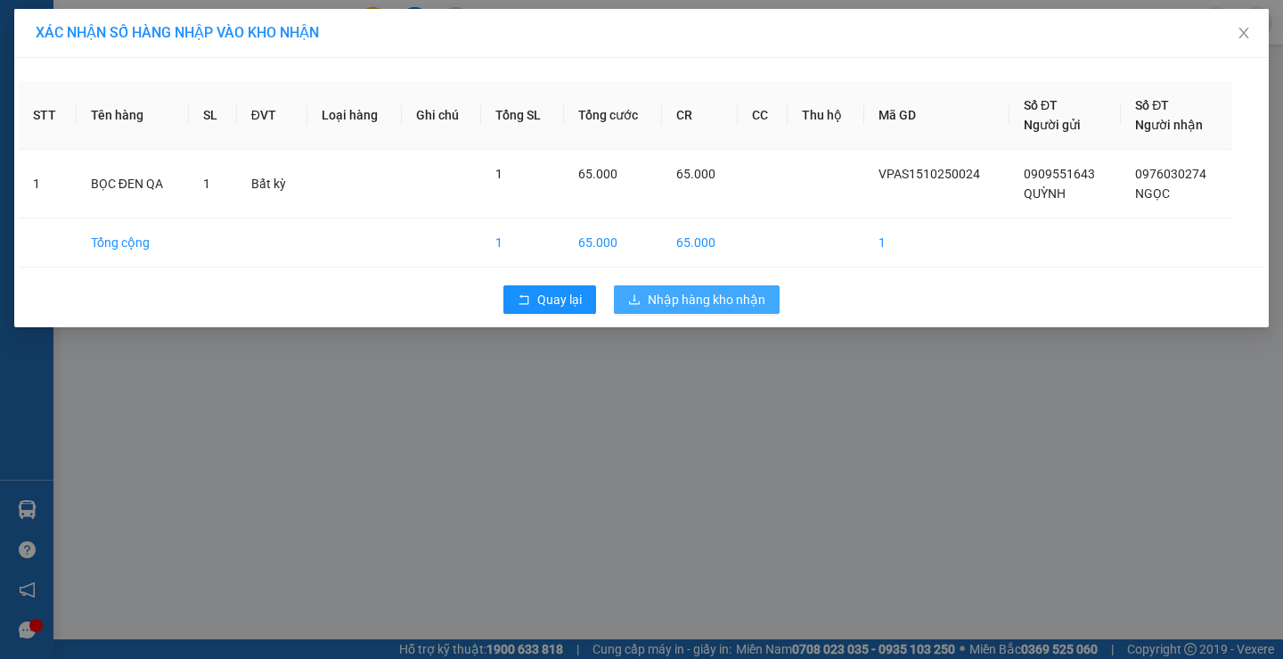
click at [733, 299] on span "Nhập hàng kho nhận" at bounding box center [707, 300] width 118 height 20
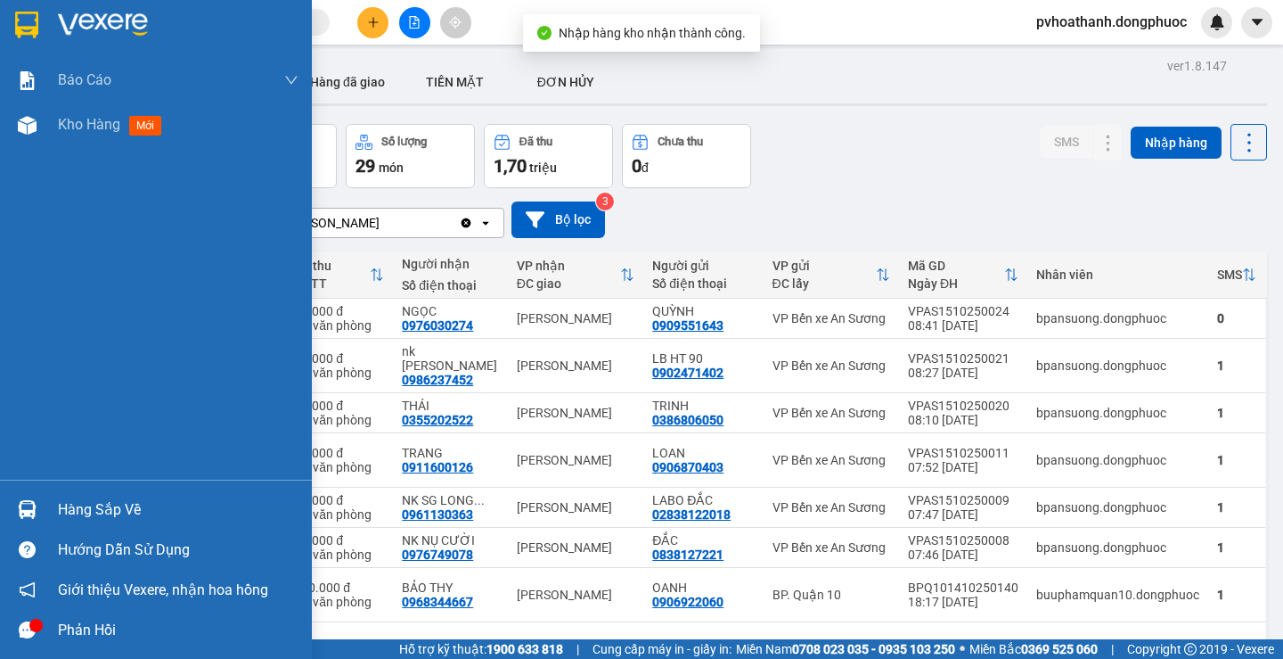
click at [80, 512] on div "Hàng sắp về" at bounding box center [178, 509] width 241 height 27
drag, startPoint x: 13, startPoint y: 263, endPoint x: 51, endPoint y: 239, distance: 44.5
click at [15, 261] on div "Báo cáo Mẫu 1: Báo cáo dòng tiền theo nhân viên Mẫu 1: Báo cáo dòng tiền theo n…" at bounding box center [156, 329] width 312 height 659
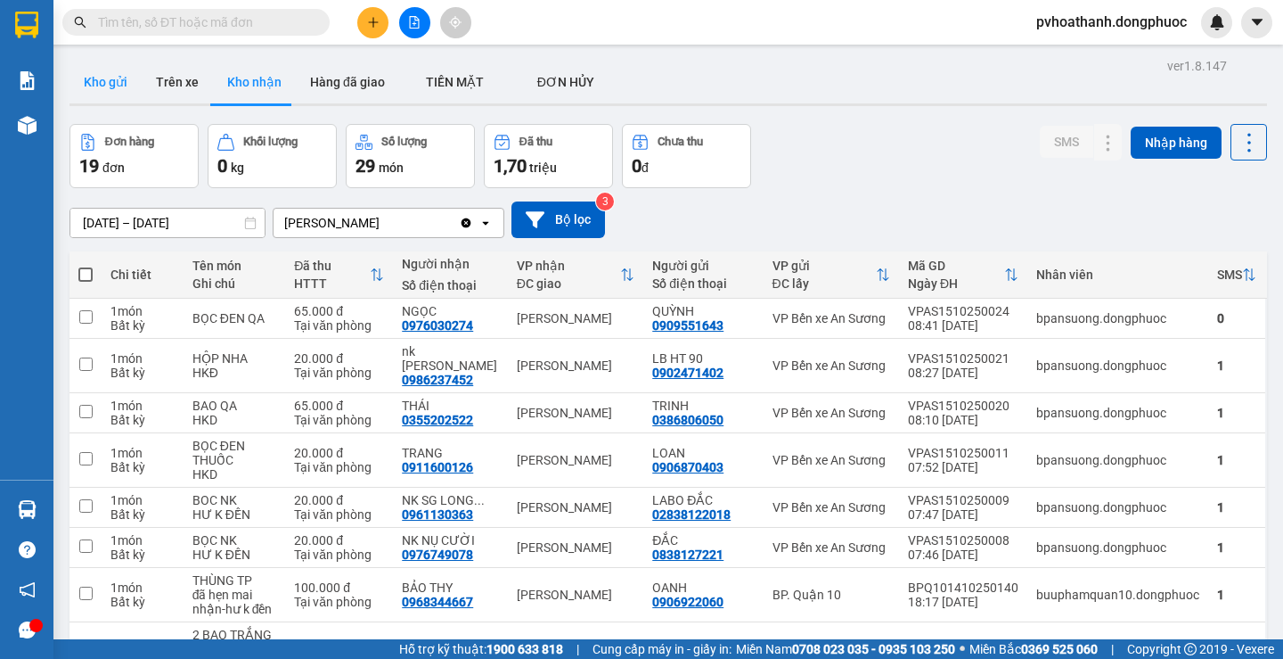
click at [113, 77] on button "Kho gửi" at bounding box center [106, 82] width 72 height 43
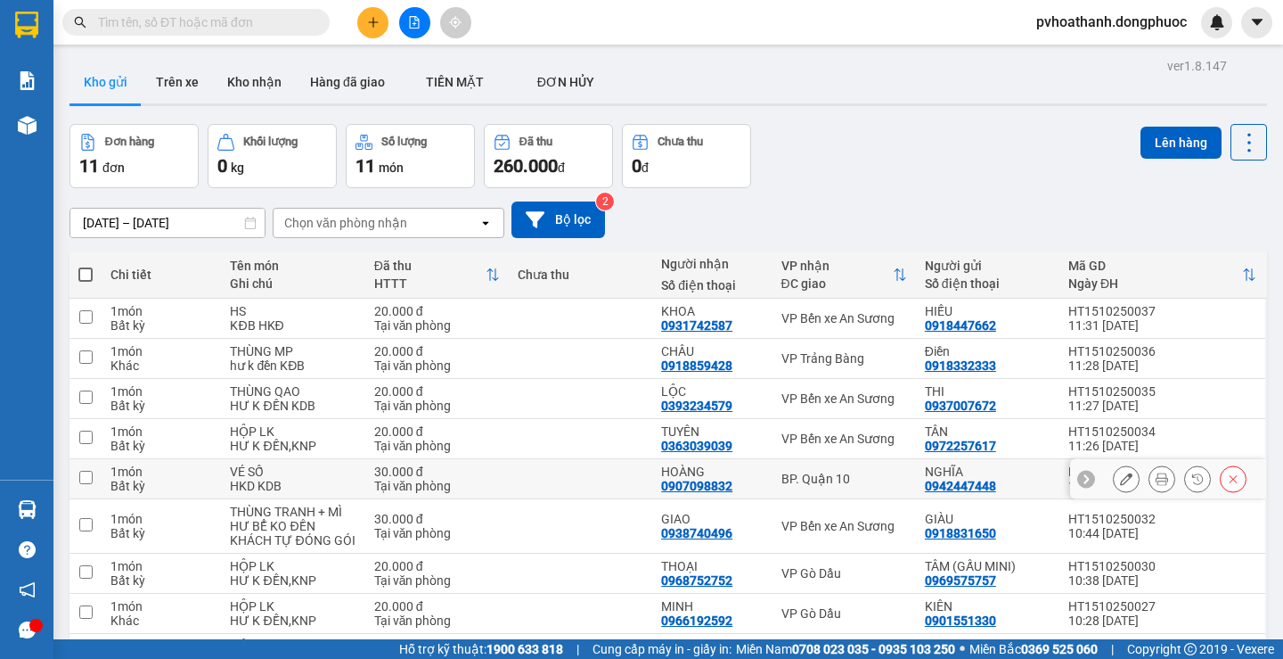
scroll to position [178, 0]
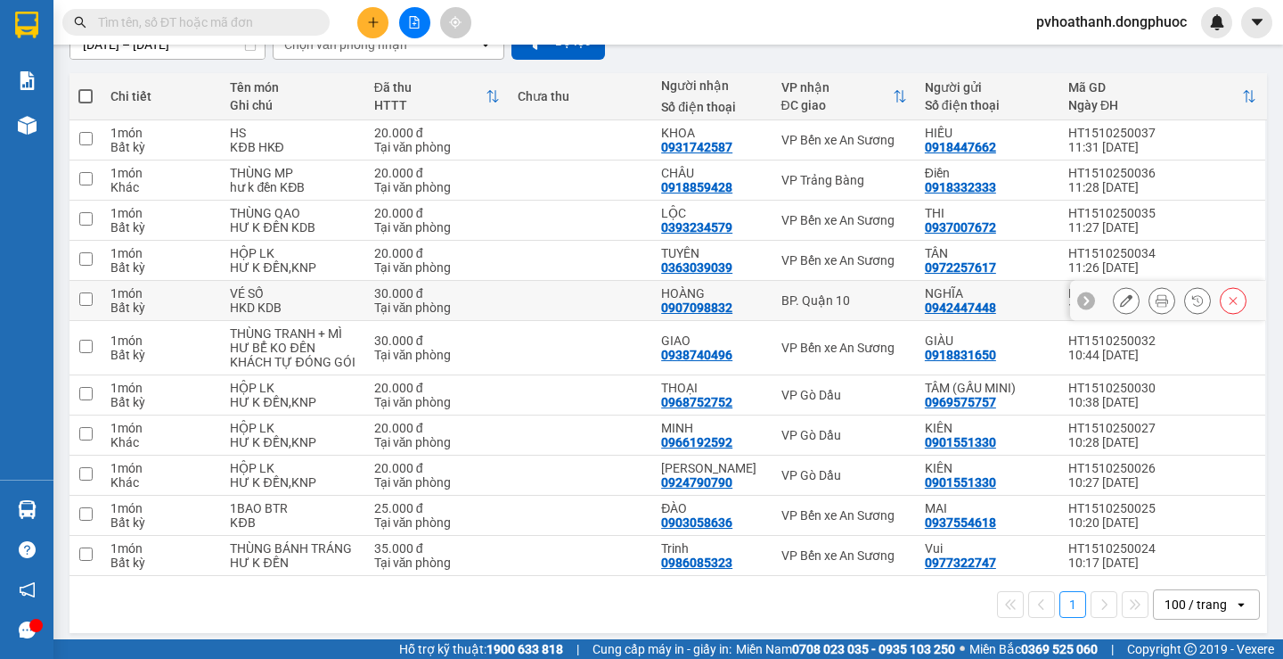
click at [792, 300] on div "BP. Quận 10" at bounding box center [845, 300] width 126 height 14
checkbox input "true"
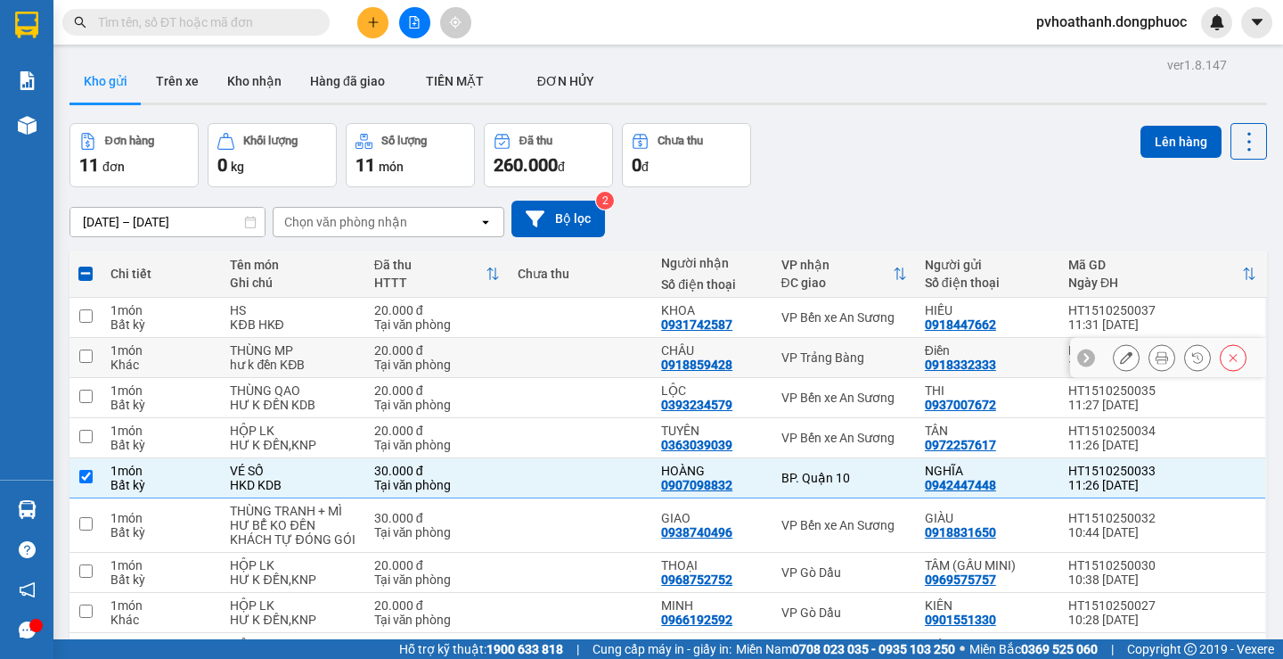
scroll to position [0, 0]
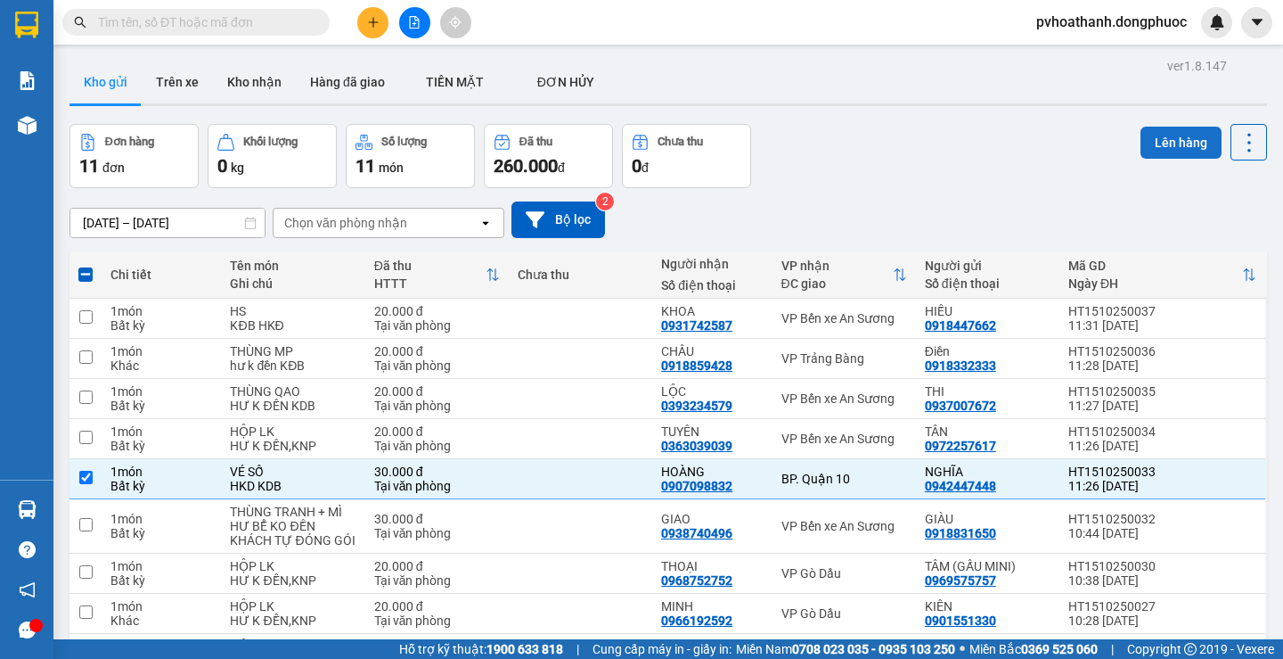
click at [1168, 127] on button "Lên hàng" at bounding box center [1181, 143] width 81 height 32
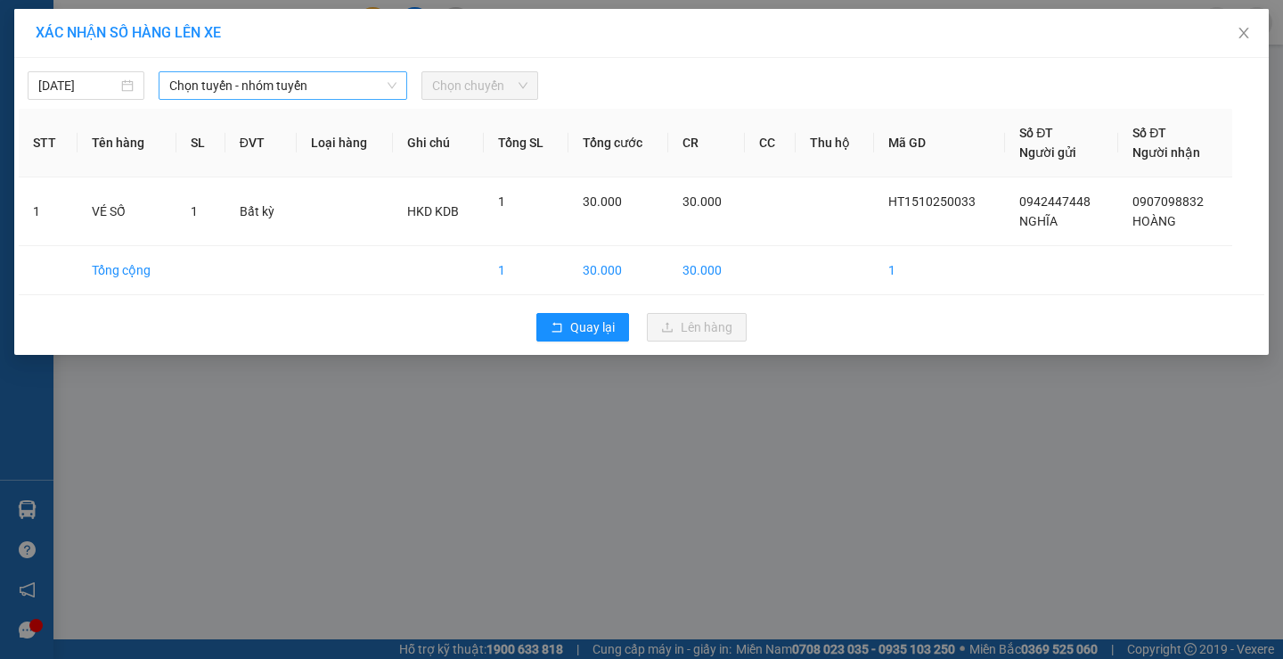
click at [285, 83] on span "Chọn tuyến - nhóm tuyến" at bounding box center [282, 85] width 227 height 27
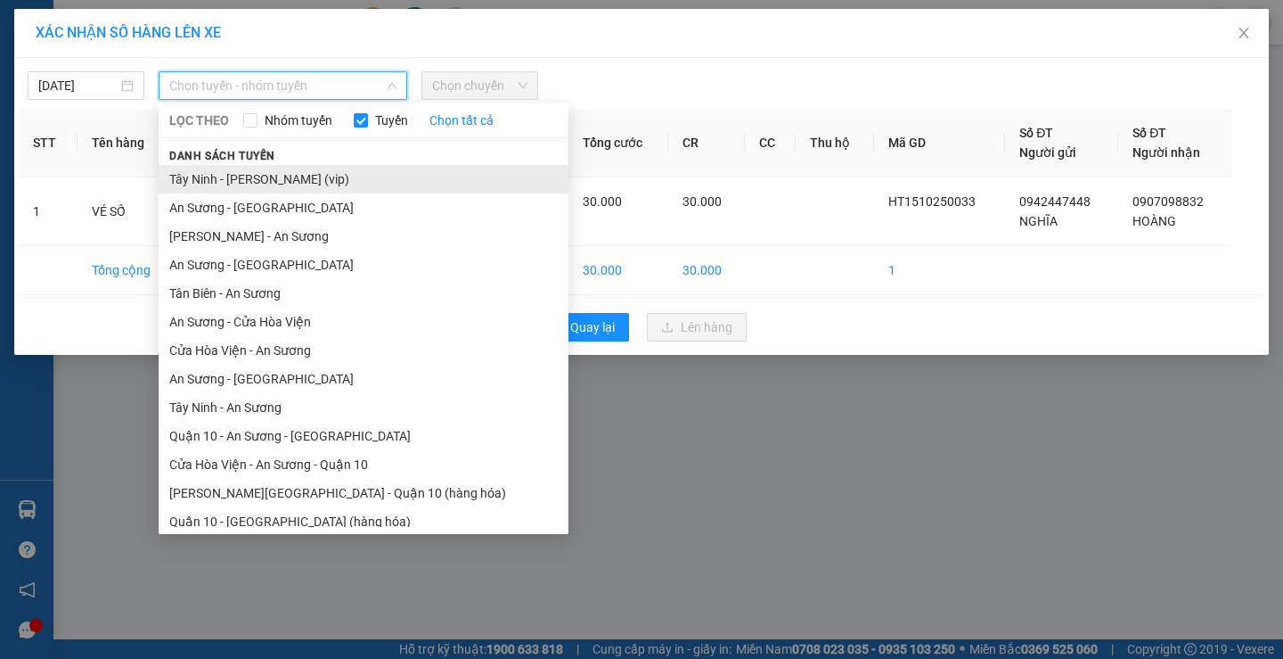
click at [248, 173] on li "Tây Ninh - [PERSON_NAME] (vip)" at bounding box center [364, 179] width 410 height 29
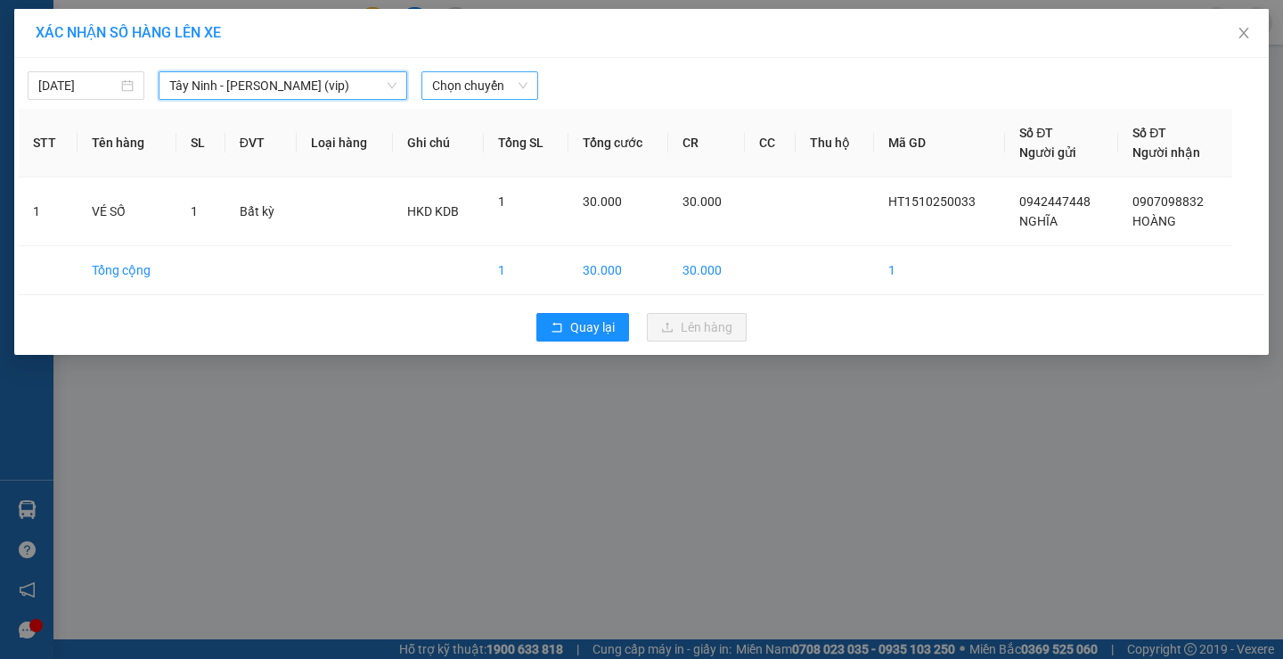
click at [474, 80] on span "Chọn chuyến" at bounding box center [479, 85] width 95 height 27
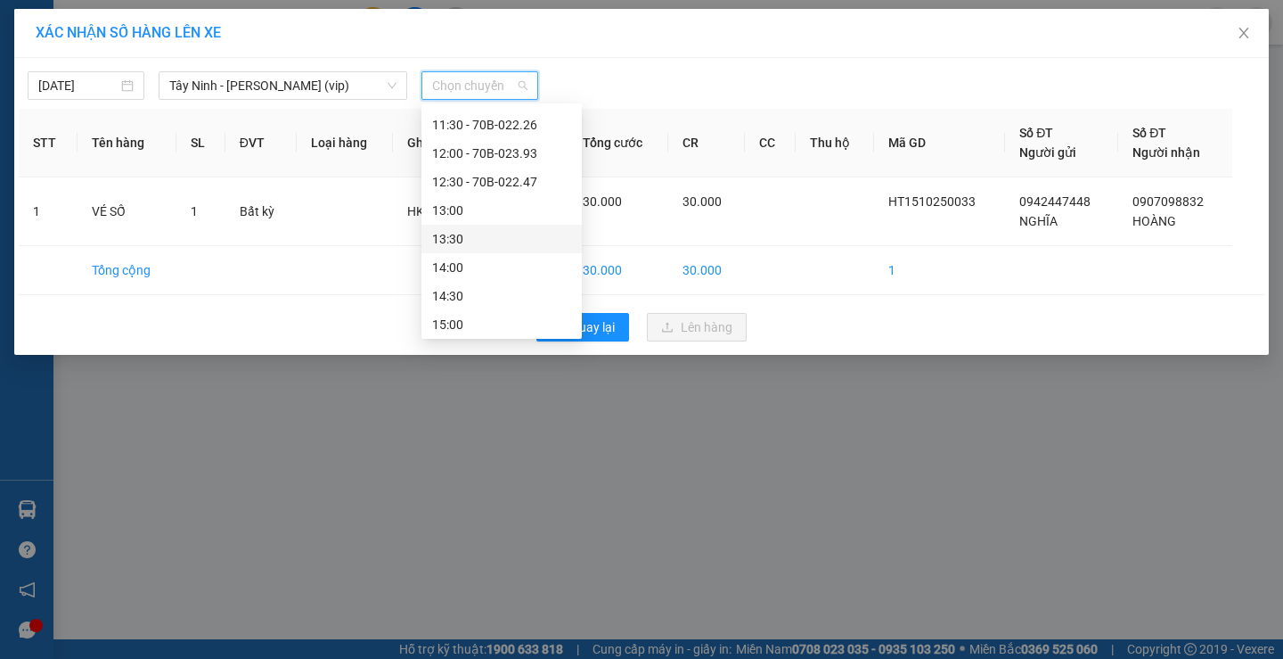
scroll to position [535, 0]
click at [467, 213] on div "11:30 - 70B-022.26" at bounding box center [501, 214] width 139 height 20
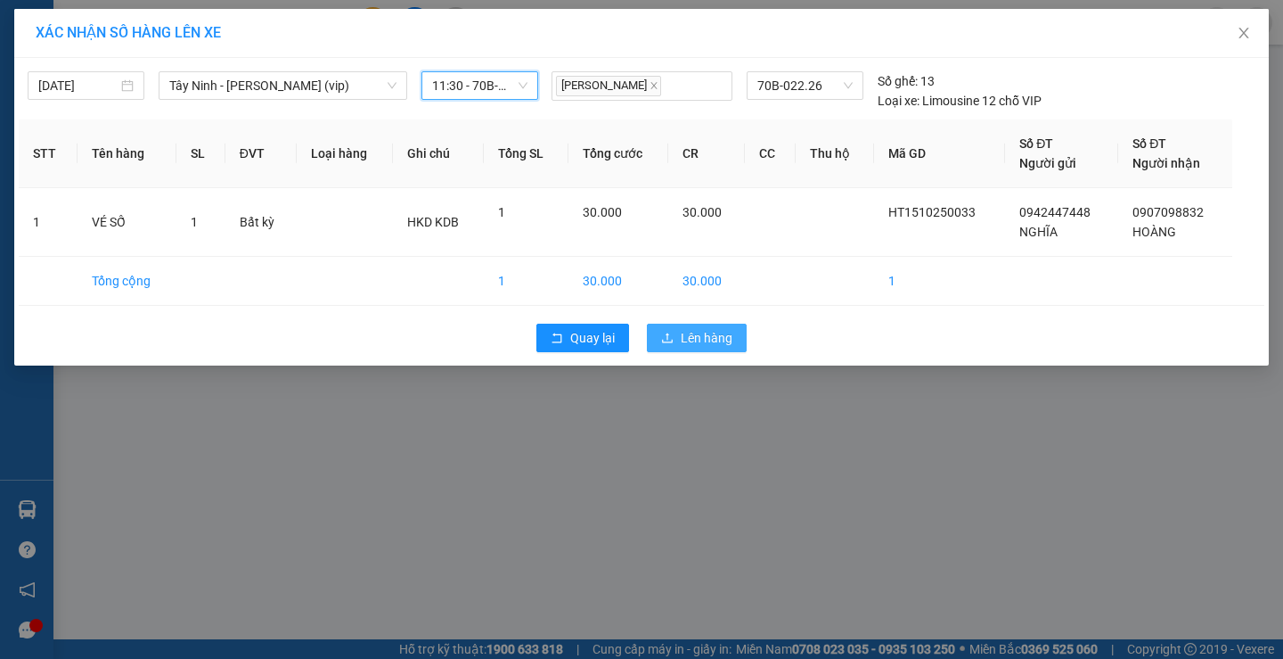
click at [701, 337] on span "Lên hàng" at bounding box center [707, 338] width 52 height 20
